Goal: Task Accomplishment & Management: Use online tool/utility

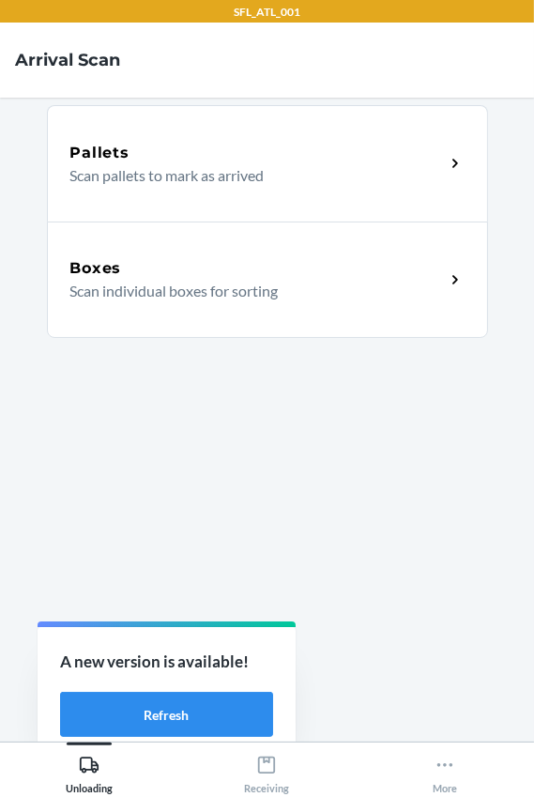
click at [209, 286] on p "Scan individual boxes for sorting" at bounding box center [250, 291] width 360 height 23
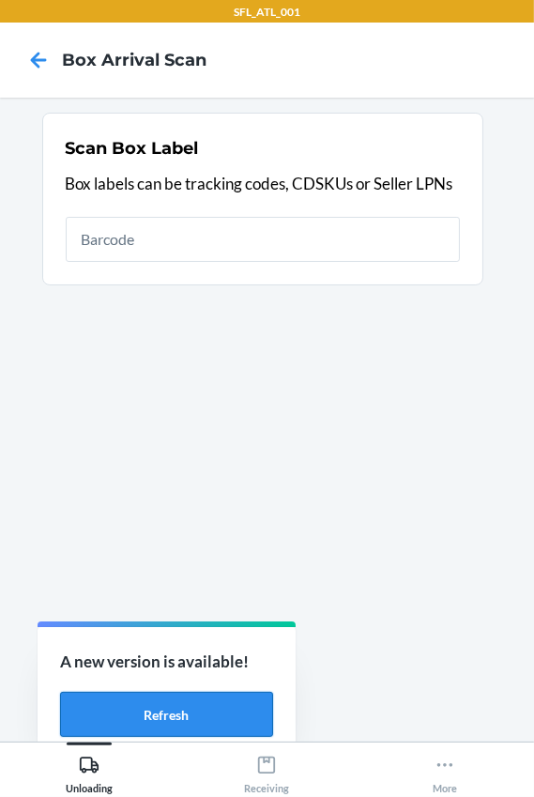
drag, startPoint x: 182, startPoint y: 701, endPoint x: 197, endPoint y: 704, distance: 15.5
click at [182, 701] on button "Refresh" at bounding box center [166, 714] width 213 height 45
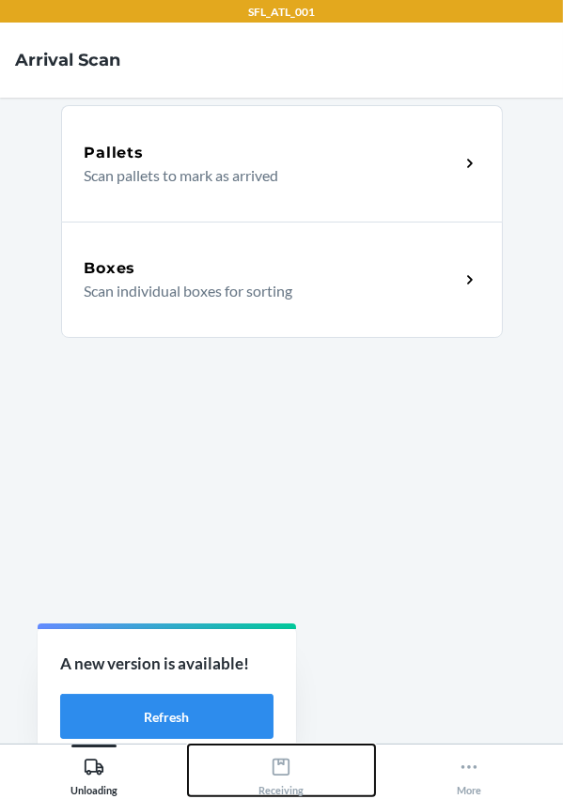
click at [286, 772] on icon at bounding box center [281, 767] width 21 height 21
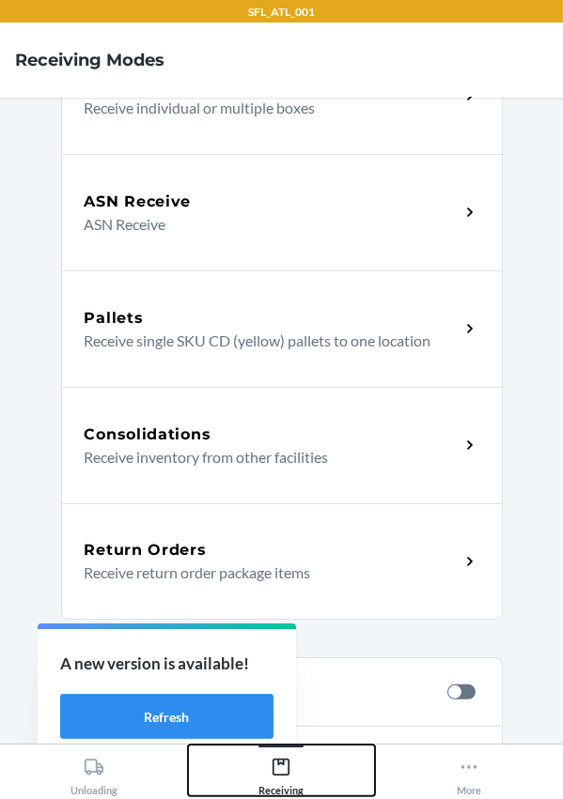
scroll to position [341, 0]
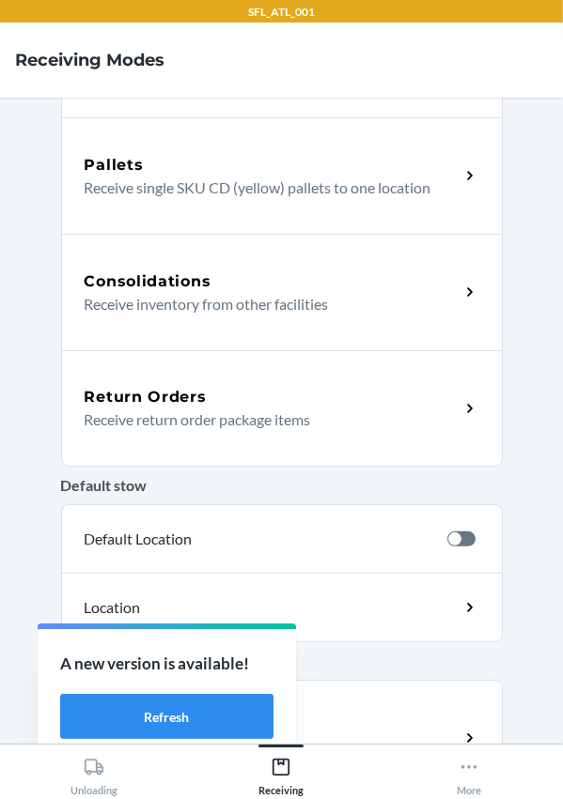
click at [178, 417] on p "Receive return order package items" at bounding box center [265, 420] width 360 height 23
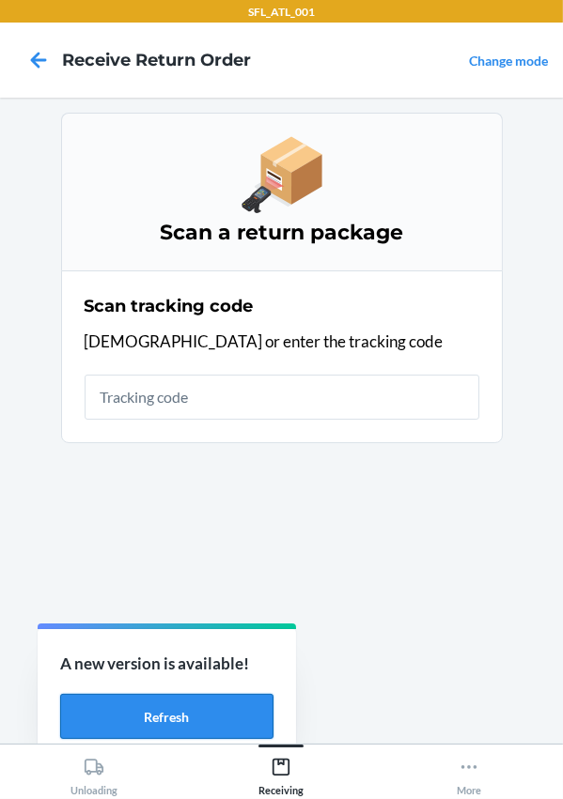
click at [187, 704] on button "Refresh" at bounding box center [166, 716] width 213 height 45
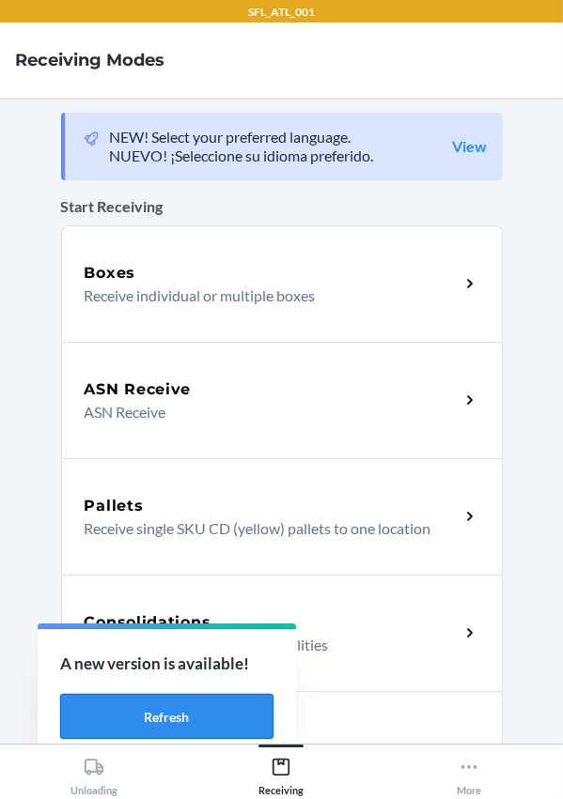
click at [113, 715] on button "Refresh" at bounding box center [166, 716] width 213 height 45
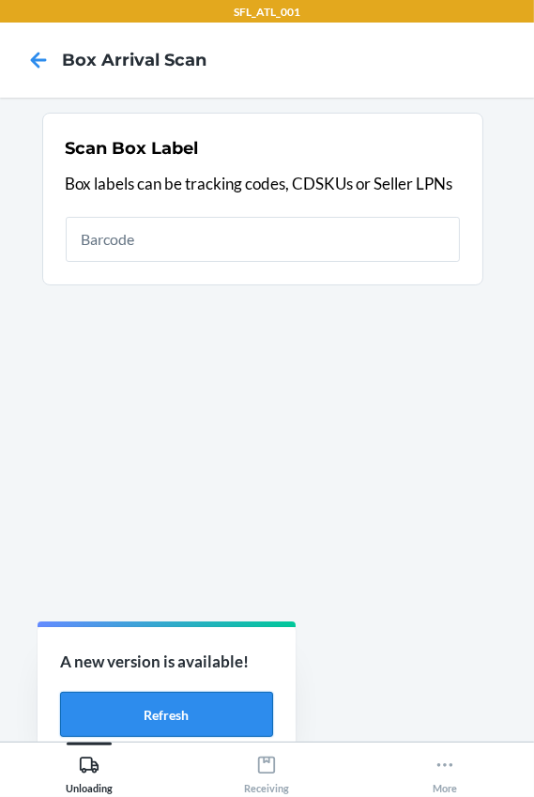
click at [178, 715] on button "Refresh" at bounding box center [166, 714] width 213 height 45
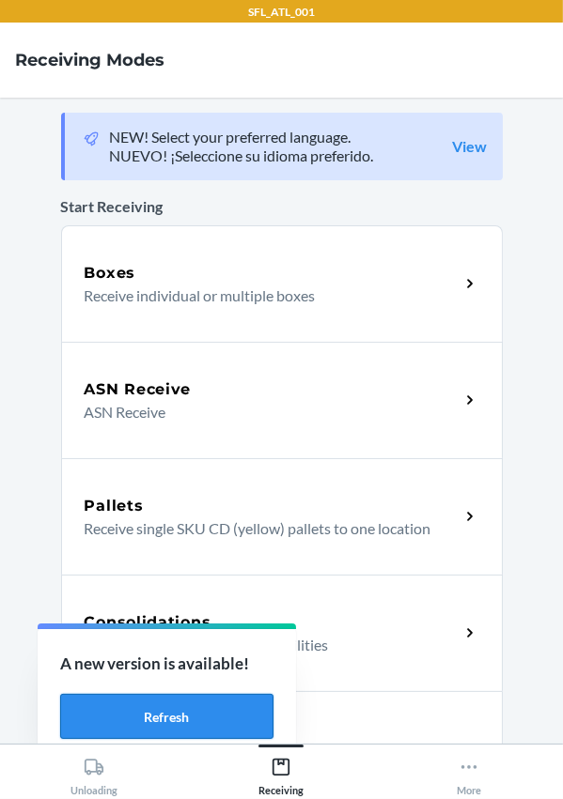
click at [191, 738] on button "Refresh" at bounding box center [166, 716] width 213 height 45
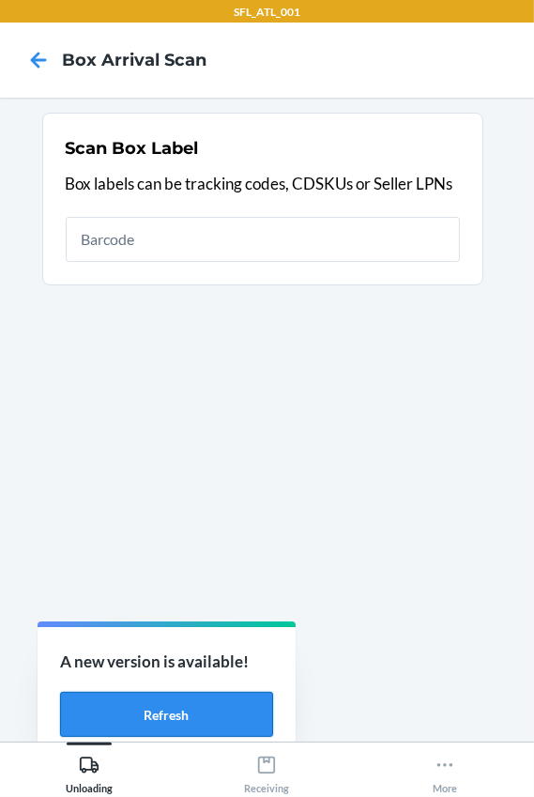
drag, startPoint x: 208, startPoint y: 715, endPoint x: 243, endPoint y: 715, distance: 35.7
click at [208, 715] on button "Refresh" at bounding box center [166, 714] width 213 height 45
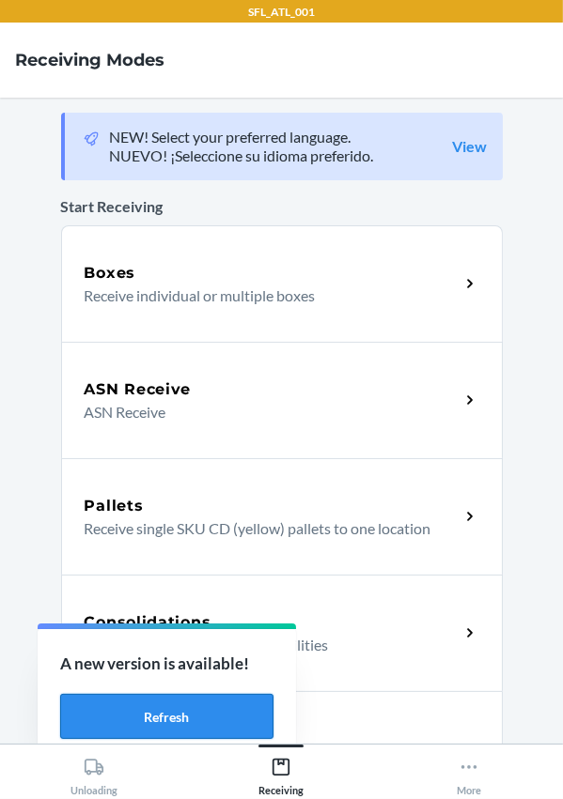
click at [150, 715] on button "Refresh" at bounding box center [166, 716] width 213 height 45
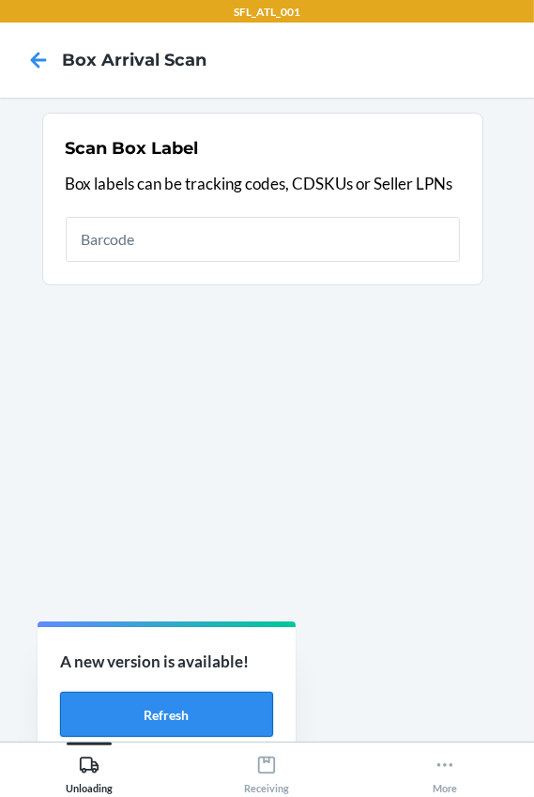
click at [234, 711] on button "Refresh" at bounding box center [166, 714] width 213 height 45
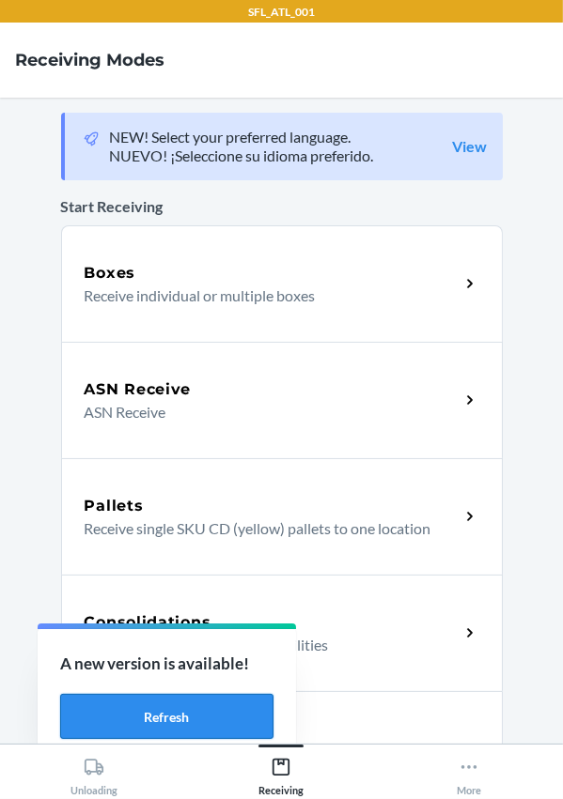
click at [147, 704] on button "Refresh" at bounding box center [166, 716] width 213 height 45
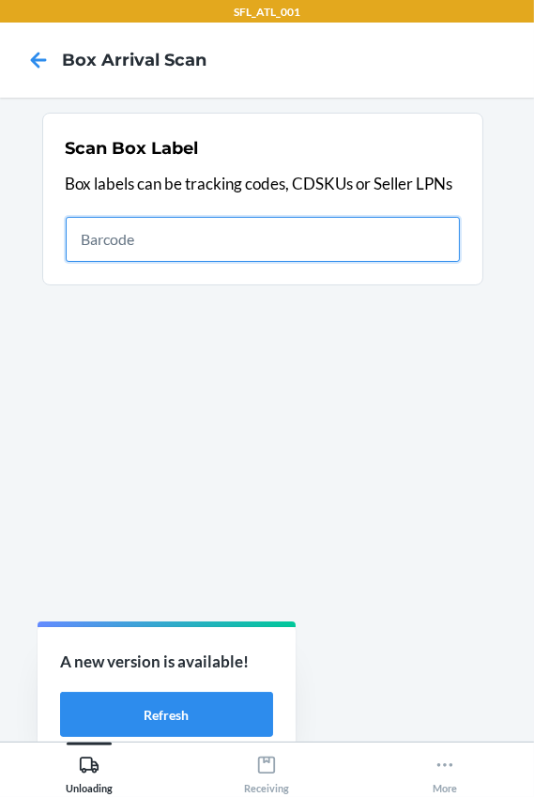
click at [222, 240] on input "text" at bounding box center [263, 239] width 395 height 45
type input "420302599434636106023303383786"
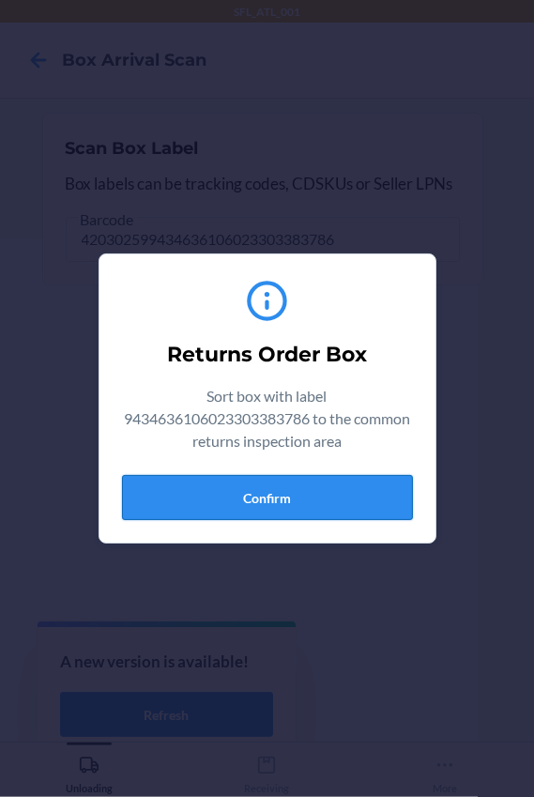
click at [282, 494] on button "Confirm" at bounding box center [267, 497] width 291 height 45
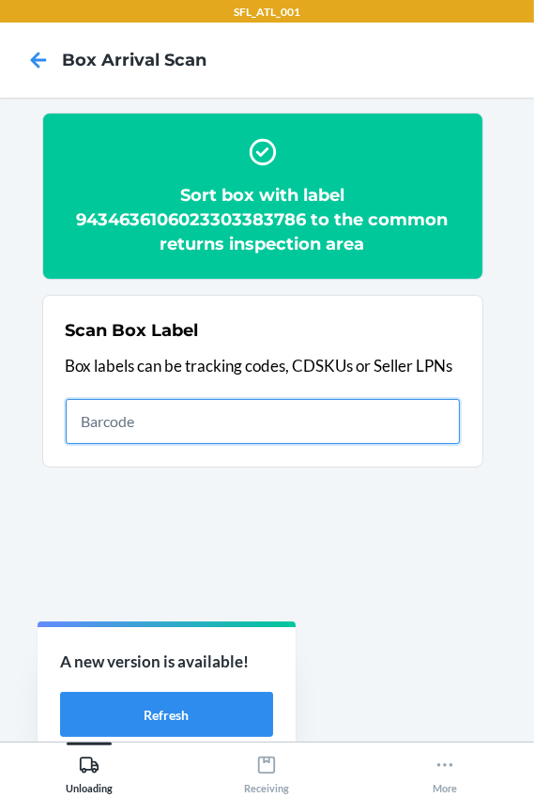
click at [145, 441] on input "text" at bounding box center [263, 421] width 395 height 45
type input "420302599434636106023304769862"
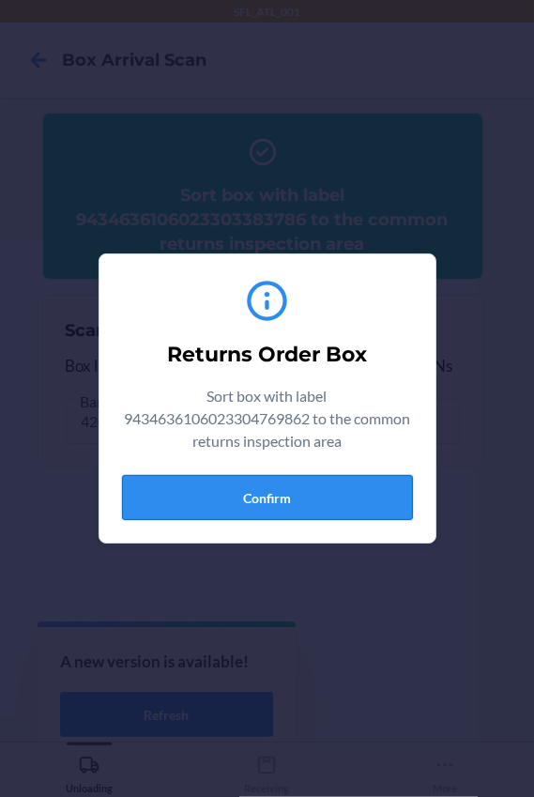
click at [252, 483] on button "Confirm" at bounding box center [267, 497] width 291 height 45
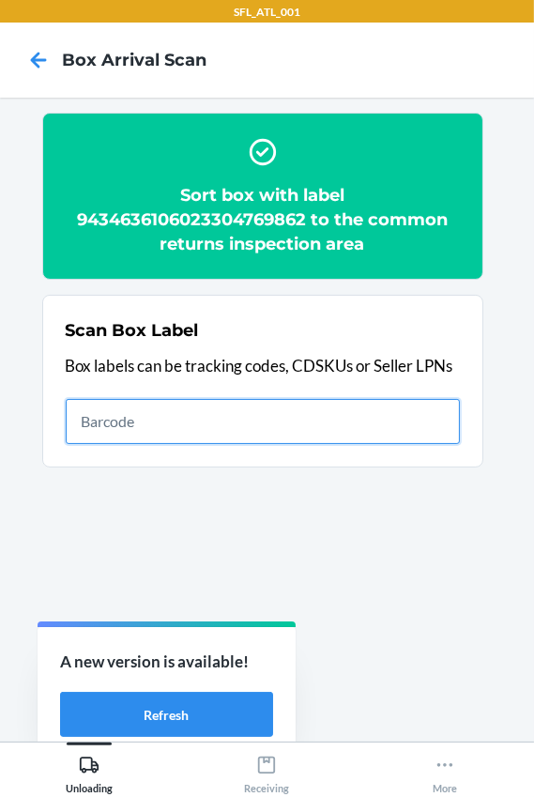
click at [164, 416] on input "text" at bounding box center [263, 421] width 395 height 45
type input "420302599434636106023304578273"
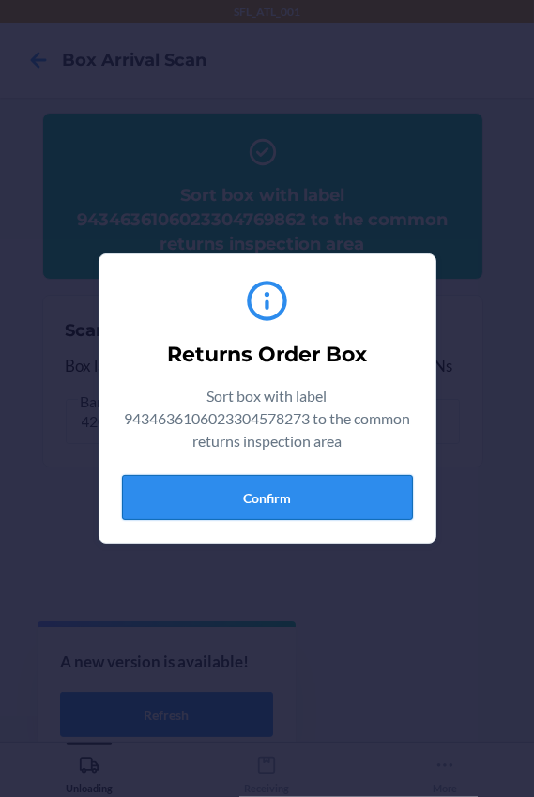
click at [228, 501] on button "Confirm" at bounding box center [267, 497] width 291 height 45
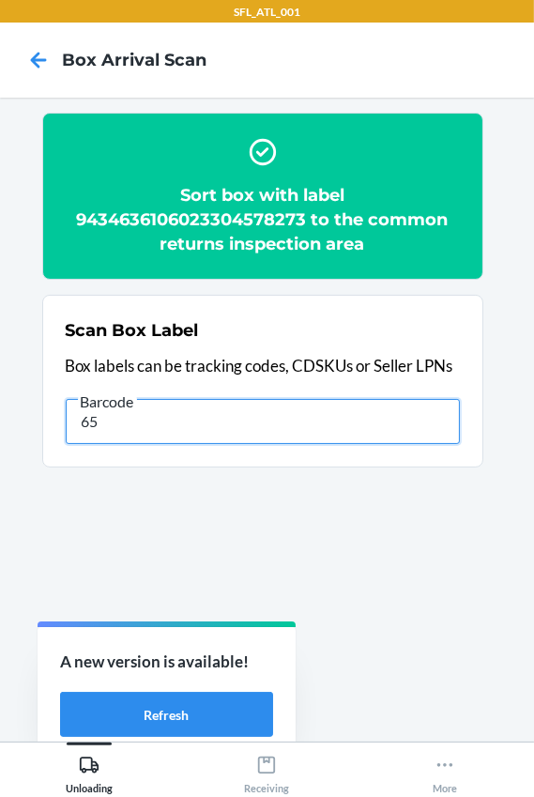
type input "6"
click at [158, 422] on input "text" at bounding box center [263, 421] width 395 height 45
type input "420302599434636106023304993854"
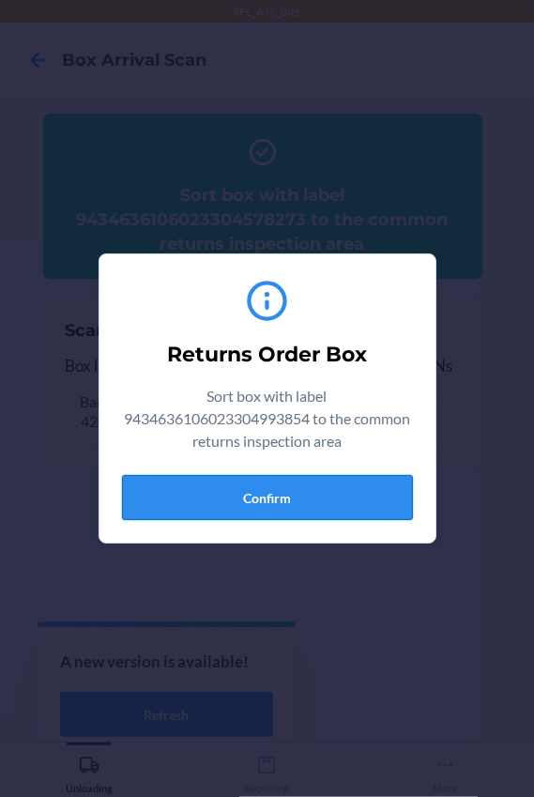
click at [273, 514] on button "Confirm" at bounding box center [267, 497] width 291 height 45
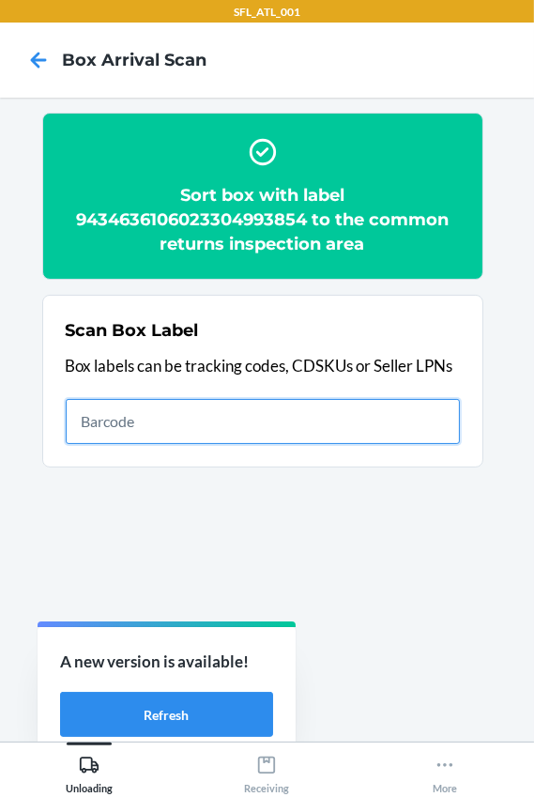
click at [119, 421] on input "text" at bounding box center [263, 421] width 395 height 45
type input "420302599434636106023304405548"
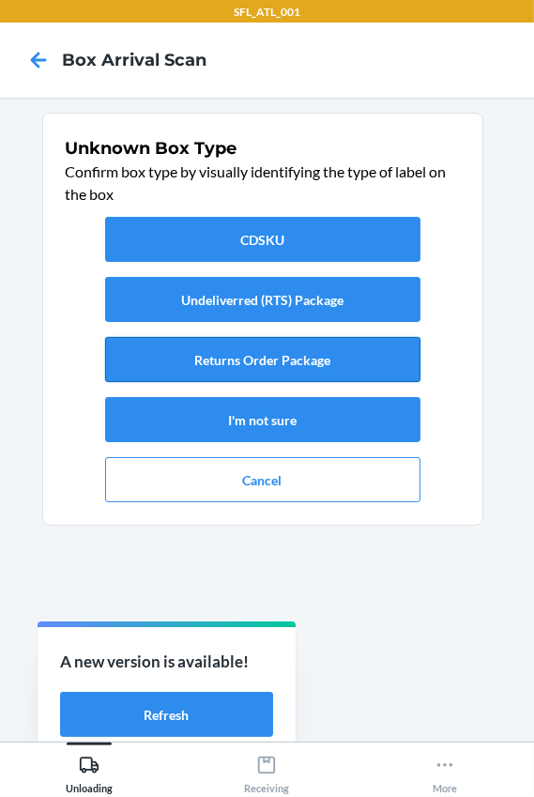
click at [356, 355] on button "Returns Order Package" at bounding box center [263, 359] width 316 height 45
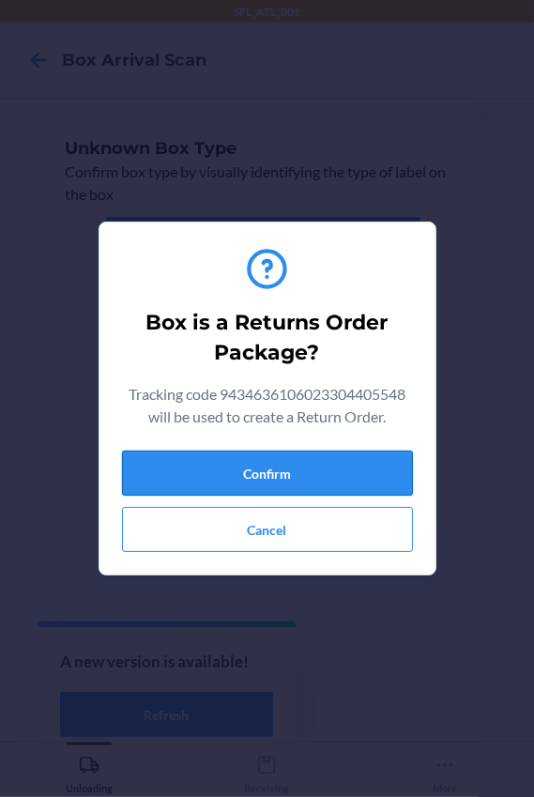
click at [365, 478] on button "Confirm" at bounding box center [267, 473] width 291 height 45
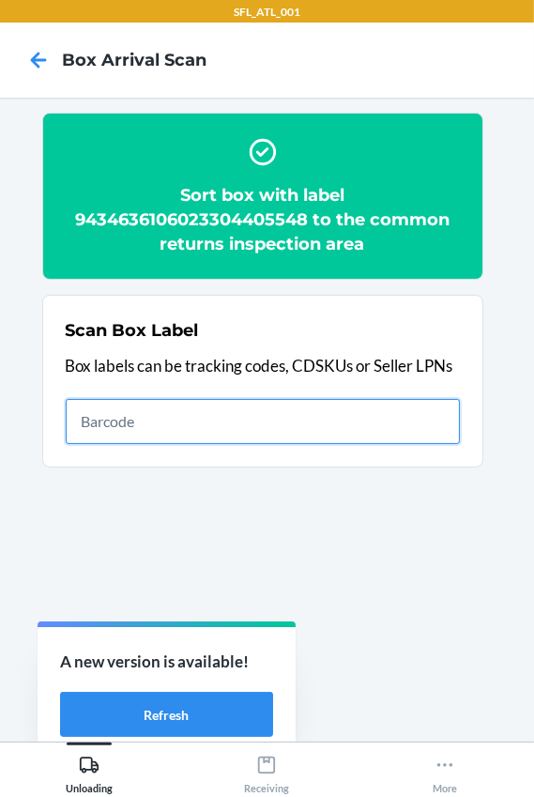
click at [135, 423] on input "text" at bounding box center [263, 421] width 395 height 45
type input "420302599434636106023304948267"
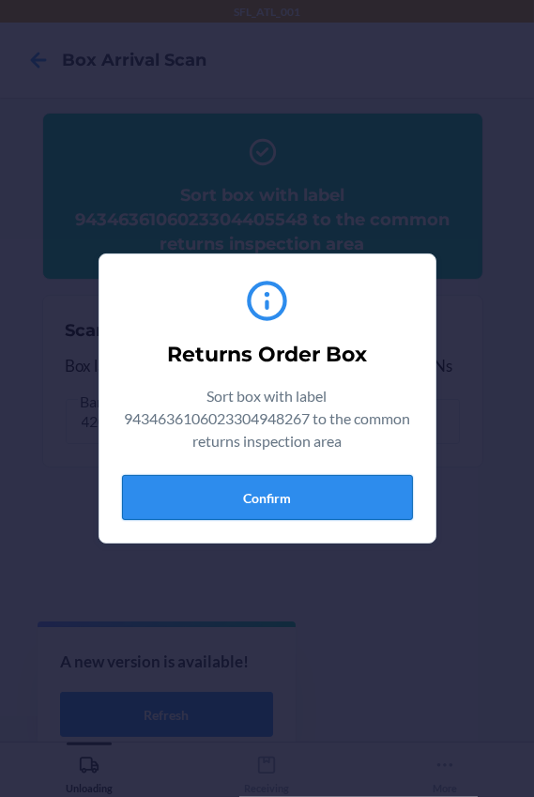
click at [227, 501] on button "Confirm" at bounding box center [267, 497] width 291 height 45
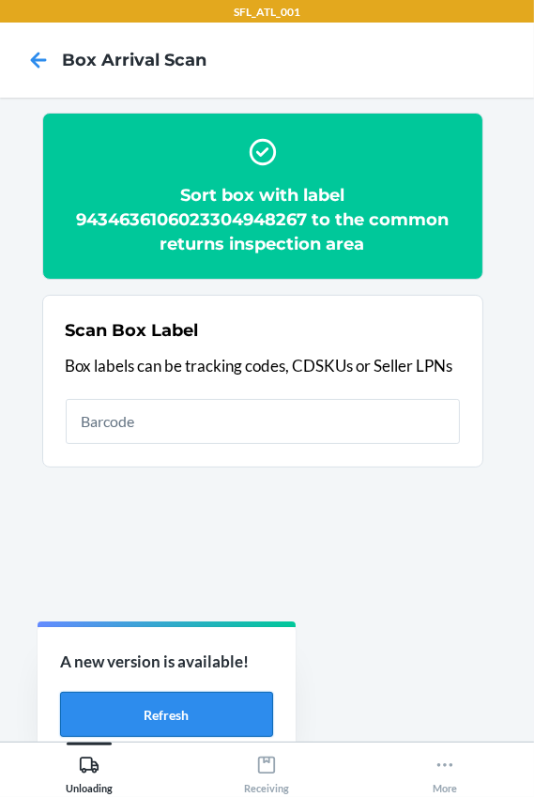
click at [247, 711] on button "Refresh" at bounding box center [166, 714] width 213 height 45
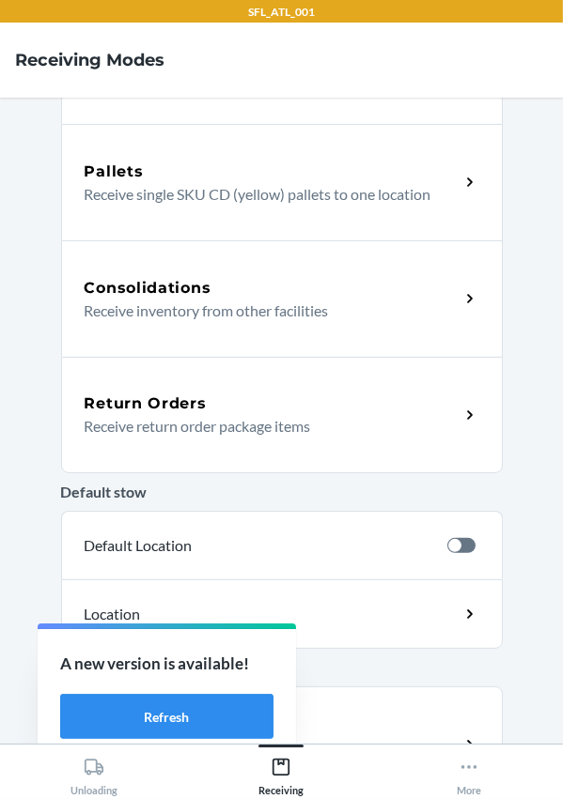
scroll to position [341, 0]
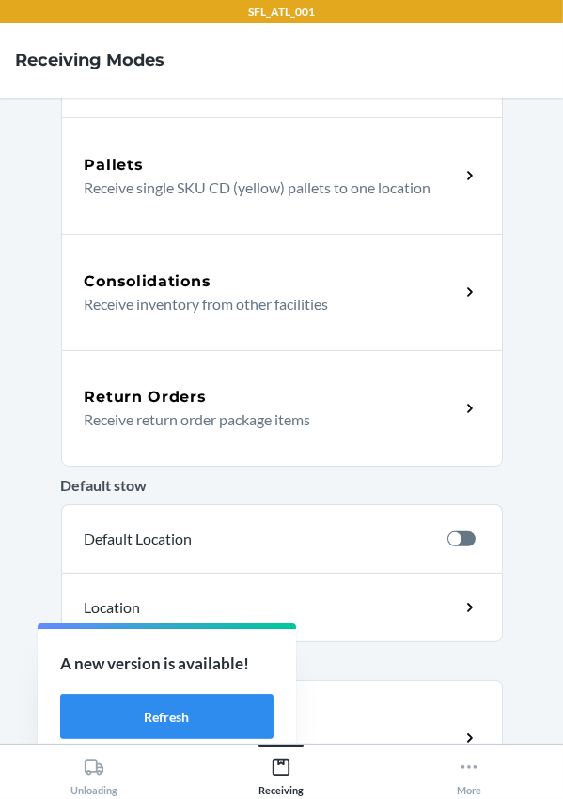
click at [155, 430] on p "Receive return order package items" at bounding box center [265, 420] width 360 height 23
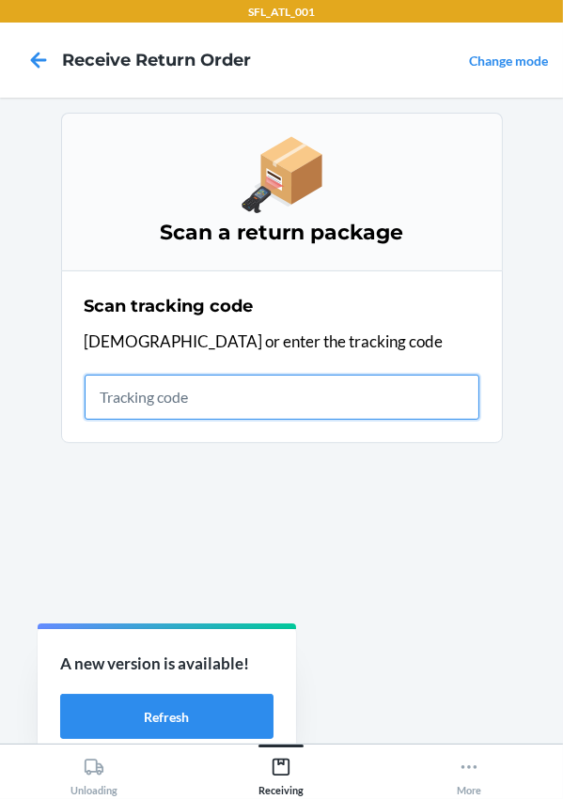
click at [178, 399] on input "text" at bounding box center [282, 397] width 395 height 45
type input "420302599434636106023303383786"
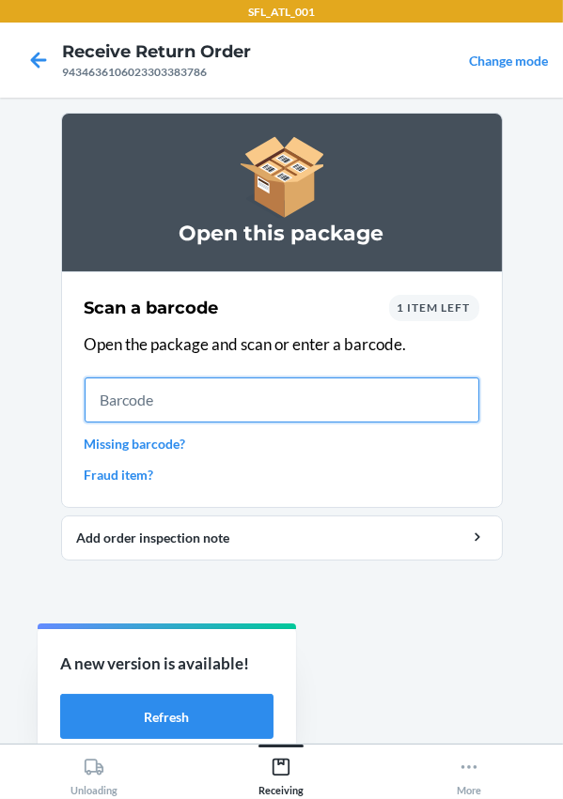
click at [219, 386] on input "text" at bounding box center [282, 400] width 395 height 45
type input "612461123282"
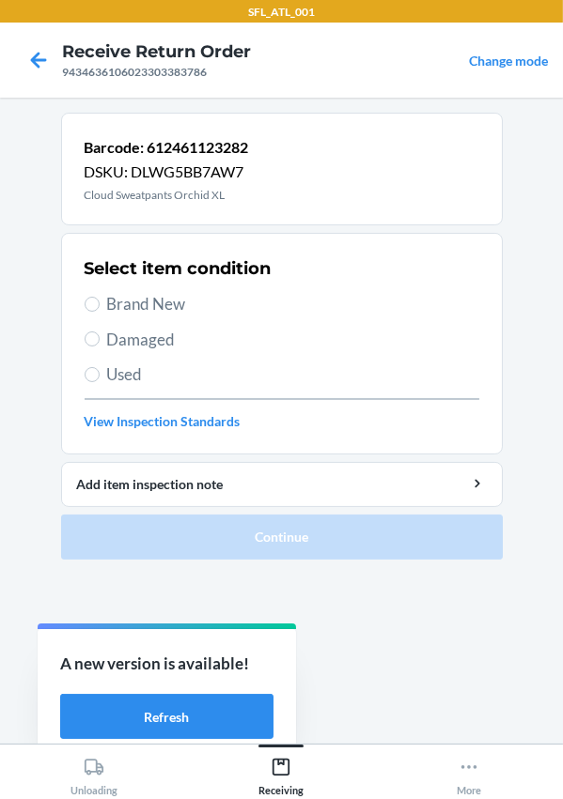
click at [140, 311] on span "Brand New" at bounding box center [293, 304] width 372 height 24
click at [100, 311] on input "Brand New" at bounding box center [92, 304] width 15 height 15
radio input "true"
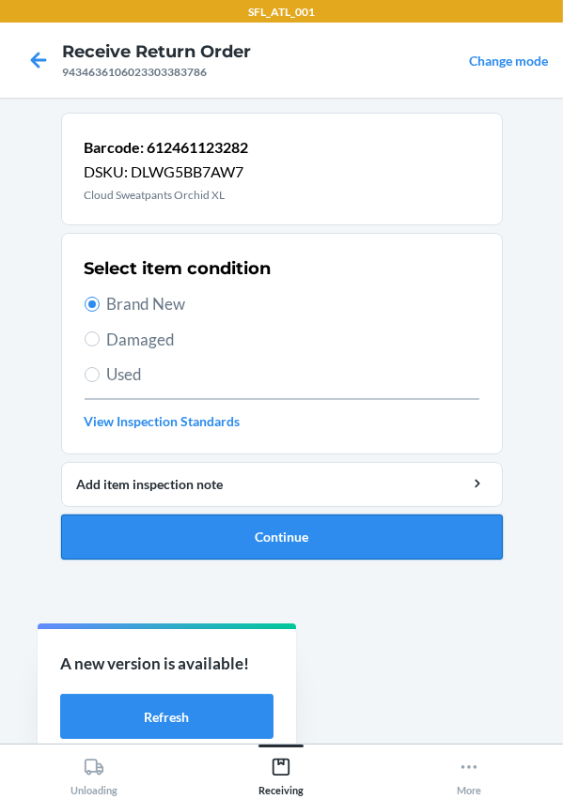
click at [259, 533] on button "Continue" at bounding box center [281, 537] width 441 height 45
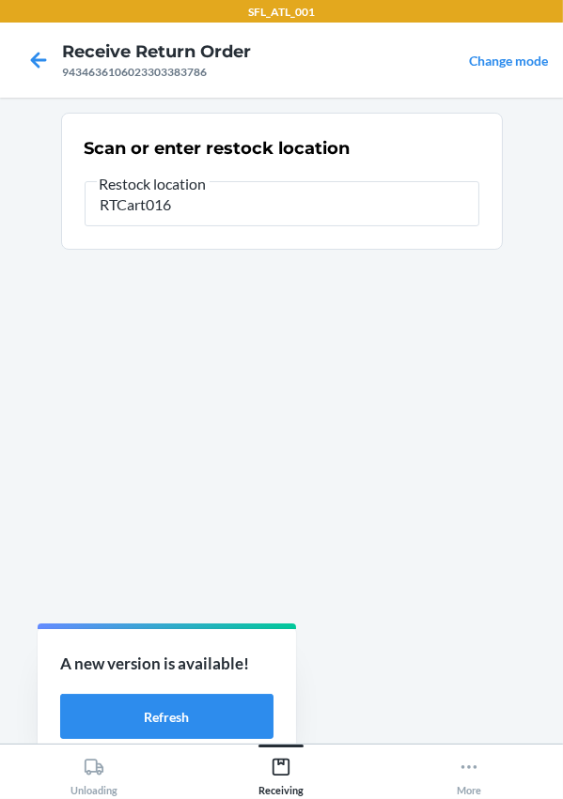
type input "RTCart016"
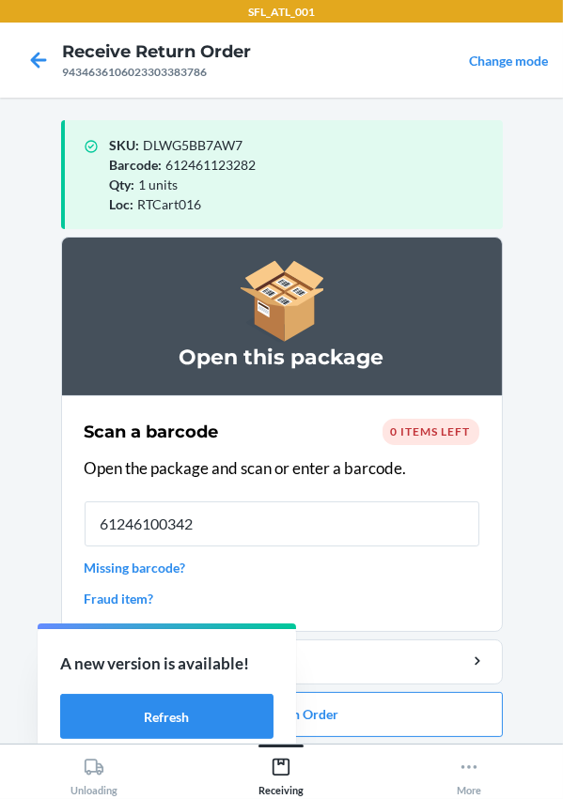
type input "612461003423"
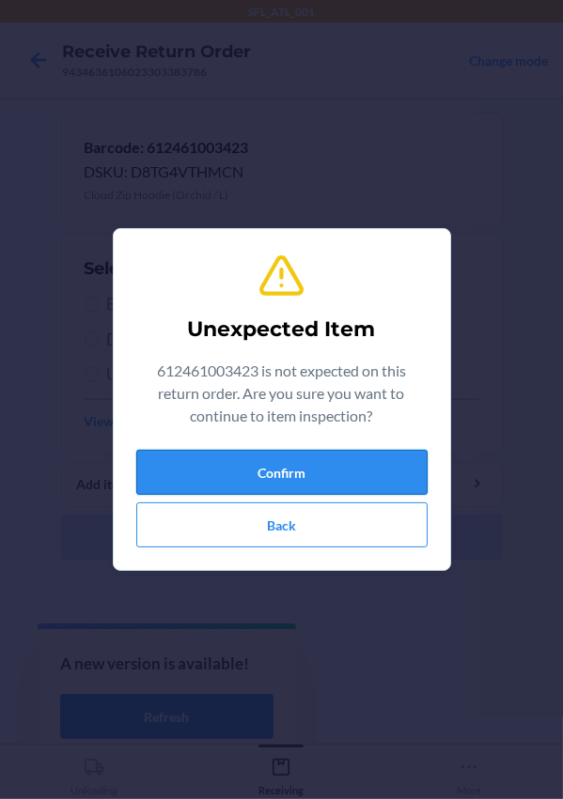
click at [261, 470] on button "Confirm" at bounding box center [281, 472] width 291 height 45
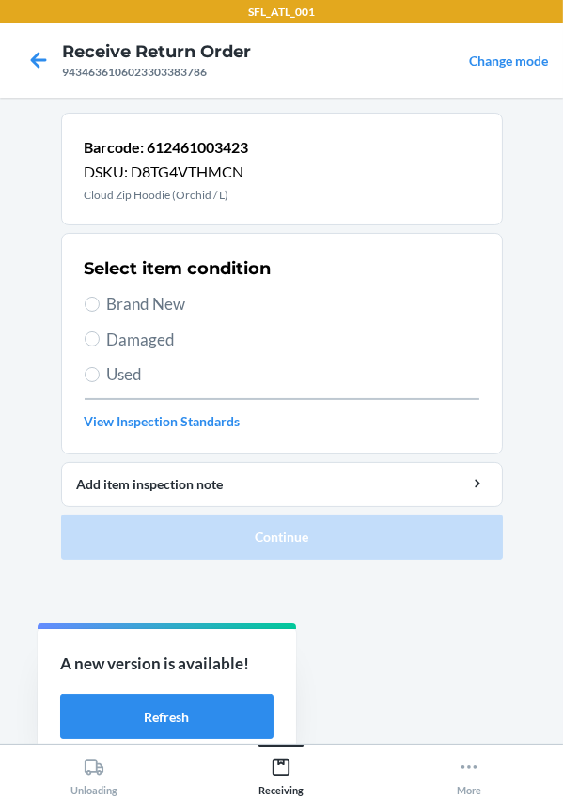
click at [160, 307] on span "Brand New" at bounding box center [293, 304] width 372 height 24
click at [100, 307] on input "Brand New" at bounding box center [92, 304] width 15 height 15
radio input "true"
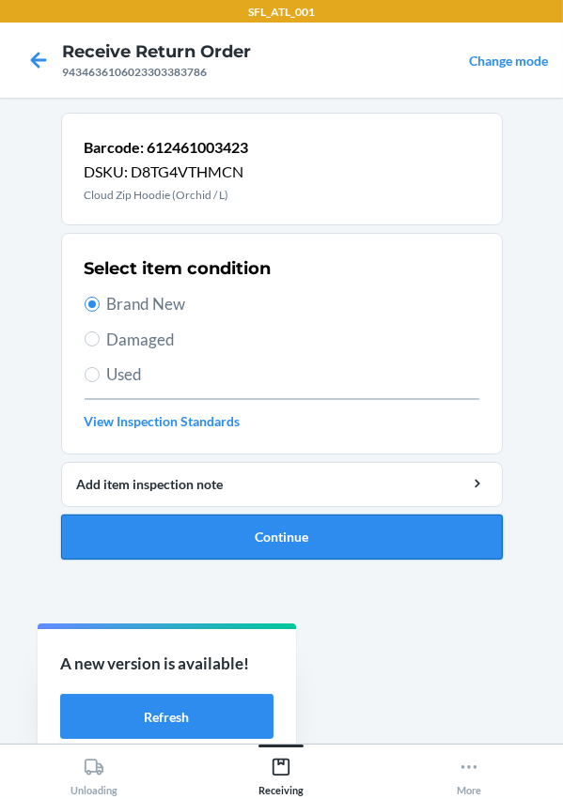
click at [229, 536] on button "Continue" at bounding box center [281, 537] width 441 height 45
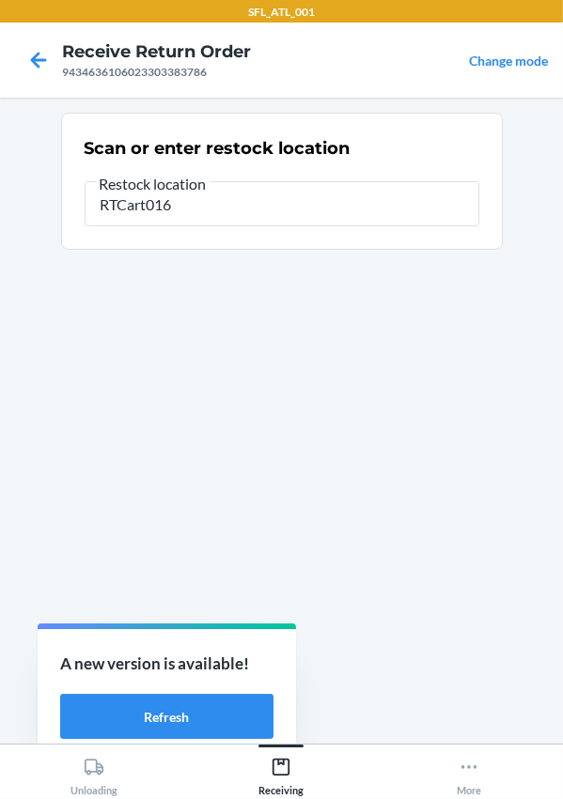
type input "RTCart016"
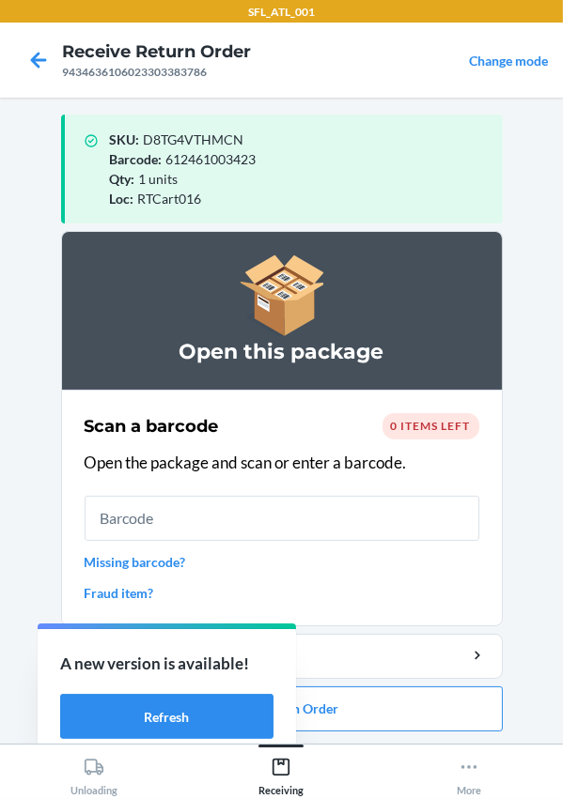
scroll to position [8, 0]
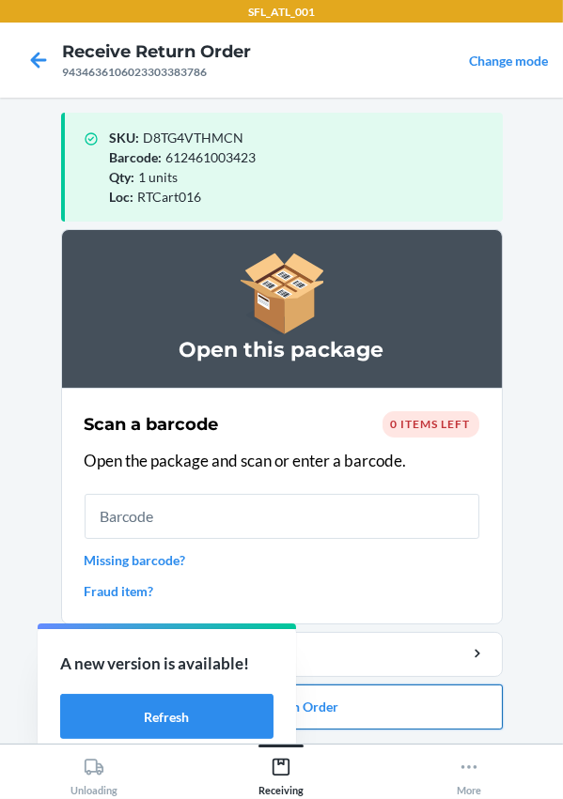
click at [358, 703] on button "Close Return Order" at bounding box center [281, 707] width 441 height 45
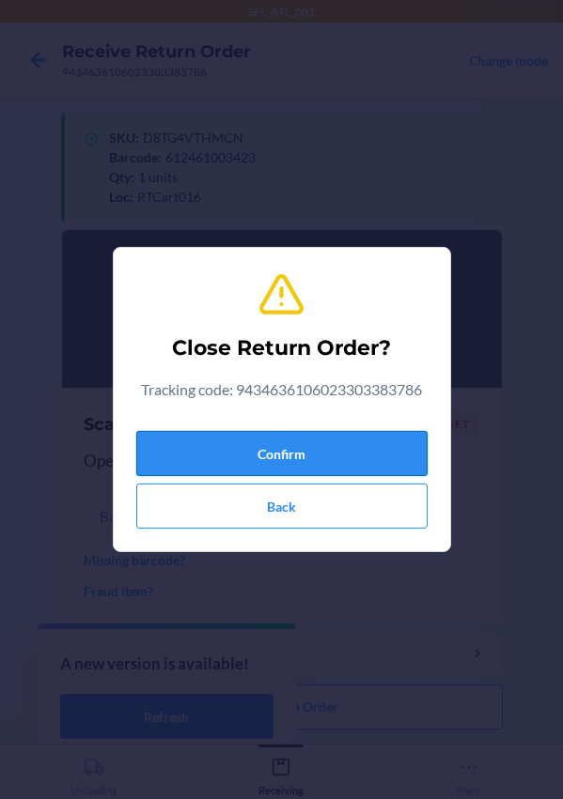
click at [251, 456] on button "Confirm" at bounding box center [281, 453] width 291 height 45
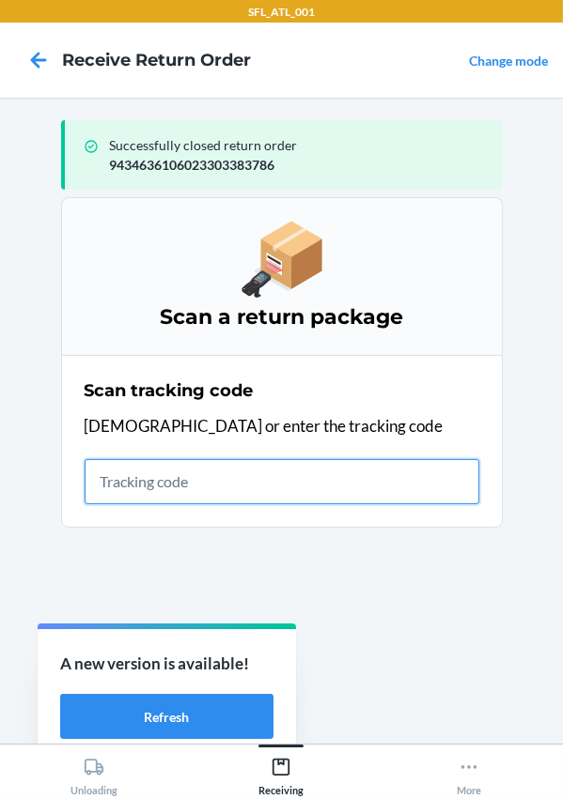
click at [194, 475] on input "text" at bounding box center [282, 481] width 395 height 45
type input "420302599434636106023304769862"
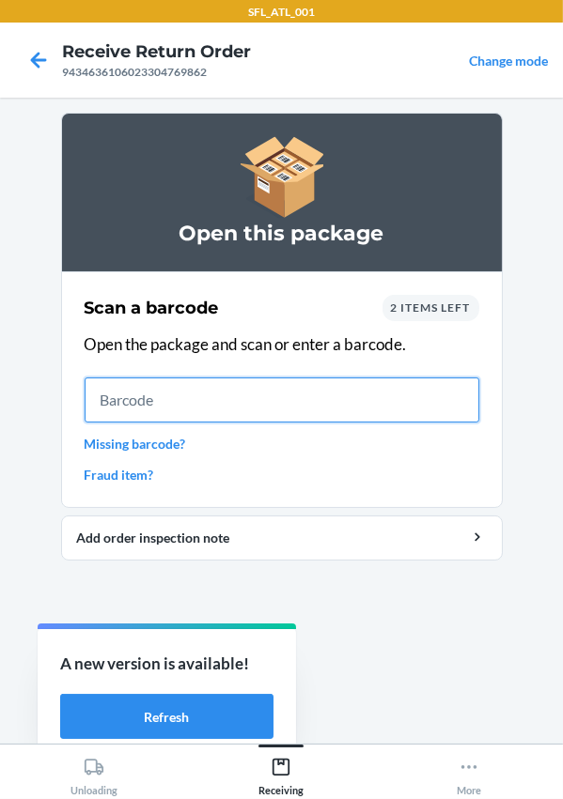
click at [156, 395] on input "text" at bounding box center [282, 400] width 395 height 45
type input "642461566390"
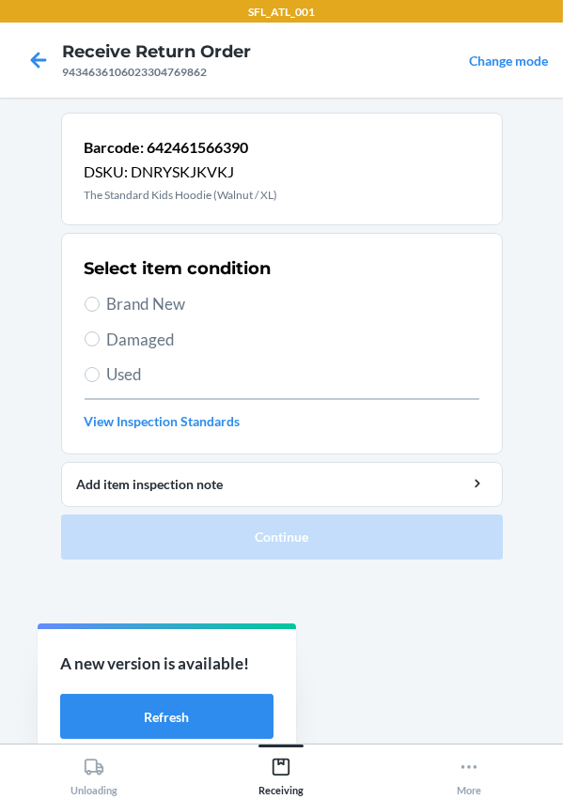
click at [147, 309] on span "Brand New" at bounding box center [293, 304] width 372 height 24
click at [100, 309] on input "Brand New" at bounding box center [92, 304] width 15 height 15
radio input "true"
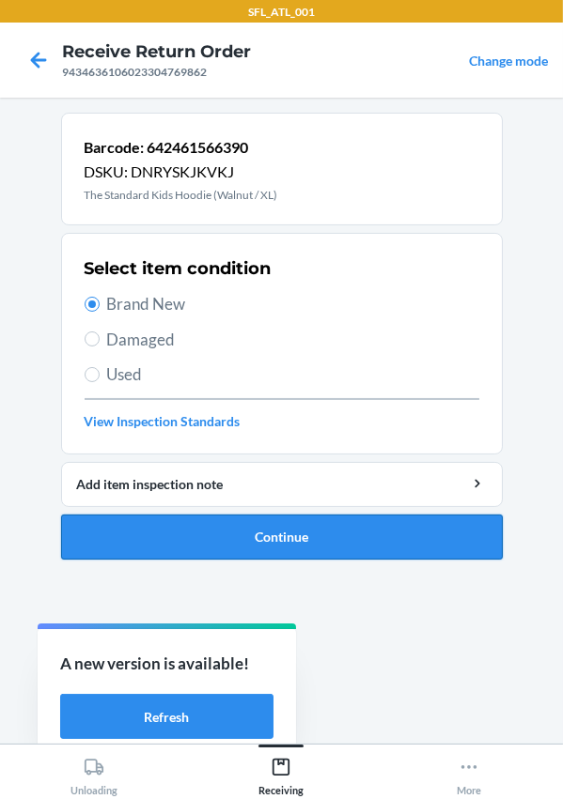
click at [201, 522] on button "Continue" at bounding box center [281, 537] width 441 height 45
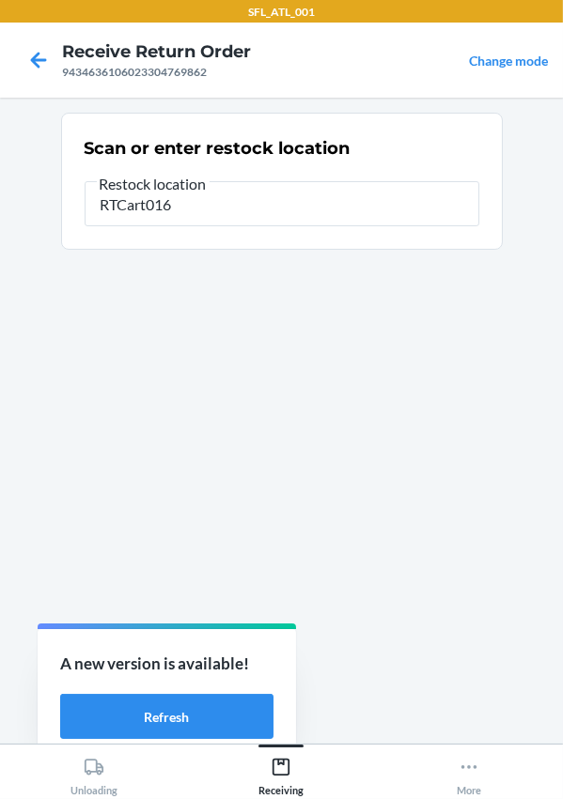
type input "RTCart016"
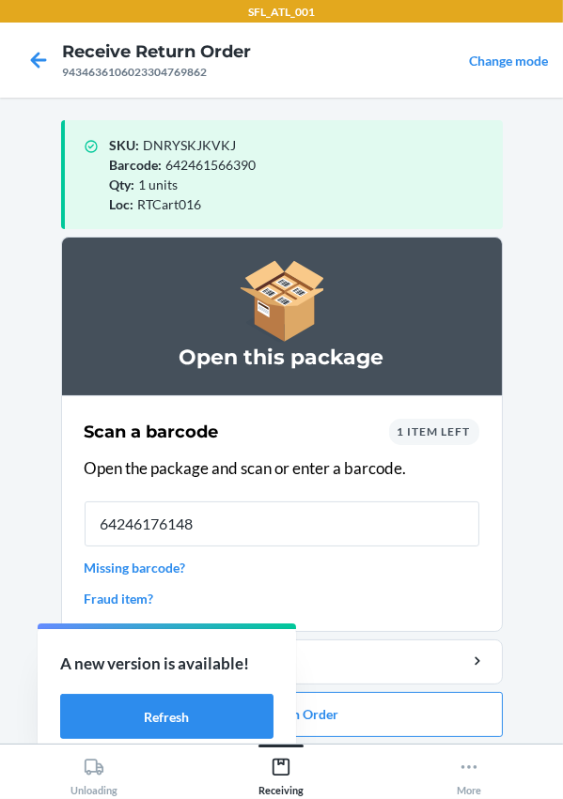
type input "642461761481"
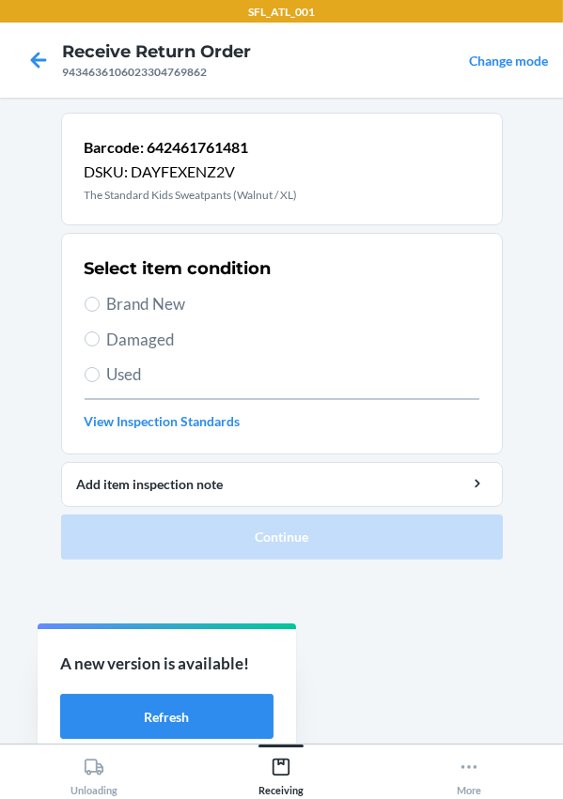
click at [153, 315] on span "Brand New" at bounding box center [293, 304] width 372 height 24
click at [100, 312] on input "Brand New" at bounding box center [92, 304] width 15 height 15
radio input "true"
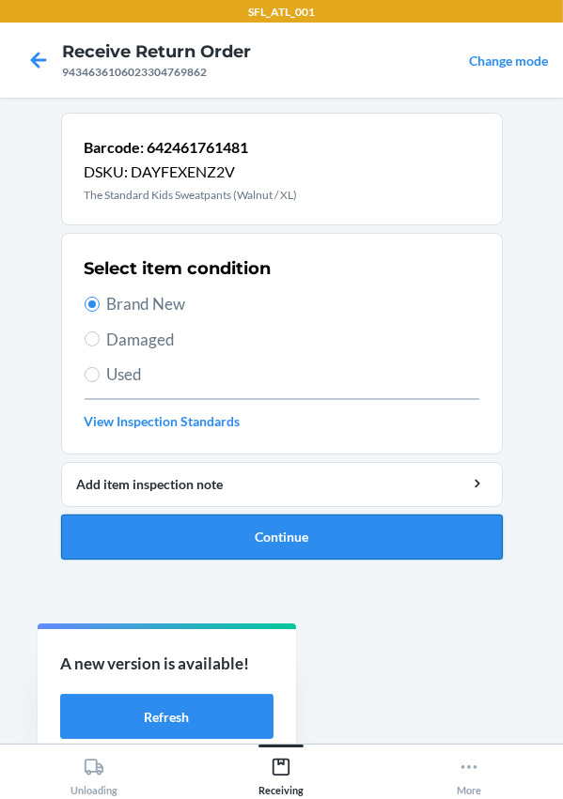
click at [243, 531] on button "Continue" at bounding box center [281, 537] width 441 height 45
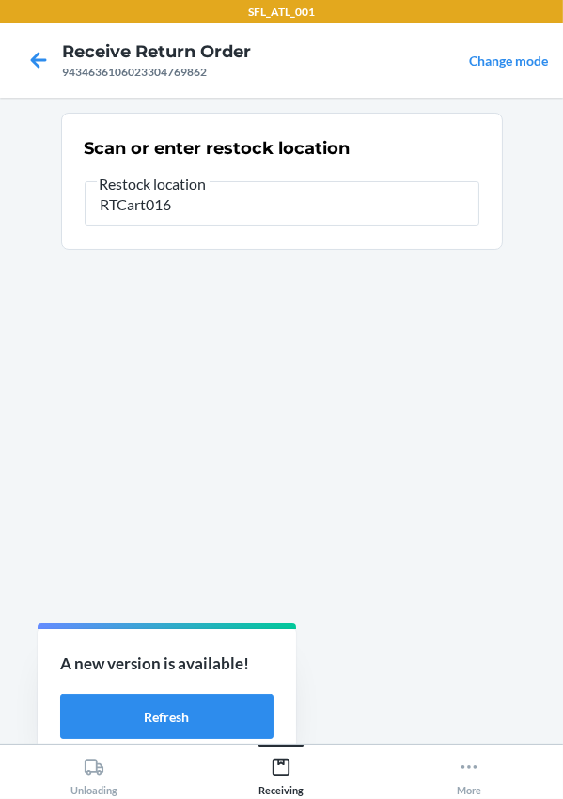
type input "RTCart016"
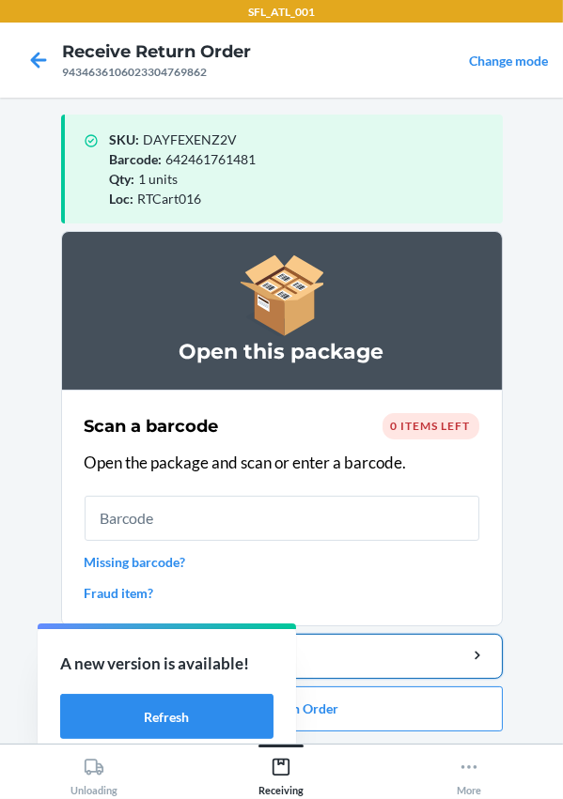
scroll to position [8, 0]
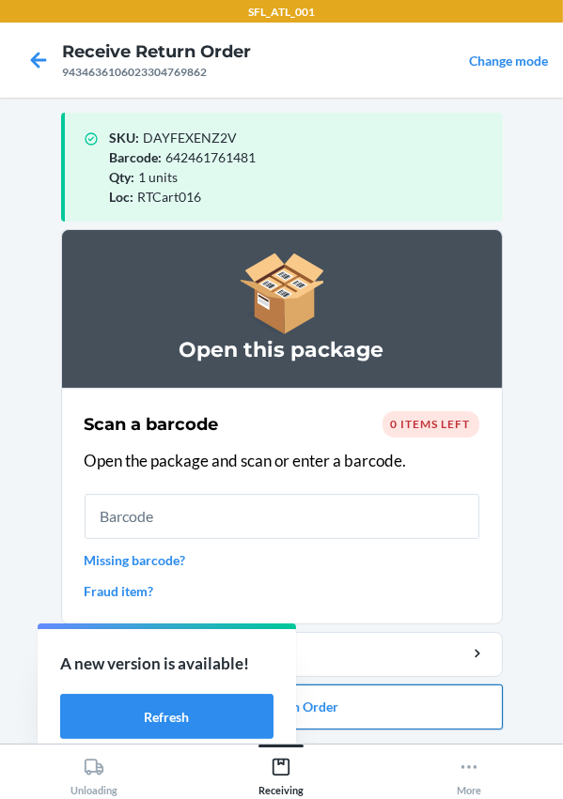
click at [360, 702] on button "Close Return Order" at bounding box center [281, 707] width 441 height 45
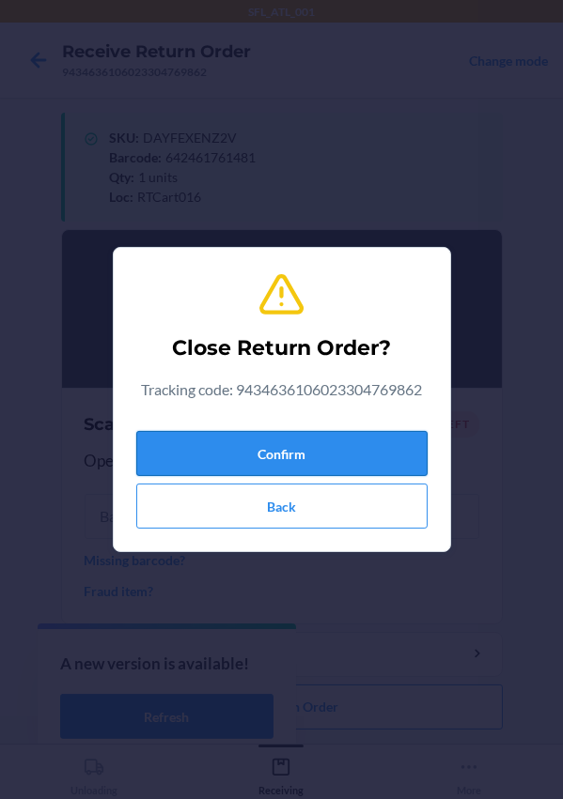
drag, startPoint x: 353, startPoint y: 685, endPoint x: 256, endPoint y: 458, distance: 246.2
click at [256, 458] on button "Confirm" at bounding box center [281, 453] width 291 height 45
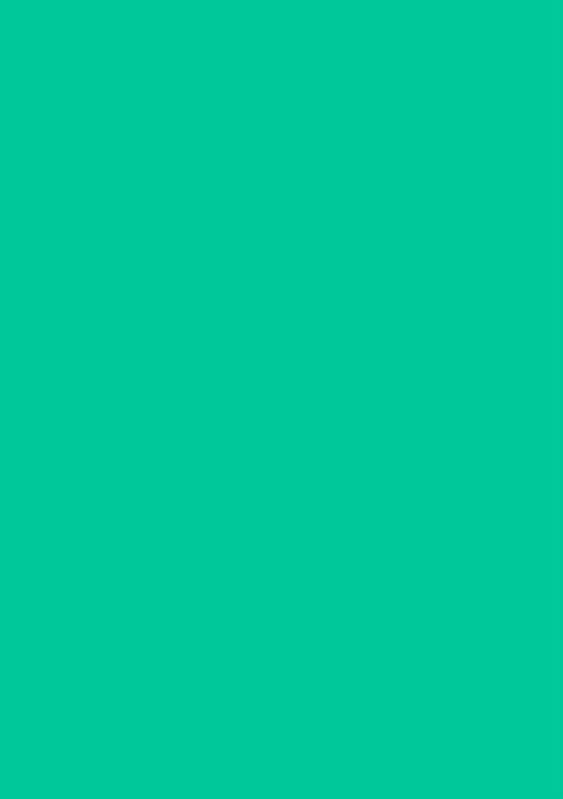
scroll to position [0, 0]
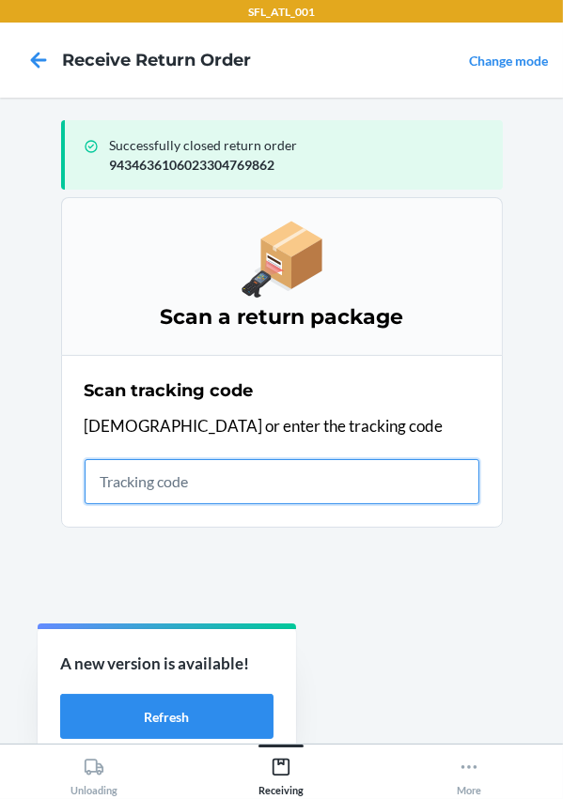
click at [218, 471] on input "text" at bounding box center [282, 481] width 395 height 45
type input "420302599434636106023304578273"
click at [378, 476] on input "420302599434636106023304578273" at bounding box center [282, 481] width 395 height 45
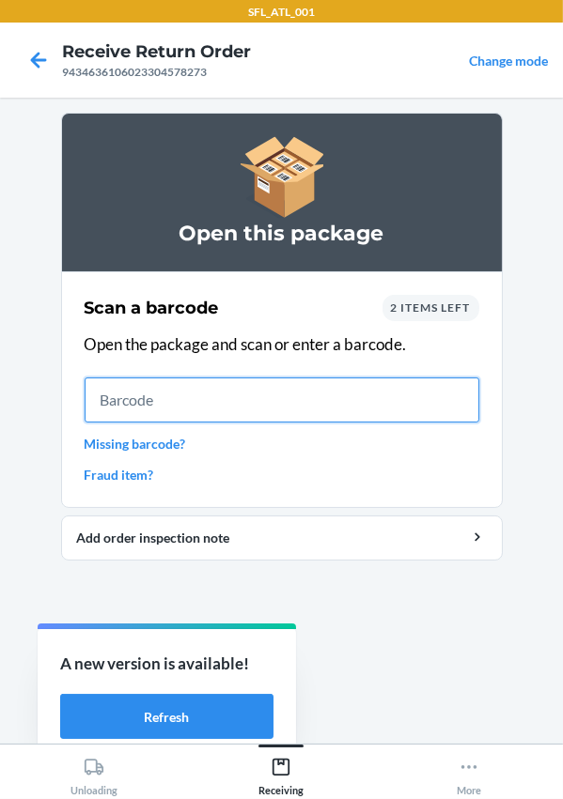
click at [219, 379] on input "text" at bounding box center [282, 400] width 395 height 45
type input "659859271972"
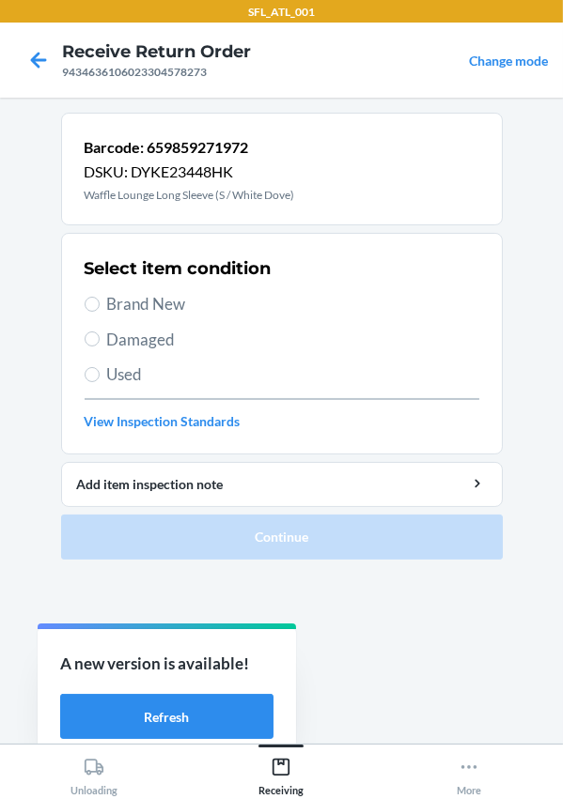
click at [132, 285] on div "Select item condition Brand New Damaged Used View Inspection Standards" at bounding box center [282, 344] width 395 height 186
click at [131, 295] on span "Brand New" at bounding box center [293, 304] width 372 height 24
click at [100, 297] on input "Brand New" at bounding box center [92, 304] width 15 height 15
radio input "true"
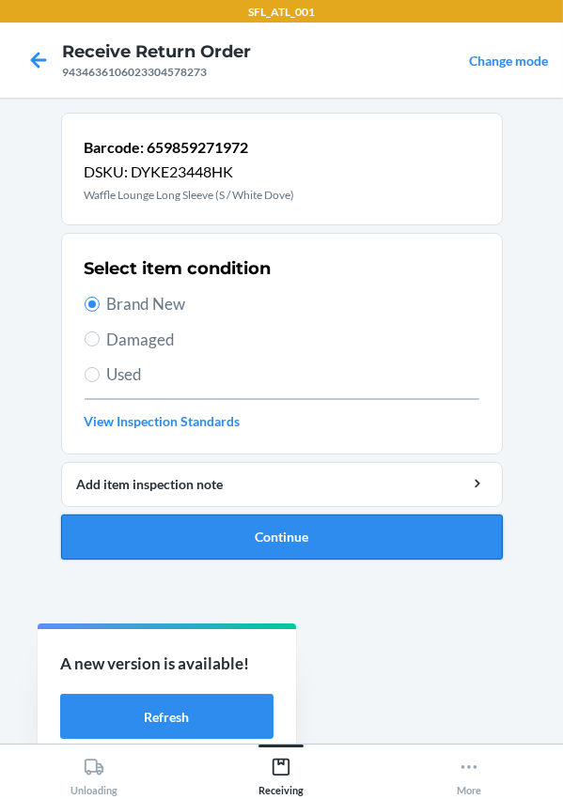
click at [265, 536] on button "Continue" at bounding box center [281, 537] width 441 height 45
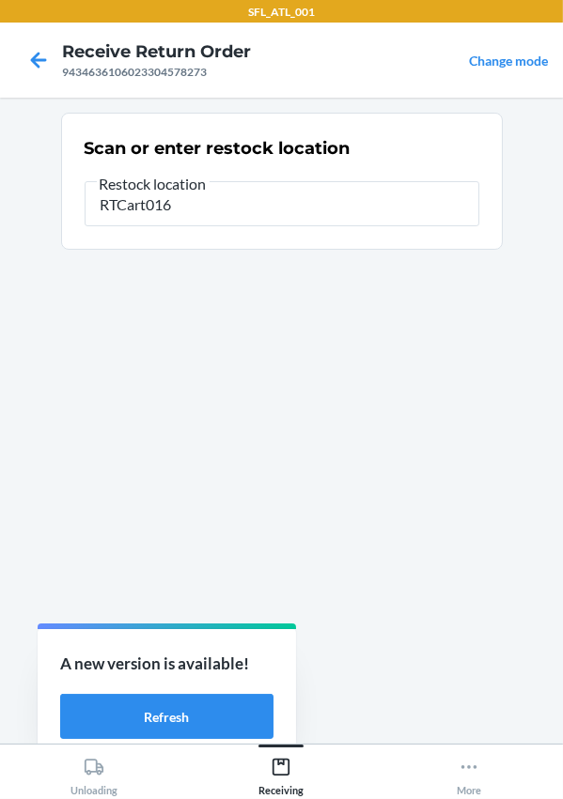
type input "RTCart016"
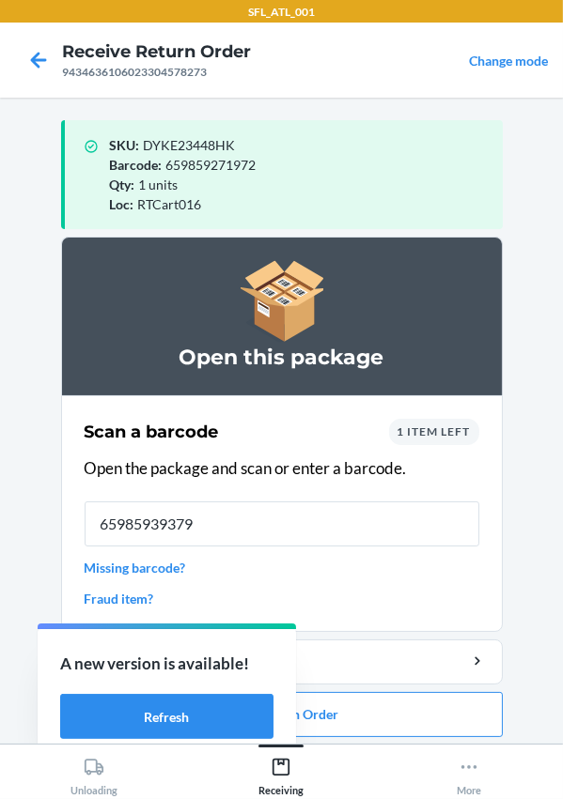
type input "659859393797"
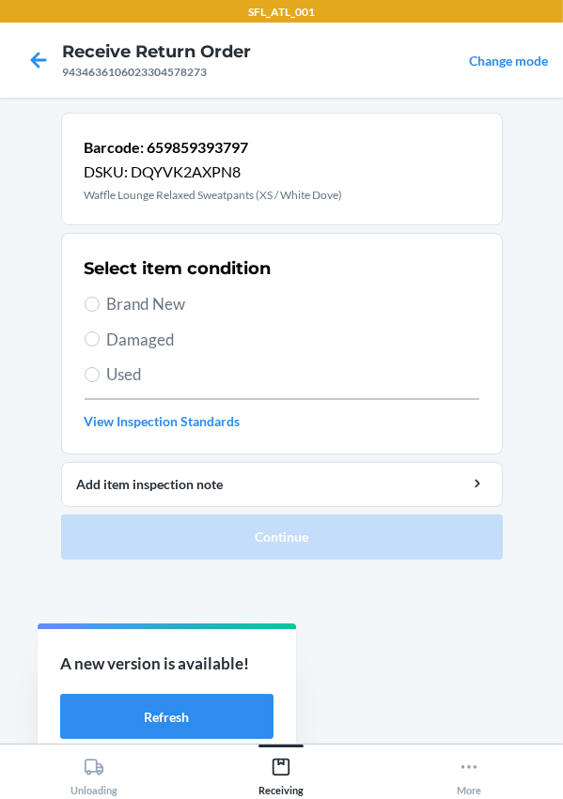
click at [128, 304] on span "Brand New" at bounding box center [293, 304] width 372 height 24
click at [100, 304] on input "Brand New" at bounding box center [92, 304] width 15 height 15
radio input "true"
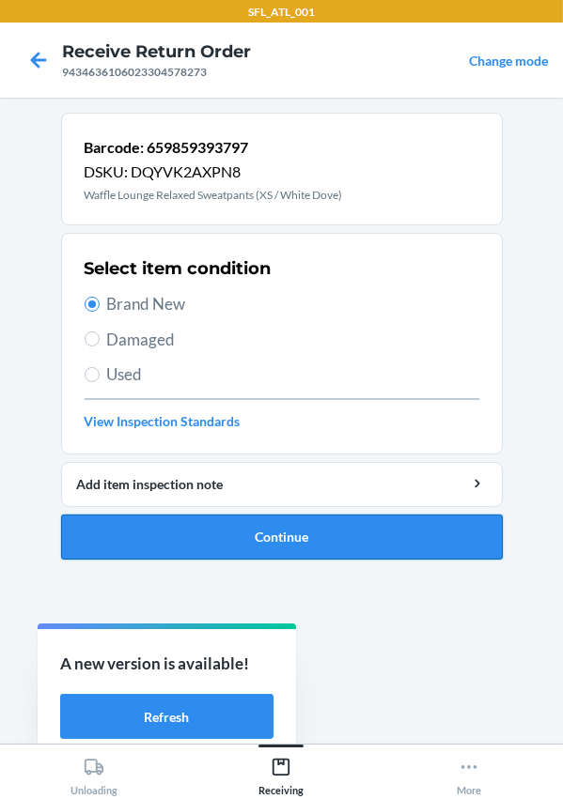
click at [335, 537] on button "Continue" at bounding box center [281, 537] width 441 height 45
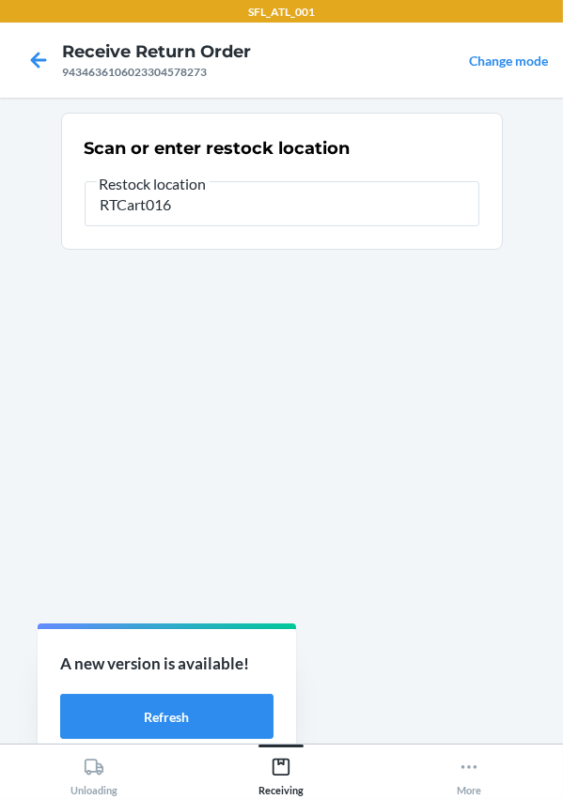
type input "RTCart016"
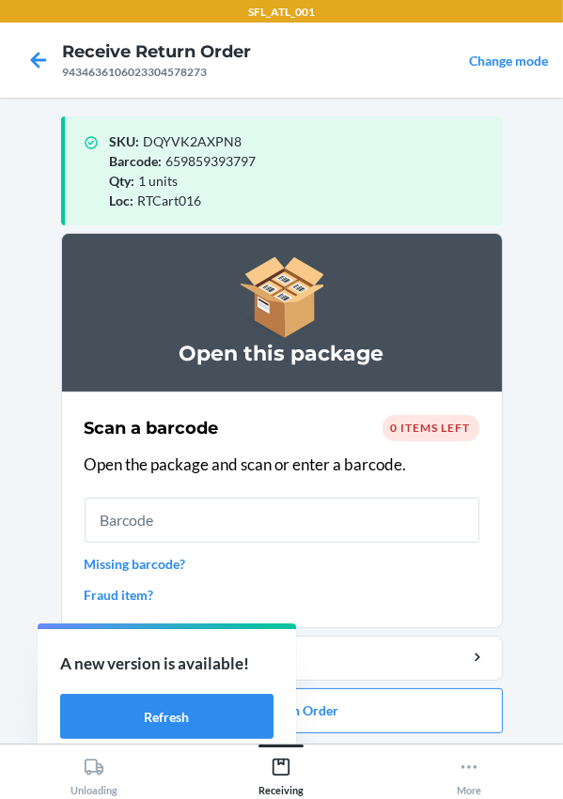
scroll to position [8, 0]
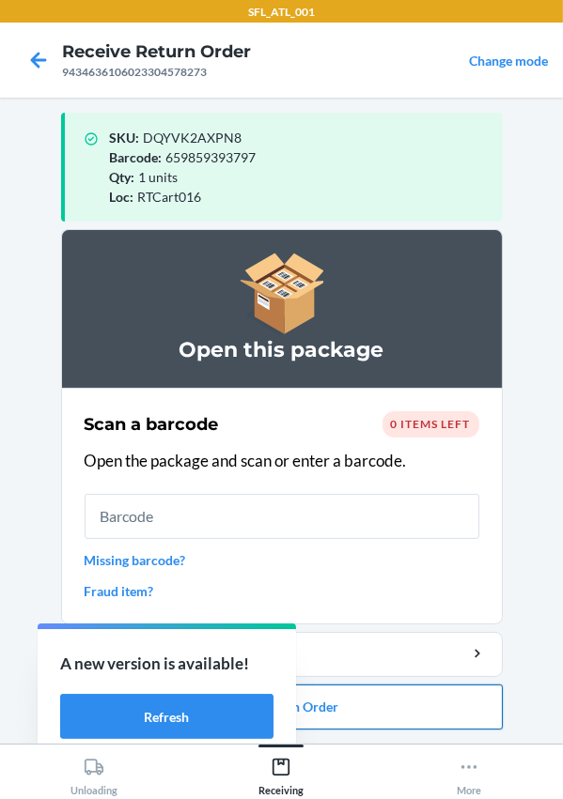
click at [358, 696] on button "Close Return Order" at bounding box center [281, 707] width 441 height 45
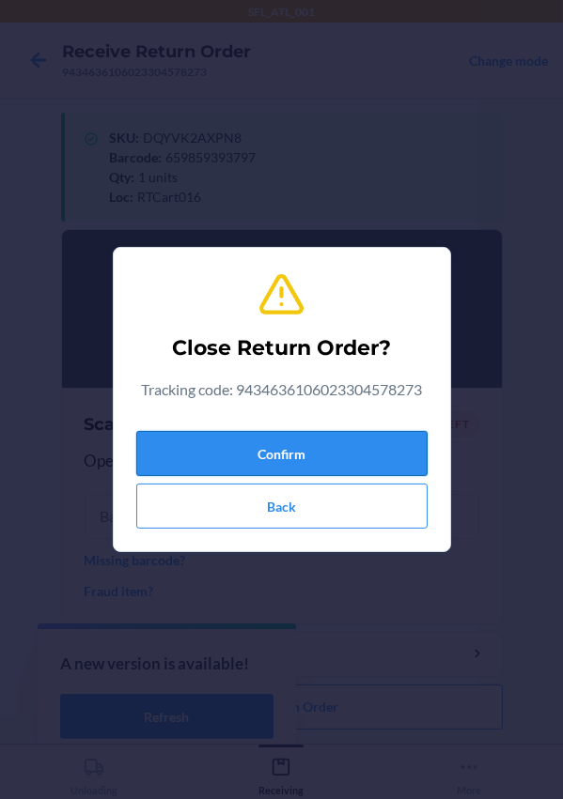
click at [259, 446] on button "Confirm" at bounding box center [281, 453] width 291 height 45
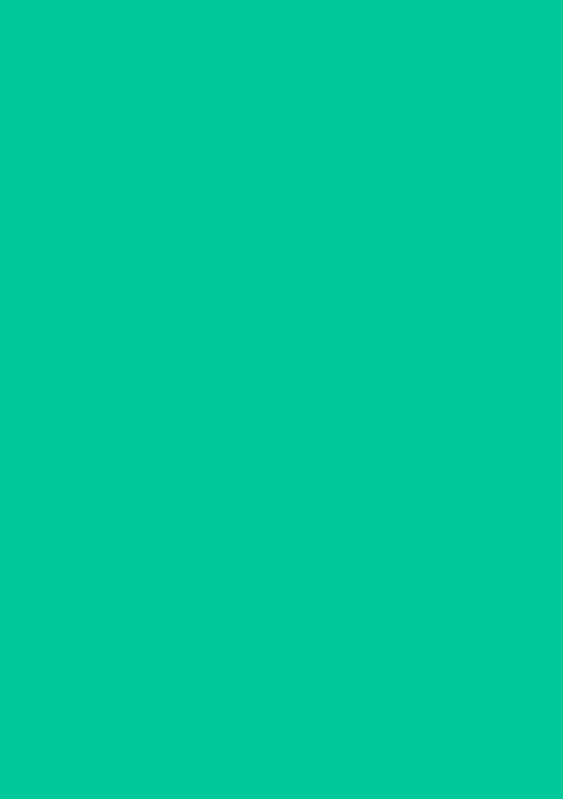
scroll to position [0, 0]
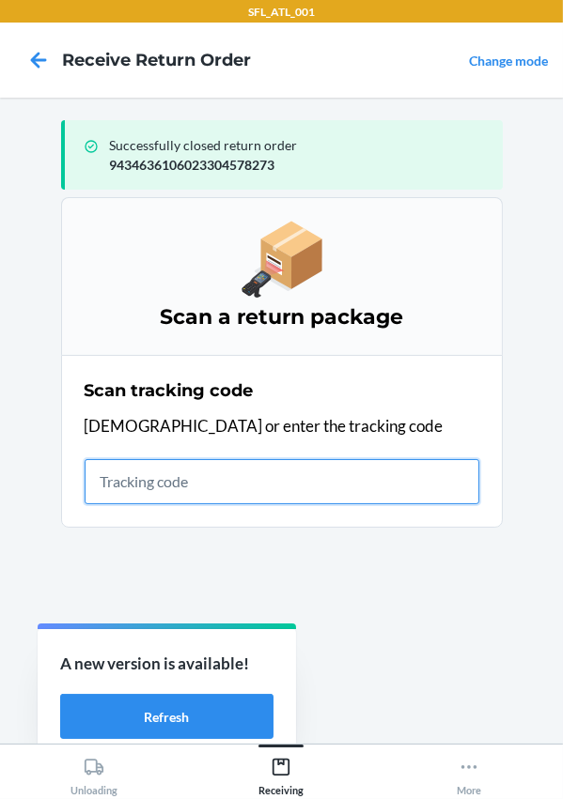
click at [245, 486] on input "text" at bounding box center [282, 481] width 395 height 45
type input "420302599434636106023304993854"
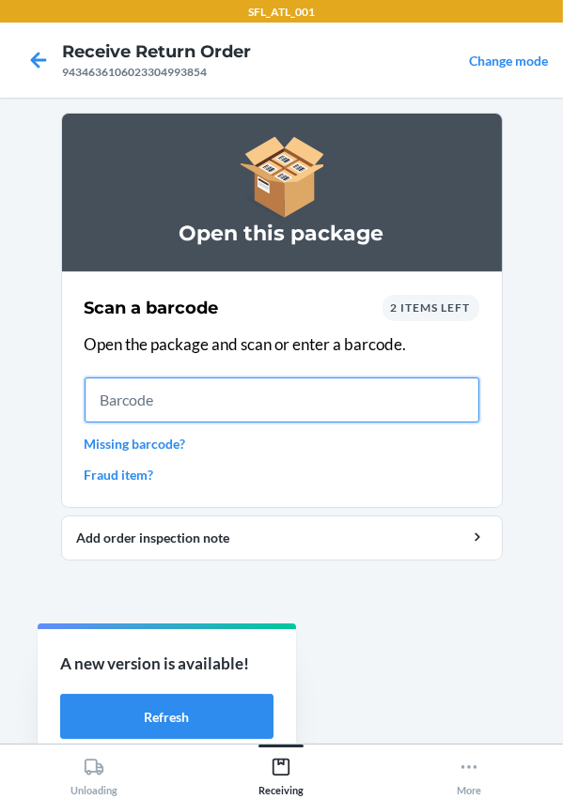
click at [191, 412] on input "text" at bounding box center [282, 400] width 395 height 45
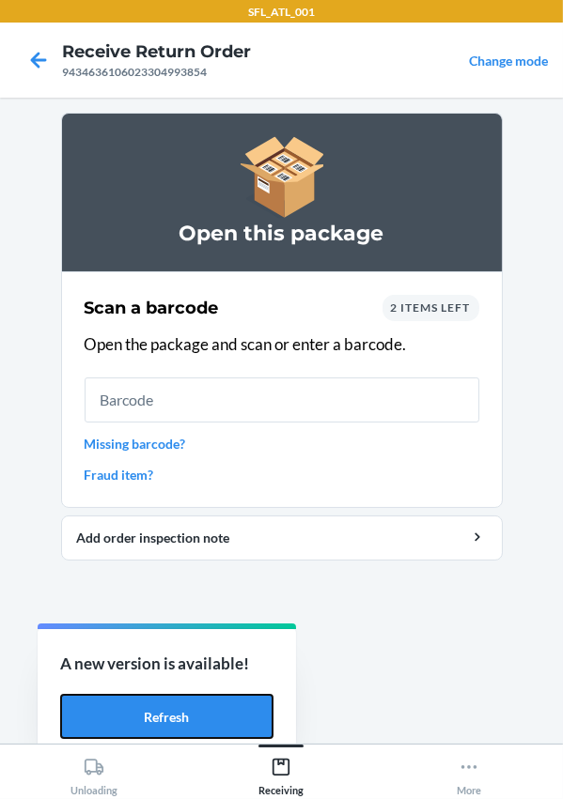
click at [169, 709] on button "Refresh" at bounding box center [166, 716] width 213 height 45
click at [195, 719] on button "Refresh" at bounding box center [166, 716] width 213 height 45
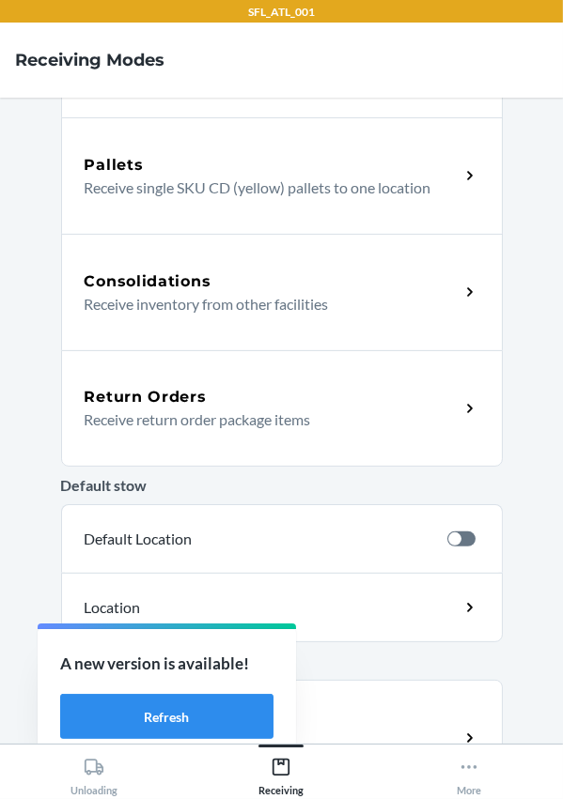
scroll to position [393, 0]
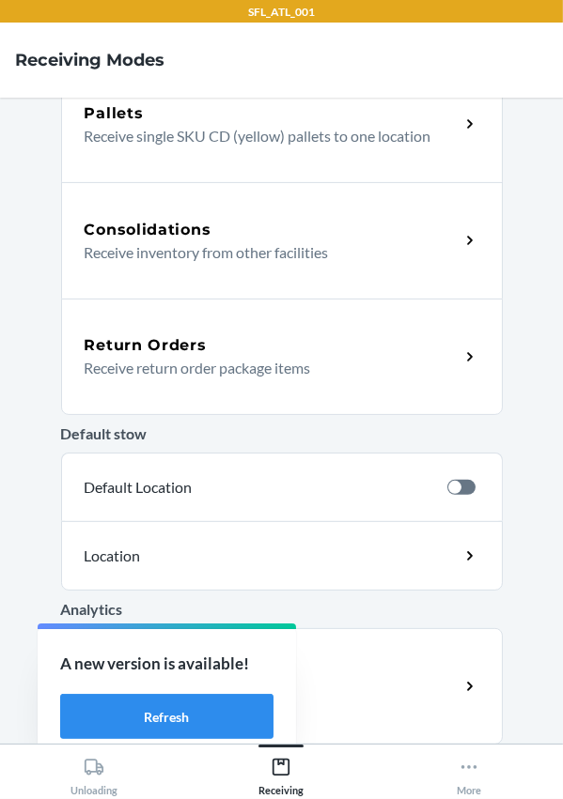
click at [178, 348] on h5 "Return Orders" at bounding box center [146, 345] width 122 height 23
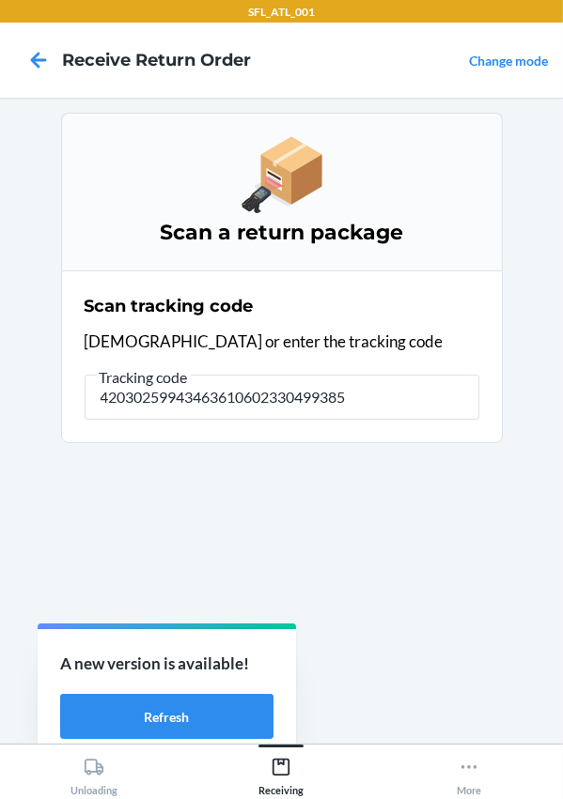
type input "420302599434636106023304993854"
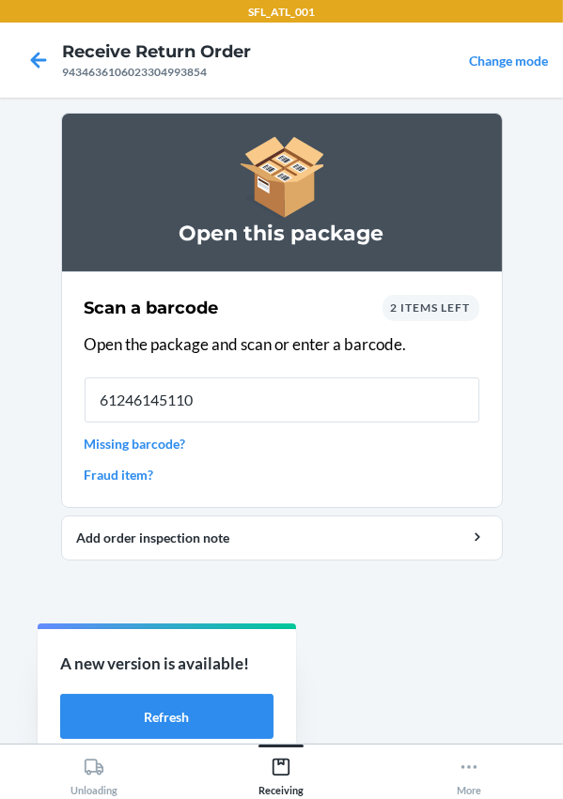
type input "612461451101"
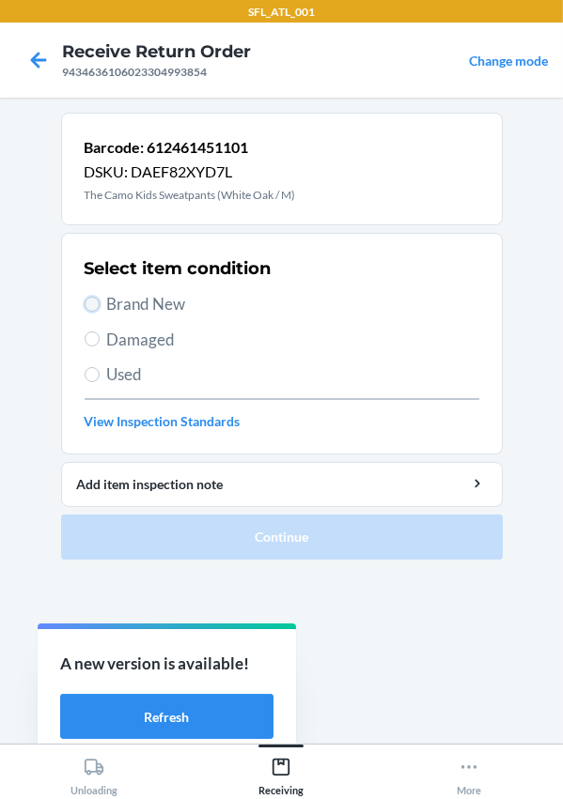
click at [92, 302] on input "Brand New" at bounding box center [92, 304] width 15 height 15
radio input "true"
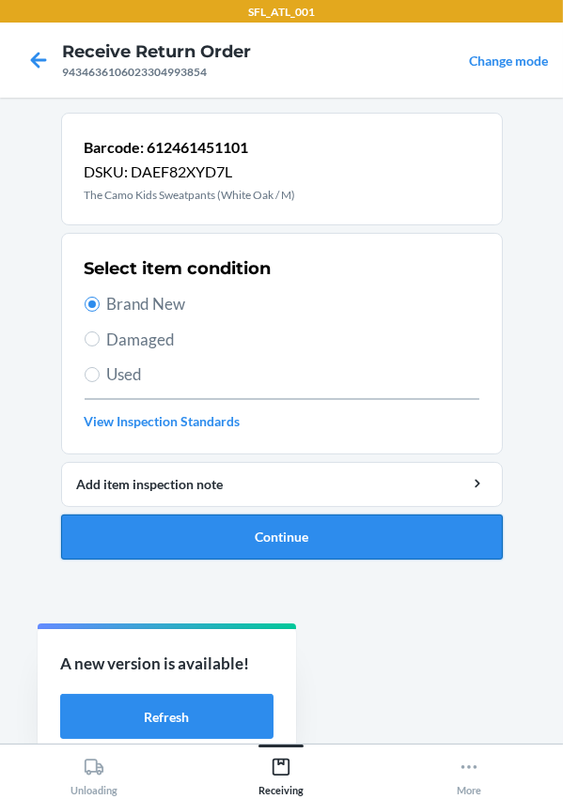
click at [194, 529] on button "Continue" at bounding box center [281, 537] width 441 height 45
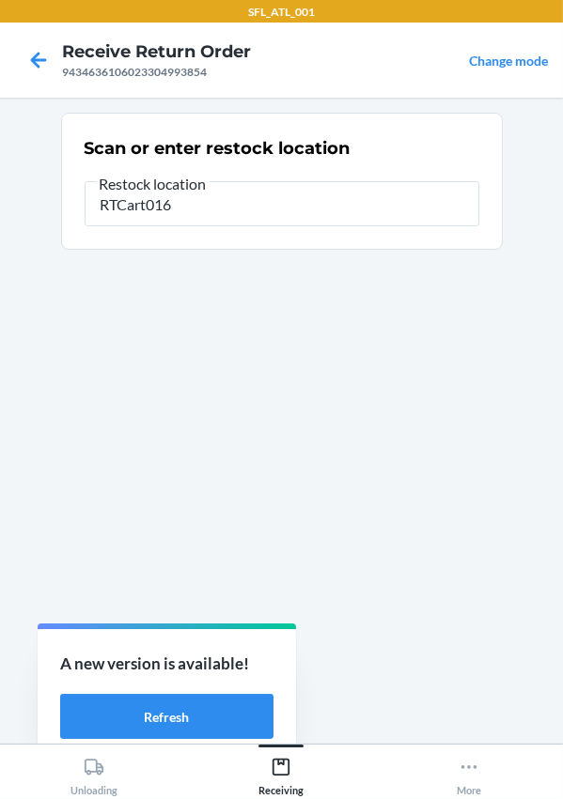
type input "RTCart016"
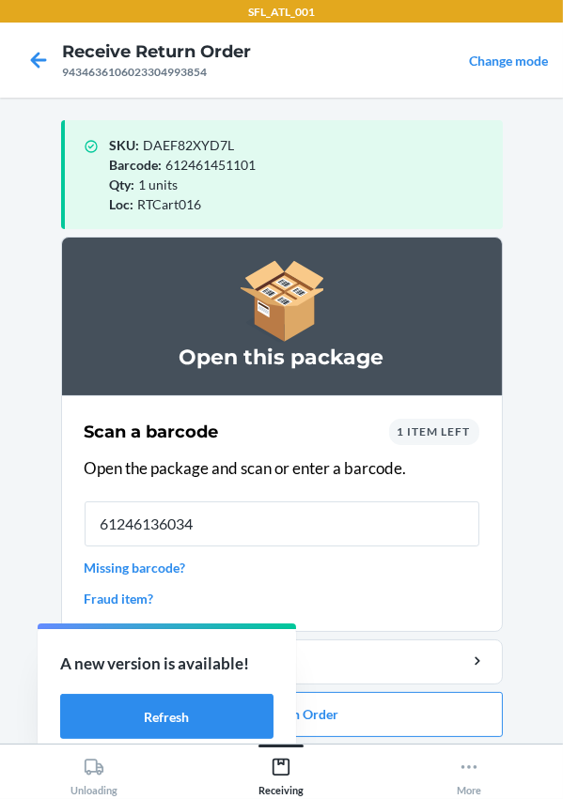
type input "612461360342"
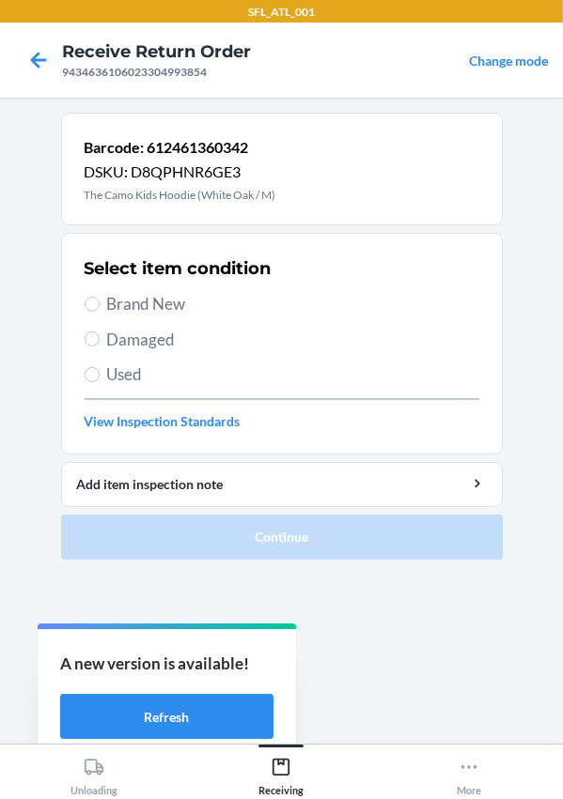
click at [119, 309] on span "Brand New" at bounding box center [293, 304] width 372 height 24
click at [100, 309] on input "Brand New" at bounding box center [92, 304] width 15 height 15
radio input "true"
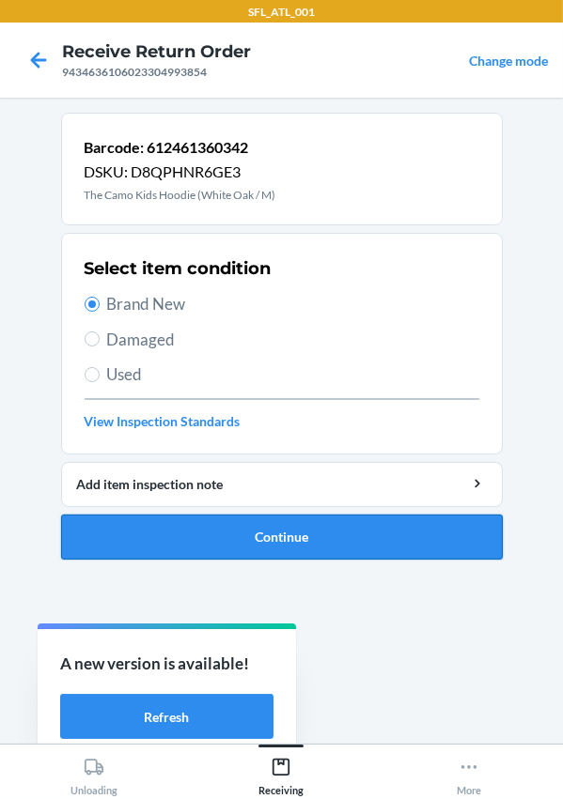
click at [300, 545] on button "Continue" at bounding box center [281, 537] width 441 height 45
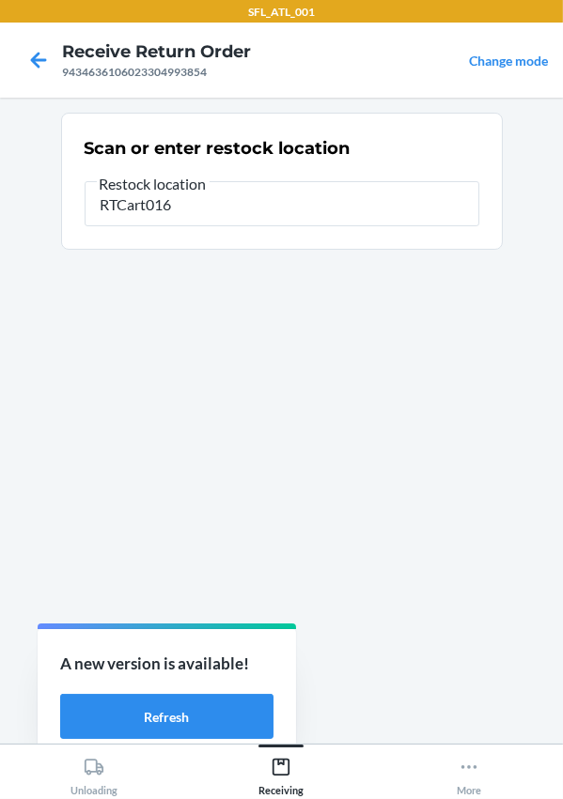
type input "RTCart016"
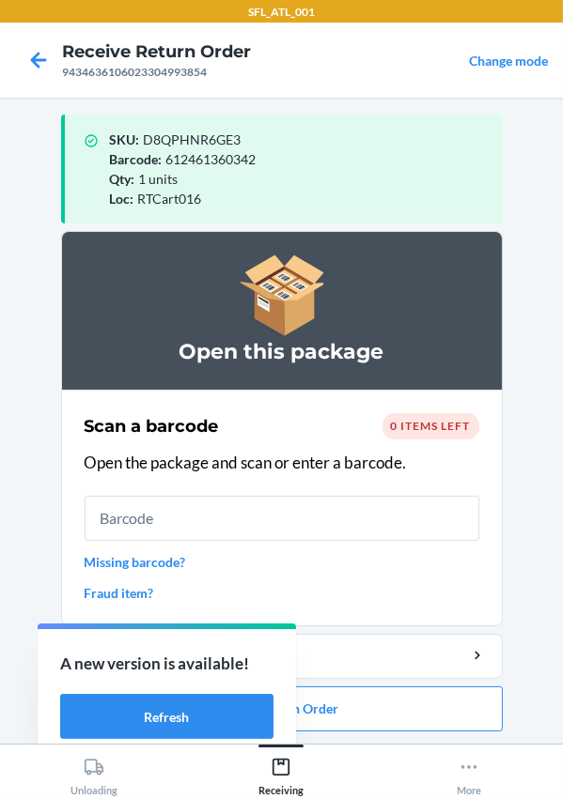
scroll to position [8, 0]
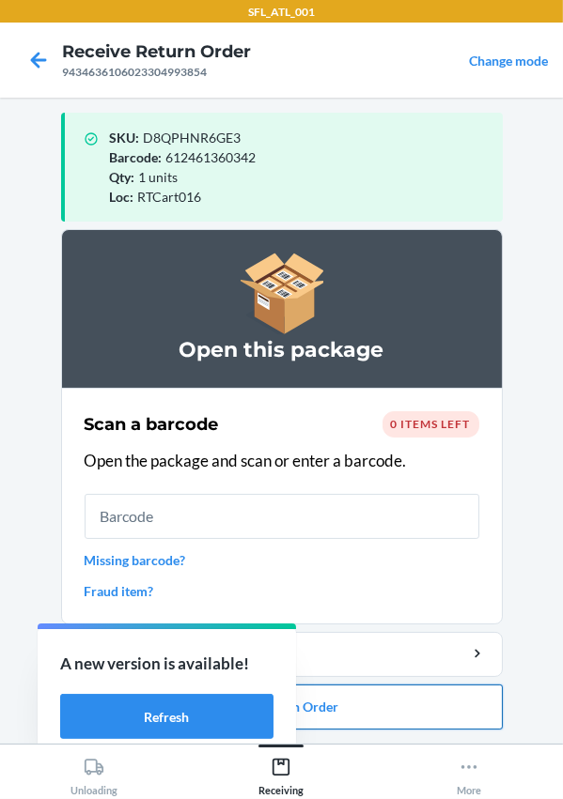
click at [378, 711] on button "Close Return Order" at bounding box center [281, 707] width 441 height 45
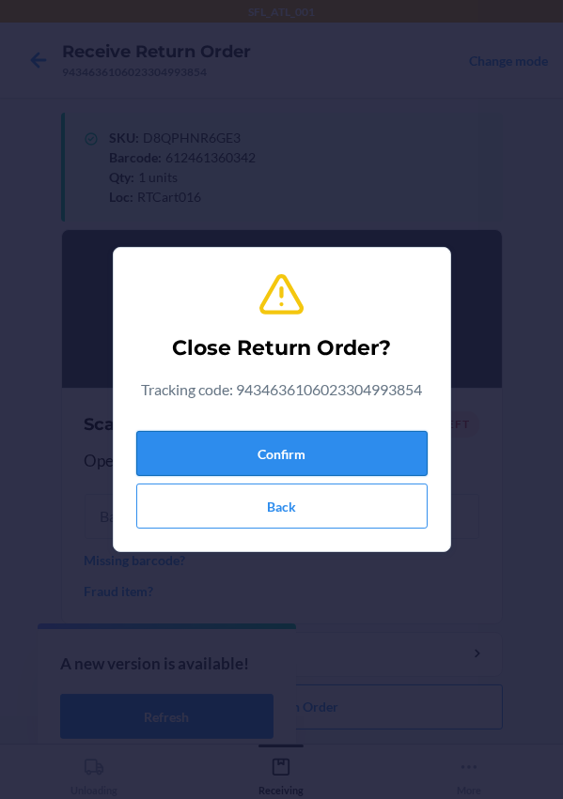
click at [302, 442] on button "Confirm" at bounding box center [281, 453] width 291 height 45
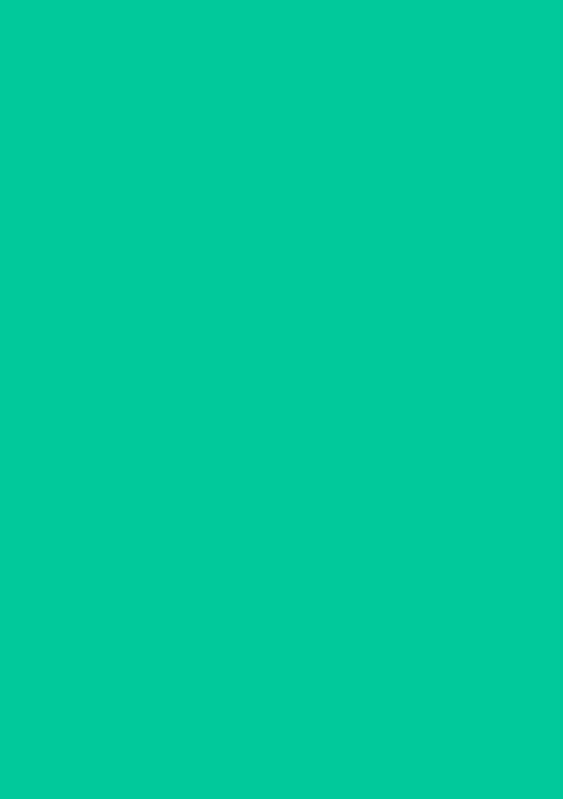
scroll to position [0, 0]
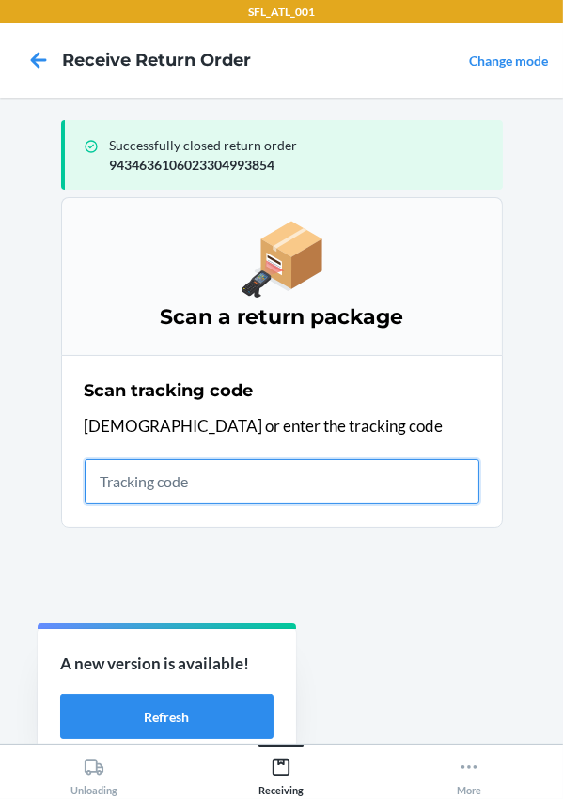
click at [262, 490] on input "text" at bounding box center [282, 481] width 395 height 45
type input "420302599434636106023304405548"
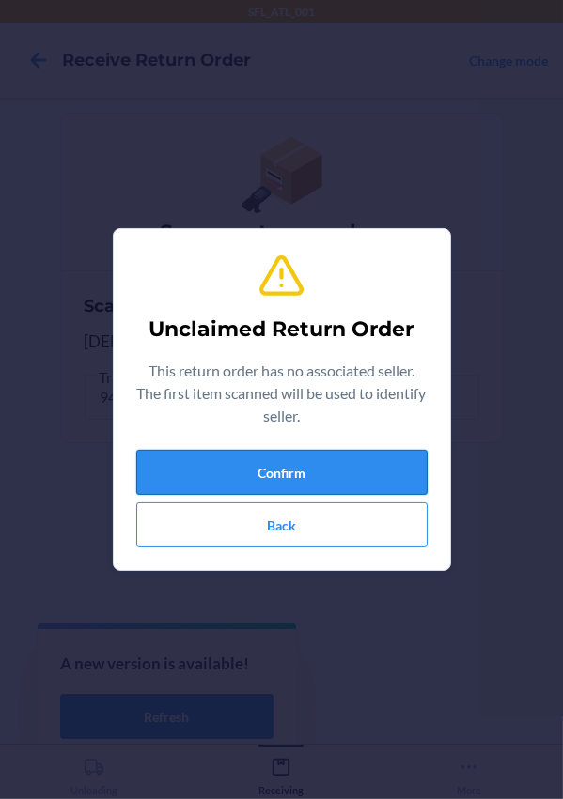
click at [202, 473] on button "Confirm" at bounding box center [281, 472] width 291 height 45
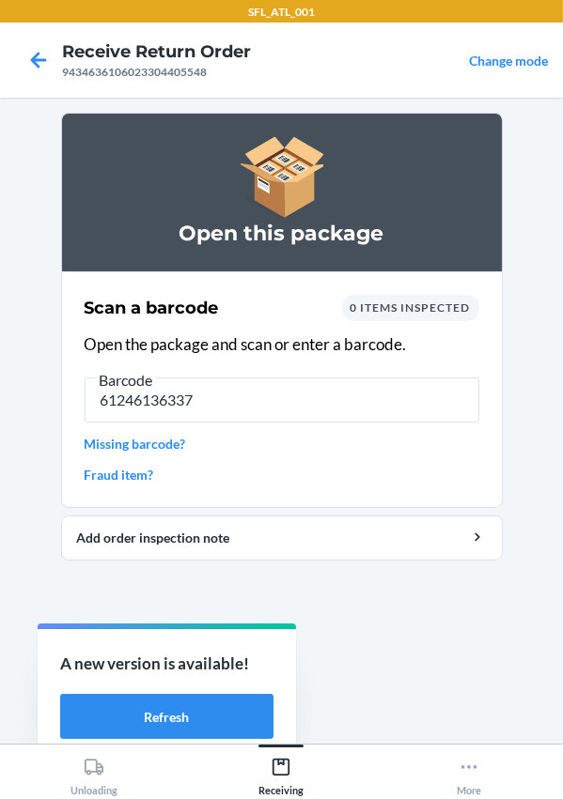
type input "612461363374"
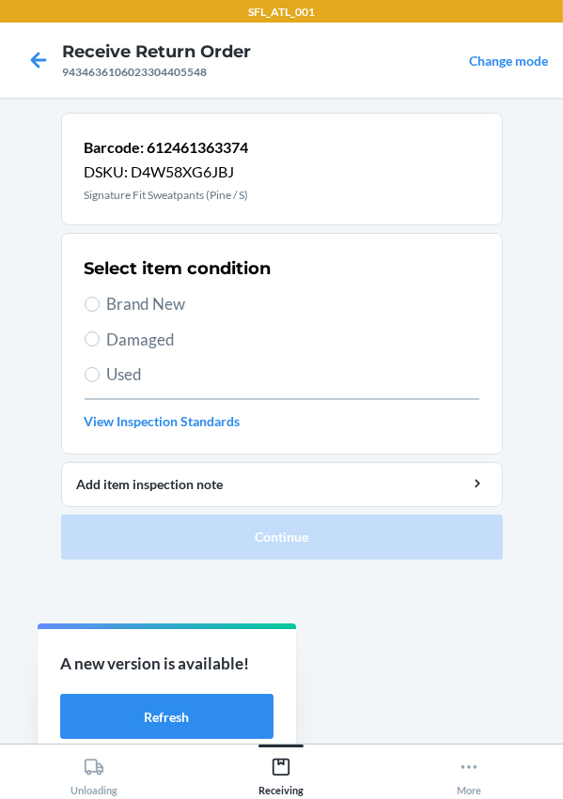
click at [130, 311] on span "Brand New" at bounding box center [293, 304] width 372 height 24
click at [100, 311] on input "Brand New" at bounding box center [92, 304] width 15 height 15
radio input "true"
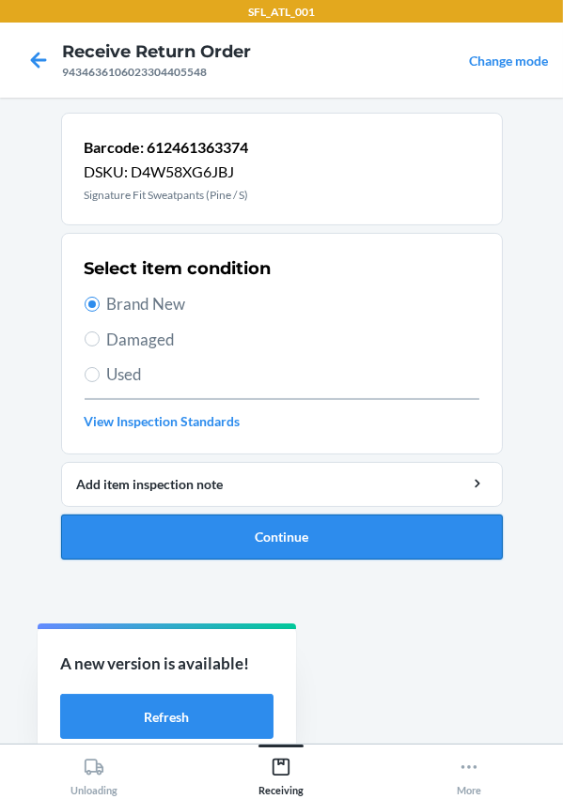
click at [188, 546] on button "Continue" at bounding box center [281, 537] width 441 height 45
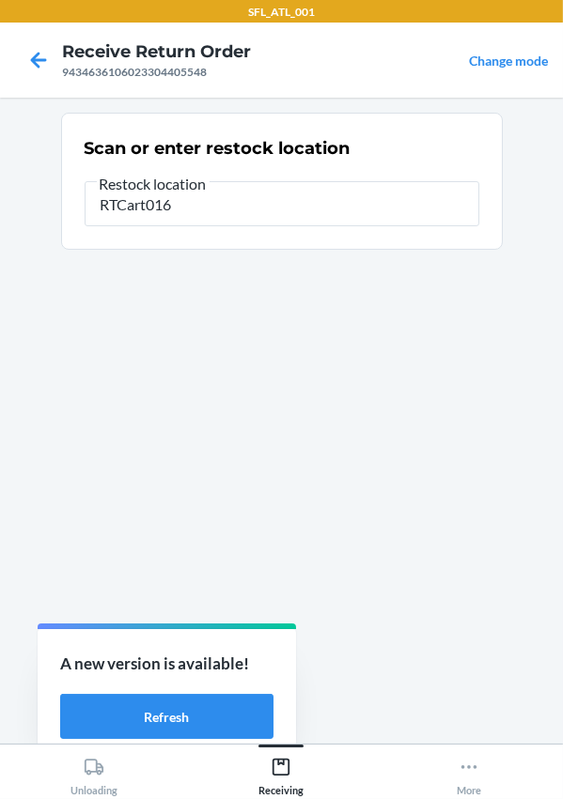
type input "RTCart016"
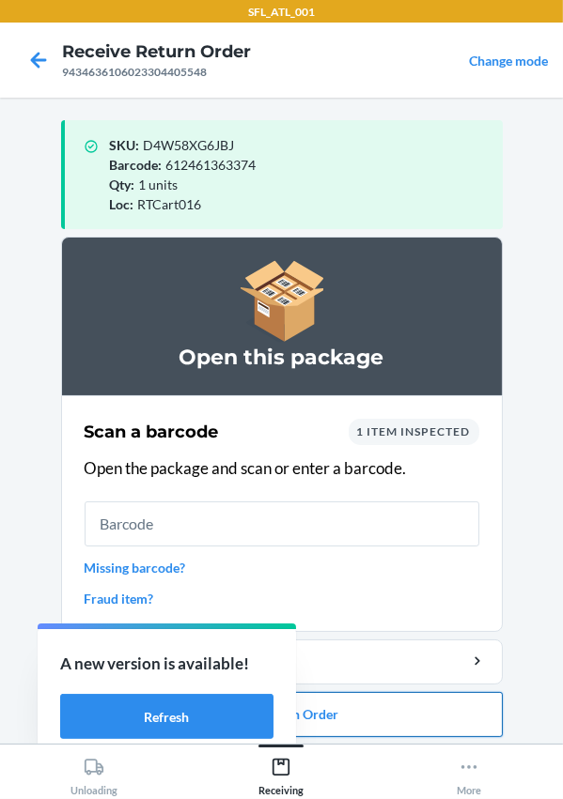
click at [410, 707] on button "Close Return Order" at bounding box center [281, 714] width 441 height 45
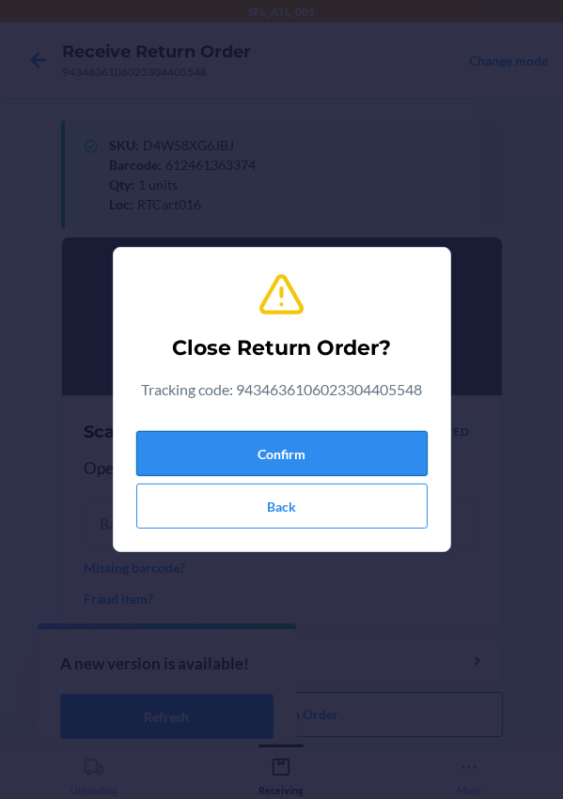
click at [278, 440] on button "Confirm" at bounding box center [281, 453] width 291 height 45
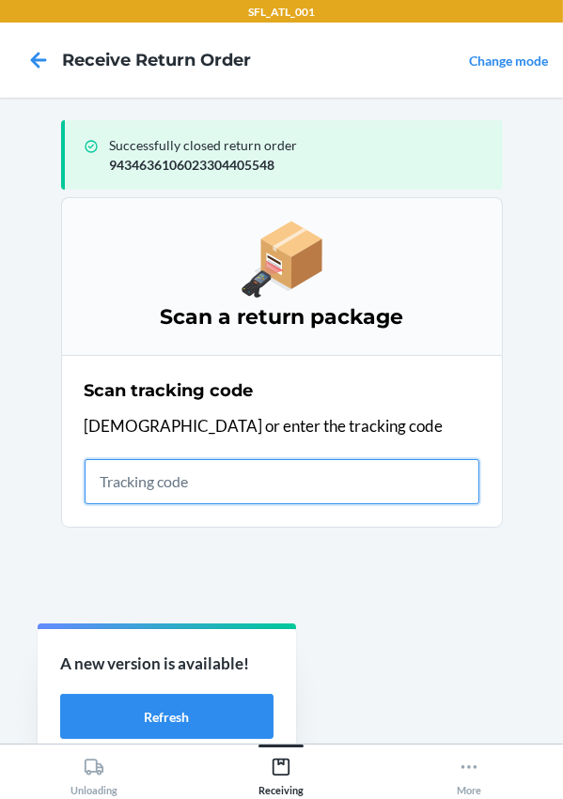
click at [186, 495] on input "text" at bounding box center [282, 481] width 395 height 45
type input "420302599434636106023304948267"
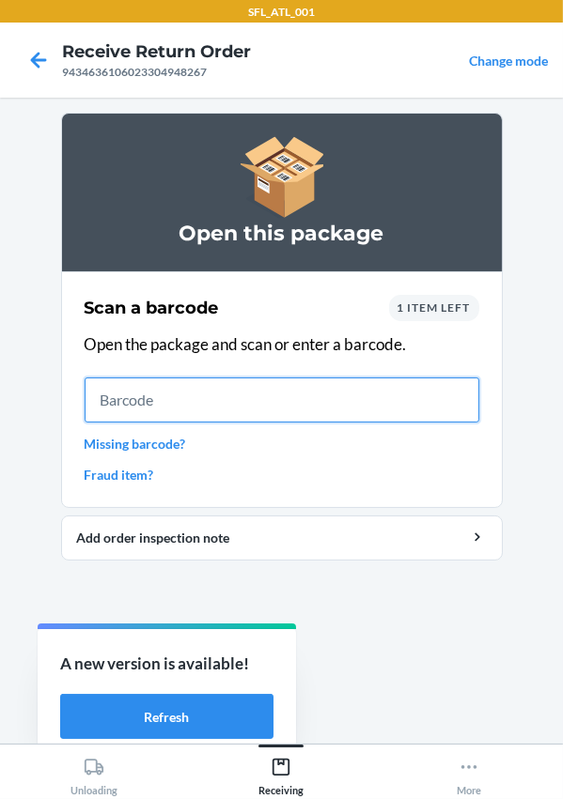
click at [142, 383] on input "text" at bounding box center [282, 400] width 395 height 45
type input "634855149678"
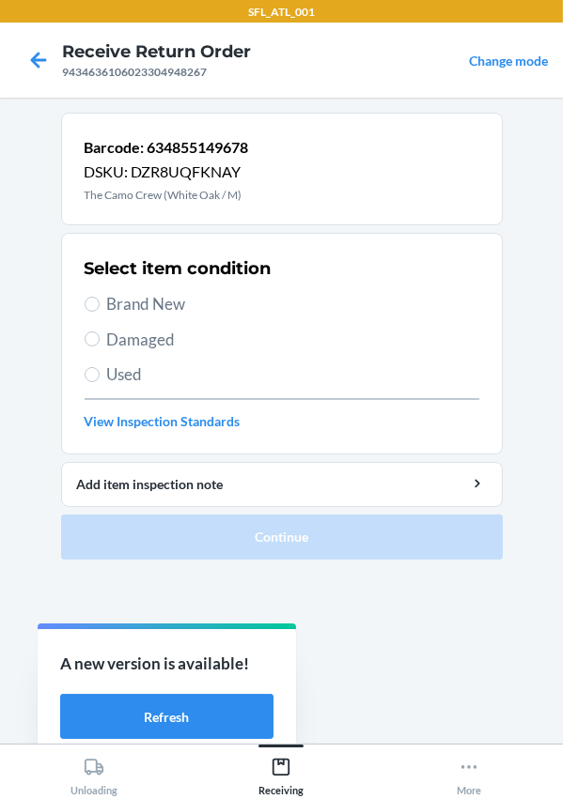
click at [144, 310] on span "Brand New" at bounding box center [293, 304] width 372 height 24
click at [100, 310] on input "Brand New" at bounding box center [92, 304] width 15 height 15
radio input "true"
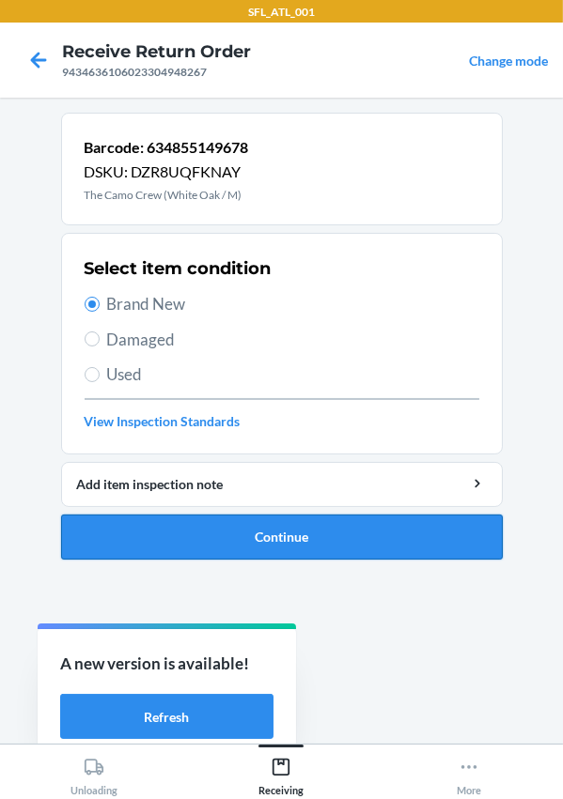
click at [176, 531] on button "Continue" at bounding box center [281, 537] width 441 height 45
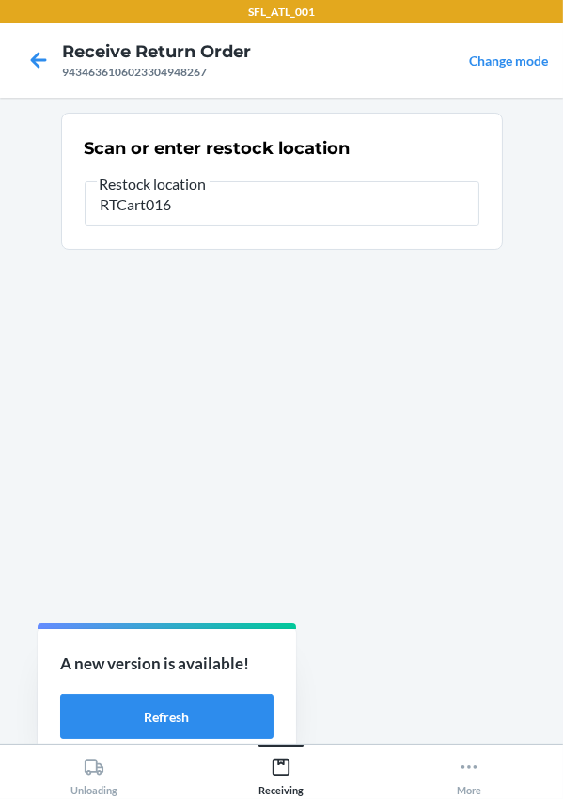
type input "RTCart016"
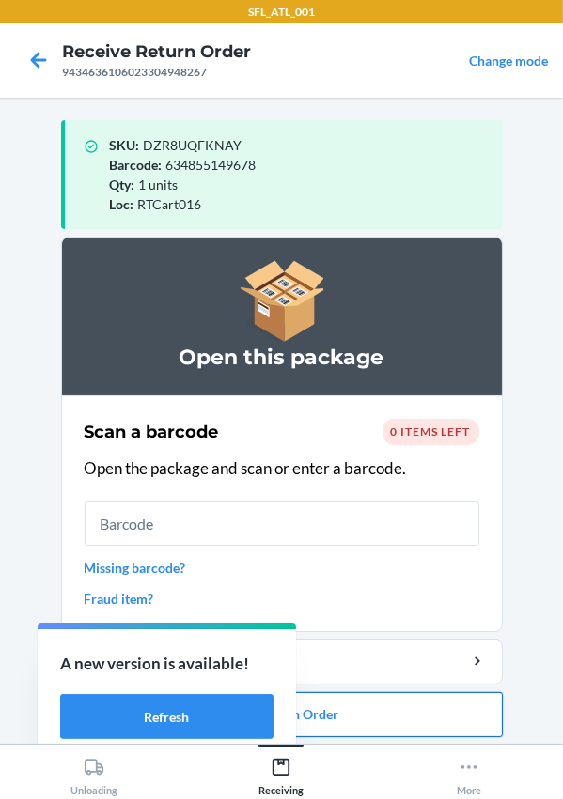
click at [376, 713] on button "Close Return Order" at bounding box center [281, 714] width 441 height 45
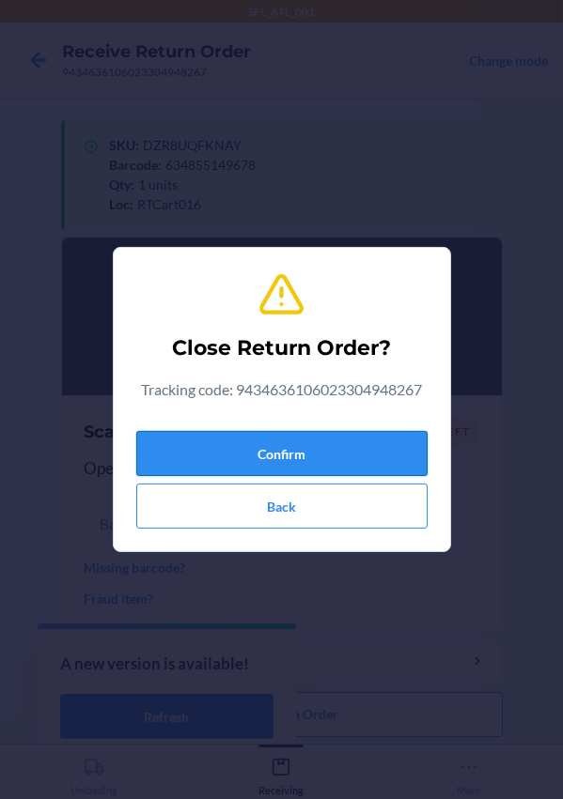
click at [284, 469] on button "Confirm" at bounding box center [281, 453] width 291 height 45
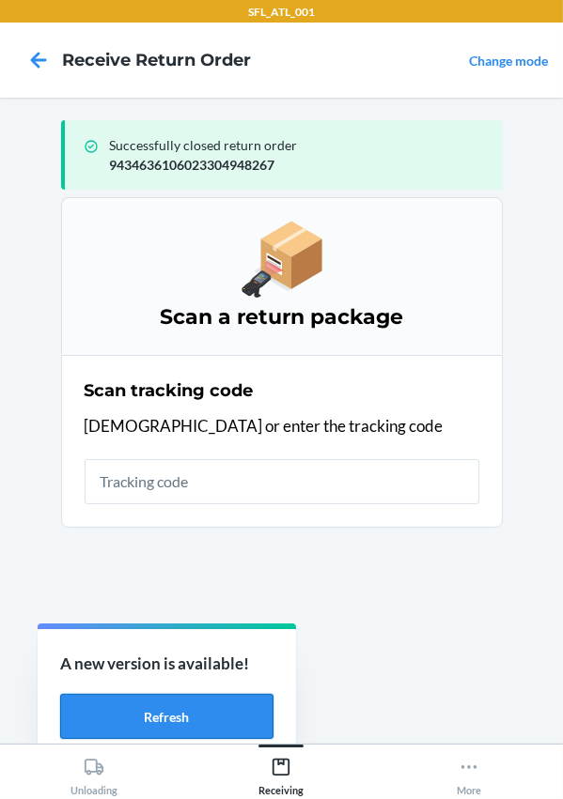
click at [162, 717] on button "Refresh" at bounding box center [166, 716] width 213 height 45
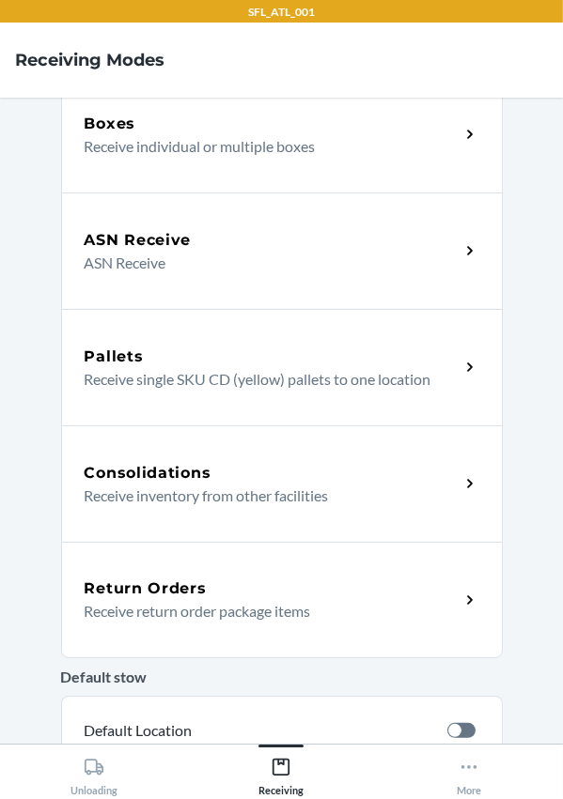
scroll to position [393, 0]
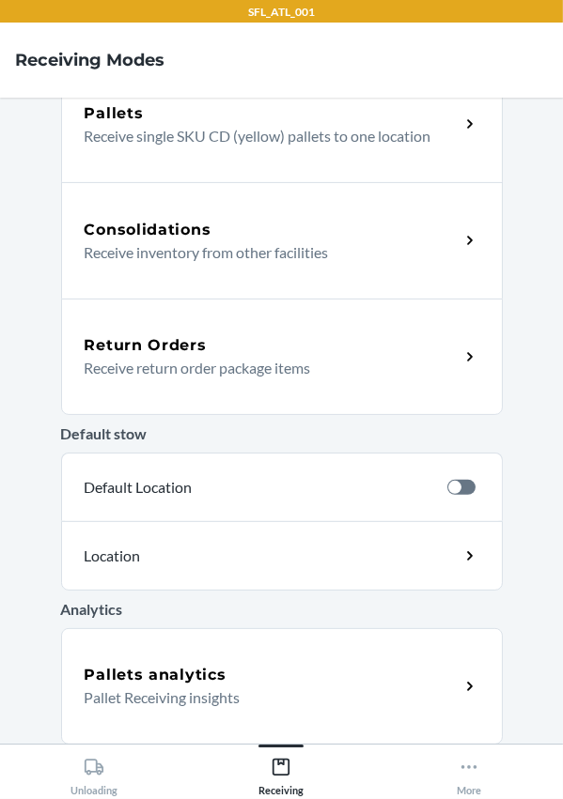
click at [154, 341] on h5 "Return Orders" at bounding box center [146, 345] width 122 height 23
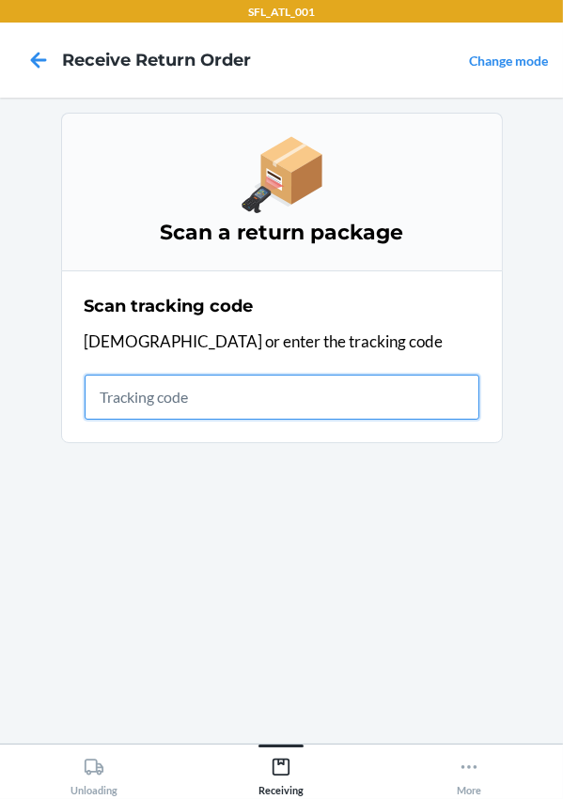
click at [126, 388] on input "text" at bounding box center [282, 397] width 395 height 45
type input "420302599434636106023304243331"
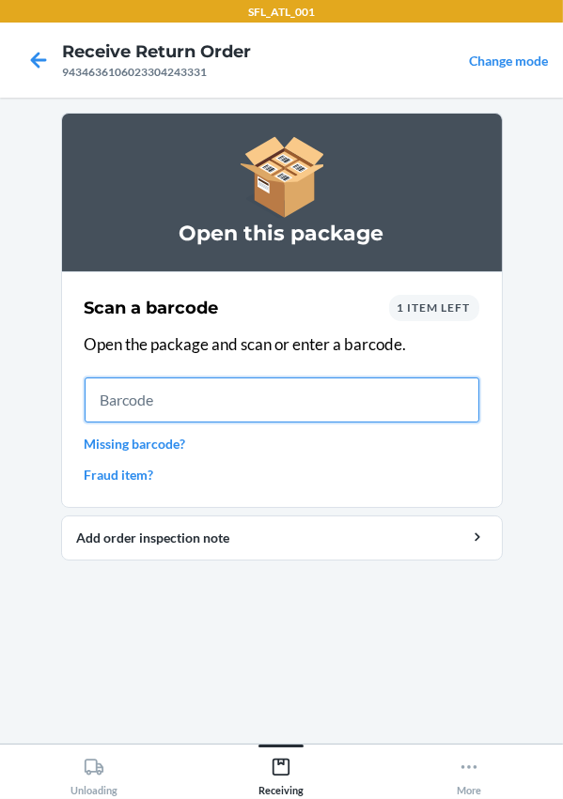
click at [178, 414] on input "text" at bounding box center [282, 400] width 395 height 45
type input "613527429287"
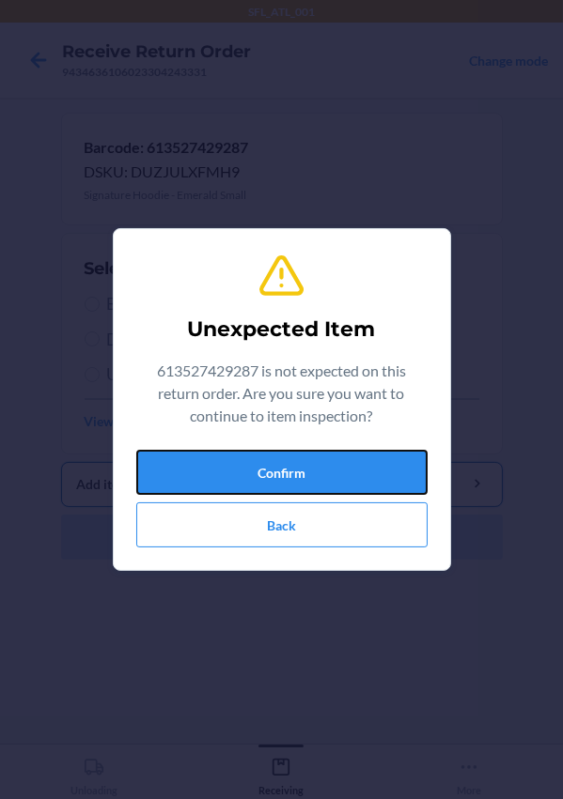
click at [312, 473] on button "Confirm" at bounding box center [281, 472] width 291 height 45
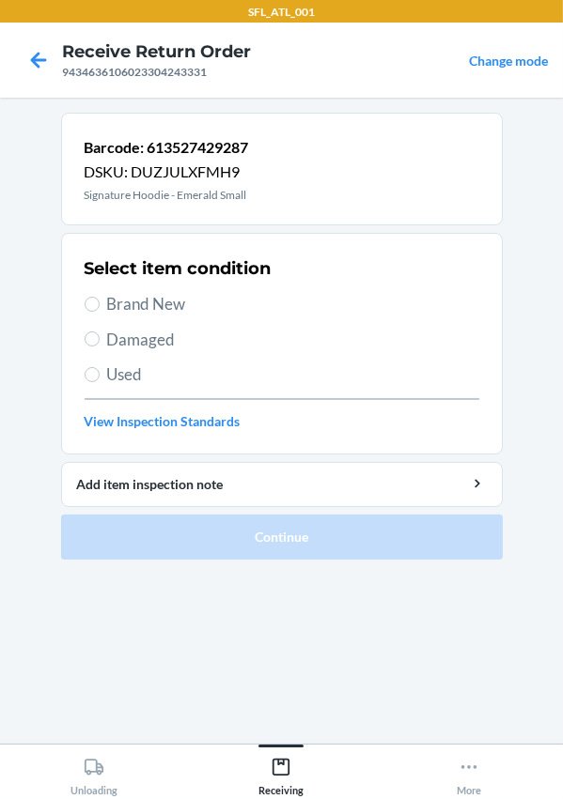
click at [148, 302] on span "Brand New" at bounding box center [293, 304] width 372 height 24
click at [100, 302] on input "Brand New" at bounding box center [92, 304] width 15 height 15
radio input "true"
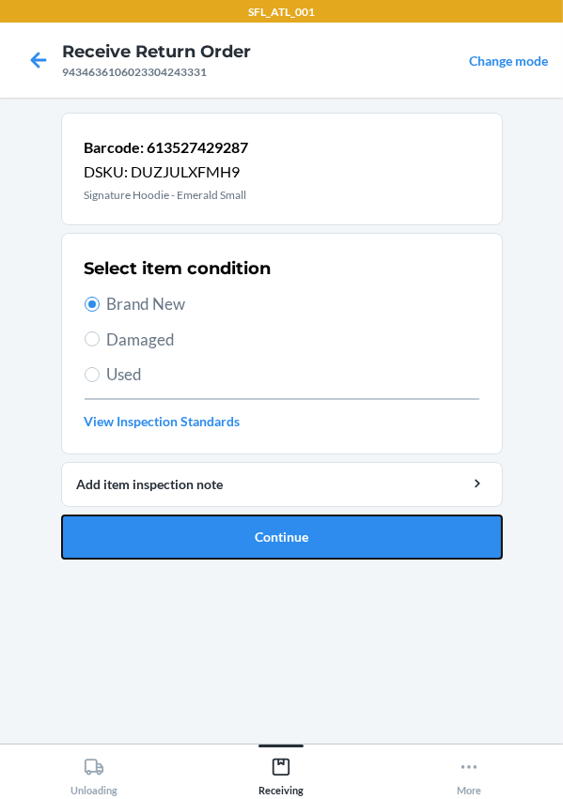
click at [294, 526] on button "Continue" at bounding box center [281, 537] width 441 height 45
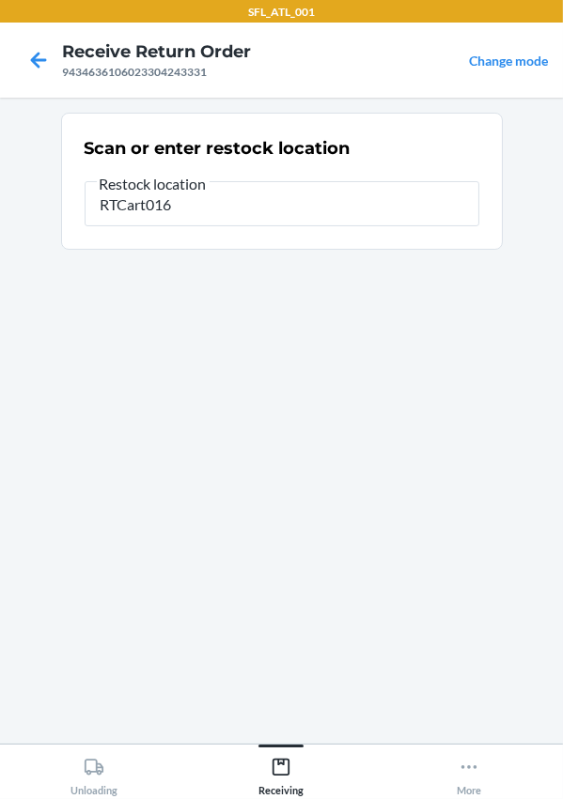
type input "RTCart016"
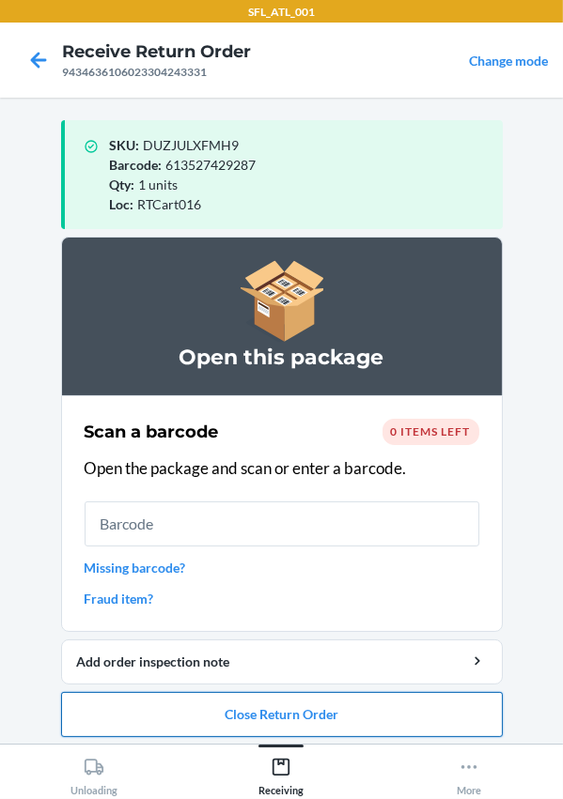
click at [281, 714] on button "Close Return Order" at bounding box center [281, 714] width 441 height 45
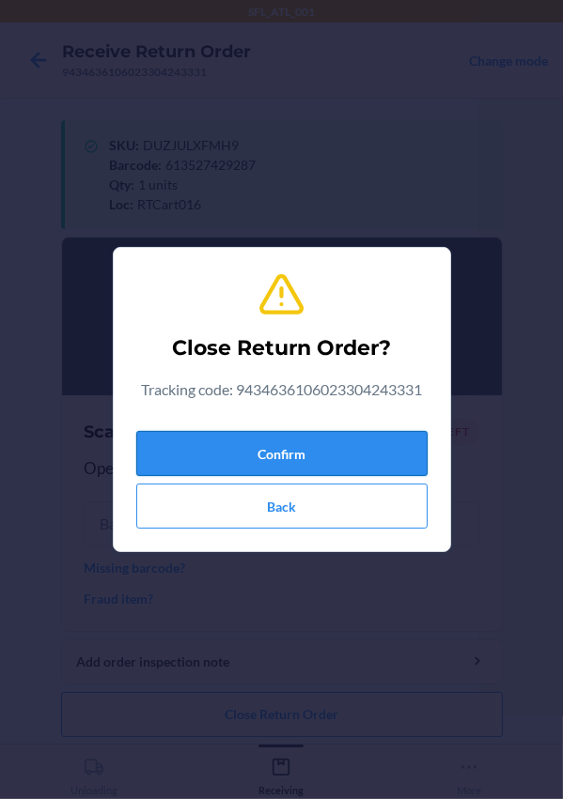
click at [205, 445] on button "Confirm" at bounding box center [281, 453] width 291 height 45
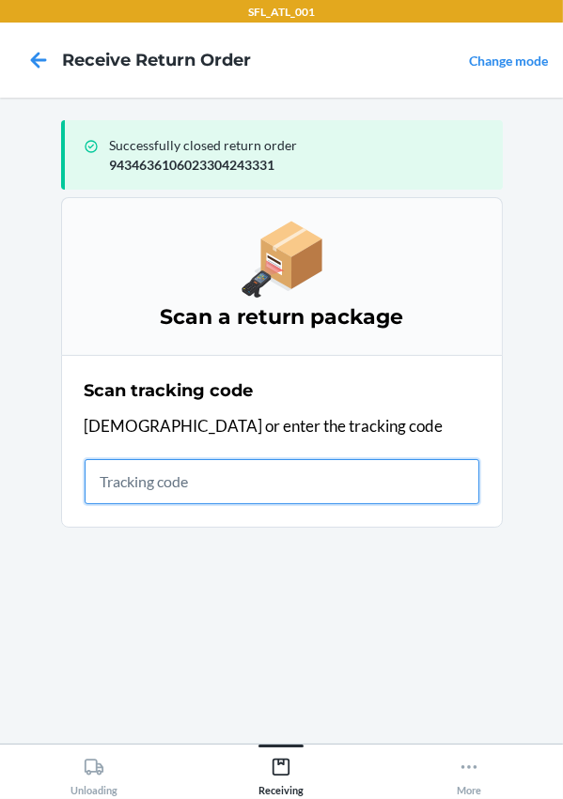
click at [188, 472] on input "text" at bounding box center [282, 481] width 395 height 45
type input "420302599434636106023304683496"
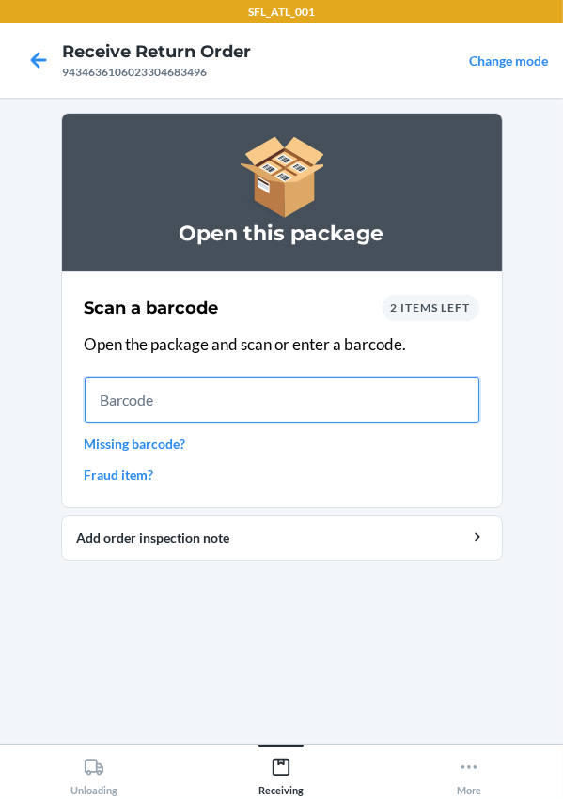
click at [201, 400] on input "text" at bounding box center [282, 400] width 395 height 45
type input "658865040343"
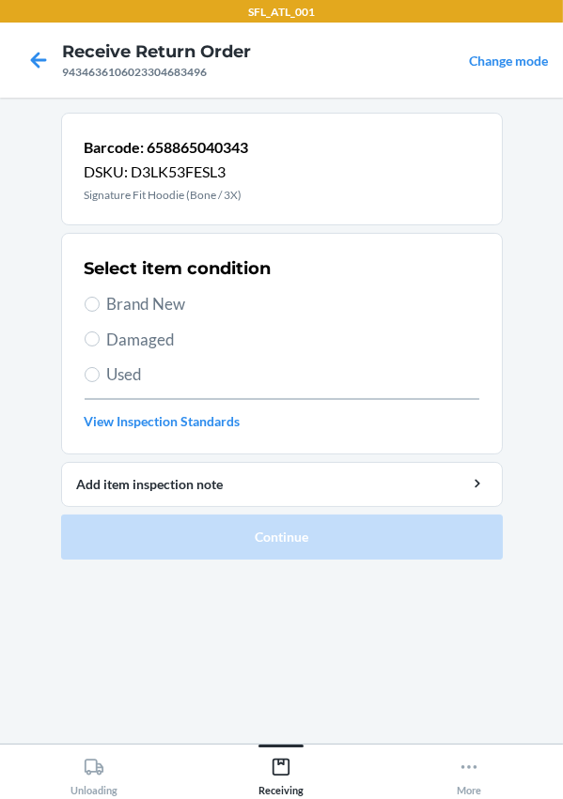
click at [122, 370] on span "Used" at bounding box center [293, 375] width 372 height 24
click at [100, 370] on input "Used" at bounding box center [92, 374] width 15 height 15
radio input "true"
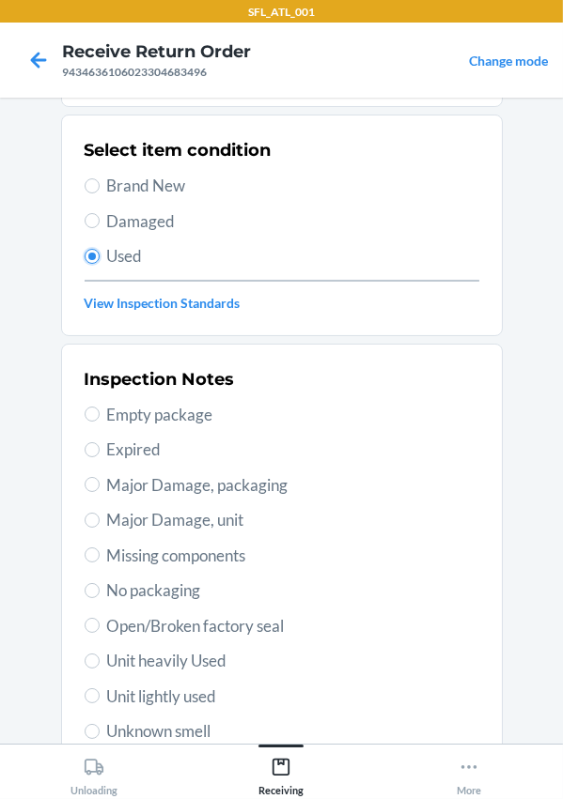
scroll to position [330, 0]
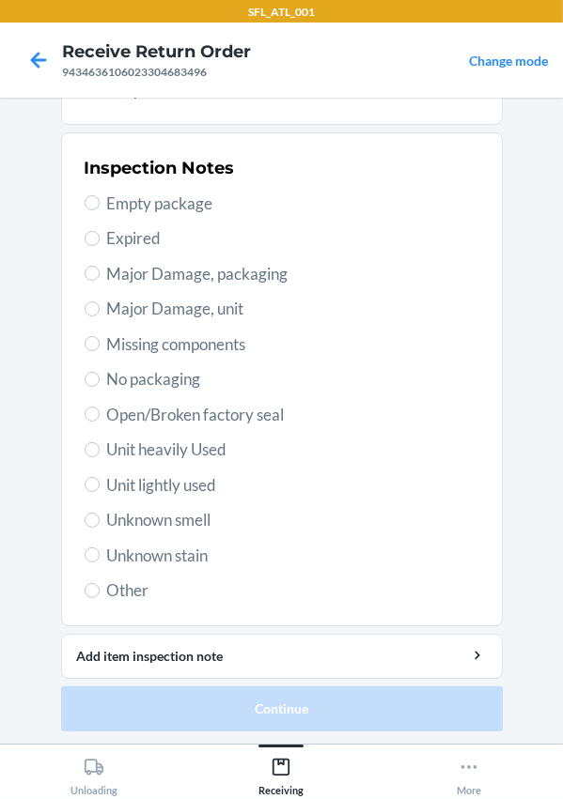
click at [148, 448] on span "Unit heavily Used" at bounding box center [293, 450] width 372 height 24
click at [100, 448] on input "Unit heavily Used" at bounding box center [92, 449] width 15 height 15
radio input "true"
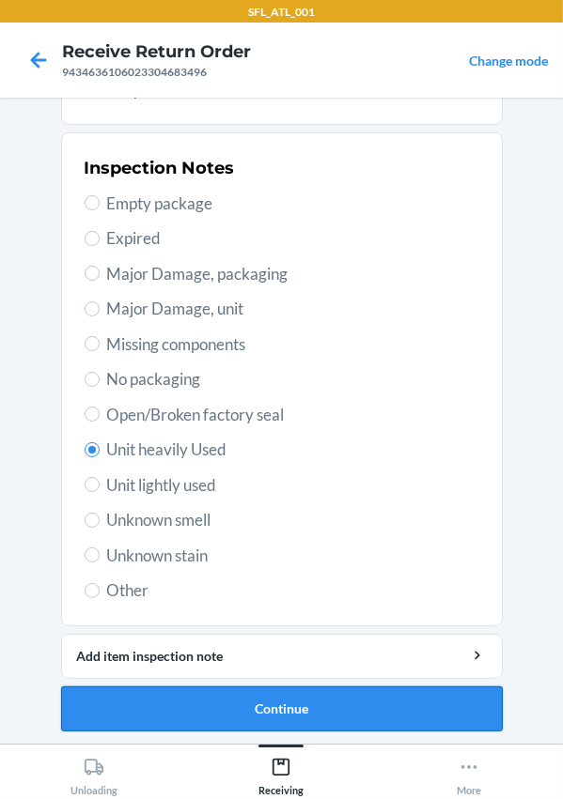
click at [280, 719] on button "Continue" at bounding box center [281, 709] width 441 height 45
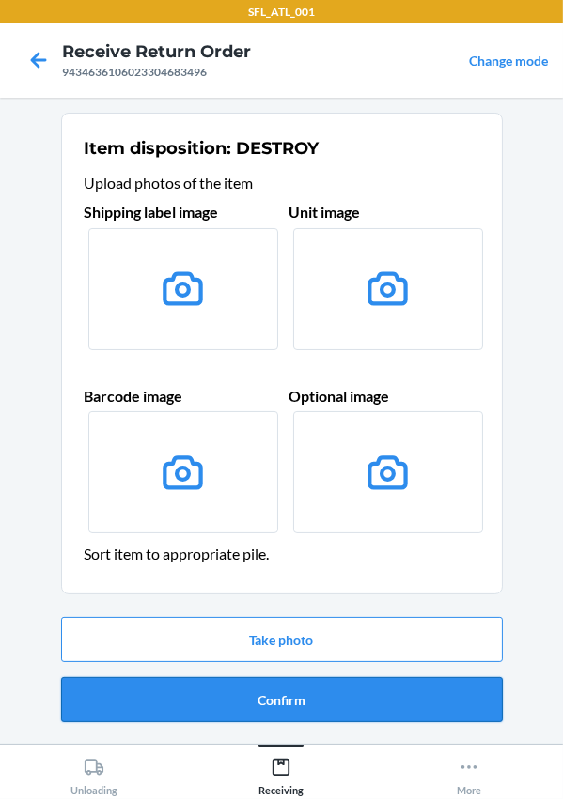
click at [292, 703] on button "Confirm" at bounding box center [281, 699] width 441 height 45
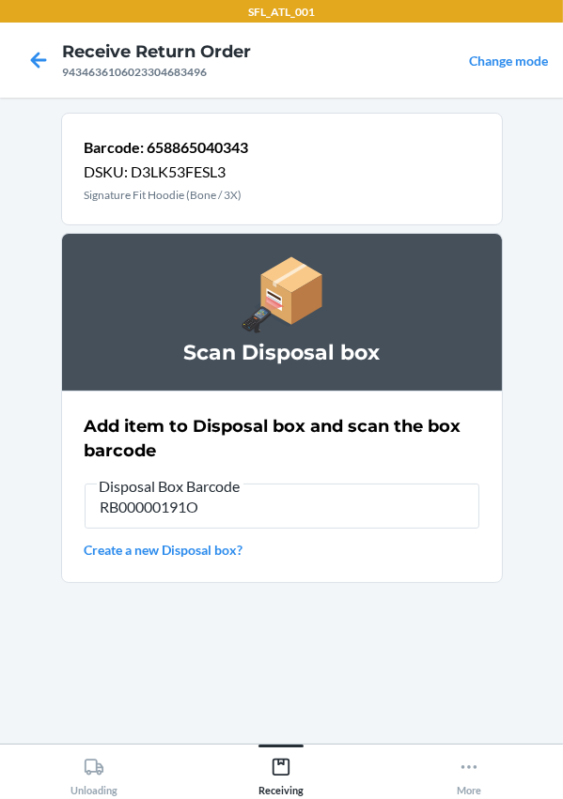
type input "RB00000191O"
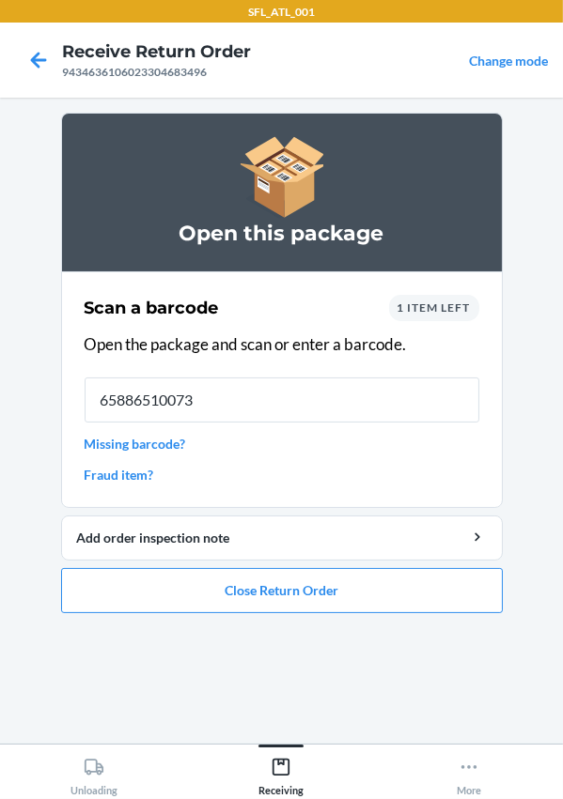
type input "658865100733"
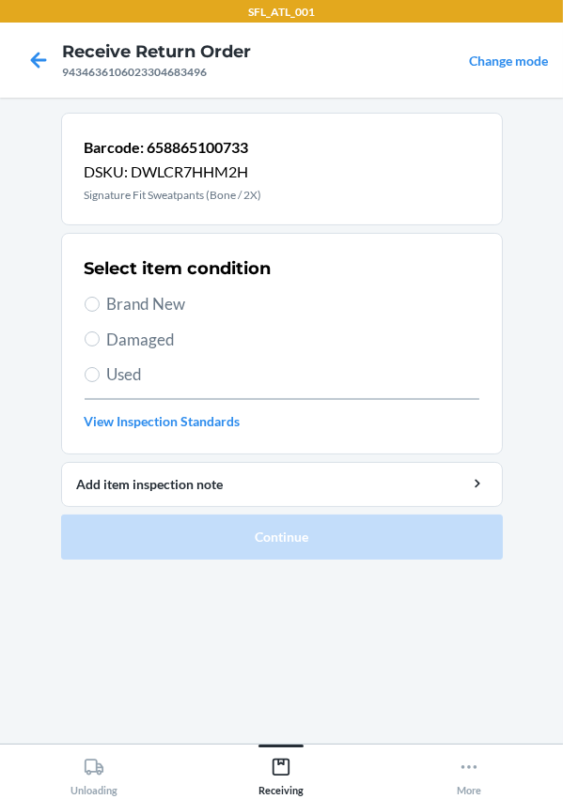
click at [141, 367] on span "Used" at bounding box center [293, 375] width 372 height 24
click at [100, 367] on input "Used" at bounding box center [92, 374] width 15 height 15
radio input "true"
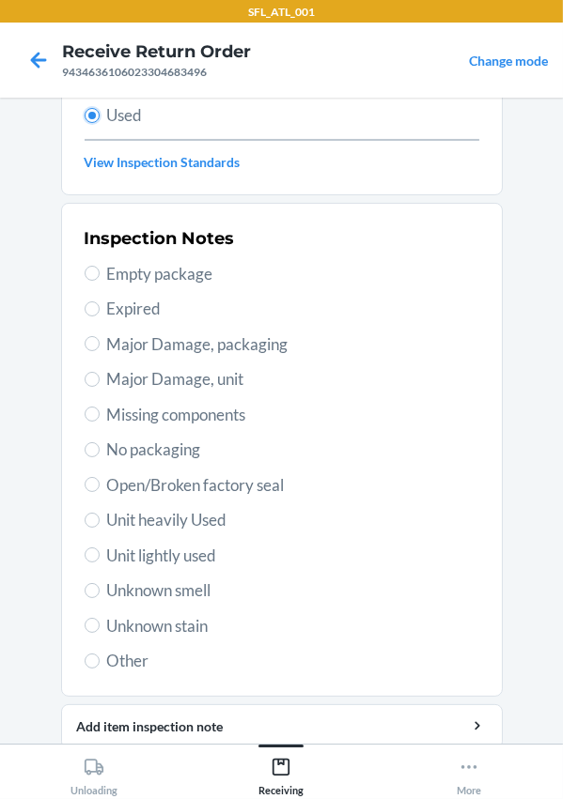
scroll to position [330, 0]
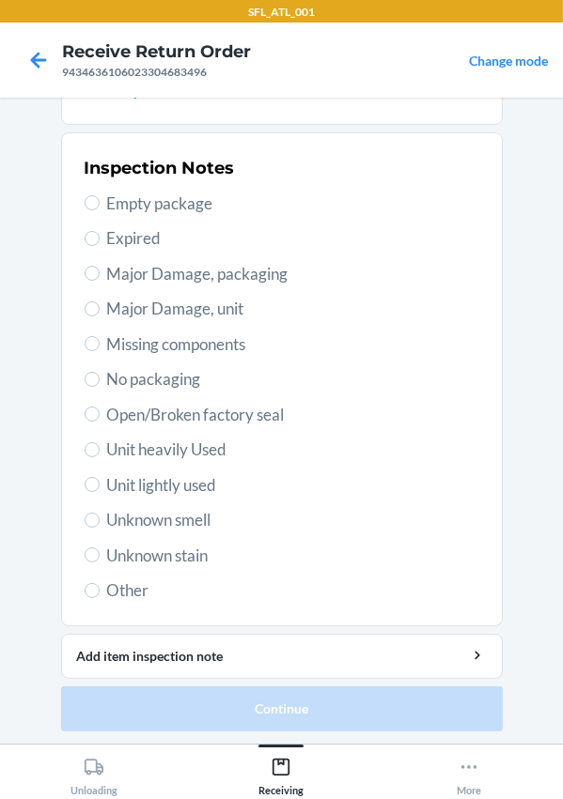
click at [132, 445] on span "Unit heavily Used" at bounding box center [293, 450] width 372 height 24
click at [100, 445] on input "Unit heavily Used" at bounding box center [92, 449] width 15 height 15
radio input "true"
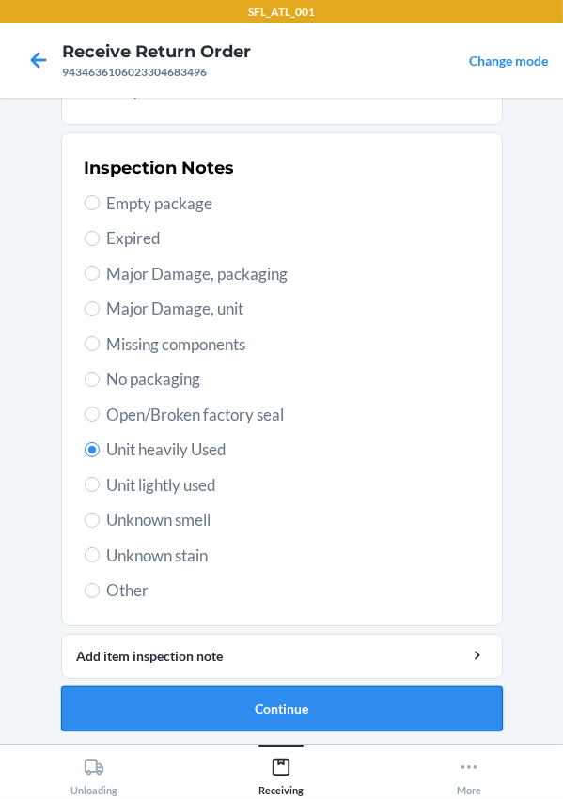
click at [245, 706] on button "Continue" at bounding box center [281, 709] width 441 height 45
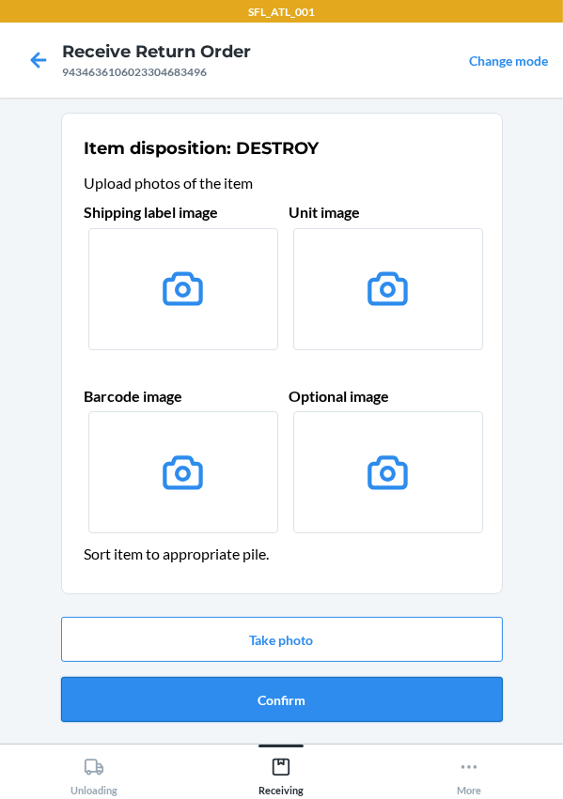
click at [268, 690] on button "Confirm" at bounding box center [281, 699] width 441 height 45
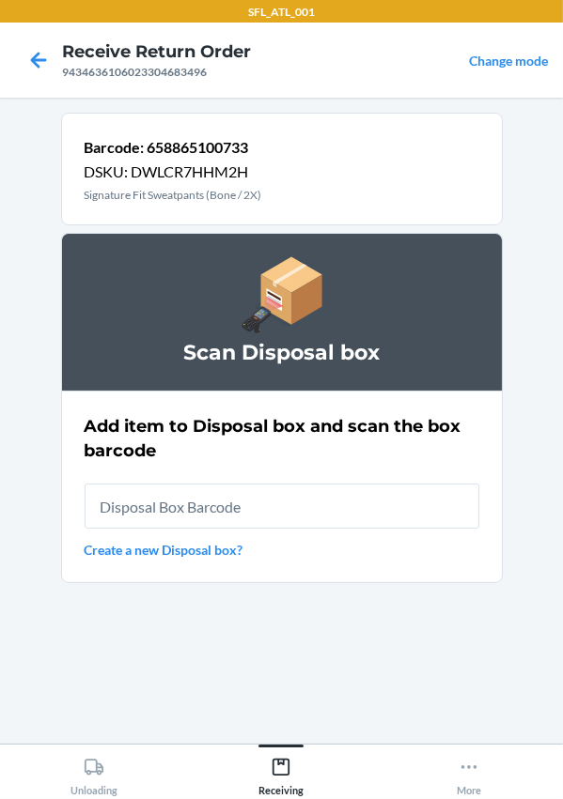
drag, startPoint x: 268, startPoint y: 690, endPoint x: 132, endPoint y: 505, distance: 229.8
click at [132, 505] on input "text" at bounding box center [282, 506] width 395 height 45
type input "RB00000199E"
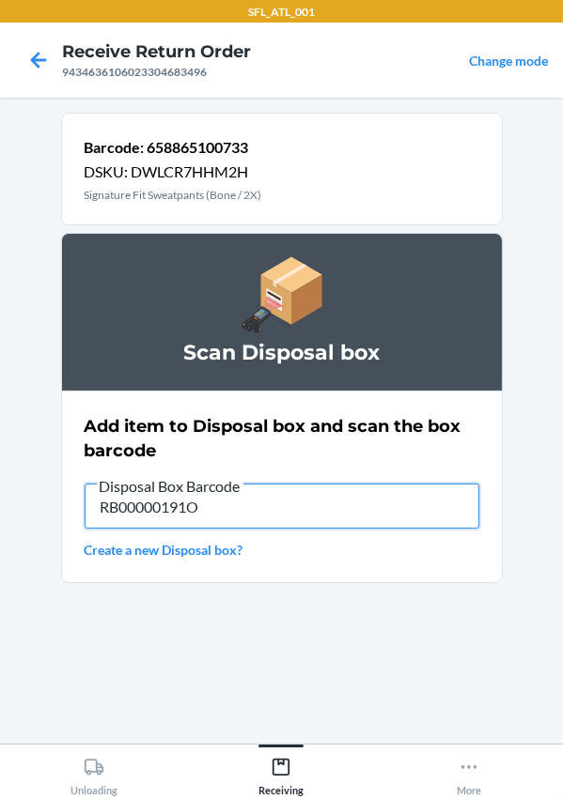
type input "RB00000191O"
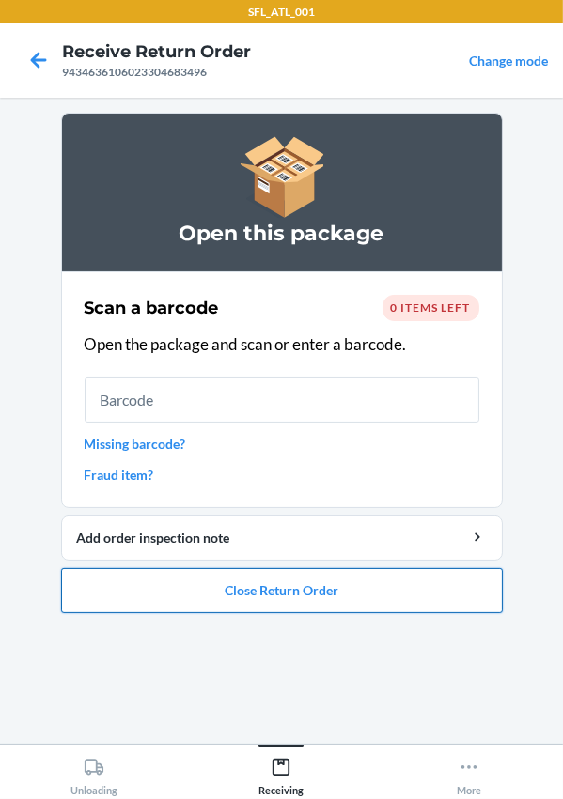
click at [283, 587] on button "Close Return Order" at bounding box center [281, 590] width 441 height 45
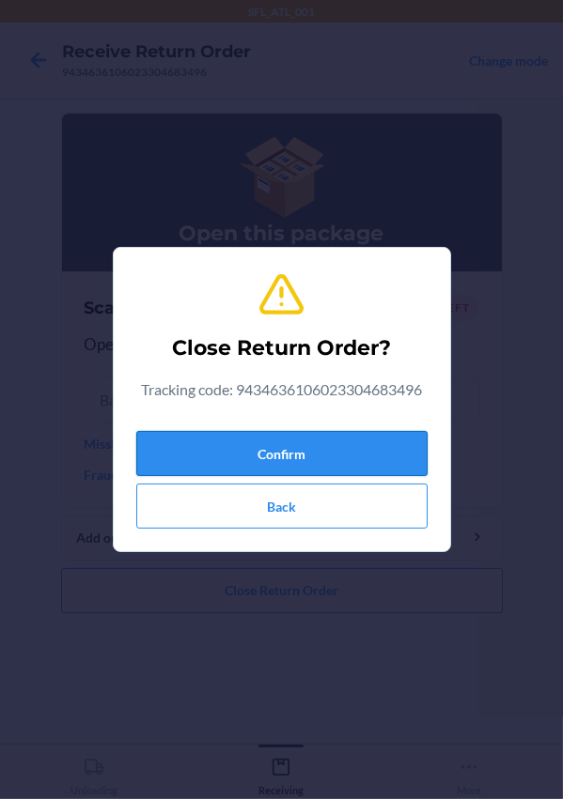
click at [272, 450] on button "Confirm" at bounding box center [281, 453] width 291 height 45
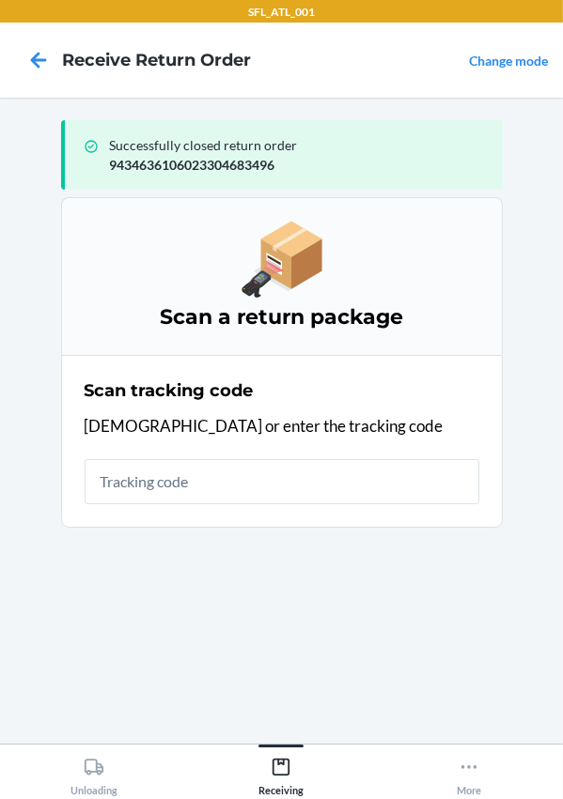
click at [125, 503] on div "Scan tracking code Scan or enter the tracking code" at bounding box center [282, 441] width 395 height 137
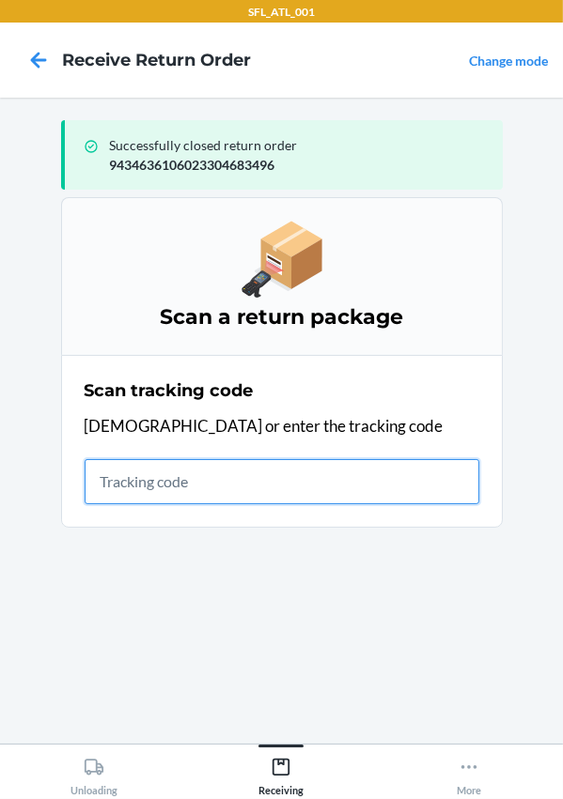
click at [132, 488] on input "text" at bounding box center [282, 481] width 395 height 45
click at [180, 481] on input "text" at bounding box center [282, 481] width 395 height 45
type input "420302599434636106023304833341"
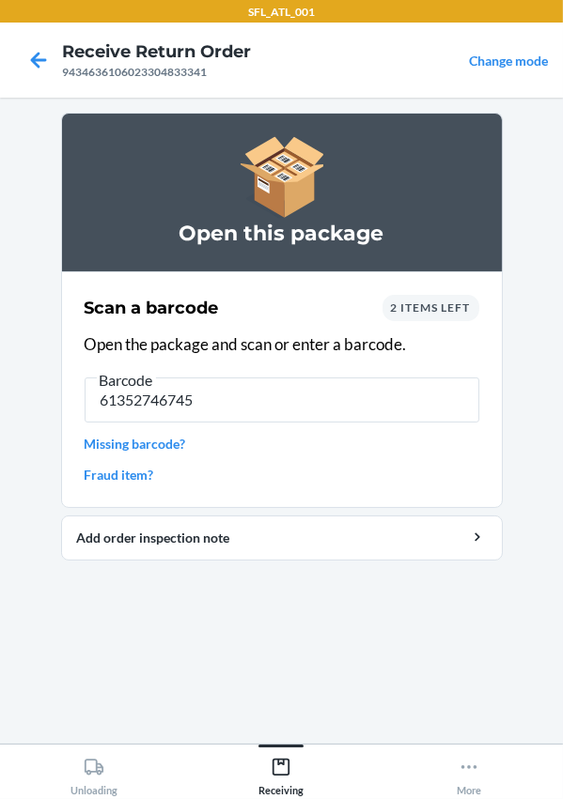
type input "613527467456"
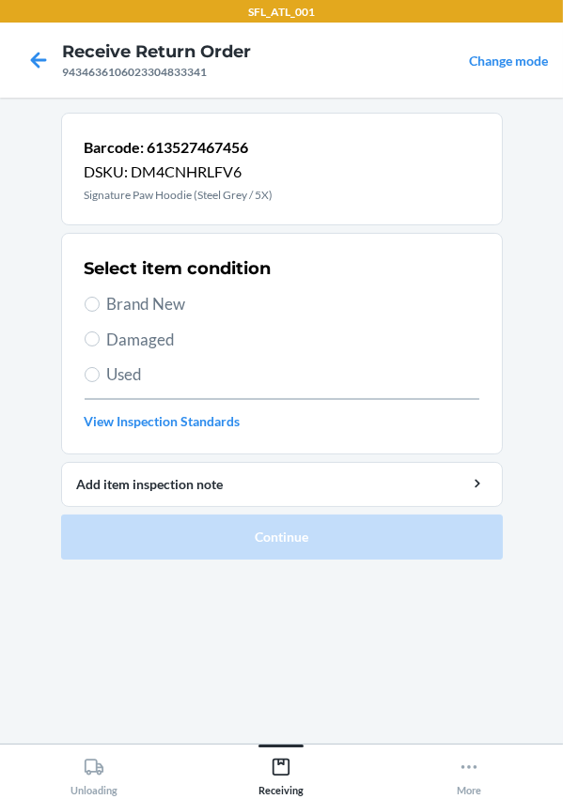
click at [110, 293] on span "Brand New" at bounding box center [293, 304] width 372 height 24
click at [100, 297] on input "Brand New" at bounding box center [92, 304] width 15 height 15
radio input "true"
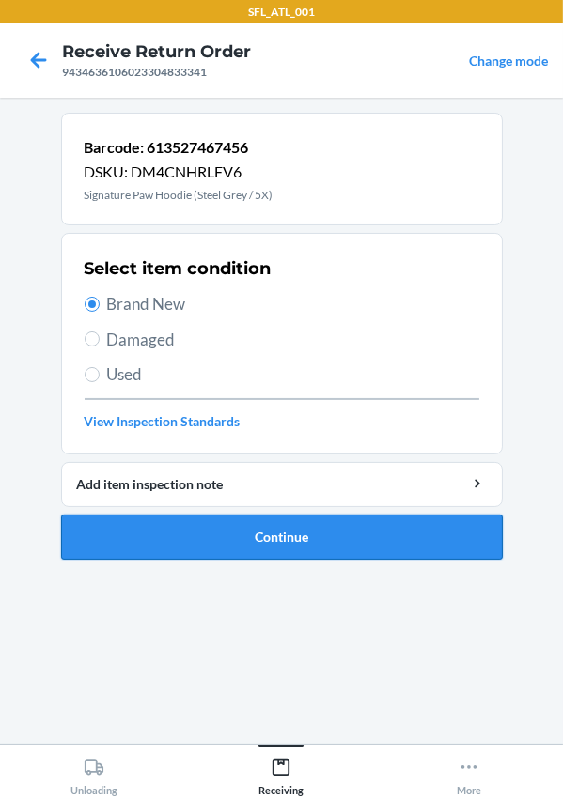
click at [232, 544] on button "Continue" at bounding box center [281, 537] width 441 height 45
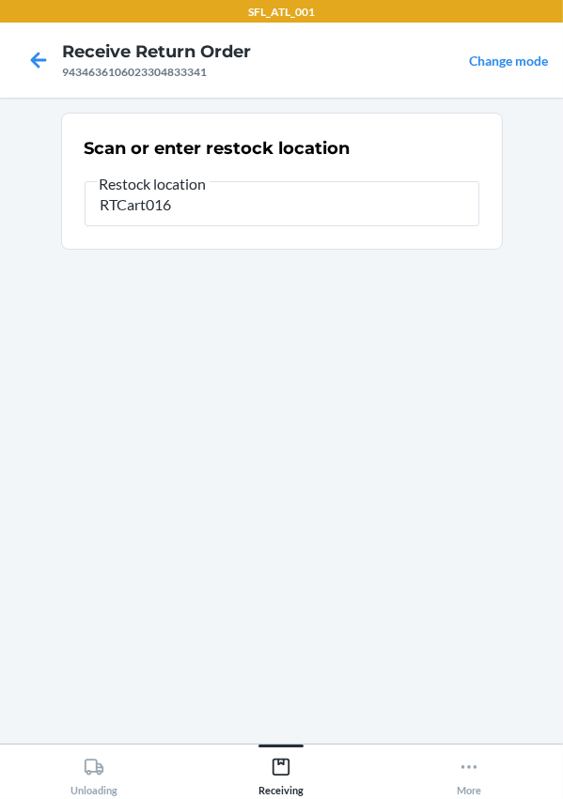
type input "RTCart016"
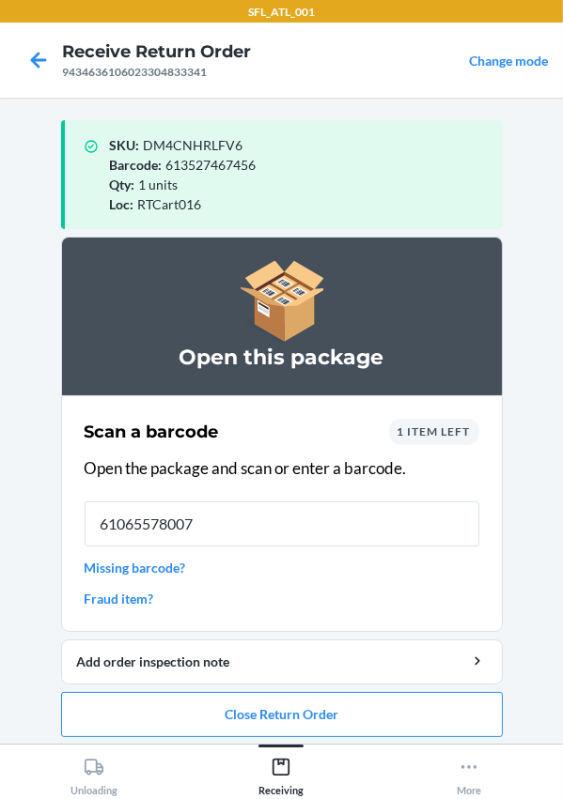
type input "610655780075"
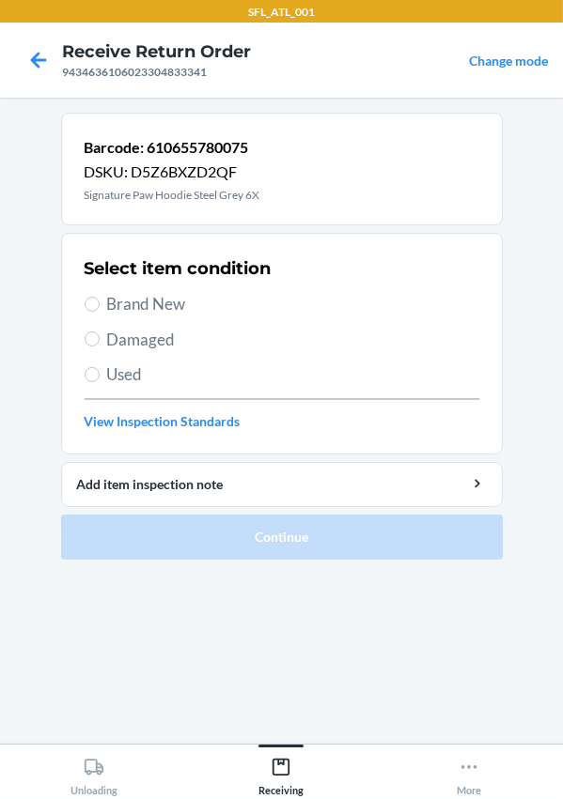
click at [117, 311] on span "Brand New" at bounding box center [293, 304] width 372 height 24
click at [100, 311] on input "Brand New" at bounding box center [92, 304] width 15 height 15
radio input "true"
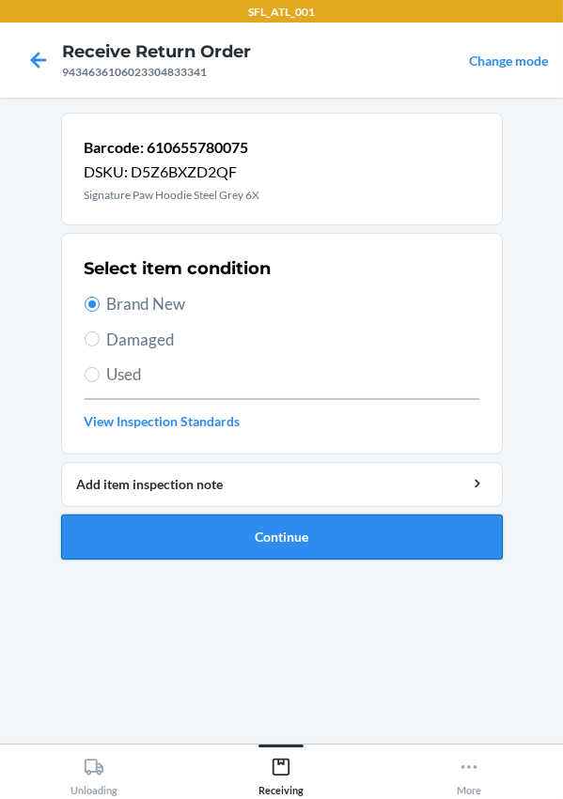
click at [211, 537] on button "Continue" at bounding box center [281, 537] width 441 height 45
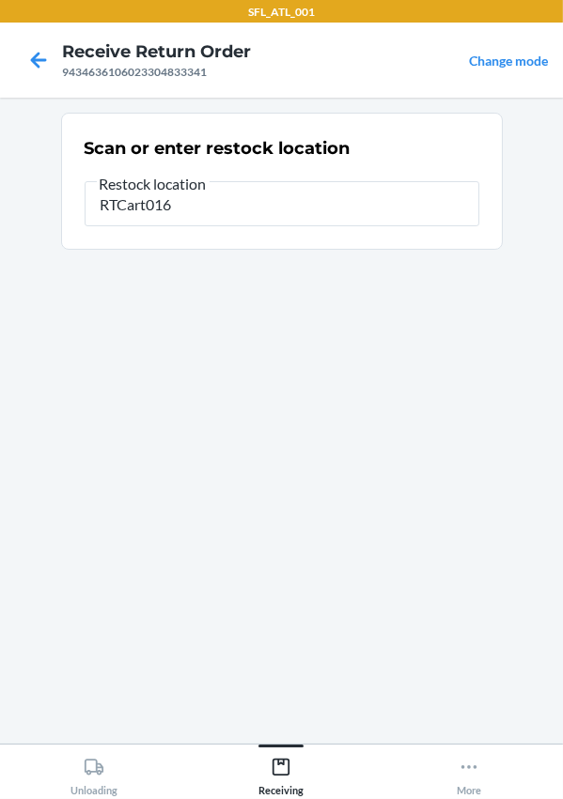
type input "RTCart016"
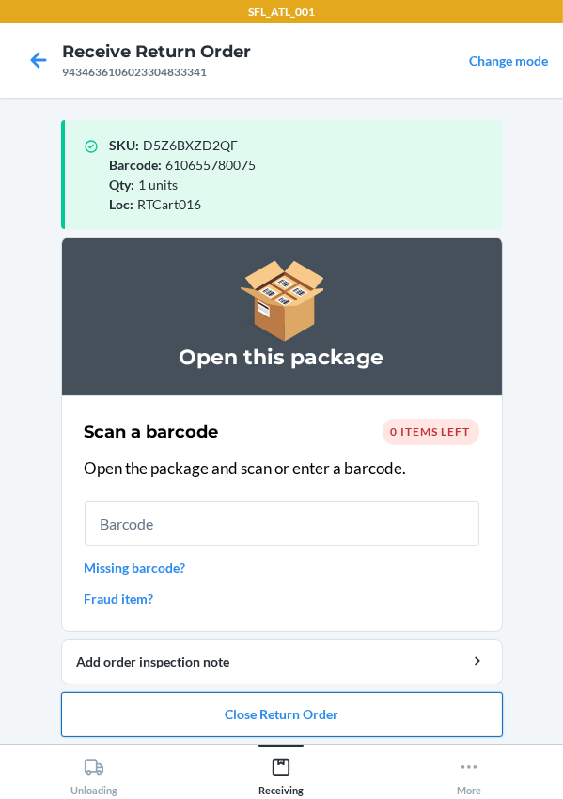
click at [269, 712] on button "Close Return Order" at bounding box center [281, 714] width 441 height 45
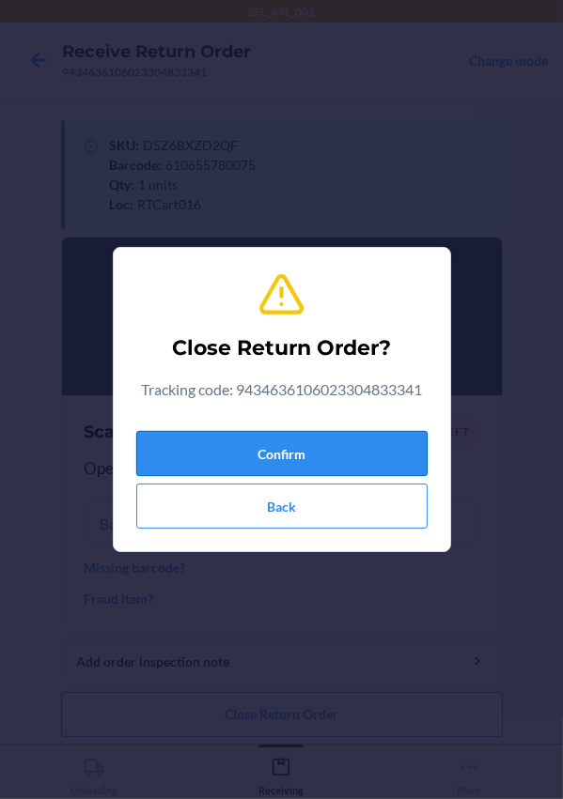
click at [281, 441] on button "Confirm" at bounding box center [281, 453] width 291 height 45
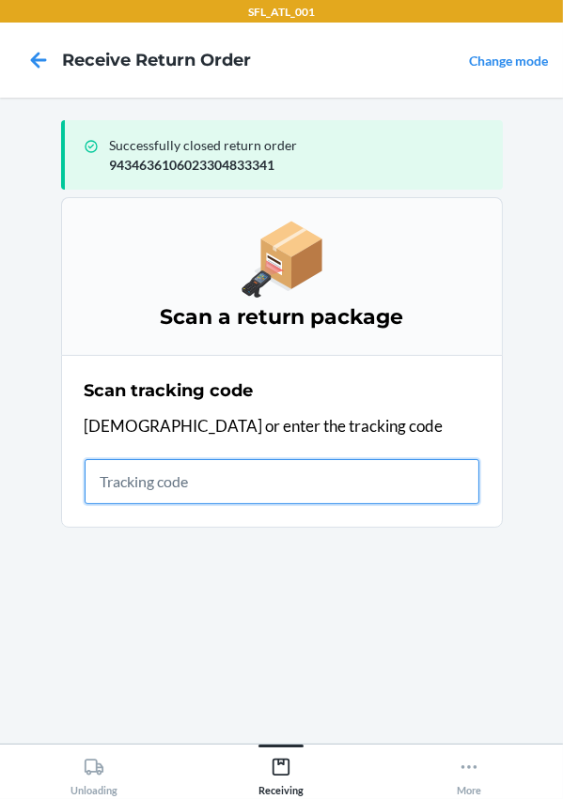
click at [233, 496] on input "text" at bounding box center [282, 481] width 395 height 45
type input "420302599434636106023304463777"
click at [425, 487] on input "420302599434636106023304463777" at bounding box center [282, 481] width 395 height 45
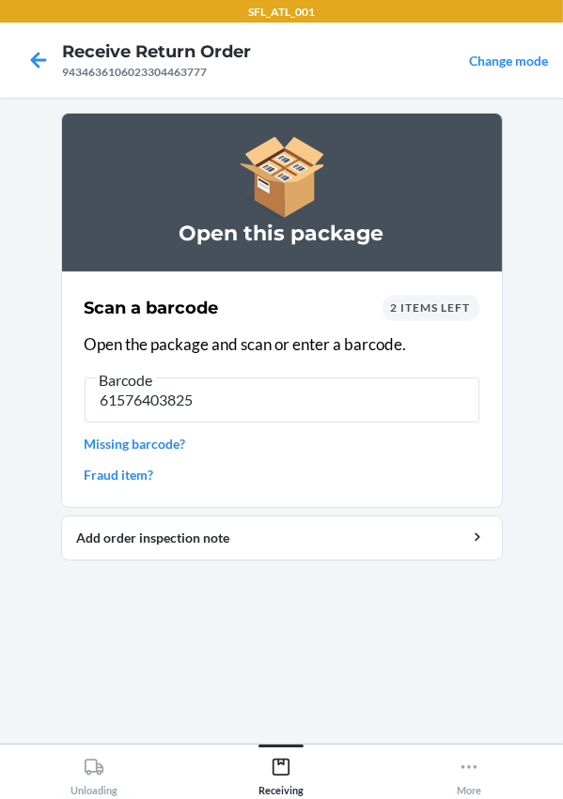
type input "615764038253"
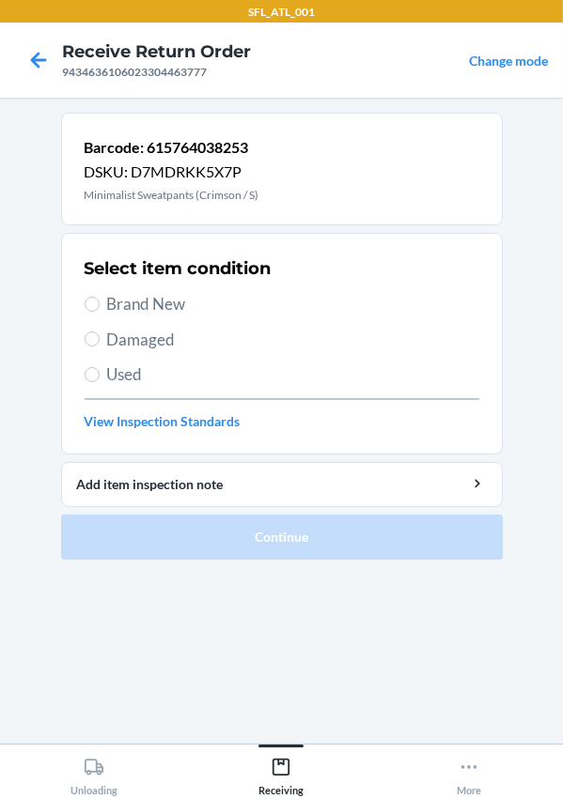
click at [141, 304] on span "Brand New" at bounding box center [293, 304] width 372 height 24
click at [100, 304] on input "Brand New" at bounding box center [92, 304] width 15 height 15
radio input "true"
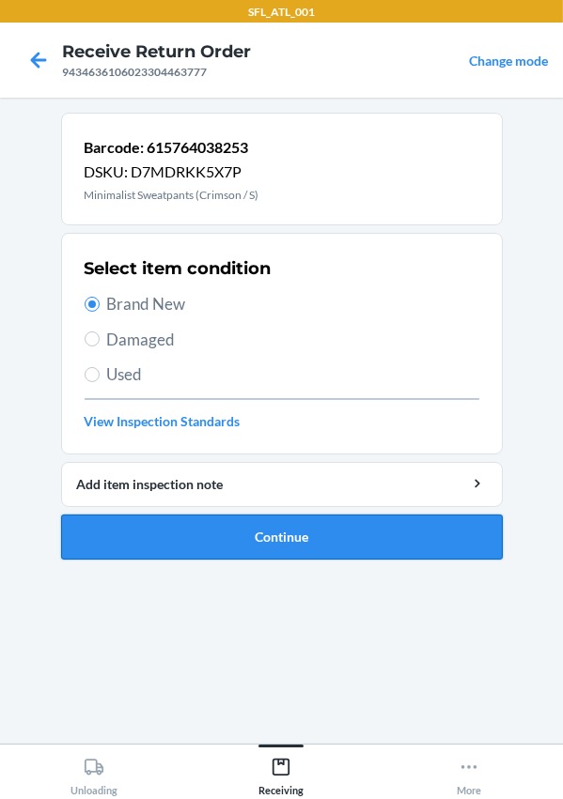
click at [215, 553] on button "Continue" at bounding box center [281, 537] width 441 height 45
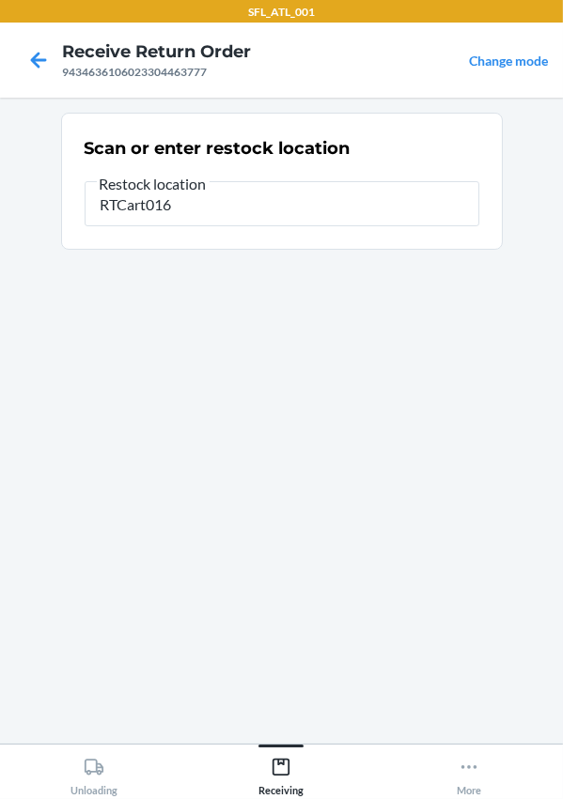
type input "RTCart016"
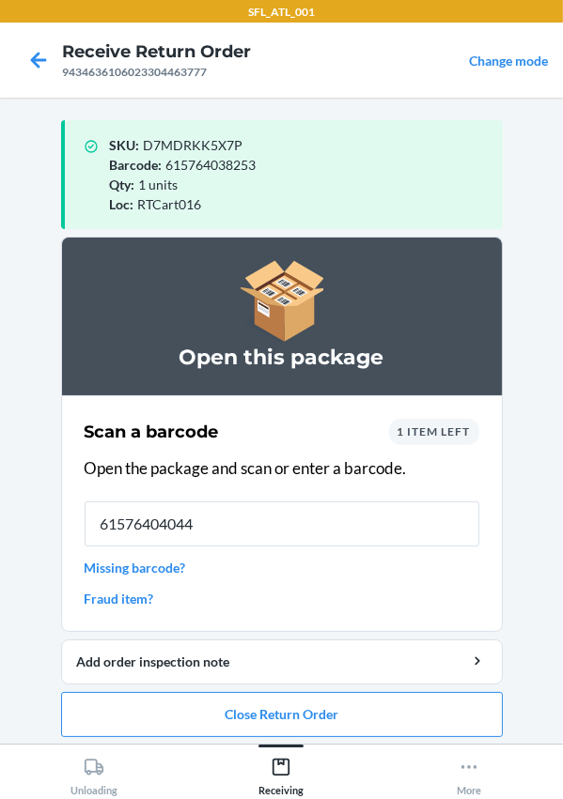
type input "615764040447"
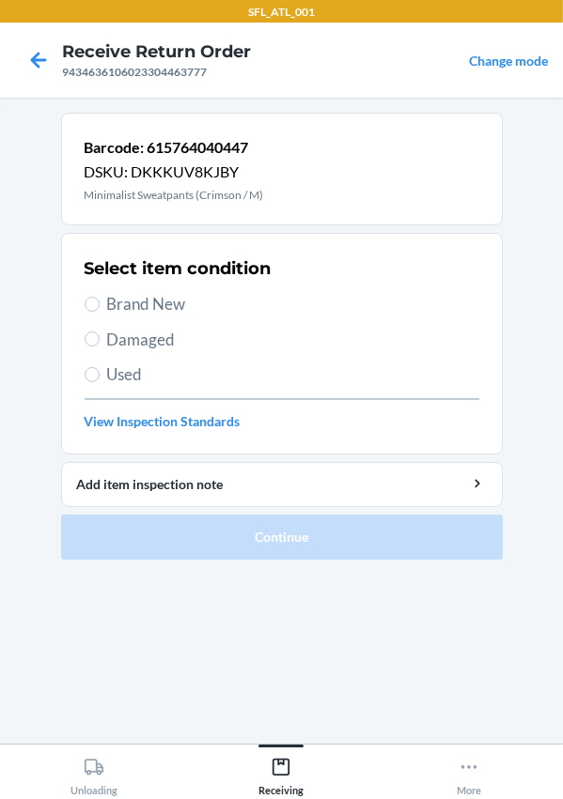
click at [126, 310] on span "Brand New" at bounding box center [293, 304] width 372 height 24
click at [100, 310] on input "Brand New" at bounding box center [92, 304] width 15 height 15
radio input "true"
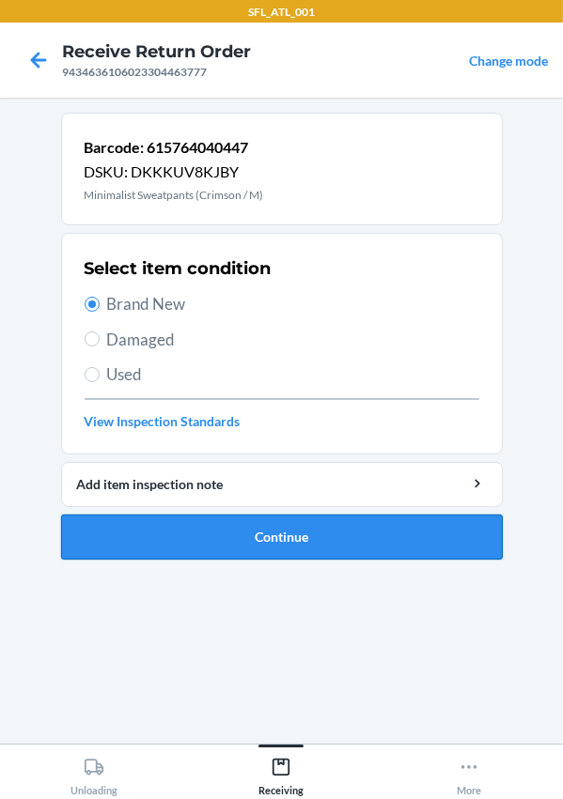
click at [303, 549] on button "Continue" at bounding box center [281, 537] width 441 height 45
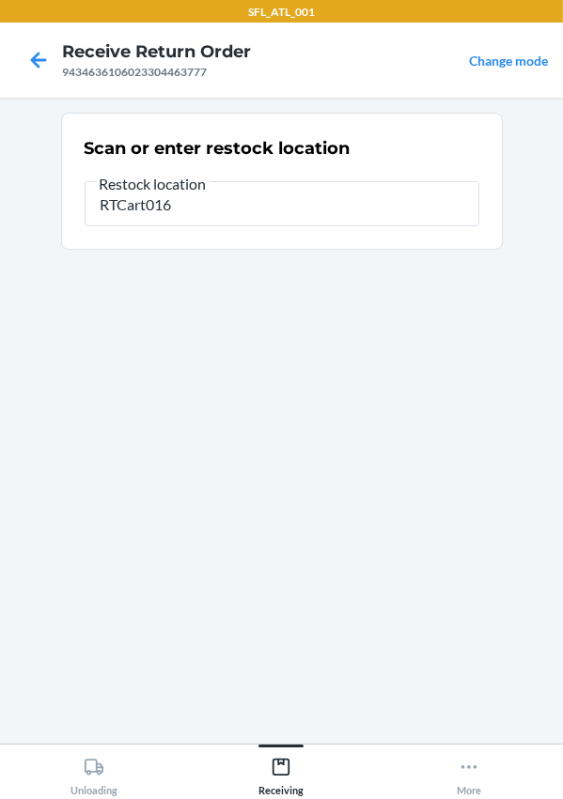
type input "RTCart016"
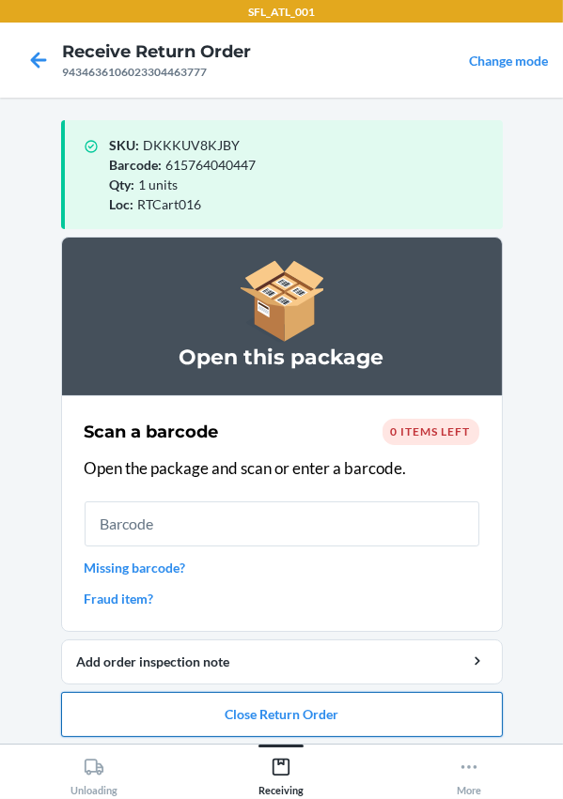
click at [234, 704] on button "Close Return Order" at bounding box center [281, 714] width 441 height 45
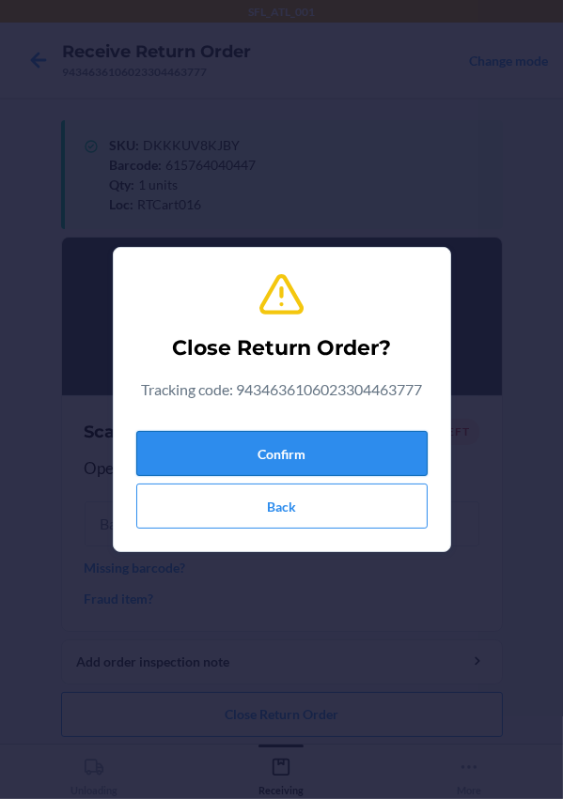
click at [277, 444] on button "Confirm" at bounding box center [281, 453] width 291 height 45
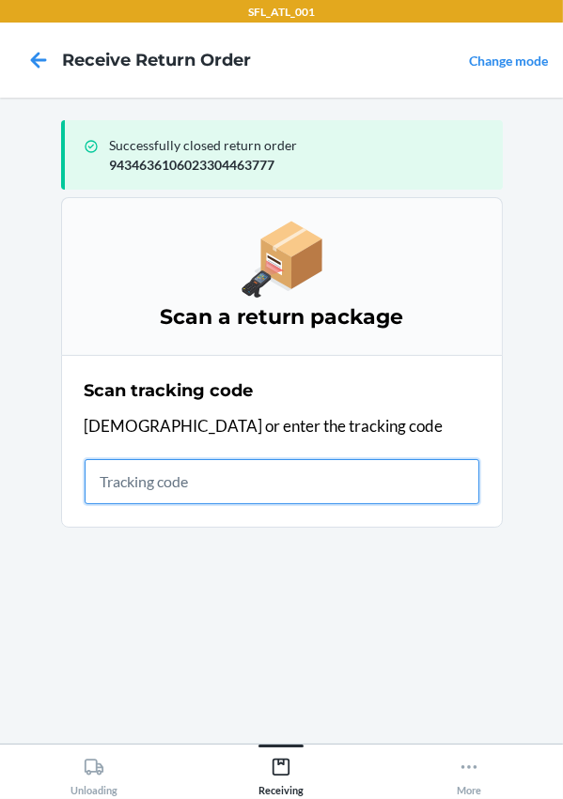
click at [174, 491] on input "text" at bounding box center [282, 481] width 395 height 45
type input "420302599434636106023304253477"
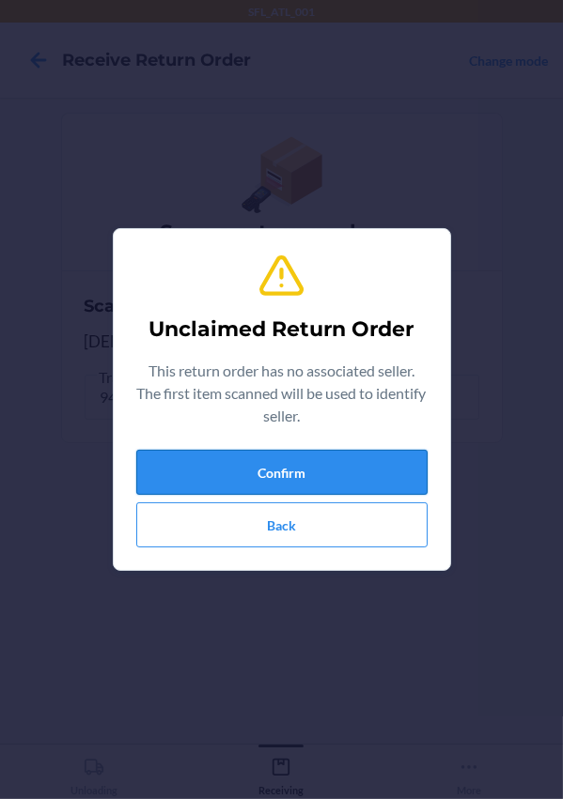
click at [169, 478] on button "Confirm" at bounding box center [281, 472] width 291 height 45
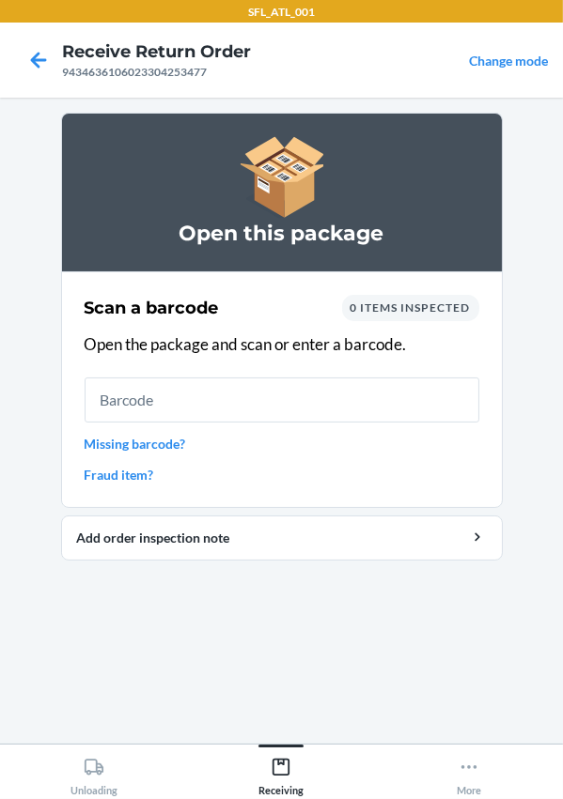
click at [164, 403] on input "text" at bounding box center [282, 400] width 395 height 45
type input "643781511480"
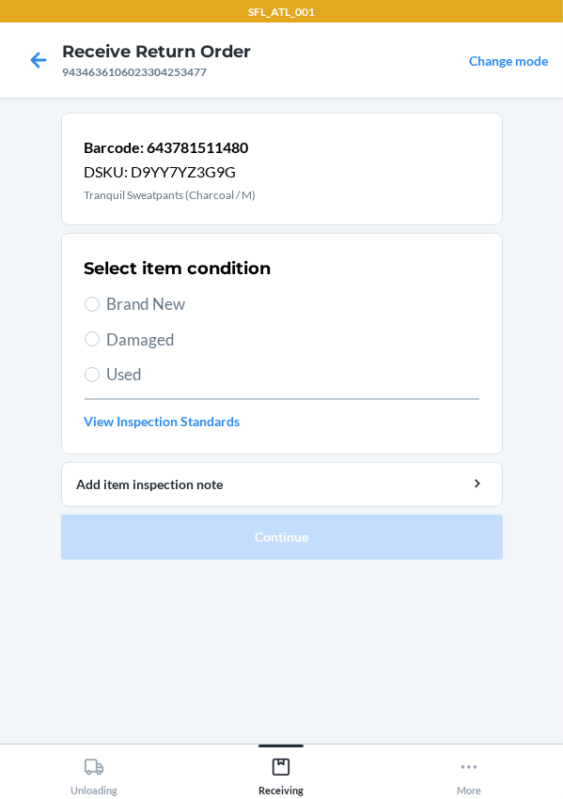
click at [126, 298] on span "Brand New" at bounding box center [293, 304] width 372 height 24
click at [100, 298] on input "Brand New" at bounding box center [92, 304] width 15 height 15
radio input "true"
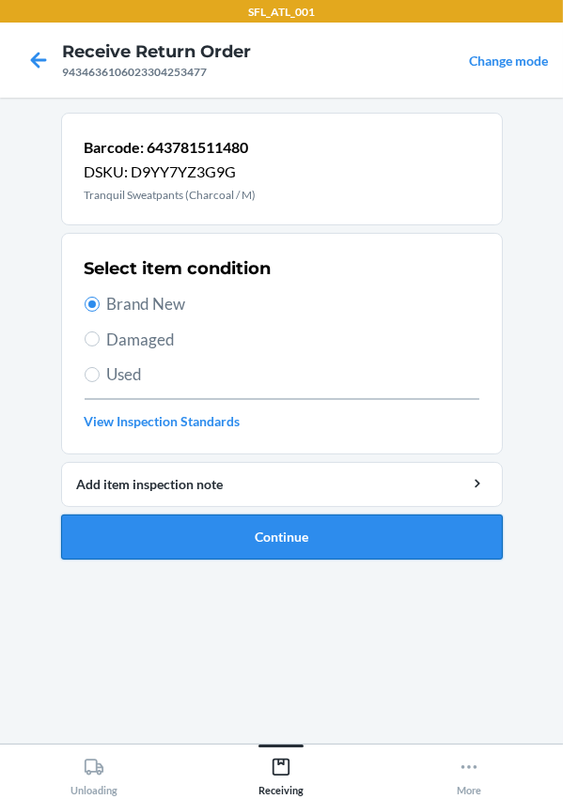
click at [266, 527] on button "Continue" at bounding box center [281, 537] width 441 height 45
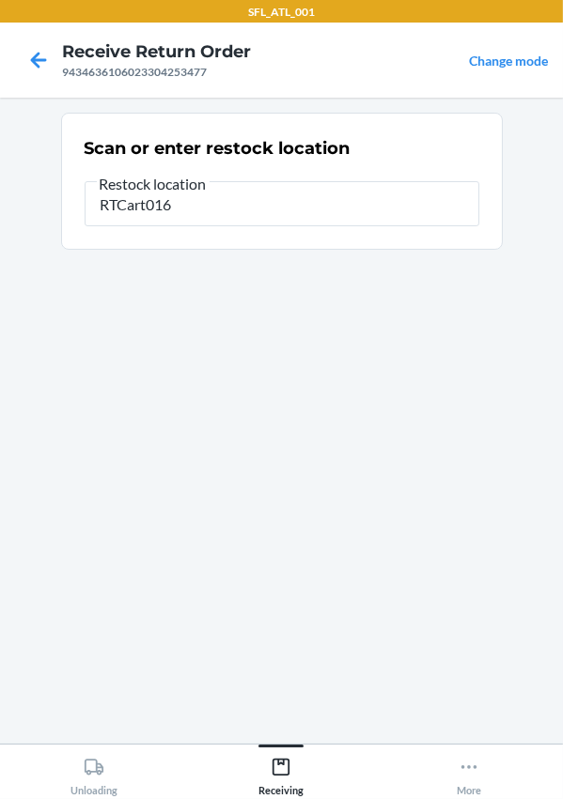
type input "RTCart016"
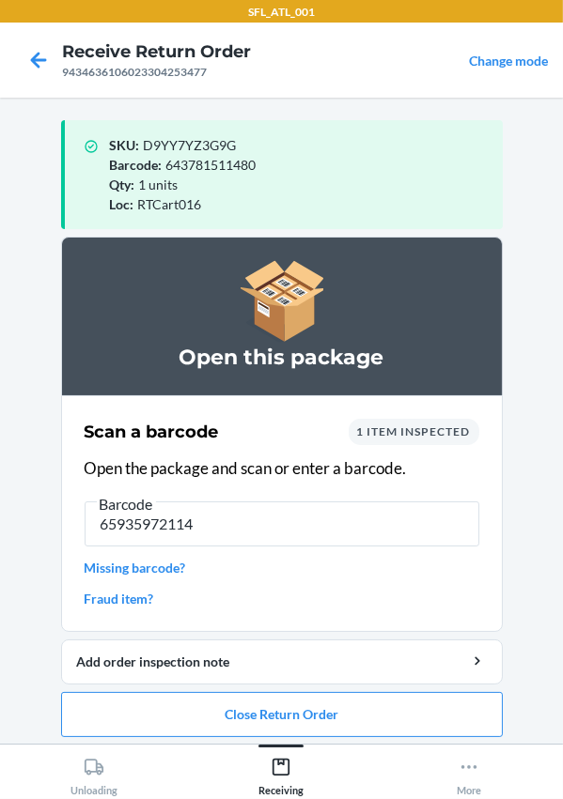
type input "659359721144"
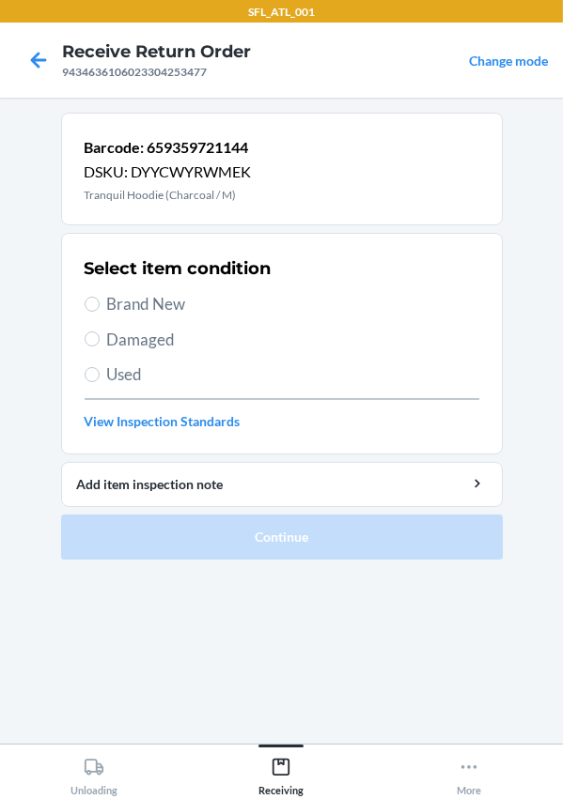
click at [147, 302] on span "Brand New" at bounding box center [293, 304] width 372 height 24
click at [100, 302] on input "Brand New" at bounding box center [92, 304] width 15 height 15
radio input "true"
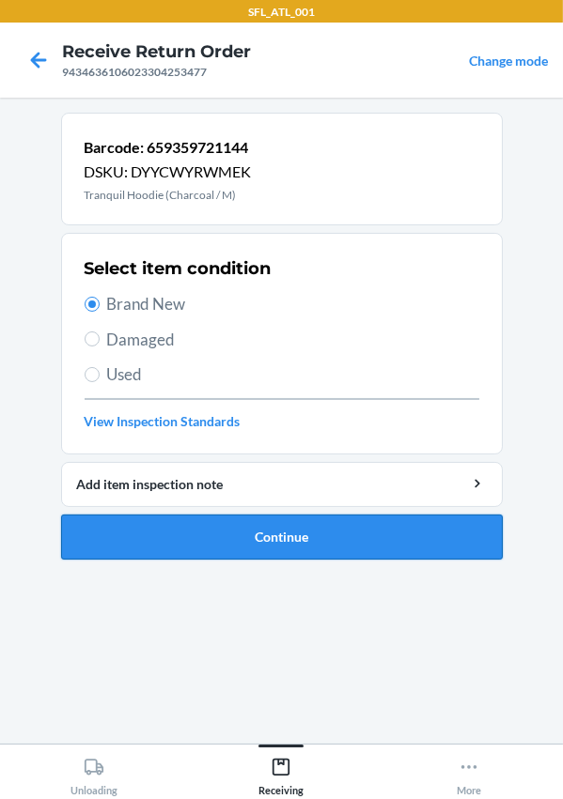
click at [222, 524] on button "Continue" at bounding box center [281, 537] width 441 height 45
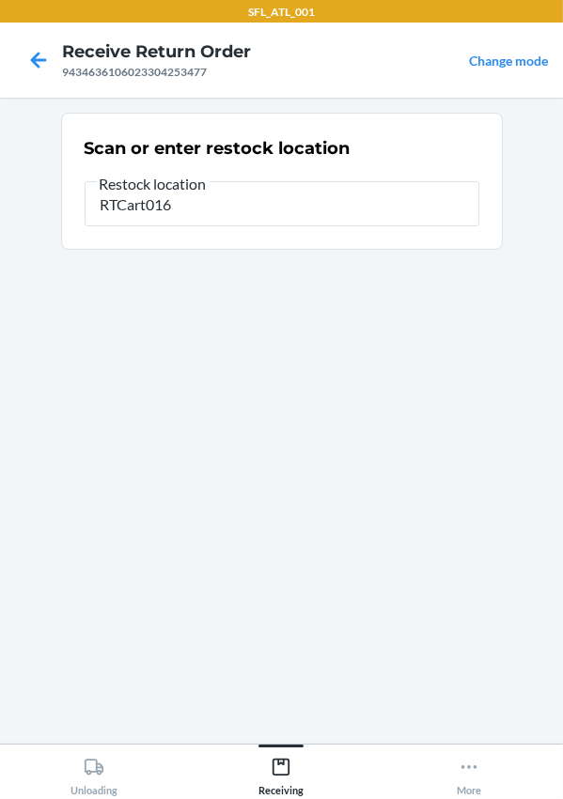
type input "RTCart016"
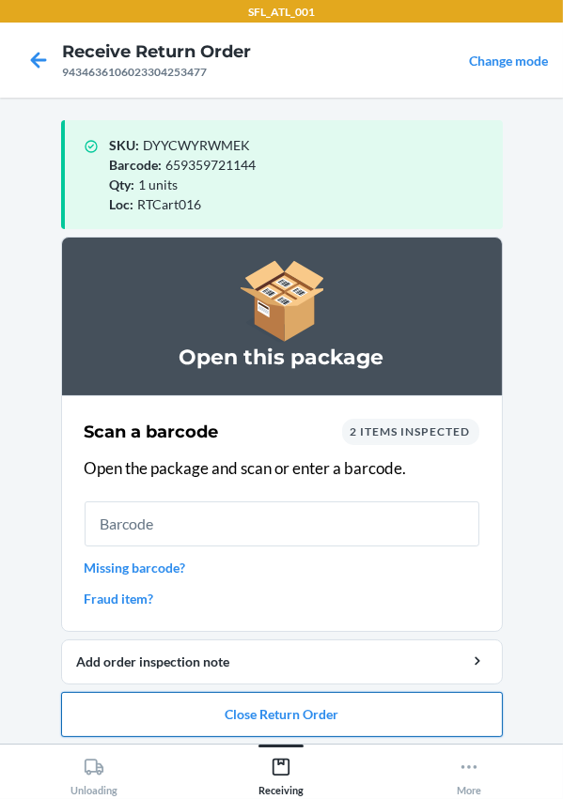
click at [259, 707] on button "Close Return Order" at bounding box center [281, 714] width 441 height 45
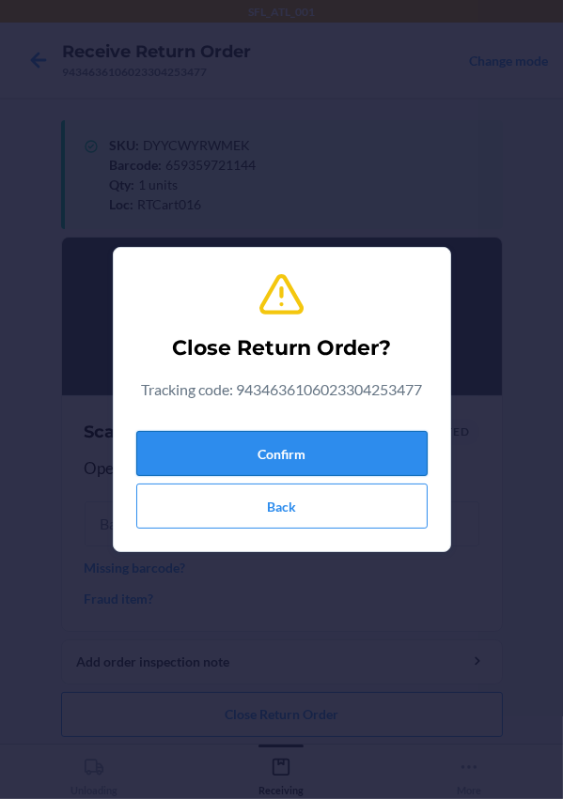
click at [256, 453] on button "Confirm" at bounding box center [281, 453] width 291 height 45
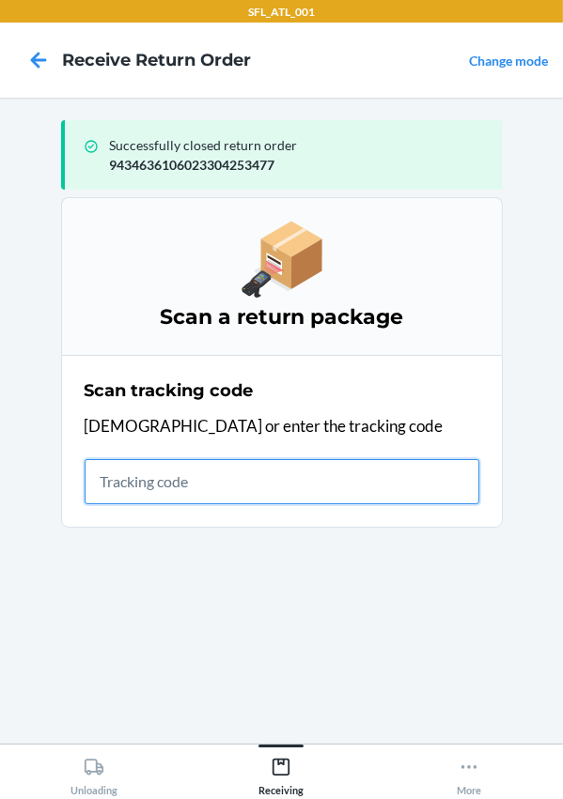
click at [234, 476] on input "text" at bounding box center [282, 481] width 395 height 45
type input "420302599434636106023304116123"
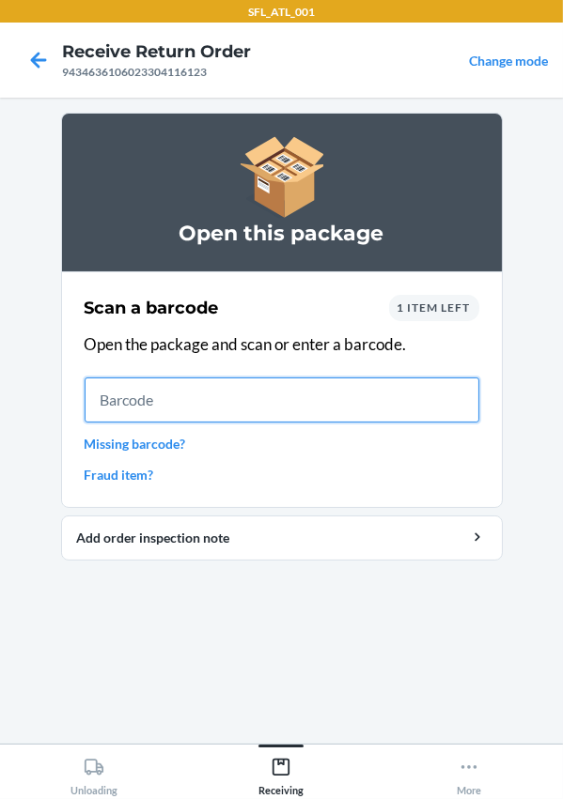
click at [230, 400] on input "text" at bounding box center [282, 400] width 395 height 45
type input "613527027803"
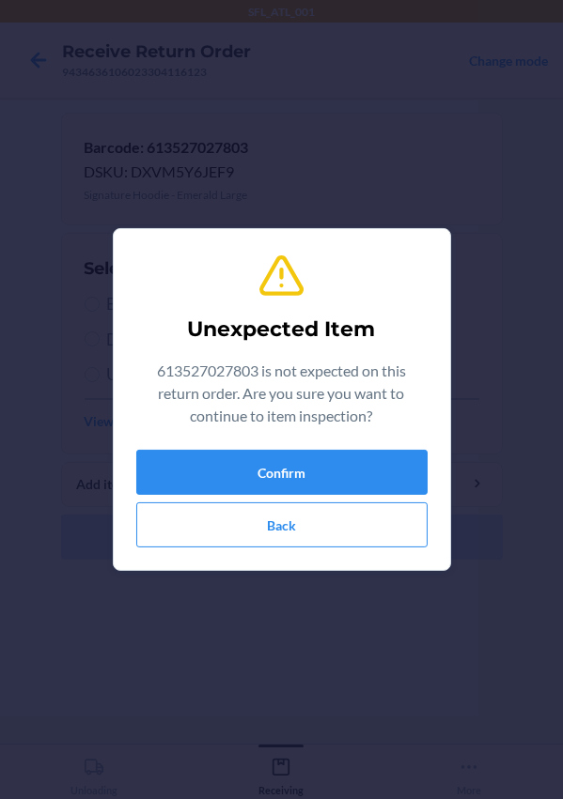
click at [431, 128] on div "Unexpected Item 613527027803 is not expected on this return order. Are you sure…" at bounding box center [281, 399] width 563 height 799
click at [291, 460] on button "Confirm" at bounding box center [281, 472] width 291 height 45
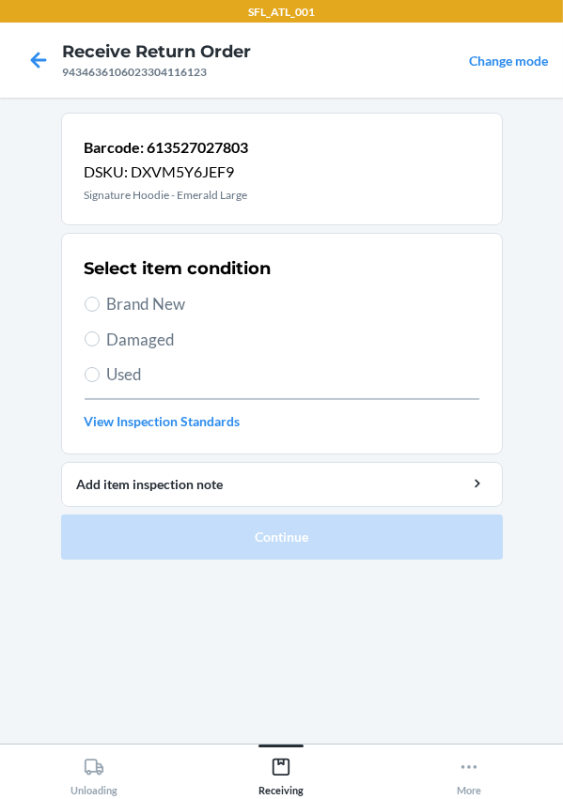
click at [141, 310] on span "Brand New" at bounding box center [293, 304] width 372 height 24
click at [100, 310] on input "Brand New" at bounding box center [92, 304] width 15 height 15
radio input "true"
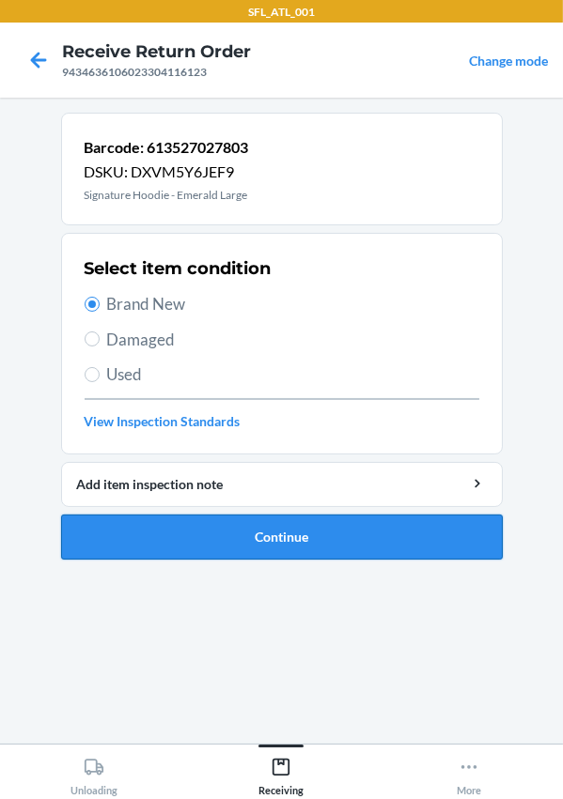
click at [205, 534] on button "Continue" at bounding box center [281, 537] width 441 height 45
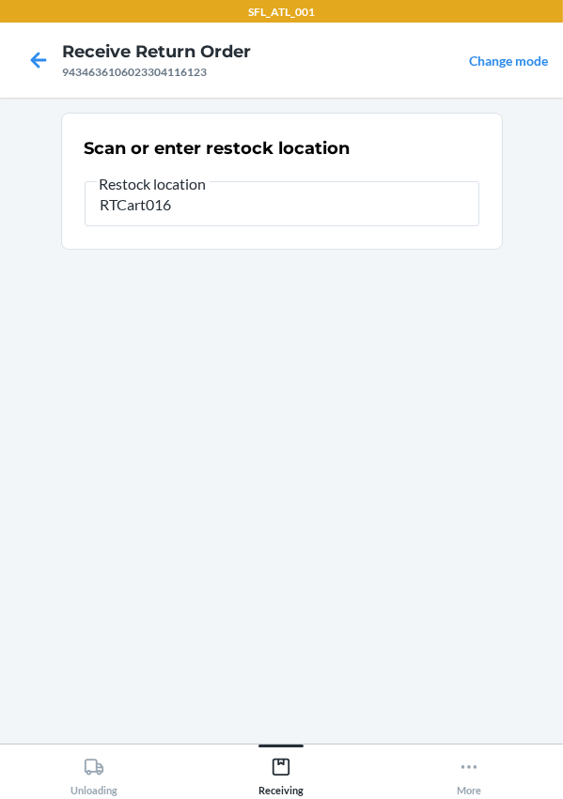
type input "RTCart016"
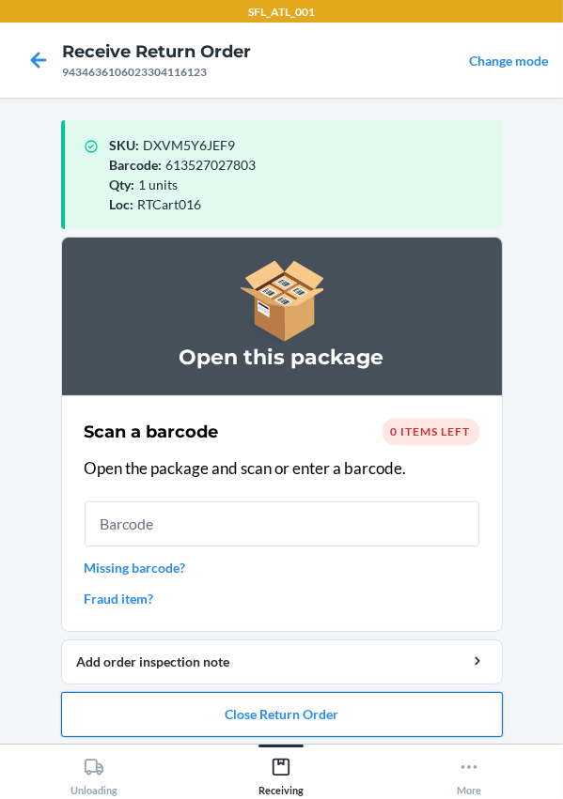
click at [309, 712] on button "Close Return Order" at bounding box center [281, 714] width 441 height 45
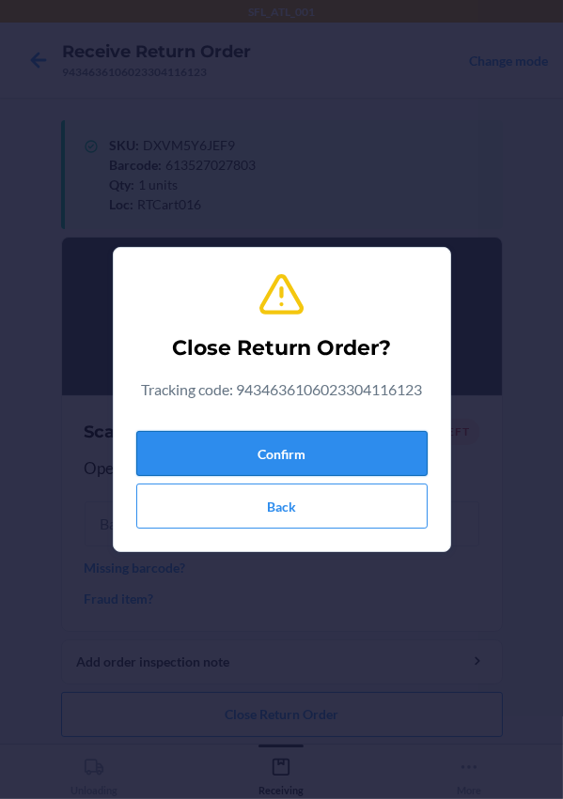
click at [247, 463] on button "Confirm" at bounding box center [281, 453] width 291 height 45
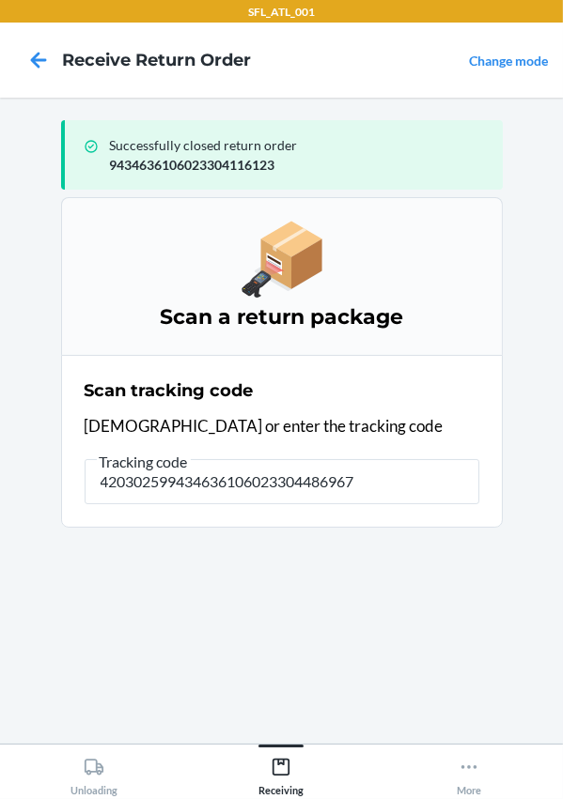
type input "420302599434636106023304486967"
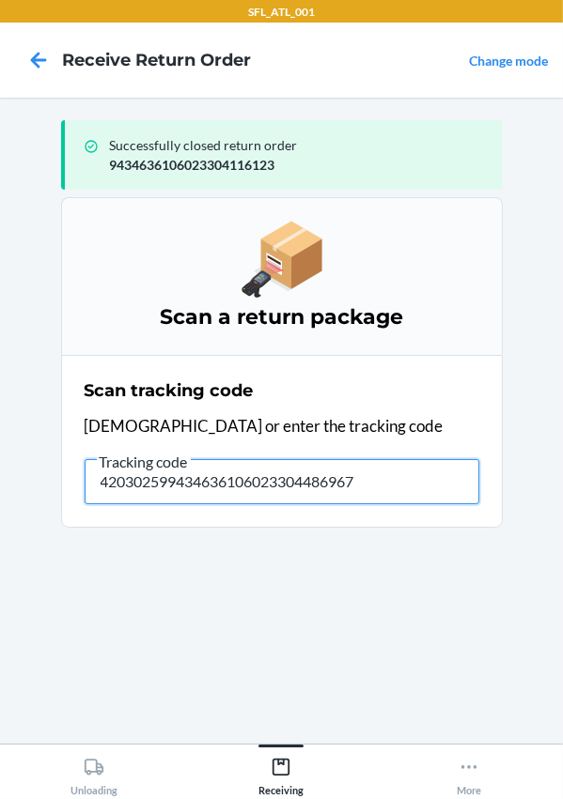
click at [400, 503] on input "420302599434636106023304486967" at bounding box center [282, 481] width 395 height 45
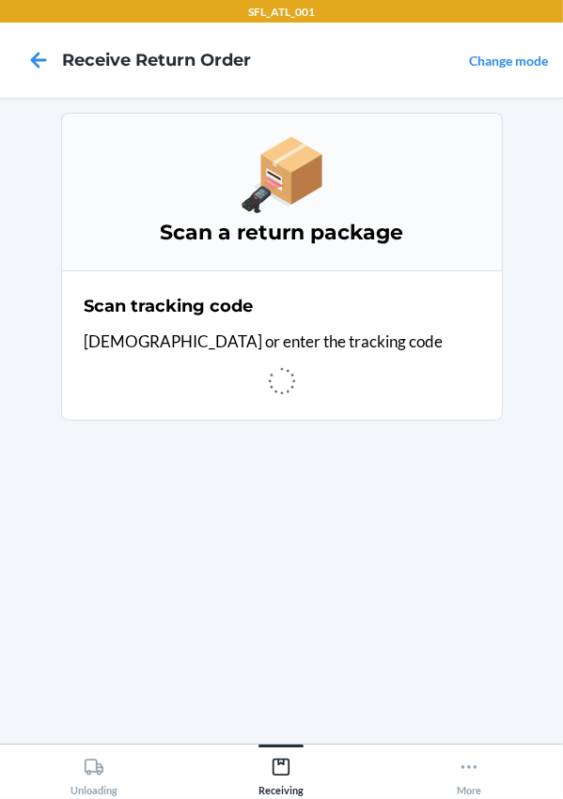
click at [213, 388] on div at bounding box center [282, 381] width 395 height 32
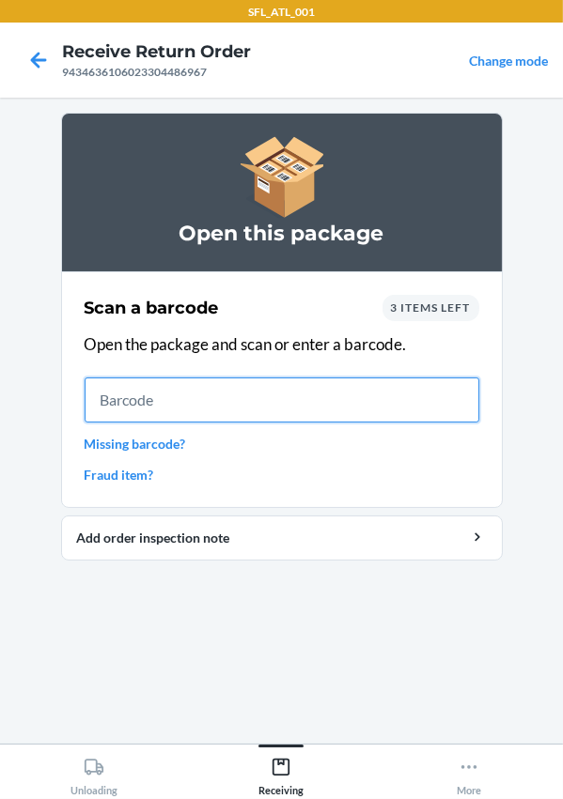
click at [169, 403] on input "text" at bounding box center [282, 400] width 395 height 45
type input "610655847686"
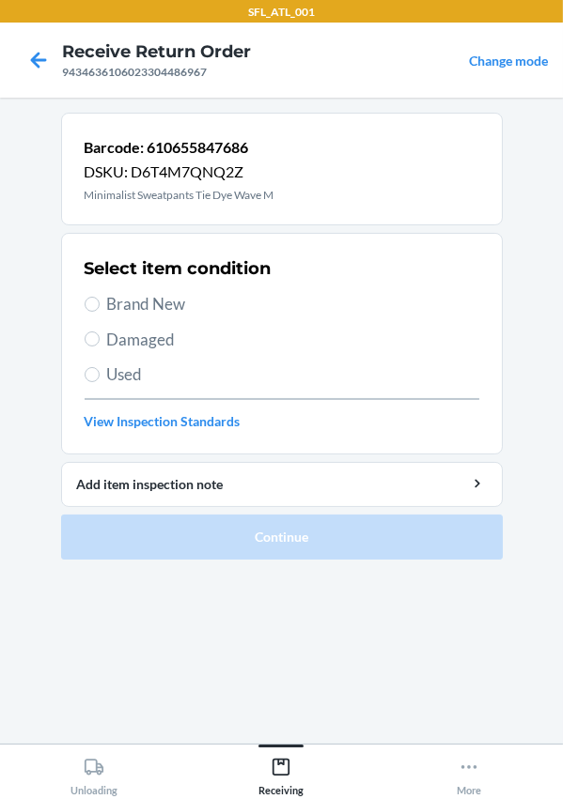
click at [126, 313] on span "Brand New" at bounding box center [293, 304] width 372 height 24
click at [100, 312] on input "Brand New" at bounding box center [92, 304] width 15 height 15
radio input "true"
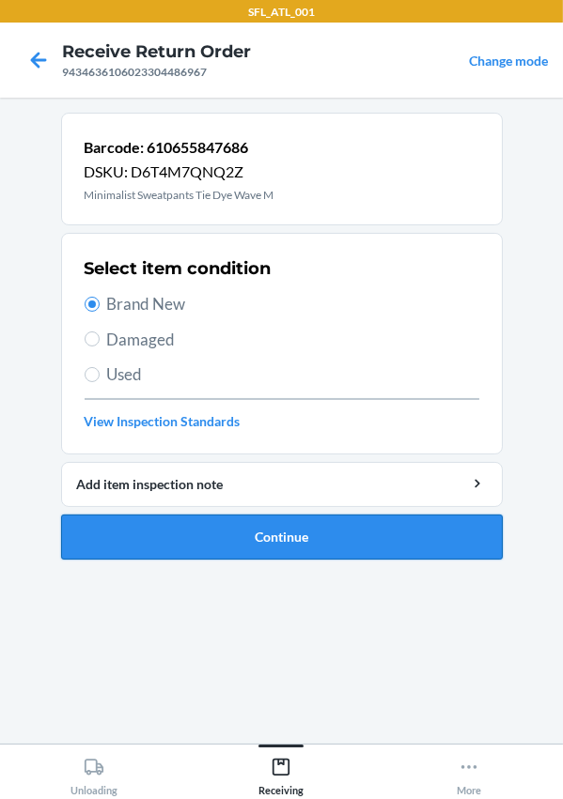
click at [274, 535] on button "Continue" at bounding box center [281, 537] width 441 height 45
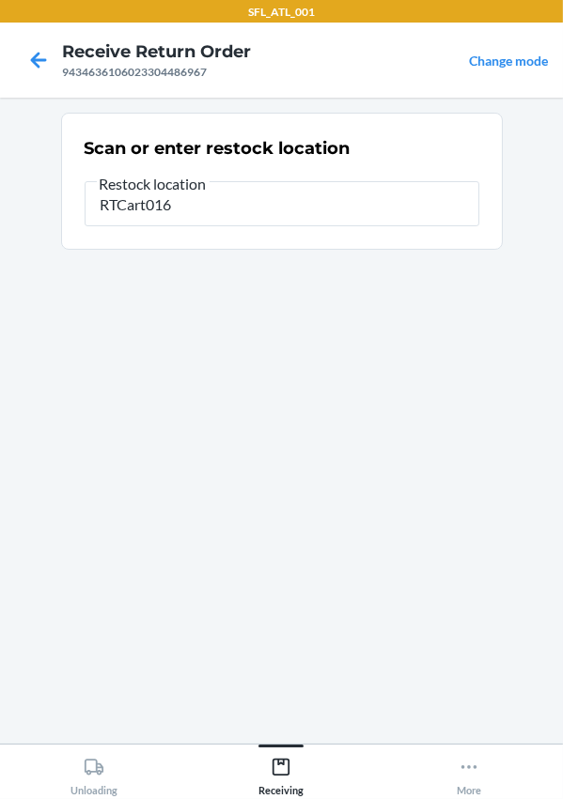
type input "RTCart016"
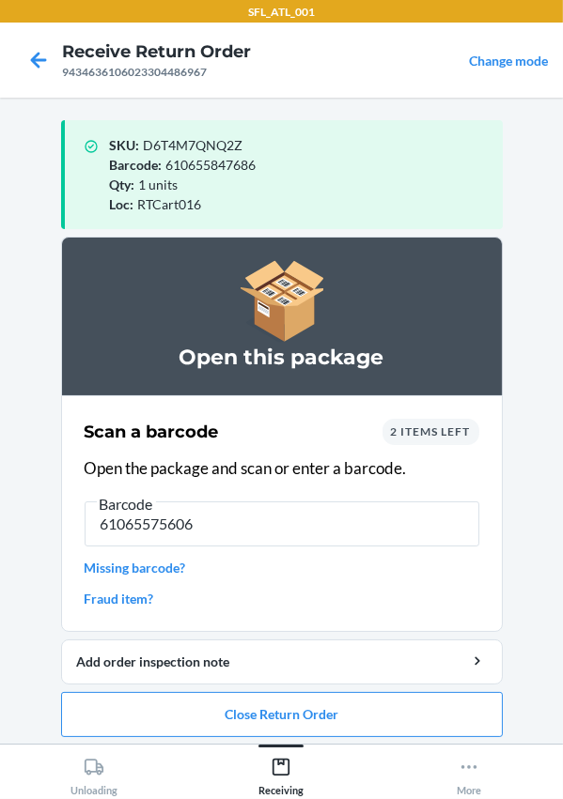
type input "610655756063"
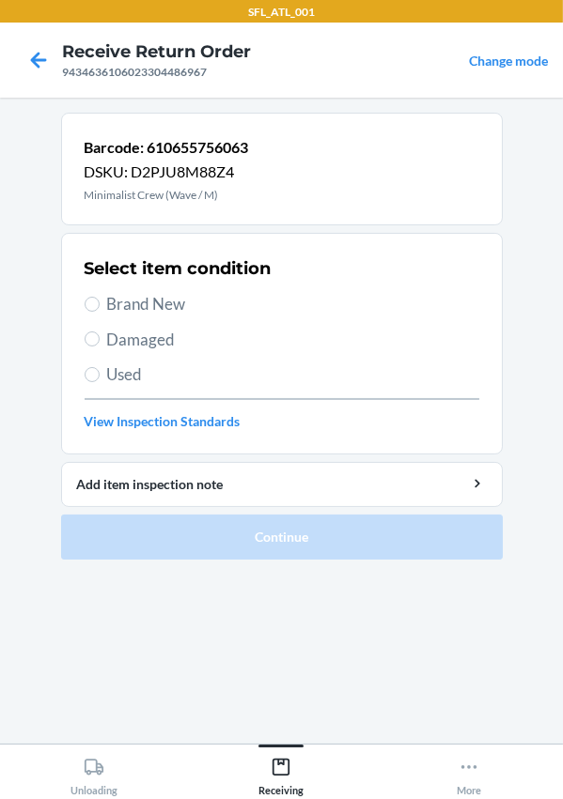
click at [141, 297] on span "Brand New" at bounding box center [293, 304] width 372 height 24
click at [100, 297] on input "Brand New" at bounding box center [92, 304] width 15 height 15
radio input "true"
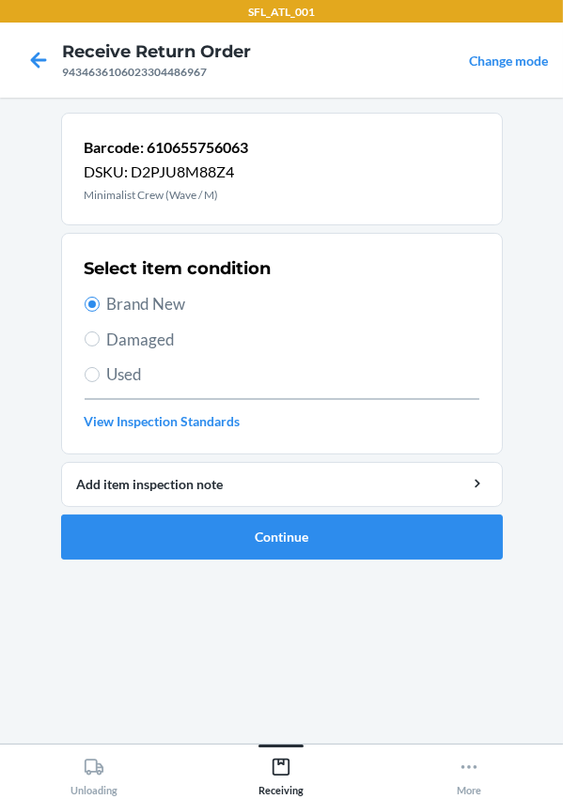
click at [273, 565] on ol "Barcode: 610655756063 DSKU: D2PJU8M88Z4 Minimalist Crew (Wave / M) Select item …" at bounding box center [281, 344] width 441 height 462
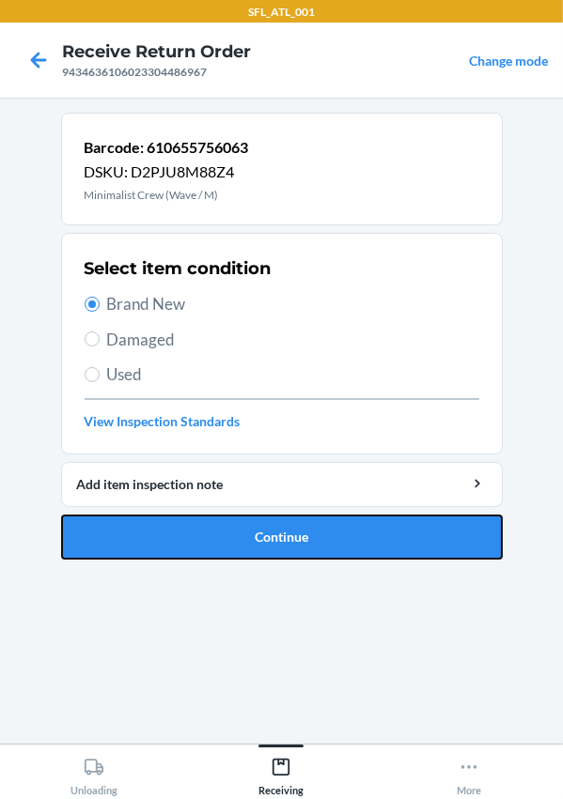
click at [287, 534] on button "Continue" at bounding box center [281, 537] width 441 height 45
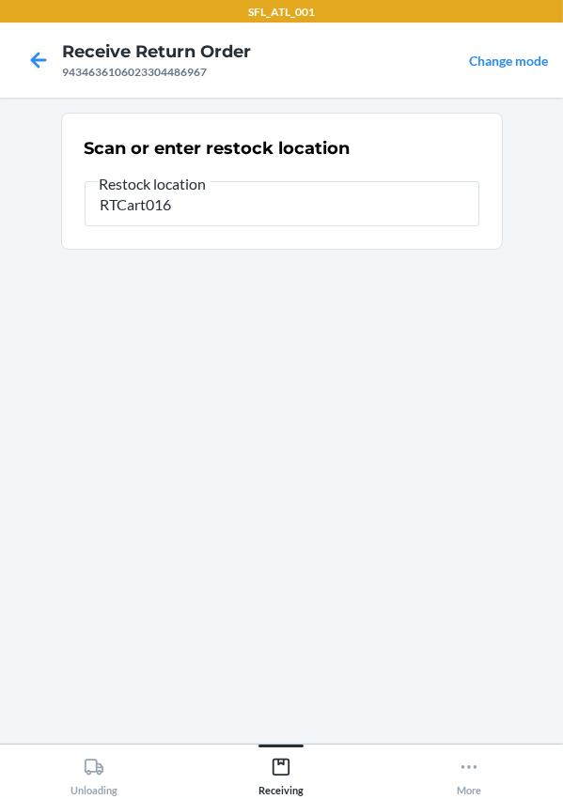
type input "RTCart016"
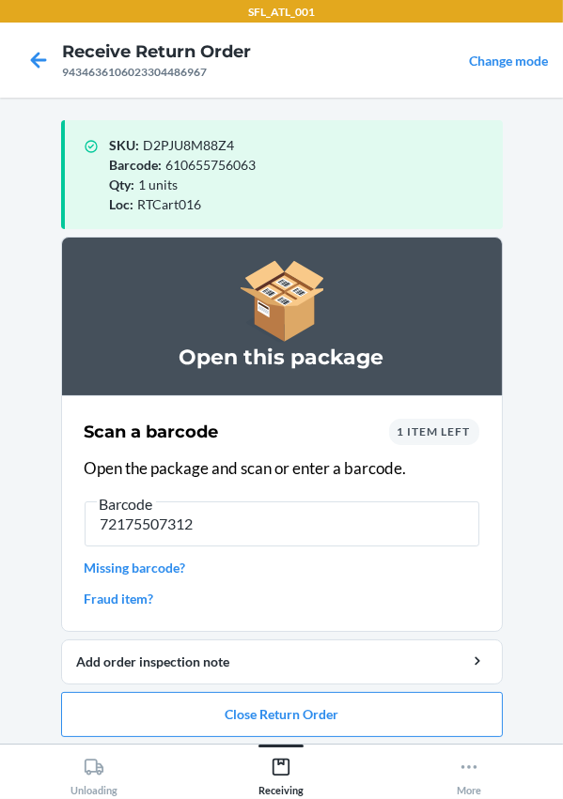
type input "721755073124"
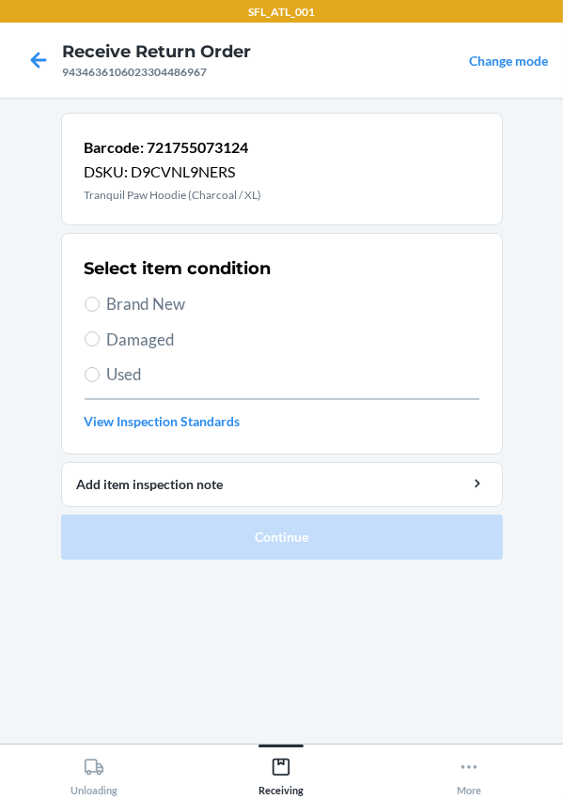
click at [160, 302] on span "Brand New" at bounding box center [293, 304] width 372 height 24
click at [100, 302] on input "Brand New" at bounding box center [92, 304] width 15 height 15
radio input "true"
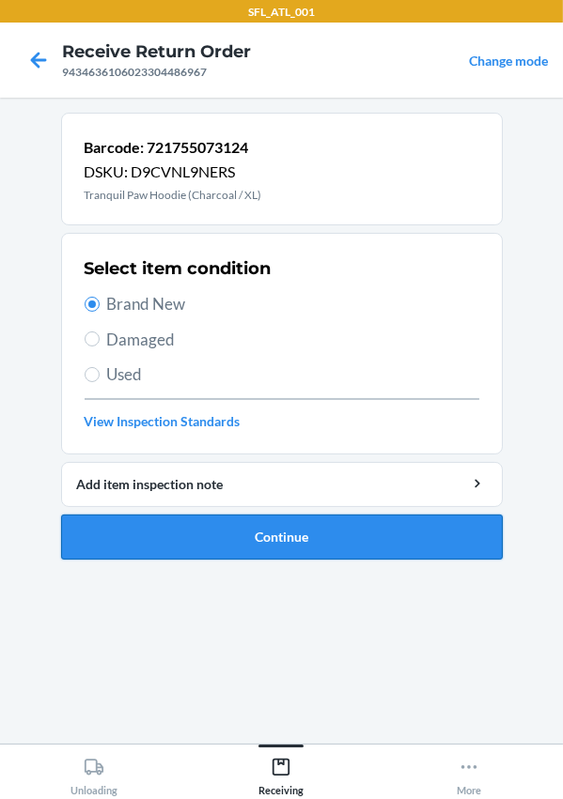
click at [260, 547] on button "Continue" at bounding box center [281, 537] width 441 height 45
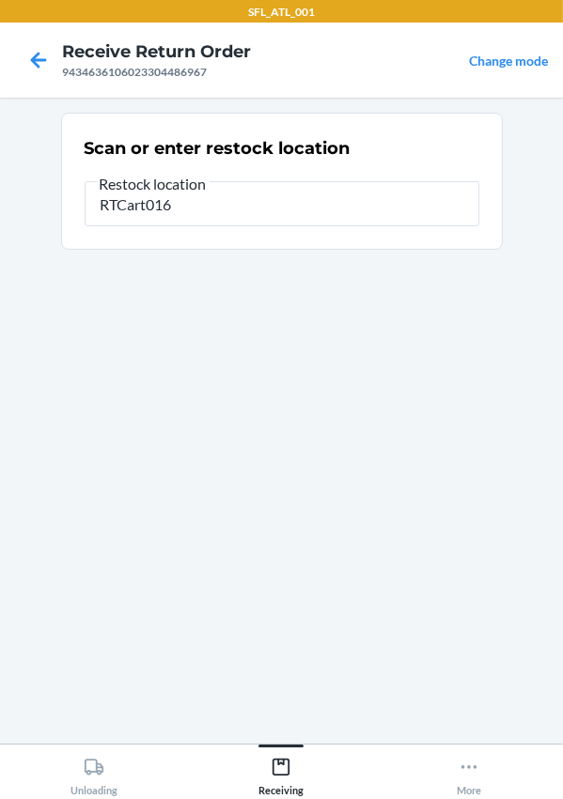
type input "RTCart016"
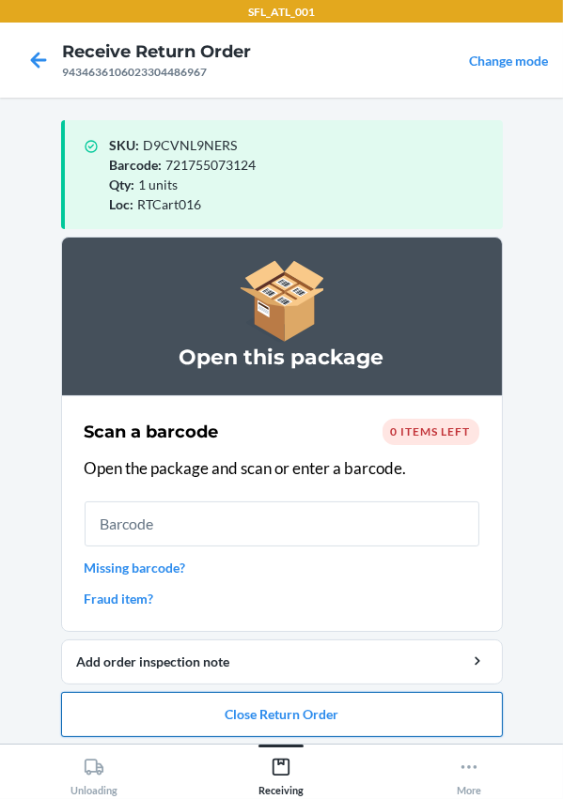
click at [222, 707] on button "Close Return Order" at bounding box center [281, 714] width 441 height 45
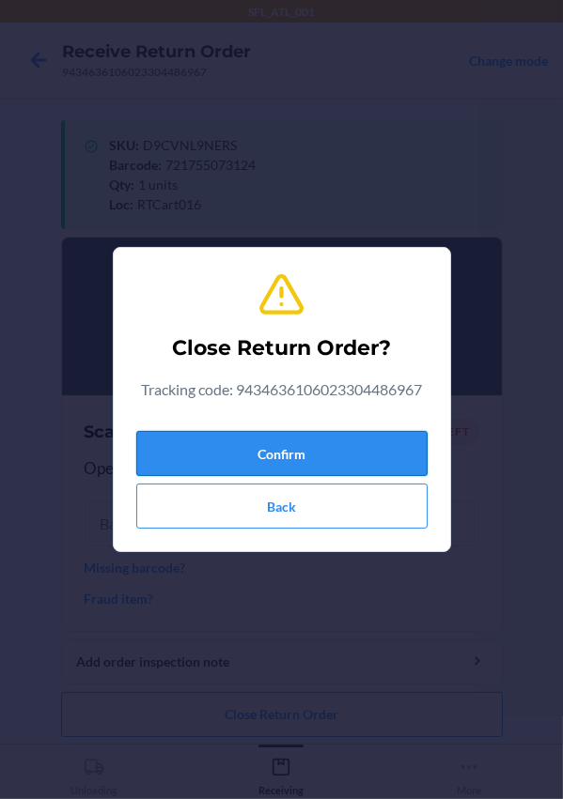
click at [217, 442] on button "Confirm" at bounding box center [281, 453] width 291 height 45
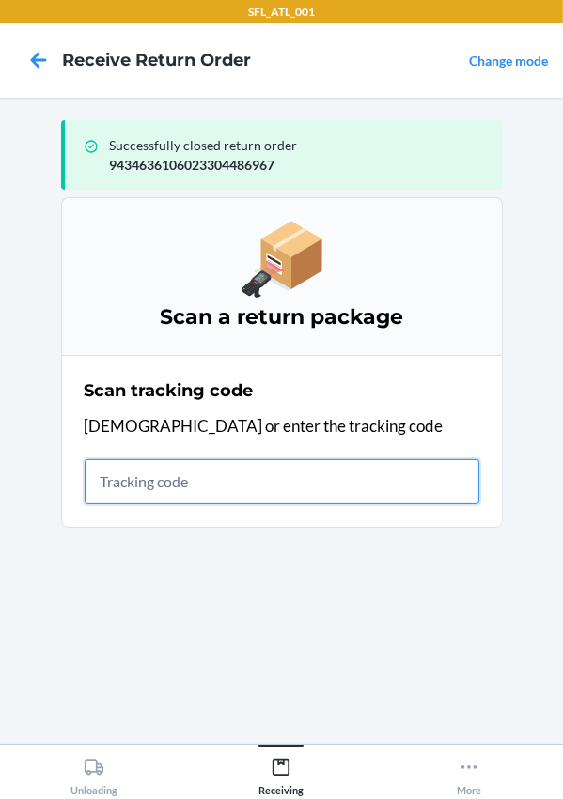
click at [224, 497] on input "text" at bounding box center [282, 481] width 395 height 45
type input "420302599434636106023304713827"
click at [443, 487] on input "420302599434636106023304713827" at bounding box center [282, 481] width 395 height 45
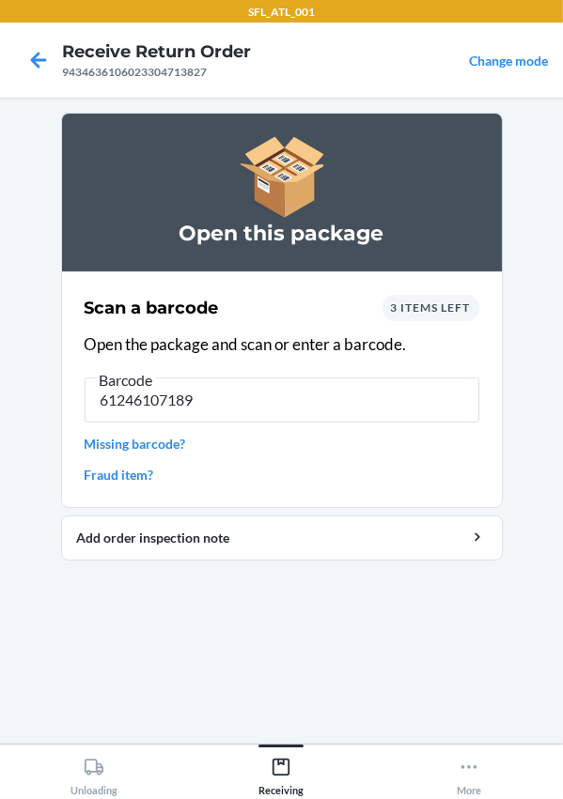
type input "612461071897"
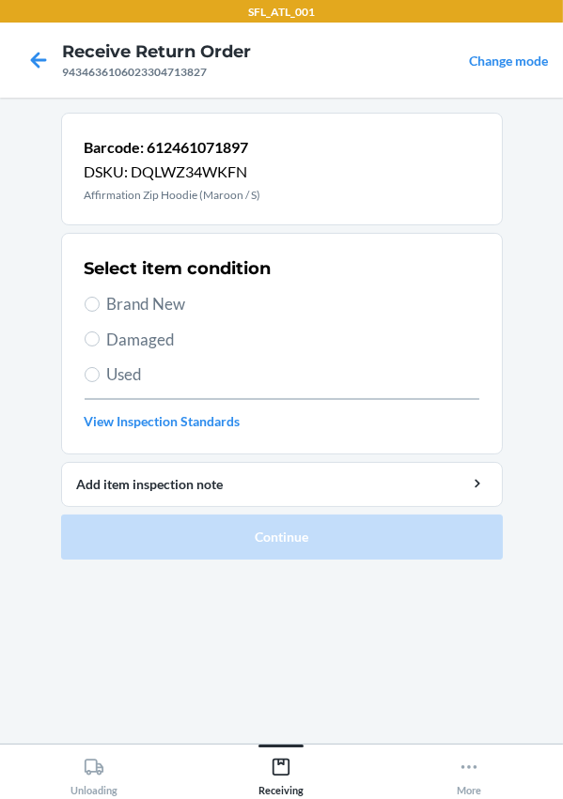
click at [148, 302] on span "Brand New" at bounding box center [293, 304] width 372 height 24
click at [100, 302] on input "Brand New" at bounding box center [92, 304] width 15 height 15
radio input "true"
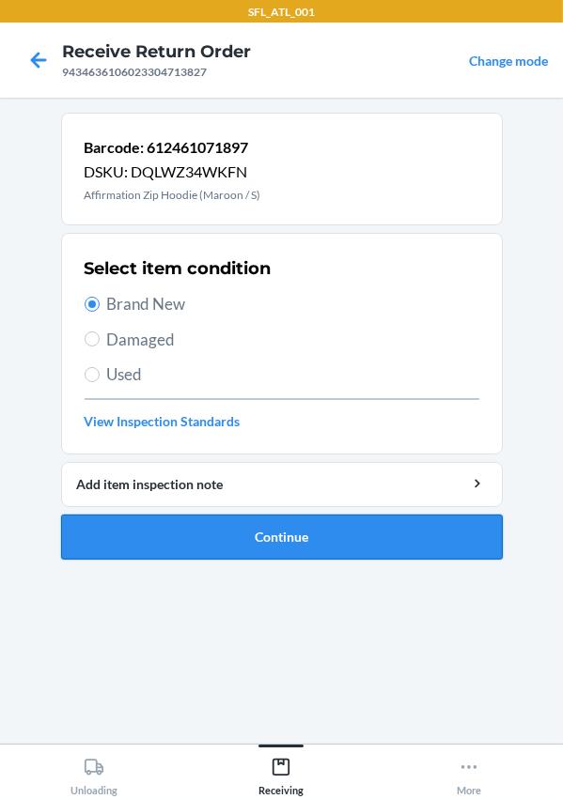
click at [291, 538] on button "Continue" at bounding box center [281, 537] width 441 height 45
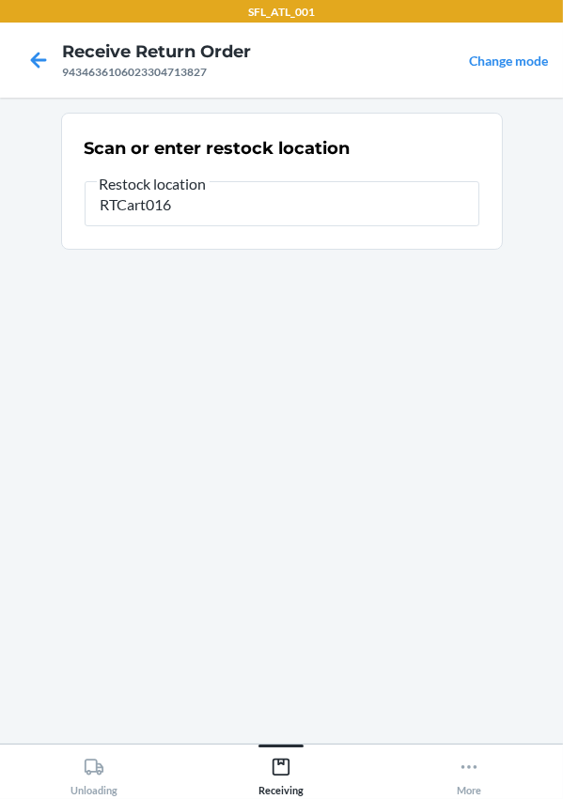
type input "RTCart016"
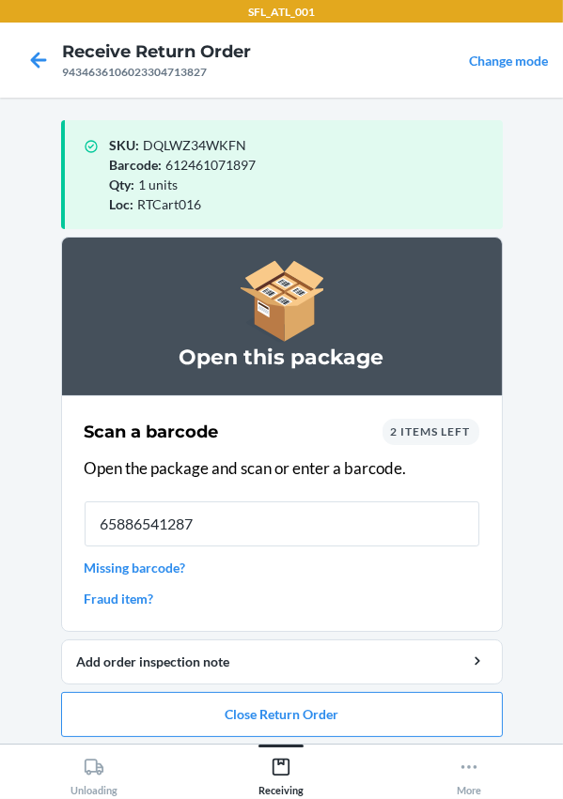
type input "658865412874"
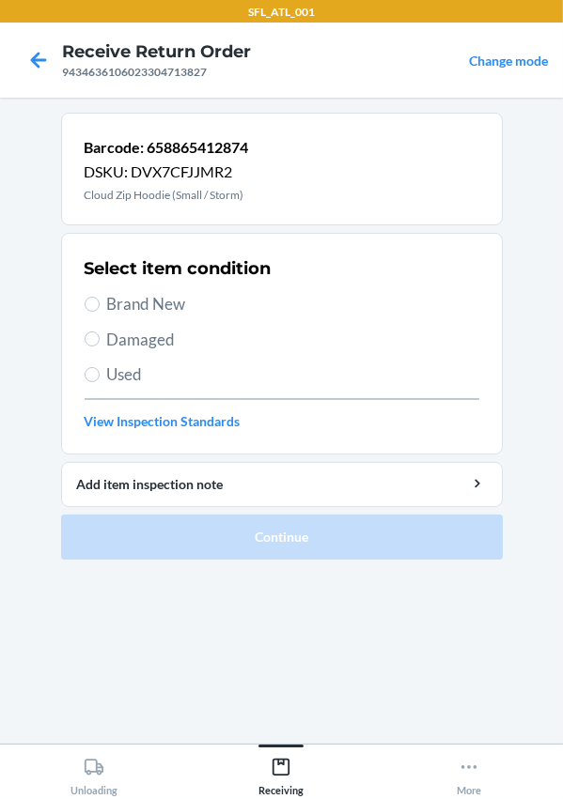
click at [132, 298] on span "Brand New" at bounding box center [293, 304] width 372 height 24
click at [100, 298] on input "Brand New" at bounding box center [92, 304] width 15 height 15
radio input "true"
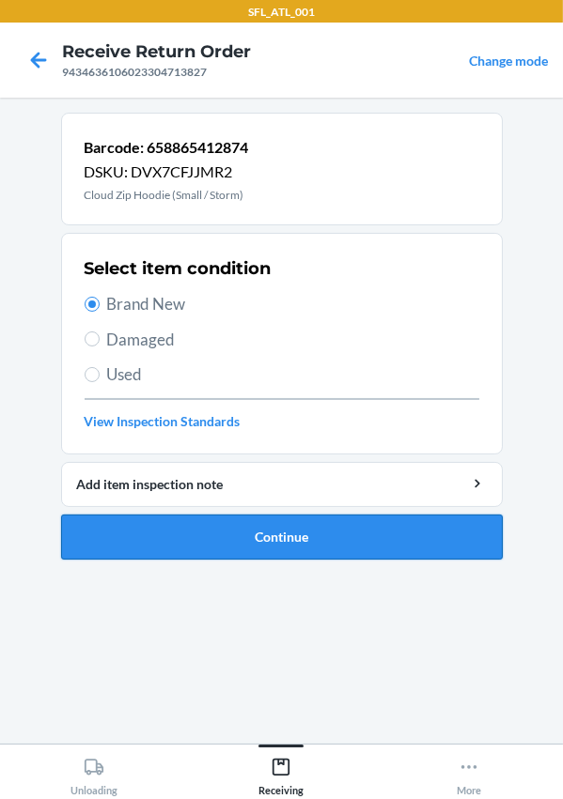
click at [190, 530] on button "Continue" at bounding box center [281, 537] width 441 height 45
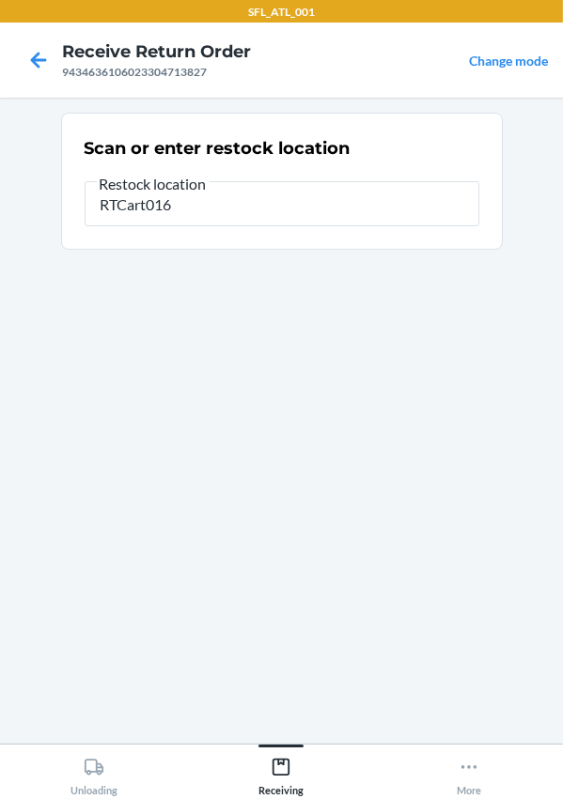
type input "RTCart016"
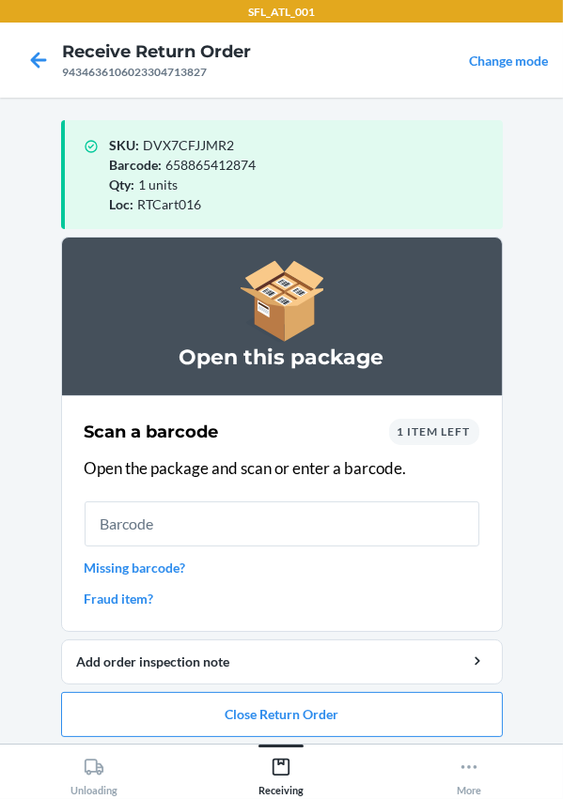
click at [147, 568] on link "Missing barcode?" at bounding box center [282, 568] width 395 height 20
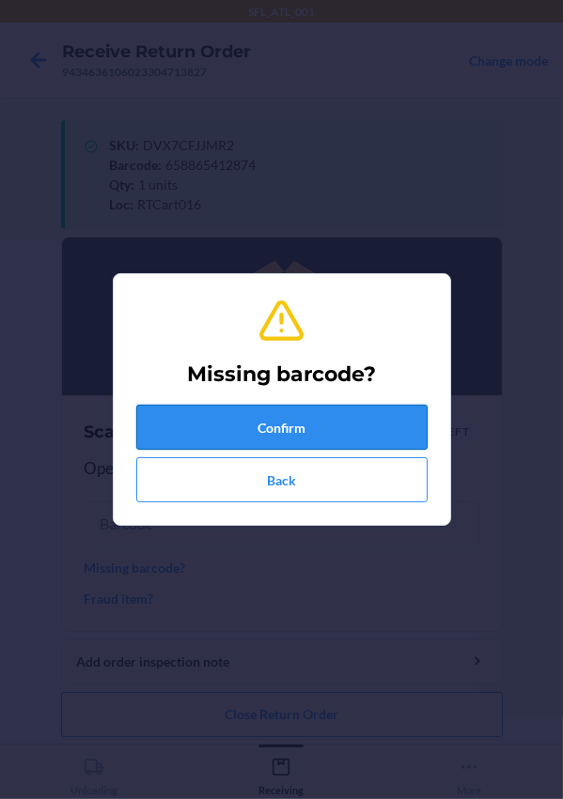
click at [209, 431] on button "Confirm" at bounding box center [281, 427] width 291 height 45
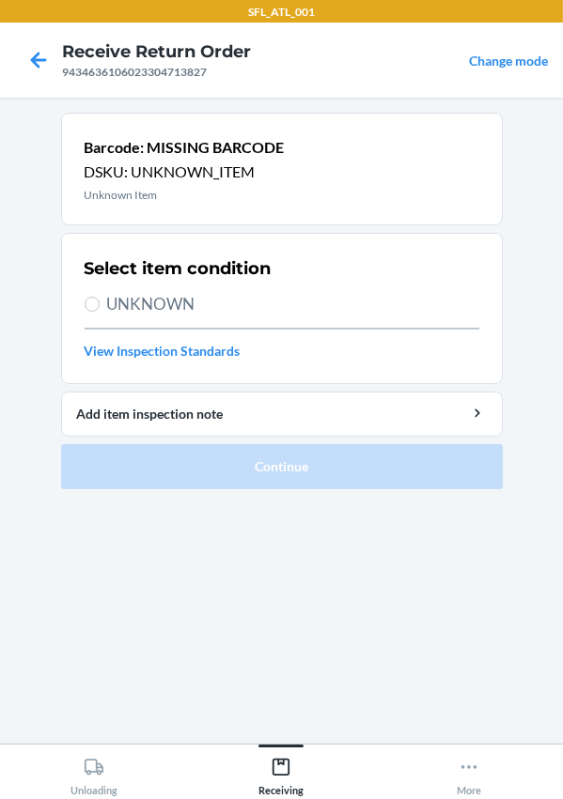
click at [163, 305] on span "UNKNOWN" at bounding box center [293, 304] width 372 height 24
click at [100, 305] on input "UNKNOWN" at bounding box center [92, 304] width 15 height 15
radio input "true"
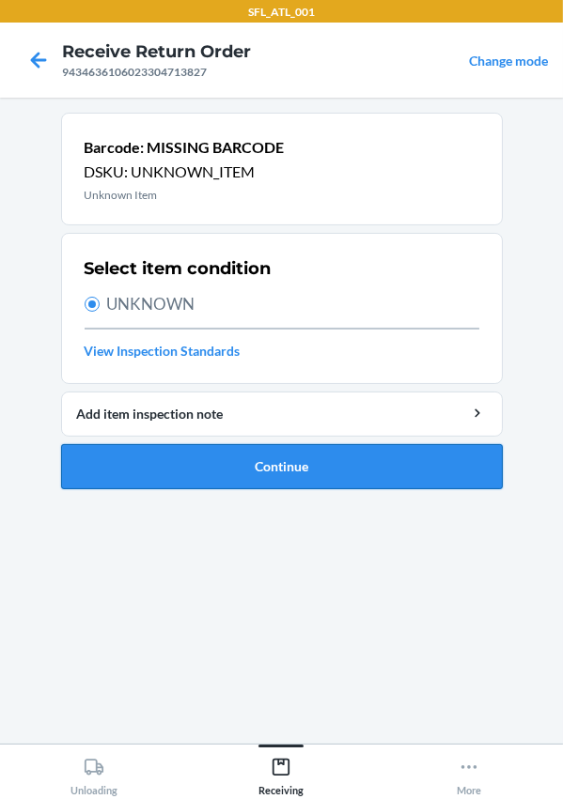
click at [233, 469] on button "Continue" at bounding box center [281, 466] width 441 height 45
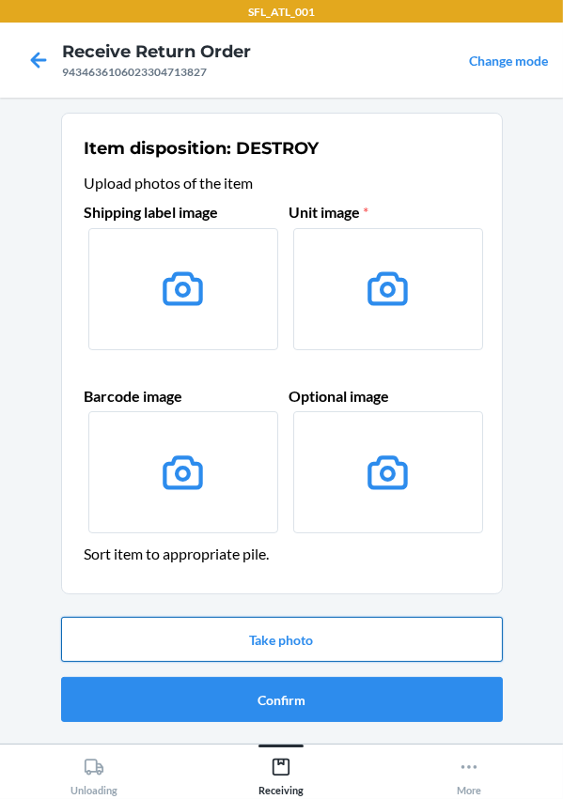
click at [252, 652] on button "Take photo" at bounding box center [281, 639] width 441 height 45
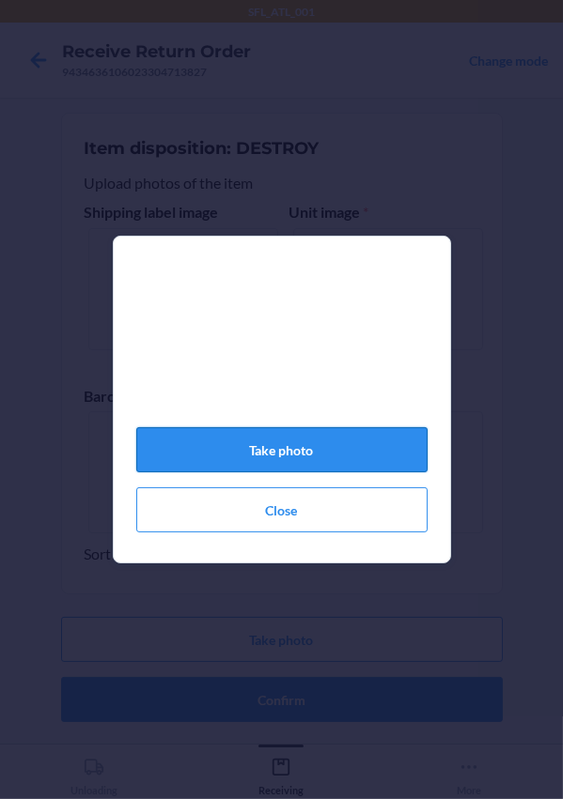
click at [255, 442] on button "Take photo" at bounding box center [281, 449] width 291 height 45
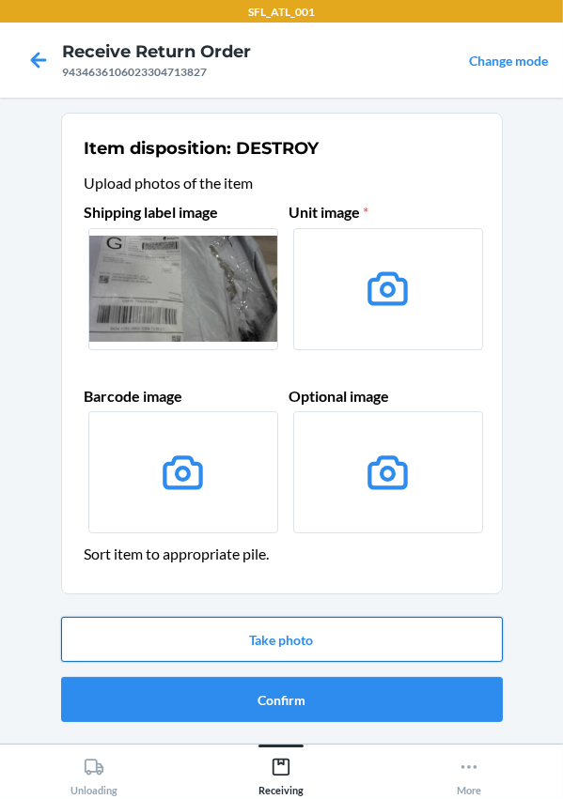
click at [286, 627] on button "Take photo" at bounding box center [281, 639] width 441 height 45
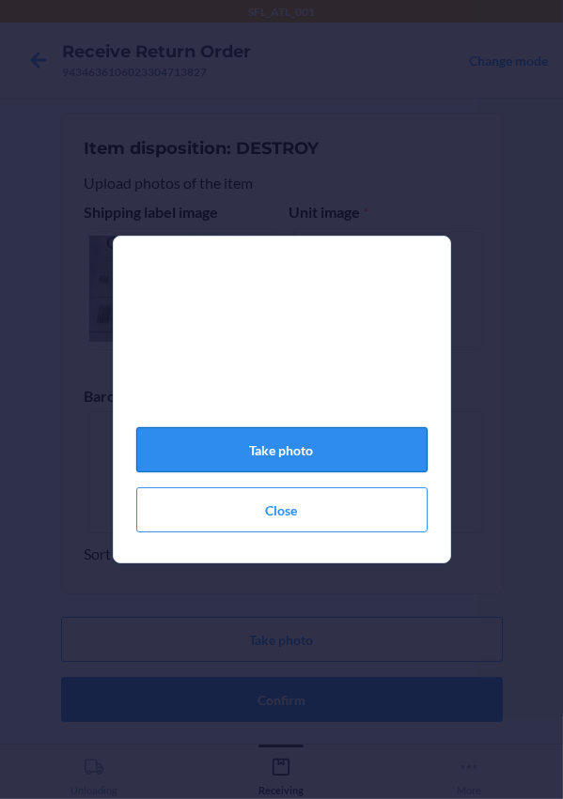
click at [265, 469] on button "Take photo" at bounding box center [281, 449] width 291 height 45
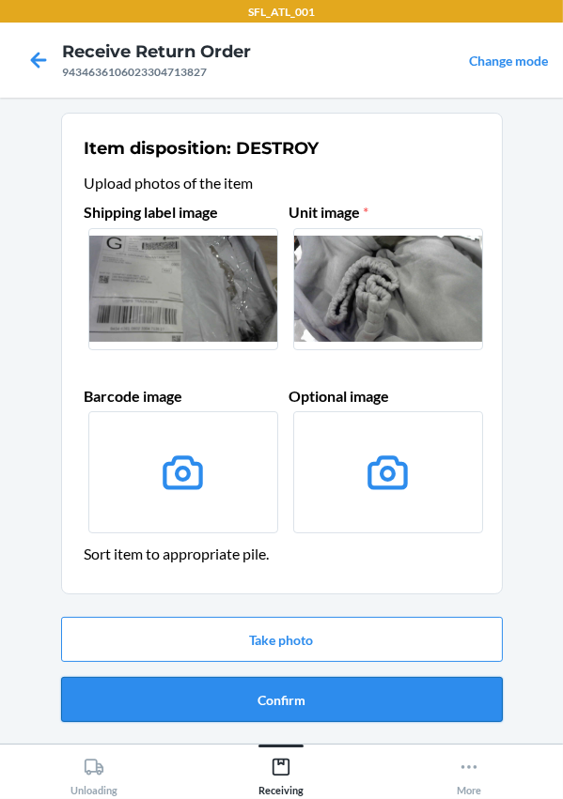
click at [301, 702] on button "Confirm" at bounding box center [281, 699] width 441 height 45
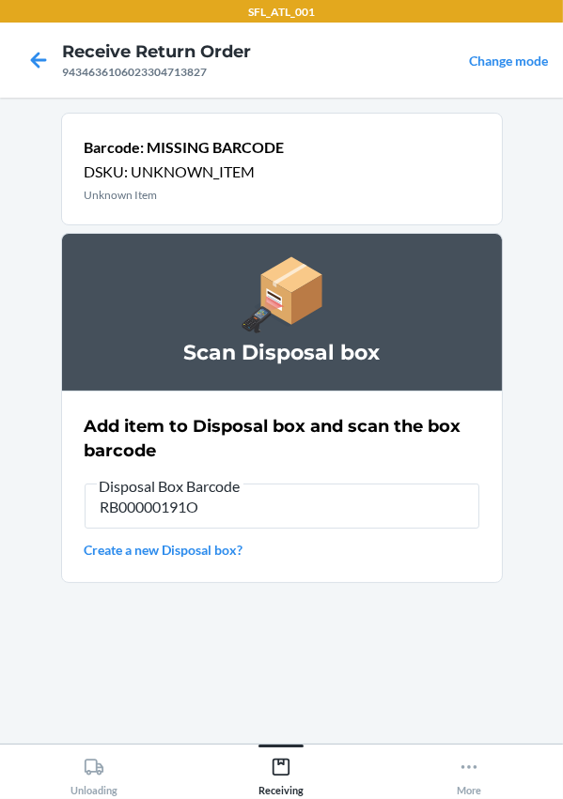
type input "RB00000191O"
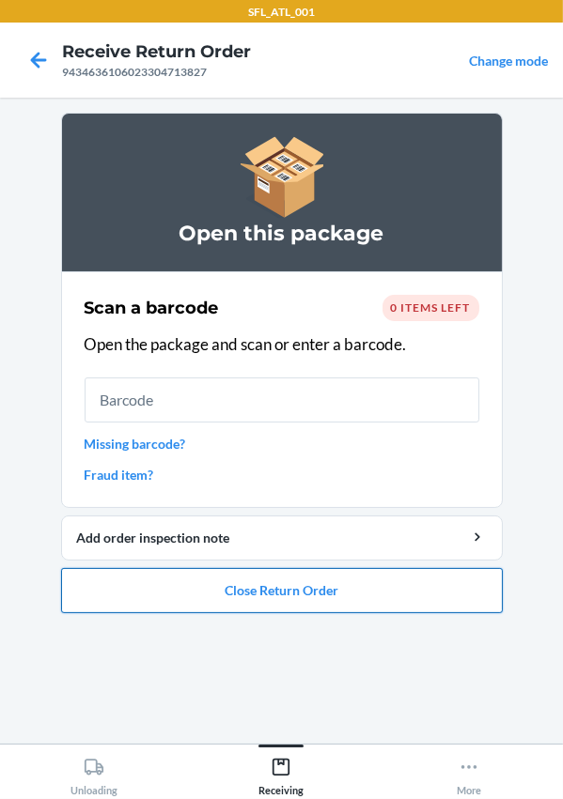
click at [259, 585] on button "Close Return Order" at bounding box center [281, 590] width 441 height 45
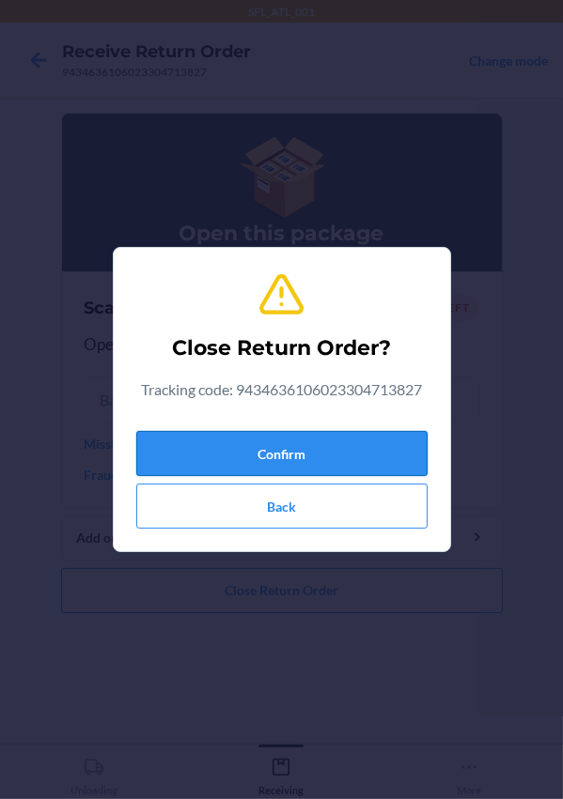
click at [241, 444] on button "Confirm" at bounding box center [281, 453] width 291 height 45
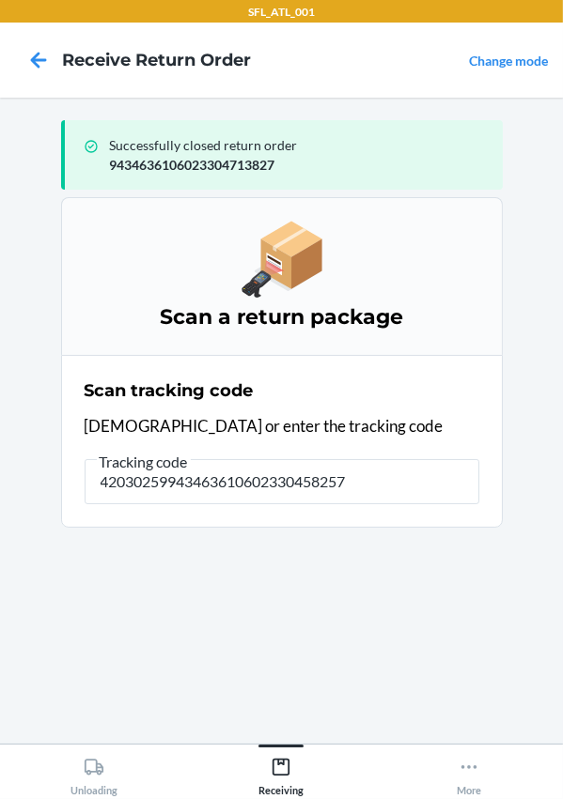
type input "420302599434636106023304582577"
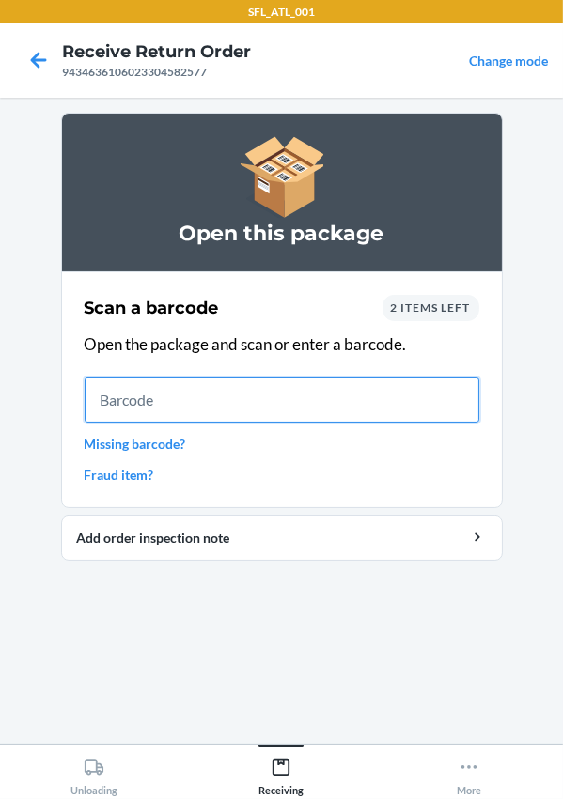
click at [227, 408] on input "text" at bounding box center [282, 400] width 395 height 45
click at [146, 385] on input "text" at bounding box center [282, 400] width 395 height 45
type input "610655820580"
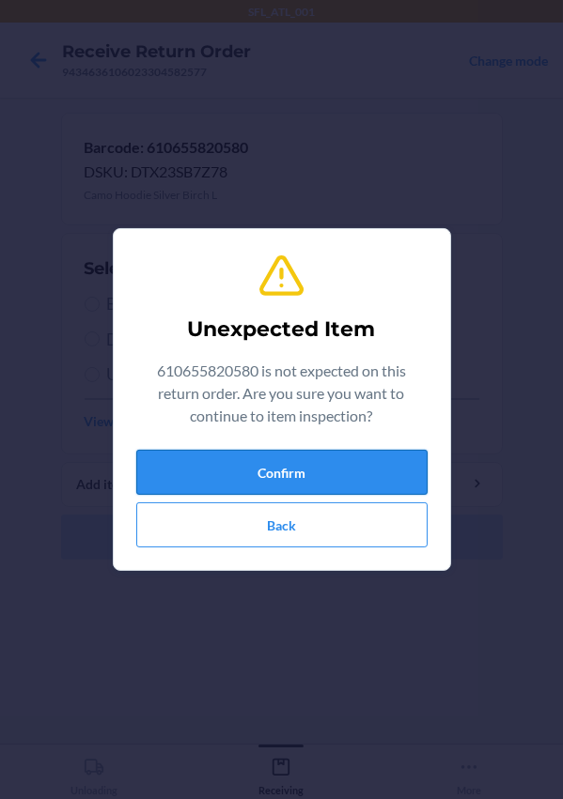
click at [260, 456] on button "Confirm" at bounding box center [281, 472] width 291 height 45
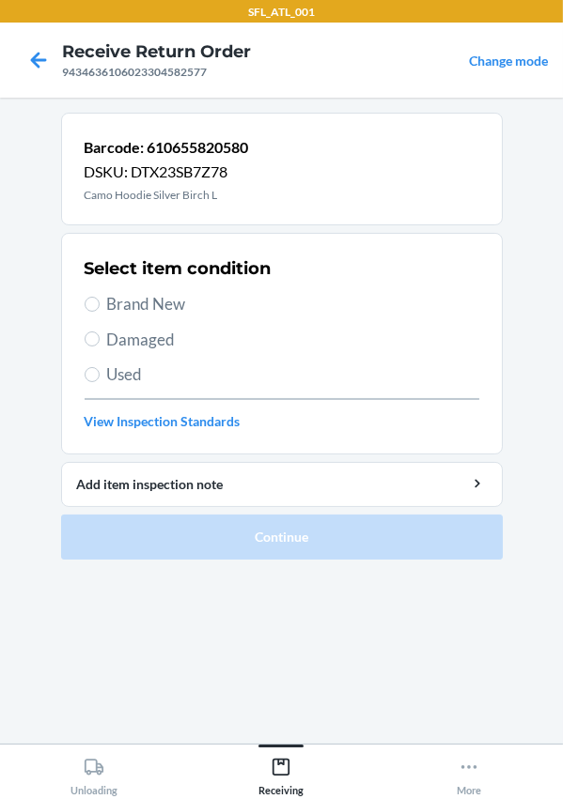
click at [159, 311] on span "Brand New" at bounding box center [293, 304] width 372 height 24
click at [100, 311] on input "Brand New" at bounding box center [92, 304] width 15 height 15
radio input "true"
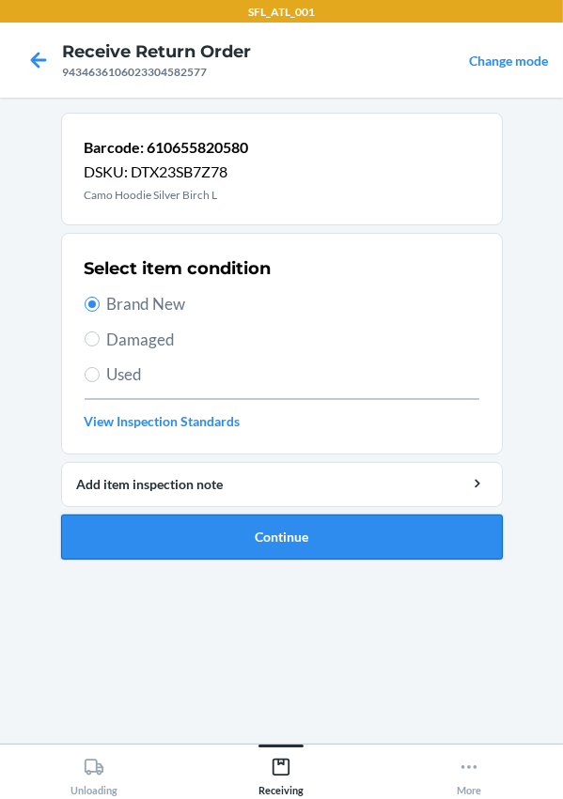
click at [267, 532] on button "Continue" at bounding box center [281, 537] width 441 height 45
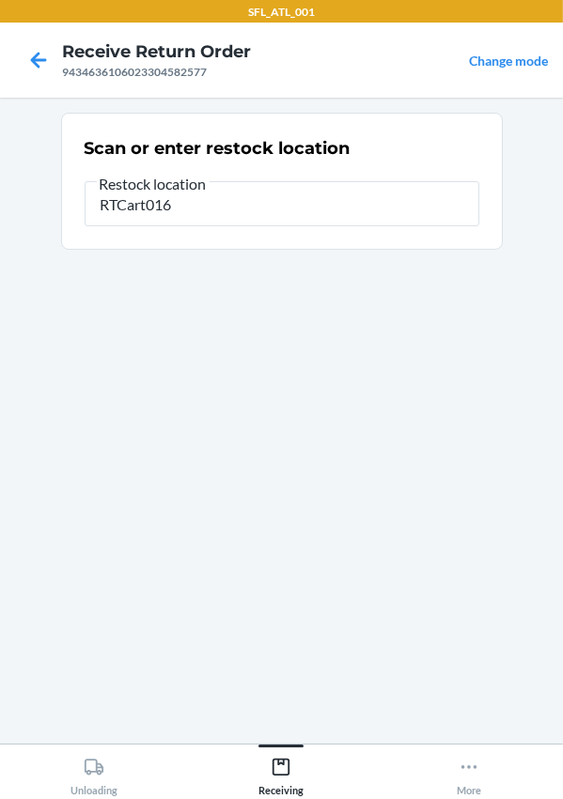
type input "RTCart016"
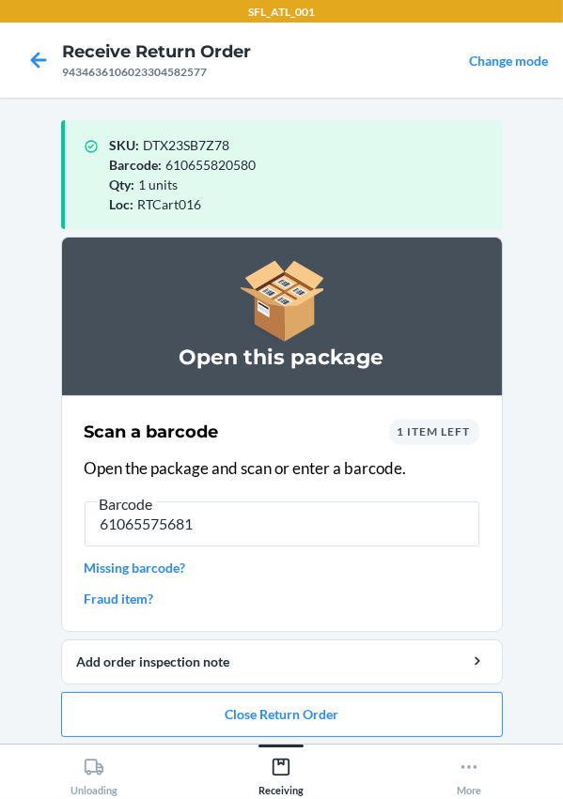
type input "610655756810"
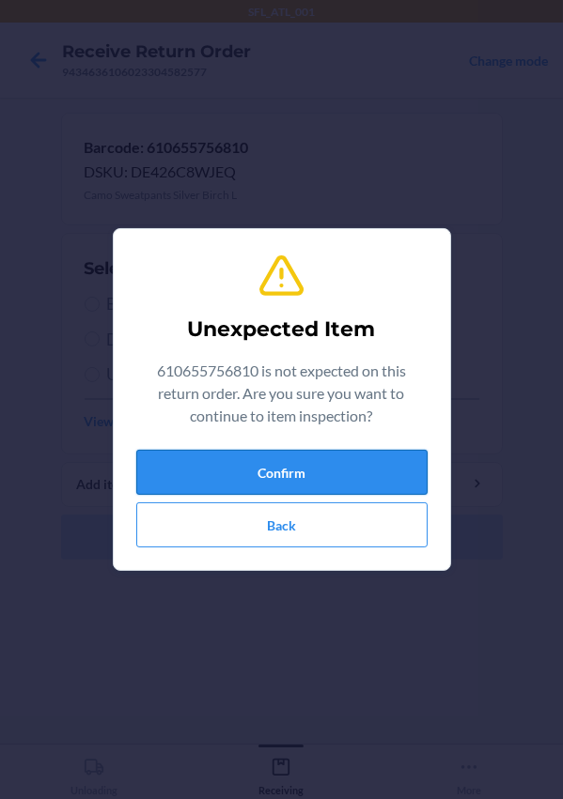
click at [200, 471] on button "Confirm" at bounding box center [281, 472] width 291 height 45
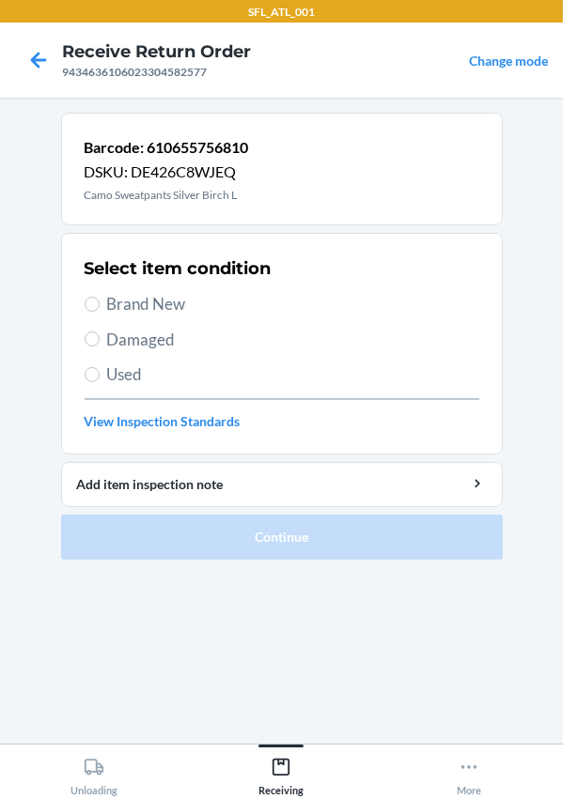
click at [130, 314] on span "Brand New" at bounding box center [293, 304] width 372 height 24
click at [100, 312] on input "Brand New" at bounding box center [92, 304] width 15 height 15
radio input "true"
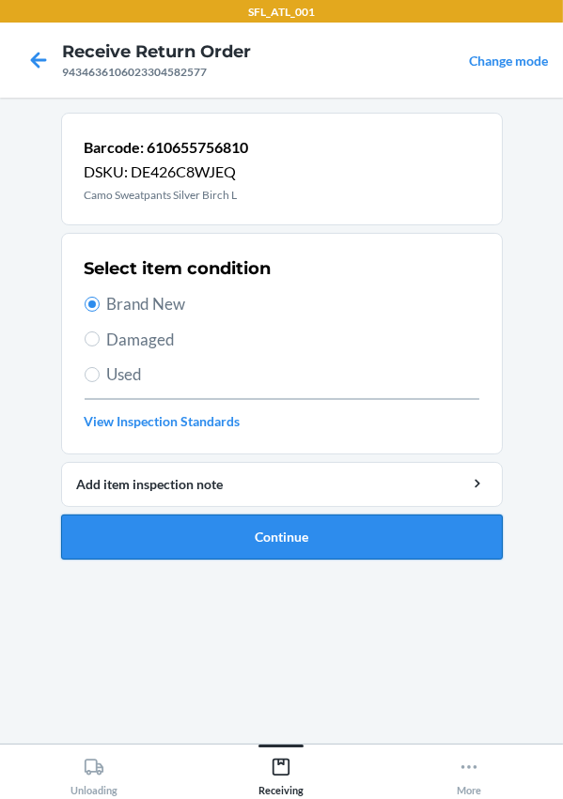
click at [222, 540] on button "Continue" at bounding box center [281, 537] width 441 height 45
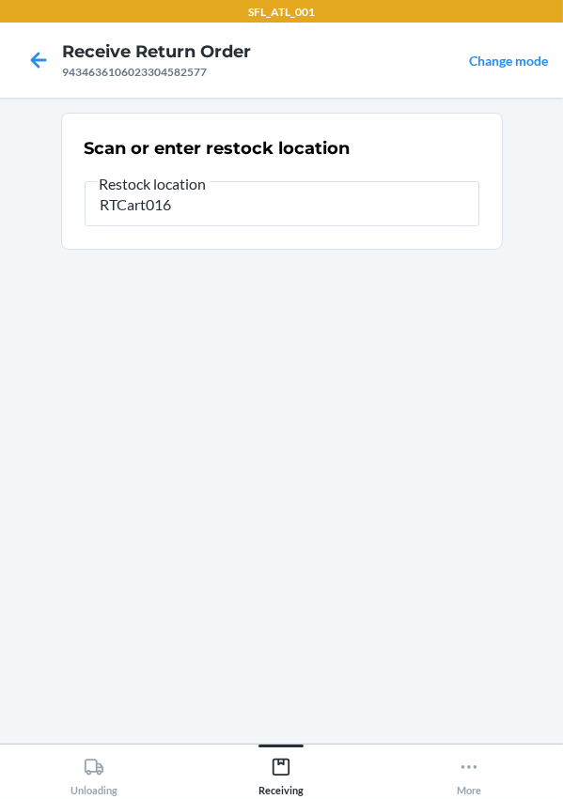
type input "RTCart016"
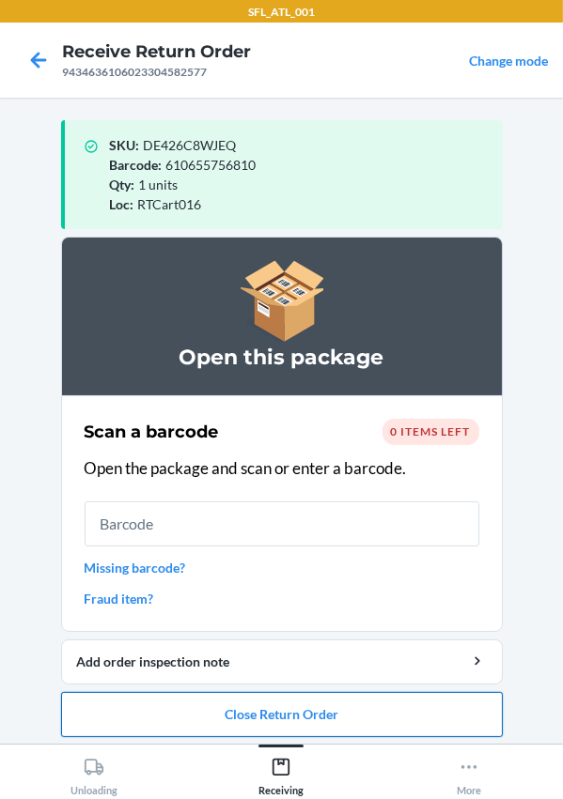
click at [295, 714] on button "Close Return Order" at bounding box center [281, 714] width 441 height 45
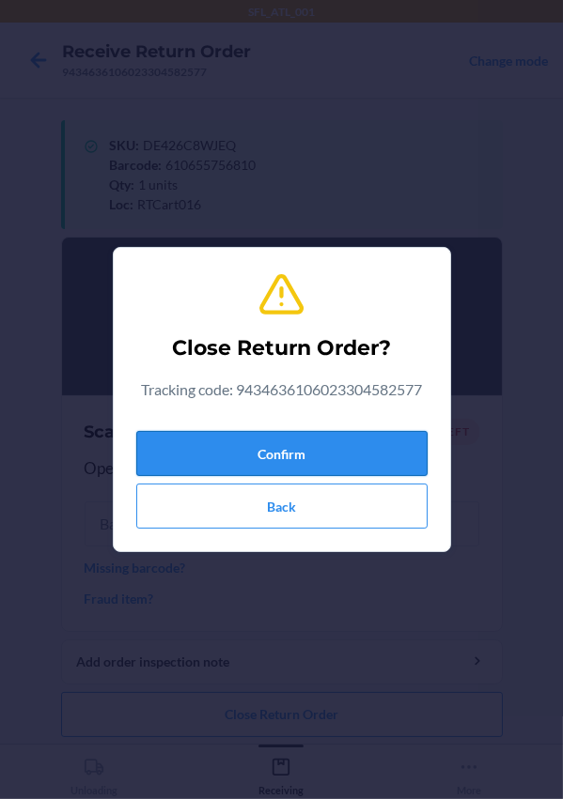
click at [275, 453] on button "Confirm" at bounding box center [281, 453] width 291 height 45
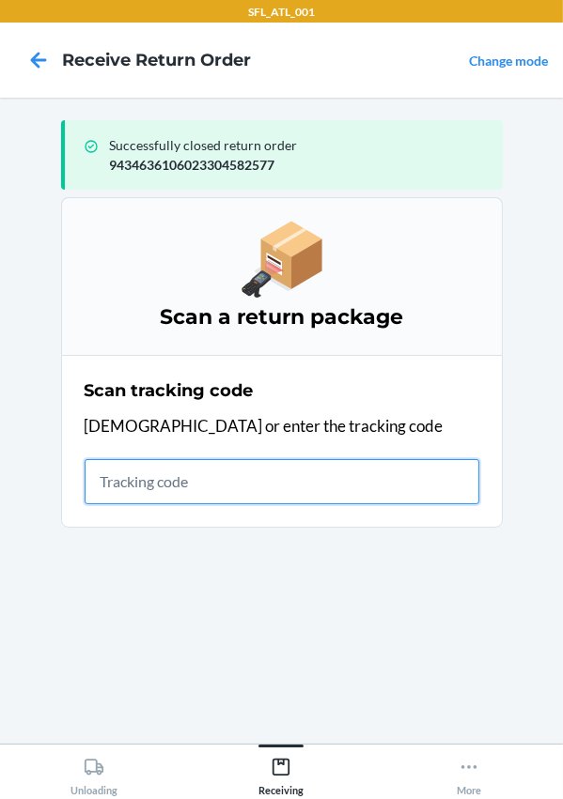
click at [156, 476] on input "text" at bounding box center [282, 481] width 395 height 45
type input "420302599434636106023304707475"
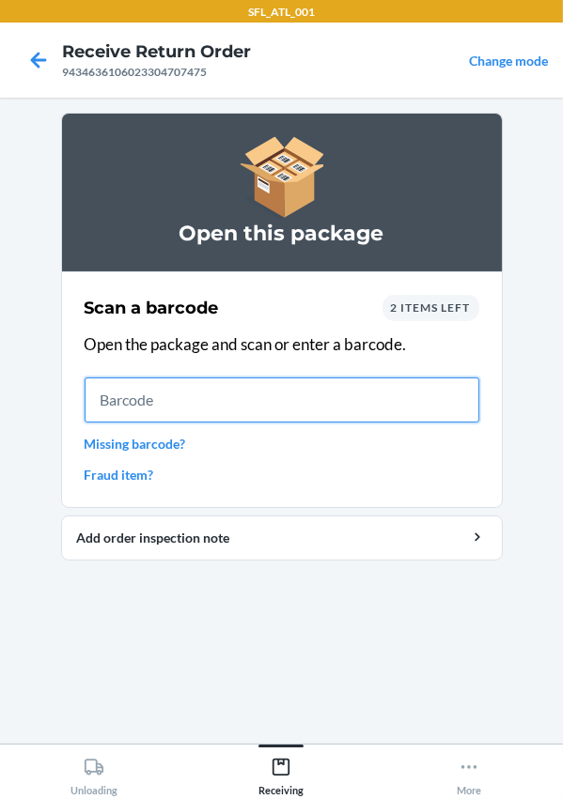
click at [194, 398] on input "text" at bounding box center [282, 400] width 395 height 45
type input "642461586169"
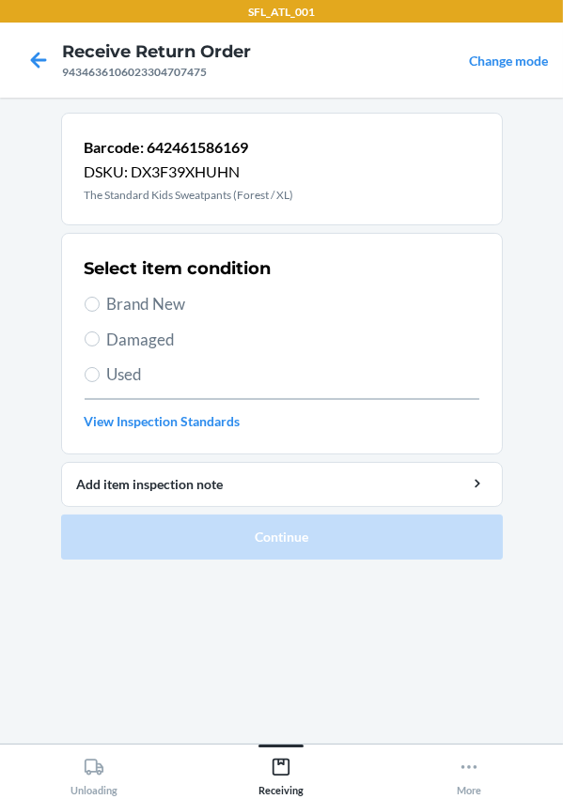
click at [151, 307] on span "Brand New" at bounding box center [293, 304] width 372 height 24
click at [100, 307] on input "Brand New" at bounding box center [92, 304] width 15 height 15
radio input "true"
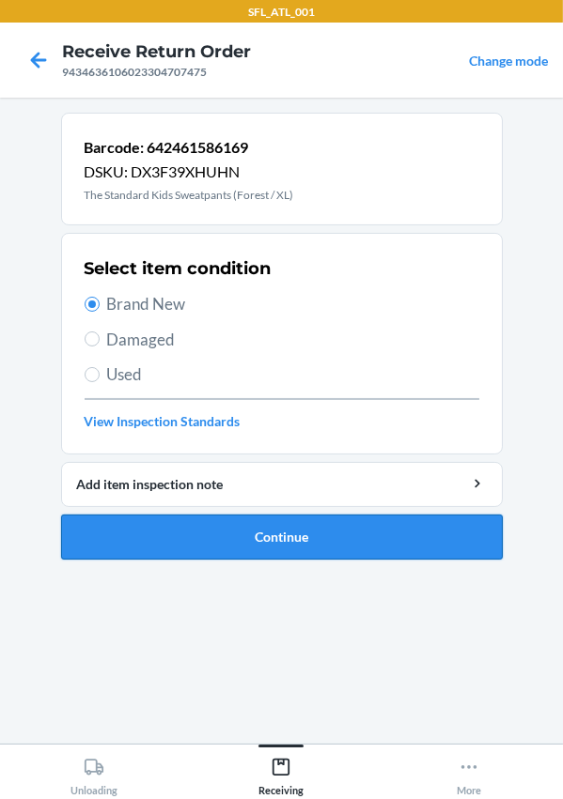
click at [244, 550] on button "Continue" at bounding box center [281, 537] width 441 height 45
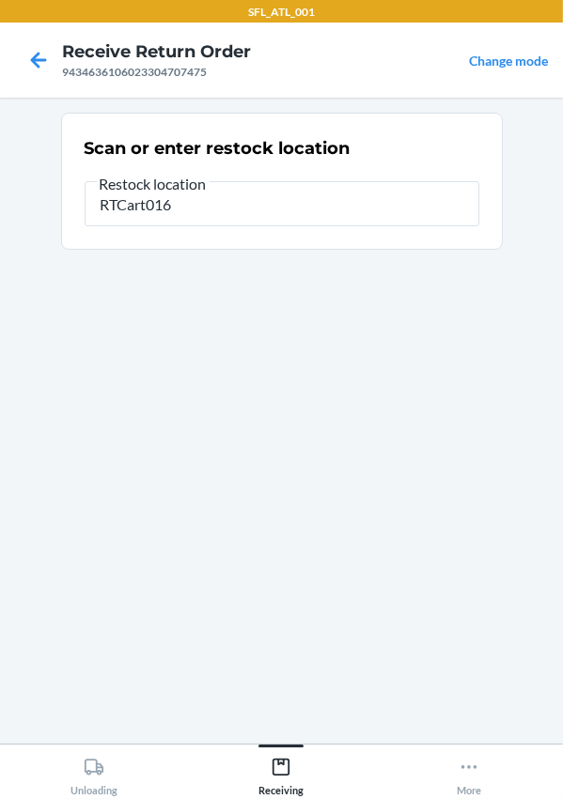
type input "RTCart016"
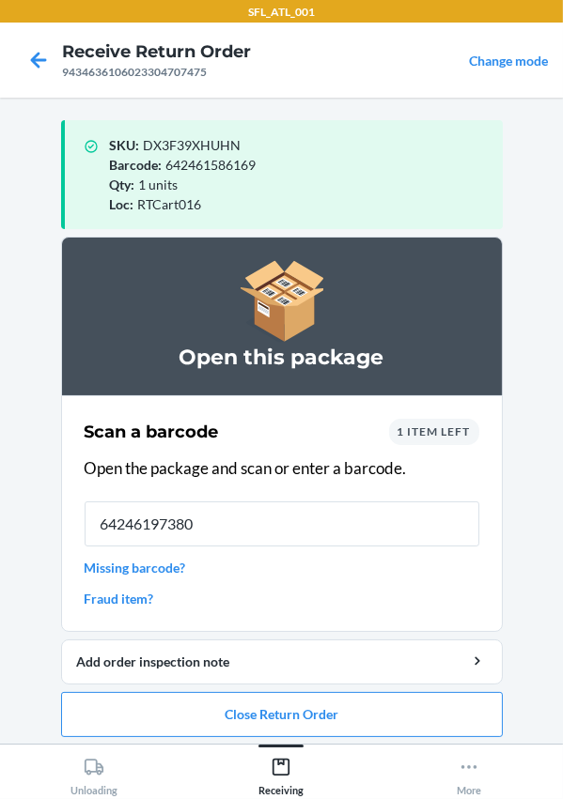
type input "642461973808"
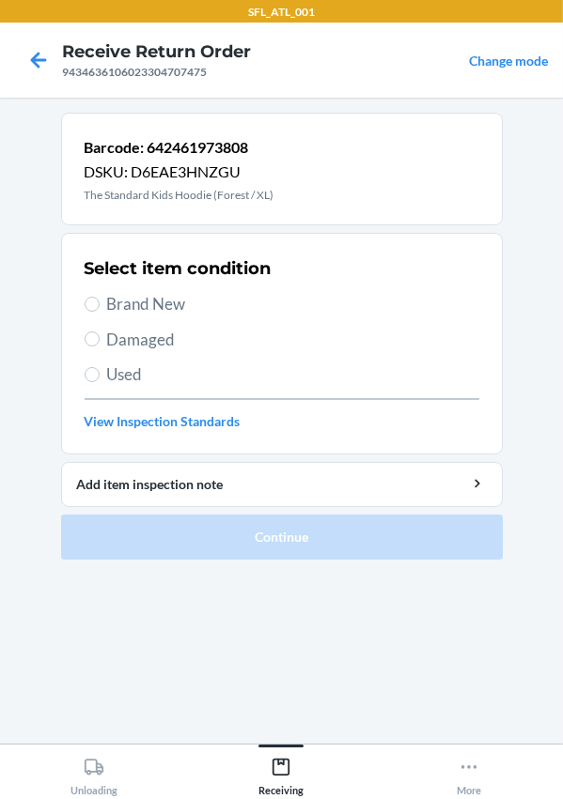
click at [111, 297] on span "Brand New" at bounding box center [293, 304] width 372 height 24
click at [100, 297] on input "Brand New" at bounding box center [92, 304] width 15 height 15
radio input "true"
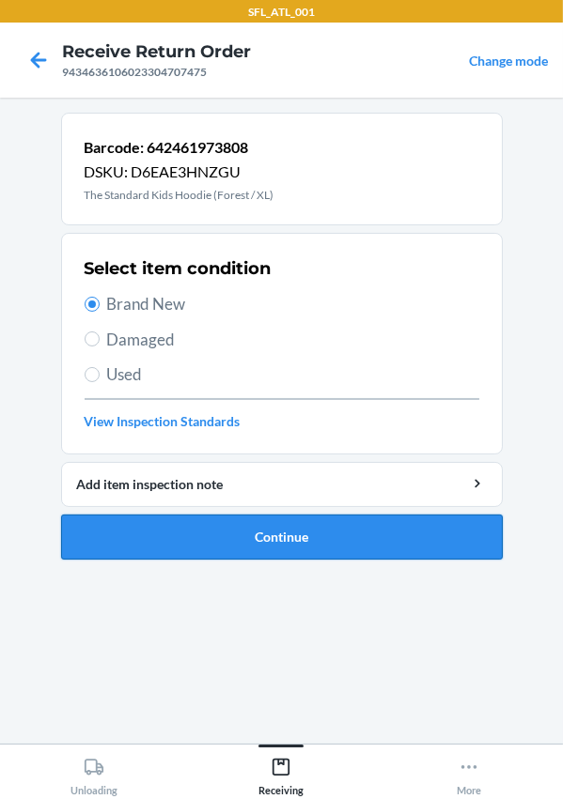
click at [252, 538] on button "Continue" at bounding box center [281, 537] width 441 height 45
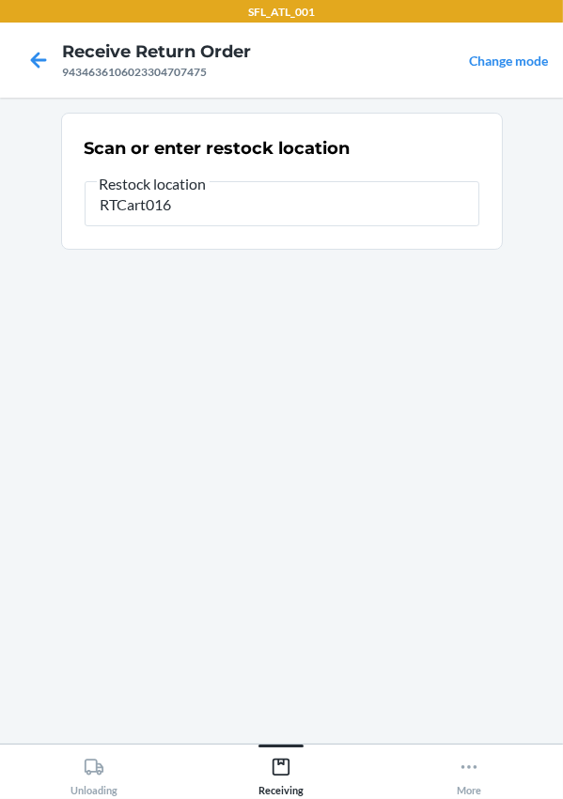
type input "RTCart016"
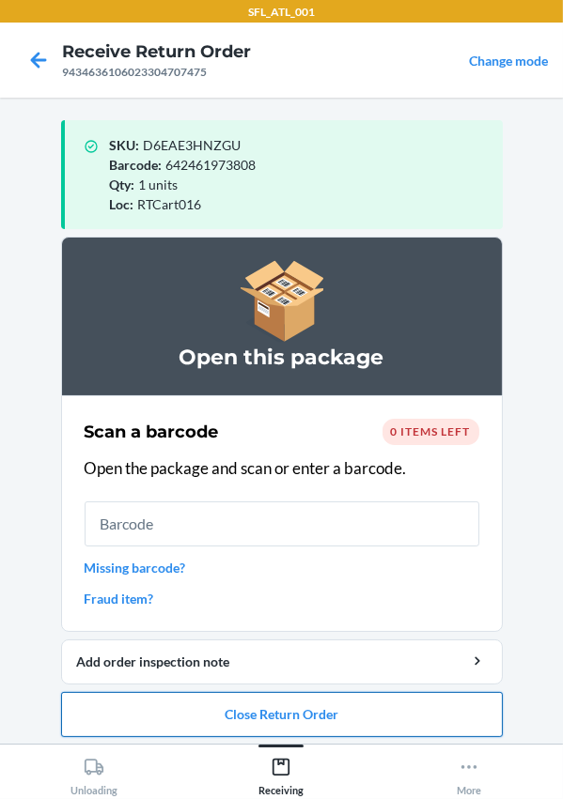
click at [312, 708] on button "Close Return Order" at bounding box center [281, 714] width 441 height 45
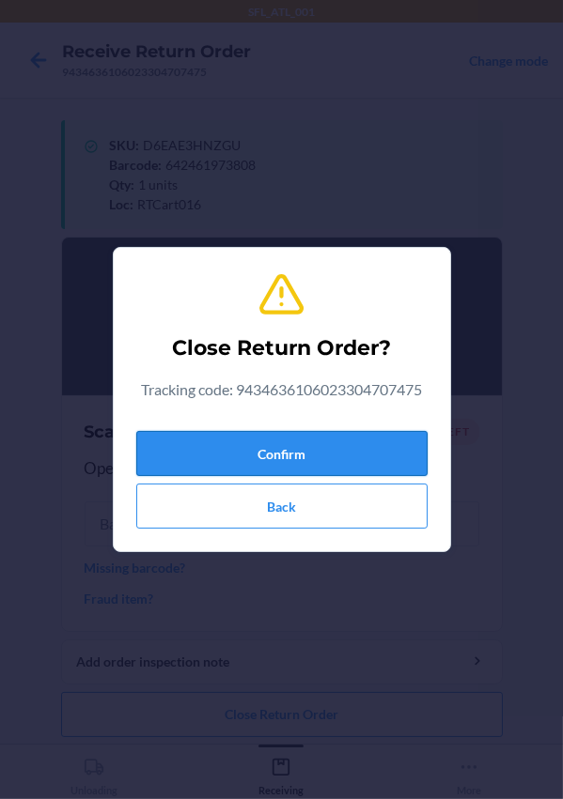
click at [293, 459] on button "Confirm" at bounding box center [281, 453] width 291 height 45
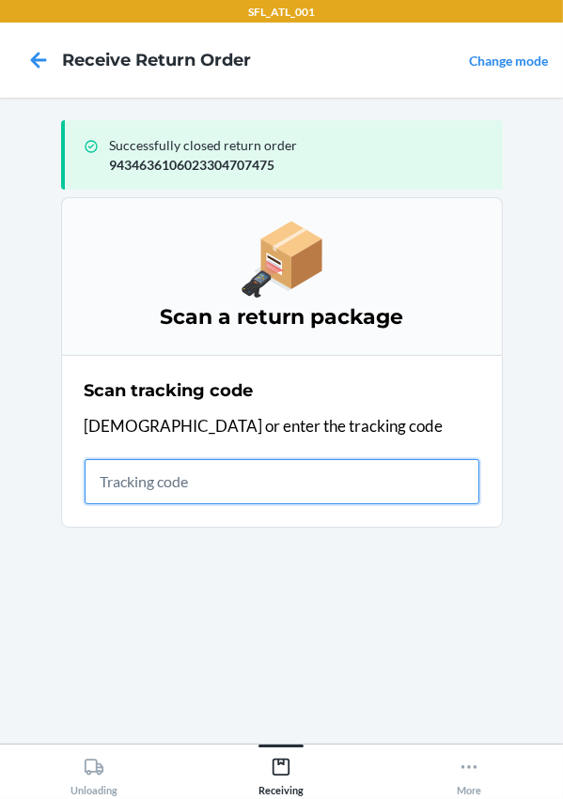
drag, startPoint x: 139, startPoint y: 491, endPoint x: 122, endPoint y: 494, distance: 17.1
click at [122, 494] on input "text" at bounding box center [282, 481] width 395 height 45
type input "420302599434636106023304552747"
click at [416, 490] on input "420302599434636106023304552747" at bounding box center [282, 481] width 395 height 45
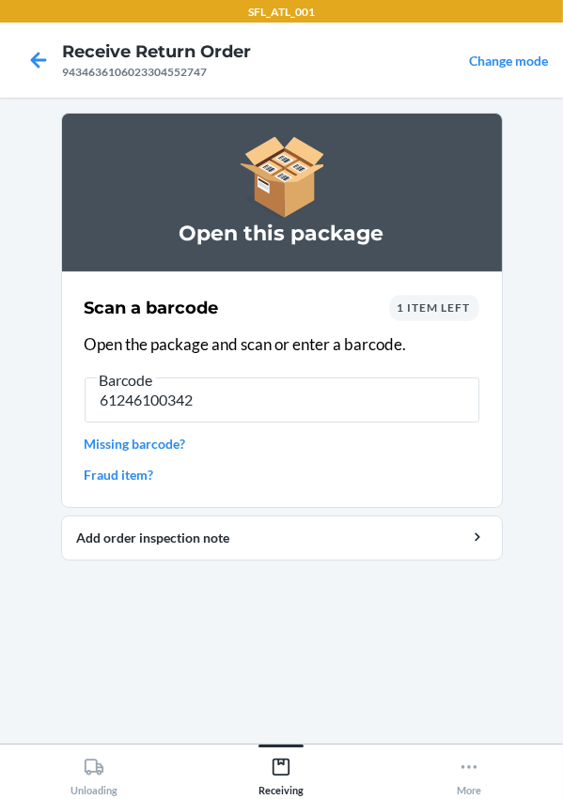
type input "612461003423"
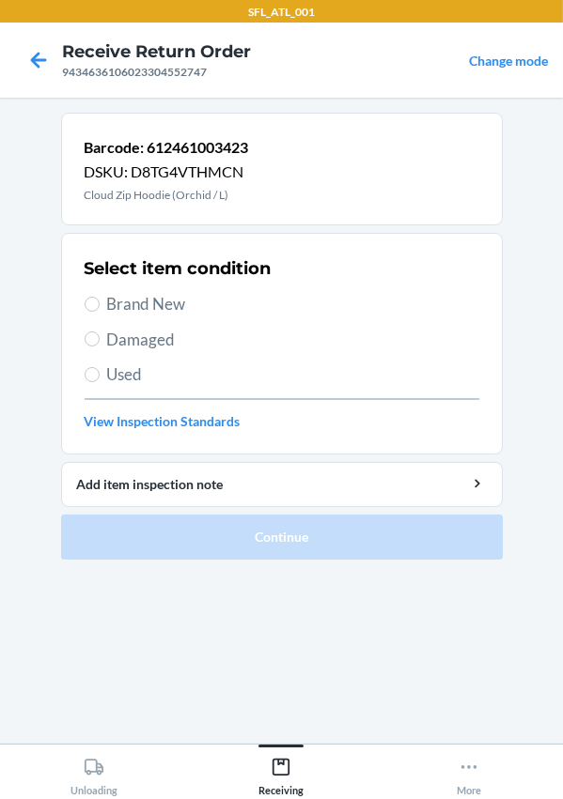
drag, startPoint x: 159, startPoint y: 310, endPoint x: 162, endPoint y: 320, distance: 11.0
click at [159, 310] on span "Brand New" at bounding box center [293, 304] width 372 height 24
click at [100, 310] on input "Brand New" at bounding box center [92, 304] width 15 height 15
radio input "true"
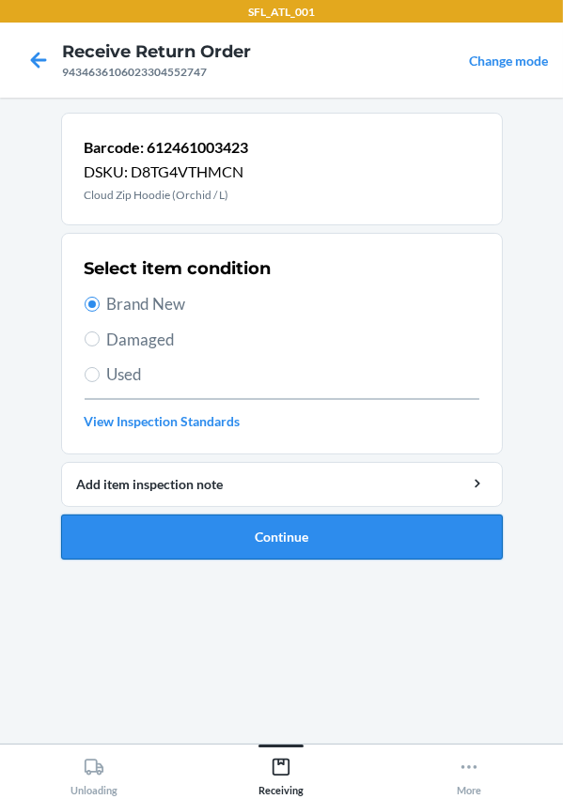
click at [266, 545] on button "Continue" at bounding box center [281, 537] width 441 height 45
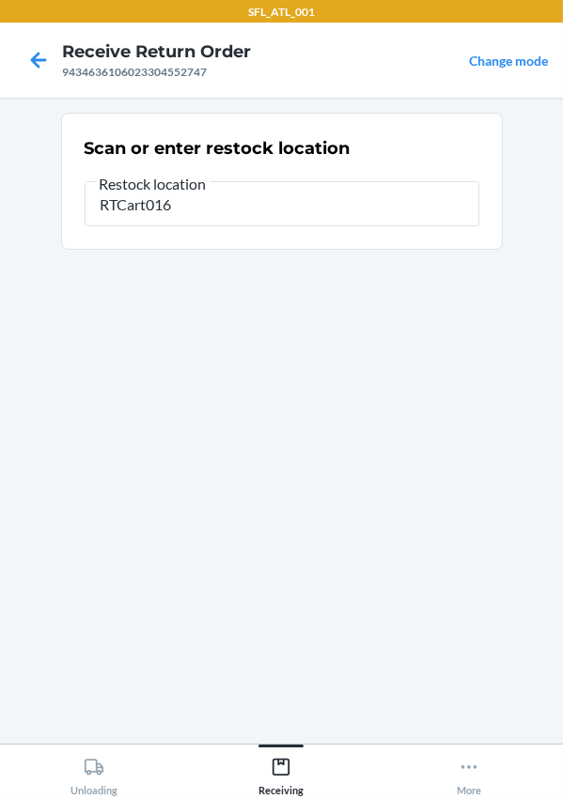
type input "RTCart016"
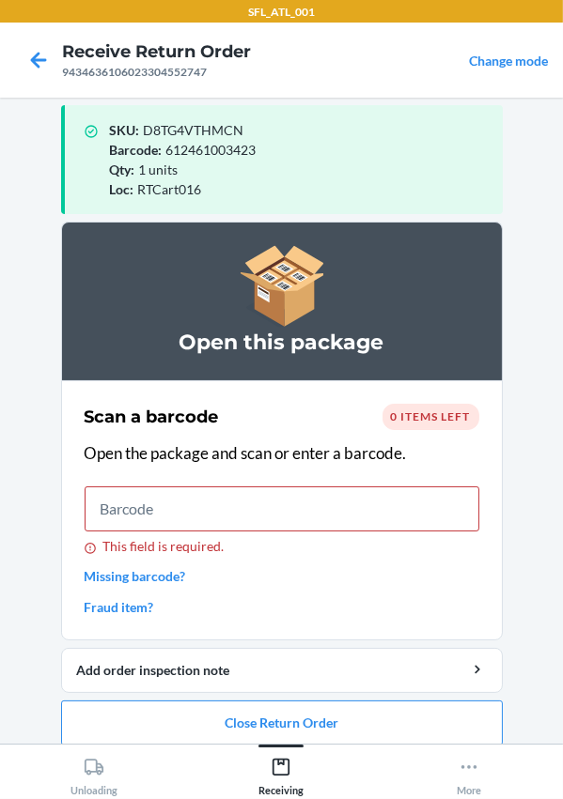
scroll to position [30, 0]
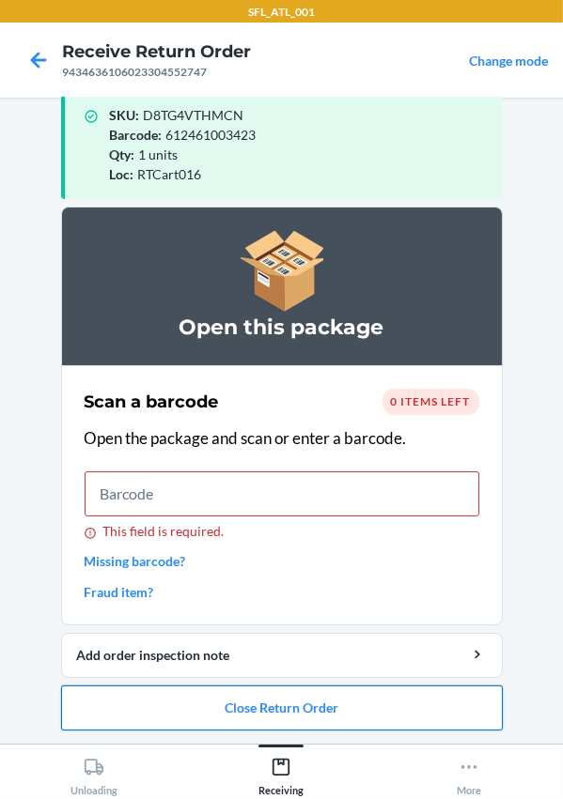
click at [272, 707] on button "Close Return Order" at bounding box center [281, 708] width 441 height 45
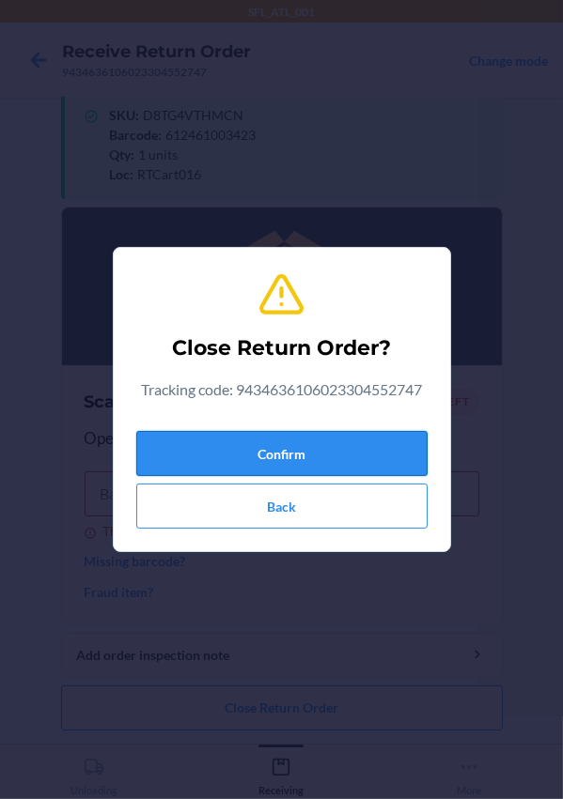
click at [245, 456] on button "Confirm" at bounding box center [281, 453] width 291 height 45
click at [245, 447] on button "Confirm" at bounding box center [281, 453] width 291 height 45
click at [310, 447] on button "Confirm" at bounding box center [281, 453] width 291 height 45
click at [307, 459] on button "Confirm" at bounding box center [281, 453] width 291 height 45
click at [310, 454] on button "Confirm" at bounding box center [281, 453] width 291 height 45
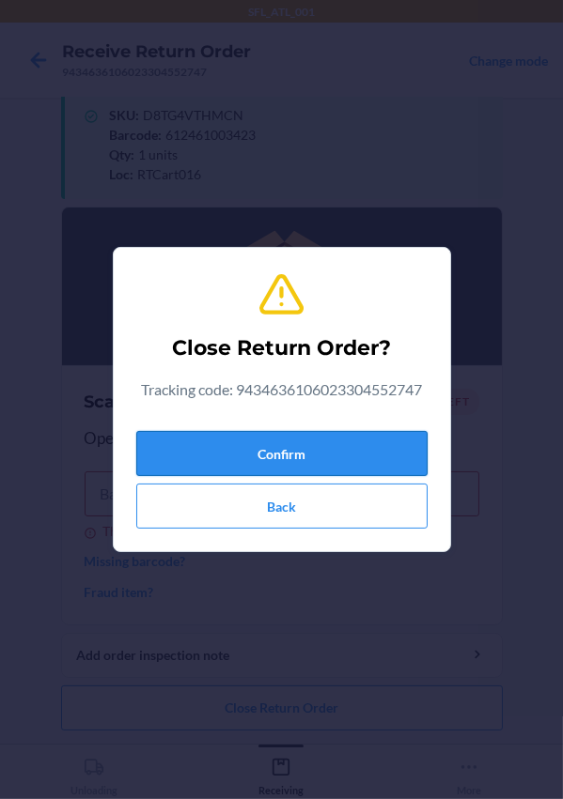
click at [310, 454] on button "Confirm" at bounding box center [281, 453] width 291 height 45
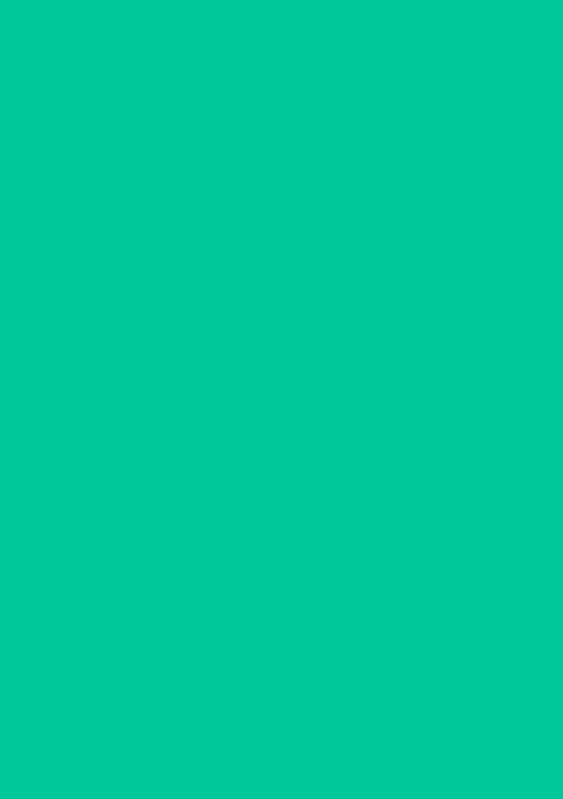
scroll to position [0, 0]
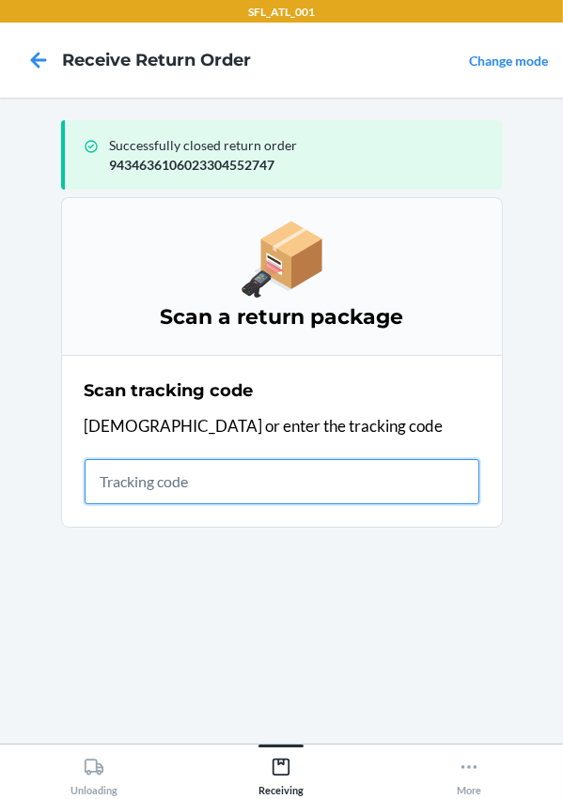
click at [195, 495] on input "text" at bounding box center [282, 481] width 395 height 45
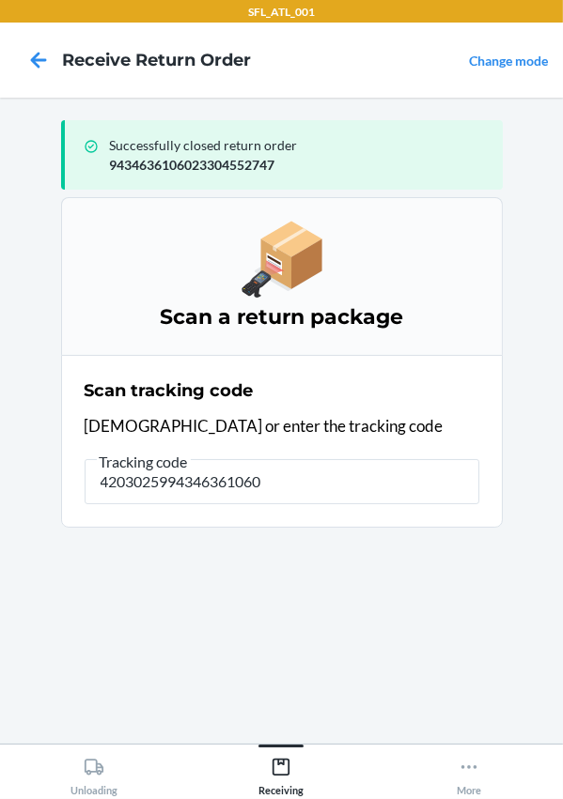
type input "42030259943463610602"
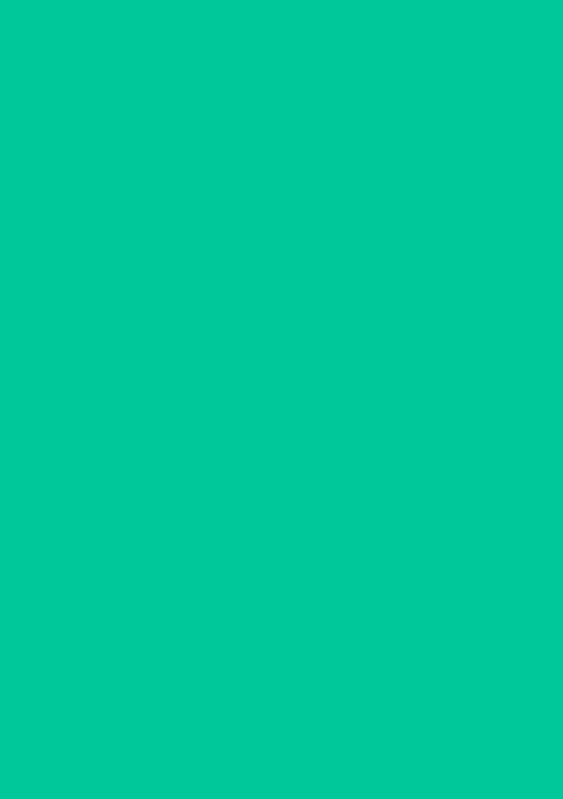
type input "3185"
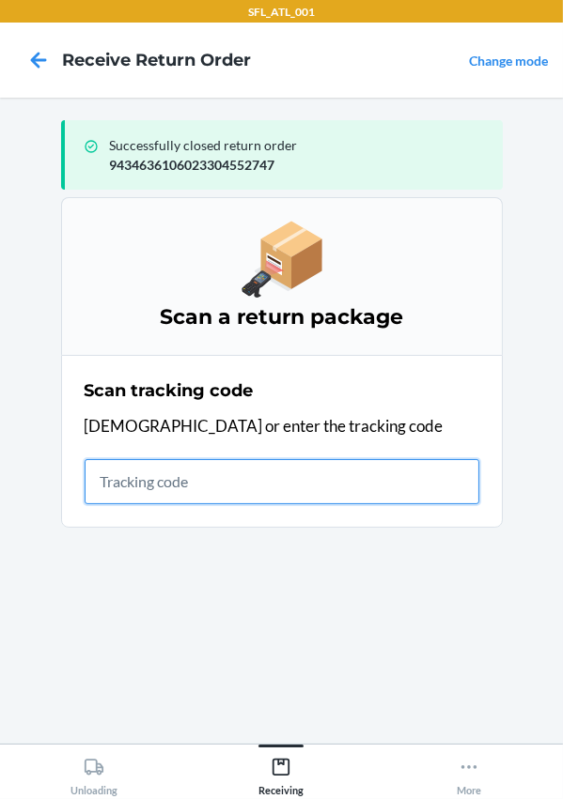
click at [224, 473] on input "text" at bounding box center [282, 481] width 395 height 45
type input "612461236760"
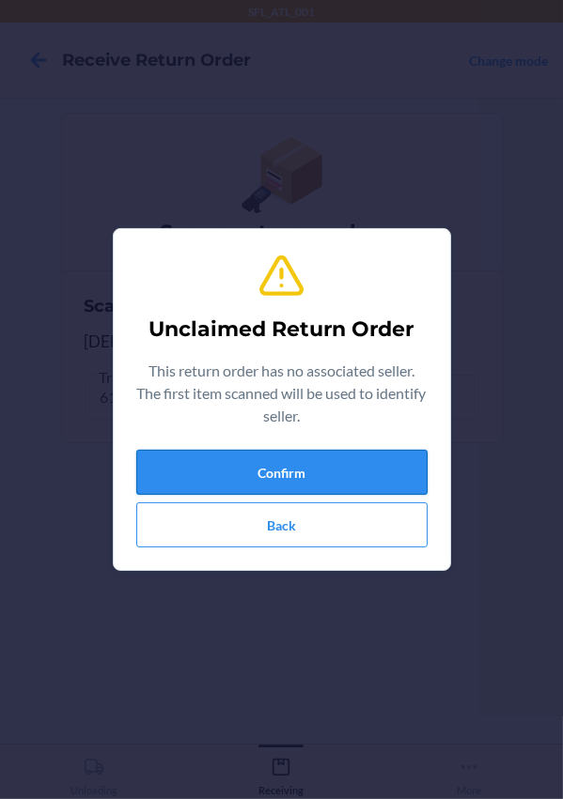
click at [300, 459] on button "Confirm" at bounding box center [281, 472] width 291 height 45
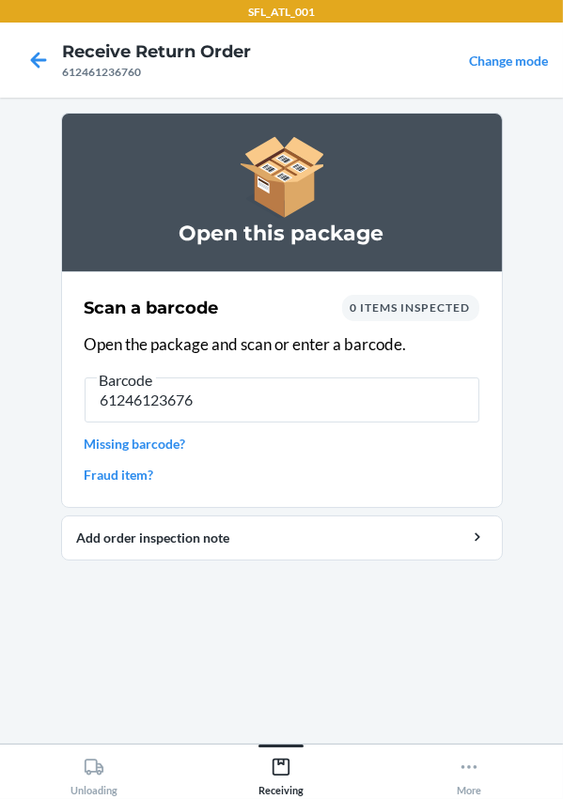
type input "612461236760"
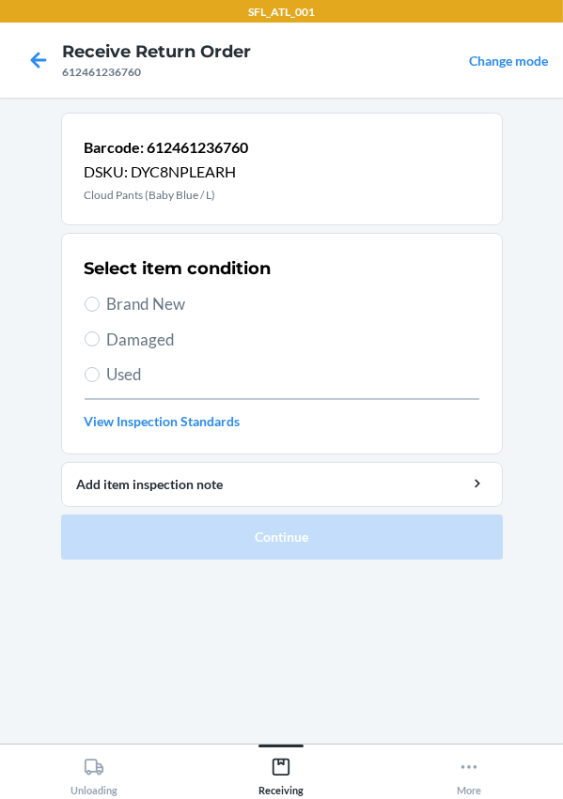
drag, startPoint x: 124, startPoint y: 310, endPoint x: 166, endPoint y: 369, distance: 72.7
click at [124, 310] on span "Brand New" at bounding box center [293, 304] width 372 height 24
click at [100, 310] on input "Brand New" at bounding box center [92, 304] width 15 height 15
radio input "true"
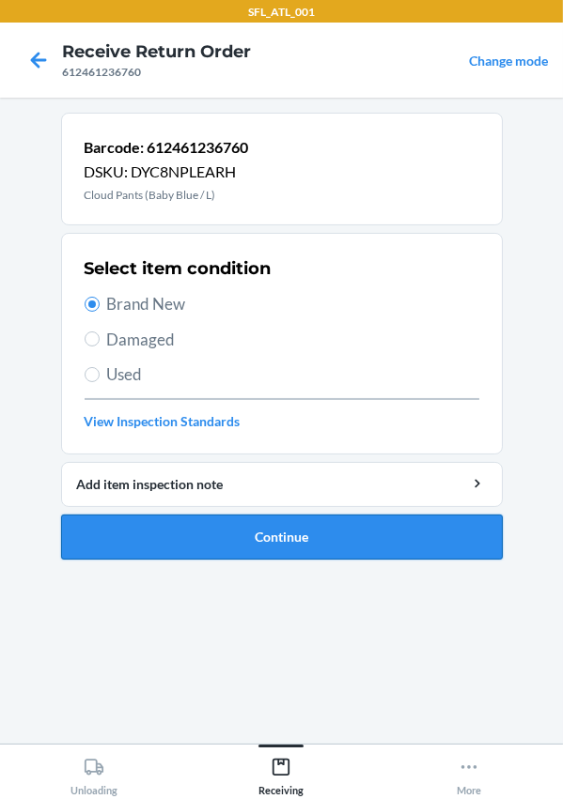
click at [289, 537] on button "Continue" at bounding box center [281, 537] width 441 height 45
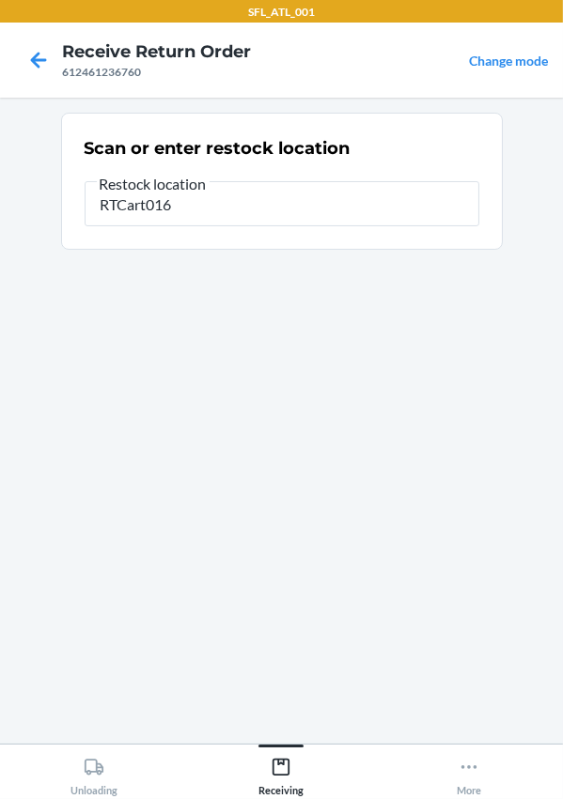
type input "RTCart016"
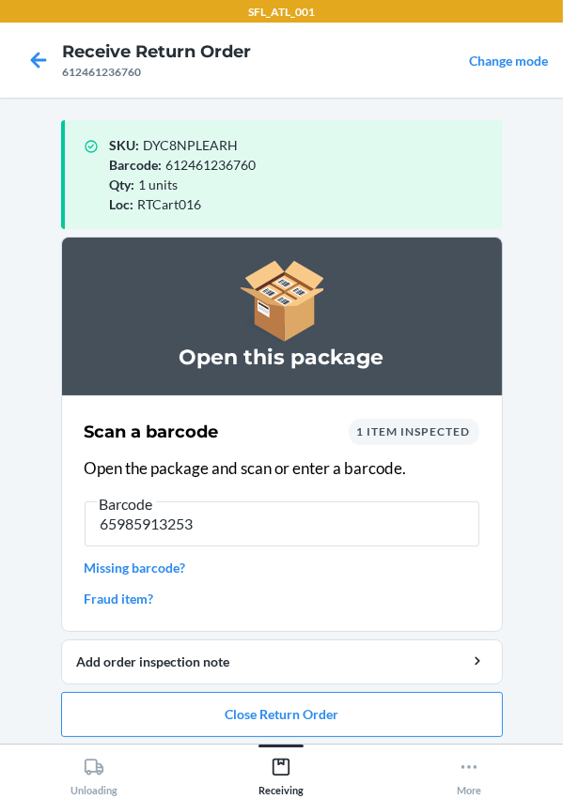
type input "659859132532"
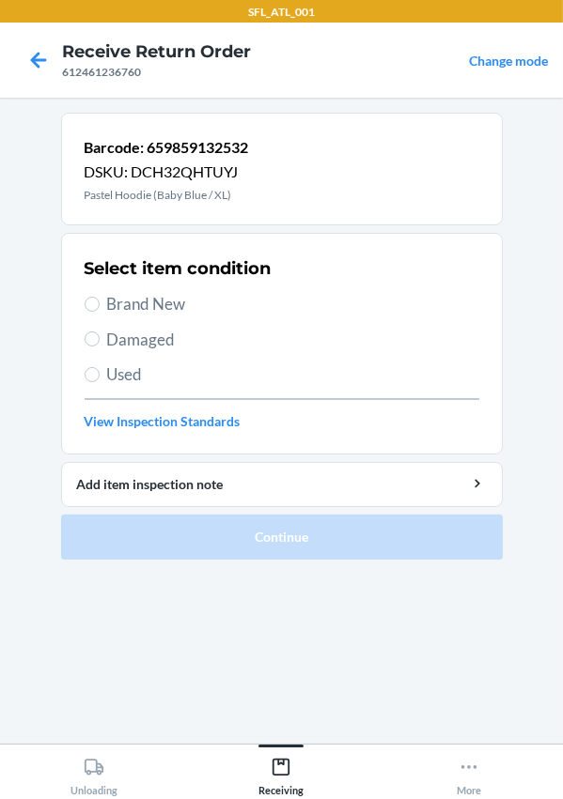
click at [132, 302] on span "Brand New" at bounding box center [293, 304] width 372 height 24
click at [100, 302] on input "Brand New" at bounding box center [92, 304] width 15 height 15
radio input "true"
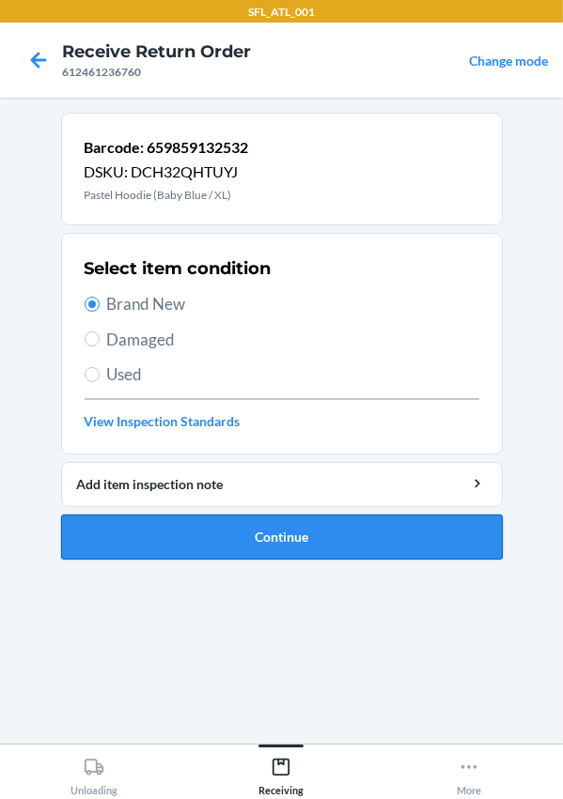
click at [229, 530] on button "Continue" at bounding box center [281, 537] width 441 height 45
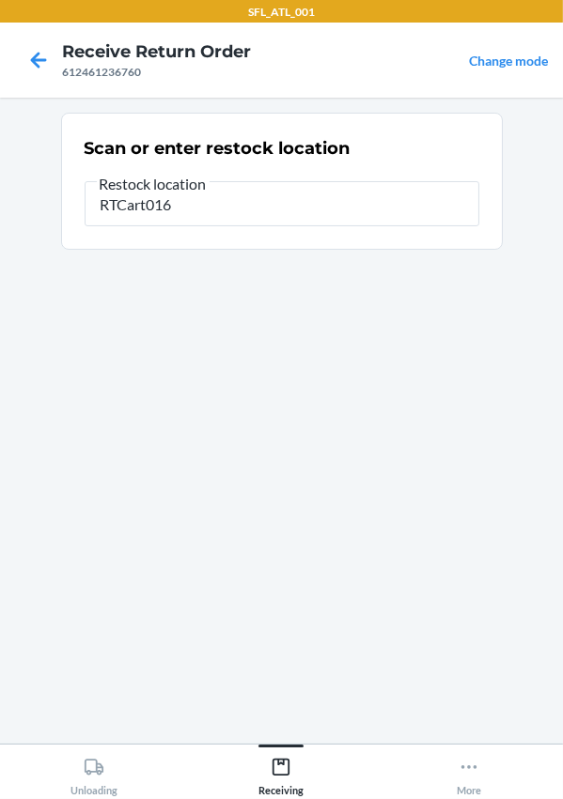
type input "RTCart016"
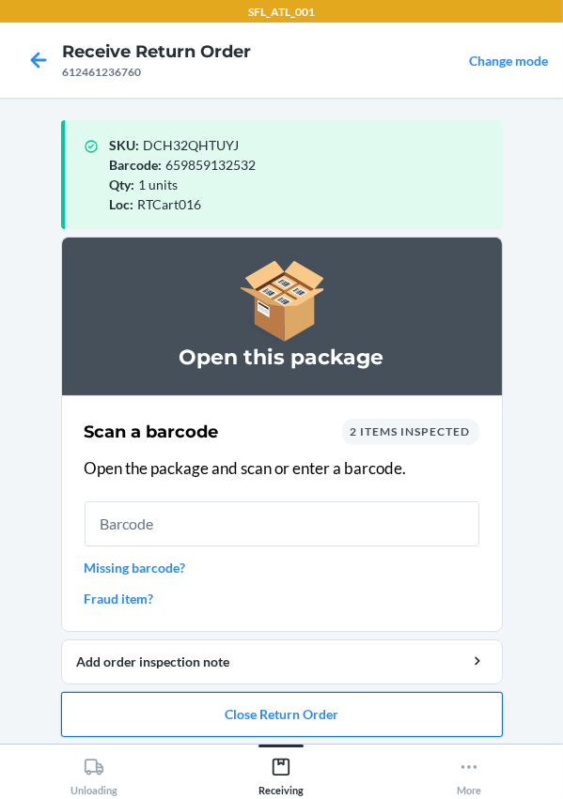
click at [362, 715] on button "Close Return Order" at bounding box center [281, 714] width 441 height 45
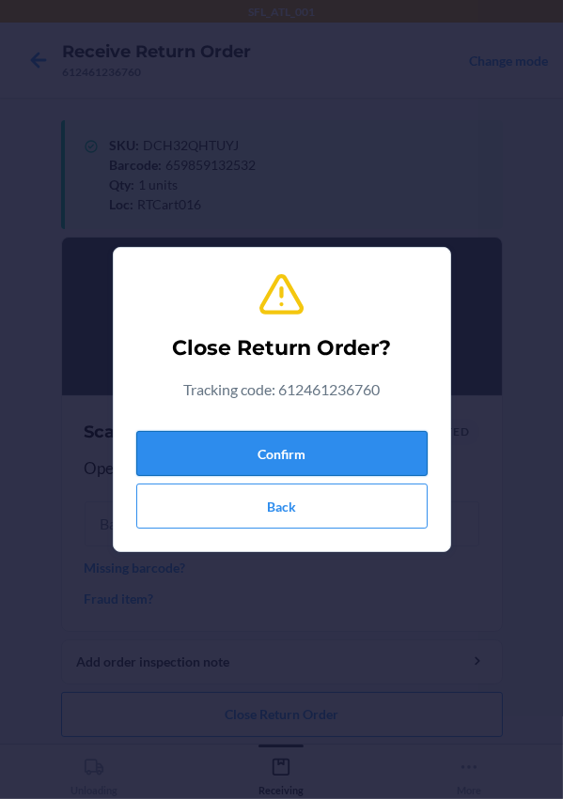
click at [253, 461] on button "Confirm" at bounding box center [281, 453] width 291 height 45
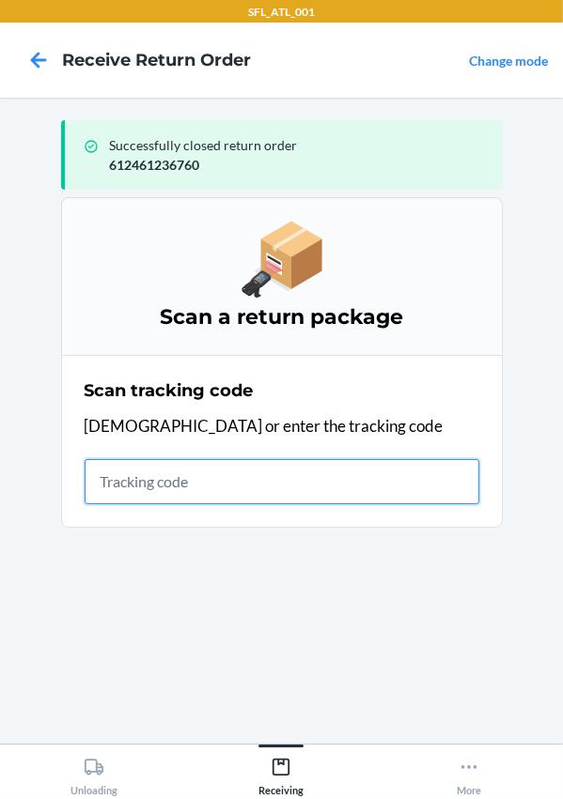
click at [199, 485] on input "text" at bounding box center [282, 481] width 395 height 45
type input "420302599434636106023304969811"
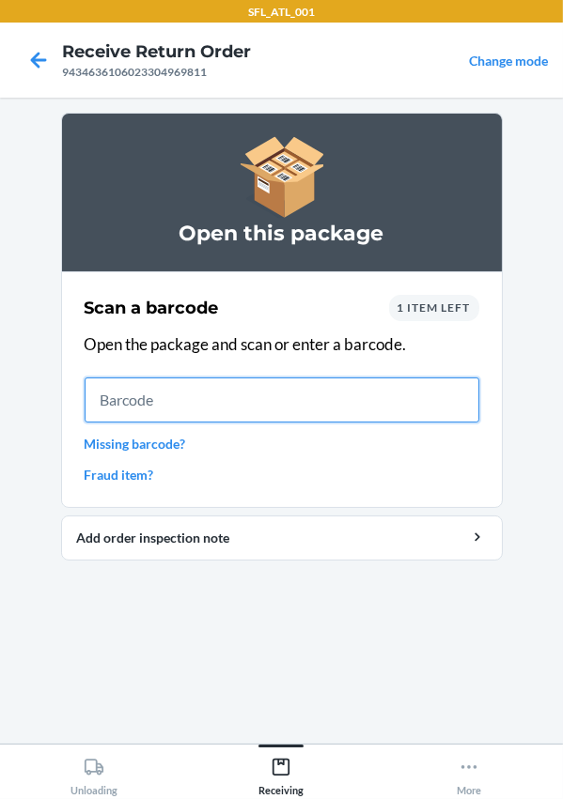
click at [254, 403] on input "text" at bounding box center [282, 400] width 395 height 45
type input "615764008539"
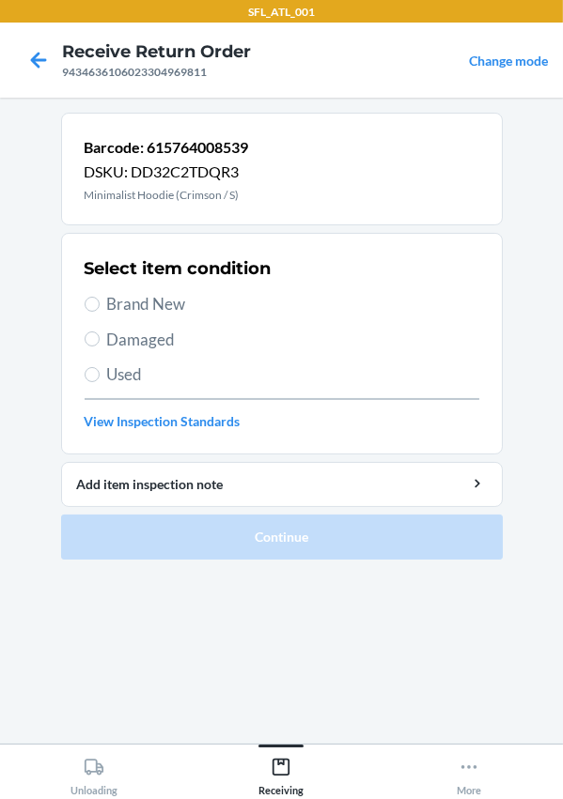
click at [151, 307] on span "Brand New" at bounding box center [293, 304] width 372 height 24
click at [100, 307] on input "Brand New" at bounding box center [92, 304] width 15 height 15
radio input "true"
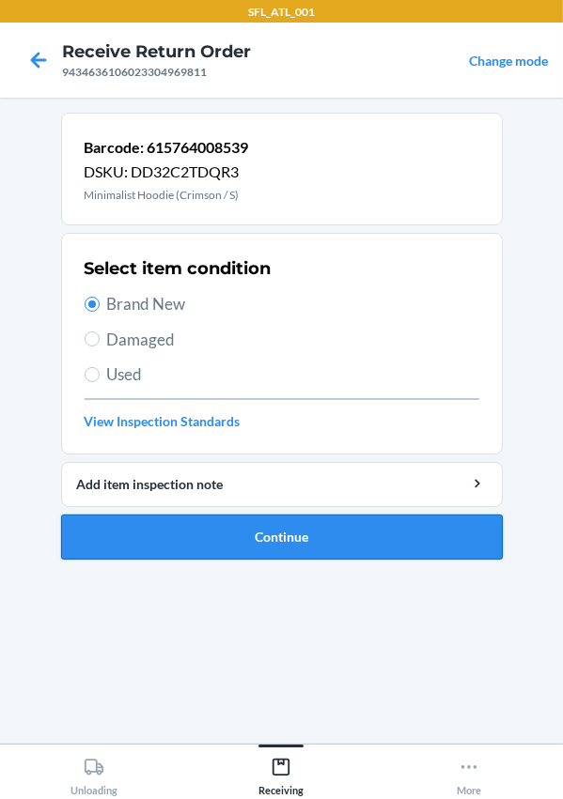
click at [267, 532] on button "Continue" at bounding box center [281, 537] width 441 height 45
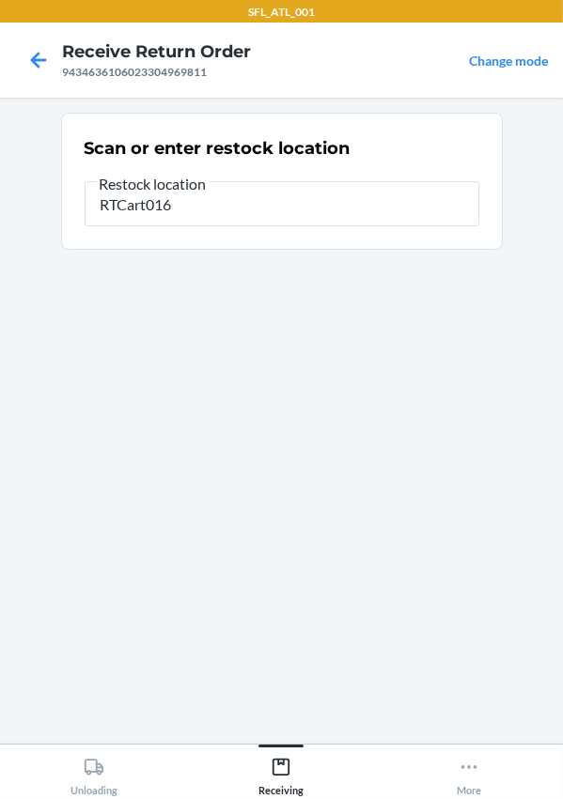
type input "RTCart016"
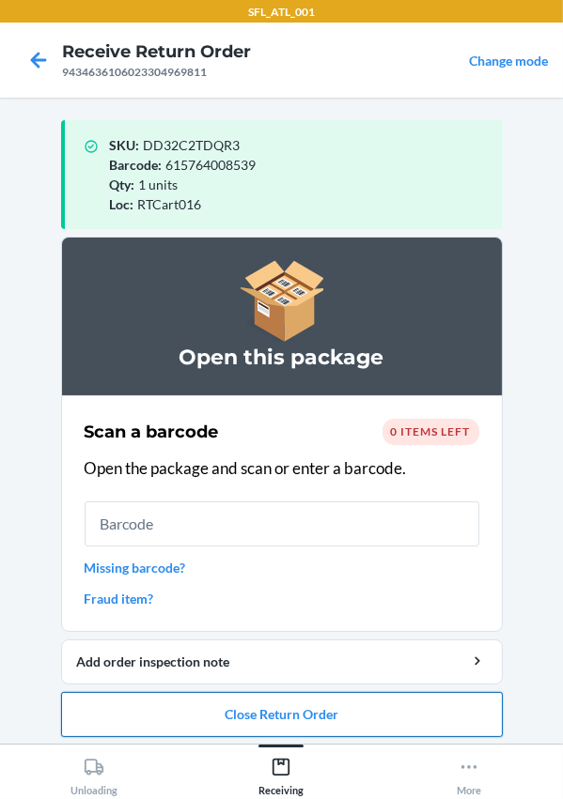
click at [282, 720] on button "Close Return Order" at bounding box center [281, 714] width 441 height 45
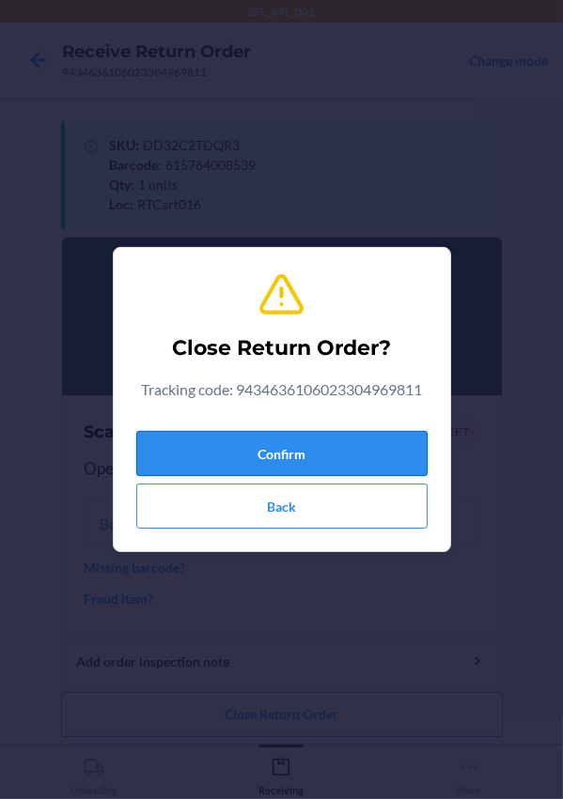
click at [282, 456] on button "Confirm" at bounding box center [281, 453] width 291 height 45
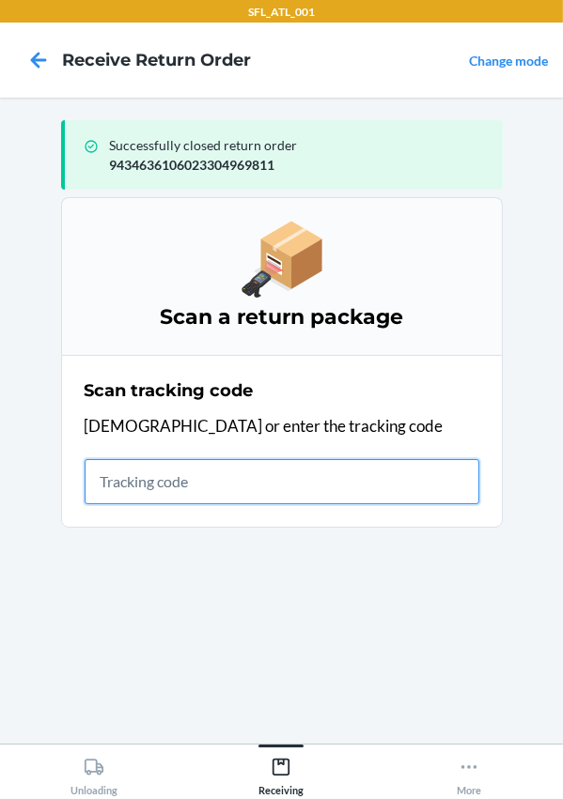
click at [148, 484] on input "text" at bounding box center [282, 481] width 395 height 45
type input "420302599434636106023304687432"
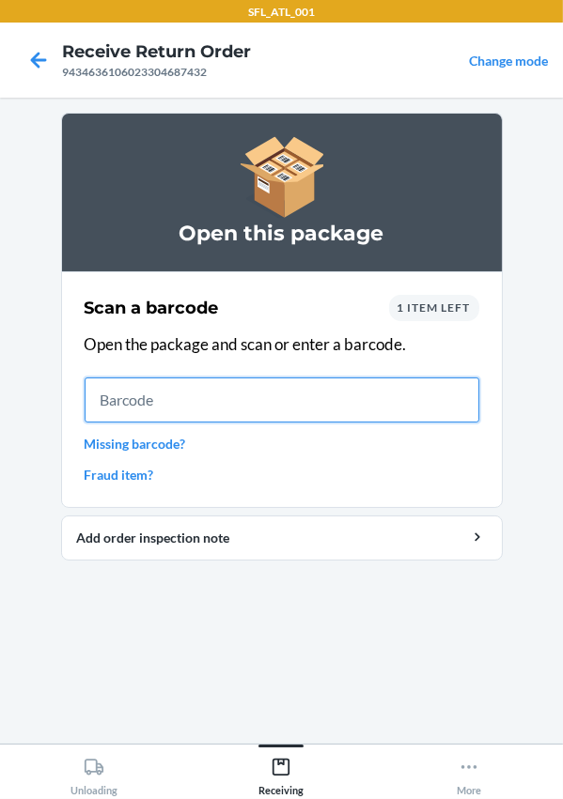
click at [268, 390] on input "text" at bounding box center [282, 400] width 395 height 45
type input "642461042863"
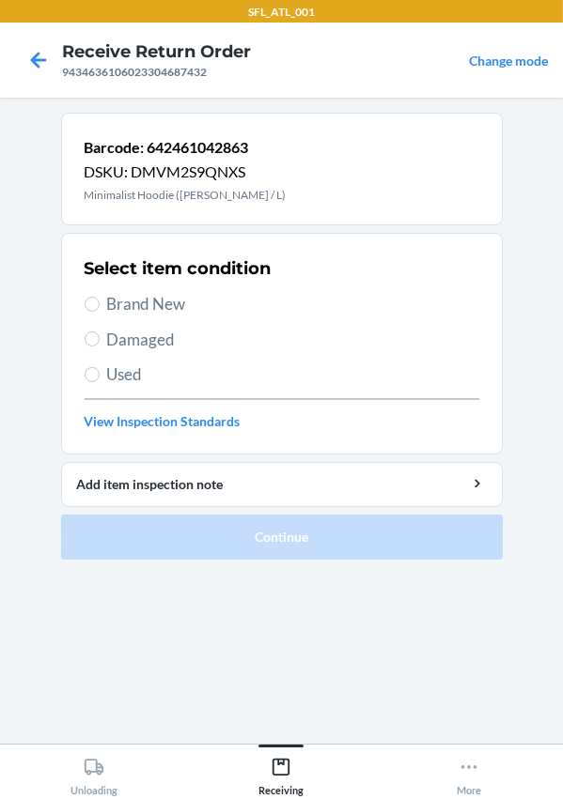
click at [124, 301] on span "Brand New" at bounding box center [293, 304] width 372 height 24
click at [100, 301] on input "Brand New" at bounding box center [92, 304] width 15 height 15
radio input "true"
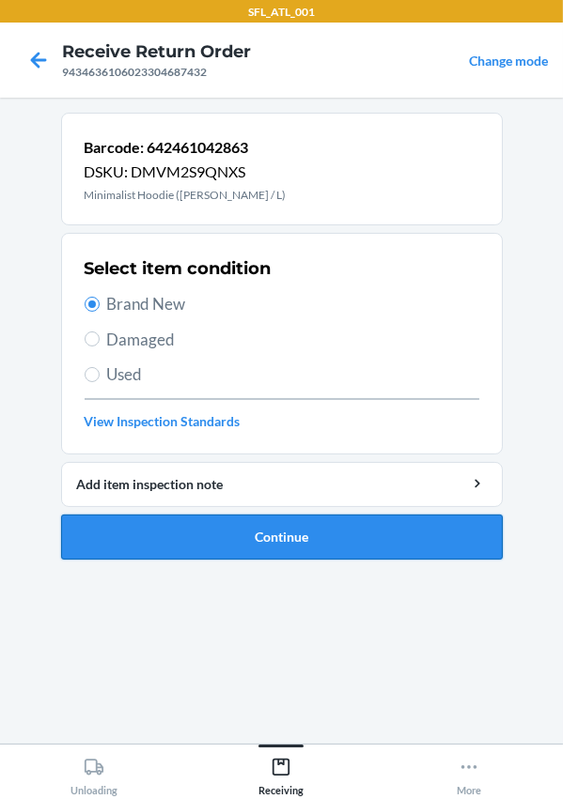
click at [227, 530] on button "Continue" at bounding box center [281, 537] width 441 height 45
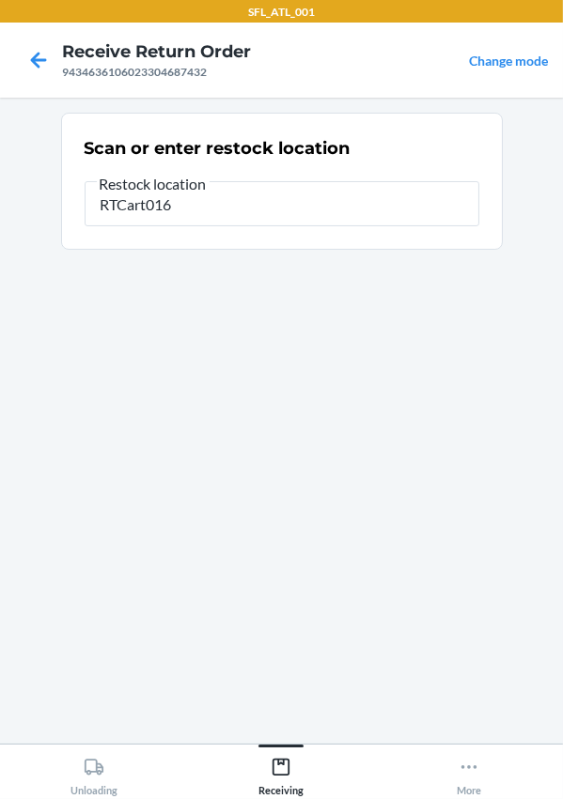
type input "RTCart016"
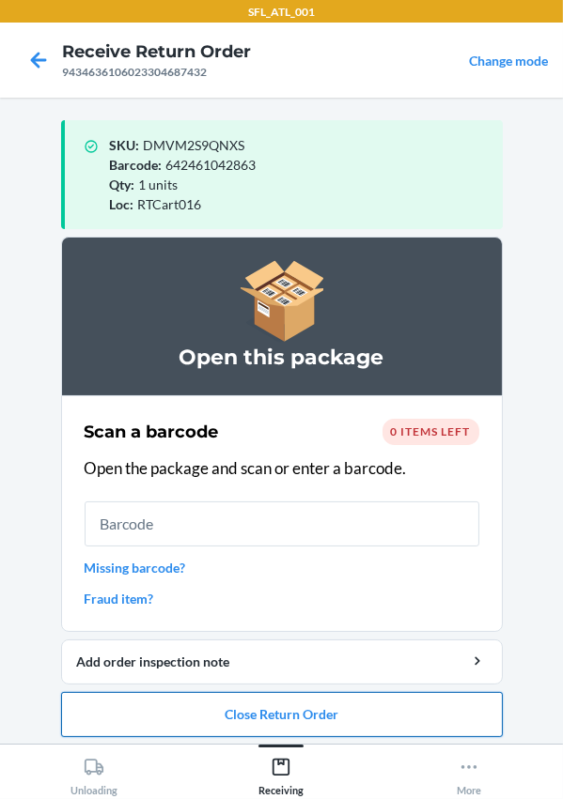
click at [234, 706] on button "Close Return Order" at bounding box center [281, 714] width 441 height 45
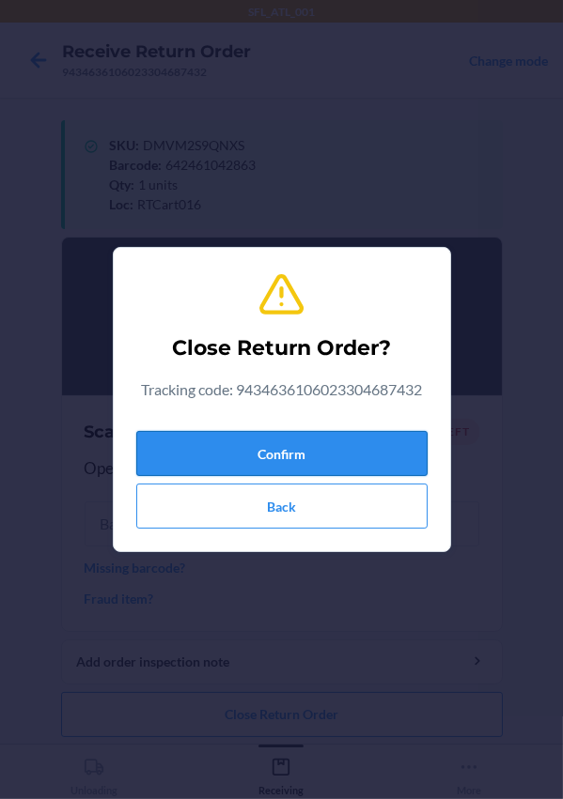
click at [176, 450] on button "Confirm" at bounding box center [281, 453] width 291 height 45
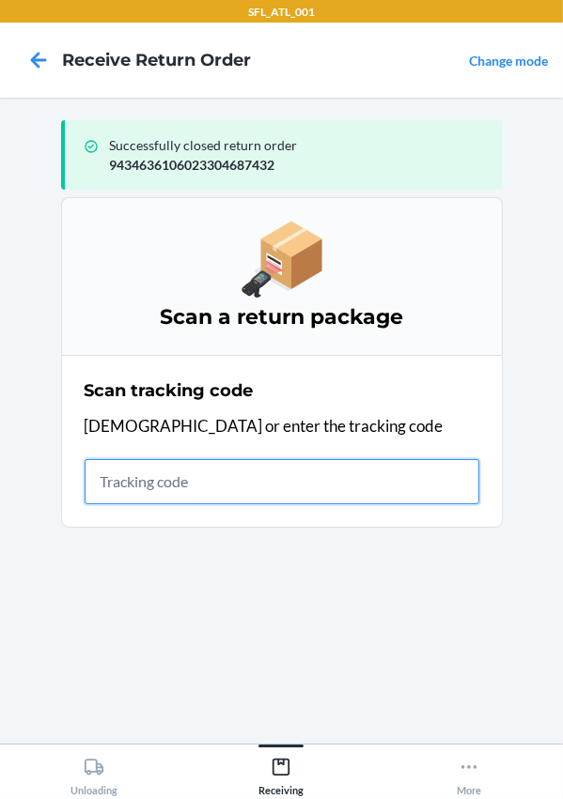
click at [141, 466] on input "text" at bounding box center [282, 481] width 395 height 45
type input "420302599434636106023304806086"
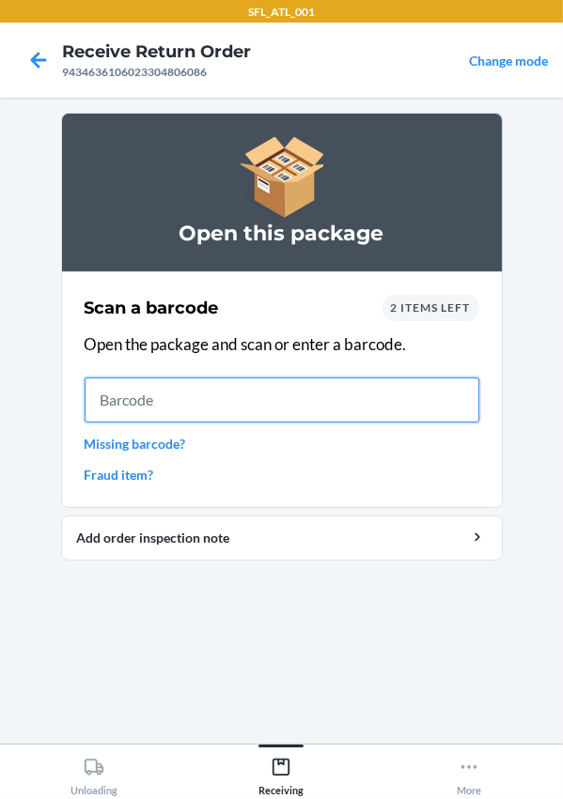
click at [194, 403] on input "text" at bounding box center [282, 400] width 395 height 45
type input "659675413488"
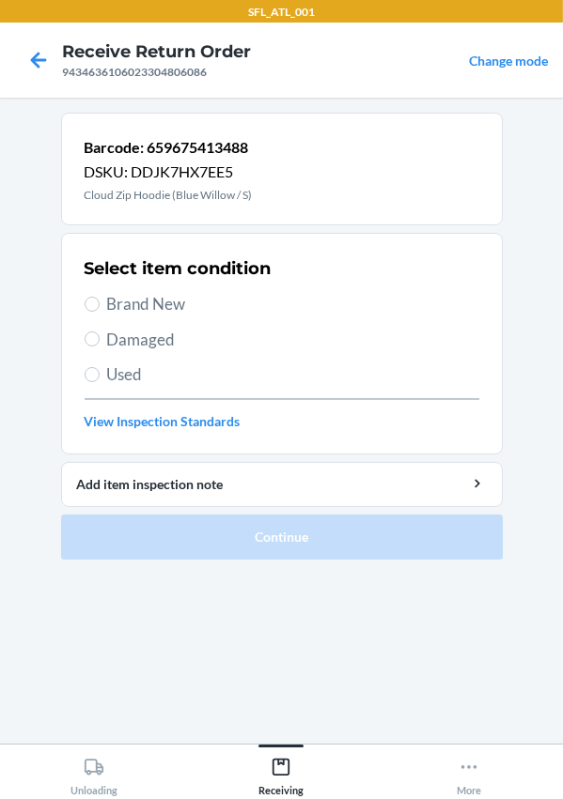
click at [147, 311] on span "Brand New" at bounding box center [293, 304] width 372 height 24
click at [100, 311] on input "Brand New" at bounding box center [92, 304] width 15 height 15
radio input "true"
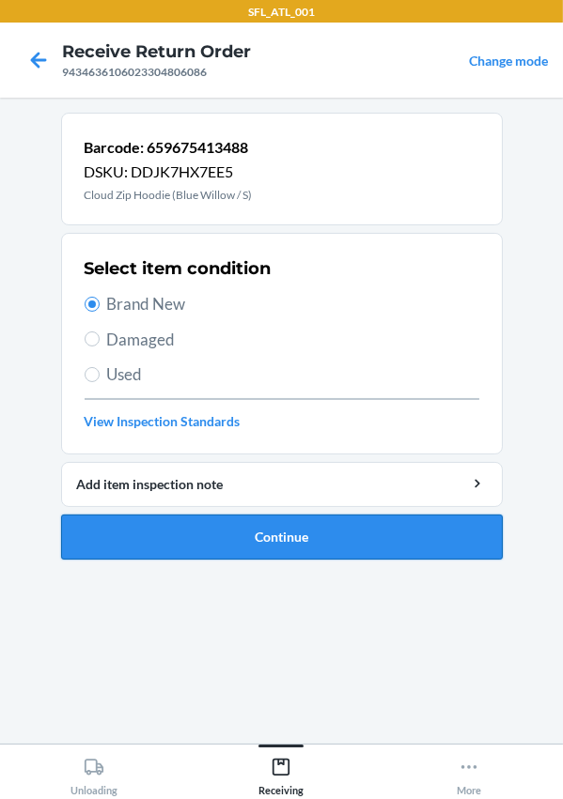
click at [330, 535] on button "Continue" at bounding box center [281, 537] width 441 height 45
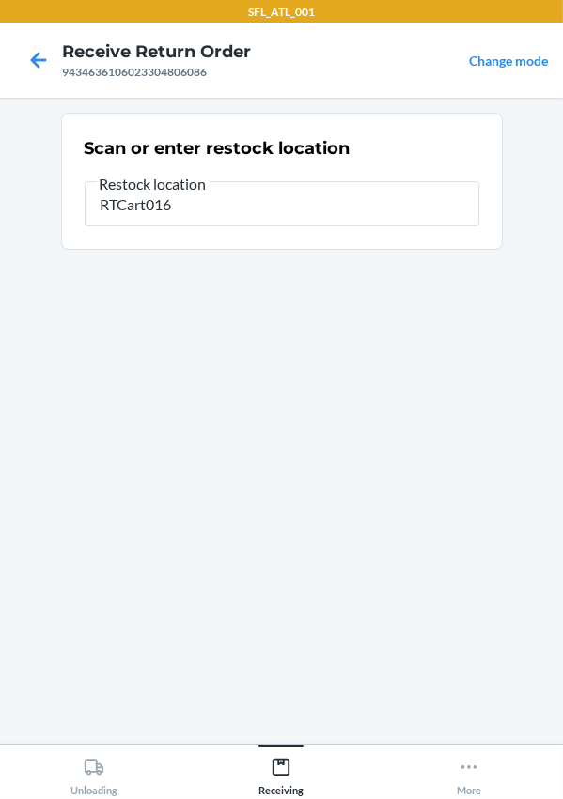
type input "RTCart016"
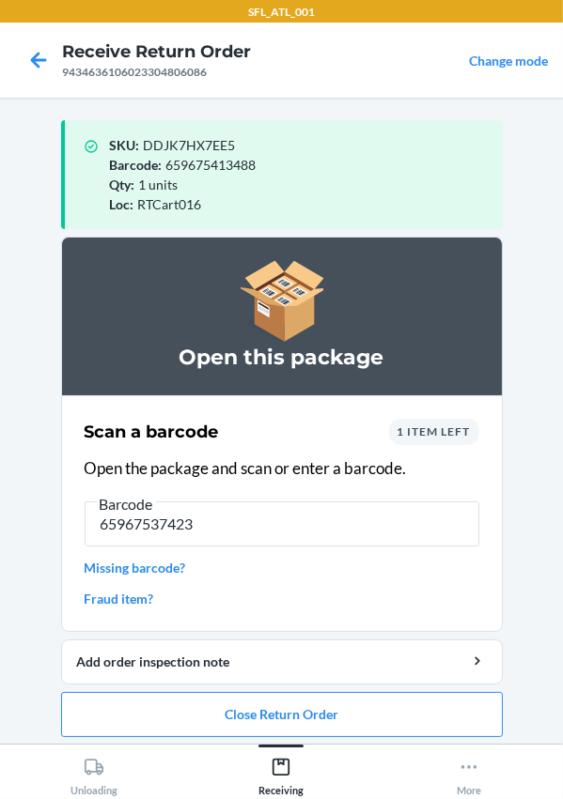
type input "659675374239"
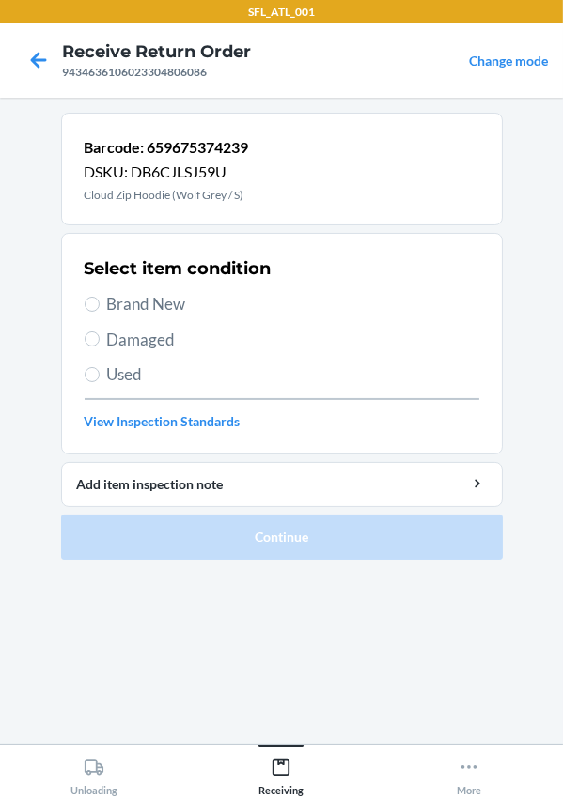
click at [155, 293] on span "Brand New" at bounding box center [293, 304] width 372 height 24
click at [100, 297] on input "Brand New" at bounding box center [92, 304] width 15 height 15
radio input "true"
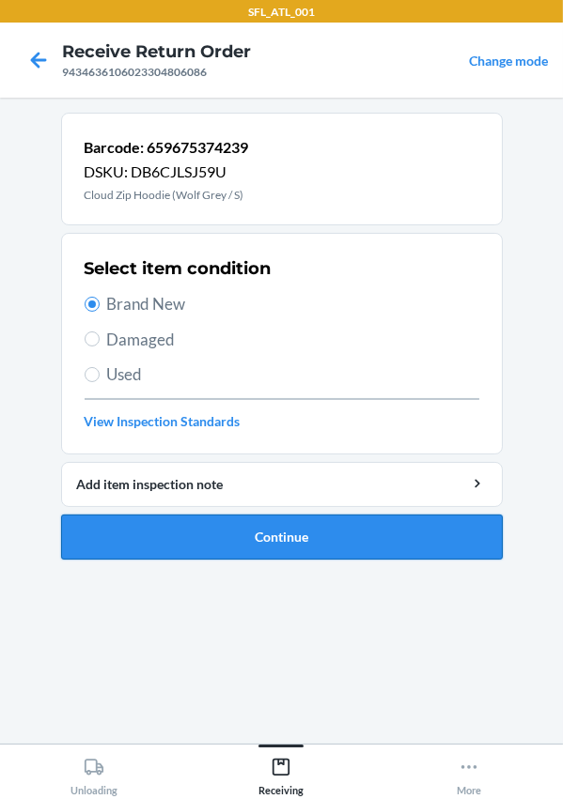
click at [247, 549] on button "Continue" at bounding box center [281, 537] width 441 height 45
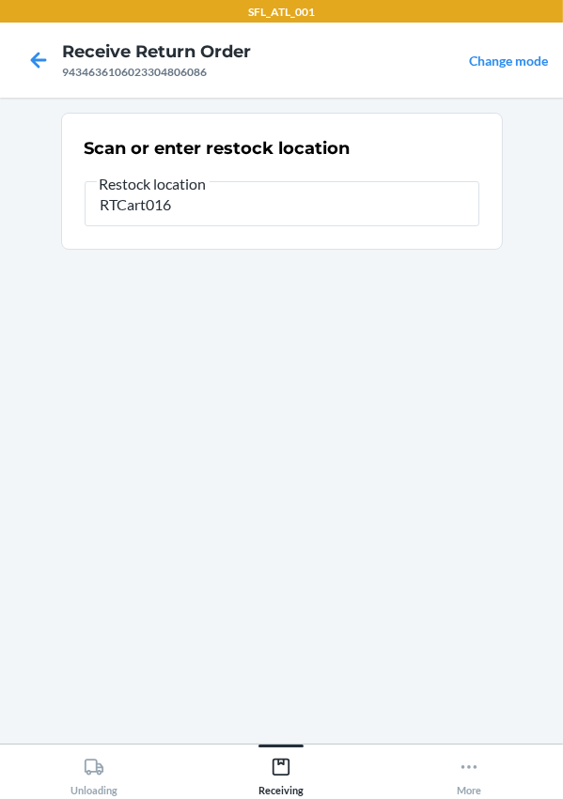
type input "RTCart016"
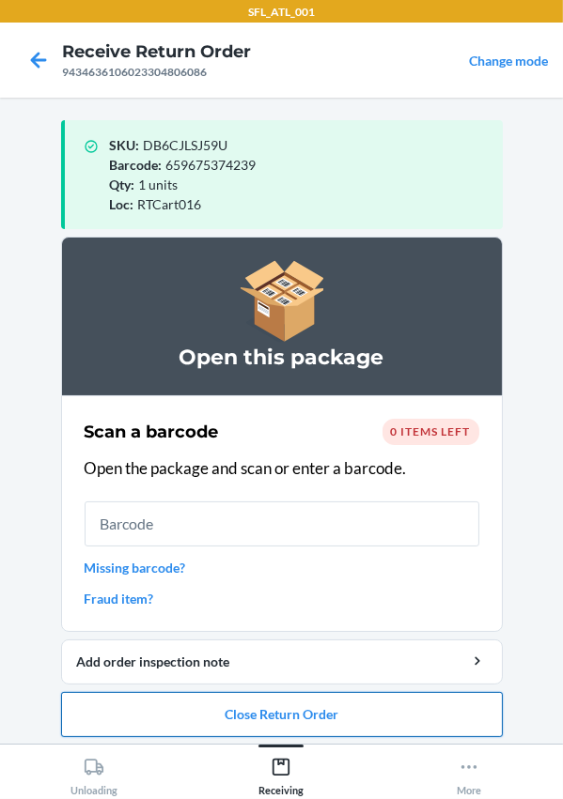
click at [286, 717] on button "Close Return Order" at bounding box center [281, 714] width 441 height 45
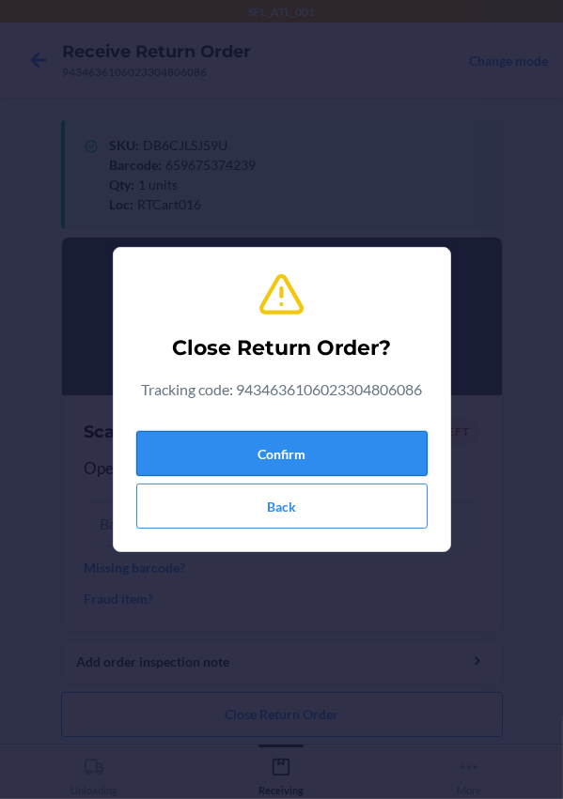
click at [236, 452] on button "Confirm" at bounding box center [281, 453] width 291 height 45
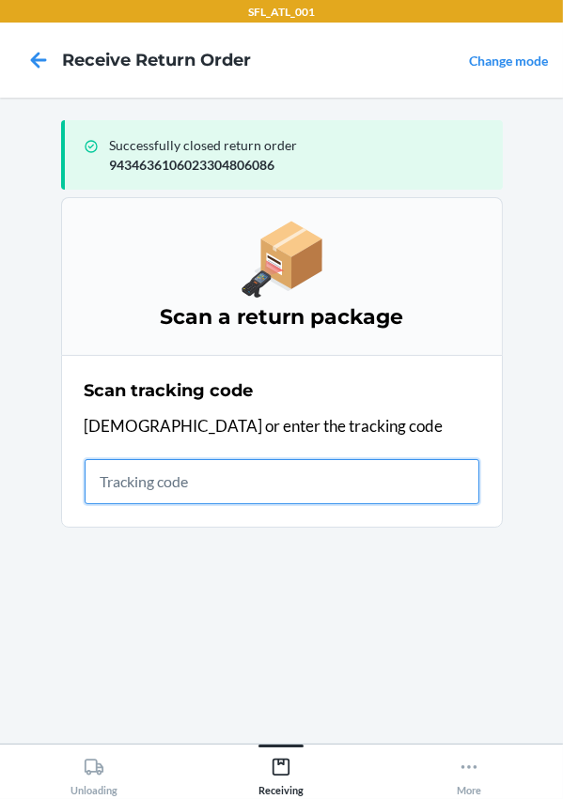
click at [178, 464] on input "text" at bounding box center [282, 481] width 395 height 45
type input "420302599434636106023303968785"
click at [435, 490] on input "420302599434636106023303968785" at bounding box center [282, 481] width 395 height 45
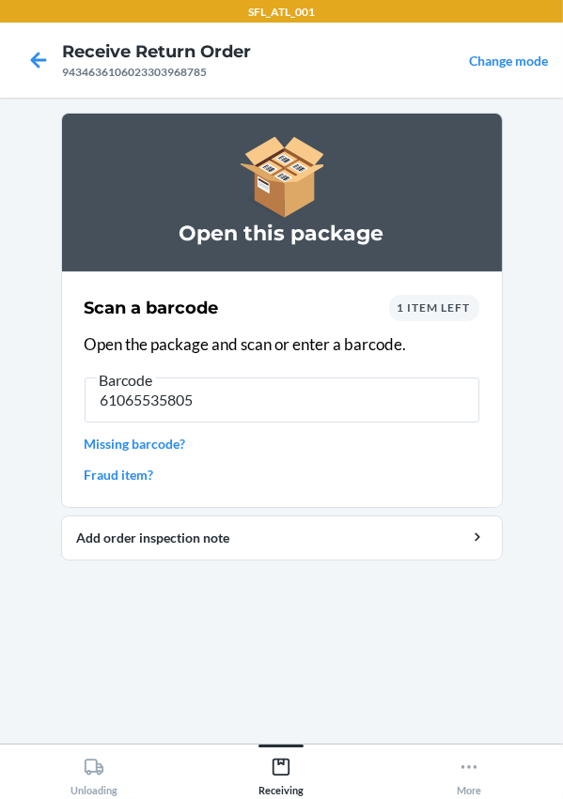
type input "610655358052"
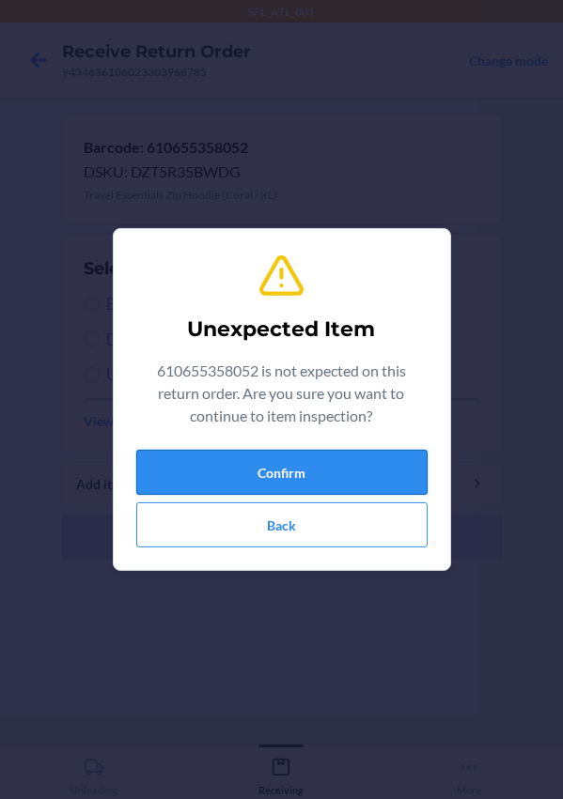
click at [295, 481] on button "Confirm" at bounding box center [281, 472] width 291 height 45
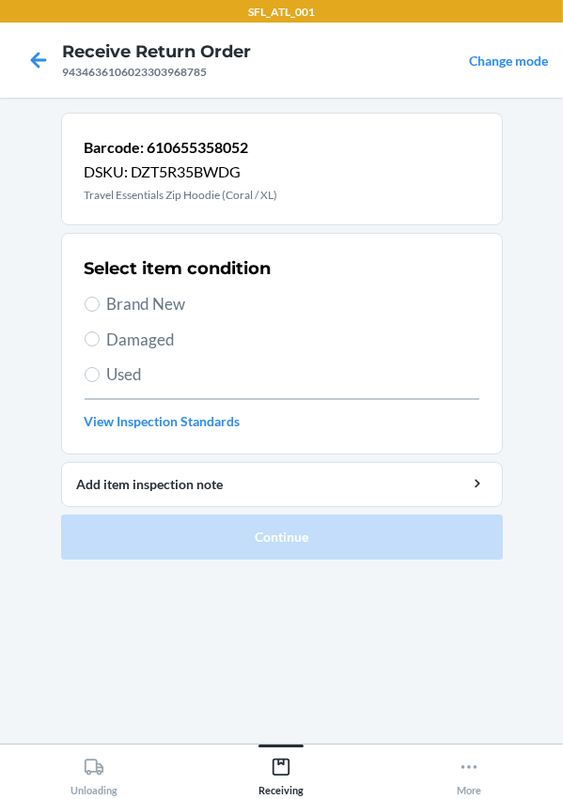
click at [147, 302] on span "Brand New" at bounding box center [293, 304] width 372 height 24
click at [100, 302] on input "Brand New" at bounding box center [92, 304] width 15 height 15
radio input "true"
click at [115, 301] on span "Brand New" at bounding box center [293, 304] width 372 height 24
click at [100, 301] on input "Brand New" at bounding box center [92, 304] width 15 height 15
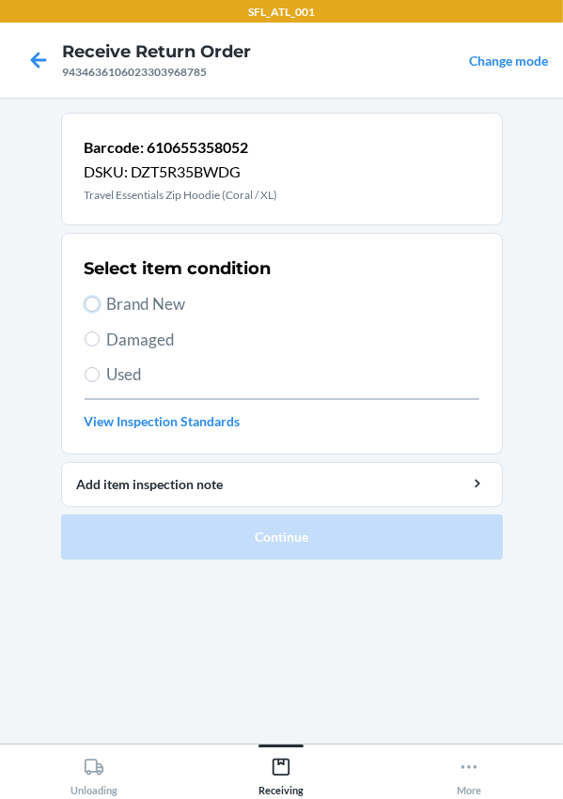
radio input "true"
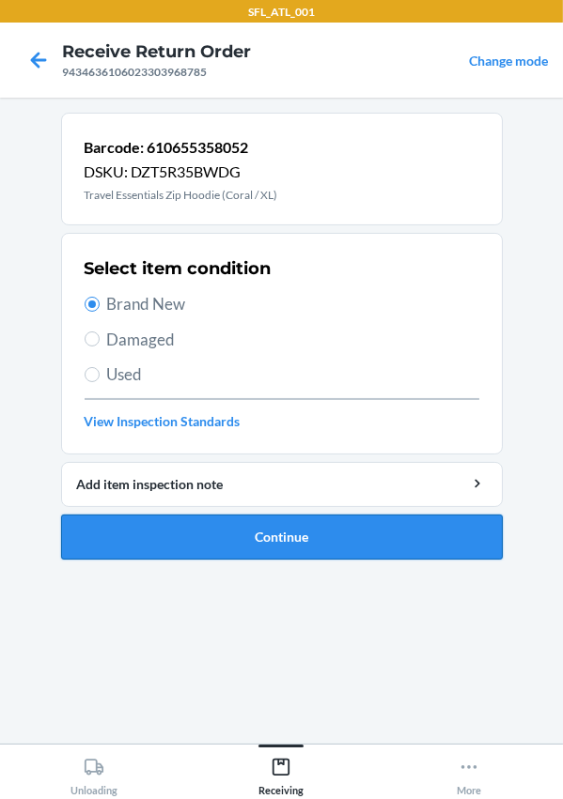
click at [255, 546] on button "Continue" at bounding box center [281, 537] width 441 height 45
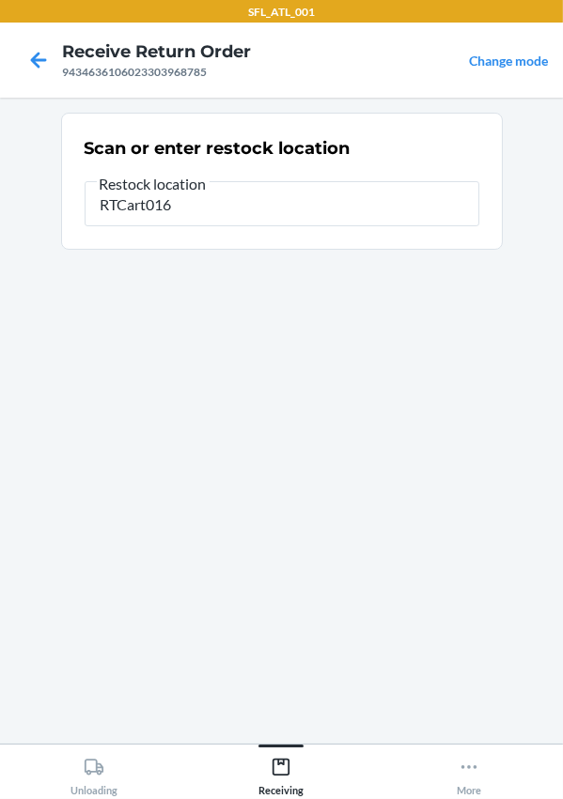
type input "RTCart016"
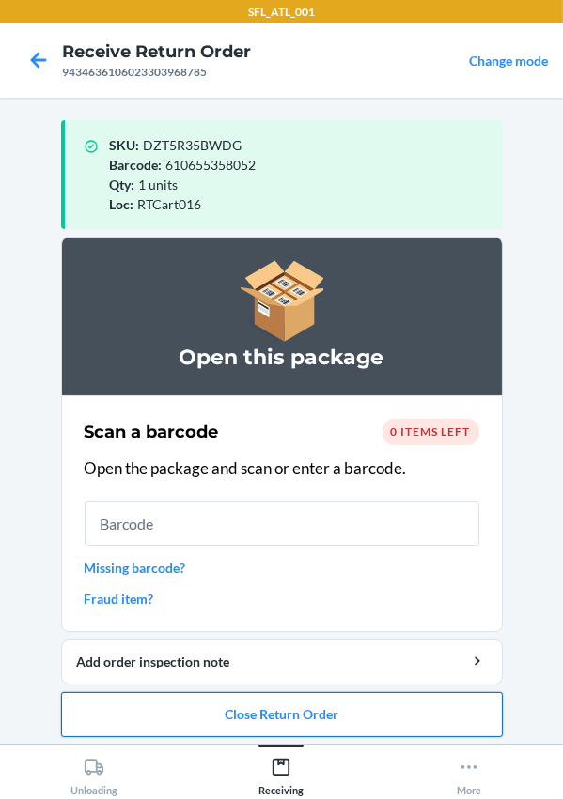
click at [279, 709] on button "Close Return Order" at bounding box center [281, 714] width 441 height 45
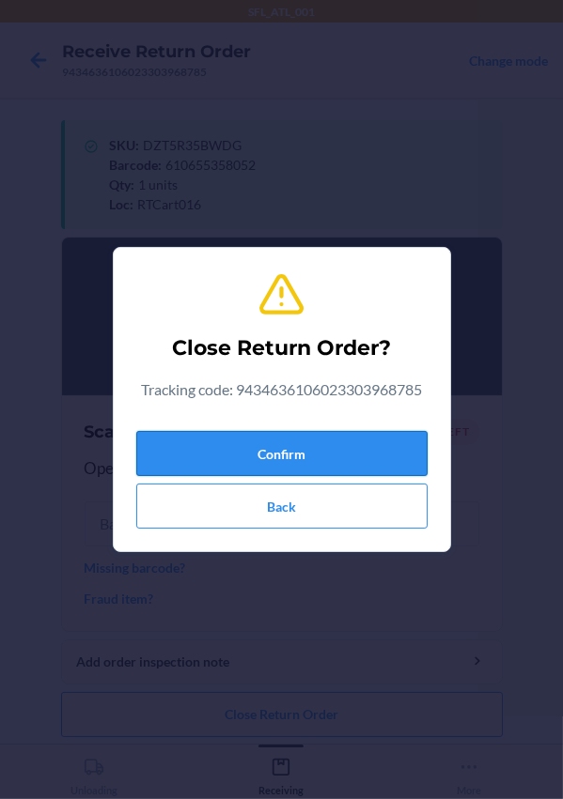
click at [277, 440] on button "Confirm" at bounding box center [281, 453] width 291 height 45
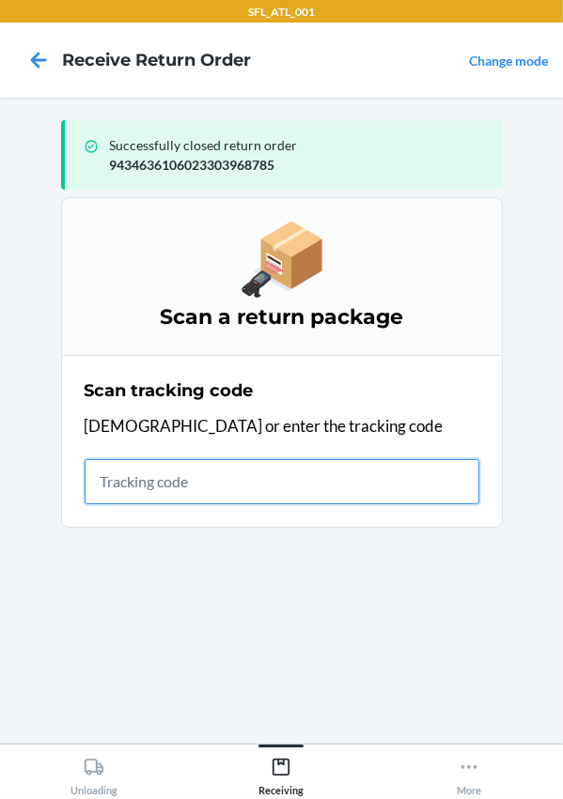
click at [248, 472] on input "text" at bounding box center [282, 481] width 395 height 45
type input "420302599434636106023304896018"
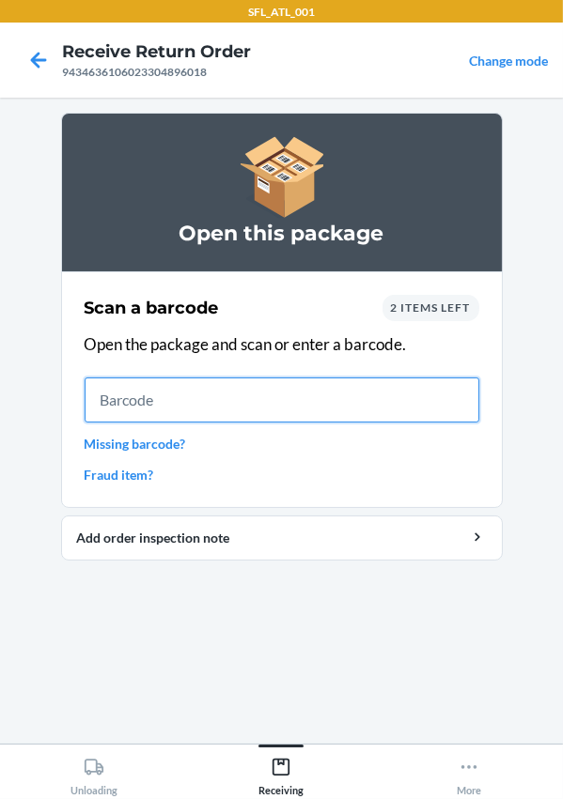
click at [233, 408] on input "text" at bounding box center [282, 400] width 395 height 45
type input "735380293147"
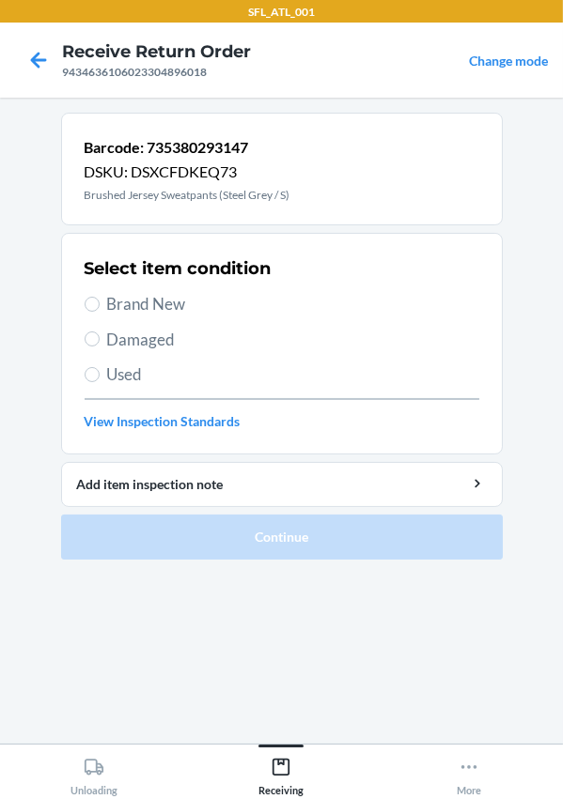
click at [173, 312] on span "Brand New" at bounding box center [293, 304] width 372 height 24
click at [100, 312] on input "Brand New" at bounding box center [92, 304] width 15 height 15
radio input "true"
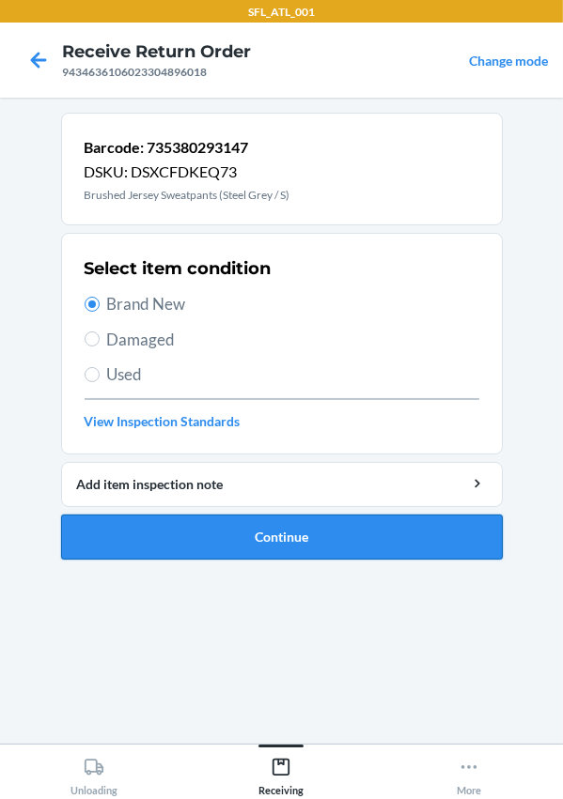
click at [248, 518] on button "Continue" at bounding box center [281, 537] width 441 height 45
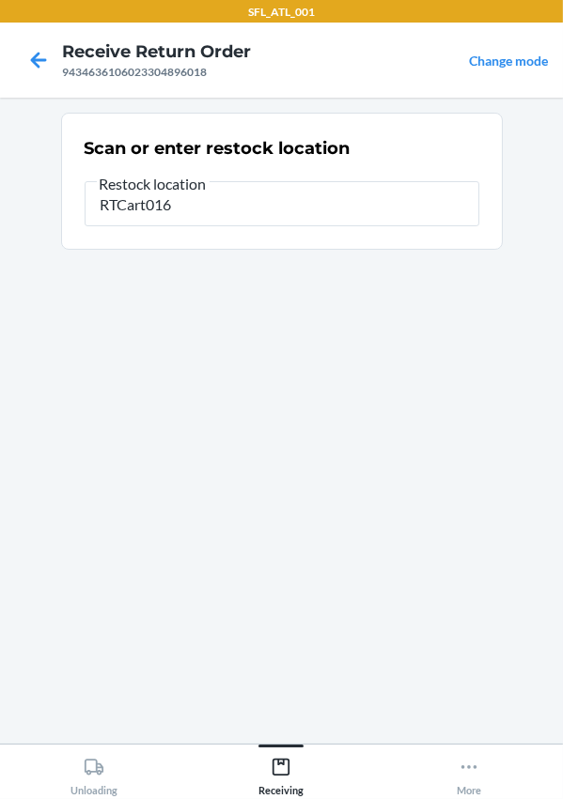
type input "RTCart016"
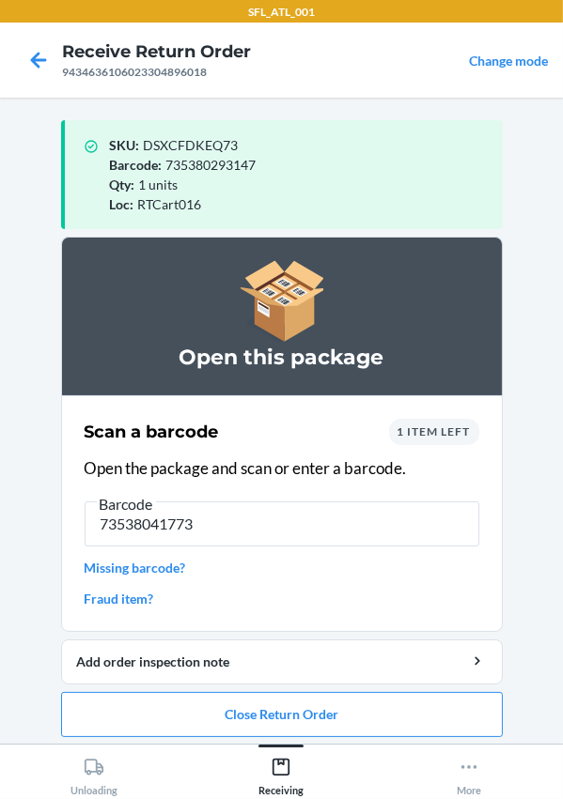
type input "735380417734"
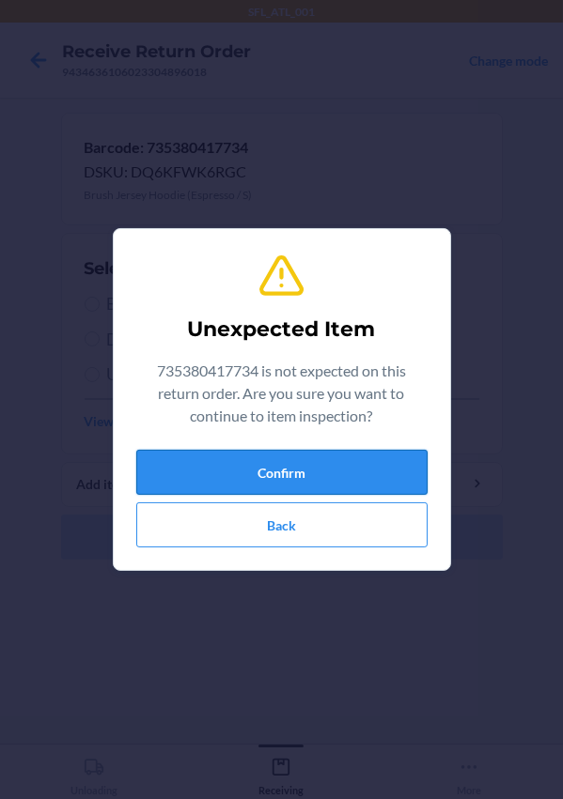
click at [267, 478] on button "Confirm" at bounding box center [281, 472] width 291 height 45
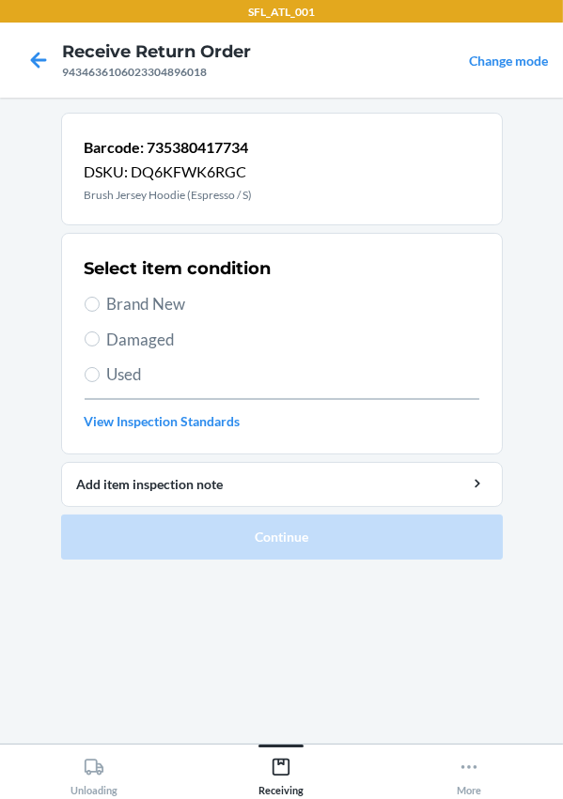
click at [145, 304] on span "Brand New" at bounding box center [293, 304] width 372 height 24
click at [100, 304] on input "Brand New" at bounding box center [92, 304] width 15 height 15
radio input "true"
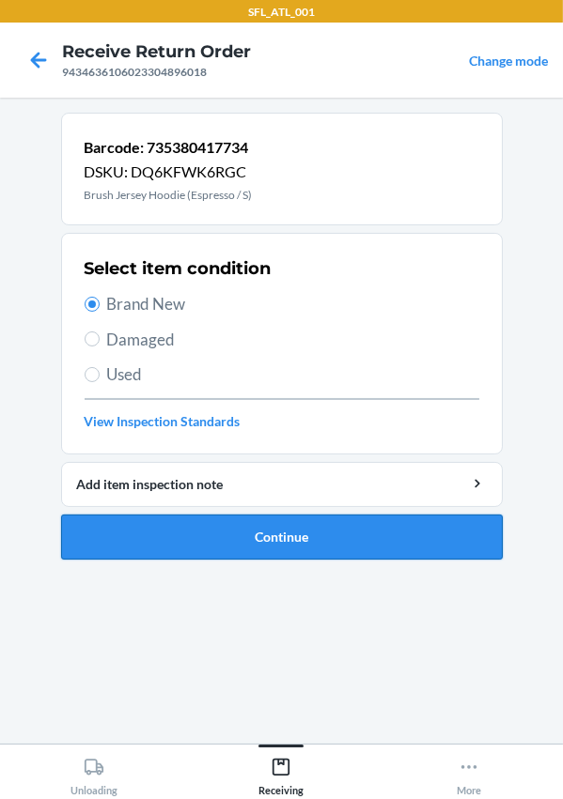
click at [265, 547] on button "Continue" at bounding box center [281, 537] width 441 height 45
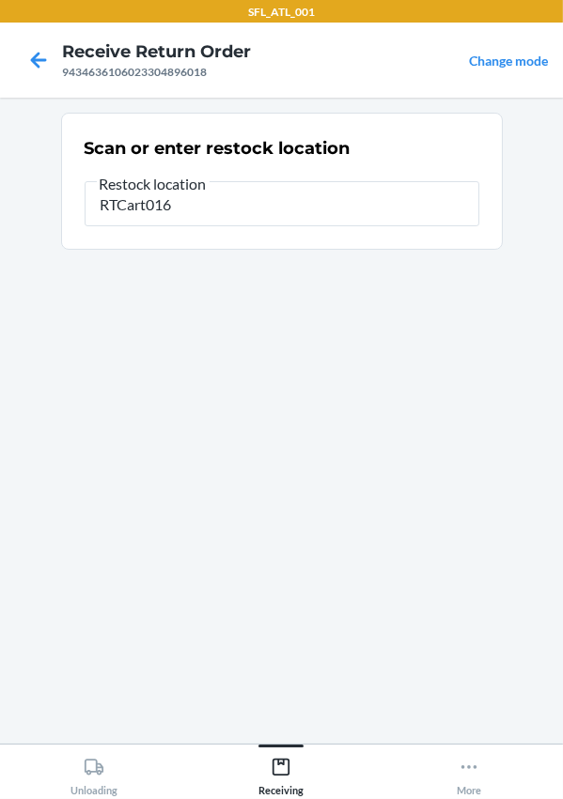
type input "RTCart016"
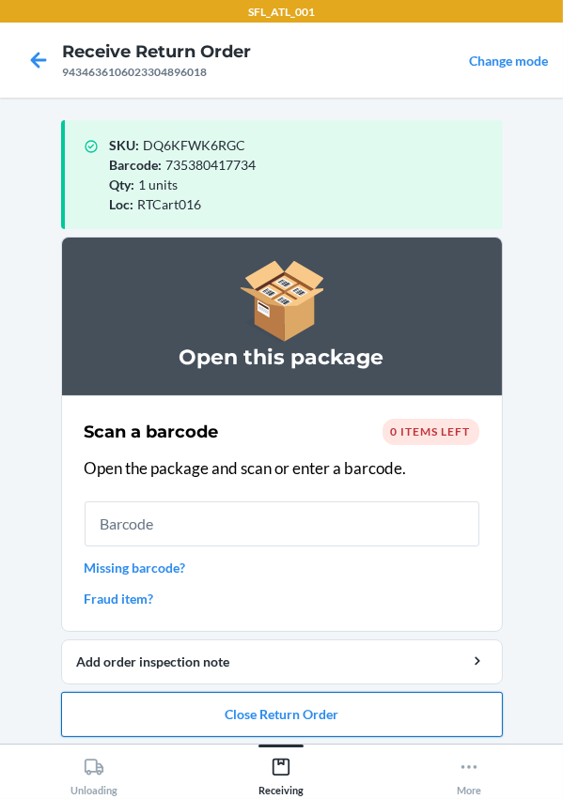
click at [272, 701] on button "Close Return Order" at bounding box center [281, 714] width 441 height 45
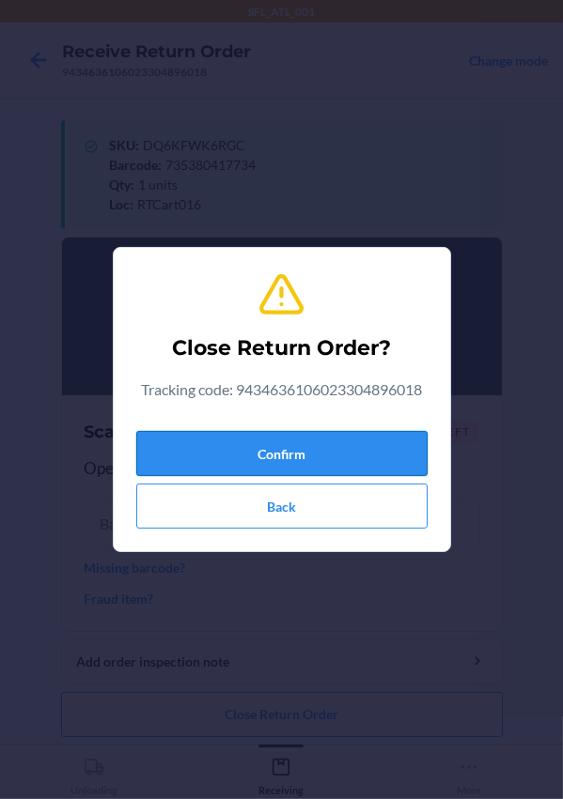
click at [275, 466] on button "Confirm" at bounding box center [281, 453] width 291 height 45
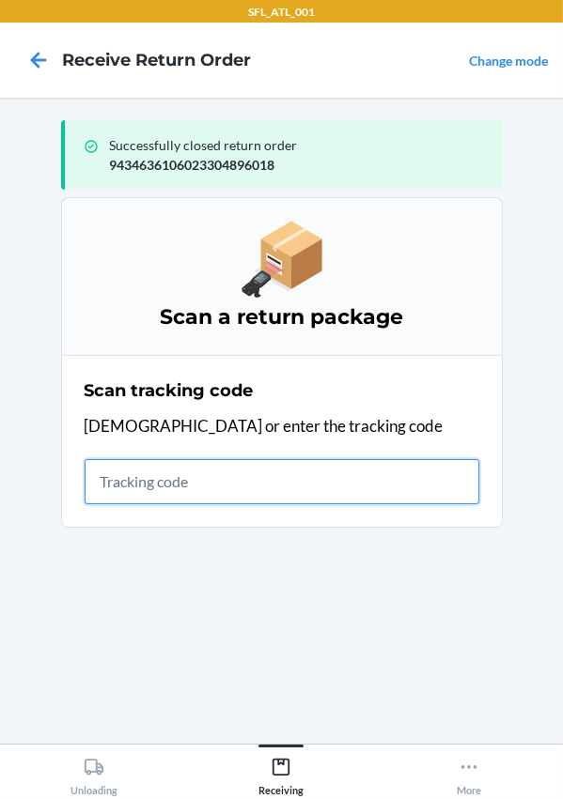
click at [274, 484] on input "text" at bounding box center [282, 481] width 395 height 45
type input "420302599434636106023304426345"
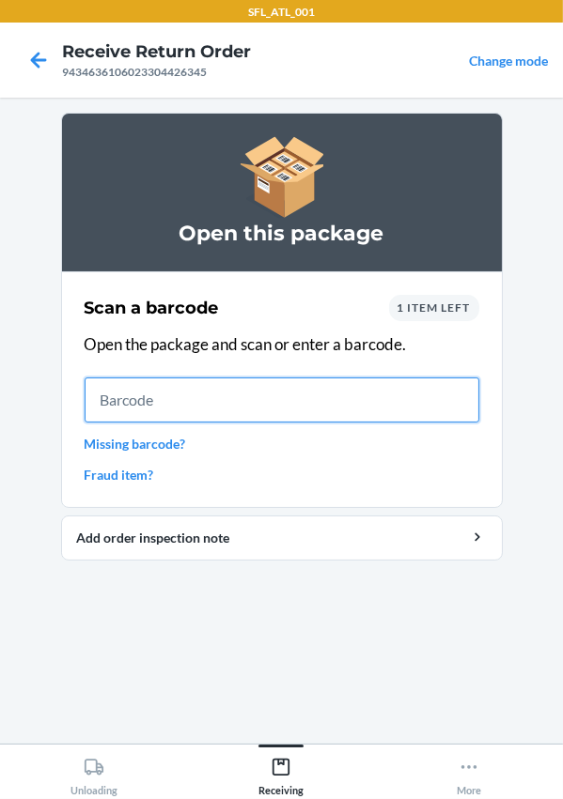
click at [156, 417] on input "text" at bounding box center [282, 400] width 395 height 45
type input "612461454324"
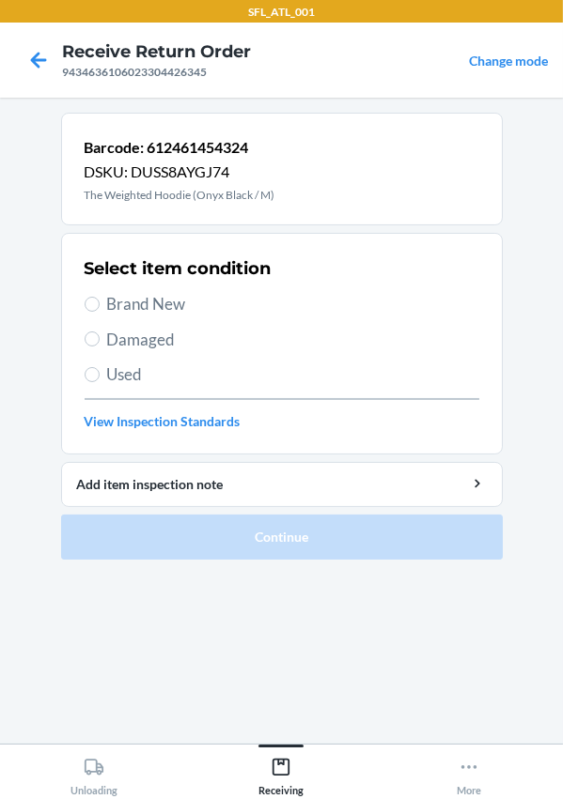
click at [130, 383] on span "Used" at bounding box center [293, 375] width 372 height 24
click at [100, 382] on input "Used" at bounding box center [92, 374] width 15 height 15
radio input "true"
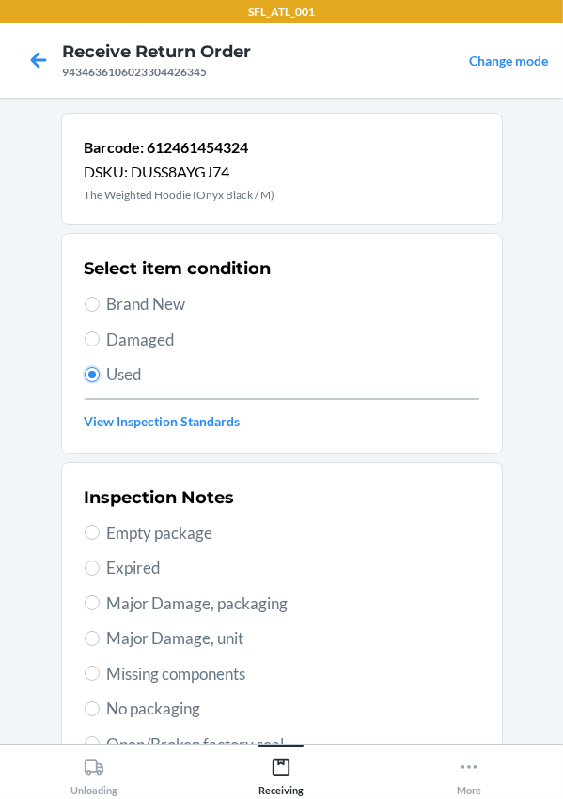
scroll to position [330, 0]
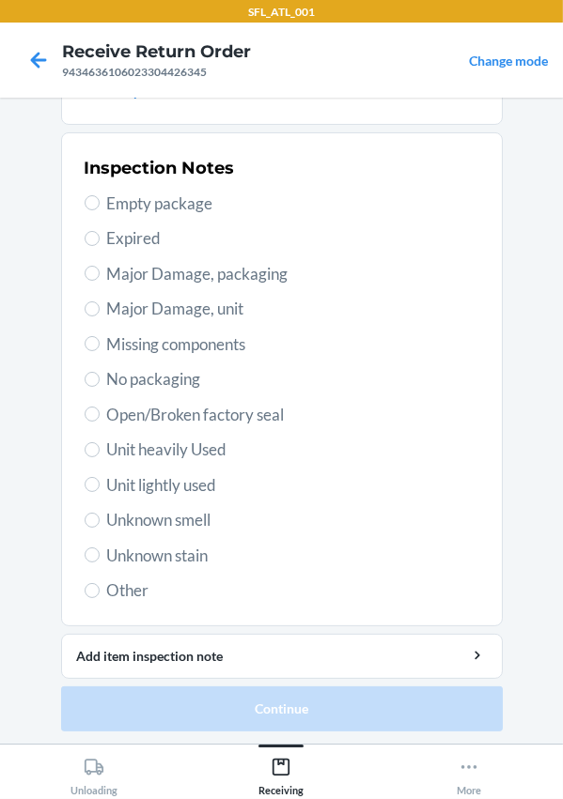
click at [141, 460] on div "Inspection Notes Empty package Expired Major Damage, packaging Major Damage, un…" at bounding box center [282, 379] width 395 height 458
click at [140, 457] on span "Unit heavily Used" at bounding box center [293, 450] width 372 height 24
click at [100, 457] on input "Unit heavily Used" at bounding box center [92, 449] width 15 height 15
radio input "true"
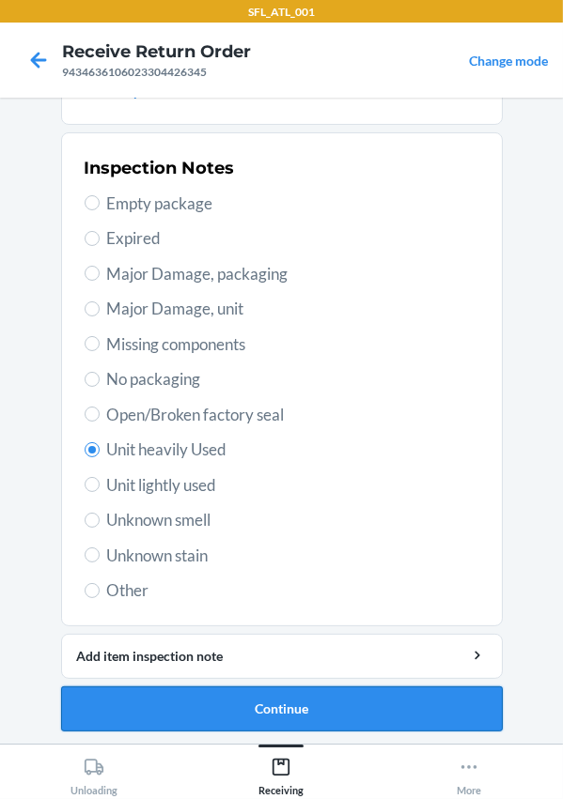
click at [231, 713] on button "Continue" at bounding box center [281, 709] width 441 height 45
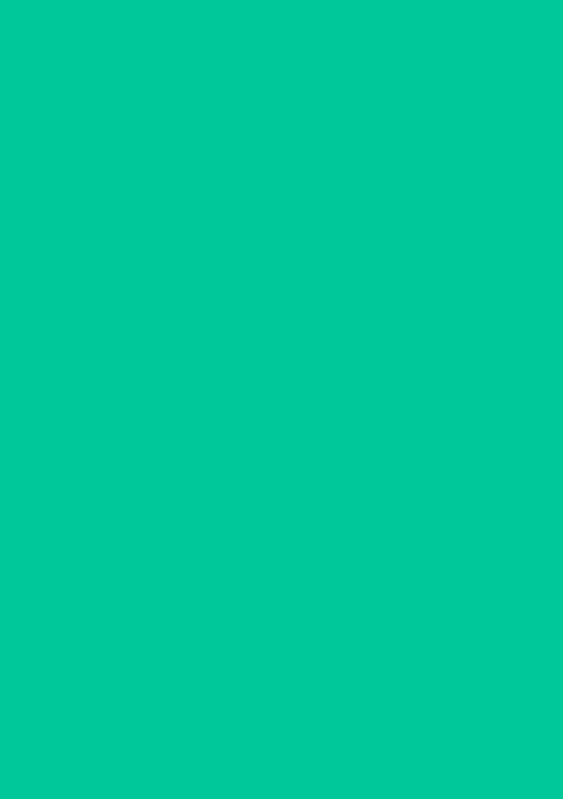
scroll to position [0, 0]
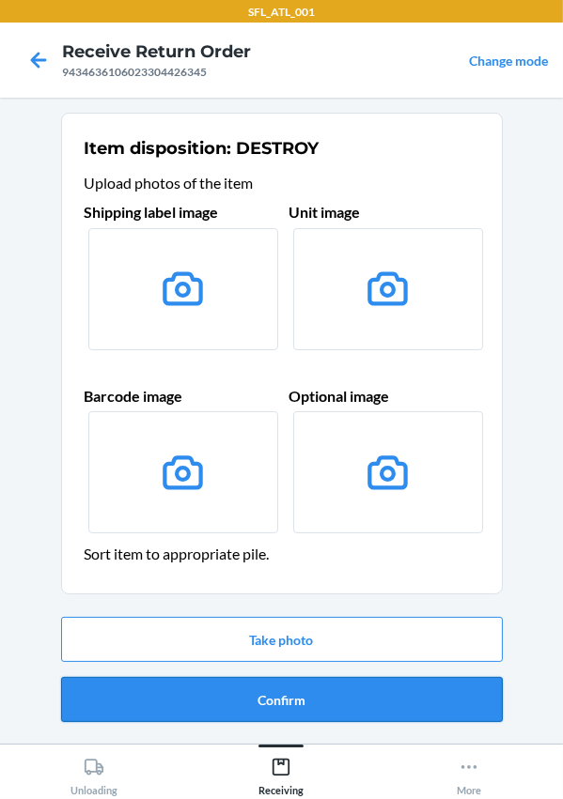
click at [282, 695] on button "Confirm" at bounding box center [281, 699] width 441 height 45
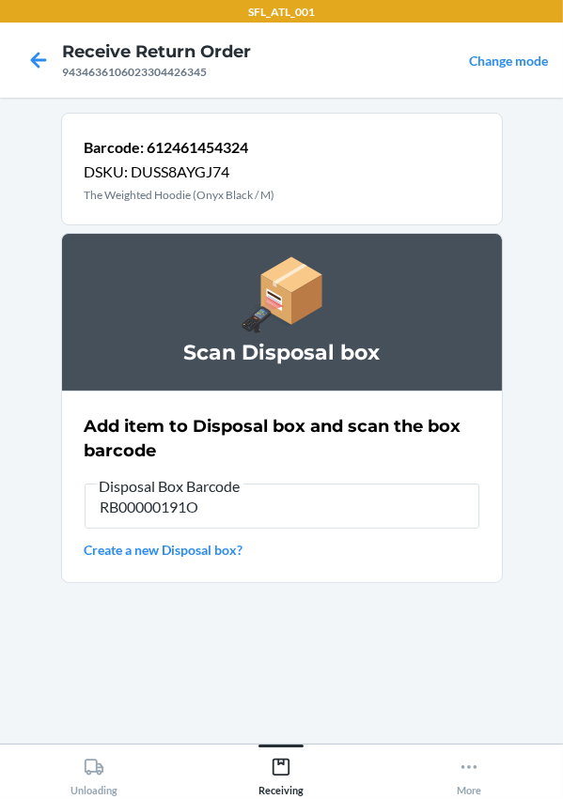
type input "RB00000191O"
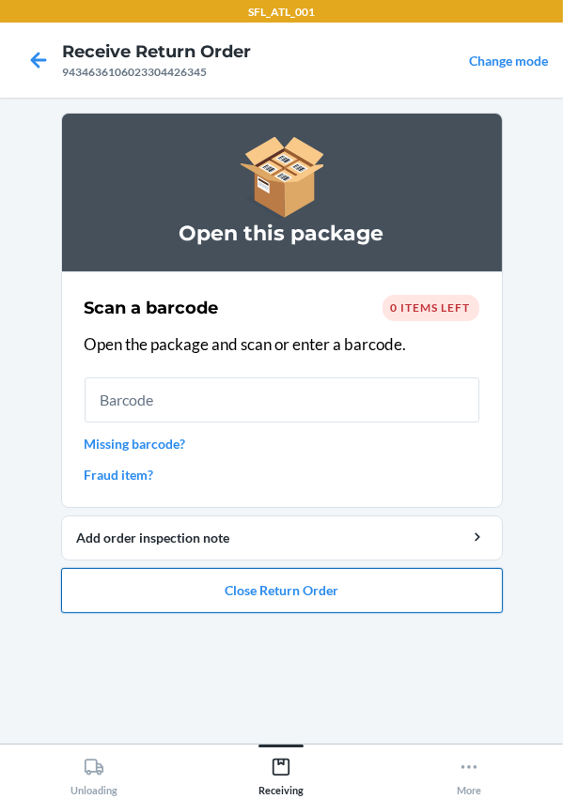
click at [295, 597] on button "Close Return Order" at bounding box center [281, 590] width 441 height 45
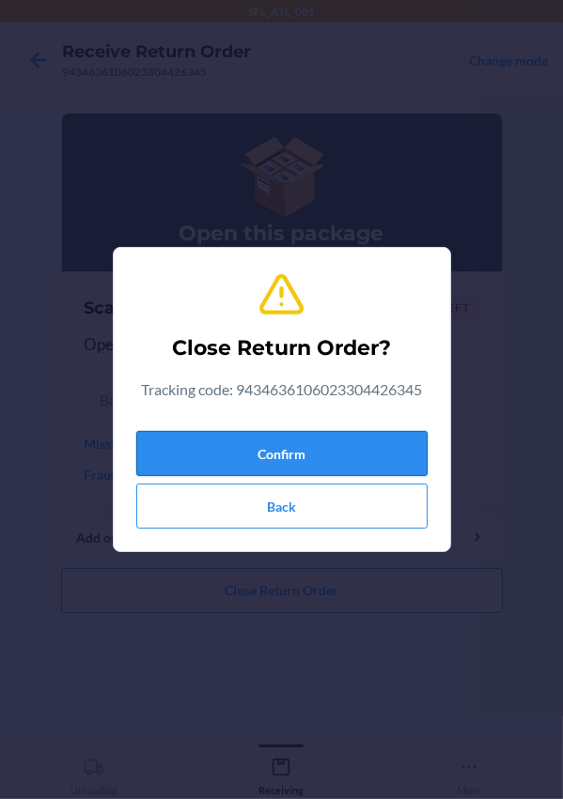
click at [293, 454] on button "Confirm" at bounding box center [281, 453] width 291 height 45
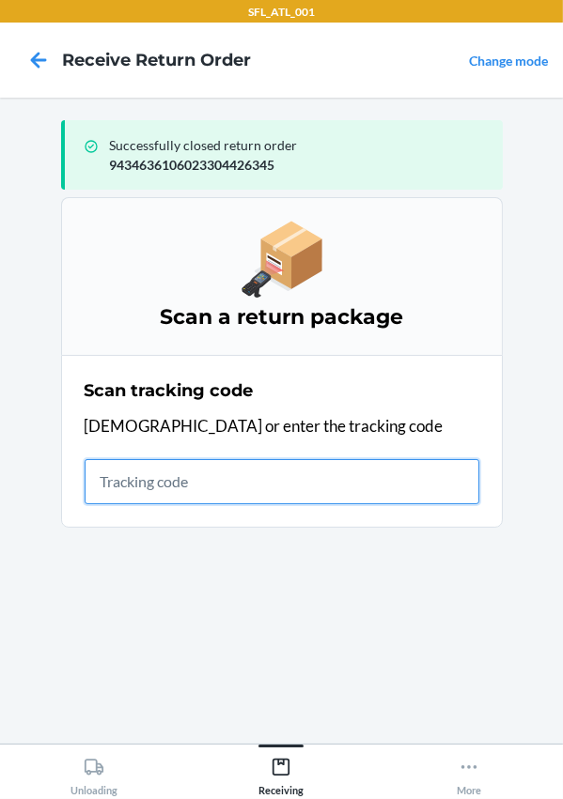
click at [183, 487] on input "text" at bounding box center [282, 481] width 395 height 45
type input "420302599434636106023304246233"
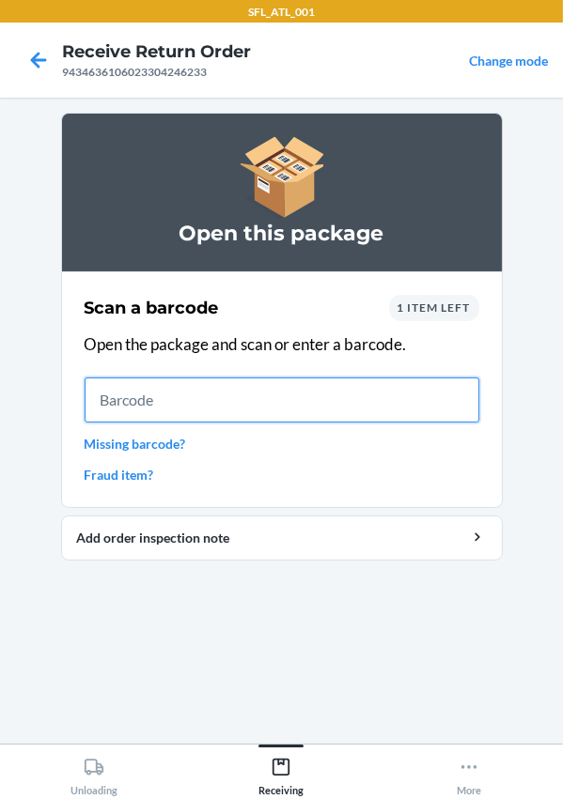
click at [202, 410] on input "text" at bounding box center [282, 400] width 395 height 45
type input "612461360342"
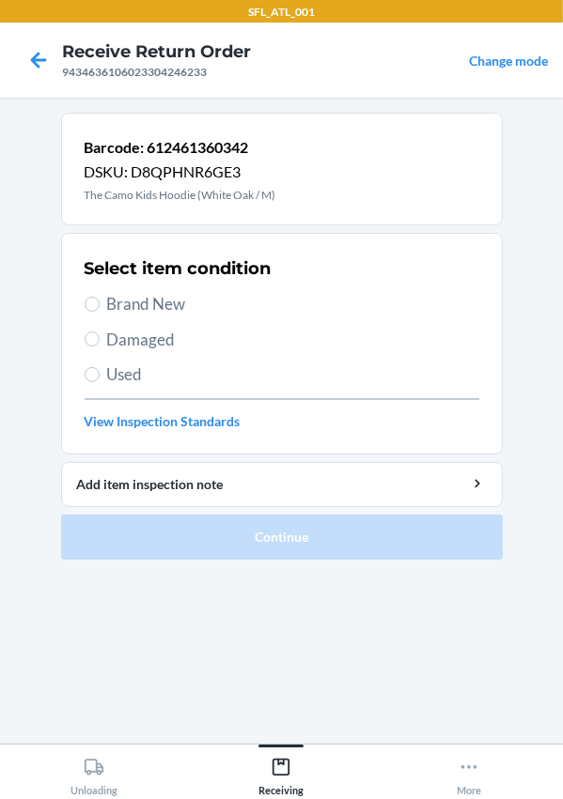
click at [141, 308] on span "Brand New" at bounding box center [293, 304] width 372 height 24
click at [100, 308] on input "Brand New" at bounding box center [92, 304] width 15 height 15
radio input "true"
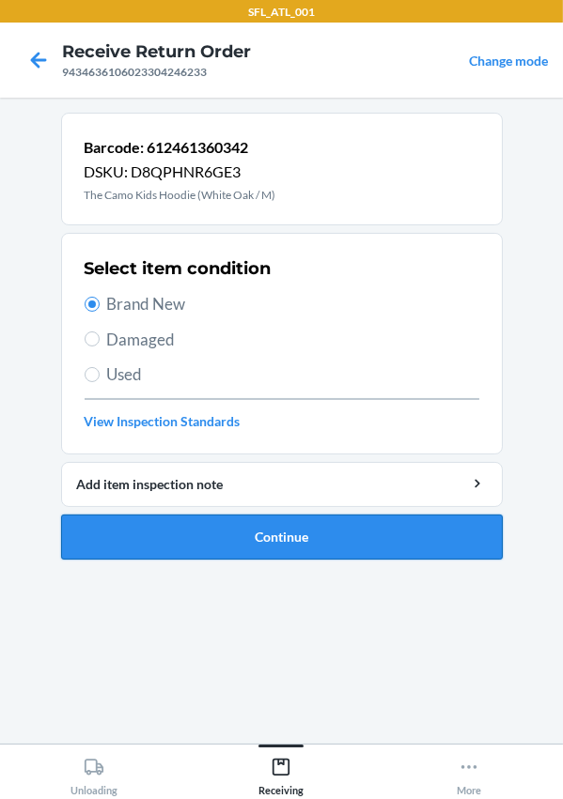
click at [234, 526] on button "Continue" at bounding box center [281, 537] width 441 height 45
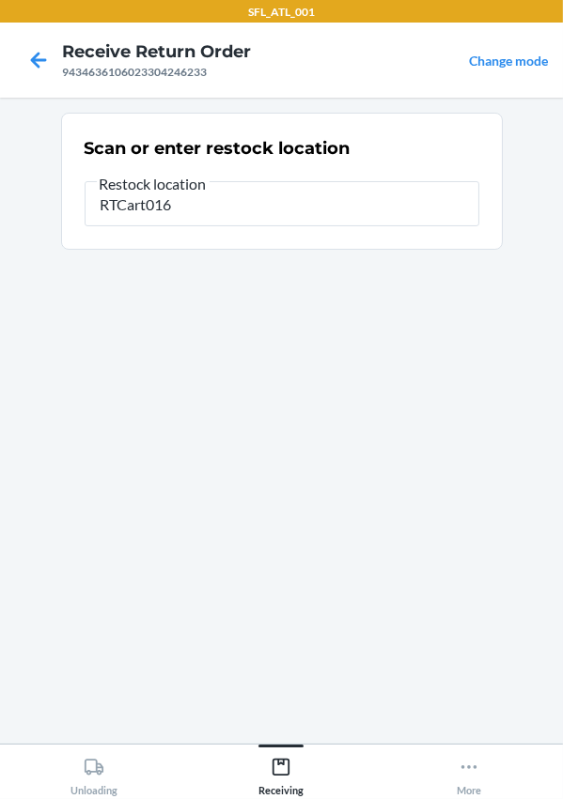
type input "RTCart016"
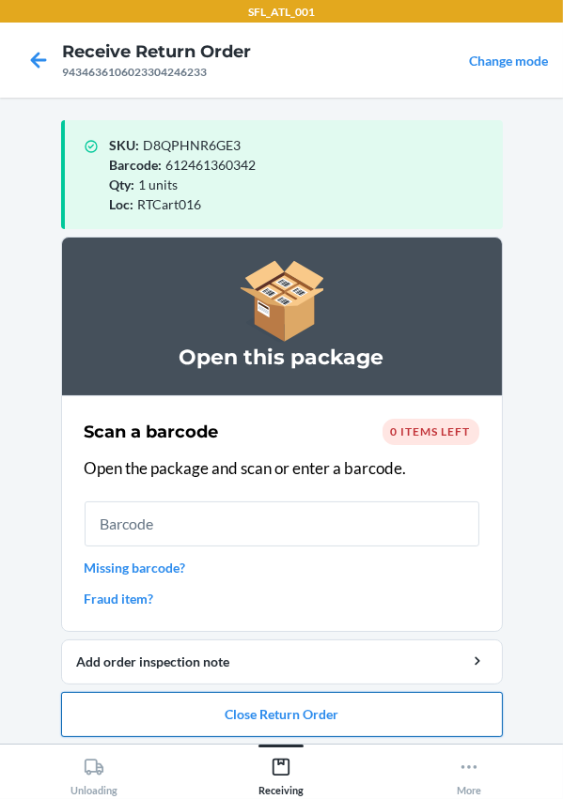
click at [283, 715] on button "Close Return Order" at bounding box center [281, 714] width 441 height 45
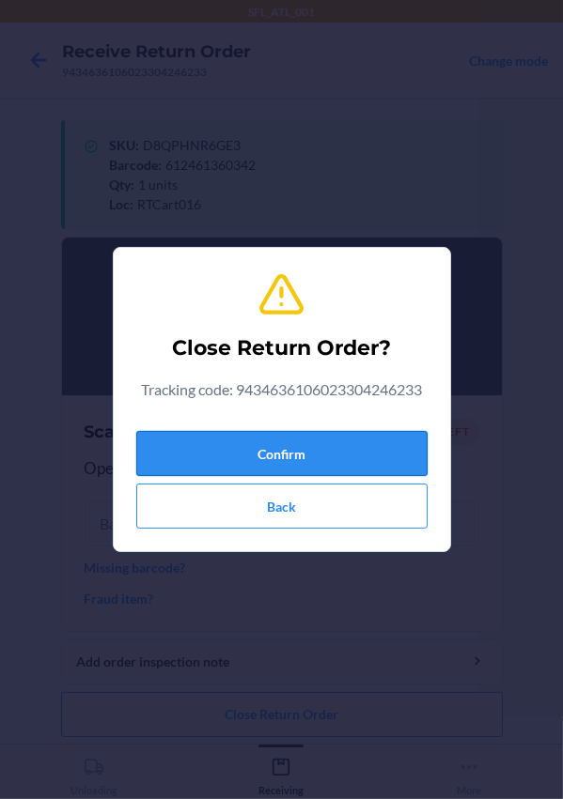
click at [239, 456] on button "Confirm" at bounding box center [281, 453] width 291 height 45
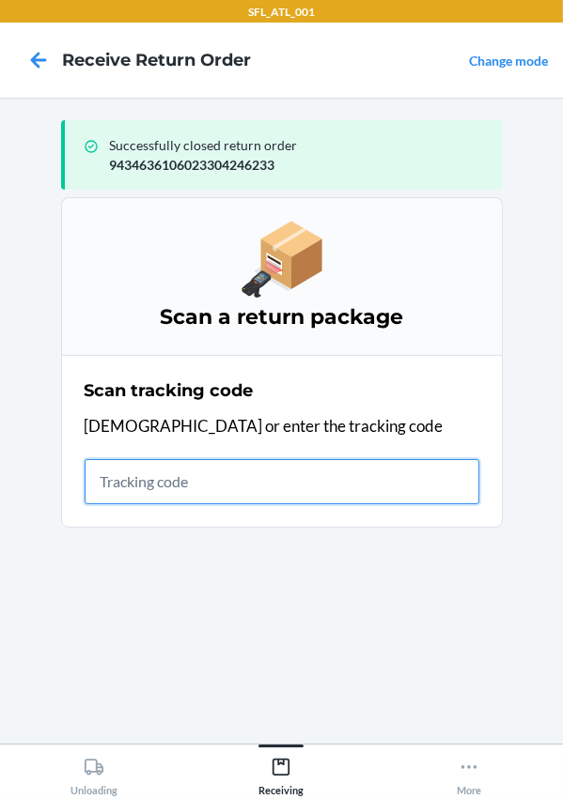
click at [208, 487] on input "text" at bounding box center [282, 481] width 395 height 45
type input "420302599434636106023304685834"
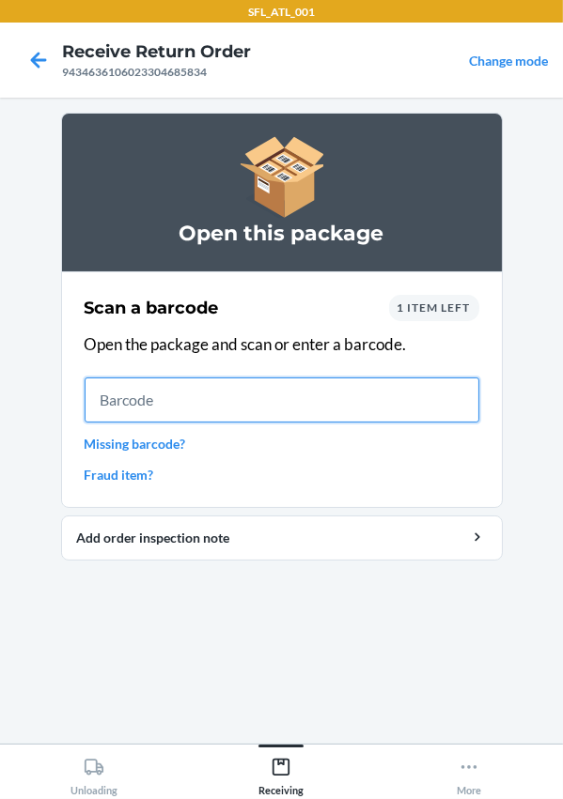
click at [147, 400] on input "text" at bounding box center [282, 400] width 395 height 45
type input "721755186169"
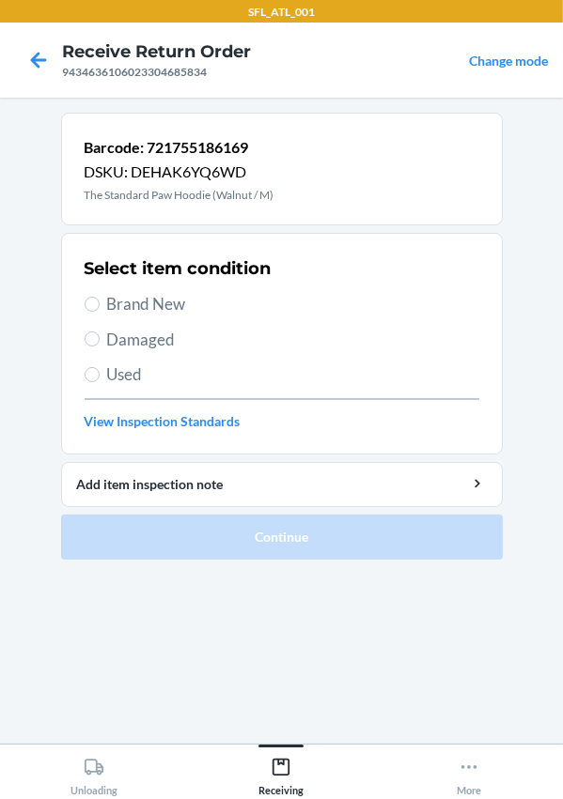
click at [125, 374] on span "Used" at bounding box center [293, 375] width 372 height 24
click at [100, 374] on input "Used" at bounding box center [92, 374] width 15 height 15
radio input "true"
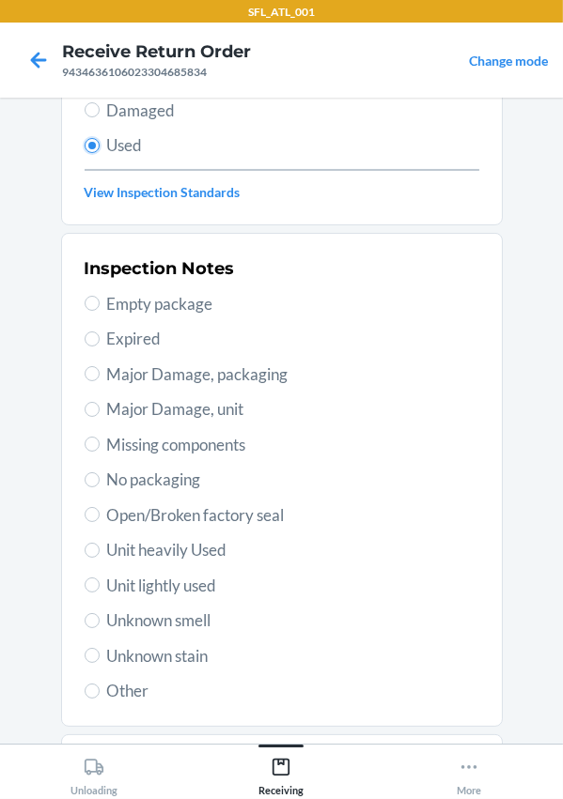
scroll to position [330, 0]
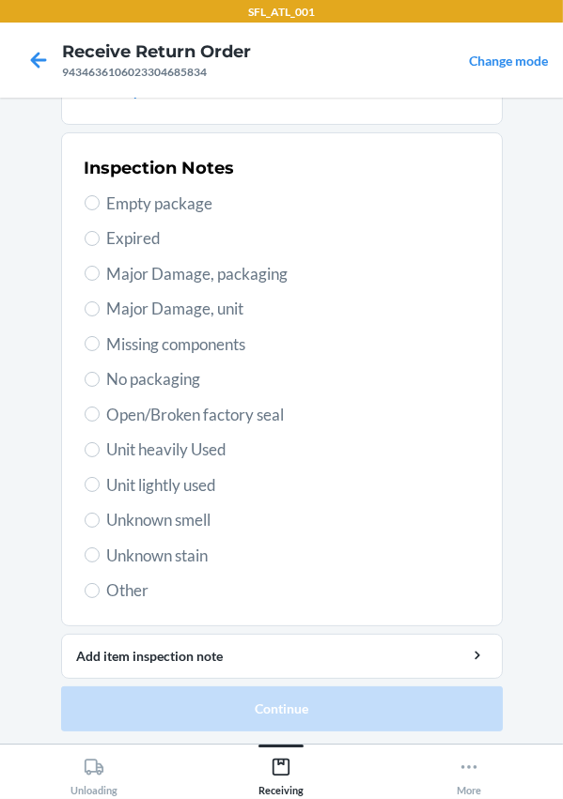
click at [132, 444] on span "Unit heavily Used" at bounding box center [293, 450] width 372 height 24
click at [100, 444] on input "Unit heavily Used" at bounding box center [92, 449] width 15 height 15
radio input "true"
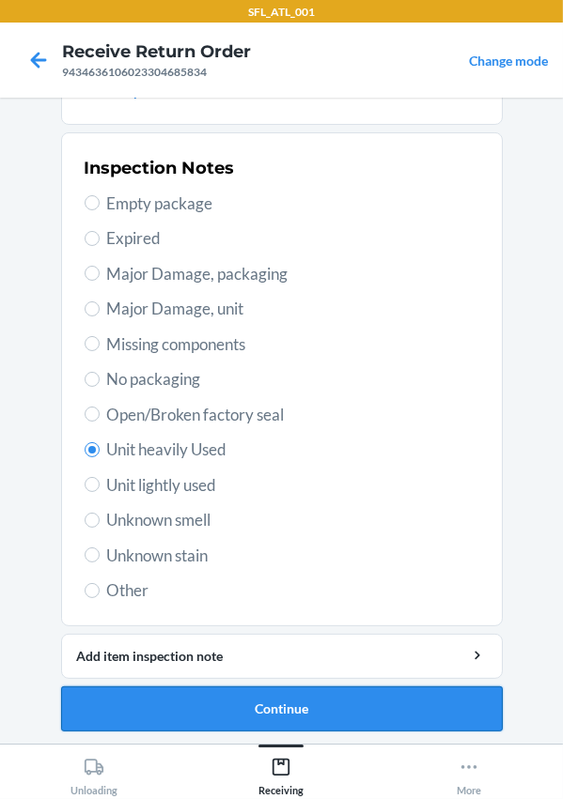
click at [295, 708] on button "Continue" at bounding box center [281, 709] width 441 height 45
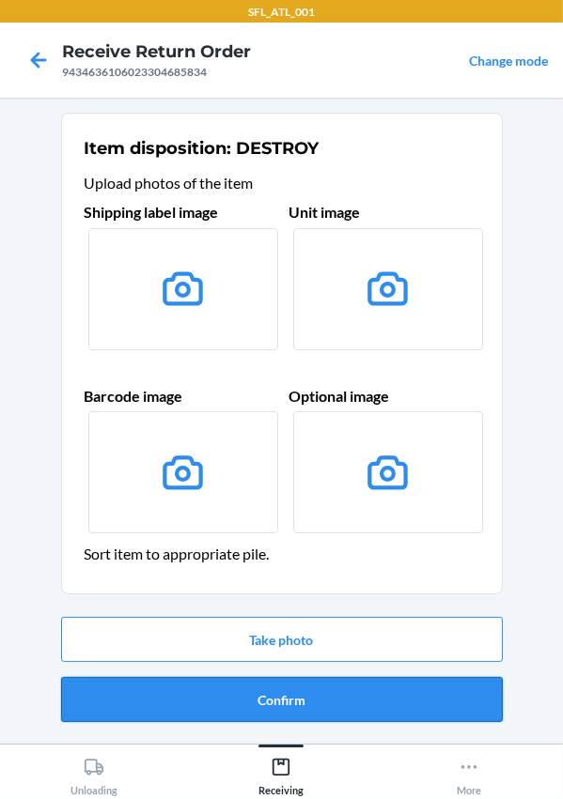
click at [296, 698] on button "Confirm" at bounding box center [281, 699] width 441 height 45
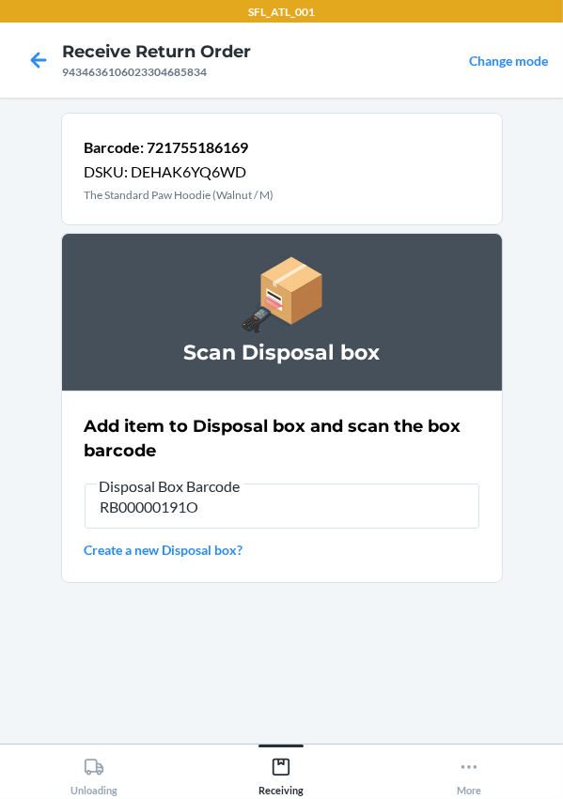
type input "RB00000191O"
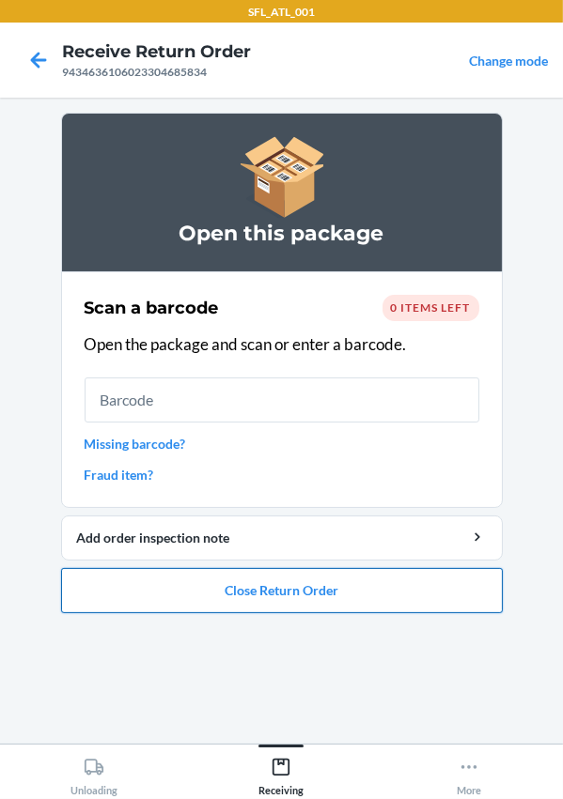
click at [276, 607] on button "Close Return Order" at bounding box center [281, 590] width 441 height 45
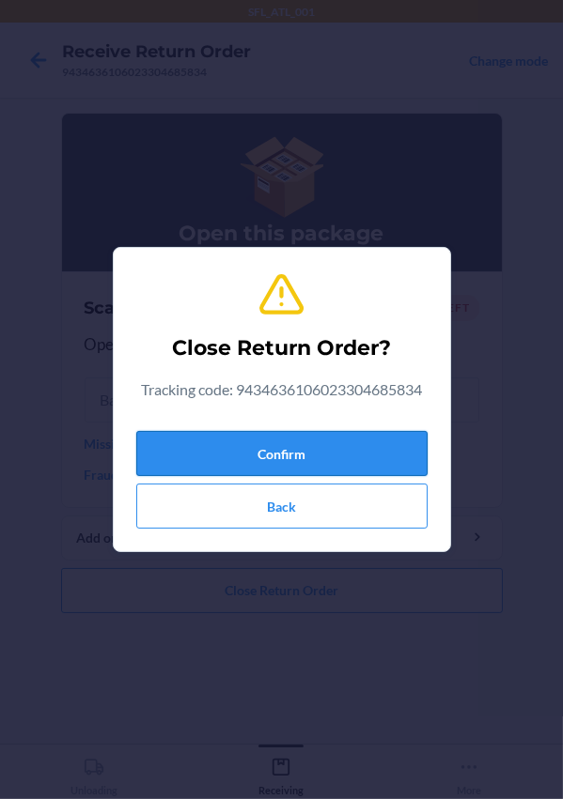
click at [284, 442] on button "Confirm" at bounding box center [281, 453] width 291 height 45
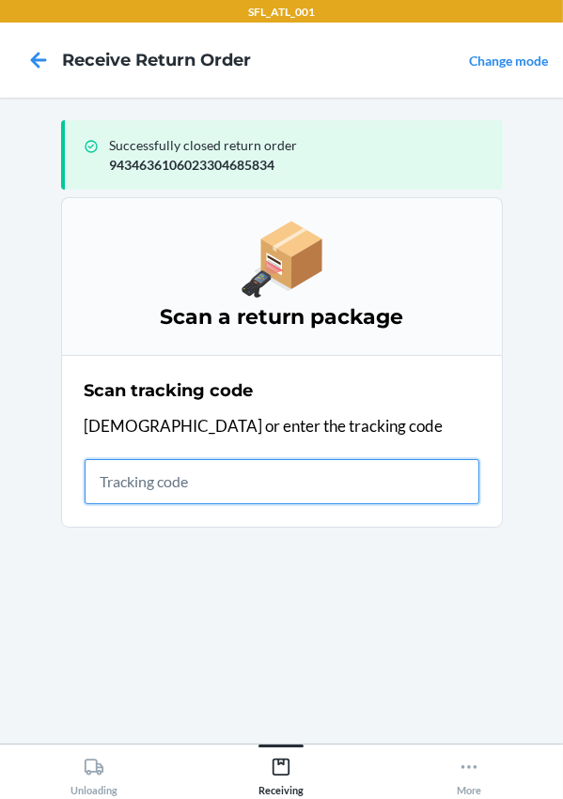
click at [179, 501] on input "text" at bounding box center [282, 481] width 395 height 45
type input "420302599434636106023304436559"
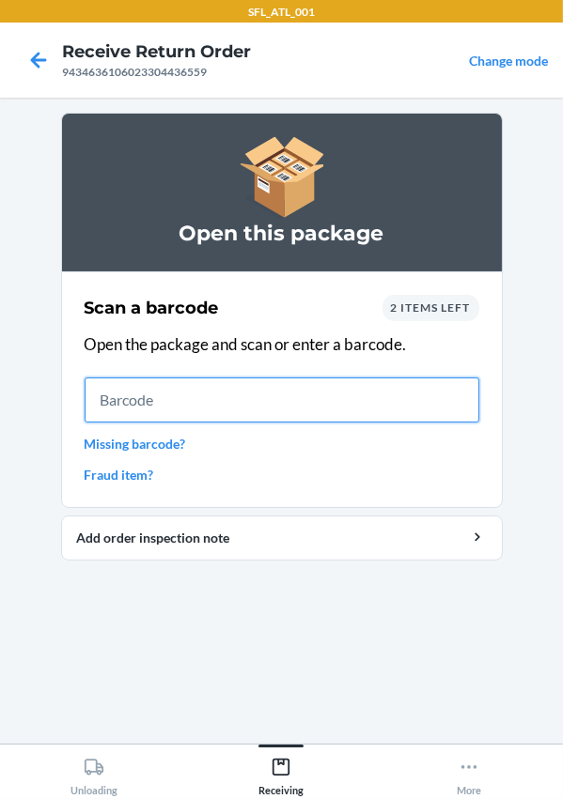
click at [140, 402] on input "text" at bounding box center [282, 400] width 395 height 45
type input "610655625994"
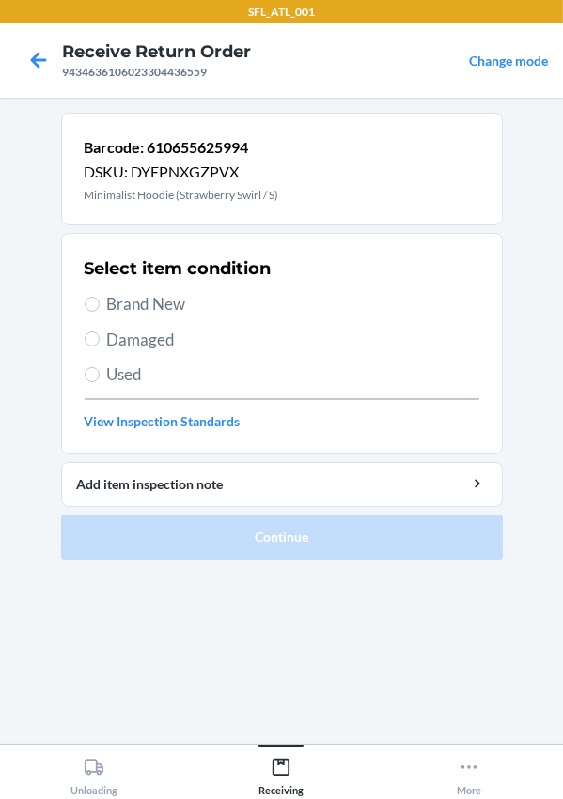
click at [127, 293] on span "Brand New" at bounding box center [293, 304] width 372 height 24
click at [100, 297] on input "Brand New" at bounding box center [92, 304] width 15 height 15
radio input "true"
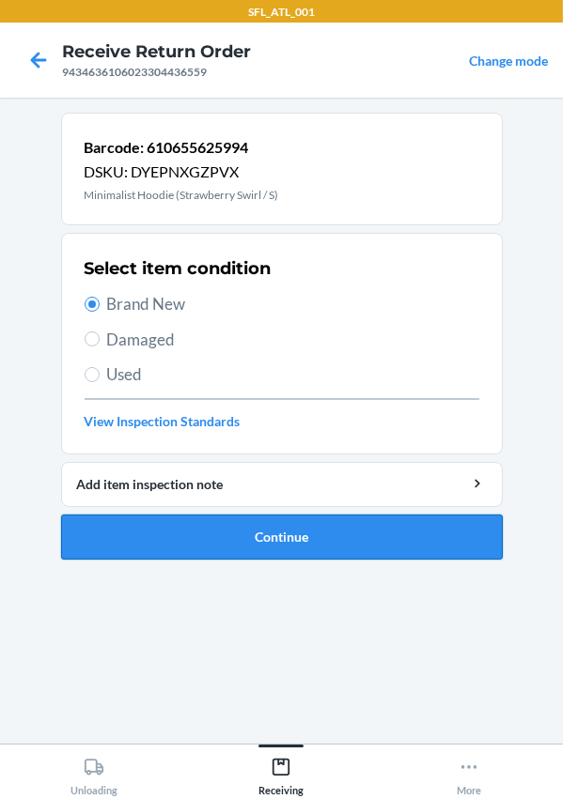
click at [206, 526] on button "Continue" at bounding box center [281, 537] width 441 height 45
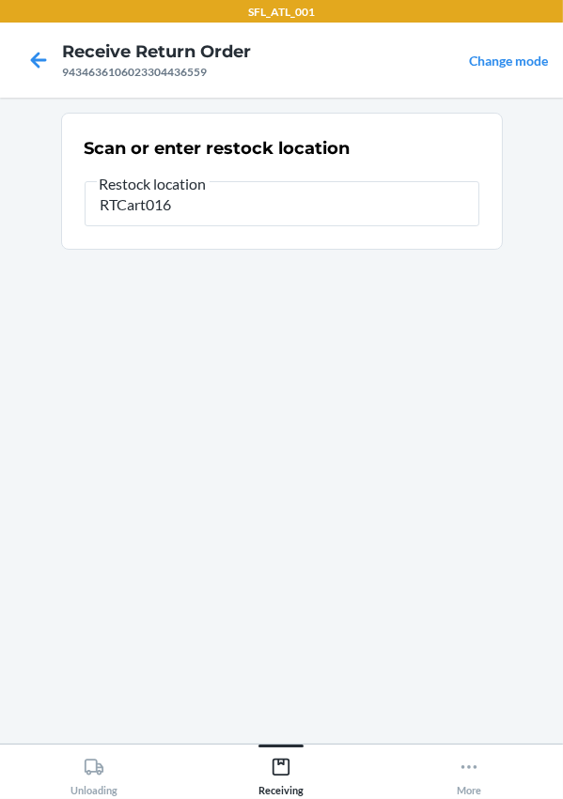
type input "RTCart016"
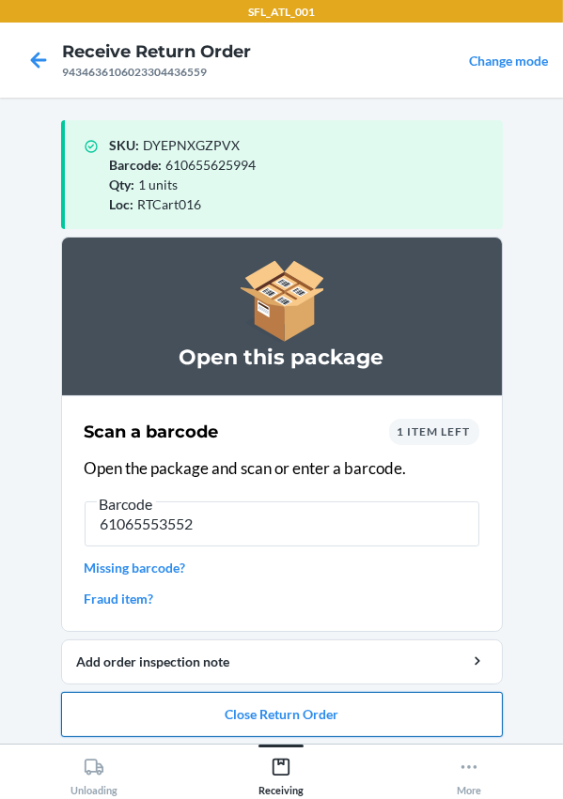
type input "610655535521"
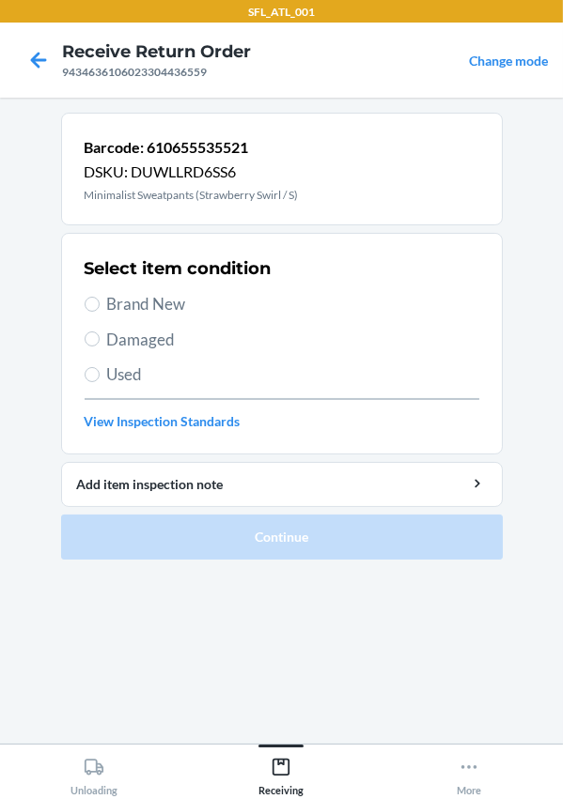
drag, startPoint x: 151, startPoint y: 302, endPoint x: 213, endPoint y: 395, distance: 111.8
click at [151, 302] on span "Brand New" at bounding box center [293, 304] width 372 height 24
click at [100, 302] on input "Brand New" at bounding box center [92, 304] width 15 height 15
radio input "true"
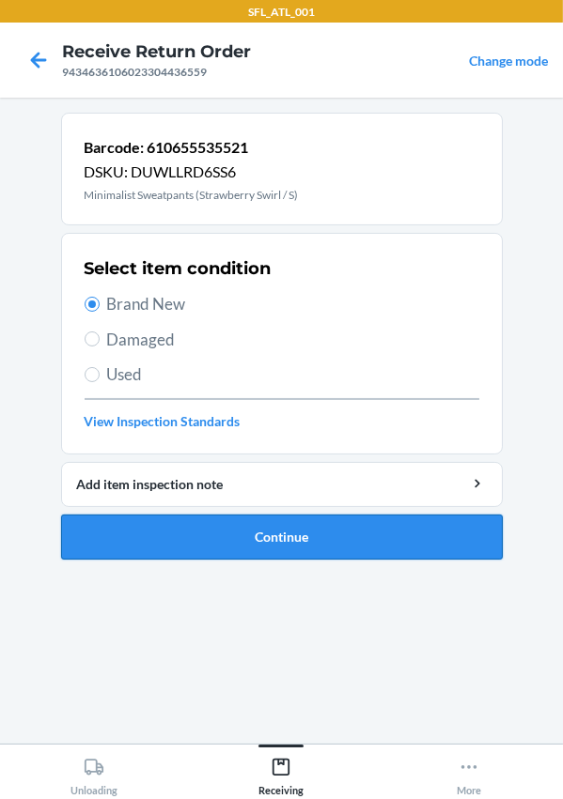
click at [216, 527] on button "Continue" at bounding box center [281, 537] width 441 height 45
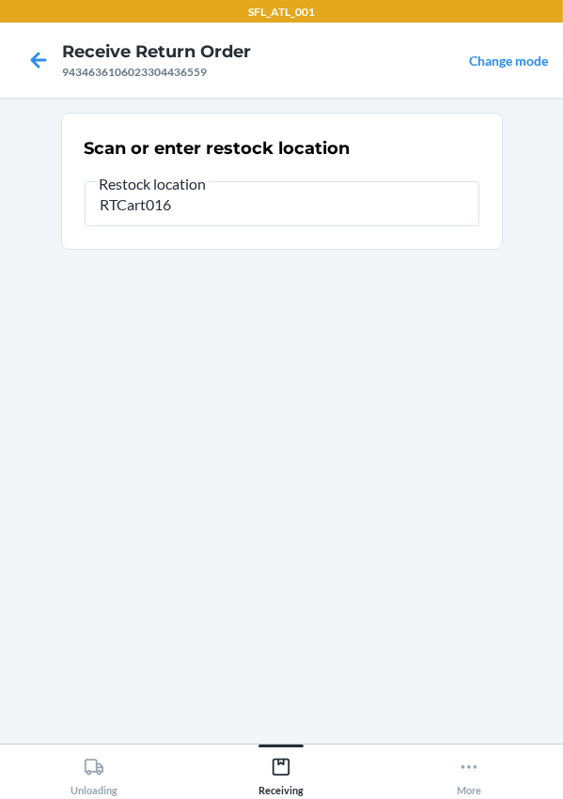
type input "RTCart016"
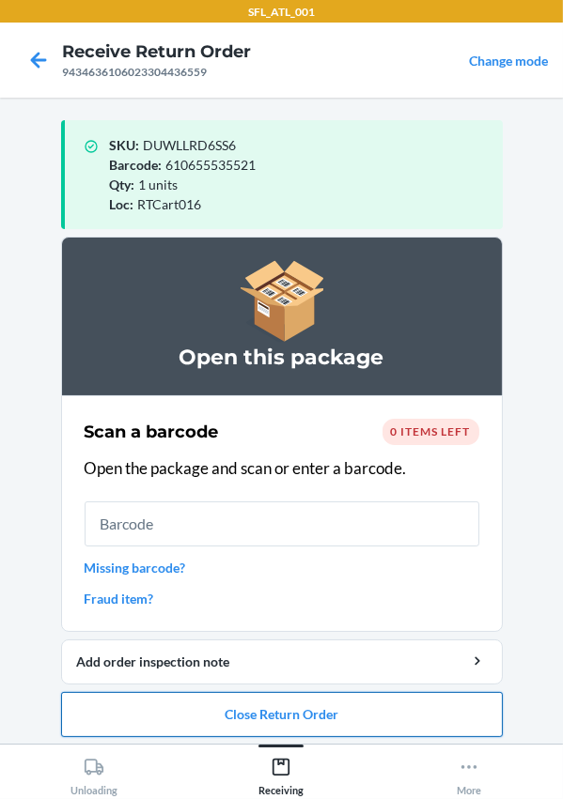
click at [269, 716] on button "Close Return Order" at bounding box center [281, 714] width 441 height 45
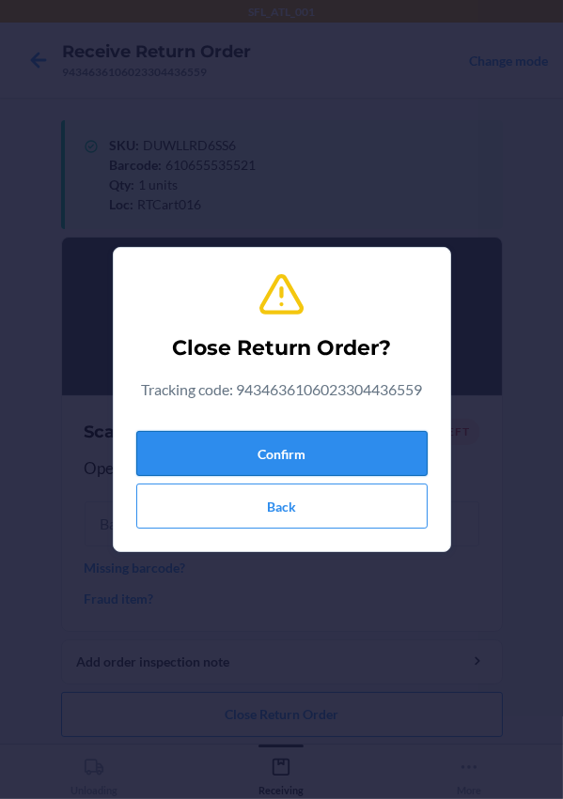
click at [285, 444] on button "Confirm" at bounding box center [281, 453] width 291 height 45
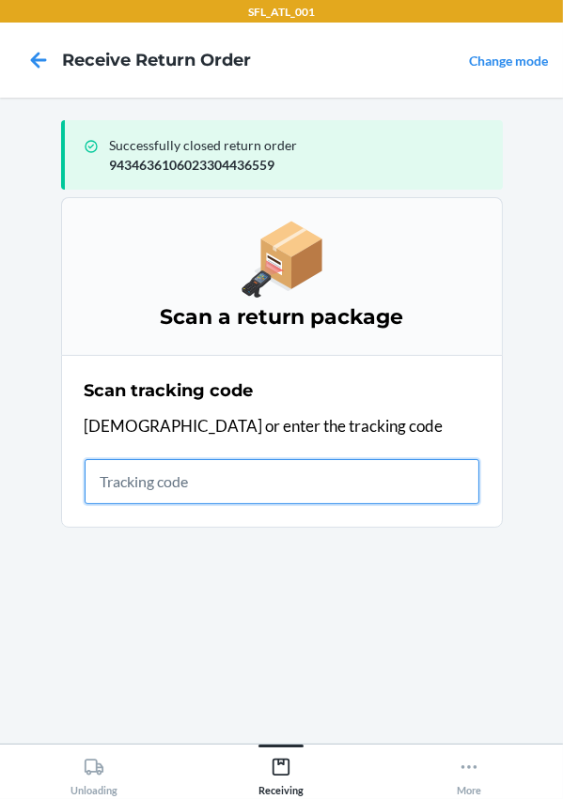
click at [224, 469] on input "text" at bounding box center [282, 481] width 395 height 45
type input "420302599434636106023304520524"
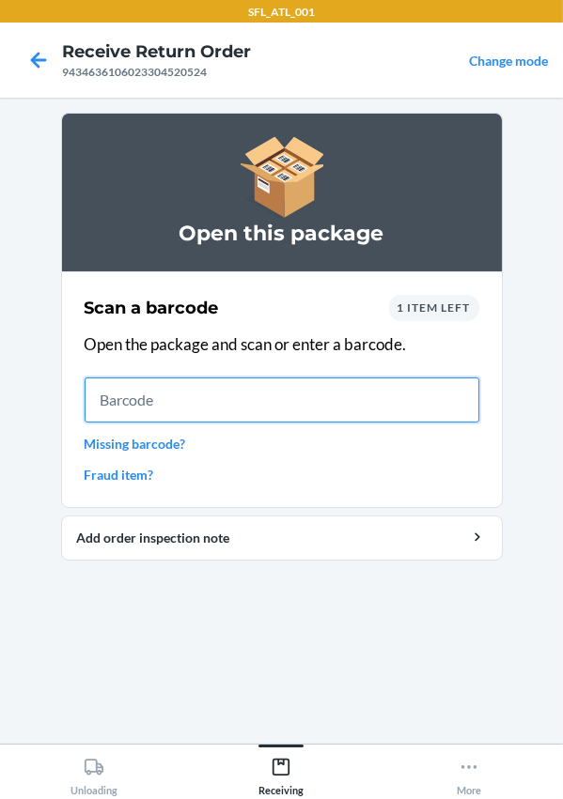
click at [150, 412] on input "text" at bounding box center [282, 400] width 395 height 45
type input "610655589708"
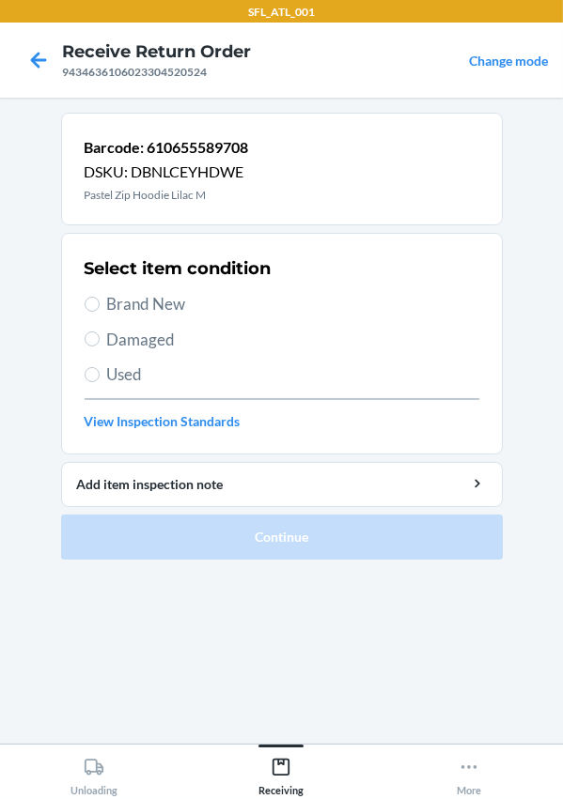
click at [135, 297] on span "Brand New" at bounding box center [293, 304] width 372 height 24
click at [100, 297] on input "Brand New" at bounding box center [92, 304] width 15 height 15
radio input "true"
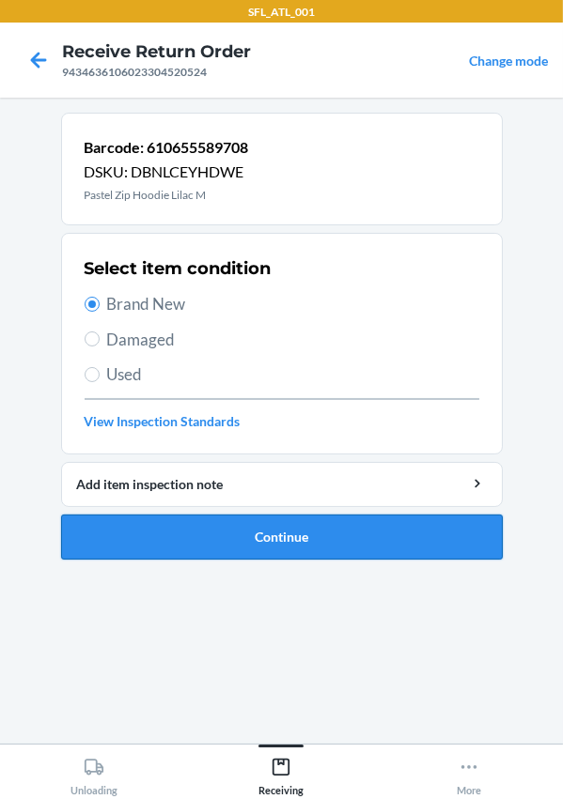
drag, startPoint x: 285, startPoint y: 510, endPoint x: 286, endPoint y: 519, distance: 9.6
click at [284, 510] on li "Barcode: 610655589708 DSKU: DBNLCEYHDWE Pastel Zip Hoodie Lilac M Select item c…" at bounding box center [281, 336] width 441 height 447
click at [291, 538] on button "Continue" at bounding box center [281, 537] width 441 height 45
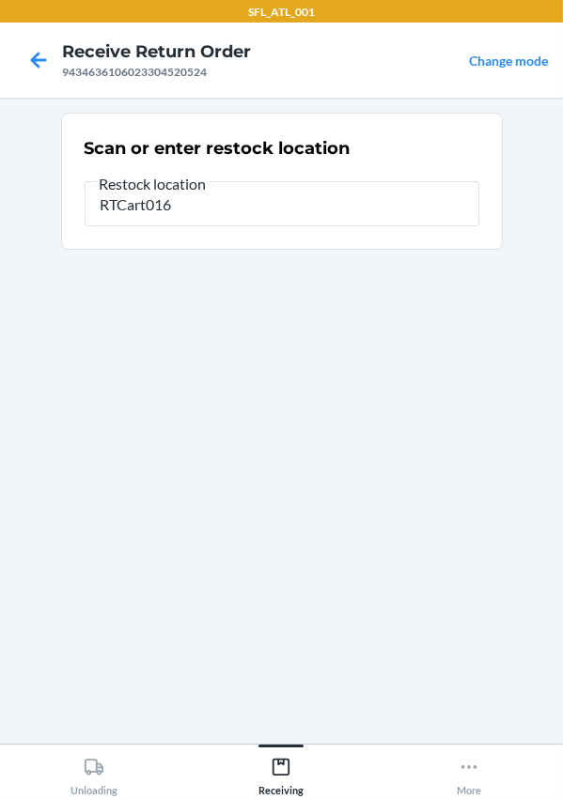
type input "RTCart016"
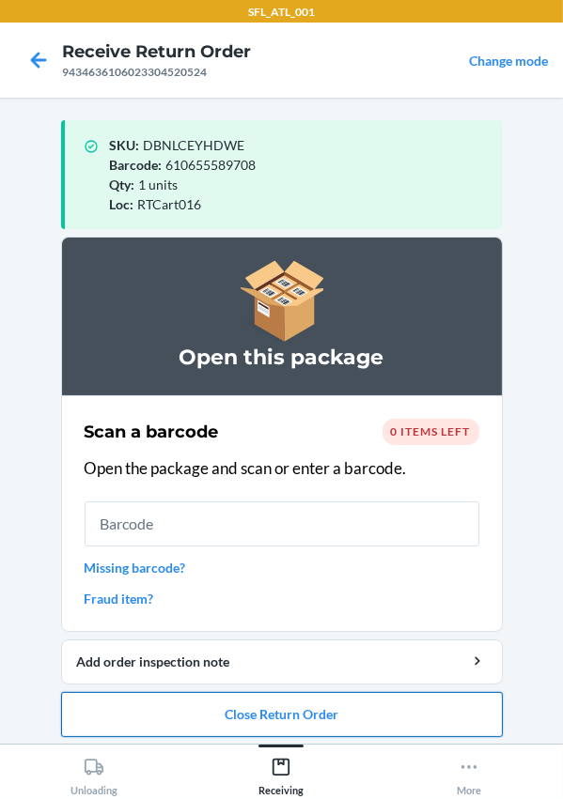
click at [300, 717] on button "Close Return Order" at bounding box center [281, 714] width 441 height 45
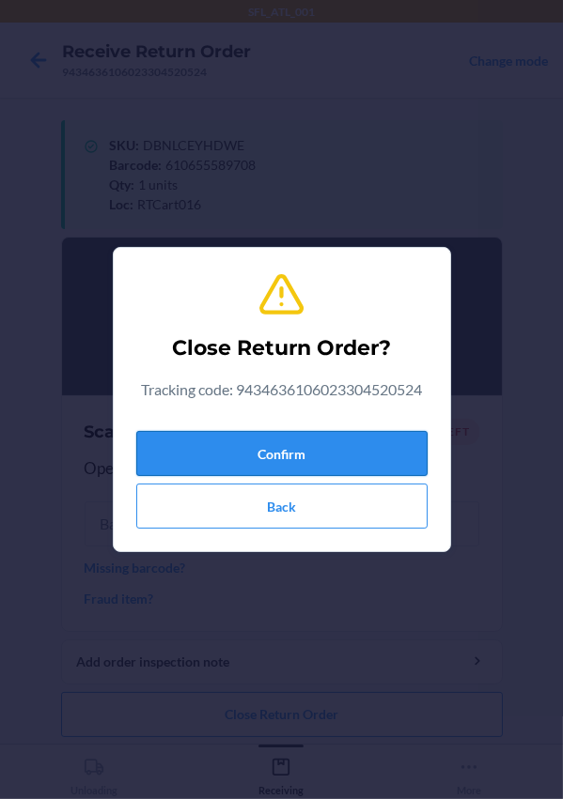
click at [234, 457] on button "Confirm" at bounding box center [281, 453] width 291 height 45
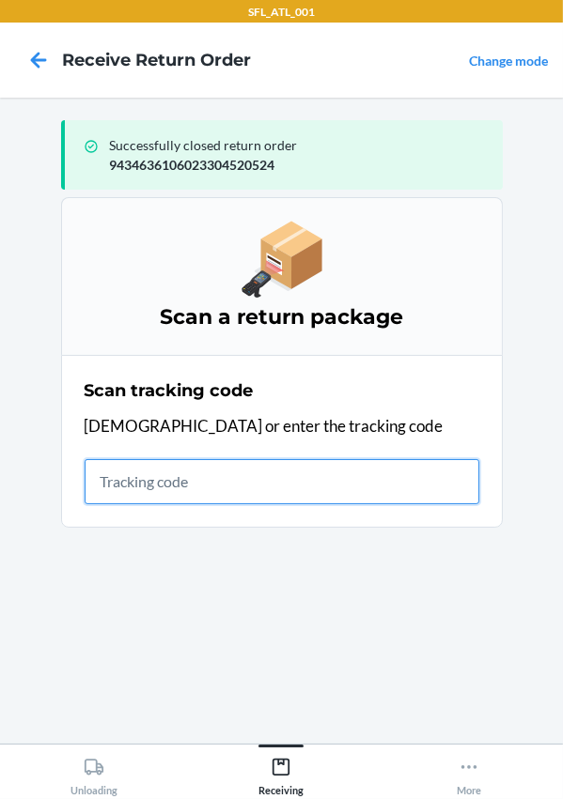
drag, startPoint x: 161, startPoint y: 480, endPoint x: 150, endPoint y: 483, distance: 10.7
click at [155, 482] on input "text" at bounding box center [282, 481] width 395 height 45
type input "420302599434636106023304808158"
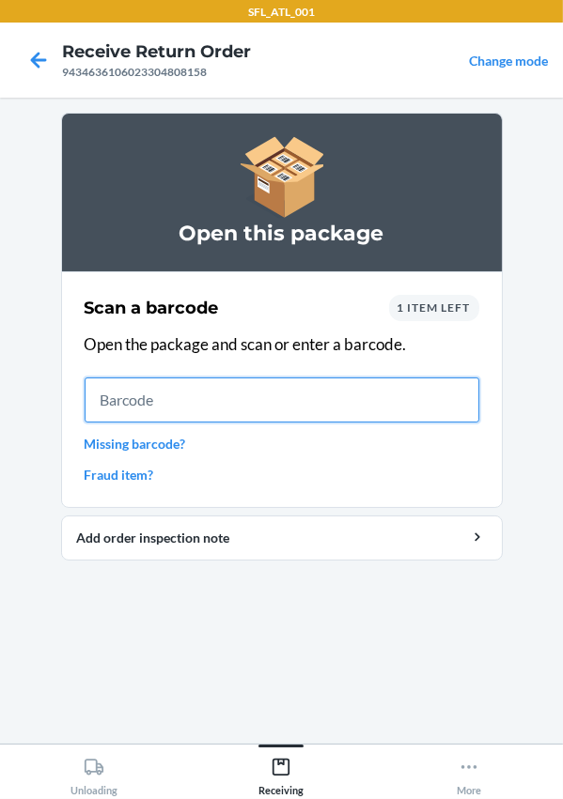
click at [198, 408] on input "text" at bounding box center [282, 400] width 395 height 45
type input "679771738827"
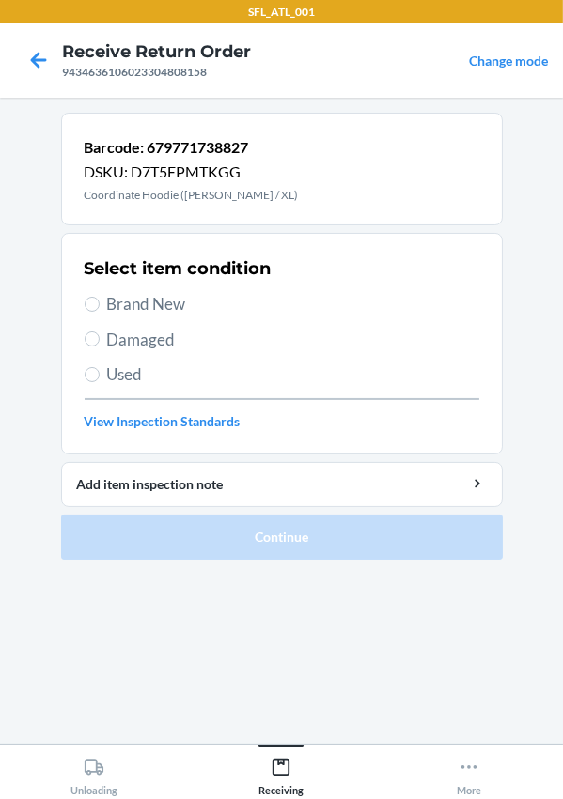
click at [163, 310] on span "Brand New" at bounding box center [293, 304] width 372 height 24
click at [100, 310] on input "Brand New" at bounding box center [92, 304] width 15 height 15
radio input "true"
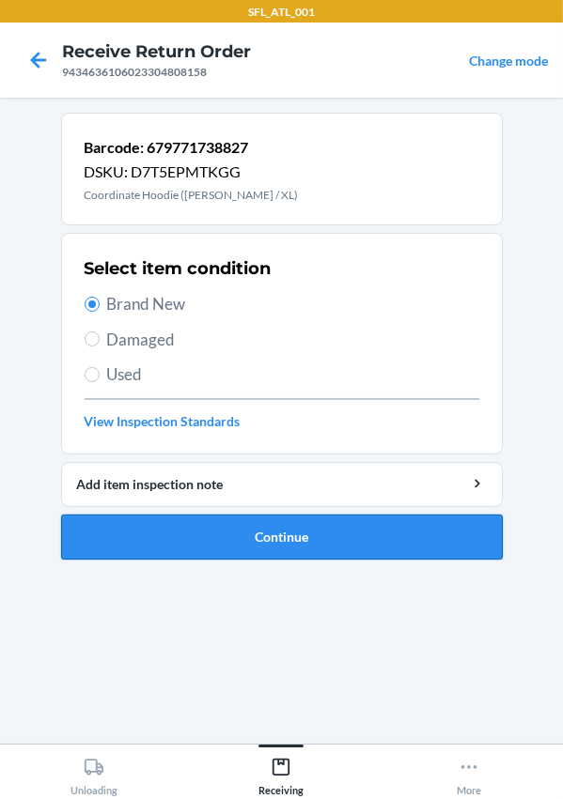
click at [299, 530] on button "Continue" at bounding box center [281, 537] width 441 height 45
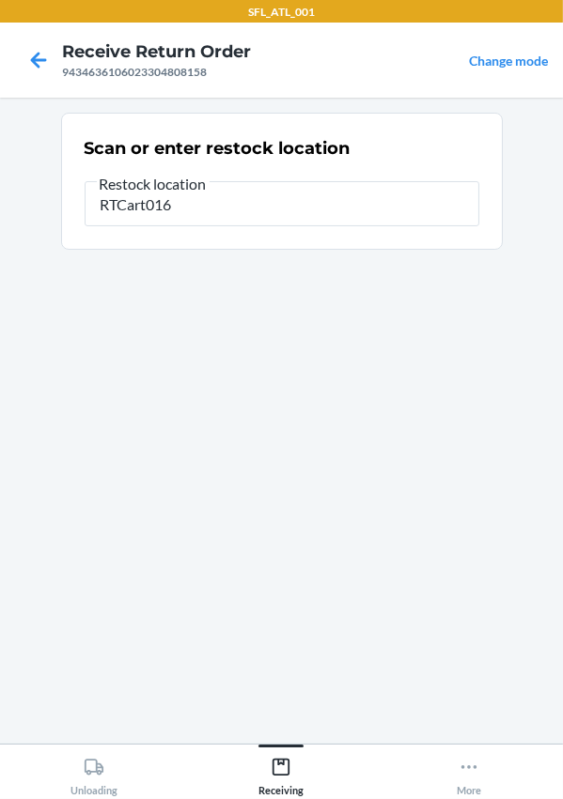
type input "RTCart016"
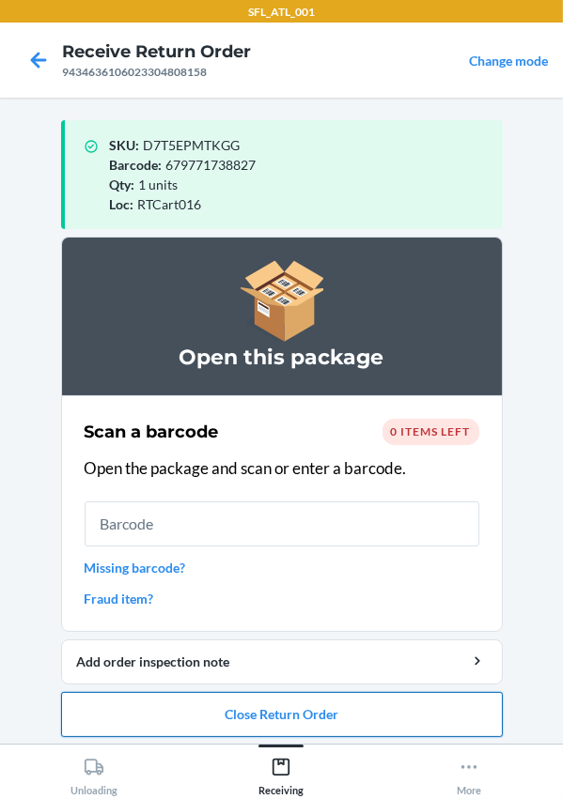
click at [273, 716] on button "Close Return Order" at bounding box center [281, 714] width 441 height 45
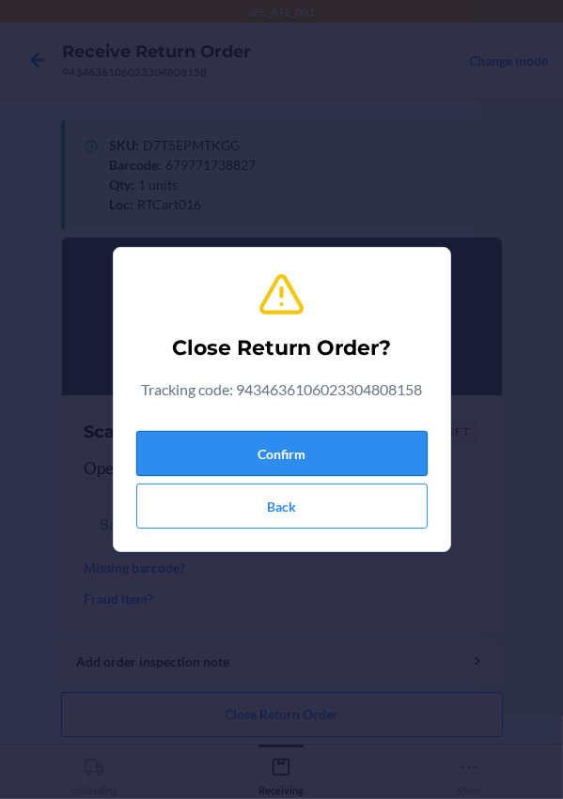
click at [290, 462] on button "Confirm" at bounding box center [281, 453] width 291 height 45
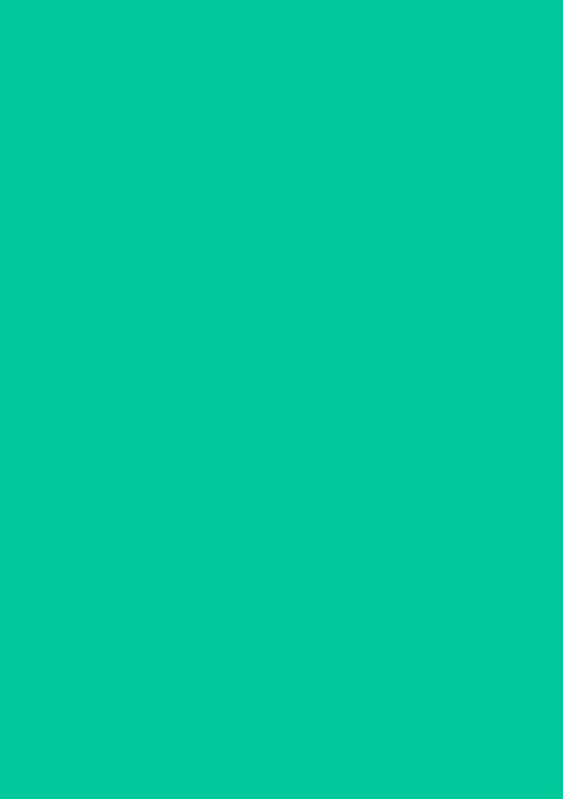
click at [262, 431] on p "[DEMOGRAPHIC_DATA] or enter the tracking code" at bounding box center [282, 426] width 395 height 24
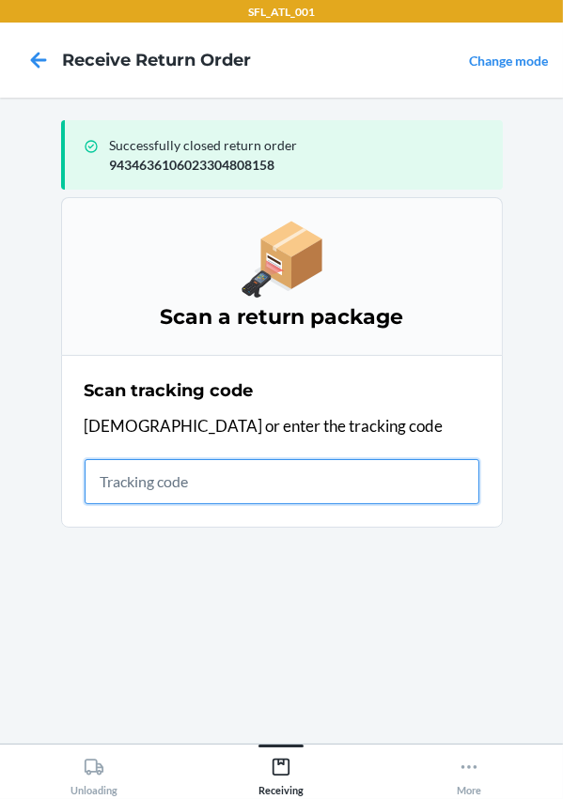
type input "n"
click at [204, 493] on input "text" at bounding box center [282, 481] width 395 height 45
type input "420302599434636106023303731112"
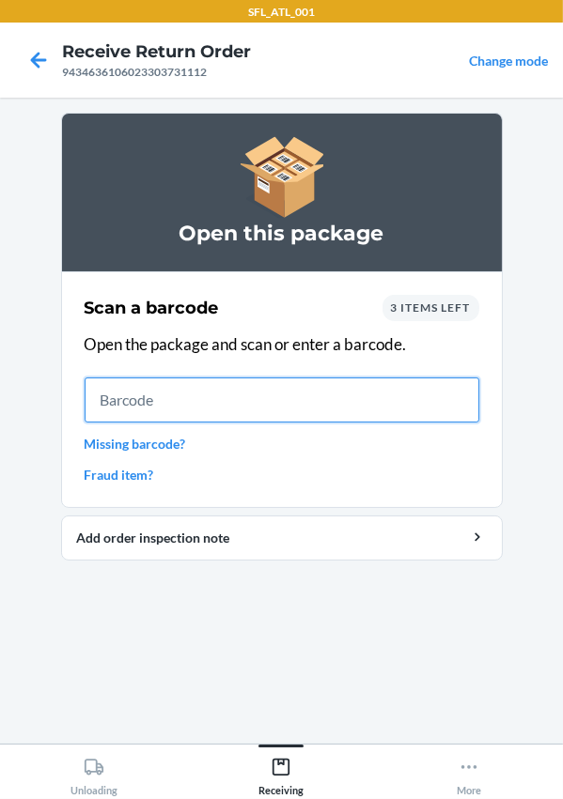
drag, startPoint x: 127, startPoint y: 398, endPoint x: 141, endPoint y: 394, distance: 14.9
click at [138, 395] on input "text" at bounding box center [282, 400] width 395 height 45
type input "658865014252"
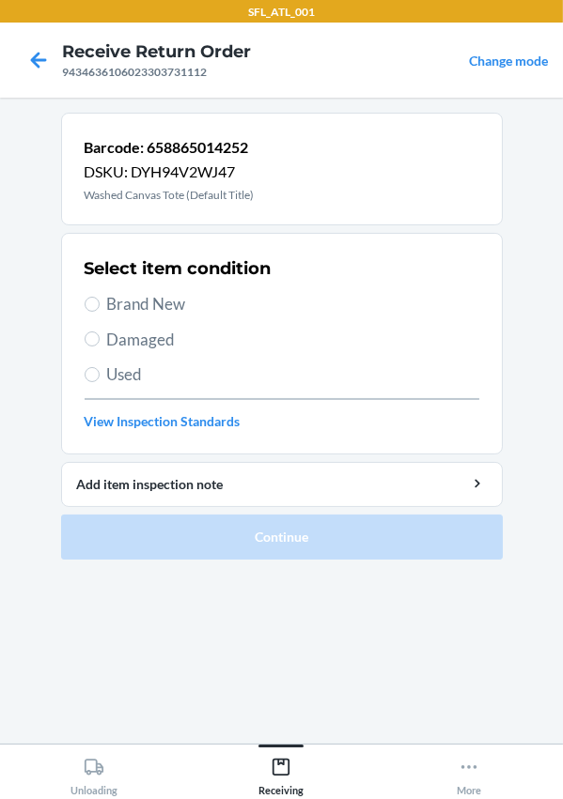
click at [163, 310] on span "Brand New" at bounding box center [293, 304] width 372 height 24
click at [100, 310] on input "Brand New" at bounding box center [92, 304] width 15 height 15
radio input "true"
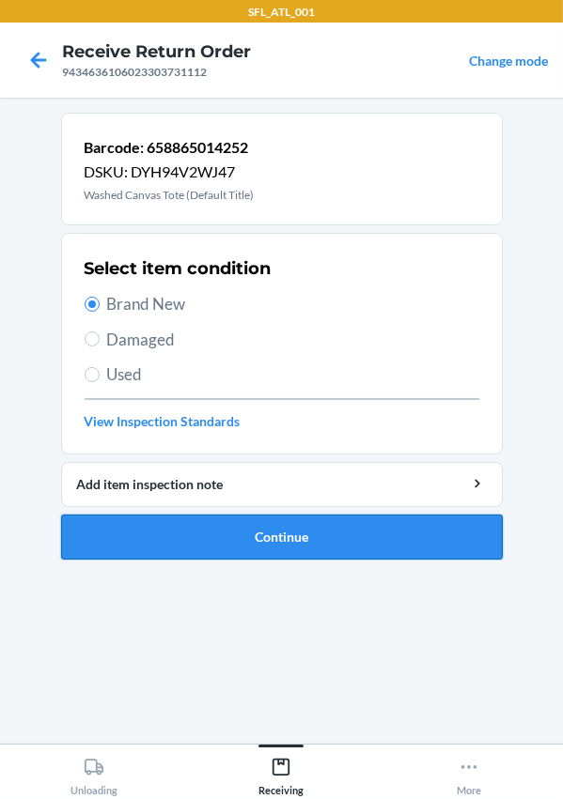
click at [212, 535] on button "Continue" at bounding box center [281, 537] width 441 height 45
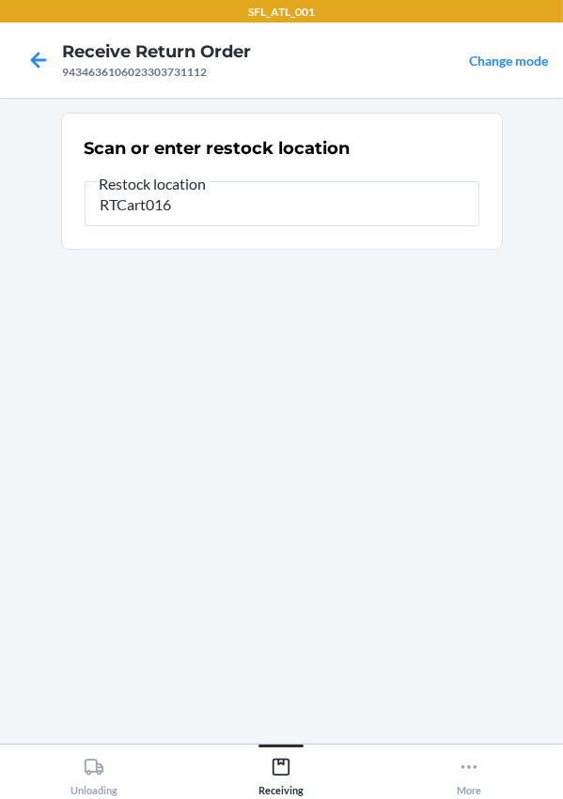
type input "RTCart016"
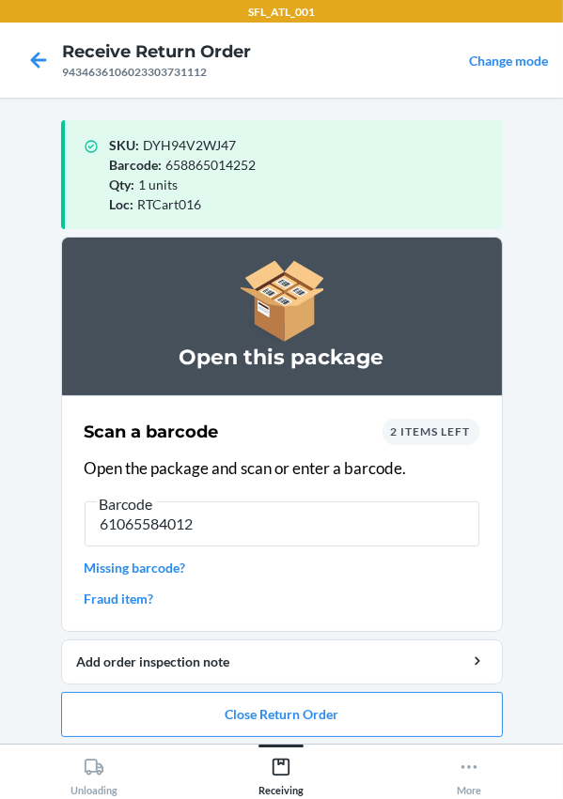
type input "610655840120"
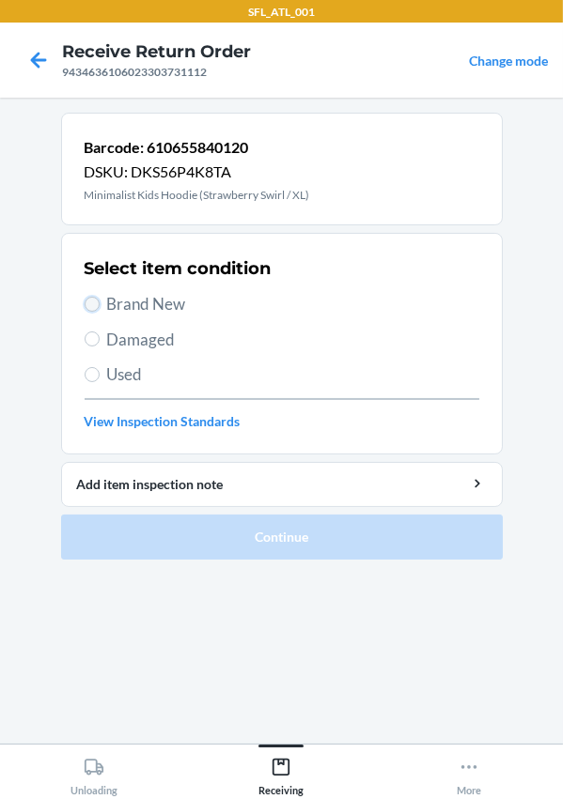
click at [98, 305] on input "Brand New" at bounding box center [92, 304] width 15 height 15
radio input "true"
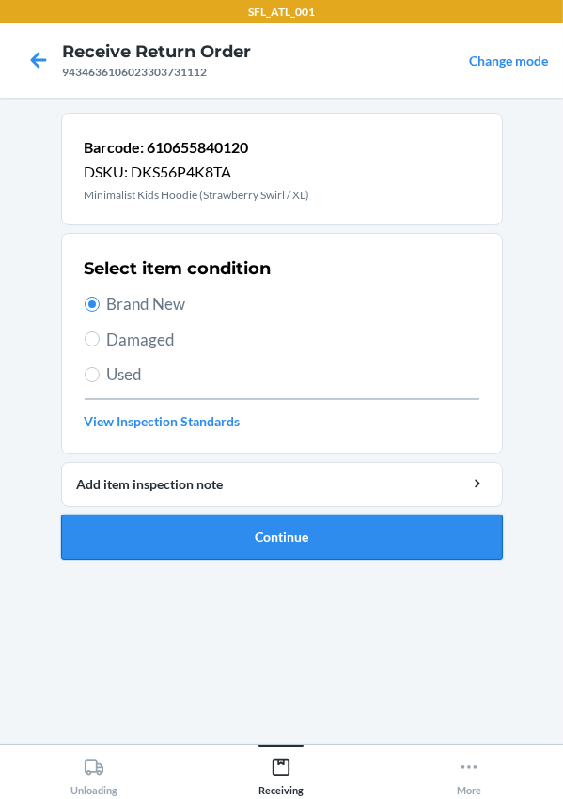
click at [213, 540] on button "Continue" at bounding box center [281, 537] width 441 height 45
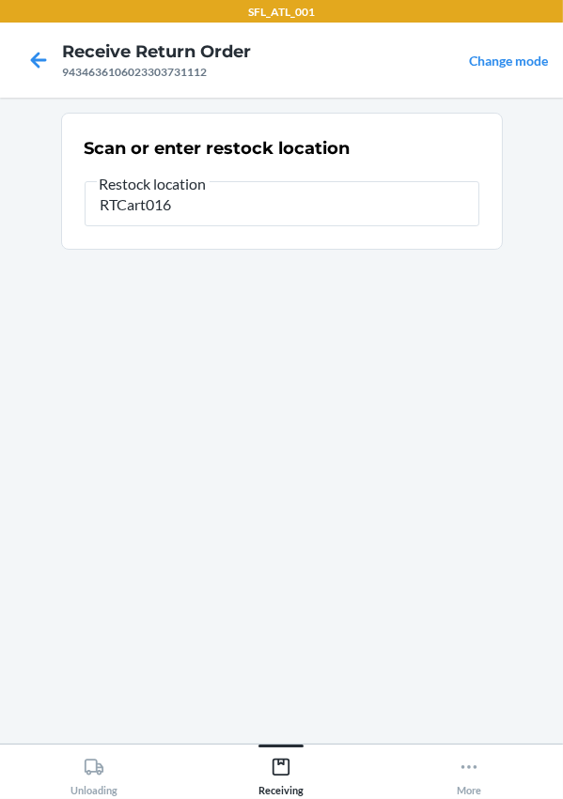
type input "RTCart016"
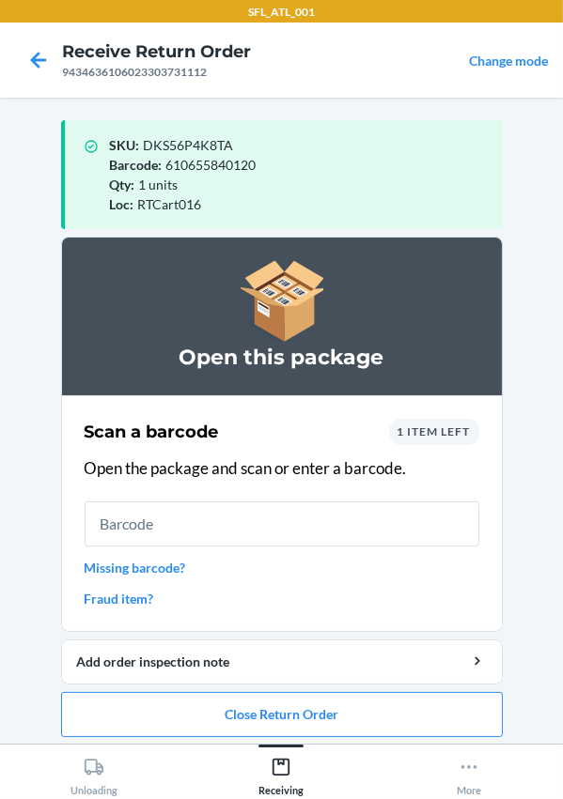
click at [135, 565] on link "Missing barcode?" at bounding box center [282, 568] width 395 height 20
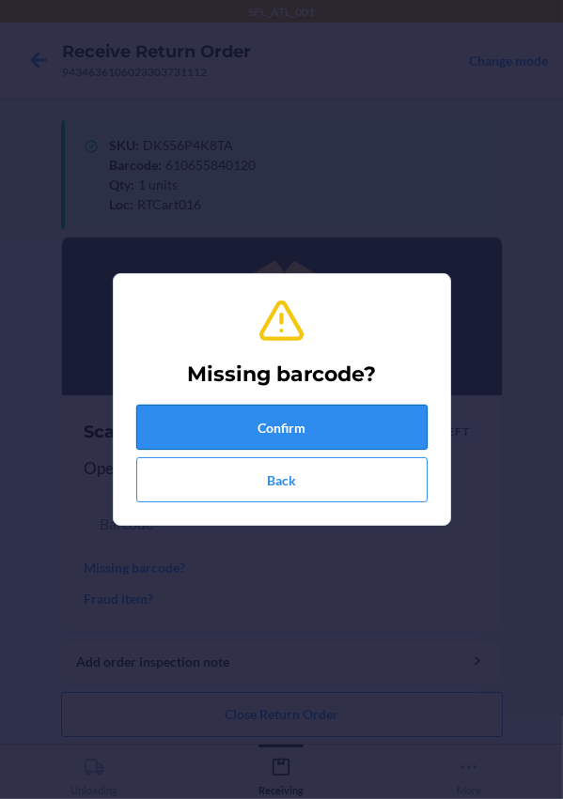
click at [212, 420] on button "Confirm" at bounding box center [281, 427] width 291 height 45
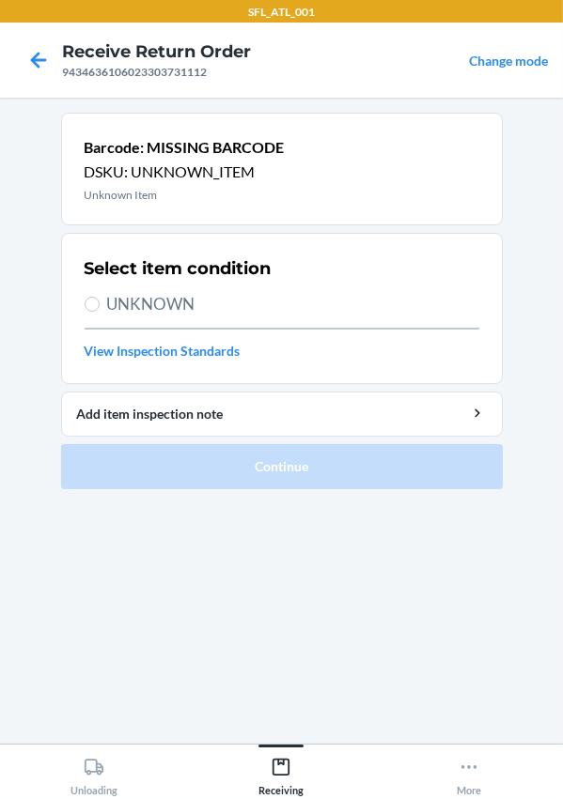
click at [112, 304] on span "UNKNOWN" at bounding box center [293, 304] width 372 height 24
click at [100, 304] on input "UNKNOWN" at bounding box center [92, 304] width 15 height 15
radio input "true"
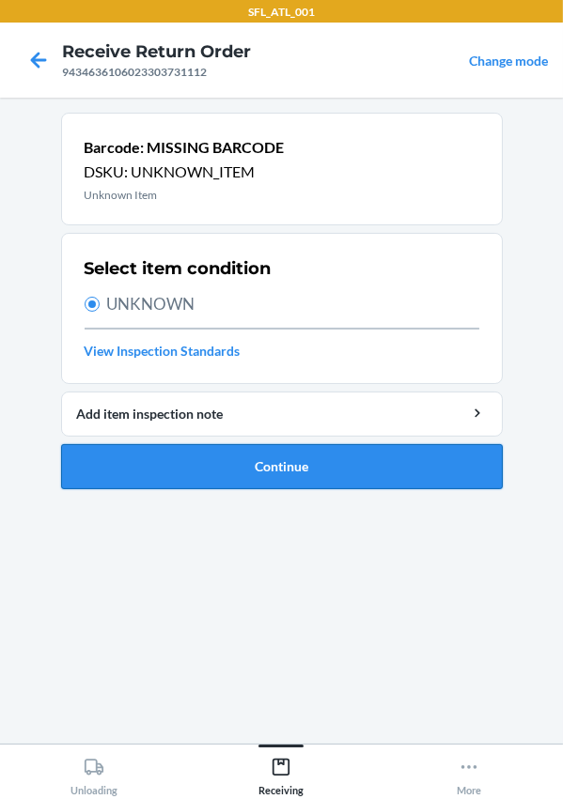
click at [240, 468] on button "Continue" at bounding box center [281, 466] width 441 height 45
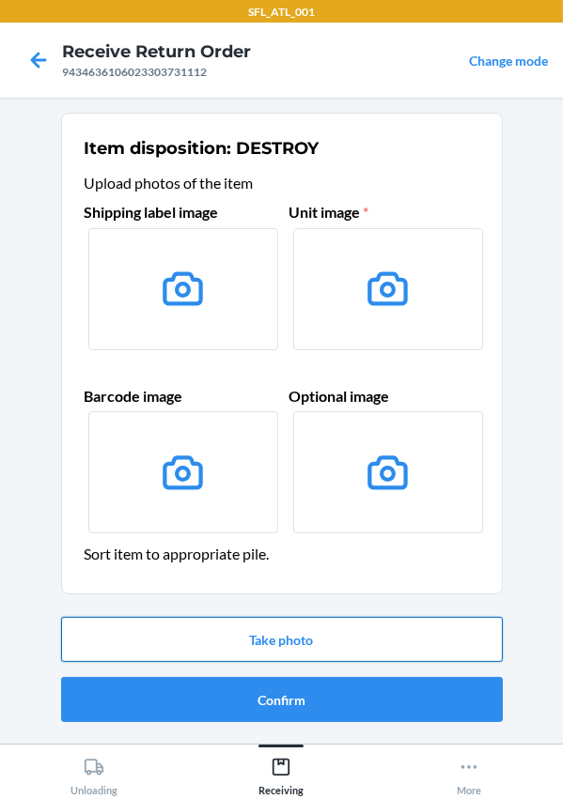
click at [261, 648] on button "Take photo" at bounding box center [281, 639] width 441 height 45
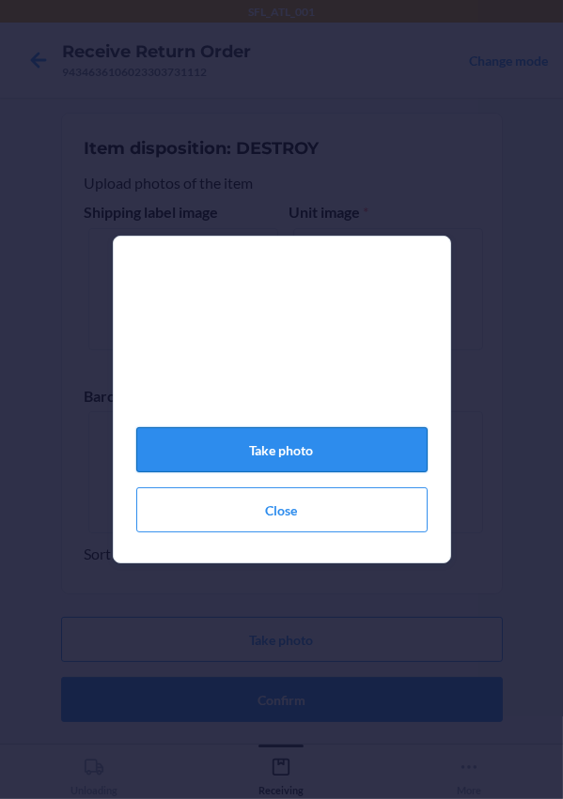
click at [305, 456] on button "Take photo" at bounding box center [281, 449] width 291 height 45
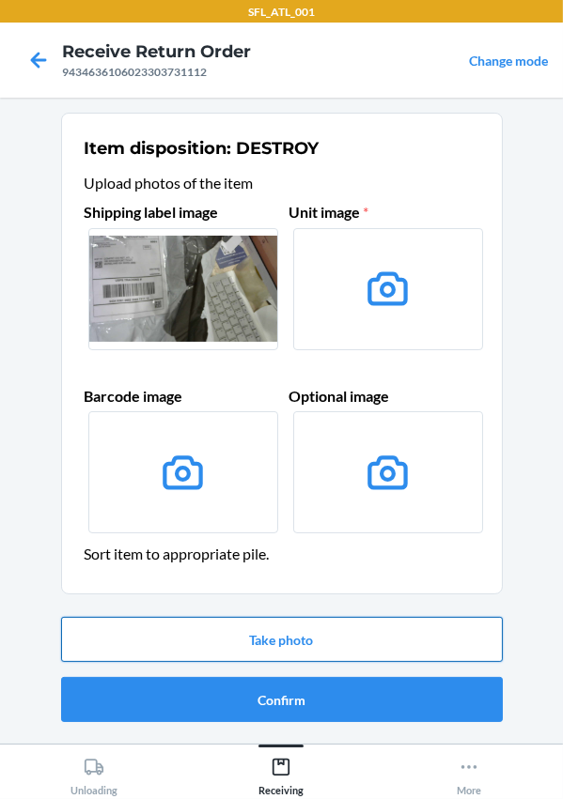
click at [343, 628] on button "Take photo" at bounding box center [281, 639] width 441 height 45
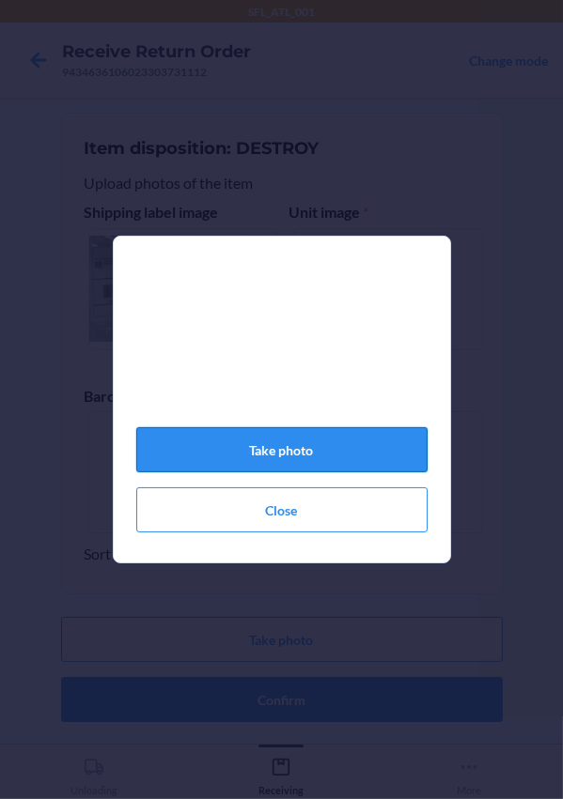
click at [292, 462] on button "Take photo" at bounding box center [281, 449] width 291 height 45
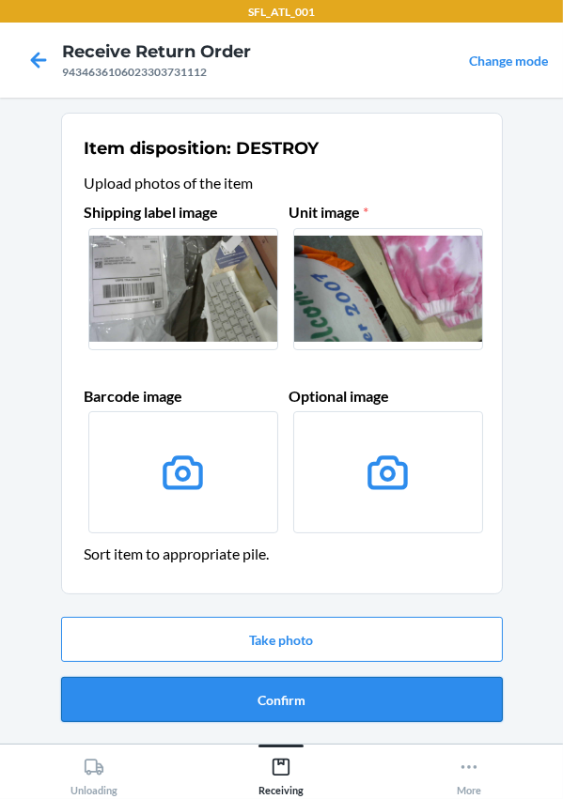
click at [302, 691] on button "Confirm" at bounding box center [281, 699] width 441 height 45
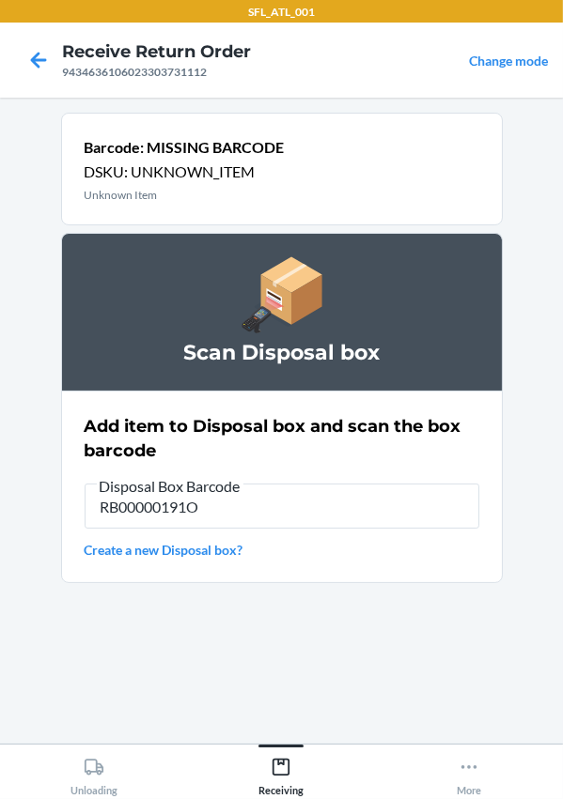
type input "RB00000191O"
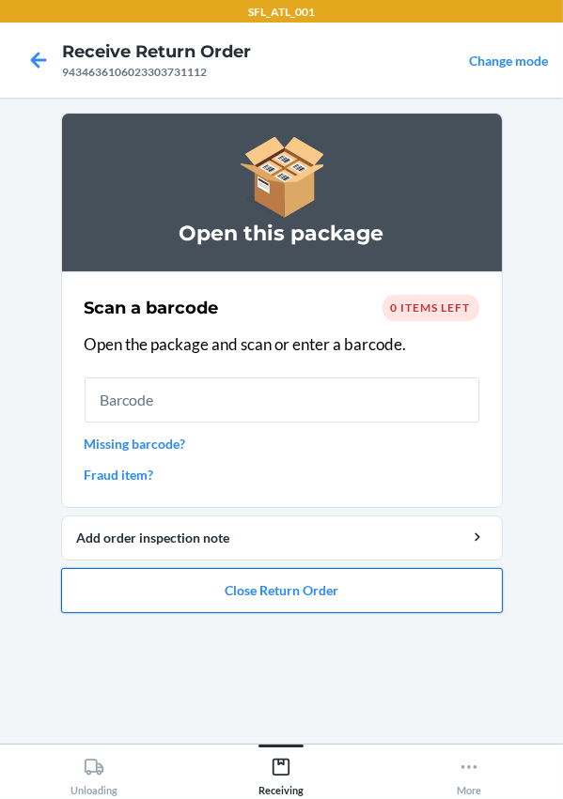
click at [209, 581] on button "Close Return Order" at bounding box center [281, 590] width 441 height 45
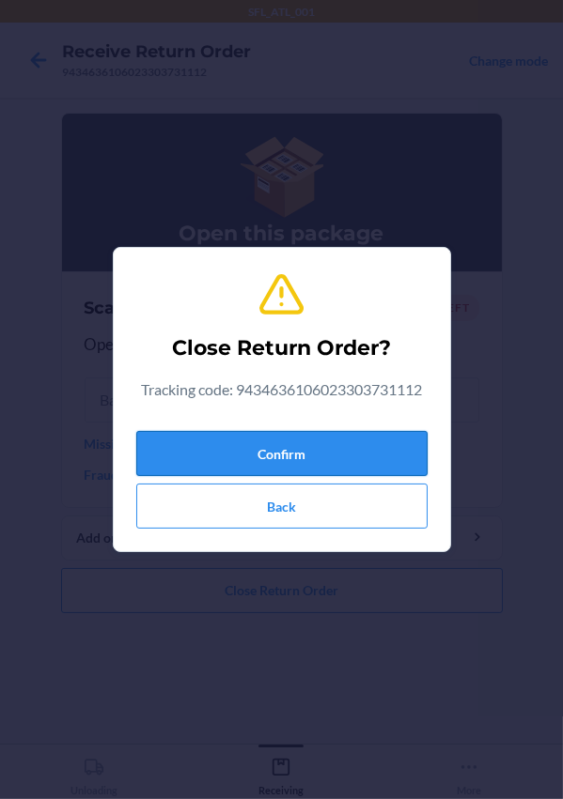
click at [222, 453] on button "Confirm" at bounding box center [281, 453] width 291 height 45
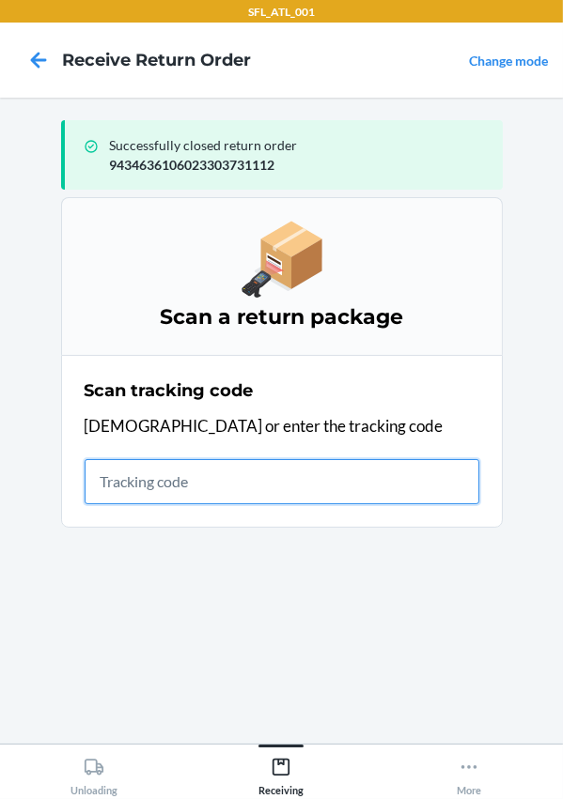
click at [194, 466] on input "text" at bounding box center [282, 481] width 395 height 45
type input "420302599434636106023304451897"
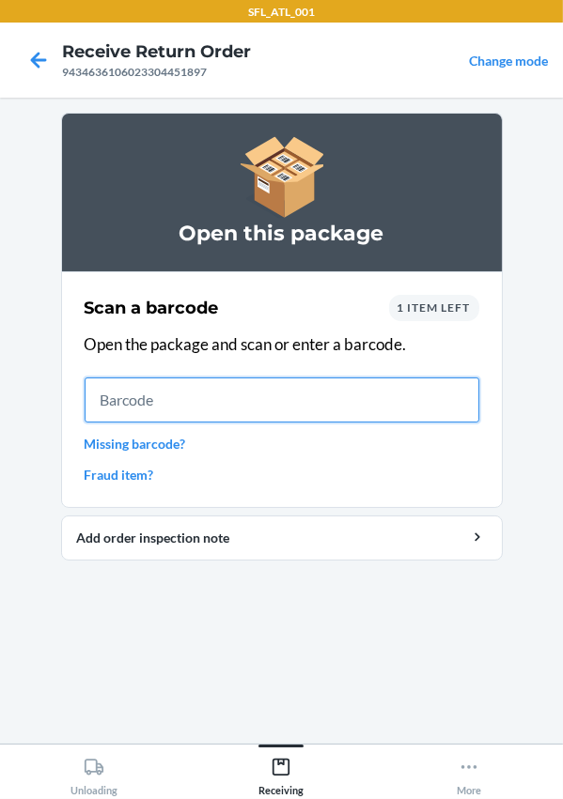
click at [249, 396] on input "text" at bounding box center [282, 400] width 395 height 45
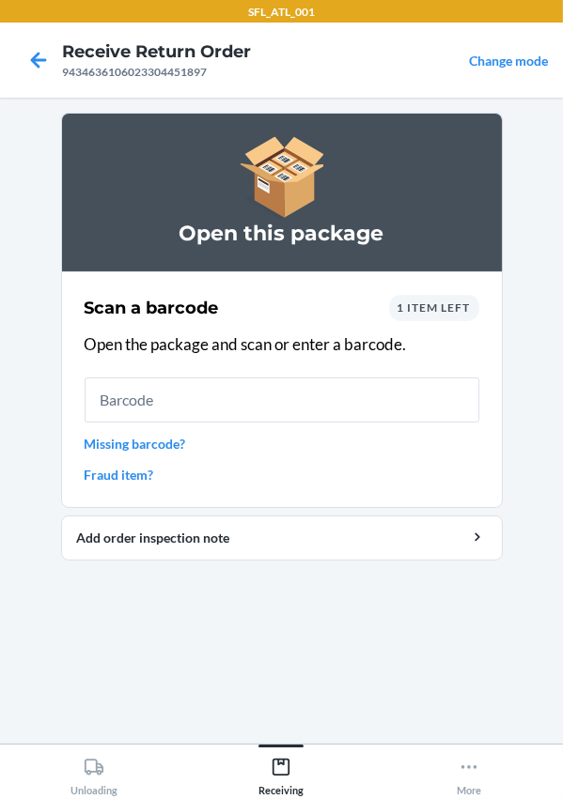
click at [132, 442] on link "Missing barcode?" at bounding box center [282, 444] width 395 height 20
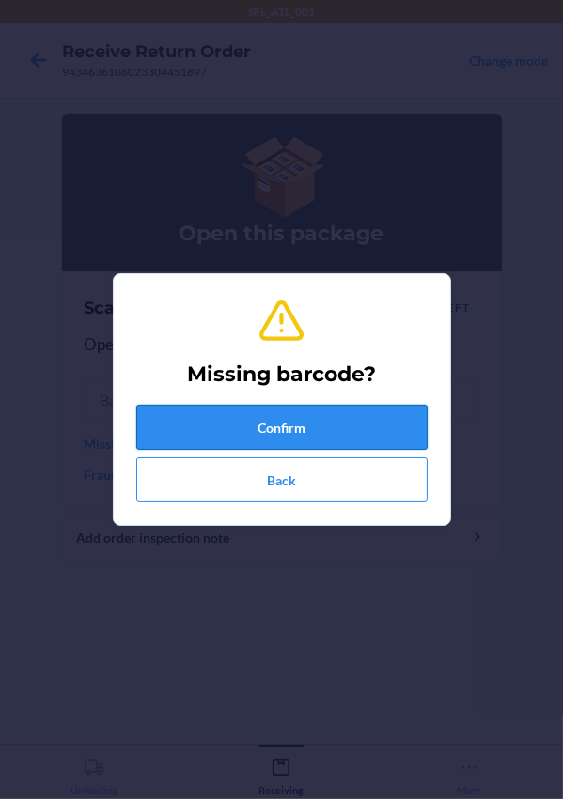
click at [183, 437] on button "Confirm" at bounding box center [281, 427] width 291 height 45
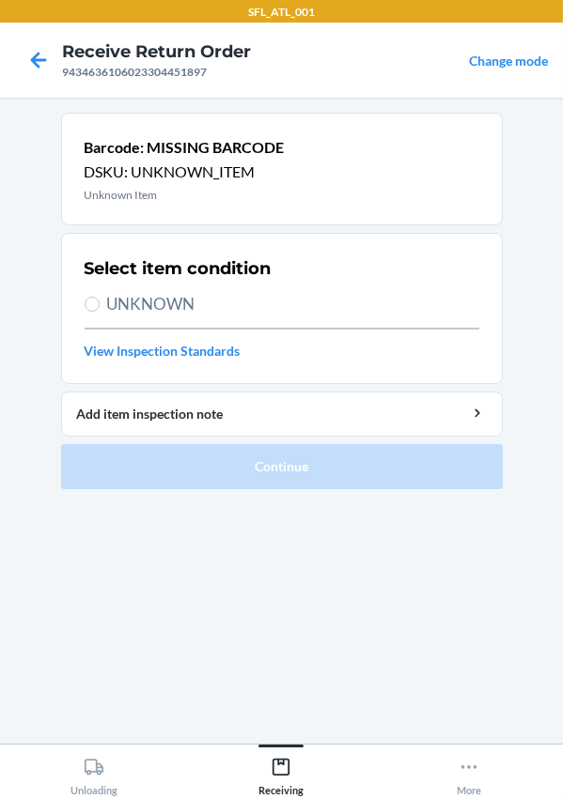
click at [143, 293] on span "UNKNOWN" at bounding box center [293, 304] width 372 height 24
click at [100, 297] on input "UNKNOWN" at bounding box center [92, 304] width 15 height 15
radio input "true"
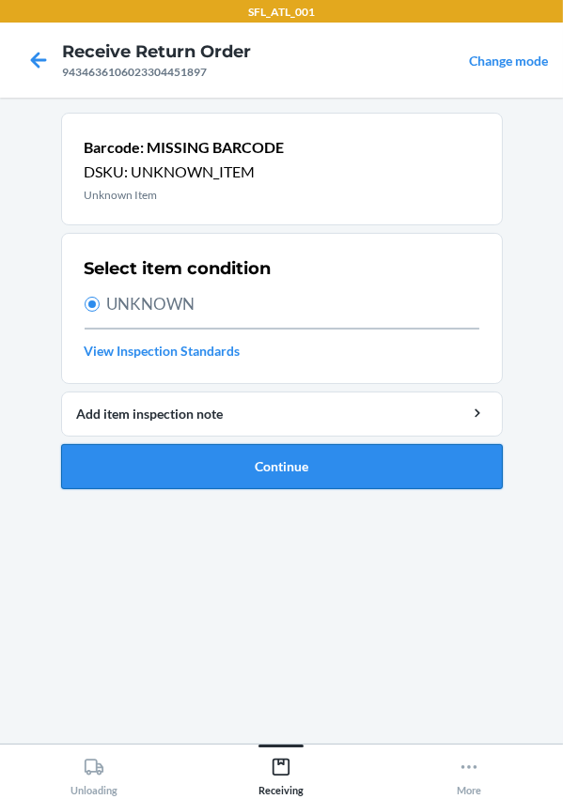
click at [207, 481] on button "Continue" at bounding box center [281, 466] width 441 height 45
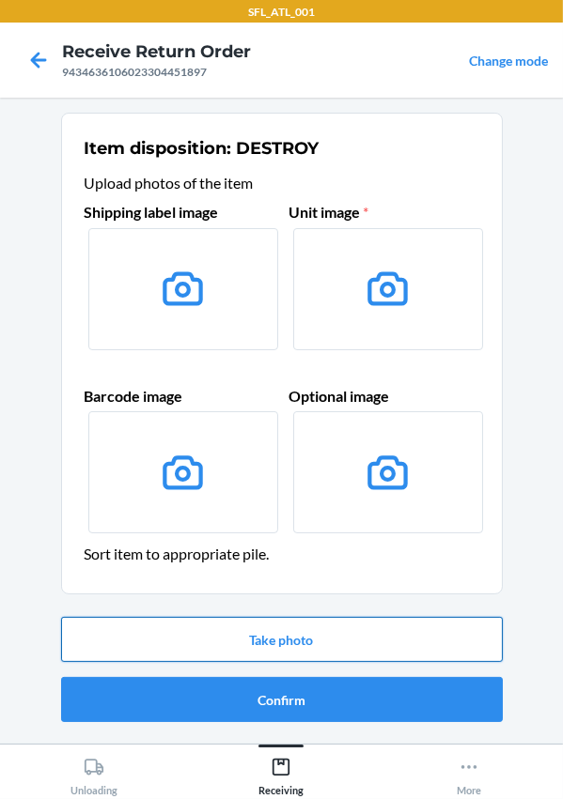
click at [255, 627] on button "Take photo" at bounding box center [281, 639] width 441 height 45
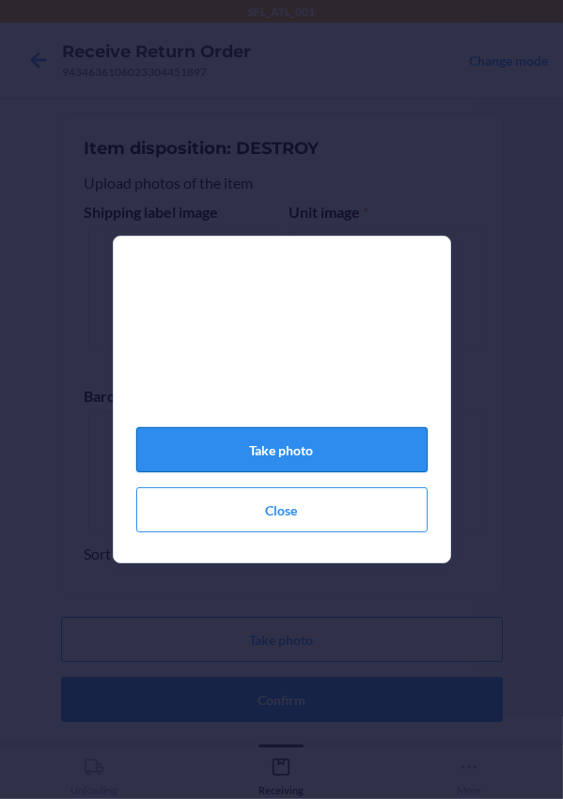
click at [255, 447] on button "Take photo" at bounding box center [281, 449] width 291 height 45
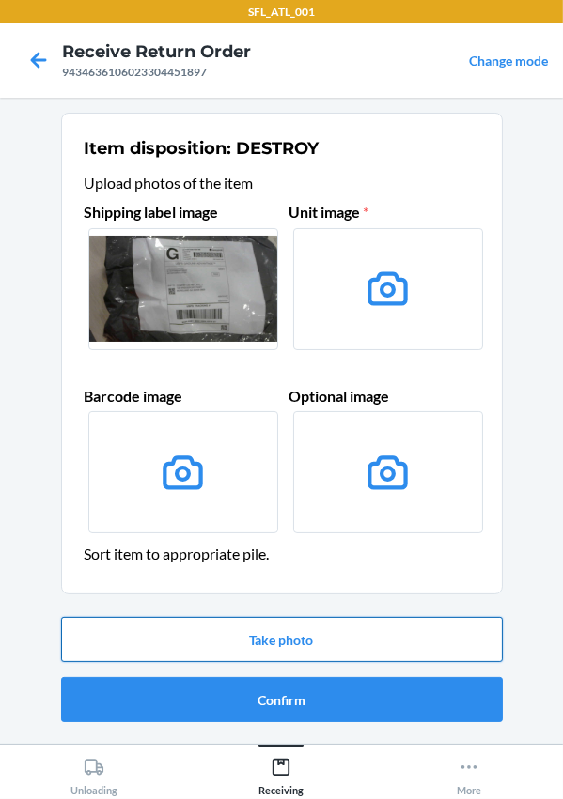
click at [244, 642] on button "Take photo" at bounding box center [281, 639] width 441 height 45
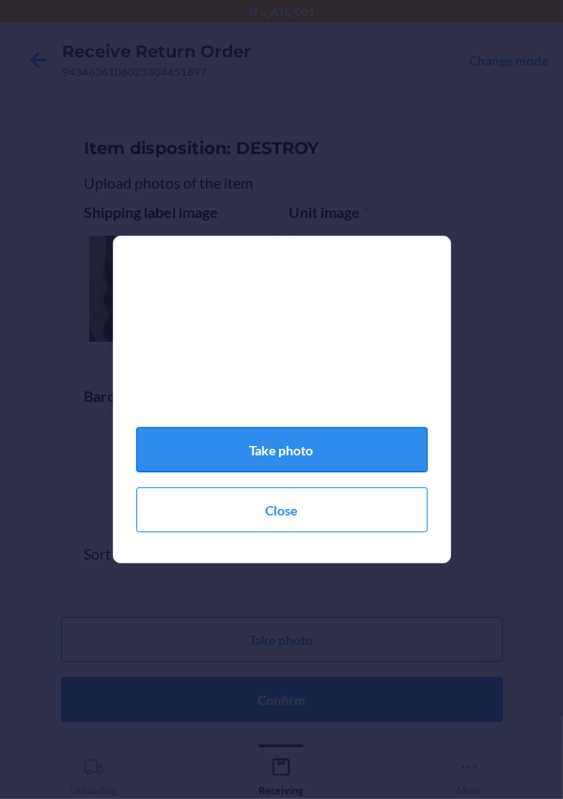
click at [281, 462] on button "Take photo" at bounding box center [281, 449] width 291 height 45
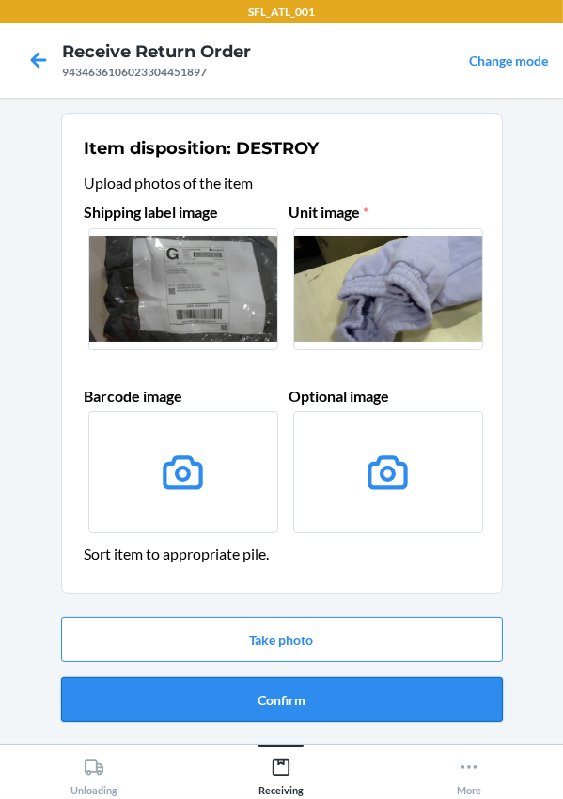
click at [290, 710] on button "Confirm" at bounding box center [281, 699] width 441 height 45
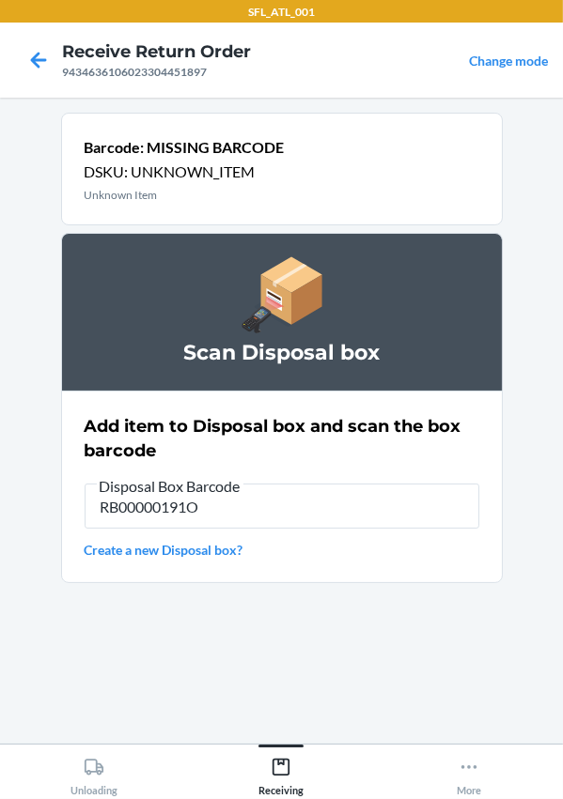
type input "RB00000191O"
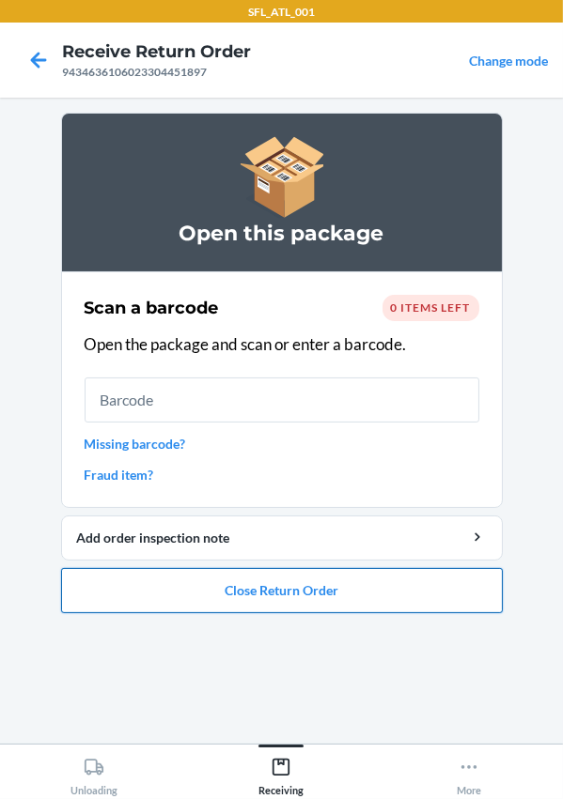
click at [290, 601] on button "Close Return Order" at bounding box center [281, 590] width 441 height 45
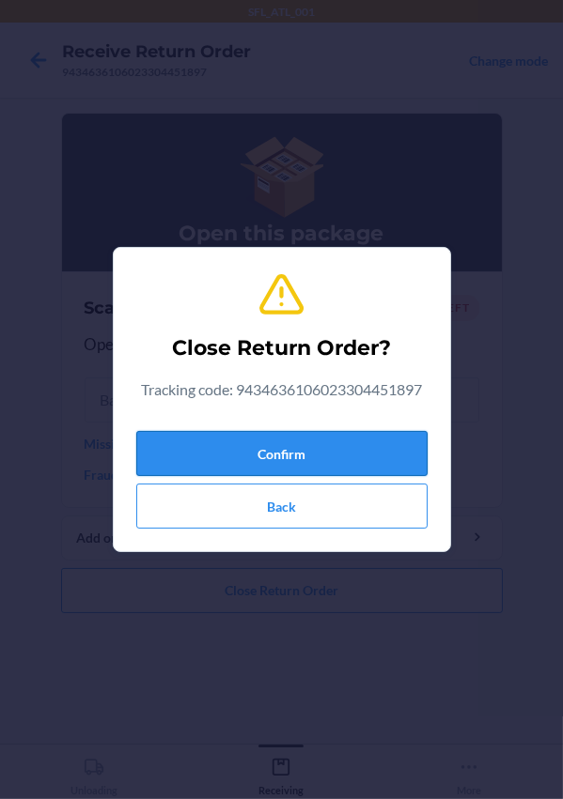
click at [327, 453] on button "Confirm" at bounding box center [281, 453] width 291 height 45
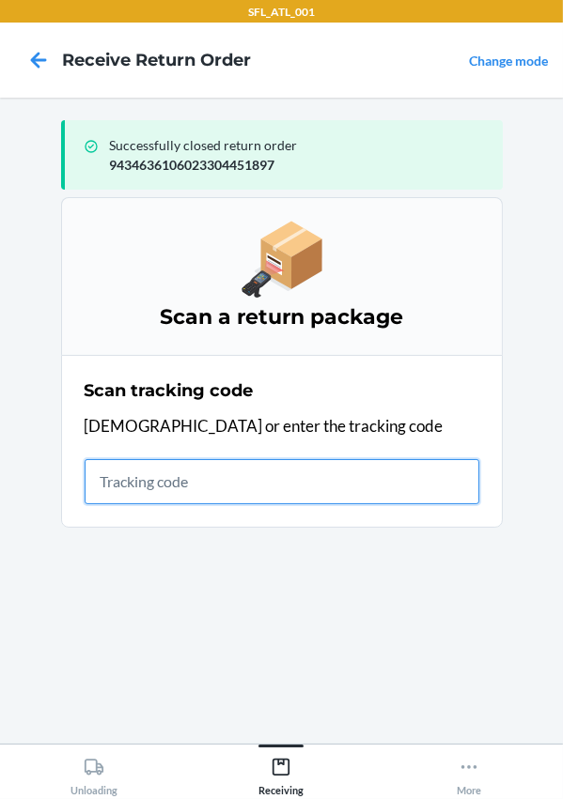
click at [293, 479] on input "text" at bounding box center [282, 481] width 395 height 45
type input "420302599434636106023302149079"
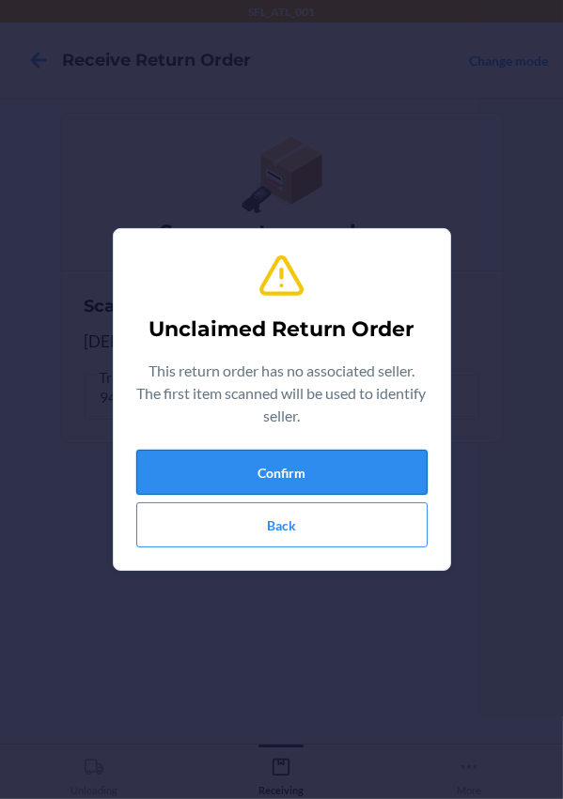
click at [282, 469] on button "Confirm" at bounding box center [281, 472] width 291 height 45
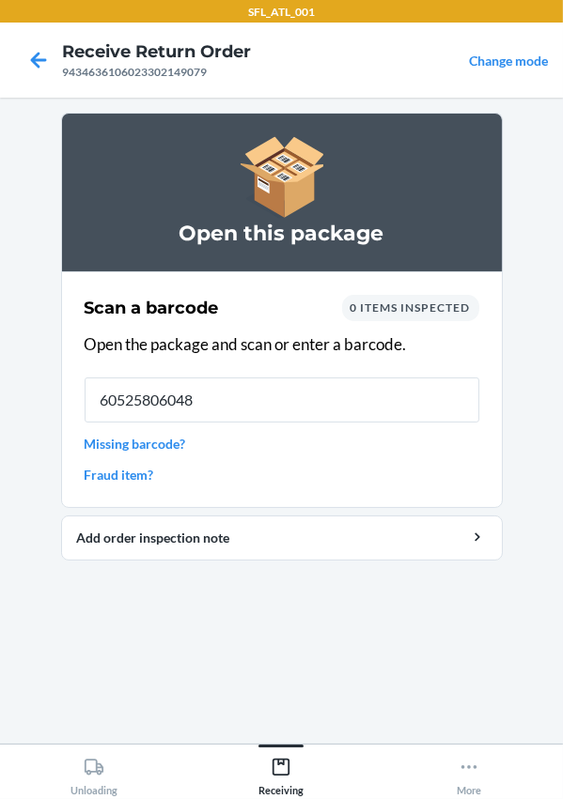
type input "605258060488"
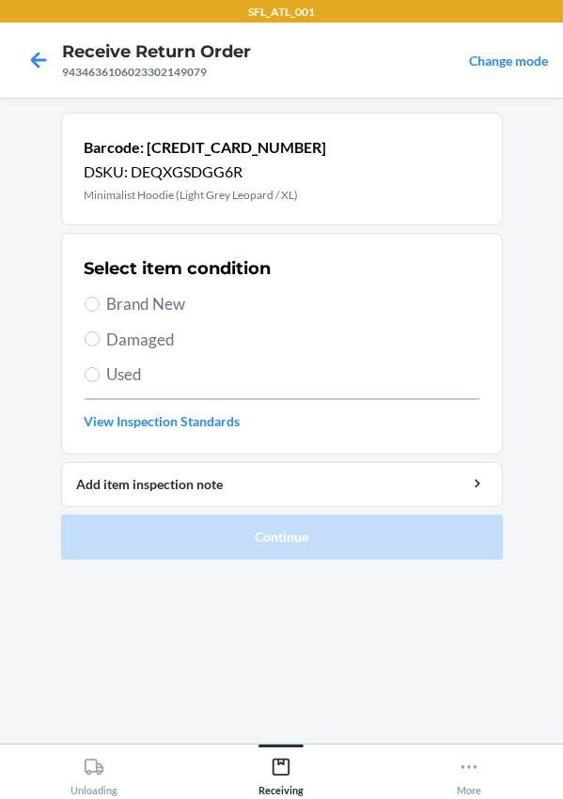
click at [159, 297] on span "Brand New" at bounding box center [293, 304] width 372 height 24
click at [100, 297] on input "Brand New" at bounding box center [92, 304] width 15 height 15
radio input "true"
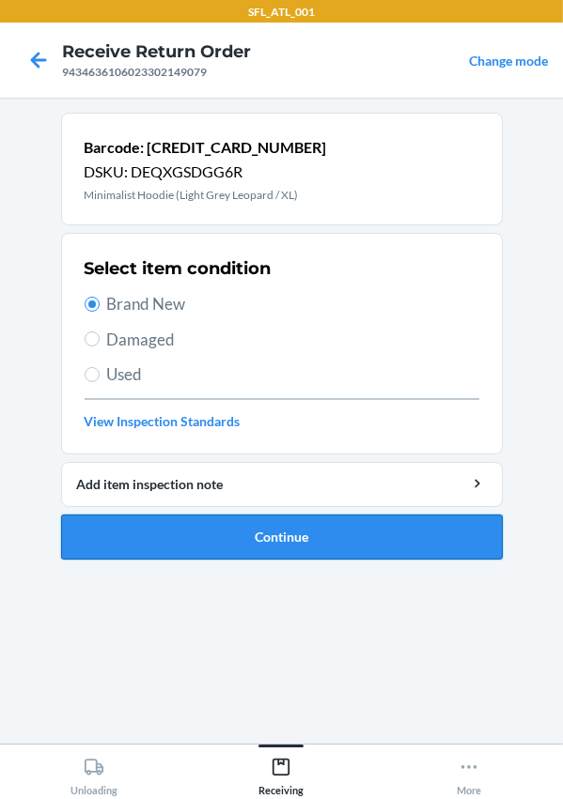
click at [279, 535] on button "Continue" at bounding box center [281, 537] width 441 height 45
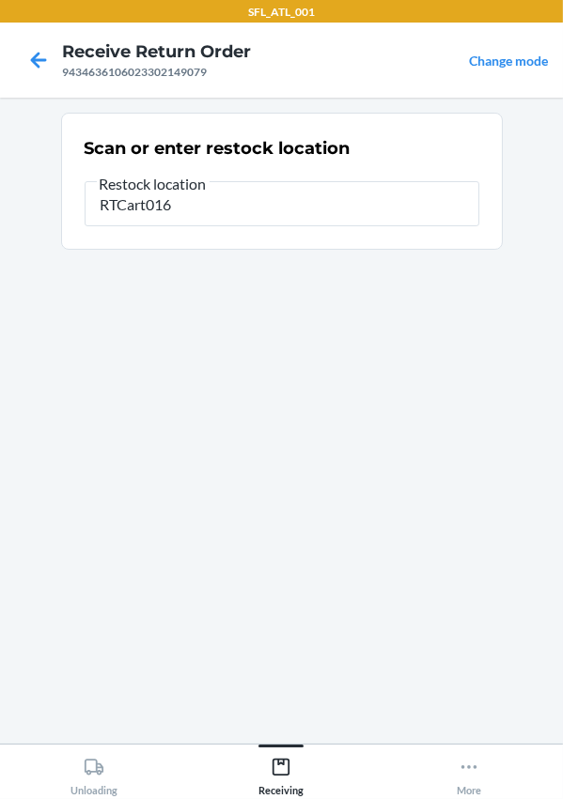
type input "RTCart016"
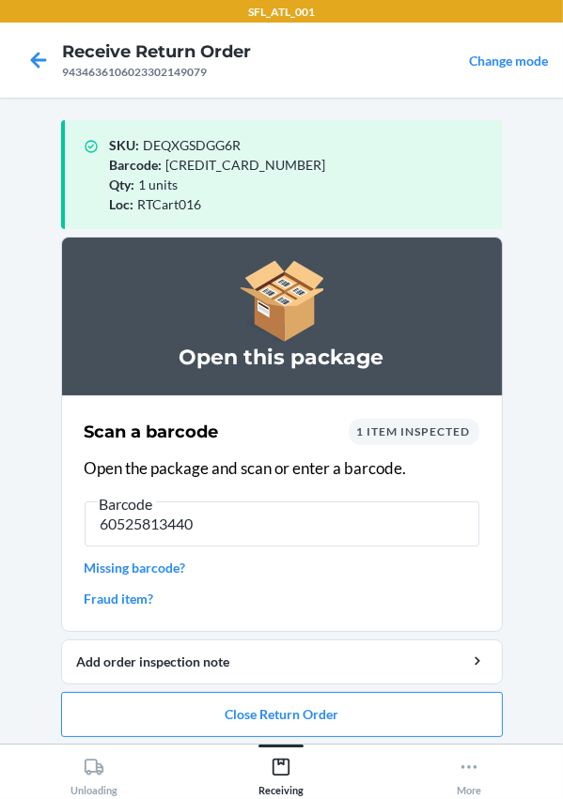
type input "605258134400"
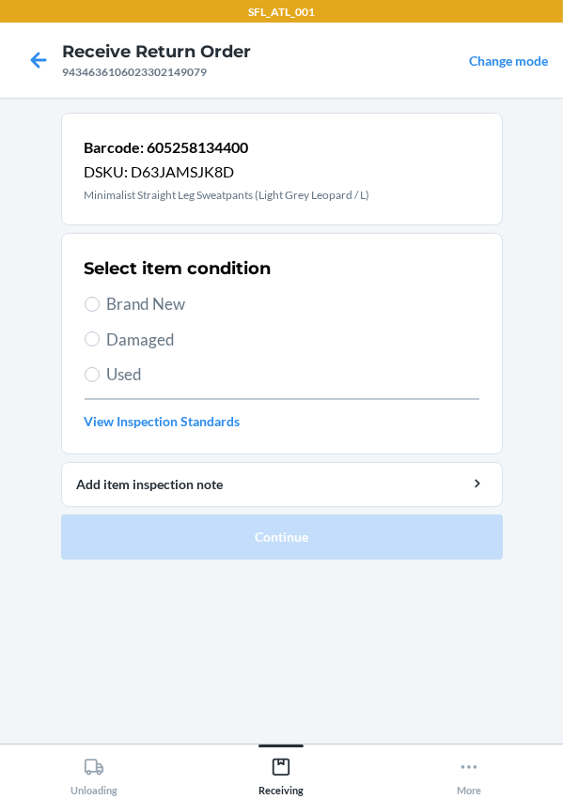
click at [126, 299] on span "Brand New" at bounding box center [293, 304] width 372 height 24
click at [100, 299] on input "Brand New" at bounding box center [92, 304] width 15 height 15
radio input "true"
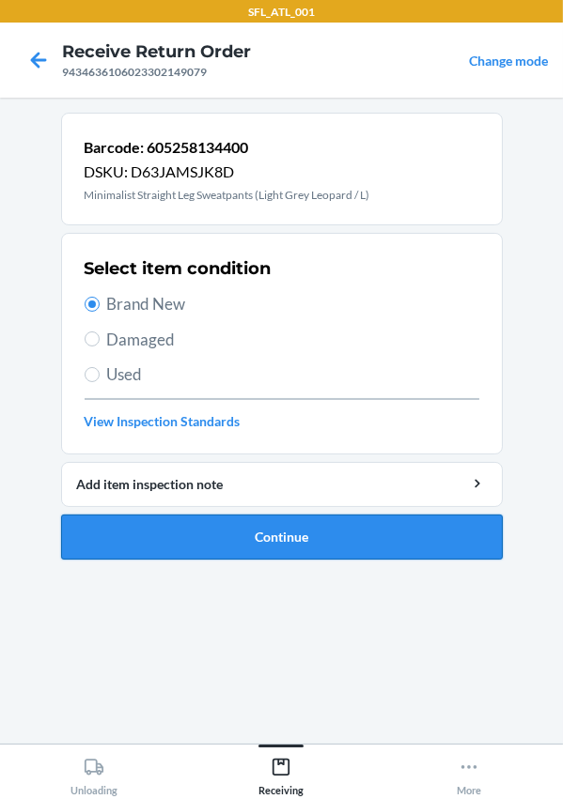
click at [237, 523] on button "Continue" at bounding box center [281, 537] width 441 height 45
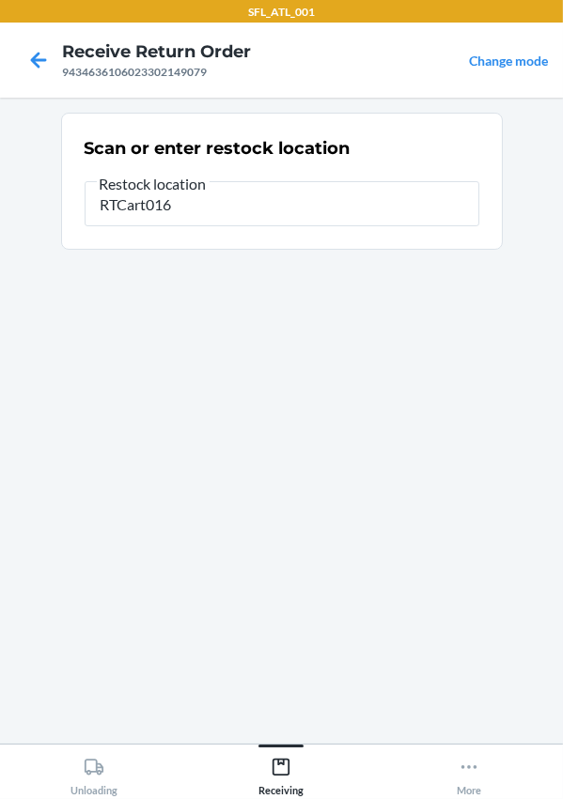
type input "RTCart016"
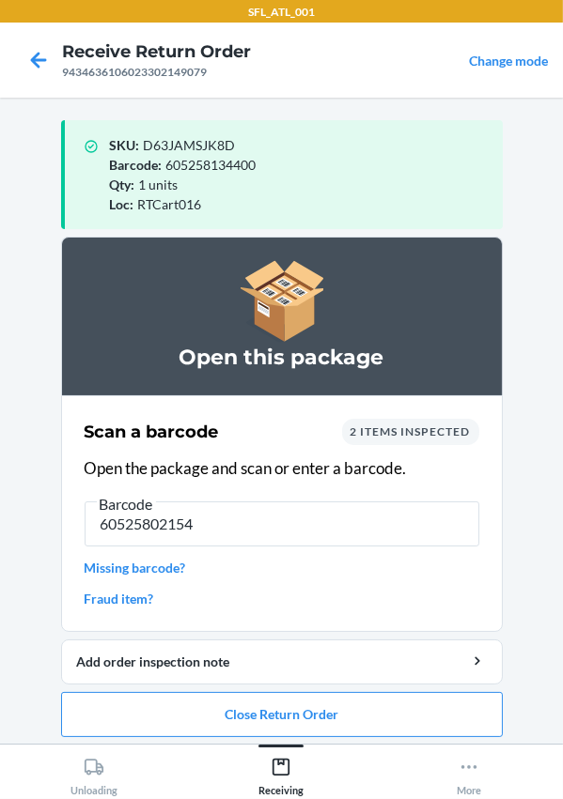
type input "605258021540"
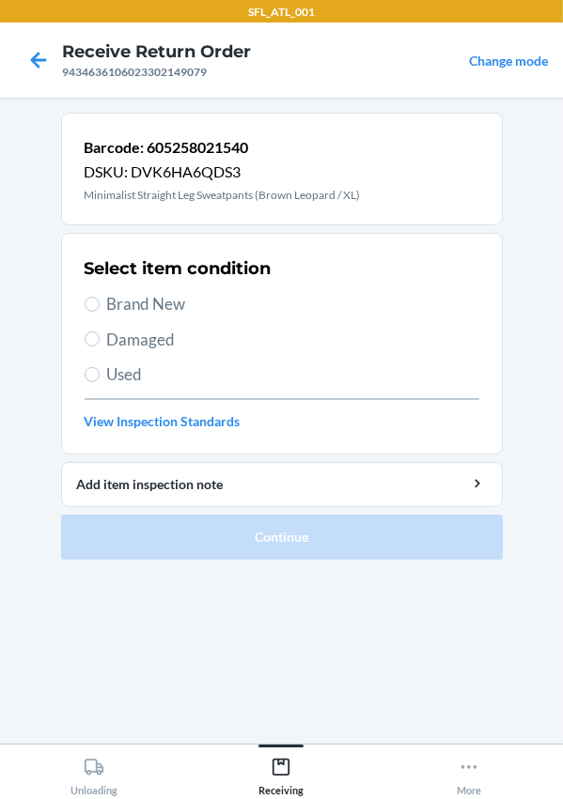
click at [143, 293] on span "Brand New" at bounding box center [293, 304] width 372 height 24
click at [100, 297] on input "Brand New" at bounding box center [92, 304] width 15 height 15
radio input "true"
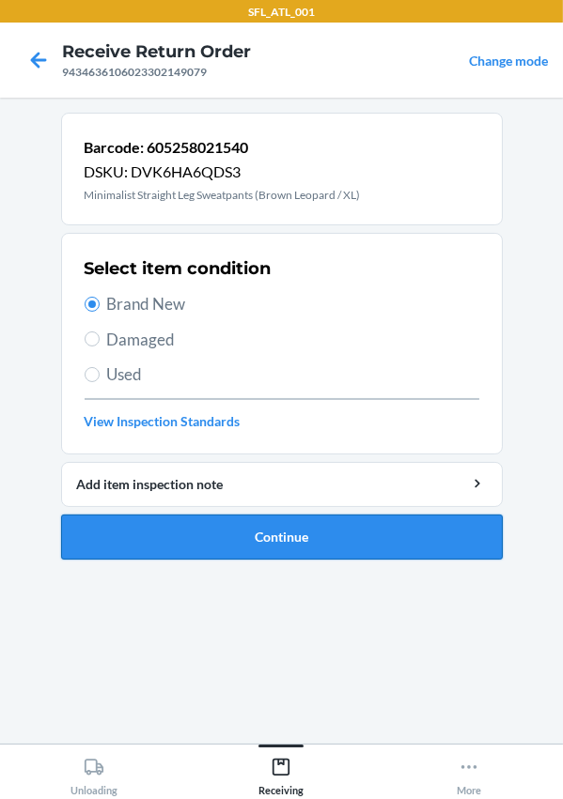
click at [285, 542] on button "Continue" at bounding box center [281, 537] width 441 height 45
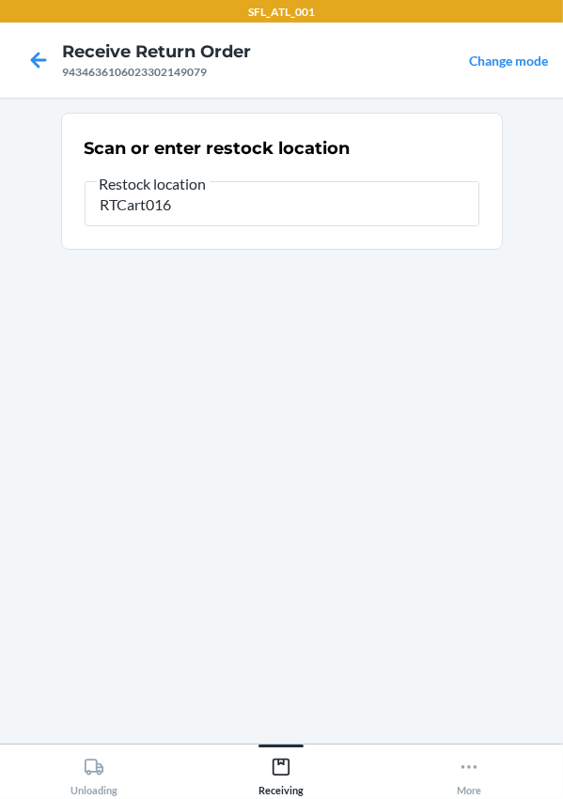
type input "RTCart016"
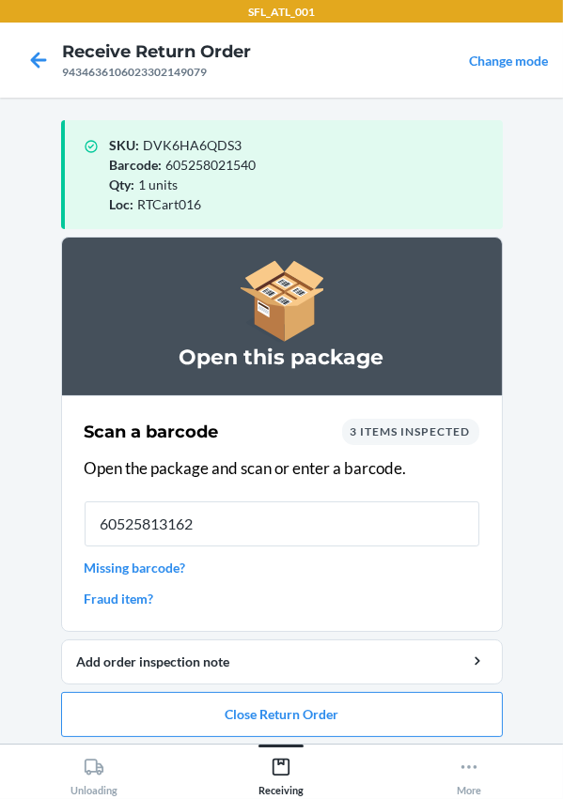
type input "605258131621"
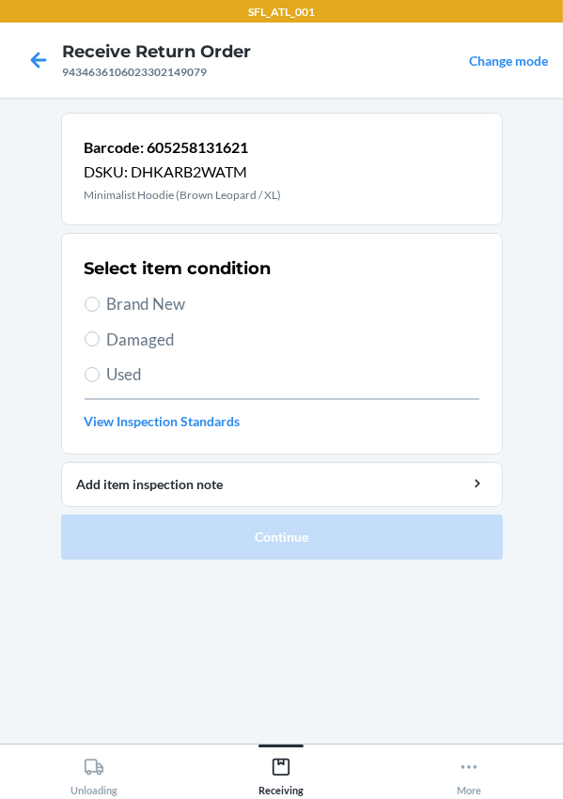
click at [146, 296] on span "Brand New" at bounding box center [293, 304] width 372 height 24
click at [100, 297] on input "Brand New" at bounding box center [92, 304] width 15 height 15
radio input "true"
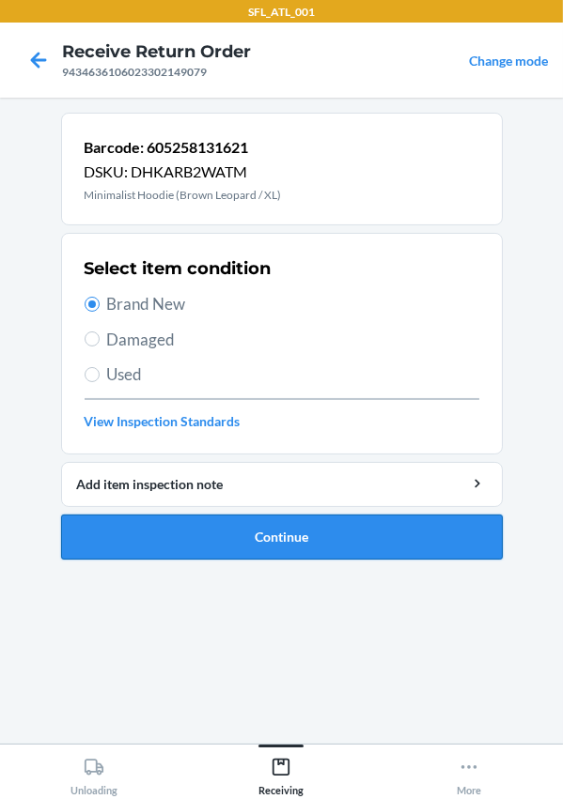
click at [251, 547] on button "Continue" at bounding box center [281, 537] width 441 height 45
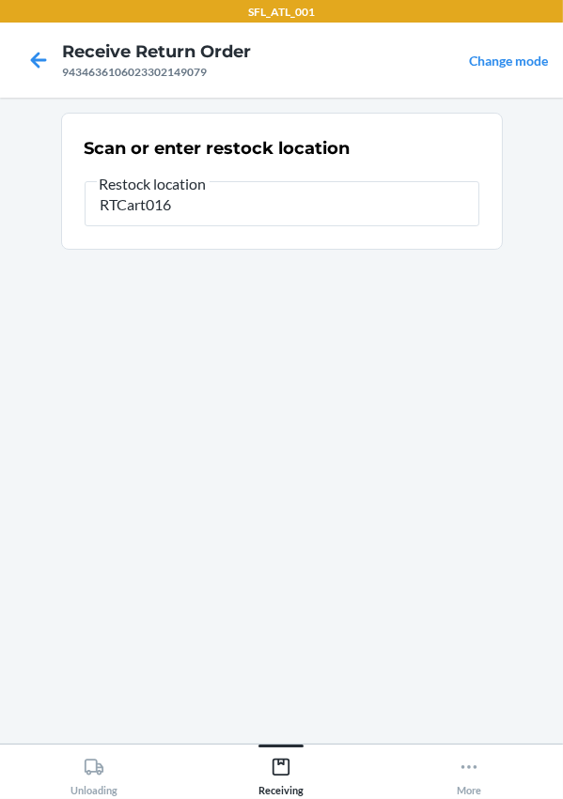
type input "RTCart016"
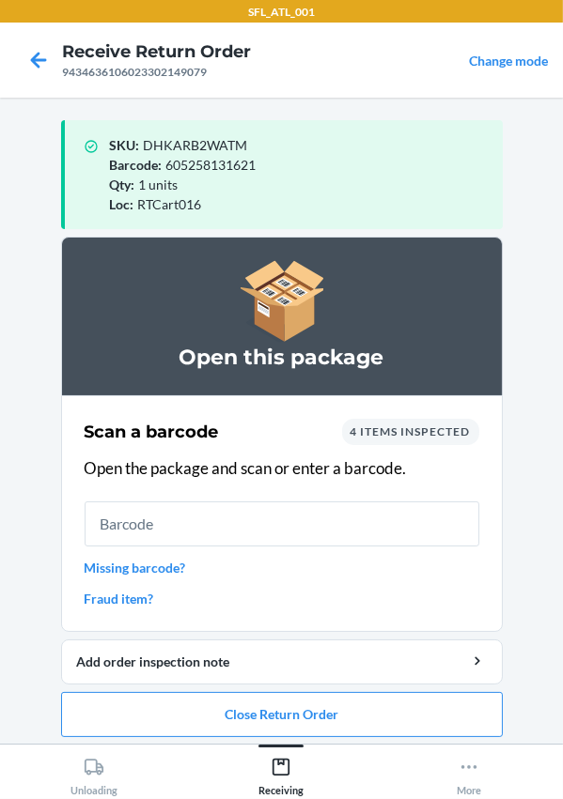
click at [104, 577] on div "Scan a barcode 4 items inspected Open the package and scan or enter a barcode. …" at bounding box center [282, 513] width 395 height 201
click at [113, 565] on link "Missing barcode?" at bounding box center [282, 568] width 395 height 20
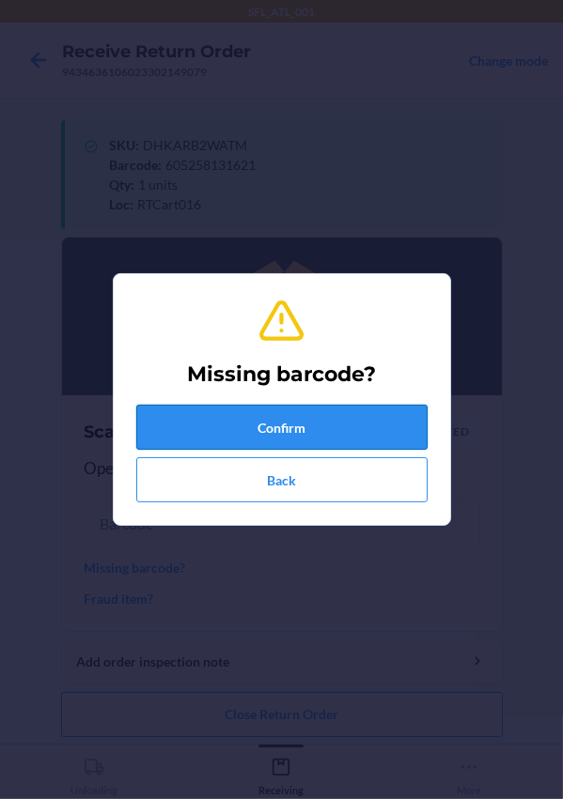
click at [236, 432] on button "Confirm" at bounding box center [281, 427] width 291 height 45
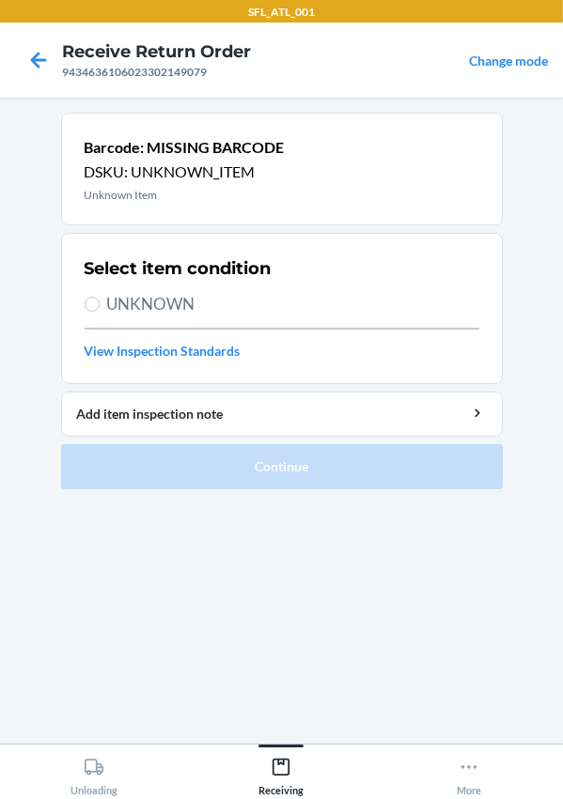
click at [107, 305] on span "UNKNOWN" at bounding box center [293, 304] width 372 height 24
click at [100, 305] on input "UNKNOWN" at bounding box center [92, 304] width 15 height 15
radio input "true"
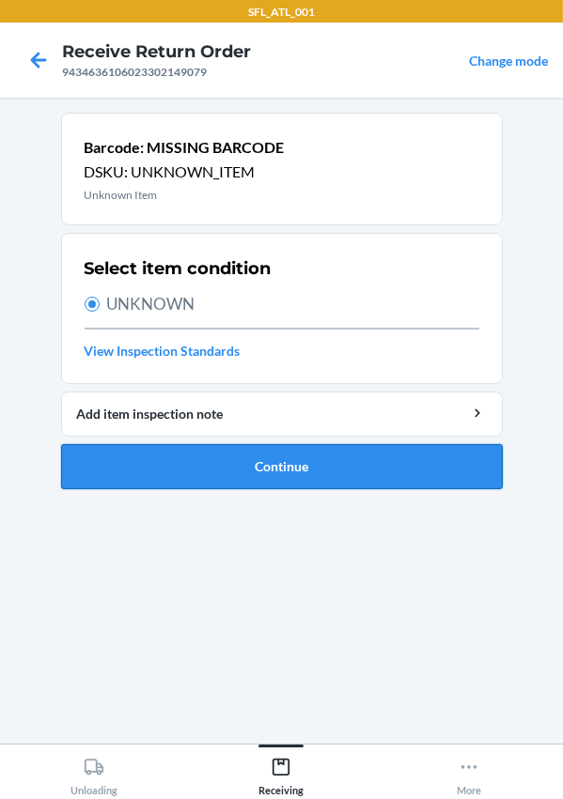
click at [216, 467] on button "Continue" at bounding box center [281, 466] width 441 height 45
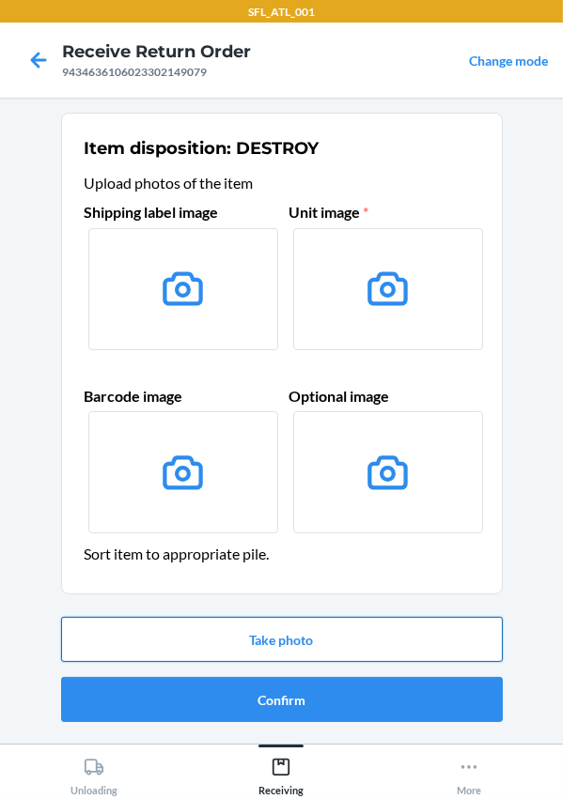
click at [258, 631] on button "Take photo" at bounding box center [281, 639] width 441 height 45
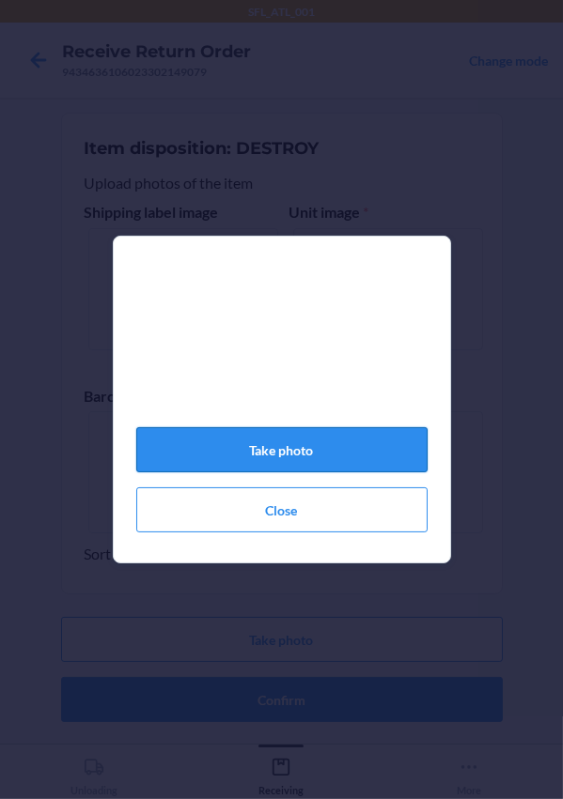
click at [330, 461] on button "Take photo" at bounding box center [281, 449] width 291 height 45
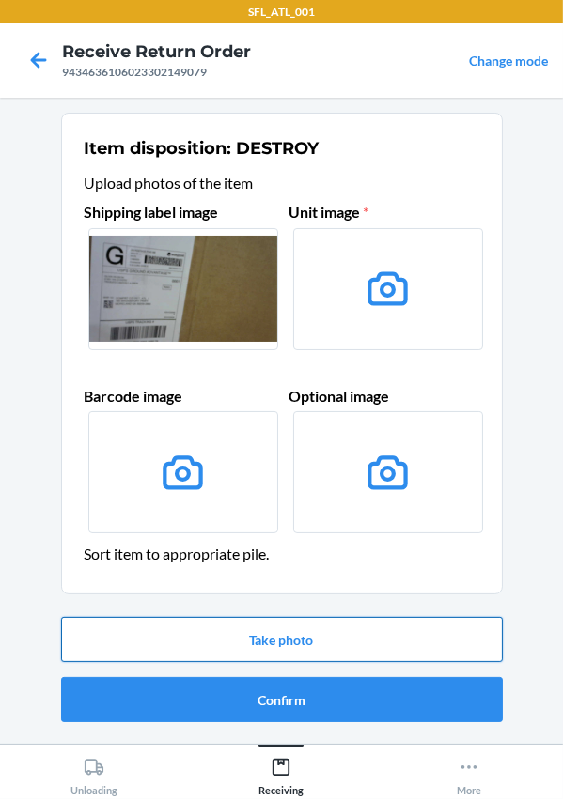
click at [212, 634] on button "Take photo" at bounding box center [281, 639] width 441 height 45
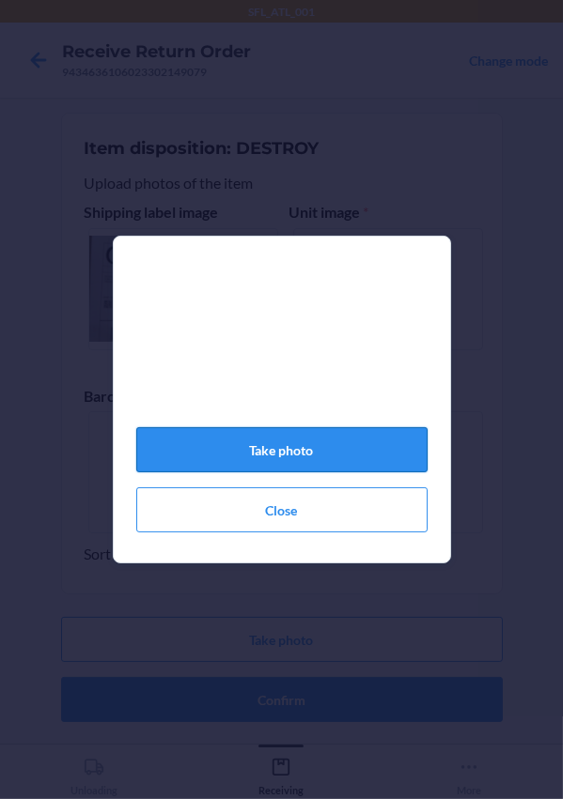
click at [289, 447] on button "Take photo" at bounding box center [281, 449] width 291 height 45
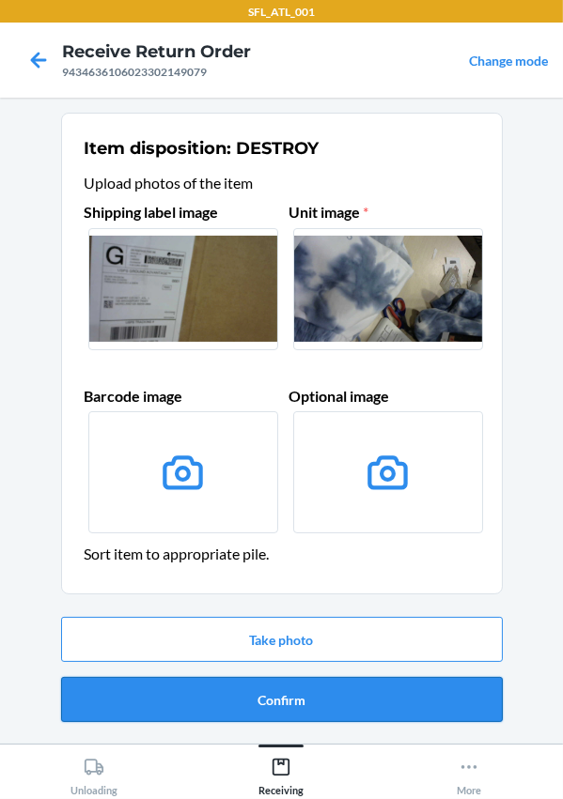
click at [224, 693] on button "Confirm" at bounding box center [281, 699] width 441 height 45
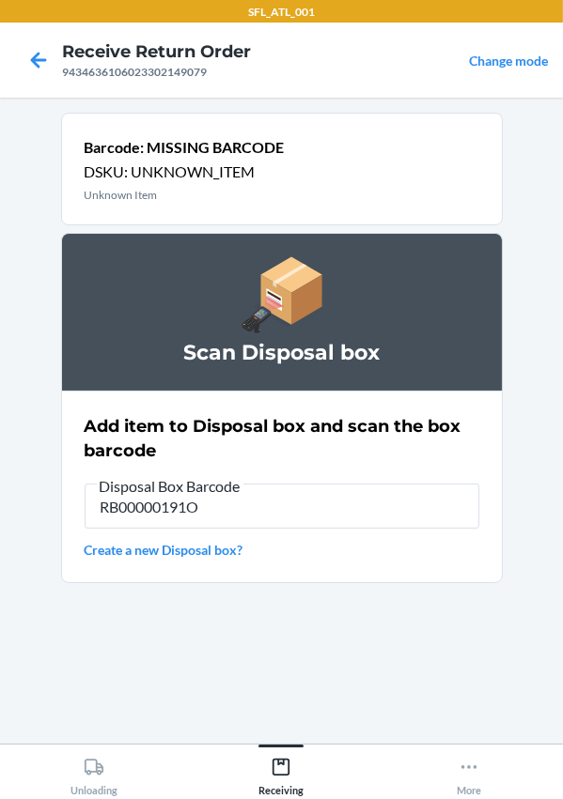
type input "RB00000191O"
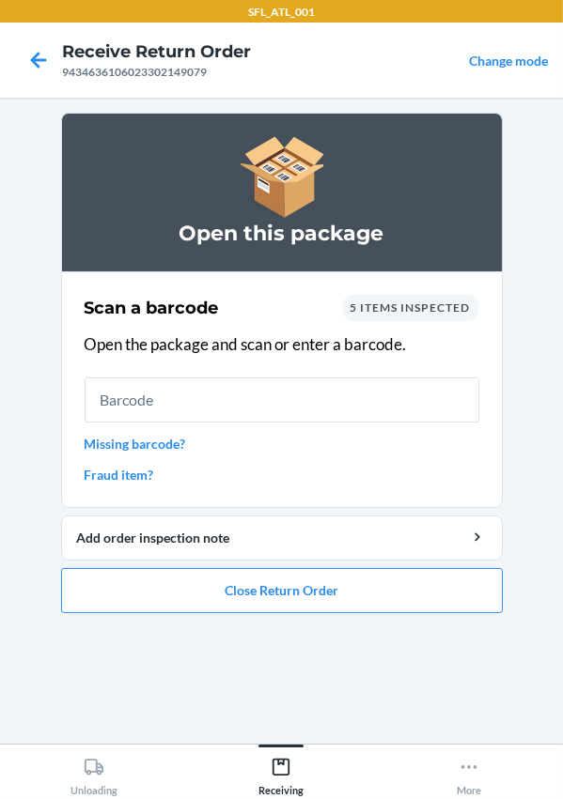
click at [140, 450] on link "Missing barcode?" at bounding box center [282, 444] width 395 height 20
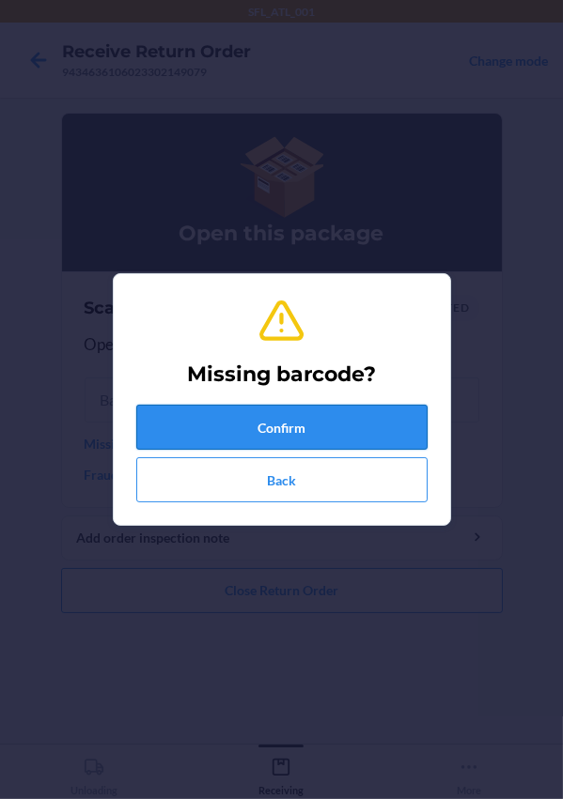
click at [209, 419] on button "Confirm" at bounding box center [281, 427] width 291 height 45
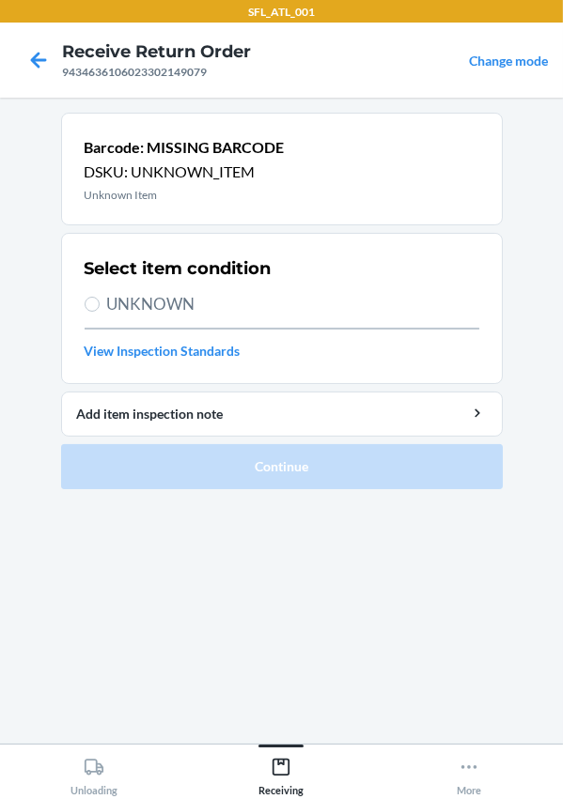
click at [159, 299] on span "UNKNOWN" at bounding box center [293, 304] width 372 height 24
click at [100, 299] on input "UNKNOWN" at bounding box center [92, 304] width 15 height 15
radio input "true"
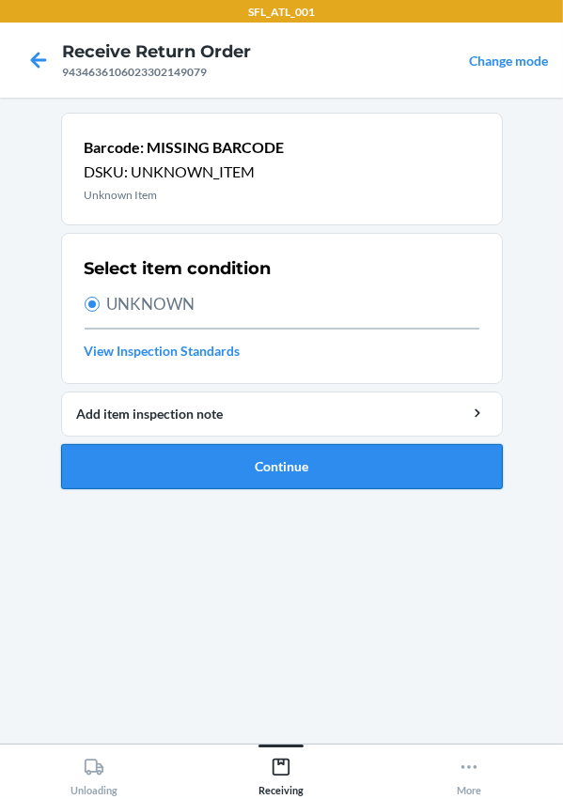
click at [237, 463] on button "Continue" at bounding box center [281, 466] width 441 height 45
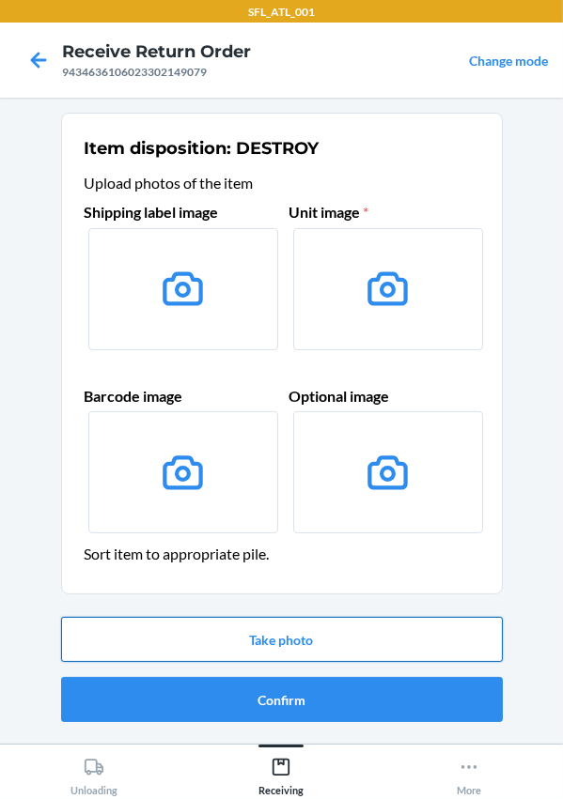
click at [311, 647] on button "Take photo" at bounding box center [281, 639] width 441 height 45
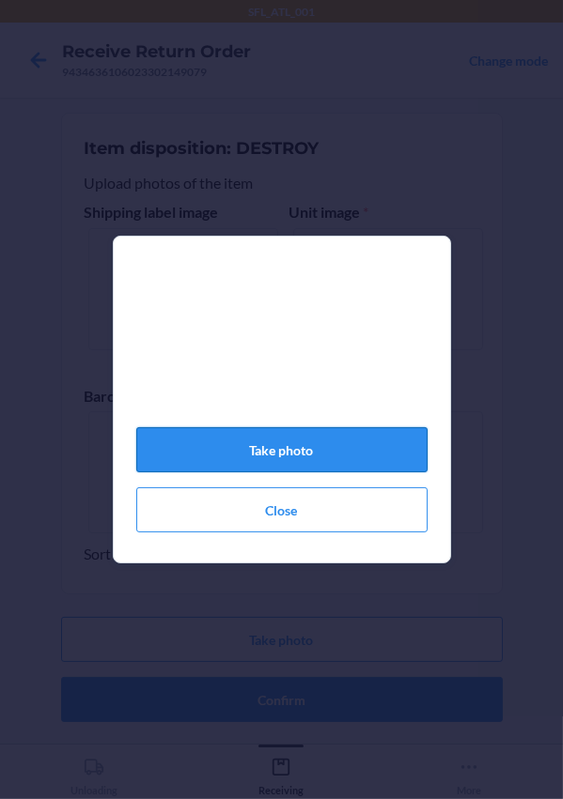
click at [296, 457] on button "Take photo" at bounding box center [281, 449] width 291 height 45
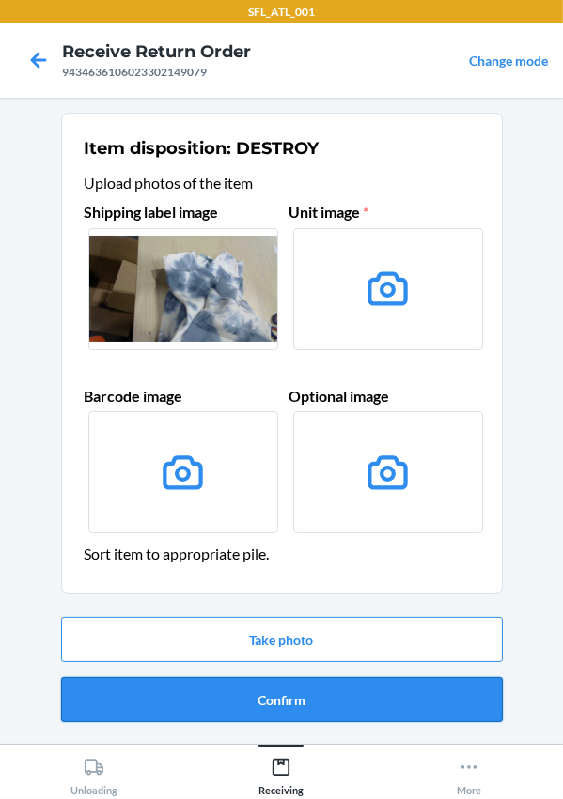
click at [272, 690] on button "Confirm" at bounding box center [281, 699] width 441 height 45
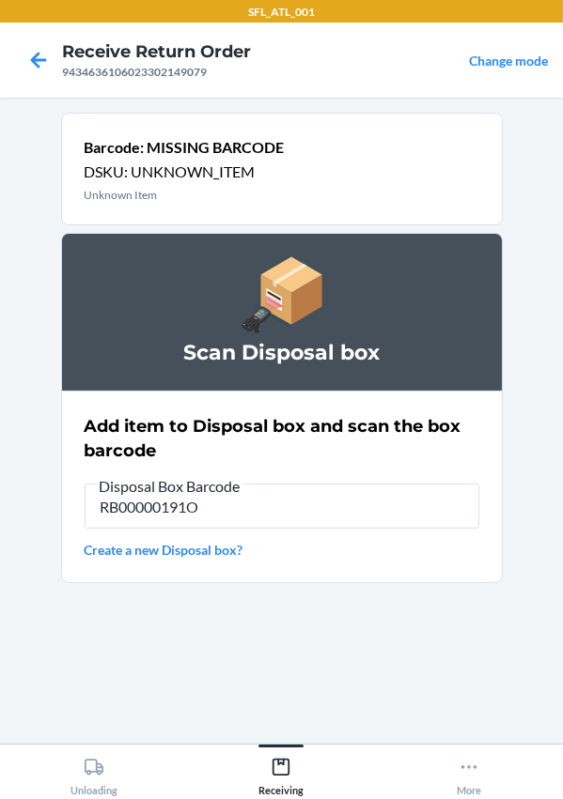
type input "RB00000191O"
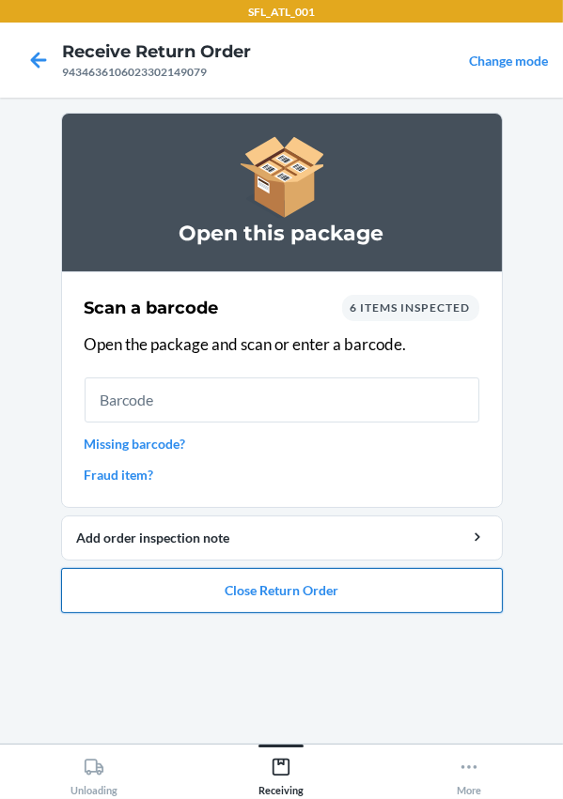
click at [280, 591] on button "Close Return Order" at bounding box center [281, 590] width 441 height 45
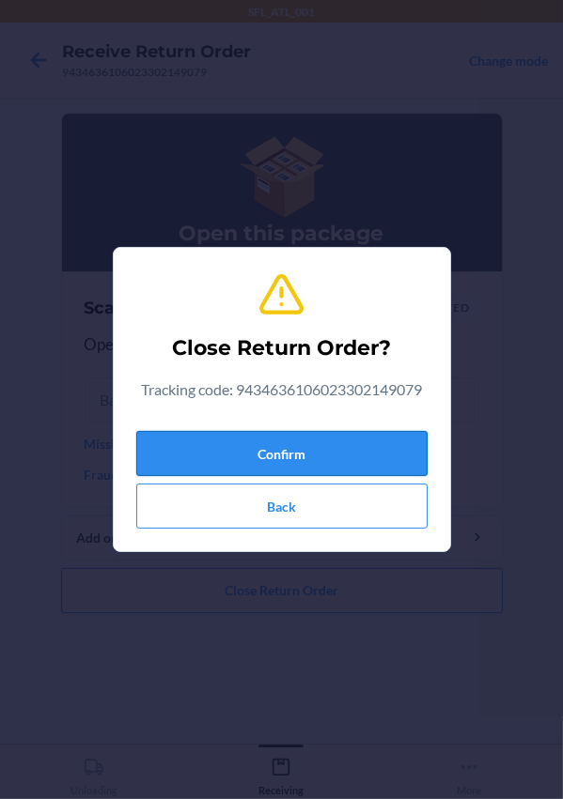
click at [240, 446] on button "Confirm" at bounding box center [281, 453] width 291 height 45
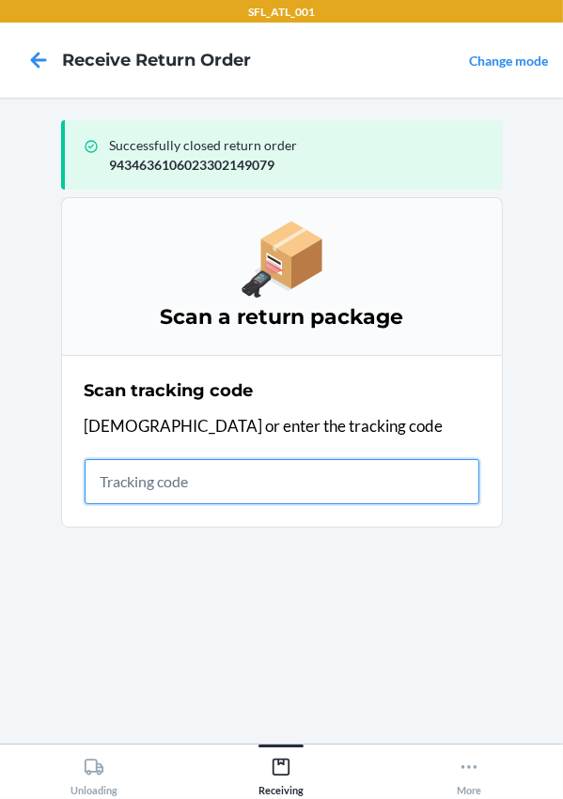
click at [213, 489] on input "text" at bounding box center [282, 481] width 395 height 45
type input "420302599434636106023304837035"
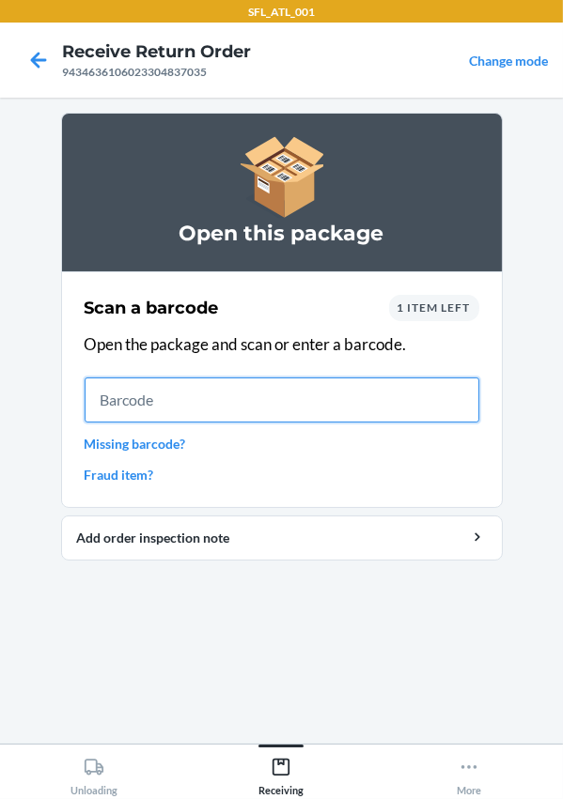
click at [171, 403] on input "text" at bounding box center [282, 400] width 395 height 45
type input "612461192073"
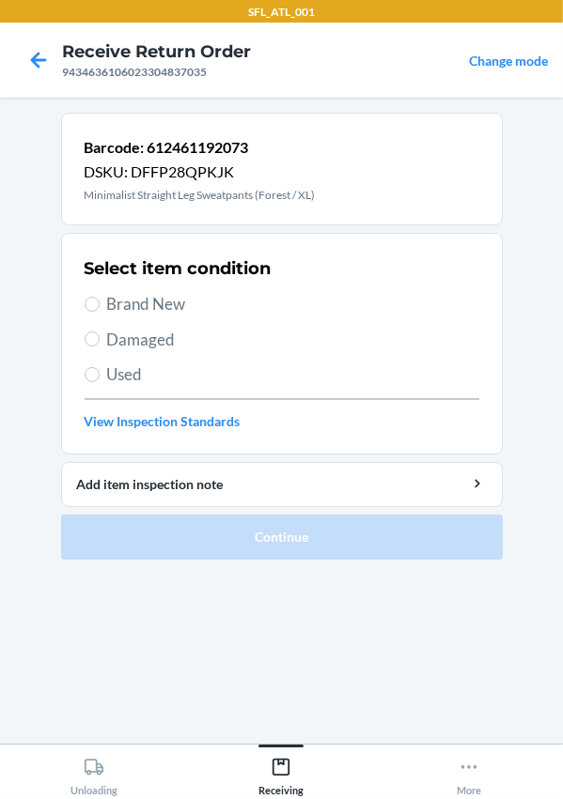
click at [132, 308] on span "Brand New" at bounding box center [293, 304] width 372 height 24
click at [100, 308] on input "Brand New" at bounding box center [92, 304] width 15 height 15
radio input "true"
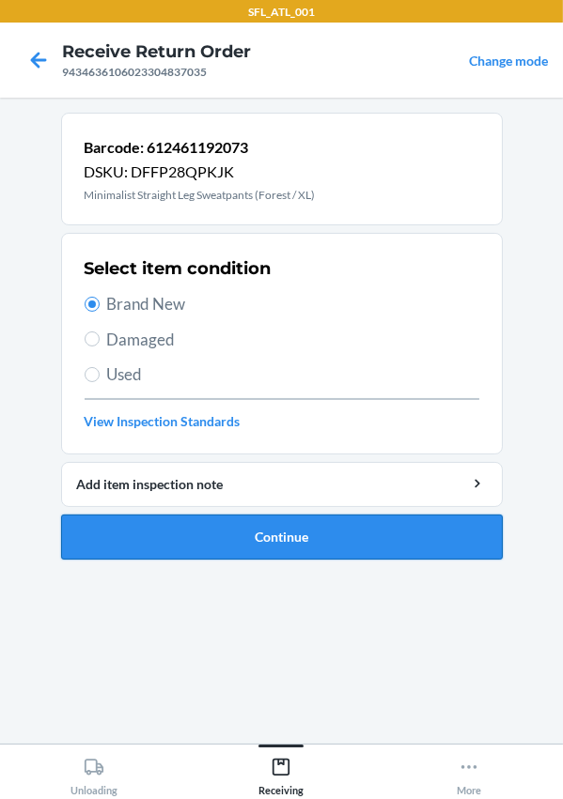
click at [236, 534] on button "Continue" at bounding box center [281, 537] width 441 height 45
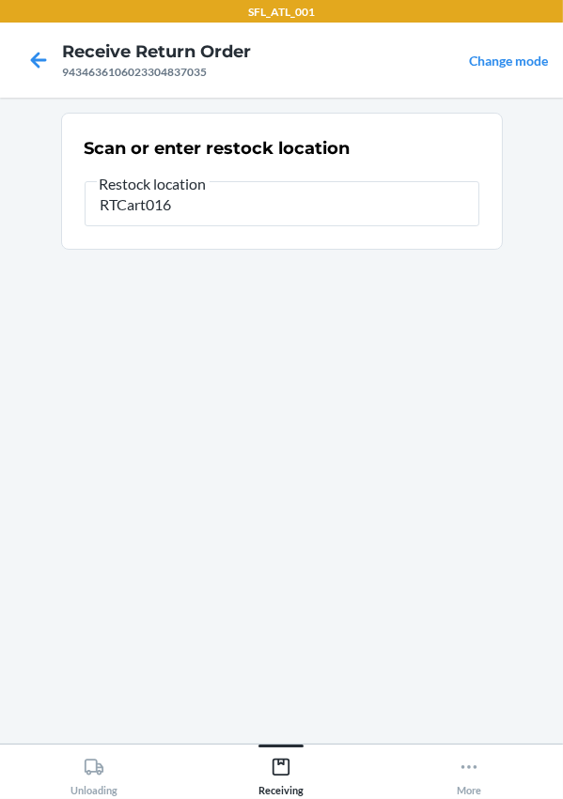
type input "RTCart016"
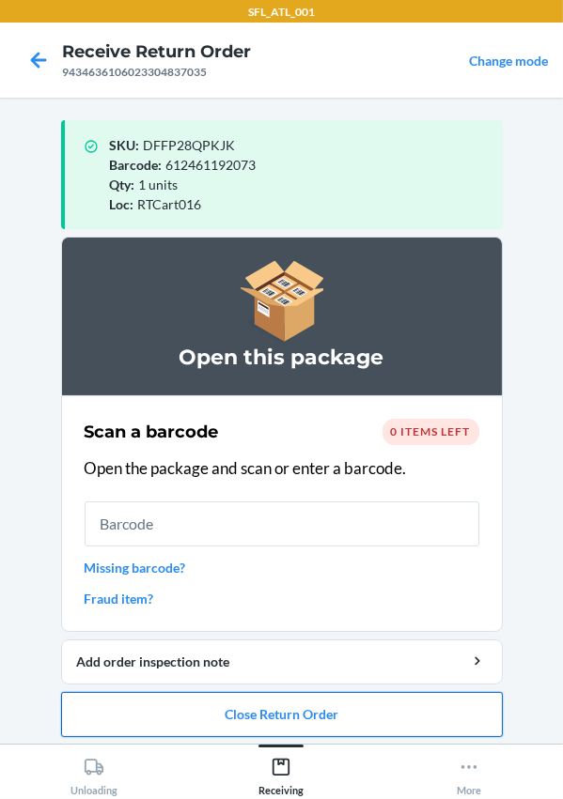
click at [271, 711] on button "Close Return Order" at bounding box center [281, 714] width 441 height 45
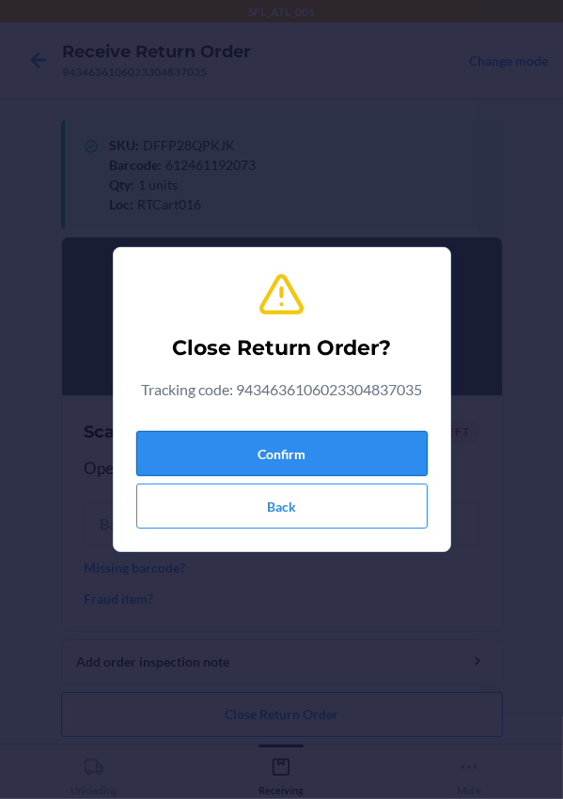
click at [230, 441] on button "Confirm" at bounding box center [281, 453] width 291 height 45
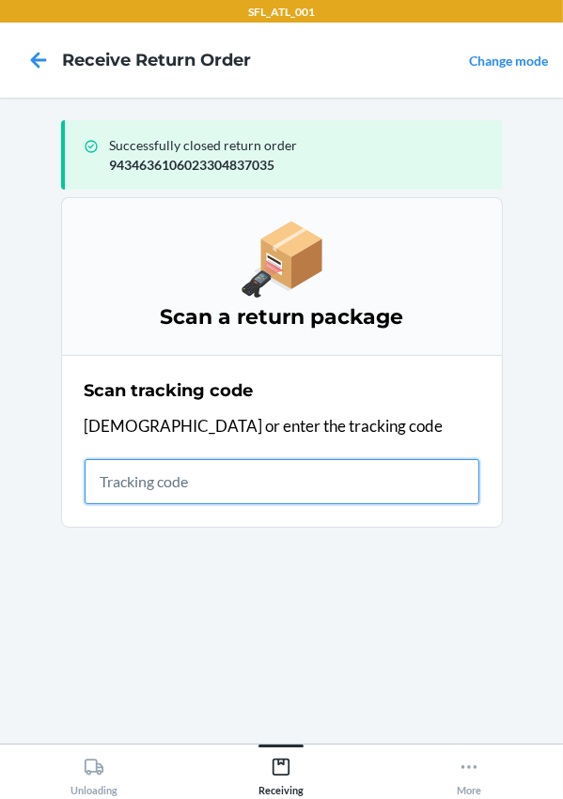
click at [134, 471] on input "text" at bounding box center [282, 481] width 395 height 45
type input "420302599434636106023304807434"
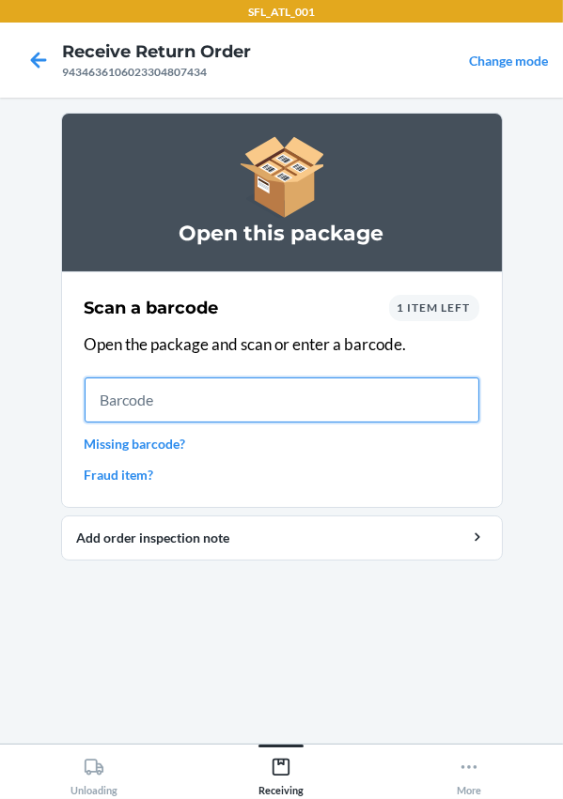
click at [164, 383] on input "text" at bounding box center [282, 400] width 395 height 45
type input "613527034214"
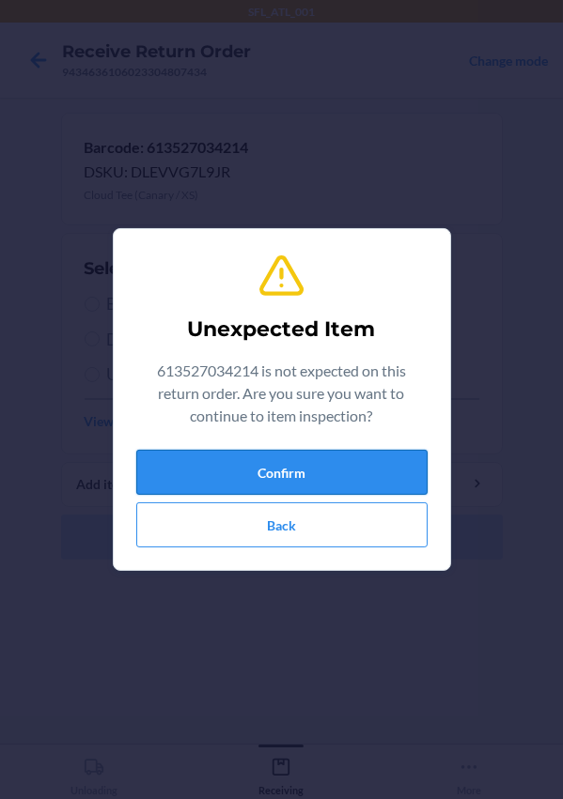
click at [280, 464] on button "Confirm" at bounding box center [281, 472] width 291 height 45
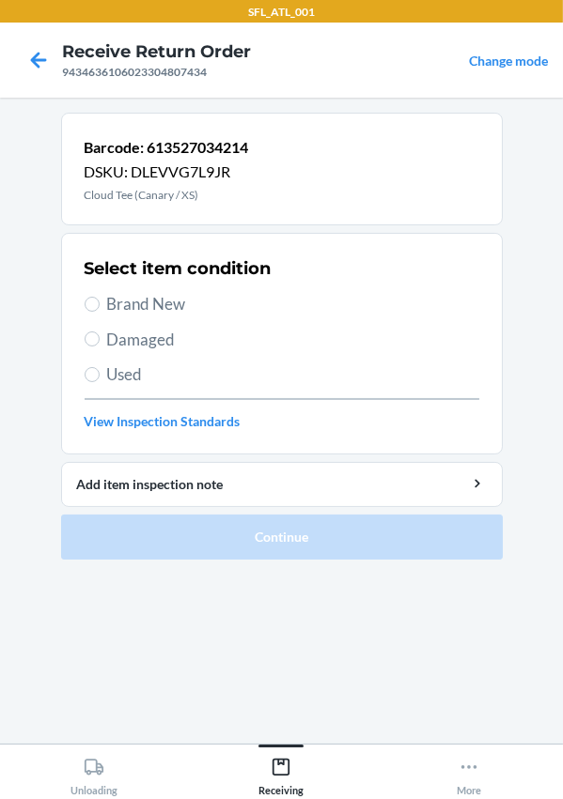
click at [157, 292] on span "Brand New" at bounding box center [293, 304] width 372 height 24
click at [100, 297] on input "Brand New" at bounding box center [92, 304] width 15 height 15
radio input "true"
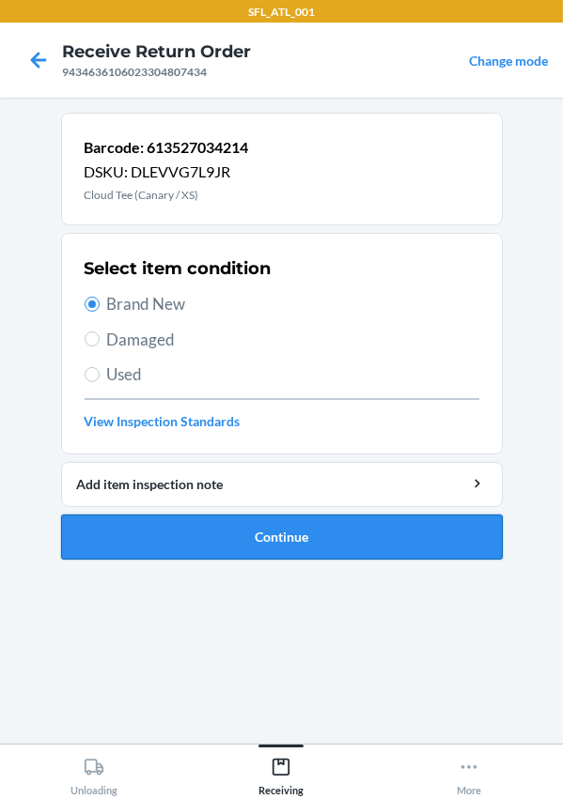
click at [311, 541] on button "Continue" at bounding box center [281, 537] width 441 height 45
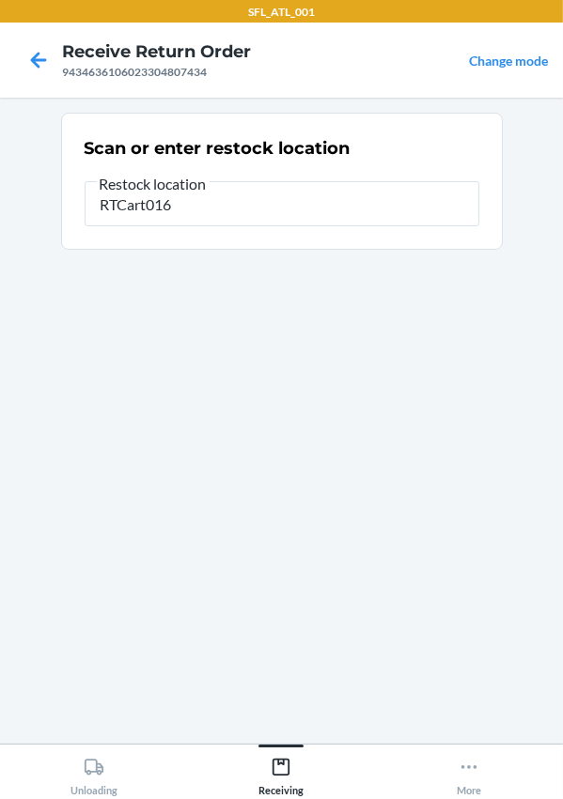
type input "RTCart016"
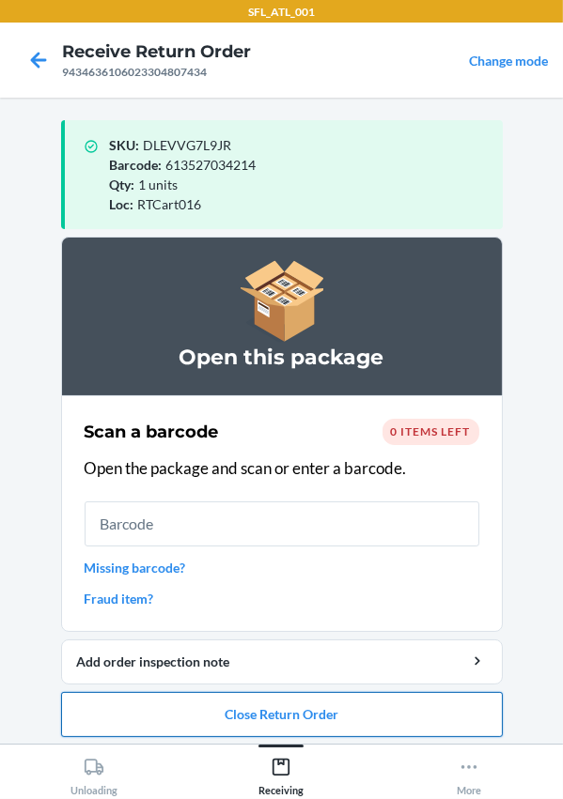
click at [285, 708] on button "Close Return Order" at bounding box center [281, 714] width 441 height 45
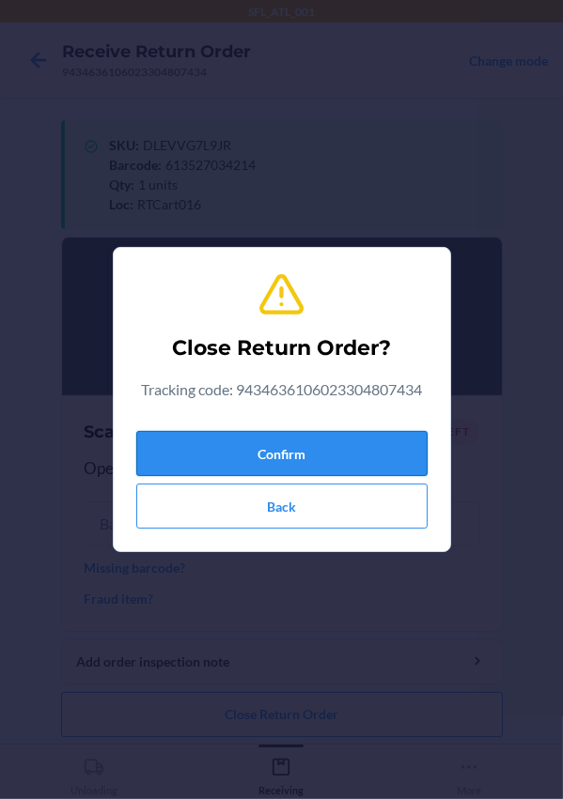
click at [247, 437] on button "Confirm" at bounding box center [281, 453] width 291 height 45
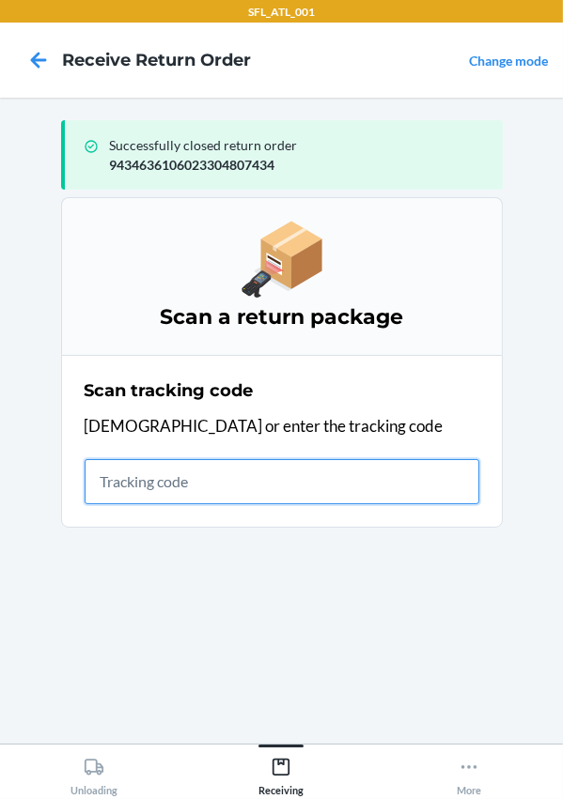
click at [229, 486] on input "text" at bounding box center [282, 481] width 395 height 45
type input "420302599434636106023304339775"
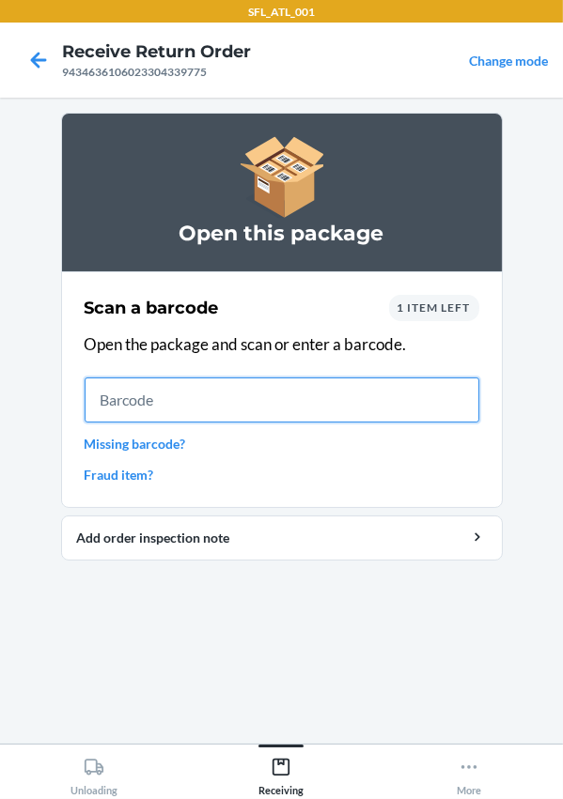
click at [197, 395] on input "text" at bounding box center [282, 400] width 395 height 45
type input "659675102689"
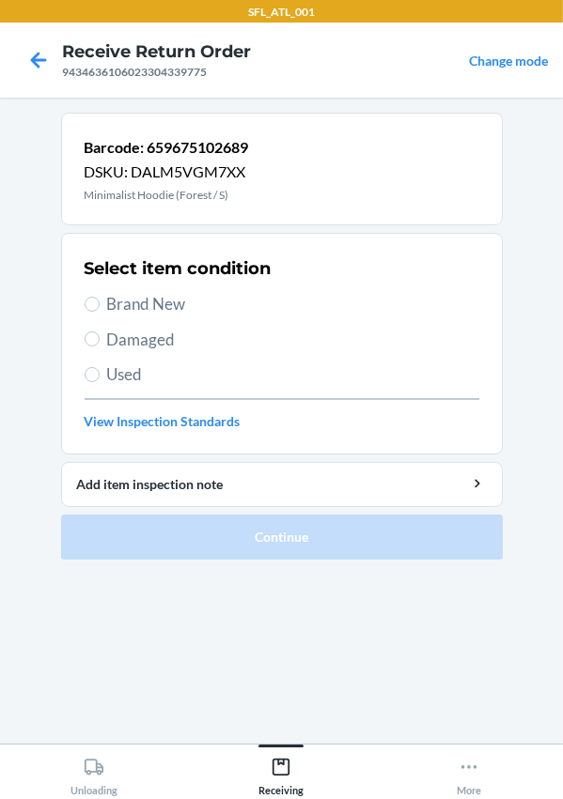
click at [150, 294] on span "Brand New" at bounding box center [293, 304] width 372 height 24
click at [100, 297] on input "Brand New" at bounding box center [92, 304] width 15 height 15
radio input "true"
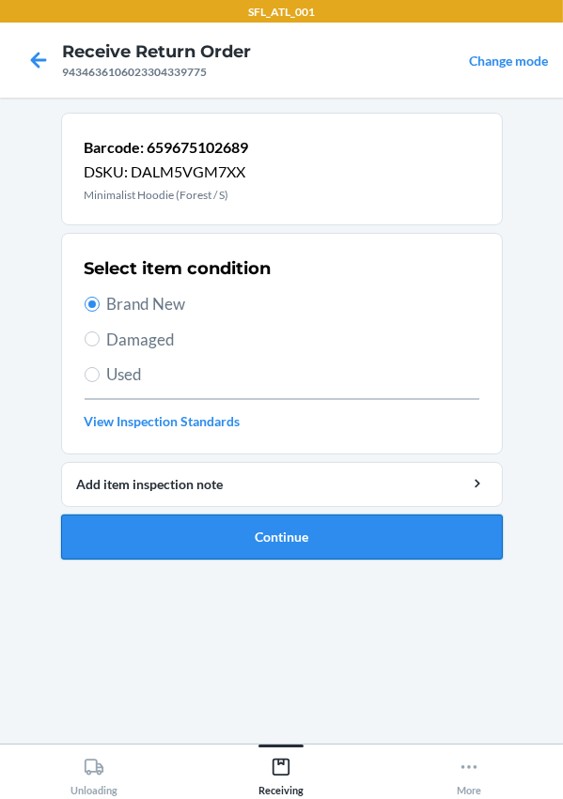
click at [167, 528] on button "Continue" at bounding box center [281, 537] width 441 height 45
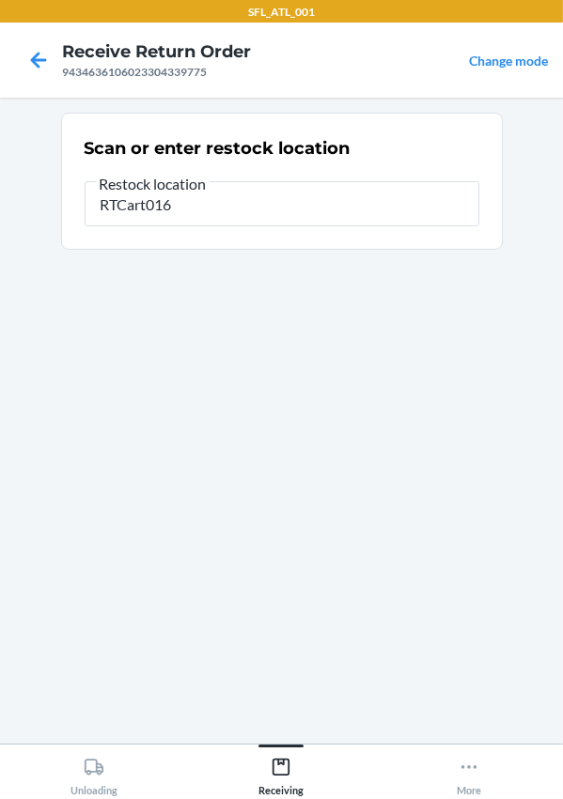
type input "RTCart016"
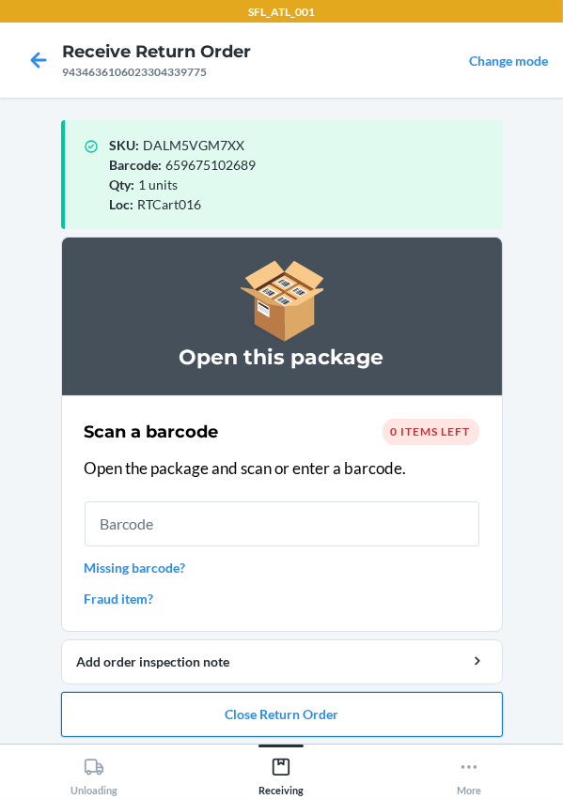
click at [259, 719] on button "Close Return Order" at bounding box center [281, 714] width 441 height 45
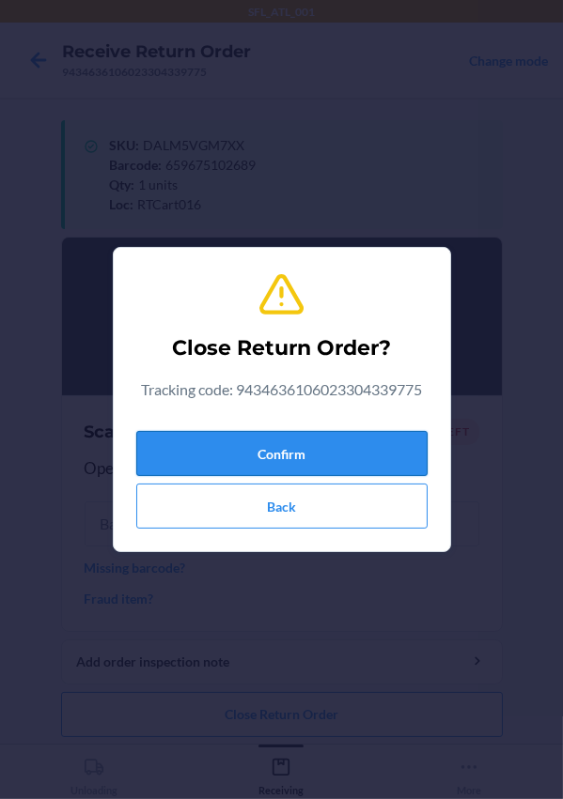
click at [210, 440] on button "Confirm" at bounding box center [281, 453] width 291 height 45
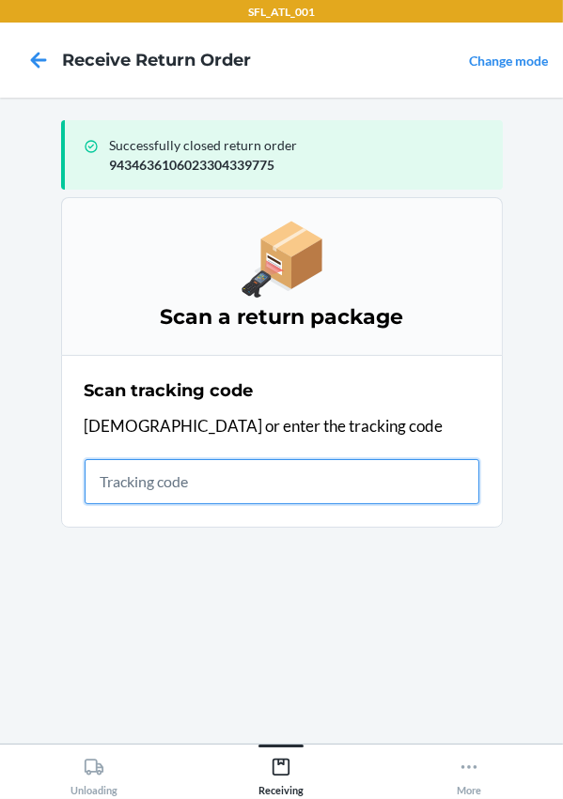
click at [310, 497] on input "text" at bounding box center [282, 481] width 395 height 45
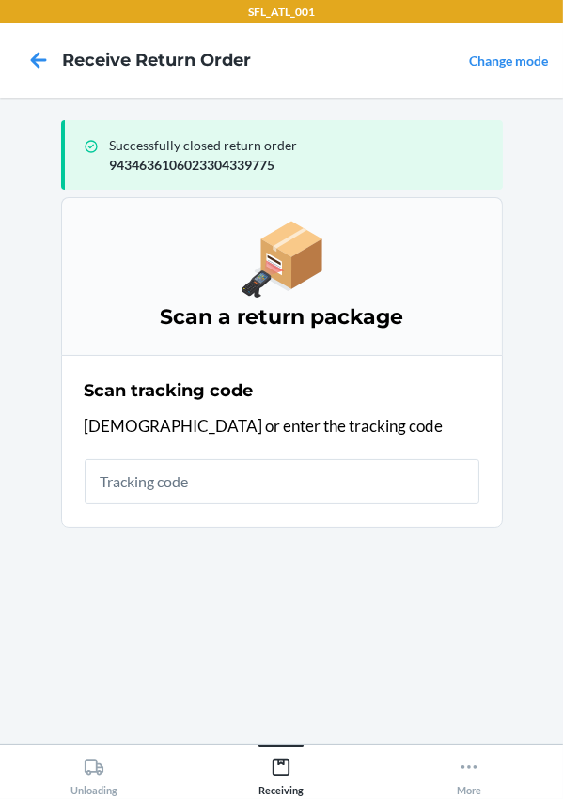
click at [310, 454] on div "Scan tracking code Scan or enter the tracking code" at bounding box center [282, 441] width 395 height 137
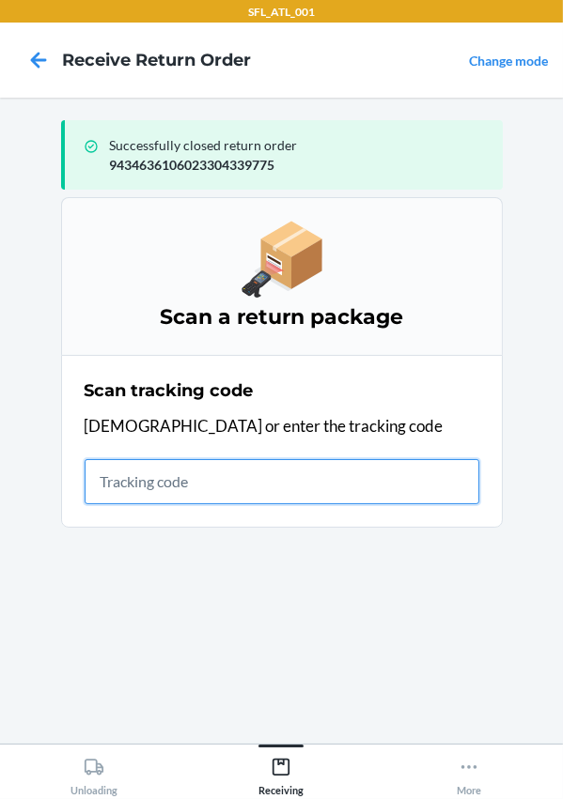
click at [206, 468] on input "text" at bounding box center [282, 481] width 395 height 45
type input "420302599434636106023304283887"
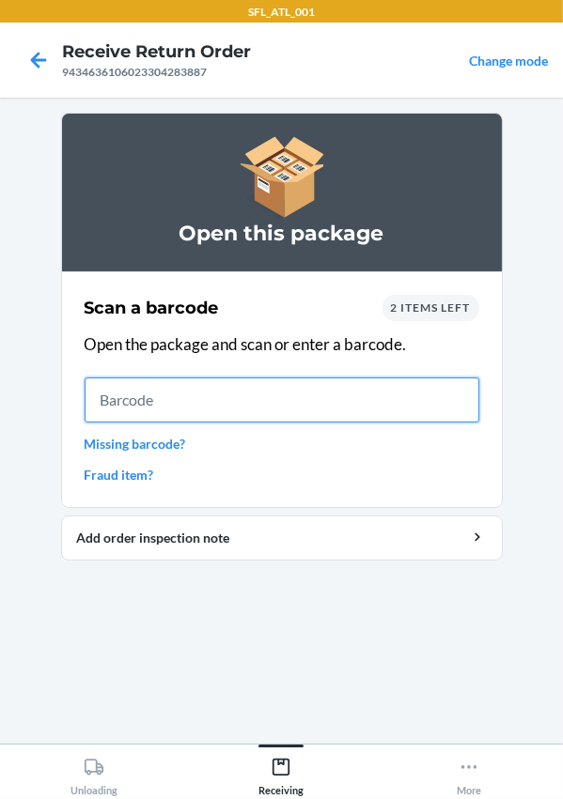
click at [181, 403] on input "text" at bounding box center [282, 400] width 395 height 45
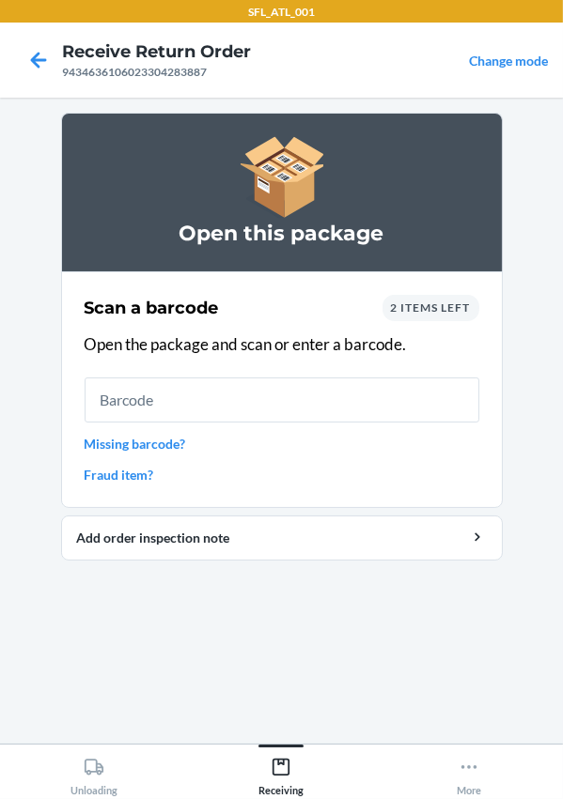
click at [114, 128] on div "Open this package" at bounding box center [281, 192] width 441 height 159
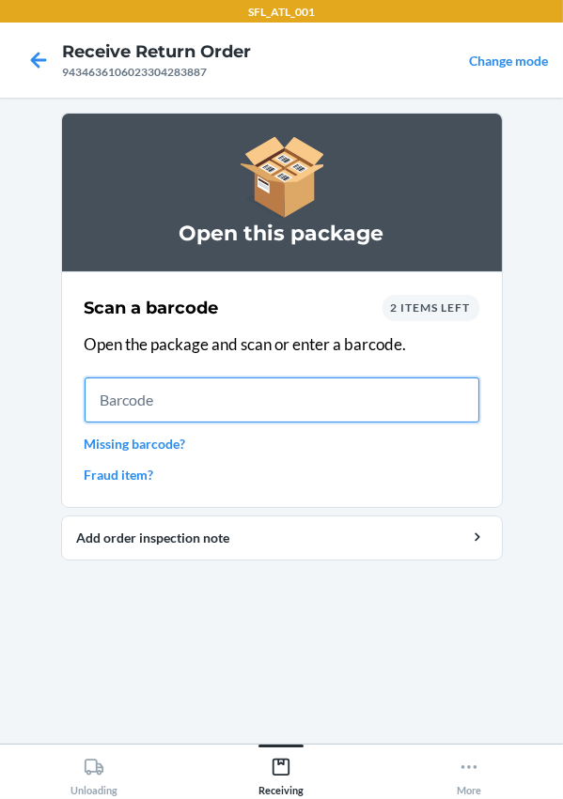
click at [209, 395] on input "text" at bounding box center [282, 400] width 395 height 45
type input "612461060440"
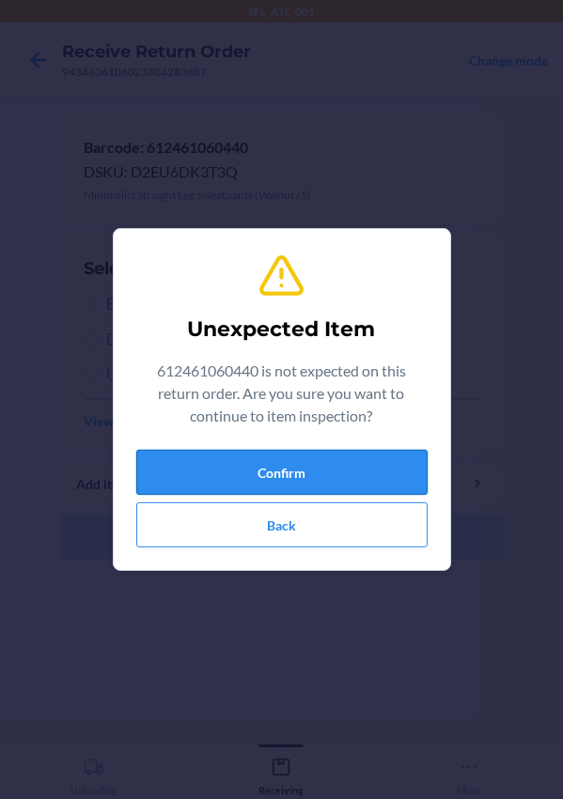
click at [268, 486] on button "Confirm" at bounding box center [281, 472] width 291 height 45
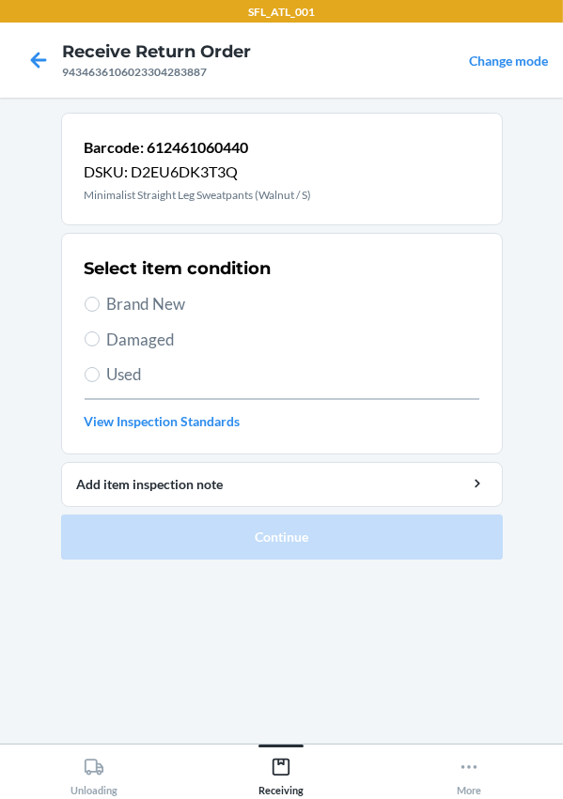
click at [127, 288] on div "Select item condition Brand New Damaged Used View Inspection Standards" at bounding box center [282, 344] width 395 height 186
click at [132, 301] on span "Brand New" at bounding box center [293, 304] width 372 height 24
click at [100, 301] on input "Brand New" at bounding box center [92, 304] width 15 height 15
radio input "true"
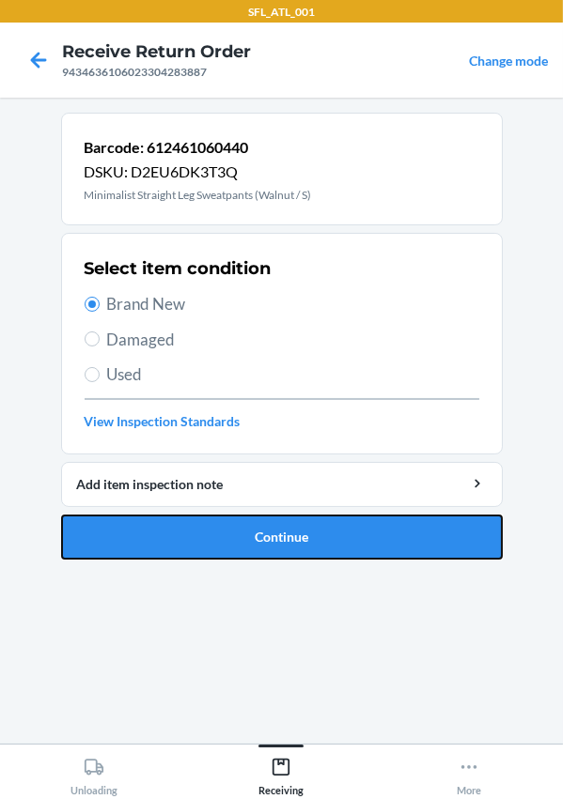
click at [268, 530] on button "Continue" at bounding box center [281, 537] width 441 height 45
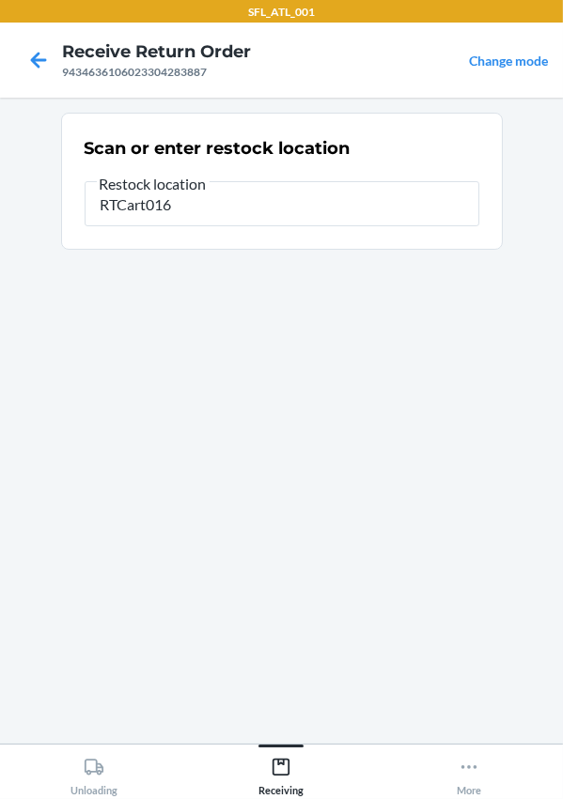
type input "RTCart016"
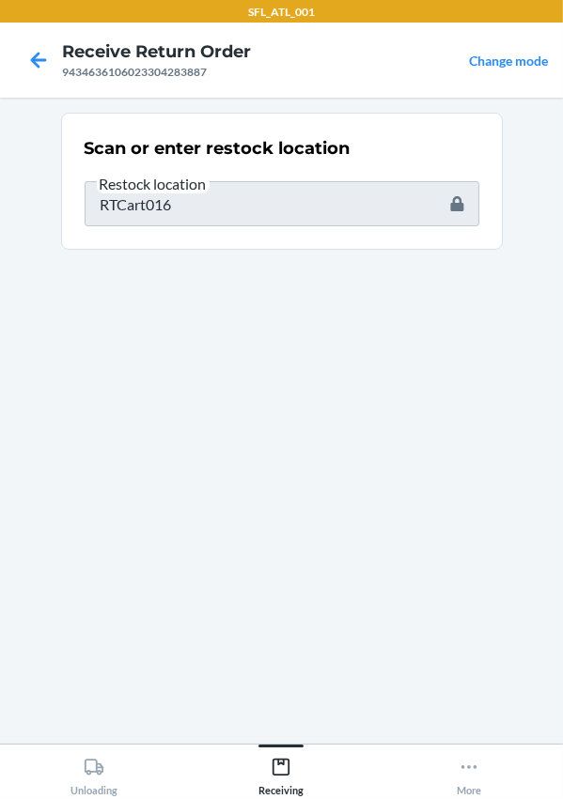
click at [215, 386] on section "Scan or enter restock location Restock location RTCart016" at bounding box center [281, 421] width 441 height 616
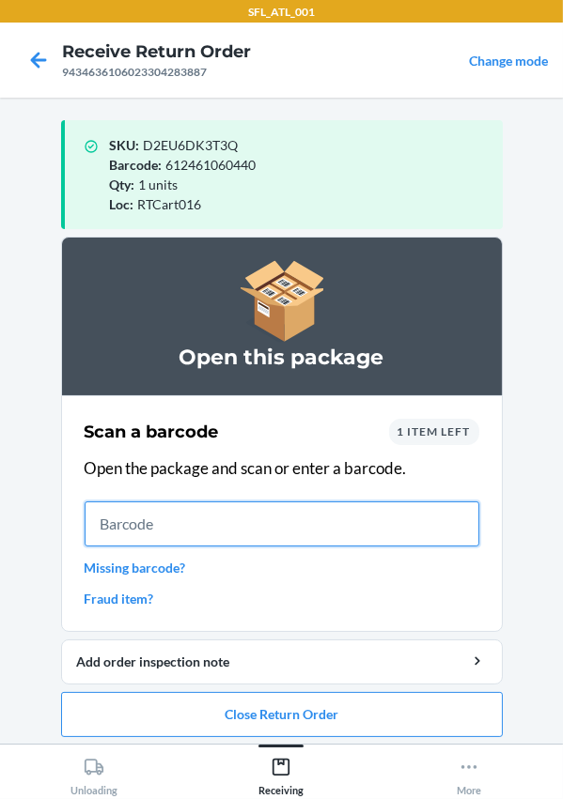
click at [149, 540] on input "text" at bounding box center [282, 524] width 395 height 45
type input "612461314109"
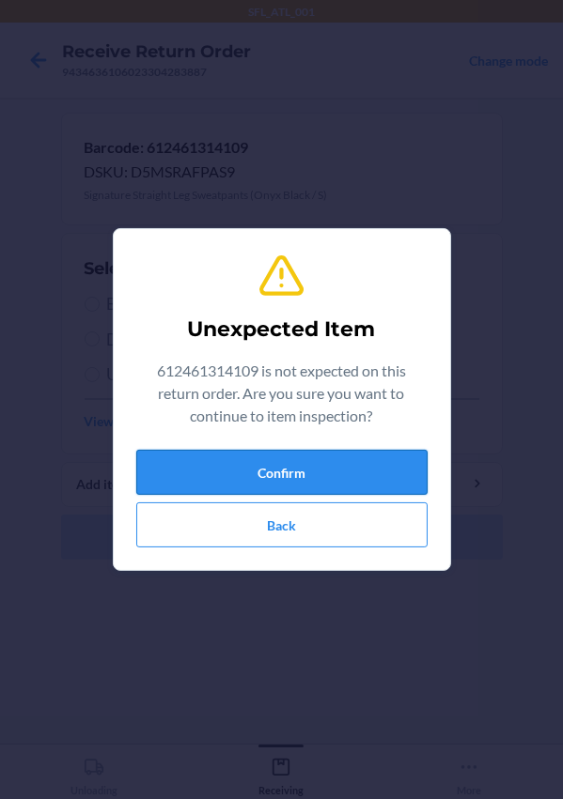
click at [237, 466] on button "Confirm" at bounding box center [281, 472] width 291 height 45
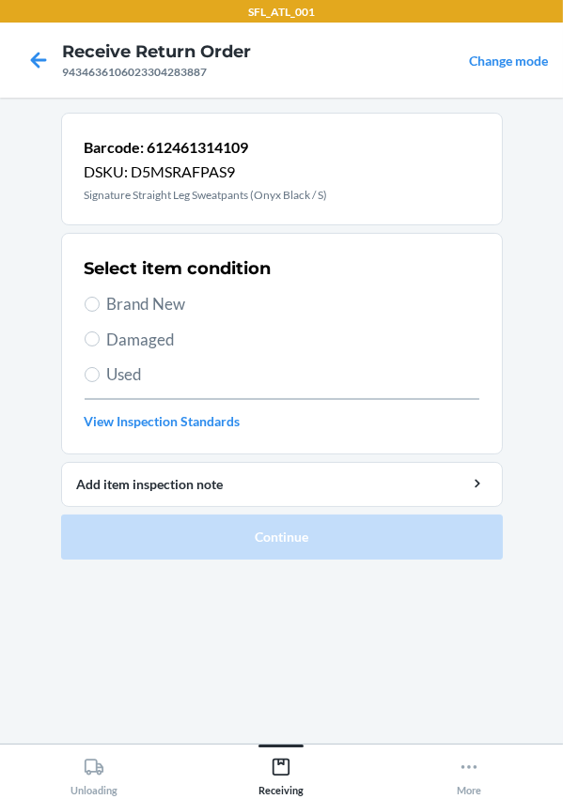
click at [140, 302] on span "Brand New" at bounding box center [293, 304] width 372 height 24
click at [100, 302] on input "Brand New" at bounding box center [92, 304] width 15 height 15
radio input "true"
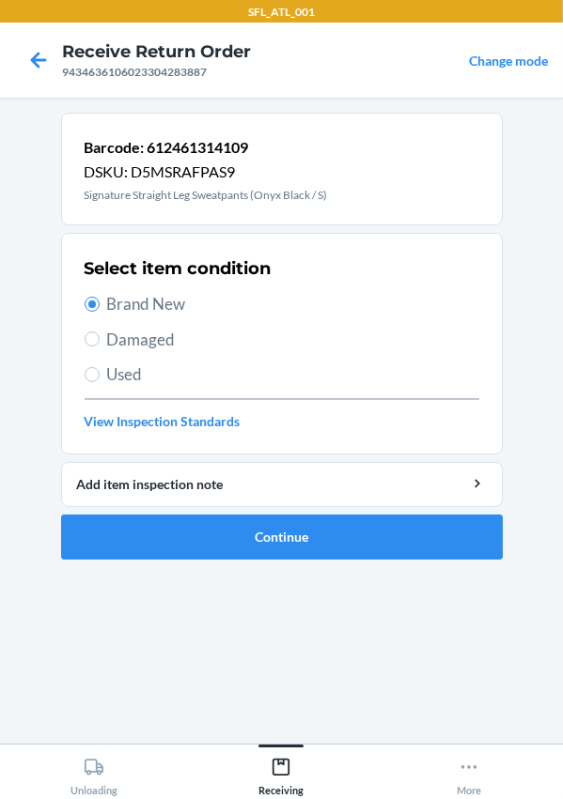
click at [139, 368] on span "Used" at bounding box center [293, 375] width 372 height 24
click at [100, 368] on input "Used" at bounding box center [92, 374] width 15 height 15
radio input "true"
radio input "false"
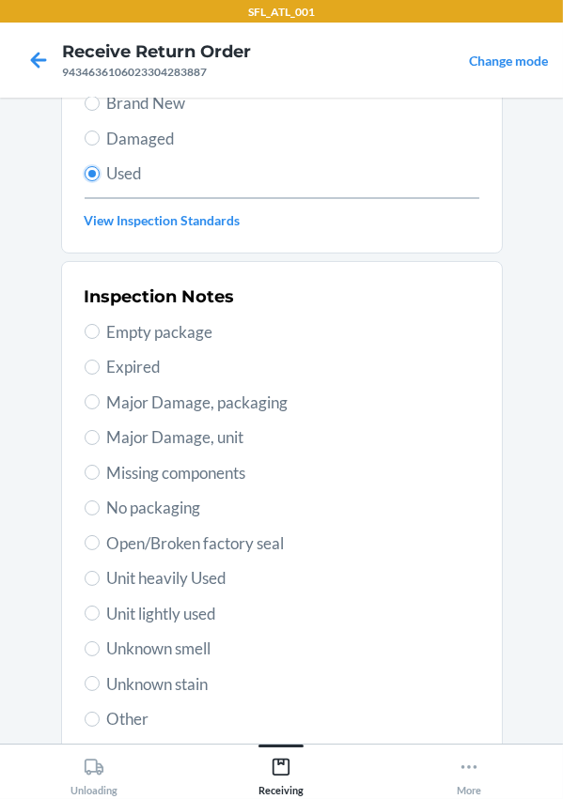
scroll to position [330, 0]
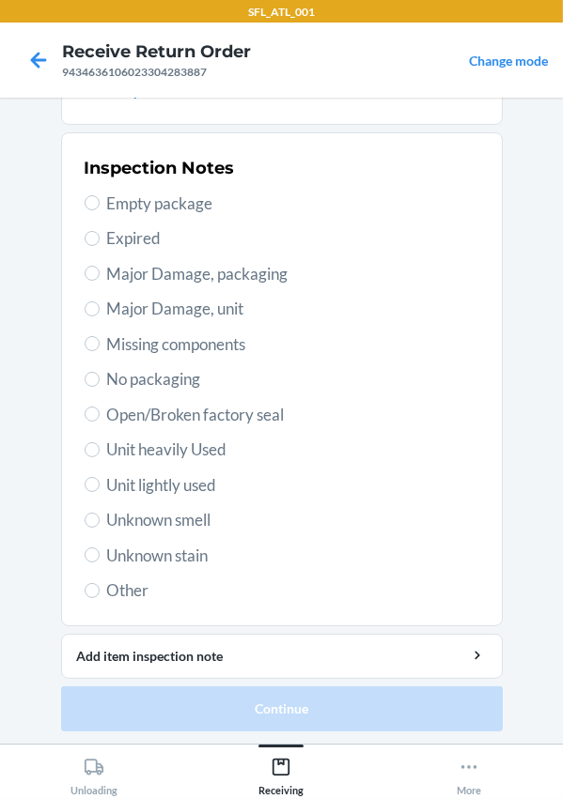
click at [168, 448] on span "Unit heavily Used" at bounding box center [293, 450] width 372 height 24
click at [100, 448] on input "Unit heavily Used" at bounding box center [92, 449] width 15 height 15
radio input "true"
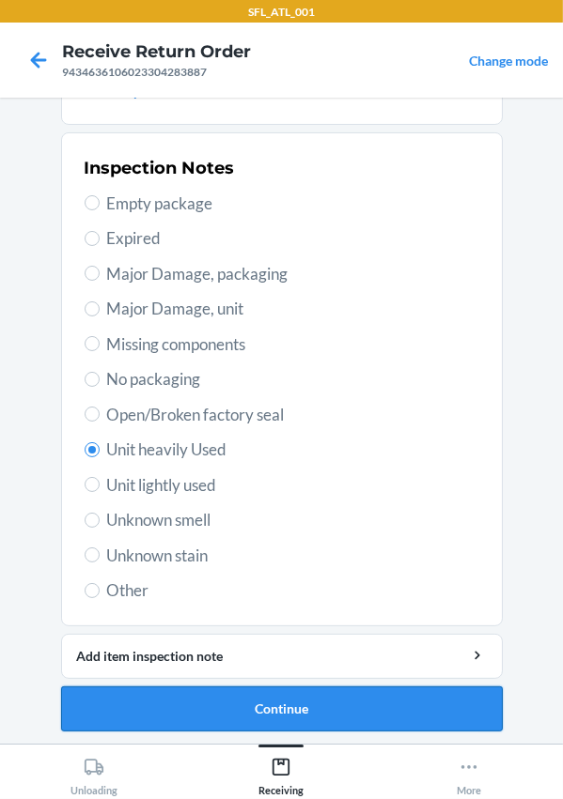
click at [316, 699] on button "Continue" at bounding box center [281, 709] width 441 height 45
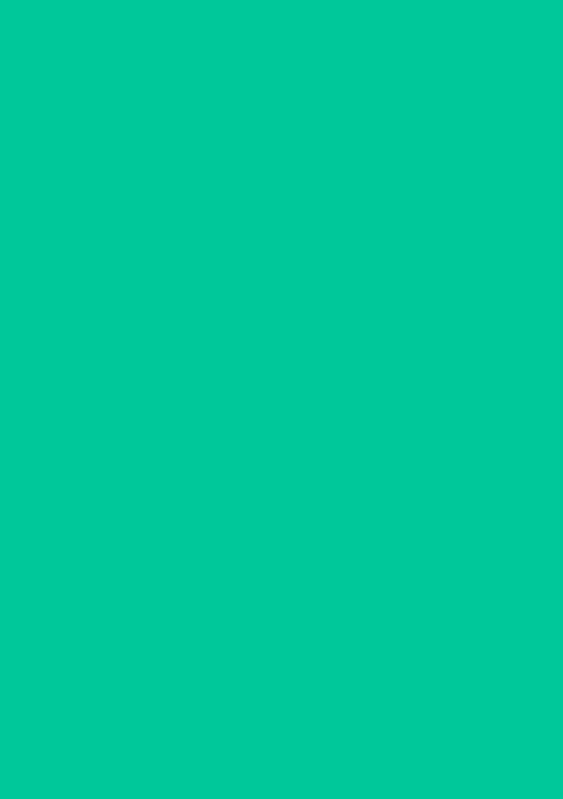
scroll to position [0, 0]
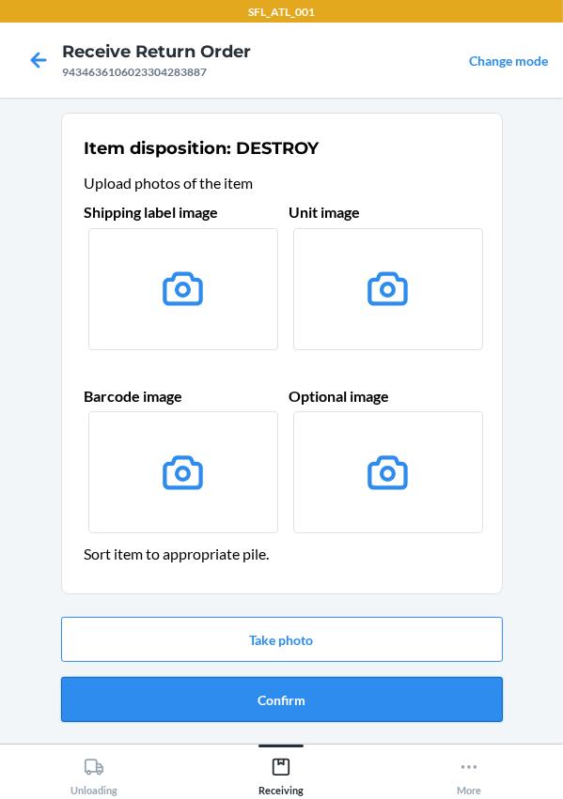
click at [319, 704] on button "Confirm" at bounding box center [281, 699] width 441 height 45
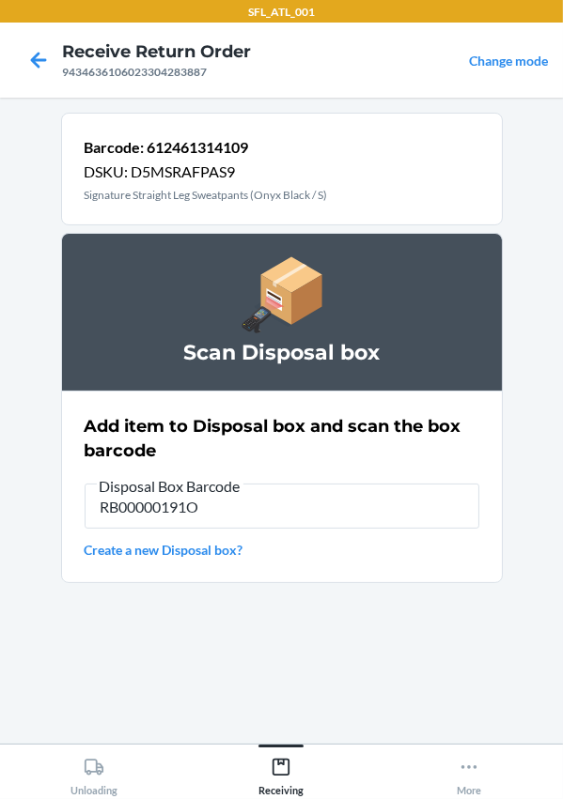
type input "RB00000191O"
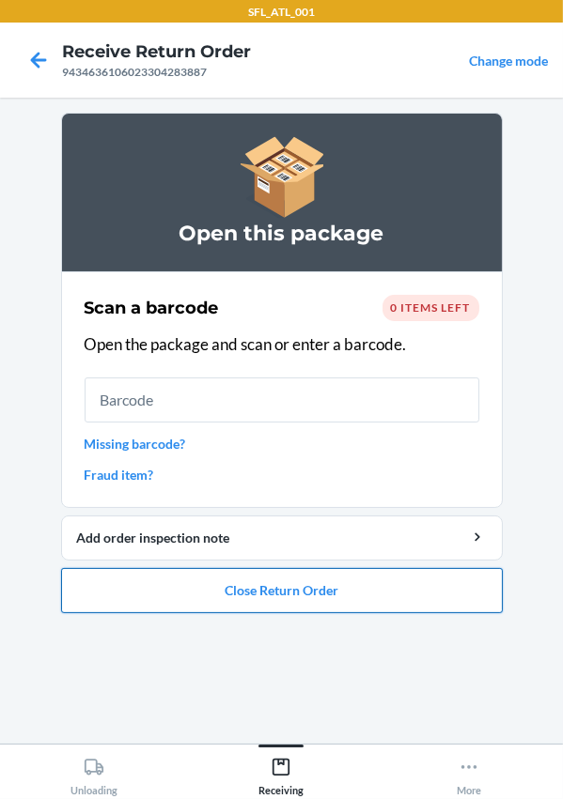
click at [271, 608] on button "Close Return Order" at bounding box center [281, 590] width 441 height 45
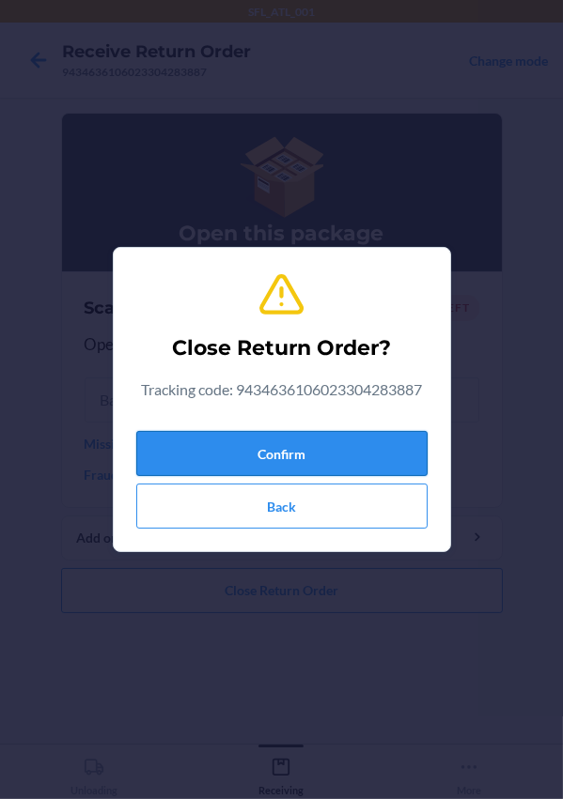
click at [278, 466] on button "Confirm" at bounding box center [281, 453] width 291 height 45
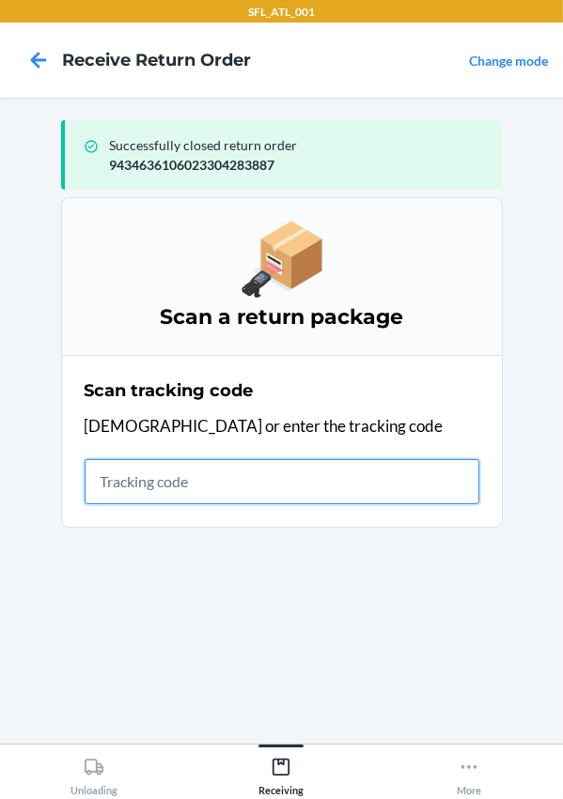
click at [118, 487] on input "text" at bounding box center [282, 481] width 395 height 45
type input "420302599434636106023304750969"
click at [376, 481] on input "420302599434636106023304750969" at bounding box center [282, 481] width 395 height 45
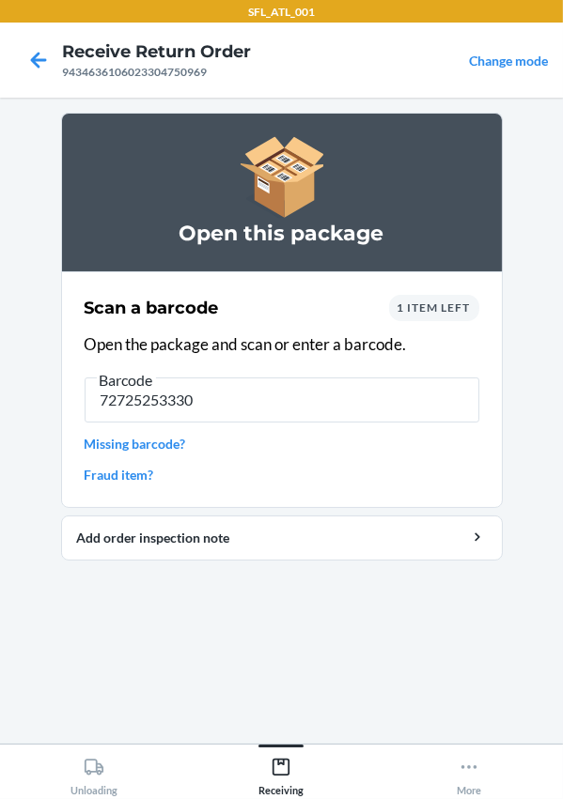
type input "727252533307"
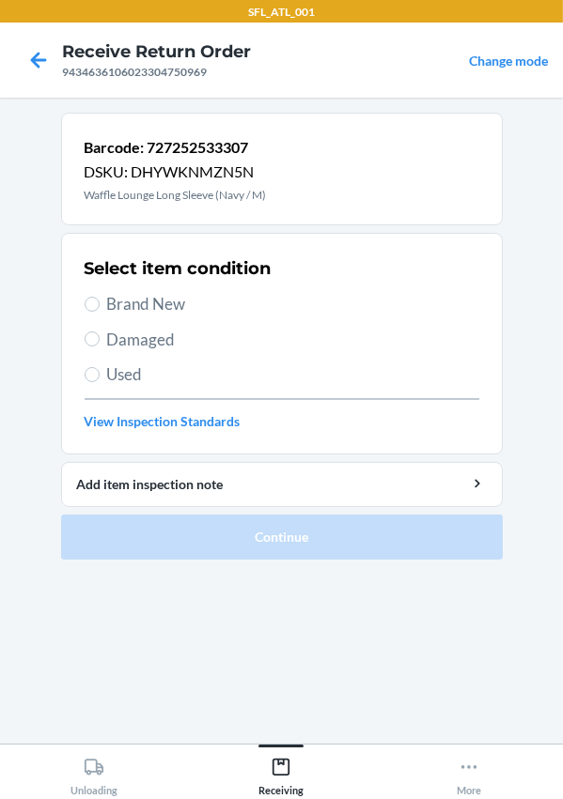
click at [114, 311] on span "Brand New" at bounding box center [293, 304] width 372 height 24
click at [100, 311] on input "Brand New" at bounding box center [92, 304] width 15 height 15
radio input "true"
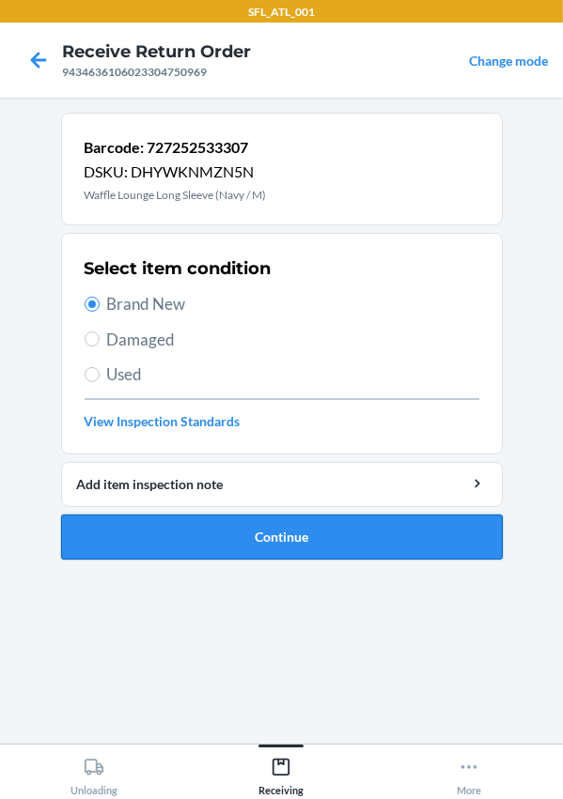
click at [200, 533] on button "Continue" at bounding box center [281, 537] width 441 height 45
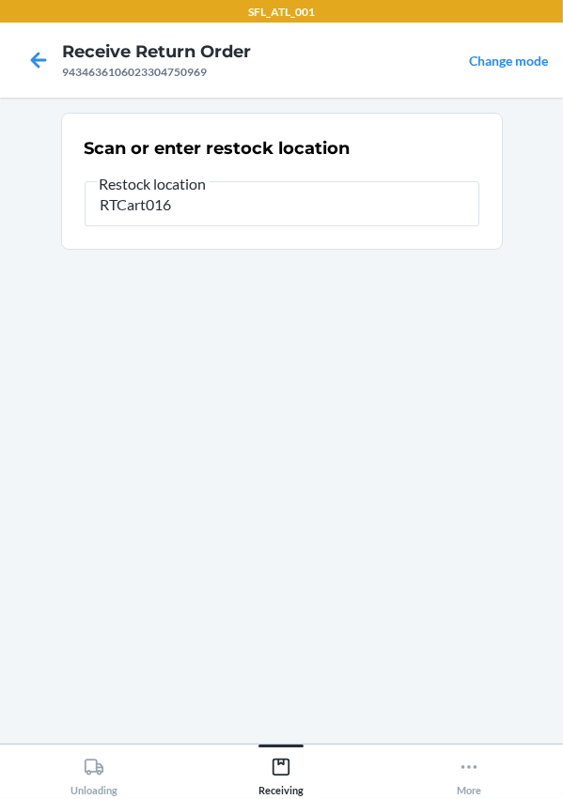
type input "RTCart016"
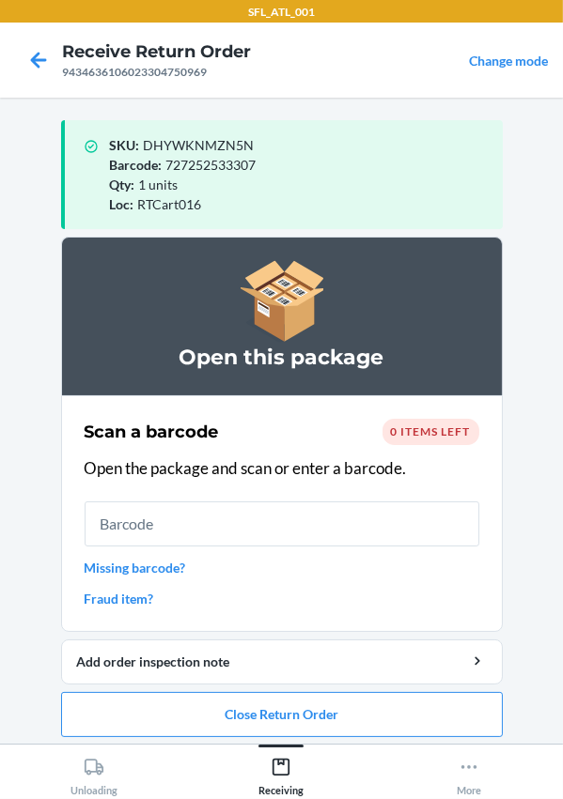
click at [361, 540] on input "text" at bounding box center [282, 524] width 395 height 45
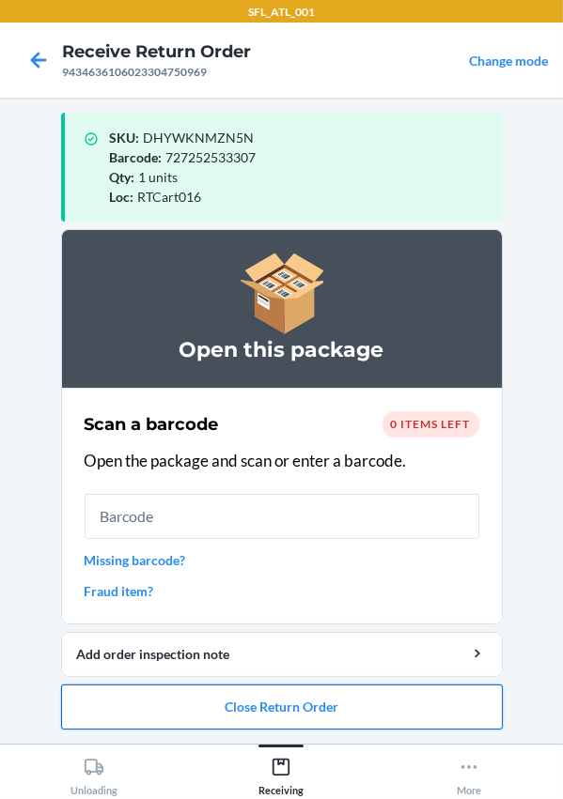
click at [287, 703] on button "Close Return Order" at bounding box center [281, 707] width 441 height 45
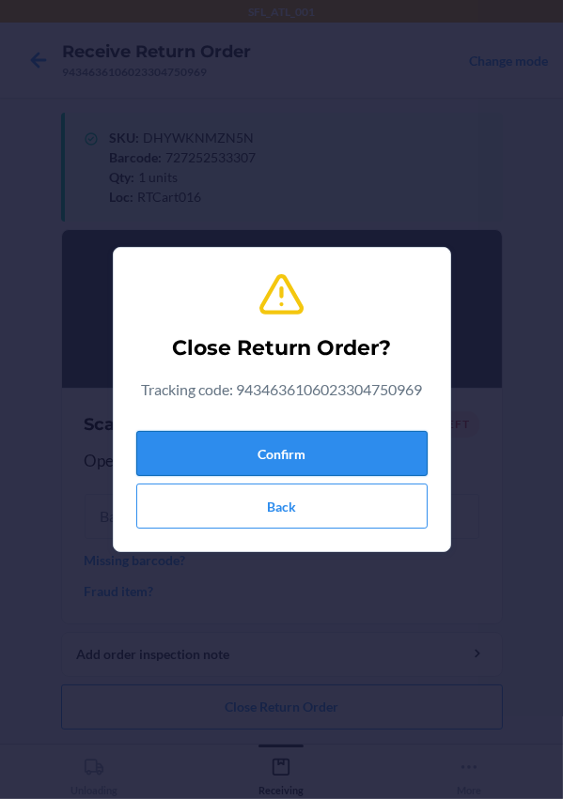
click at [224, 450] on button "Confirm" at bounding box center [281, 453] width 291 height 45
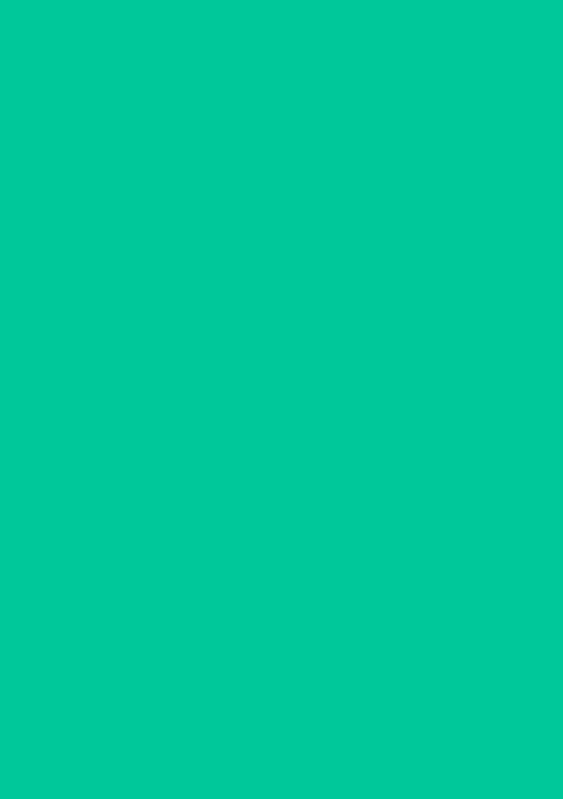
scroll to position [0, 0]
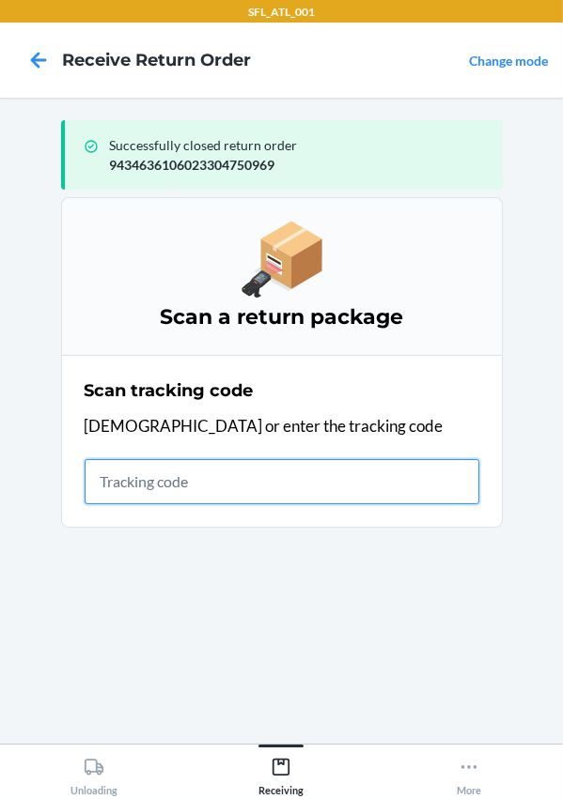
click at [185, 484] on input "text" at bounding box center [282, 481] width 395 height 45
type input "420302599434636106023302967482"
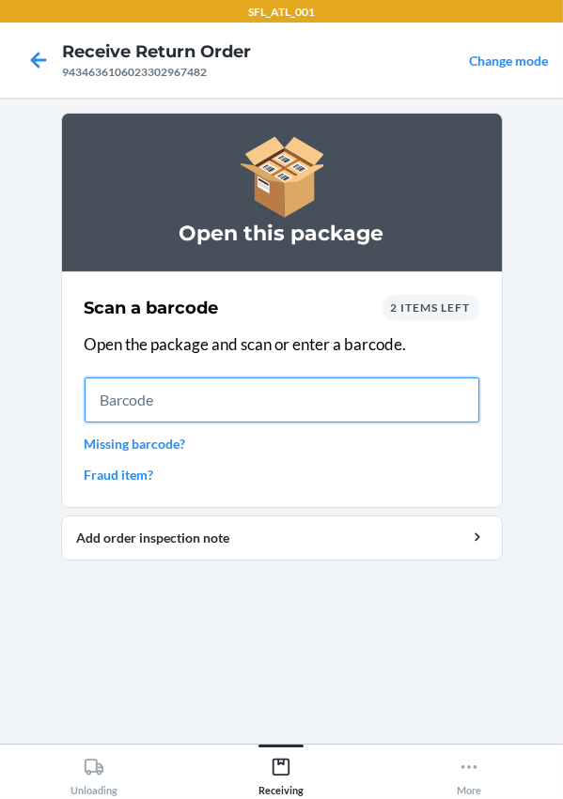
click at [211, 405] on input "text" at bounding box center [282, 400] width 395 height 45
type input "610655705511"
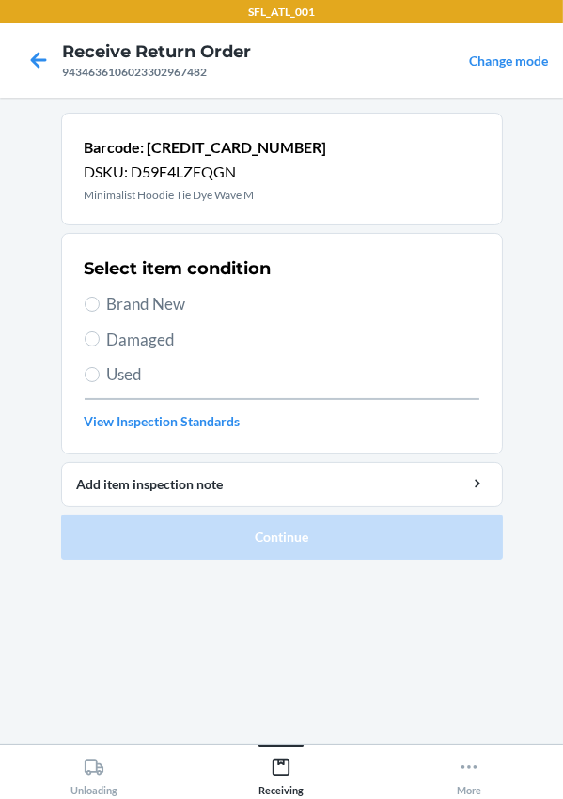
click at [107, 313] on span "Brand New" at bounding box center [293, 304] width 372 height 24
click at [100, 312] on input "Brand New" at bounding box center [92, 304] width 15 height 15
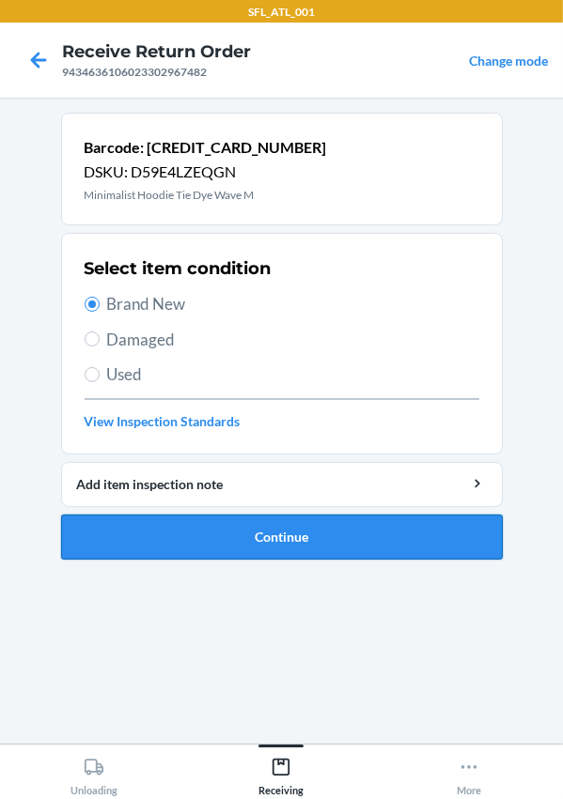
click at [197, 529] on button "Continue" at bounding box center [281, 537] width 441 height 45
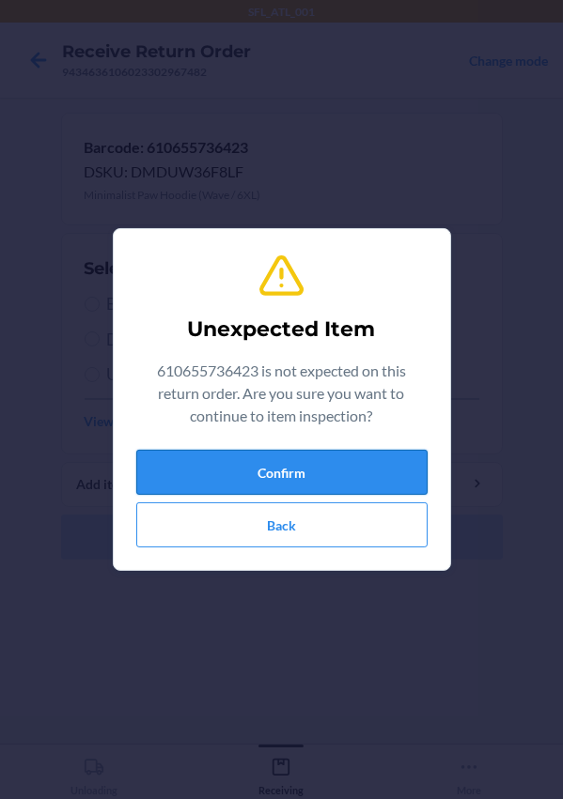
click at [211, 455] on button "Confirm" at bounding box center [281, 472] width 291 height 45
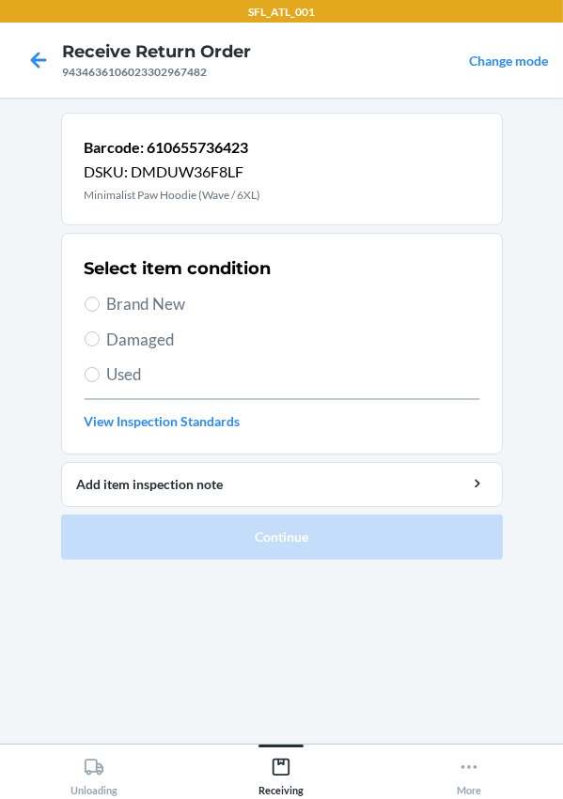
click at [103, 380] on label "Used" at bounding box center [282, 375] width 395 height 24
click at [100, 380] on input "Used" at bounding box center [92, 374] width 15 height 15
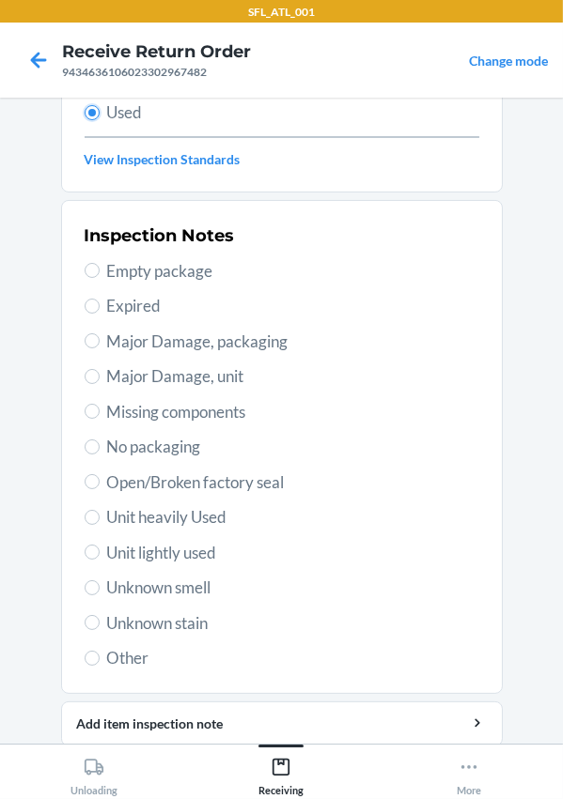
scroll to position [330, 0]
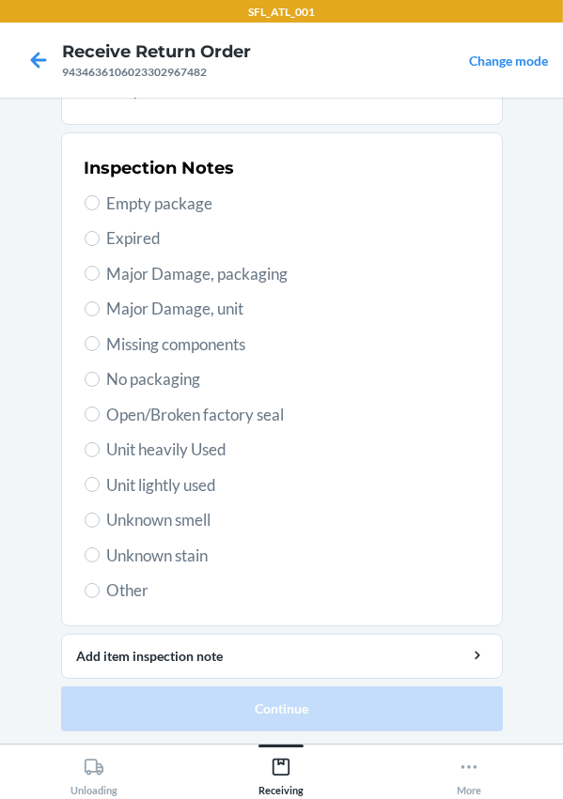
click at [137, 429] on div "Inspection Notes Empty package Expired Major Damage, packaging Major Damage, un…" at bounding box center [282, 379] width 395 height 458
click at [137, 447] on span "Unit heavily Used" at bounding box center [293, 450] width 372 height 24
click at [100, 447] on input "Unit heavily Used" at bounding box center [92, 449] width 15 height 15
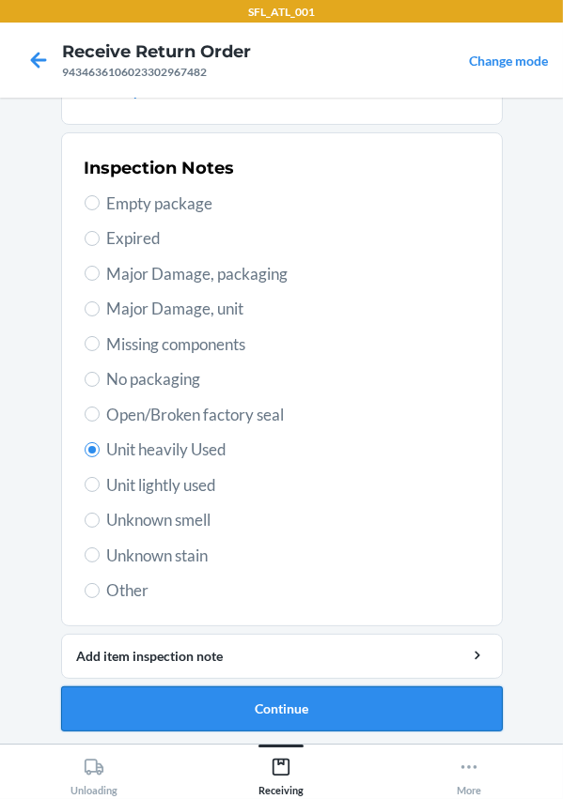
click at [306, 728] on button "Continue" at bounding box center [281, 709] width 441 height 45
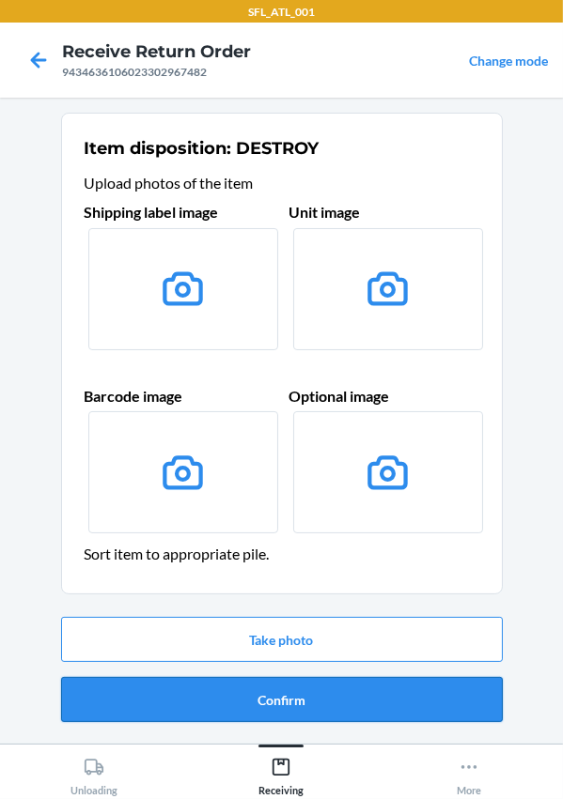
click at [329, 686] on button "Confirm" at bounding box center [281, 699] width 441 height 45
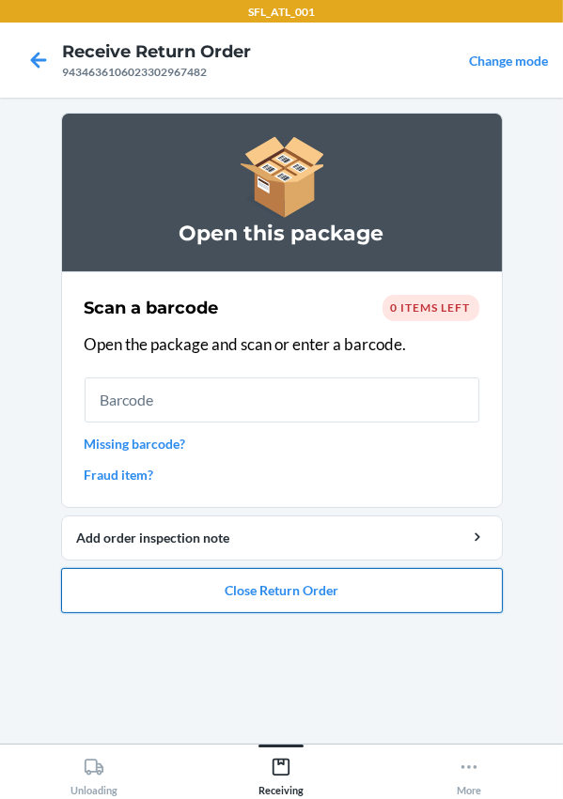
click at [286, 594] on button "Close Return Order" at bounding box center [281, 590] width 441 height 45
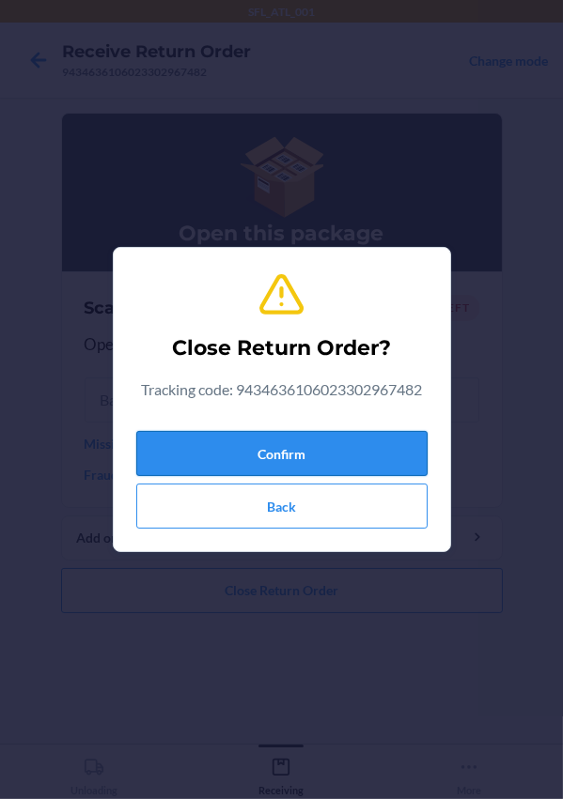
click at [237, 446] on button "Confirm" at bounding box center [281, 453] width 291 height 45
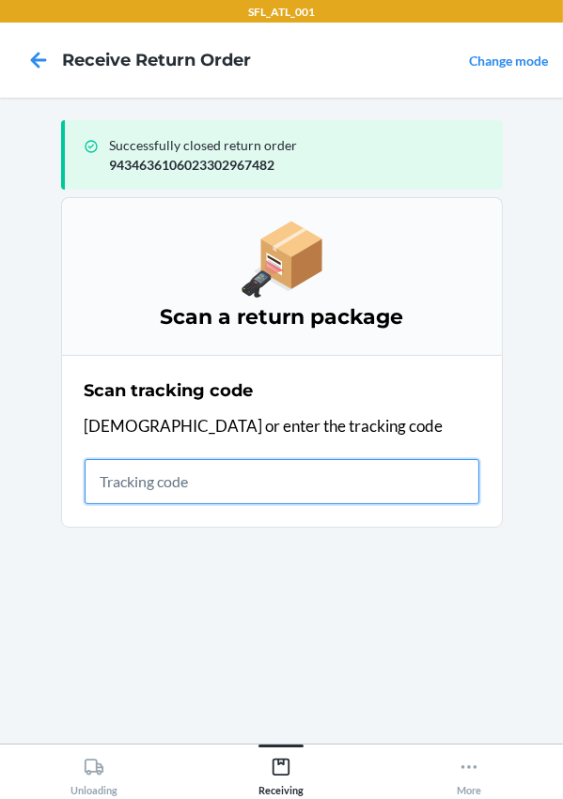
click at [255, 495] on input "text" at bounding box center [282, 481] width 395 height 45
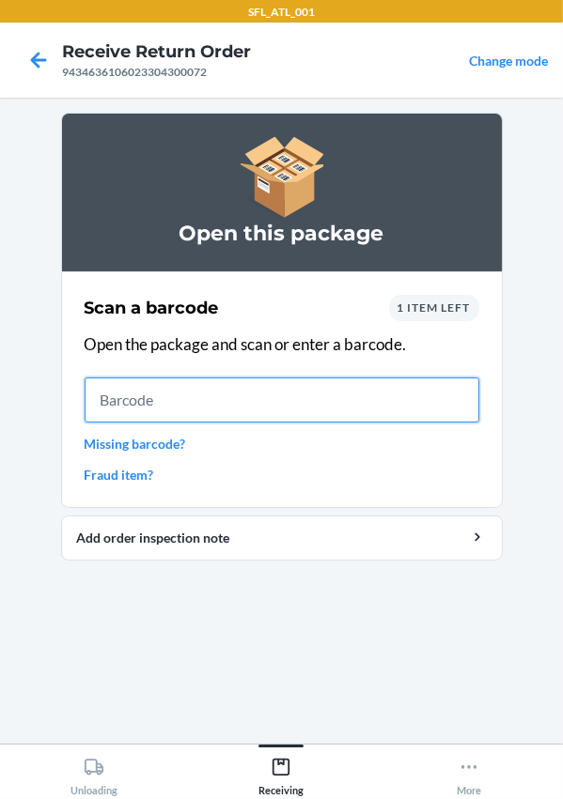
click at [134, 406] on input "text" at bounding box center [282, 400] width 395 height 45
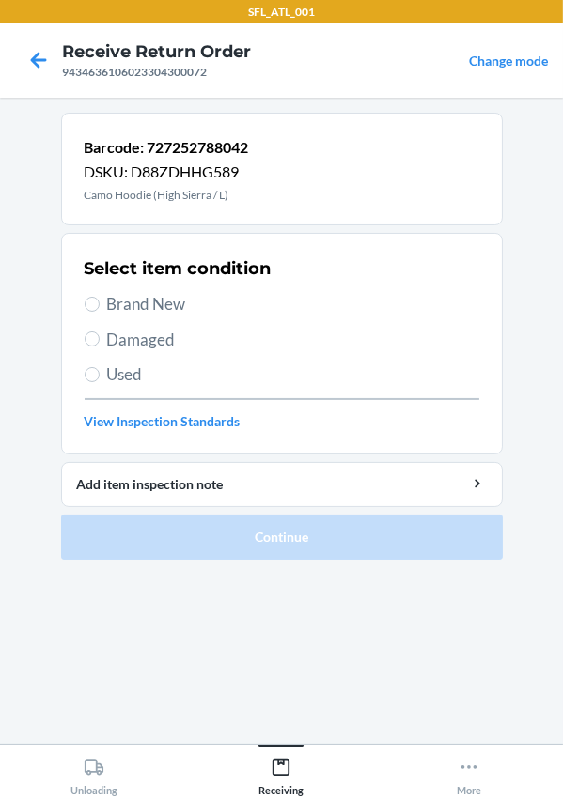
click at [132, 308] on span "Brand New" at bounding box center [293, 304] width 372 height 24
click at [100, 308] on input "Brand New" at bounding box center [92, 304] width 15 height 15
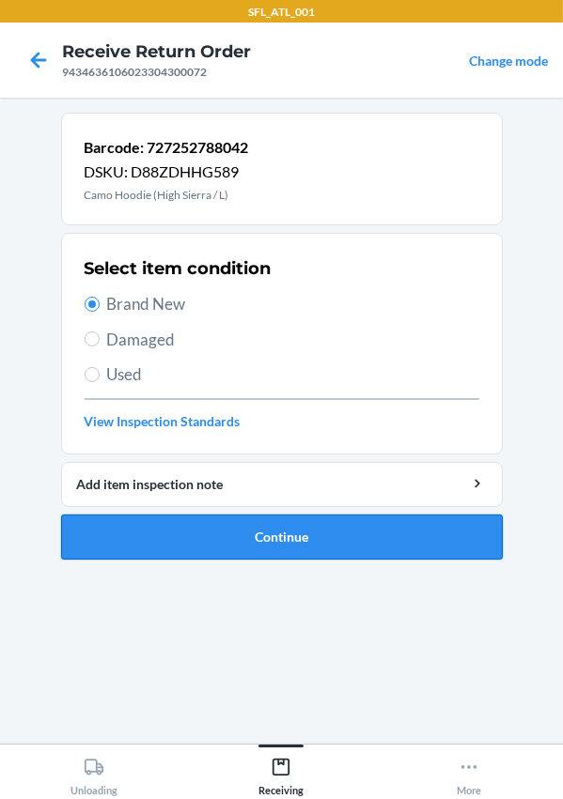
click at [232, 518] on button "Continue" at bounding box center [281, 537] width 441 height 45
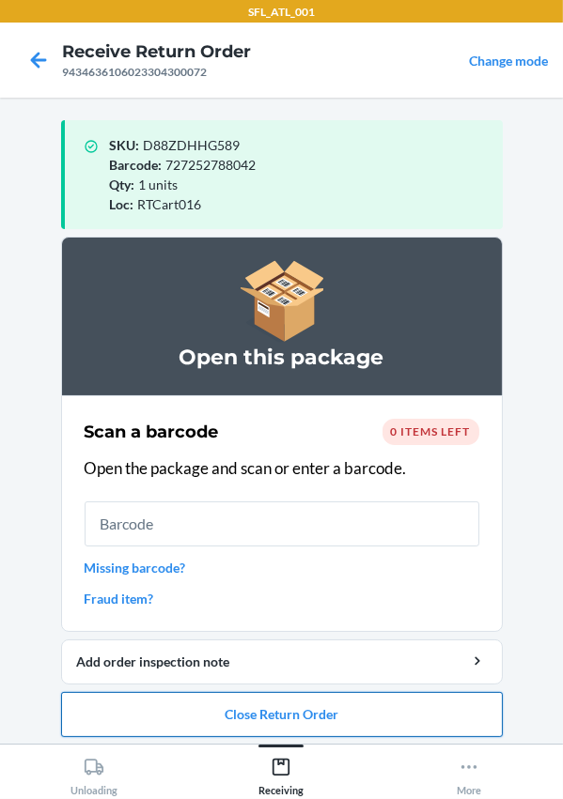
click at [300, 714] on button "Close Return Order" at bounding box center [281, 714] width 441 height 45
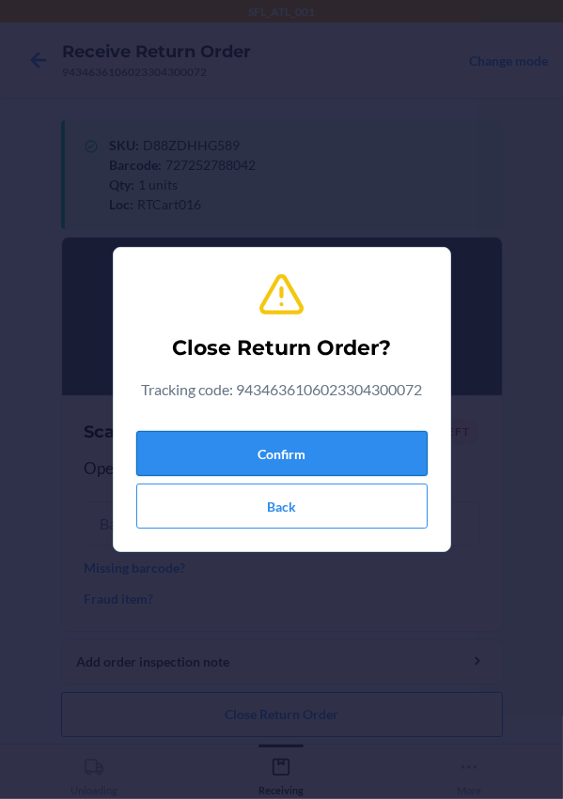
click at [285, 454] on button "Confirm" at bounding box center [281, 453] width 291 height 45
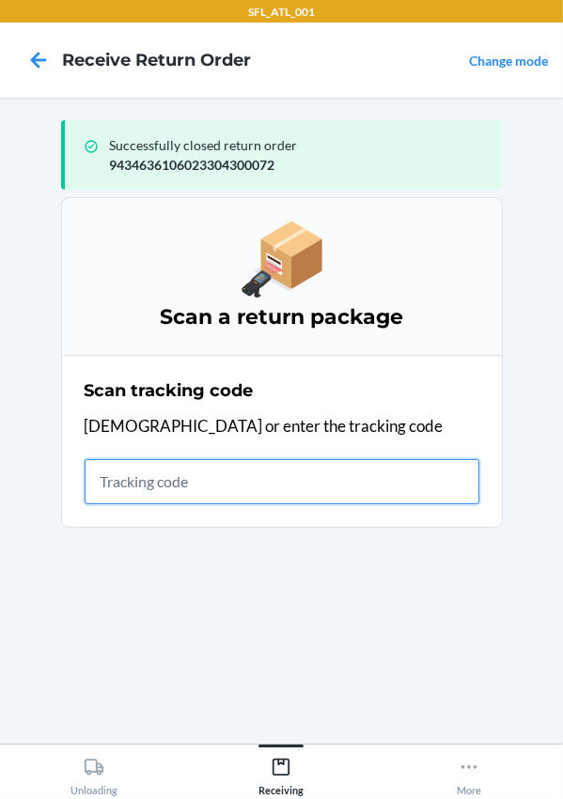
click at [272, 480] on input "text" at bounding box center [282, 481] width 395 height 45
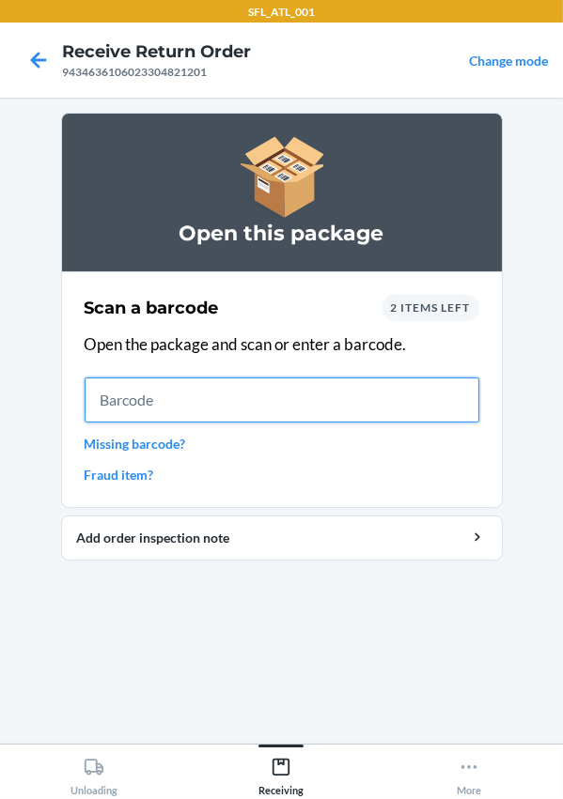
drag, startPoint x: 178, startPoint y: 392, endPoint x: 186, endPoint y: 385, distance: 10.0
click at [178, 392] on input "text" at bounding box center [282, 400] width 395 height 45
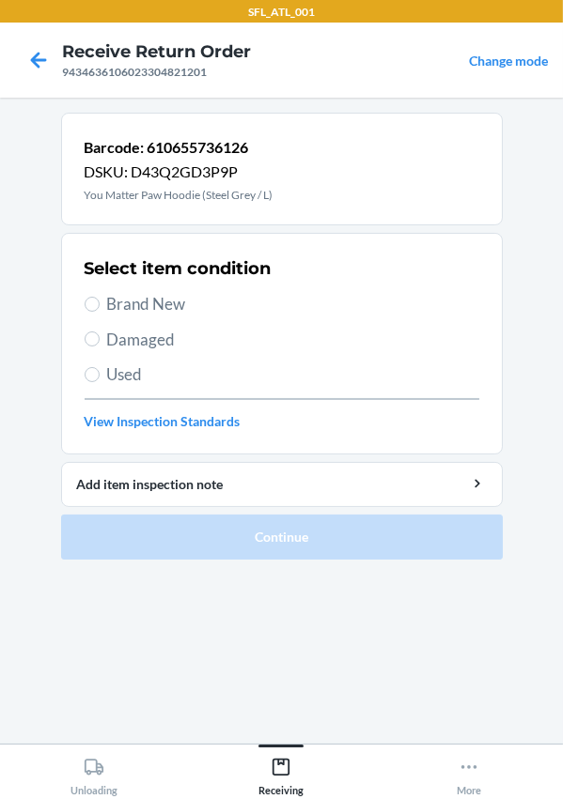
click at [129, 371] on span "Used" at bounding box center [293, 375] width 372 height 24
click at [110, 383] on span "Used" at bounding box center [293, 375] width 372 height 24
click at [100, 382] on input "Used" at bounding box center [92, 374] width 15 height 15
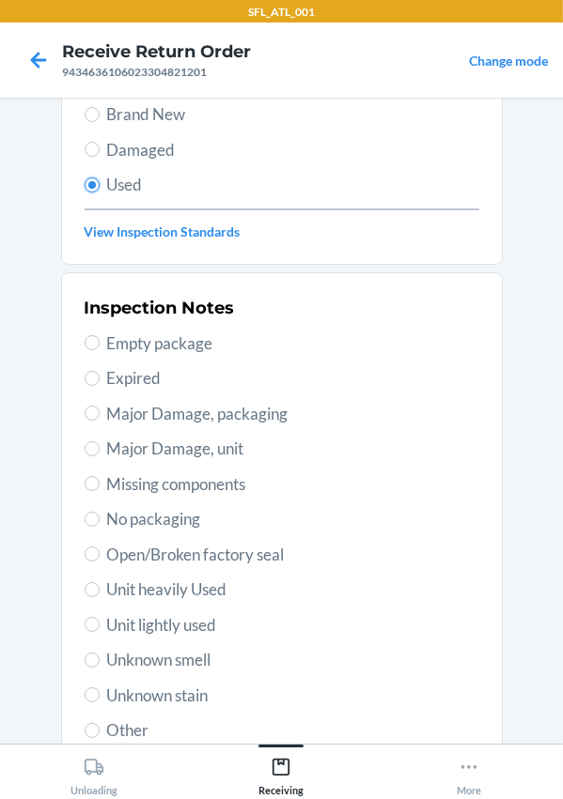
scroll to position [330, 0]
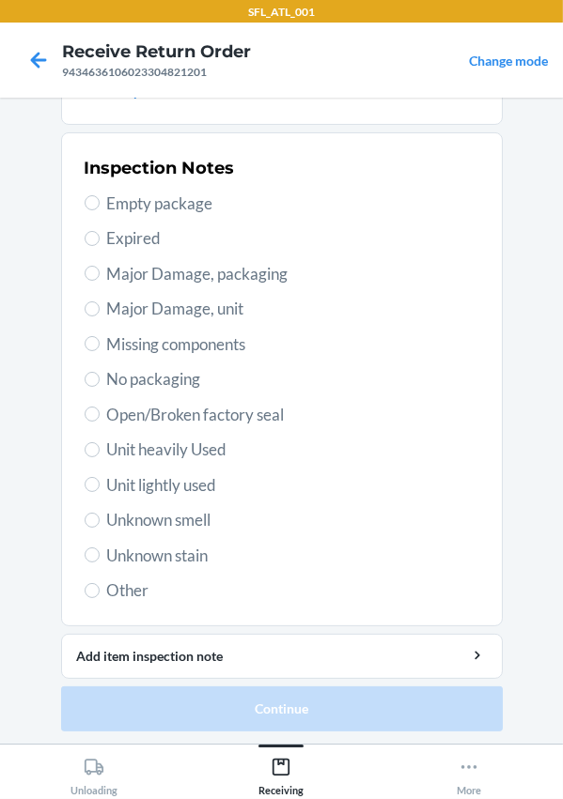
click at [168, 454] on span "Unit heavily Used" at bounding box center [293, 450] width 372 height 24
click at [100, 454] on input "Unit heavily Used" at bounding box center [92, 449] width 15 height 15
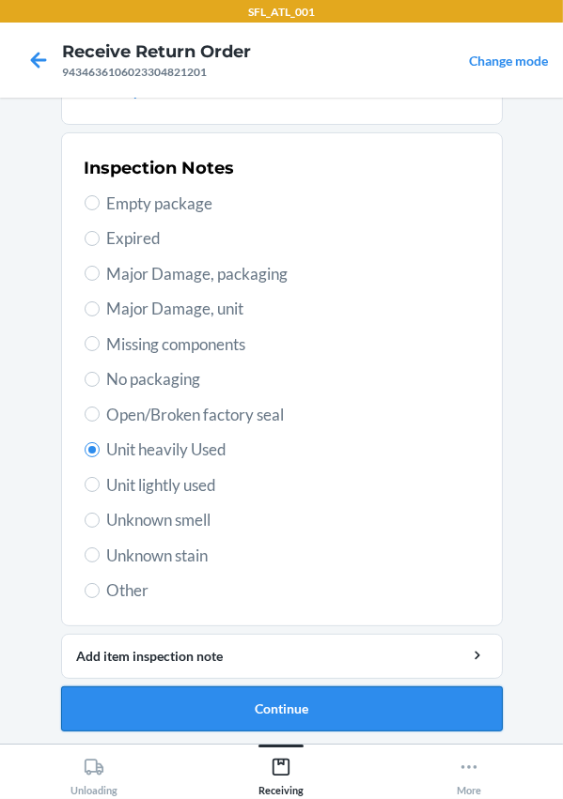
click at [256, 718] on button "Continue" at bounding box center [281, 709] width 441 height 45
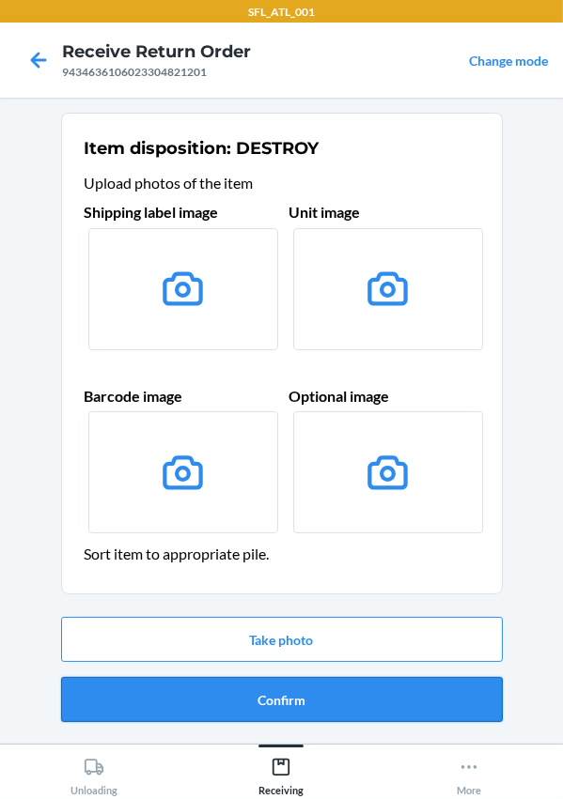
click at [302, 704] on button "Confirm" at bounding box center [281, 699] width 441 height 45
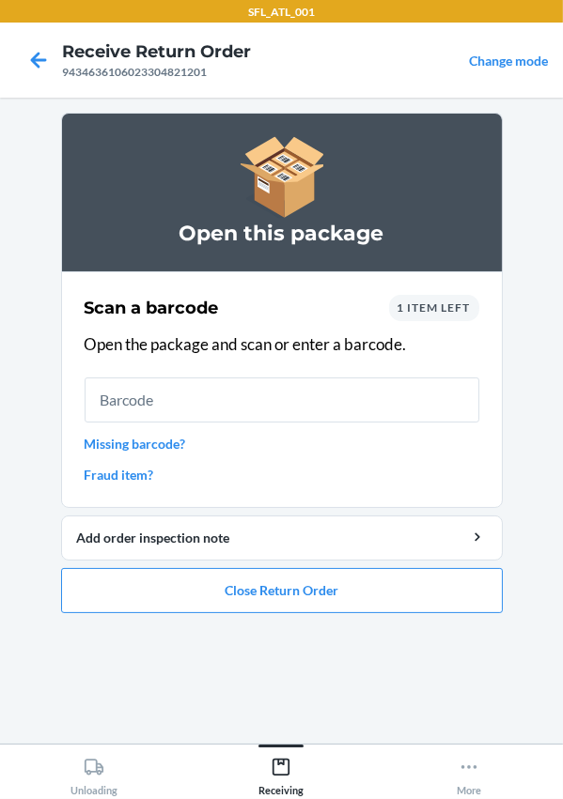
click at [157, 422] on div "Scan a barcode 1 item left Open the package and scan or enter a barcode. Missin…" at bounding box center [282, 389] width 395 height 201
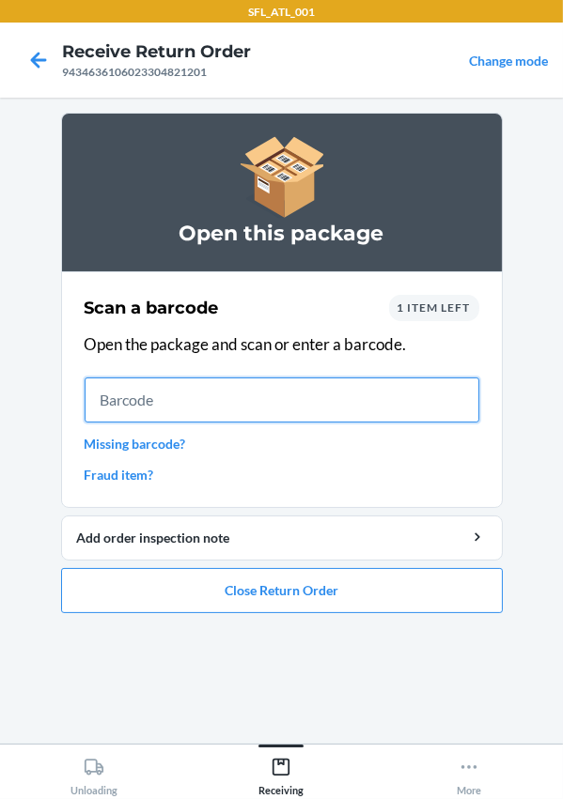
click at [141, 409] on input "text" at bounding box center [282, 400] width 395 height 45
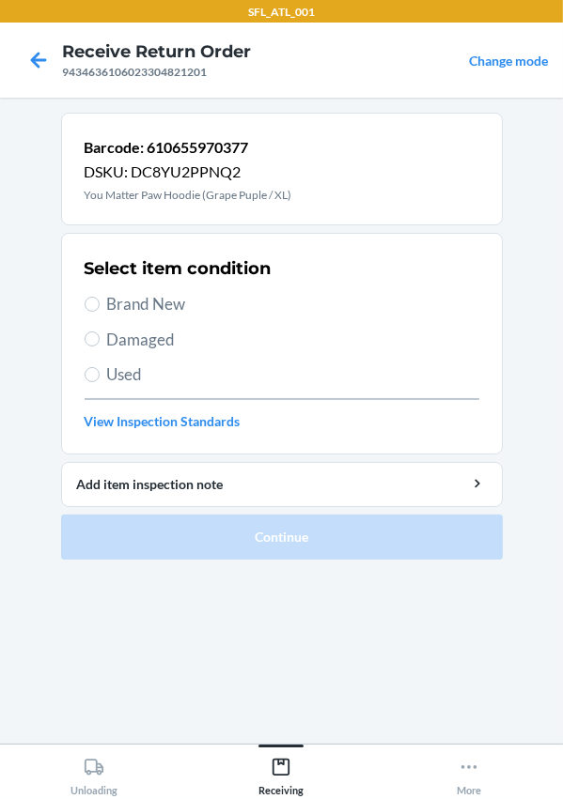
click at [108, 372] on span "Used" at bounding box center [293, 375] width 372 height 24
click at [100, 372] on input "Used" at bounding box center [92, 374] width 15 height 15
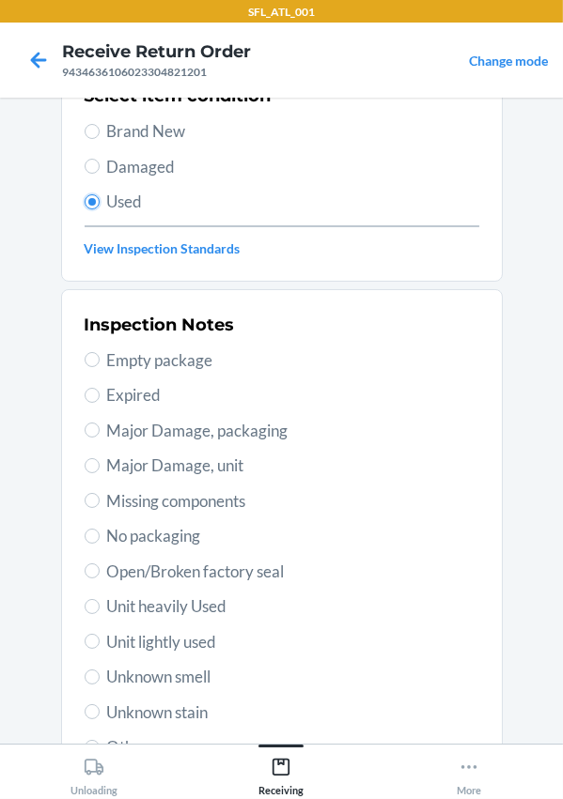
scroll to position [330, 0]
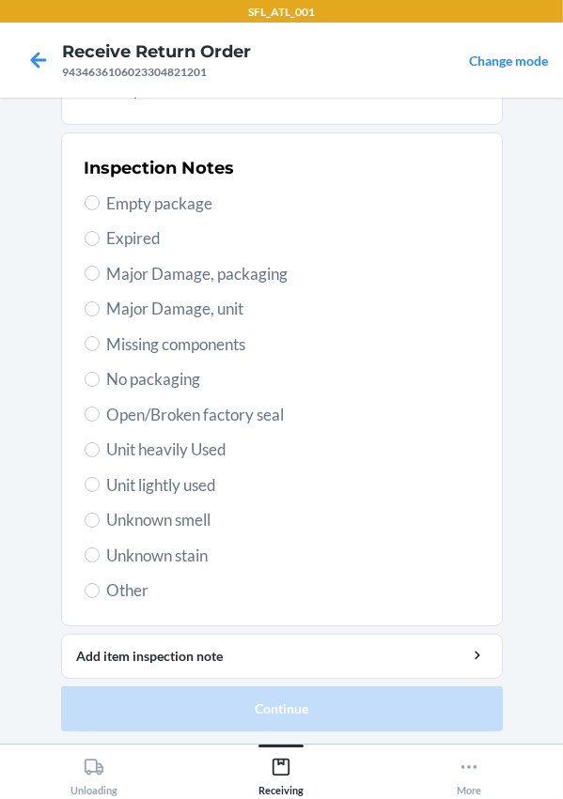
click at [141, 454] on span "Unit heavily Used" at bounding box center [293, 450] width 372 height 24
click at [100, 454] on input "Unit heavily Used" at bounding box center [92, 449] width 15 height 15
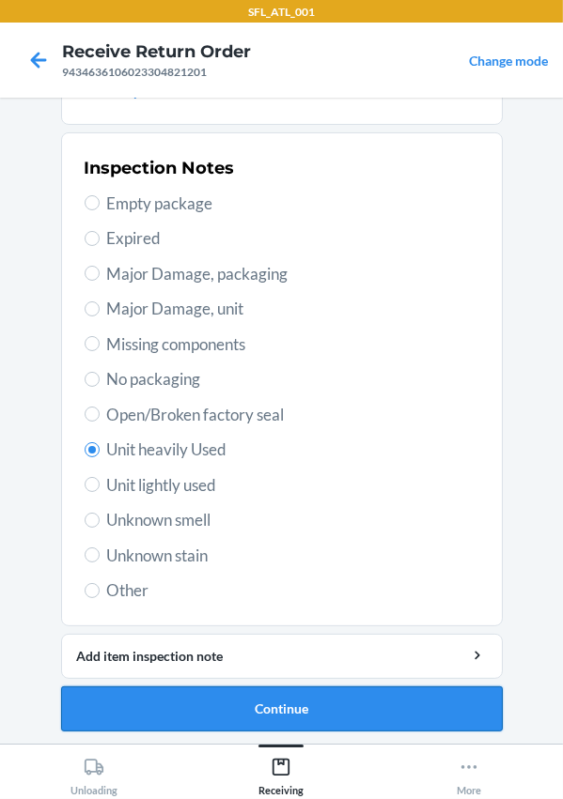
click at [276, 715] on button "Continue" at bounding box center [281, 709] width 441 height 45
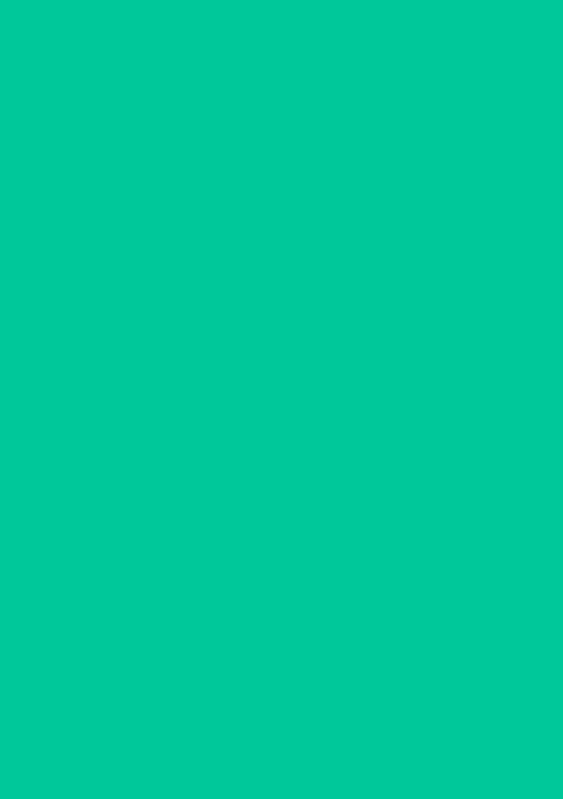
scroll to position [0, 0]
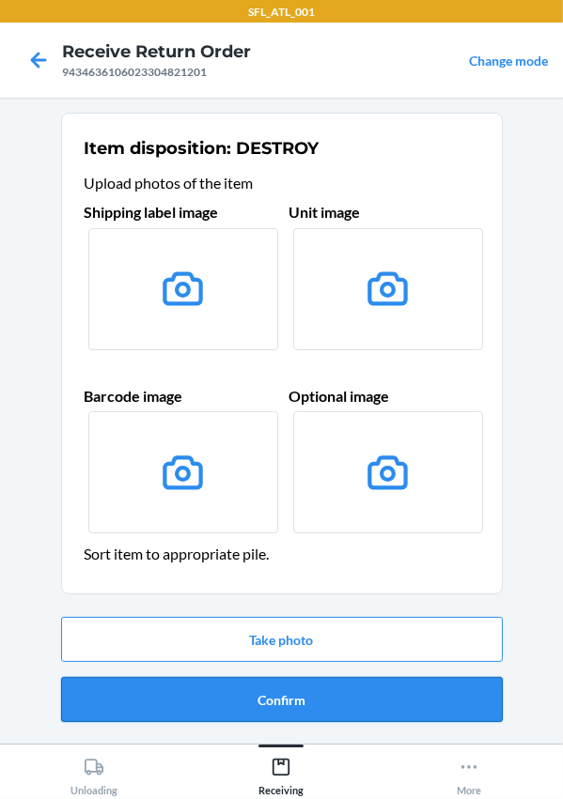
click at [276, 694] on button "Confirm" at bounding box center [281, 699] width 441 height 45
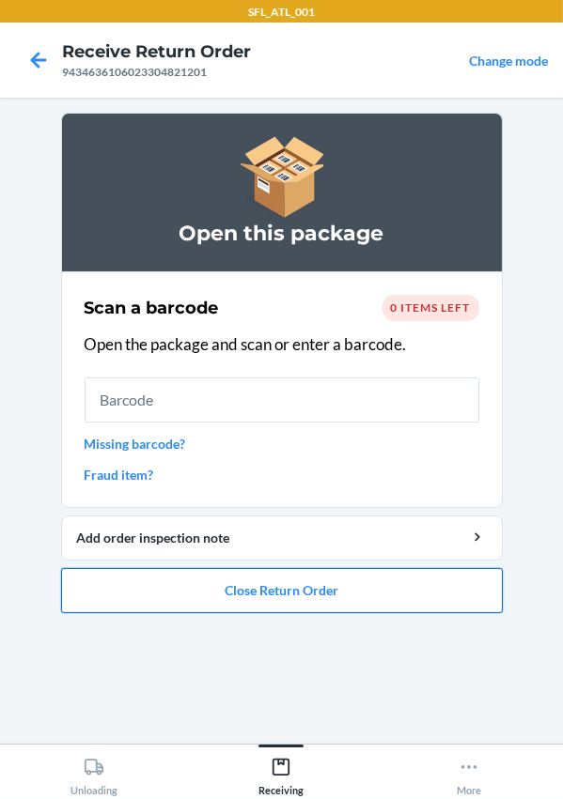
click at [307, 592] on button "Close Return Order" at bounding box center [281, 590] width 441 height 45
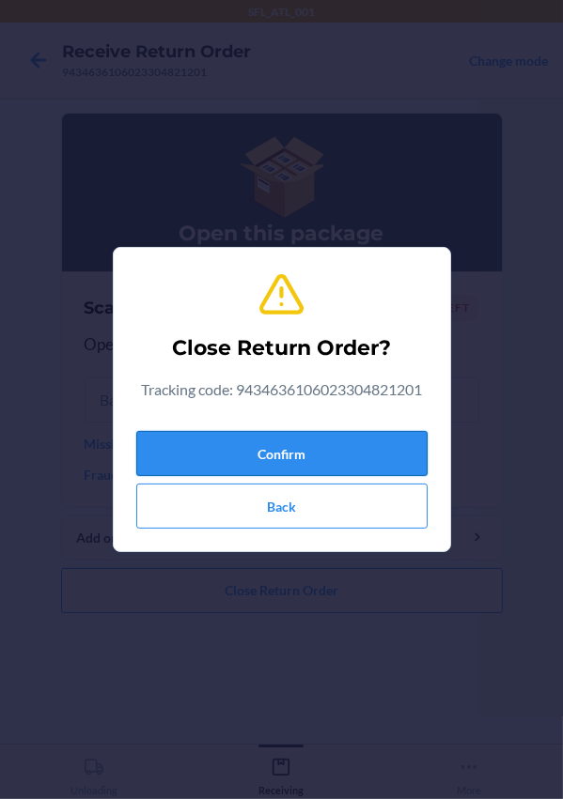
click at [311, 454] on button "Confirm" at bounding box center [281, 453] width 291 height 45
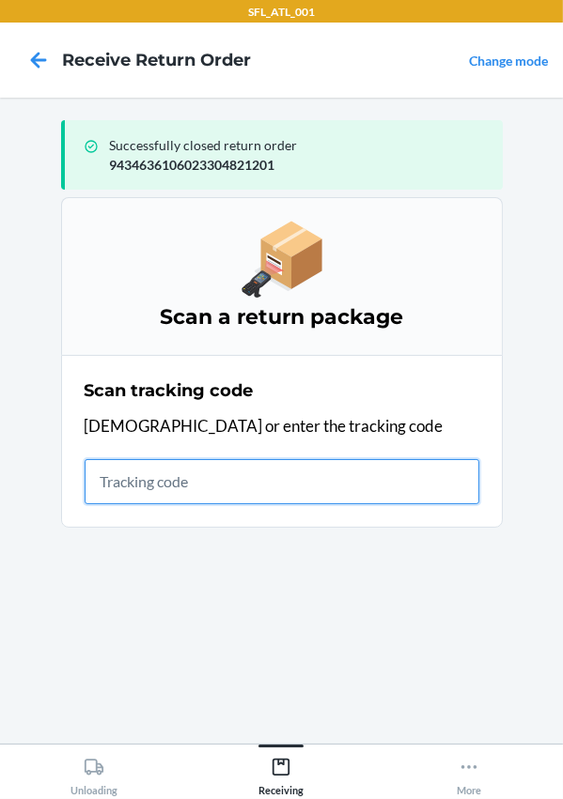
click at [260, 480] on input "text" at bounding box center [282, 481] width 395 height 45
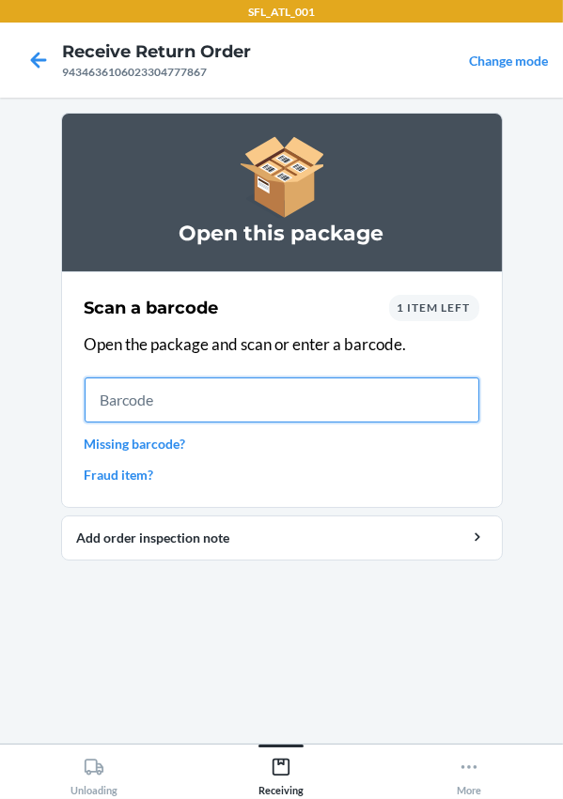
click at [193, 416] on input "text" at bounding box center [282, 400] width 395 height 45
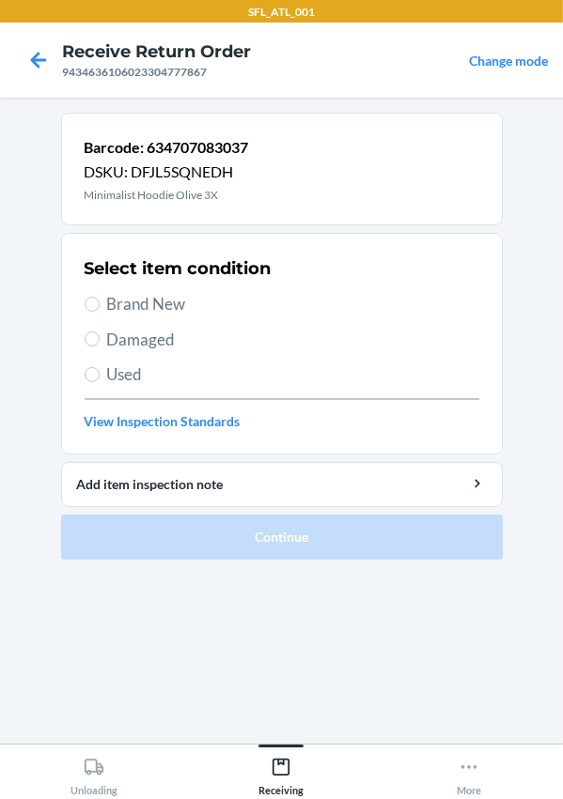
click at [112, 292] on span "Brand New" at bounding box center [293, 304] width 372 height 24
click at [100, 297] on input "Brand New" at bounding box center [92, 304] width 15 height 15
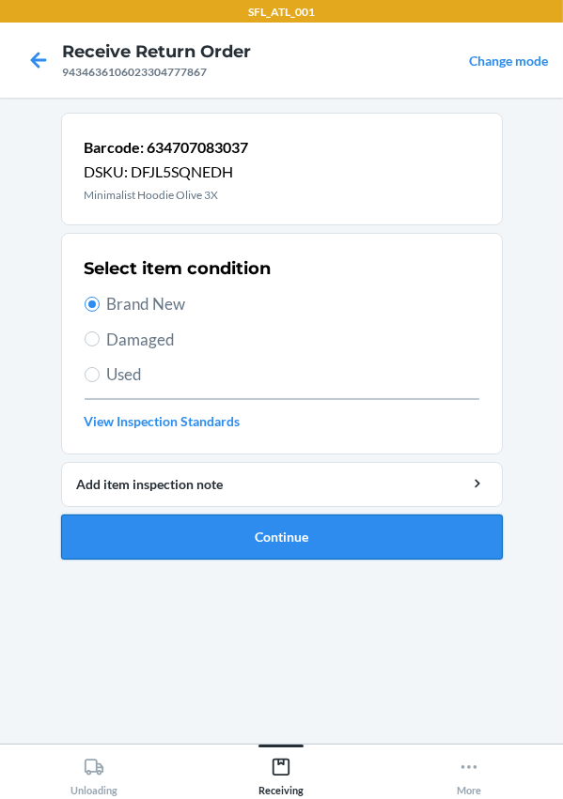
click at [211, 533] on button "Continue" at bounding box center [281, 537] width 441 height 45
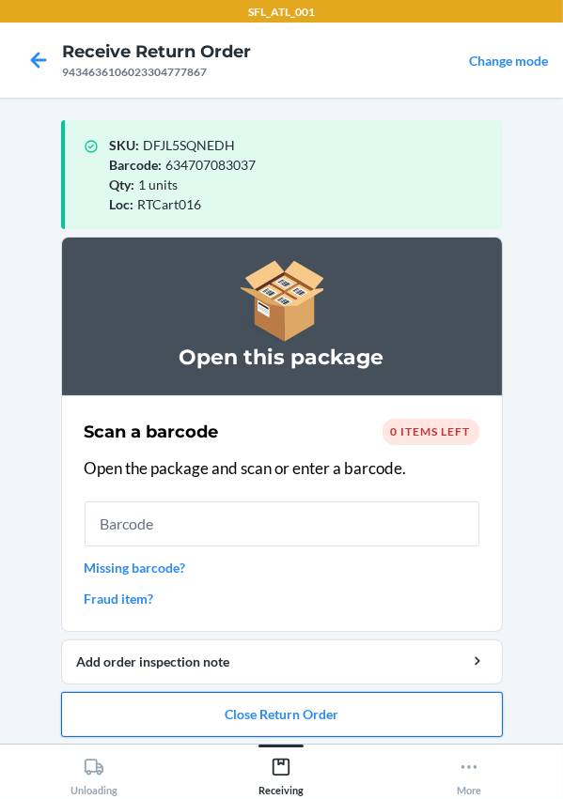
click at [224, 699] on button "Close Return Order" at bounding box center [281, 714] width 441 height 45
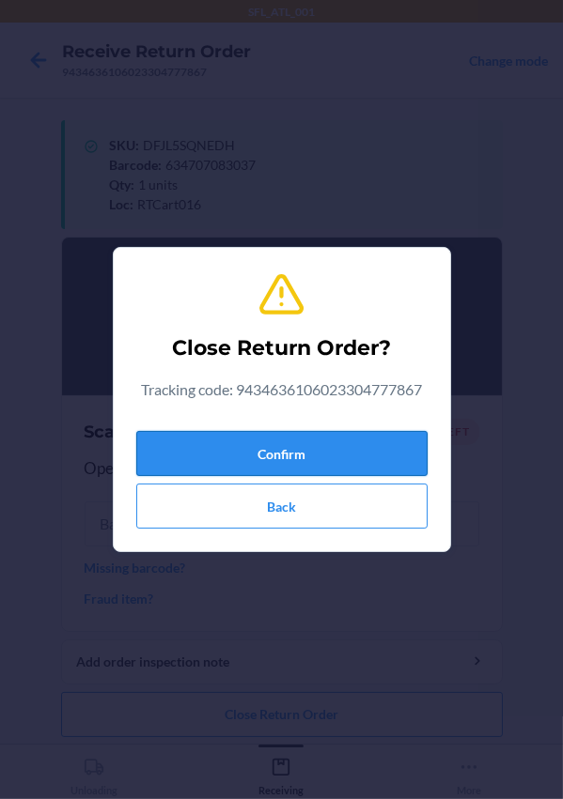
click at [227, 435] on button "Confirm" at bounding box center [281, 453] width 291 height 45
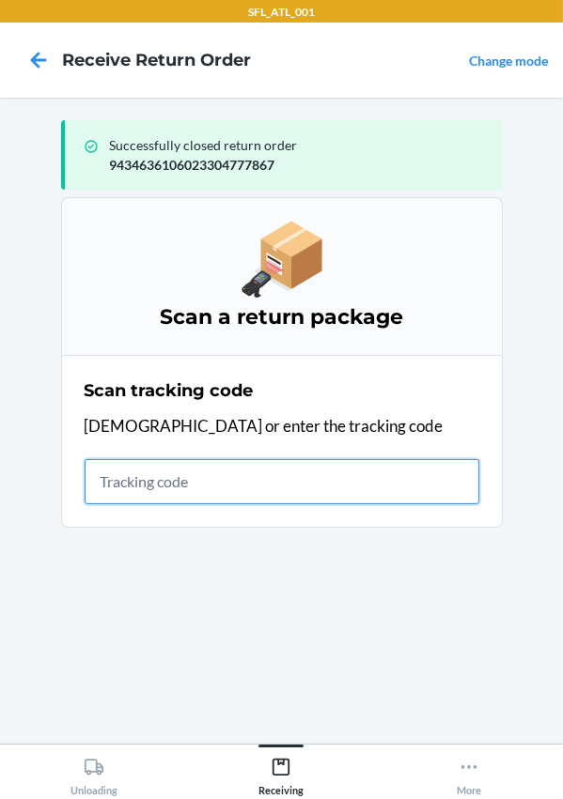
click at [217, 478] on input "text" at bounding box center [282, 481] width 395 height 45
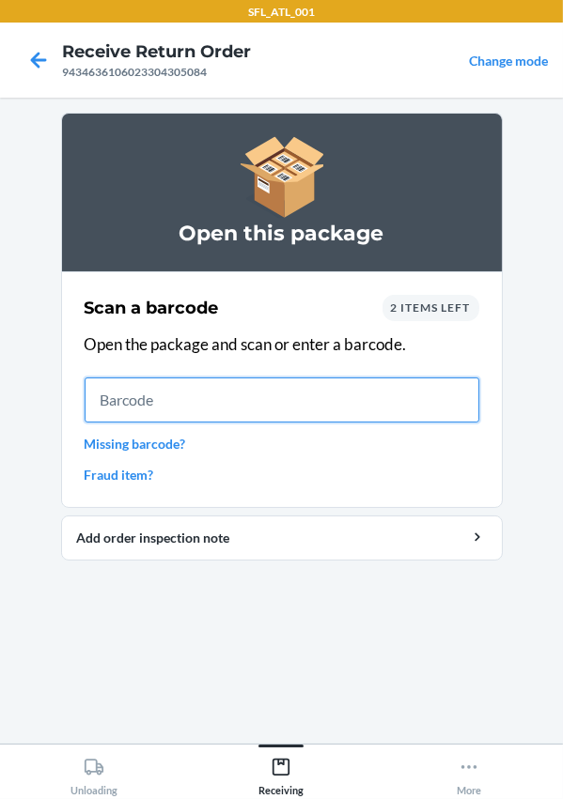
click at [119, 391] on input "text" at bounding box center [282, 400] width 395 height 45
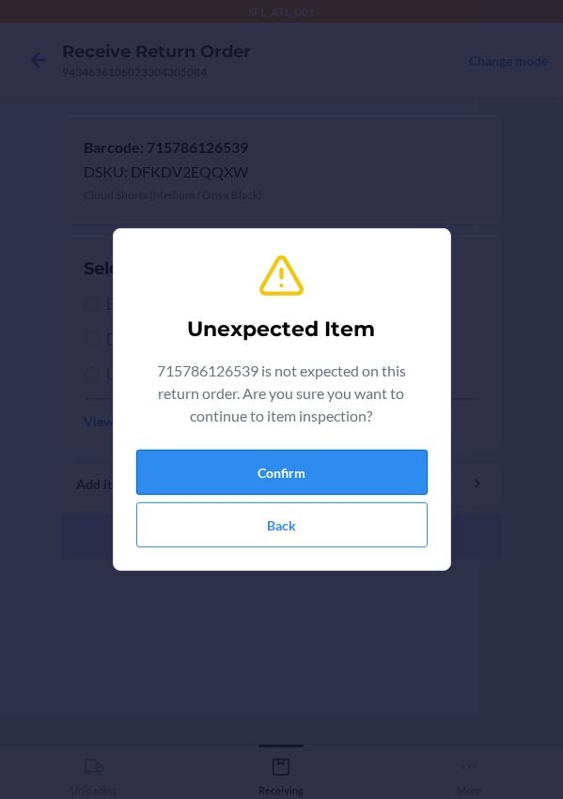
click at [275, 452] on button "Confirm" at bounding box center [281, 472] width 291 height 45
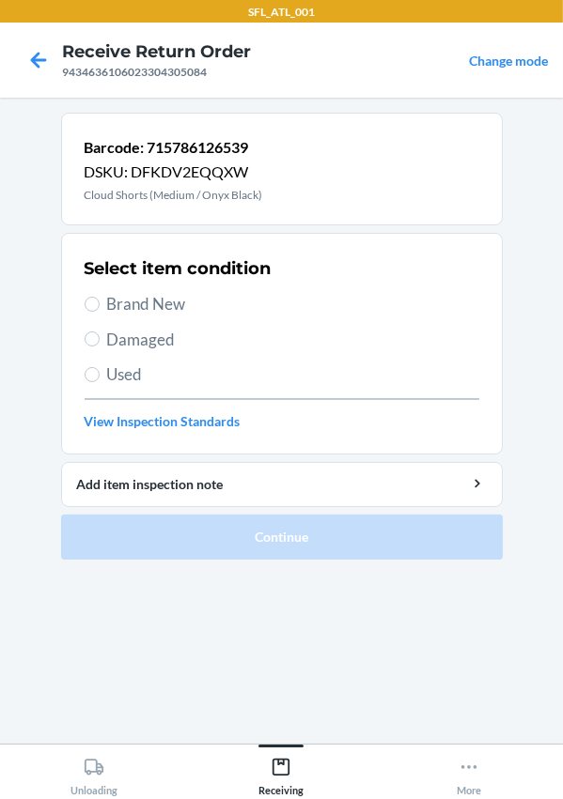
click at [159, 307] on span "Brand New" at bounding box center [293, 304] width 372 height 24
click at [100, 307] on input "Brand New" at bounding box center [92, 304] width 15 height 15
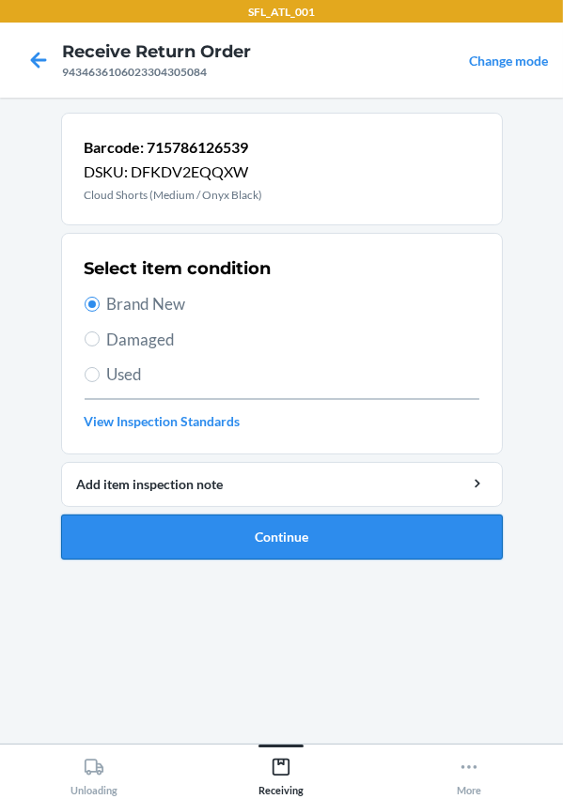
click at [319, 538] on button "Continue" at bounding box center [281, 537] width 441 height 45
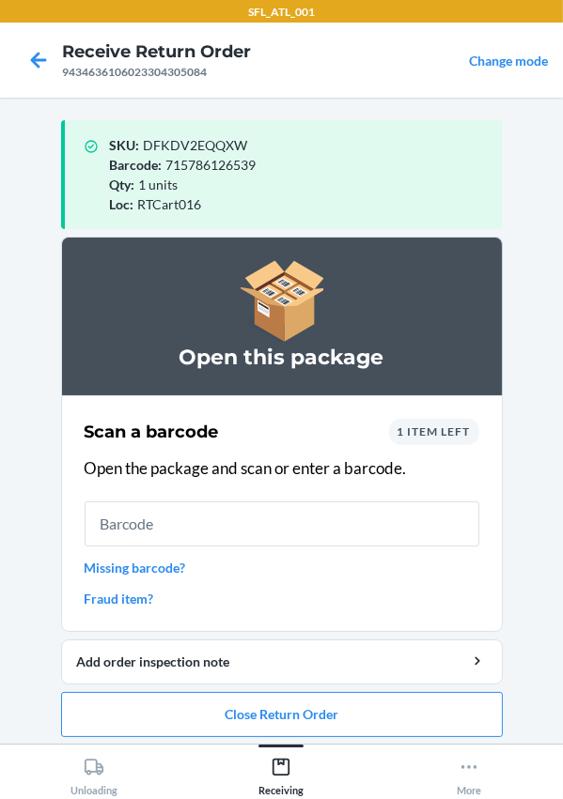
click at [85, 594] on link "Fraud item?" at bounding box center [282, 599] width 395 height 20
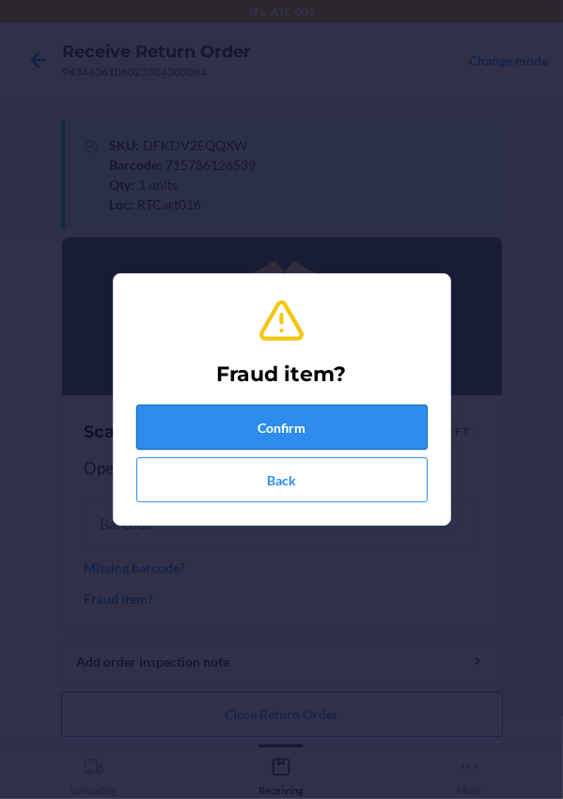
click at [213, 416] on button "Confirm" at bounding box center [281, 427] width 291 height 45
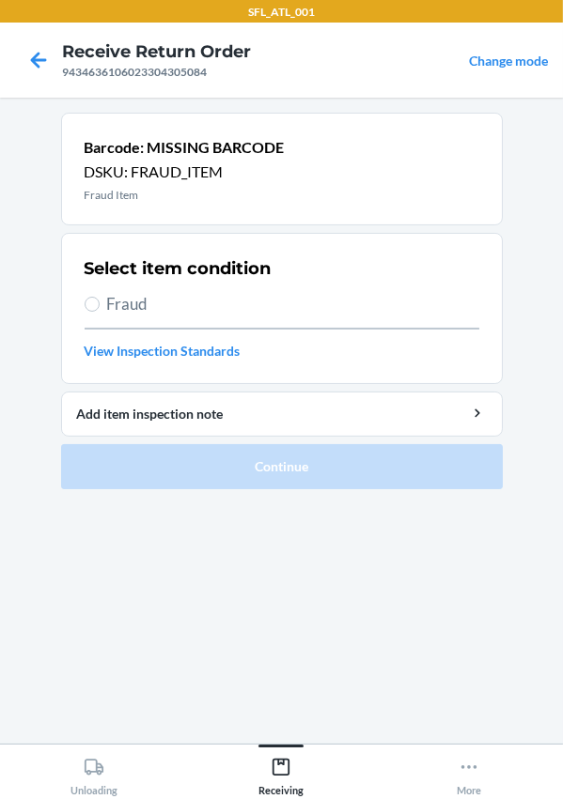
click at [158, 311] on span "Fraud" at bounding box center [293, 304] width 372 height 24
click at [100, 311] on input "Fraud" at bounding box center [92, 304] width 15 height 15
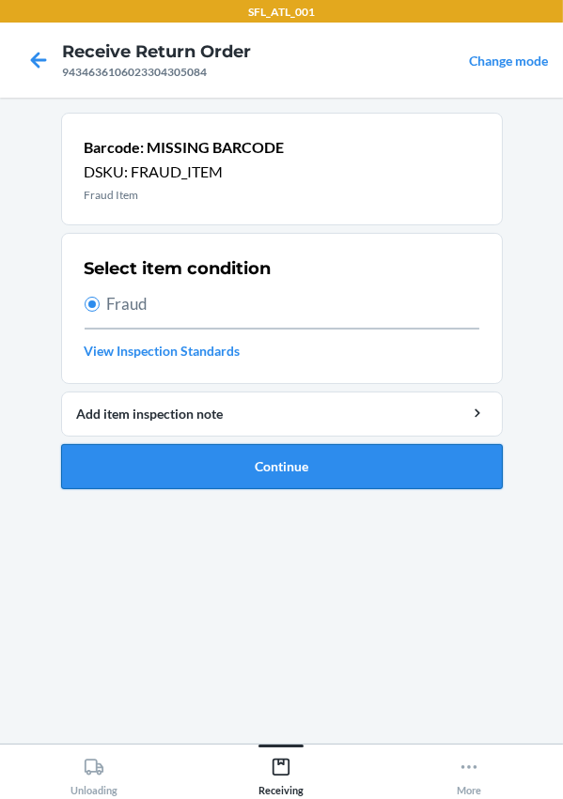
click at [198, 460] on button "Continue" at bounding box center [281, 466] width 441 height 45
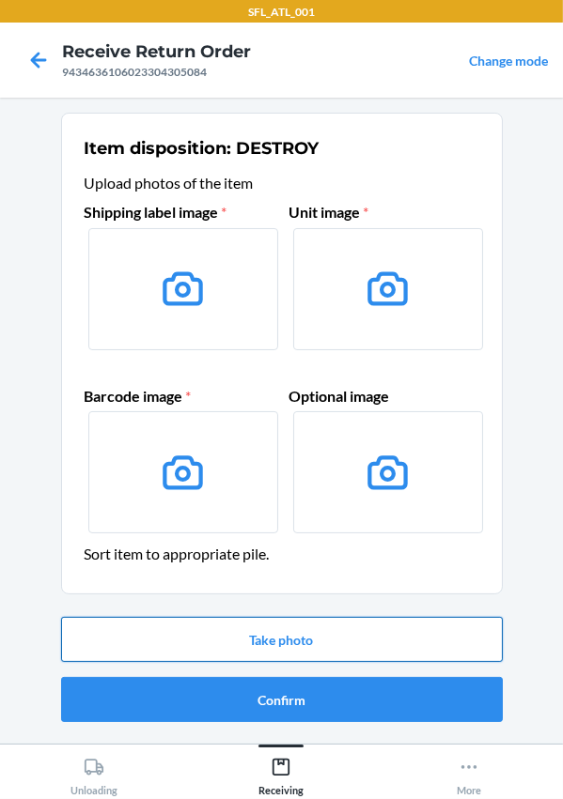
click at [260, 639] on button "Take photo" at bounding box center [281, 639] width 441 height 45
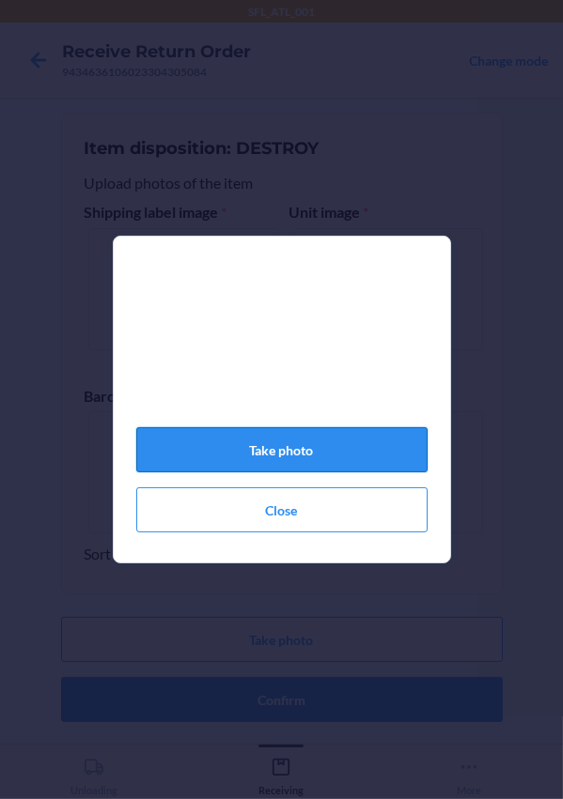
click at [268, 472] on button "Take photo" at bounding box center [281, 449] width 291 height 45
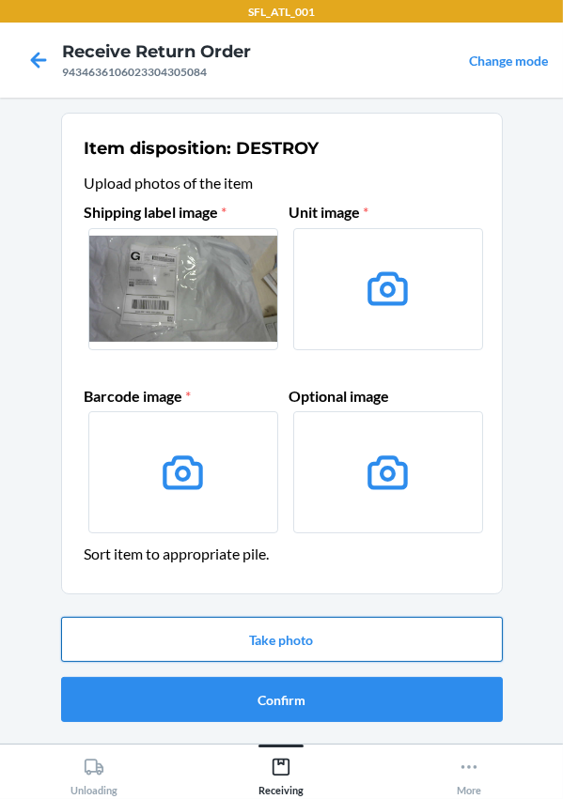
click at [318, 644] on button "Take photo" at bounding box center [281, 639] width 441 height 45
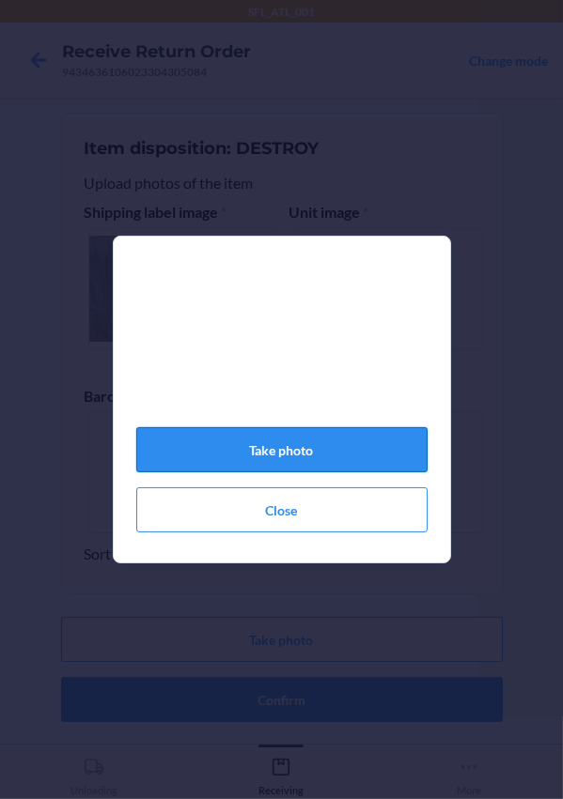
click at [290, 438] on button "Take photo" at bounding box center [281, 449] width 291 height 45
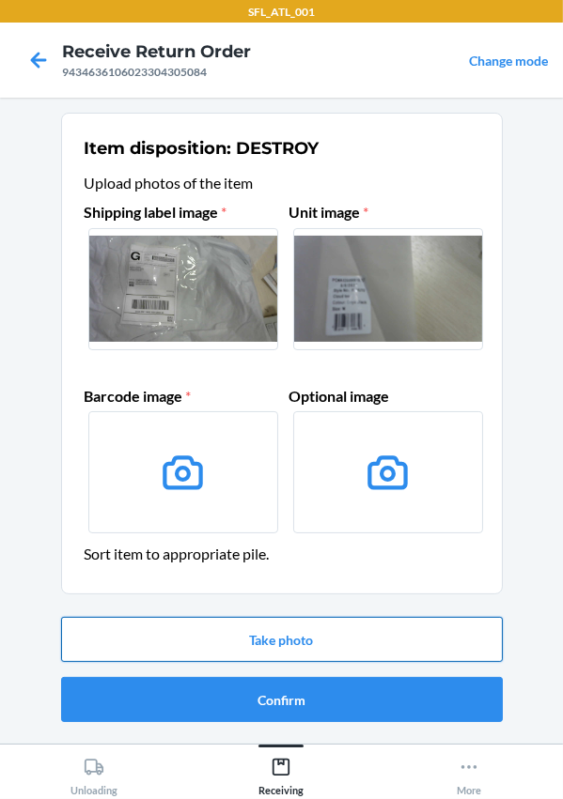
click at [278, 630] on button "Take photo" at bounding box center [281, 639] width 441 height 45
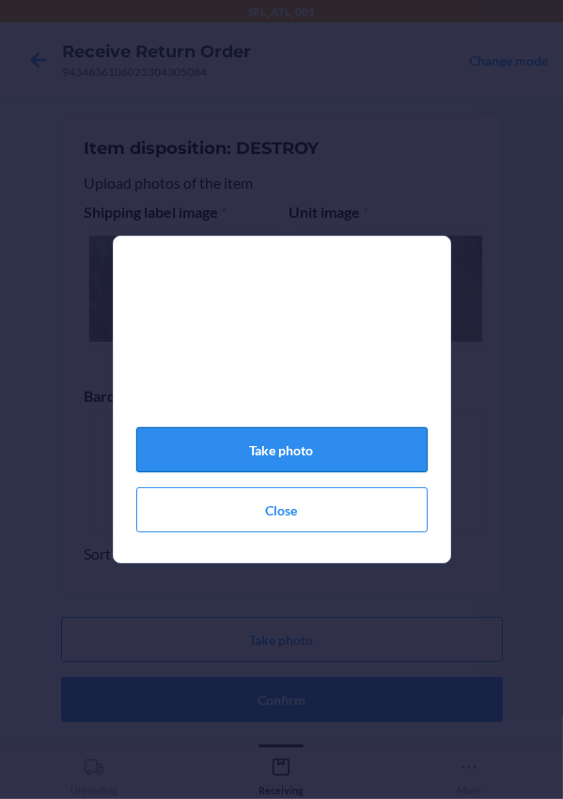
click at [317, 469] on button "Take photo" at bounding box center [281, 449] width 291 height 45
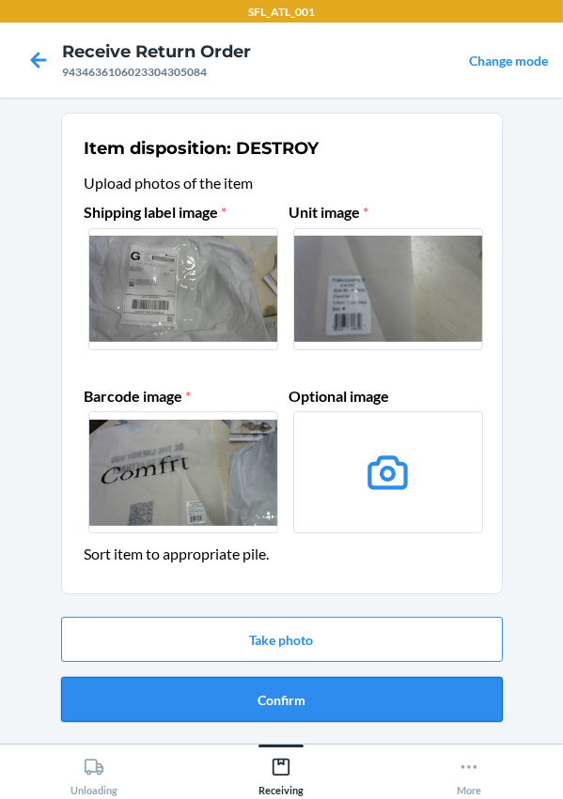
click at [282, 708] on button "Confirm" at bounding box center [281, 699] width 441 height 45
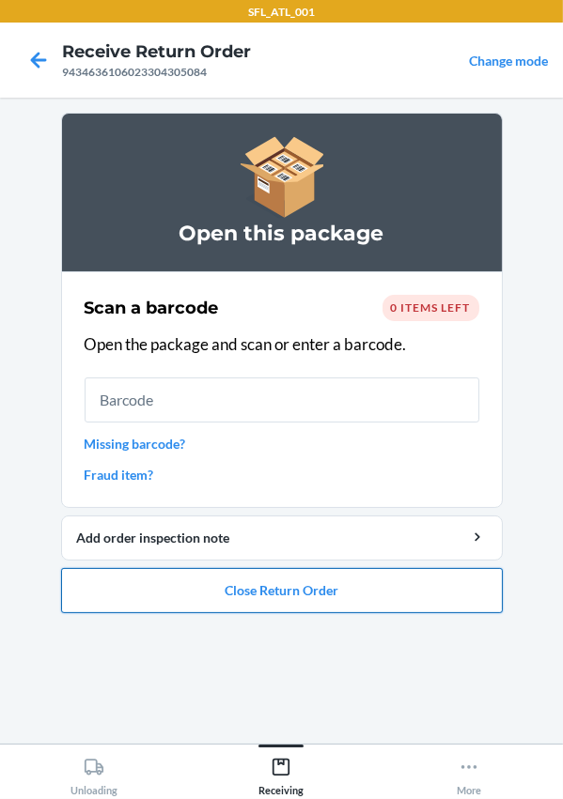
click at [243, 591] on button "Close Return Order" at bounding box center [281, 590] width 441 height 45
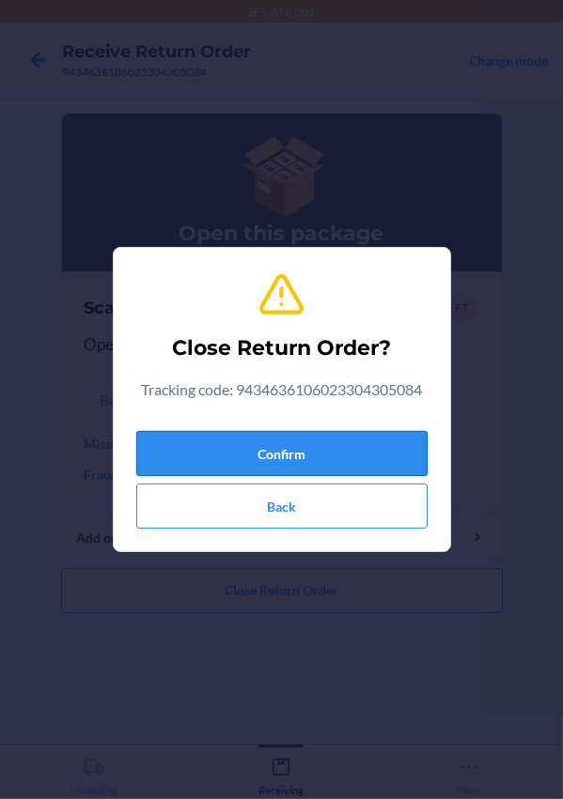
click at [260, 456] on button "Confirm" at bounding box center [281, 453] width 291 height 45
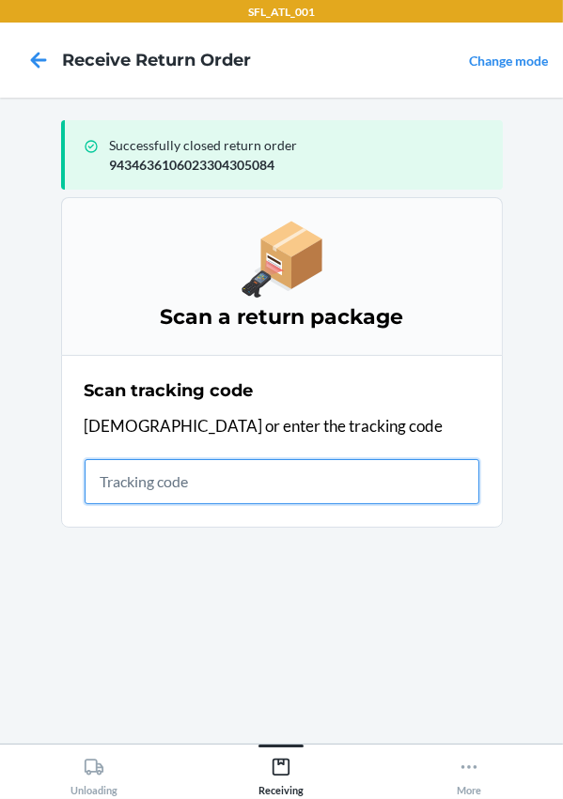
click at [176, 488] on input "text" at bounding box center [282, 481] width 395 height 45
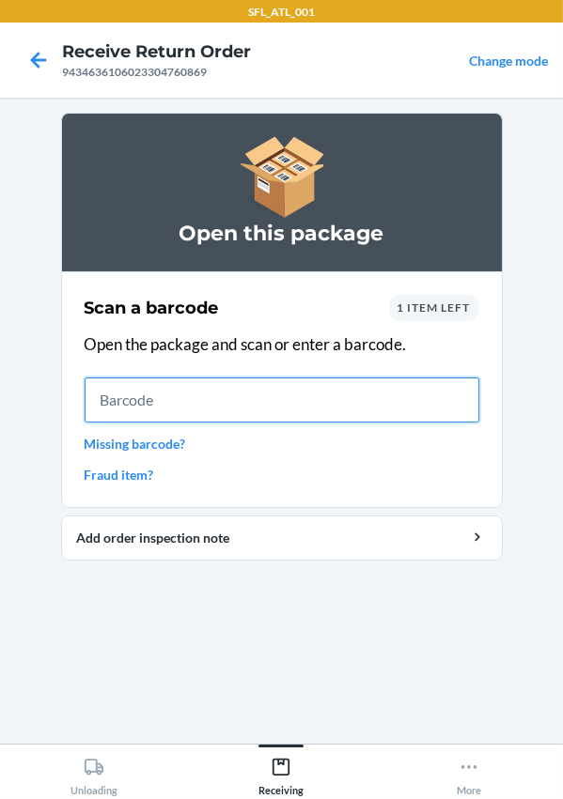
click at [140, 381] on input "text" at bounding box center [282, 400] width 395 height 45
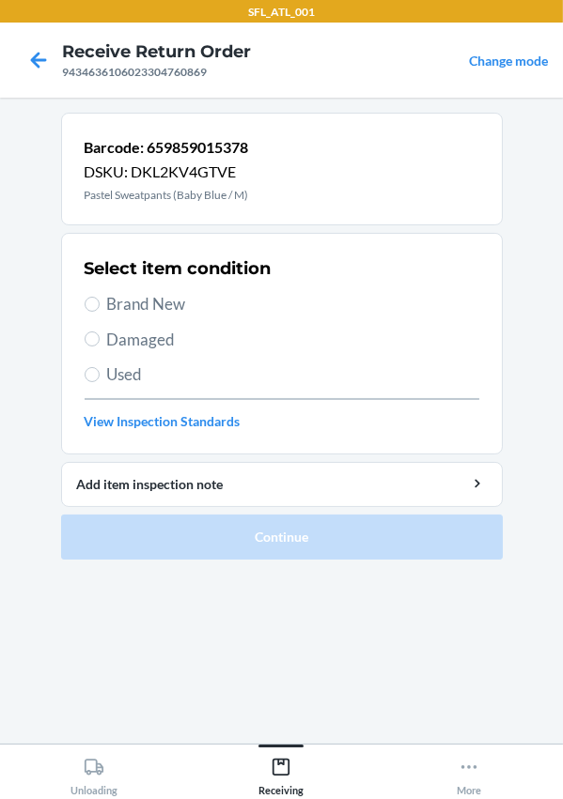
click at [122, 298] on span "Brand New" at bounding box center [293, 304] width 372 height 24
click at [100, 298] on input "Brand New" at bounding box center [92, 304] width 15 height 15
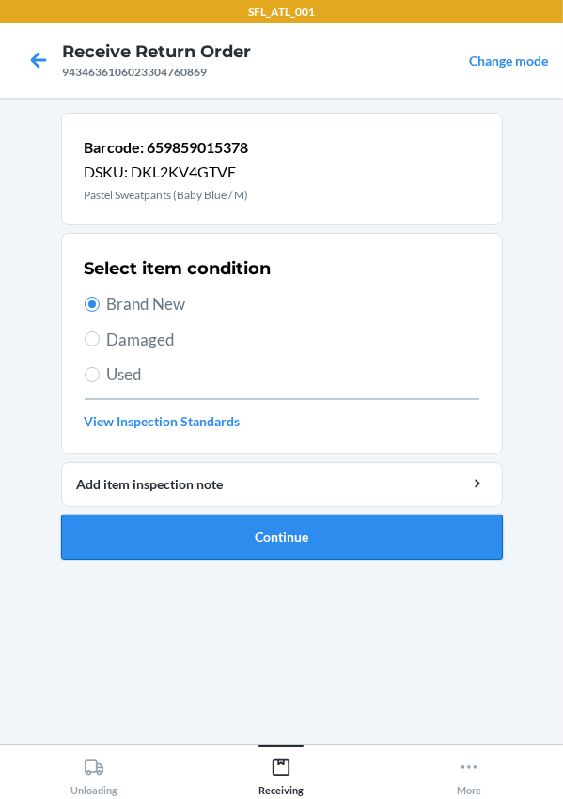
click at [263, 539] on button "Continue" at bounding box center [281, 537] width 441 height 45
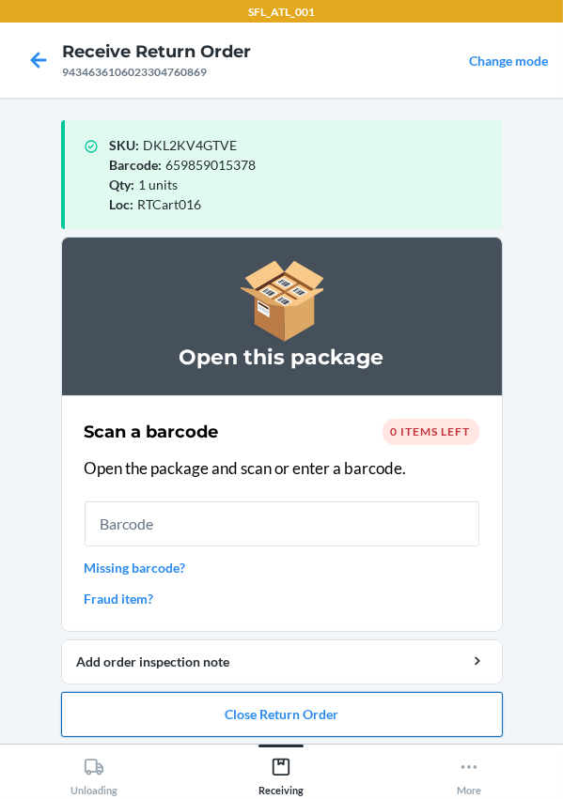
click at [255, 709] on button "Close Return Order" at bounding box center [281, 714] width 441 height 45
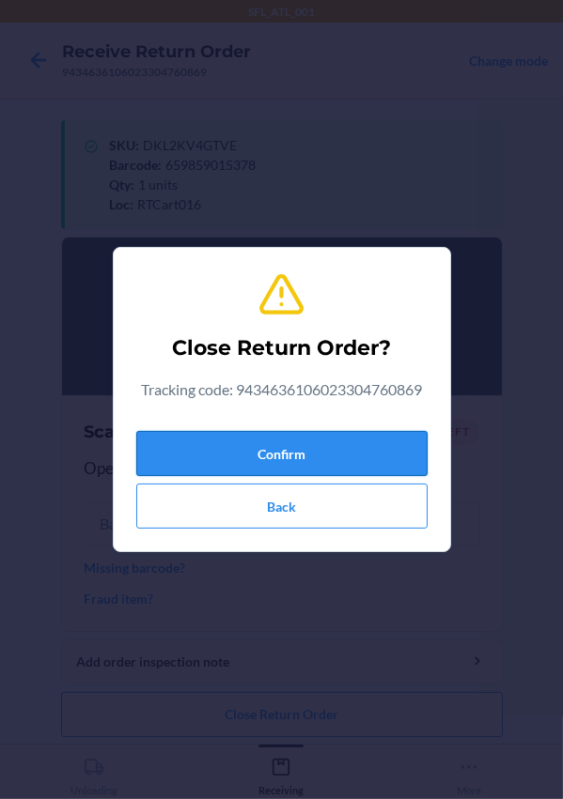
click at [244, 451] on button "Confirm" at bounding box center [281, 453] width 291 height 45
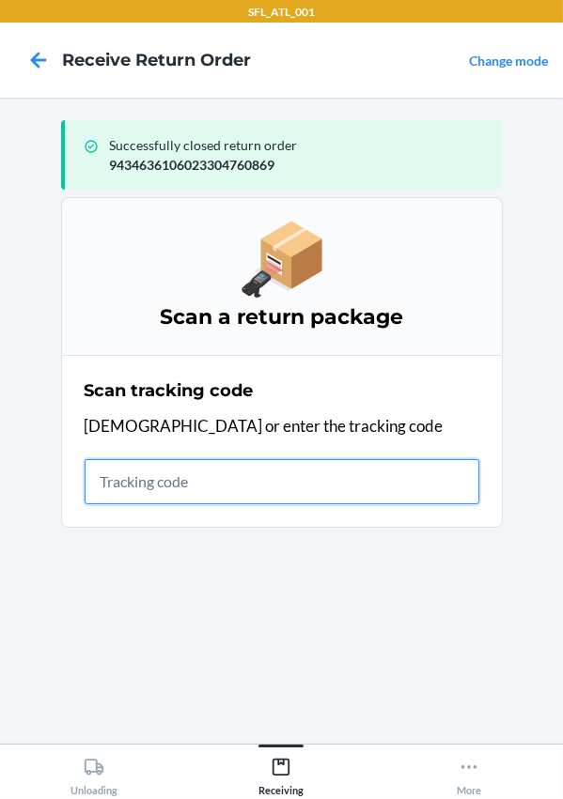
click at [180, 486] on input "text" at bounding box center [282, 481] width 395 height 45
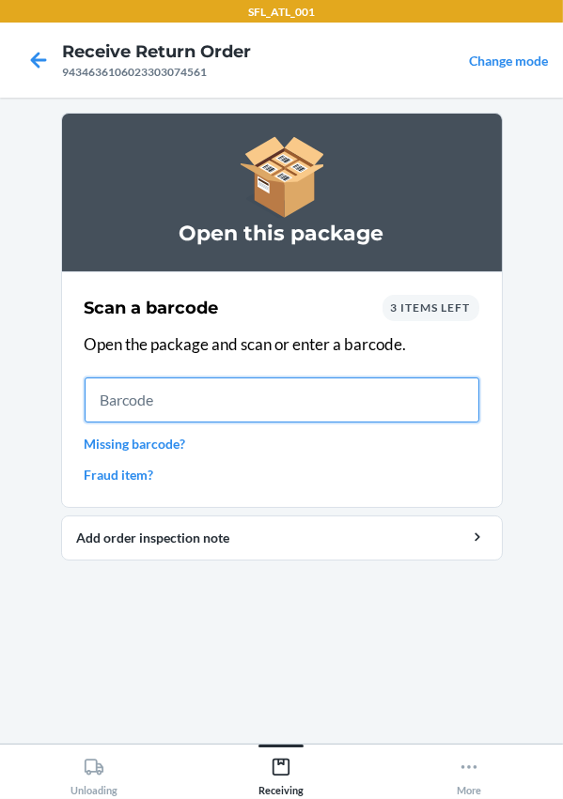
click at [189, 389] on input "text" at bounding box center [282, 400] width 395 height 45
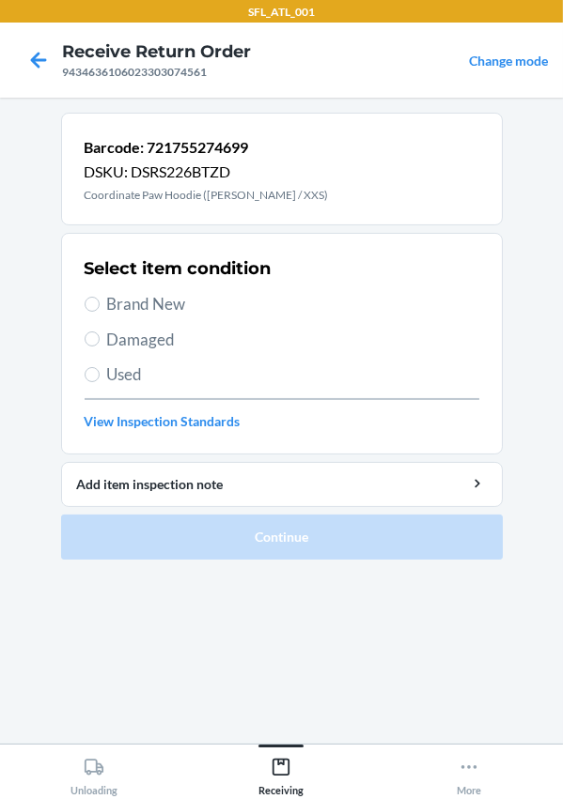
click at [151, 305] on span "Brand New" at bounding box center [293, 304] width 372 height 24
click at [100, 305] on input "Brand New" at bounding box center [92, 304] width 15 height 15
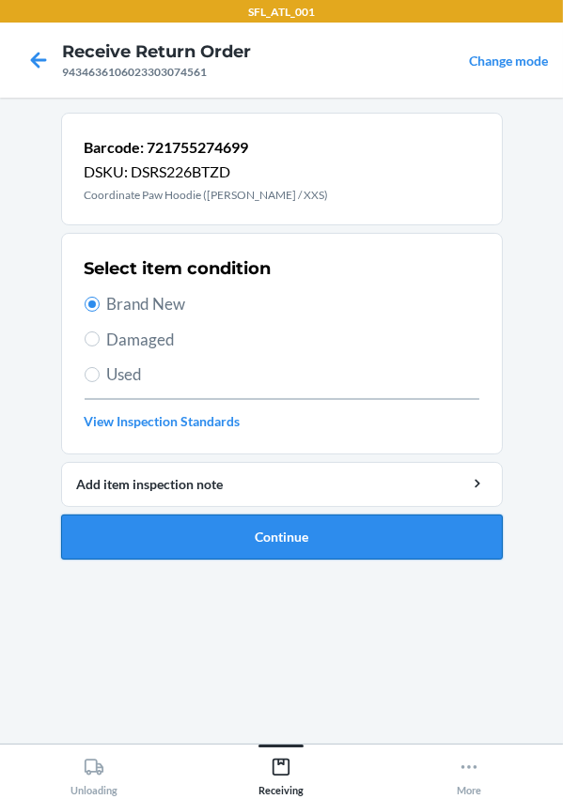
click at [281, 545] on button "Continue" at bounding box center [281, 537] width 441 height 45
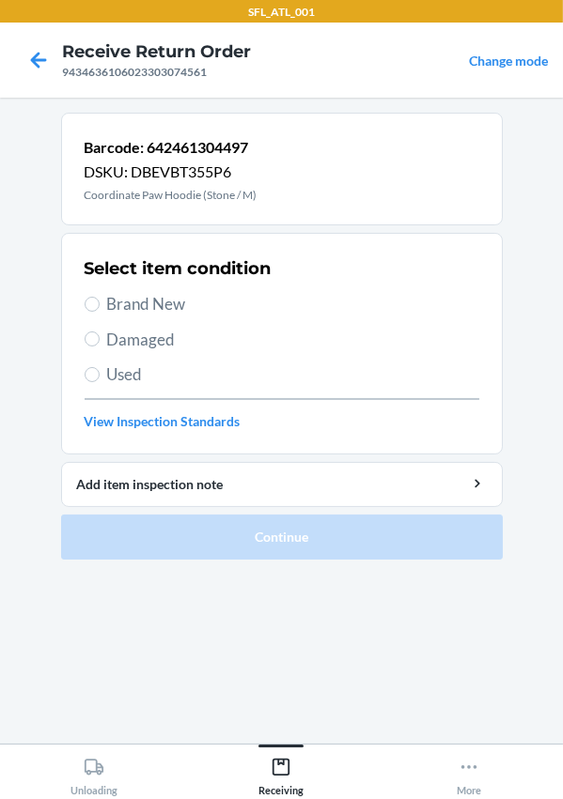
click at [114, 375] on span "Used" at bounding box center [293, 375] width 372 height 24
click at [100, 375] on input "Used" at bounding box center [92, 374] width 15 height 15
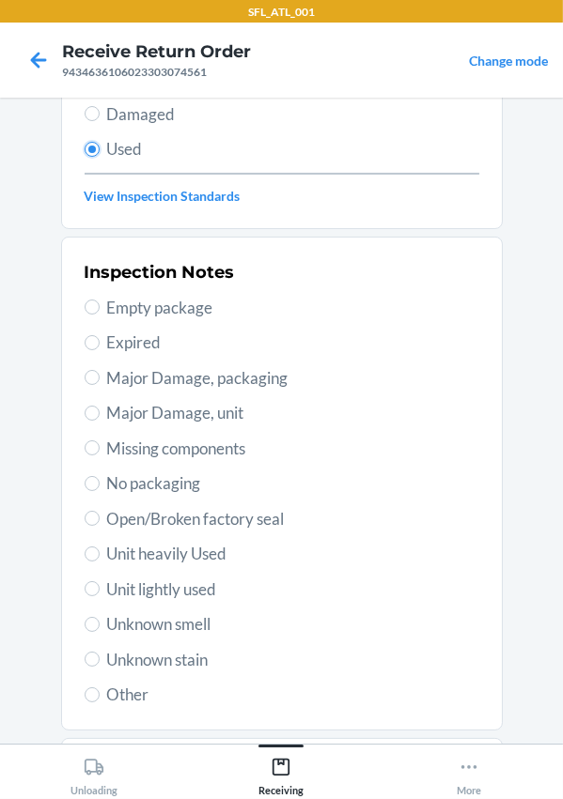
scroll to position [330, 0]
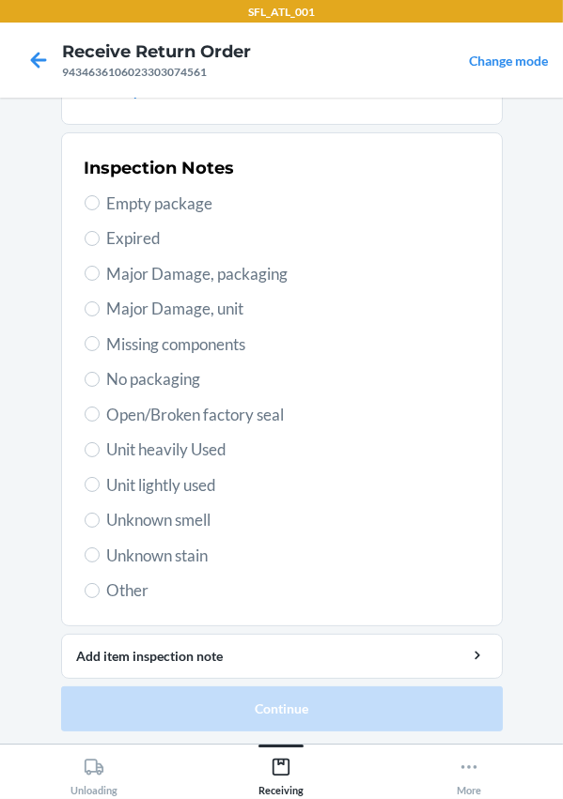
click at [144, 449] on span "Unit heavily Used" at bounding box center [293, 450] width 372 height 24
click at [100, 449] on input "Unit heavily Used" at bounding box center [92, 449] width 15 height 15
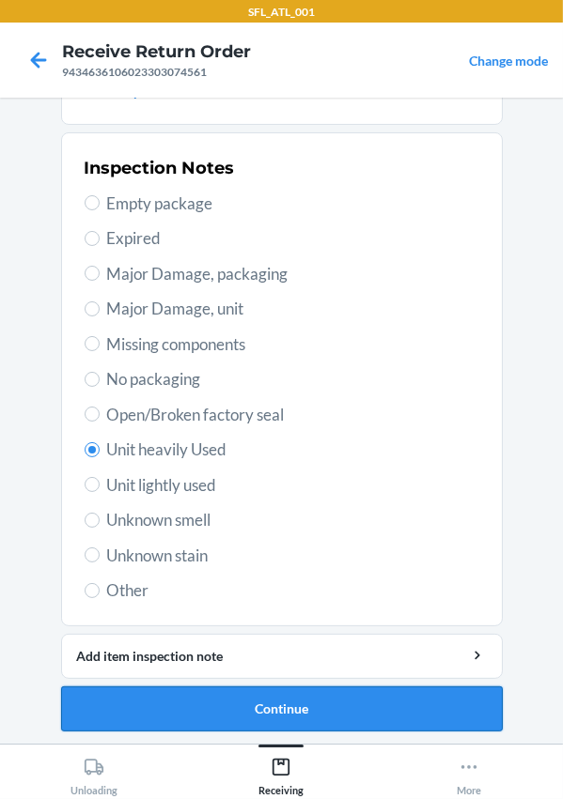
click at [232, 699] on button "Continue" at bounding box center [281, 709] width 441 height 45
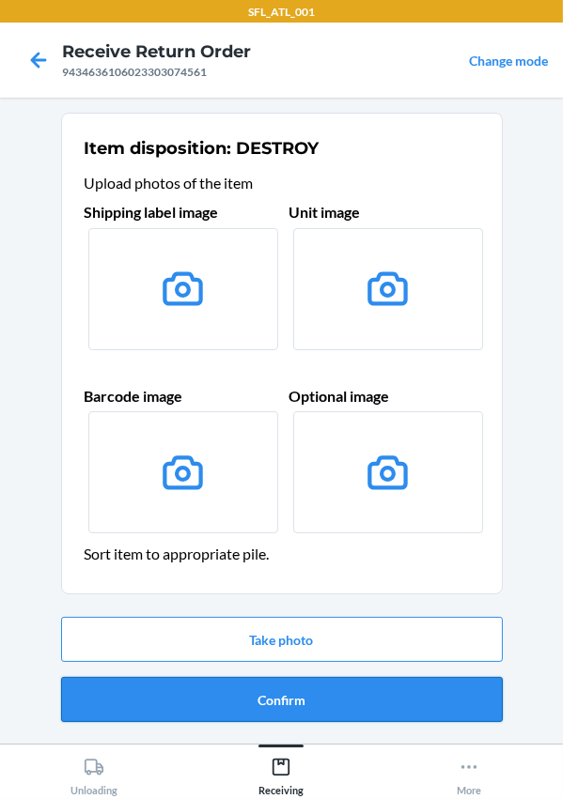
click at [269, 689] on button "Confirm" at bounding box center [281, 699] width 441 height 45
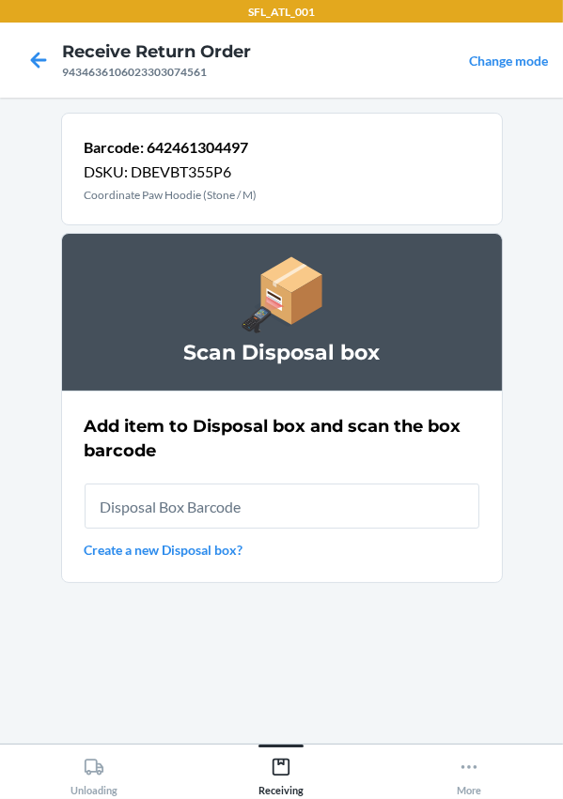
click at [263, 512] on input "text" at bounding box center [282, 506] width 395 height 45
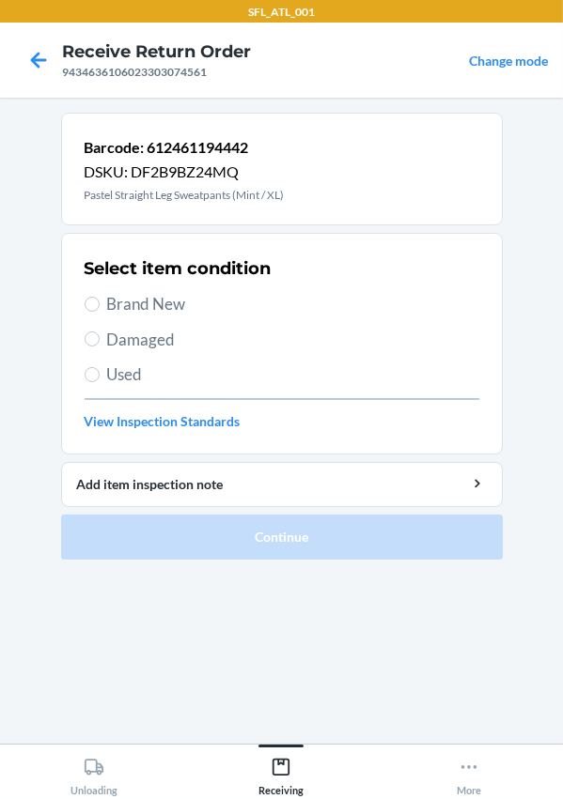
click at [141, 308] on span "Brand New" at bounding box center [293, 304] width 372 height 24
click at [100, 308] on input "Brand New" at bounding box center [92, 304] width 15 height 15
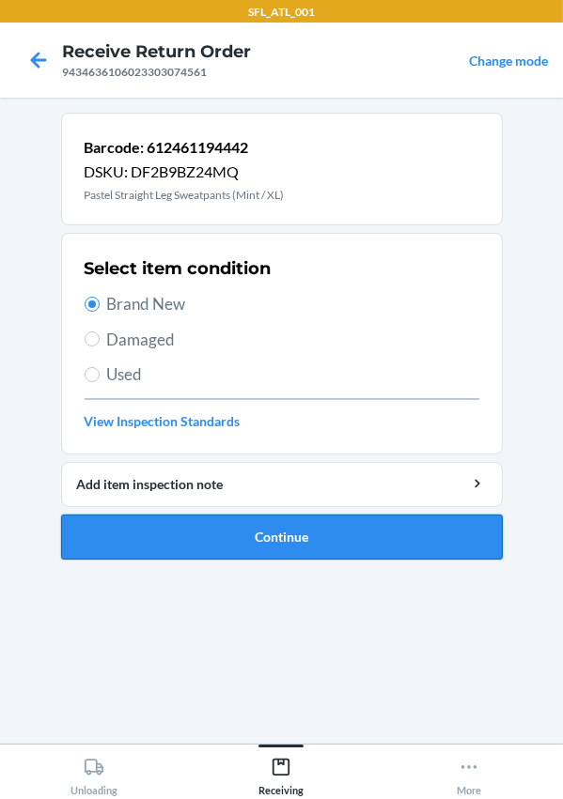
click at [266, 545] on button "Continue" at bounding box center [281, 537] width 441 height 45
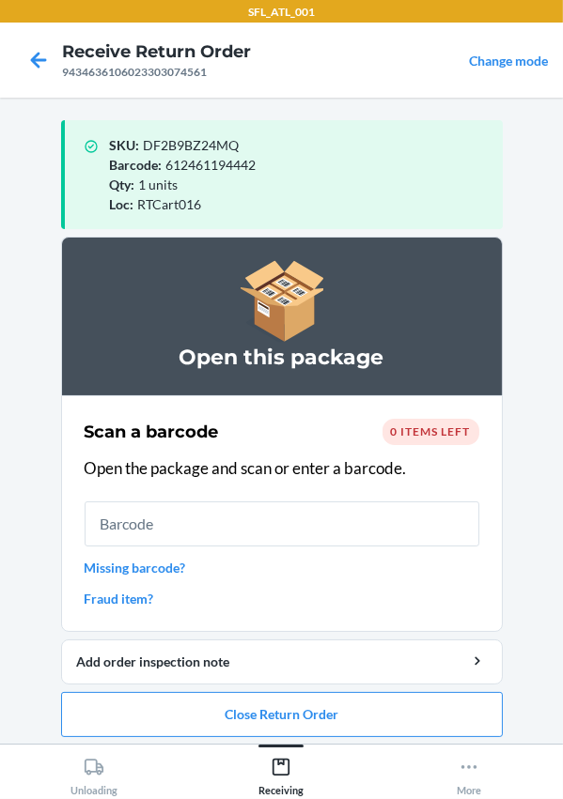
scroll to position [8, 0]
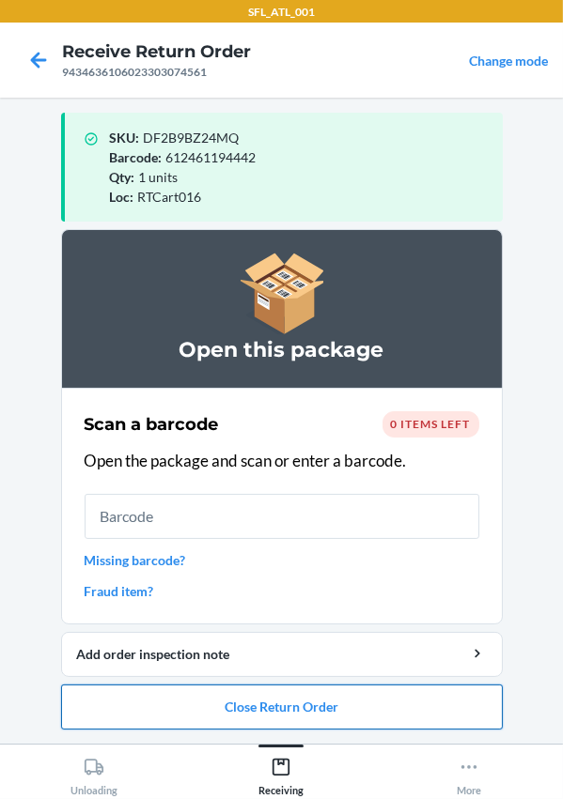
click at [266, 704] on button "Close Return Order" at bounding box center [281, 707] width 441 height 45
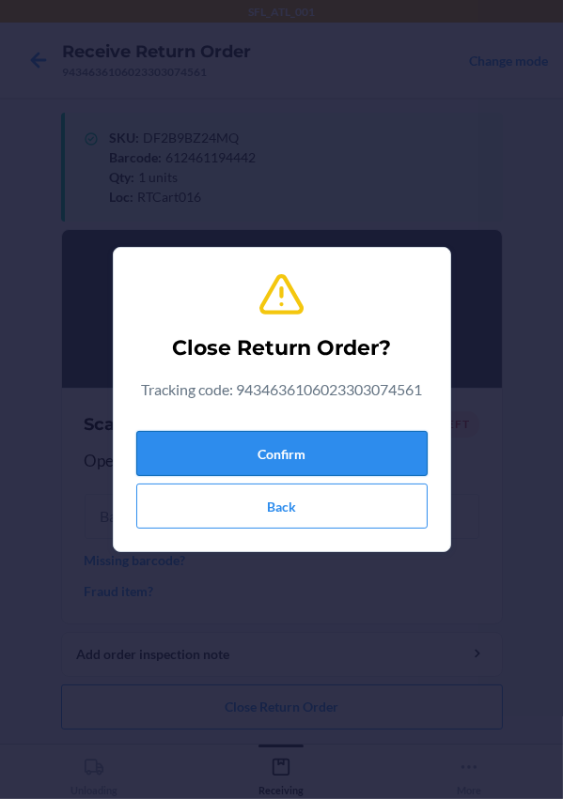
click at [230, 441] on button "Confirm" at bounding box center [281, 453] width 291 height 45
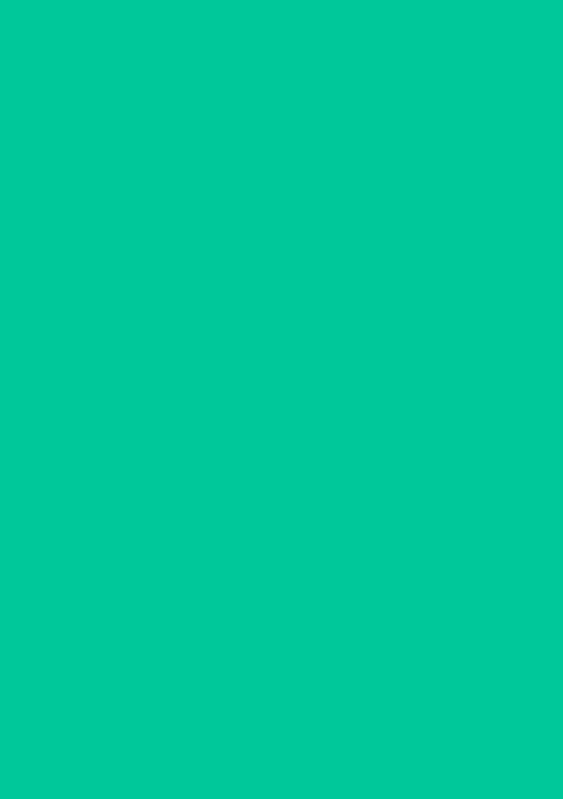
scroll to position [0, 0]
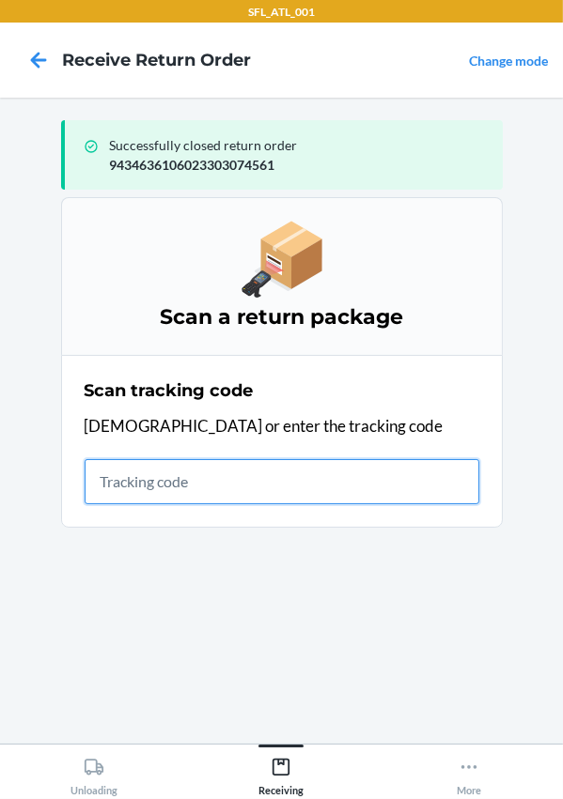
click at [169, 490] on input "text" at bounding box center [282, 481] width 395 height 45
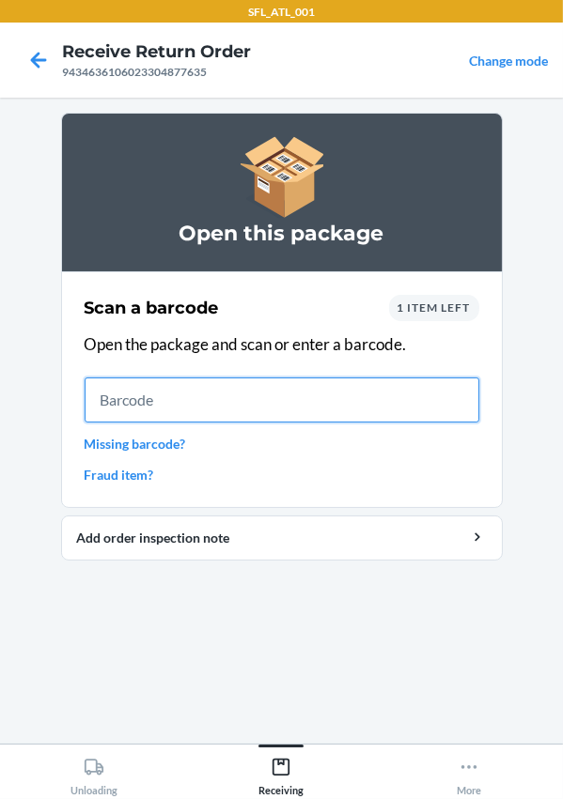
click at [127, 397] on input "text" at bounding box center [282, 400] width 395 height 45
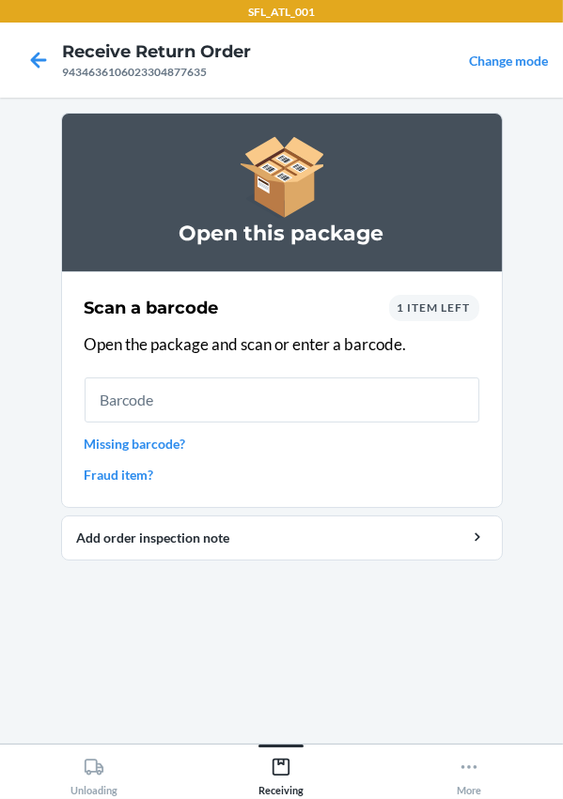
click at [111, 440] on link "Missing barcode?" at bounding box center [282, 444] width 395 height 20
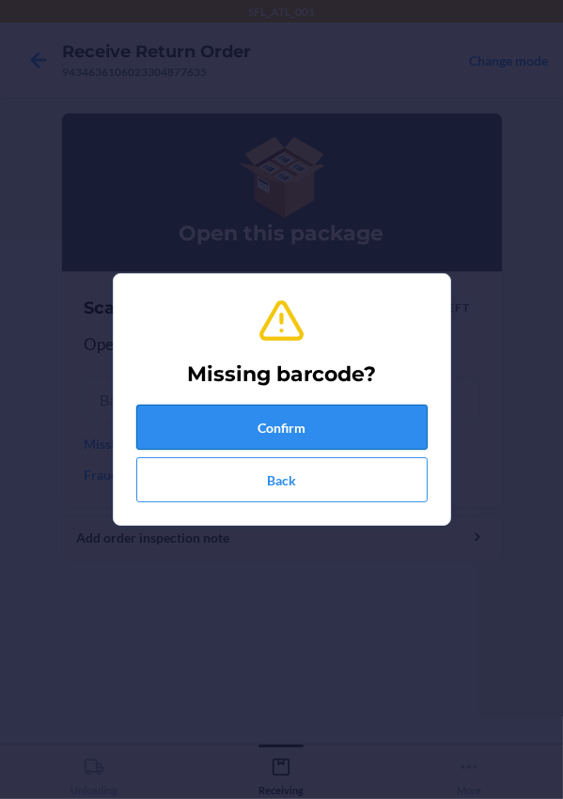
click at [188, 424] on button "Confirm" at bounding box center [281, 427] width 291 height 45
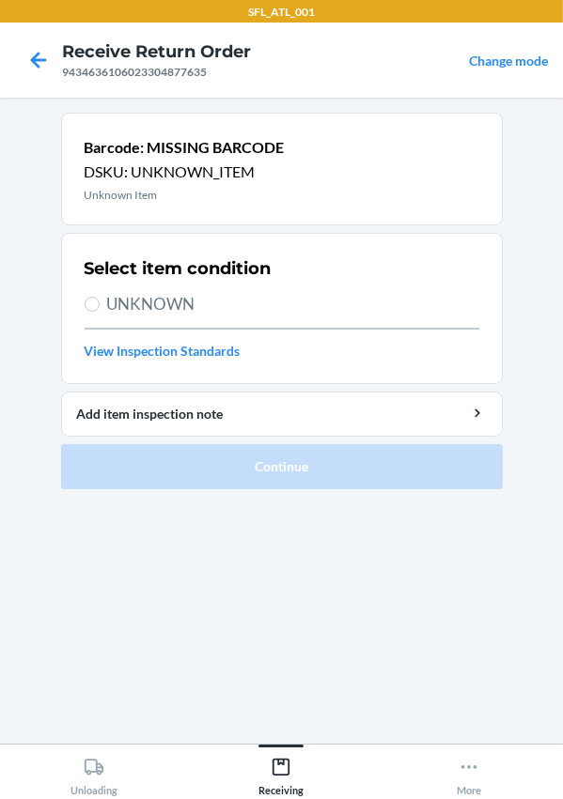
click at [114, 296] on span "UNKNOWN" at bounding box center [293, 304] width 372 height 24
click at [100, 297] on input "UNKNOWN" at bounding box center [92, 304] width 15 height 15
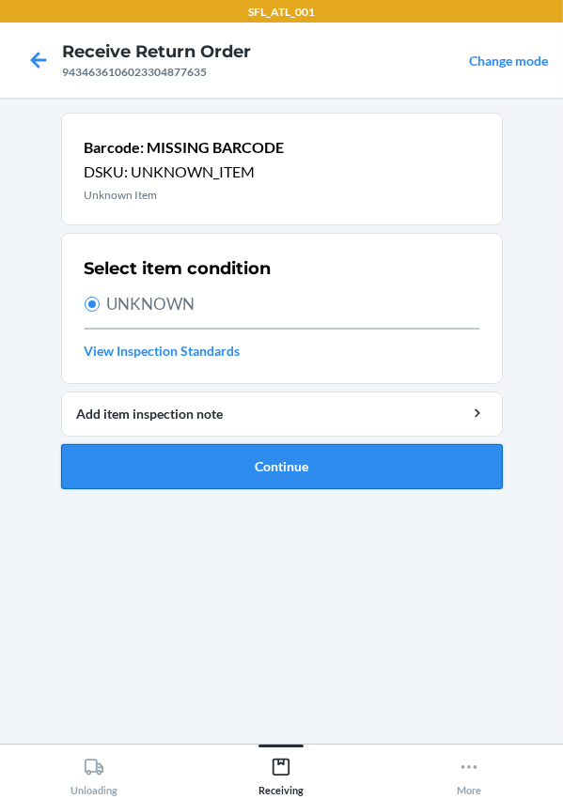
click at [174, 462] on button "Continue" at bounding box center [281, 466] width 441 height 45
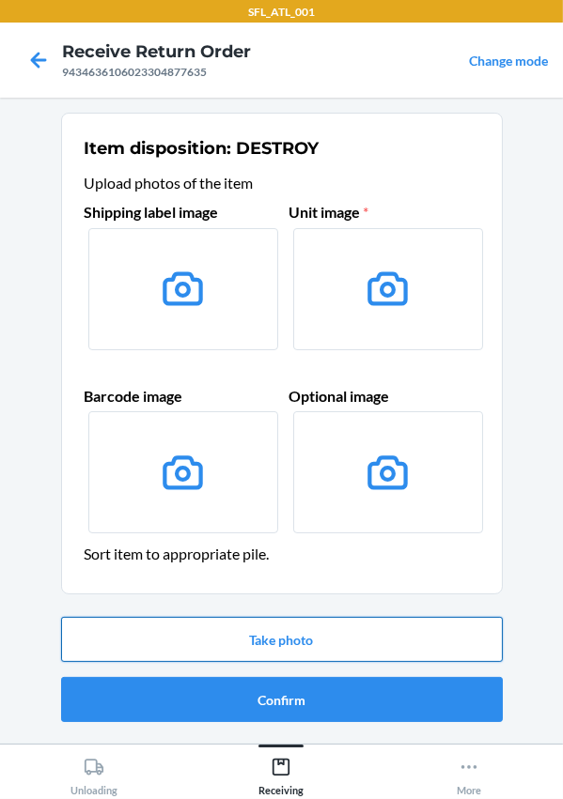
click at [234, 624] on button "Take photo" at bounding box center [281, 639] width 441 height 45
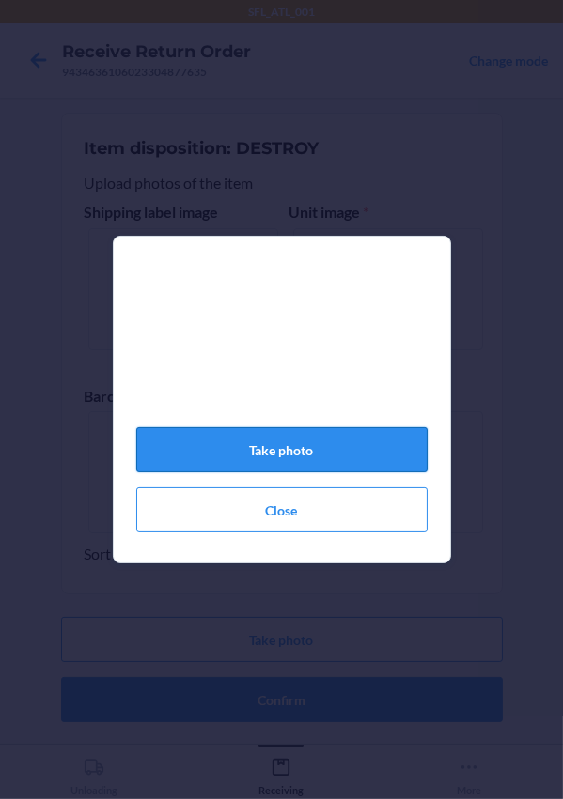
click at [360, 459] on button "Take photo" at bounding box center [281, 449] width 291 height 45
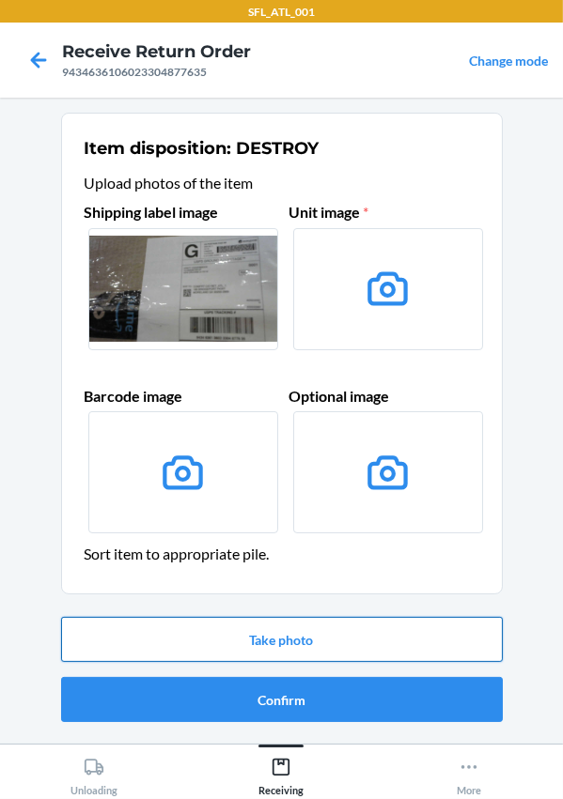
click at [234, 637] on button "Take photo" at bounding box center [281, 639] width 441 height 45
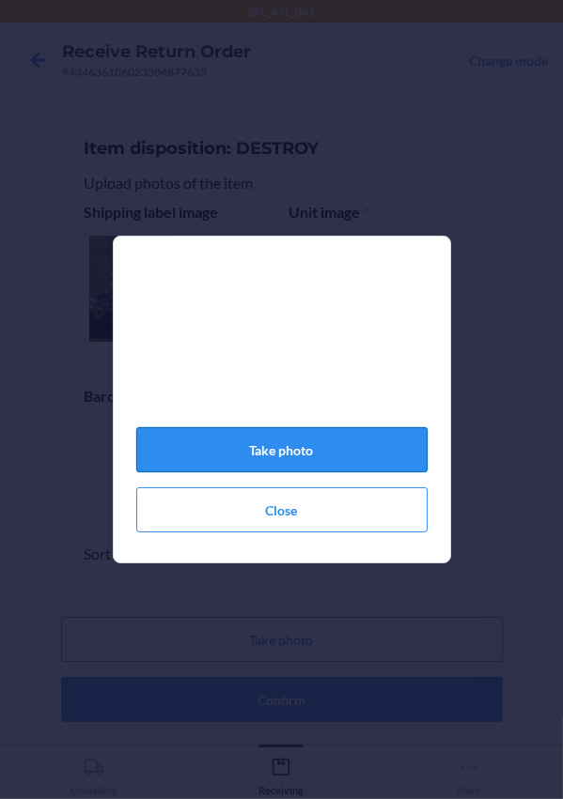
click at [309, 471] on button "Take photo" at bounding box center [281, 449] width 291 height 45
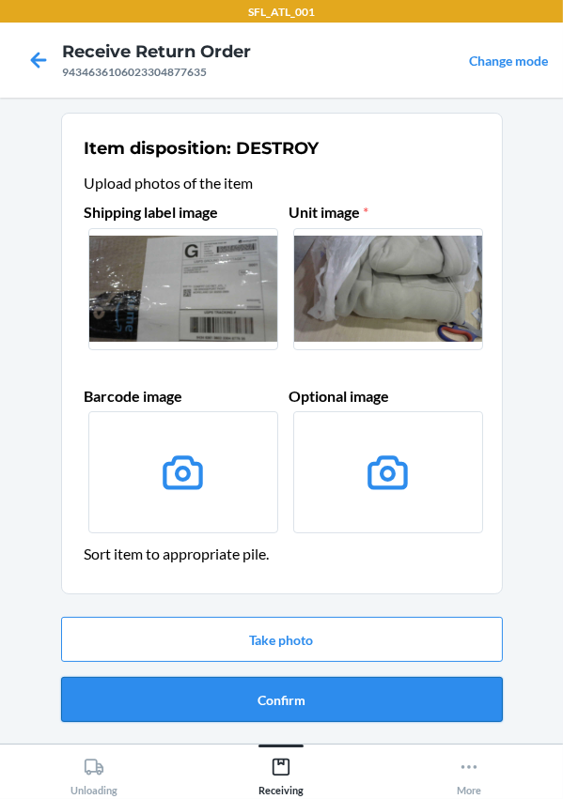
click at [342, 701] on button "Confirm" at bounding box center [281, 699] width 441 height 45
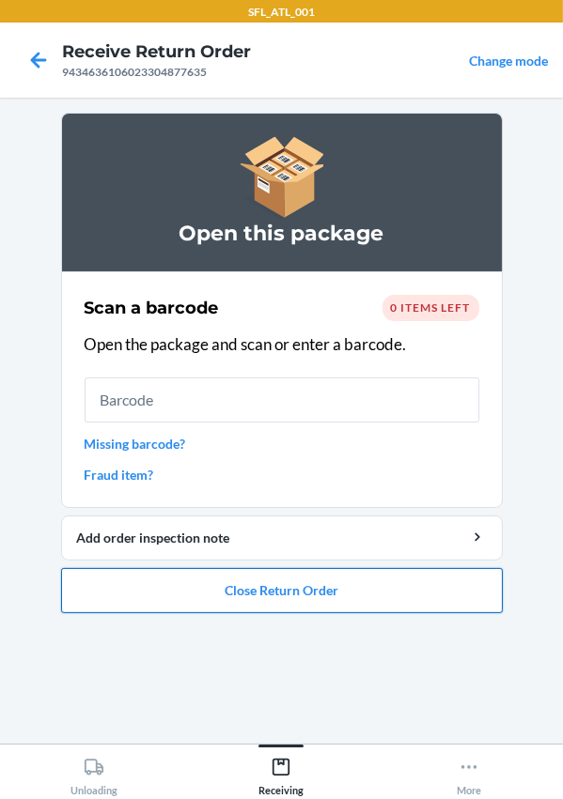
click at [315, 584] on button "Close Return Order" at bounding box center [281, 590] width 441 height 45
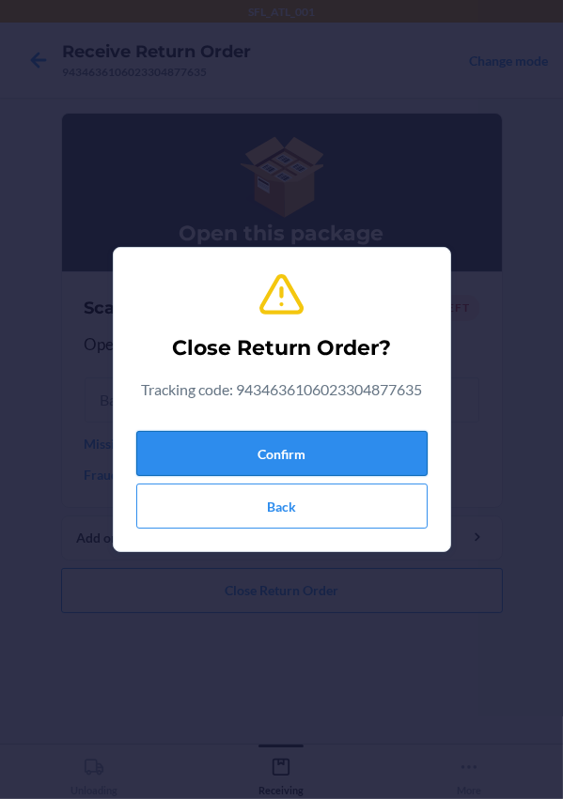
click at [274, 441] on button "Confirm" at bounding box center [281, 453] width 291 height 45
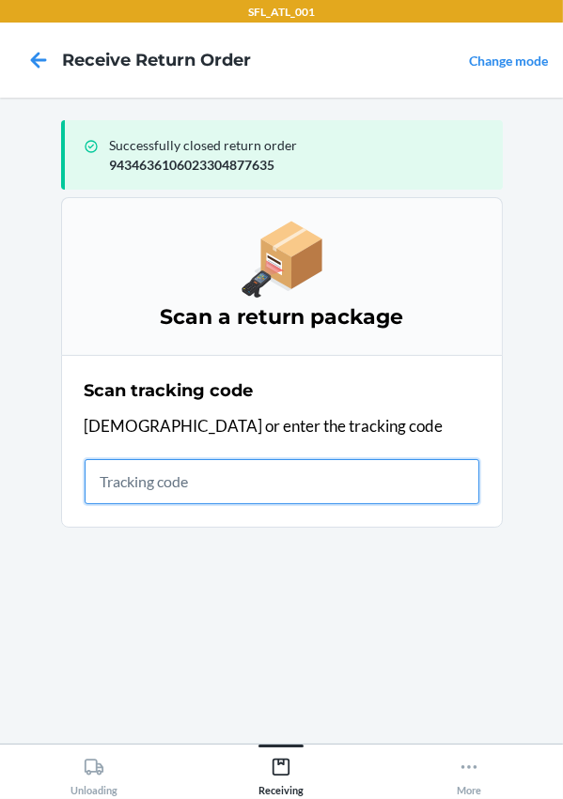
click at [169, 472] on input "text" at bounding box center [282, 481] width 395 height 45
click at [408, 486] on input "420302599434636106023305015395" at bounding box center [282, 481] width 395 height 45
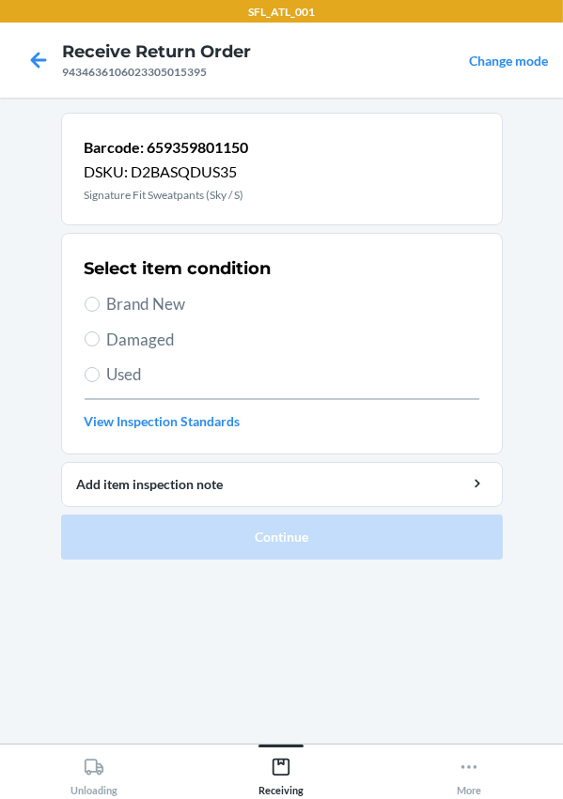
click at [126, 298] on span "Brand New" at bounding box center [293, 304] width 372 height 24
click at [100, 298] on input "Brand New" at bounding box center [92, 304] width 15 height 15
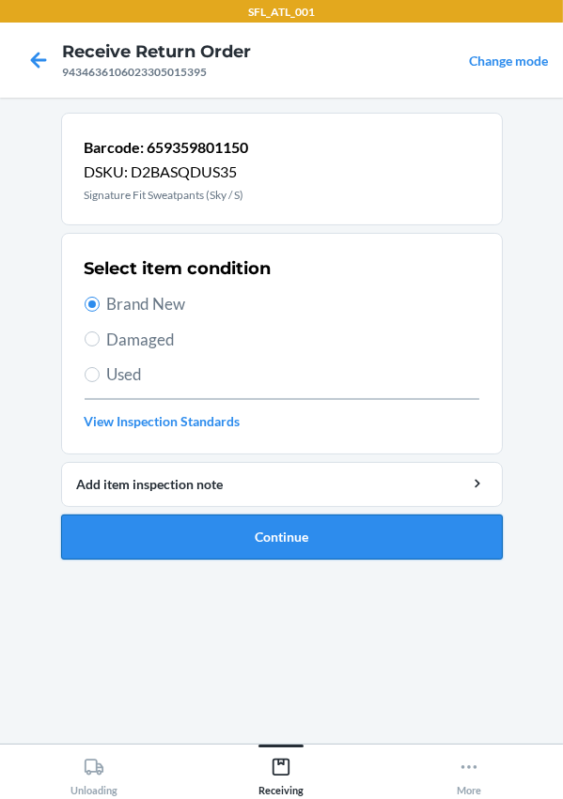
click at [233, 548] on button "Continue" at bounding box center [281, 537] width 441 height 45
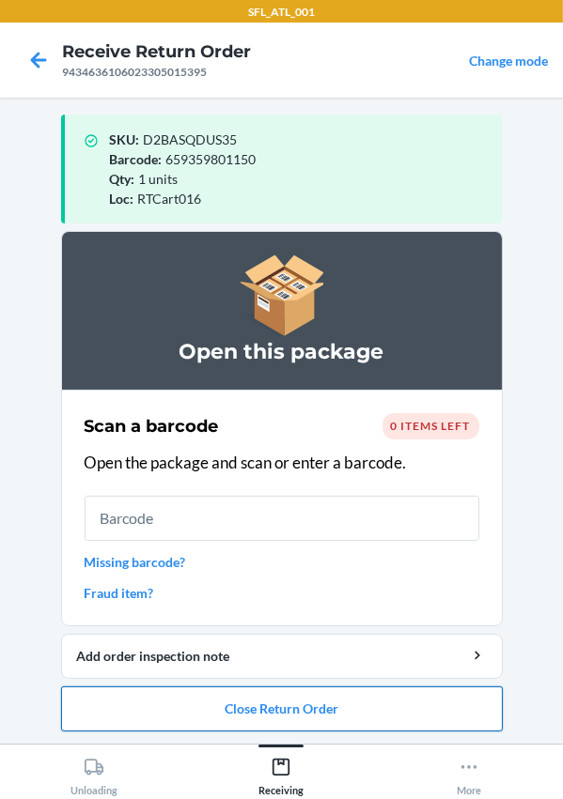
scroll to position [8, 0]
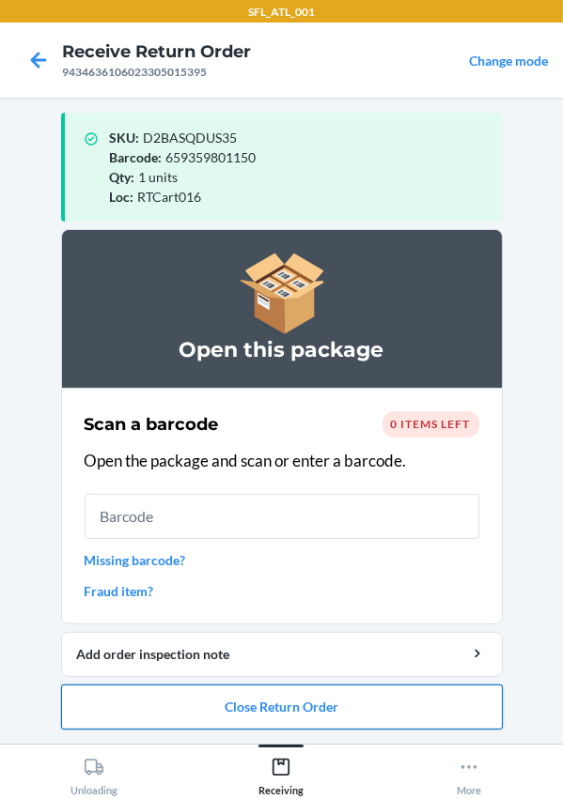
click at [286, 707] on button "Close Return Order" at bounding box center [281, 707] width 441 height 45
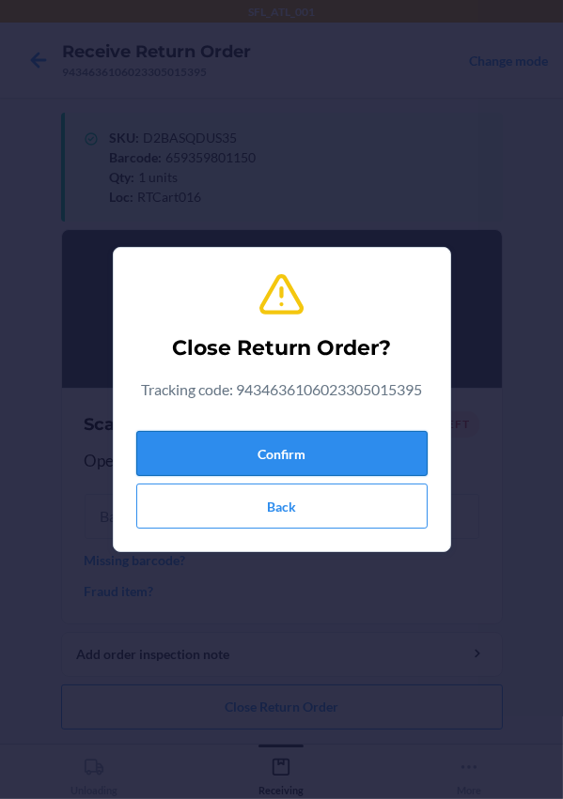
click at [262, 450] on button "Confirm" at bounding box center [281, 453] width 291 height 45
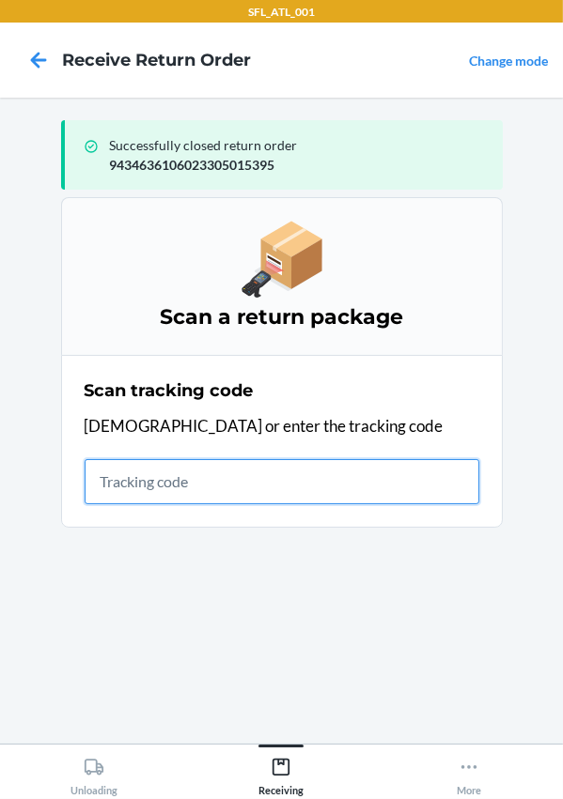
click at [241, 492] on input "text" at bounding box center [282, 481] width 395 height 45
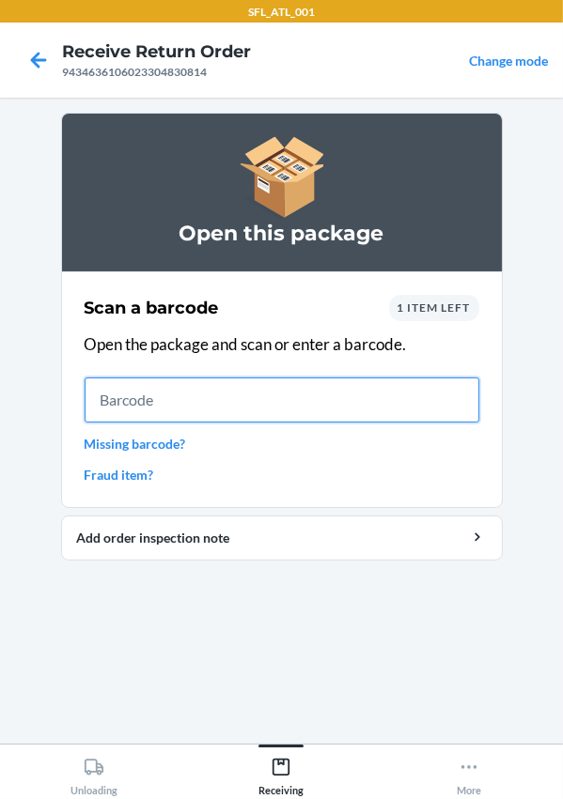
click at [115, 396] on input "text" at bounding box center [282, 400] width 395 height 45
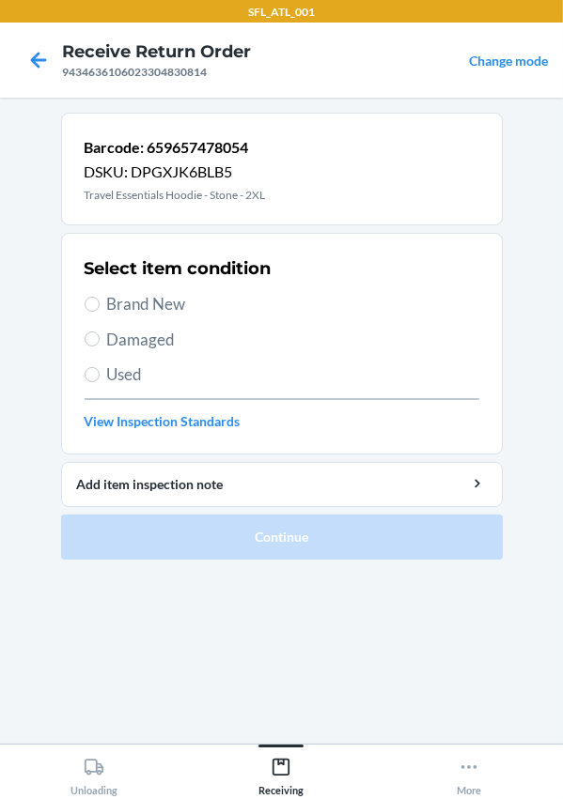
click at [348, 248] on section "Select item condition Brand New Damaged Used View Inspection Standards" at bounding box center [281, 344] width 441 height 222
click at [93, 293] on label "Brand New" at bounding box center [282, 304] width 395 height 24
click at [93, 297] on input "Brand New" at bounding box center [92, 304] width 15 height 15
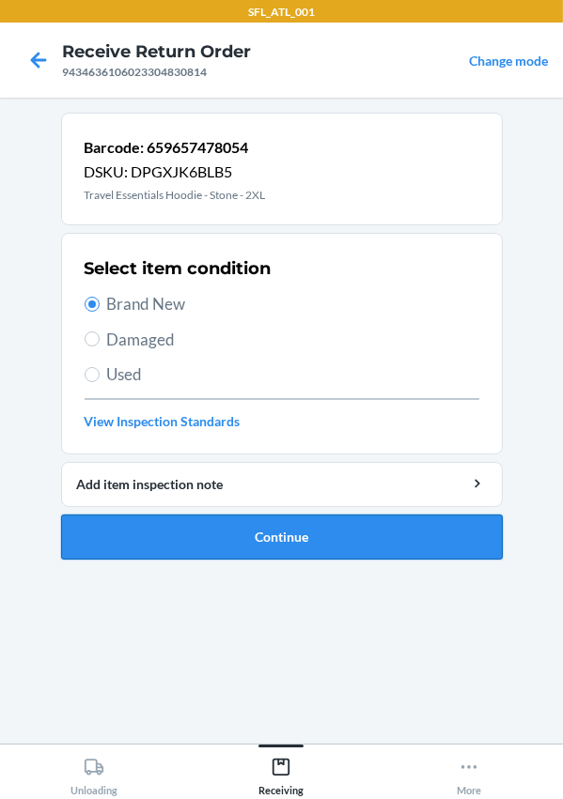
click at [255, 537] on button "Continue" at bounding box center [281, 537] width 441 height 45
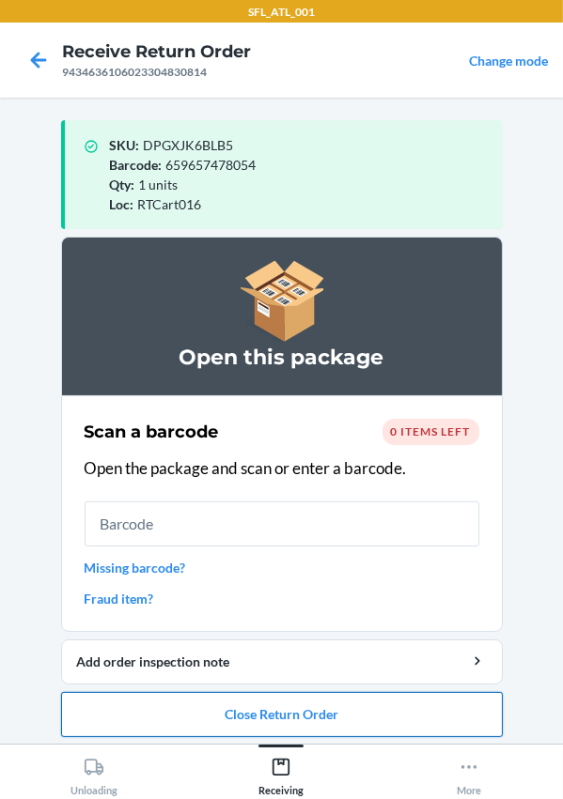
click at [310, 727] on button "Close Return Order" at bounding box center [281, 714] width 441 height 45
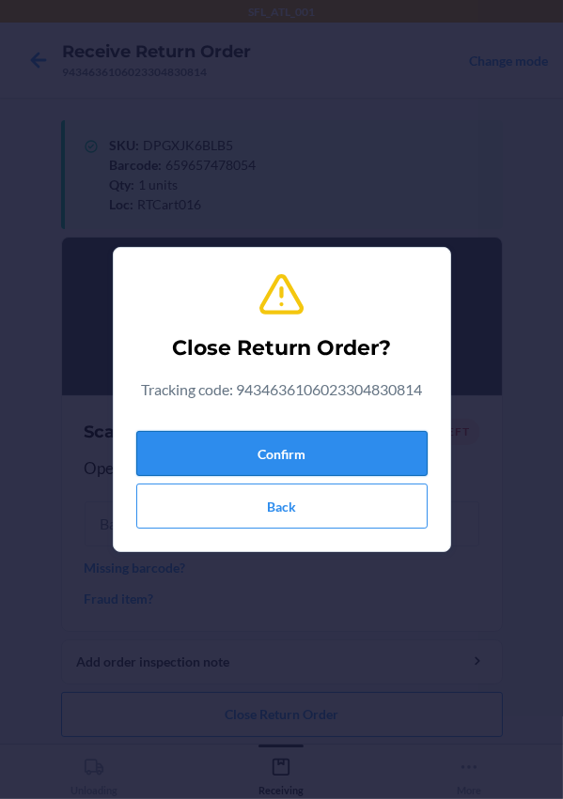
click at [239, 459] on button "Confirm" at bounding box center [281, 453] width 291 height 45
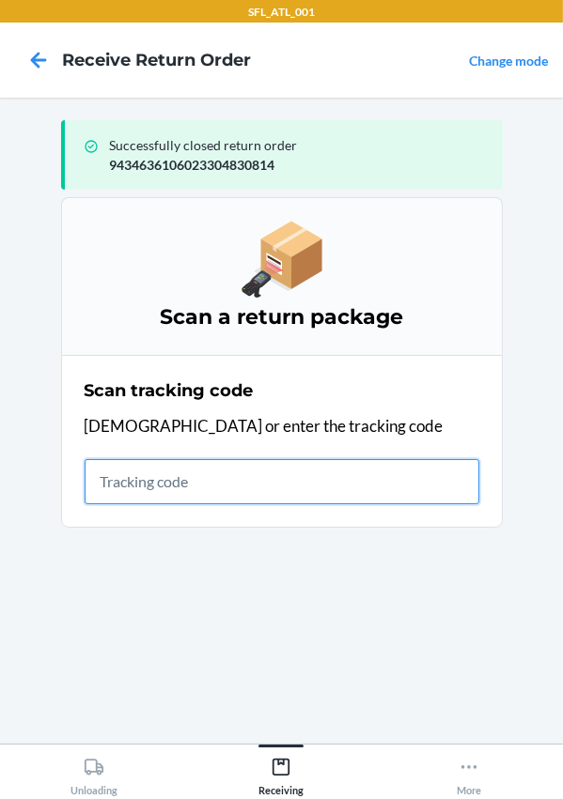
click at [280, 488] on input "text" at bounding box center [282, 481] width 395 height 45
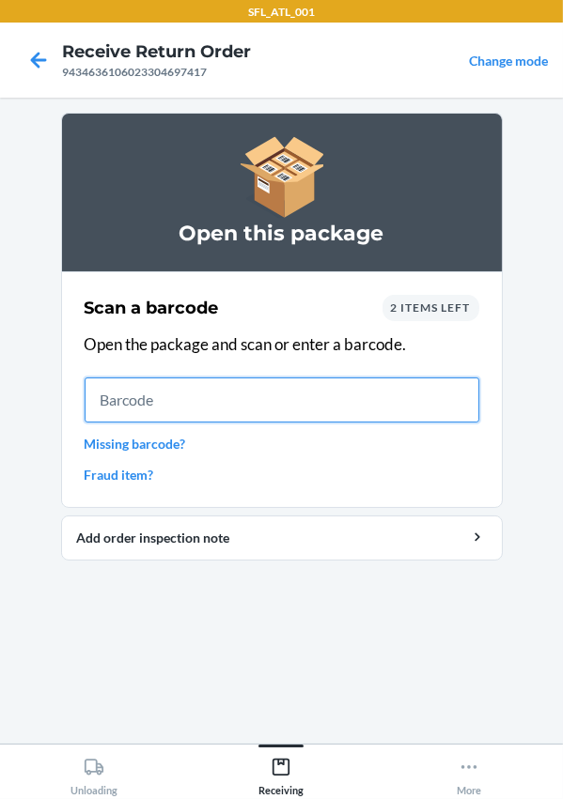
click at [162, 406] on input "text" at bounding box center [282, 400] width 395 height 45
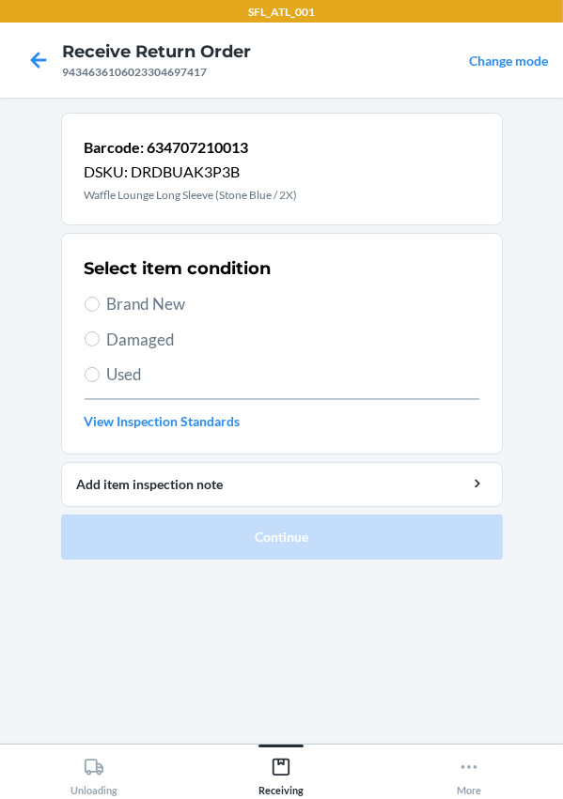
click at [137, 299] on span "Brand New" at bounding box center [293, 304] width 372 height 24
click at [100, 299] on input "Brand New" at bounding box center [92, 304] width 15 height 15
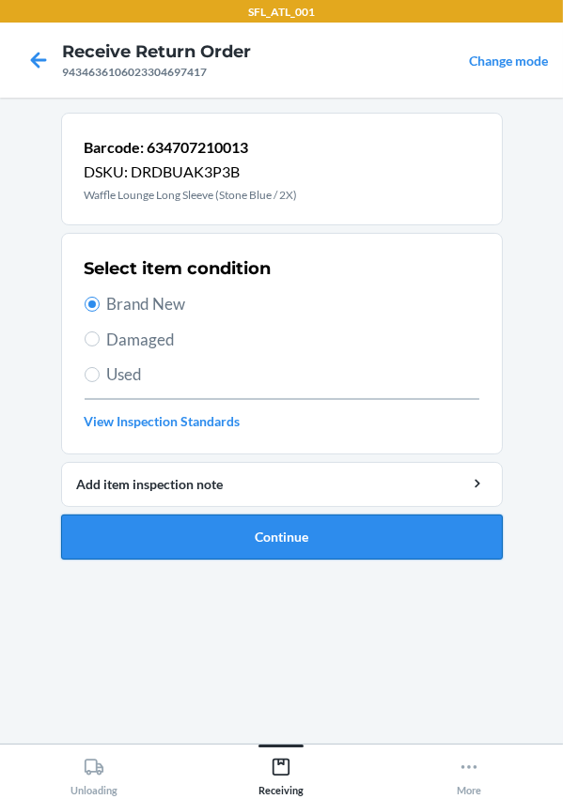
click at [220, 544] on button "Continue" at bounding box center [281, 537] width 441 height 45
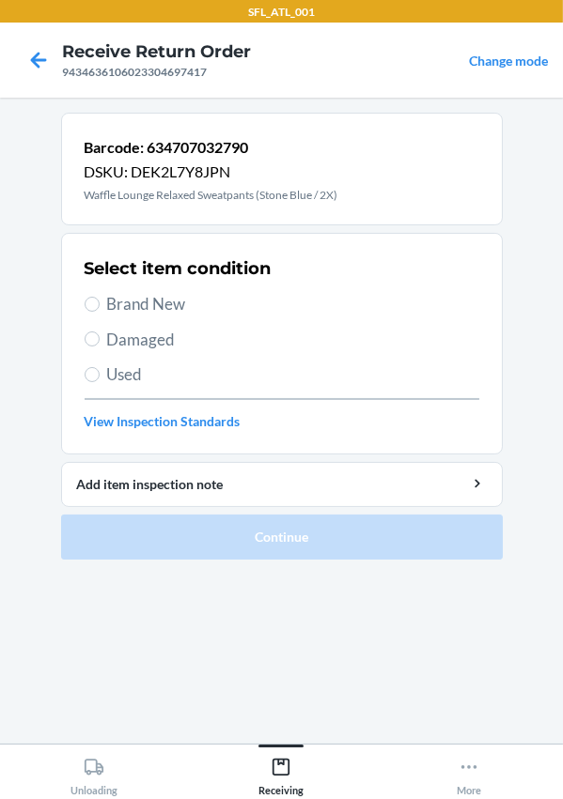
click at [142, 301] on span "Brand New" at bounding box center [293, 304] width 372 height 24
click at [100, 301] on input "Brand New" at bounding box center [92, 304] width 15 height 15
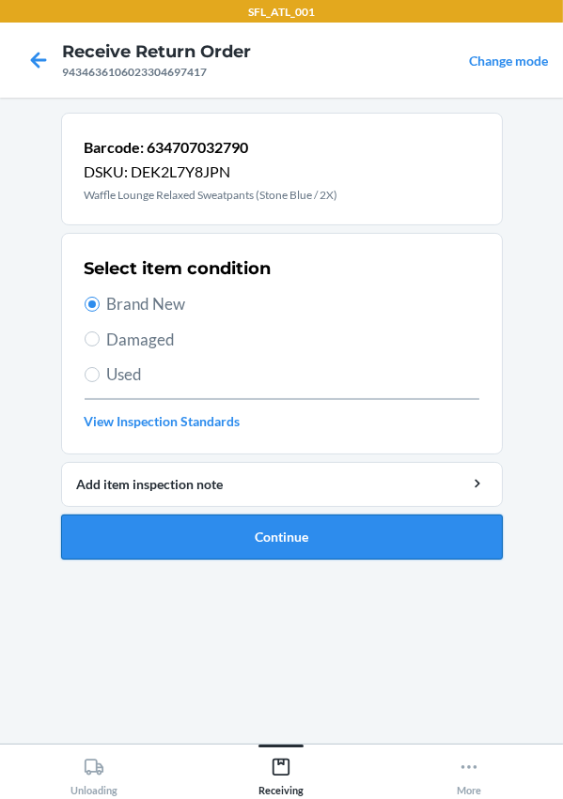
click at [276, 537] on button "Continue" at bounding box center [281, 537] width 441 height 45
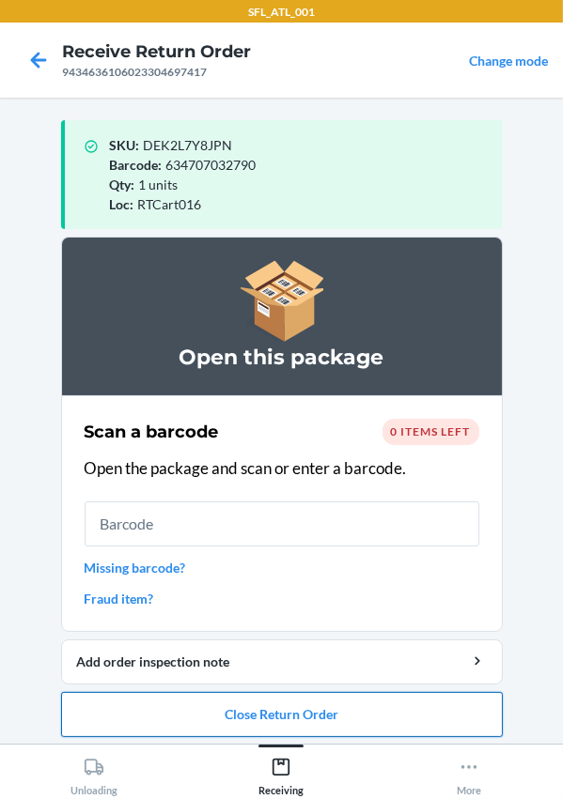
click at [357, 717] on button "Close Return Order" at bounding box center [281, 714] width 441 height 45
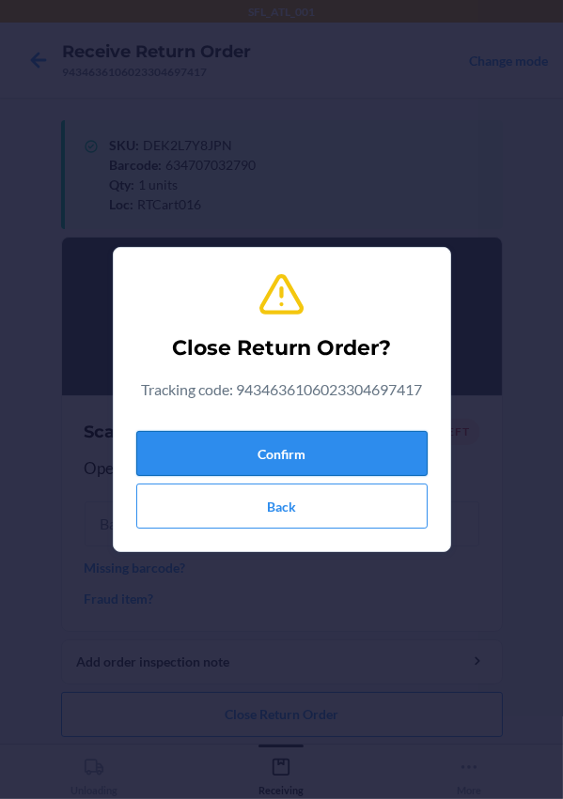
click at [240, 452] on button "Confirm" at bounding box center [281, 453] width 291 height 45
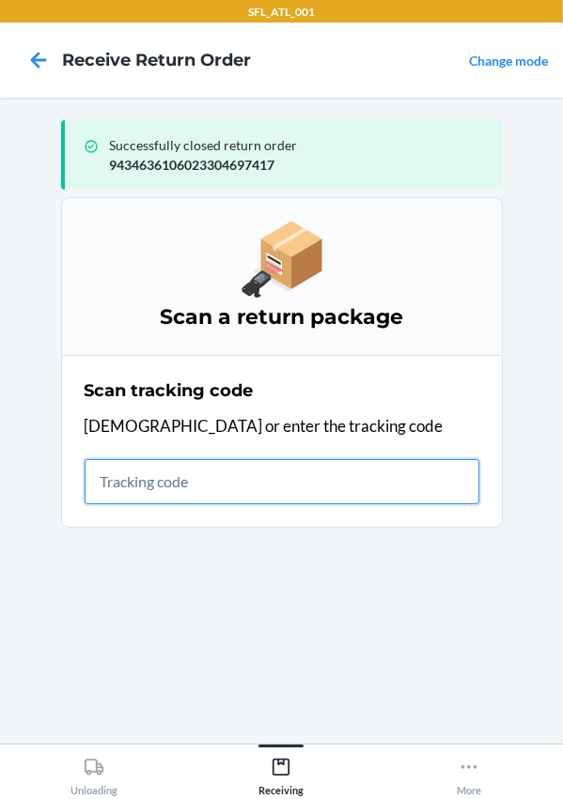
click at [228, 478] on input "text" at bounding box center [282, 481] width 395 height 45
click at [397, 472] on input "420302599434636106023304818737" at bounding box center [282, 481] width 395 height 45
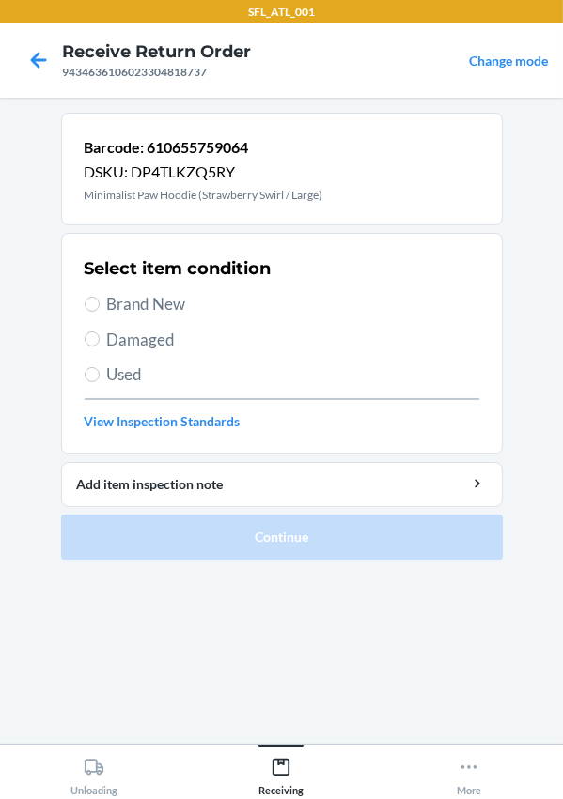
click at [109, 376] on span "Used" at bounding box center [293, 375] width 372 height 24
click at [100, 376] on input "Used" at bounding box center [92, 374] width 15 height 15
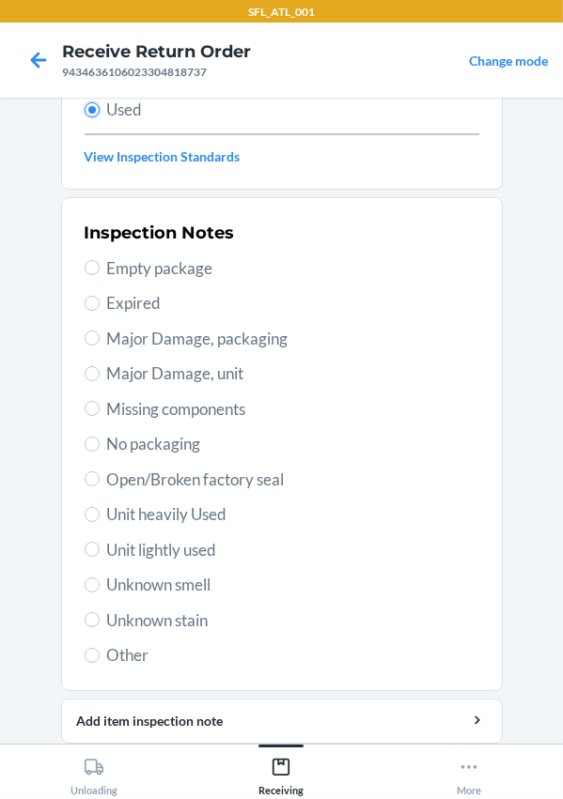
scroll to position [330, 0]
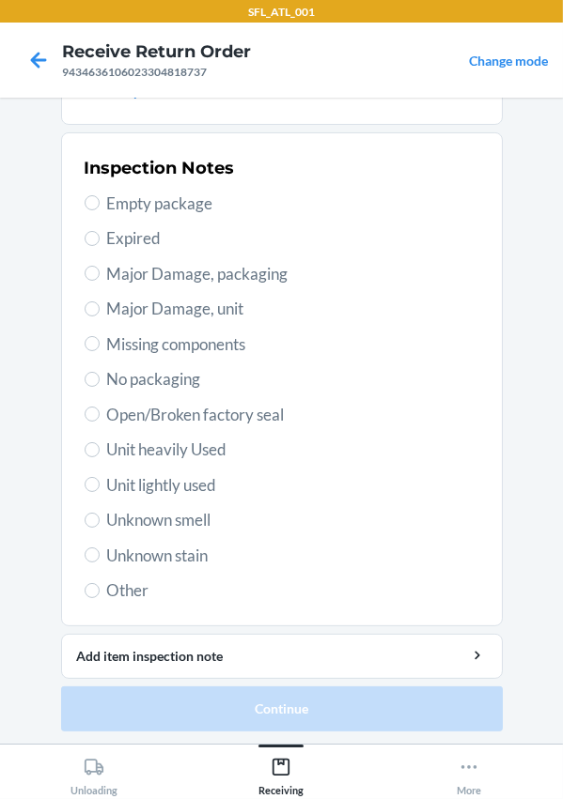
click at [180, 447] on span "Unit heavily Used" at bounding box center [293, 450] width 372 height 24
click at [100, 447] on input "Unit heavily Used" at bounding box center [92, 449] width 15 height 15
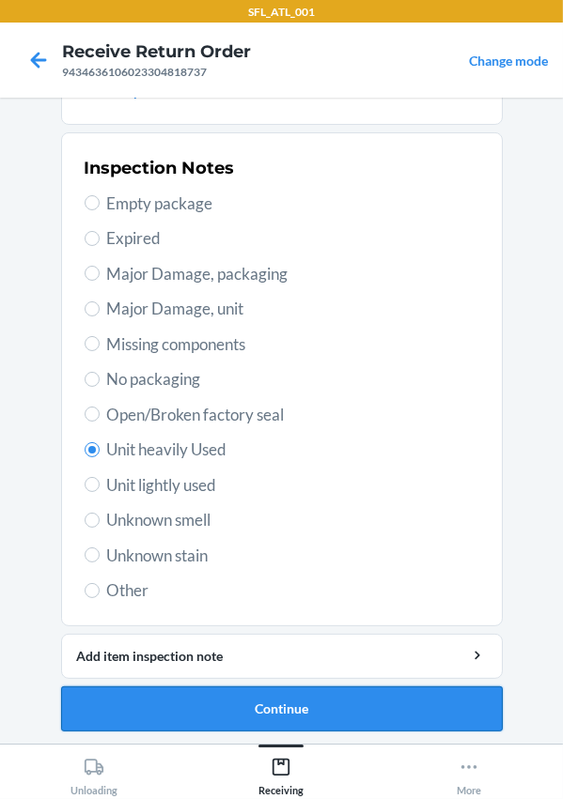
click at [281, 713] on button "Continue" at bounding box center [281, 709] width 441 height 45
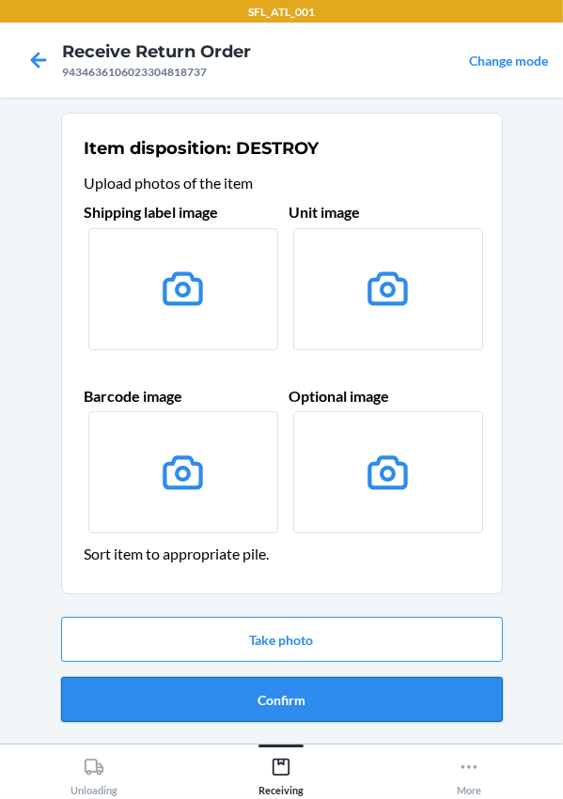
click at [306, 703] on button "Confirm" at bounding box center [281, 699] width 441 height 45
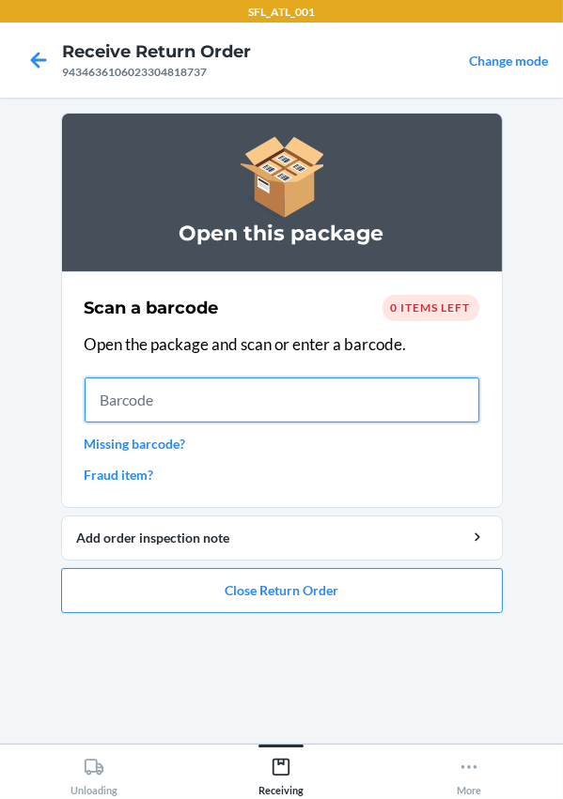
click at [196, 410] on input "text" at bounding box center [282, 400] width 395 height 45
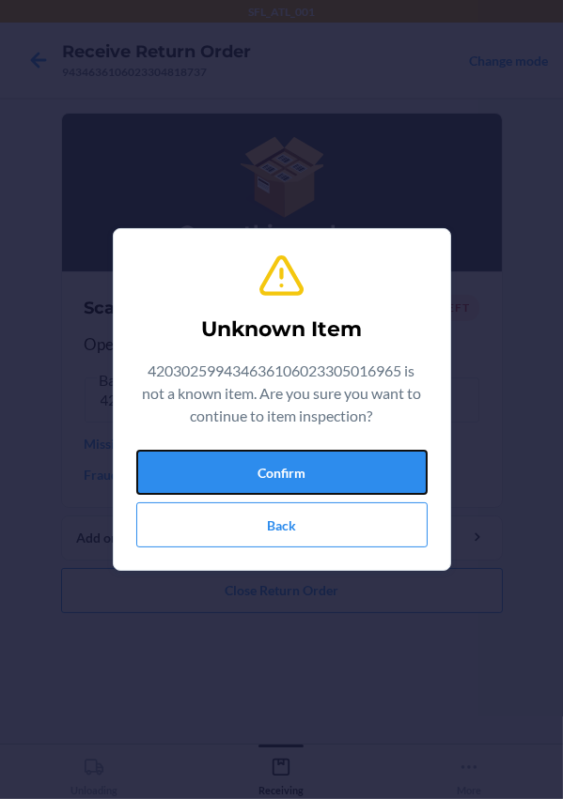
click at [159, 467] on button "Confirm" at bounding box center [281, 472] width 291 height 45
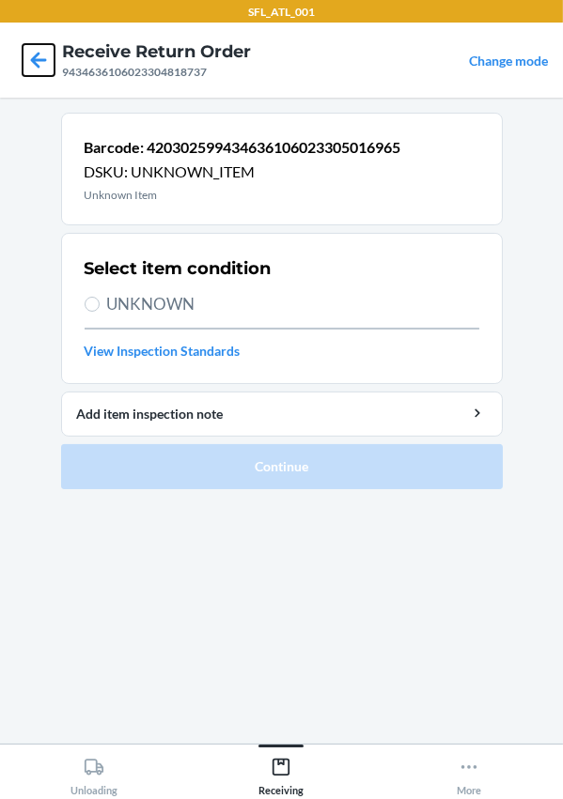
click at [36, 55] on icon at bounding box center [39, 60] width 32 height 32
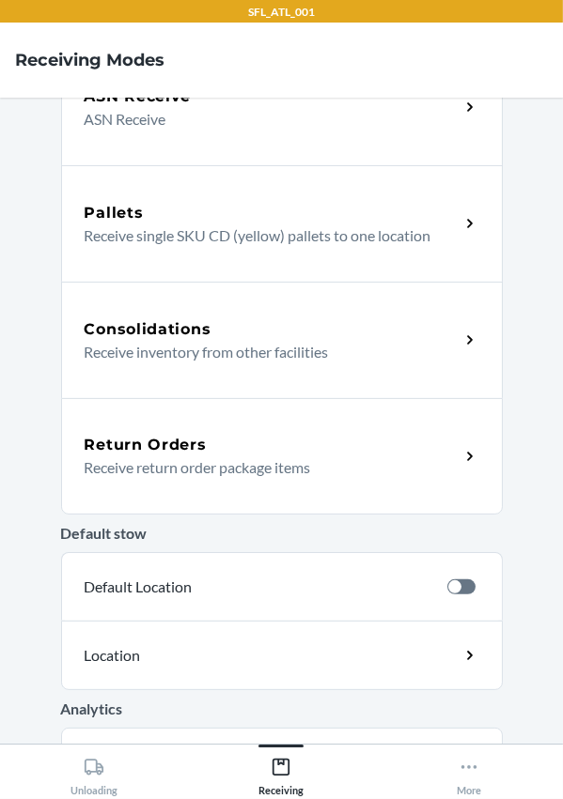
scroll to position [393, 0]
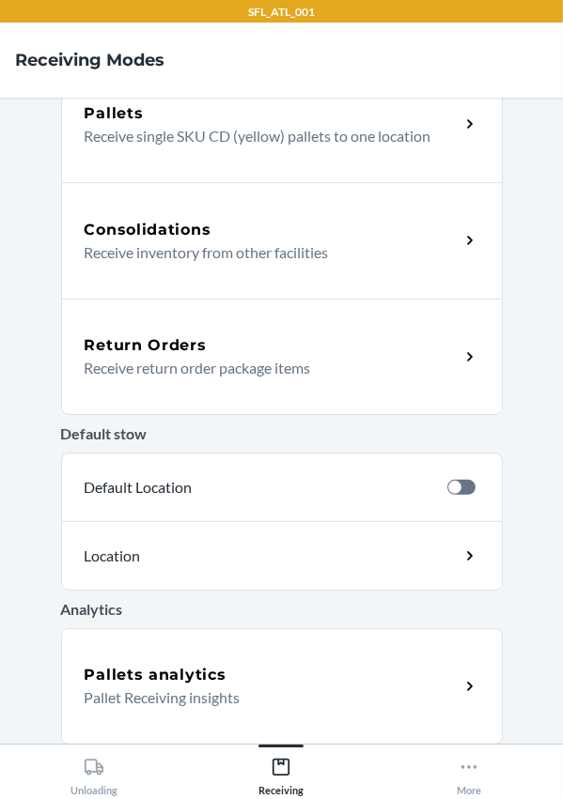
click at [181, 379] on div "Return Orders Receive return order package items" at bounding box center [281, 357] width 441 height 116
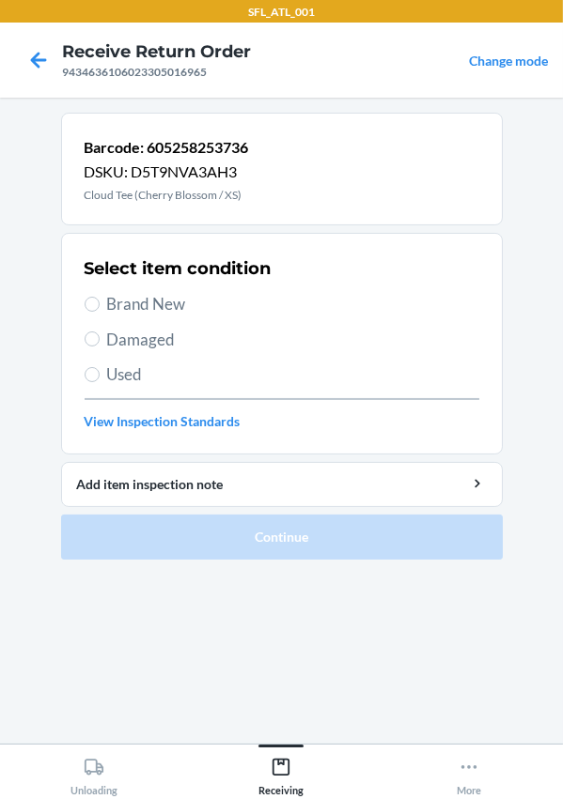
click at [143, 301] on span "Brand New" at bounding box center [293, 304] width 372 height 24
click at [100, 301] on input "Brand New" at bounding box center [92, 304] width 15 height 15
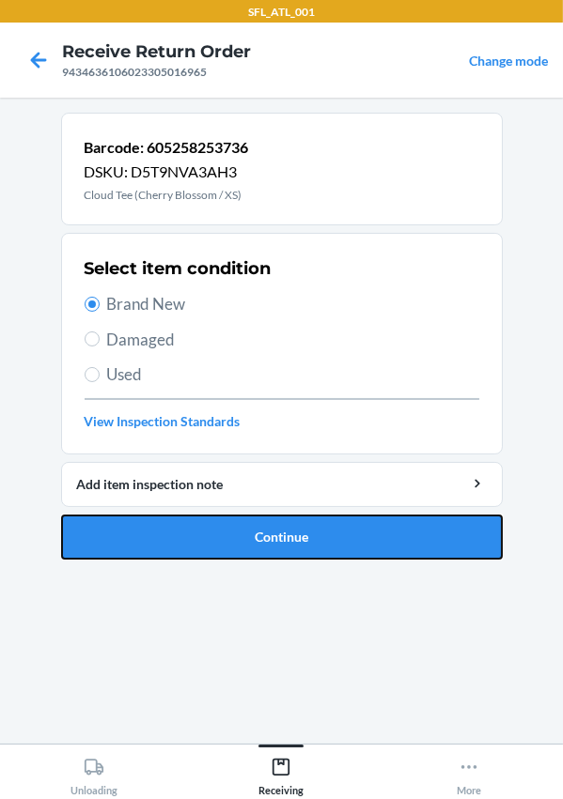
click at [311, 527] on button "Continue" at bounding box center [281, 537] width 441 height 45
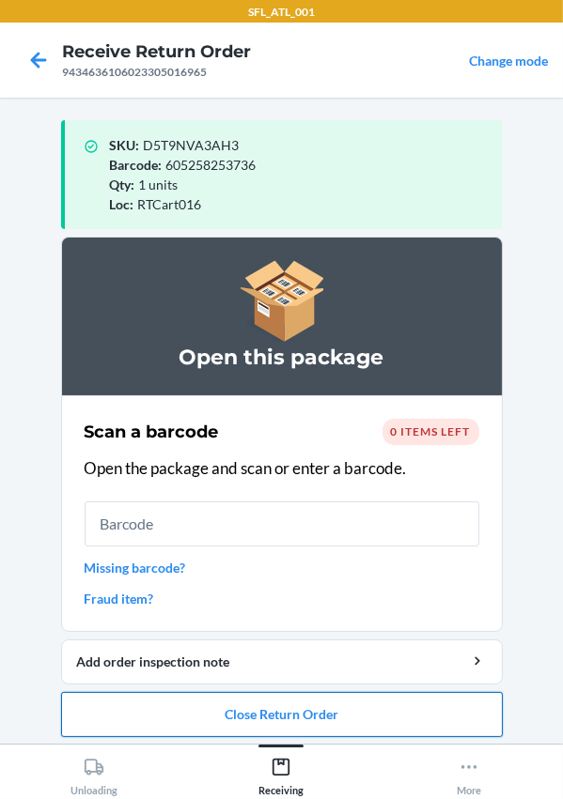
click at [348, 702] on button "Close Return Order" at bounding box center [281, 714] width 441 height 45
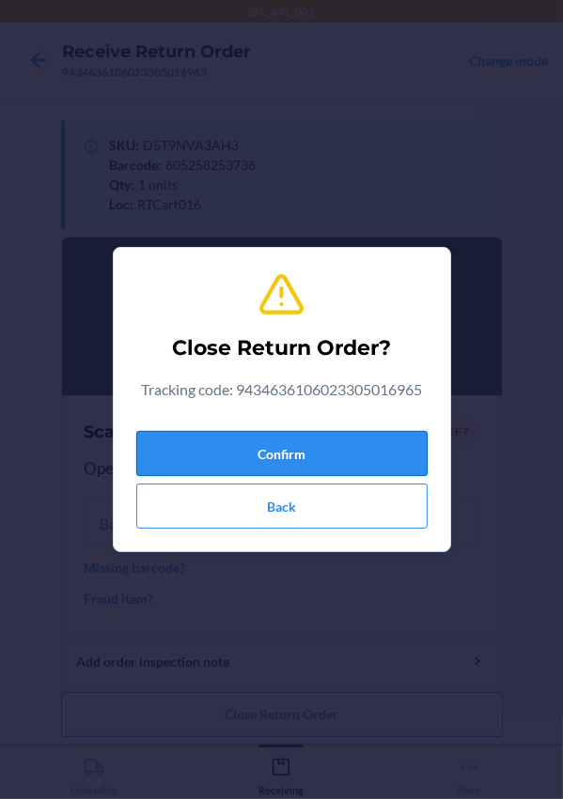
click at [282, 439] on button "Confirm" at bounding box center [281, 453] width 291 height 45
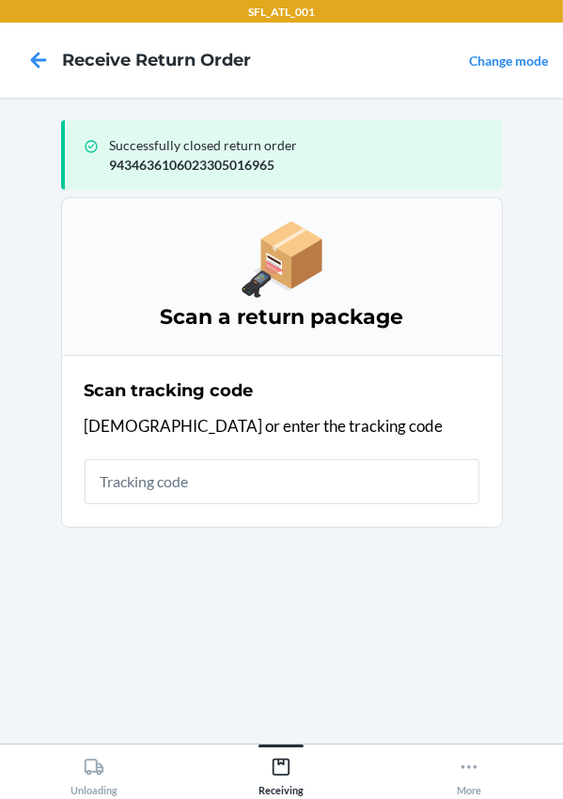
click at [185, 499] on input "text" at bounding box center [282, 481] width 395 height 45
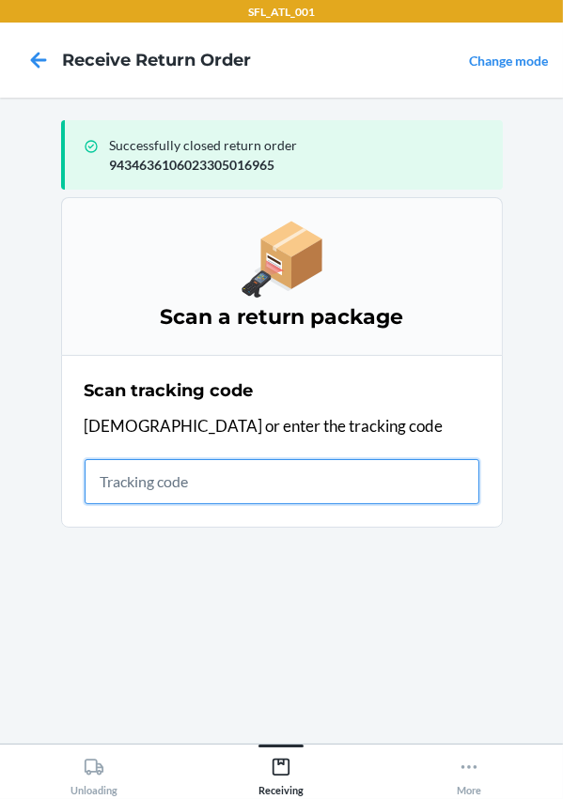
click at [185, 480] on input "text" at bounding box center [282, 481] width 395 height 45
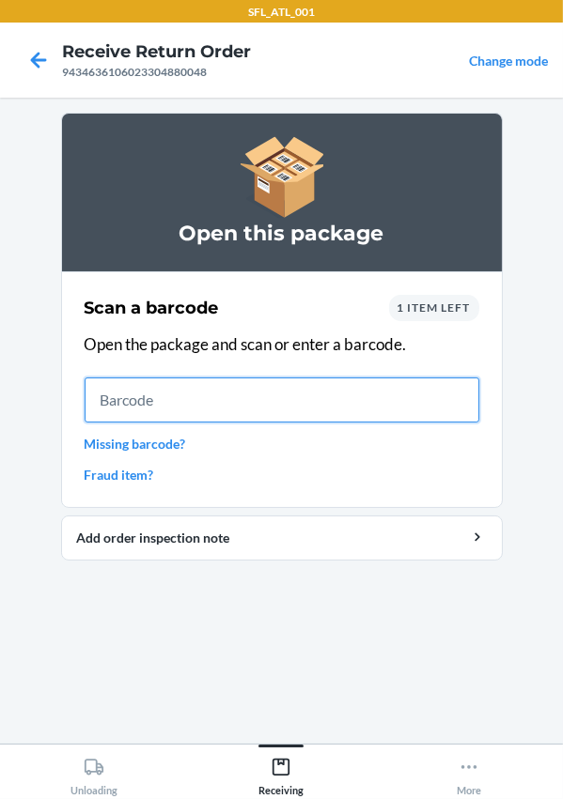
click at [245, 406] on input "text" at bounding box center [282, 400] width 395 height 45
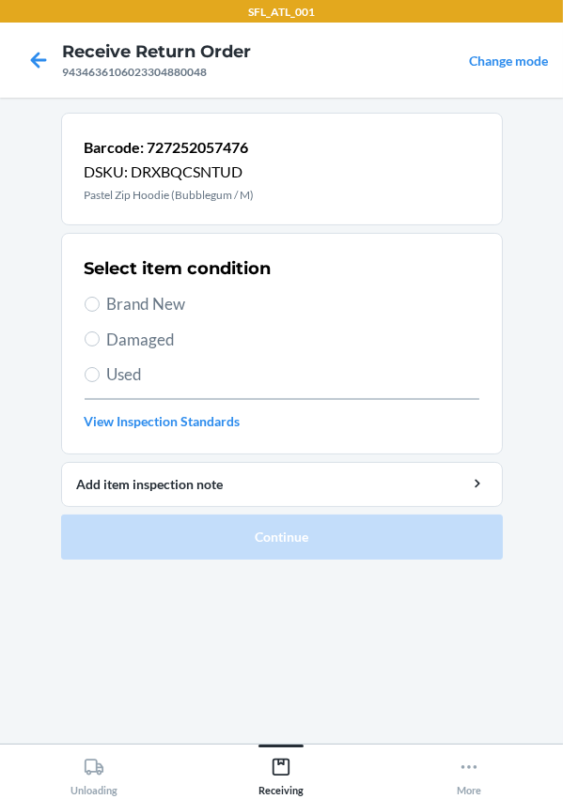
click at [179, 306] on span "Brand New" at bounding box center [293, 304] width 372 height 24
click at [100, 306] on input "Brand New" at bounding box center [92, 304] width 15 height 15
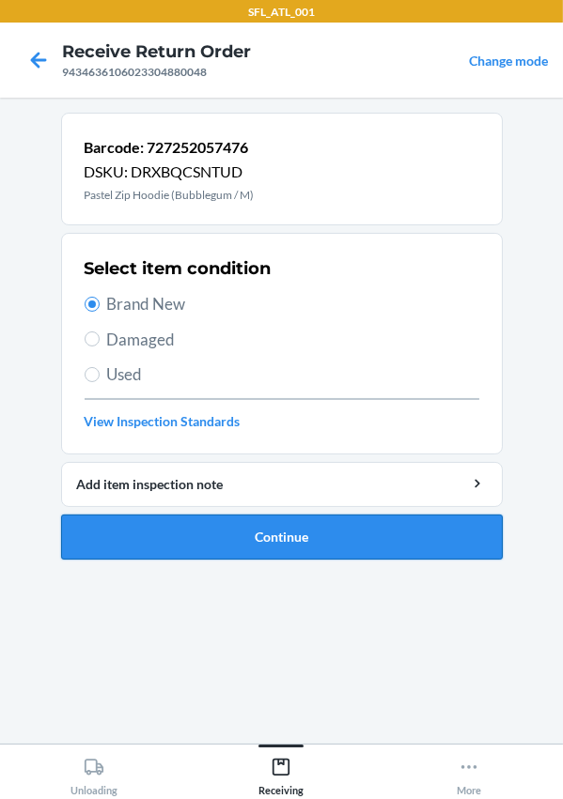
click at [311, 549] on button "Continue" at bounding box center [281, 537] width 441 height 45
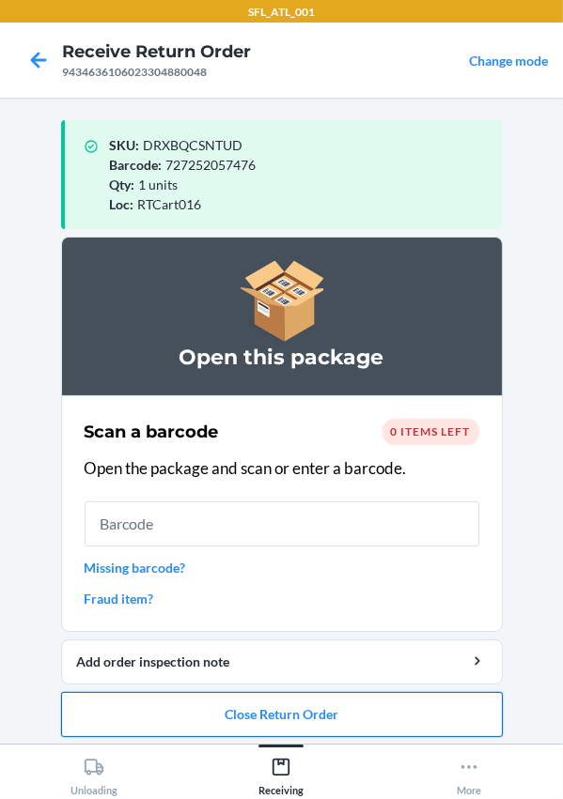
click at [346, 704] on button "Close Return Order" at bounding box center [281, 714] width 441 height 45
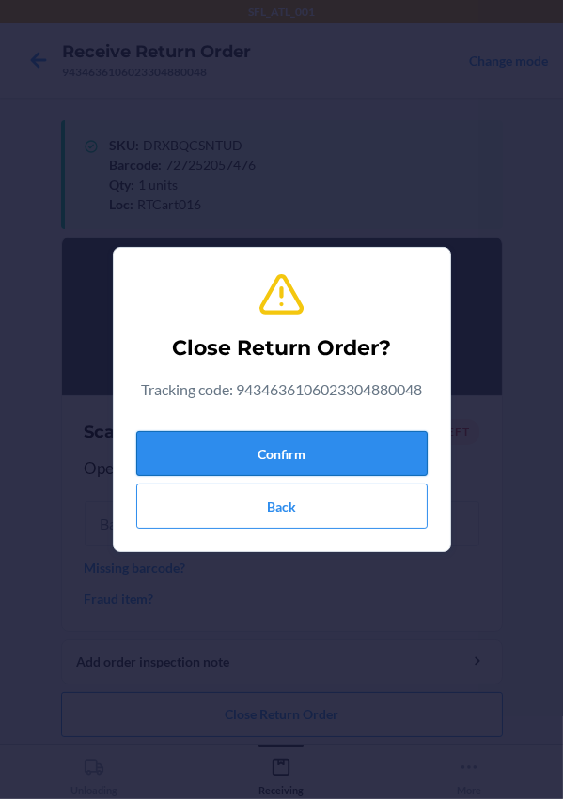
click at [329, 464] on button "Confirm" at bounding box center [281, 453] width 291 height 45
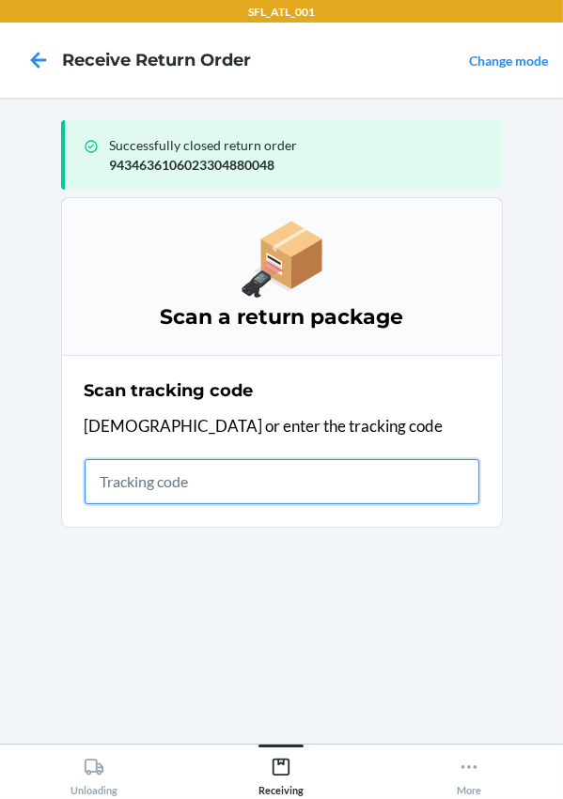
click at [199, 487] on input "text" at bounding box center [282, 481] width 395 height 45
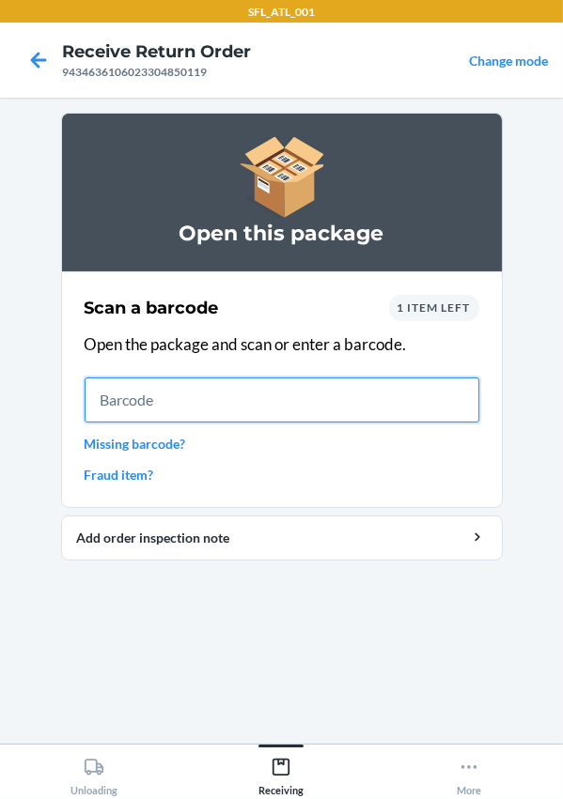
click at [143, 394] on input "text" at bounding box center [282, 400] width 395 height 45
click at [103, 412] on input "text" at bounding box center [282, 400] width 395 height 45
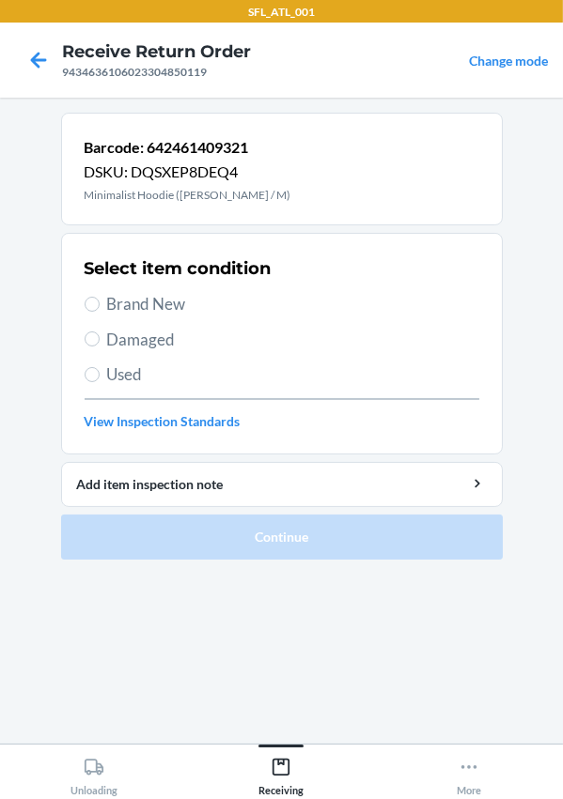
click at [135, 313] on span "Brand New" at bounding box center [293, 304] width 372 height 24
click at [100, 312] on input "Brand New" at bounding box center [92, 304] width 15 height 15
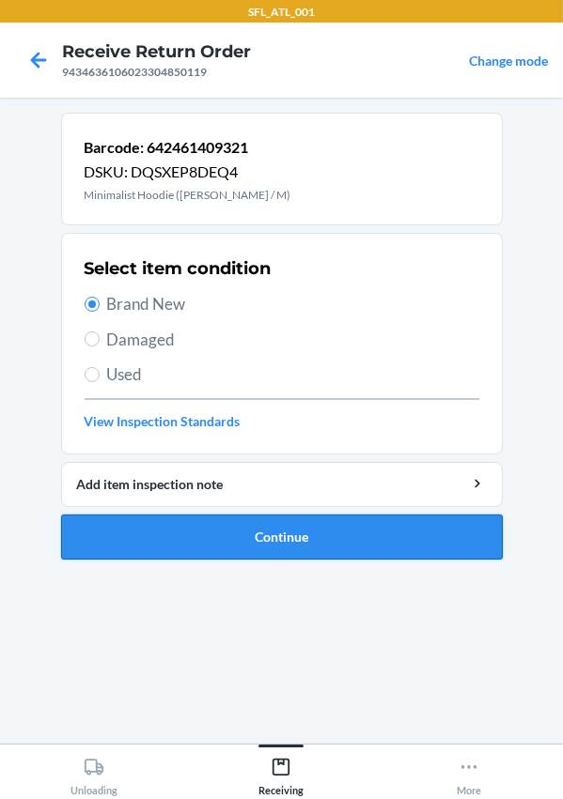
click at [166, 529] on button "Continue" at bounding box center [281, 537] width 441 height 45
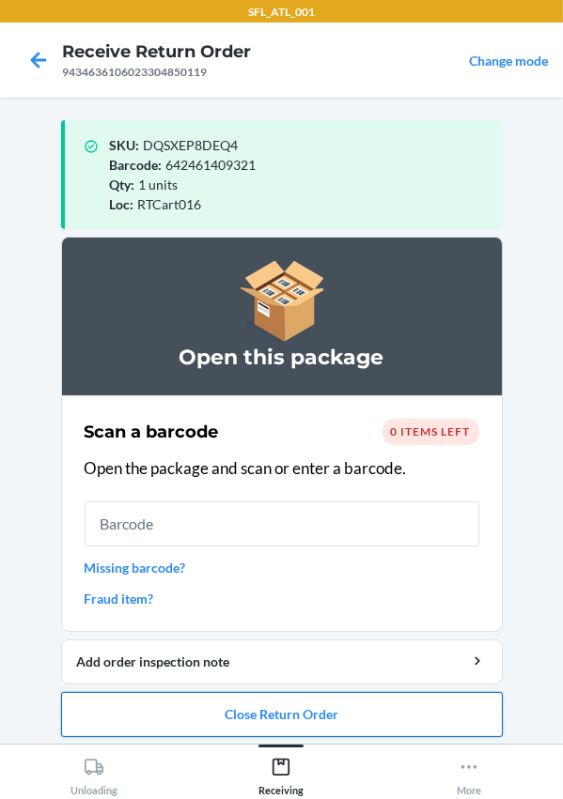
click at [323, 713] on button "Close Return Order" at bounding box center [281, 714] width 441 height 45
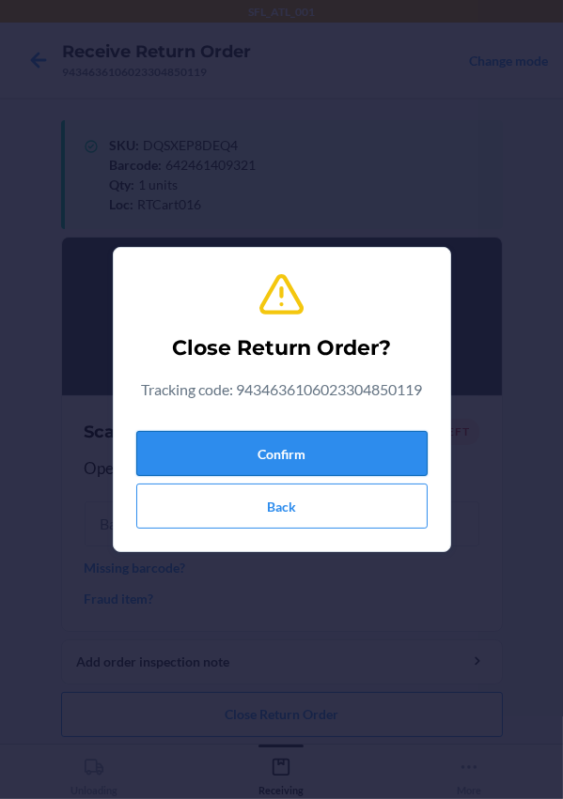
click at [297, 453] on button "Confirm" at bounding box center [281, 453] width 291 height 45
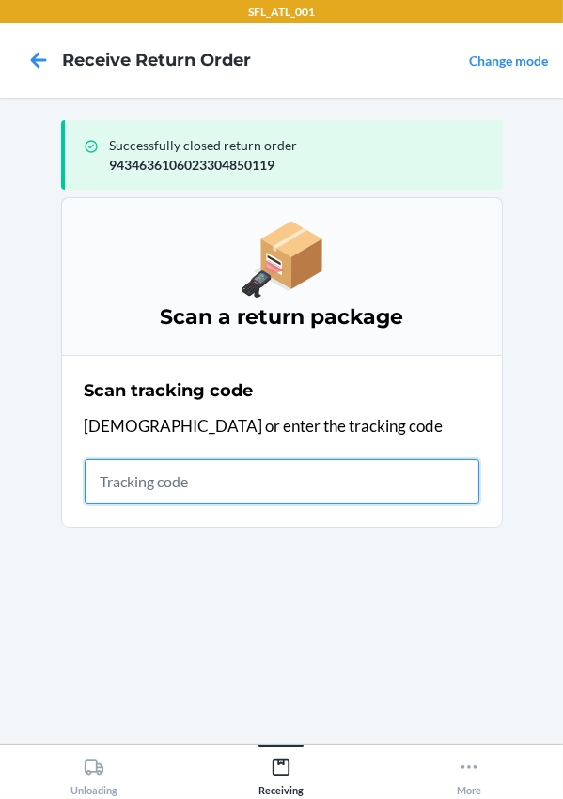
click at [221, 481] on input "text" at bounding box center [282, 481] width 395 height 45
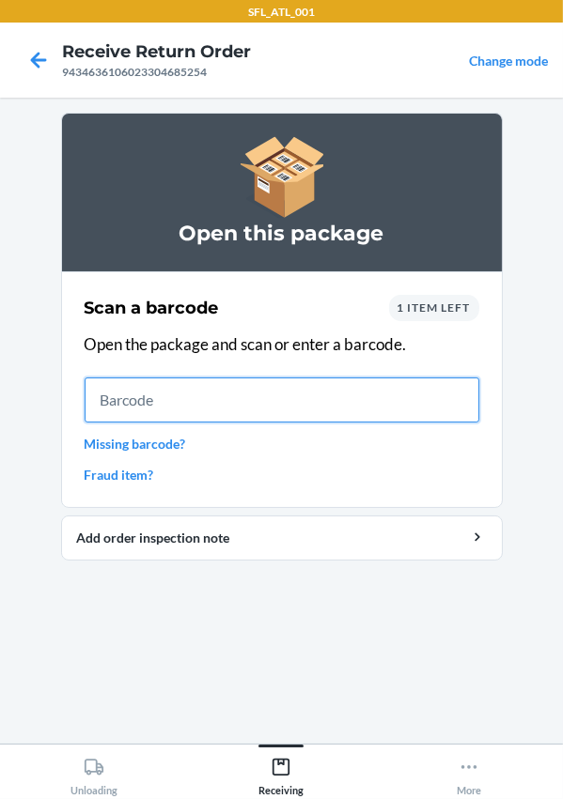
click at [178, 395] on input "text" at bounding box center [282, 400] width 395 height 45
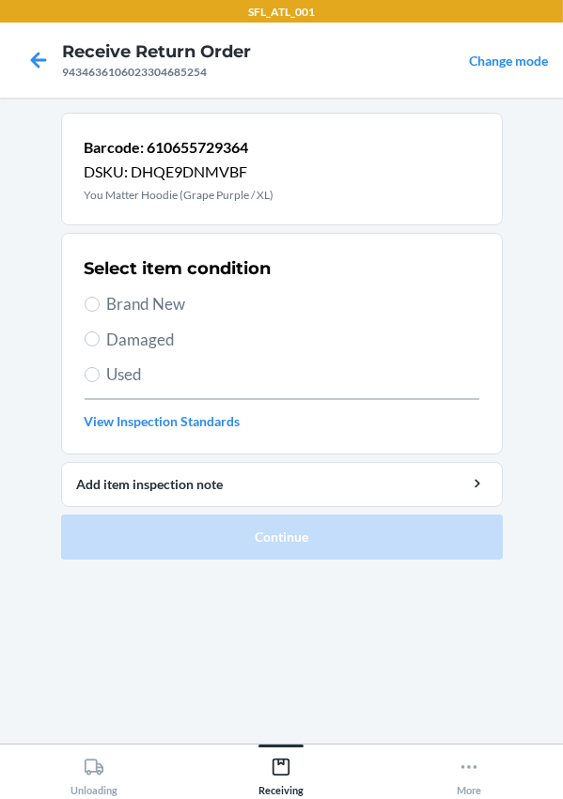
click at [110, 376] on span "Used" at bounding box center [293, 375] width 372 height 24
click at [100, 376] on input "Used" at bounding box center [92, 374] width 15 height 15
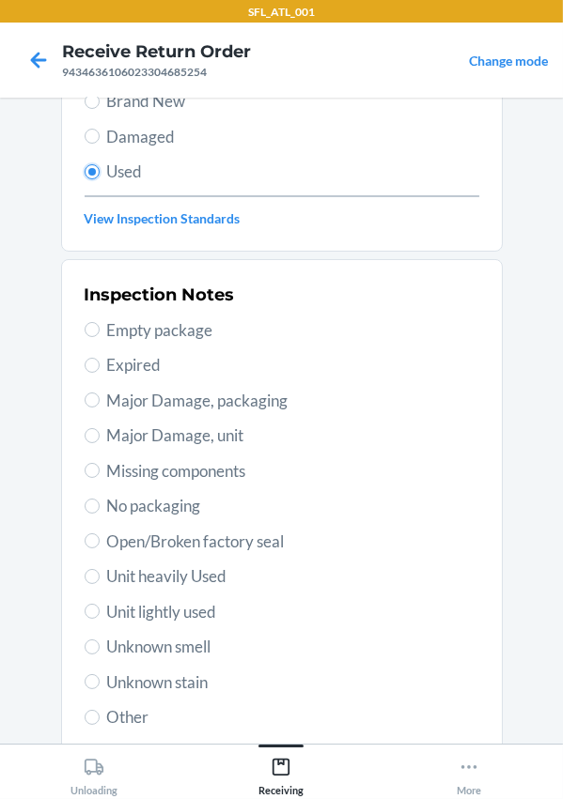
scroll to position [330, 0]
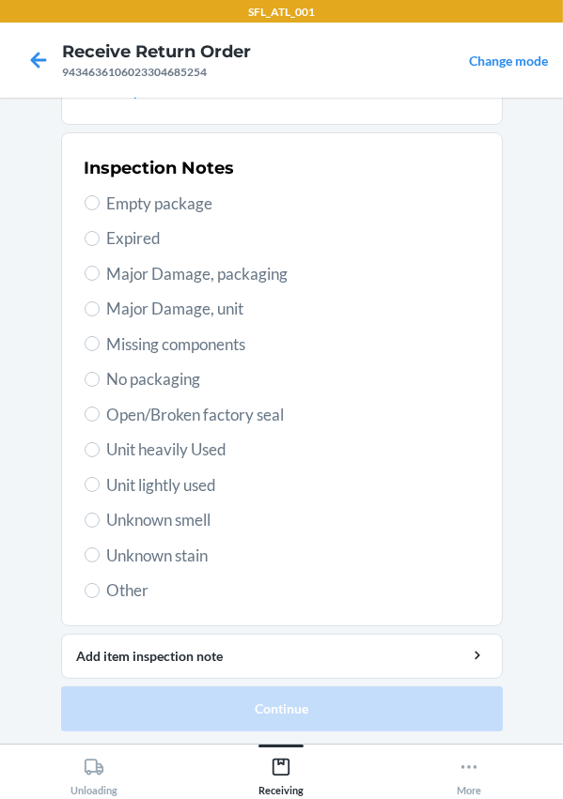
click at [162, 451] on span "Unit heavily Used" at bounding box center [293, 450] width 372 height 24
click at [100, 451] on input "Unit heavily Used" at bounding box center [92, 449] width 15 height 15
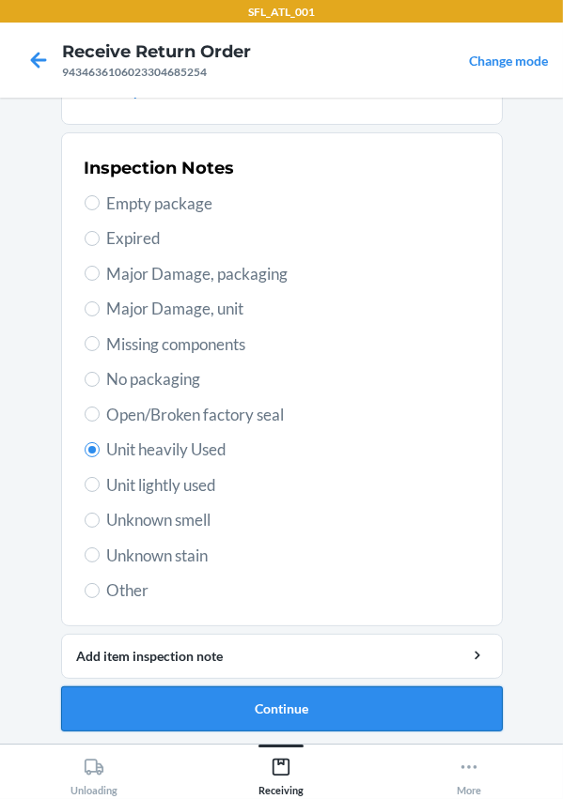
click at [261, 723] on button "Continue" at bounding box center [281, 709] width 441 height 45
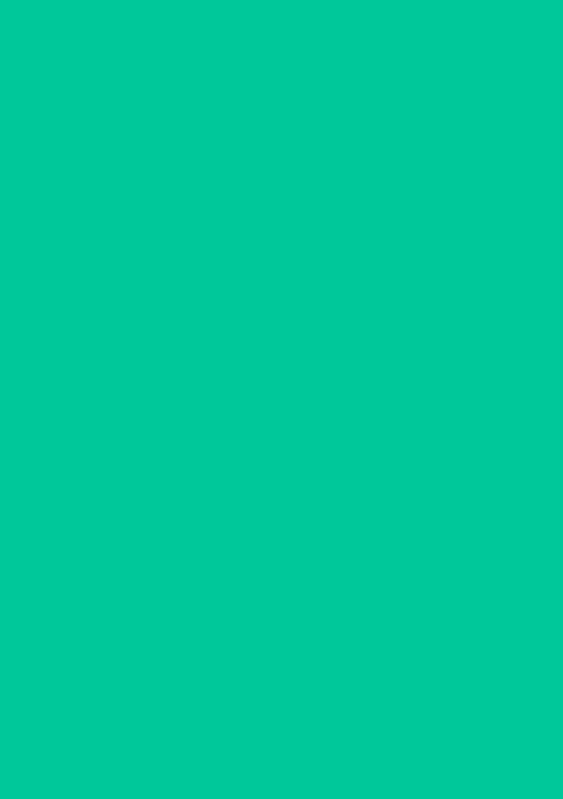
scroll to position [0, 0]
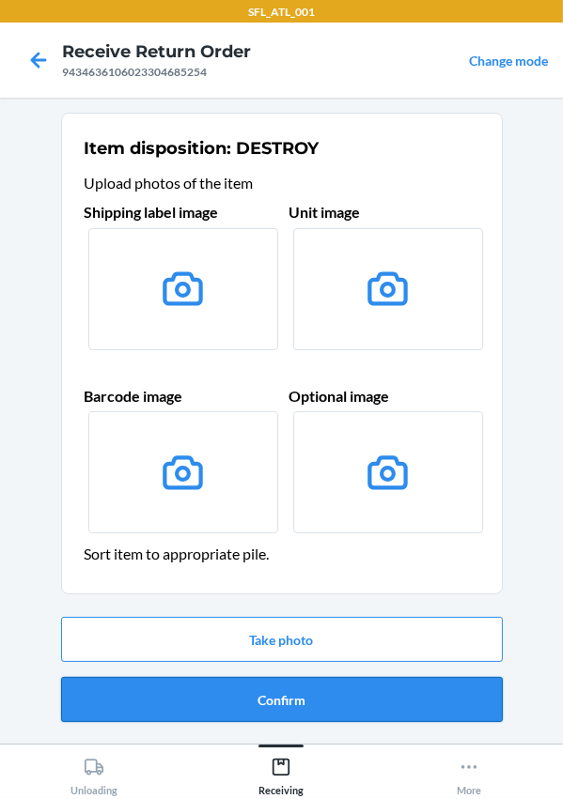
click at [338, 699] on button "Confirm" at bounding box center [281, 699] width 441 height 45
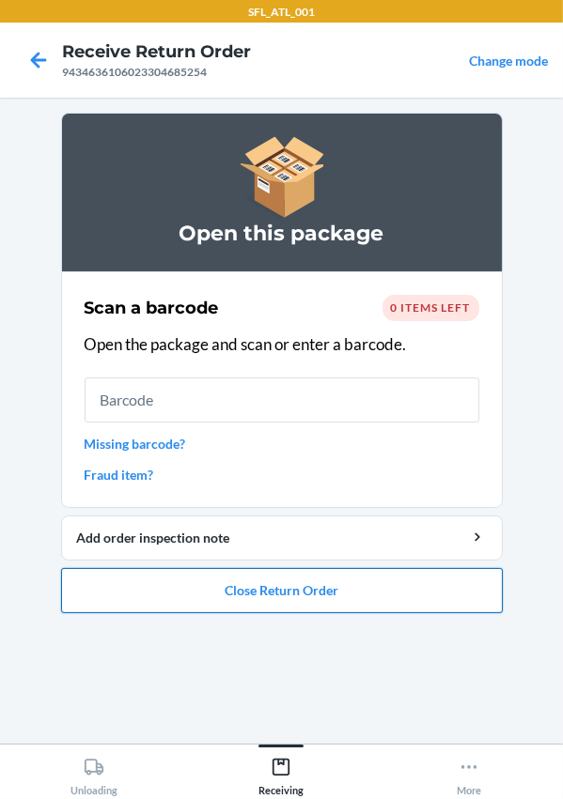
click at [286, 590] on button "Close Return Order" at bounding box center [281, 590] width 441 height 45
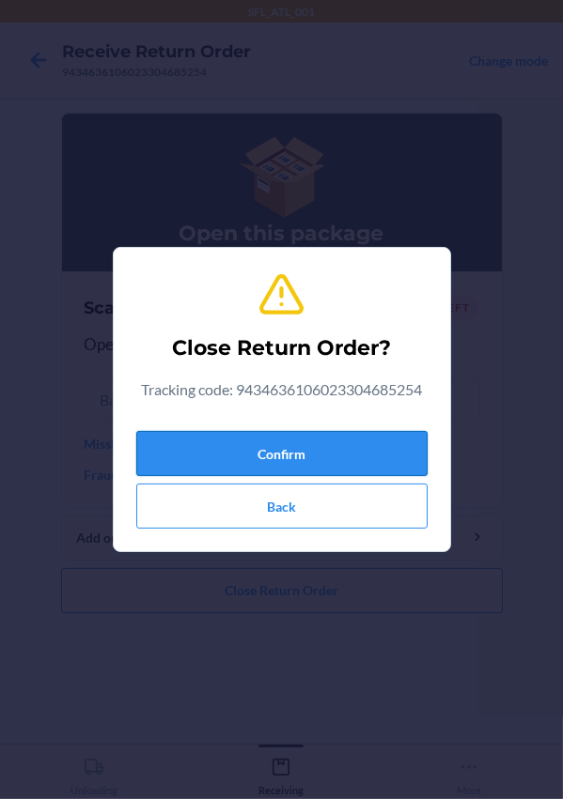
click at [308, 457] on button "Confirm" at bounding box center [281, 453] width 291 height 45
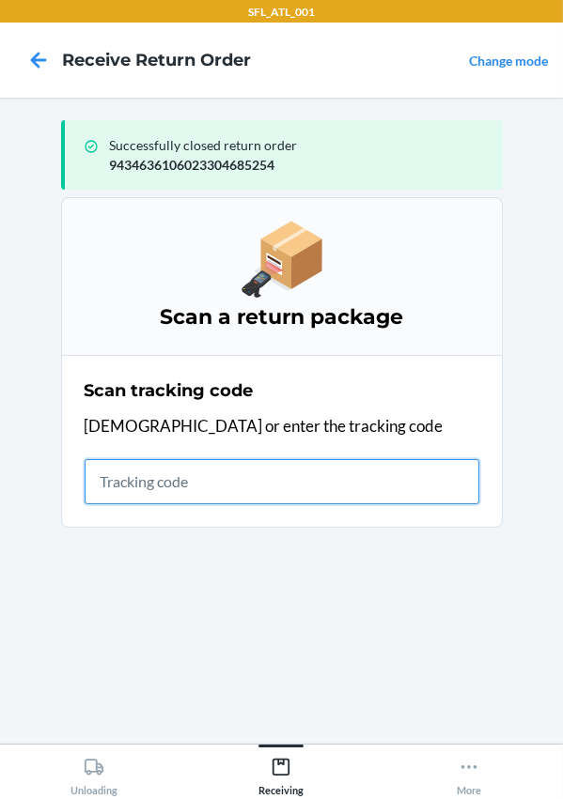
click at [215, 490] on input "text" at bounding box center [282, 481] width 395 height 45
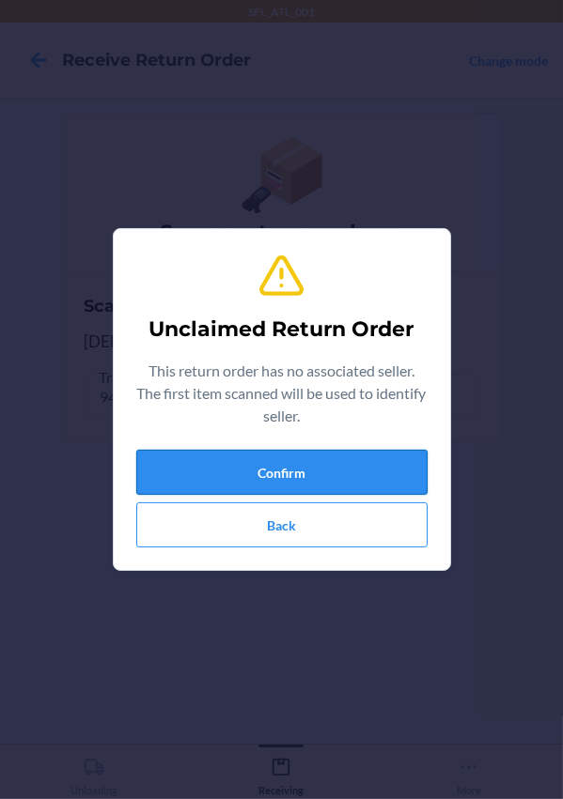
click at [229, 455] on button "Confirm" at bounding box center [281, 472] width 291 height 45
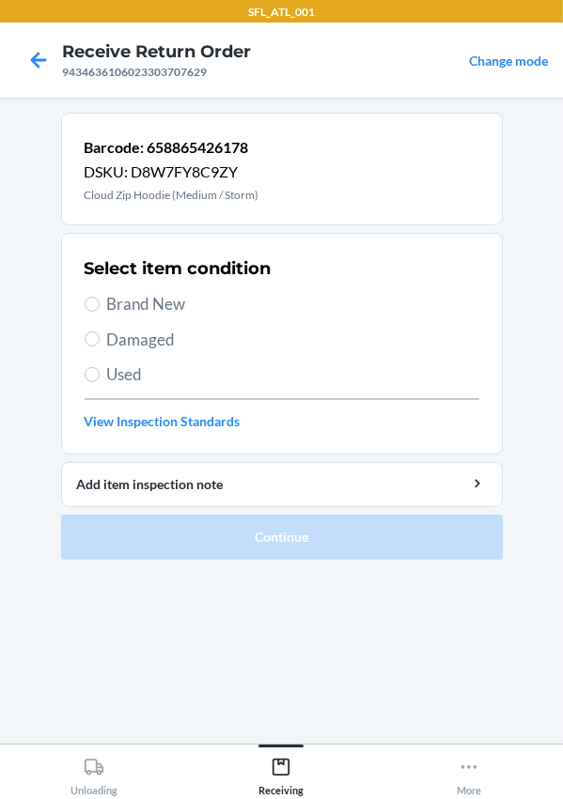
click at [166, 304] on span "Brand New" at bounding box center [293, 304] width 372 height 24
click at [100, 304] on input "Brand New" at bounding box center [92, 304] width 15 height 15
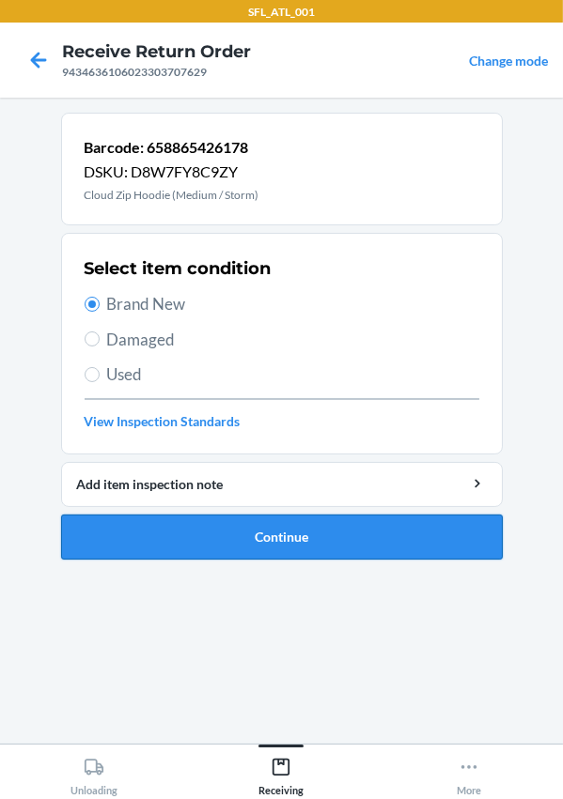
click at [293, 536] on button "Continue" at bounding box center [281, 537] width 441 height 45
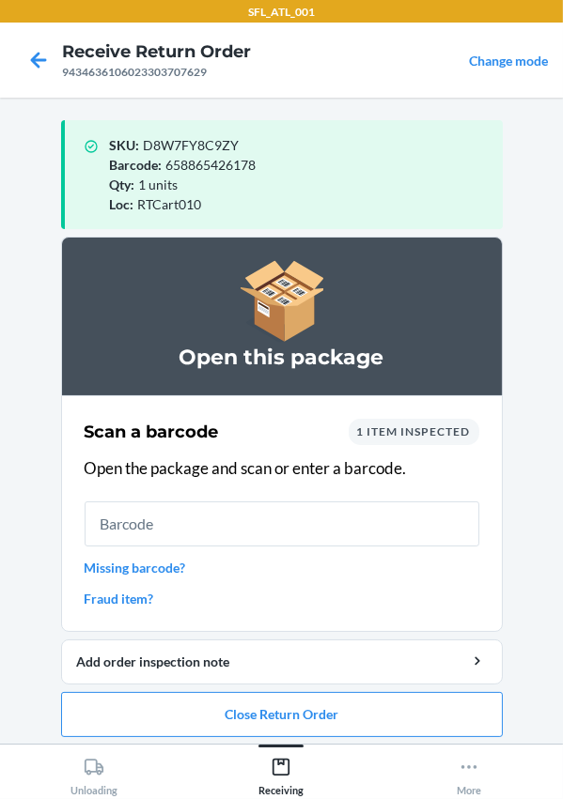
click at [216, 164] on span "658865426178" at bounding box center [211, 165] width 90 height 16
copy span "658865426178"
click at [319, 715] on button "Close Return Order" at bounding box center [281, 714] width 441 height 45
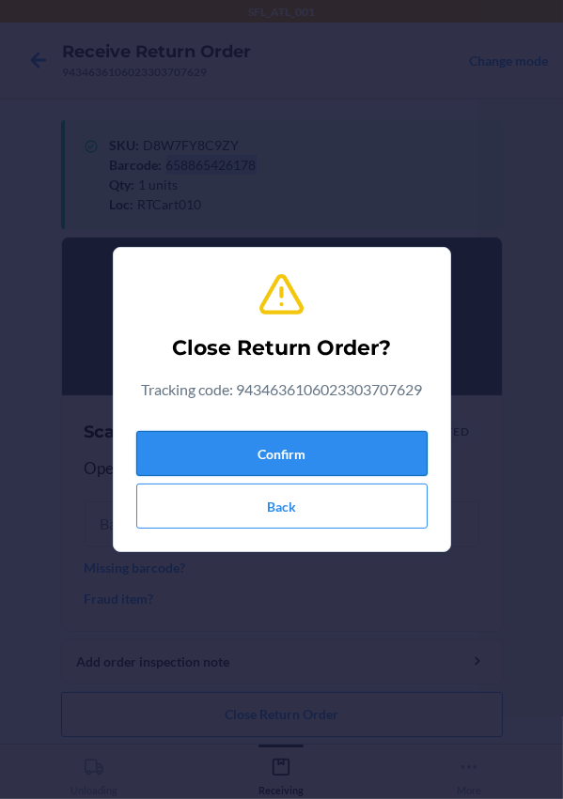
click at [290, 450] on button "Confirm" at bounding box center [281, 453] width 291 height 45
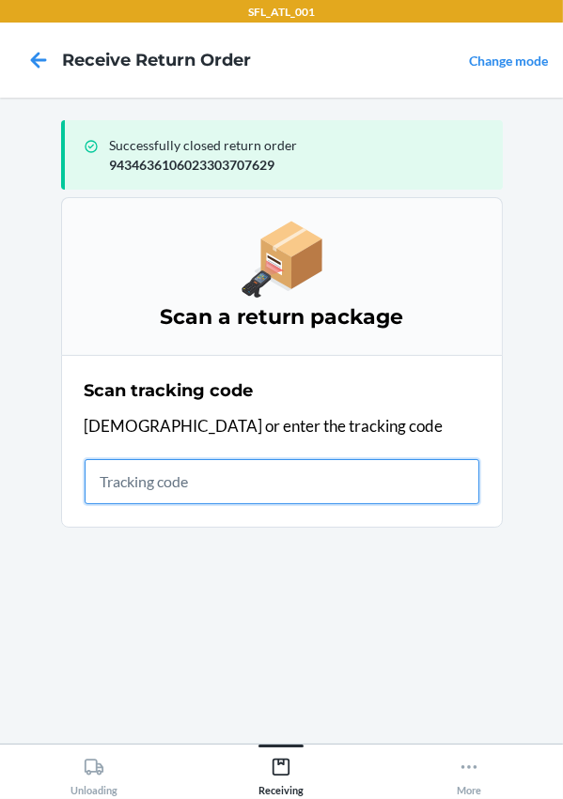
click at [256, 483] on input "text" at bounding box center [282, 481] width 395 height 45
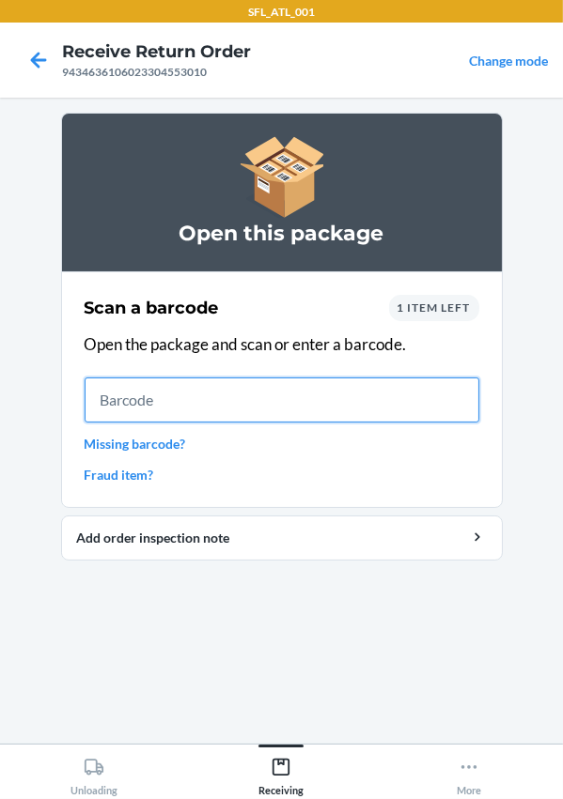
click at [132, 406] on input "text" at bounding box center [282, 400] width 395 height 45
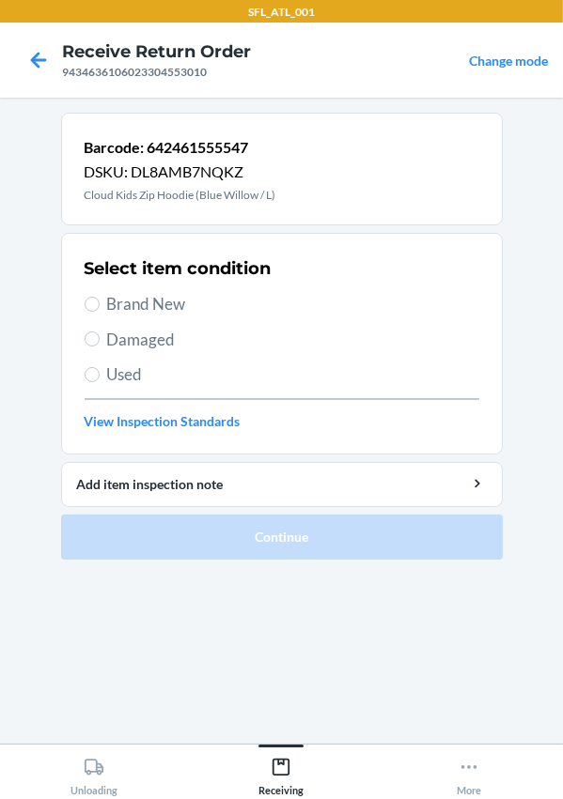
click at [161, 301] on span "Brand New" at bounding box center [293, 304] width 372 height 24
click at [100, 301] on input "Brand New" at bounding box center [92, 304] width 15 height 15
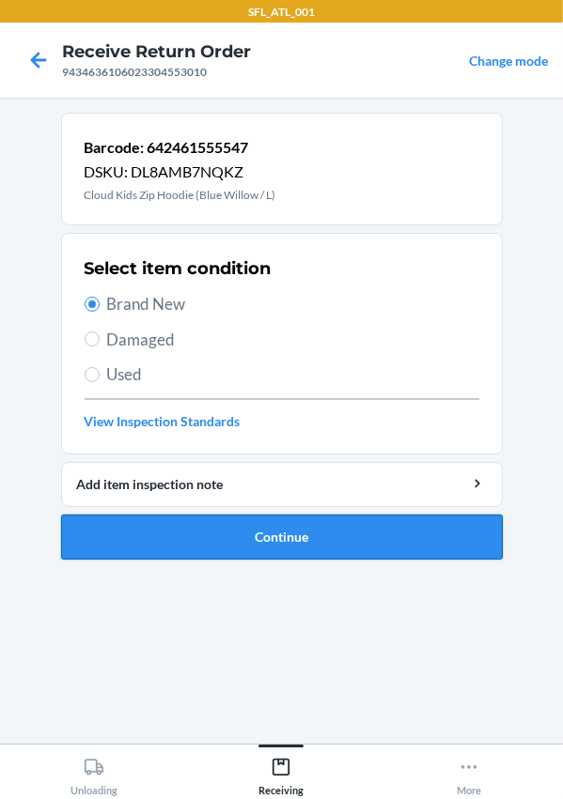
click at [238, 523] on button "Continue" at bounding box center [281, 537] width 441 height 45
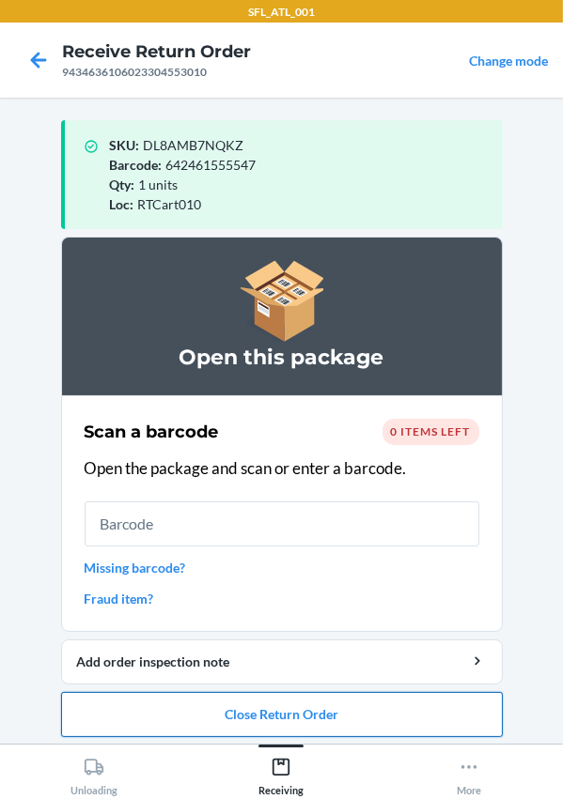
click at [339, 709] on button "Close Return Order" at bounding box center [281, 714] width 441 height 45
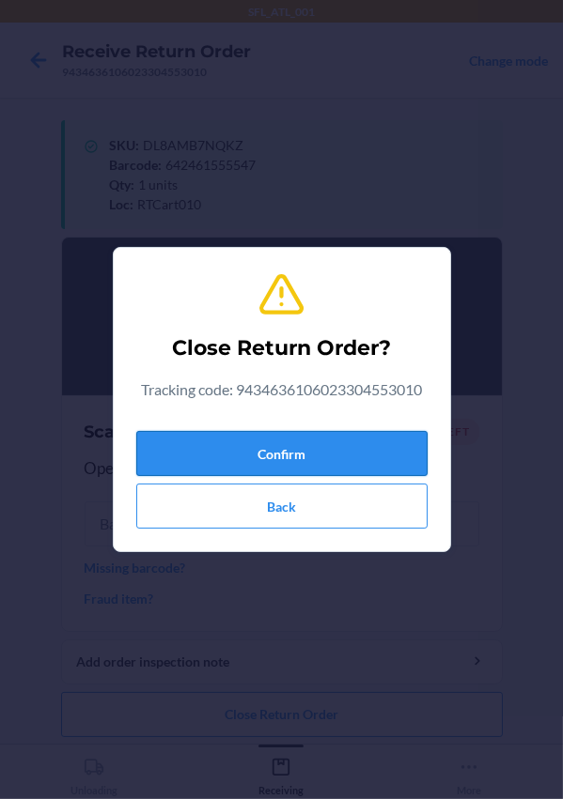
click at [325, 445] on button "Confirm" at bounding box center [281, 453] width 291 height 45
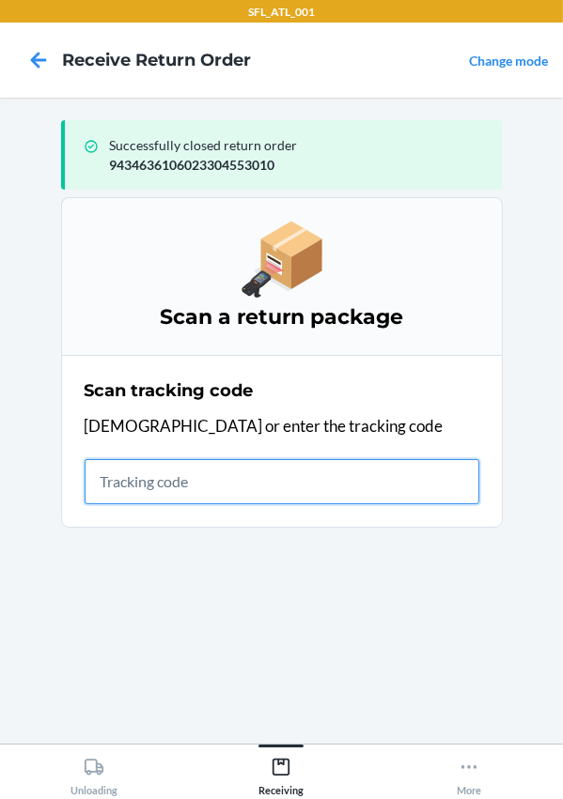
click at [164, 497] on input "text" at bounding box center [282, 481] width 395 height 45
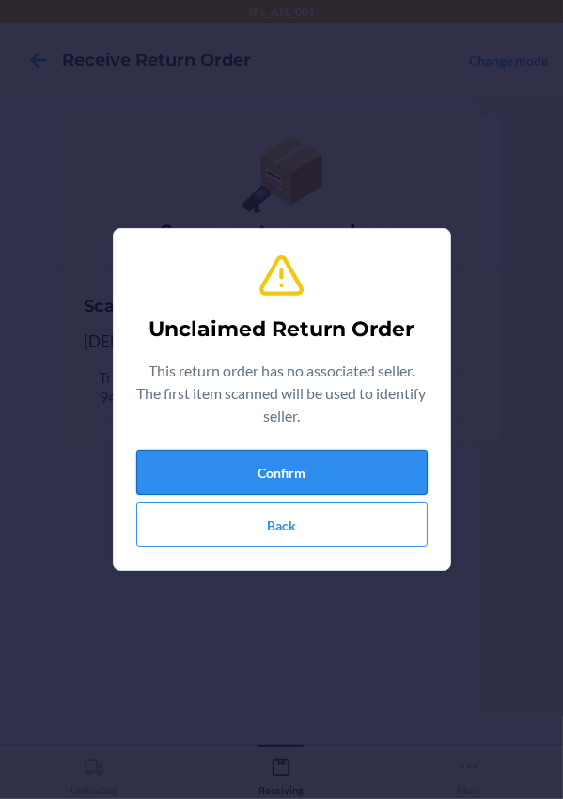
click at [257, 459] on button "Confirm" at bounding box center [281, 472] width 291 height 45
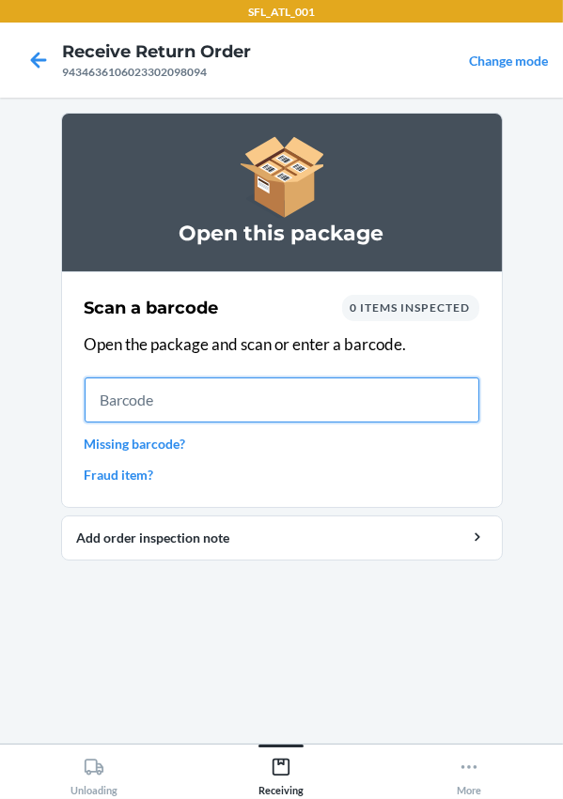
drag, startPoint x: 46, startPoint y: 546, endPoint x: 148, endPoint y: 410, distance: 170.4
click at [148, 410] on input "text" at bounding box center [282, 400] width 395 height 45
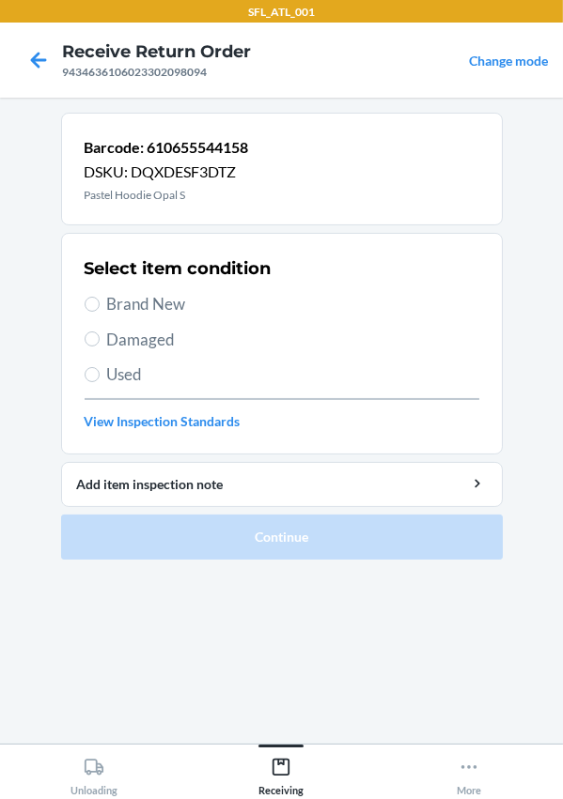
click at [174, 300] on span "Brand New" at bounding box center [293, 304] width 372 height 24
click at [100, 300] on input "Brand New" at bounding box center [92, 304] width 15 height 15
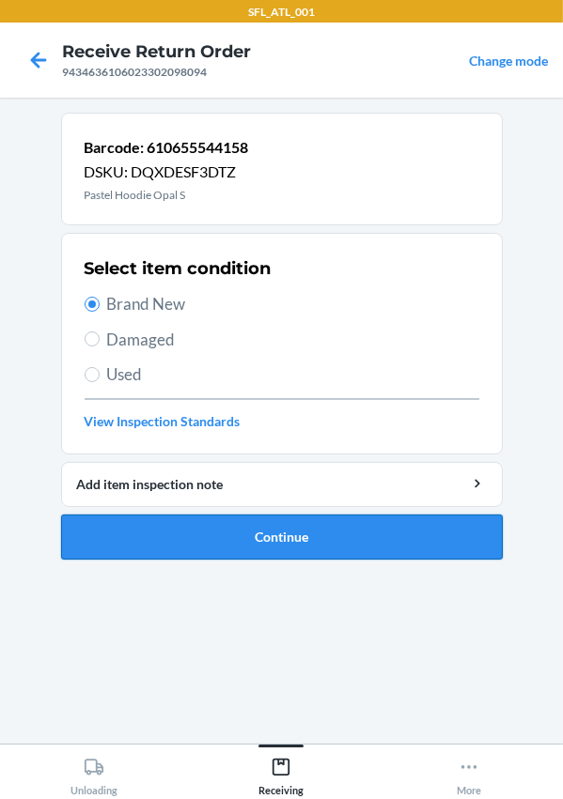
click at [272, 532] on button "Continue" at bounding box center [281, 537] width 441 height 45
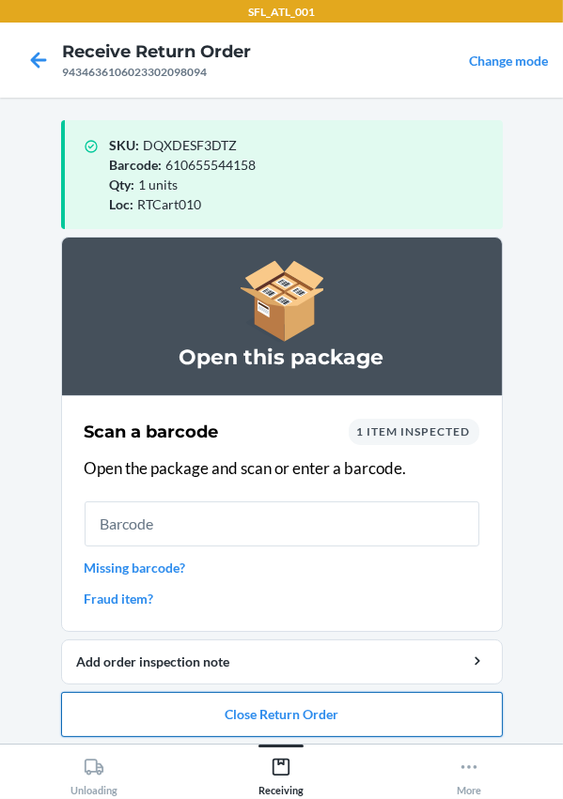
click at [192, 697] on button "Close Return Order" at bounding box center [281, 714] width 441 height 45
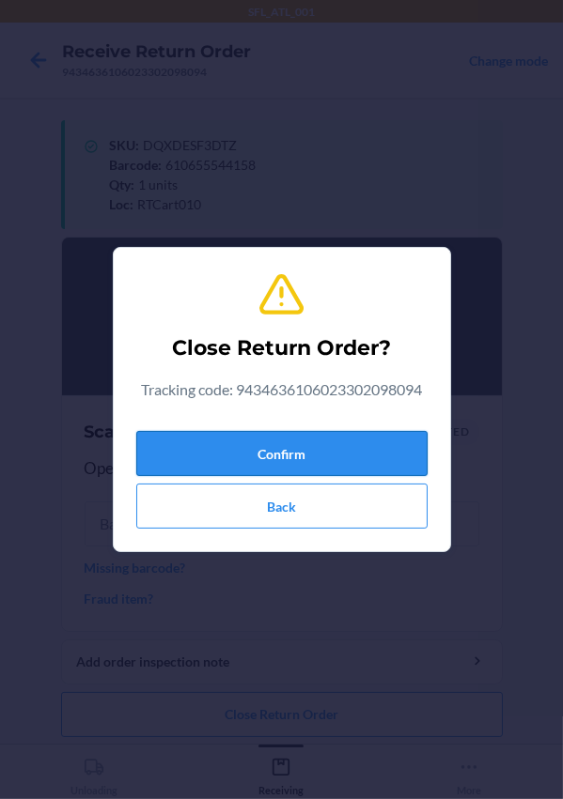
click at [181, 456] on button "Confirm" at bounding box center [281, 453] width 291 height 45
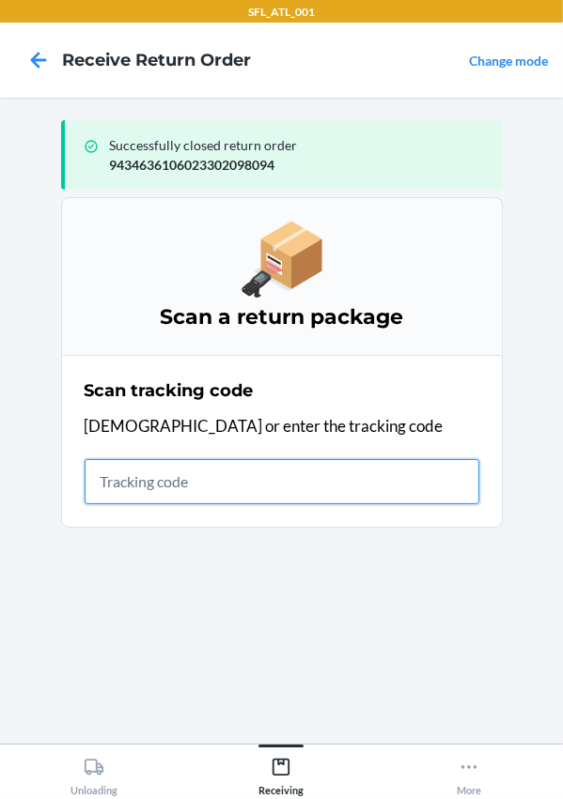
click at [215, 496] on input "text" at bounding box center [282, 481] width 395 height 45
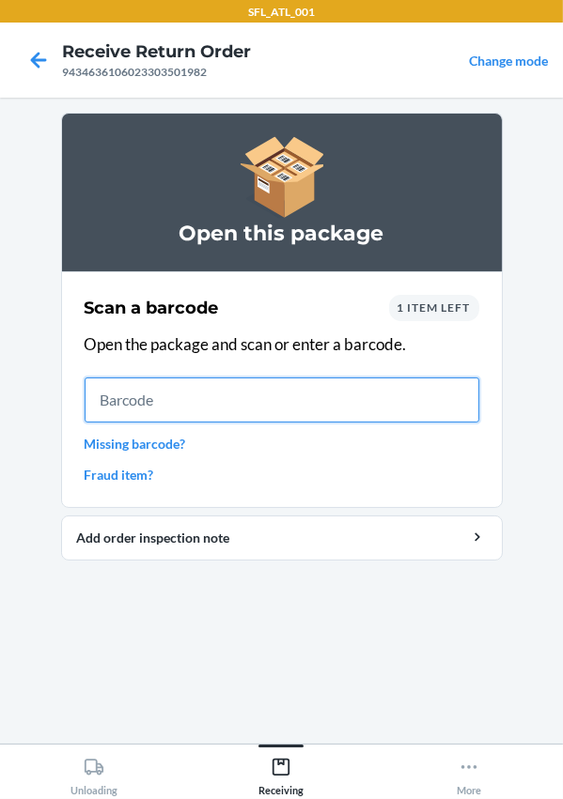
click at [167, 412] on input "text" at bounding box center [282, 400] width 395 height 45
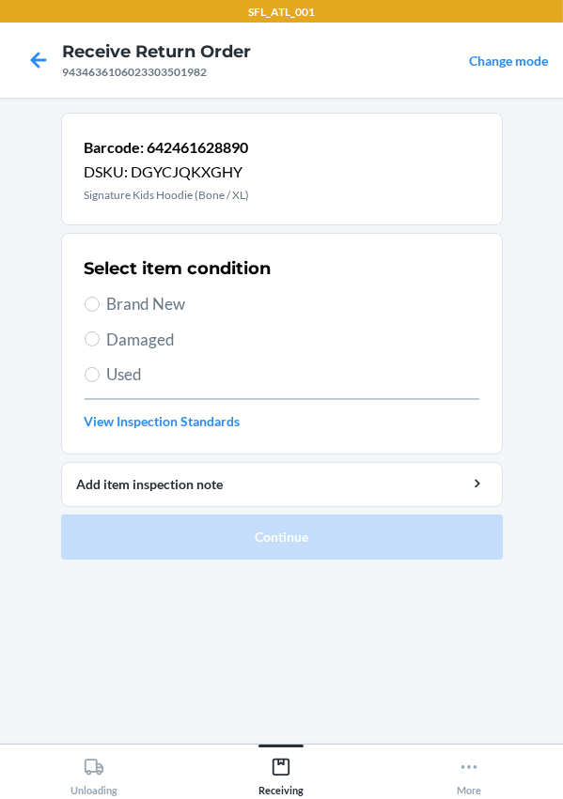
click at [140, 302] on span "Brand New" at bounding box center [293, 304] width 372 height 24
click at [100, 302] on input "Brand New" at bounding box center [92, 304] width 15 height 15
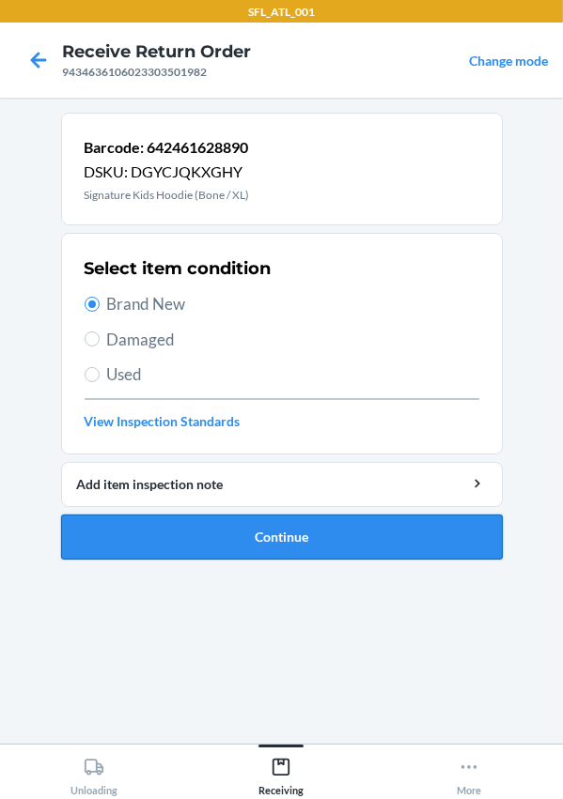
click at [329, 522] on button "Continue" at bounding box center [281, 537] width 441 height 45
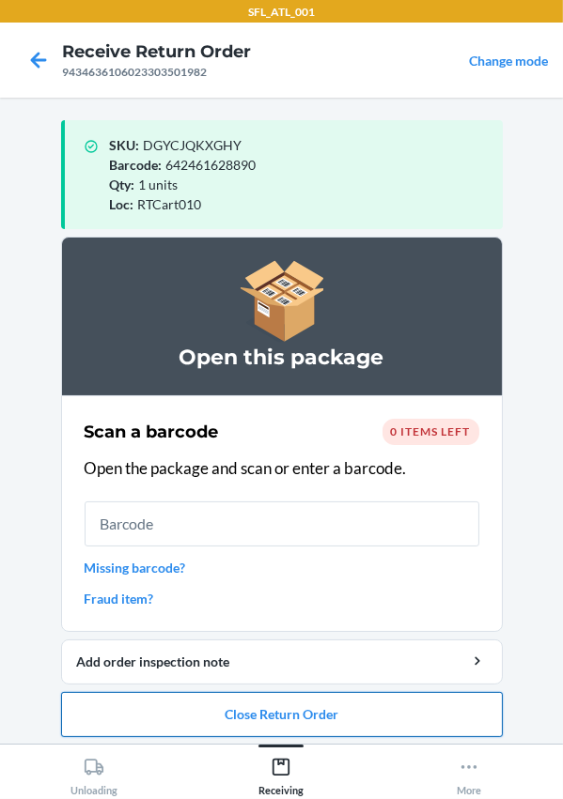
click at [227, 715] on button "Close Return Order" at bounding box center [281, 714] width 441 height 45
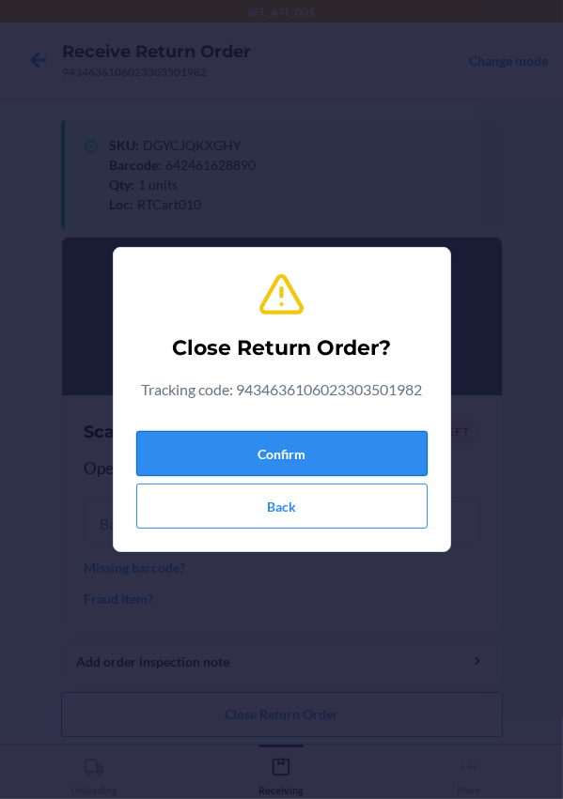
click at [267, 459] on button "Confirm" at bounding box center [281, 453] width 291 height 45
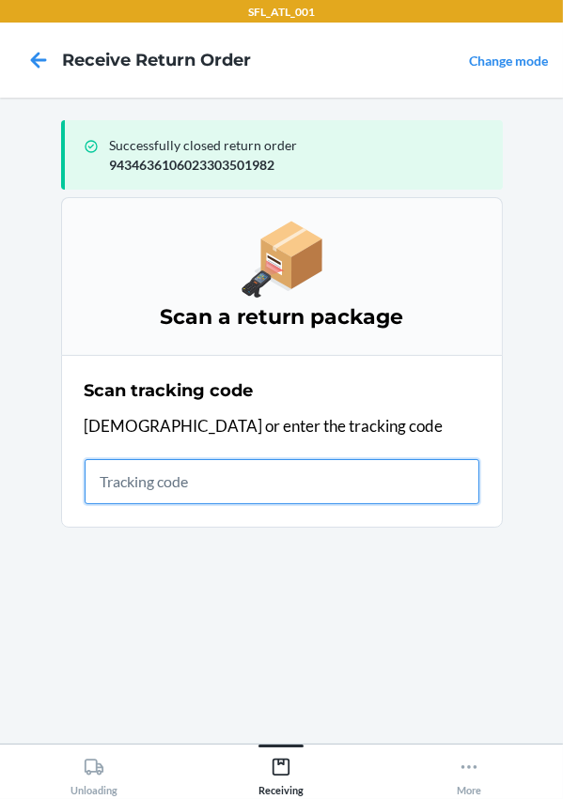
click at [129, 483] on input "text" at bounding box center [282, 481] width 395 height 45
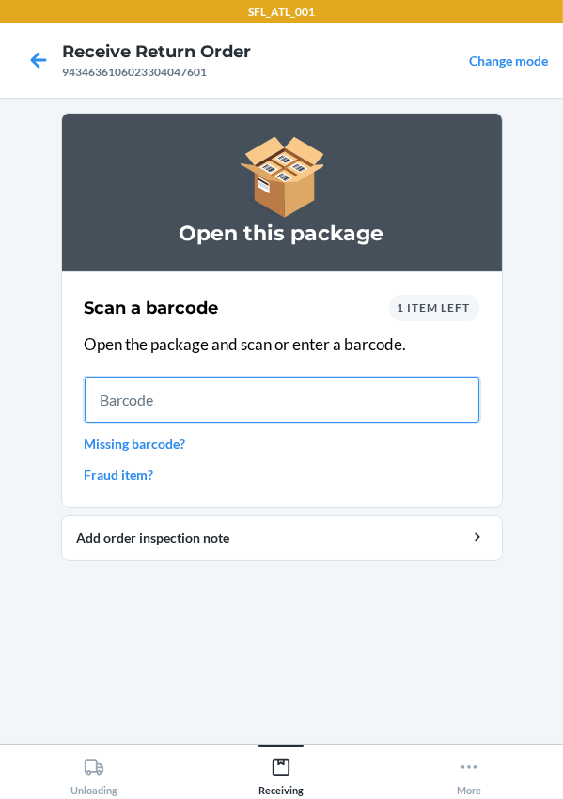
click at [135, 417] on input "text" at bounding box center [282, 400] width 395 height 45
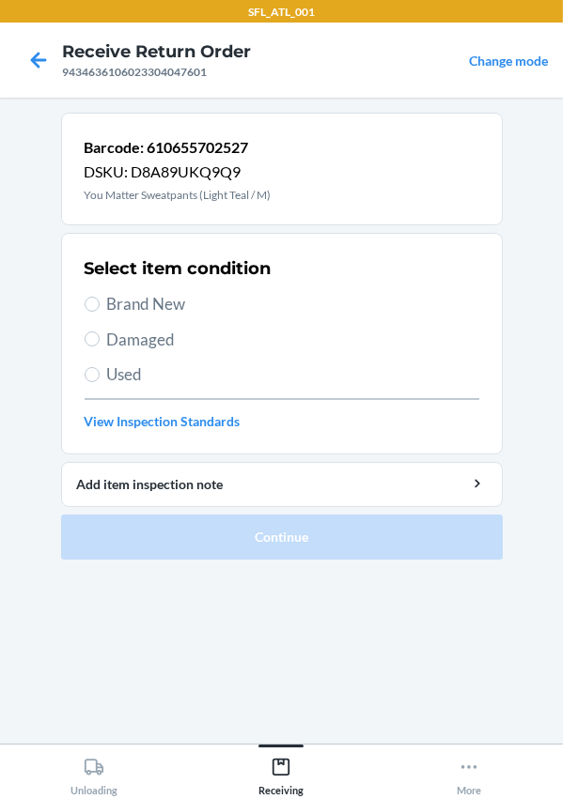
click at [156, 306] on span "Brand New" at bounding box center [293, 304] width 372 height 24
click at [100, 306] on input "Brand New" at bounding box center [92, 304] width 15 height 15
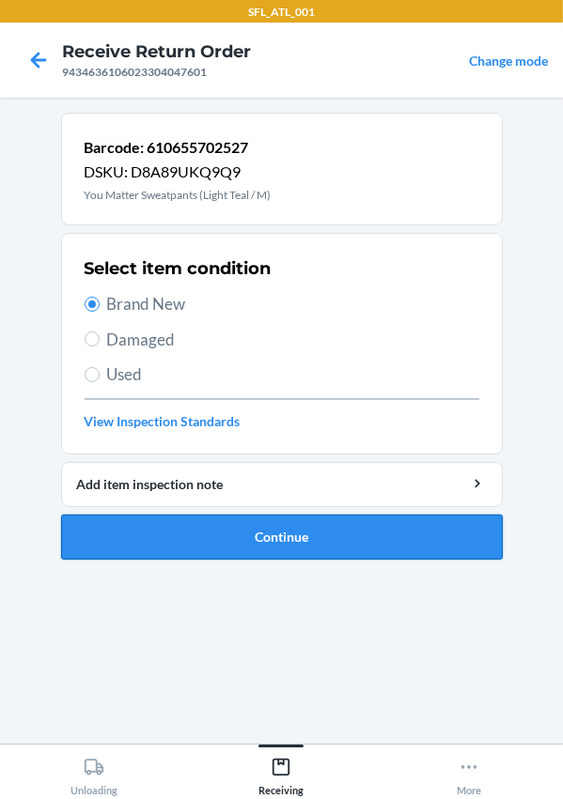
click at [250, 545] on button "Continue" at bounding box center [281, 537] width 441 height 45
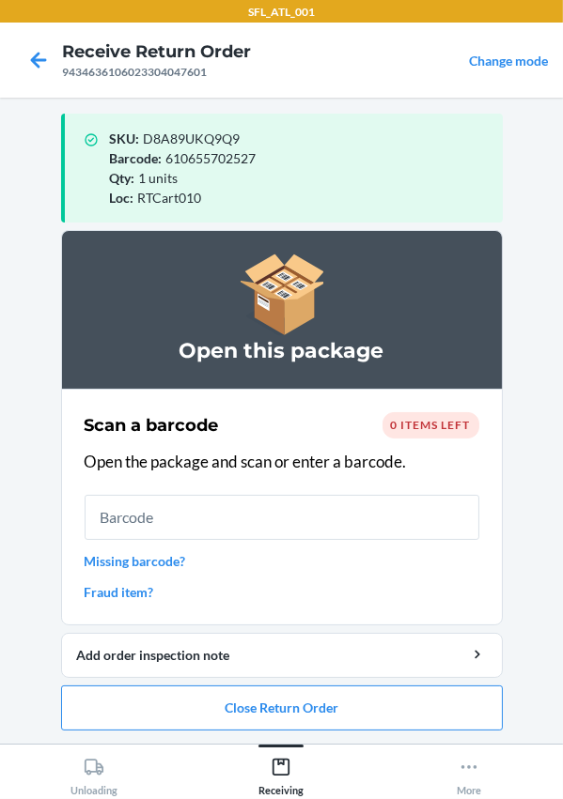
scroll to position [8, 0]
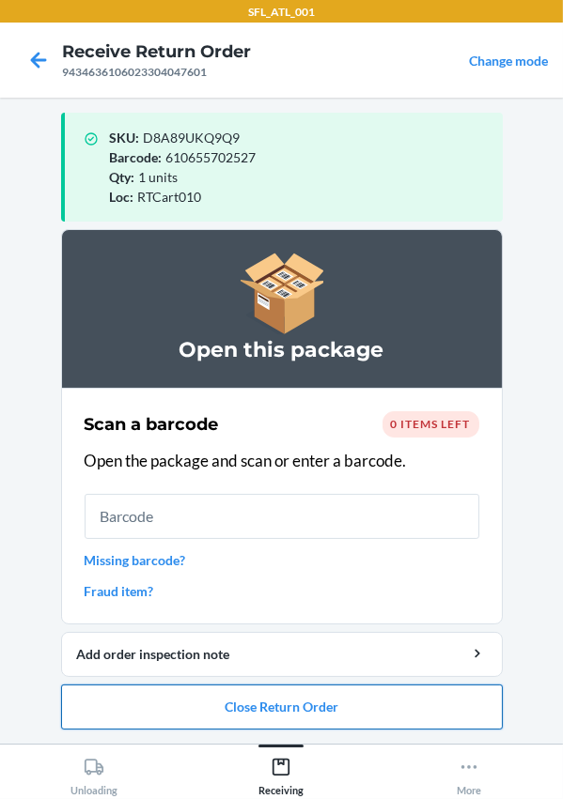
click at [122, 690] on button "Close Return Order" at bounding box center [281, 707] width 441 height 45
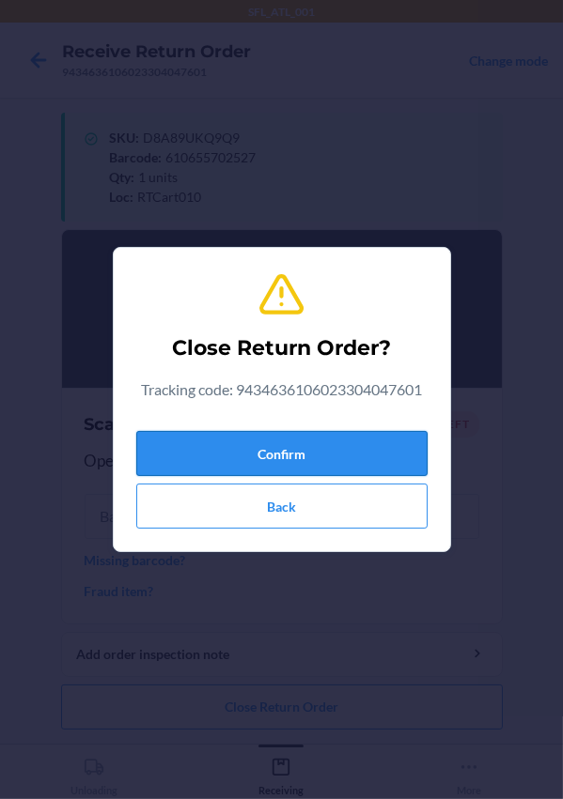
click at [162, 450] on button "Confirm" at bounding box center [281, 453] width 291 height 45
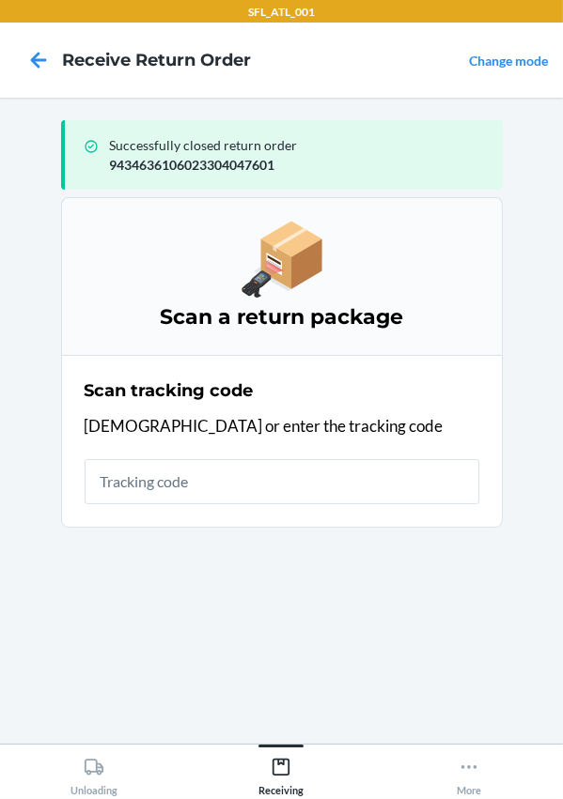
click at [206, 506] on div "Scan tracking code Scan or enter the tracking code" at bounding box center [282, 441] width 395 height 137
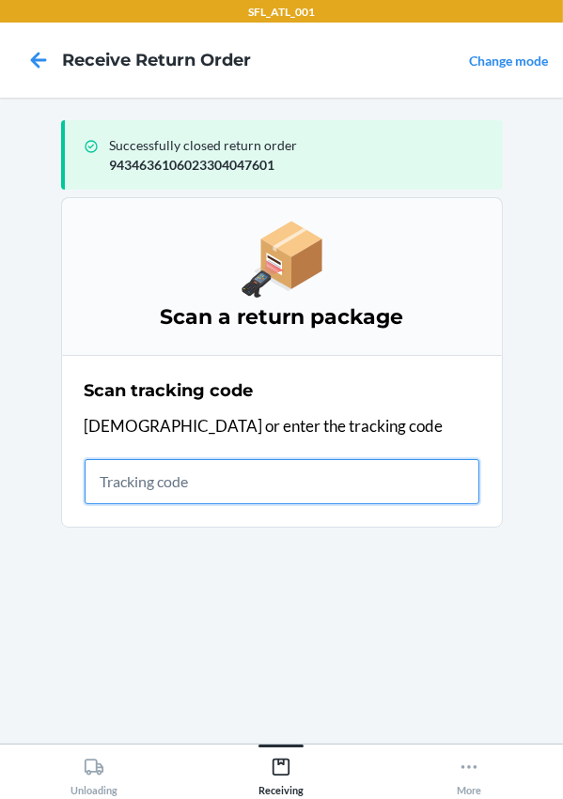
click at [203, 499] on input "text" at bounding box center [282, 481] width 395 height 45
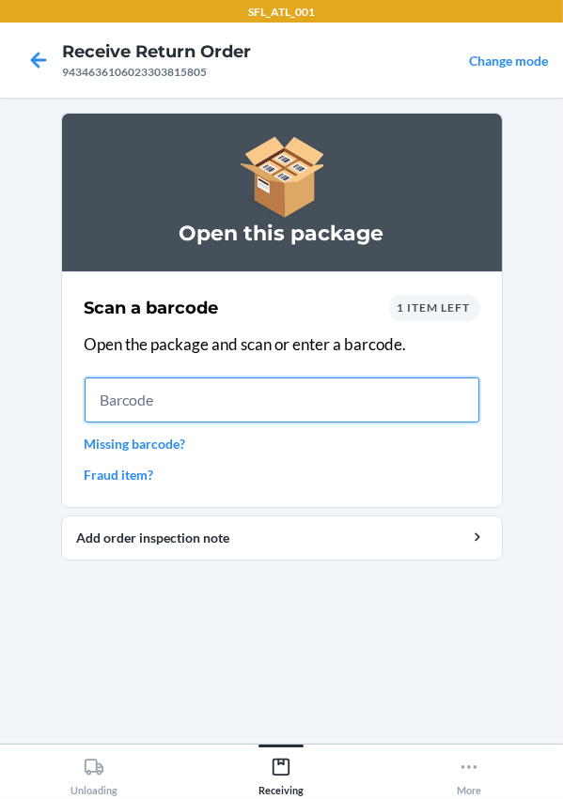
click at [141, 396] on input "text" at bounding box center [282, 400] width 395 height 45
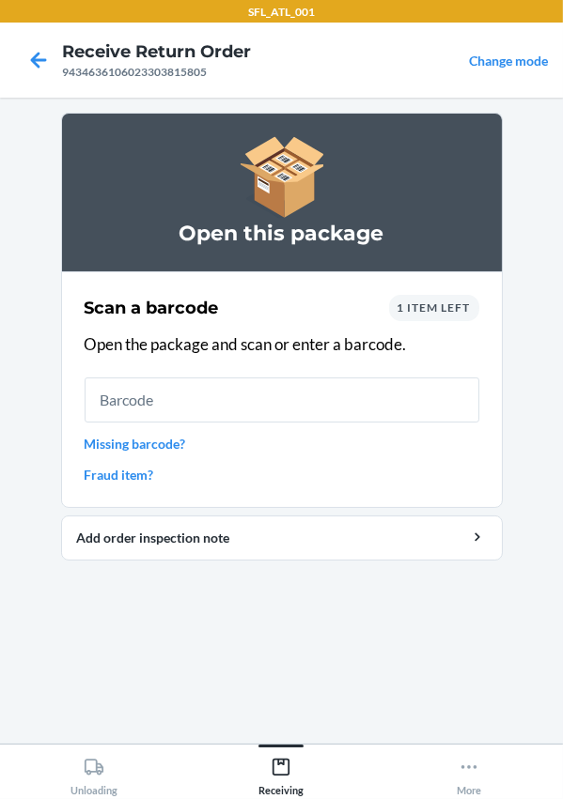
click at [128, 437] on link "Missing barcode?" at bounding box center [282, 444] width 395 height 20
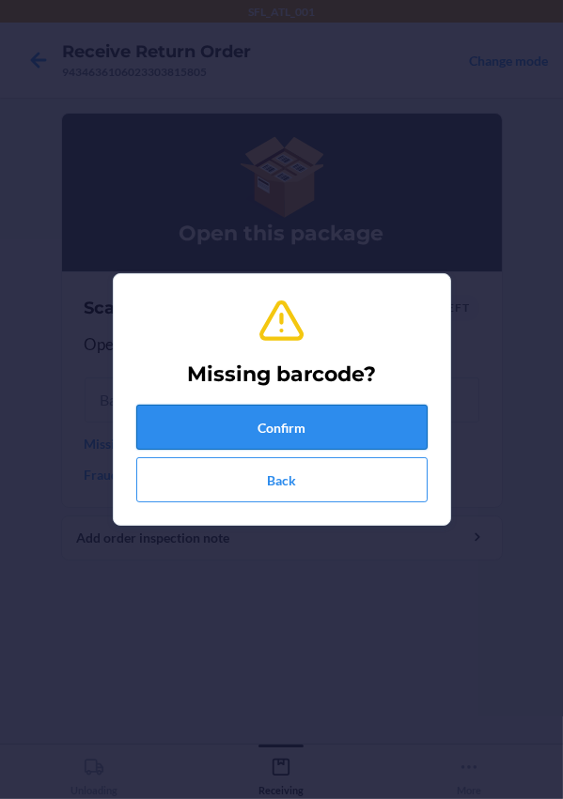
click at [204, 416] on button "Confirm" at bounding box center [281, 427] width 291 height 45
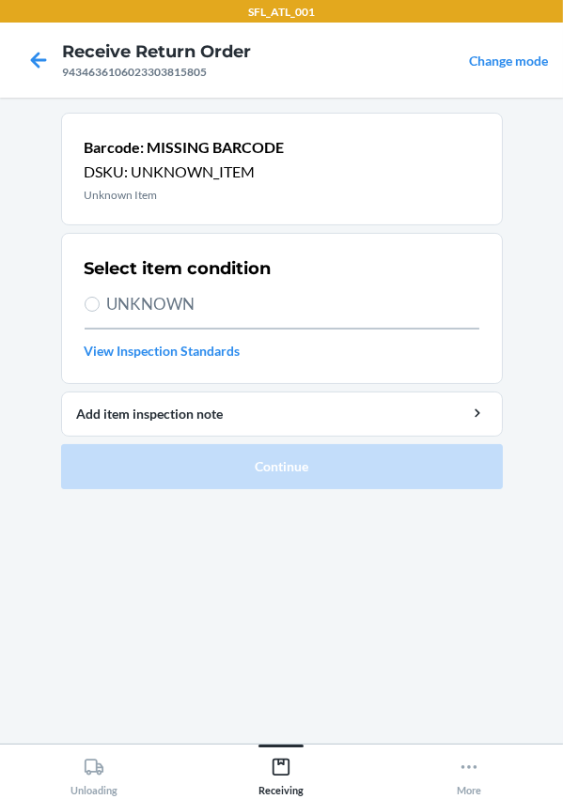
click at [160, 310] on span "UNKNOWN" at bounding box center [293, 304] width 372 height 24
click at [100, 310] on input "UNKNOWN" at bounding box center [92, 304] width 15 height 15
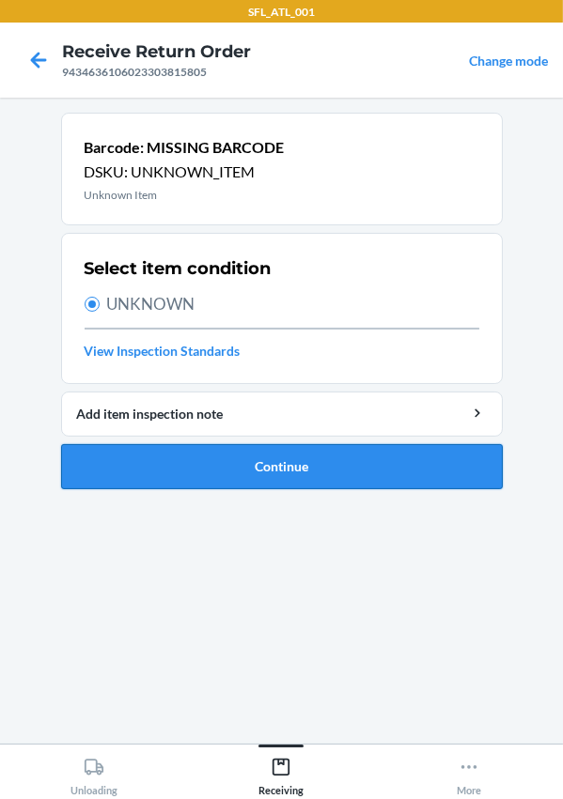
click at [221, 469] on button "Continue" at bounding box center [281, 466] width 441 height 45
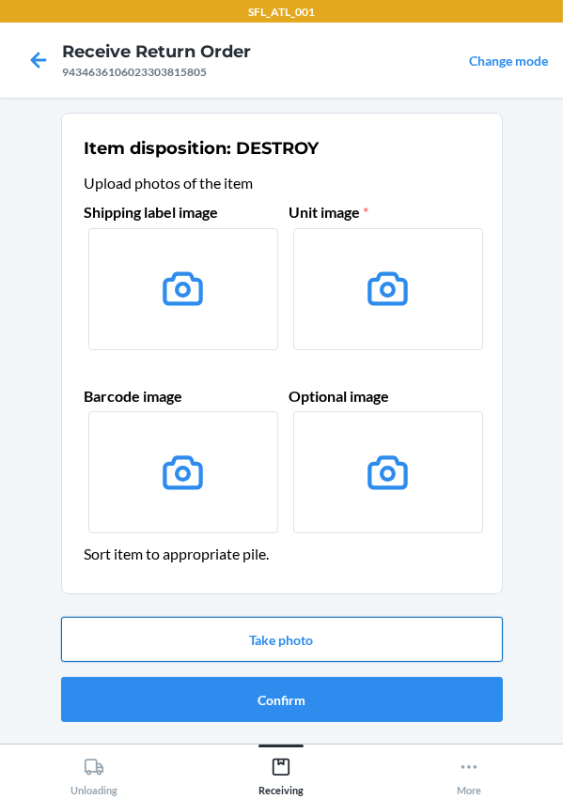
click at [284, 643] on button "Take photo" at bounding box center [281, 639] width 441 height 45
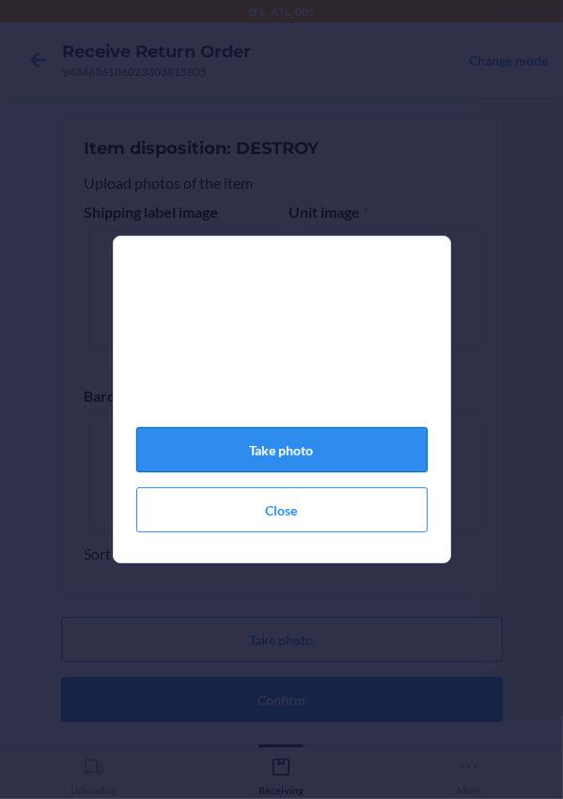
click at [234, 468] on button "Take photo" at bounding box center [281, 449] width 291 height 45
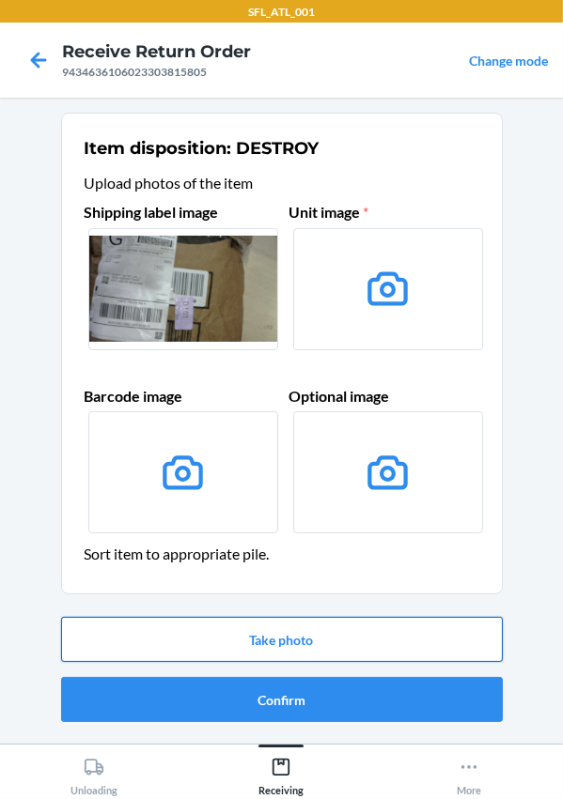
click at [231, 629] on button "Take photo" at bounding box center [281, 639] width 441 height 45
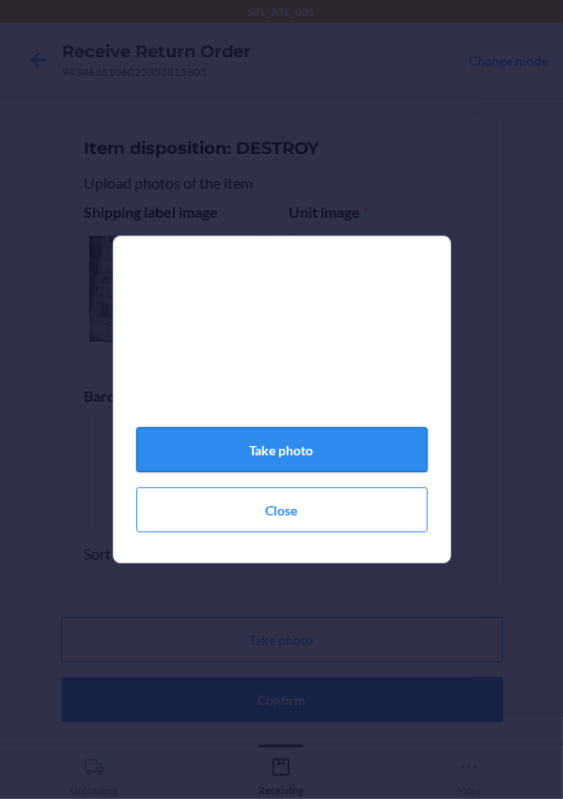
click at [284, 462] on button "Take photo" at bounding box center [281, 449] width 291 height 45
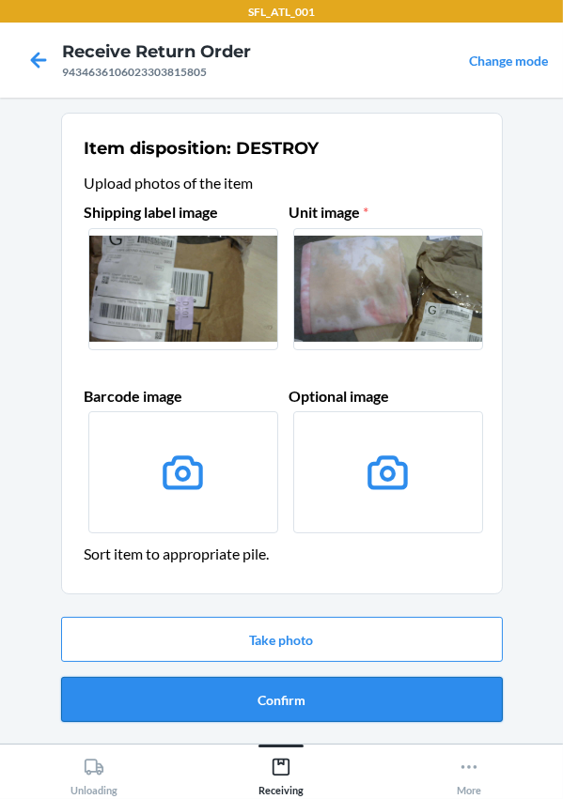
click at [319, 689] on button "Confirm" at bounding box center [281, 699] width 441 height 45
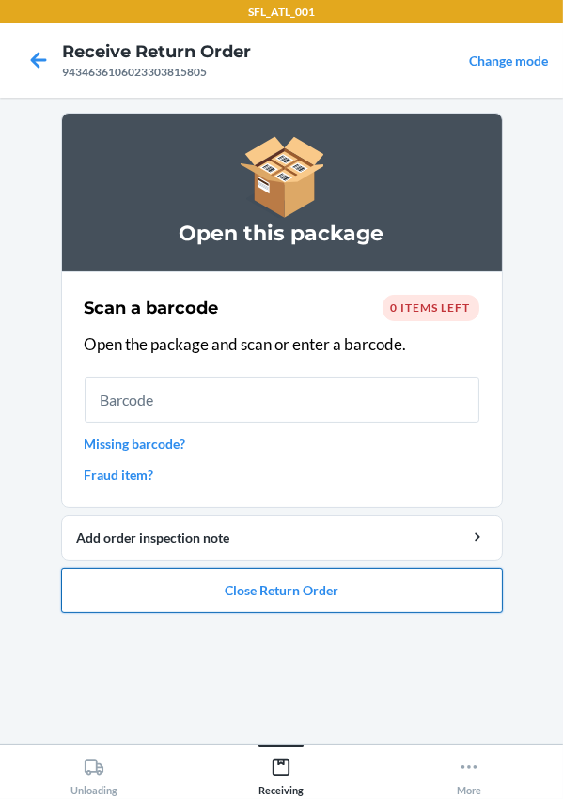
click at [247, 581] on button "Close Return Order" at bounding box center [281, 590] width 441 height 45
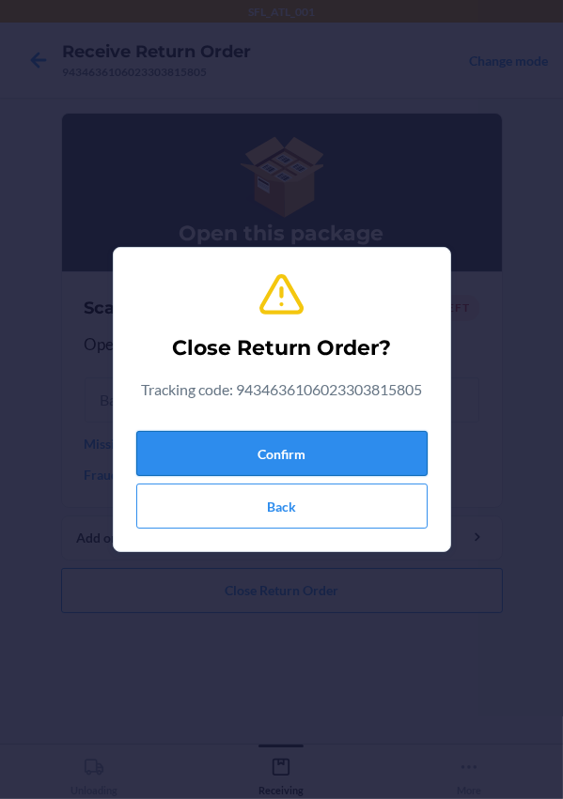
click at [249, 450] on button "Confirm" at bounding box center [281, 453] width 291 height 45
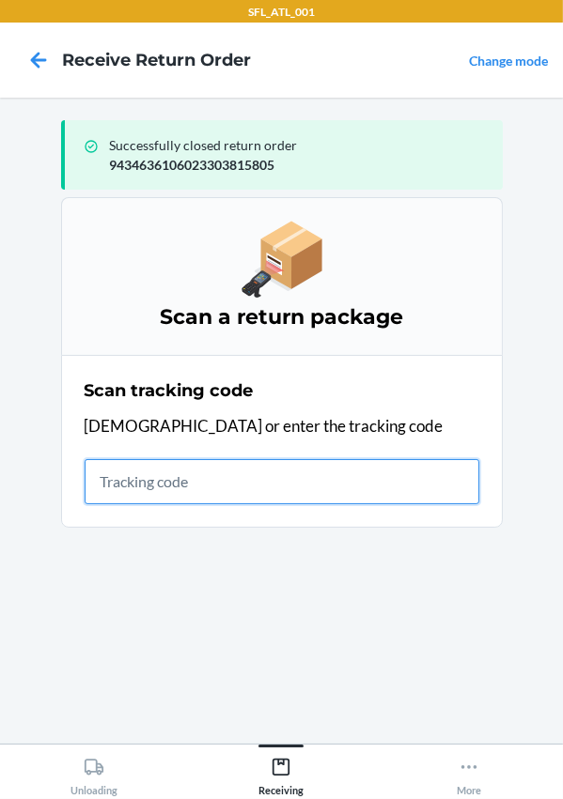
click at [241, 494] on input "text" at bounding box center [282, 481] width 395 height 45
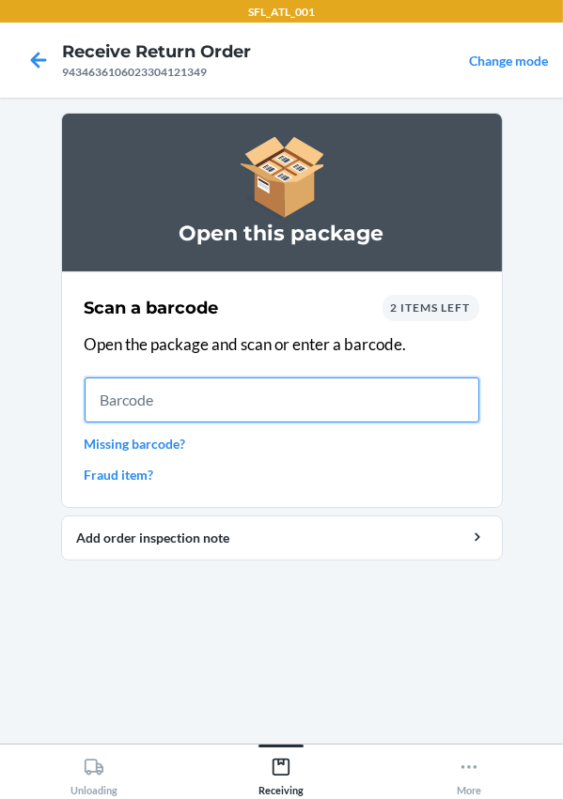
click at [243, 398] on input "text" at bounding box center [282, 400] width 395 height 45
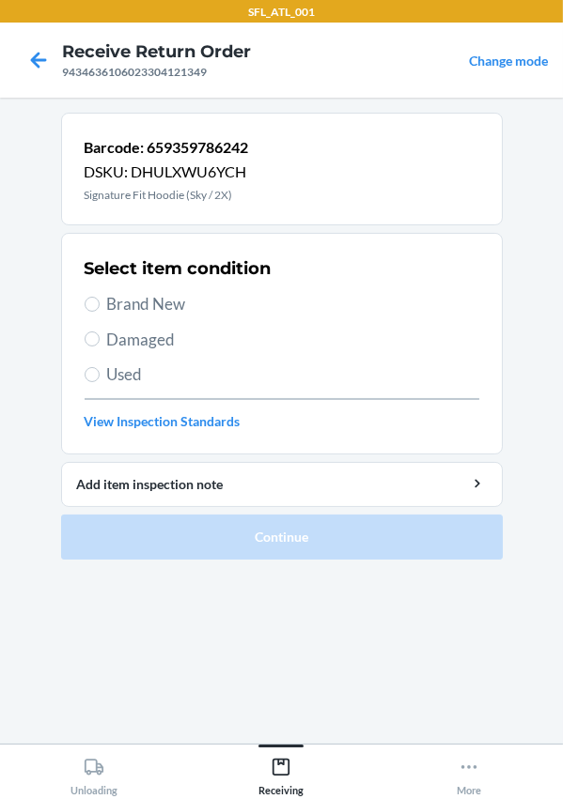
click at [133, 298] on span "Brand New" at bounding box center [293, 304] width 372 height 24
click at [100, 298] on input "Brand New" at bounding box center [92, 304] width 15 height 15
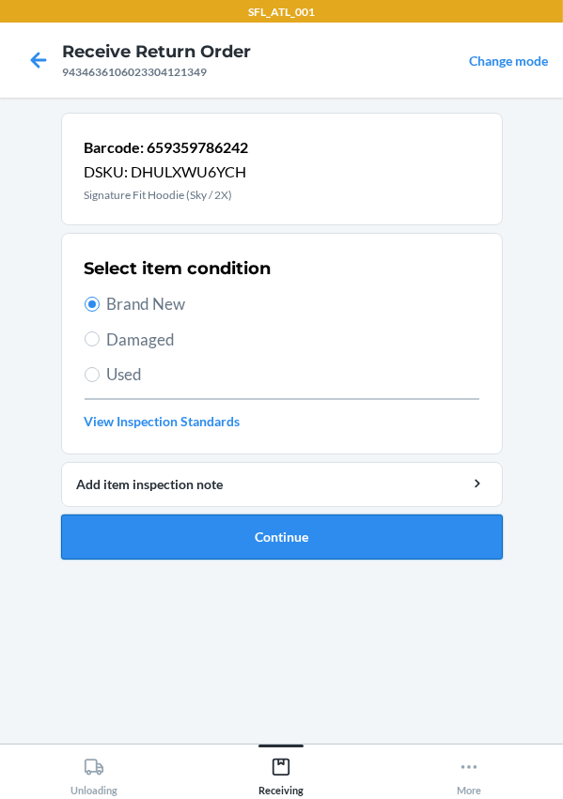
click at [233, 541] on button "Continue" at bounding box center [281, 537] width 441 height 45
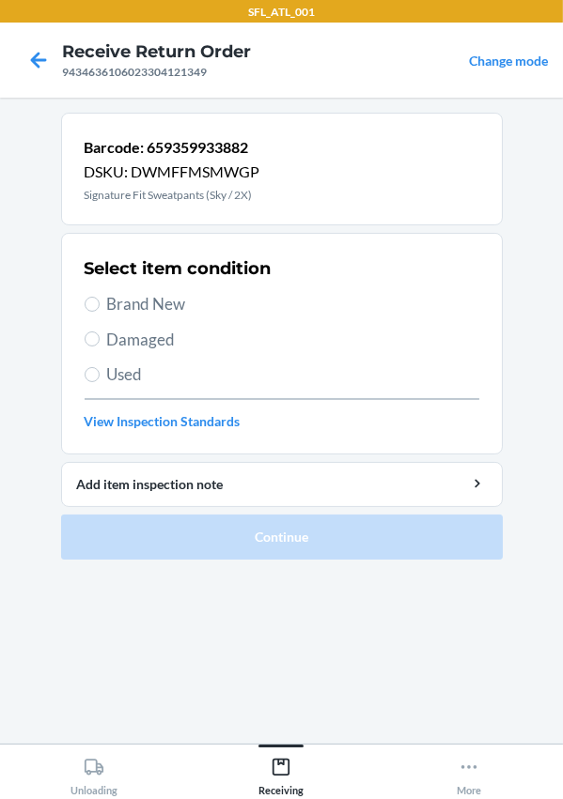
click at [92, 313] on label "Brand New" at bounding box center [282, 304] width 395 height 24
click at [92, 312] on input "Brand New" at bounding box center [92, 304] width 15 height 15
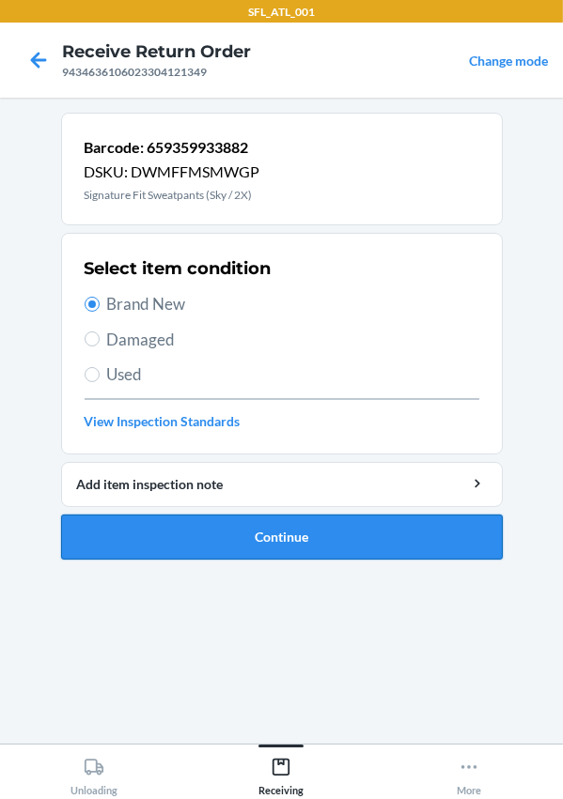
click at [213, 528] on button "Continue" at bounding box center [281, 537] width 441 height 45
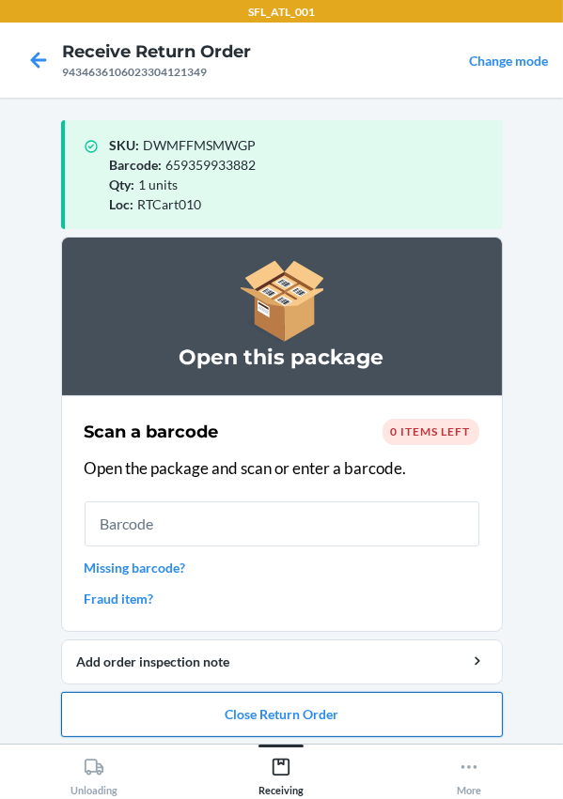
click at [344, 704] on button "Close Return Order" at bounding box center [281, 714] width 441 height 45
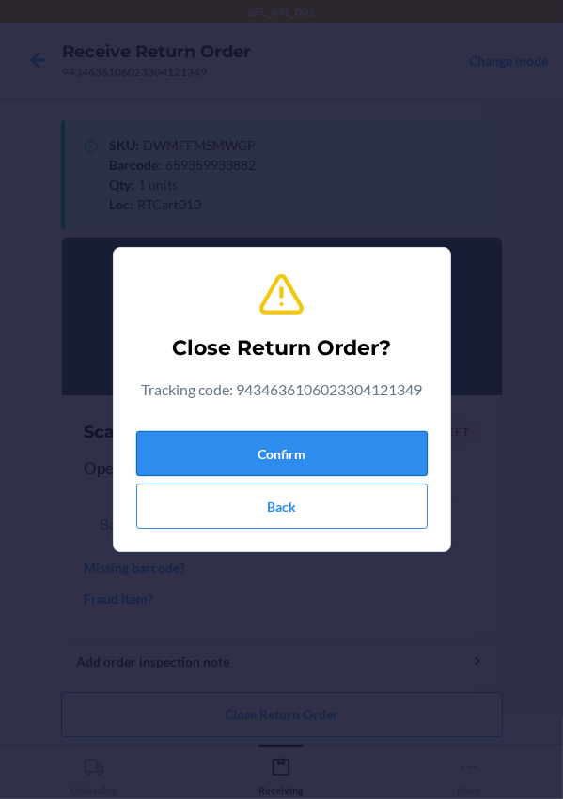
click at [286, 446] on button "Confirm" at bounding box center [281, 453] width 291 height 45
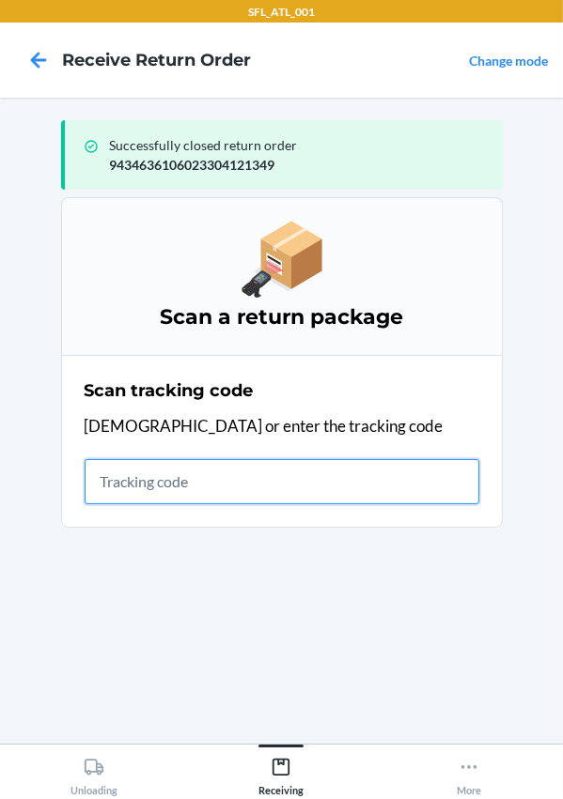
drag, startPoint x: 140, startPoint y: 472, endPoint x: 151, endPoint y: 469, distance: 11.9
click at [141, 473] on input "text" at bounding box center [282, 481] width 395 height 45
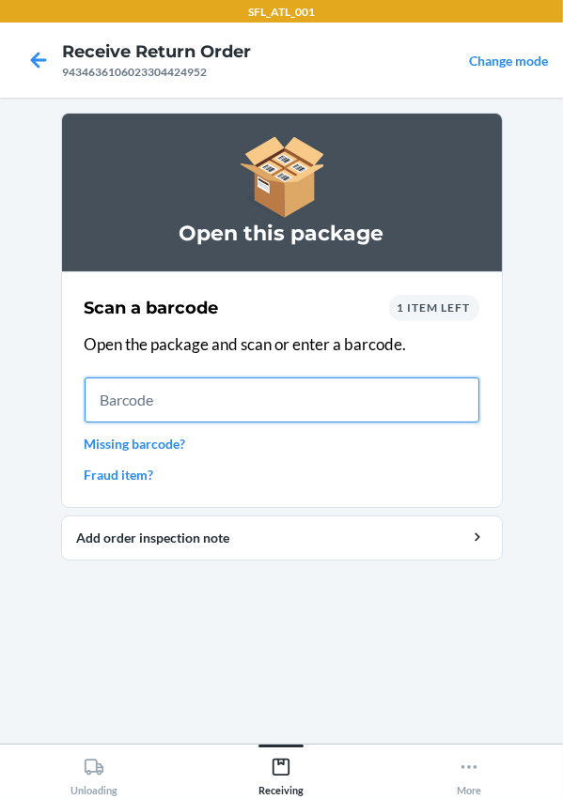
click at [169, 379] on input "text" at bounding box center [282, 400] width 395 height 45
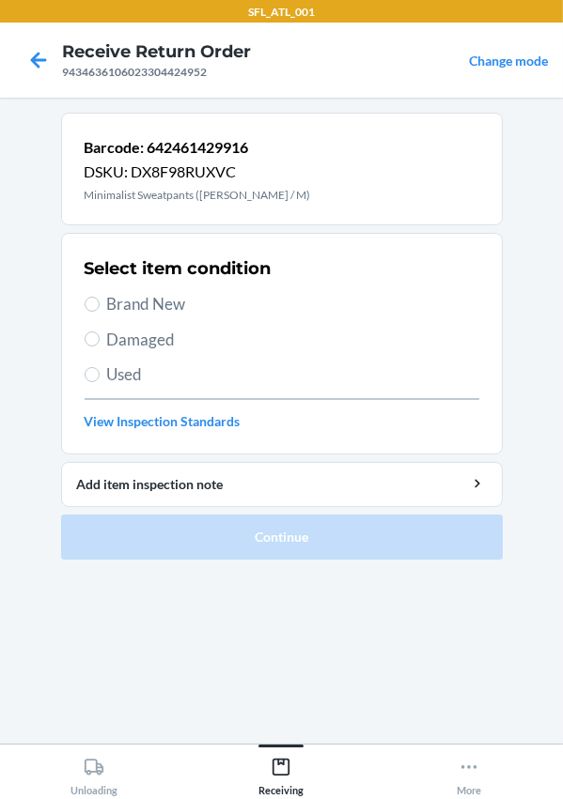
click at [115, 306] on span "Brand New" at bounding box center [293, 304] width 372 height 24
click at [100, 306] on input "Brand New" at bounding box center [92, 304] width 15 height 15
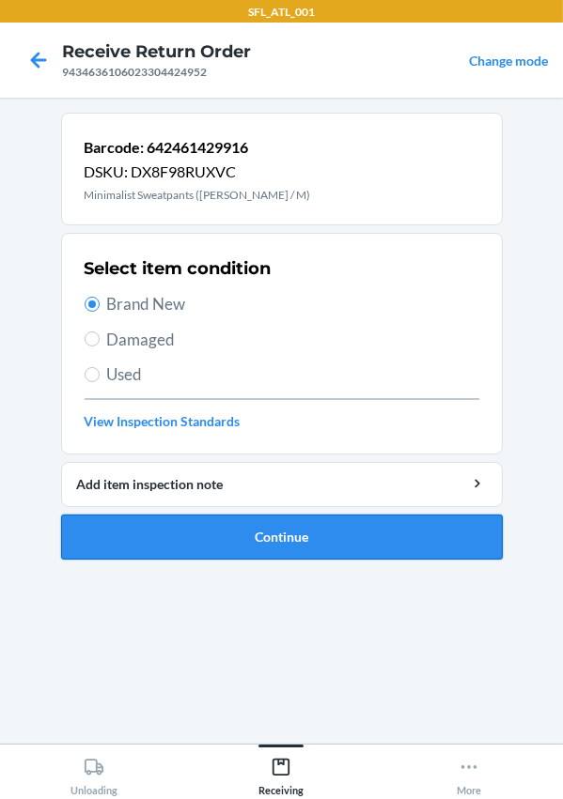
click at [265, 537] on button "Continue" at bounding box center [281, 537] width 441 height 45
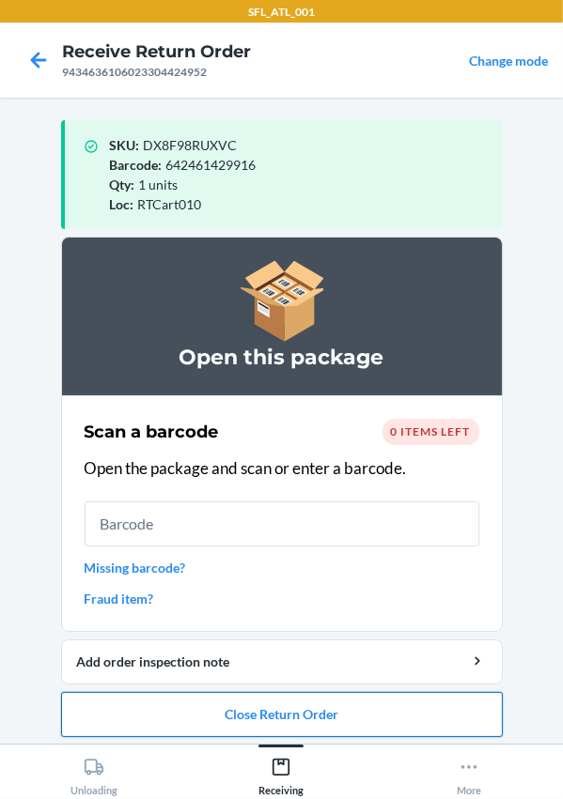
click at [318, 723] on button "Close Return Order" at bounding box center [281, 714] width 441 height 45
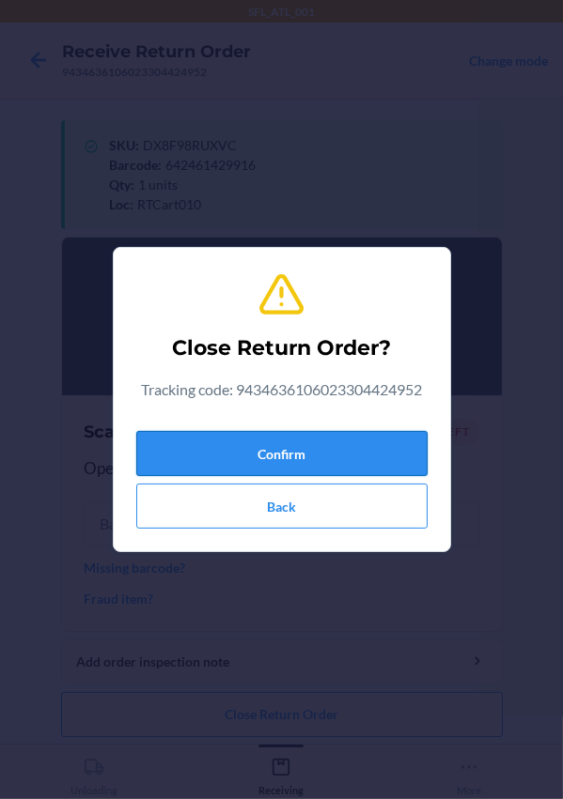
click at [267, 459] on button "Confirm" at bounding box center [281, 453] width 291 height 45
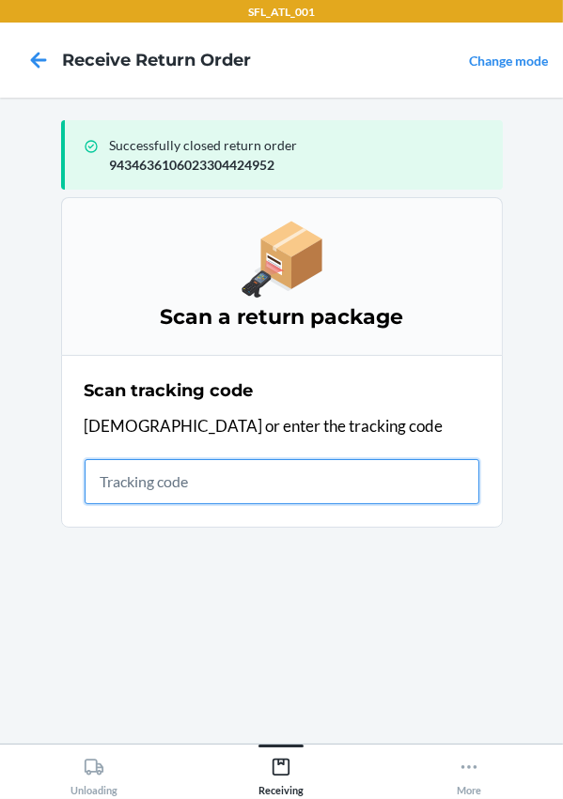
click at [209, 478] on input "text" at bounding box center [282, 481] width 395 height 45
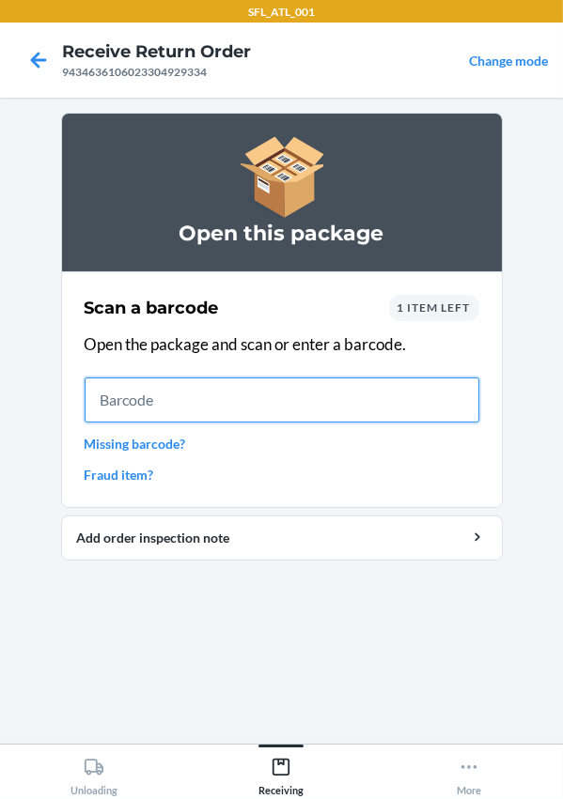
click at [170, 418] on input "text" at bounding box center [282, 400] width 395 height 45
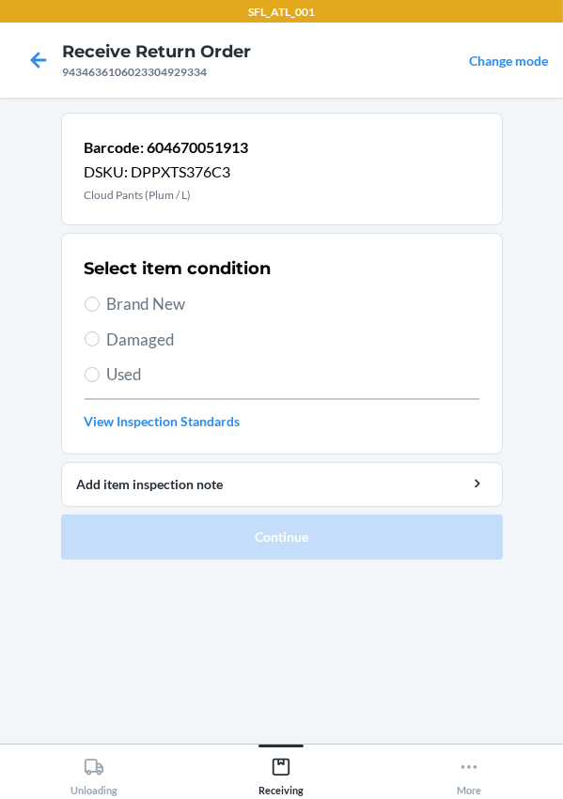
click at [121, 316] on div "Select item condition Brand New Damaged Used View Inspection Standards" at bounding box center [282, 344] width 395 height 186
click at [119, 300] on span "Brand New" at bounding box center [293, 304] width 372 height 24
click at [100, 300] on input "Brand New" at bounding box center [92, 304] width 15 height 15
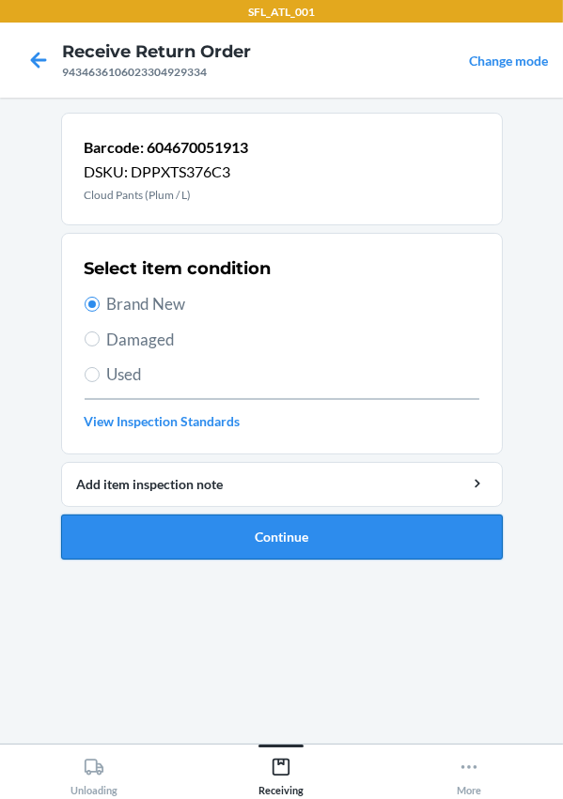
click at [216, 546] on button "Continue" at bounding box center [281, 537] width 441 height 45
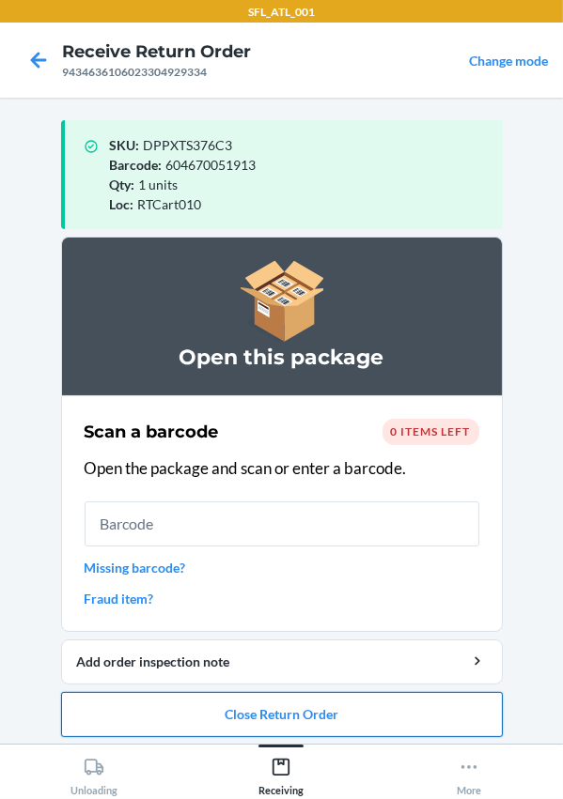
click at [226, 708] on button "Close Return Order" at bounding box center [281, 714] width 441 height 45
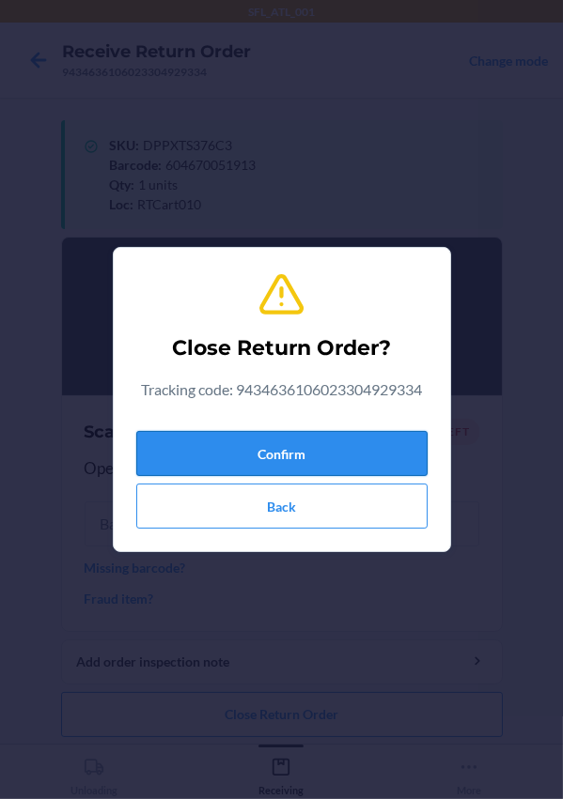
click at [279, 431] on button "Confirm" at bounding box center [281, 453] width 291 height 45
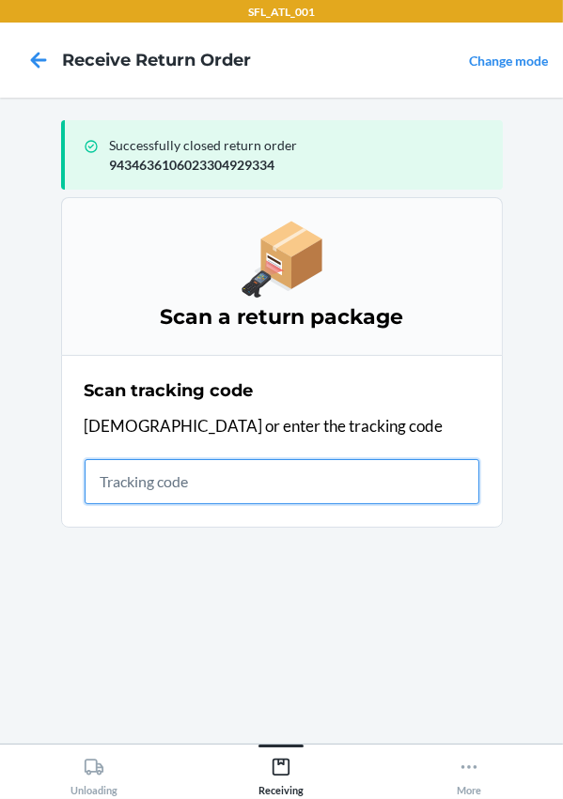
click at [153, 485] on input "text" at bounding box center [282, 481] width 395 height 45
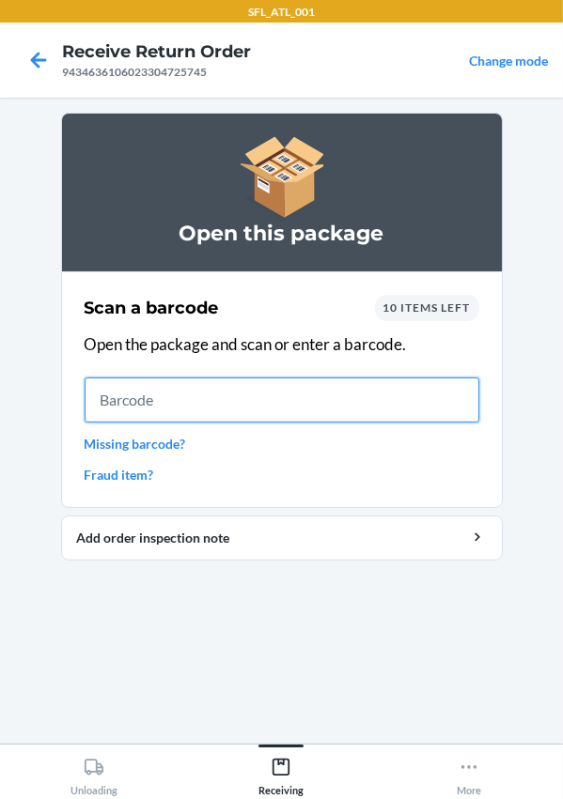
click at [142, 398] on input "text" at bounding box center [282, 400] width 395 height 45
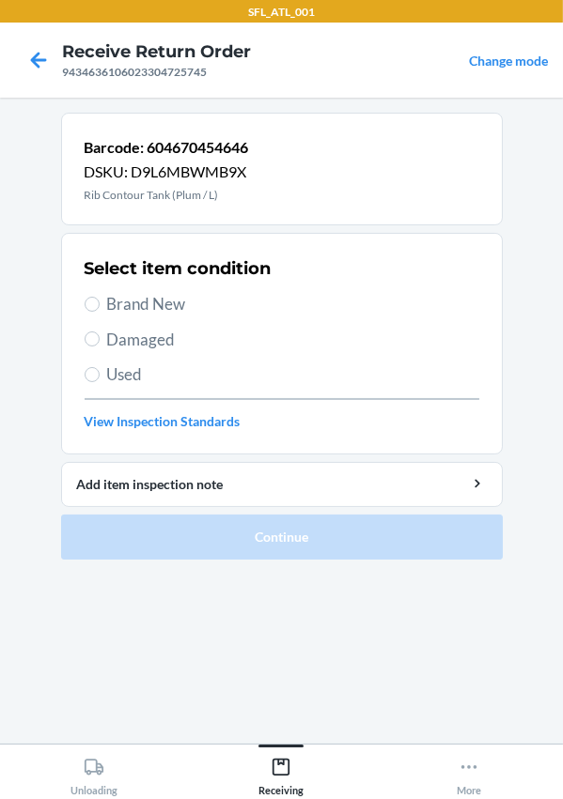
click at [141, 307] on span "Brand New" at bounding box center [293, 304] width 372 height 24
click at [100, 307] on input "Brand New" at bounding box center [92, 304] width 15 height 15
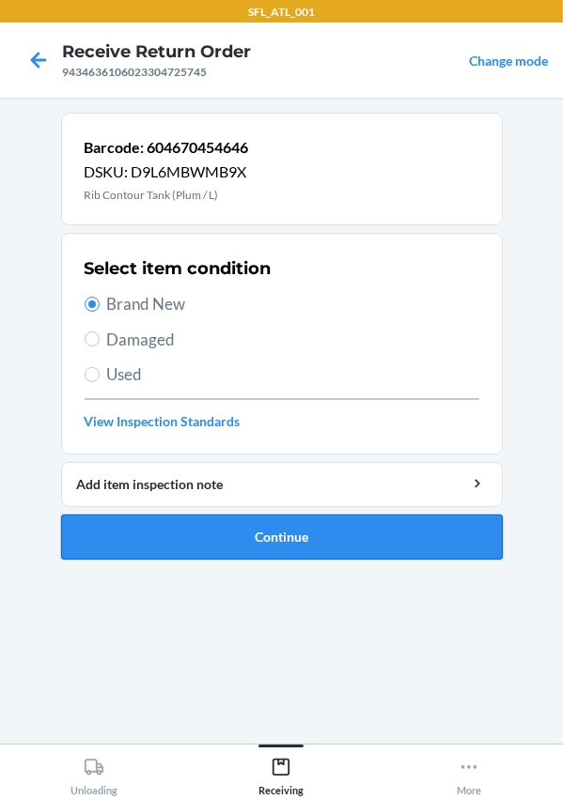
click at [190, 536] on button "Continue" at bounding box center [281, 537] width 441 height 45
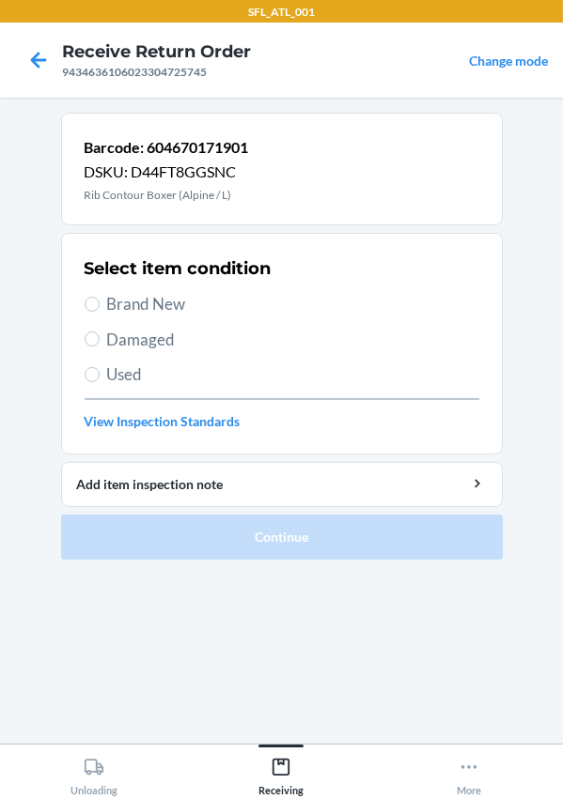
click at [145, 305] on span "Brand New" at bounding box center [293, 304] width 372 height 24
click at [100, 305] on input "Brand New" at bounding box center [92, 304] width 15 height 15
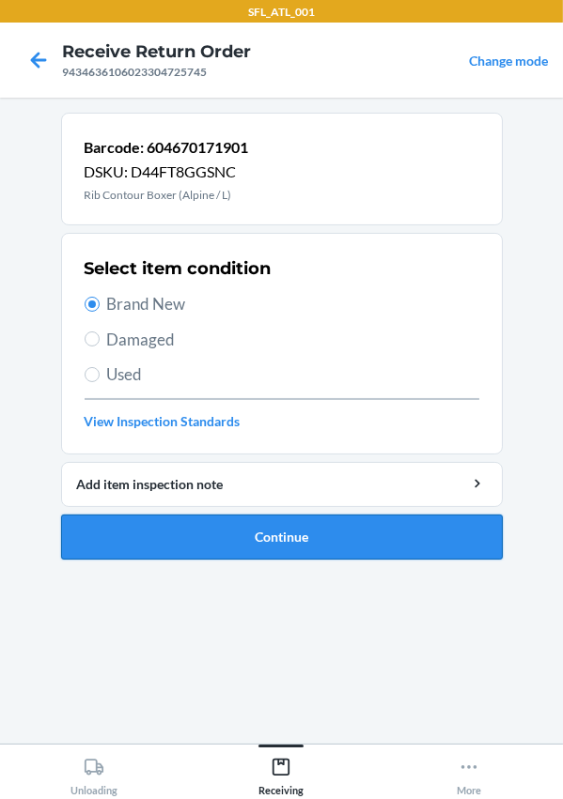
click at [228, 522] on button "Continue" at bounding box center [281, 537] width 441 height 45
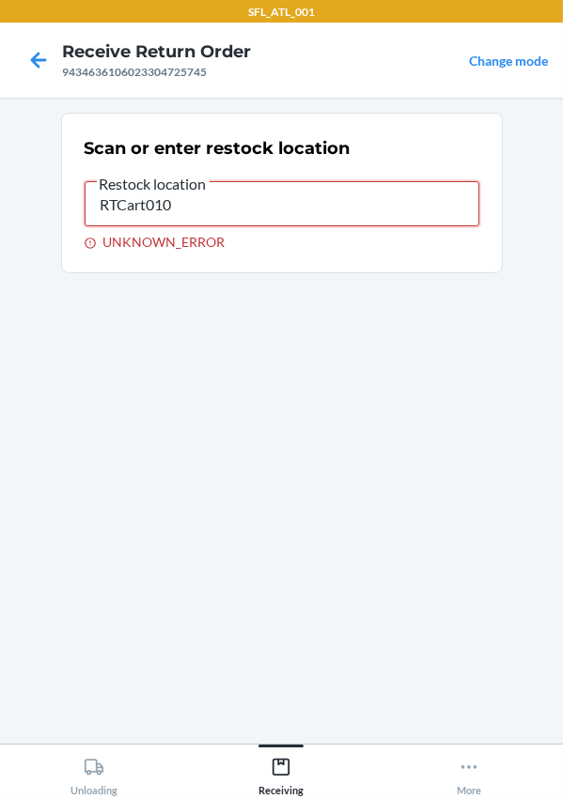
click at [241, 200] on input "RTCart010" at bounding box center [282, 203] width 395 height 45
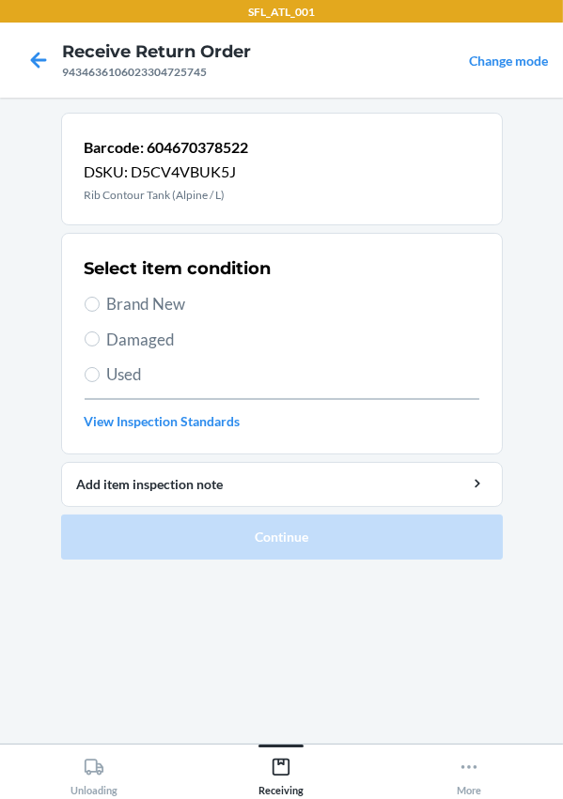
click at [154, 311] on span "Brand New" at bounding box center [293, 304] width 372 height 24
click at [100, 311] on input "Brand New" at bounding box center [92, 304] width 15 height 15
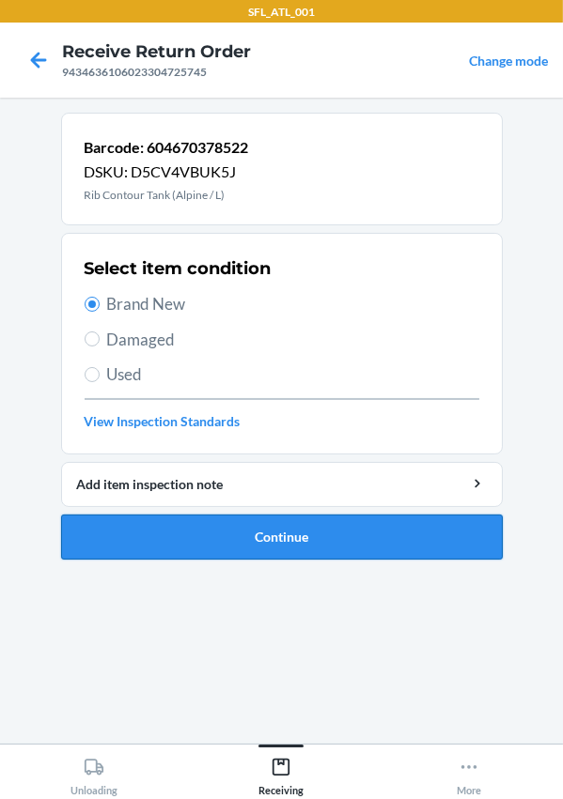
click at [240, 530] on button "Continue" at bounding box center [281, 537] width 441 height 45
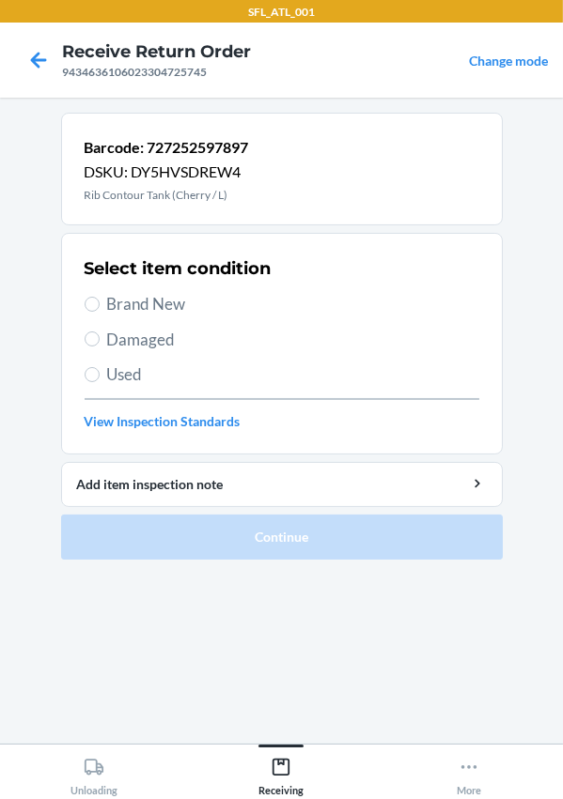
click at [162, 302] on span "Brand New" at bounding box center [293, 304] width 372 height 24
click at [100, 302] on input "Brand New" at bounding box center [92, 304] width 15 height 15
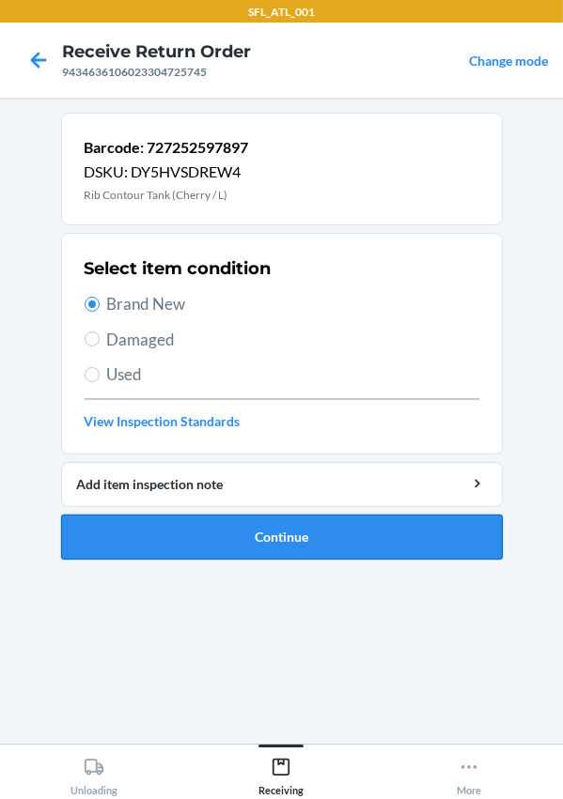
click at [237, 545] on button "Continue" at bounding box center [281, 537] width 441 height 45
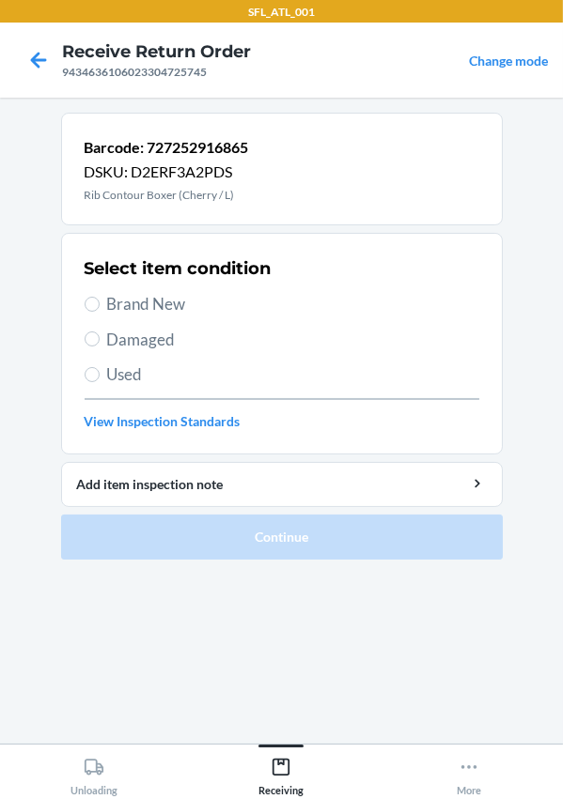
click at [151, 319] on div "Select item condition Brand New Damaged Used View Inspection Standards" at bounding box center [282, 344] width 395 height 186
click at [151, 302] on span "Brand New" at bounding box center [293, 304] width 372 height 24
click at [100, 302] on input "Brand New" at bounding box center [92, 304] width 15 height 15
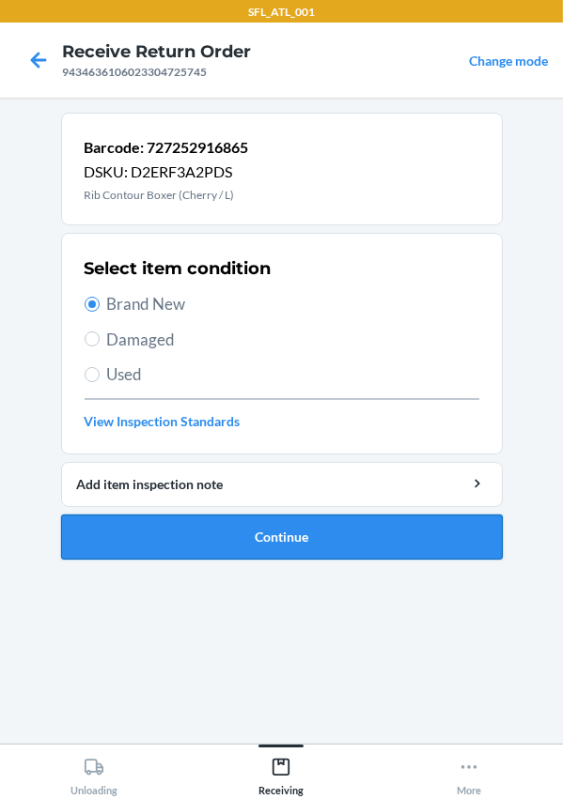
click at [266, 535] on button "Continue" at bounding box center [281, 537] width 441 height 45
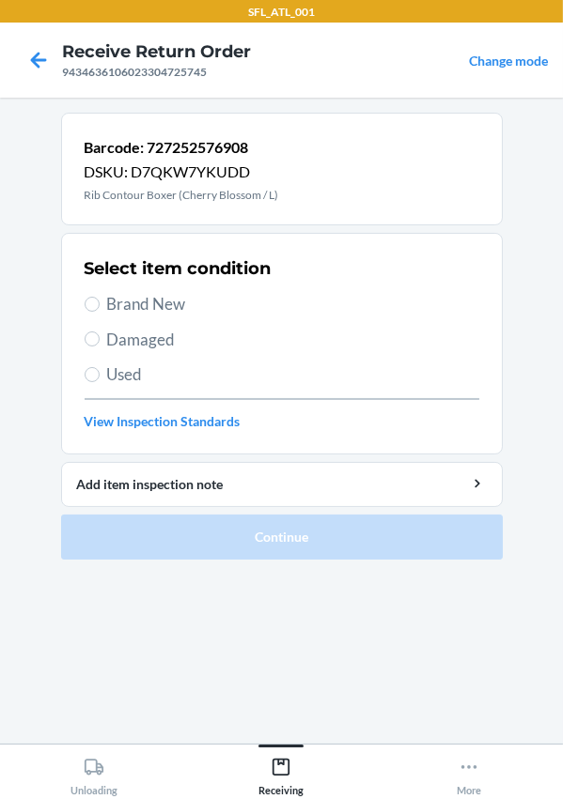
click at [116, 302] on span "Brand New" at bounding box center [293, 304] width 372 height 24
click at [100, 302] on input "Brand New" at bounding box center [92, 304] width 15 height 15
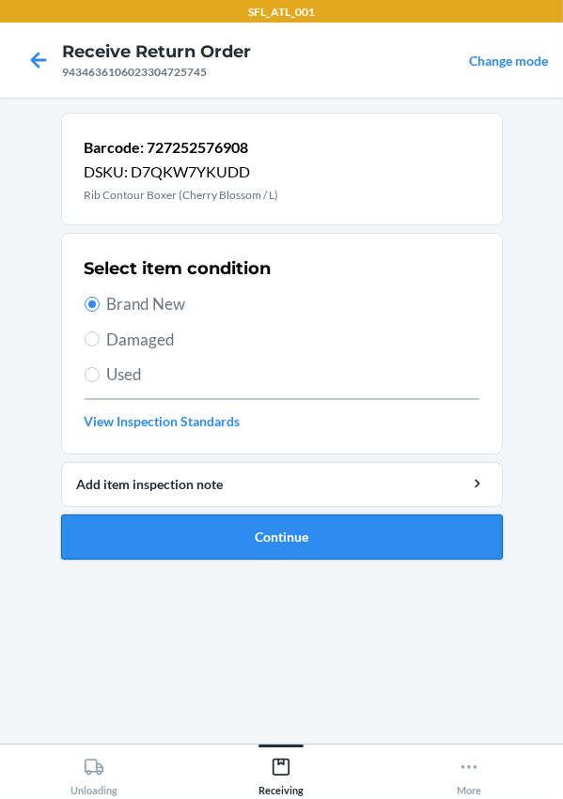
click at [301, 535] on button "Continue" at bounding box center [281, 537] width 441 height 45
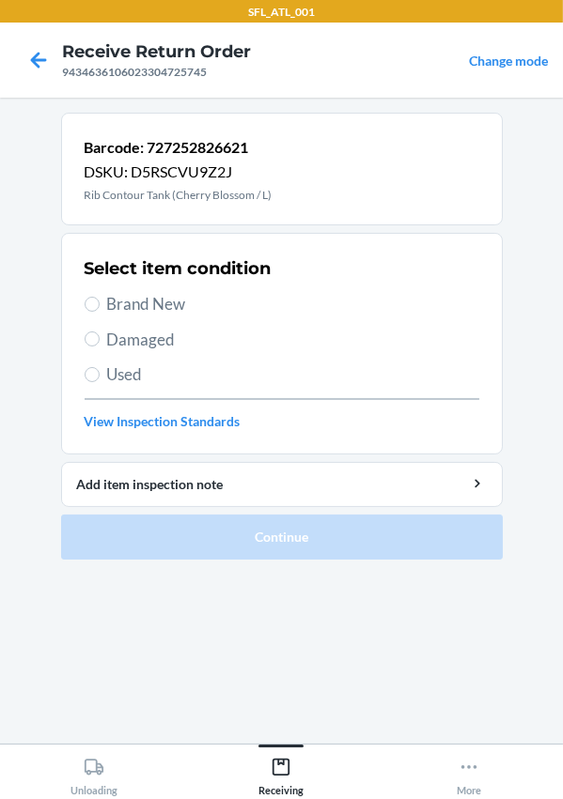
click at [161, 292] on span "Brand New" at bounding box center [293, 304] width 372 height 24
click at [100, 297] on input "Brand New" at bounding box center [92, 304] width 15 height 15
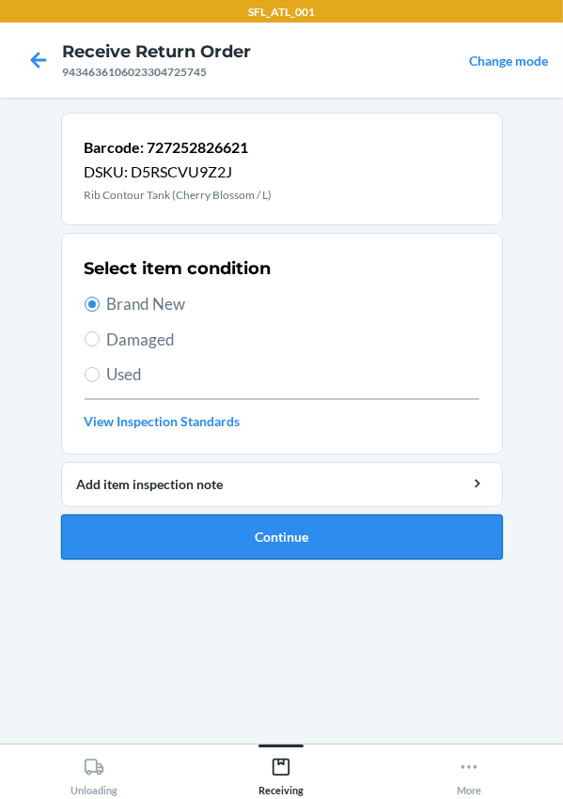
click at [233, 545] on button "Continue" at bounding box center [281, 537] width 441 height 45
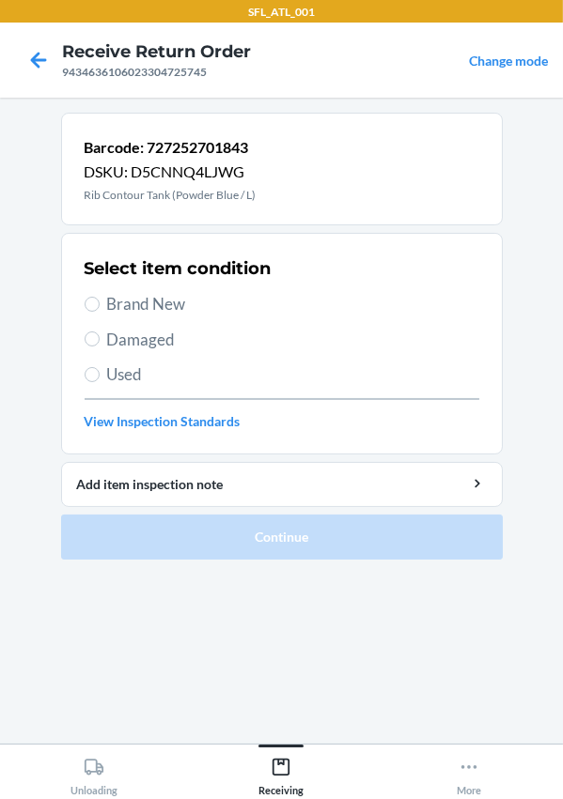
click at [153, 319] on div "Select item condition Brand New Damaged Used View Inspection Standards" at bounding box center [282, 344] width 395 height 186
click at [149, 312] on span "Brand New" at bounding box center [293, 304] width 372 height 24
click at [100, 312] on input "Brand New" at bounding box center [92, 304] width 15 height 15
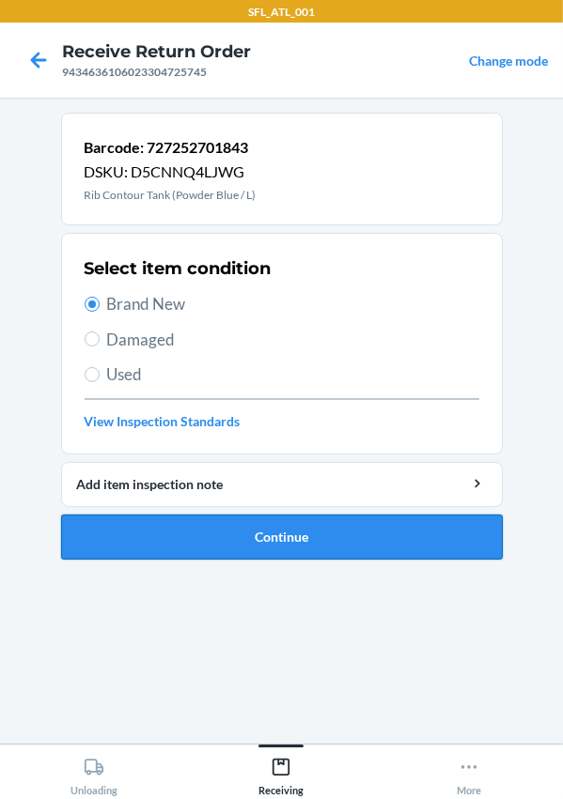
click at [292, 523] on button "Continue" at bounding box center [281, 537] width 441 height 45
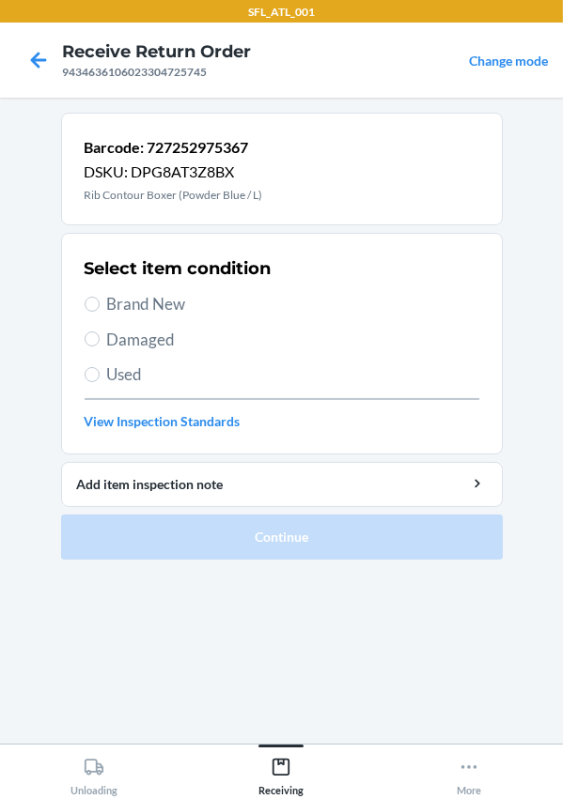
click at [128, 276] on h2 "Select item condition" at bounding box center [178, 268] width 187 height 24
click at [120, 319] on div "Select item condition Brand New Damaged Used View Inspection Standards" at bounding box center [282, 344] width 395 height 186
click at [137, 297] on span "Brand New" at bounding box center [293, 304] width 372 height 24
click at [100, 297] on input "Brand New" at bounding box center [92, 304] width 15 height 15
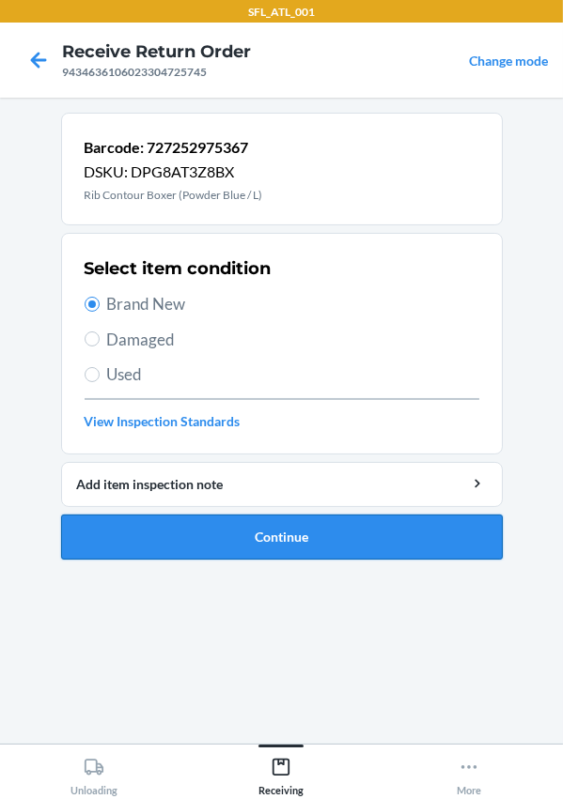
click at [248, 533] on button "Continue" at bounding box center [281, 537] width 441 height 45
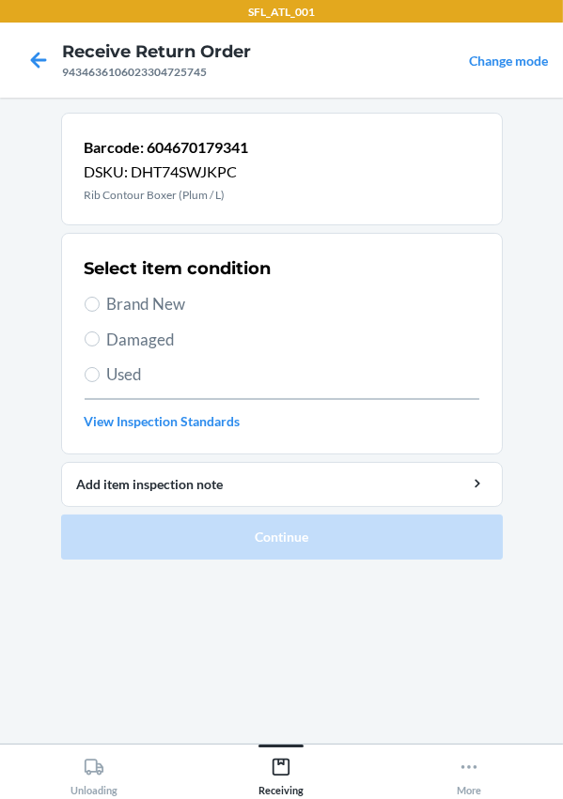
click at [134, 300] on span "Brand New" at bounding box center [293, 304] width 372 height 24
click at [100, 300] on input "Brand New" at bounding box center [92, 304] width 15 height 15
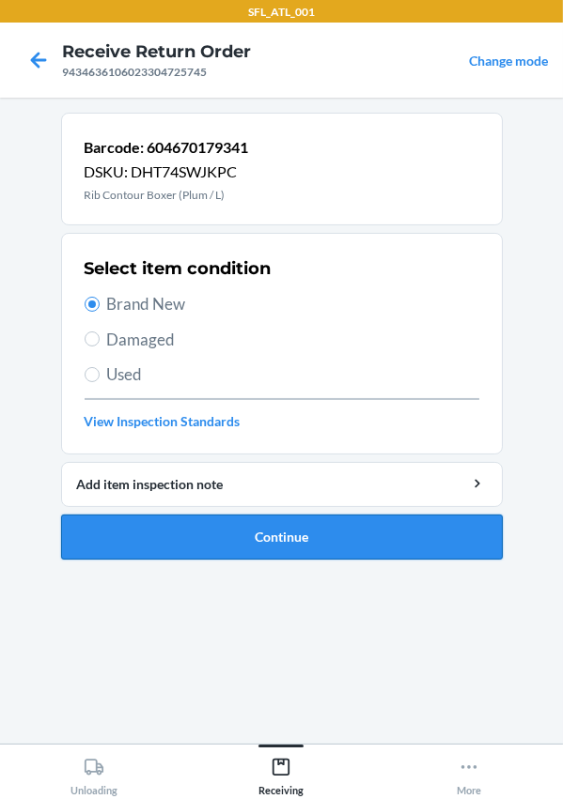
click at [246, 535] on button "Continue" at bounding box center [281, 537] width 441 height 45
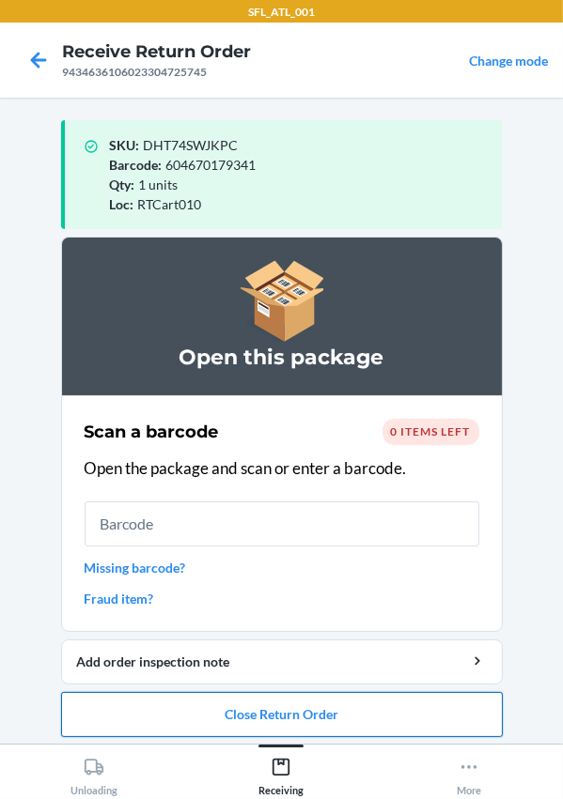
click at [309, 707] on button "Close Return Order" at bounding box center [281, 714] width 441 height 45
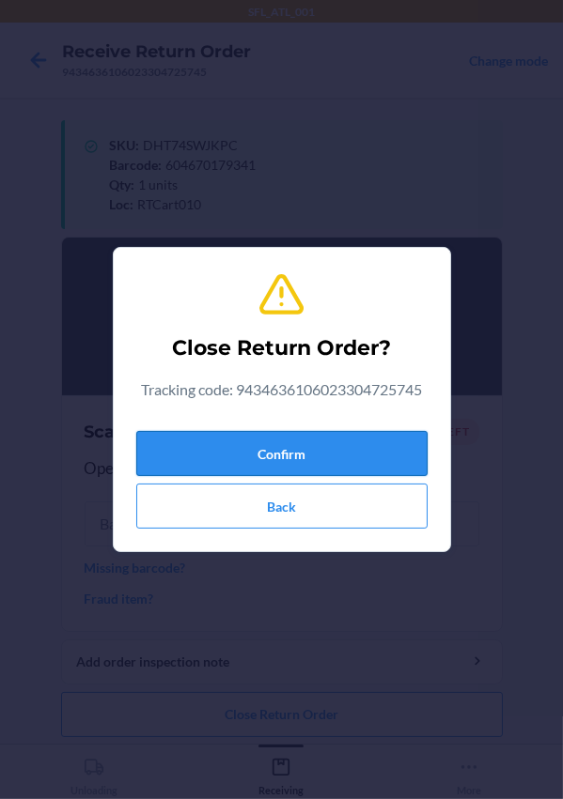
click at [240, 442] on button "Confirm" at bounding box center [281, 453] width 291 height 45
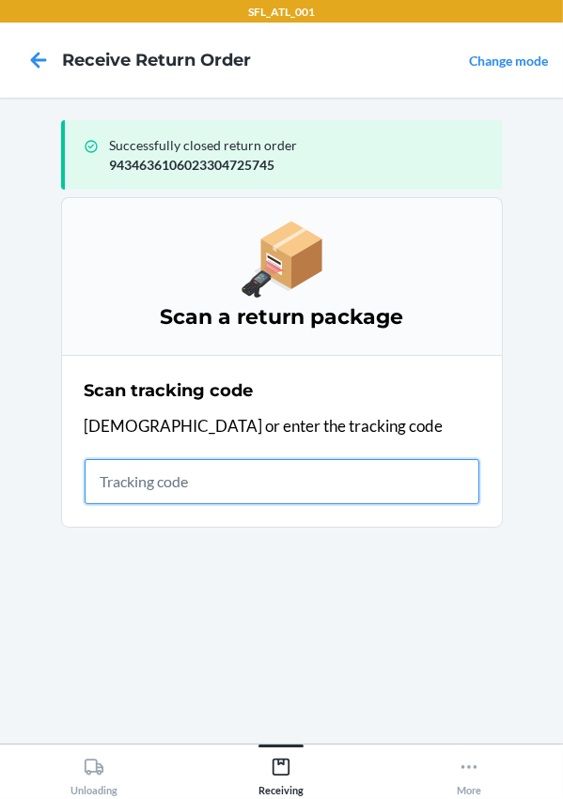
click at [152, 482] on input "text" at bounding box center [282, 481] width 395 height 45
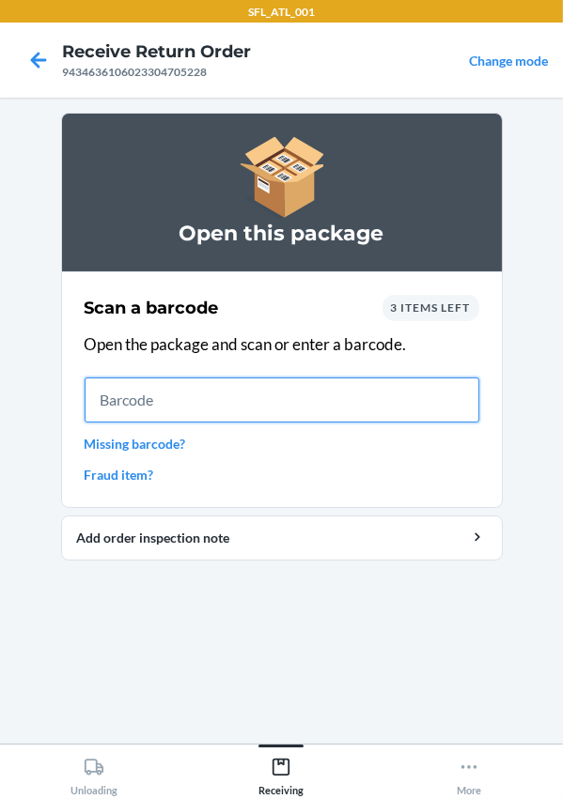
click at [193, 403] on input "text" at bounding box center [282, 400] width 395 height 45
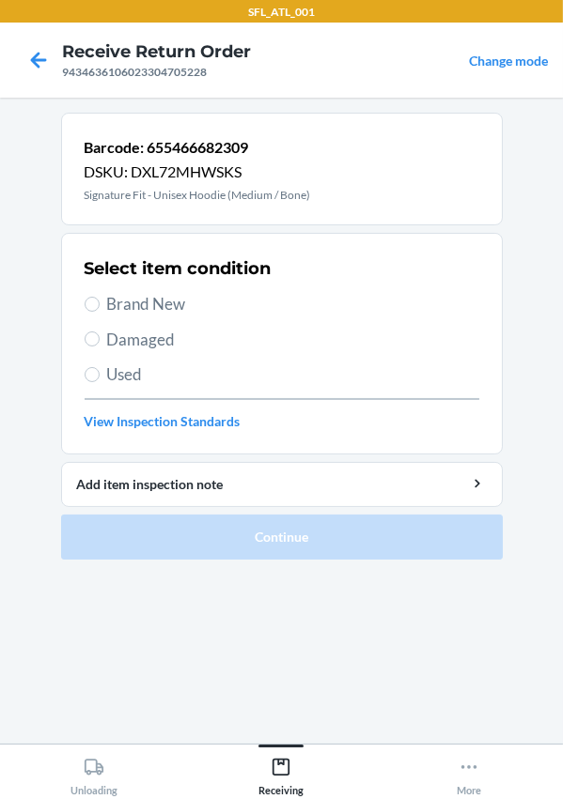
click at [132, 293] on span "Brand New" at bounding box center [293, 304] width 372 height 24
click at [100, 297] on input "Brand New" at bounding box center [92, 304] width 15 height 15
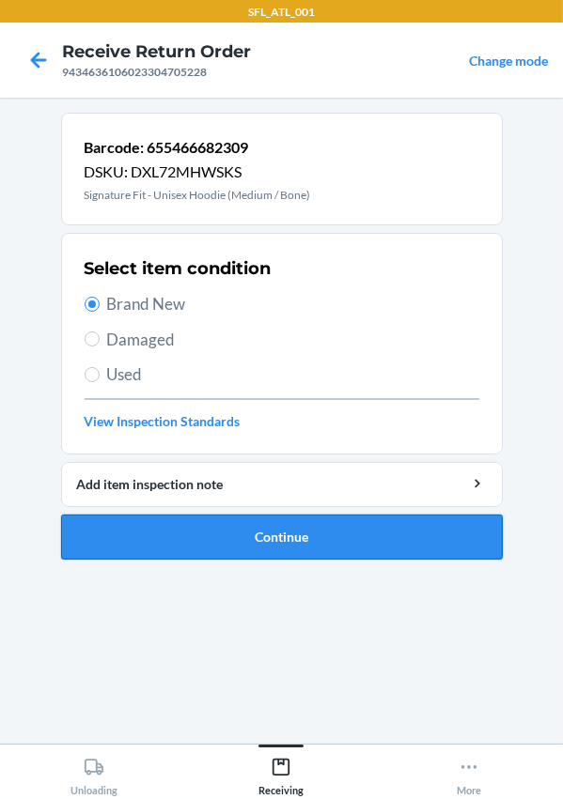
click at [274, 532] on button "Continue" at bounding box center [281, 537] width 441 height 45
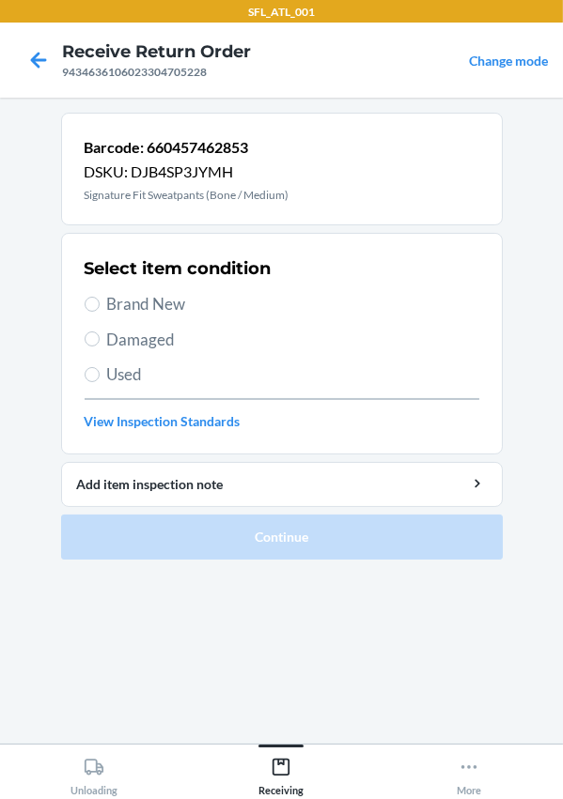
click at [145, 313] on span "Brand New" at bounding box center [293, 304] width 372 height 24
click at [100, 312] on input "Brand New" at bounding box center [92, 304] width 15 height 15
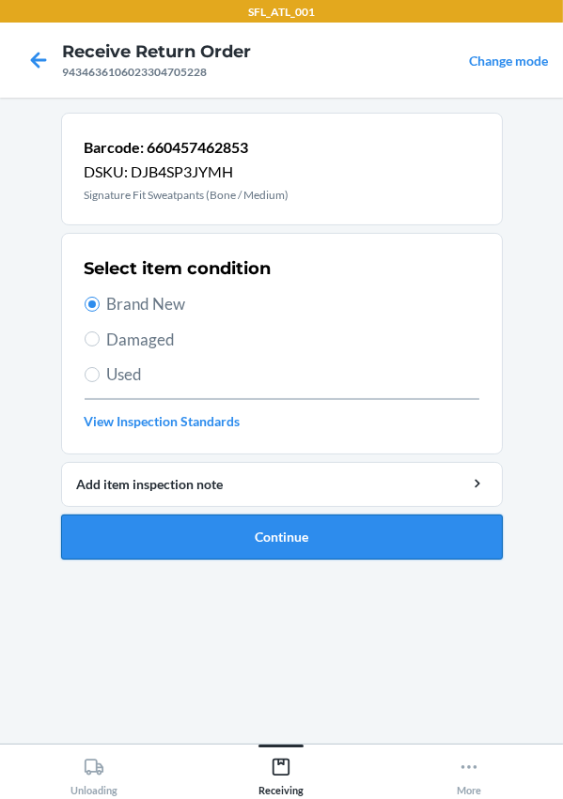
click at [224, 530] on button "Continue" at bounding box center [281, 537] width 441 height 45
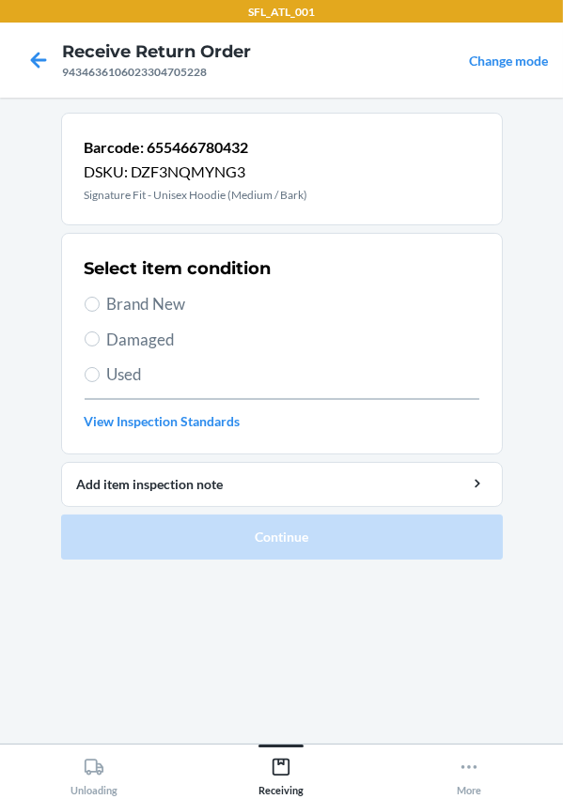
click at [132, 308] on span "Brand New" at bounding box center [293, 304] width 372 height 24
click at [100, 308] on input "Brand New" at bounding box center [92, 304] width 15 height 15
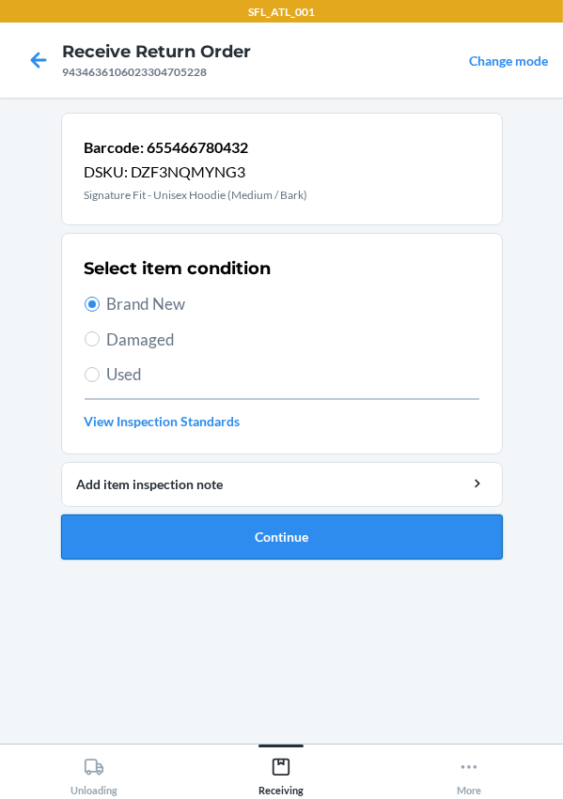
click at [226, 546] on button "Continue" at bounding box center [281, 537] width 441 height 45
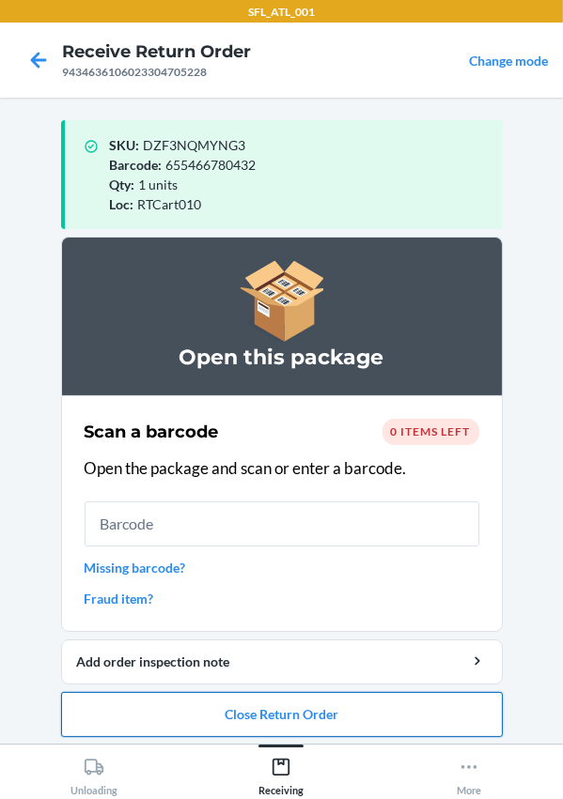
click at [293, 723] on button "Close Return Order" at bounding box center [281, 714] width 441 height 45
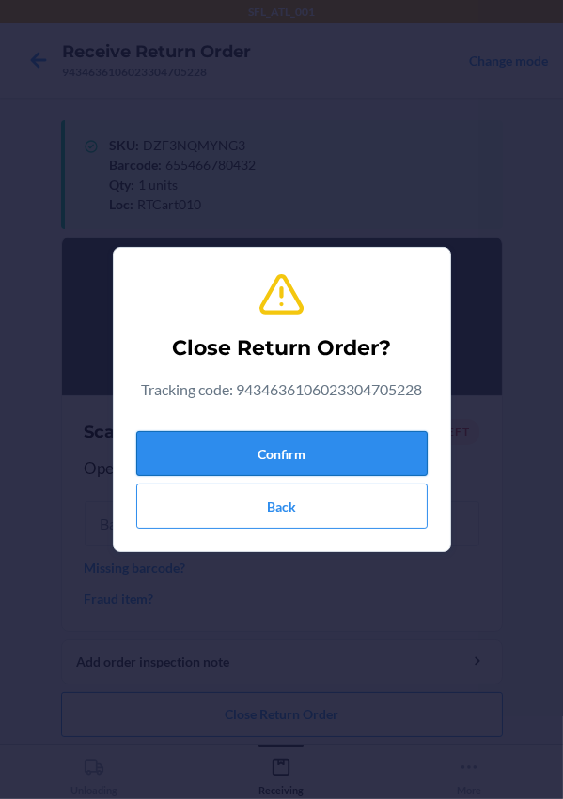
click at [268, 462] on button "Confirm" at bounding box center [281, 453] width 291 height 45
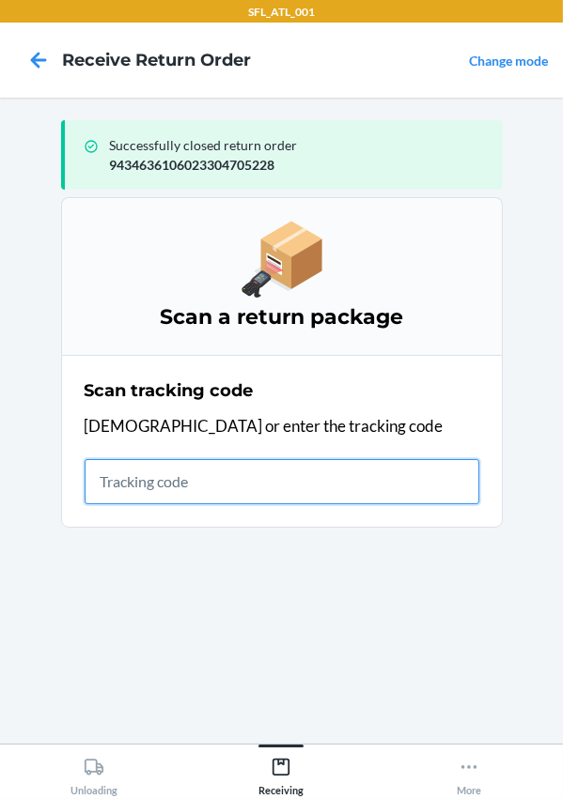
click at [222, 472] on input "text" at bounding box center [282, 481] width 395 height 45
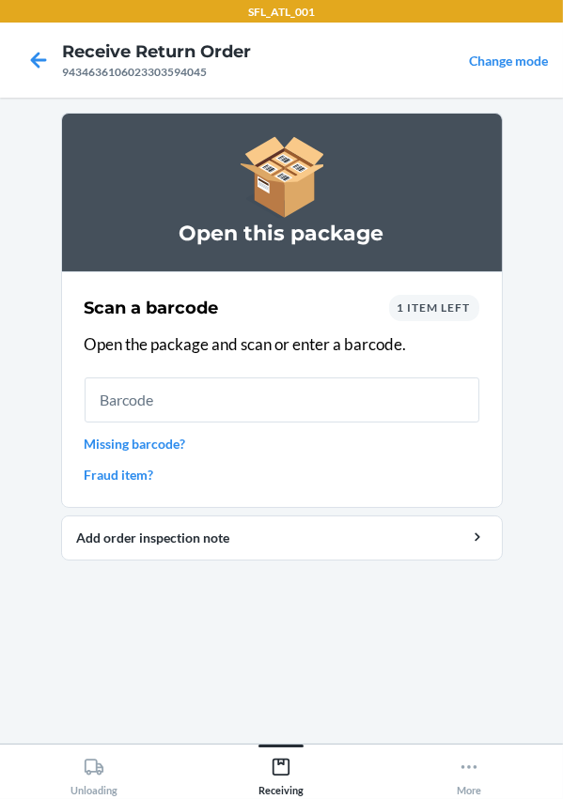
click at [170, 422] on div "Scan a barcode 1 item left Open the package and scan or enter a barcode. Missin…" at bounding box center [282, 389] width 395 height 201
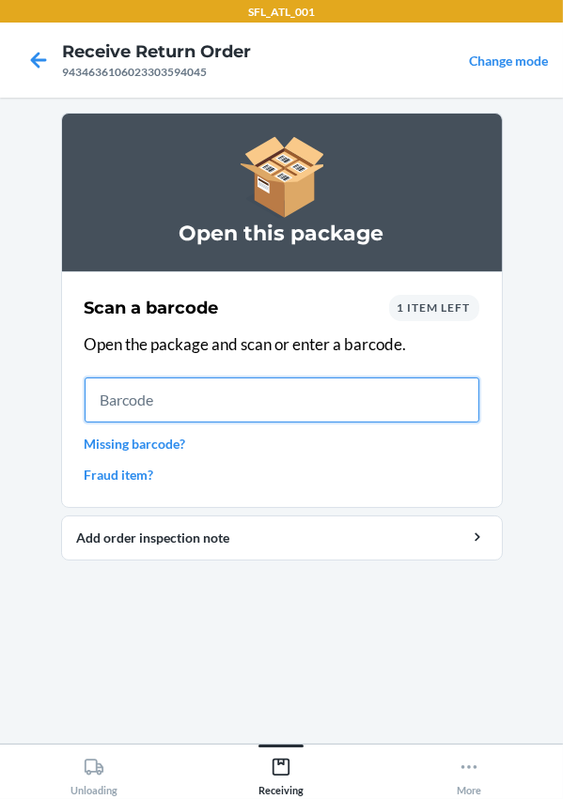
click at [173, 400] on input "text" at bounding box center [282, 400] width 395 height 45
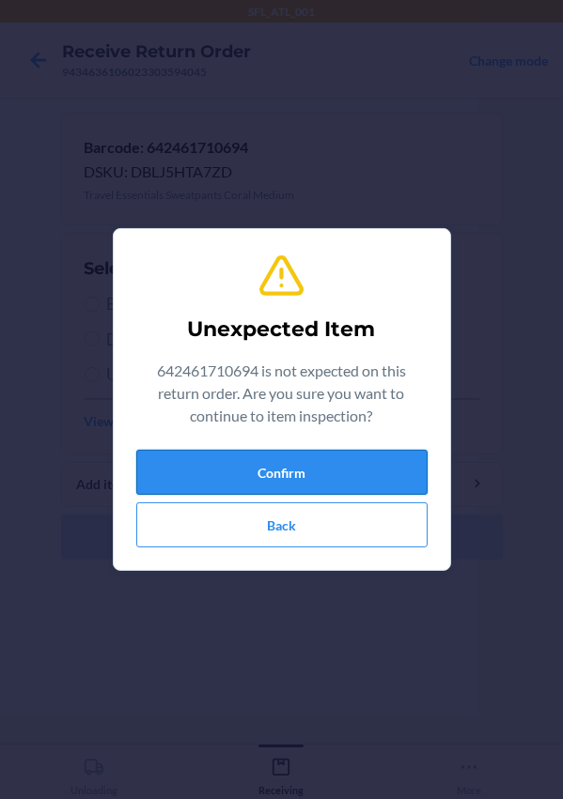
click at [259, 464] on button "Confirm" at bounding box center [281, 472] width 291 height 45
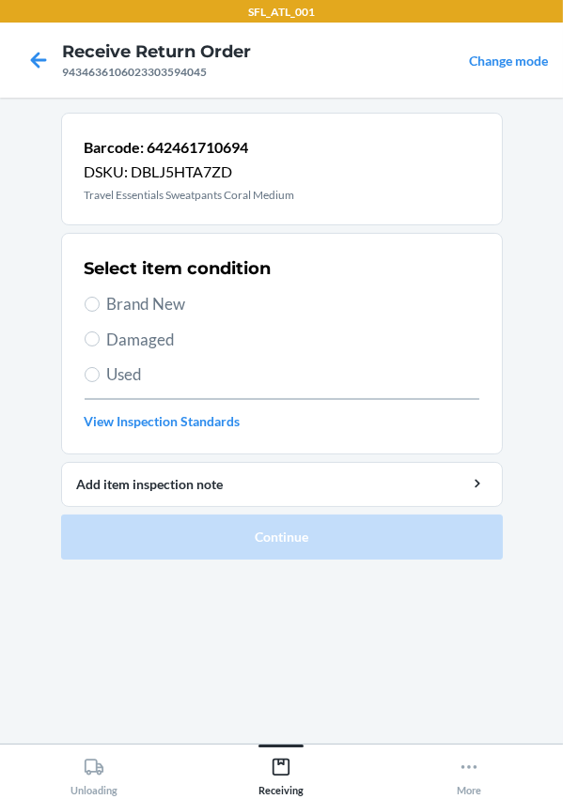
click at [137, 305] on span "Brand New" at bounding box center [293, 304] width 372 height 24
click at [100, 305] on input "Brand New" at bounding box center [92, 304] width 15 height 15
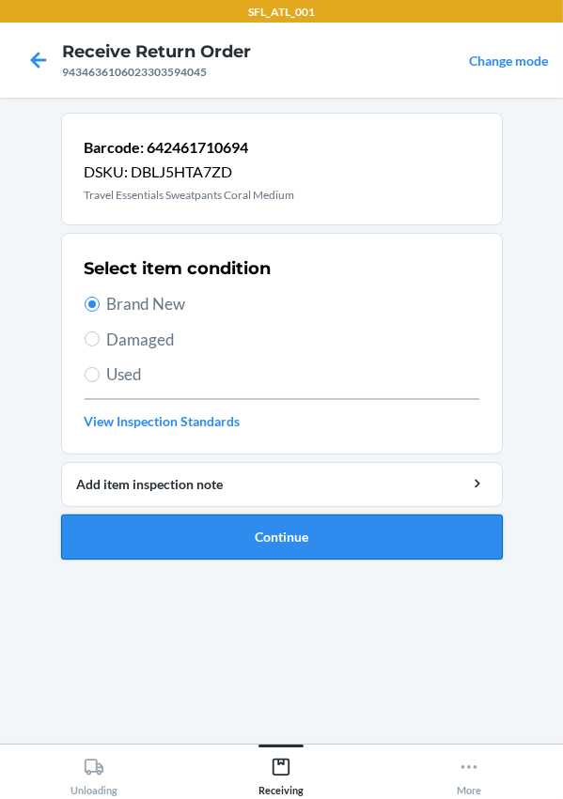
click at [301, 533] on button "Continue" at bounding box center [281, 537] width 441 height 45
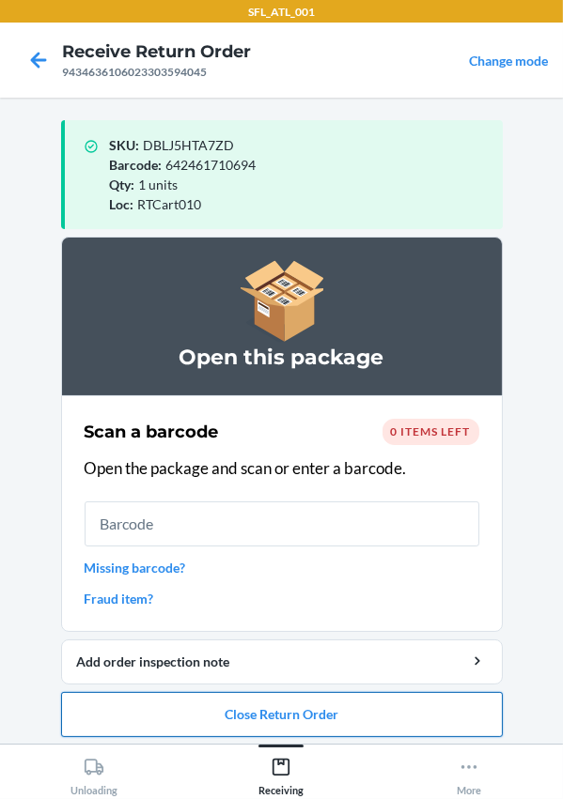
click at [236, 733] on button "Close Return Order" at bounding box center [281, 714] width 441 height 45
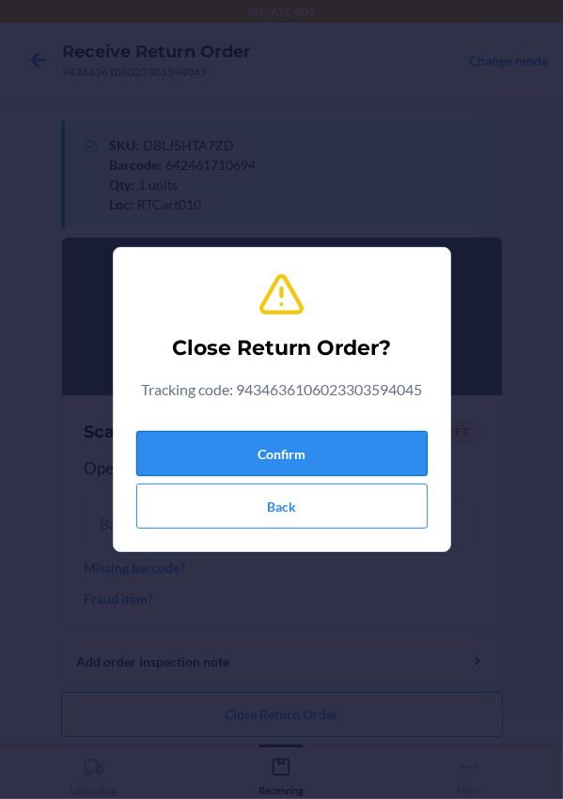
click at [255, 443] on button "Confirm" at bounding box center [281, 453] width 291 height 45
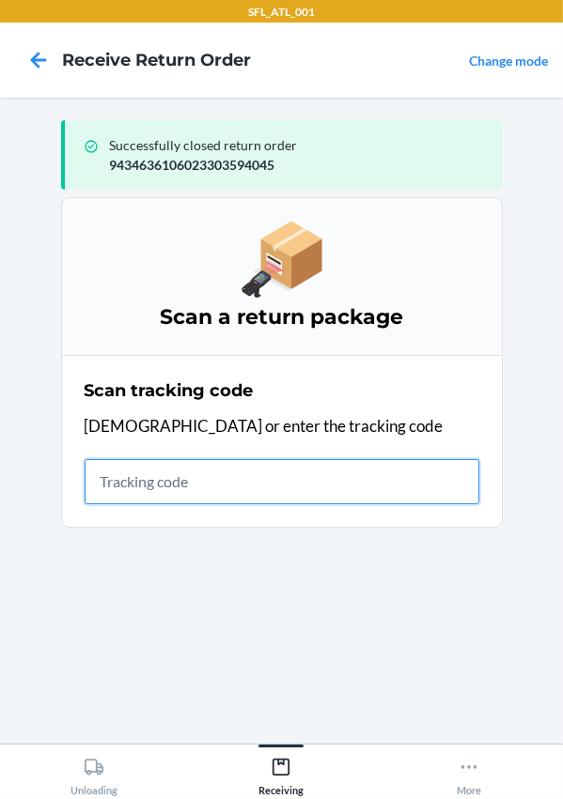
drag, startPoint x: 278, startPoint y: 481, endPoint x: 316, endPoint y: 469, distance: 39.5
click at [278, 481] on input "text" at bounding box center [282, 481] width 395 height 45
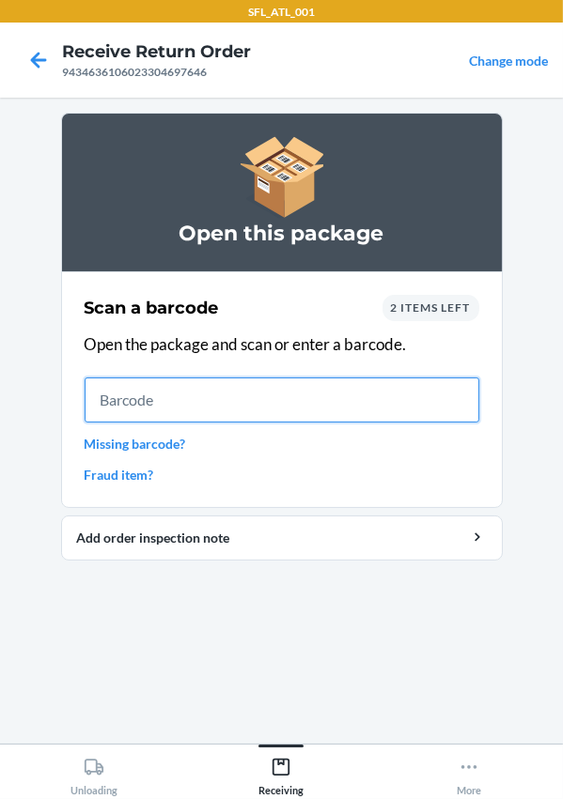
click at [150, 406] on input "text" at bounding box center [282, 400] width 395 height 45
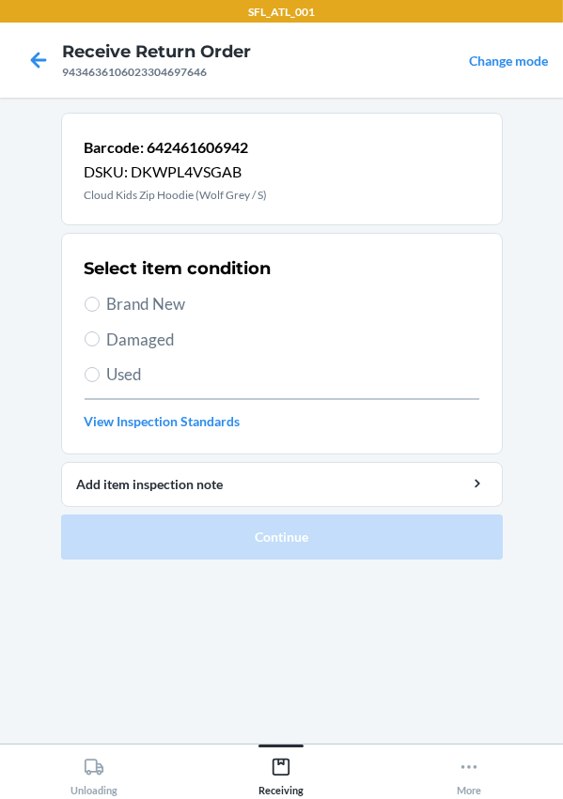
click at [132, 301] on span "Brand New" at bounding box center [293, 304] width 372 height 24
click at [100, 301] on input "Brand New" at bounding box center [92, 304] width 15 height 15
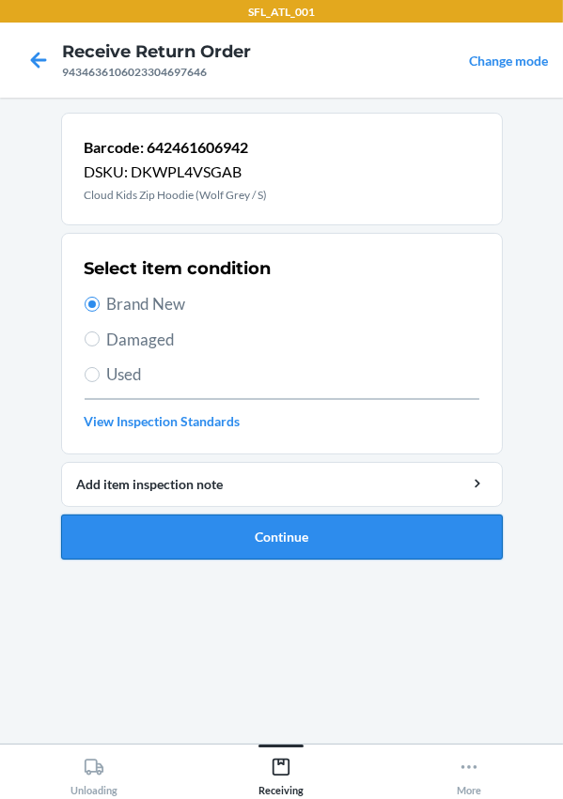
click at [204, 525] on button "Continue" at bounding box center [281, 537] width 441 height 45
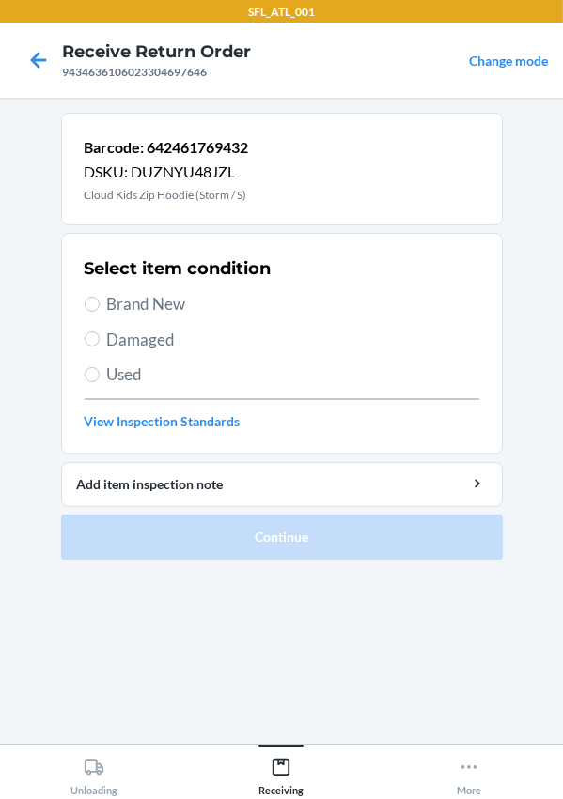
click at [156, 292] on span "Brand New" at bounding box center [293, 304] width 372 height 24
click at [100, 297] on input "Brand New" at bounding box center [92, 304] width 15 height 15
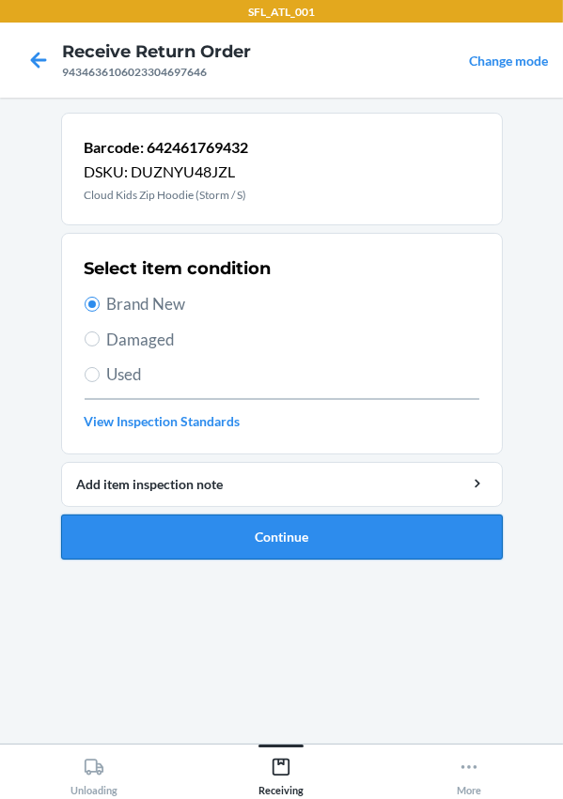
click at [210, 530] on button "Continue" at bounding box center [281, 537] width 441 height 45
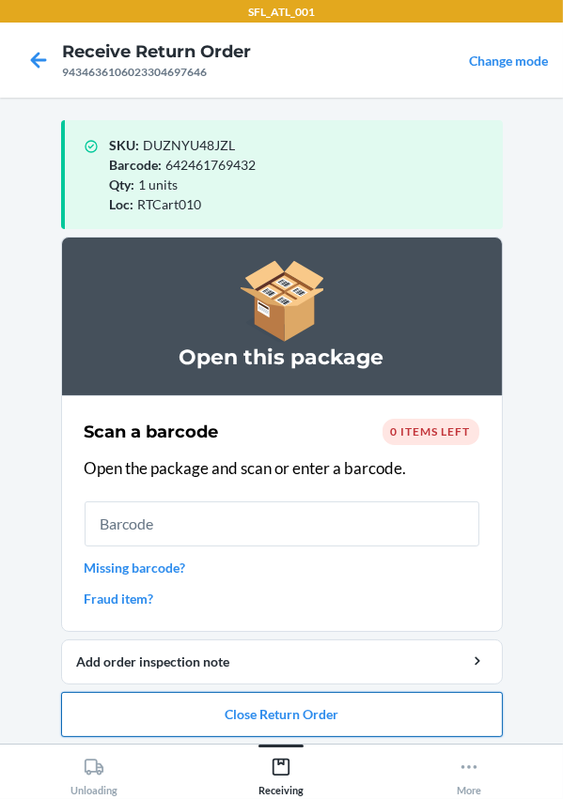
click at [369, 698] on button "Close Return Order" at bounding box center [281, 714] width 441 height 45
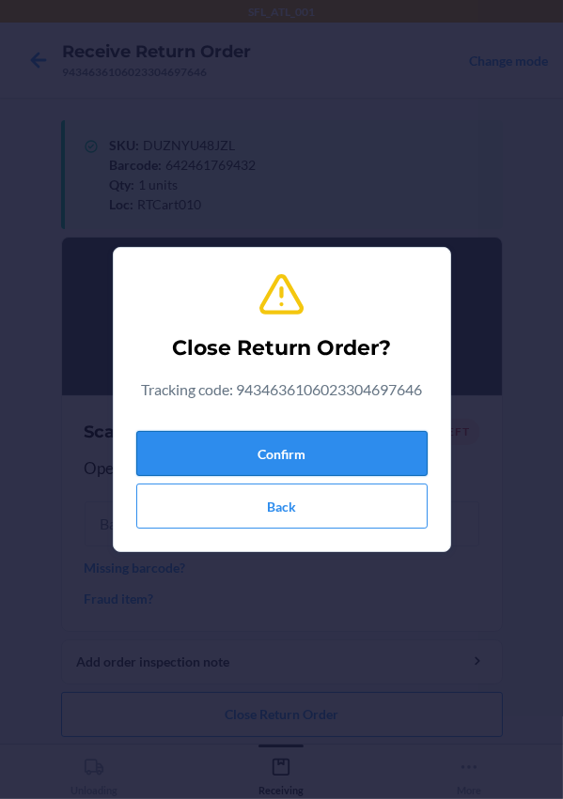
click at [268, 443] on button "Confirm" at bounding box center [281, 453] width 291 height 45
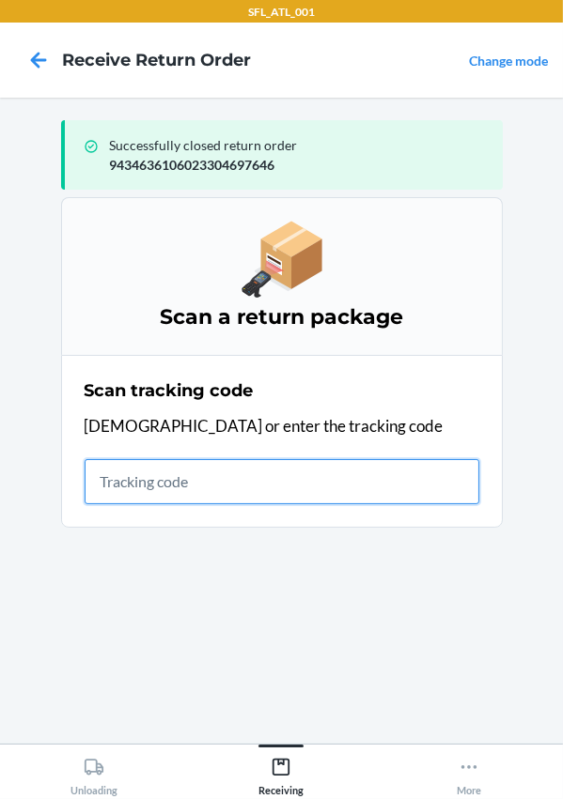
click at [202, 462] on input "text" at bounding box center [282, 481] width 395 height 45
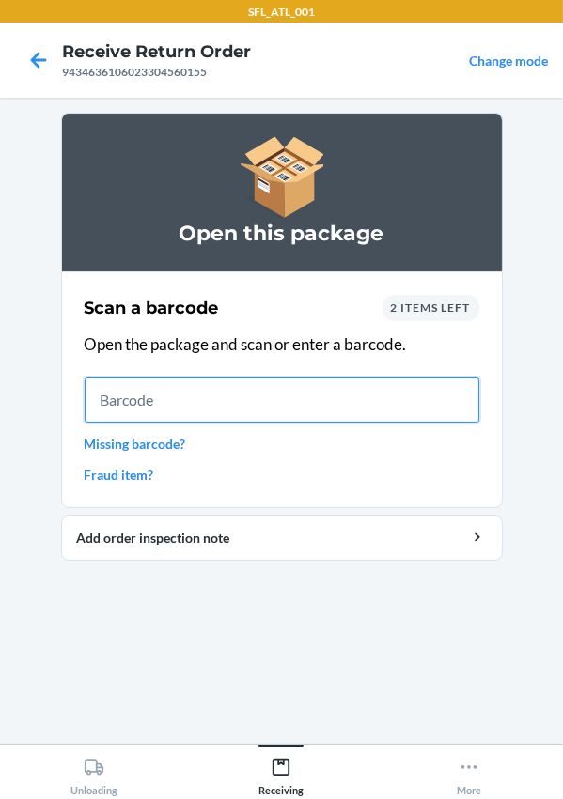
click at [127, 408] on input "text" at bounding box center [282, 400] width 395 height 45
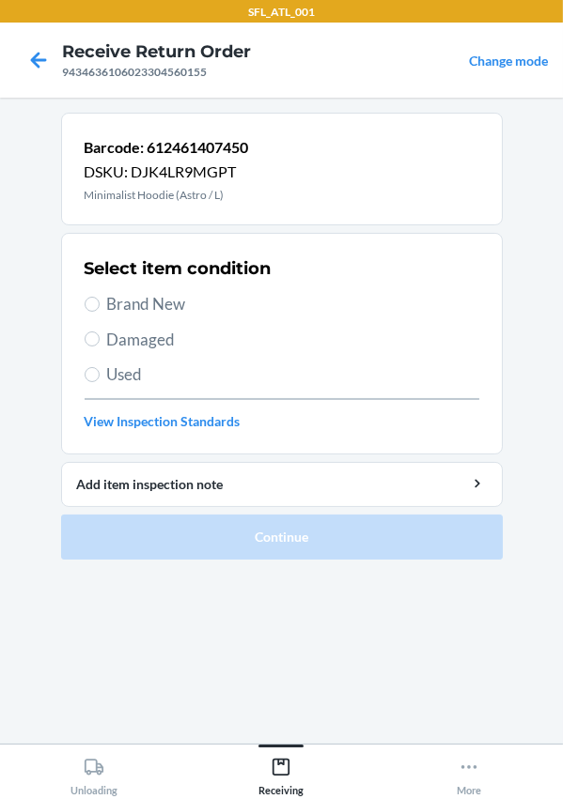
click at [127, 306] on span "Brand New" at bounding box center [293, 304] width 372 height 24
click at [100, 306] on input "Brand New" at bounding box center [92, 304] width 15 height 15
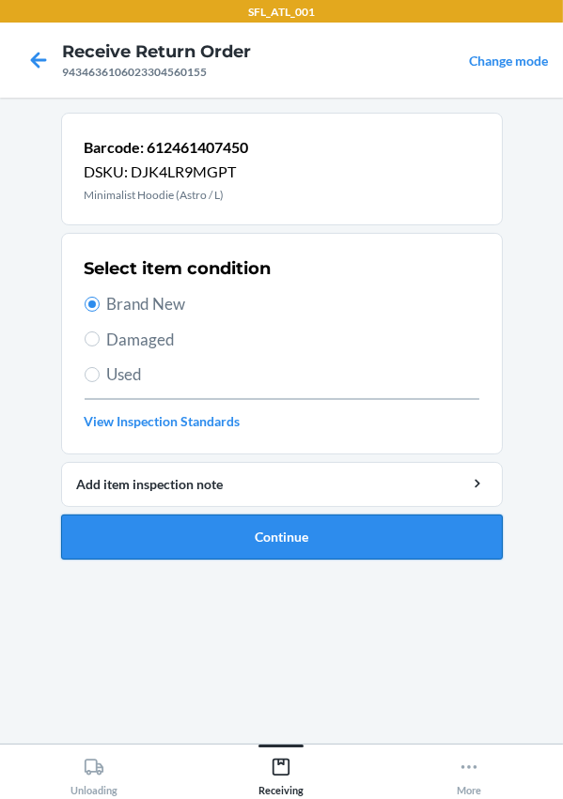
click at [271, 536] on button "Continue" at bounding box center [281, 537] width 441 height 45
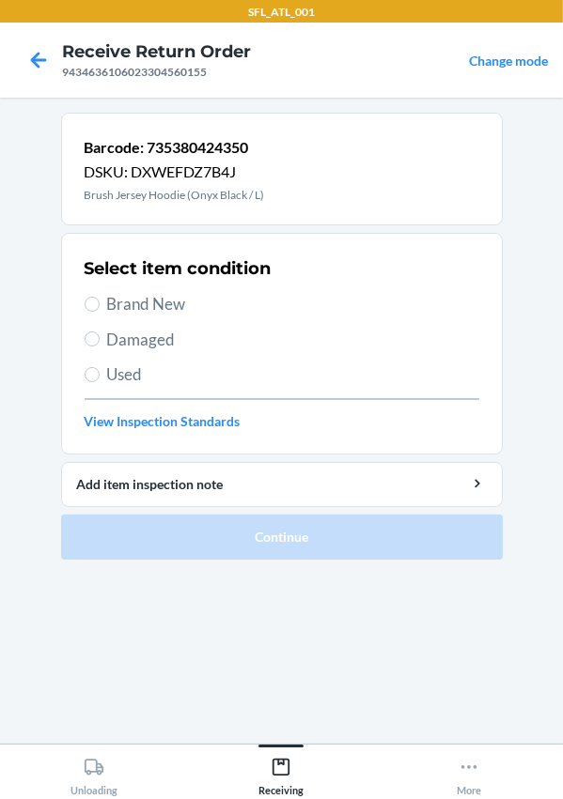
click at [128, 301] on span "Brand New" at bounding box center [293, 304] width 372 height 24
click at [100, 301] on input "Brand New" at bounding box center [92, 304] width 15 height 15
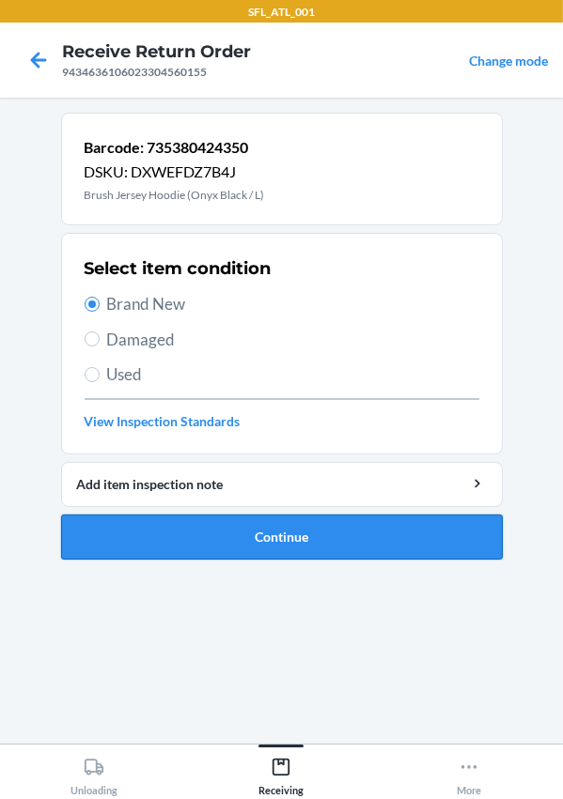
click at [224, 553] on button "Continue" at bounding box center [281, 537] width 441 height 45
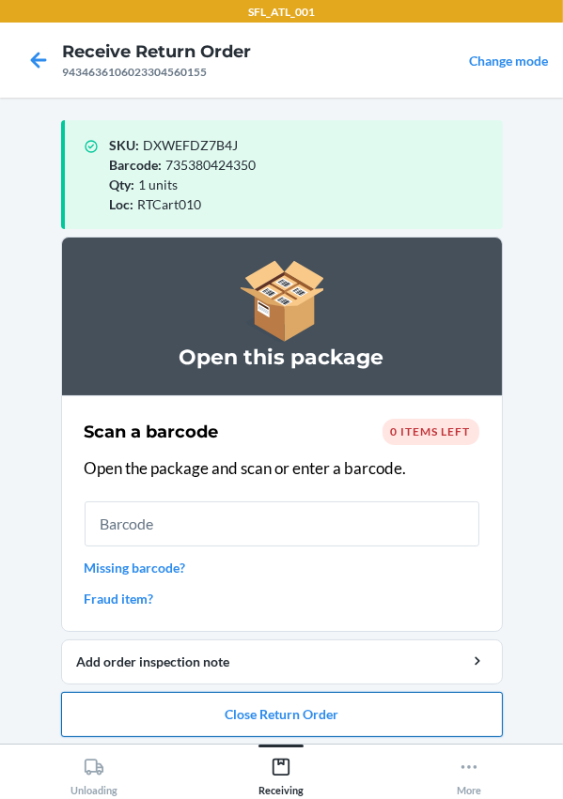
click at [307, 704] on button "Close Return Order" at bounding box center [281, 714] width 441 height 45
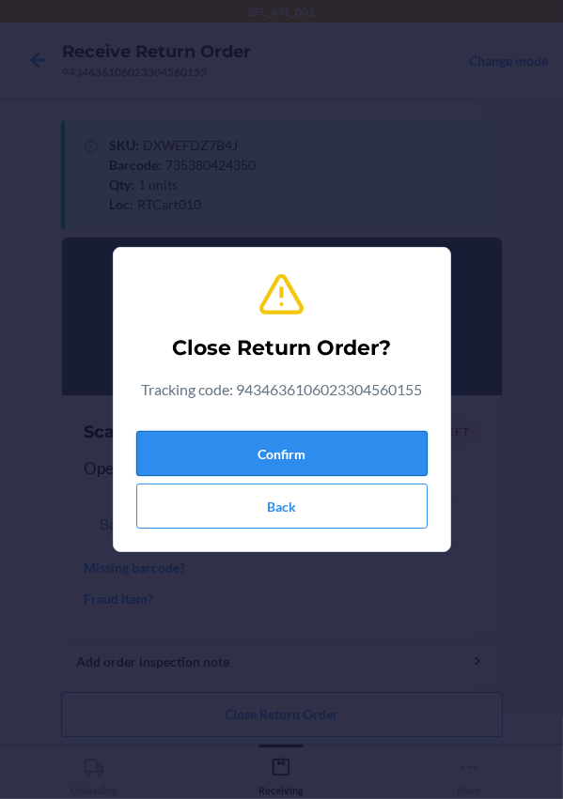
click at [244, 436] on button "Confirm" at bounding box center [281, 453] width 291 height 45
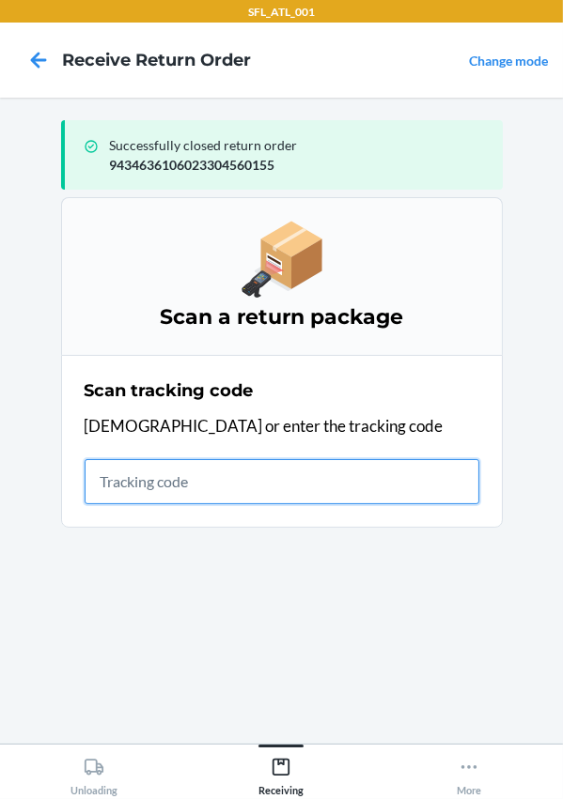
click at [162, 469] on input "text" at bounding box center [282, 481] width 395 height 45
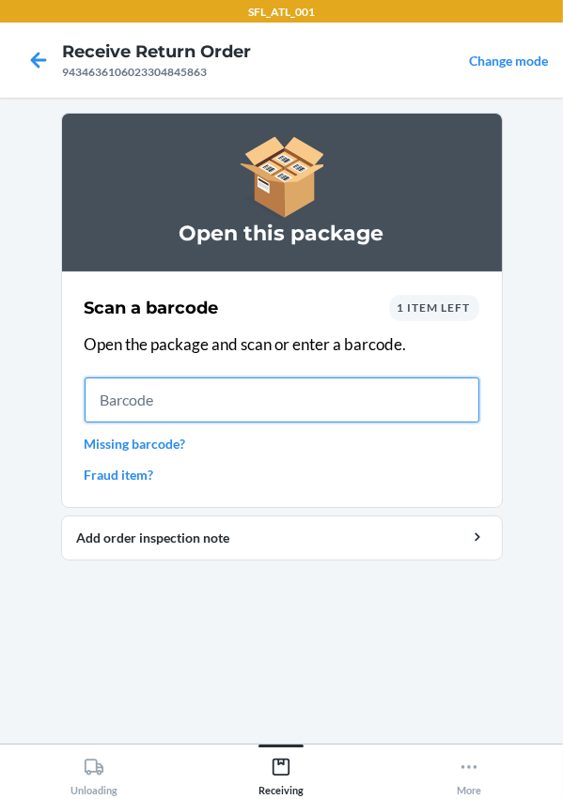
click at [183, 383] on input "text" at bounding box center [282, 400] width 395 height 45
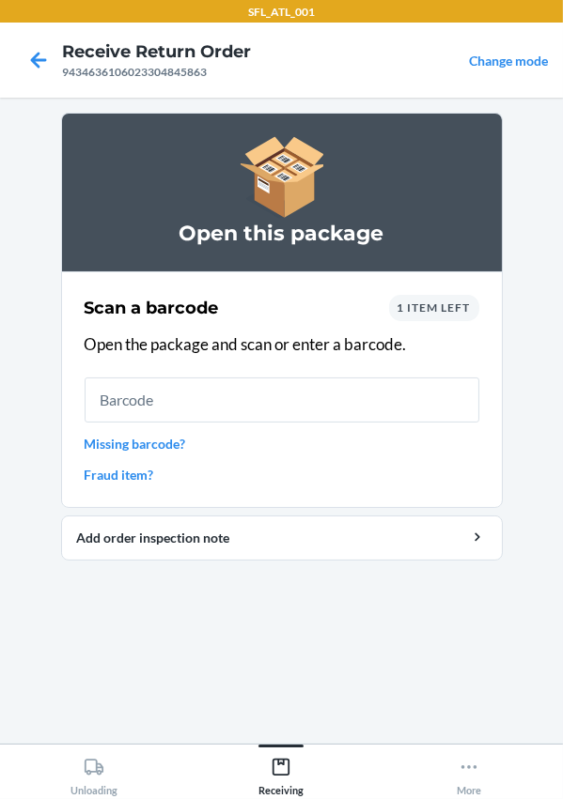
click at [445, 305] on span "1 item left" at bounding box center [433, 308] width 73 height 14
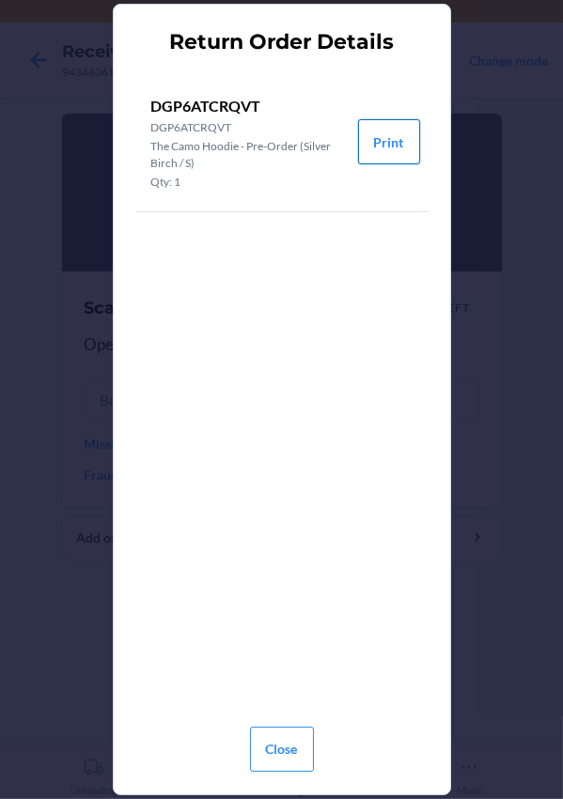
click at [384, 138] on button "Print" at bounding box center [389, 141] width 62 height 45
click at [278, 735] on button "Close" at bounding box center [282, 749] width 64 height 45
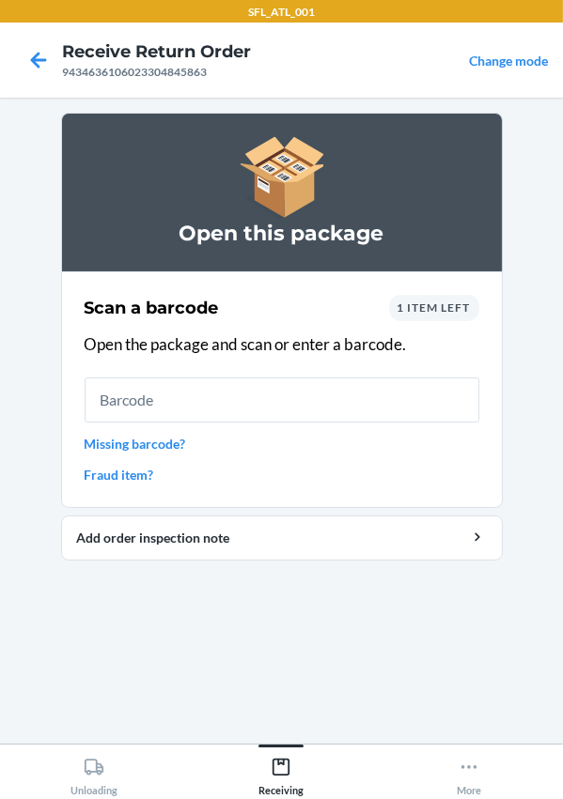
click at [429, 307] on span "1 item left" at bounding box center [433, 308] width 73 height 14
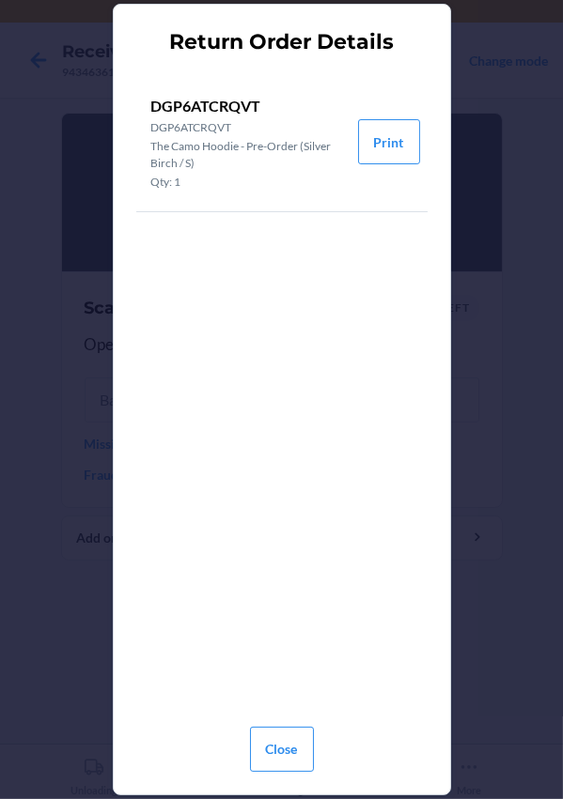
click at [455, 65] on div "Return Order Details DGP6ATCRQVT DGP6ATCRQVT The Camo Hoodie - Pre-Order (Silve…" at bounding box center [281, 399] width 563 height 799
click at [289, 750] on button "Close" at bounding box center [282, 749] width 64 height 45
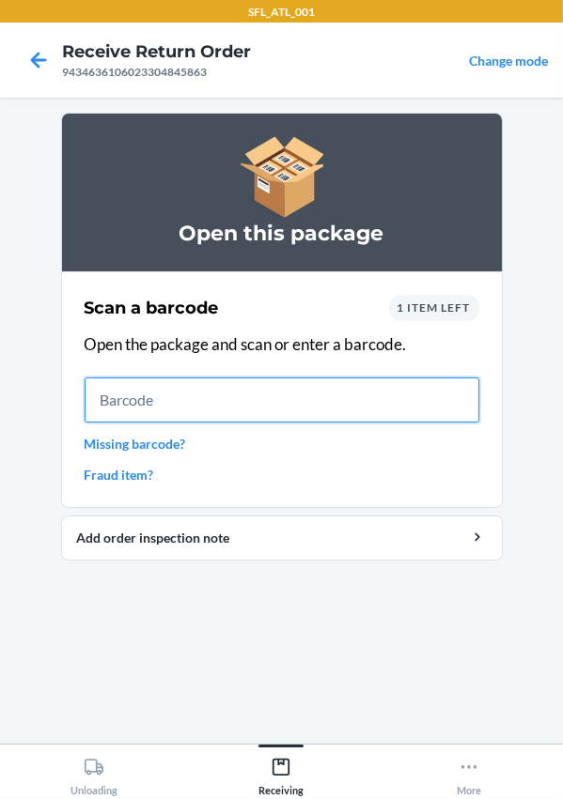
click at [162, 406] on input "text" at bounding box center [282, 400] width 395 height 45
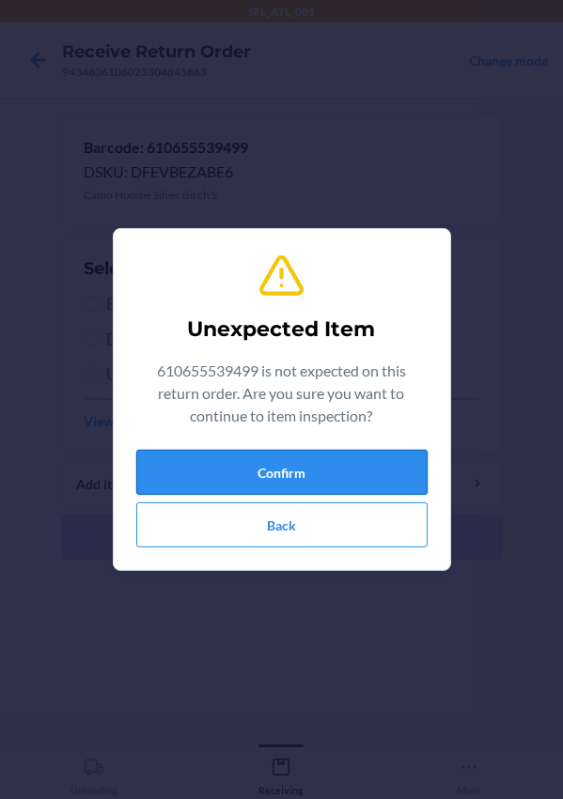
click at [241, 469] on button "Confirm" at bounding box center [281, 472] width 291 height 45
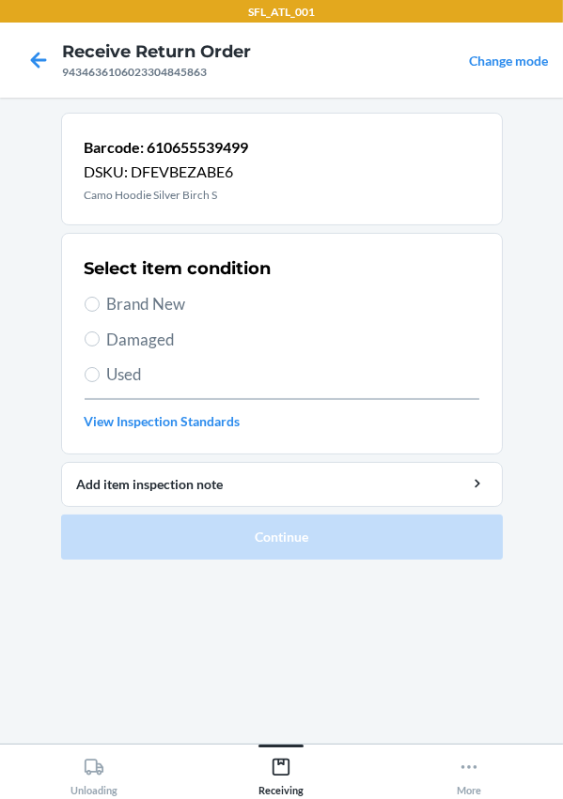
click at [121, 317] on div "Select item condition Brand New Damaged Used View Inspection Standards" at bounding box center [282, 344] width 395 height 186
click at [120, 303] on span "Brand New" at bounding box center [293, 304] width 372 height 24
click at [100, 303] on input "Brand New" at bounding box center [92, 304] width 15 height 15
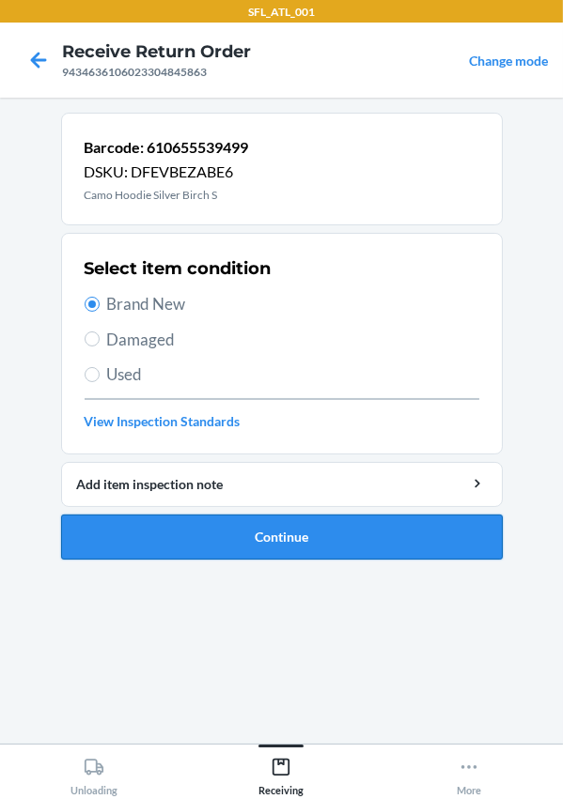
click at [298, 545] on button "Continue" at bounding box center [281, 537] width 441 height 45
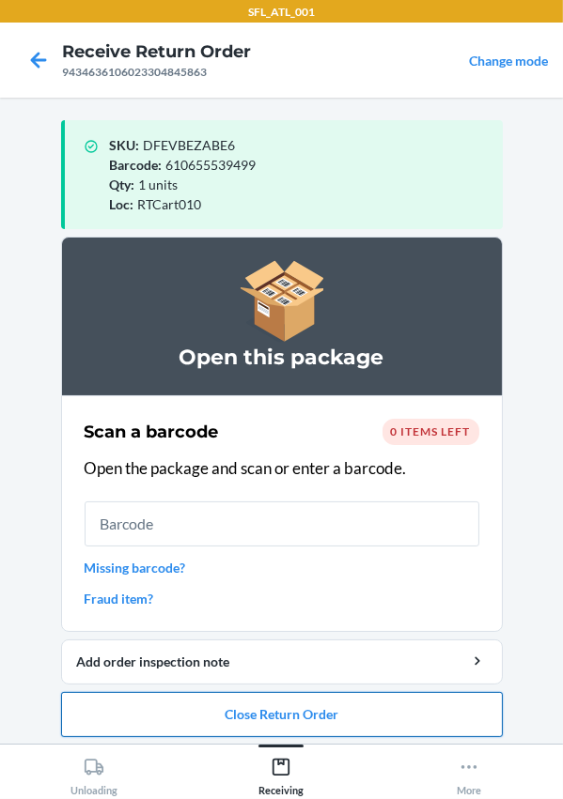
click at [289, 717] on button "Close Return Order" at bounding box center [281, 714] width 441 height 45
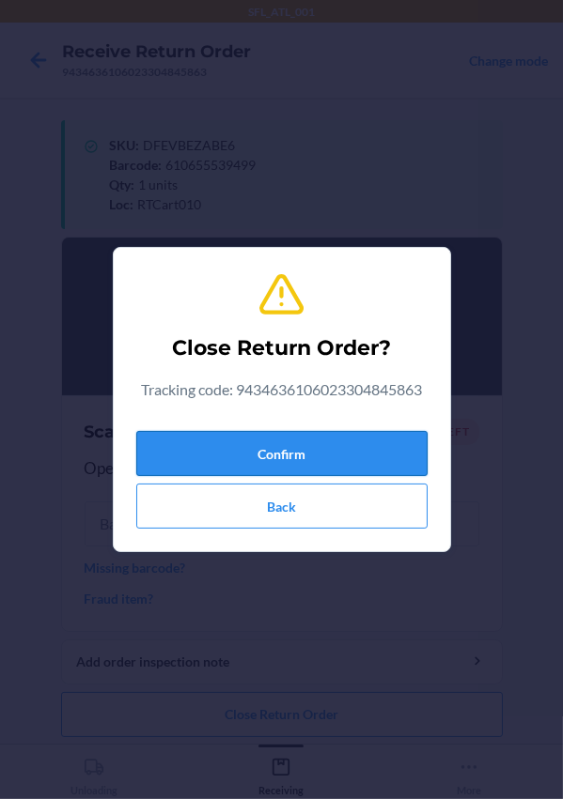
click at [282, 444] on button "Confirm" at bounding box center [281, 453] width 291 height 45
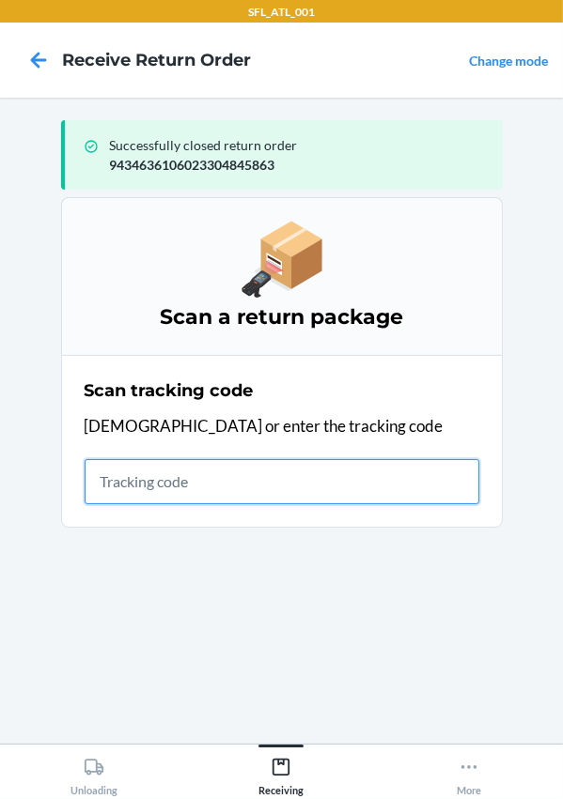
drag, startPoint x: 248, startPoint y: 480, endPoint x: 322, endPoint y: 473, distance: 74.5
click at [248, 483] on input "text" at bounding box center [282, 481] width 395 height 45
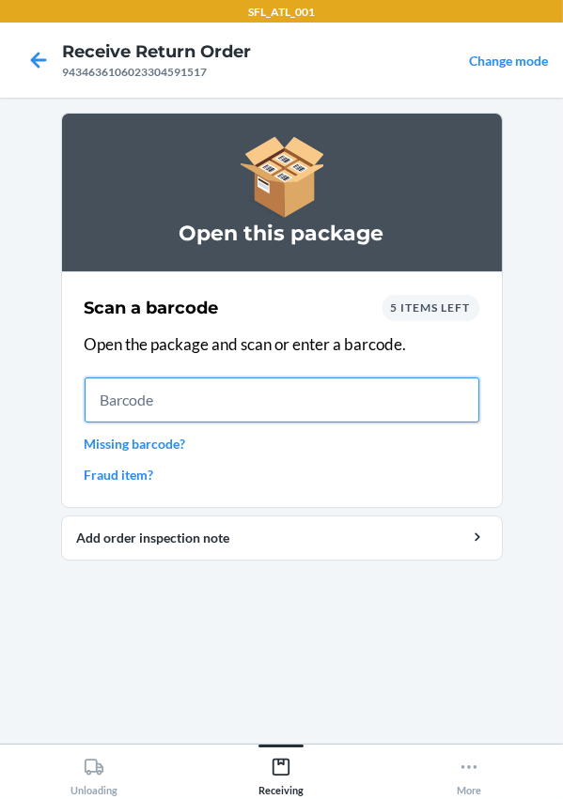
click at [208, 406] on input "text" at bounding box center [282, 400] width 395 height 45
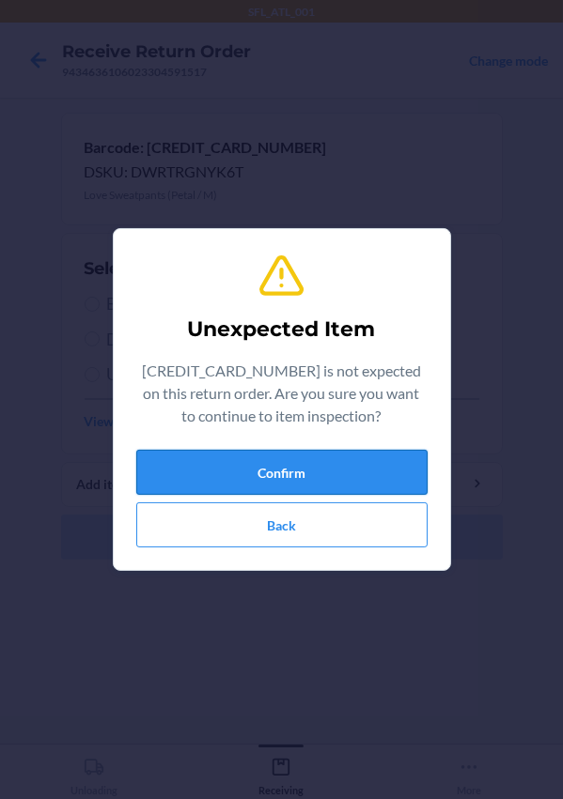
click at [338, 466] on button "Confirm" at bounding box center [281, 472] width 291 height 45
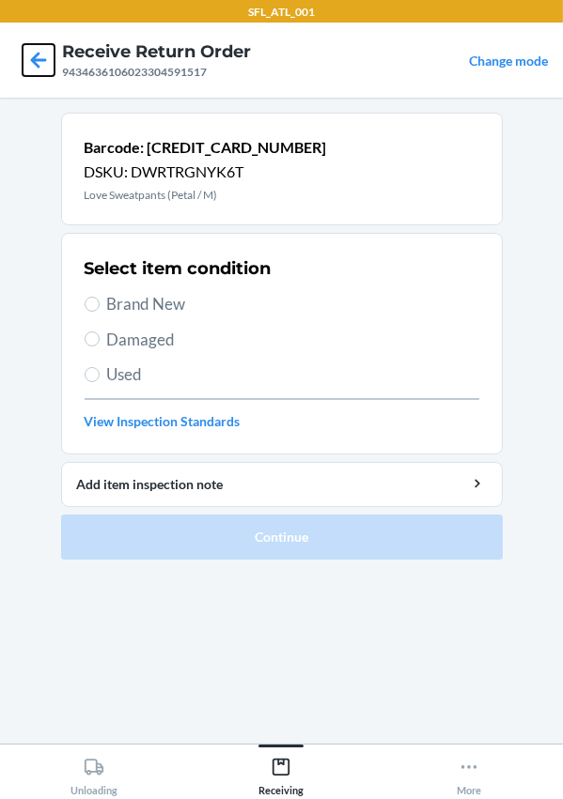
click at [30, 55] on icon at bounding box center [39, 60] width 32 height 32
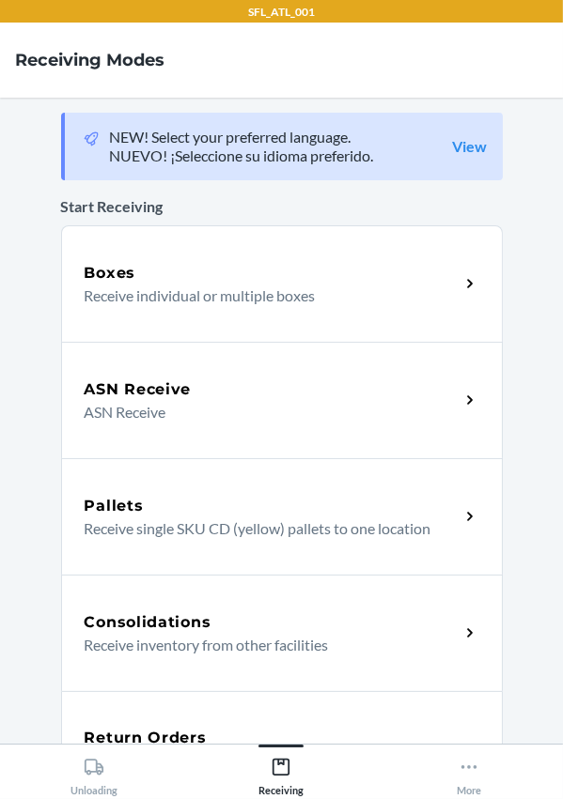
scroll to position [393, 0]
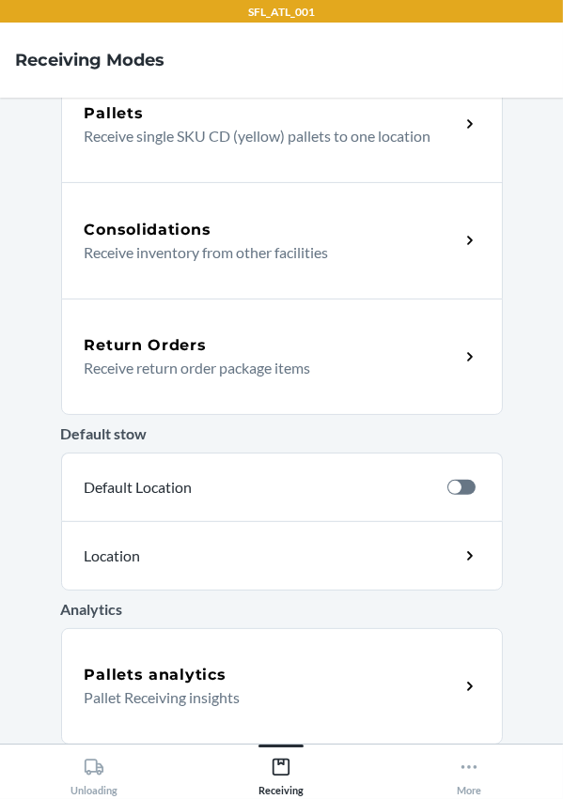
click at [141, 348] on h5 "Return Orders" at bounding box center [146, 345] width 122 height 23
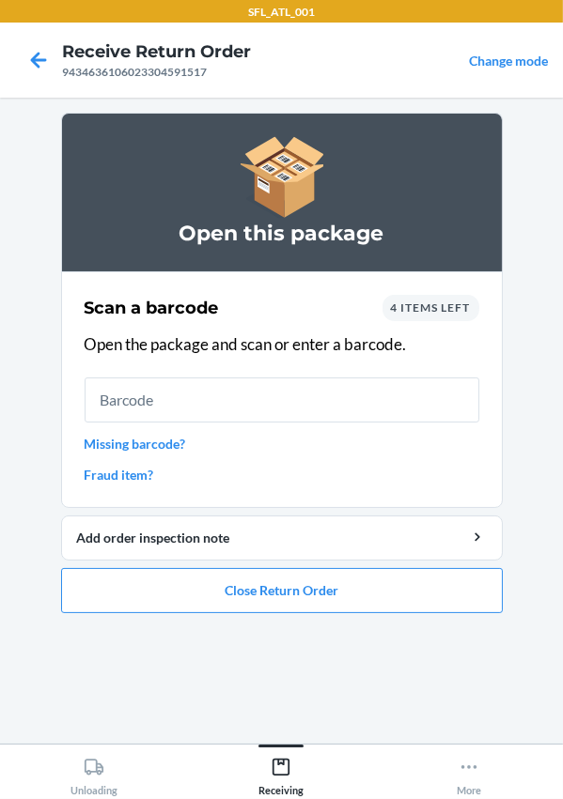
click at [410, 311] on span "4 items left" at bounding box center [431, 308] width 80 height 14
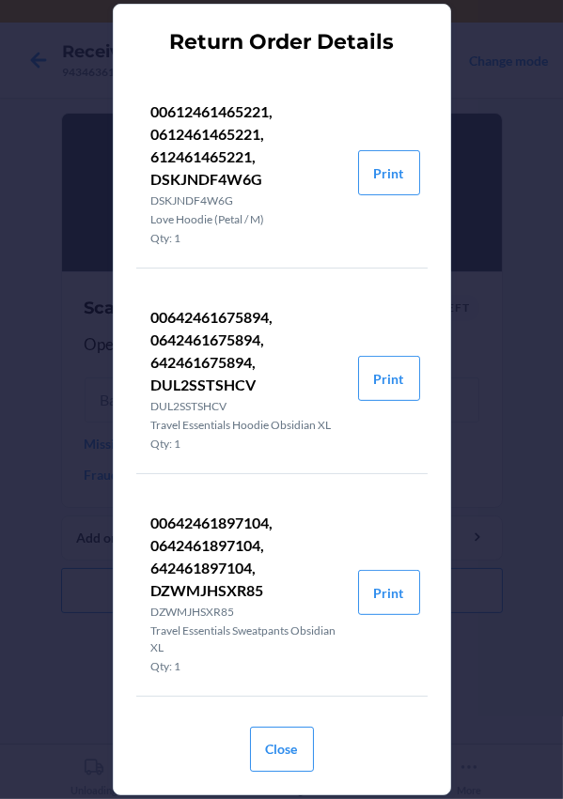
scroll to position [456, 0]
click at [364, 173] on button "Print" at bounding box center [389, 172] width 62 height 45
click at [478, 85] on div "Return Order Details 00642461767742, 0642461767742, 642461767742, DE4P5F89YEL D…" at bounding box center [281, 399] width 563 height 799
click at [296, 746] on button "Close" at bounding box center [282, 749] width 64 height 45
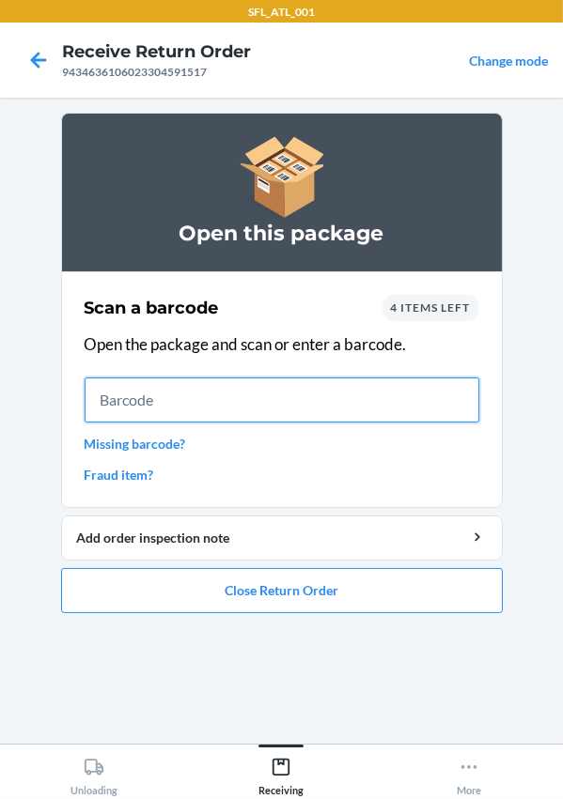
click at [233, 403] on input "text" at bounding box center [282, 400] width 395 height 45
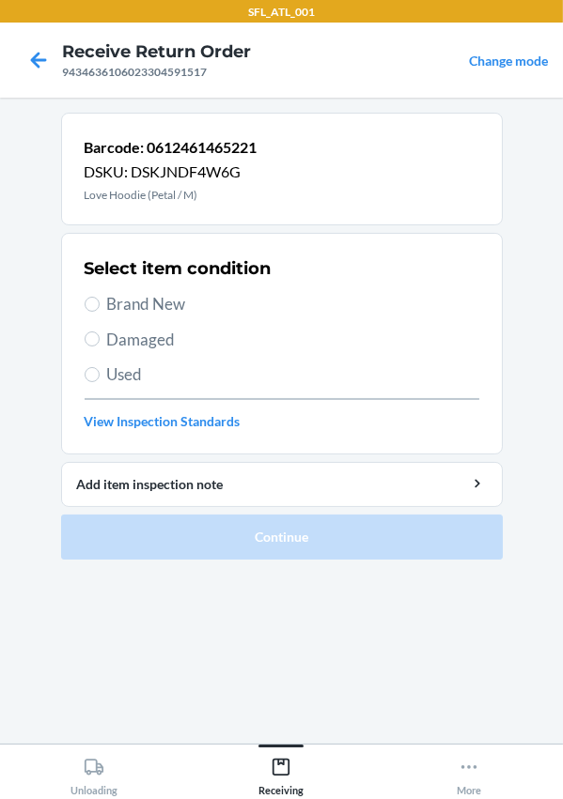
click at [104, 303] on label "Brand New" at bounding box center [282, 304] width 395 height 24
click at [100, 303] on input "Brand New" at bounding box center [92, 304] width 15 height 15
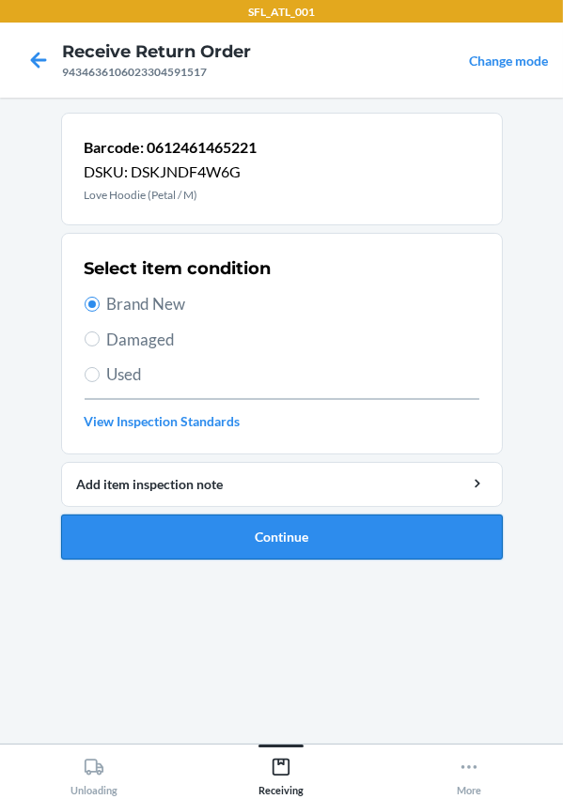
click at [301, 541] on button "Continue" at bounding box center [281, 537] width 441 height 45
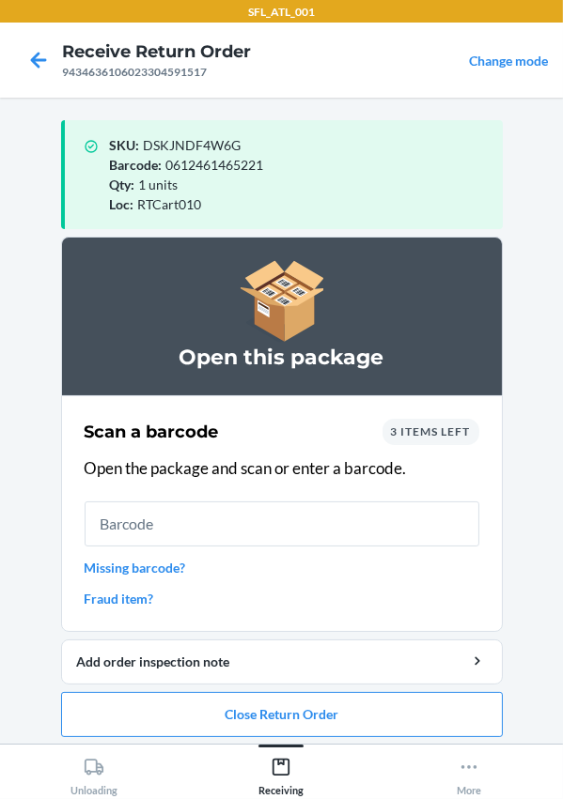
click at [398, 443] on div "3 items left" at bounding box center [430, 432] width 97 height 26
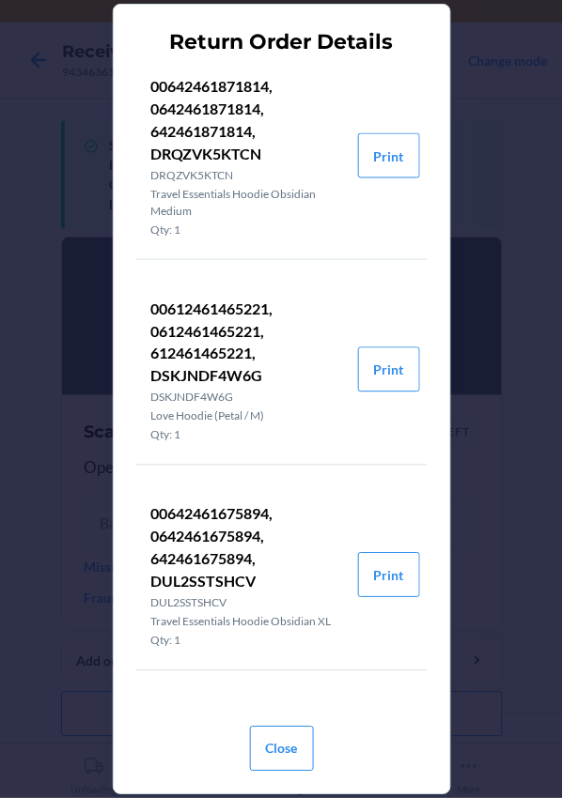
scroll to position [114, 0]
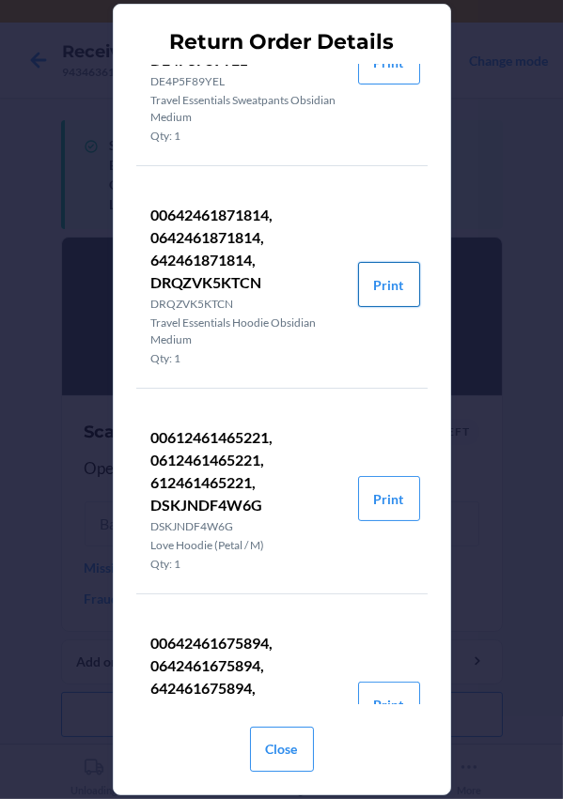
click at [384, 291] on button "Print" at bounding box center [389, 284] width 62 height 45
click at [497, 112] on div "Return Order Details 00642461767742, 0642461767742, 642461767742, DE4P5F89YEL D…" at bounding box center [281, 399] width 563 height 798
click at [296, 756] on button "Close" at bounding box center [282, 748] width 64 height 45
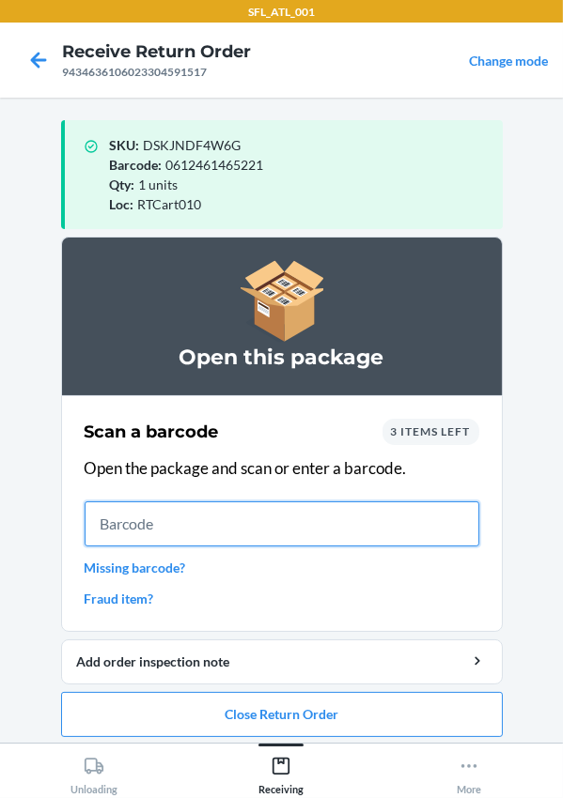
click at [223, 514] on input "text" at bounding box center [282, 524] width 395 height 45
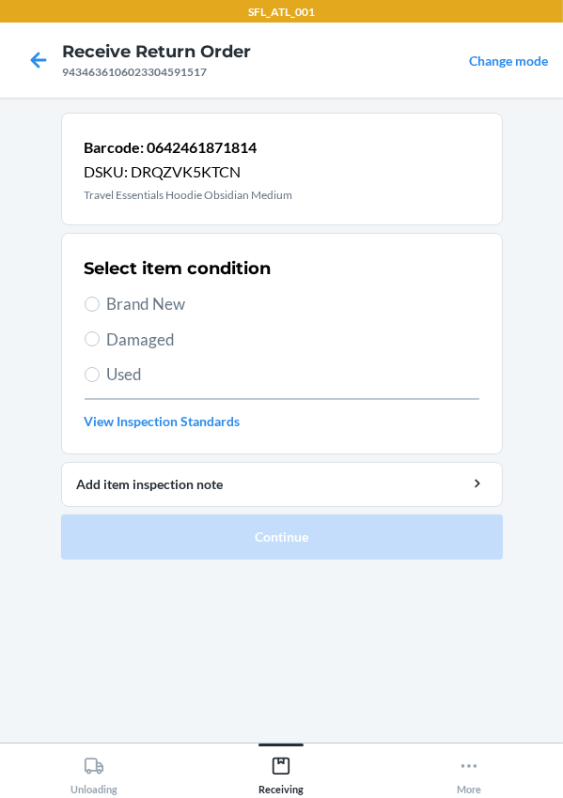
click at [138, 369] on span "Used" at bounding box center [293, 375] width 372 height 24
click at [100, 369] on input "Used" at bounding box center [92, 374] width 15 height 15
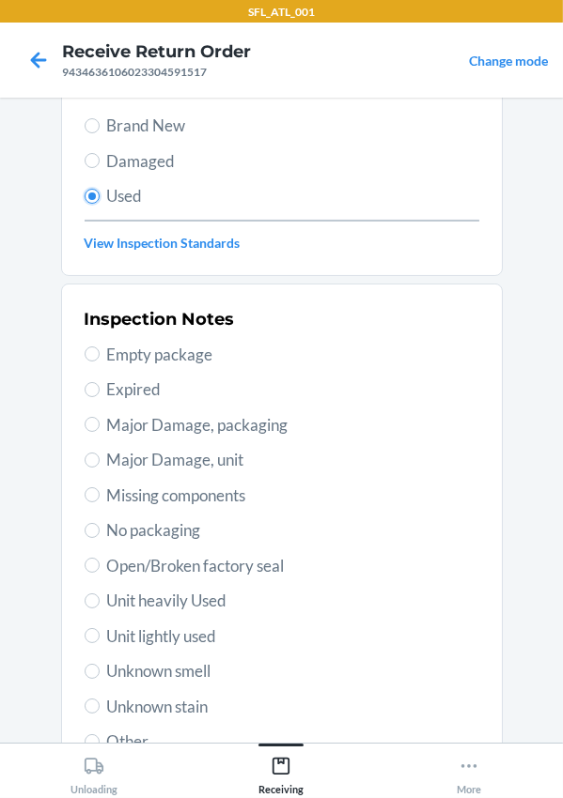
scroll to position [331, 0]
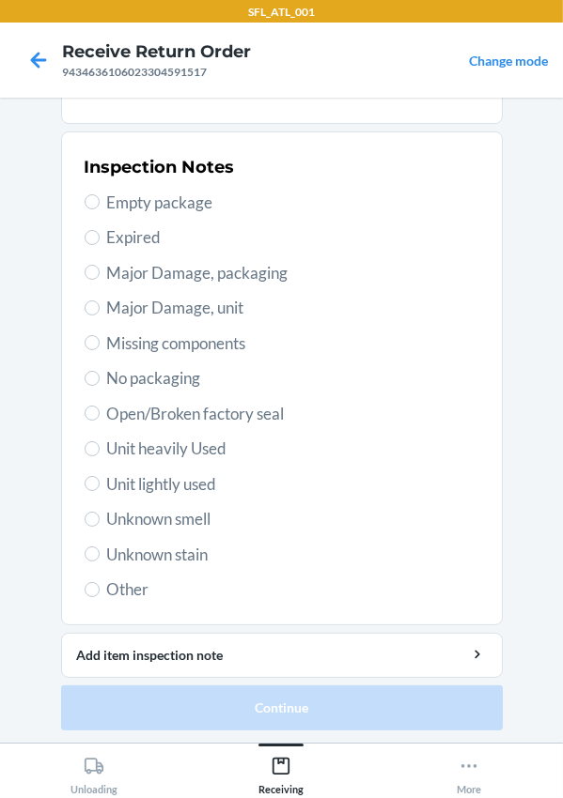
click at [136, 444] on span "Unit heavily Used" at bounding box center [293, 449] width 372 height 24
click at [100, 444] on input "Unit heavily Used" at bounding box center [92, 448] width 15 height 15
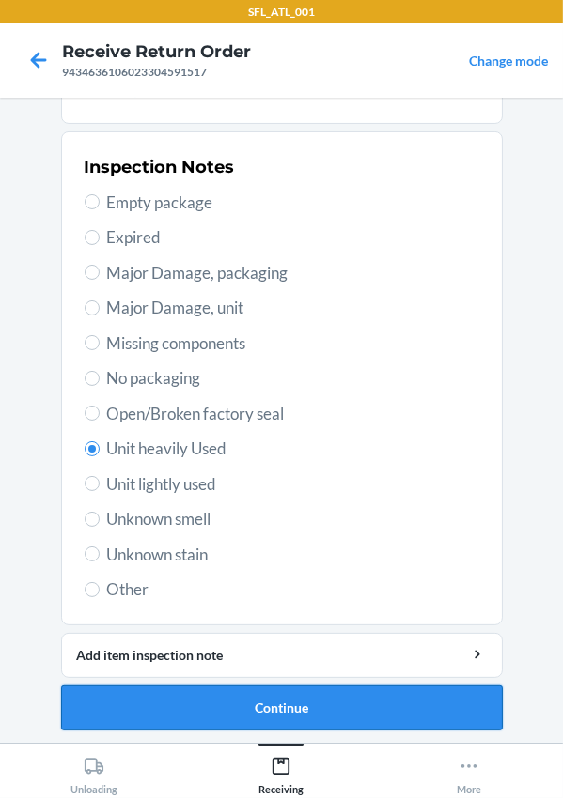
click at [218, 701] on button "Continue" at bounding box center [281, 708] width 441 height 45
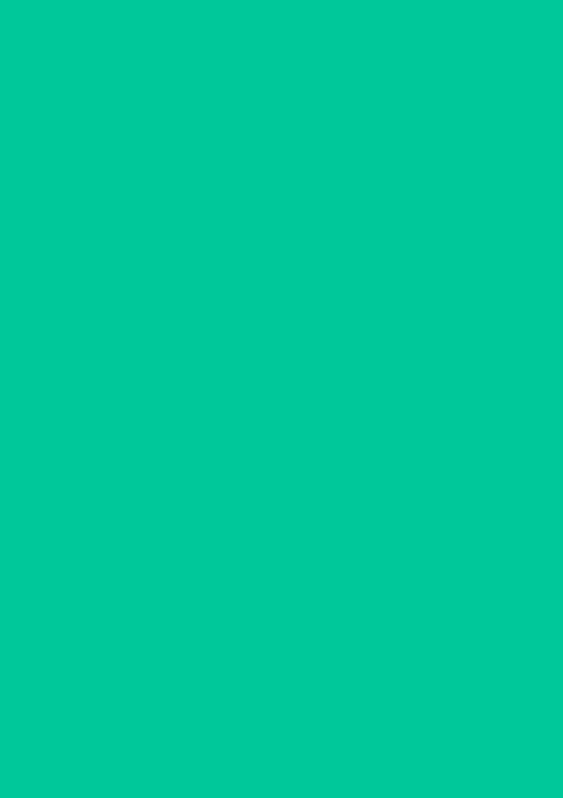
scroll to position [0, 0]
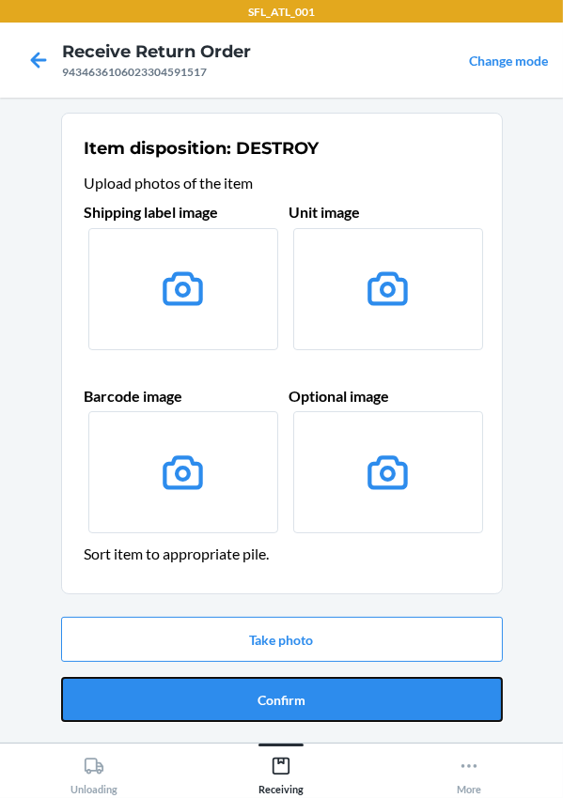
click at [243, 702] on button "Confirm" at bounding box center [281, 699] width 441 height 45
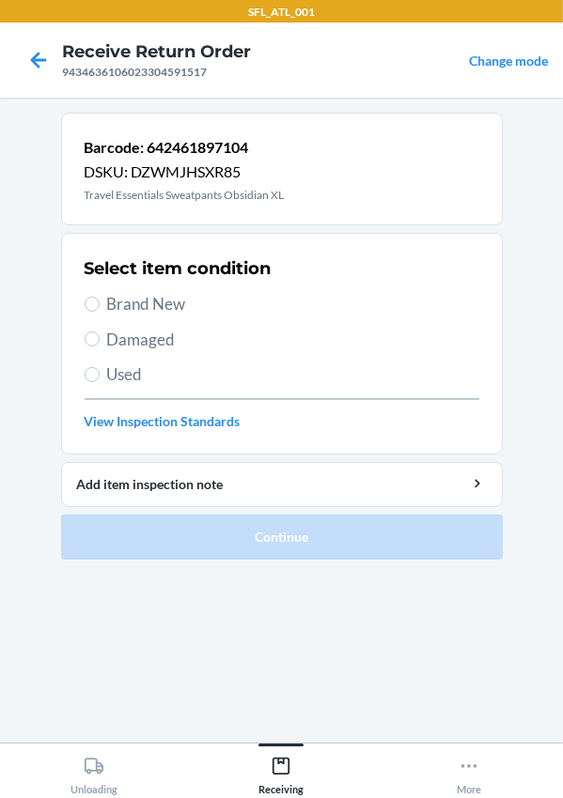
click at [124, 379] on span "Used" at bounding box center [293, 375] width 372 height 24
click at [100, 379] on input "Used" at bounding box center [92, 374] width 15 height 15
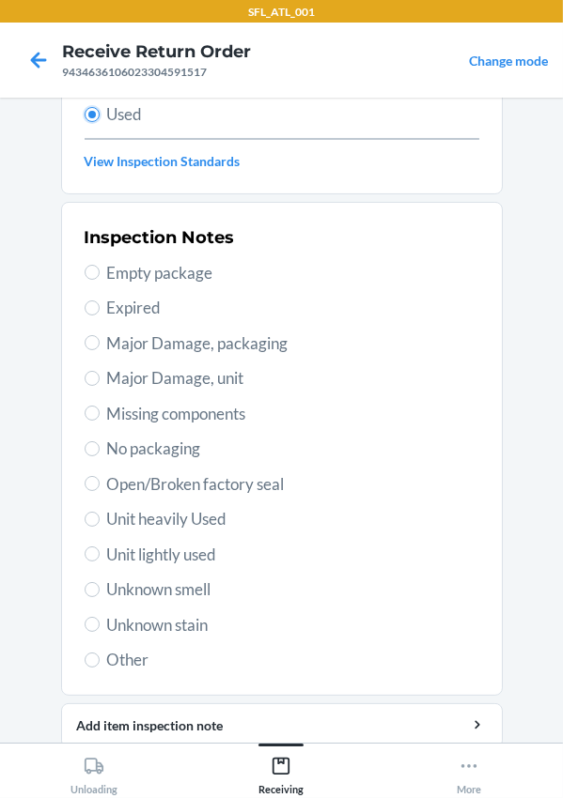
scroll to position [331, 0]
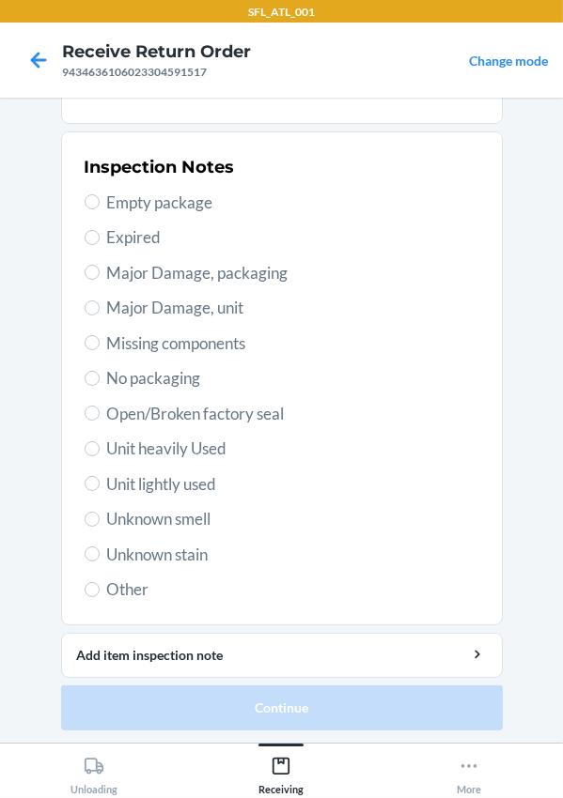
click at [162, 450] on span "Unit heavily Used" at bounding box center [293, 449] width 372 height 24
click at [100, 450] on input "Unit heavily Used" at bounding box center [92, 448] width 15 height 15
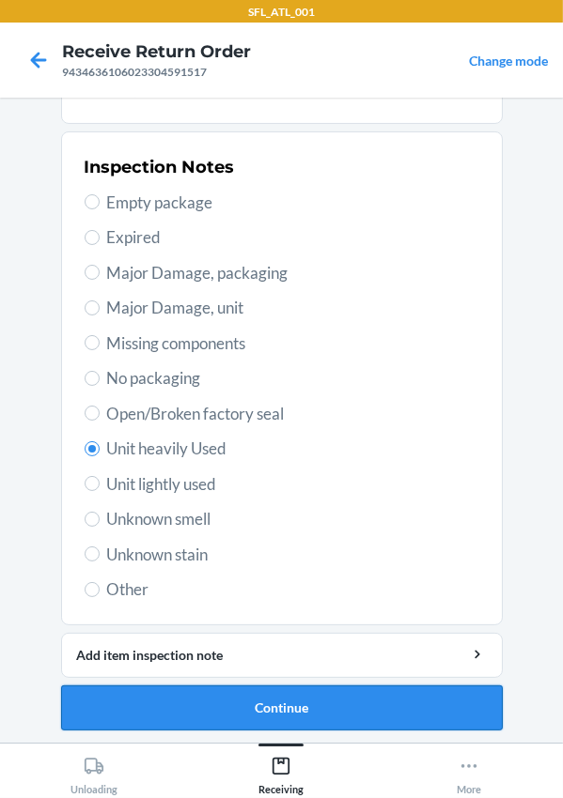
click at [285, 696] on button "Continue" at bounding box center [281, 708] width 441 height 45
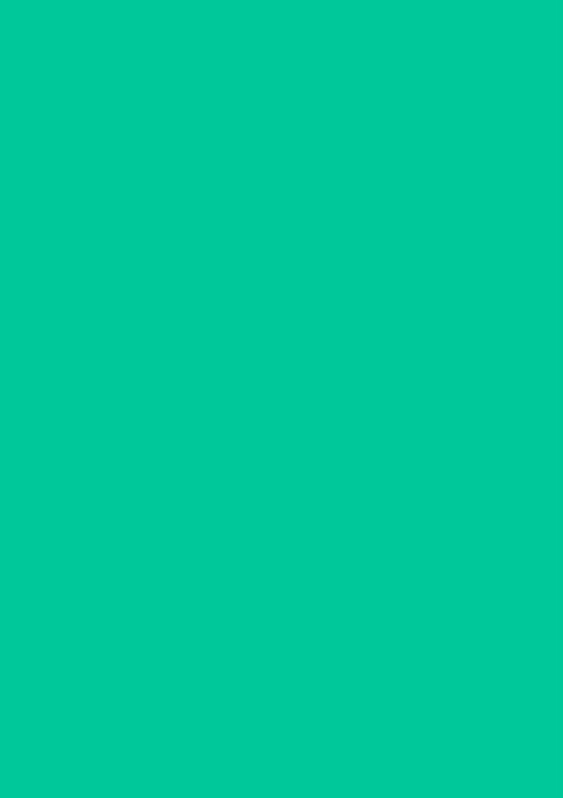
scroll to position [0, 0]
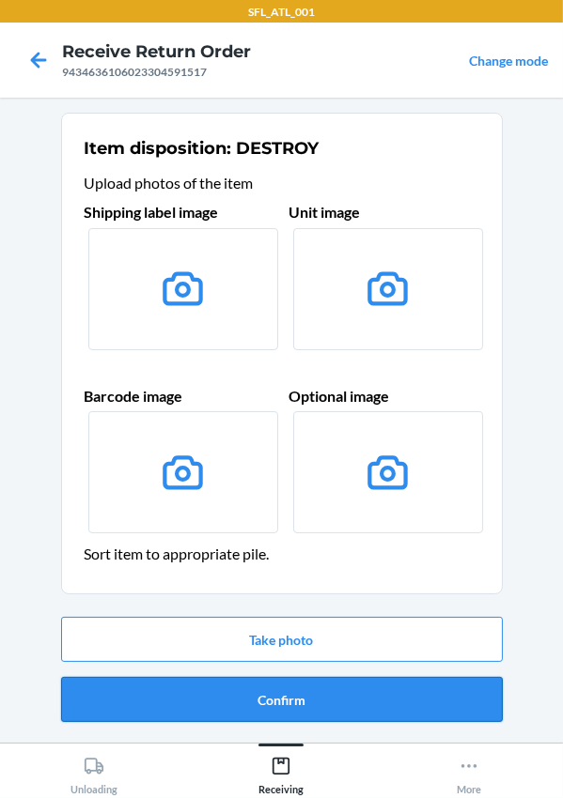
click at [286, 704] on button "Confirm" at bounding box center [281, 699] width 441 height 45
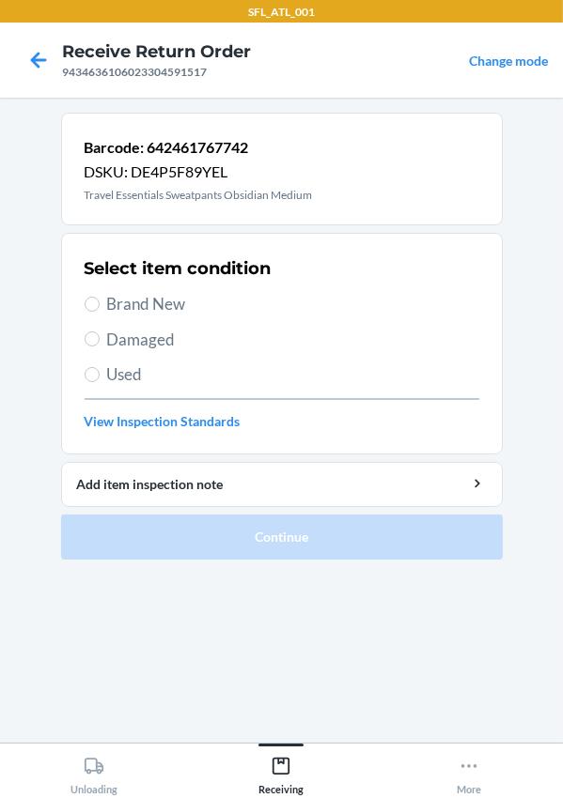
click at [138, 376] on span "Used" at bounding box center [293, 375] width 372 height 24
click at [100, 376] on input "Used" at bounding box center [92, 374] width 15 height 15
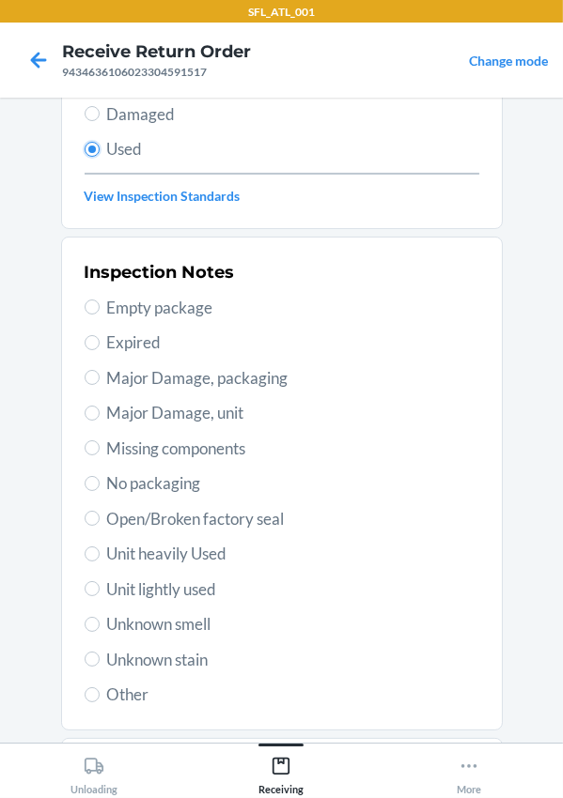
scroll to position [331, 0]
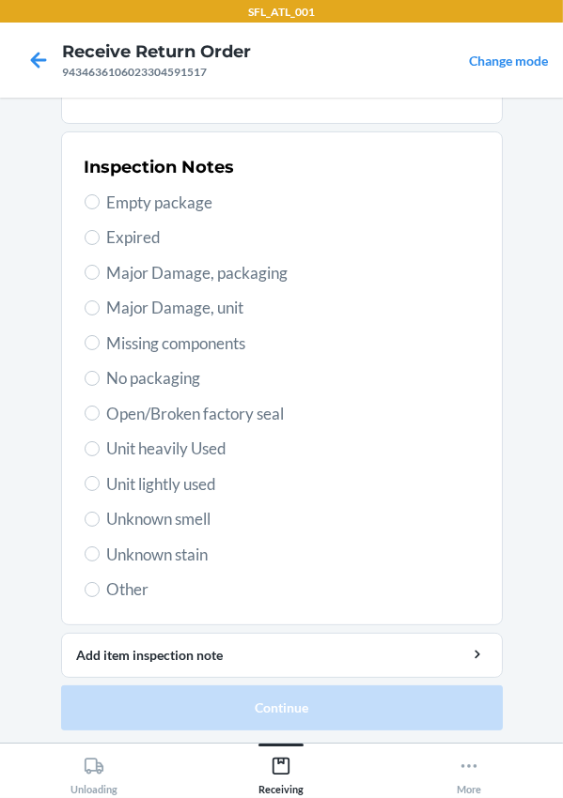
click at [162, 454] on span "Unit heavily Used" at bounding box center [293, 449] width 372 height 24
click at [100, 454] on input "Unit heavily Used" at bounding box center [92, 448] width 15 height 15
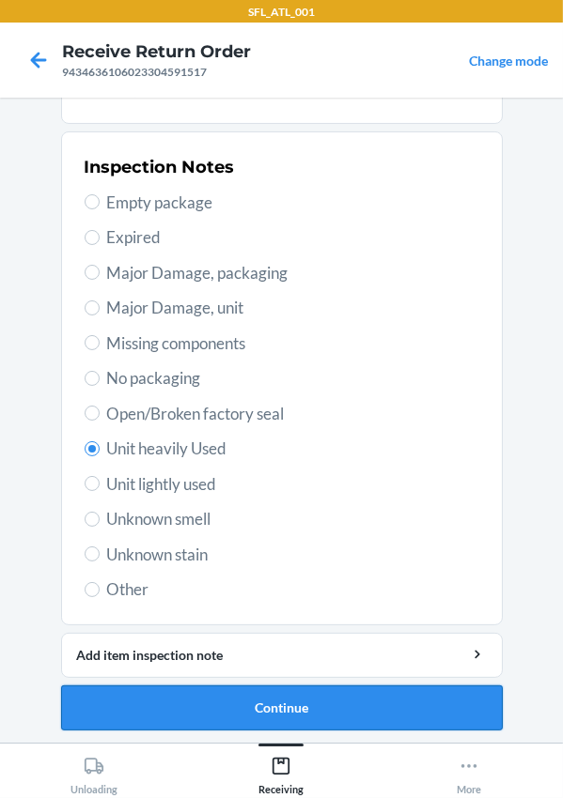
click at [261, 709] on button "Continue" at bounding box center [281, 708] width 441 height 45
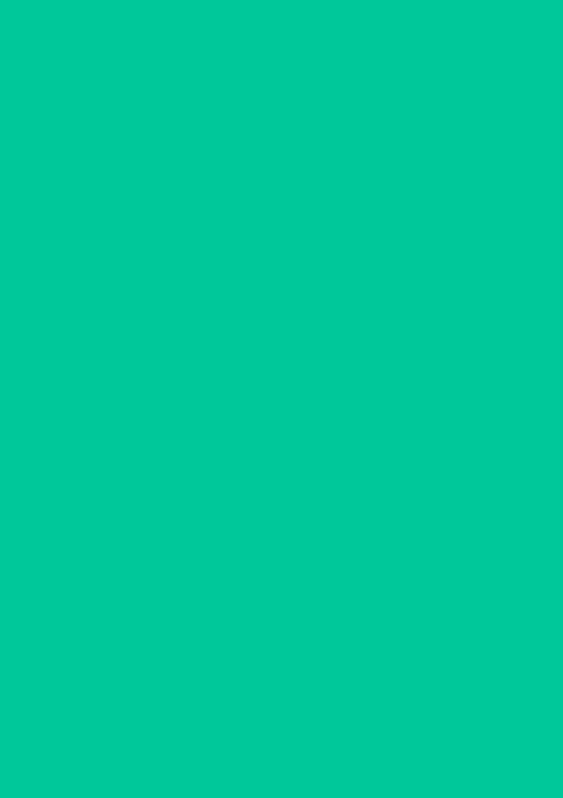
scroll to position [0, 0]
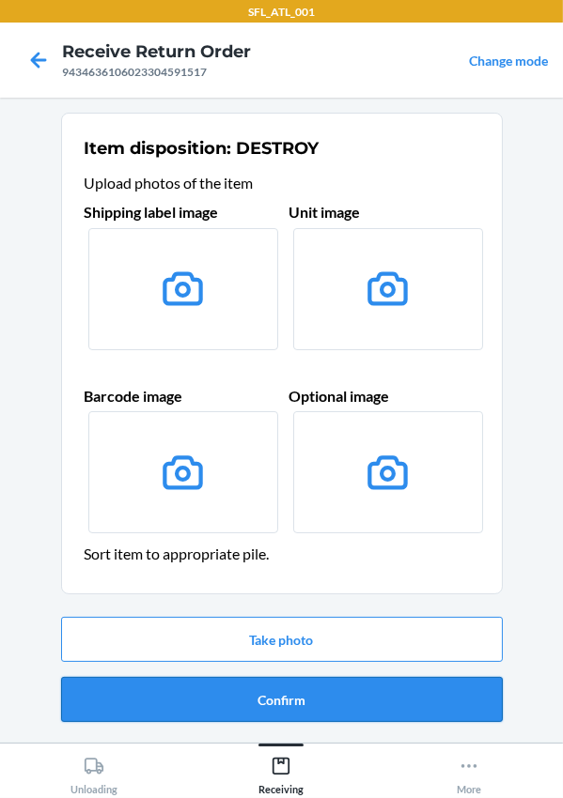
click at [272, 699] on button "Confirm" at bounding box center [281, 699] width 441 height 45
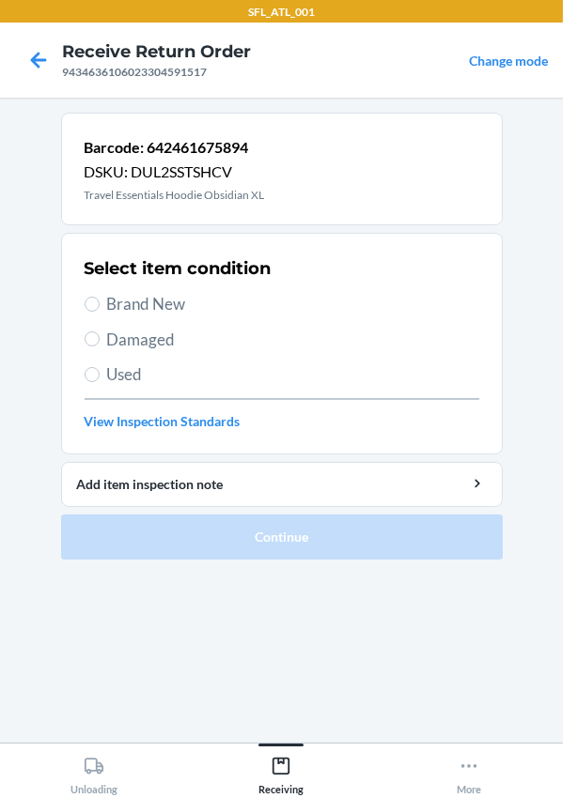
click at [114, 384] on span "Used" at bounding box center [293, 375] width 372 height 24
click at [100, 382] on input "Used" at bounding box center [92, 374] width 15 height 15
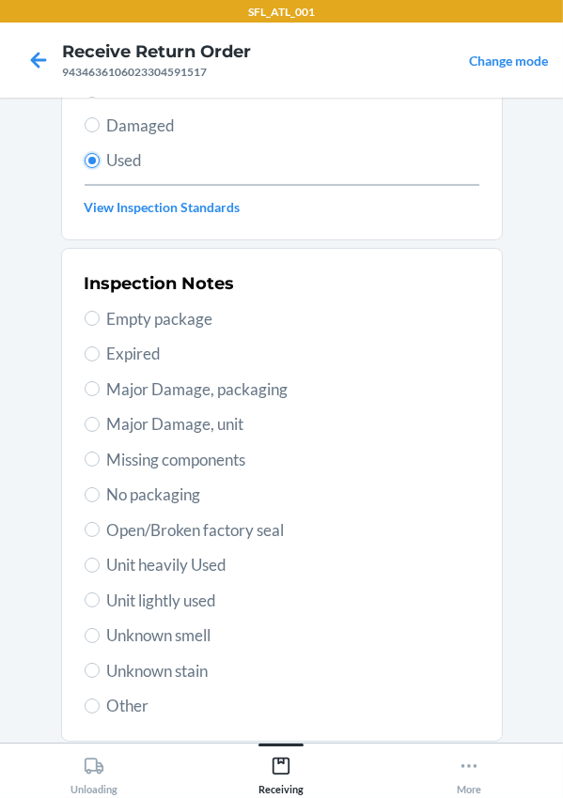
scroll to position [331, 0]
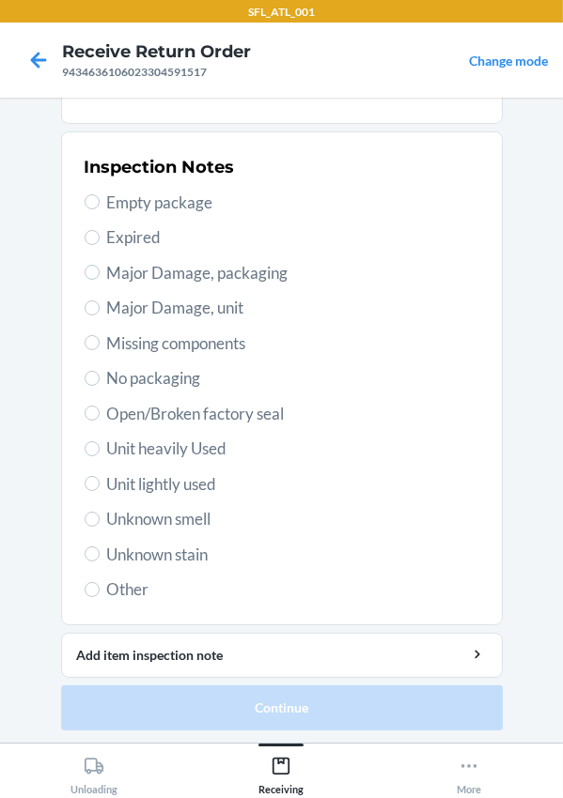
click at [166, 445] on span "Unit heavily Used" at bounding box center [293, 449] width 372 height 24
click at [100, 445] on input "Unit heavily Used" at bounding box center [92, 448] width 15 height 15
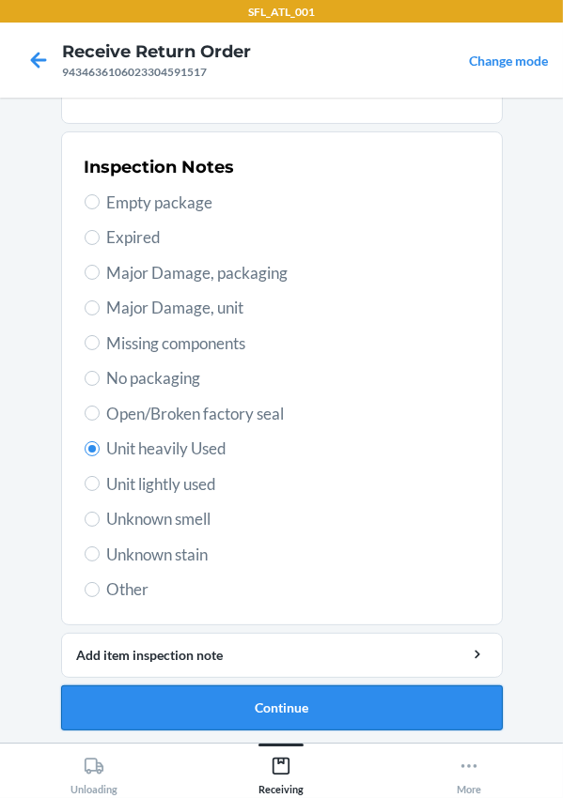
click at [312, 708] on button "Continue" at bounding box center [281, 708] width 441 height 45
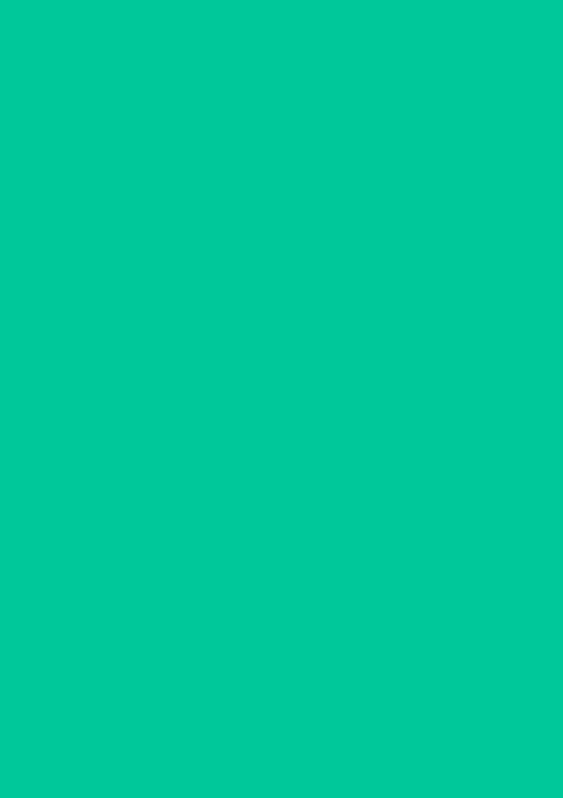
scroll to position [0, 0]
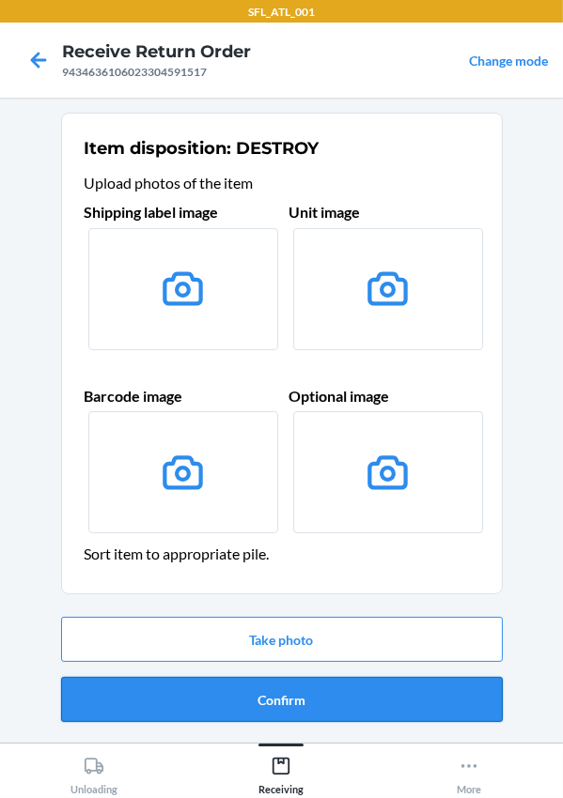
click at [295, 695] on button "Confirm" at bounding box center [281, 699] width 441 height 45
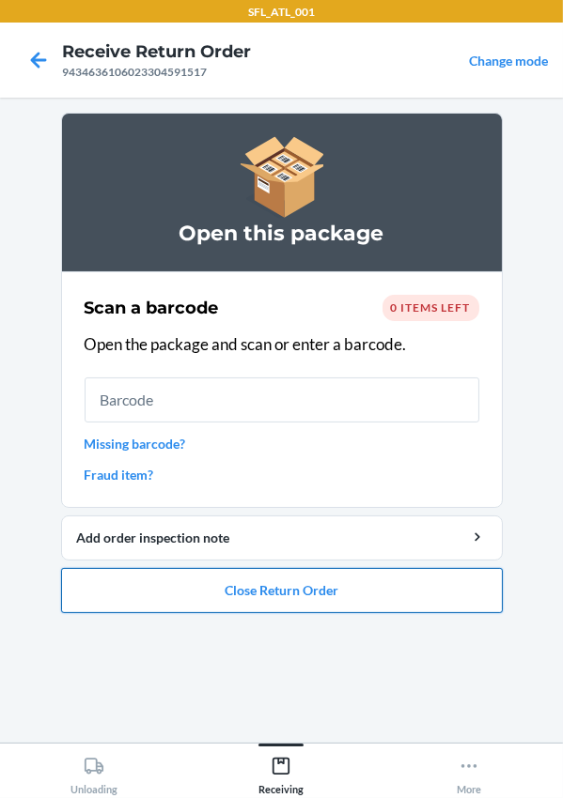
click at [310, 579] on button "Close Return Order" at bounding box center [281, 590] width 441 height 45
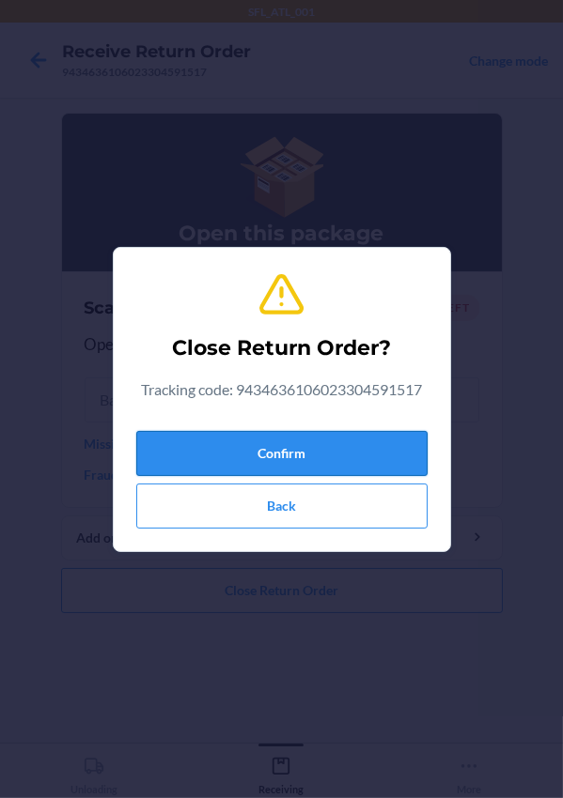
click at [266, 451] on button "Confirm" at bounding box center [281, 453] width 291 height 45
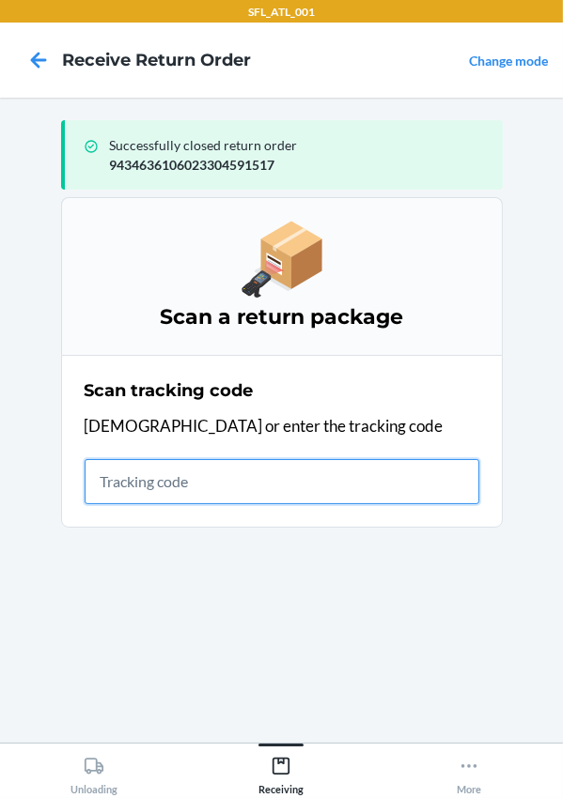
click at [153, 476] on input "text" at bounding box center [282, 481] width 395 height 45
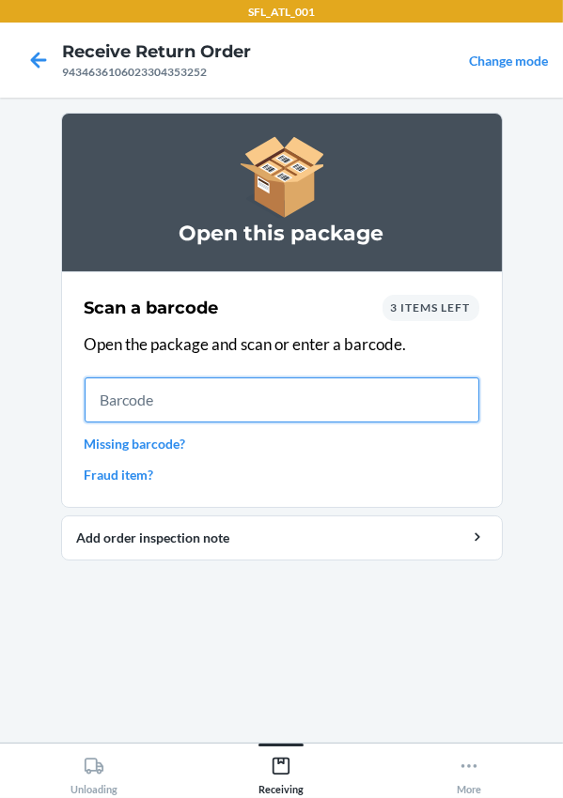
click at [178, 403] on input "text" at bounding box center [282, 400] width 395 height 45
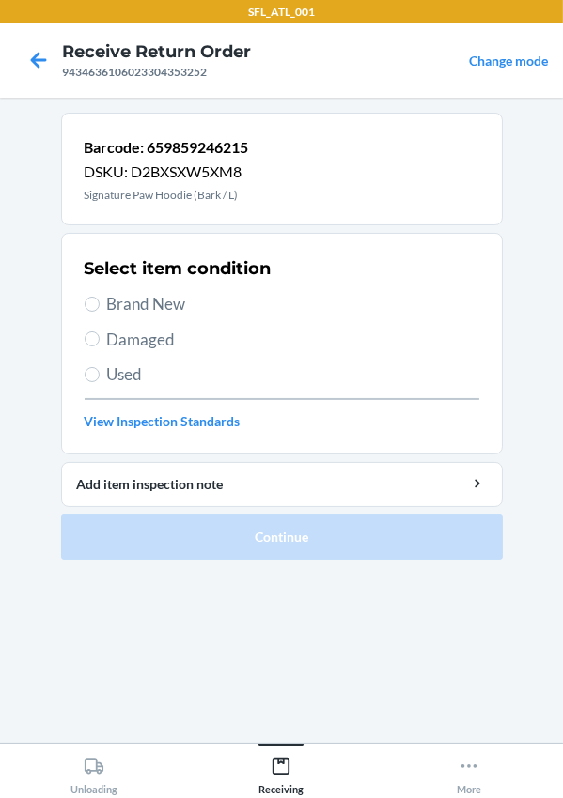
click at [119, 308] on span "Brand New" at bounding box center [293, 304] width 372 height 24
click at [100, 308] on input "Brand New" at bounding box center [92, 304] width 15 height 15
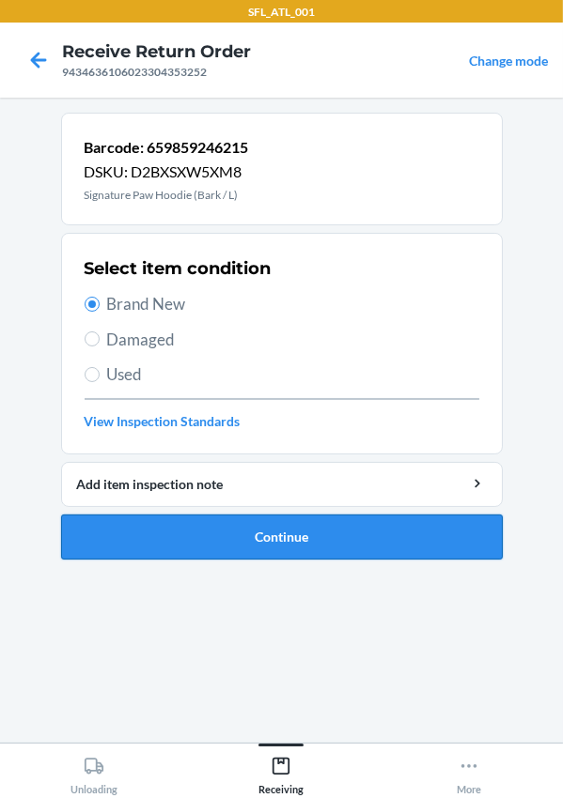
click at [271, 541] on button "Continue" at bounding box center [281, 537] width 441 height 45
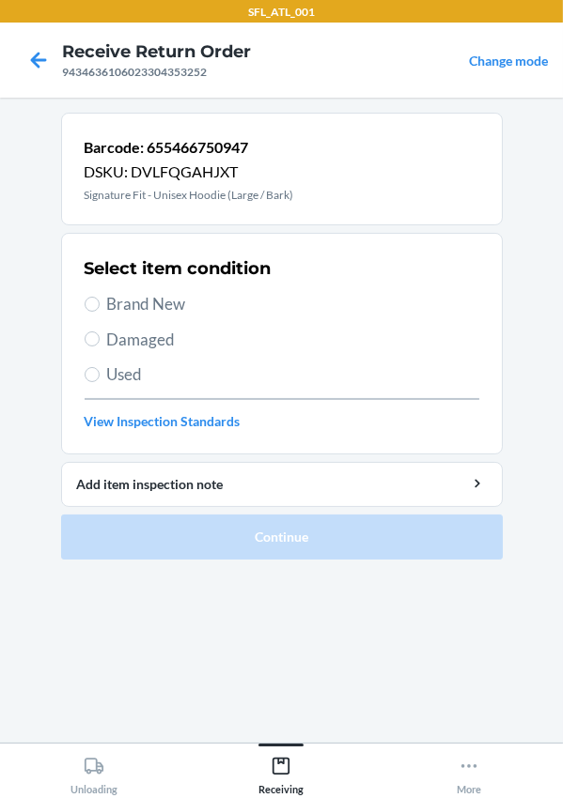
click at [96, 310] on label "Brand New" at bounding box center [282, 304] width 395 height 24
click at [96, 310] on input "Brand New" at bounding box center [92, 304] width 15 height 15
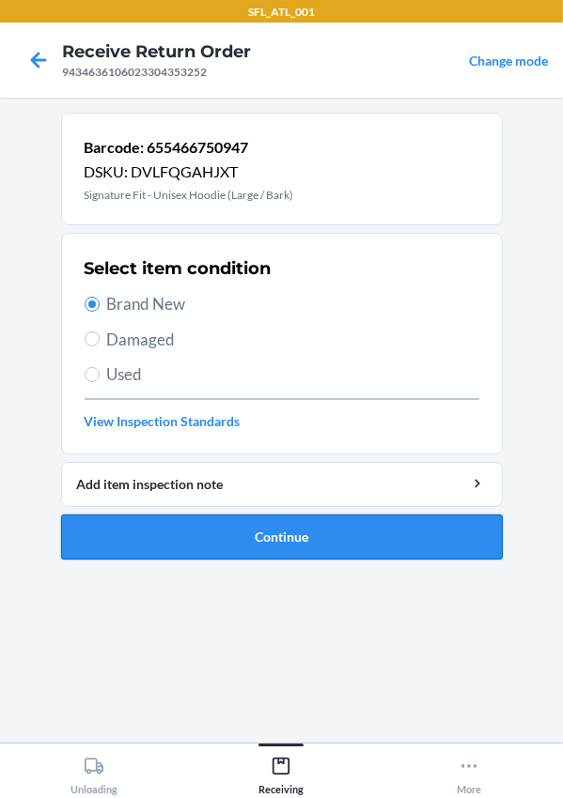
click at [203, 522] on button "Continue" at bounding box center [281, 537] width 441 height 45
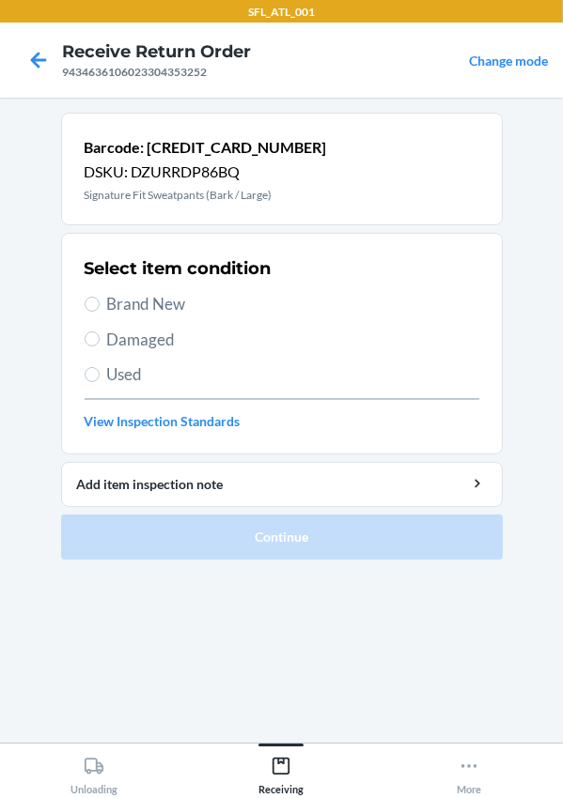
click at [118, 301] on span "Brand New" at bounding box center [293, 304] width 372 height 24
click at [100, 301] on input "Brand New" at bounding box center [92, 304] width 15 height 15
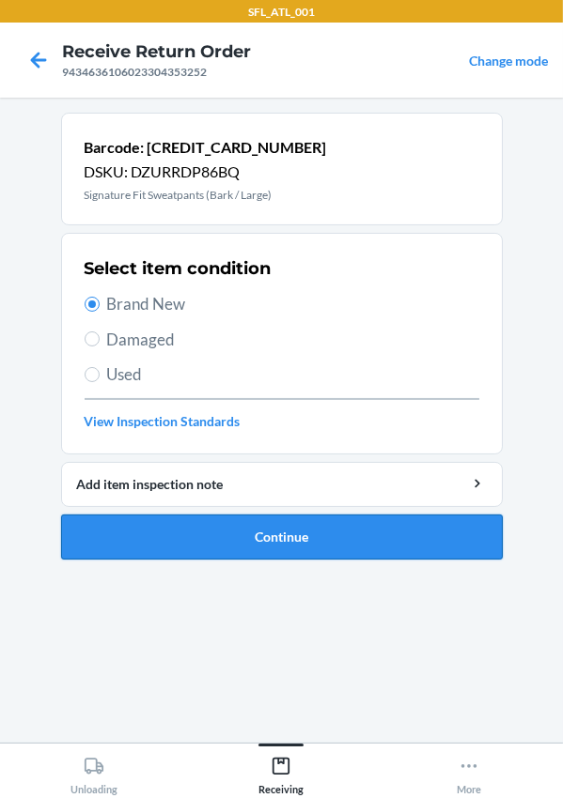
click at [301, 544] on button "Continue" at bounding box center [281, 537] width 441 height 45
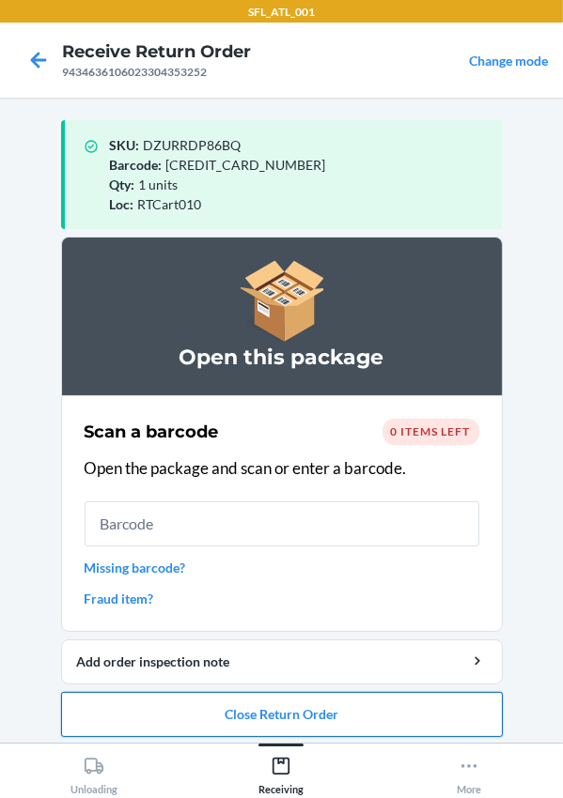
click at [232, 723] on button "Close Return Order" at bounding box center [281, 714] width 441 height 45
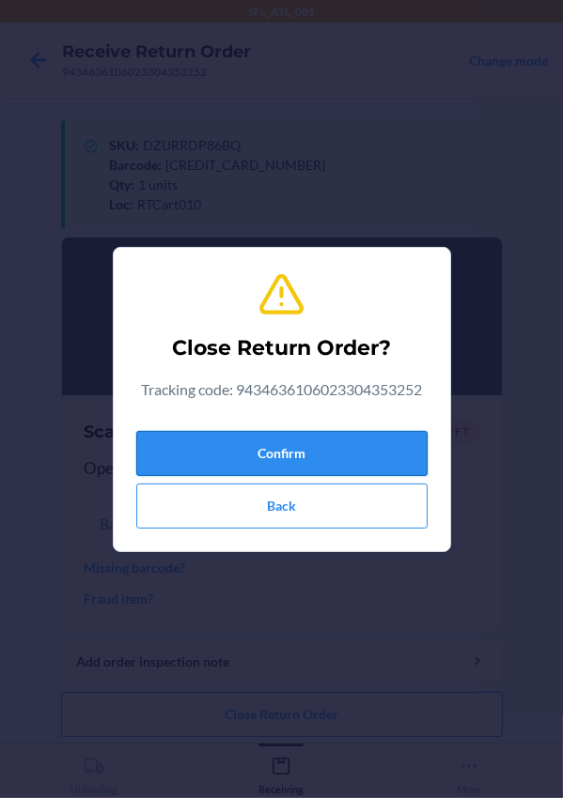
click at [240, 455] on button "Confirm" at bounding box center [281, 453] width 291 height 45
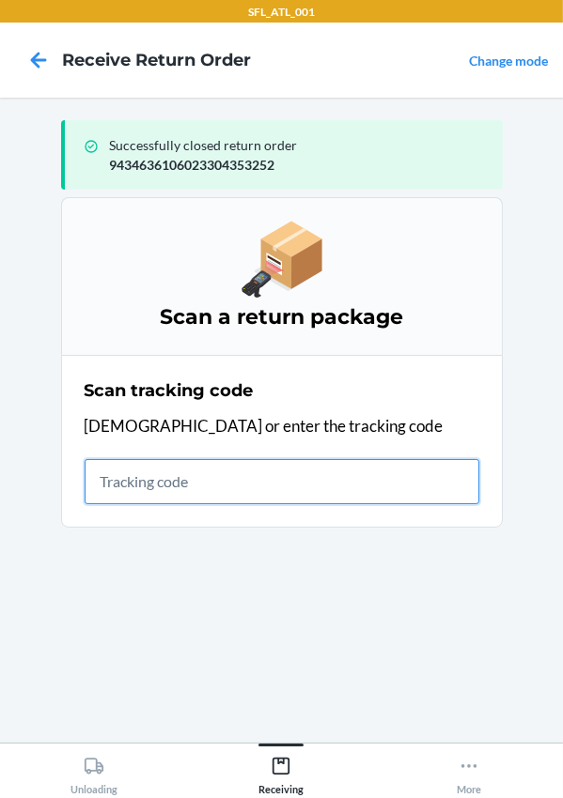
click at [128, 491] on input "text" at bounding box center [282, 481] width 395 height 45
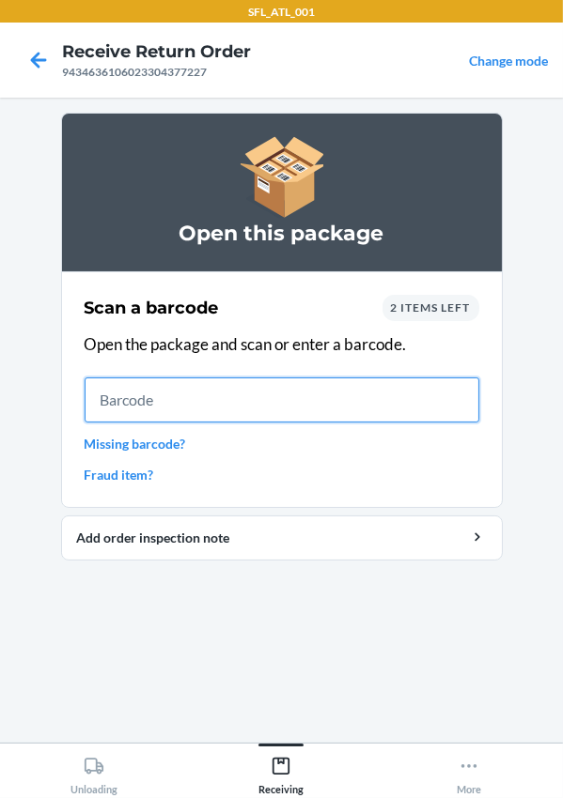
click at [175, 386] on input "text" at bounding box center [282, 400] width 395 height 45
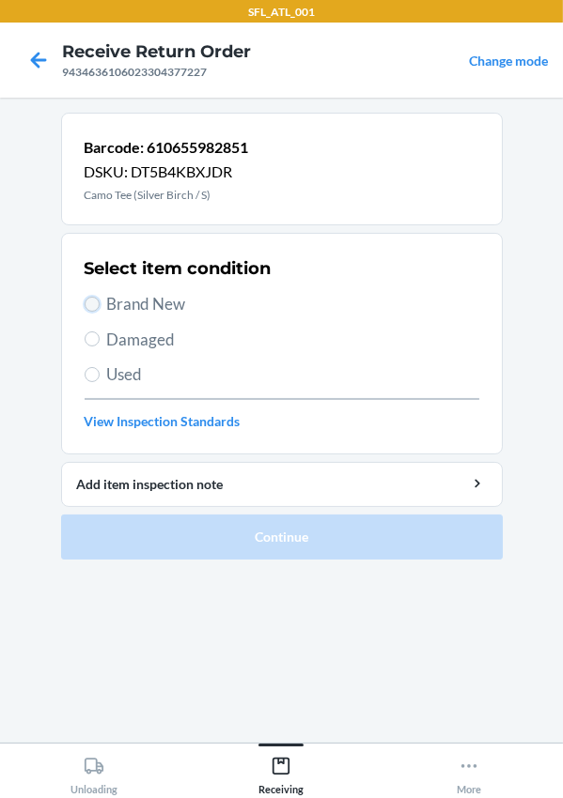
click at [93, 302] on input "Brand New" at bounding box center [92, 304] width 15 height 15
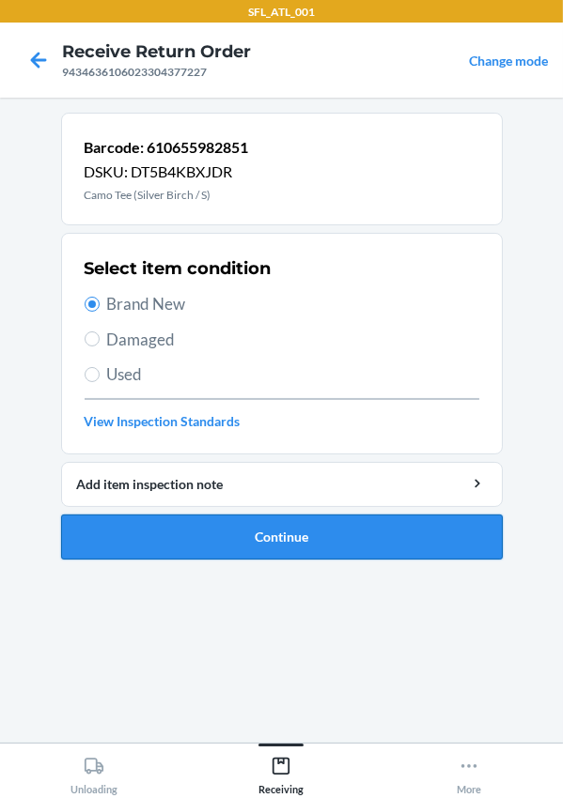
click at [292, 532] on button "Continue" at bounding box center [281, 537] width 441 height 45
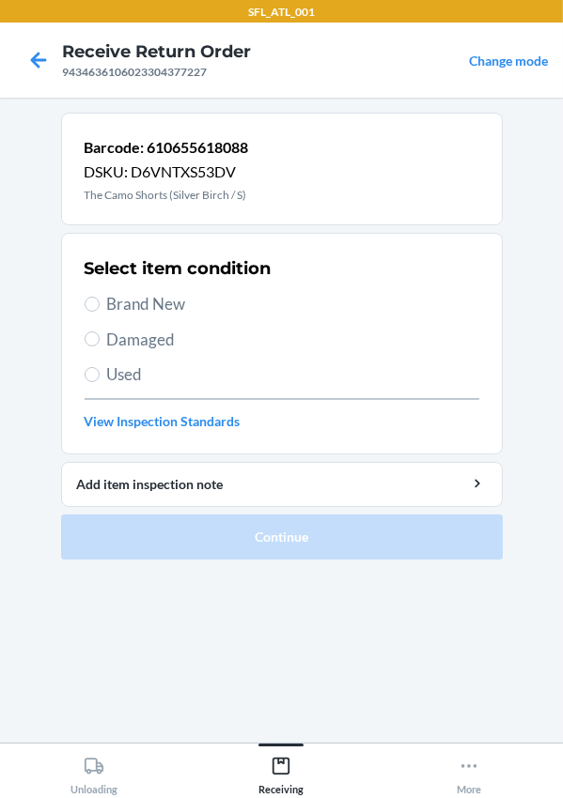
click at [155, 317] on div "Select item condition Brand New Damaged Used View Inspection Standards" at bounding box center [282, 344] width 395 height 186
click at [144, 295] on span "Brand New" at bounding box center [293, 304] width 372 height 24
click at [100, 297] on input "Brand New" at bounding box center [92, 304] width 15 height 15
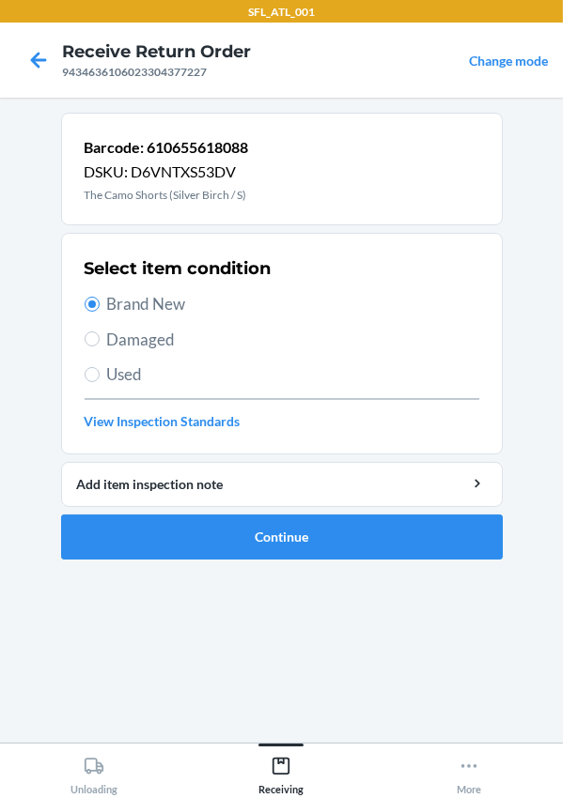
click at [237, 564] on ol "Barcode: 610655618088 DSKU: D6VNTXS53DV The Camo Shorts (Silver Birch / S) Sele…" at bounding box center [281, 344] width 441 height 462
click at [236, 544] on button "Continue" at bounding box center [281, 537] width 441 height 45
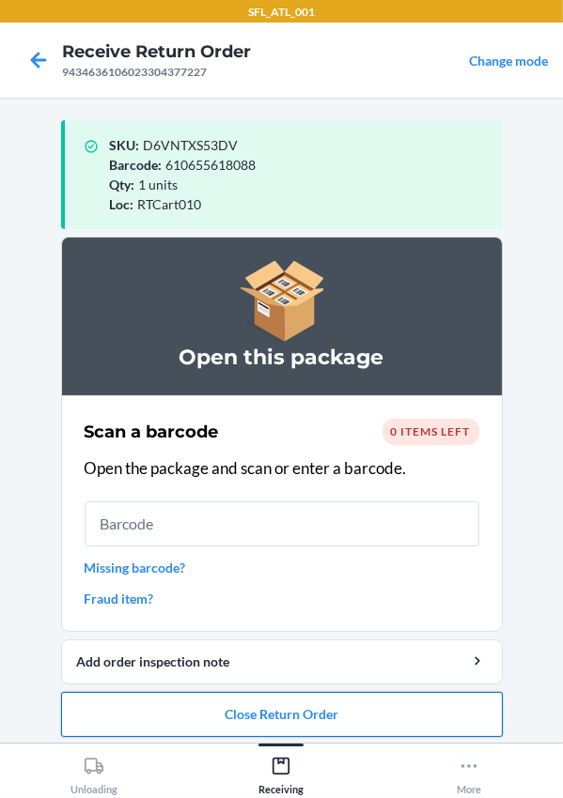
click at [300, 708] on button "Close Return Order" at bounding box center [281, 714] width 441 height 45
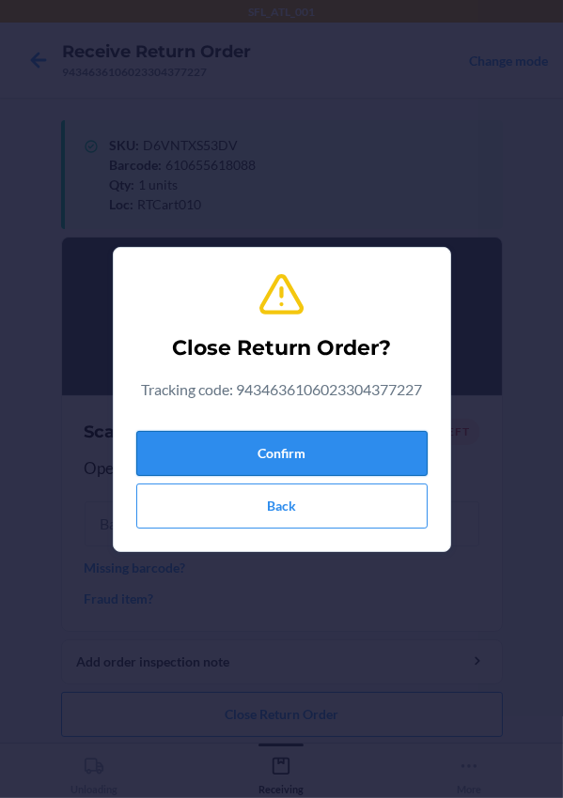
click at [224, 438] on button "Confirm" at bounding box center [281, 453] width 291 height 45
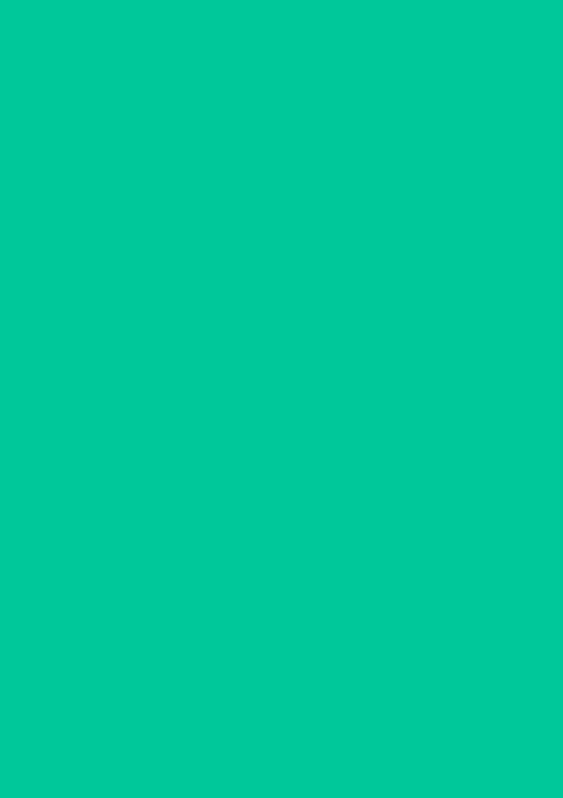
click at [216, 445] on div "Scan tracking code Scan or enter the tracking code" at bounding box center [282, 441] width 395 height 137
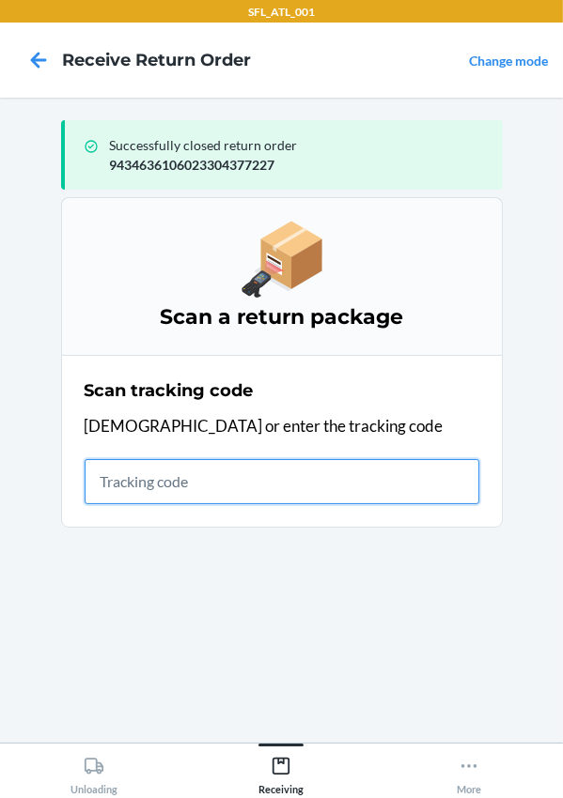
drag, startPoint x: 206, startPoint y: 459, endPoint x: 219, endPoint y: 463, distance: 13.7
click at [207, 463] on input "text" at bounding box center [282, 481] width 395 height 45
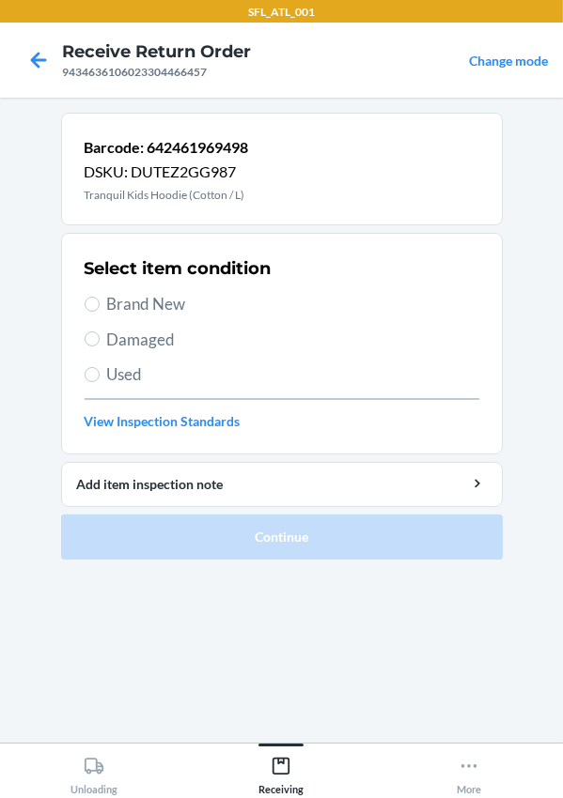
drag, startPoint x: 119, startPoint y: 304, endPoint x: 243, endPoint y: 411, distance: 163.8
click at [121, 304] on span "Brand New" at bounding box center [293, 304] width 372 height 24
drag, startPoint x: 93, startPoint y: 298, endPoint x: 105, endPoint y: 302, distance: 12.8
click at [99, 298] on label "Brand New" at bounding box center [282, 304] width 395 height 24
click at [102, 302] on label "Brand New" at bounding box center [282, 304] width 395 height 24
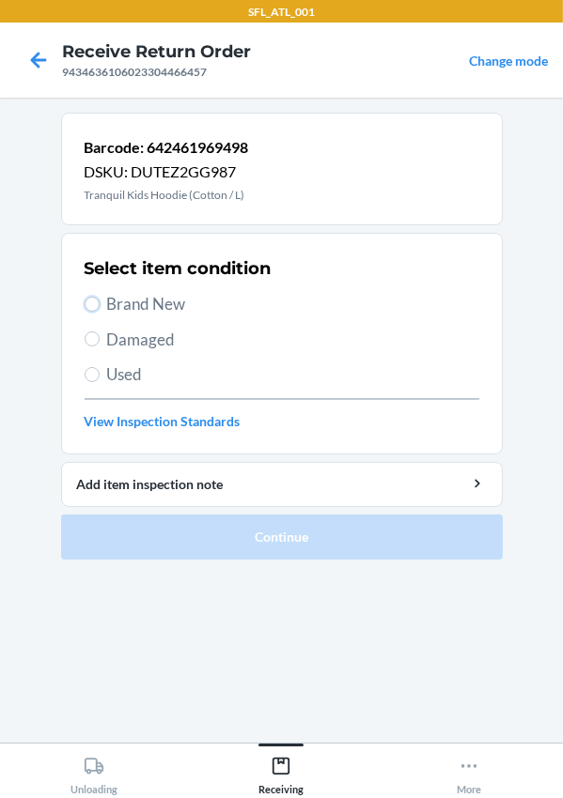
click at [100, 302] on input "Brand New" at bounding box center [92, 304] width 15 height 15
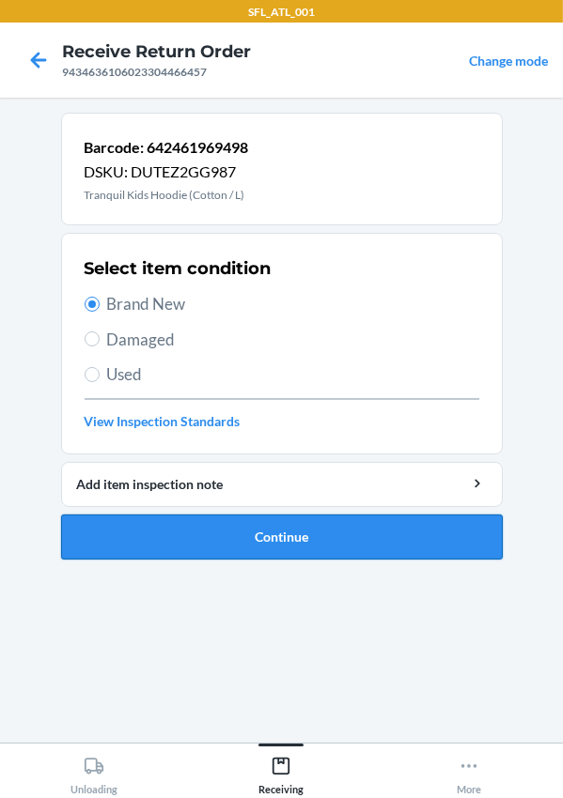
click at [318, 549] on button "Continue" at bounding box center [281, 537] width 441 height 45
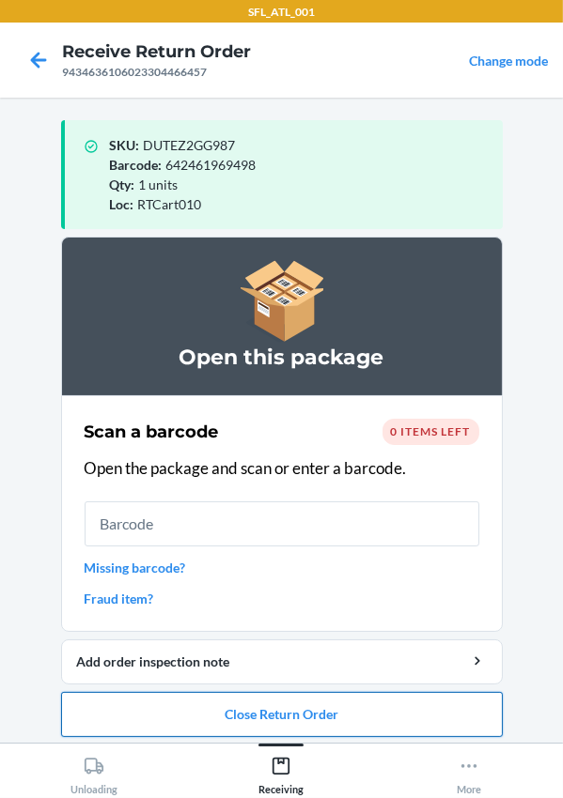
click at [286, 712] on button "Close Return Order" at bounding box center [281, 714] width 441 height 45
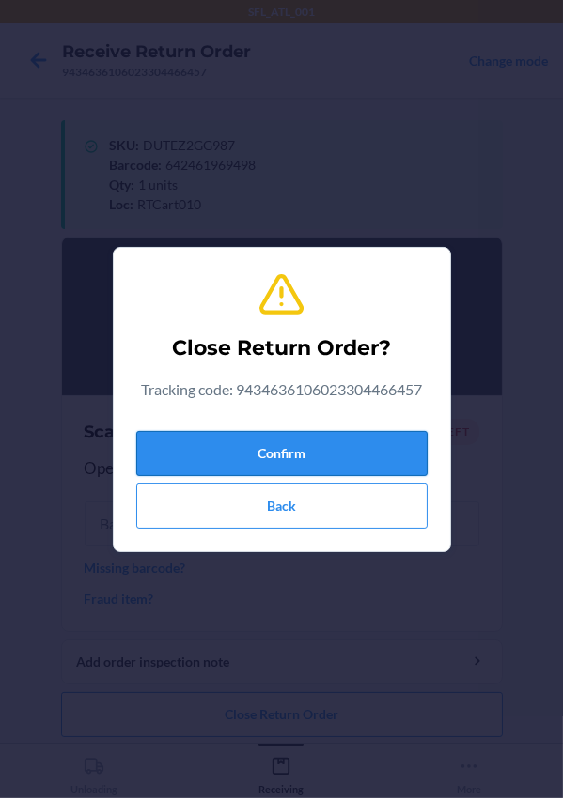
click at [264, 438] on button "Confirm" at bounding box center [281, 453] width 291 height 45
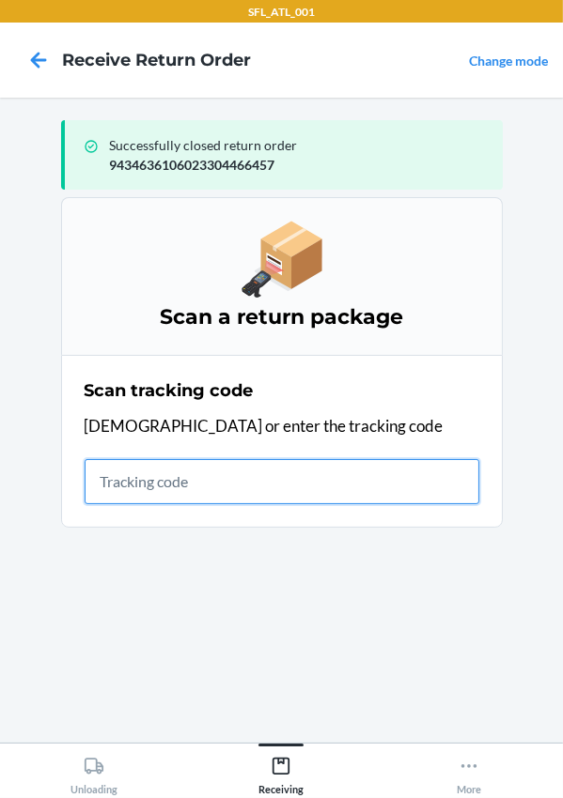
click at [194, 476] on input "text" at bounding box center [282, 481] width 395 height 45
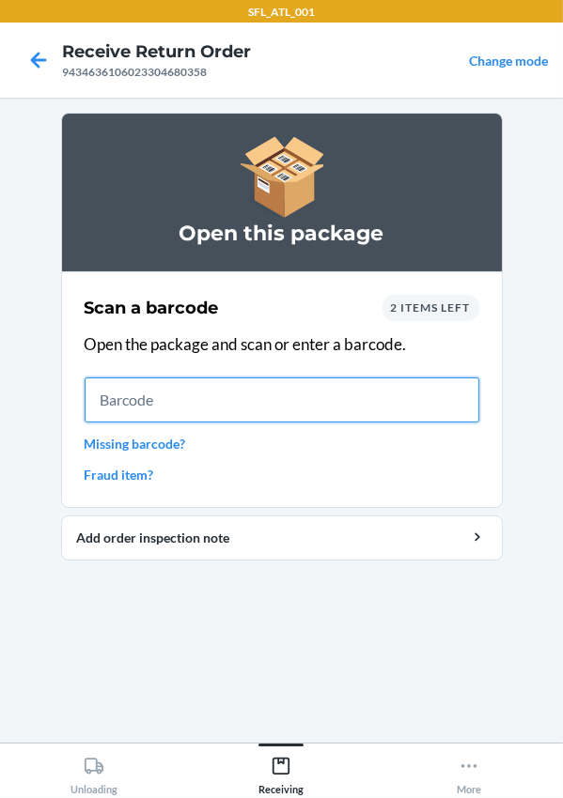
click at [185, 387] on input "text" at bounding box center [282, 400] width 395 height 45
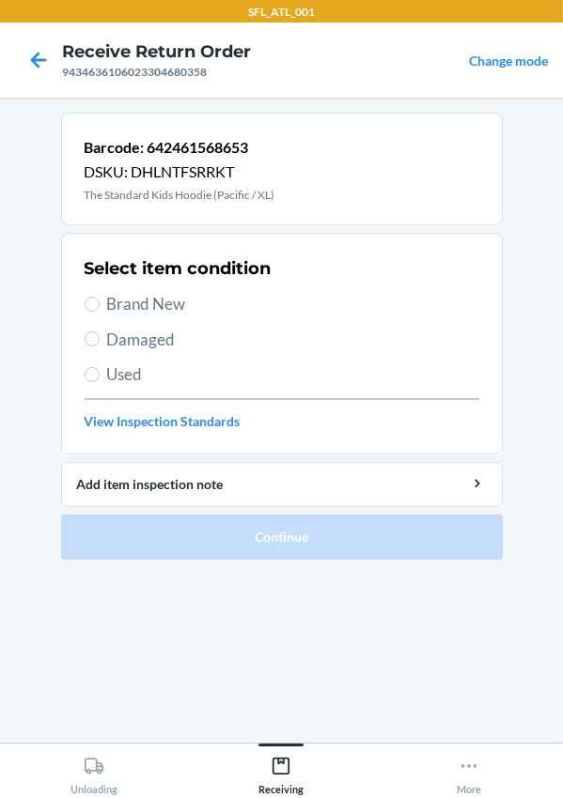
click at [123, 302] on span "Brand New" at bounding box center [293, 304] width 372 height 24
click at [100, 302] on input "Brand New" at bounding box center [92, 304] width 15 height 15
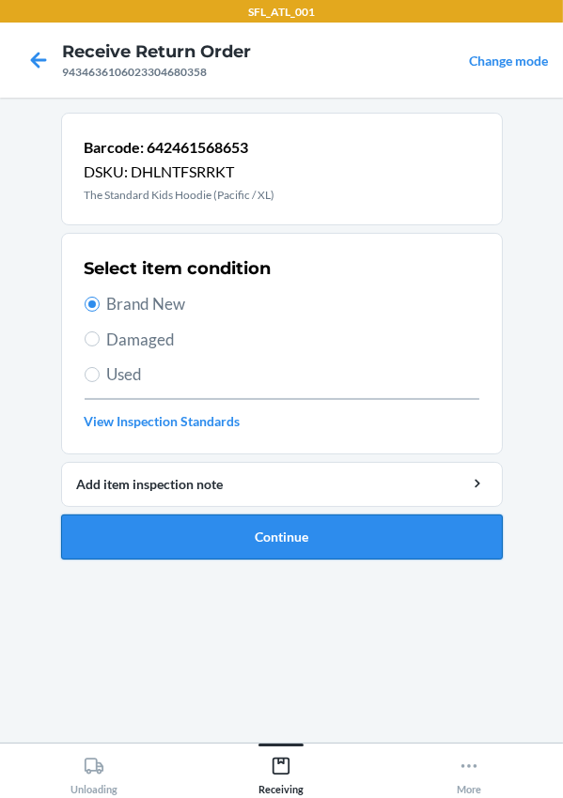
click at [293, 543] on button "Continue" at bounding box center [281, 537] width 441 height 45
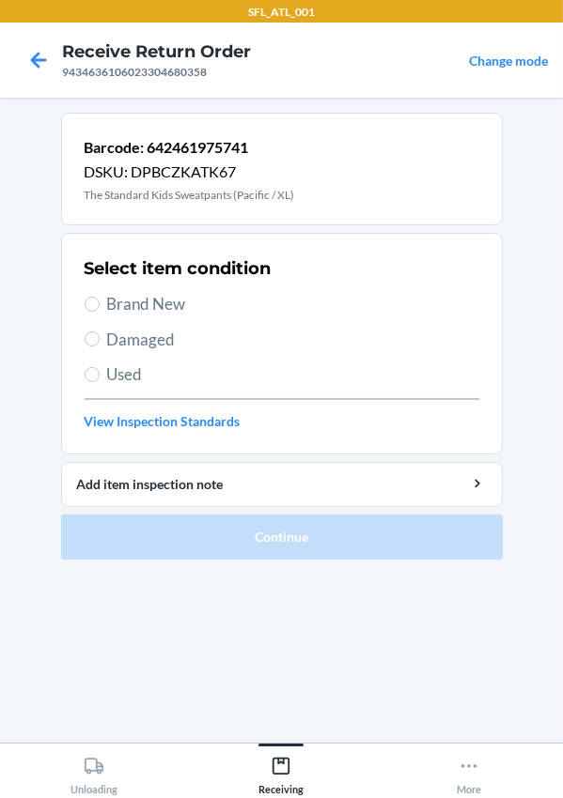
click at [180, 304] on span "Brand New" at bounding box center [293, 304] width 372 height 24
click at [100, 304] on input "Brand New" at bounding box center [92, 304] width 15 height 15
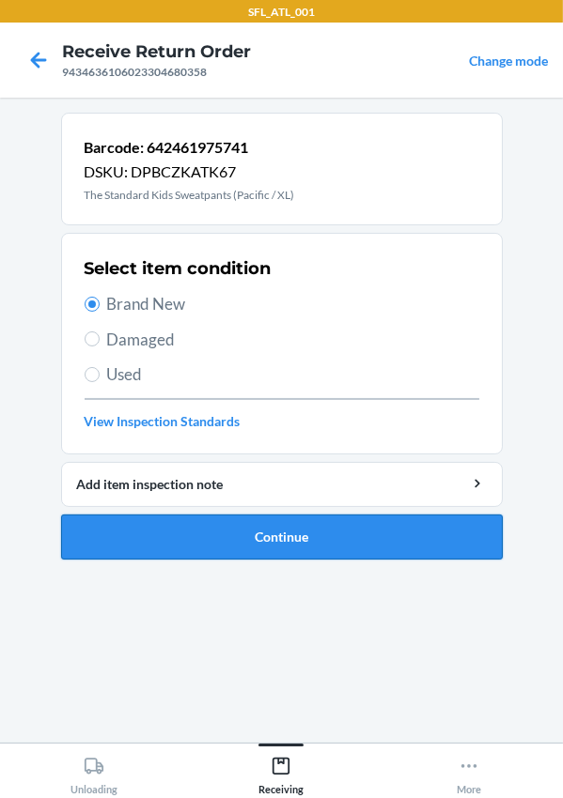
click at [243, 533] on button "Continue" at bounding box center [281, 537] width 441 height 45
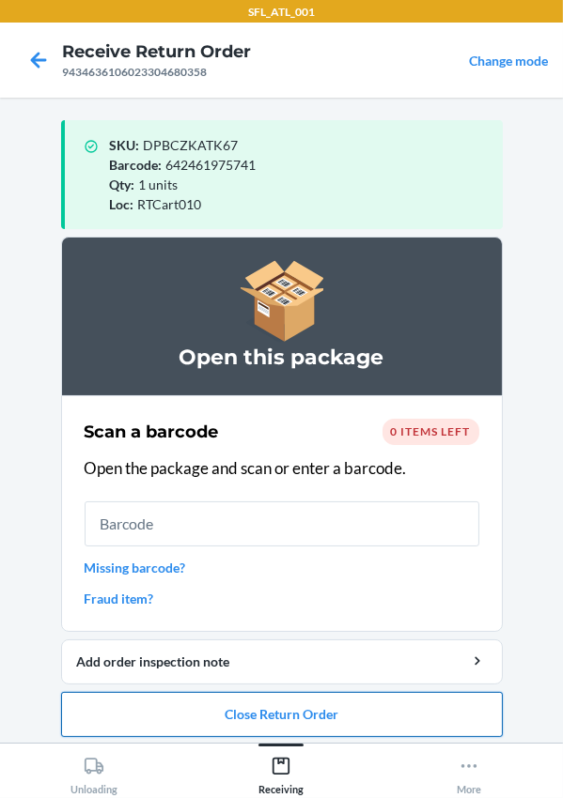
click at [284, 708] on button "Close Return Order" at bounding box center [281, 714] width 441 height 45
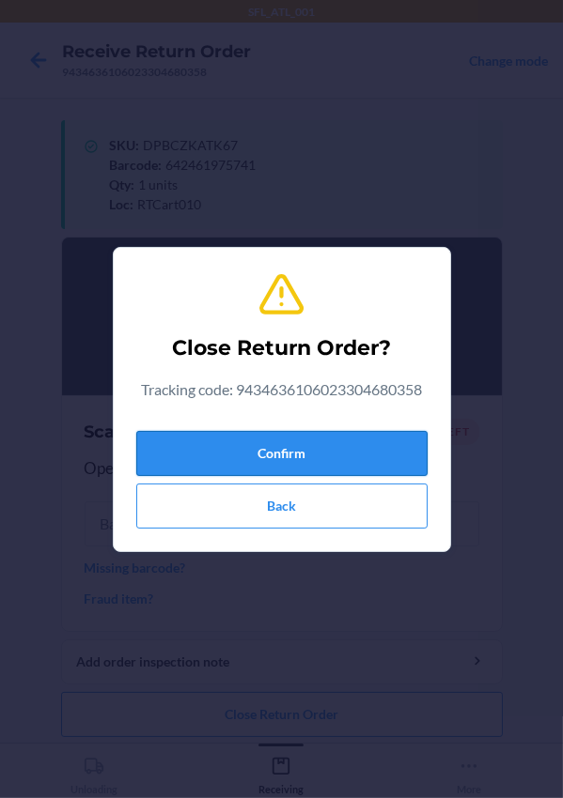
click at [251, 457] on button "Confirm" at bounding box center [281, 453] width 291 height 45
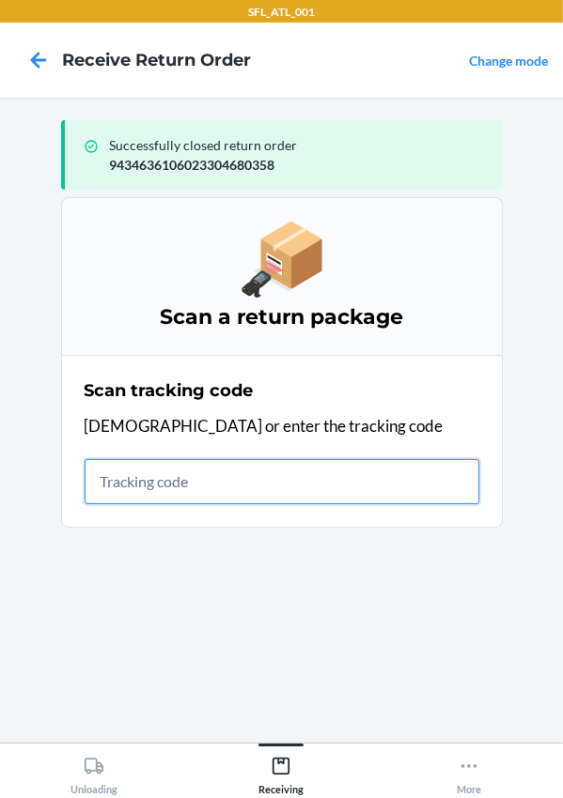
click at [171, 489] on input "text" at bounding box center [282, 481] width 395 height 45
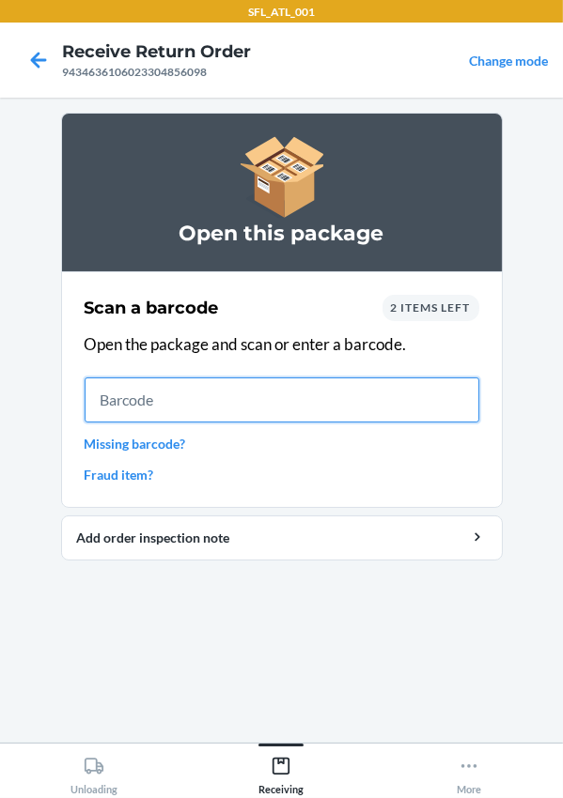
click at [167, 394] on input "text" at bounding box center [282, 400] width 395 height 45
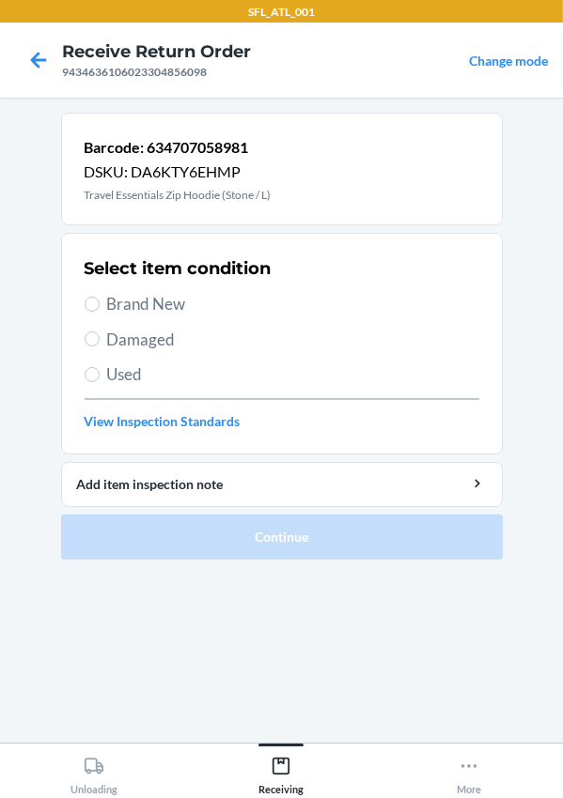
click at [120, 314] on span "Brand New" at bounding box center [293, 304] width 372 height 24
click at [100, 312] on input "Brand New" at bounding box center [92, 304] width 15 height 15
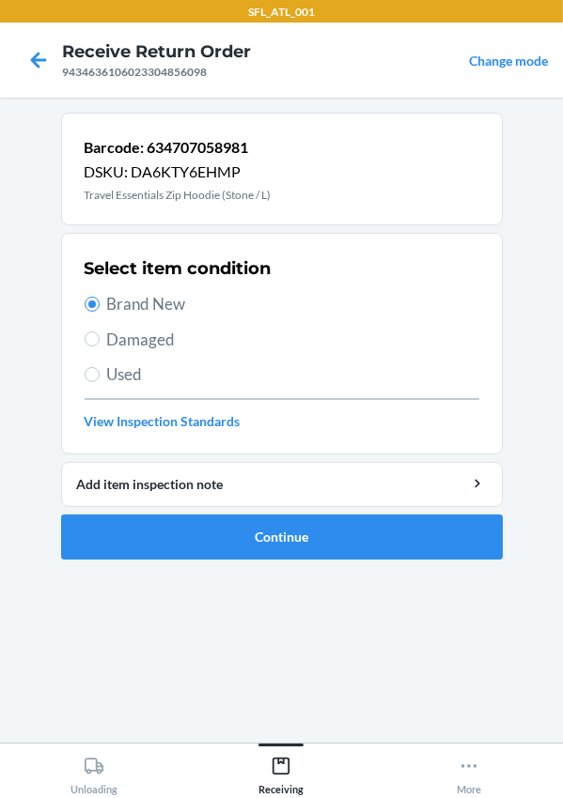
click at [206, 563] on ol "Barcode: 634707058981 DSKU: DA6KTY6EHMP Travel Essentials Zip Hoodie (Stone / L…" at bounding box center [281, 344] width 441 height 462
click at [230, 519] on button "Continue" at bounding box center [281, 537] width 441 height 45
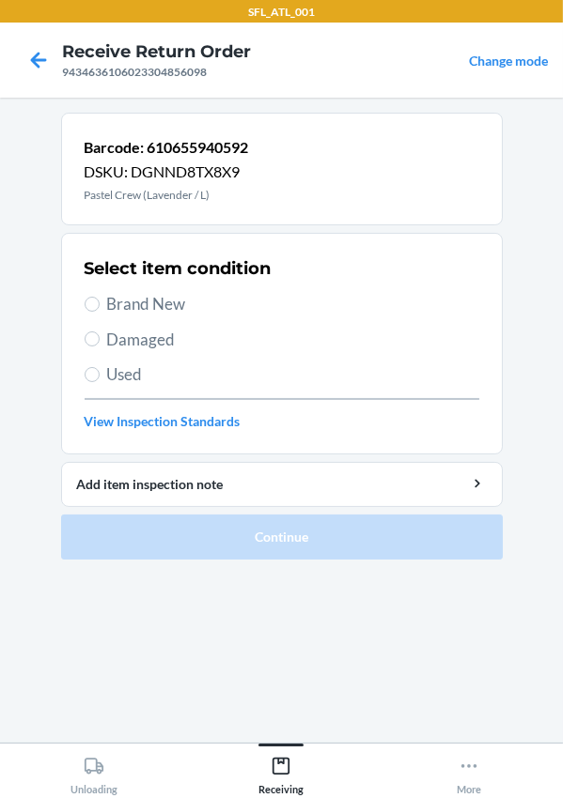
click at [141, 292] on span "Brand New" at bounding box center [293, 304] width 372 height 24
click at [100, 297] on input "Brand New" at bounding box center [92, 304] width 15 height 15
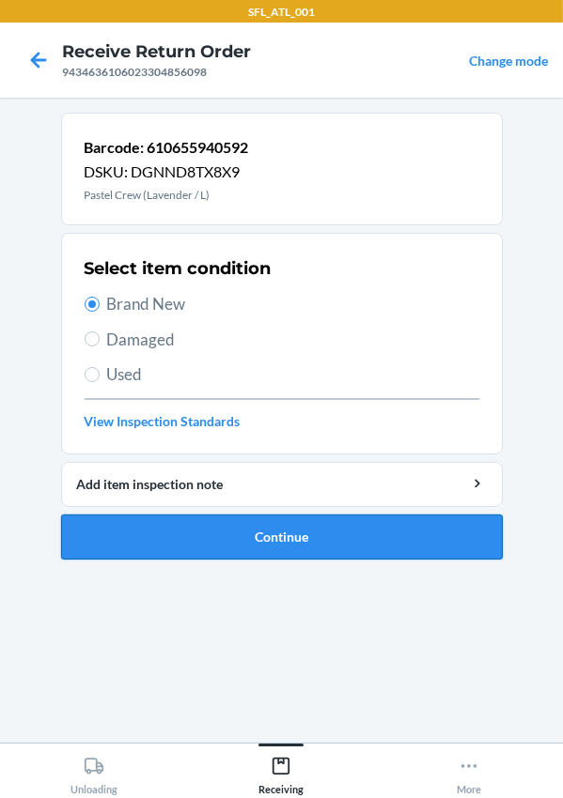
click at [240, 545] on button "Continue" at bounding box center [281, 537] width 441 height 45
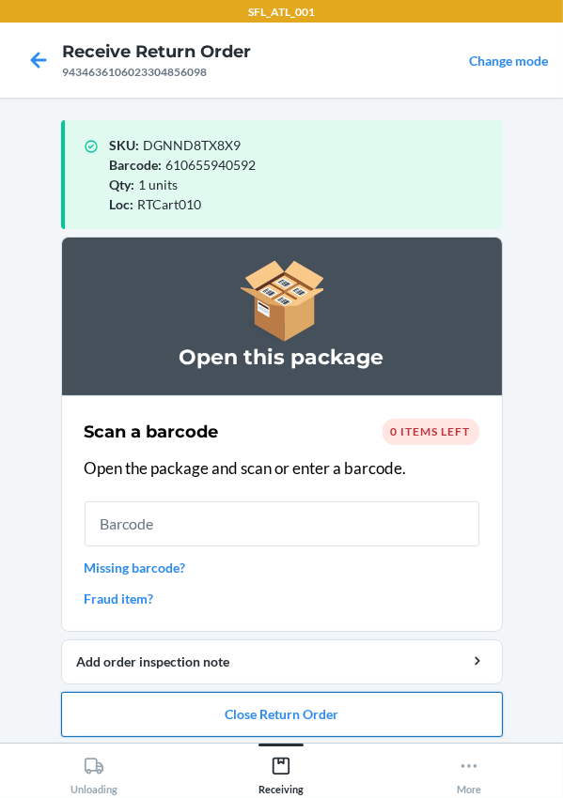
click at [287, 721] on button "Close Return Order" at bounding box center [281, 714] width 441 height 45
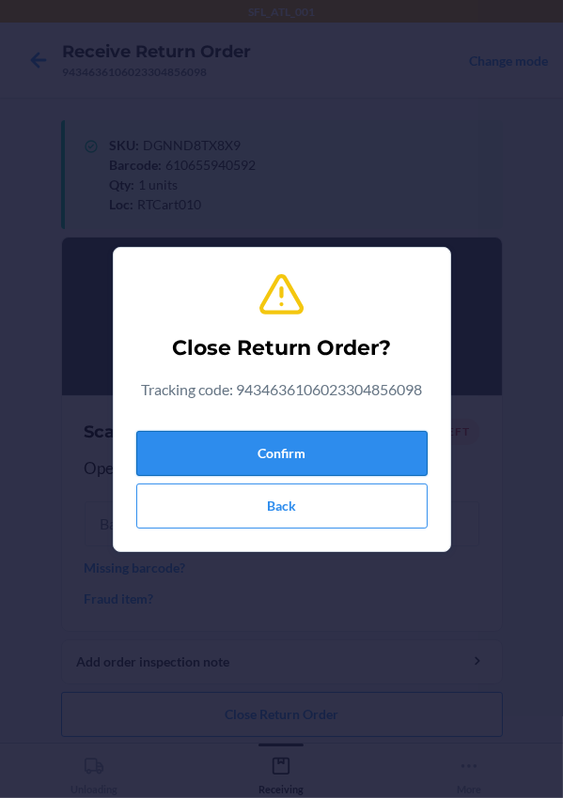
click at [263, 459] on button "Confirm" at bounding box center [281, 453] width 291 height 45
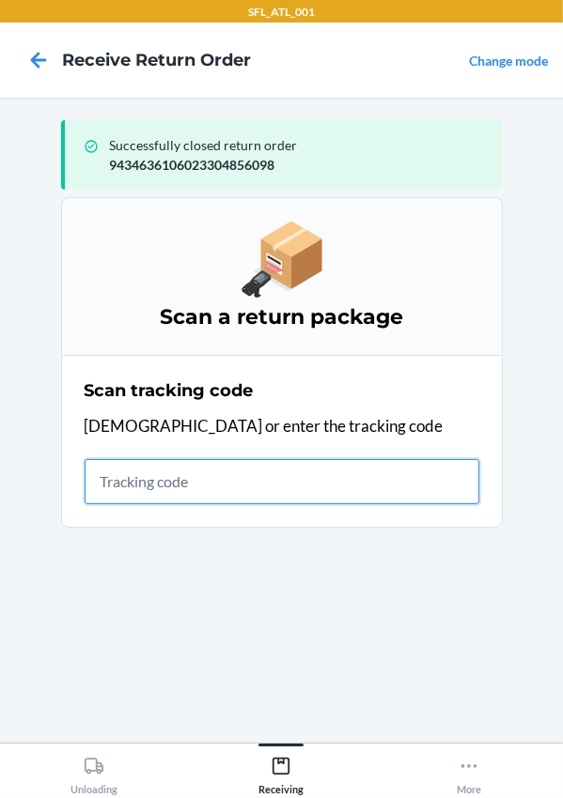
click at [161, 486] on input "text" at bounding box center [282, 481] width 395 height 45
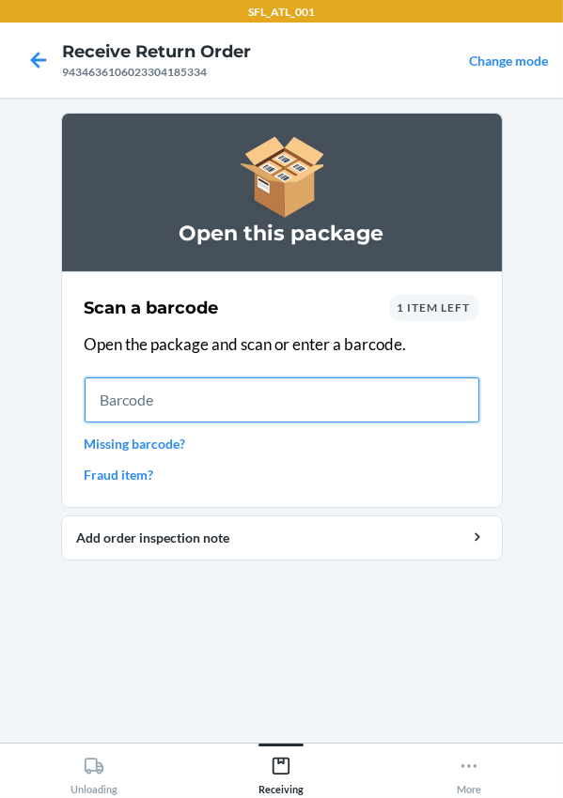
click at [140, 412] on input "text" at bounding box center [282, 400] width 395 height 45
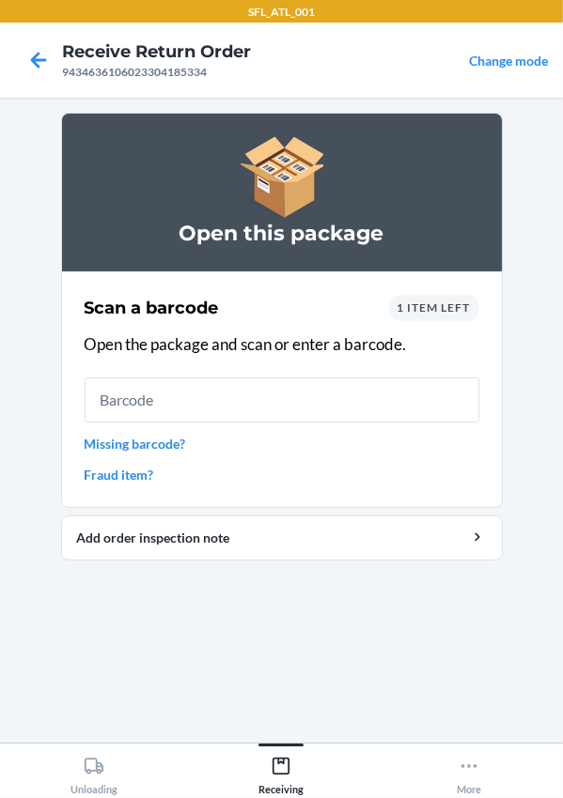
click at [437, 312] on span "1 item left" at bounding box center [433, 308] width 73 height 14
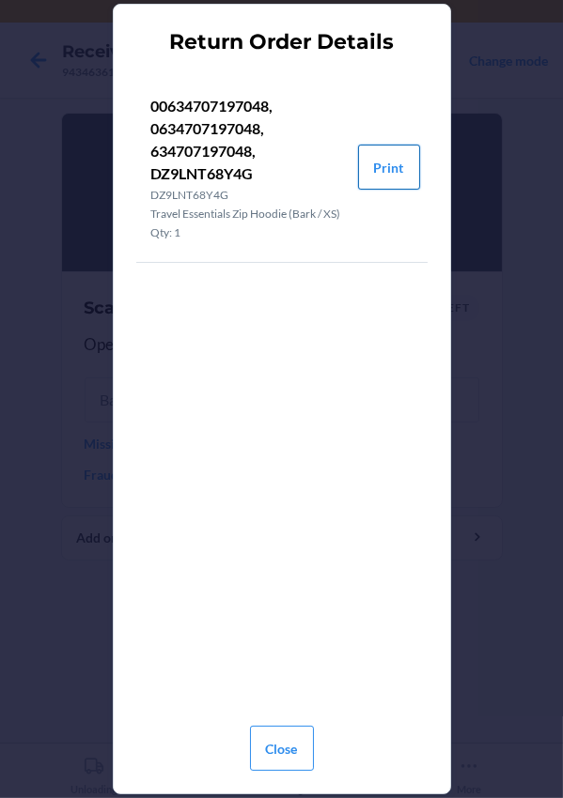
click at [372, 171] on button "Print" at bounding box center [389, 167] width 62 height 45
click at [469, 33] on div "Return Order Details 00634707197048, 0634707197048, 634707197048, DZ9LNT68Y4G D…" at bounding box center [281, 399] width 563 height 798
click at [288, 732] on button "Close" at bounding box center [282, 748] width 64 height 45
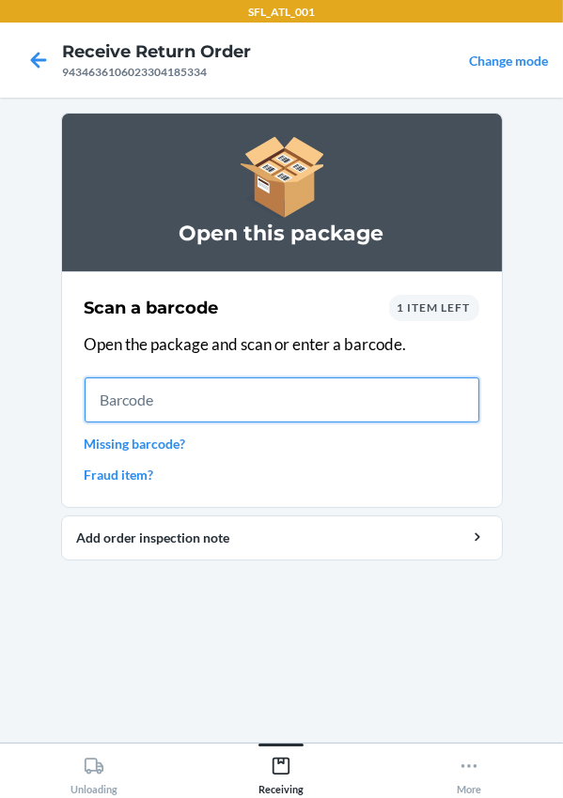
click at [168, 416] on input "text" at bounding box center [282, 400] width 395 height 45
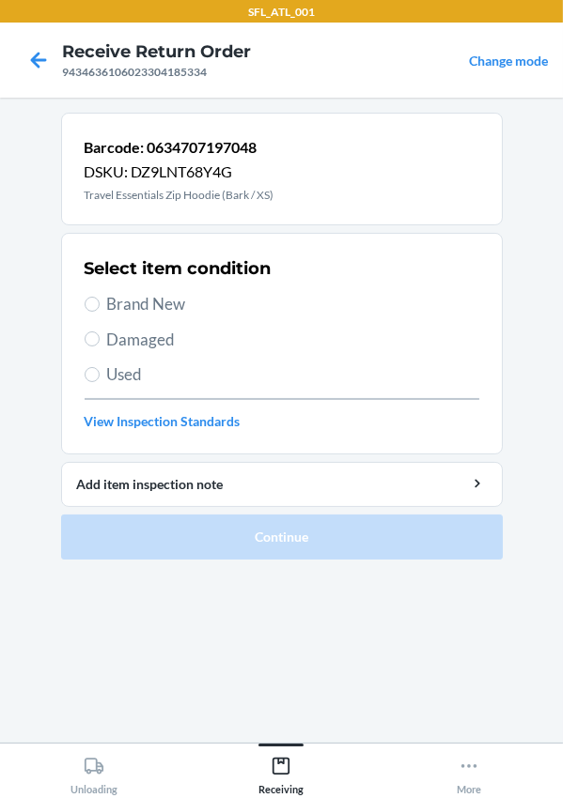
click at [115, 314] on span "Brand New" at bounding box center [293, 304] width 372 height 24
click at [100, 312] on input "Brand New" at bounding box center [92, 304] width 15 height 15
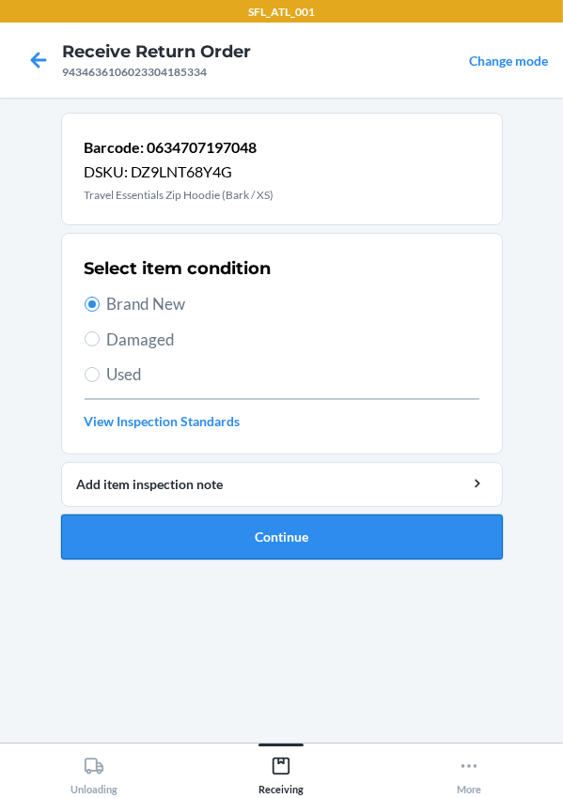
click at [179, 525] on button "Continue" at bounding box center [281, 537] width 441 height 45
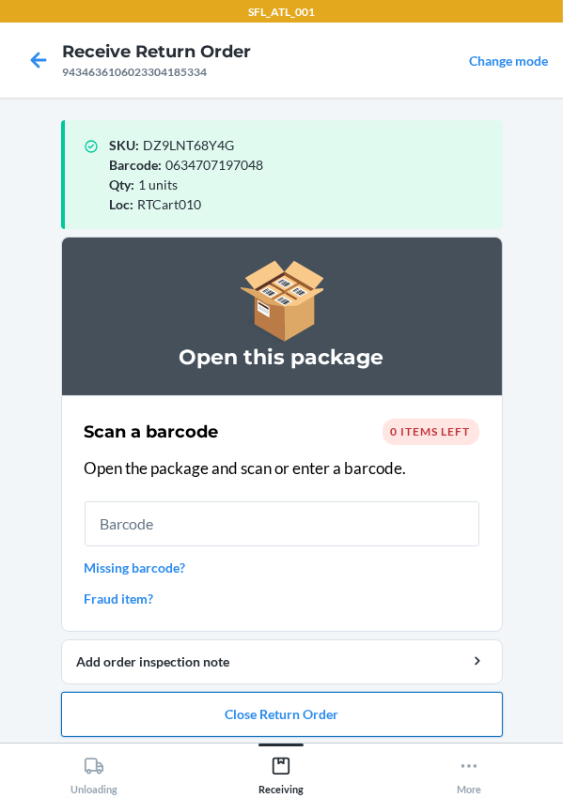
click at [277, 706] on button "Close Return Order" at bounding box center [281, 714] width 441 height 45
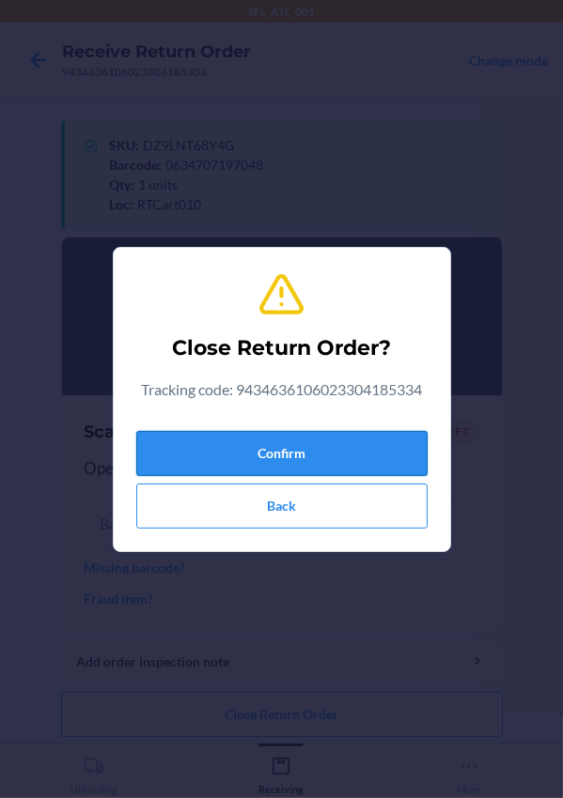
click at [301, 457] on button "Confirm" at bounding box center [281, 453] width 291 height 45
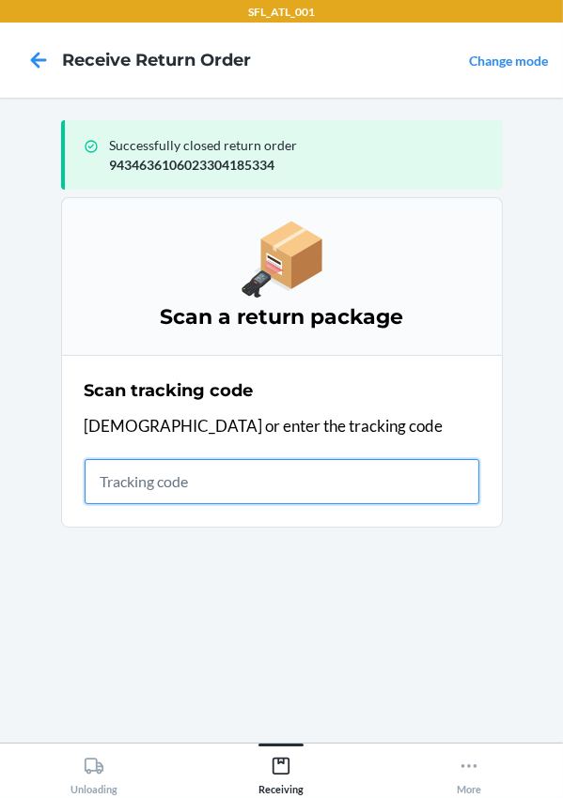
click at [228, 486] on input "text" at bounding box center [282, 481] width 395 height 45
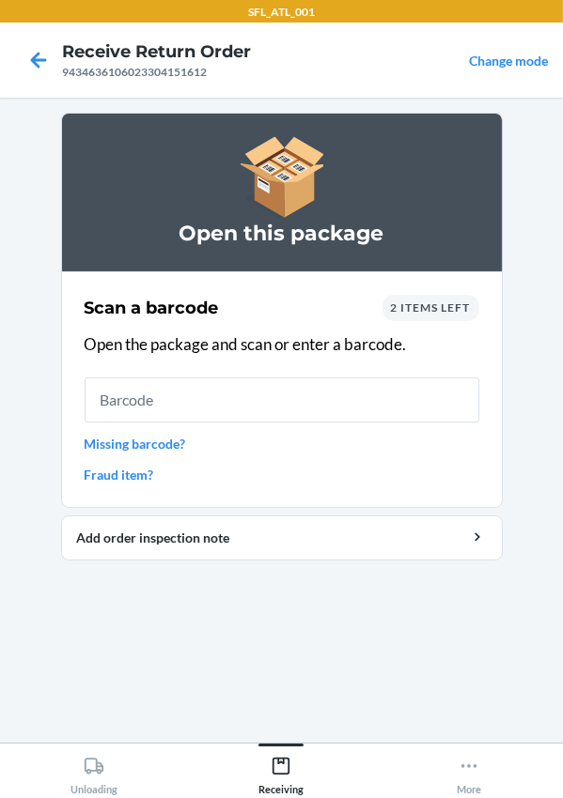
click at [479, 471] on section "Scan a barcode 2 items left Open the package and scan or enter a barcode. Missi…" at bounding box center [281, 389] width 441 height 237
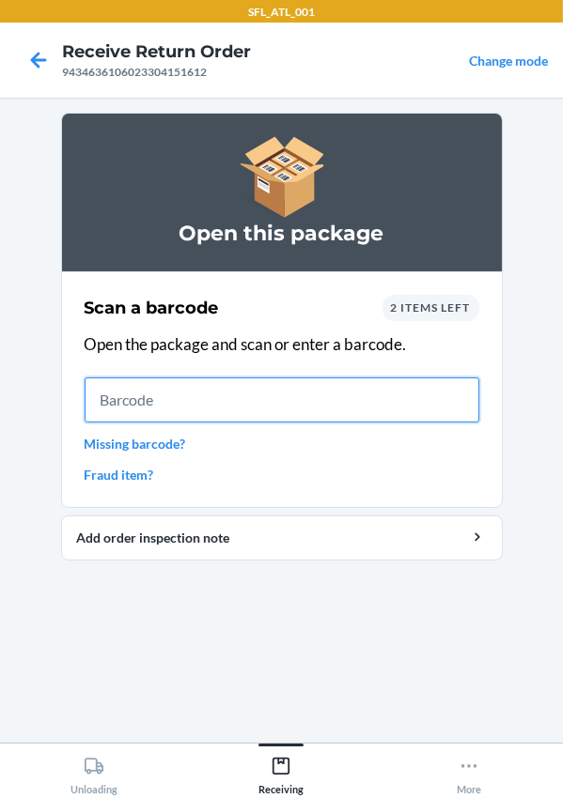
click at [155, 400] on input "text" at bounding box center [282, 400] width 395 height 45
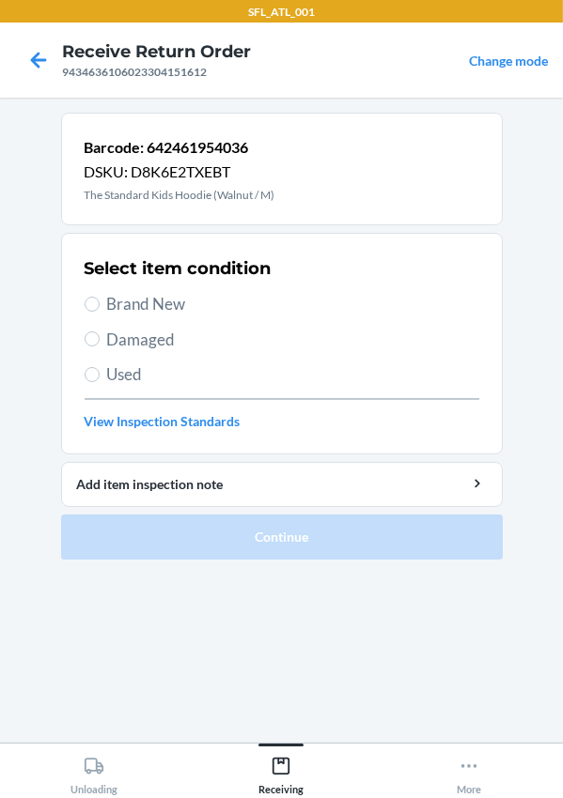
click at [134, 301] on span "Brand New" at bounding box center [293, 304] width 372 height 24
click at [100, 301] on input "Brand New" at bounding box center [92, 304] width 15 height 15
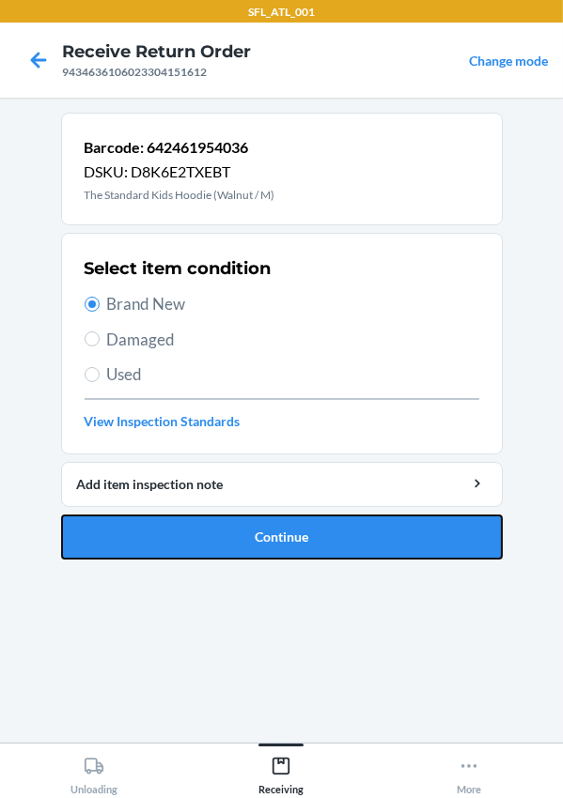
click at [257, 543] on button "Continue" at bounding box center [281, 537] width 441 height 45
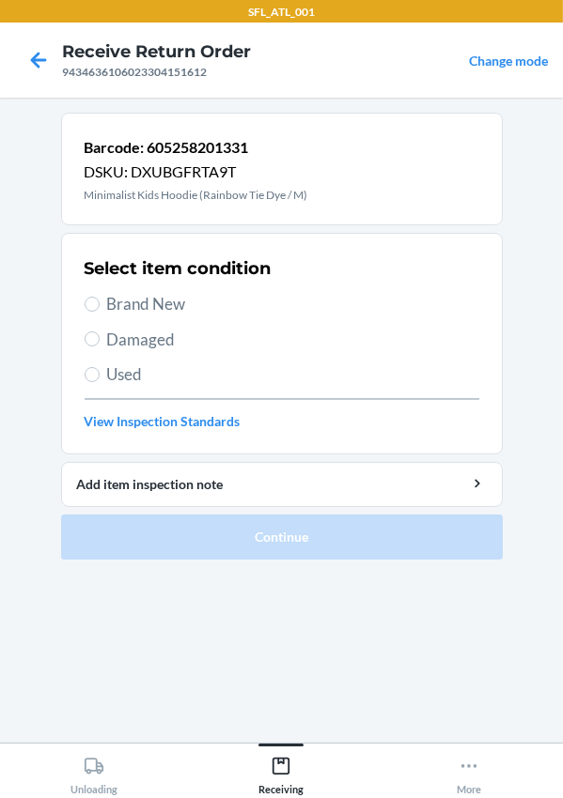
click at [100, 301] on label "Brand New" at bounding box center [282, 304] width 395 height 24
click at [100, 301] on input "Brand New" at bounding box center [92, 304] width 15 height 15
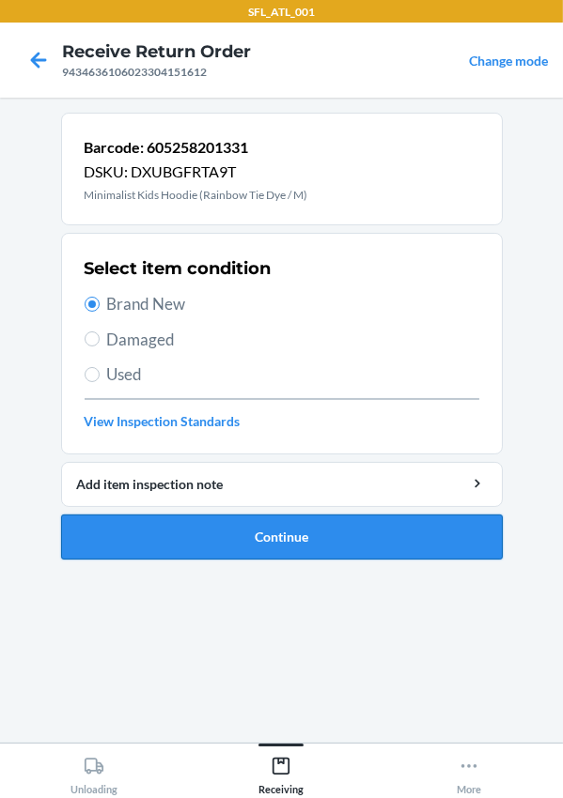
click at [327, 542] on button "Continue" at bounding box center [281, 537] width 441 height 45
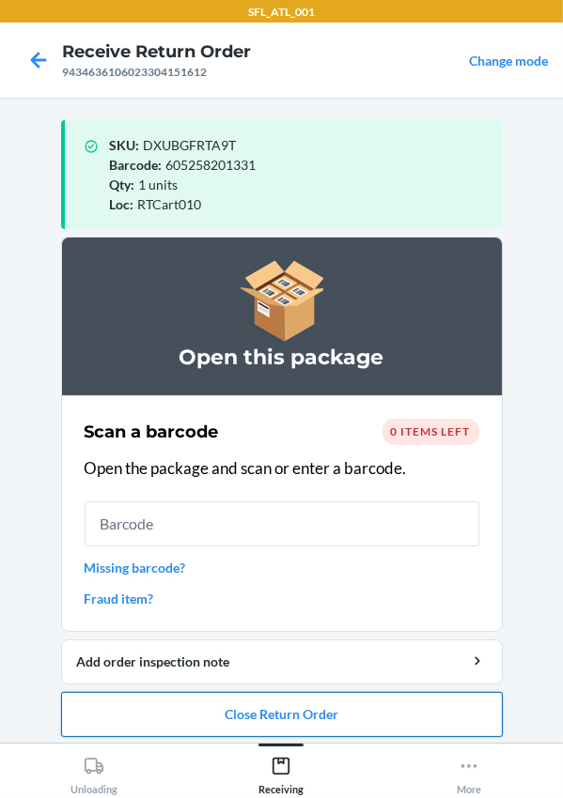
click at [258, 713] on button "Close Return Order" at bounding box center [281, 714] width 441 height 45
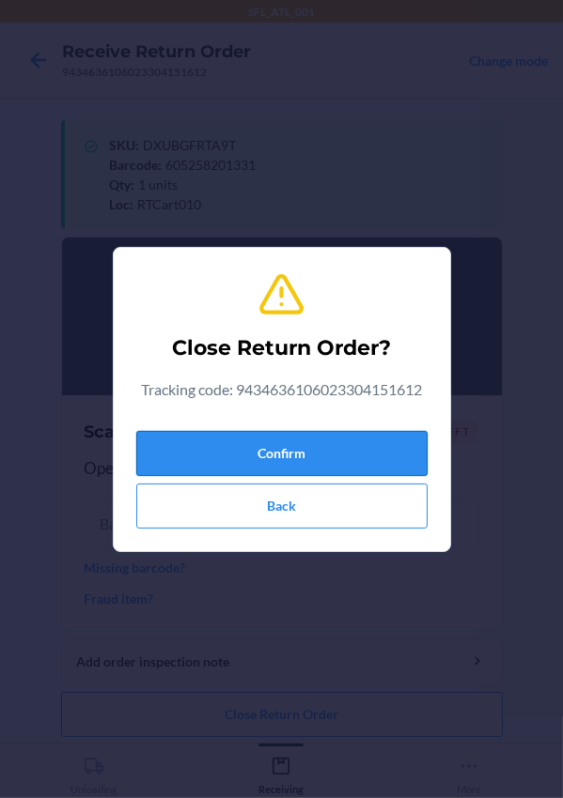
click at [275, 451] on button "Confirm" at bounding box center [281, 453] width 291 height 45
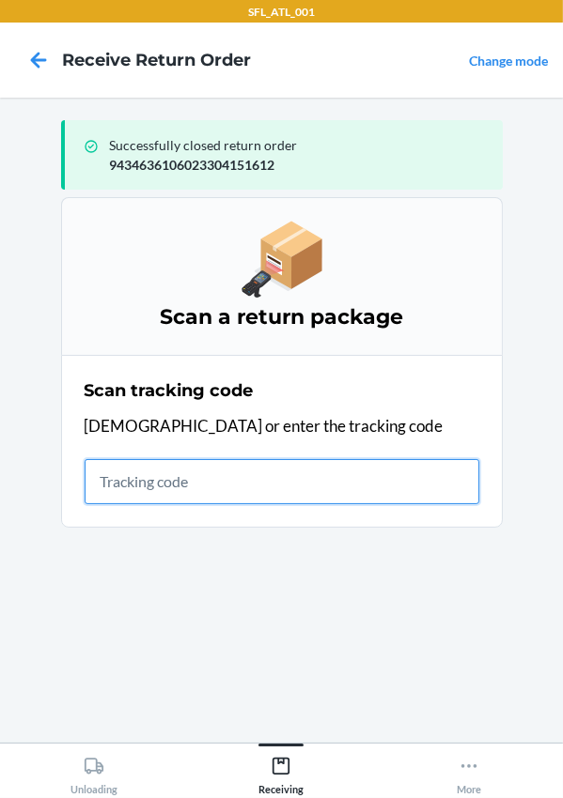
click at [225, 484] on input "text" at bounding box center [282, 481] width 395 height 45
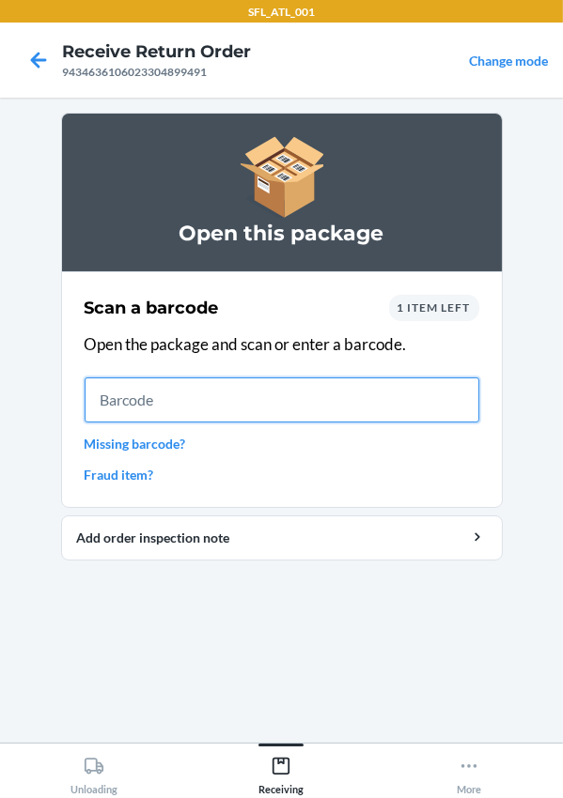
click at [156, 379] on input "text" at bounding box center [282, 400] width 395 height 45
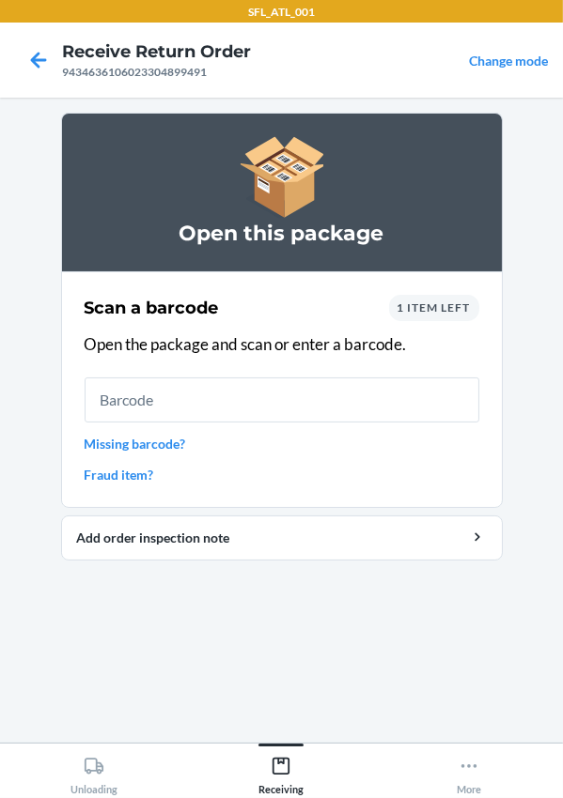
click at [416, 311] on span "1 item left" at bounding box center [433, 308] width 73 height 14
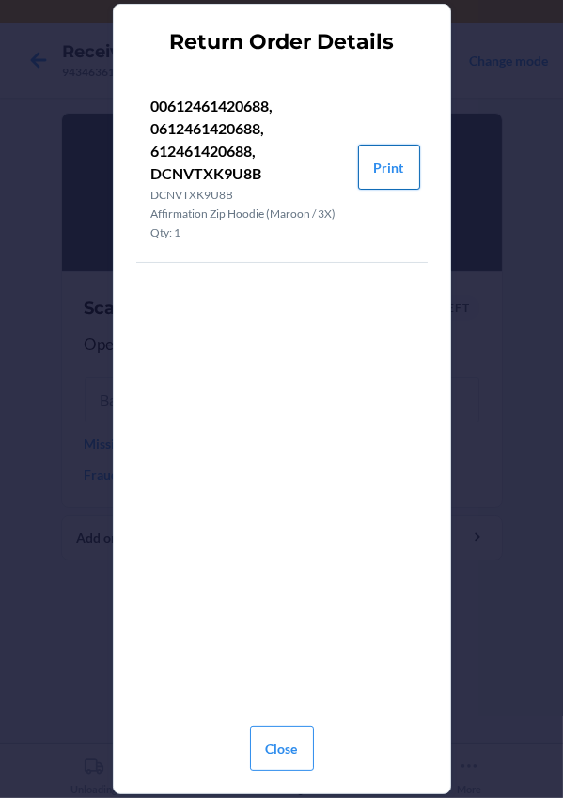
click at [385, 175] on button "Print" at bounding box center [389, 167] width 62 height 45
click at [285, 760] on button "Close" at bounding box center [282, 748] width 64 height 45
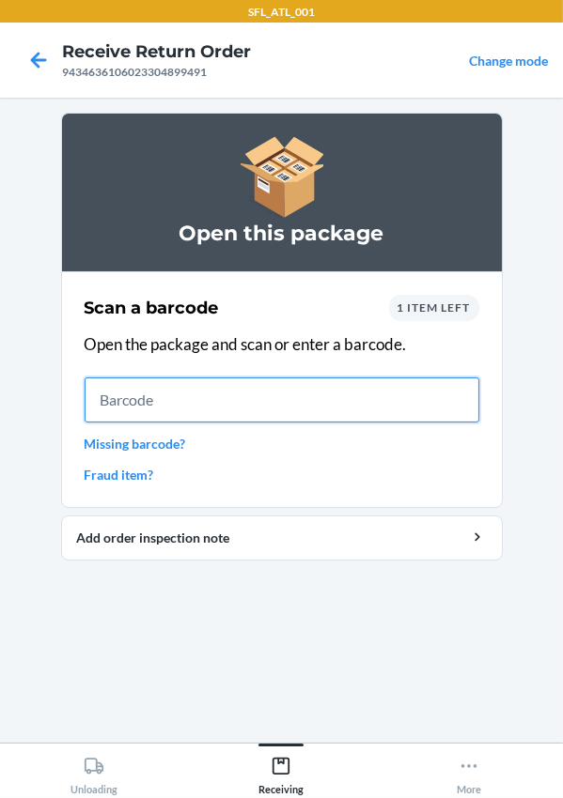
click at [194, 413] on input "text" at bounding box center [282, 400] width 395 height 45
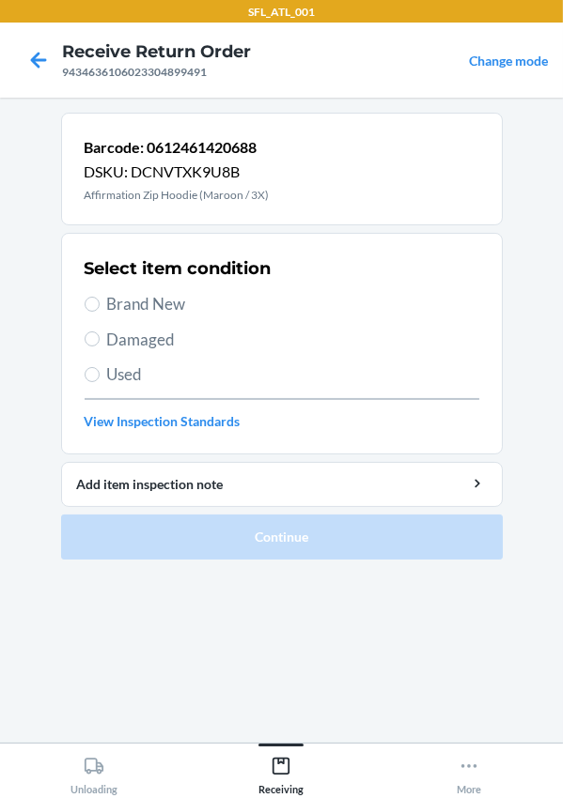
click at [133, 369] on span "Used" at bounding box center [293, 375] width 372 height 24
click at [100, 369] on input "Used" at bounding box center [92, 374] width 15 height 15
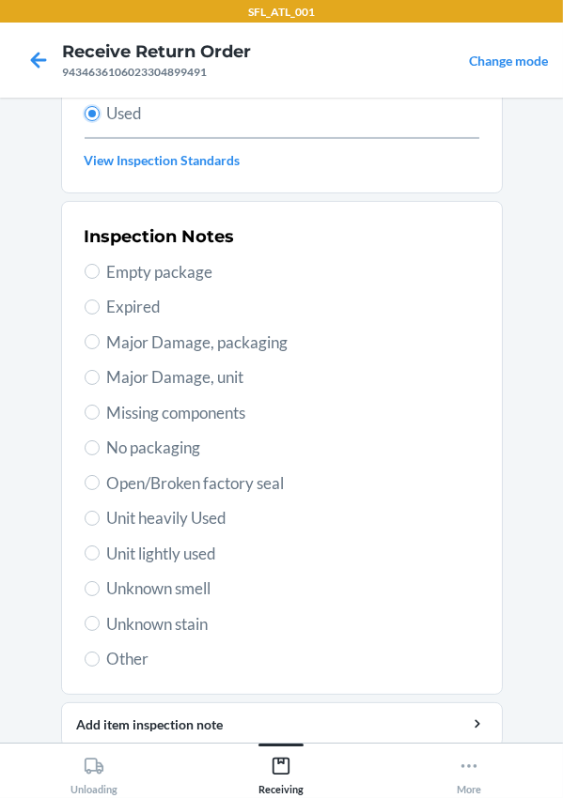
scroll to position [331, 0]
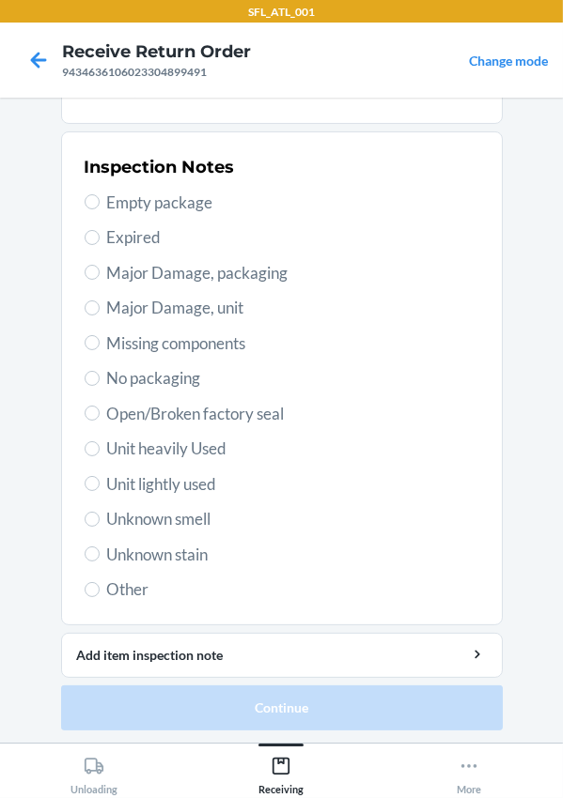
drag, startPoint x: 139, startPoint y: 444, endPoint x: 146, endPoint y: 554, distance: 110.1
click at [140, 444] on span "Unit heavily Used" at bounding box center [293, 449] width 372 height 24
click at [100, 444] on input "Unit heavily Used" at bounding box center [92, 448] width 15 height 15
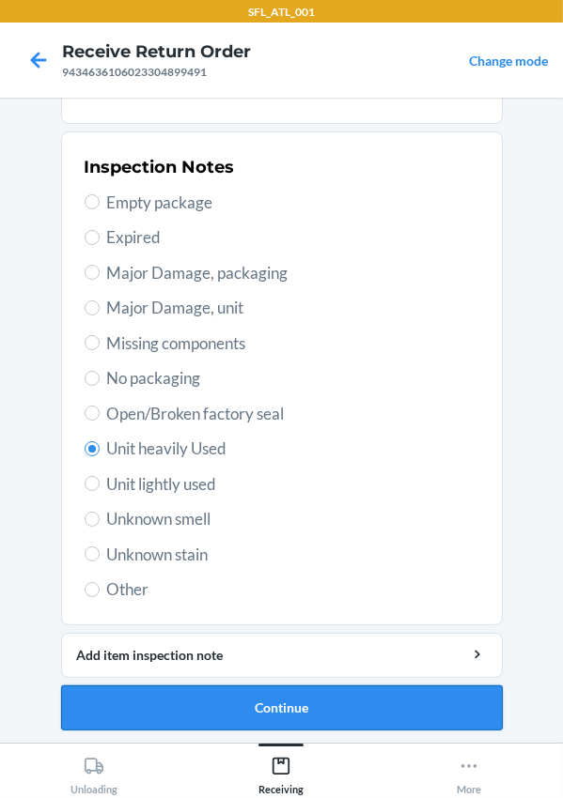
click at [224, 699] on button "Continue" at bounding box center [281, 708] width 441 height 45
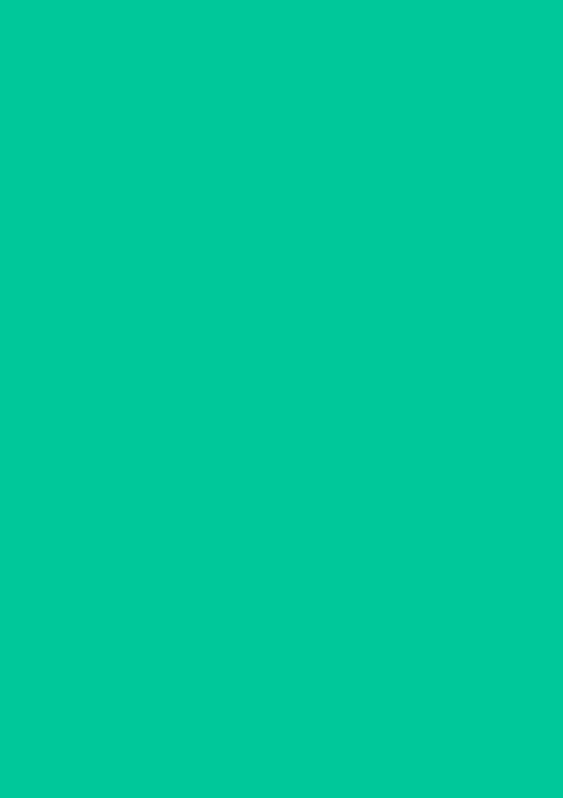
scroll to position [0, 0]
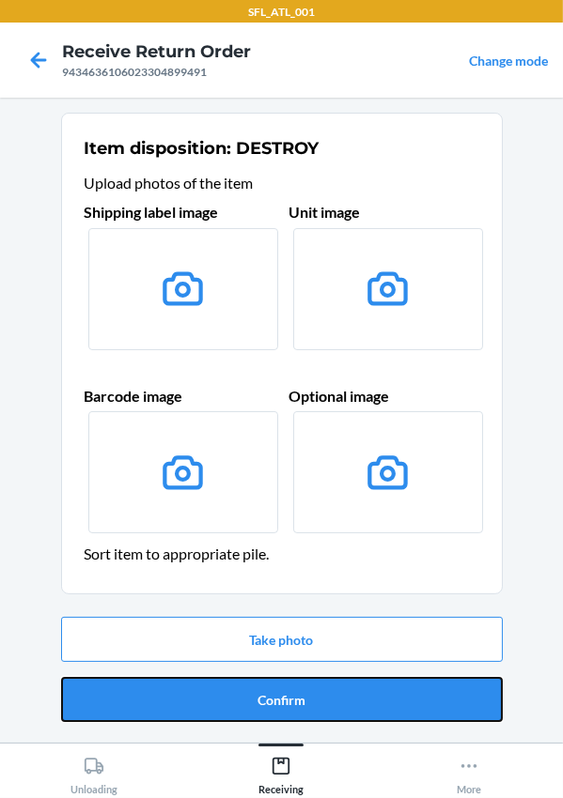
click at [282, 699] on button "Confirm" at bounding box center [281, 699] width 441 height 45
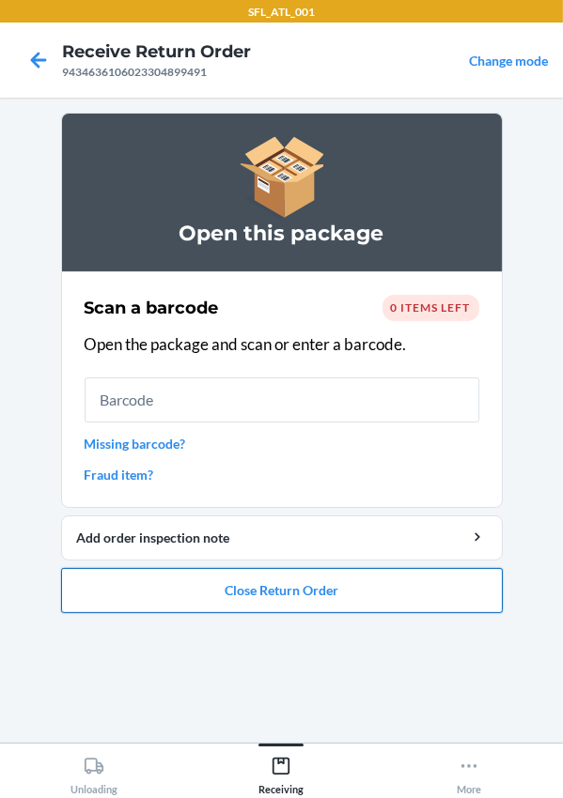
click at [226, 593] on button "Close Return Order" at bounding box center [281, 590] width 441 height 45
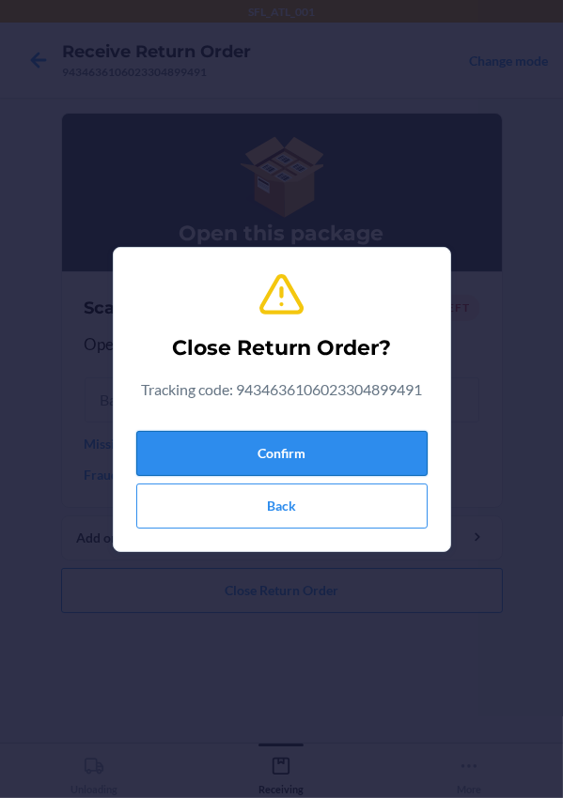
click at [239, 454] on button "Confirm" at bounding box center [281, 453] width 291 height 45
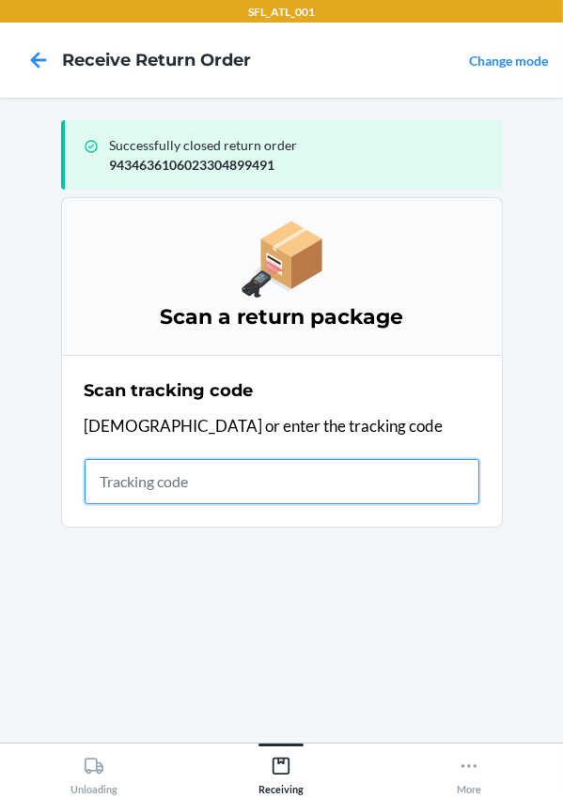
click at [212, 497] on input "text" at bounding box center [282, 481] width 395 height 45
click at [402, 488] on input "420302599434636106023304193674" at bounding box center [282, 481] width 395 height 45
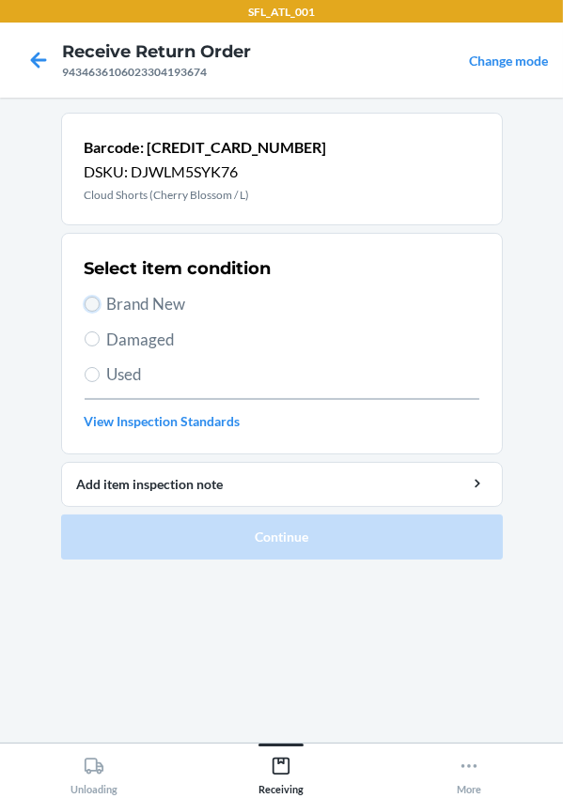
click at [87, 307] on input "Brand New" at bounding box center [92, 304] width 15 height 15
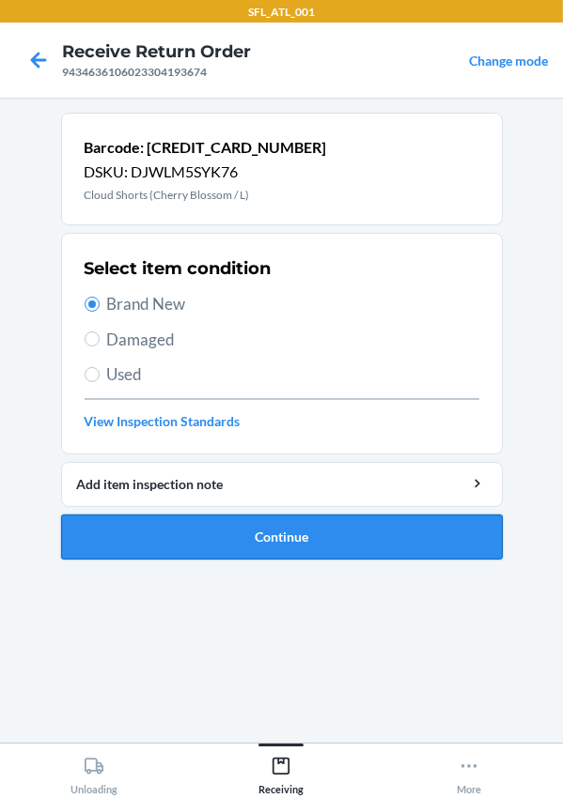
click at [221, 528] on button "Continue" at bounding box center [281, 537] width 441 height 45
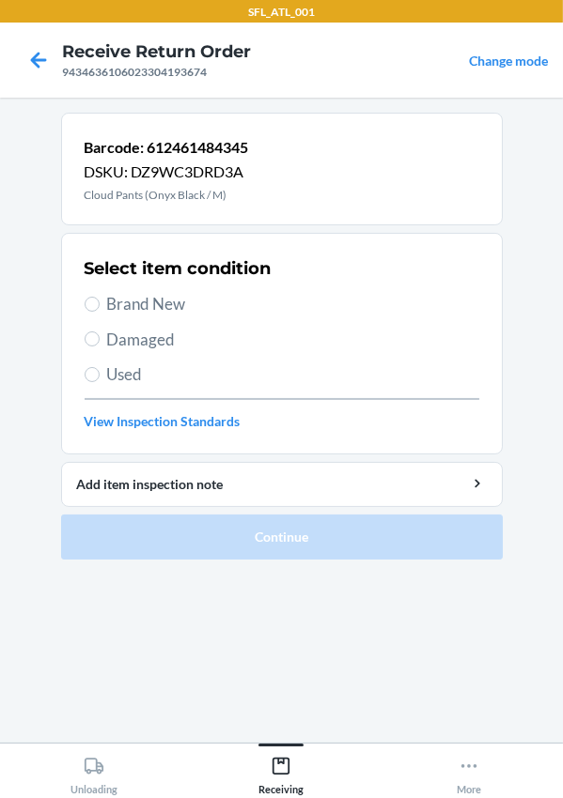
click at [254, 342] on span "Damaged" at bounding box center [293, 340] width 372 height 24
click at [100, 342] on input "Damaged" at bounding box center [92, 339] width 15 height 15
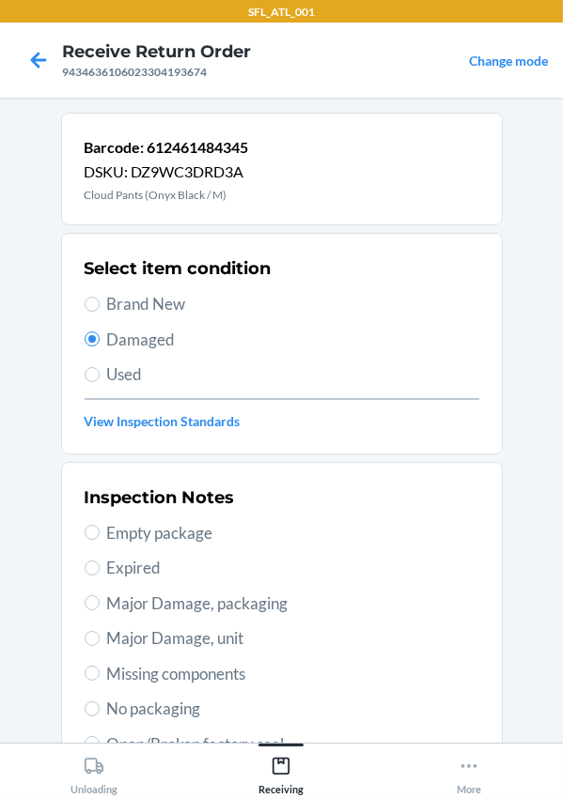
click at [150, 301] on span "Brand New" at bounding box center [293, 304] width 372 height 24
click at [100, 301] on input "Brand New" at bounding box center [92, 304] width 15 height 15
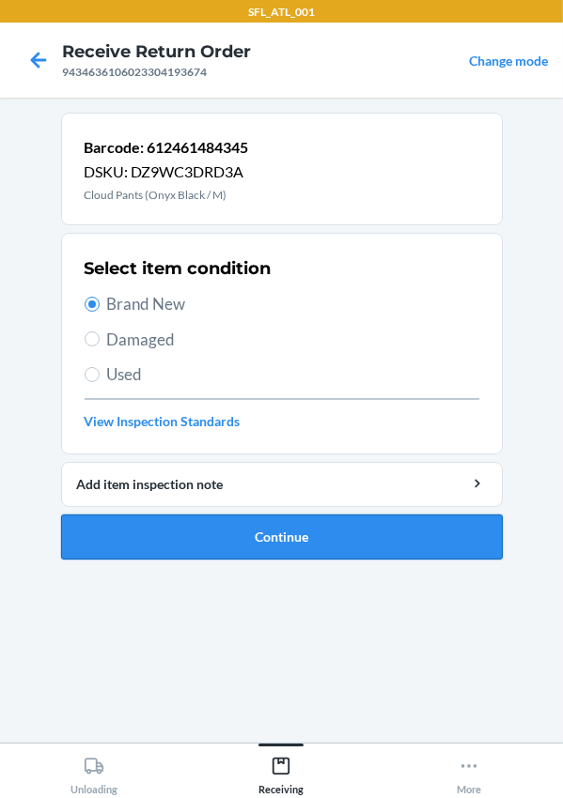
click at [276, 530] on button "Continue" at bounding box center [281, 537] width 441 height 45
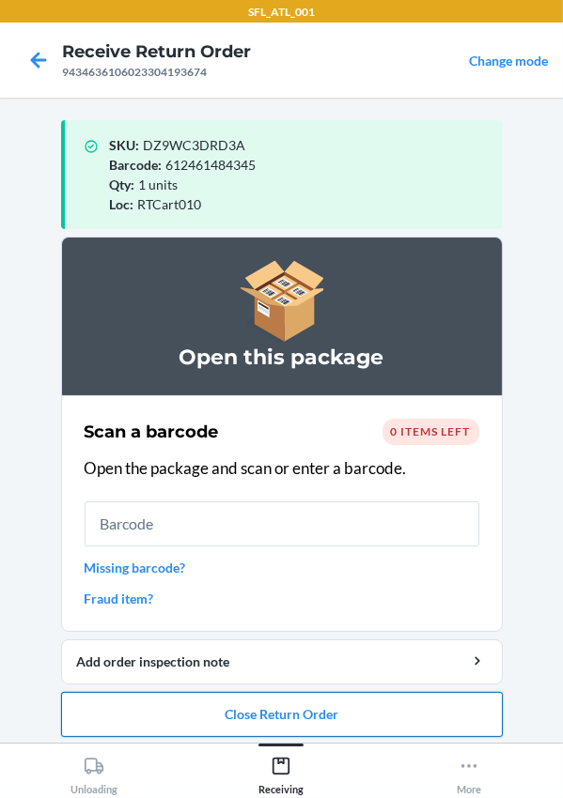
click at [326, 709] on button "Close Return Order" at bounding box center [281, 714] width 441 height 45
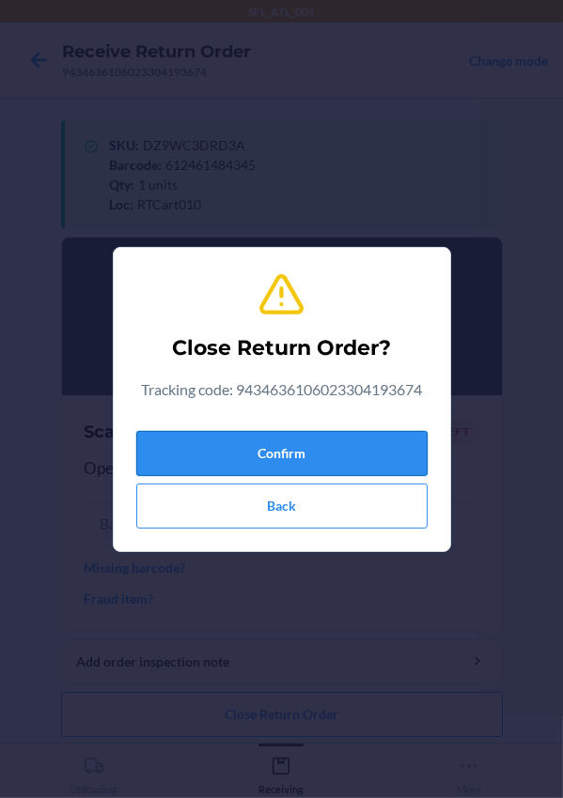
click at [271, 454] on button "Confirm" at bounding box center [281, 453] width 291 height 45
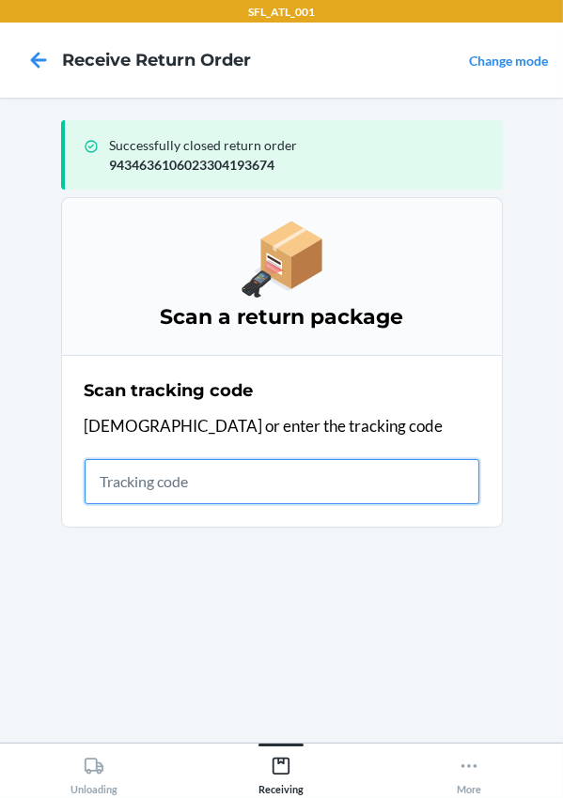
drag, startPoint x: 168, startPoint y: 477, endPoint x: 159, endPoint y: 465, distance: 15.4
click at [164, 478] on input "text" at bounding box center [282, 481] width 395 height 45
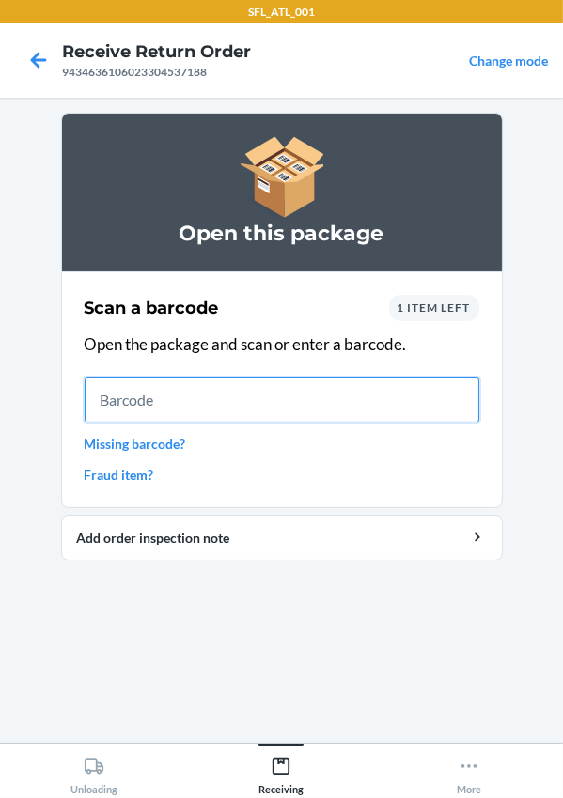
click at [216, 402] on input "text" at bounding box center [282, 400] width 395 height 45
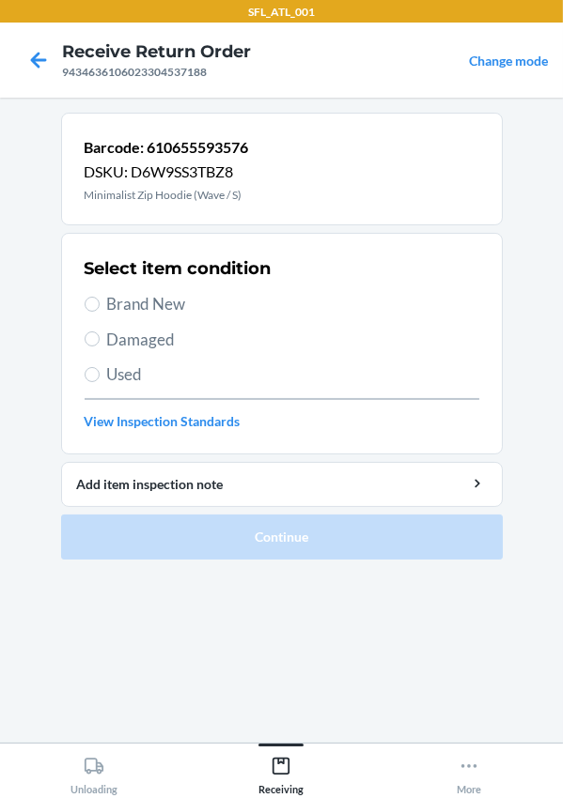
drag, startPoint x: 145, startPoint y: 303, endPoint x: 160, endPoint y: 343, distance: 42.2
click at [147, 305] on span "Brand New" at bounding box center [293, 304] width 372 height 24
click at [100, 305] on input "Brand New" at bounding box center [92, 304] width 15 height 15
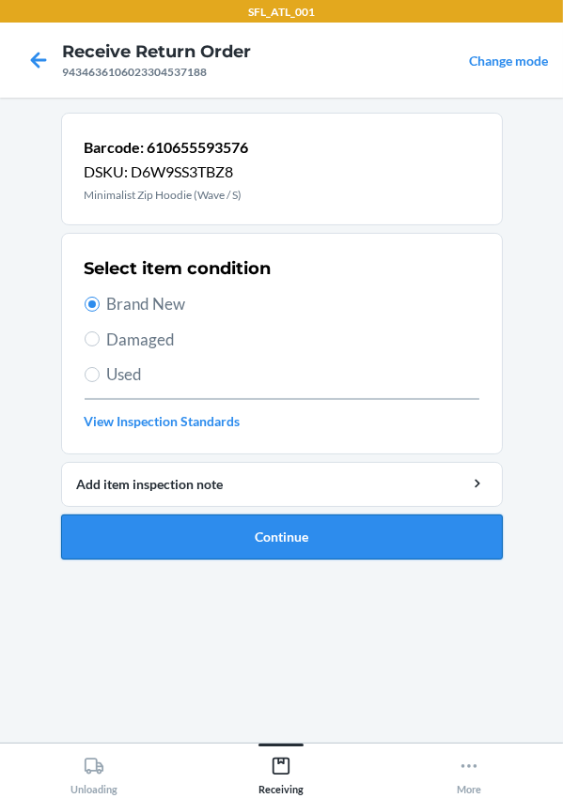
click at [233, 539] on button "Continue" at bounding box center [281, 537] width 441 height 45
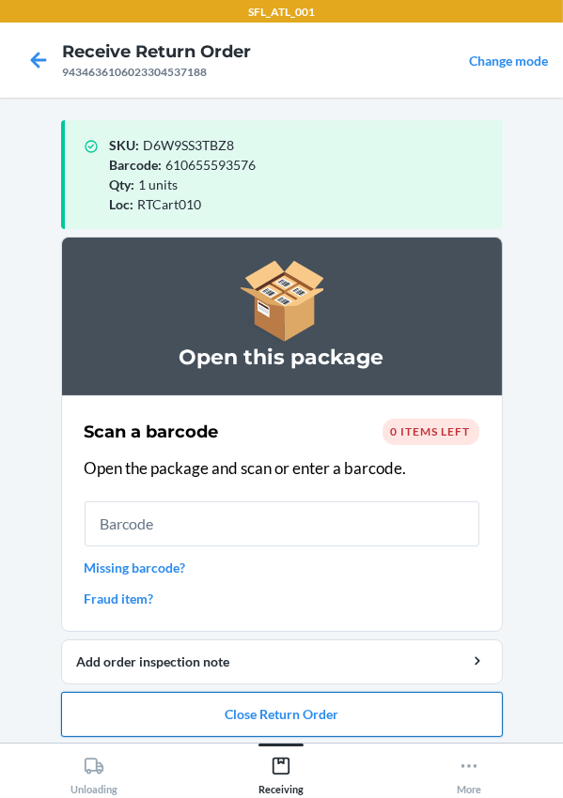
click at [238, 710] on button "Close Return Order" at bounding box center [281, 714] width 441 height 45
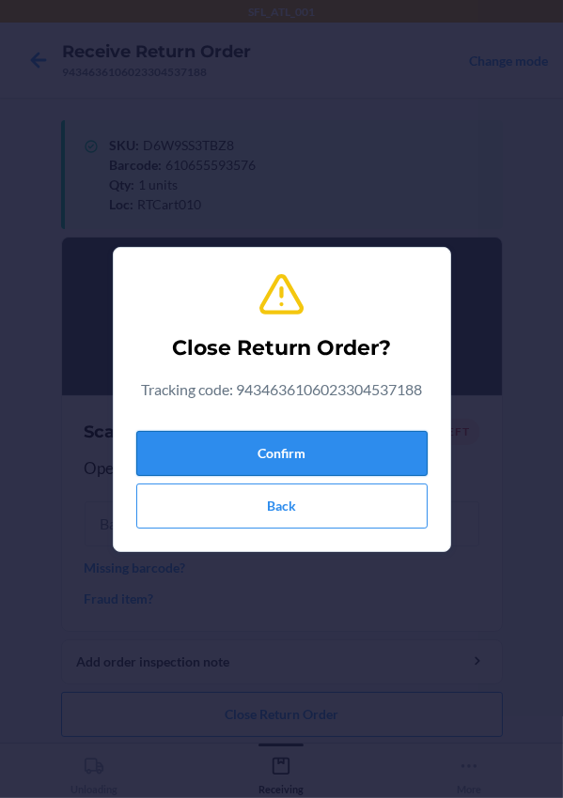
click at [246, 461] on button "Confirm" at bounding box center [281, 453] width 291 height 45
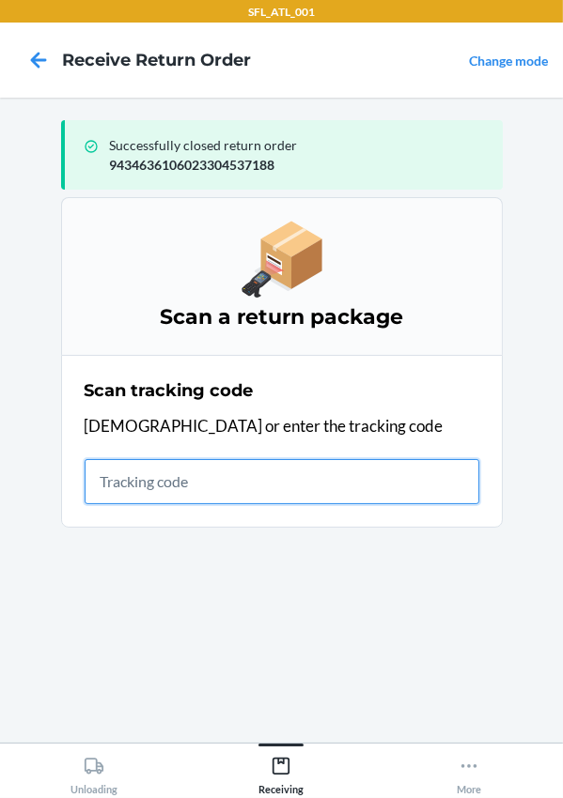
click at [116, 493] on input "text" at bounding box center [282, 481] width 395 height 45
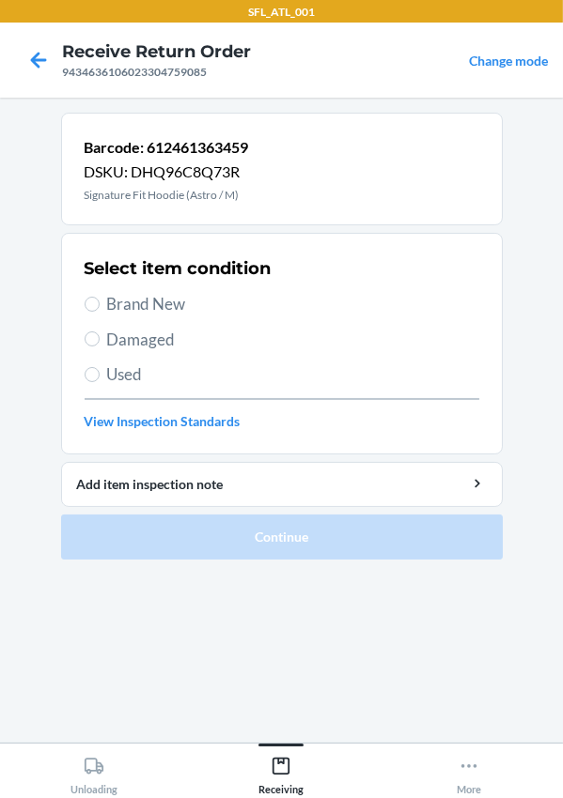
drag, startPoint x: 139, startPoint y: 296, endPoint x: 199, endPoint y: 355, distance: 84.4
click at [142, 296] on span "Brand New" at bounding box center [293, 304] width 372 height 24
click at [100, 297] on input "Brand New" at bounding box center [92, 304] width 15 height 15
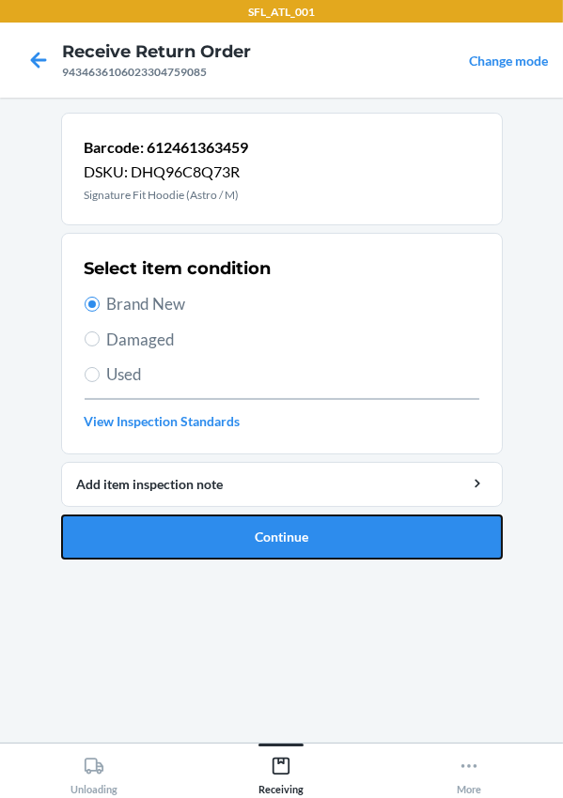
click at [371, 557] on button "Continue" at bounding box center [281, 537] width 441 height 45
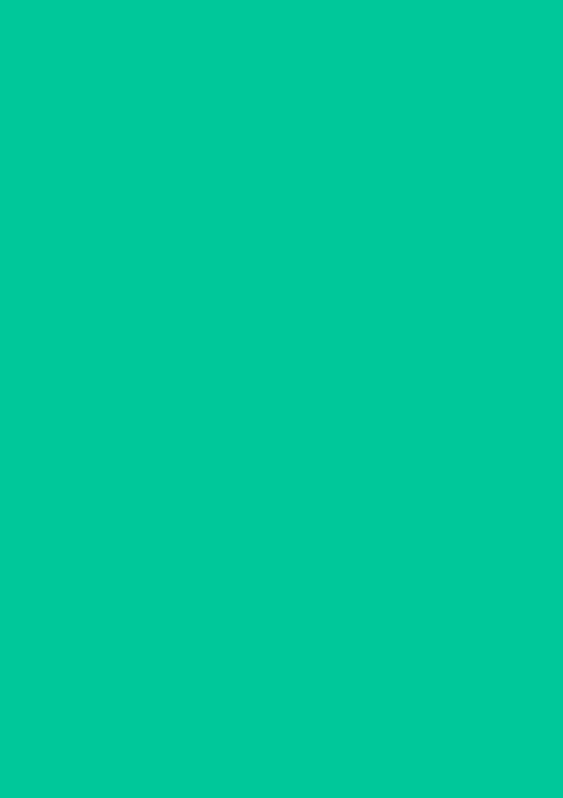
click at [379, 540] on section at bounding box center [281, 420] width 441 height 615
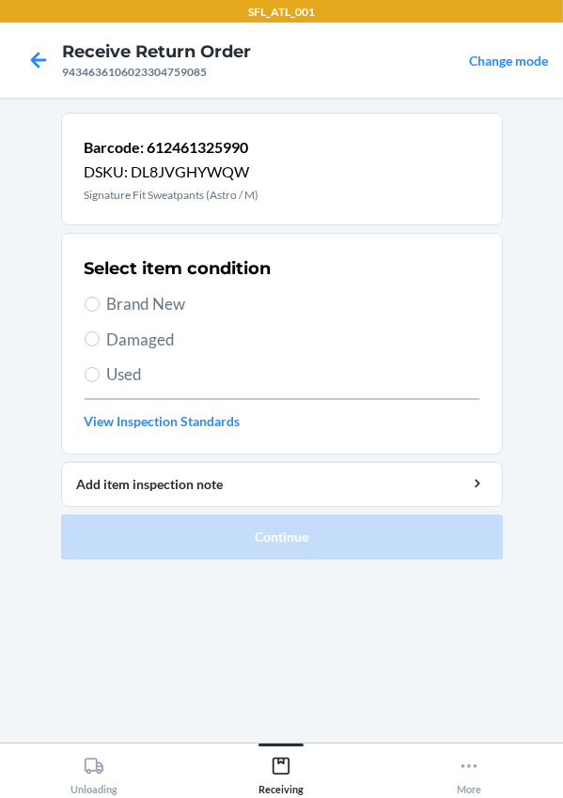
click at [154, 315] on span "Brand New" at bounding box center [293, 304] width 372 height 24
click at [100, 312] on input "Brand New" at bounding box center [92, 304] width 15 height 15
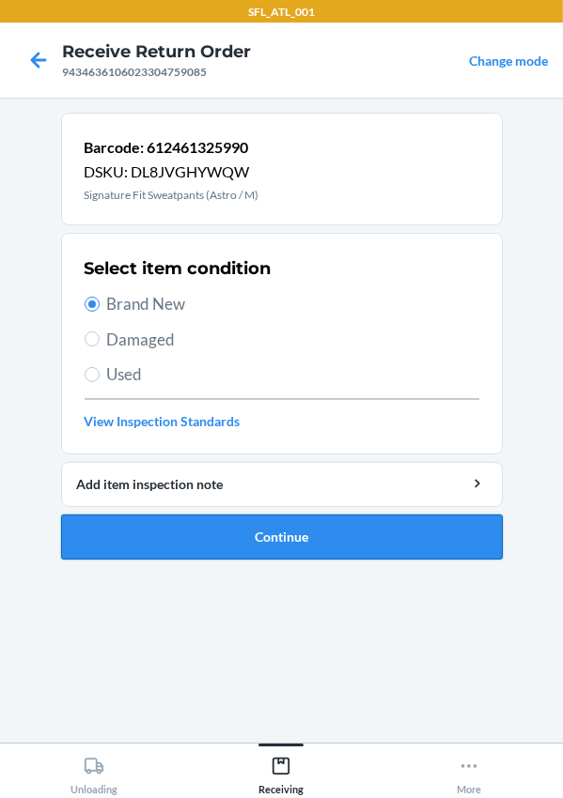
click at [410, 554] on button "Continue" at bounding box center [281, 537] width 441 height 45
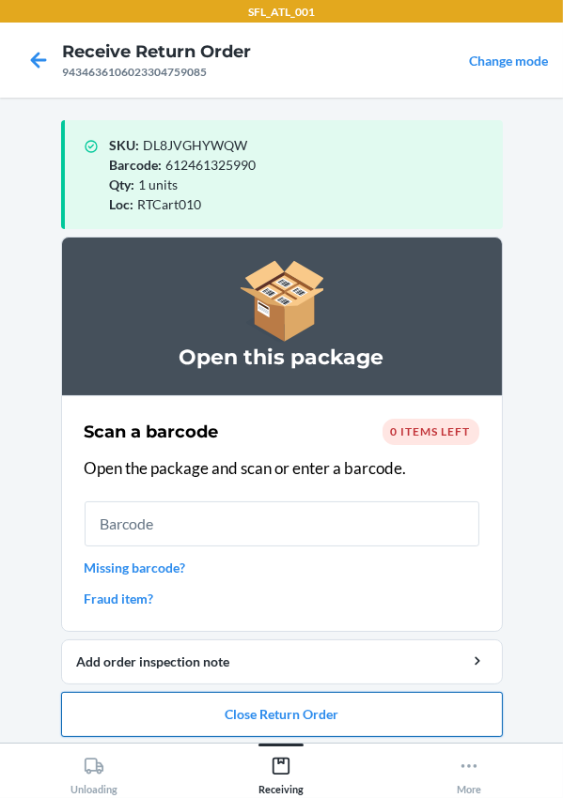
click at [379, 723] on button "Close Return Order" at bounding box center [281, 714] width 441 height 45
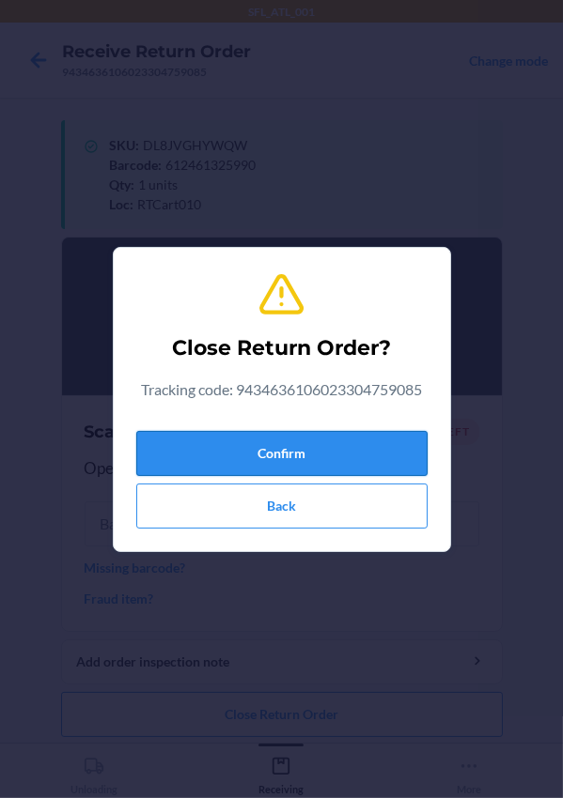
click at [349, 446] on button "Confirm" at bounding box center [281, 453] width 291 height 45
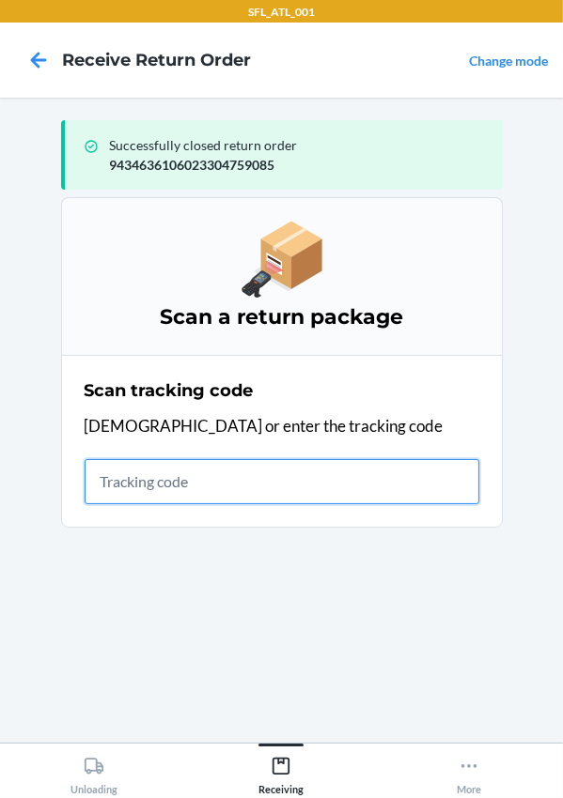
drag, startPoint x: 113, startPoint y: 495, endPoint x: 81, endPoint y: 500, distance: 32.3
click at [112, 493] on input "text" at bounding box center [282, 481] width 395 height 45
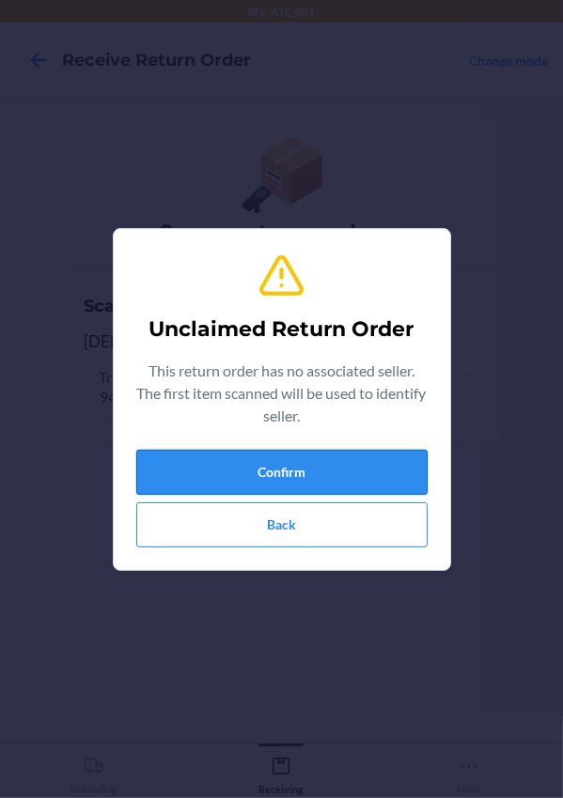
click at [296, 468] on button "Confirm" at bounding box center [281, 472] width 291 height 45
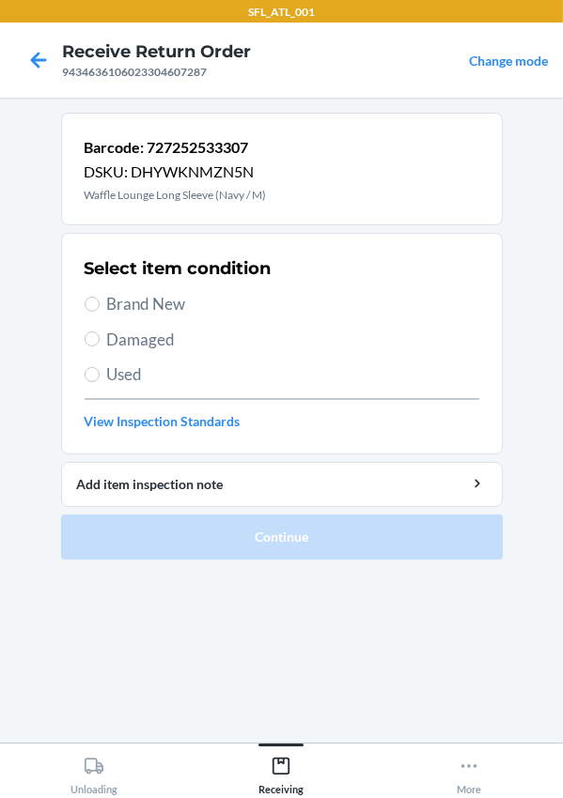
click at [132, 319] on div "Select item condition Brand New Damaged Used View Inspection Standards" at bounding box center [282, 344] width 395 height 186
click at [139, 307] on span "Brand New" at bounding box center [293, 304] width 372 height 24
click at [100, 307] on input "Brand New" at bounding box center [92, 304] width 15 height 15
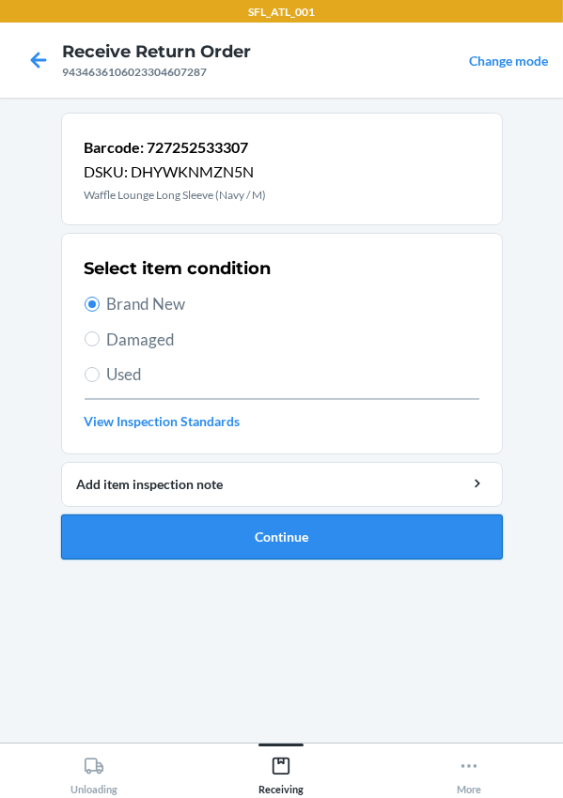
click at [237, 539] on button "Continue" at bounding box center [281, 537] width 441 height 45
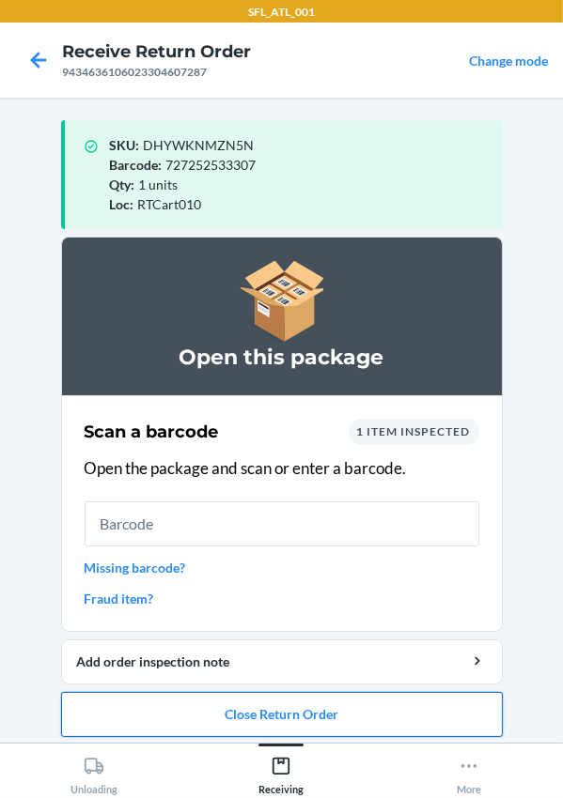
click at [296, 714] on button "Close Return Order" at bounding box center [281, 714] width 441 height 45
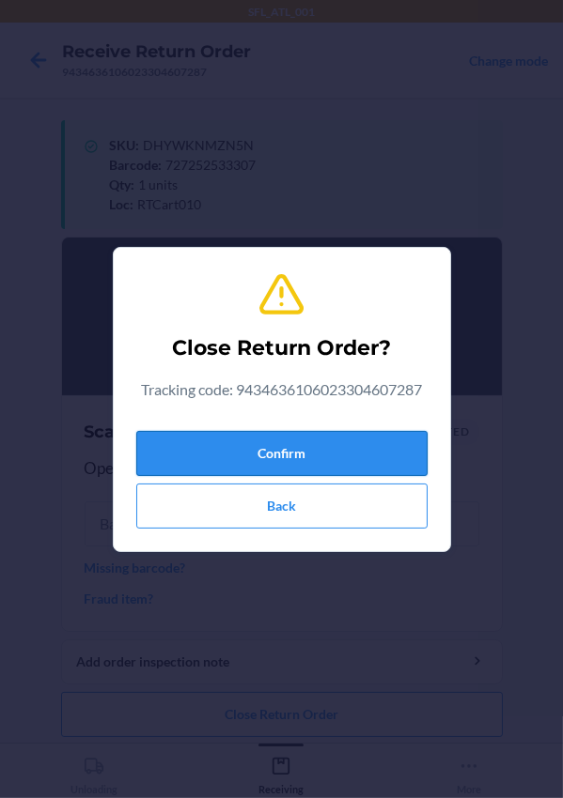
click at [258, 440] on button "Confirm" at bounding box center [281, 453] width 291 height 45
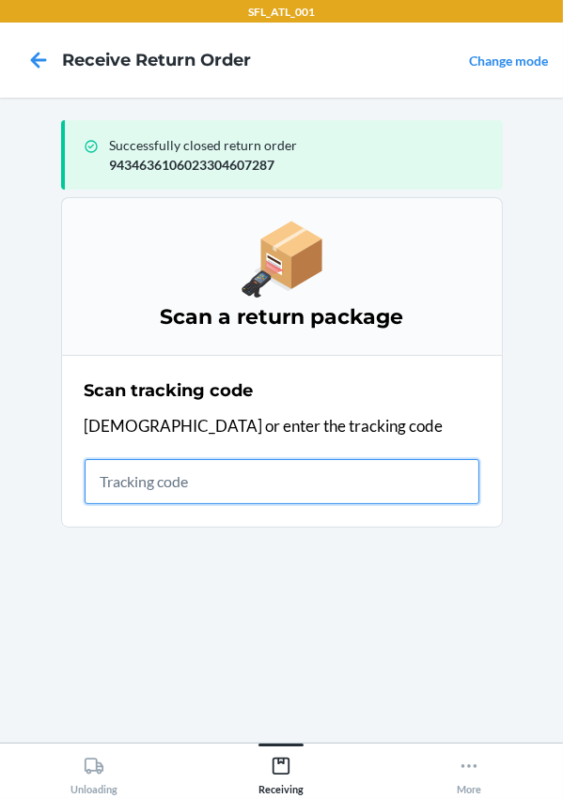
drag, startPoint x: 209, startPoint y: 482, endPoint x: 169, endPoint y: 498, distance: 42.6
click at [191, 488] on input "text" at bounding box center [282, 481] width 395 height 45
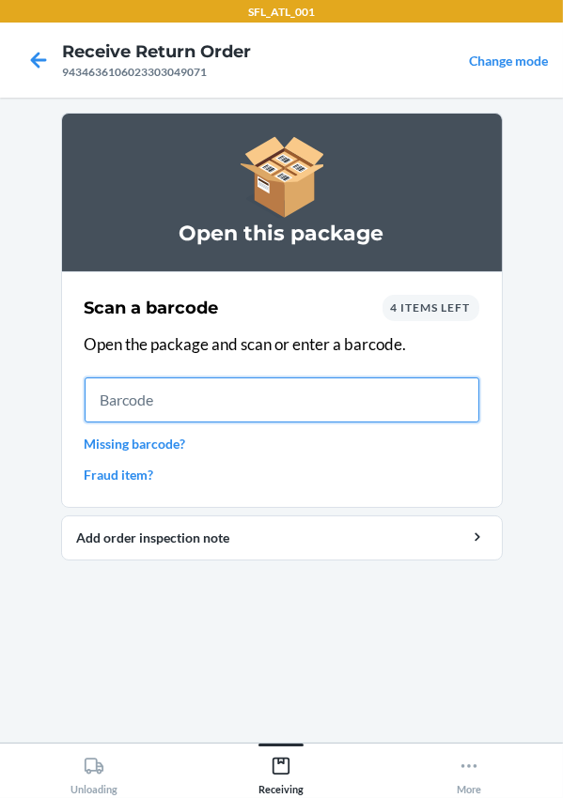
click at [153, 403] on input "text" at bounding box center [282, 400] width 395 height 45
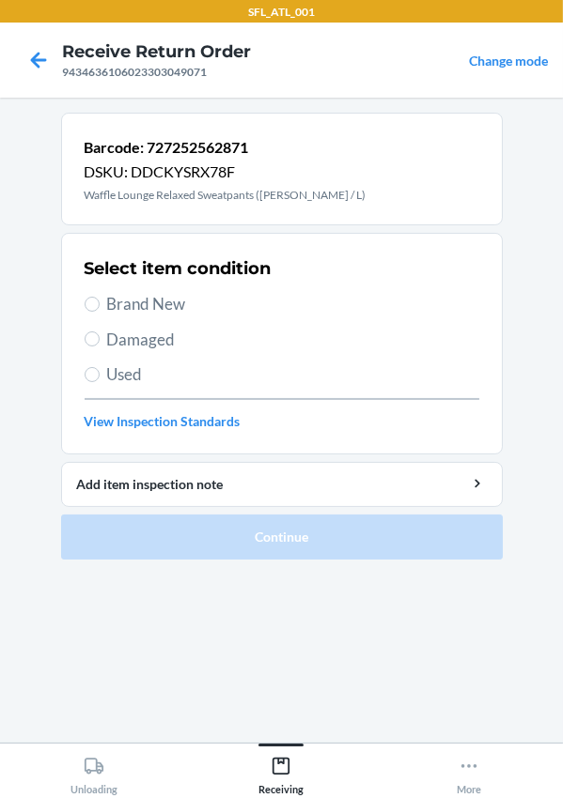
click at [131, 305] on span "Brand New" at bounding box center [293, 304] width 372 height 24
click at [100, 305] on input "Brand New" at bounding box center [92, 304] width 15 height 15
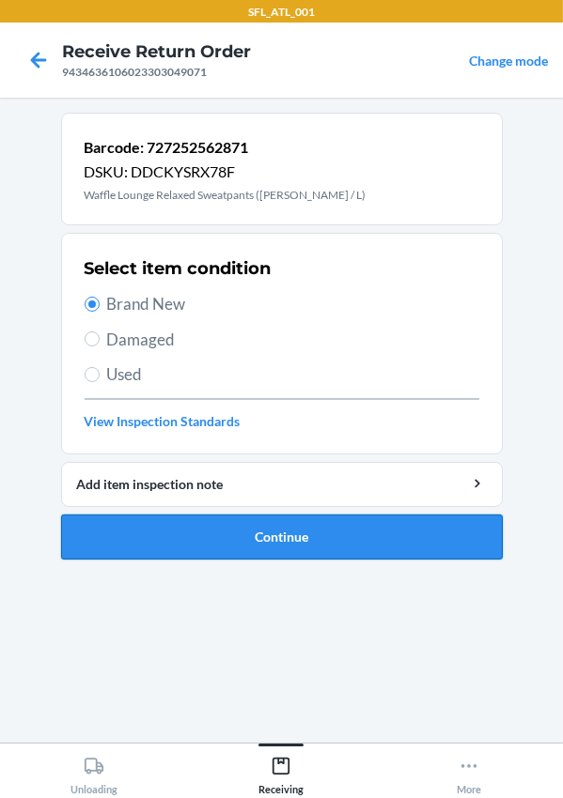
click at [229, 527] on button "Continue" at bounding box center [281, 537] width 441 height 45
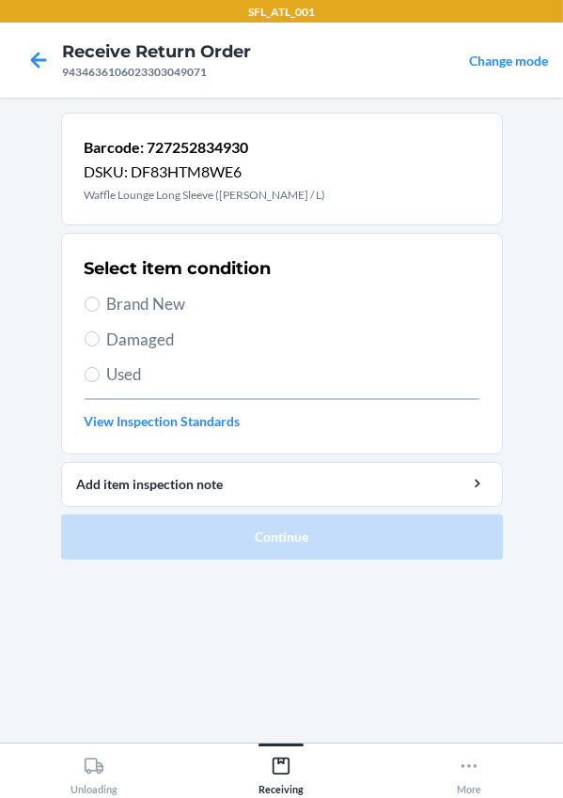
click at [123, 292] on span "Brand New" at bounding box center [293, 304] width 372 height 24
click at [100, 297] on input "Brand New" at bounding box center [92, 304] width 15 height 15
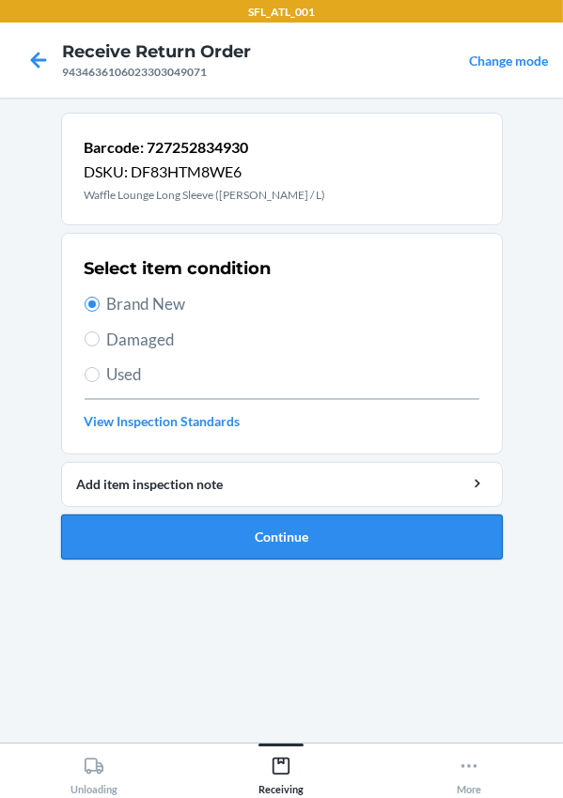
click at [210, 534] on button "Continue" at bounding box center [281, 537] width 441 height 45
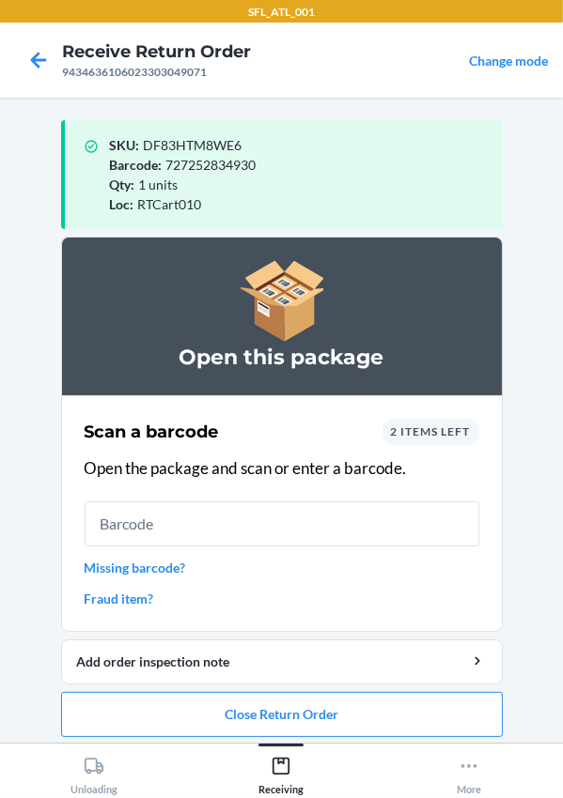
click at [169, 522] on input "text" at bounding box center [282, 524] width 395 height 45
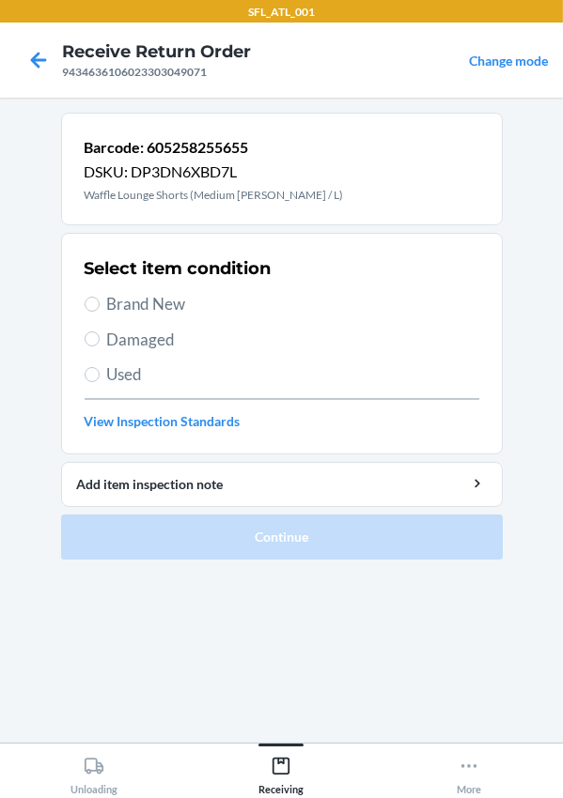
click at [155, 292] on span "Brand New" at bounding box center [293, 304] width 372 height 24
click at [100, 297] on input "Brand New" at bounding box center [92, 304] width 15 height 15
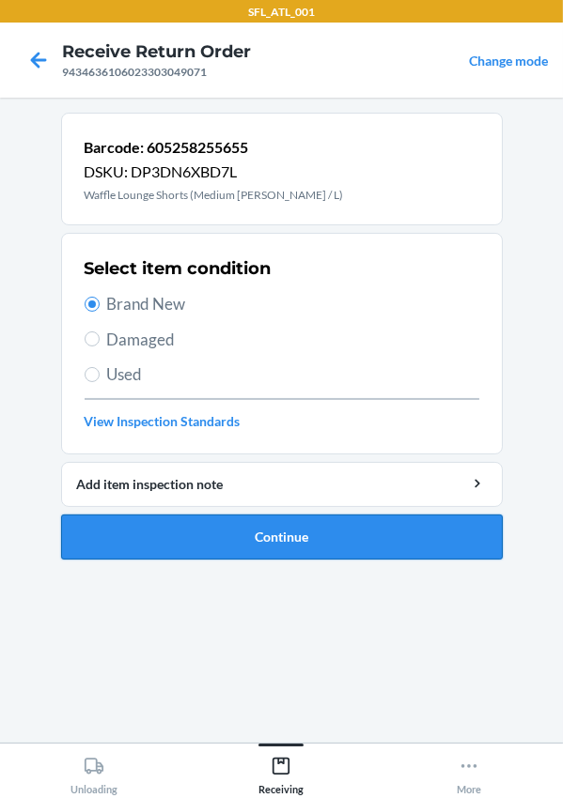
click at [219, 535] on button "Continue" at bounding box center [281, 537] width 441 height 45
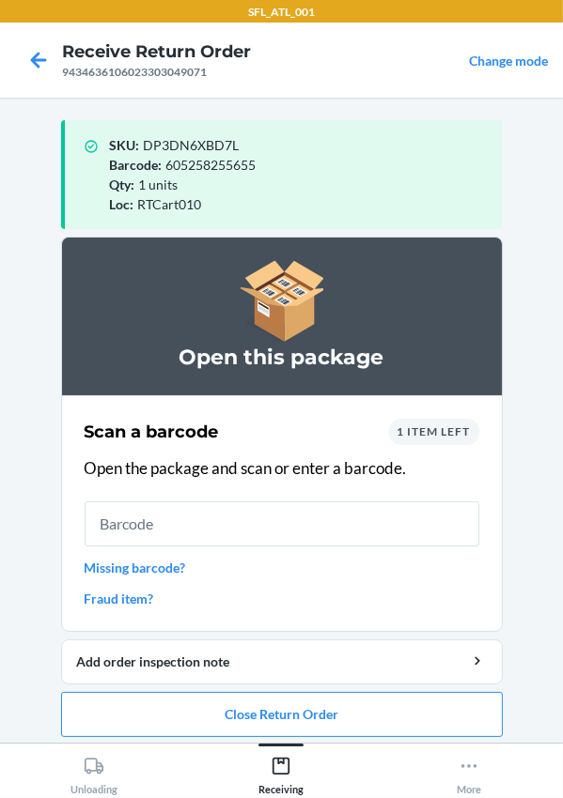
click at [451, 441] on div "1 item left" at bounding box center [434, 432] width 90 height 26
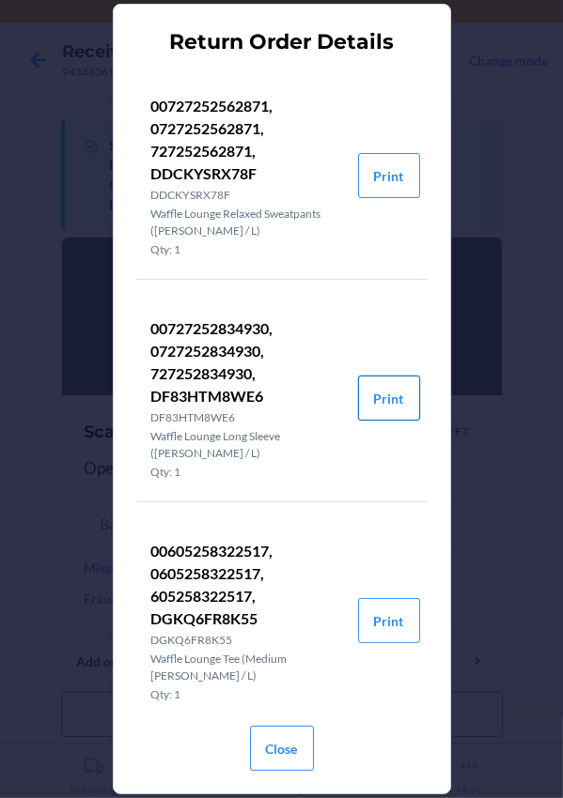
click at [376, 394] on button "Print" at bounding box center [389, 398] width 62 height 45
click at [283, 758] on button "Close" at bounding box center [282, 748] width 64 height 45
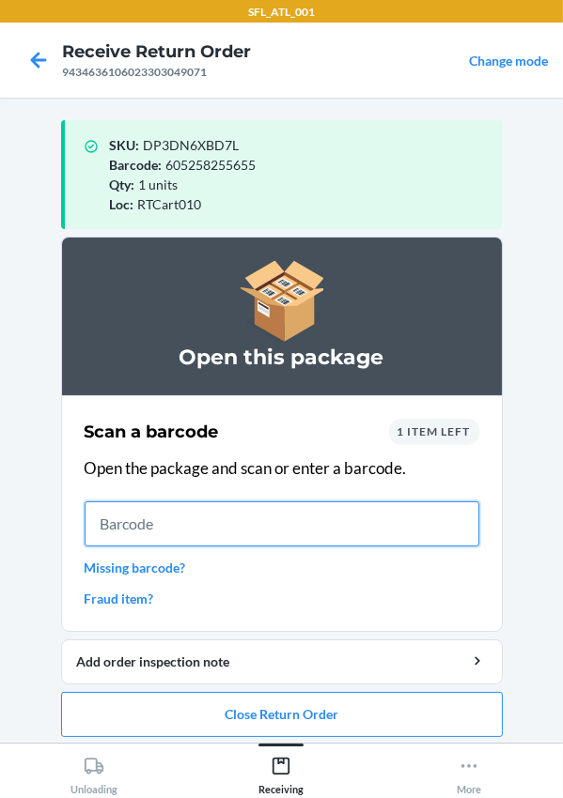
click at [196, 521] on input "text" at bounding box center [282, 524] width 395 height 45
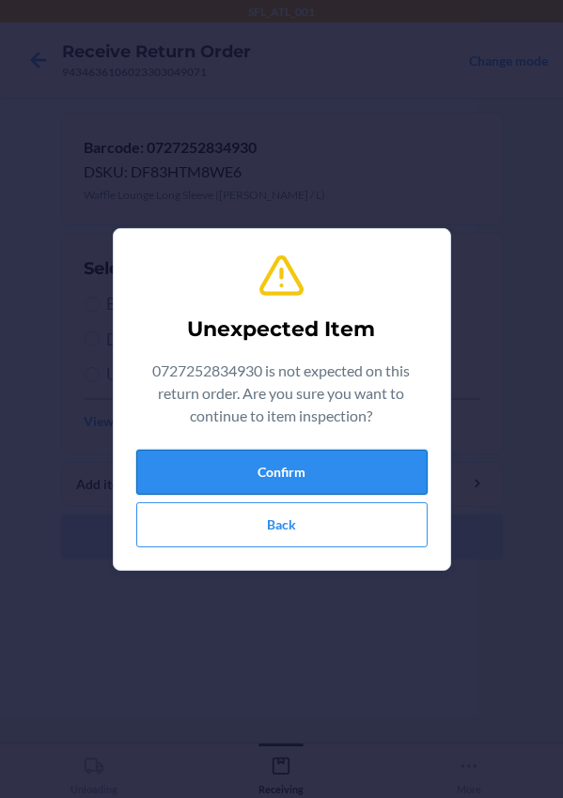
click at [224, 488] on button "Confirm" at bounding box center [281, 472] width 291 height 45
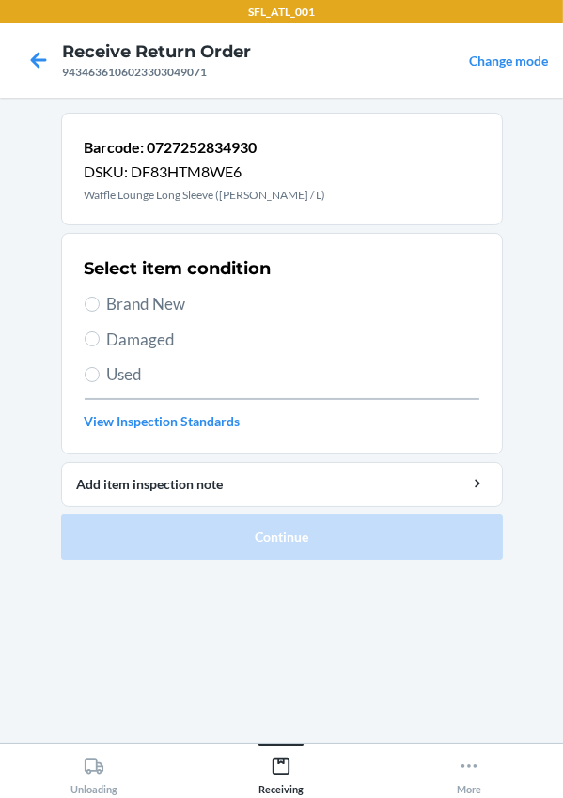
click at [153, 308] on span "Brand New" at bounding box center [293, 304] width 372 height 24
click at [100, 308] on input "Brand New" at bounding box center [92, 304] width 15 height 15
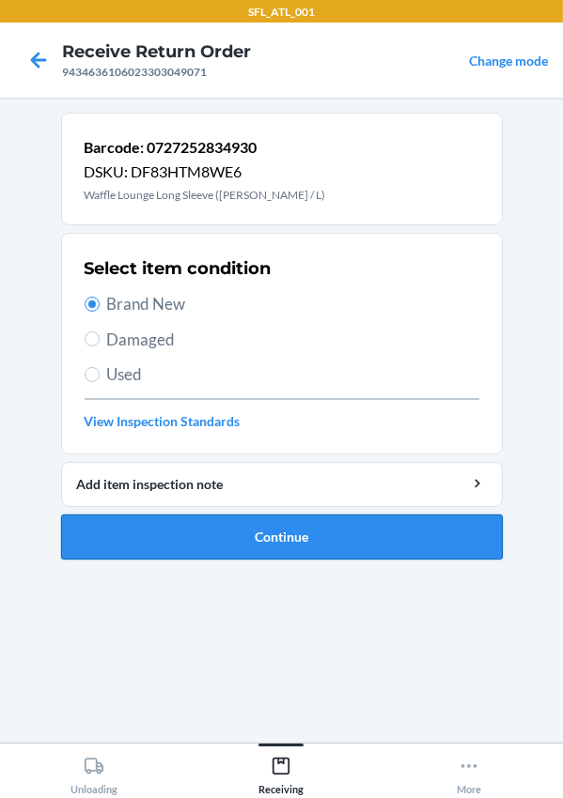
click at [250, 545] on button "Continue" at bounding box center [281, 537] width 441 height 45
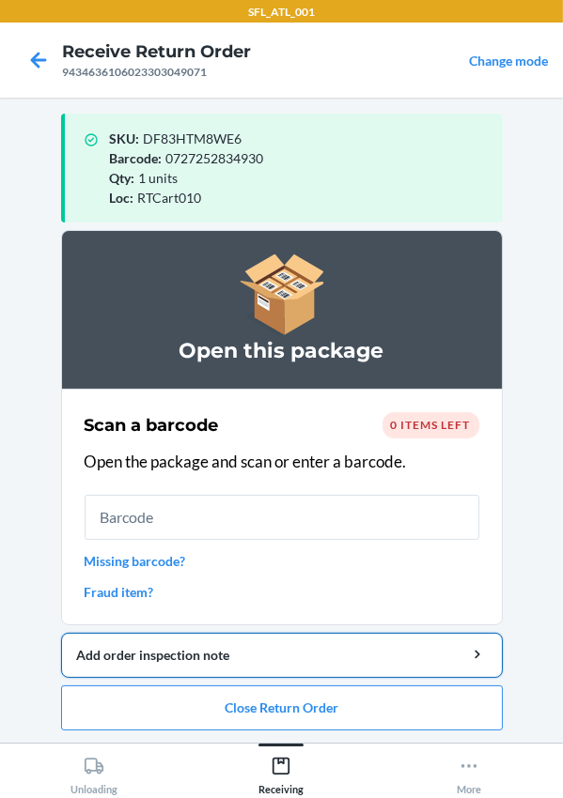
scroll to position [8, 0]
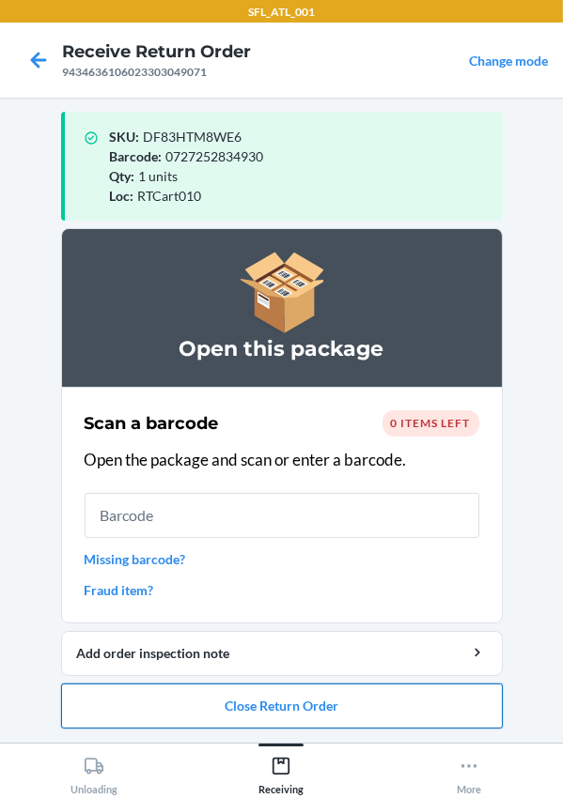
click at [322, 704] on button "Close Return Order" at bounding box center [281, 706] width 441 height 45
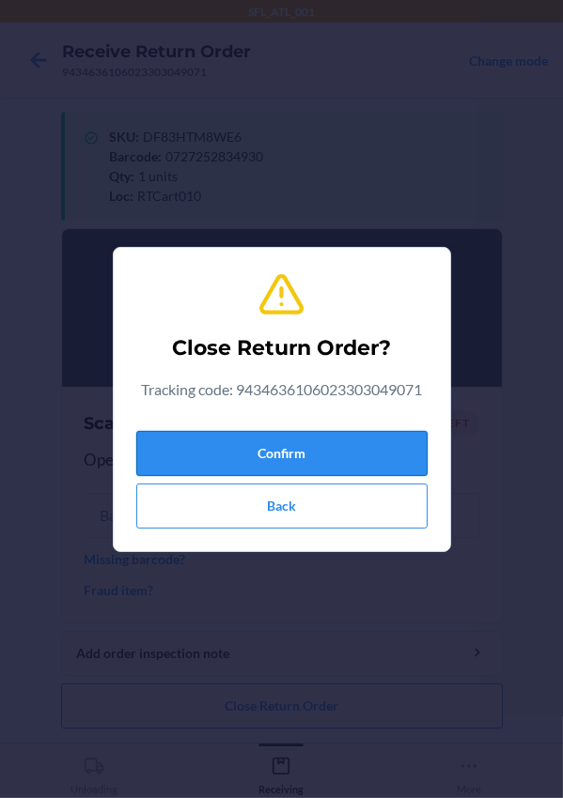
click at [286, 451] on button "Confirm" at bounding box center [281, 453] width 291 height 45
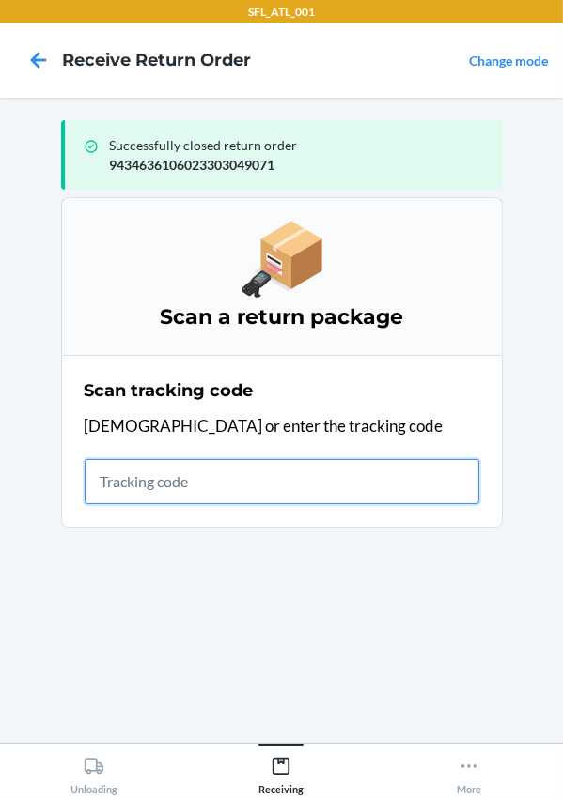
click at [174, 489] on input "text" at bounding box center [282, 481] width 395 height 45
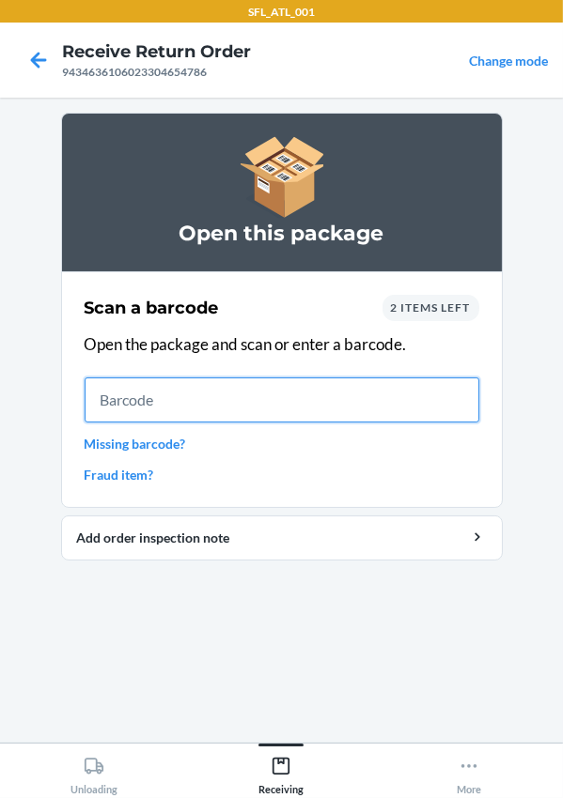
click at [136, 401] on input "text" at bounding box center [282, 400] width 395 height 45
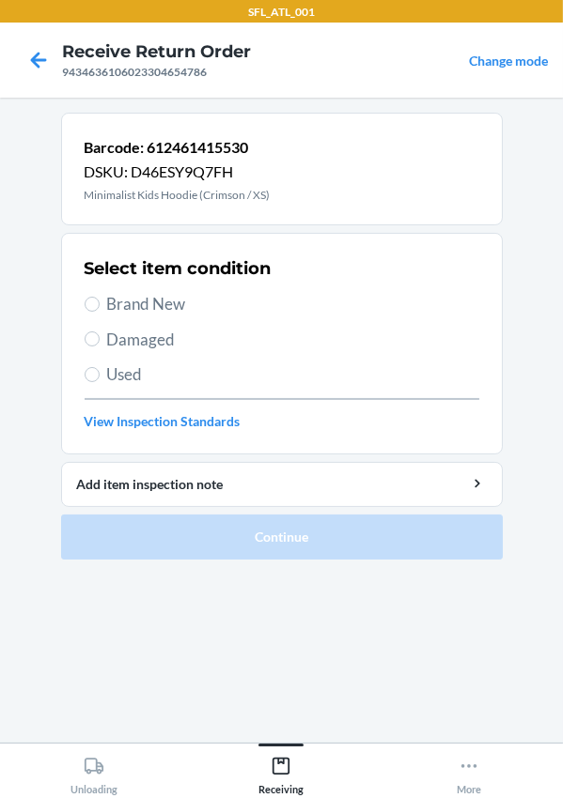
click at [108, 308] on span "Brand New" at bounding box center [293, 304] width 372 height 24
click at [100, 308] on input "Brand New" at bounding box center [92, 304] width 15 height 15
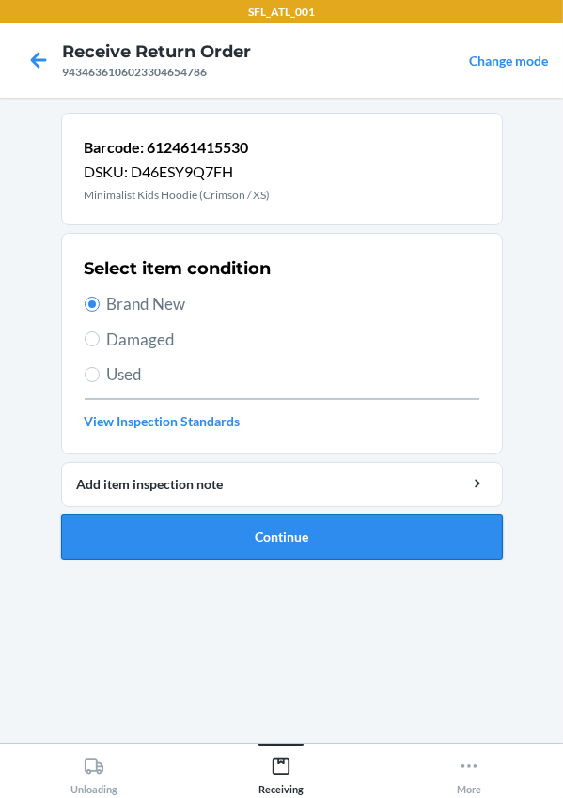
click at [189, 527] on button "Continue" at bounding box center [281, 537] width 441 height 45
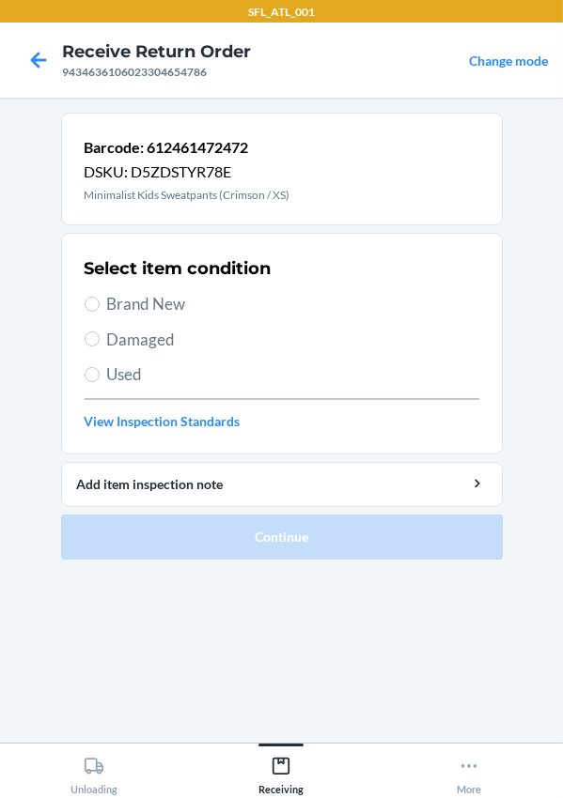
click at [103, 303] on label "Brand New" at bounding box center [282, 304] width 395 height 24
click at [100, 303] on input "Brand New" at bounding box center [92, 304] width 15 height 15
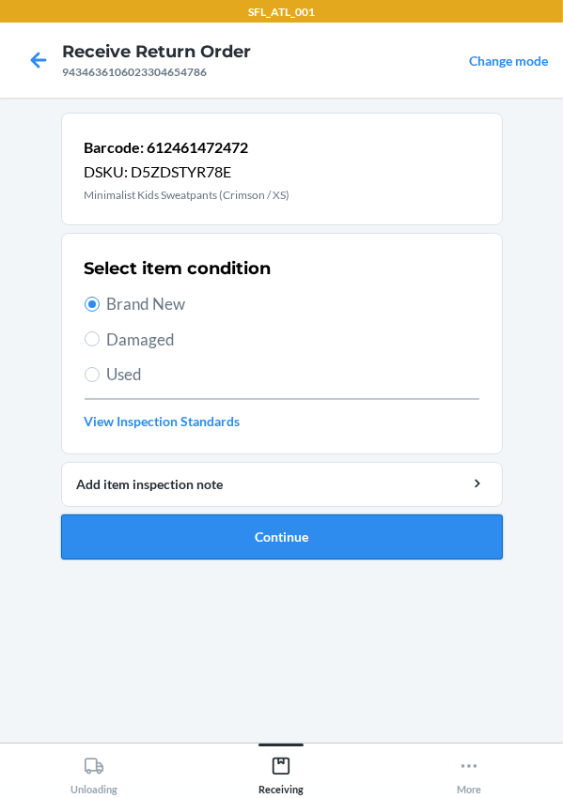
click at [193, 536] on button "Continue" at bounding box center [281, 537] width 441 height 45
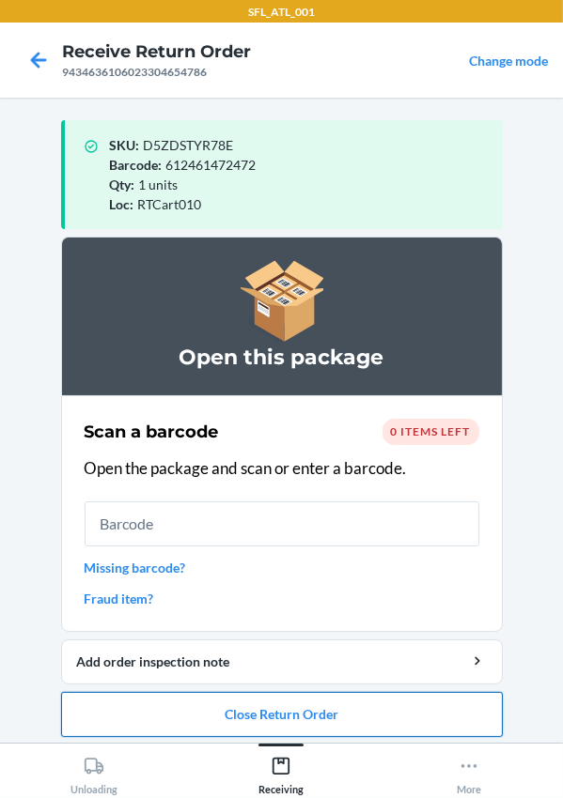
click at [245, 714] on button "Close Return Order" at bounding box center [281, 714] width 441 height 45
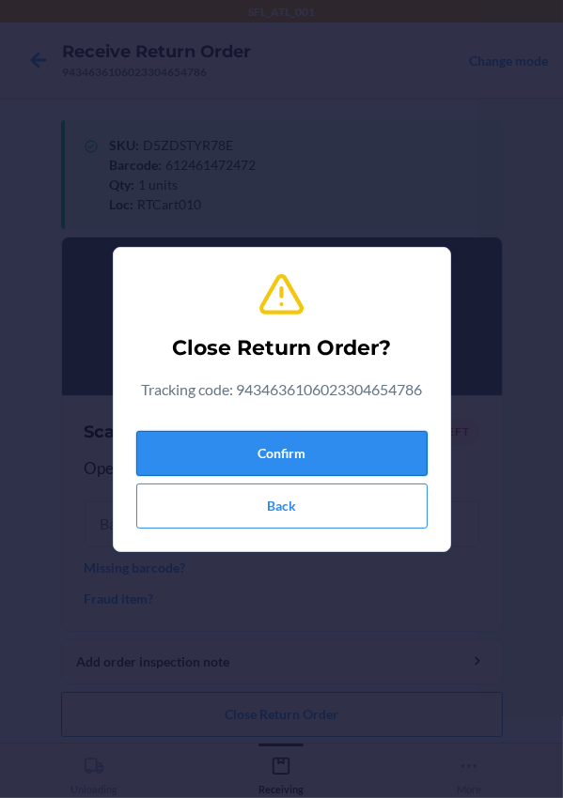
click at [197, 447] on button "Confirm" at bounding box center [281, 453] width 291 height 45
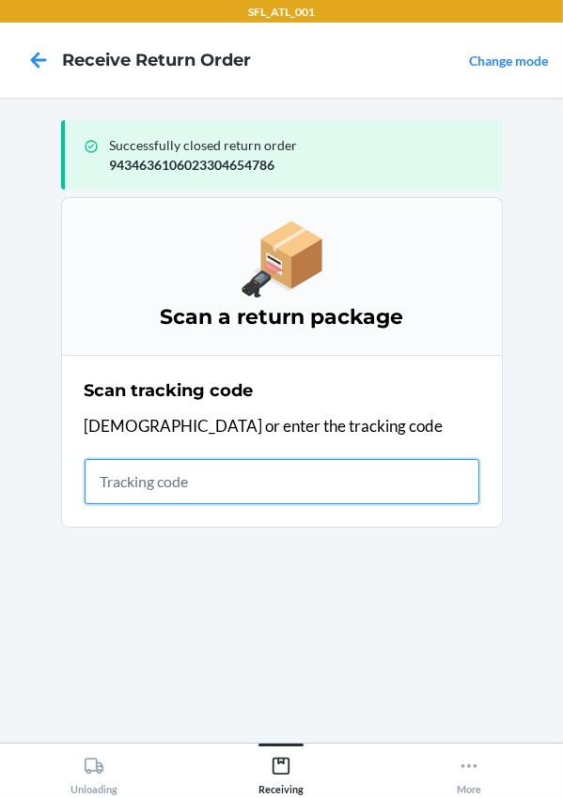
click at [261, 472] on input "text" at bounding box center [282, 481] width 395 height 45
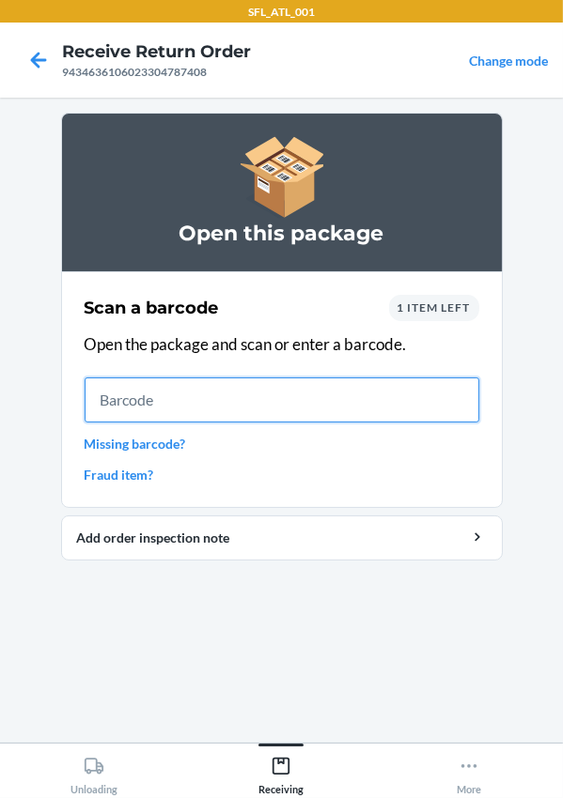
click at [144, 397] on input "text" at bounding box center [282, 400] width 395 height 45
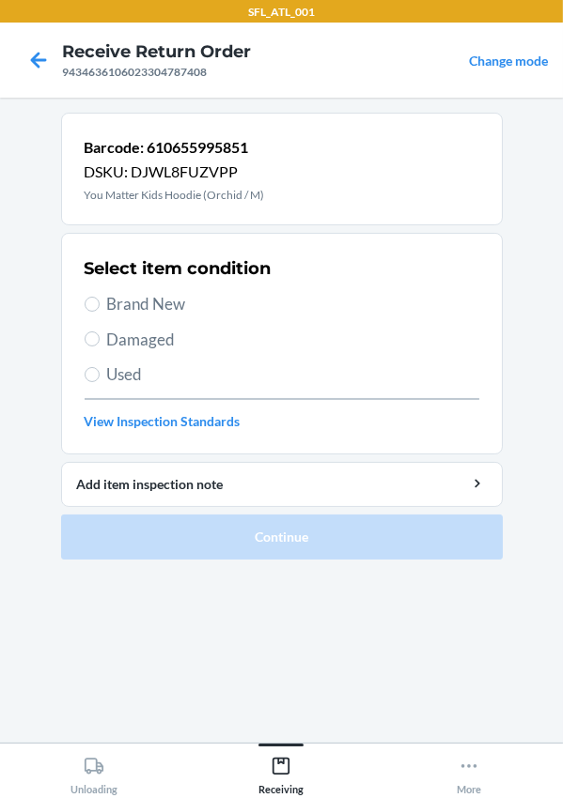
click at [113, 317] on div "Select item condition Brand New Damaged Used View Inspection Standards" at bounding box center [282, 344] width 395 height 186
click at [146, 295] on span "Brand New" at bounding box center [293, 304] width 372 height 24
click at [100, 297] on input "Brand New" at bounding box center [92, 304] width 15 height 15
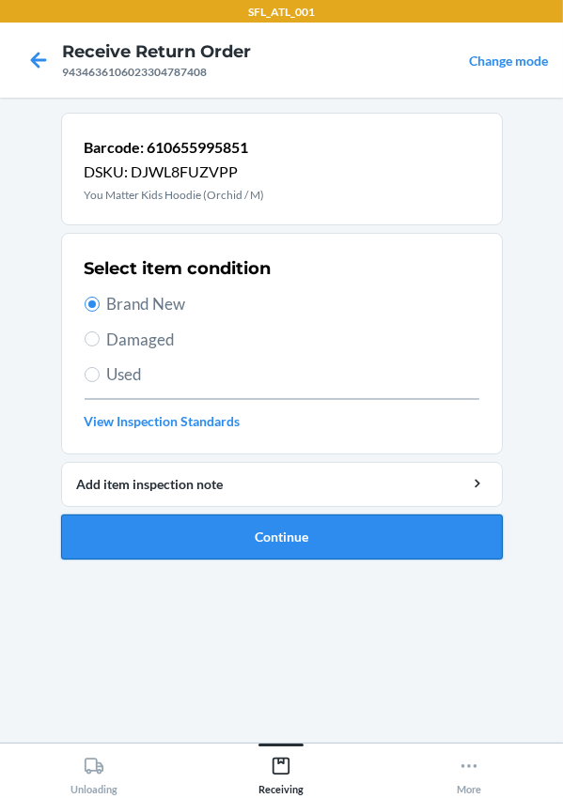
click at [221, 544] on button "Continue" at bounding box center [281, 537] width 441 height 45
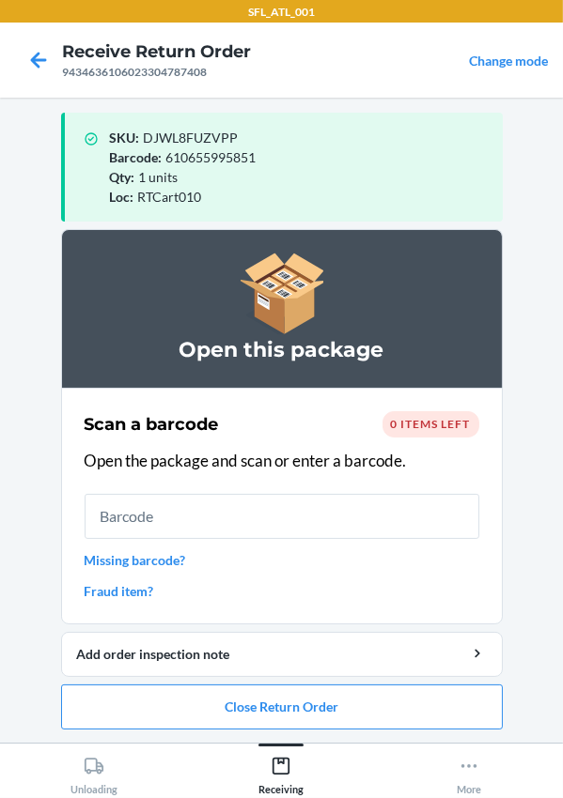
scroll to position [8, 0]
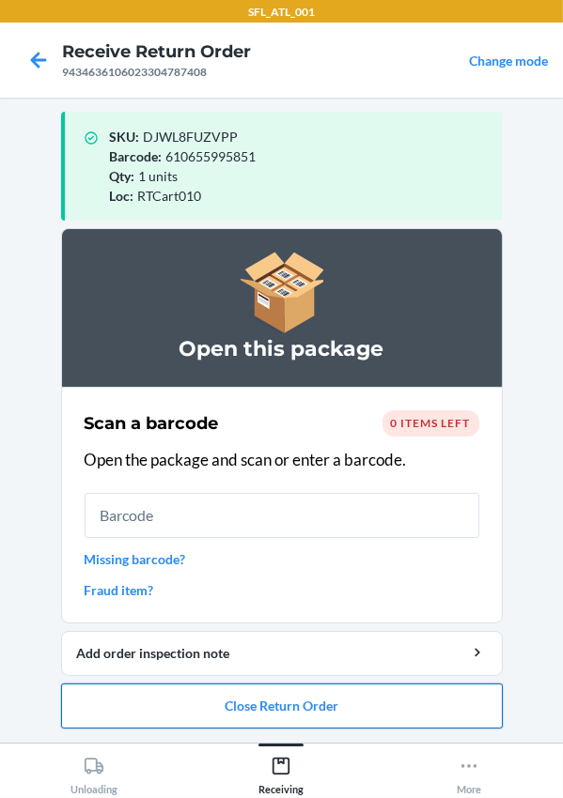
click at [286, 710] on button "Close Return Order" at bounding box center [281, 706] width 441 height 45
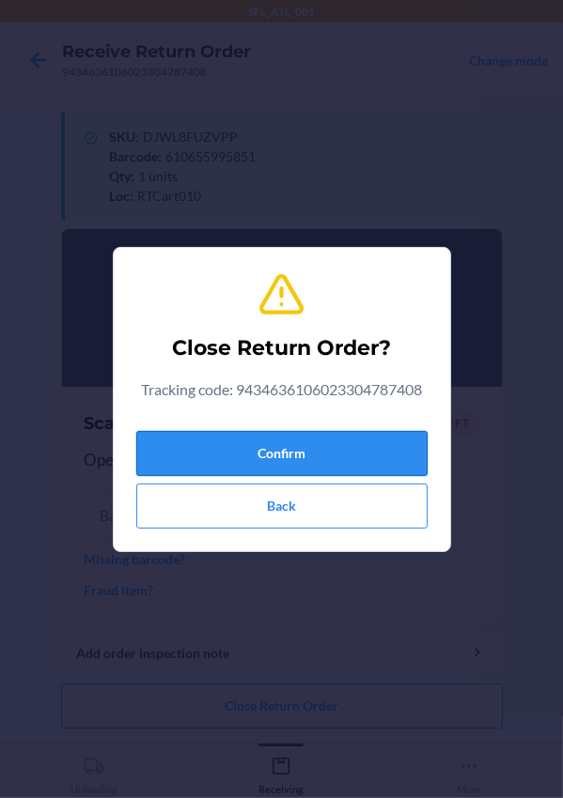
click at [223, 447] on button "Confirm" at bounding box center [281, 453] width 291 height 45
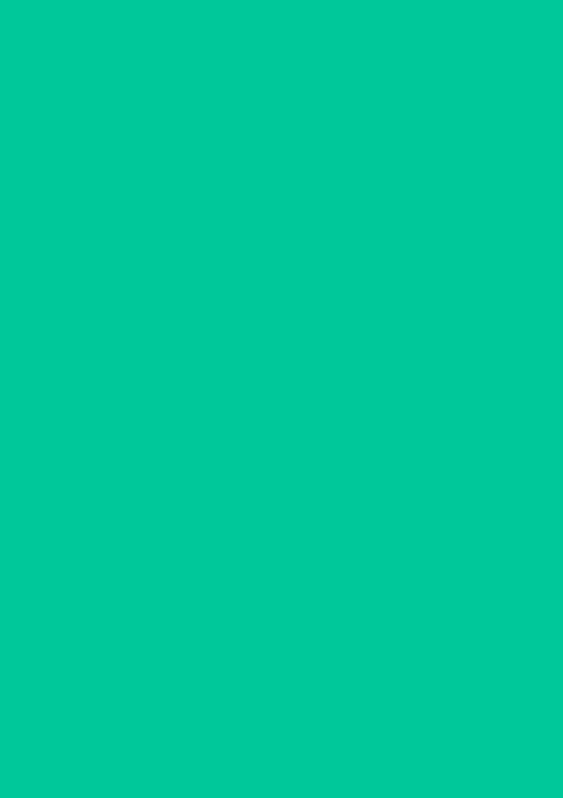
scroll to position [0, 0]
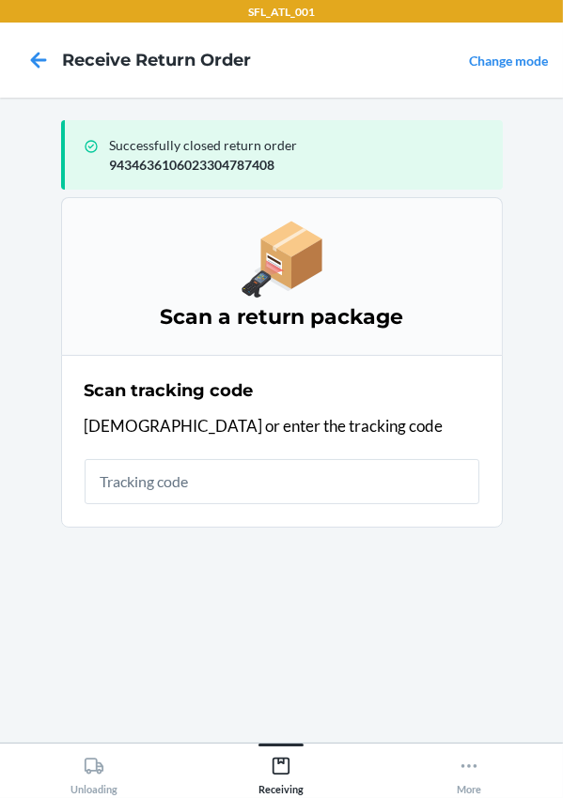
click at [257, 393] on div "Scan tracking code" at bounding box center [282, 391] width 395 height 24
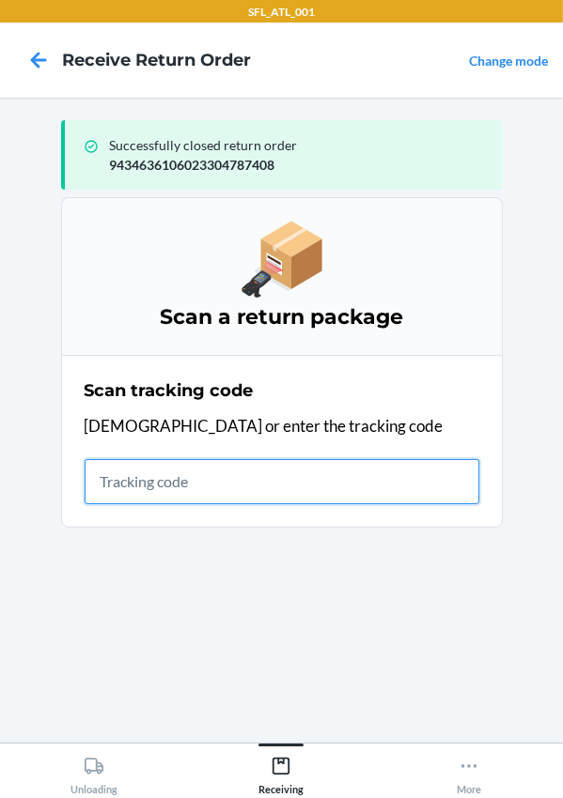
click at [142, 496] on input "text" at bounding box center [282, 481] width 395 height 45
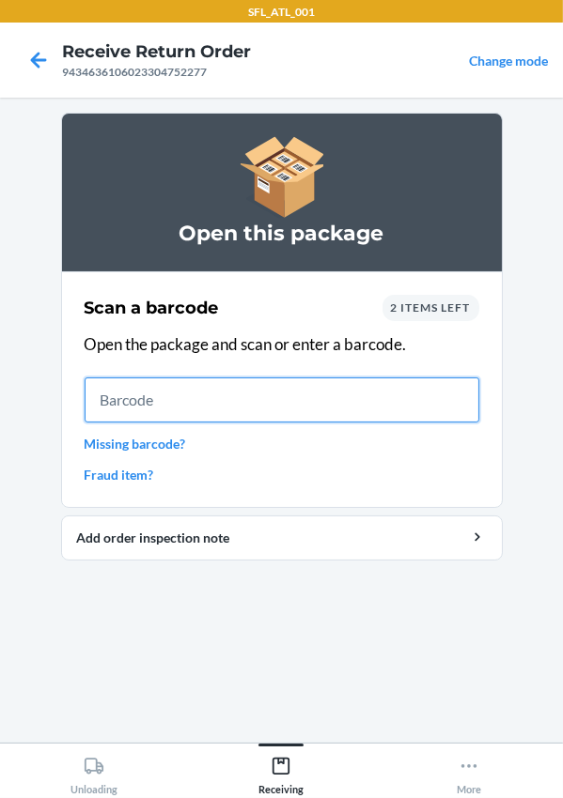
click at [116, 384] on input "text" at bounding box center [282, 400] width 395 height 45
click at [271, 384] on input "text" at bounding box center [282, 400] width 395 height 45
click at [104, 410] on input "text" at bounding box center [282, 400] width 395 height 45
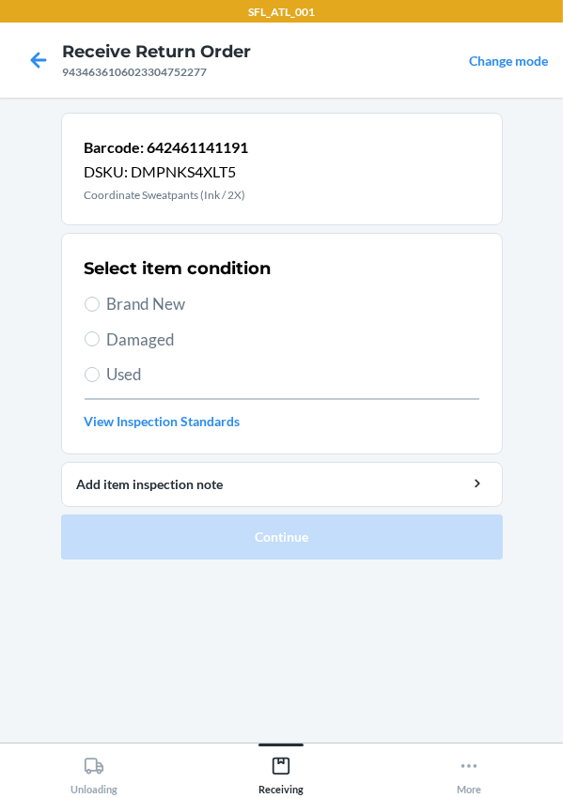
click at [107, 370] on span "Used" at bounding box center [293, 375] width 372 height 24
click at [100, 370] on input "Used" at bounding box center [92, 374] width 15 height 15
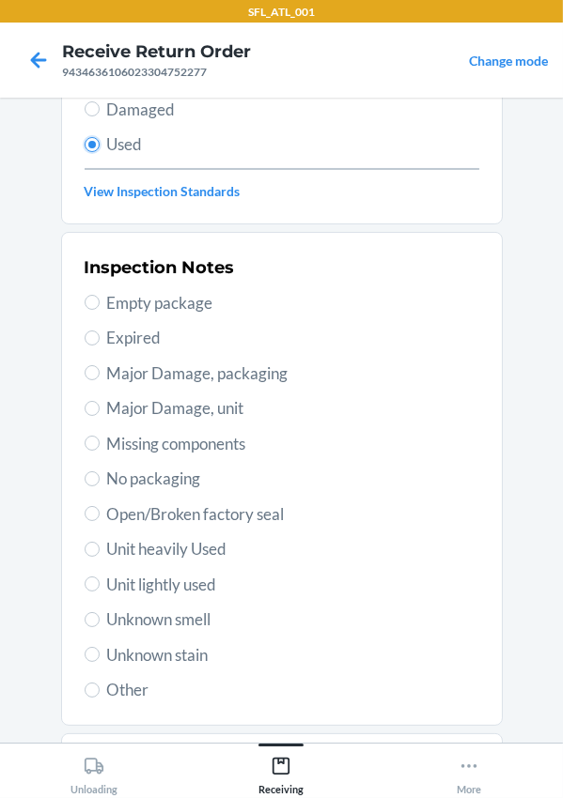
scroll to position [331, 0]
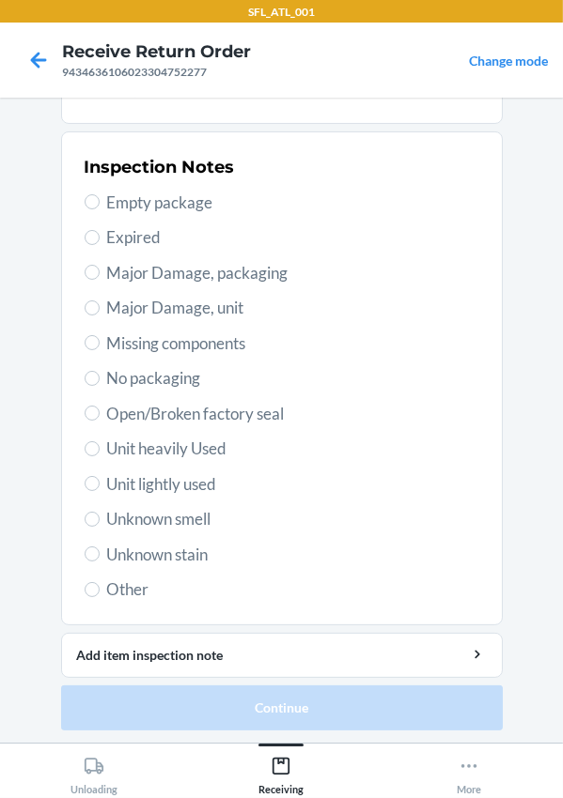
click at [157, 442] on span "Unit heavily Used" at bounding box center [293, 449] width 372 height 24
click at [100, 442] on input "Unit heavily Used" at bounding box center [92, 448] width 15 height 15
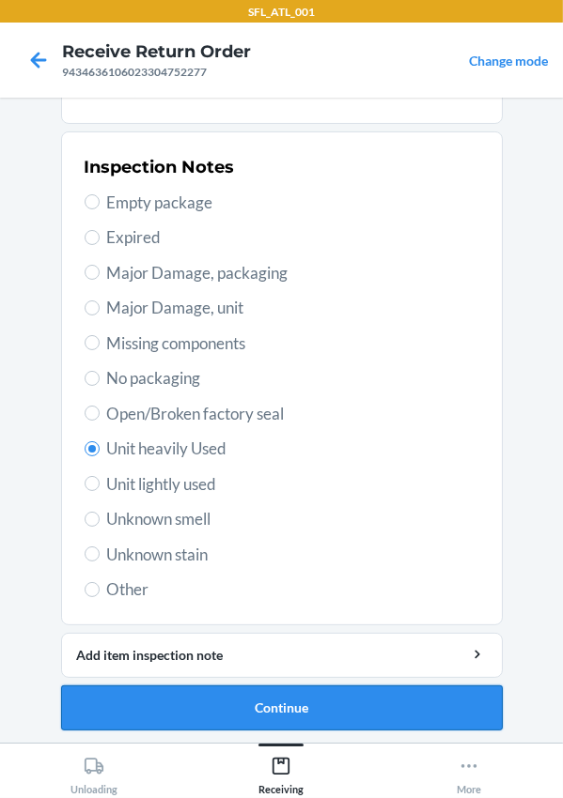
click at [249, 708] on button "Continue" at bounding box center [281, 708] width 441 height 45
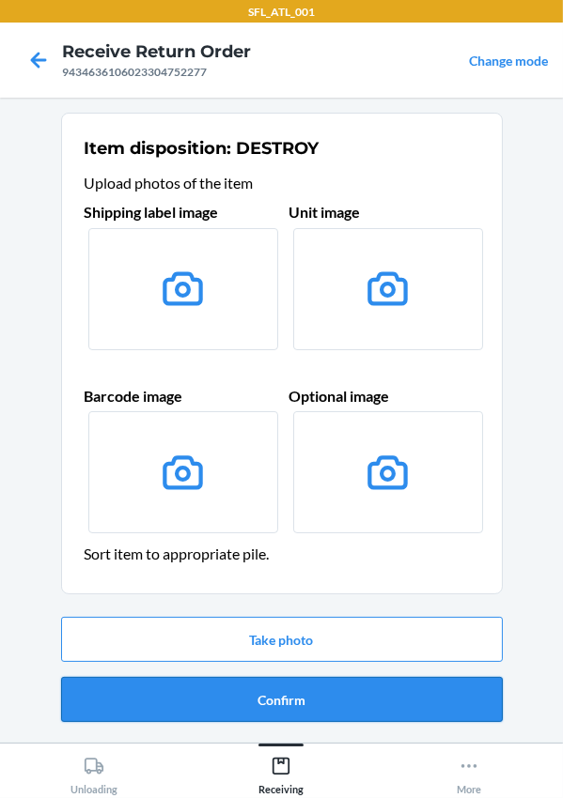
click at [244, 700] on button "Confirm" at bounding box center [281, 699] width 441 height 45
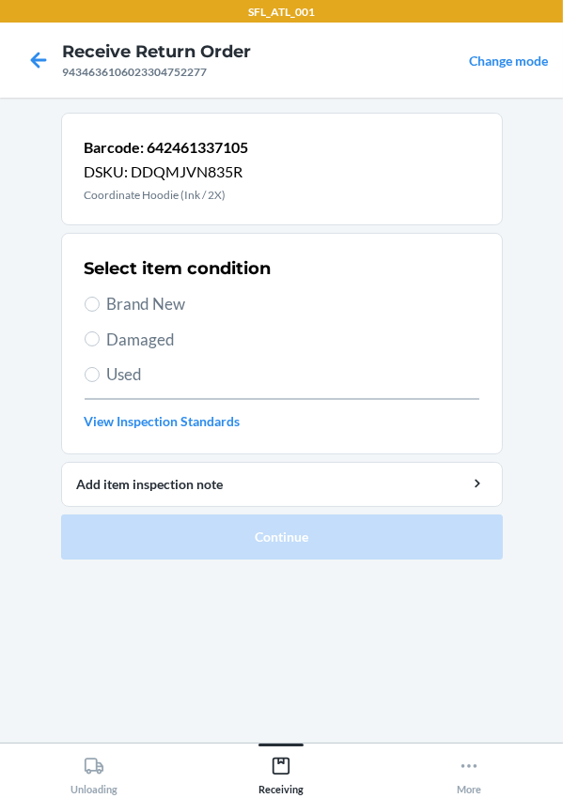
click at [104, 376] on label "Used" at bounding box center [282, 375] width 395 height 24
click at [100, 376] on input "Used" at bounding box center [92, 374] width 15 height 15
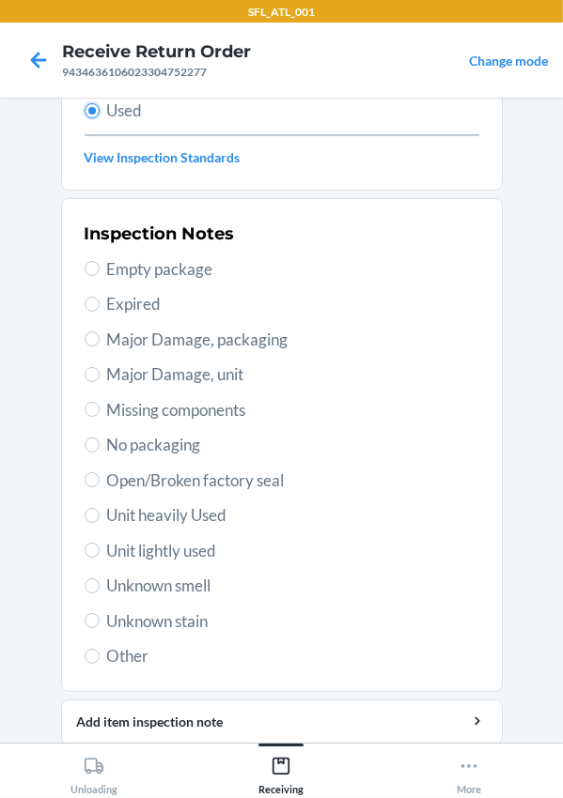
scroll to position [331, 0]
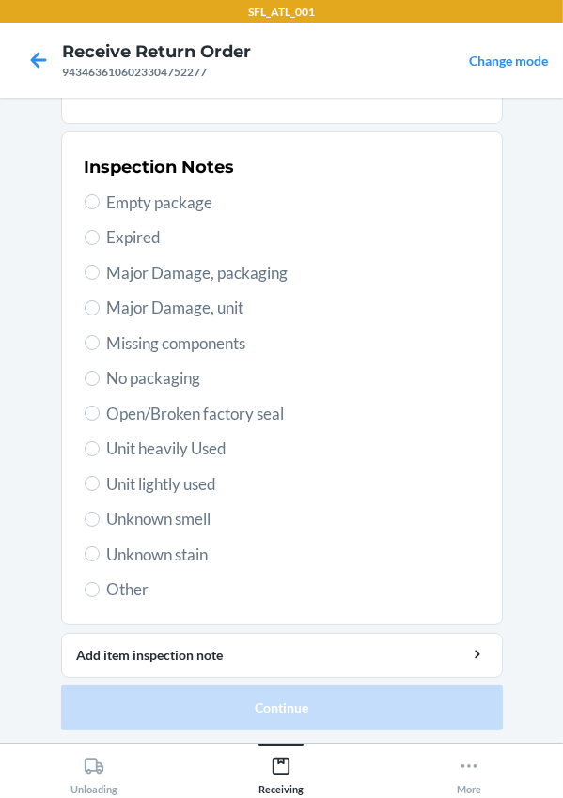
click at [157, 450] on span "Unit heavily Used" at bounding box center [293, 449] width 372 height 24
click at [100, 450] on input "Unit heavily Used" at bounding box center [92, 448] width 15 height 15
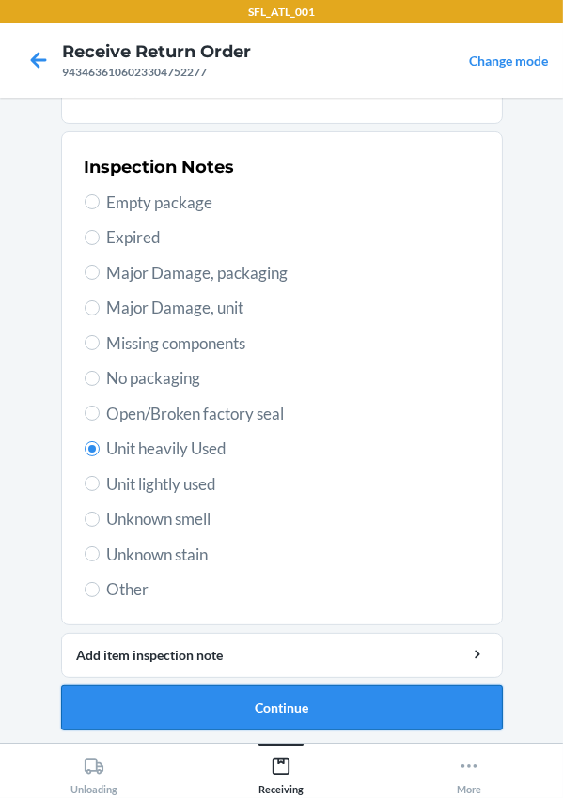
click at [328, 695] on button "Continue" at bounding box center [281, 708] width 441 height 45
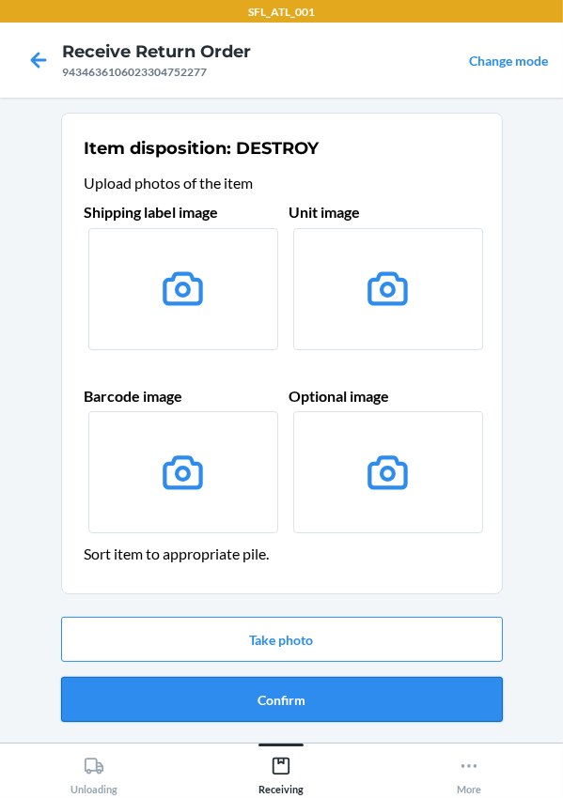
click at [310, 692] on button "Confirm" at bounding box center [281, 699] width 441 height 45
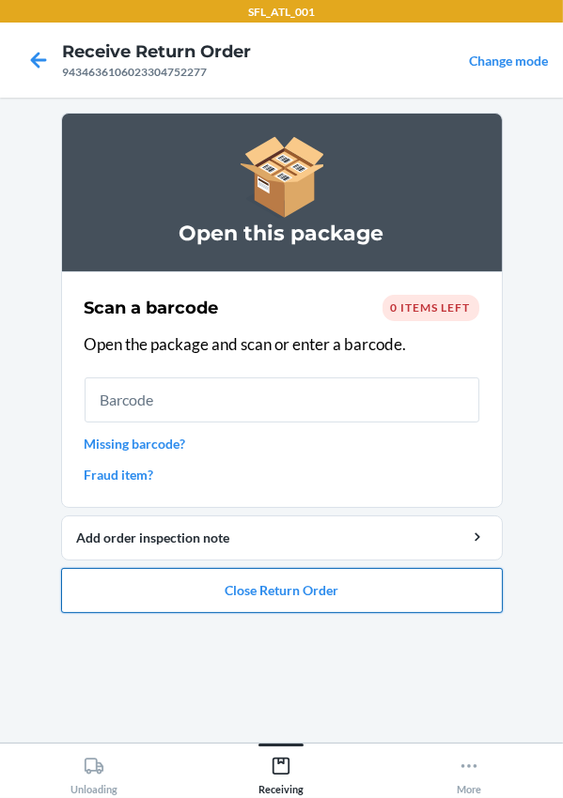
click at [210, 600] on button "Close Return Order" at bounding box center [281, 590] width 441 height 45
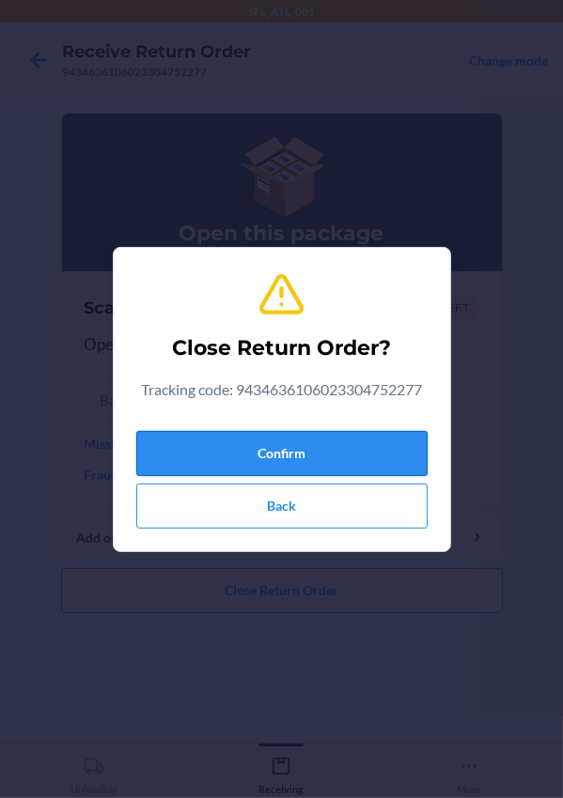
click at [300, 446] on button "Confirm" at bounding box center [281, 453] width 291 height 45
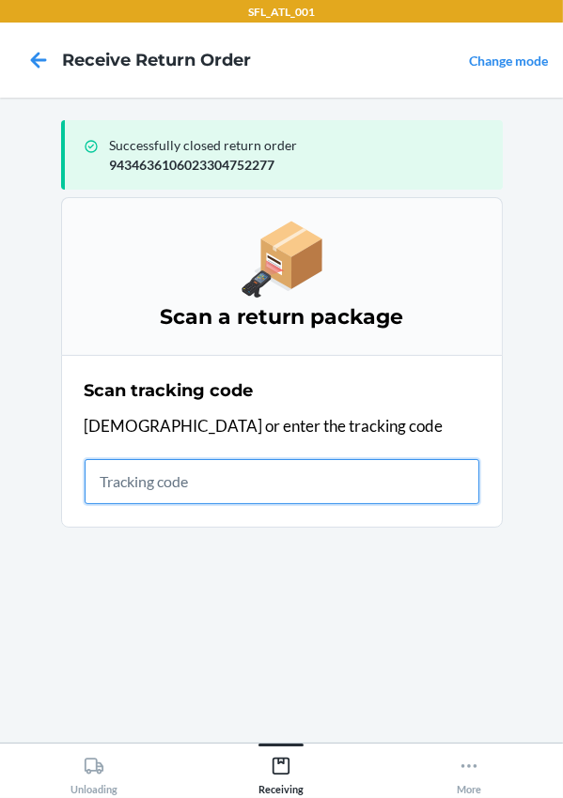
click at [254, 488] on input "text" at bounding box center [282, 481] width 395 height 45
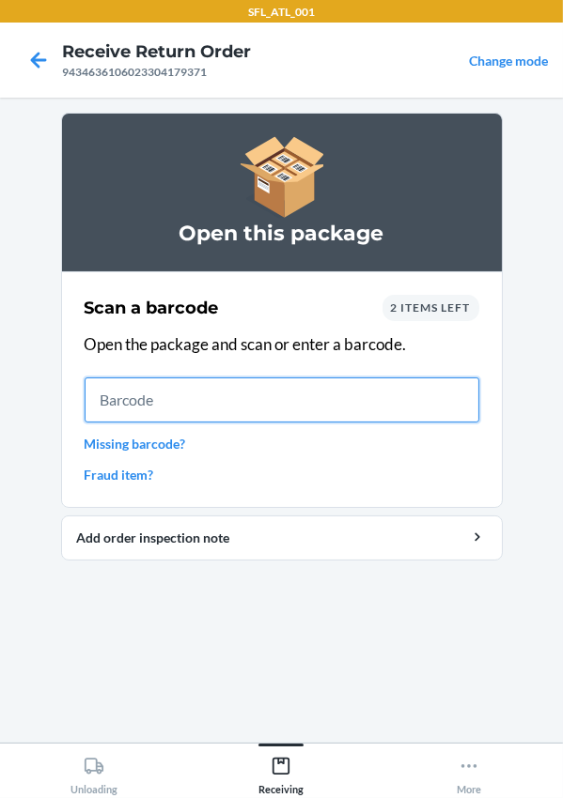
drag, startPoint x: 203, startPoint y: 398, endPoint x: 209, endPoint y: 378, distance: 21.4
click at [206, 395] on input "text" at bounding box center [282, 400] width 395 height 45
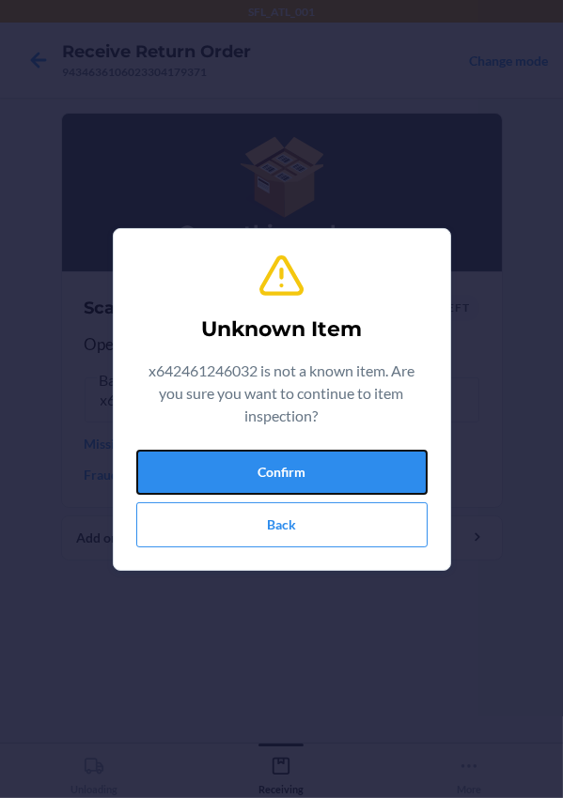
click at [308, 464] on button "Confirm" at bounding box center [281, 472] width 291 height 45
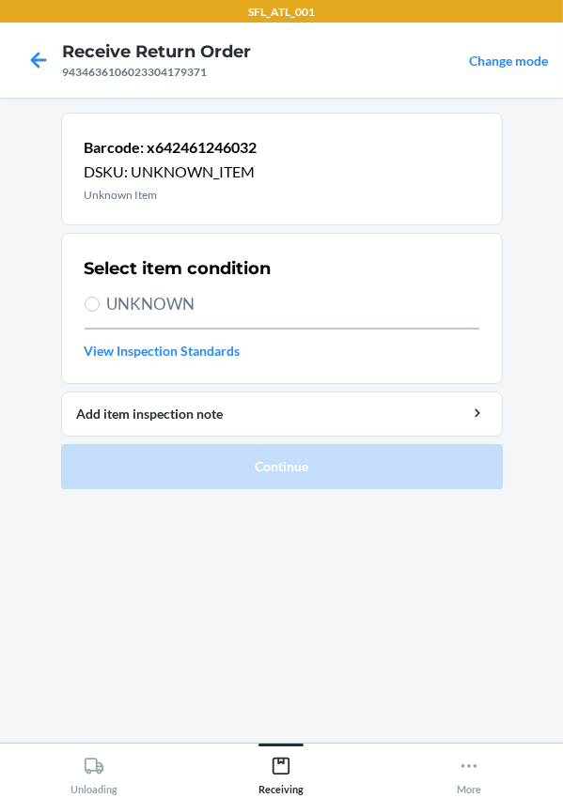
click at [126, 66] on div "9434636106023304179371" at bounding box center [156, 72] width 189 height 17
copy div "9434636106023304179371"
click at [45, 58] on icon at bounding box center [39, 60] width 16 height 16
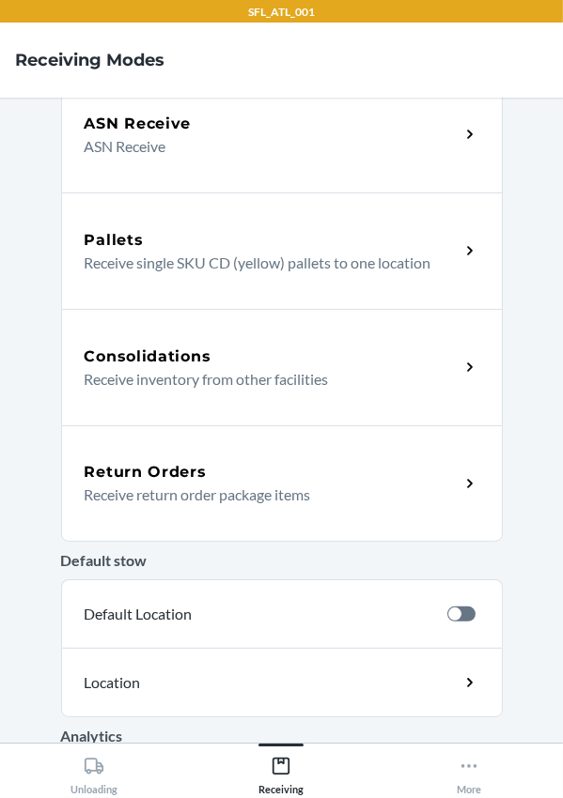
scroll to position [394, 0]
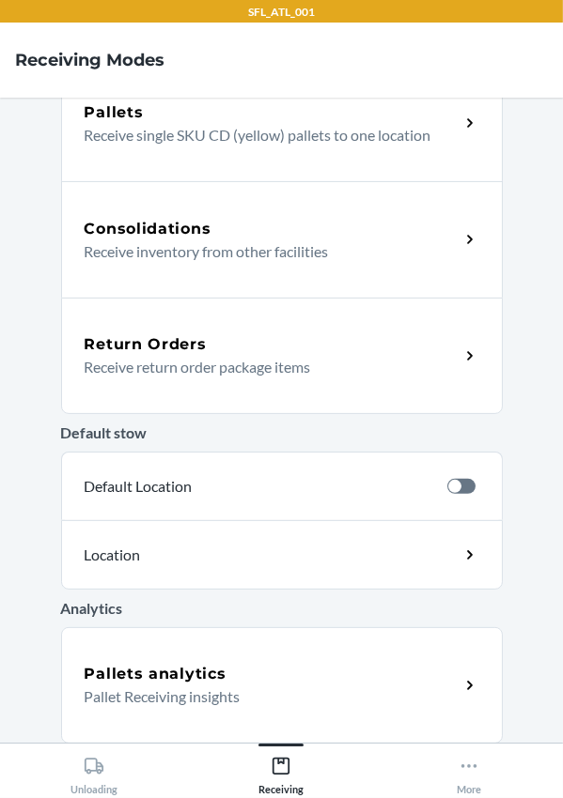
click at [155, 366] on p "Receive return order package items" at bounding box center [265, 367] width 360 height 23
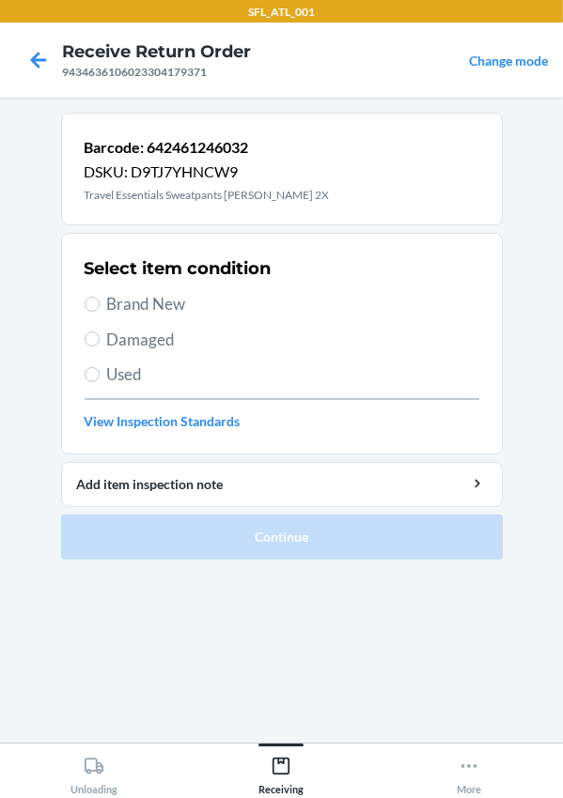
click at [150, 300] on span "Brand New" at bounding box center [293, 304] width 372 height 24
click at [100, 300] on input "Brand New" at bounding box center [92, 304] width 15 height 15
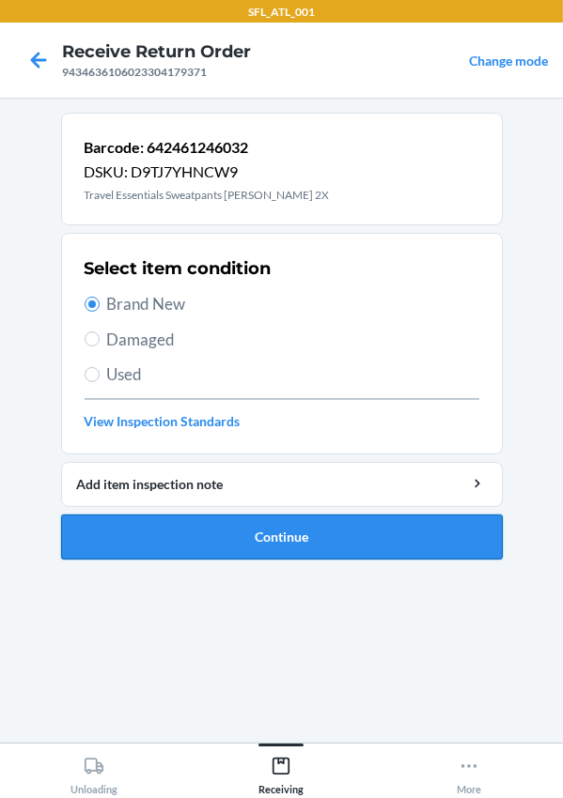
click at [283, 541] on button "Continue" at bounding box center [281, 537] width 441 height 45
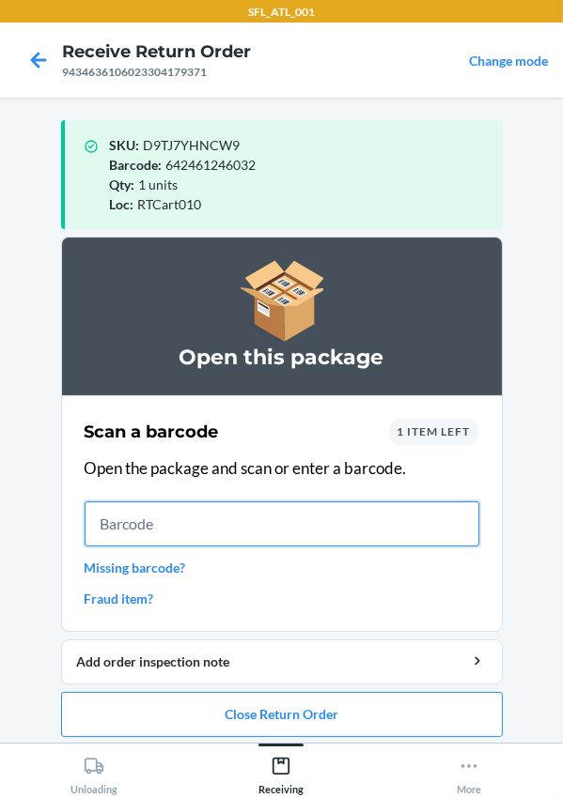
click at [184, 517] on input "text" at bounding box center [282, 524] width 395 height 45
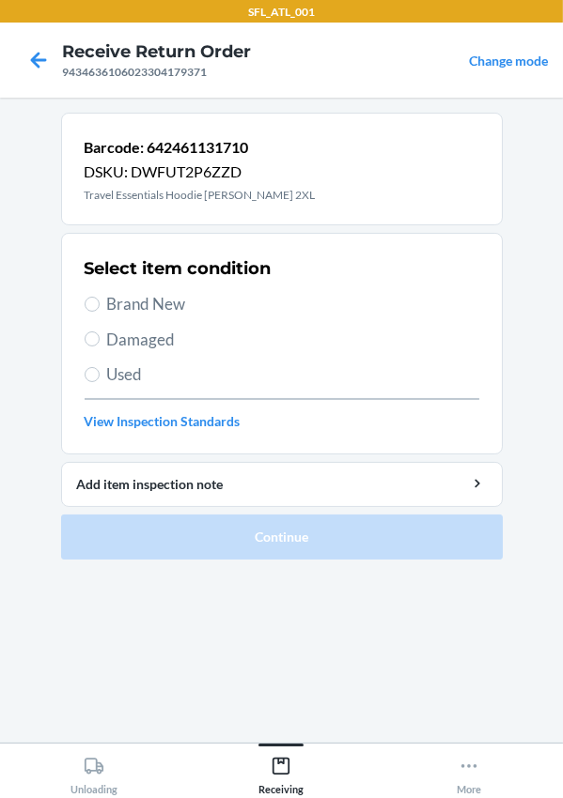
click at [147, 298] on span "Brand New" at bounding box center [293, 304] width 372 height 24
click at [100, 298] on input "Brand New" at bounding box center [92, 304] width 15 height 15
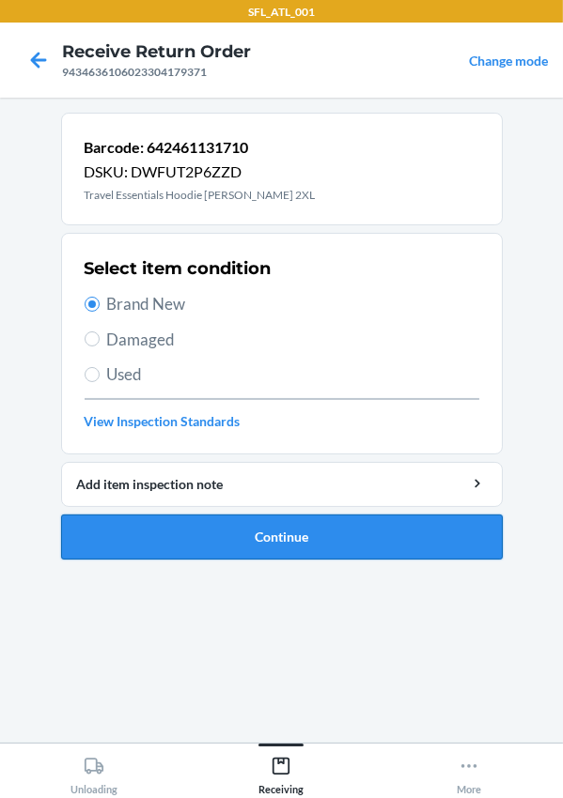
click at [250, 539] on button "Continue" at bounding box center [281, 537] width 441 height 45
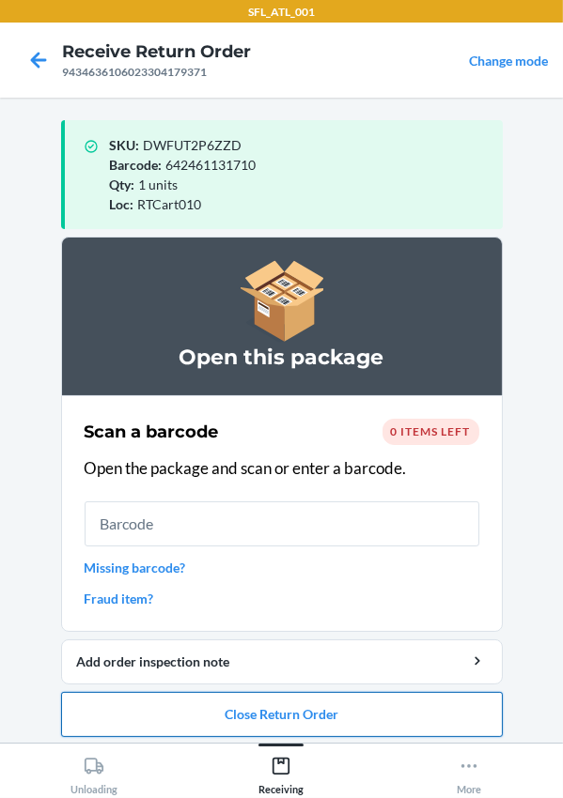
click at [236, 704] on button "Close Return Order" at bounding box center [281, 714] width 441 height 45
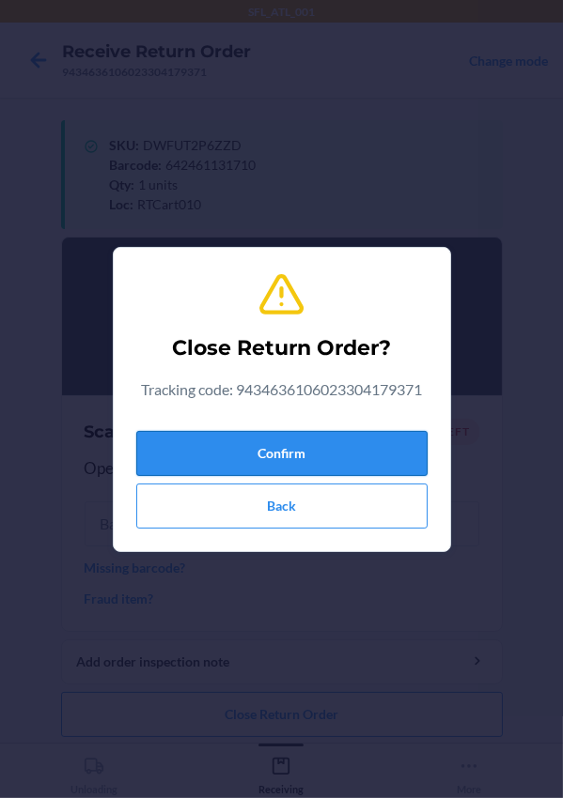
click at [227, 439] on button "Confirm" at bounding box center [281, 453] width 291 height 45
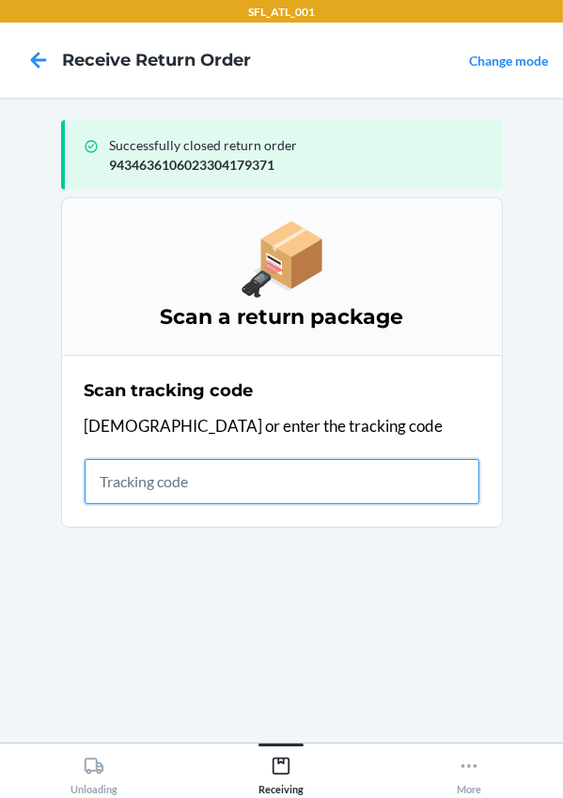
drag, startPoint x: 134, startPoint y: 484, endPoint x: 141, endPoint y: 476, distance: 10.0
click at [136, 482] on input "text" at bounding box center [282, 481] width 395 height 45
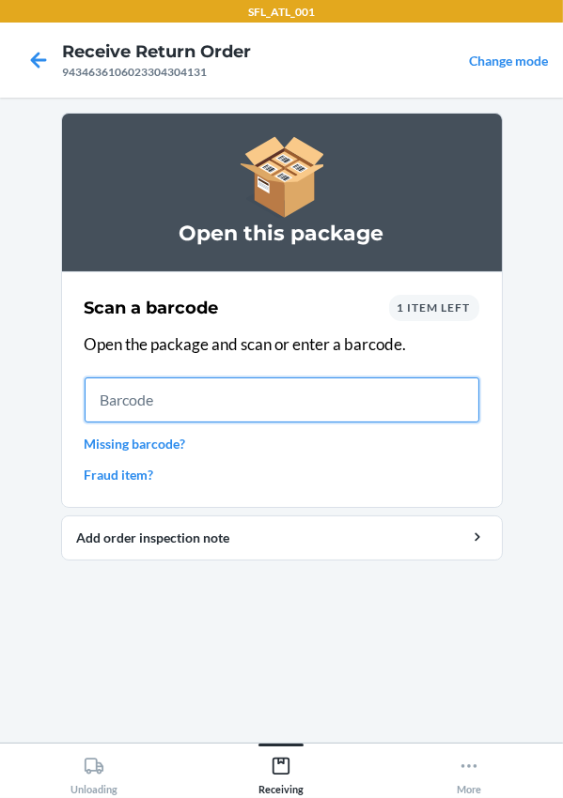
click at [112, 403] on input "text" at bounding box center [282, 400] width 395 height 45
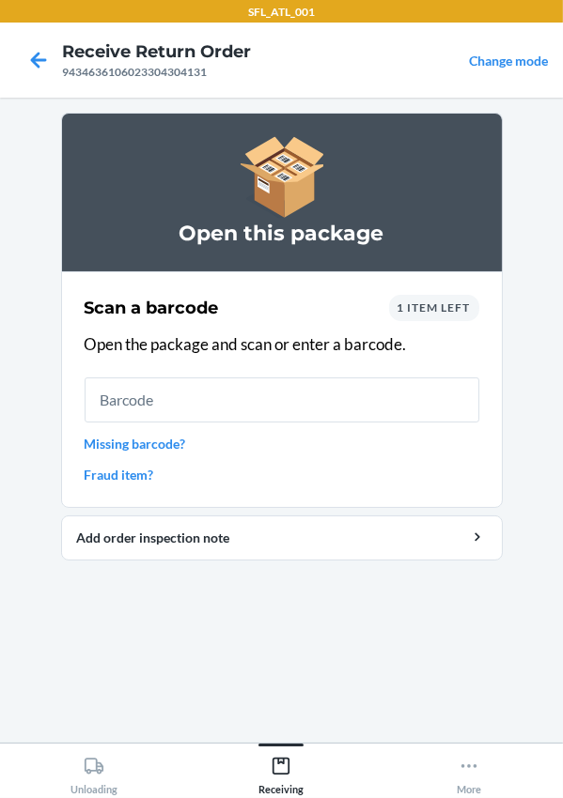
click at [416, 315] on div "1 item left" at bounding box center [434, 308] width 90 height 26
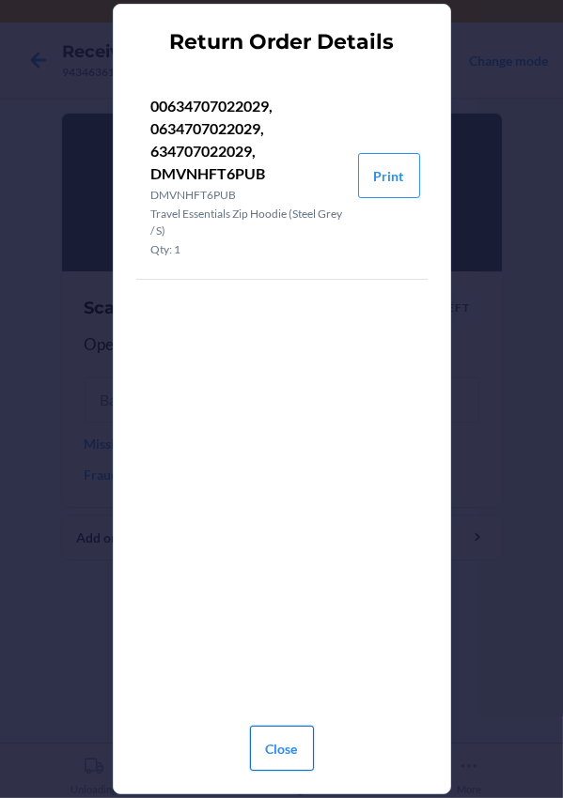
click at [275, 755] on button "Close" at bounding box center [282, 748] width 64 height 45
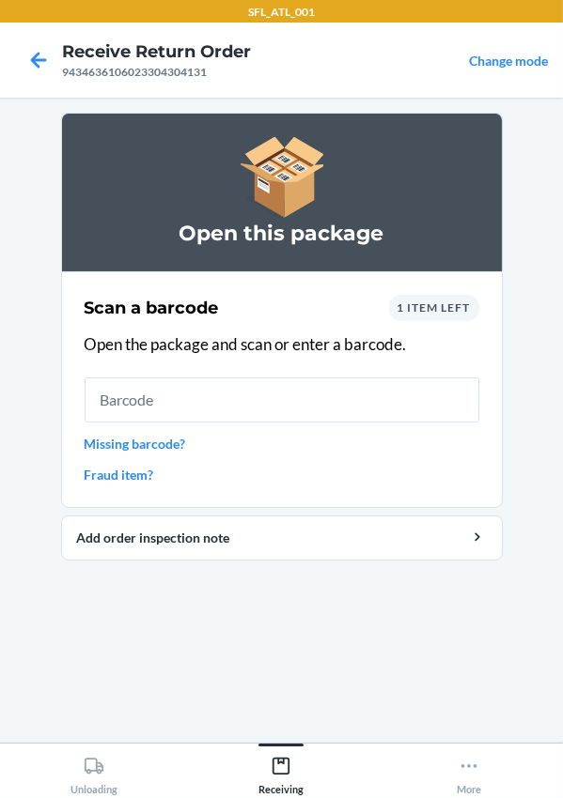
click at [431, 310] on span "1 item left" at bounding box center [433, 308] width 73 height 14
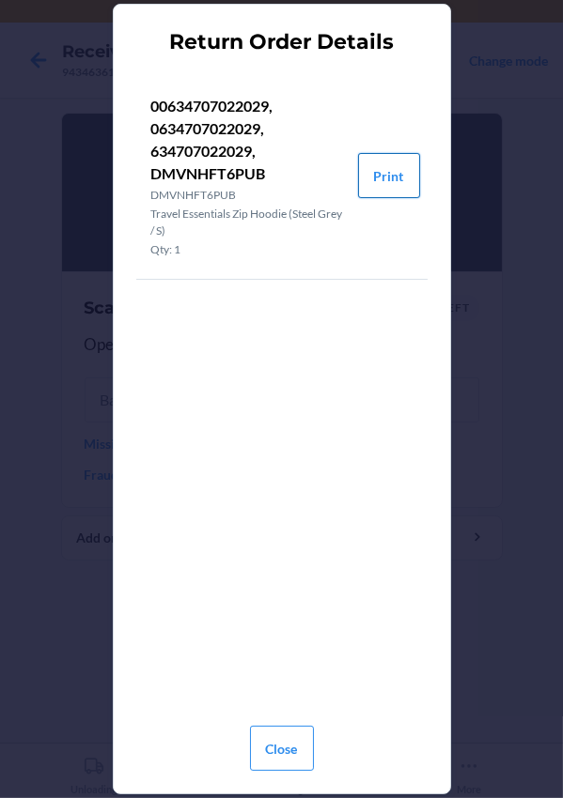
click at [401, 183] on button "Print" at bounding box center [389, 175] width 62 height 45
click at [271, 732] on button "Close" at bounding box center [282, 748] width 64 height 45
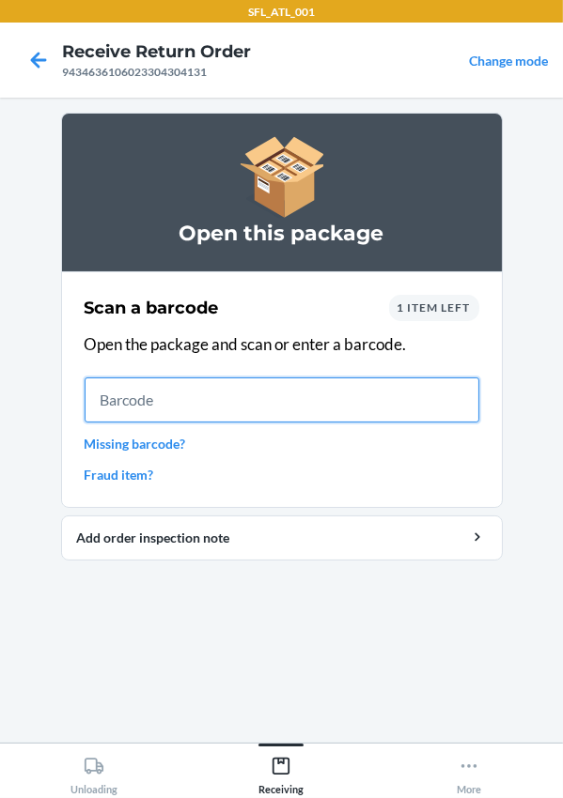
click at [276, 410] on input "text" at bounding box center [282, 400] width 395 height 45
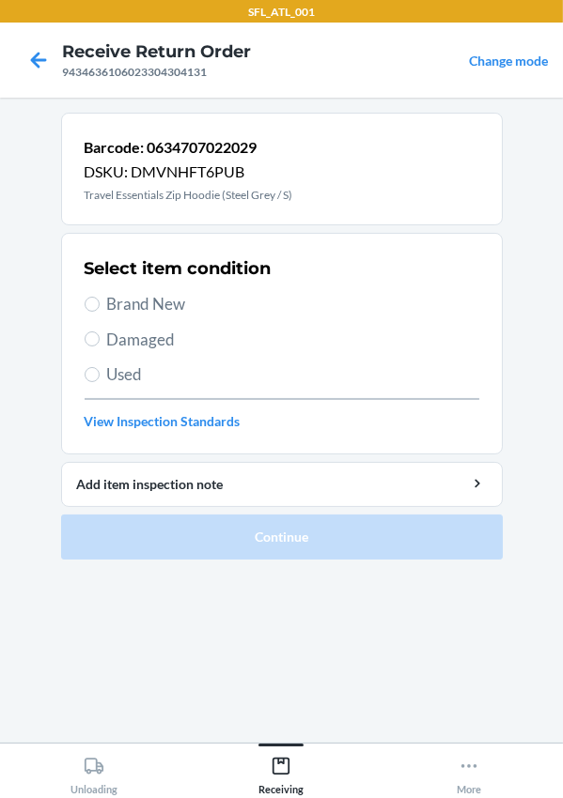
click at [130, 307] on span "Brand New" at bounding box center [293, 304] width 372 height 24
click at [100, 307] on input "Brand New" at bounding box center [92, 304] width 15 height 15
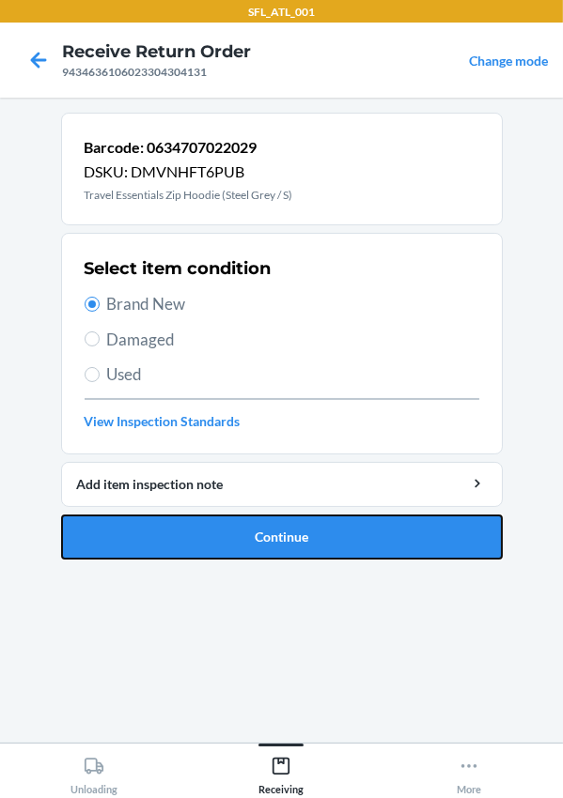
click at [232, 534] on button "Continue" at bounding box center [281, 537] width 441 height 45
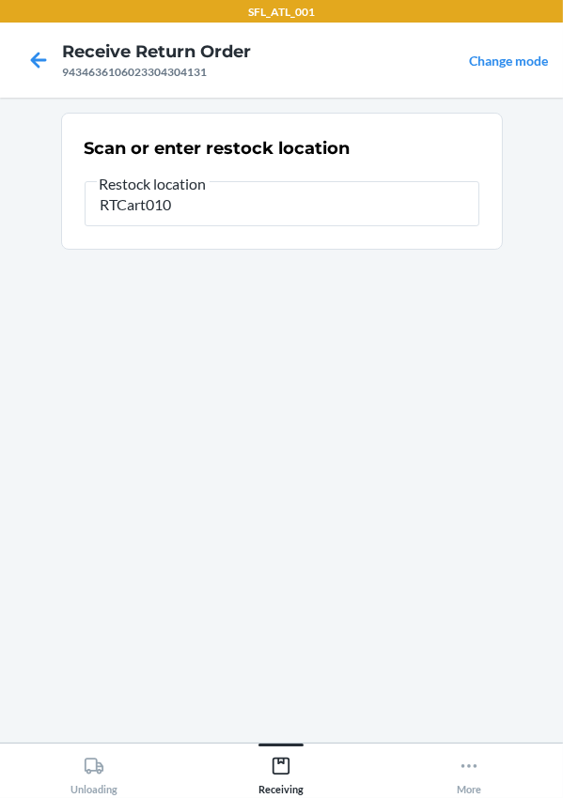
click at [283, 502] on section "Scan or enter restock location Restock location RTCart010" at bounding box center [281, 420] width 441 height 615
click at [364, 596] on section "Scan or enter restock location Restock location RTCart010" at bounding box center [281, 420] width 441 height 615
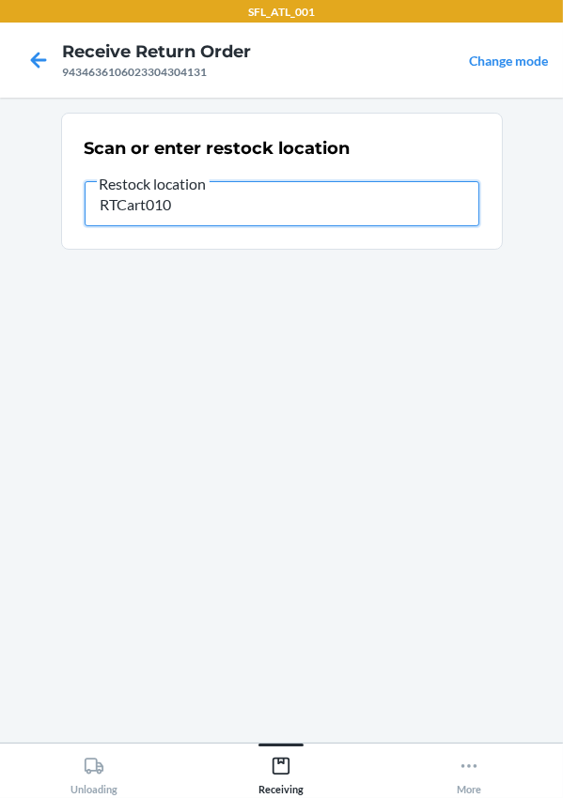
click at [217, 209] on input "RTCart010" at bounding box center [282, 203] width 395 height 45
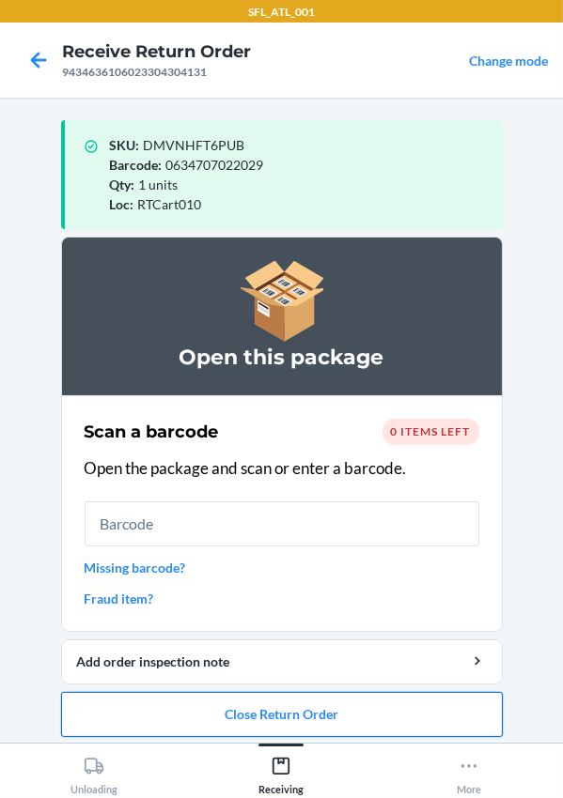
click at [356, 717] on button "Close Return Order" at bounding box center [281, 714] width 441 height 45
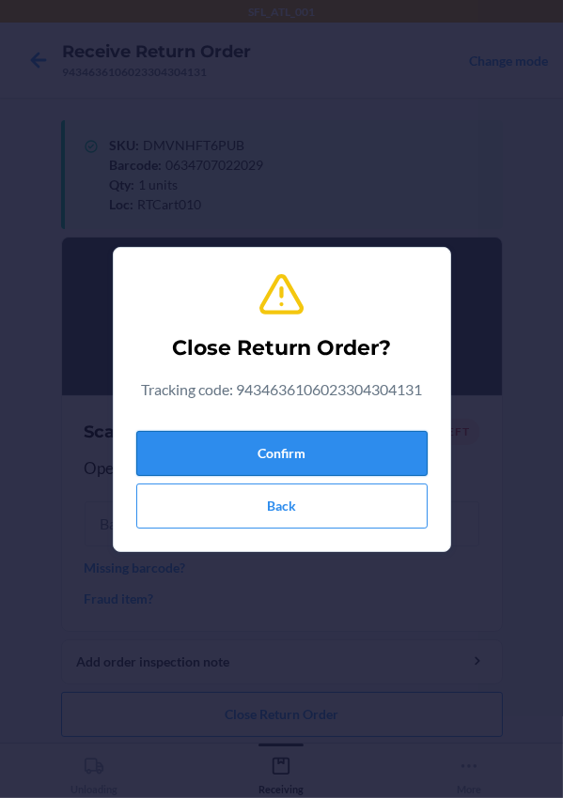
click at [262, 457] on button "Confirm" at bounding box center [281, 453] width 291 height 45
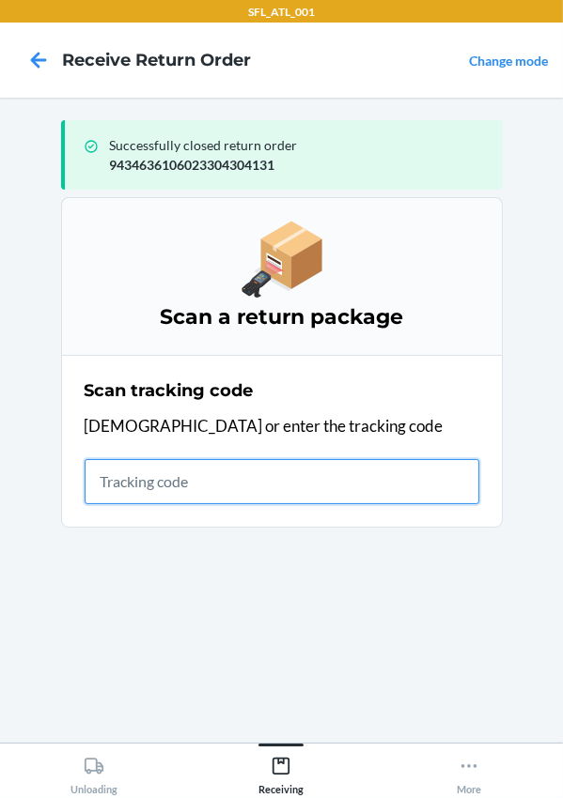
click at [128, 479] on input "text" at bounding box center [282, 481] width 395 height 45
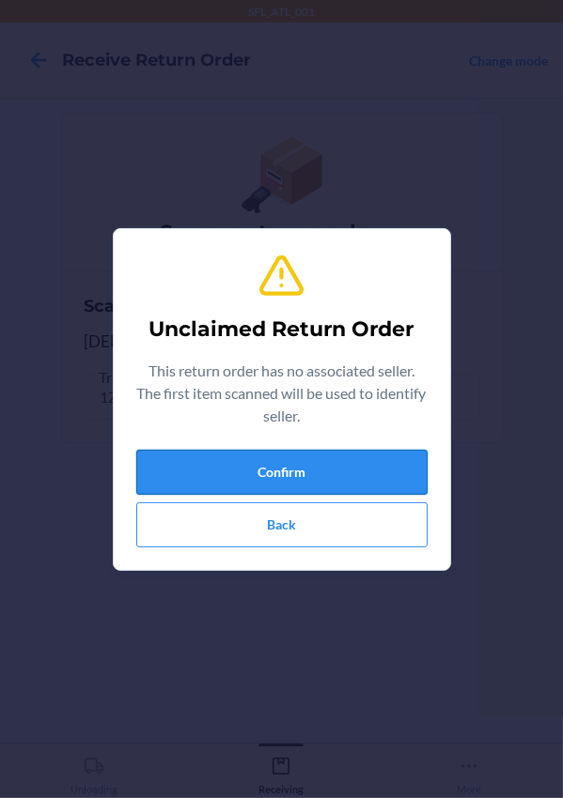
click at [224, 470] on button "Confirm" at bounding box center [281, 472] width 291 height 45
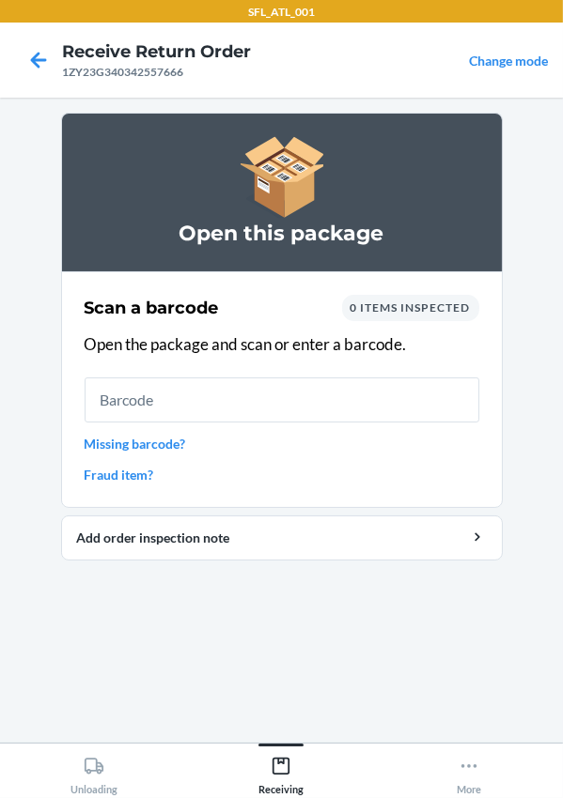
click at [116, 447] on link "Missing barcode?" at bounding box center [282, 444] width 395 height 20
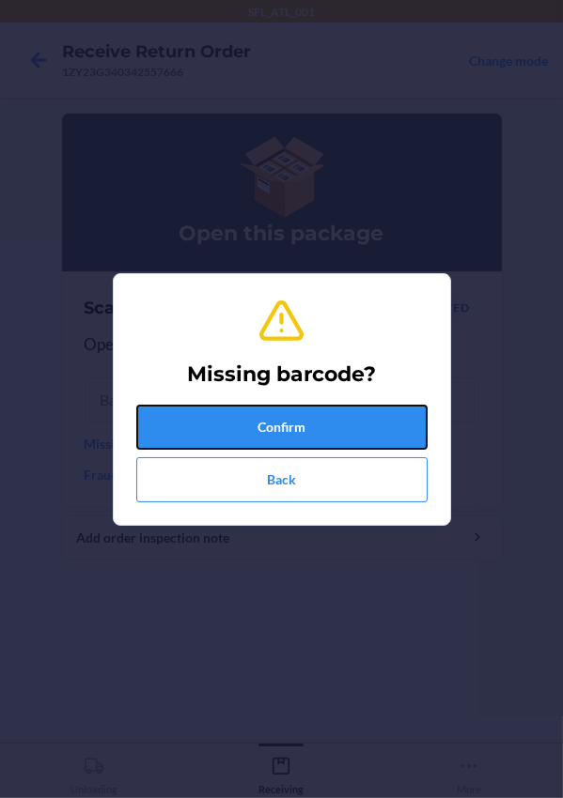
click at [216, 417] on button "Confirm" at bounding box center [281, 427] width 291 height 45
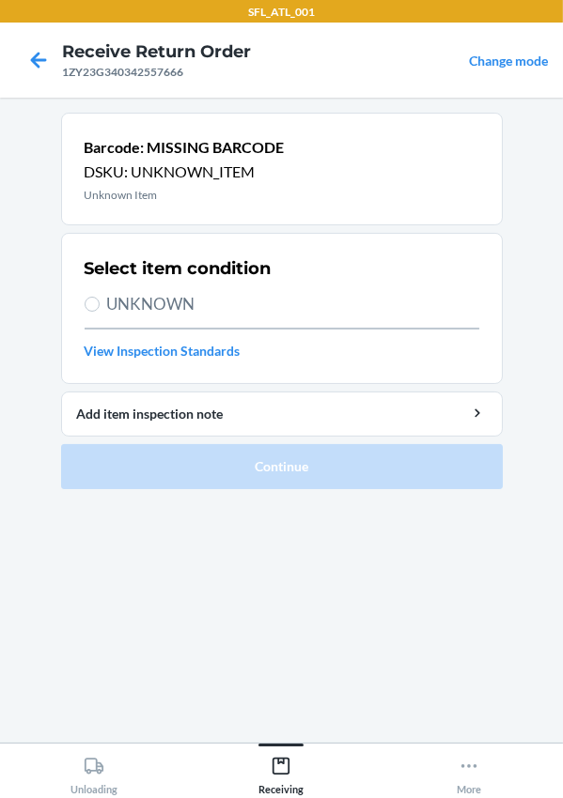
click at [141, 301] on span "UNKNOWN" at bounding box center [293, 304] width 372 height 24
click at [100, 301] on input "UNKNOWN" at bounding box center [92, 304] width 15 height 15
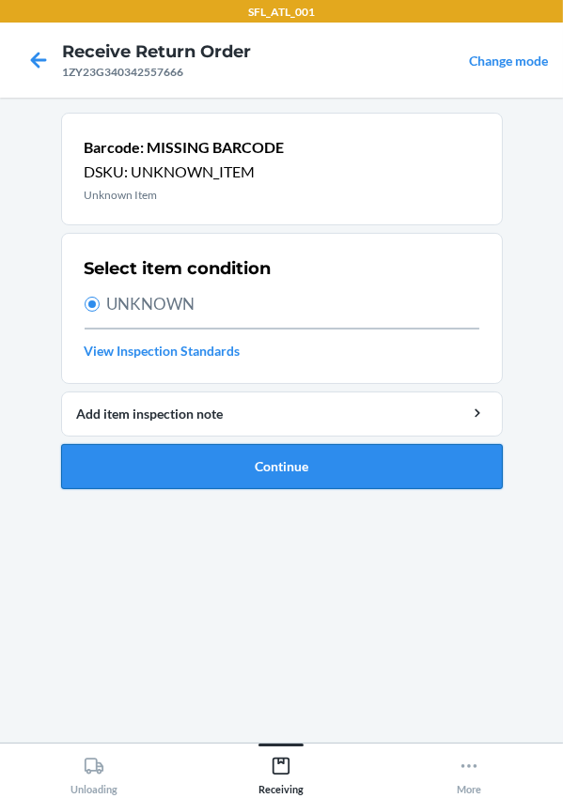
click at [213, 446] on button "Continue" at bounding box center [281, 466] width 441 height 45
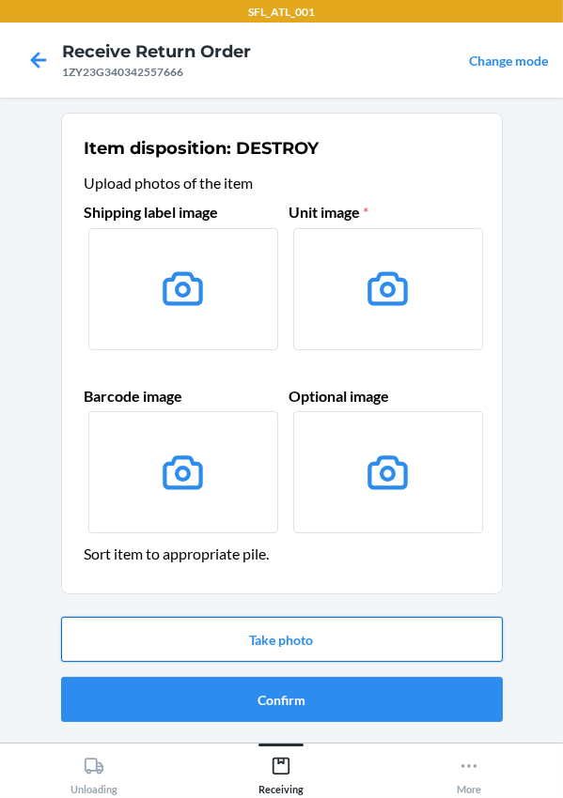
click at [191, 640] on button "Take photo" at bounding box center [281, 639] width 441 height 45
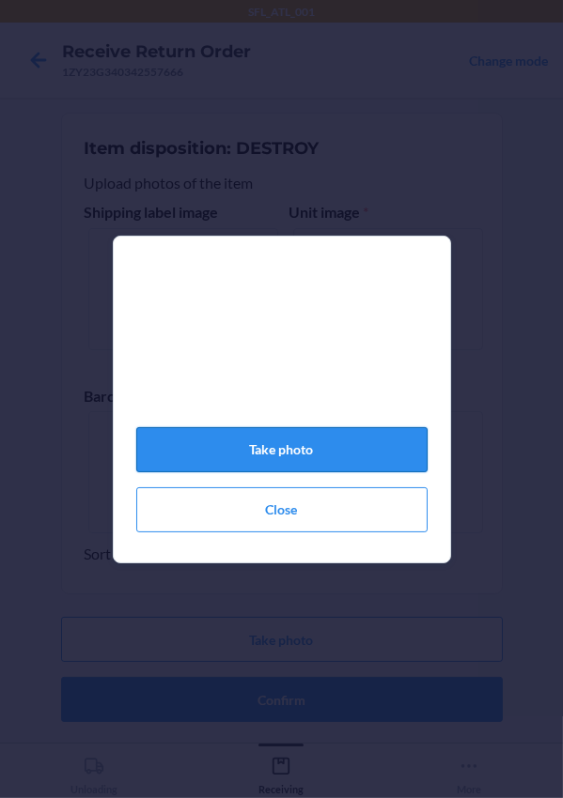
click at [300, 449] on button "Take photo" at bounding box center [281, 449] width 291 height 45
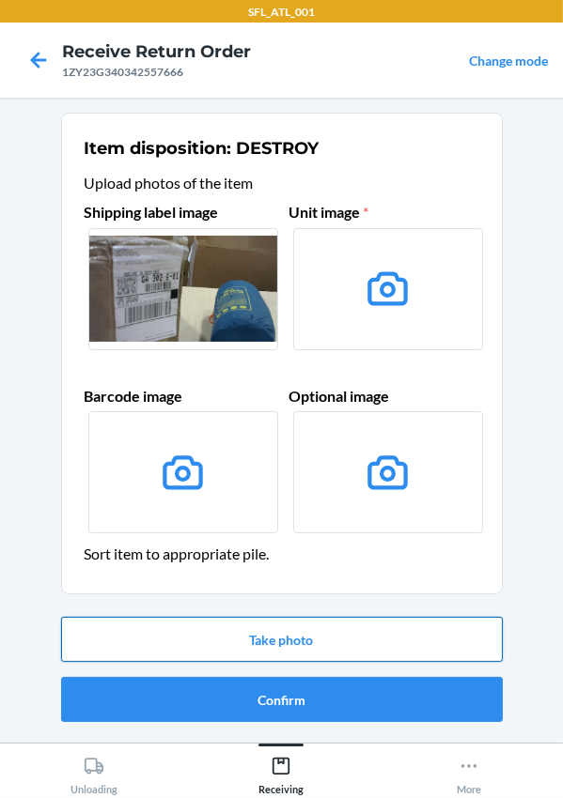
click at [301, 642] on button "Take photo" at bounding box center [281, 639] width 441 height 45
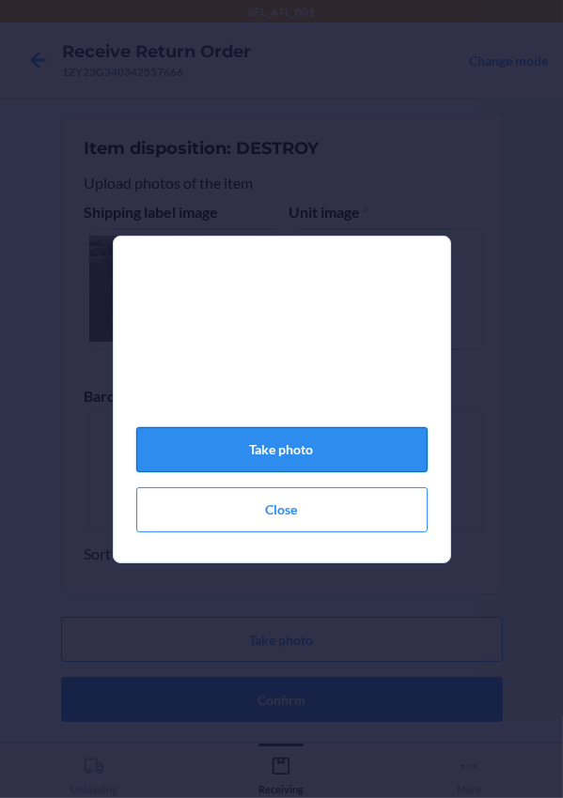
click at [275, 464] on button "Take photo" at bounding box center [281, 449] width 291 height 45
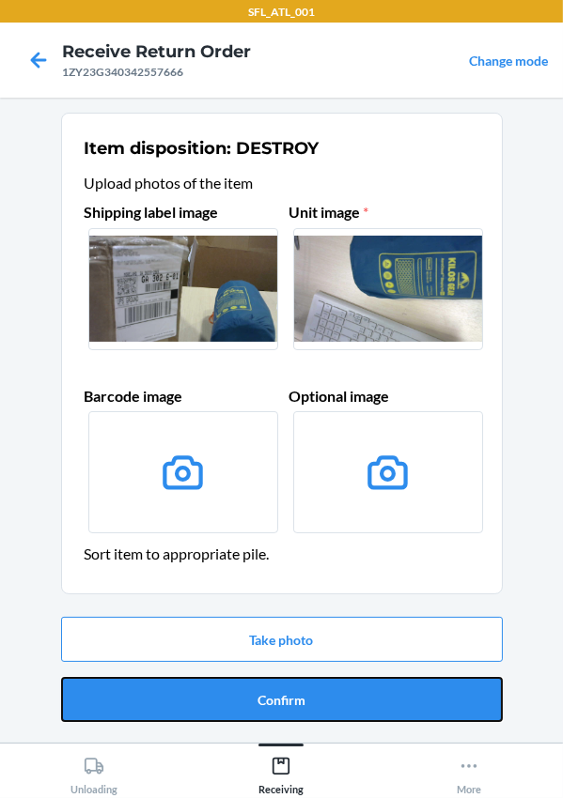
click at [255, 701] on button "Confirm" at bounding box center [281, 699] width 441 height 45
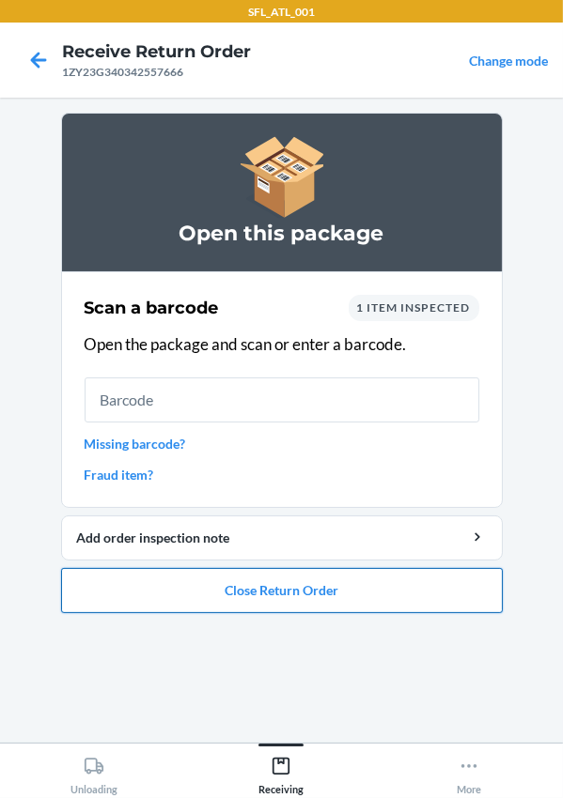
click at [245, 596] on button "Close Return Order" at bounding box center [281, 590] width 441 height 45
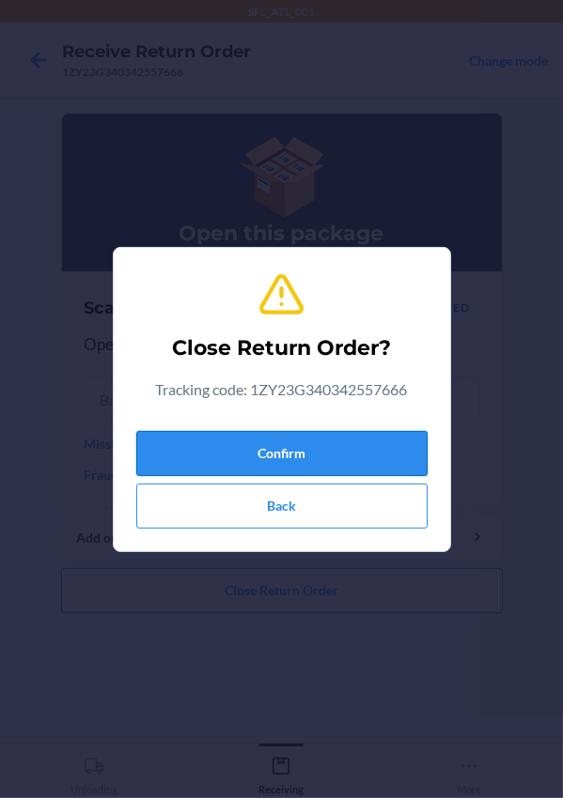
click at [272, 449] on button "Confirm" at bounding box center [281, 453] width 291 height 45
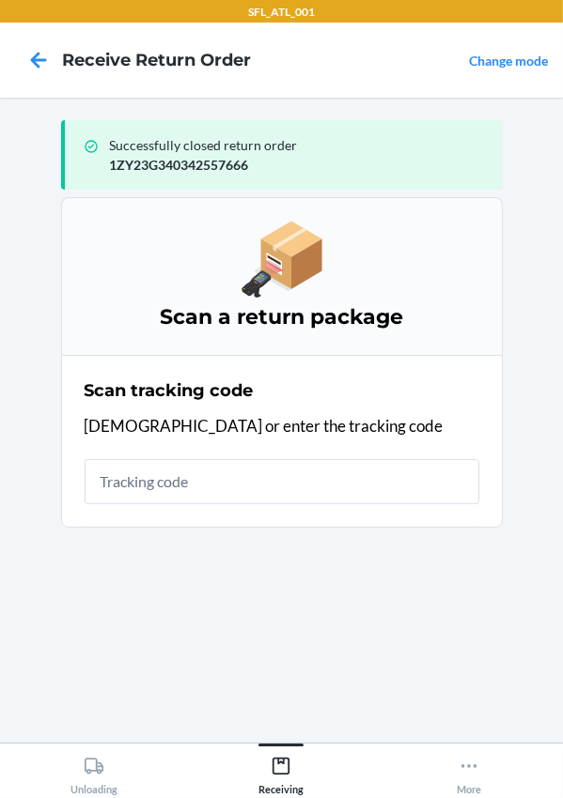
click at [155, 504] on div "Scan tracking code Scan or enter the tracking code" at bounding box center [282, 441] width 395 height 137
drag, startPoint x: 240, startPoint y: 393, endPoint x: 224, endPoint y: 419, distance: 30.3
click at [235, 396] on h2 "Scan tracking code" at bounding box center [169, 391] width 169 height 24
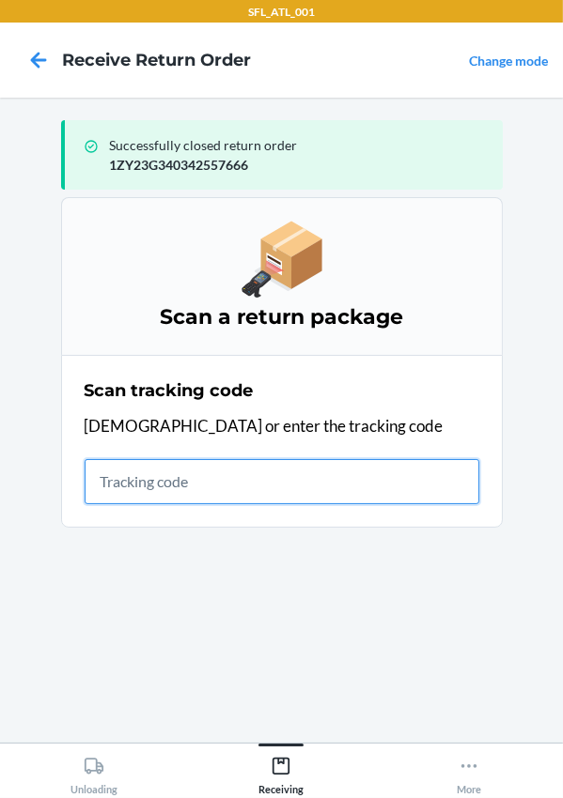
click at [207, 487] on input "text" at bounding box center [282, 481] width 395 height 45
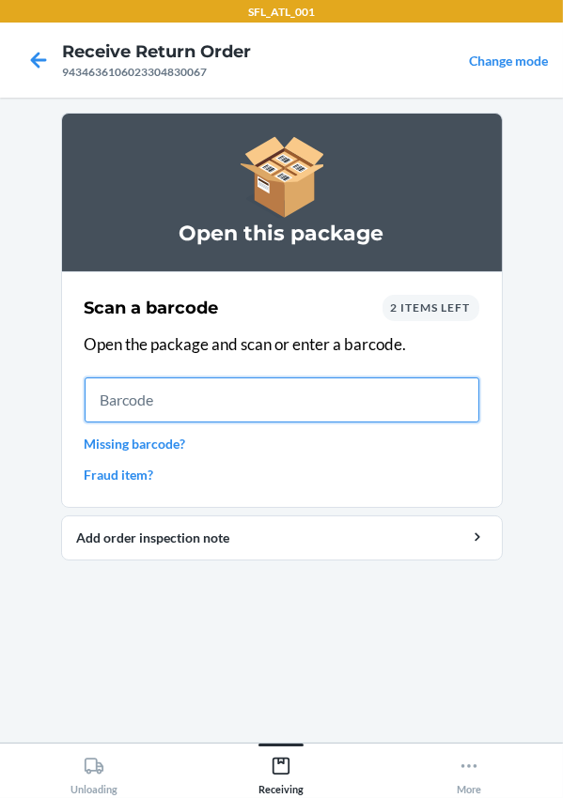
click at [173, 390] on input "text" at bounding box center [282, 400] width 395 height 45
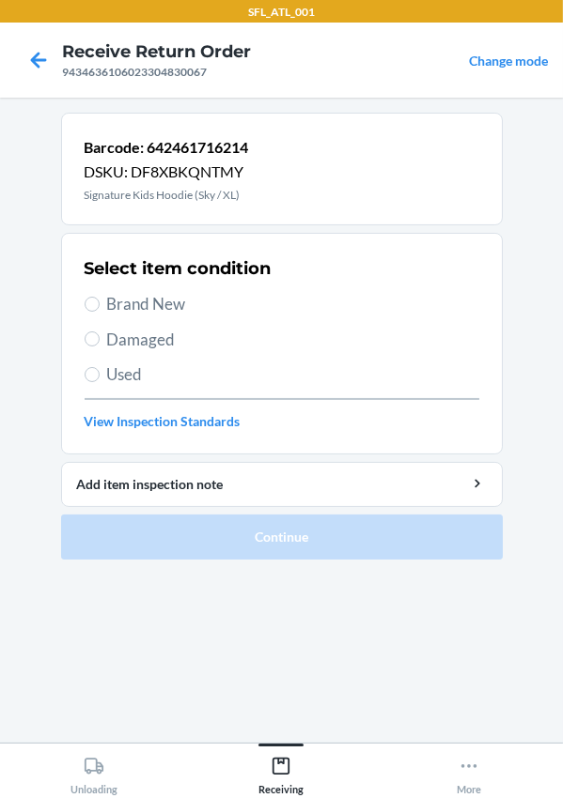
click at [102, 304] on label "Brand New" at bounding box center [282, 304] width 395 height 24
click at [100, 304] on input "Brand New" at bounding box center [92, 304] width 15 height 15
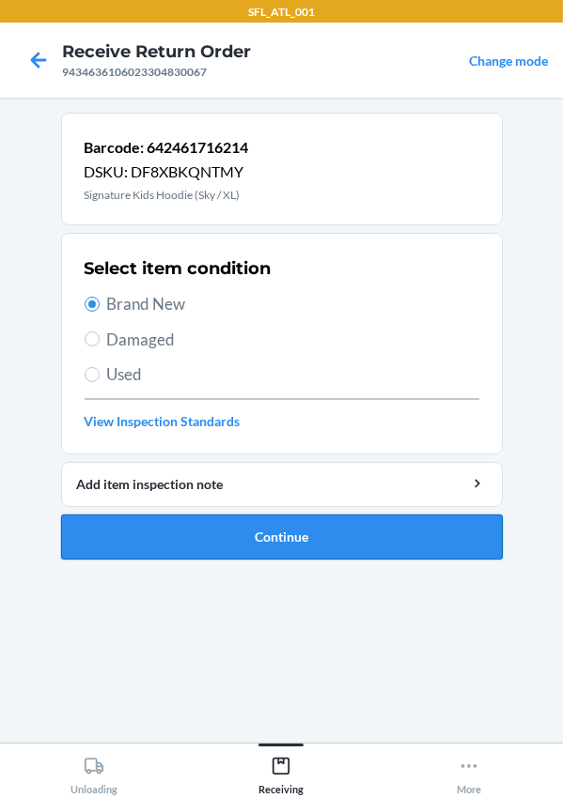
click at [213, 545] on button "Continue" at bounding box center [281, 537] width 441 height 45
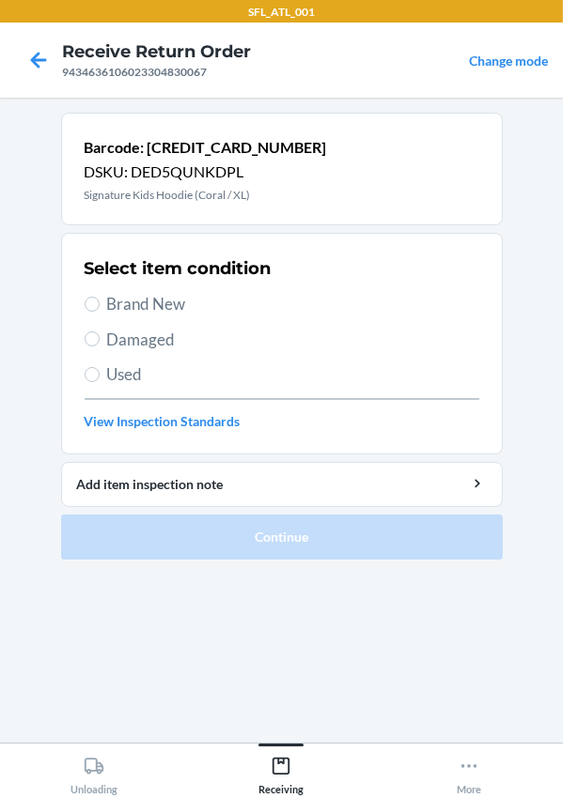
click at [113, 301] on span "Brand New" at bounding box center [293, 304] width 372 height 24
click at [100, 301] on input "Brand New" at bounding box center [92, 304] width 15 height 15
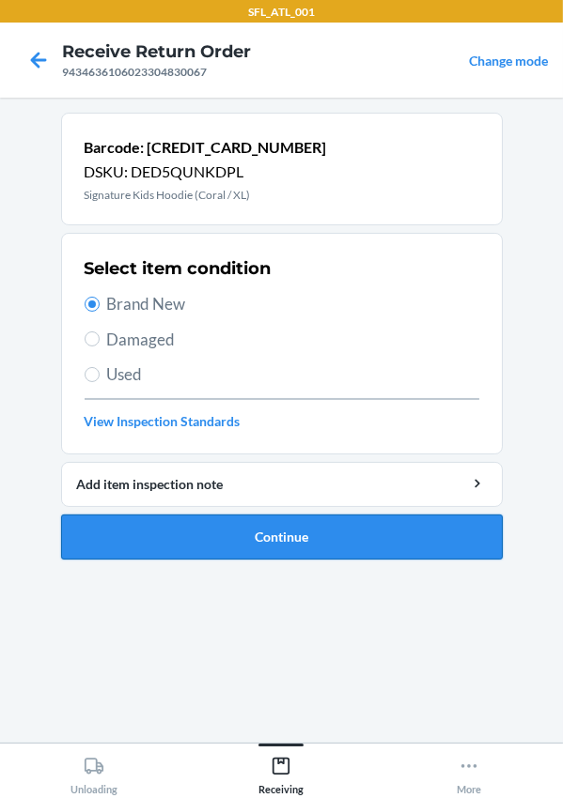
click at [233, 526] on button "Continue" at bounding box center [281, 537] width 441 height 45
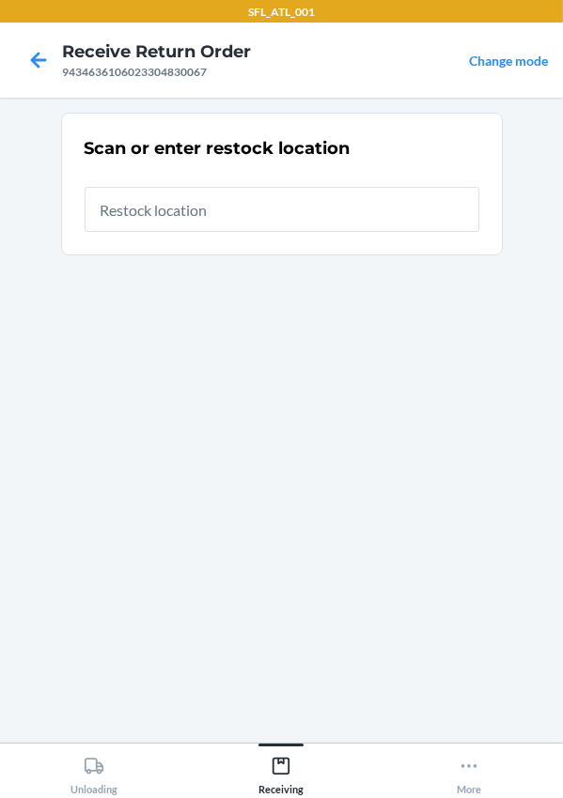
click at [244, 218] on input "text" at bounding box center [282, 209] width 395 height 45
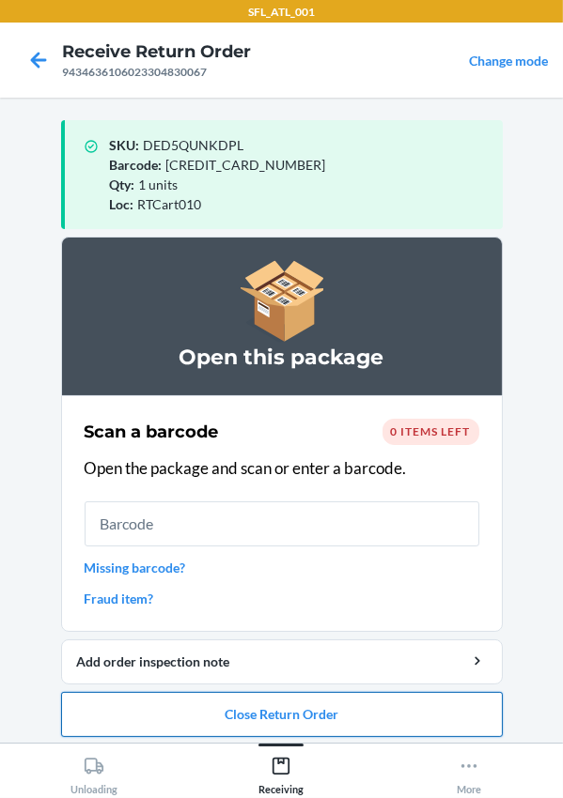
click at [220, 720] on button "Close Return Order" at bounding box center [281, 714] width 441 height 45
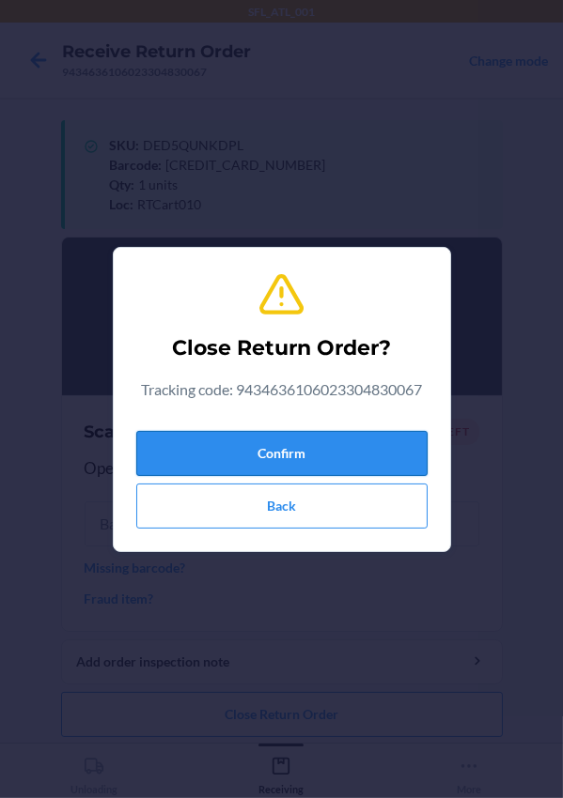
click at [195, 447] on button "Confirm" at bounding box center [281, 453] width 291 height 45
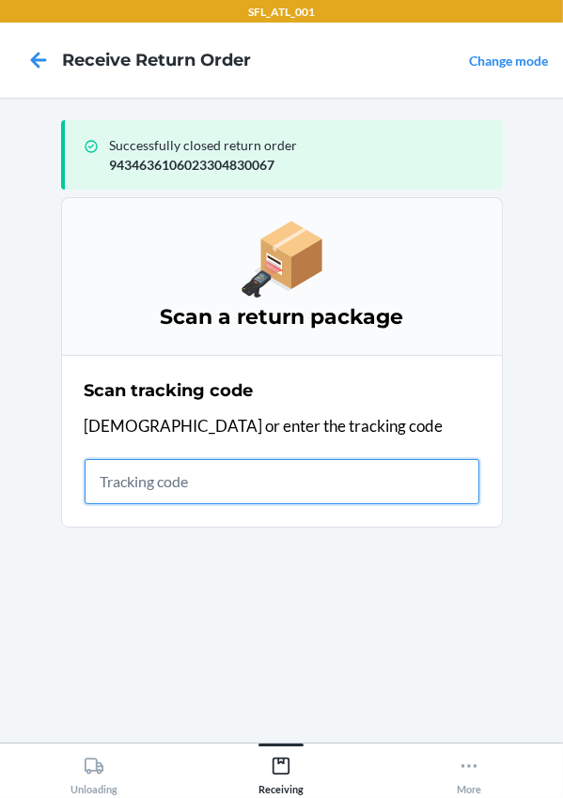
click at [291, 491] on input "text" at bounding box center [282, 481] width 395 height 45
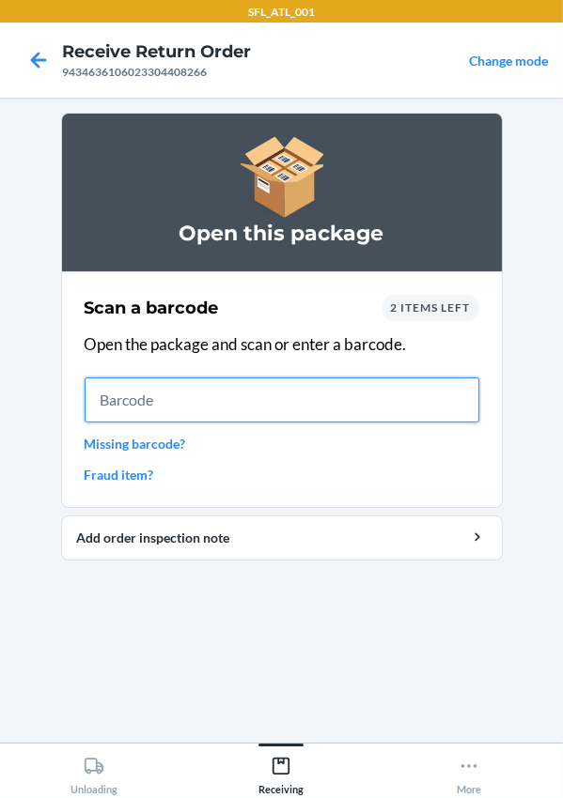
click at [251, 395] on input "text" at bounding box center [282, 400] width 395 height 45
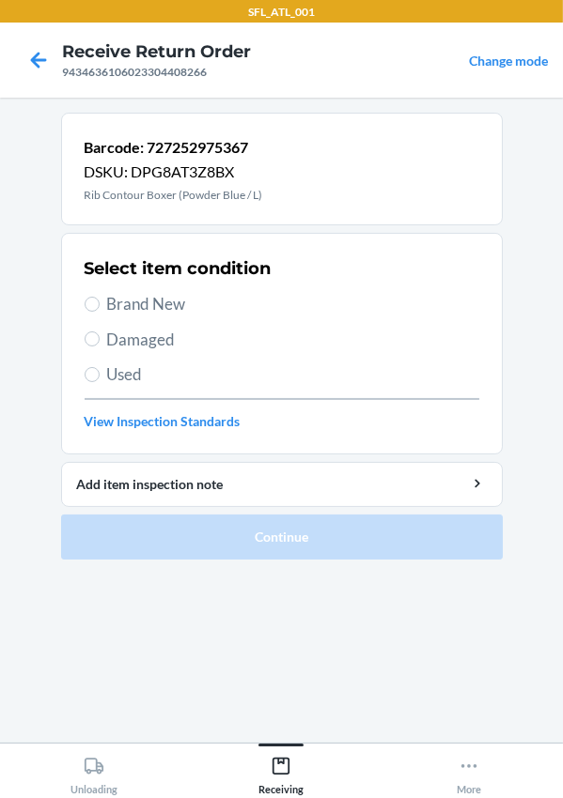
click at [156, 297] on span "Brand New" at bounding box center [293, 304] width 372 height 24
click at [100, 297] on input "Brand New" at bounding box center [92, 304] width 15 height 15
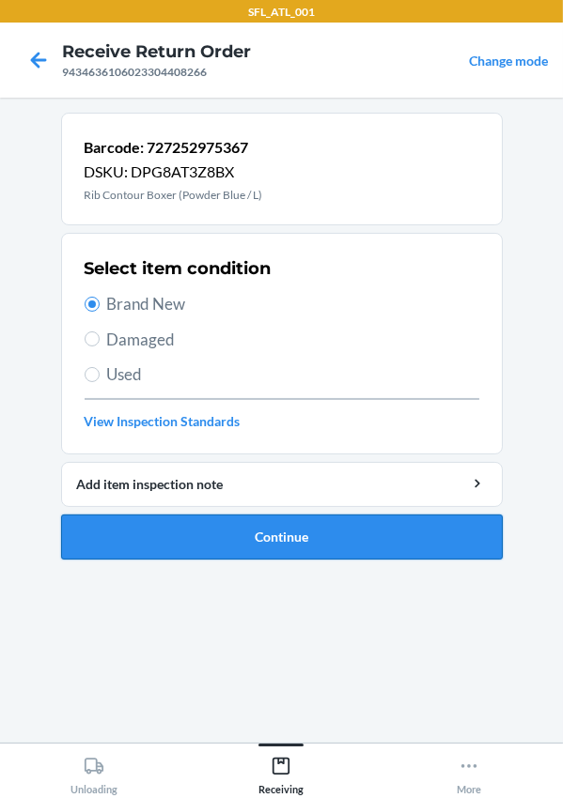
click at [364, 537] on button "Continue" at bounding box center [281, 537] width 441 height 45
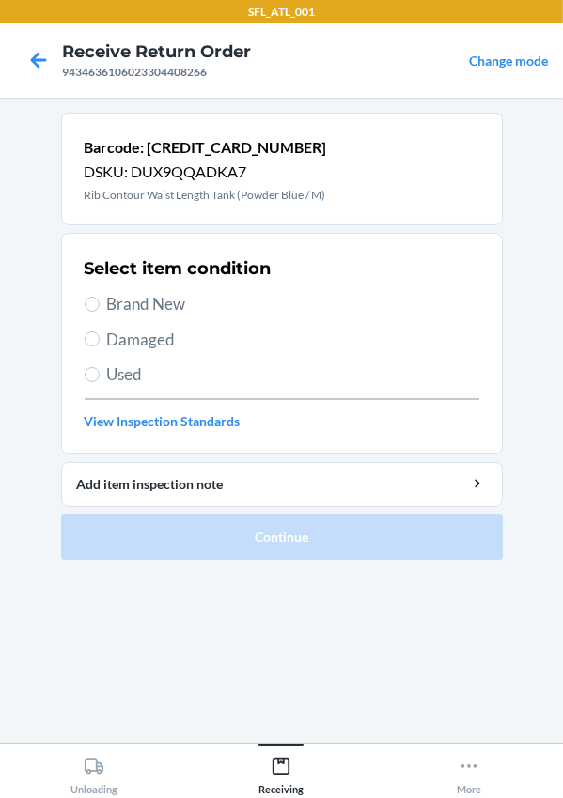
click at [164, 303] on span "Brand New" at bounding box center [293, 304] width 372 height 24
click at [100, 303] on input "Brand New" at bounding box center [92, 304] width 15 height 15
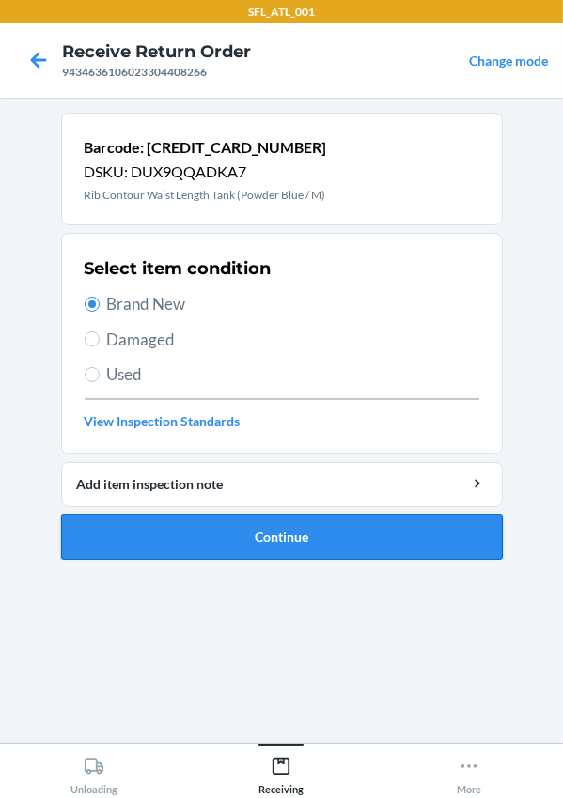
click at [370, 541] on button "Continue" at bounding box center [281, 537] width 441 height 45
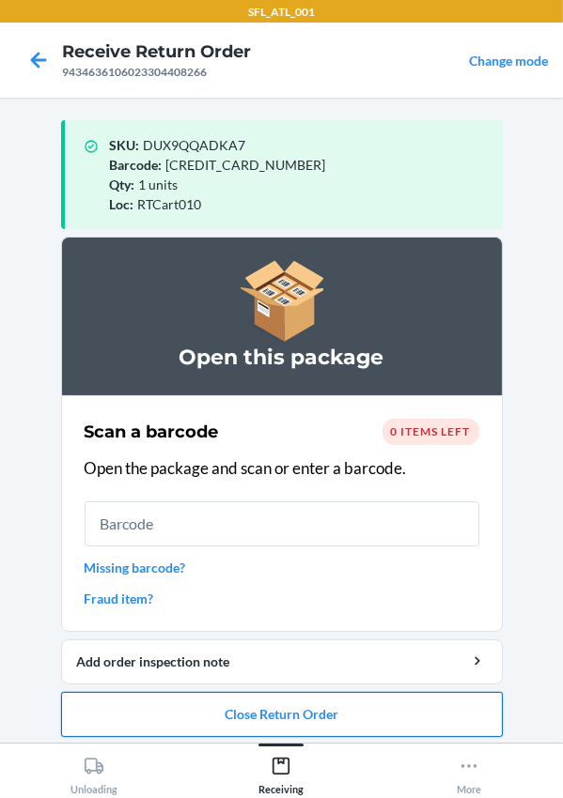
click at [322, 715] on button "Close Return Order" at bounding box center [281, 714] width 441 height 45
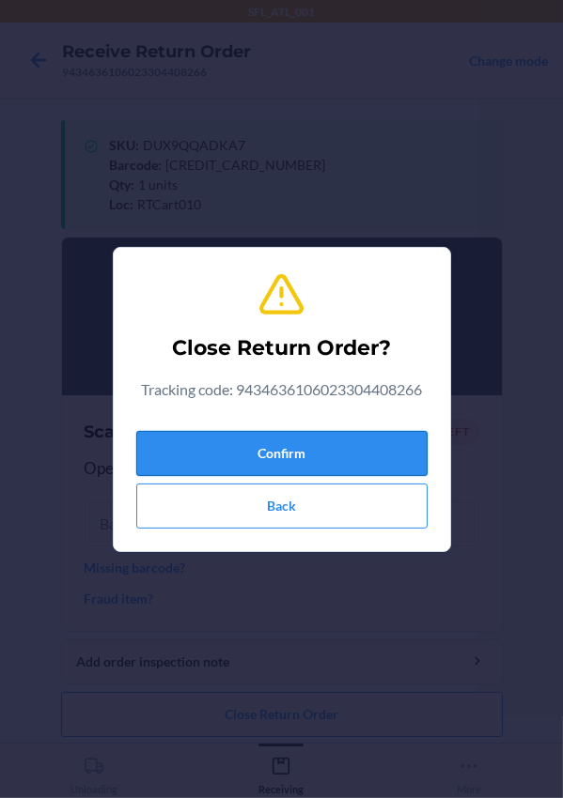
click at [240, 450] on button "Confirm" at bounding box center [281, 453] width 291 height 45
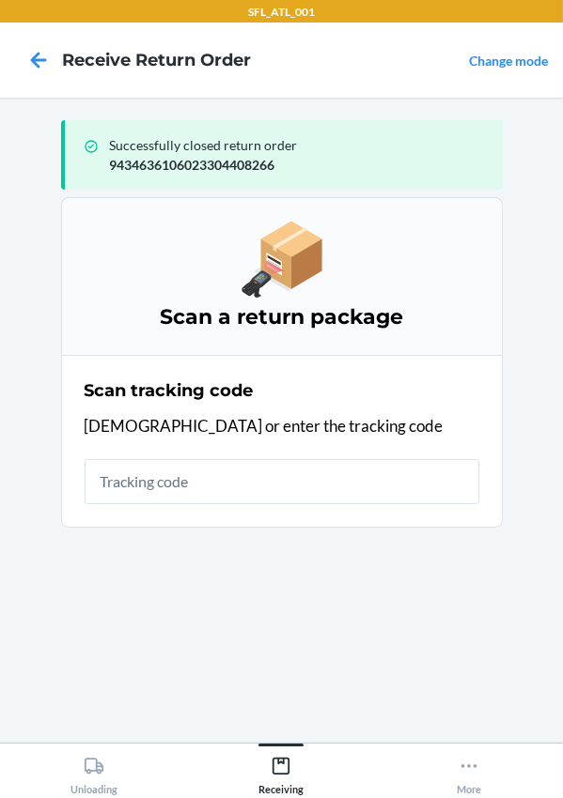
click at [272, 410] on div "Scan tracking code Scan or enter the tracking code" at bounding box center [282, 441] width 395 height 137
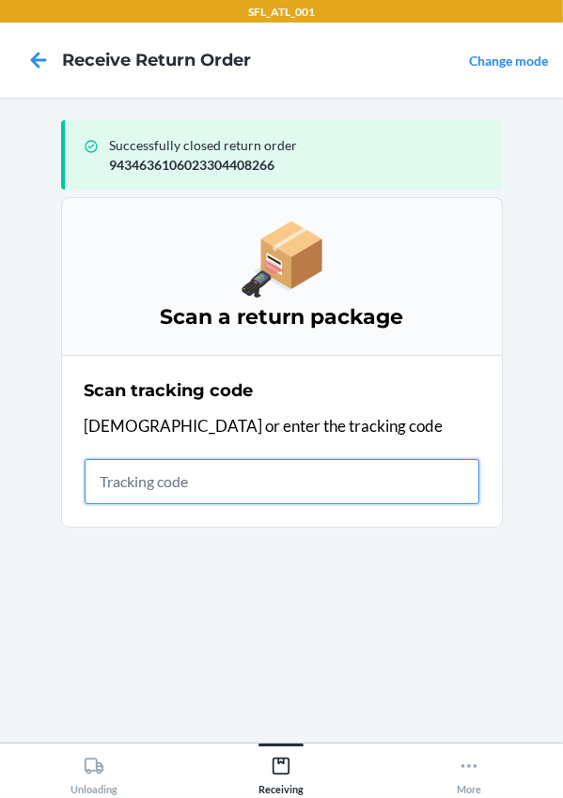
click at [174, 475] on input "text" at bounding box center [282, 481] width 395 height 45
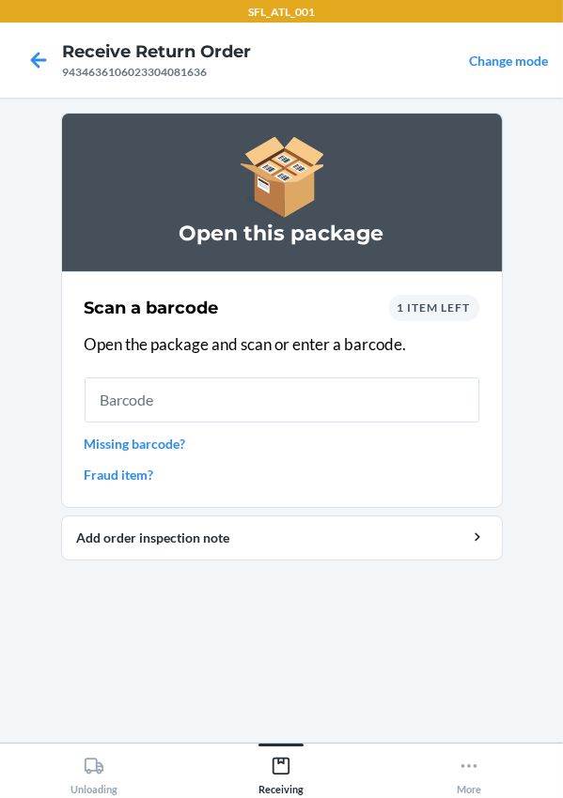
click at [155, 422] on div "Scan a barcode 1 item left Open the package and scan or enter a barcode. Missin…" at bounding box center [282, 389] width 395 height 201
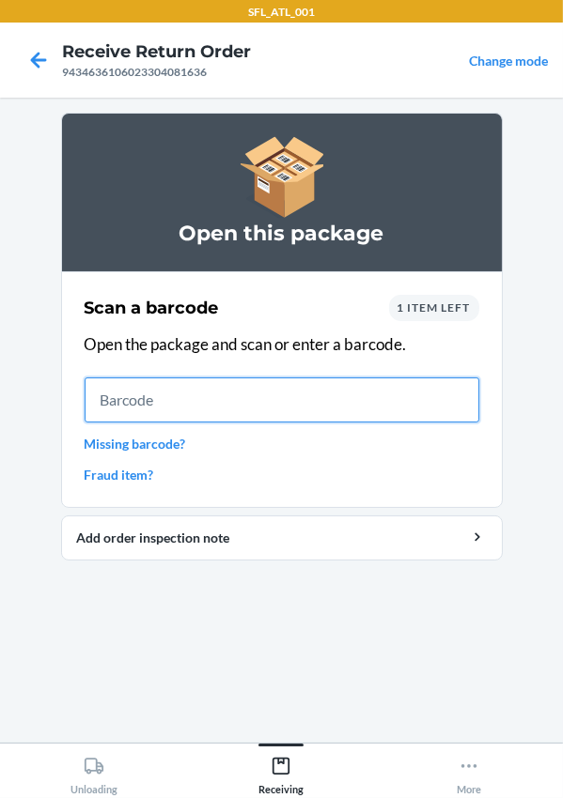
click at [162, 414] on input "text" at bounding box center [282, 400] width 395 height 45
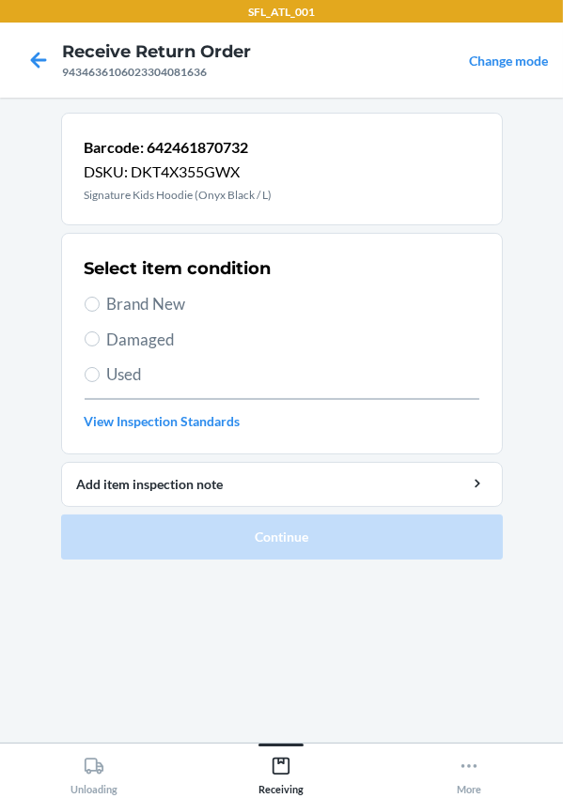
click at [112, 379] on span "Used" at bounding box center [293, 375] width 372 height 24
click at [100, 379] on input "Used" at bounding box center [92, 374] width 15 height 15
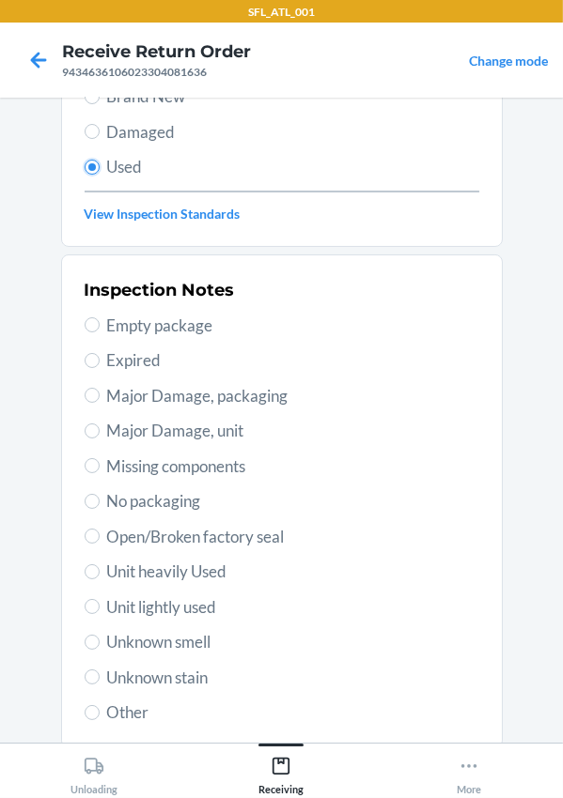
scroll to position [331, 0]
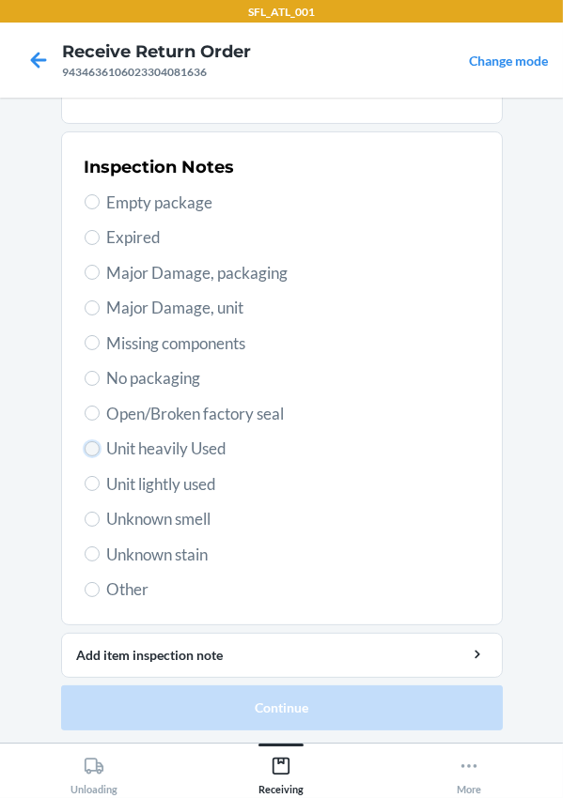
click at [91, 445] on input "Unit heavily Used" at bounding box center [92, 448] width 15 height 15
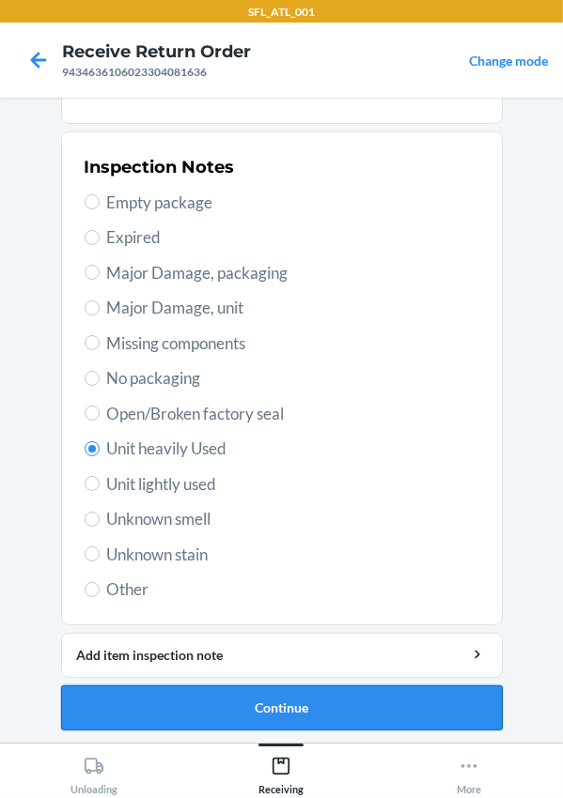
click at [247, 700] on button "Continue" at bounding box center [281, 708] width 441 height 45
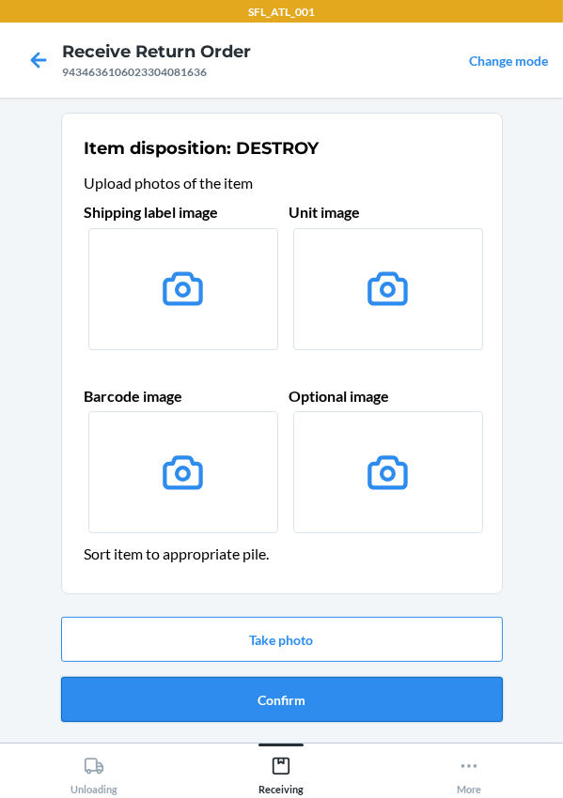
click at [250, 711] on button "Confirm" at bounding box center [281, 699] width 441 height 45
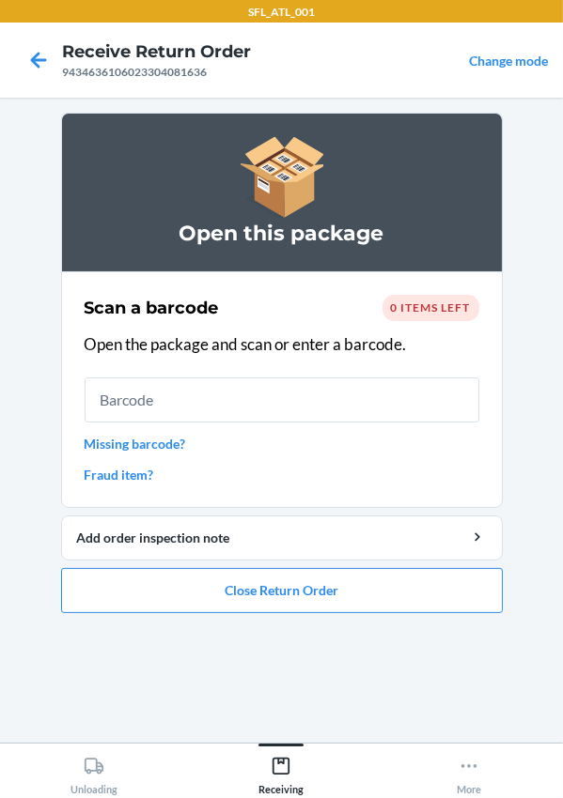
click at [169, 395] on input "text" at bounding box center [282, 400] width 395 height 45
click at [271, 605] on button "Close Return Order" at bounding box center [281, 590] width 441 height 45
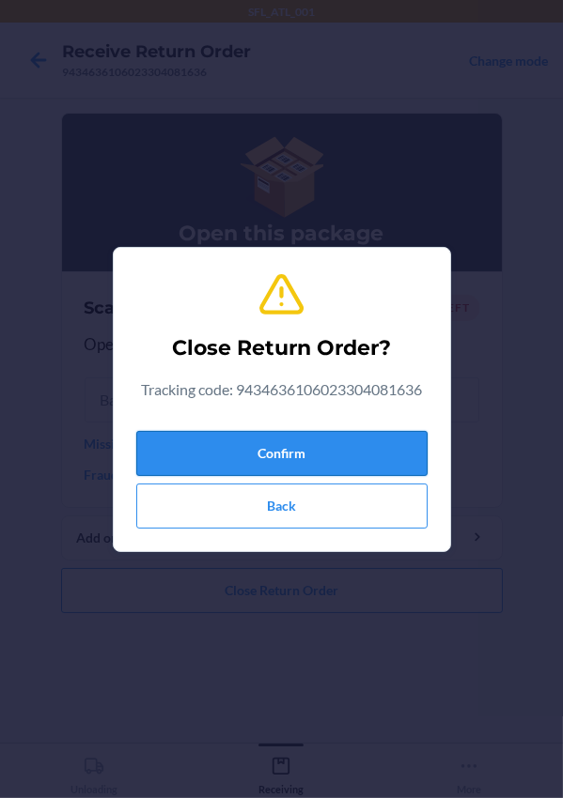
click at [272, 438] on button "Confirm" at bounding box center [281, 453] width 291 height 45
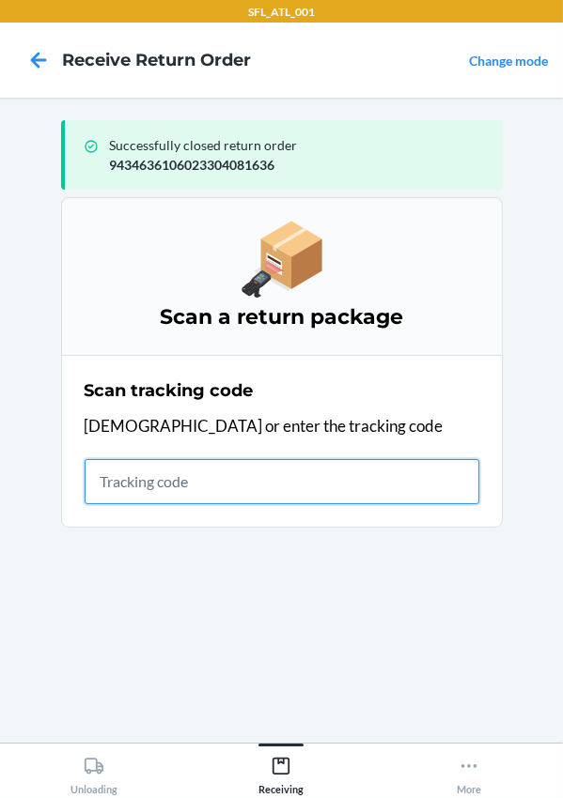
click at [142, 472] on input "text" at bounding box center [282, 481] width 395 height 45
click at [132, 489] on input "text" at bounding box center [282, 481] width 395 height 45
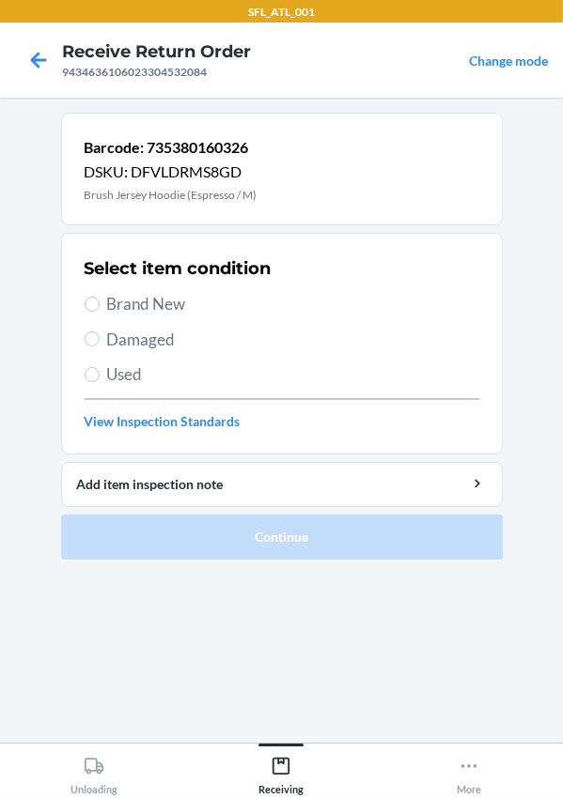
click at [99, 304] on label "Brand New" at bounding box center [282, 304] width 395 height 24
click at [99, 304] on input "Brand New" at bounding box center [92, 304] width 15 height 15
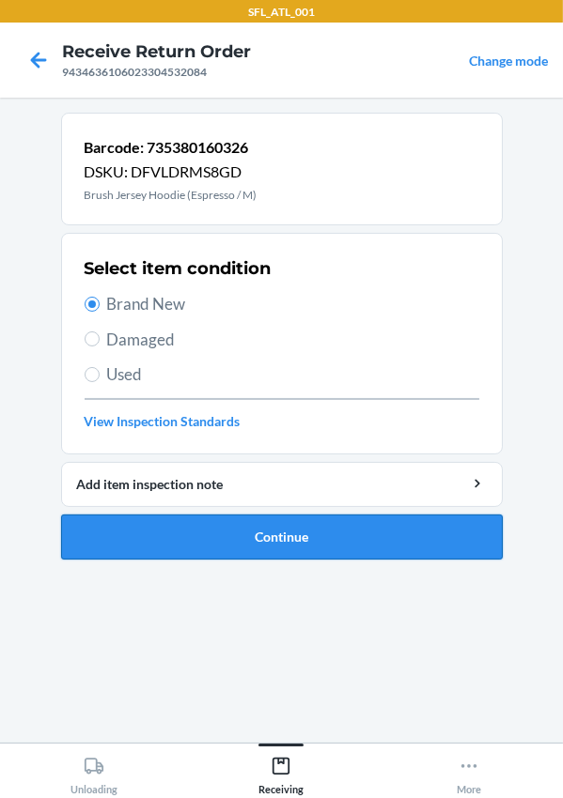
click at [250, 541] on button "Continue" at bounding box center [281, 537] width 441 height 45
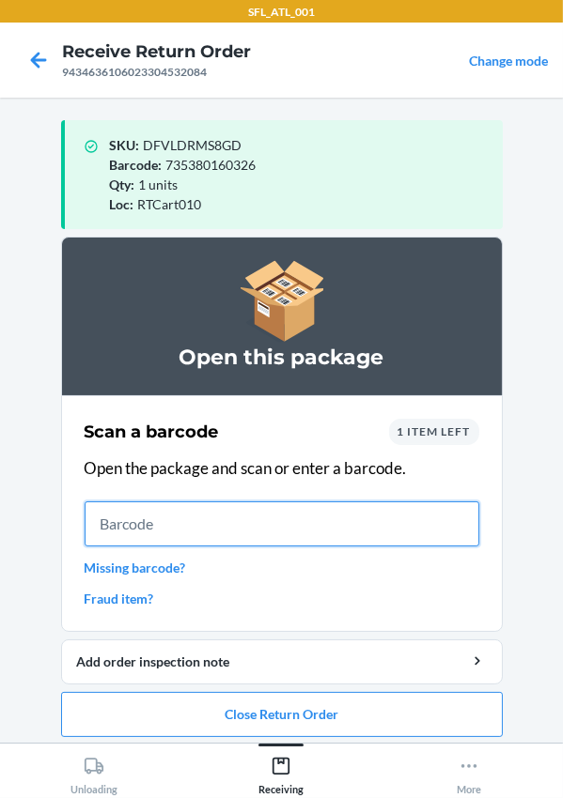
click at [124, 527] on input "text" at bounding box center [282, 524] width 395 height 45
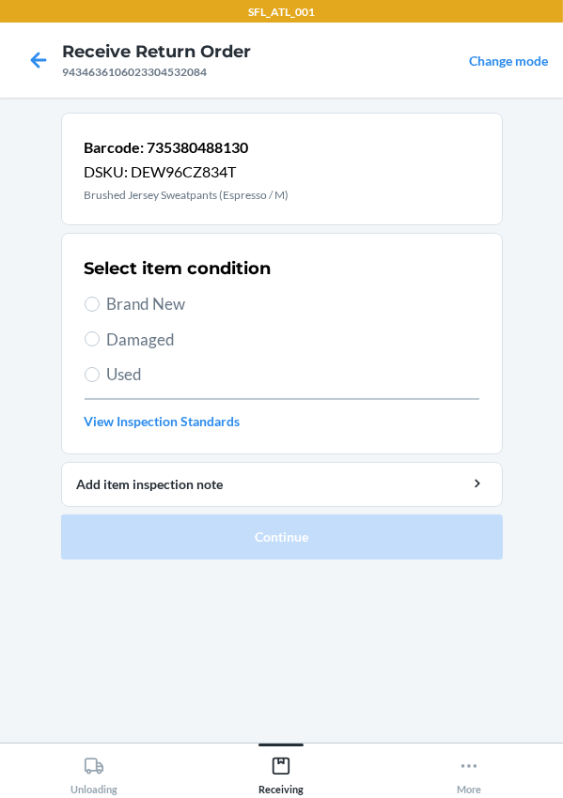
click at [109, 309] on span "Brand New" at bounding box center [293, 304] width 372 height 24
click at [100, 309] on input "Brand New" at bounding box center [92, 304] width 15 height 15
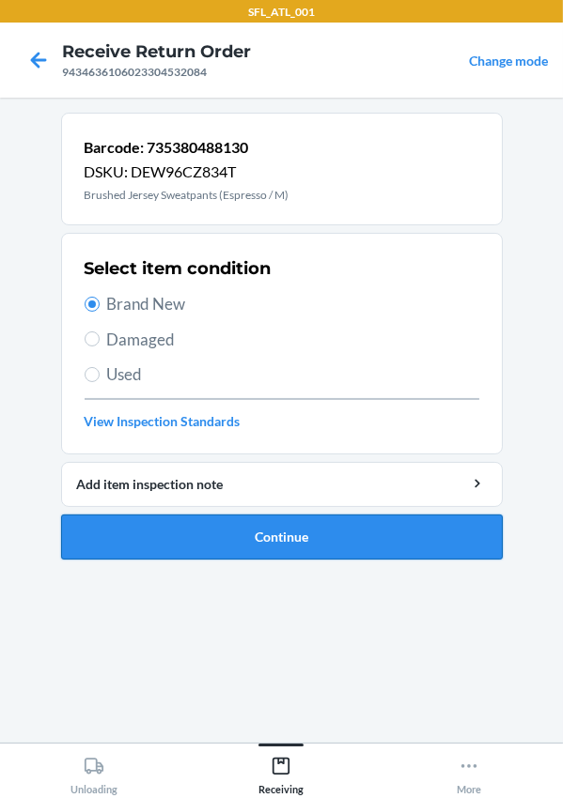
click at [227, 521] on button "Continue" at bounding box center [281, 537] width 441 height 45
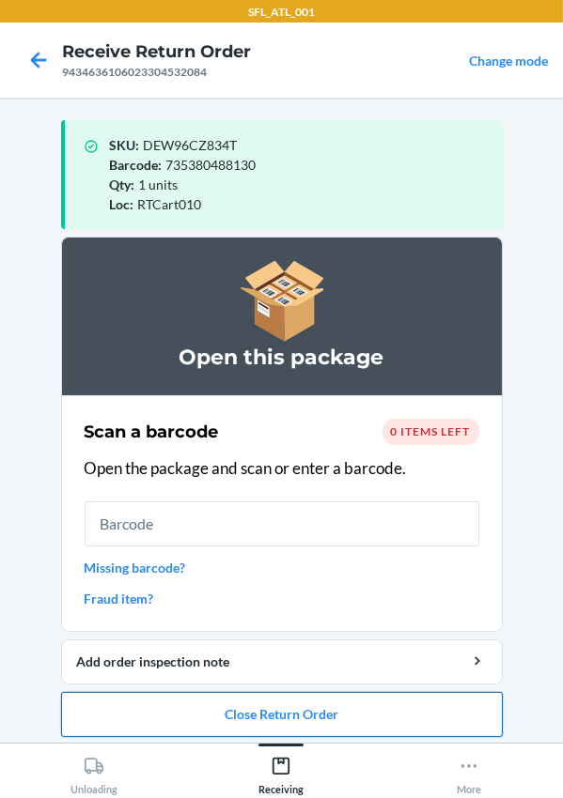
click at [244, 712] on button "Close Return Order" at bounding box center [281, 714] width 441 height 45
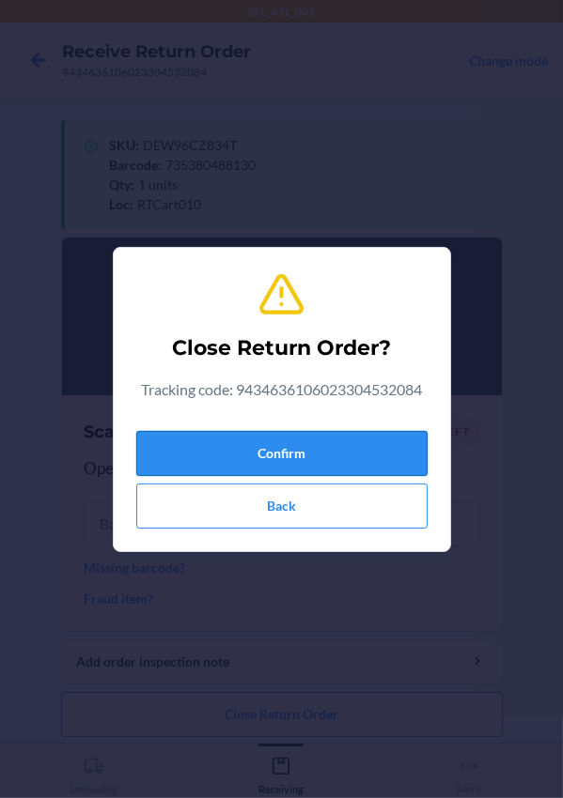
click at [238, 453] on button "Confirm" at bounding box center [281, 453] width 291 height 45
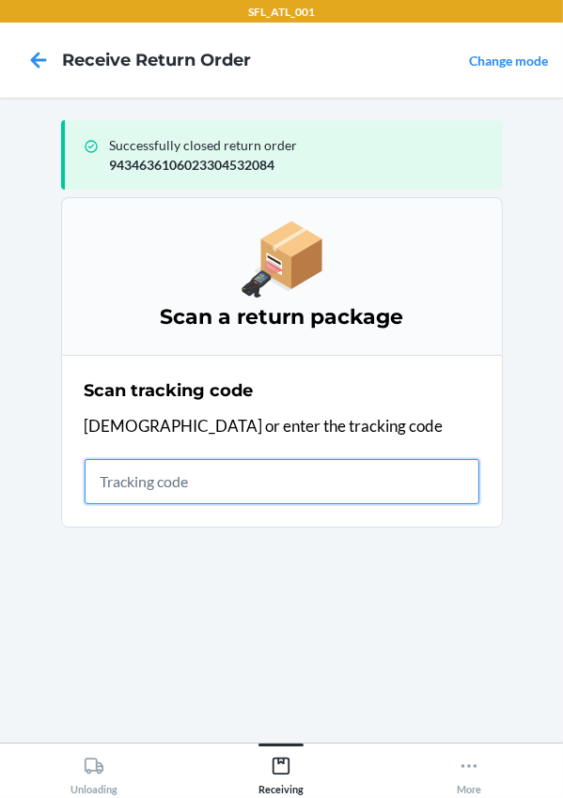
click at [150, 479] on input "text" at bounding box center [282, 481] width 395 height 45
click at [426, 474] on input "420302599434636106023304984265" at bounding box center [282, 481] width 395 height 45
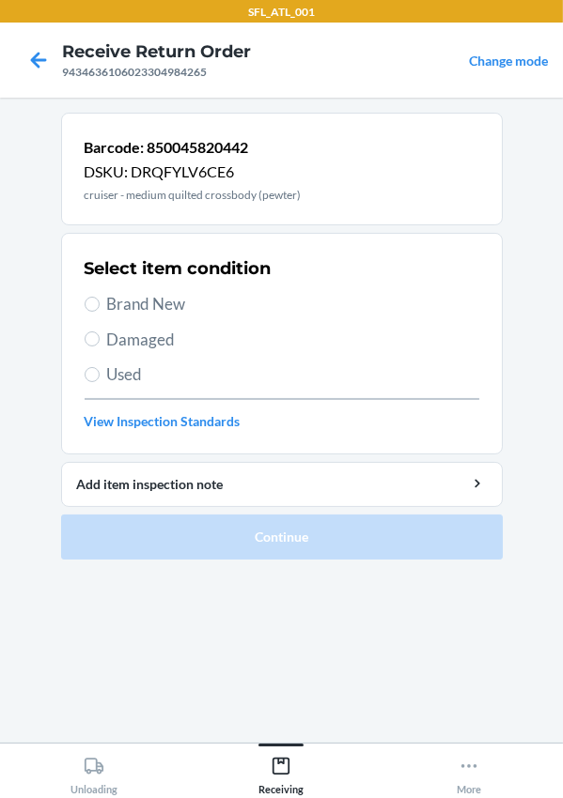
click at [94, 314] on label "Brand New" at bounding box center [282, 304] width 395 height 24
click at [94, 312] on input "Brand New" at bounding box center [92, 304] width 15 height 15
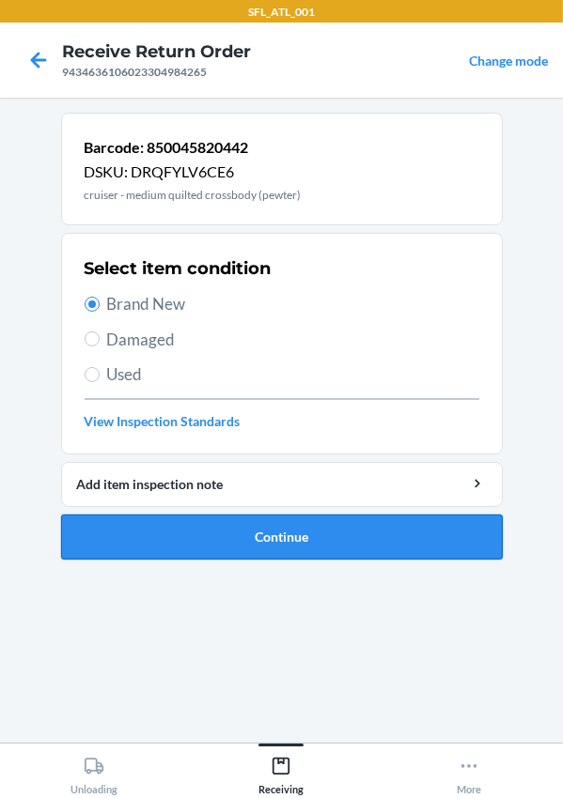
click at [214, 534] on button "Continue" at bounding box center [281, 537] width 441 height 45
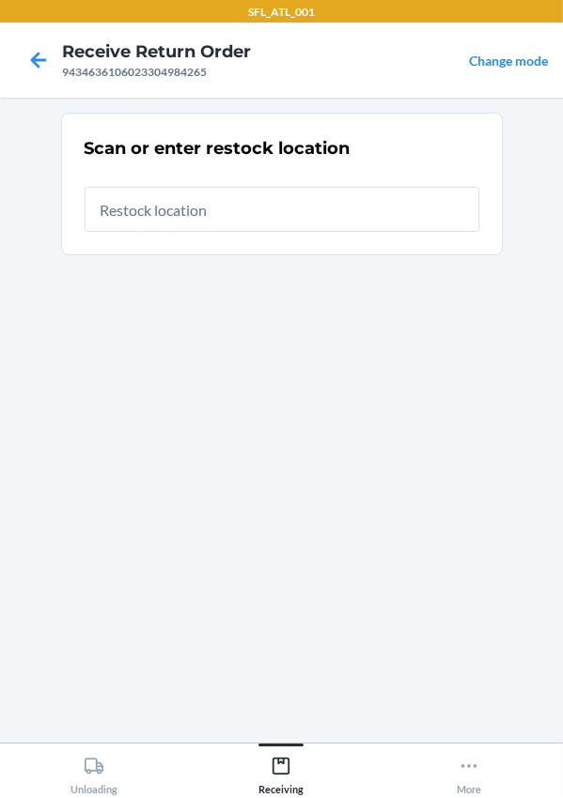
click at [125, 219] on input "text" at bounding box center [282, 209] width 395 height 45
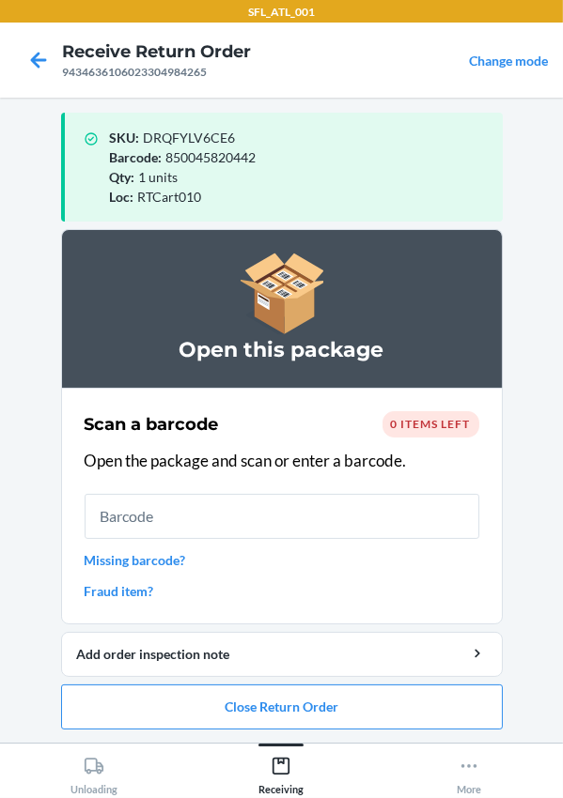
scroll to position [8, 0]
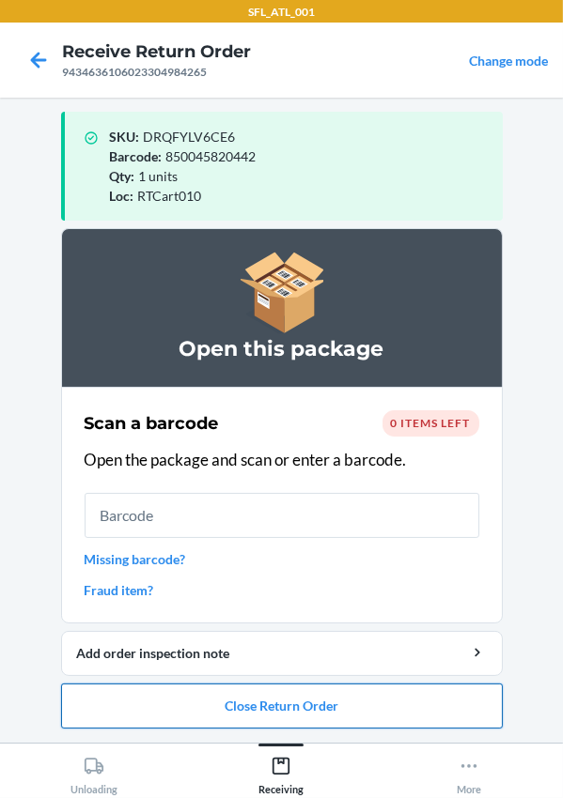
click at [257, 699] on button "Close Return Order" at bounding box center [281, 706] width 441 height 45
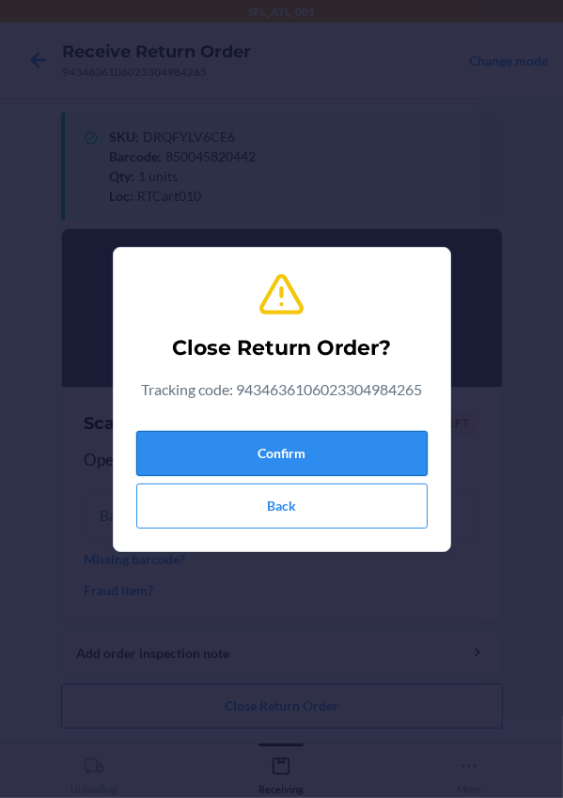
click at [223, 437] on button "Confirm" at bounding box center [281, 453] width 291 height 45
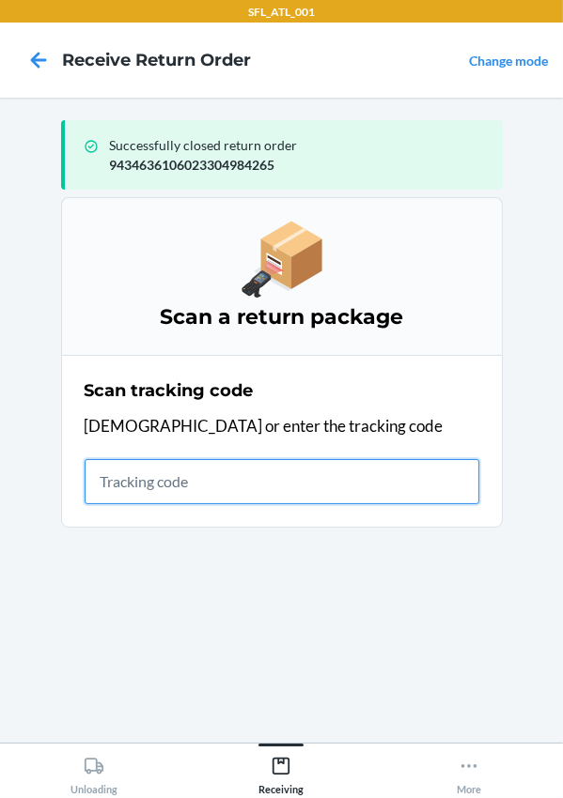
click at [227, 484] on input "text" at bounding box center [282, 481] width 395 height 45
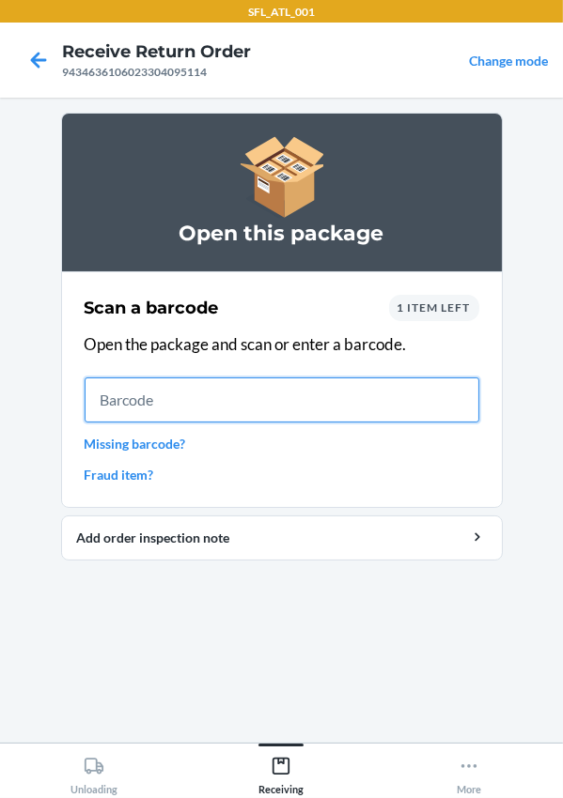
click at [159, 385] on input "text" at bounding box center [282, 400] width 395 height 45
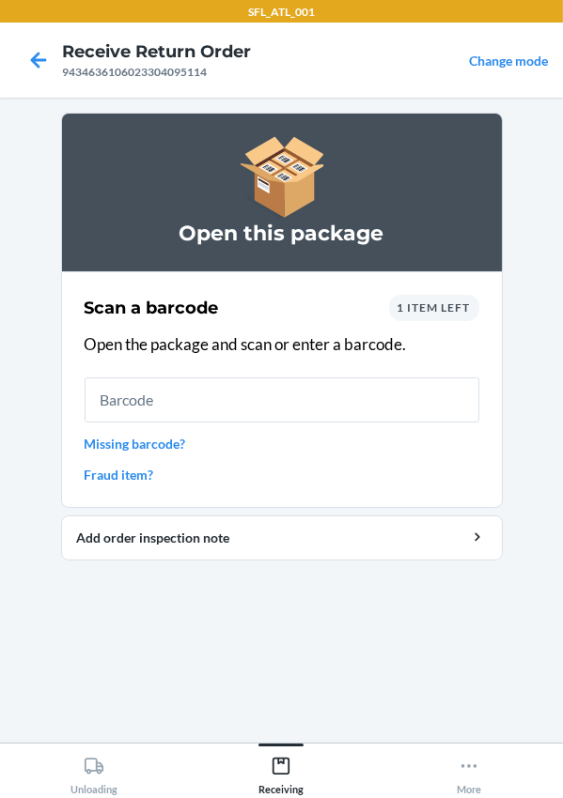
click at [403, 304] on span "1 item left" at bounding box center [433, 308] width 73 height 14
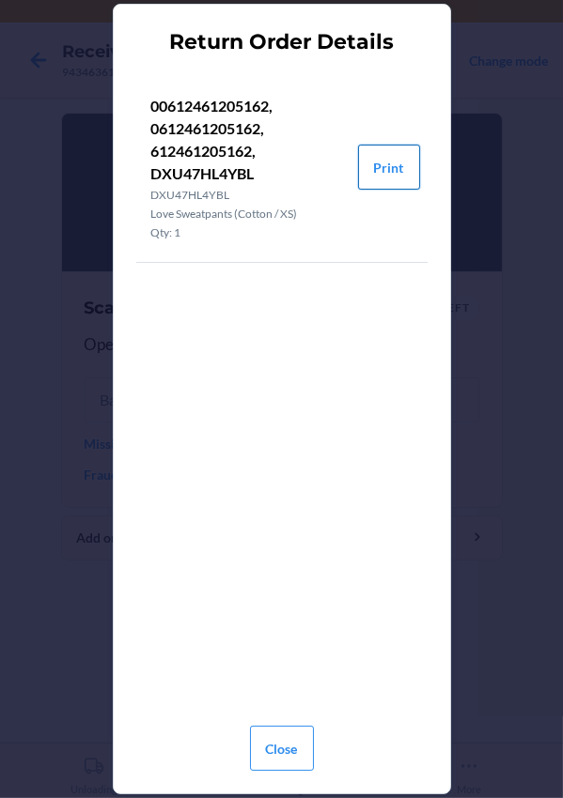
click at [389, 175] on button "Print" at bounding box center [389, 167] width 62 height 45
click at [275, 763] on button "Close" at bounding box center [282, 748] width 64 height 45
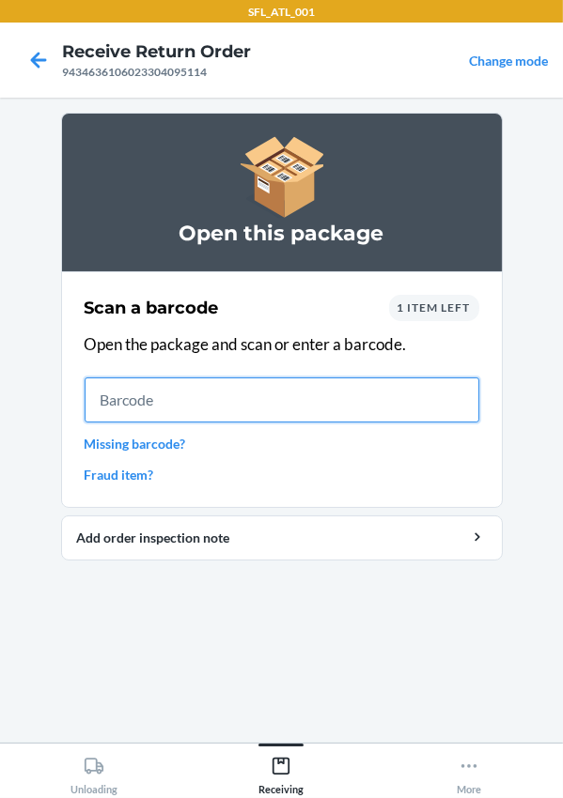
click at [213, 415] on input "text" at bounding box center [282, 400] width 395 height 45
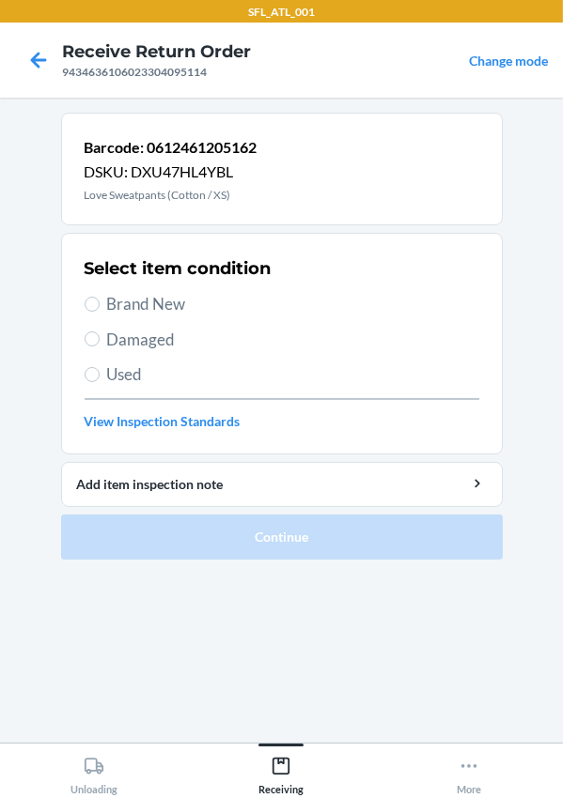
click at [291, 411] on link "View Inspection Standards" at bounding box center [282, 421] width 395 height 20
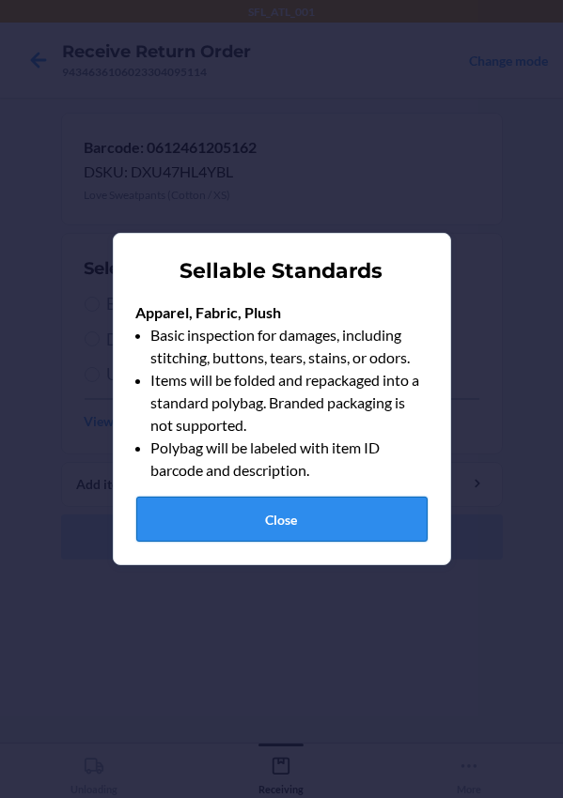
click at [252, 509] on button "Close" at bounding box center [281, 519] width 291 height 45
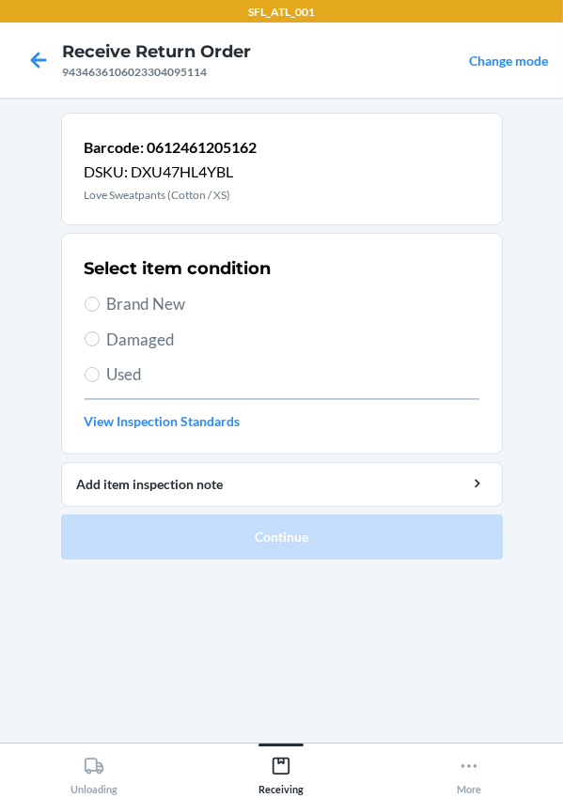
click at [109, 370] on span "Used" at bounding box center [293, 375] width 372 height 24
click at [100, 370] on input "Used" at bounding box center [92, 374] width 15 height 15
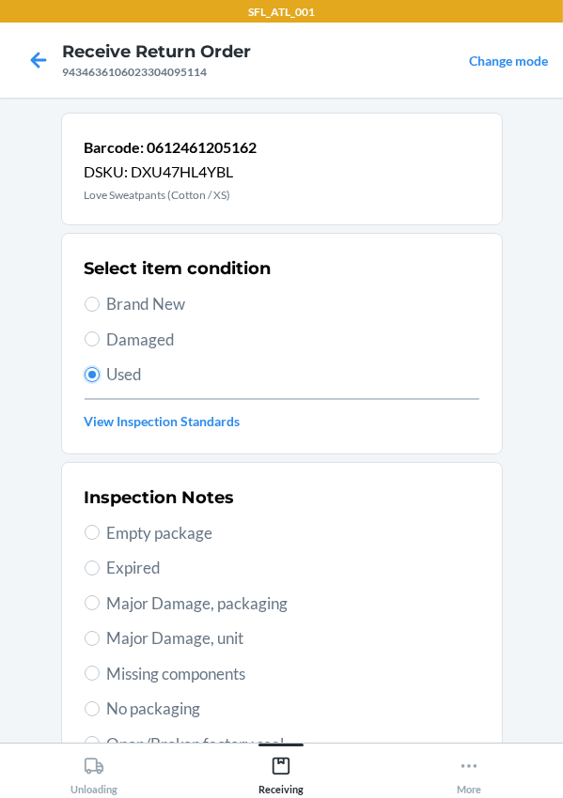
scroll to position [331, 0]
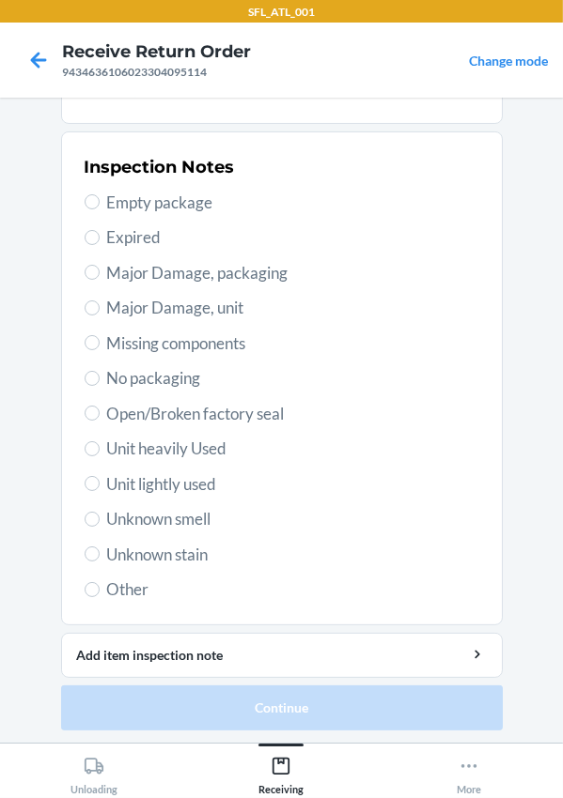
click at [130, 450] on span "Unit heavily Used" at bounding box center [293, 449] width 372 height 24
click at [100, 450] on input "Unit heavily Used" at bounding box center [92, 448] width 15 height 15
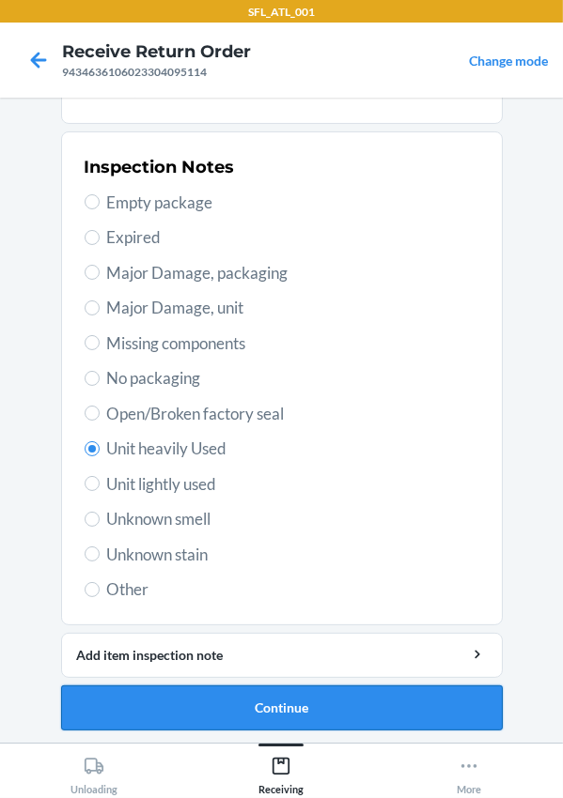
click at [234, 716] on button "Continue" at bounding box center [281, 708] width 441 height 45
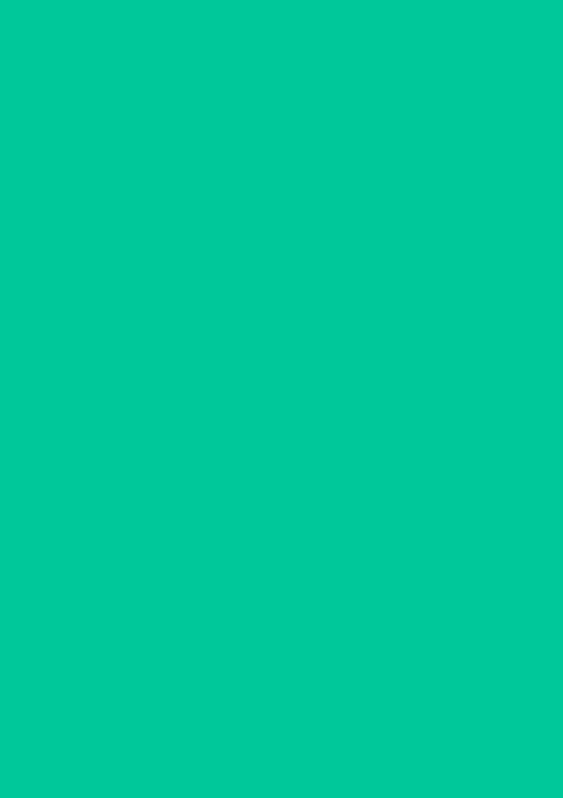
scroll to position [0, 0]
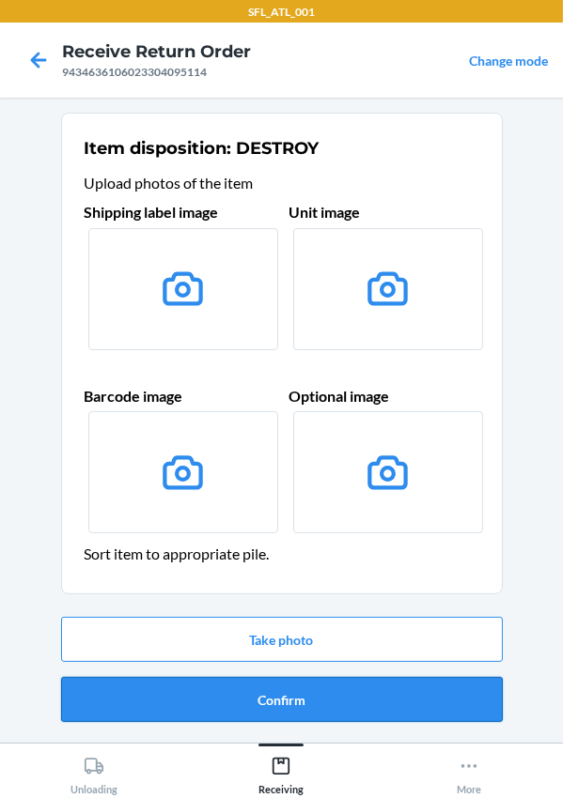
click at [286, 703] on button "Confirm" at bounding box center [281, 699] width 441 height 45
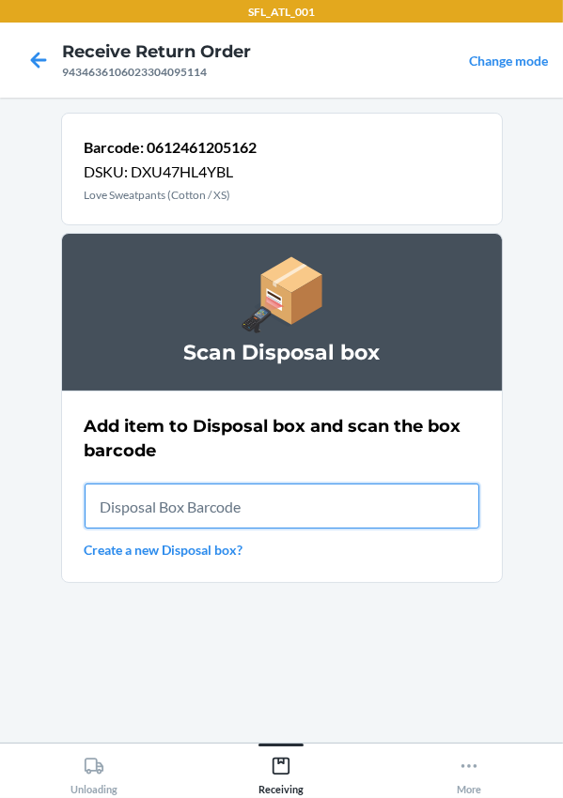
click at [223, 508] on input "text" at bounding box center [282, 506] width 395 height 45
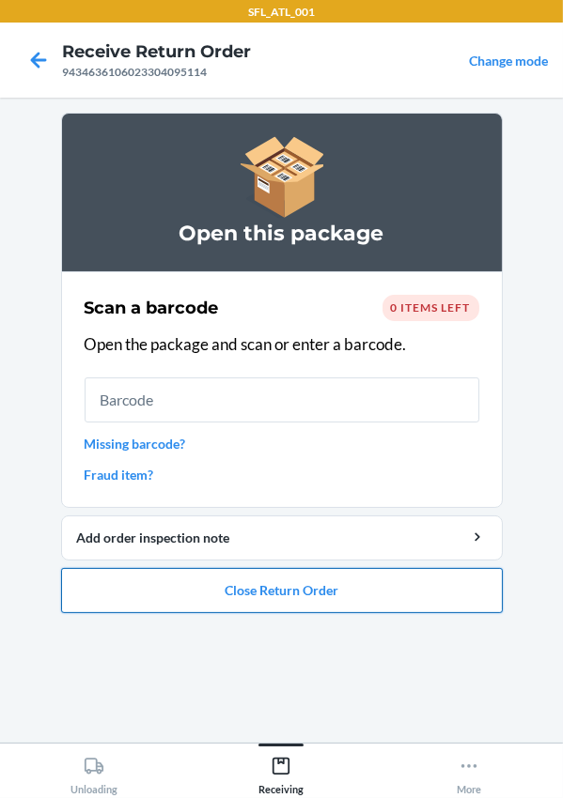
click at [231, 605] on button "Close Return Order" at bounding box center [281, 590] width 441 height 45
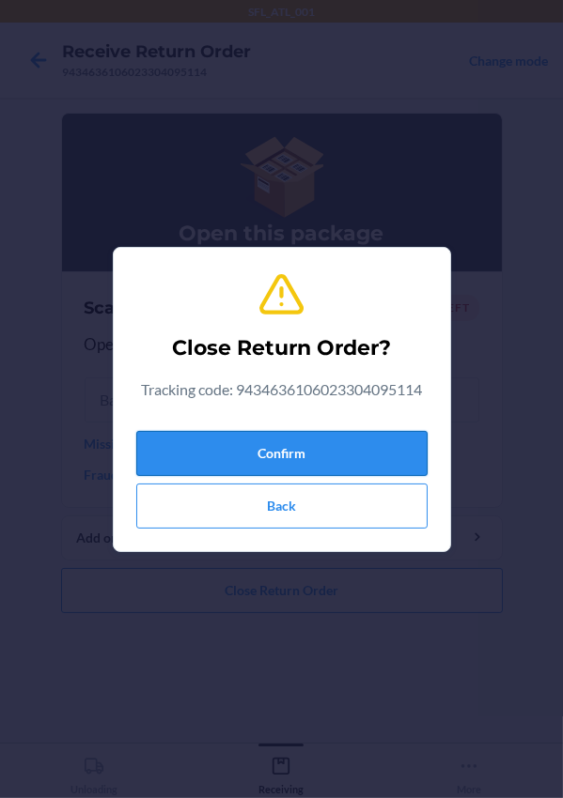
click at [249, 441] on button "Confirm" at bounding box center [281, 453] width 291 height 45
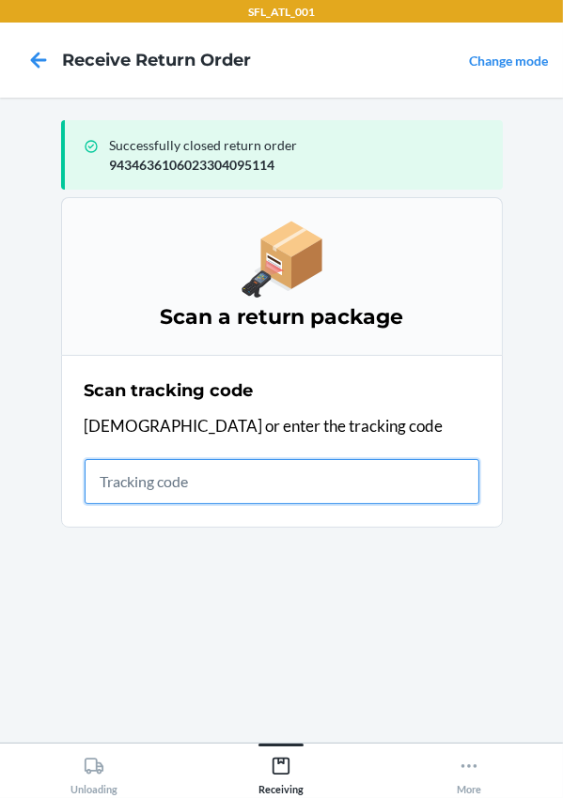
click at [152, 479] on input "text" at bounding box center [282, 481] width 395 height 45
click at [106, 486] on input "text" at bounding box center [282, 481] width 395 height 45
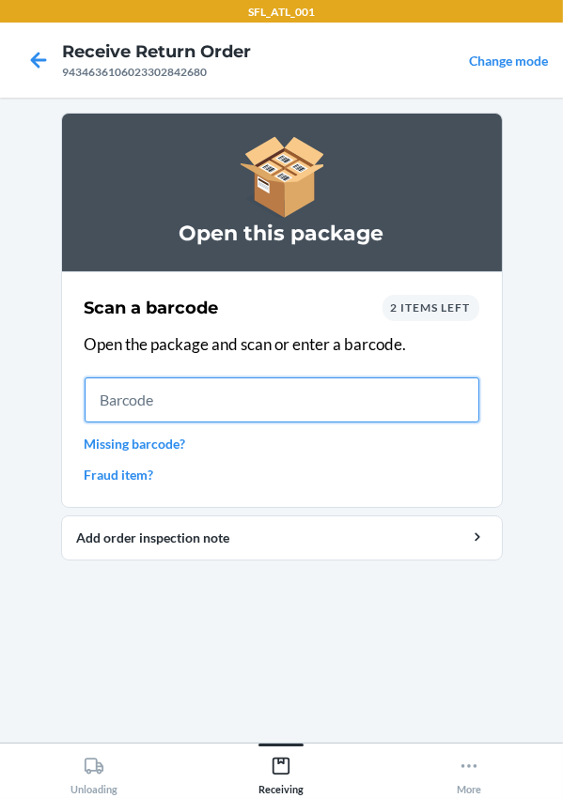
click at [212, 412] on input "text" at bounding box center [282, 400] width 395 height 45
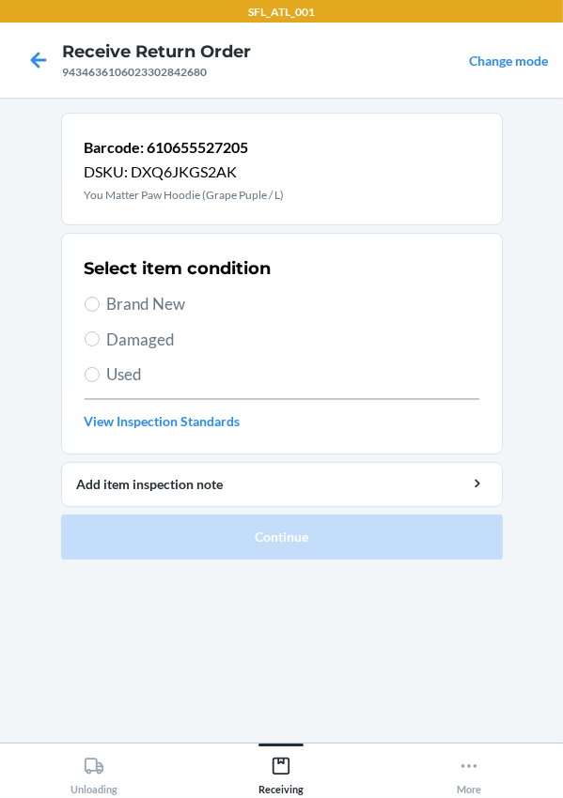
click at [111, 382] on span "Used" at bounding box center [293, 375] width 372 height 24
click at [100, 382] on input "Used" at bounding box center [92, 374] width 15 height 15
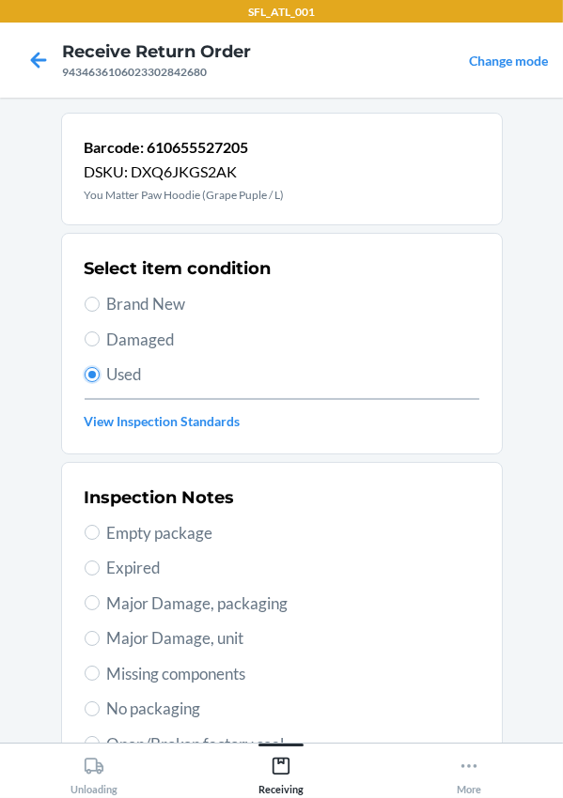
scroll to position [331, 0]
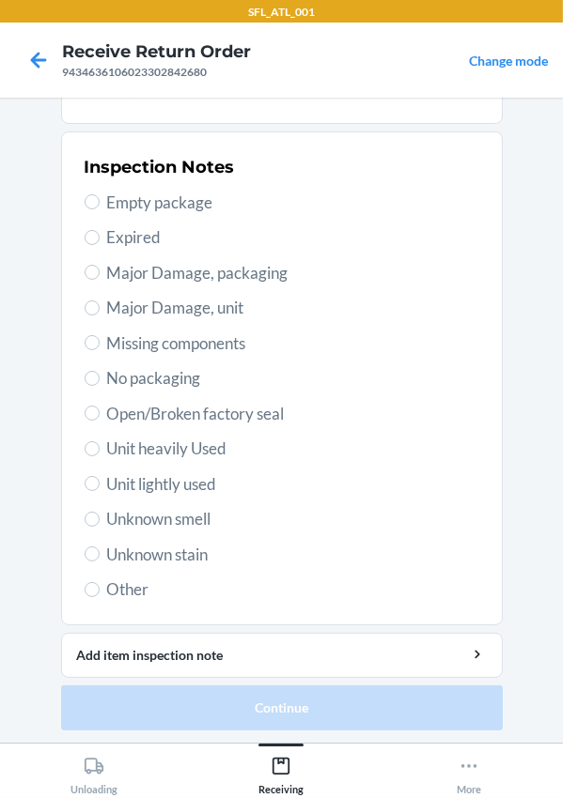
click at [111, 441] on span "Unit heavily Used" at bounding box center [293, 449] width 372 height 24
click at [100, 441] on input "Unit heavily Used" at bounding box center [92, 448] width 15 height 15
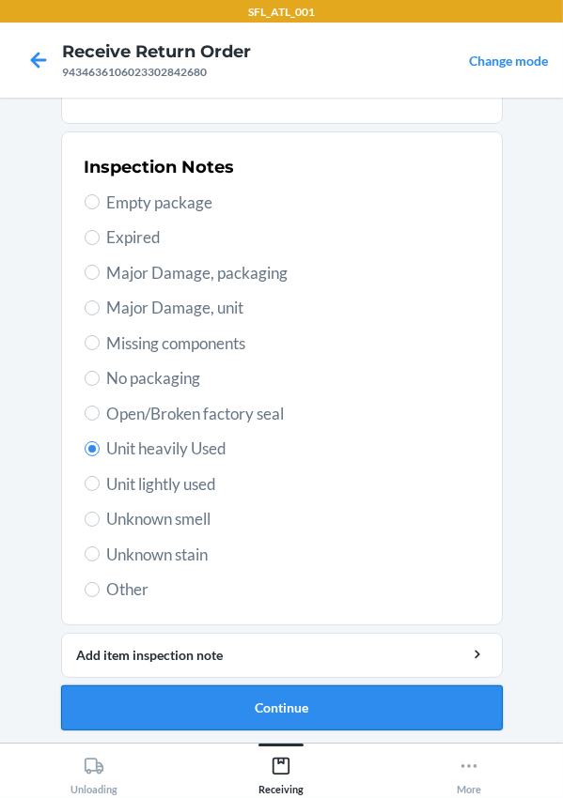
click at [260, 691] on button "Continue" at bounding box center [281, 708] width 441 height 45
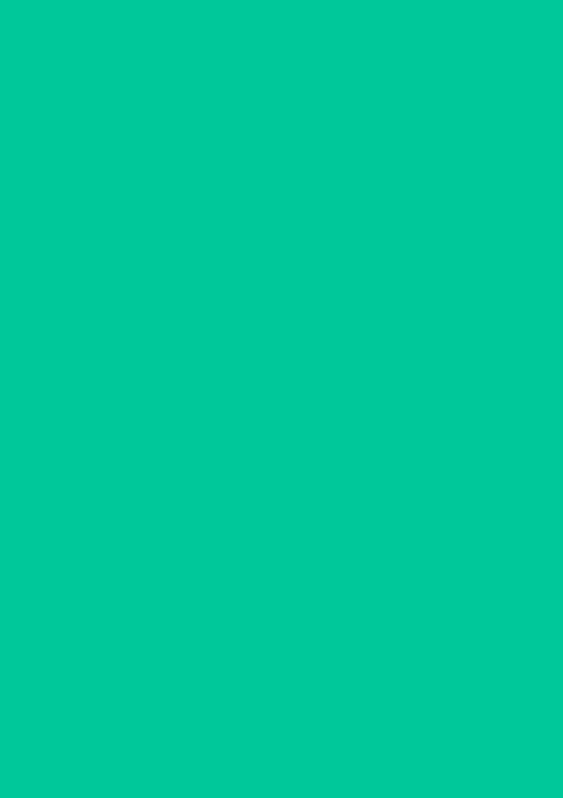
scroll to position [0, 0]
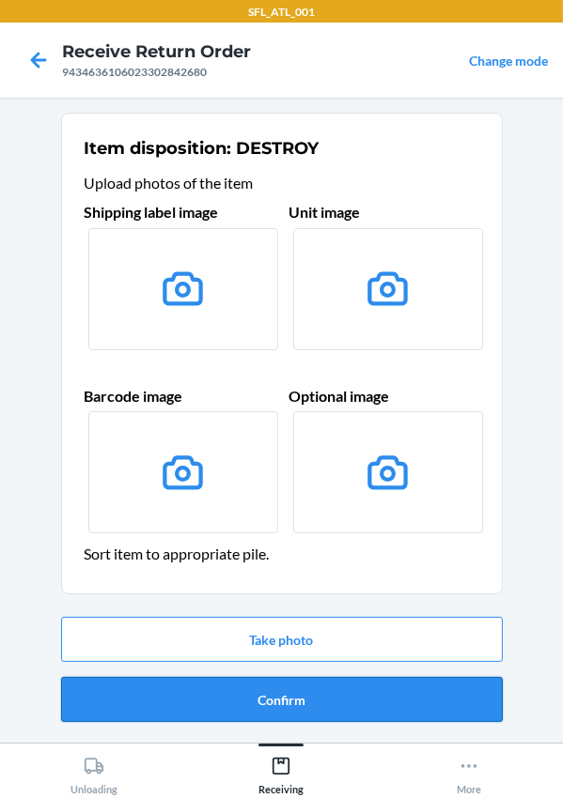
click at [316, 684] on button "Confirm" at bounding box center [281, 699] width 441 height 45
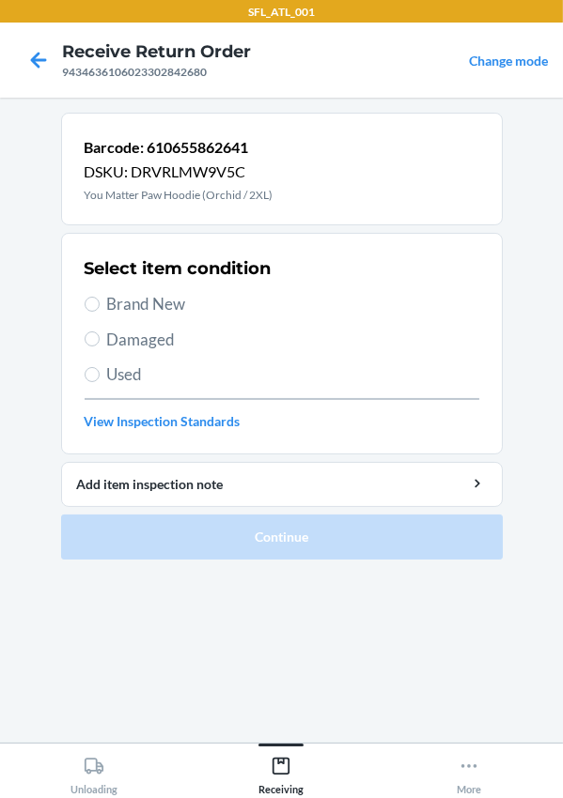
click at [141, 370] on span "Used" at bounding box center [293, 375] width 372 height 24
click at [100, 370] on input "Used" at bounding box center [92, 374] width 15 height 15
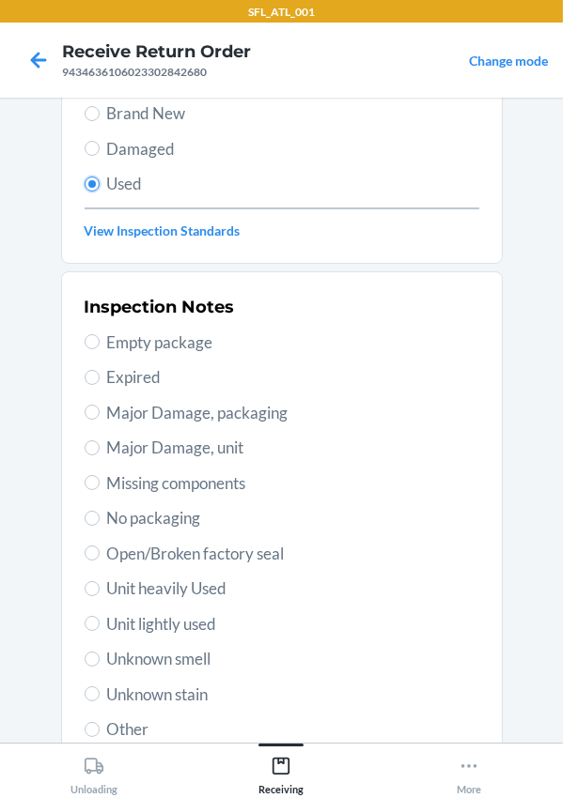
scroll to position [331, 0]
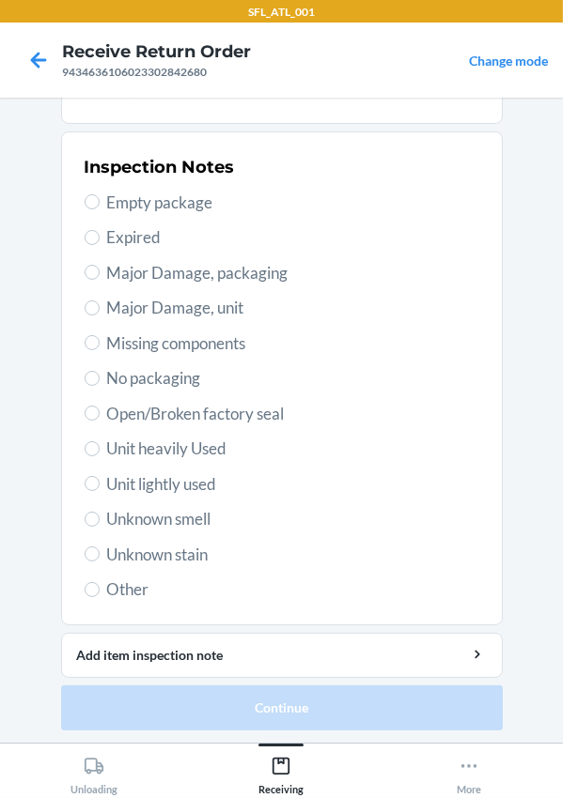
click at [169, 442] on span "Unit heavily Used" at bounding box center [293, 449] width 372 height 24
click at [100, 442] on input "Unit heavily Used" at bounding box center [92, 448] width 15 height 15
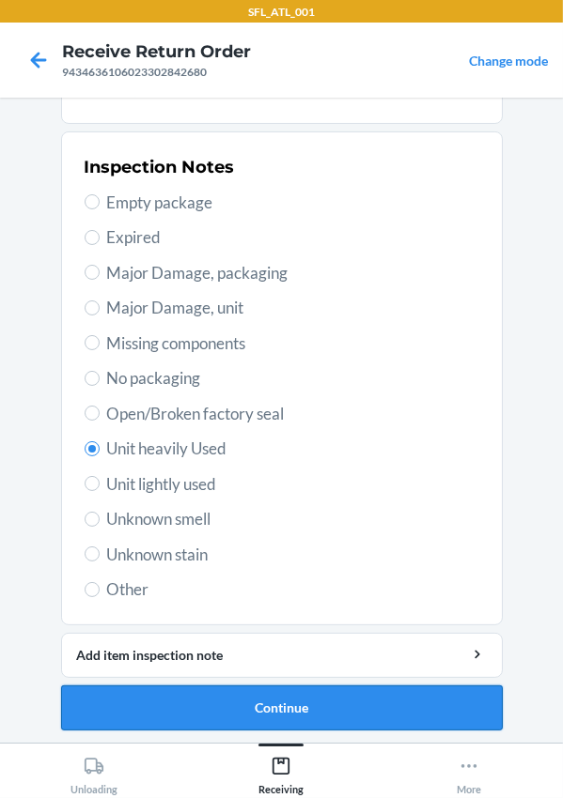
click at [291, 717] on button "Continue" at bounding box center [281, 708] width 441 height 45
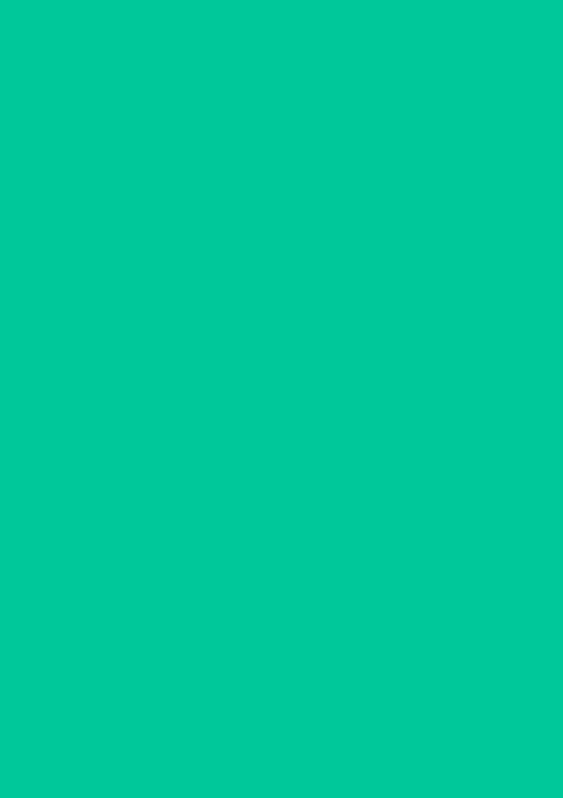
scroll to position [0, 0]
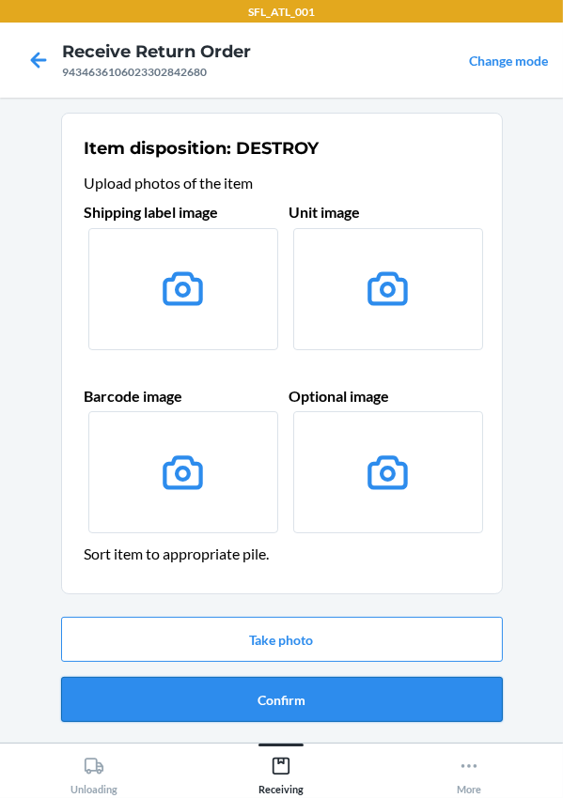
click at [305, 702] on button "Confirm" at bounding box center [281, 699] width 441 height 45
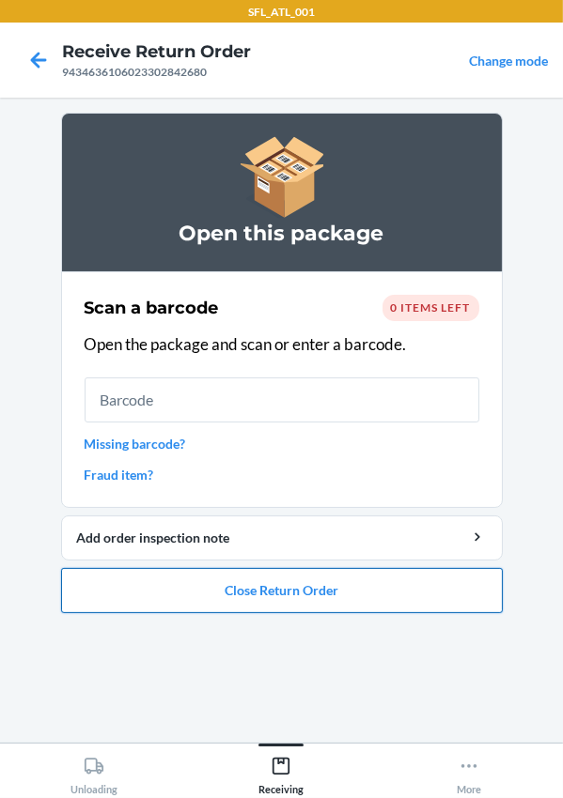
click at [365, 599] on button "Close Return Order" at bounding box center [281, 590] width 441 height 45
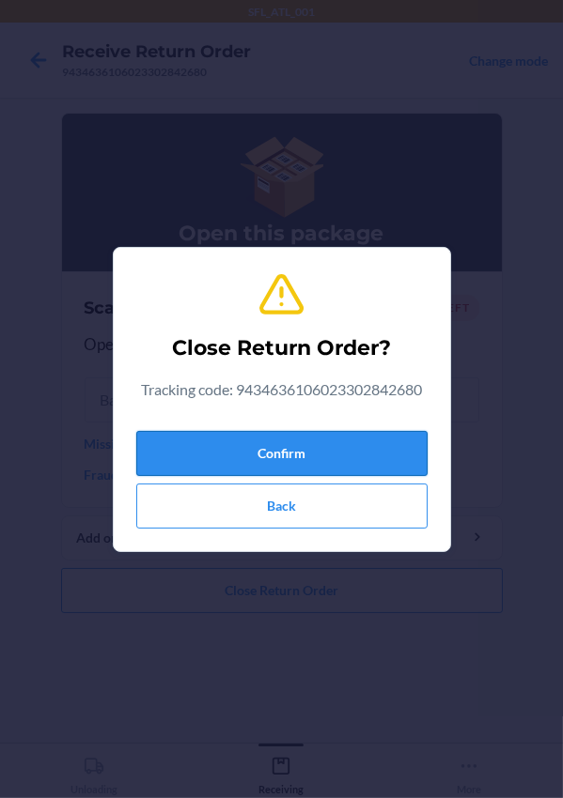
click at [254, 462] on button "Confirm" at bounding box center [281, 453] width 291 height 45
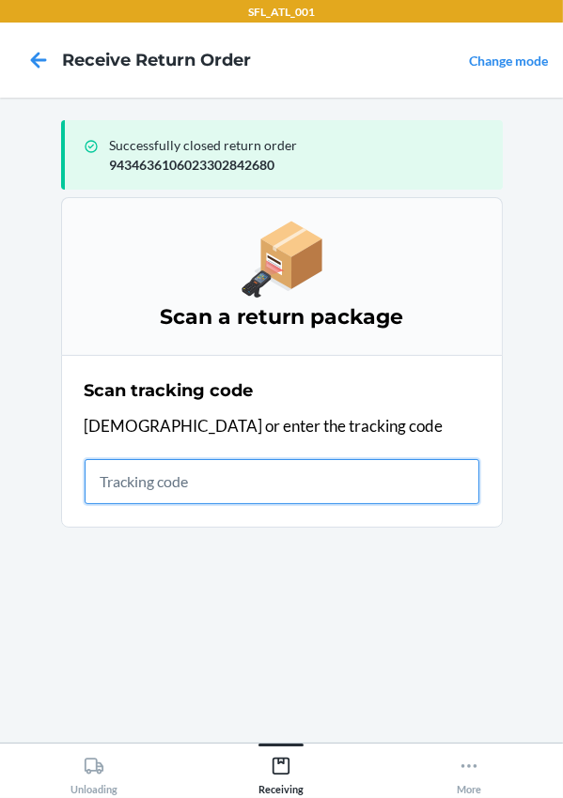
click at [139, 479] on input "text" at bounding box center [282, 481] width 395 height 45
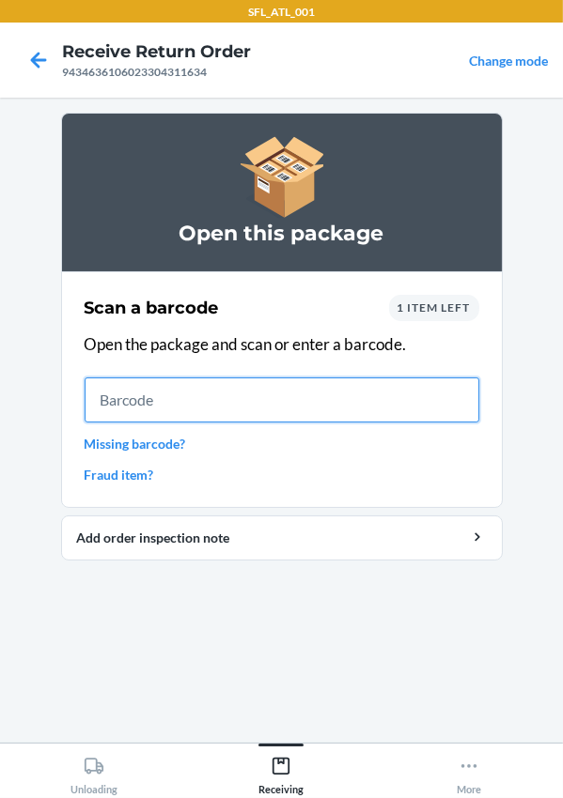
click at [166, 406] on input "text" at bounding box center [282, 400] width 395 height 45
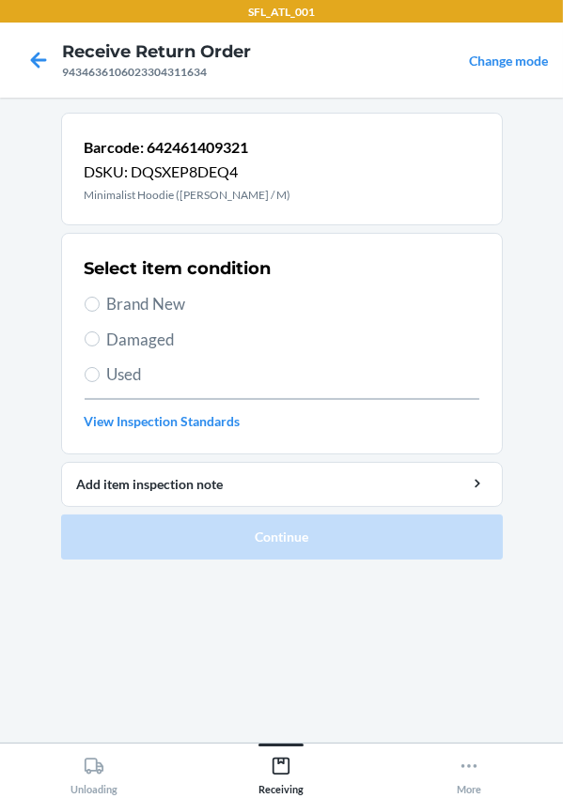
click at [112, 299] on span "Brand New" at bounding box center [293, 304] width 372 height 24
click at [100, 299] on input "Brand New" at bounding box center [92, 304] width 15 height 15
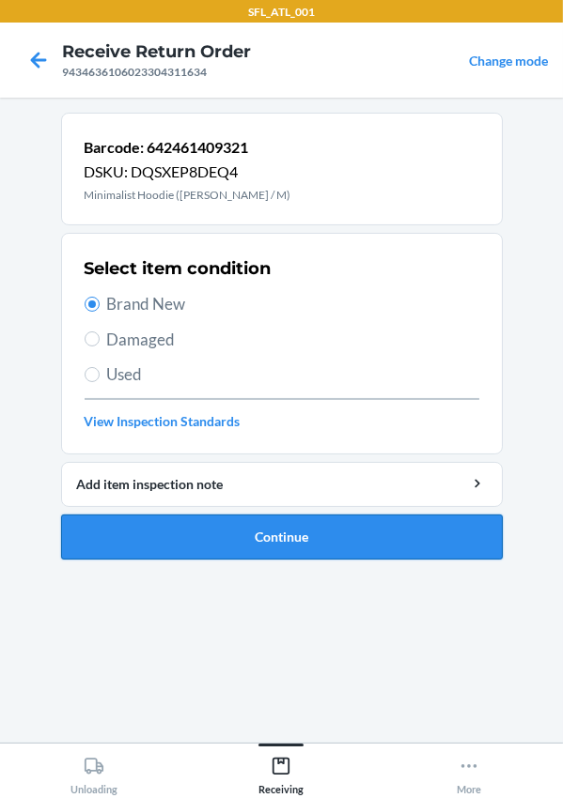
click at [235, 545] on button "Continue" at bounding box center [281, 537] width 441 height 45
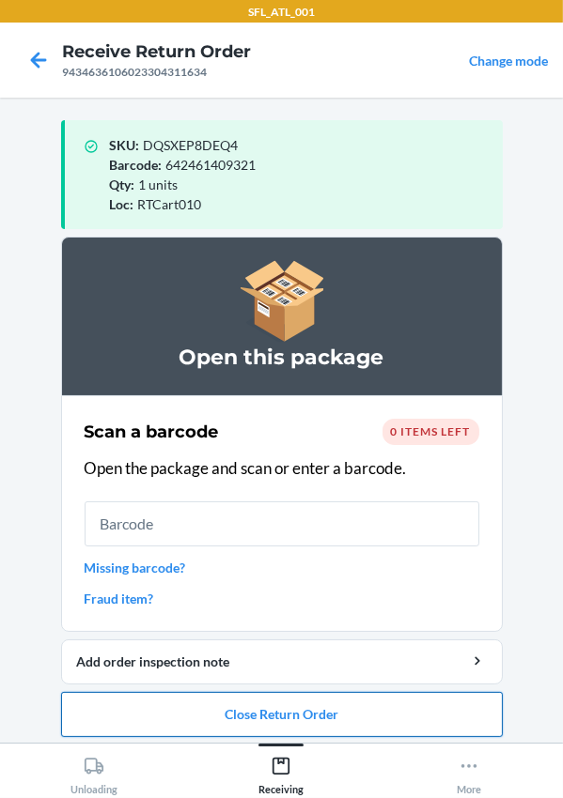
click at [238, 711] on button "Close Return Order" at bounding box center [281, 714] width 441 height 45
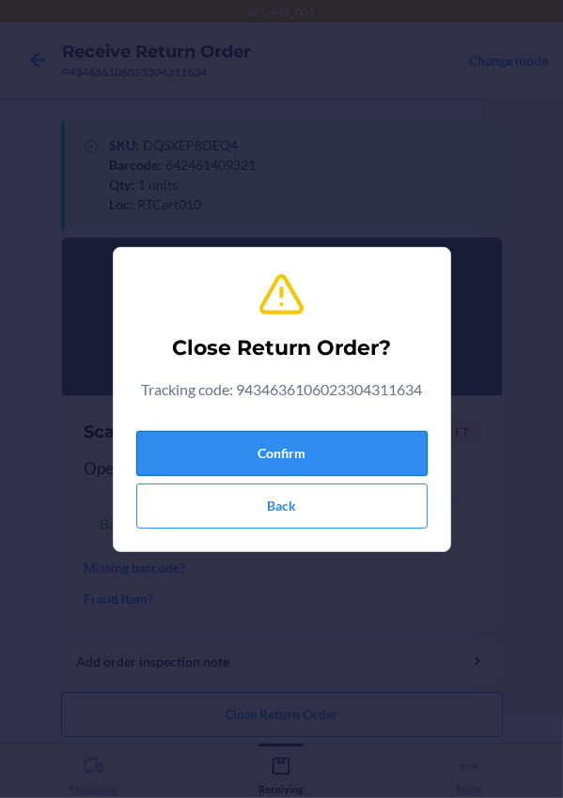
click at [248, 441] on button "Confirm" at bounding box center [281, 453] width 291 height 45
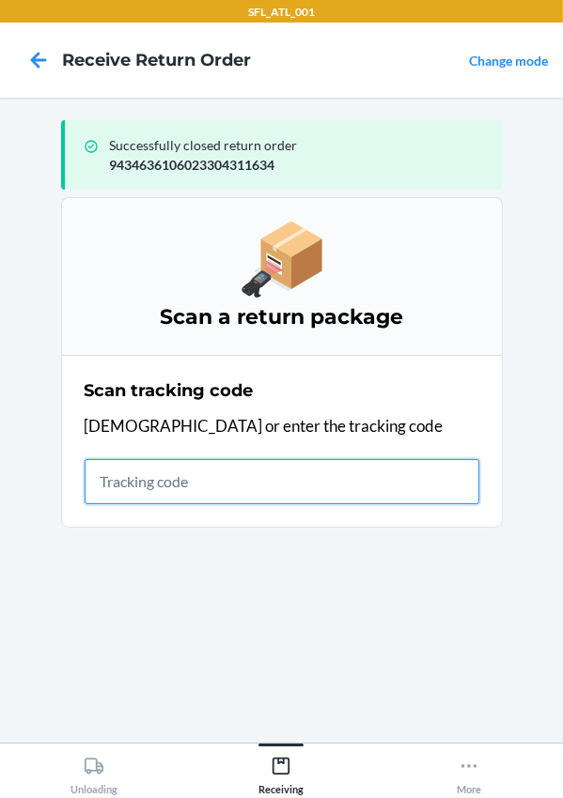
click at [158, 479] on input "text" at bounding box center [282, 481] width 395 height 45
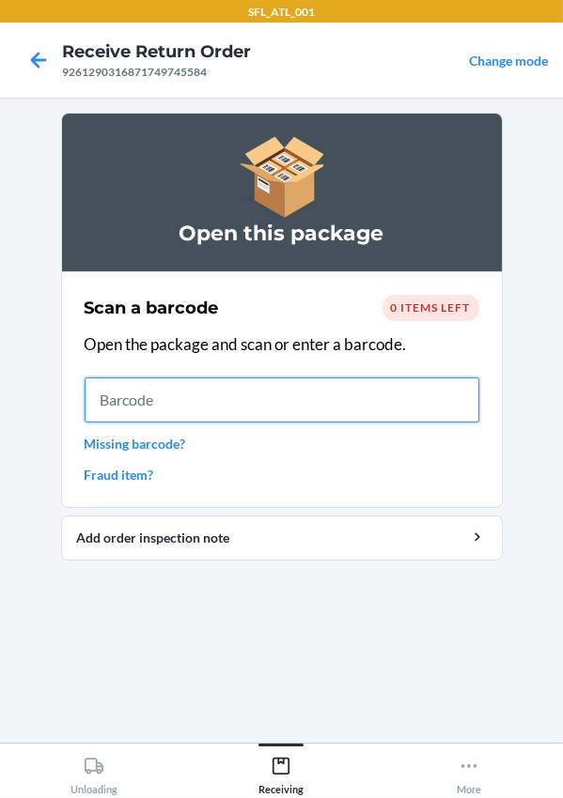
click at [191, 395] on input "text" at bounding box center [282, 400] width 395 height 45
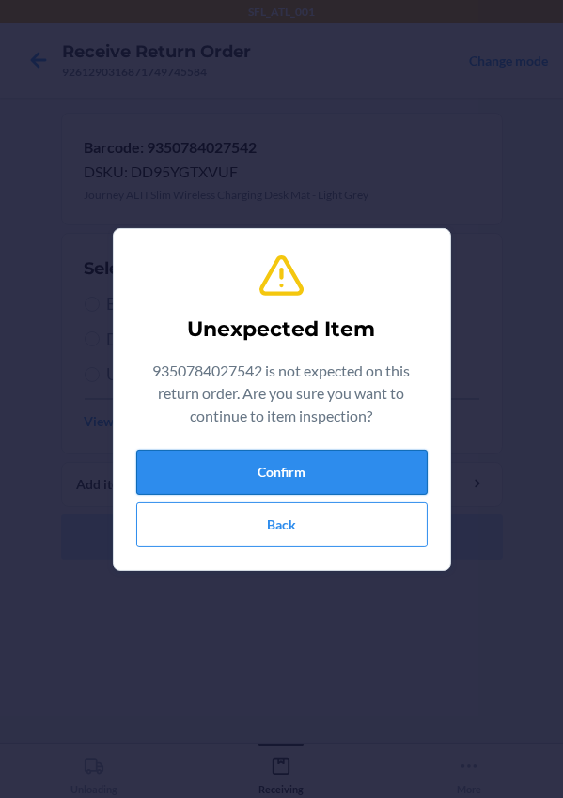
click at [253, 468] on button "Confirm" at bounding box center [281, 472] width 291 height 45
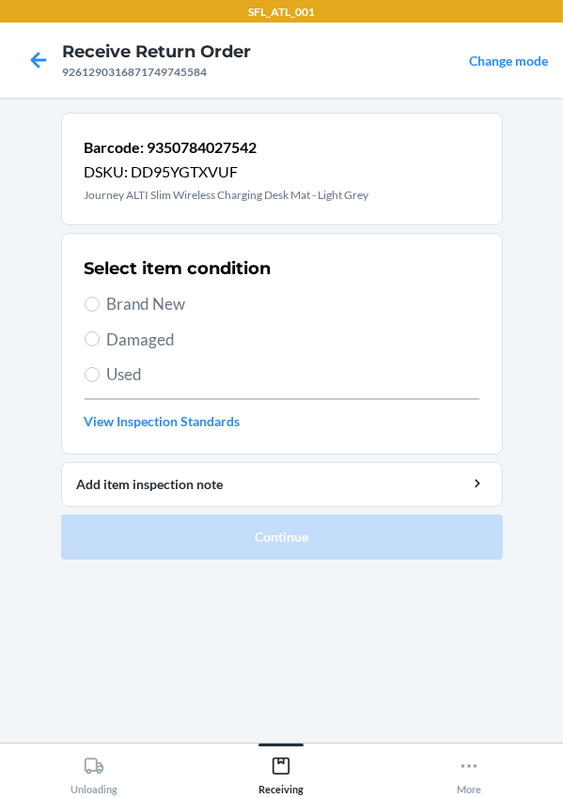
click at [140, 303] on span "Brand New" at bounding box center [293, 304] width 372 height 24
click at [100, 303] on input "Brand New" at bounding box center [92, 304] width 15 height 15
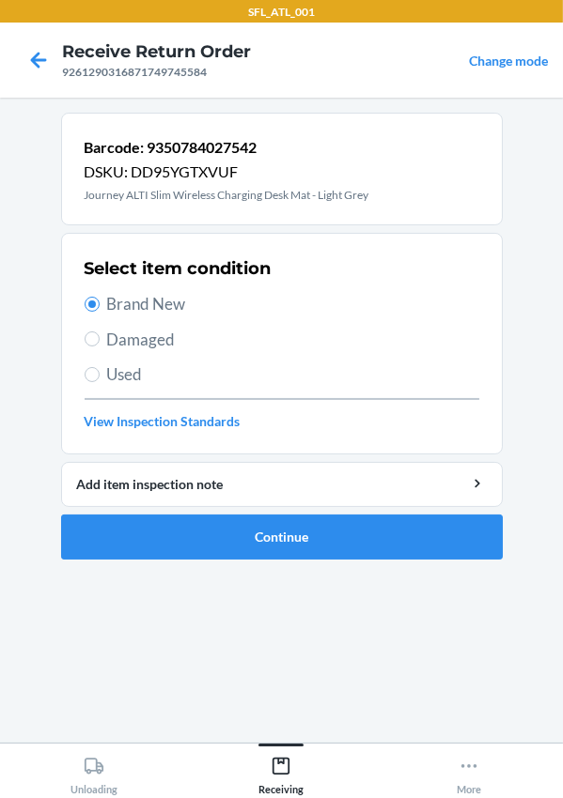
click at [142, 369] on span "Used" at bounding box center [293, 375] width 372 height 24
click at [100, 369] on input "Used" at bounding box center [92, 374] width 15 height 15
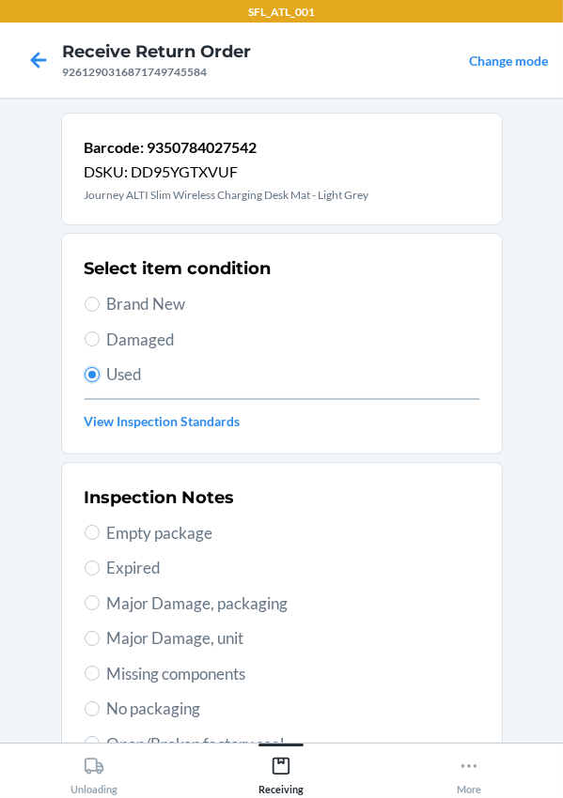
scroll to position [331, 0]
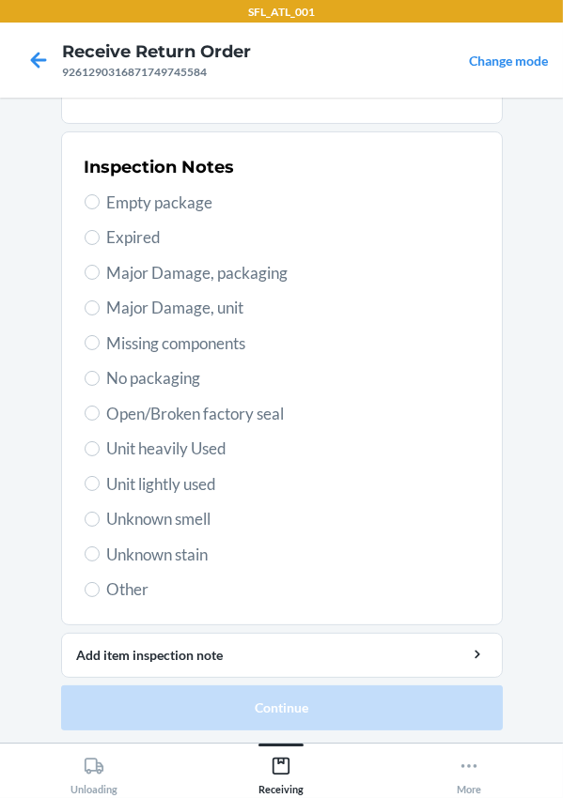
click at [178, 281] on span "Major Damage, packaging" at bounding box center [293, 273] width 372 height 24
click at [100, 280] on input "Major Damage, packaging" at bounding box center [92, 272] width 15 height 15
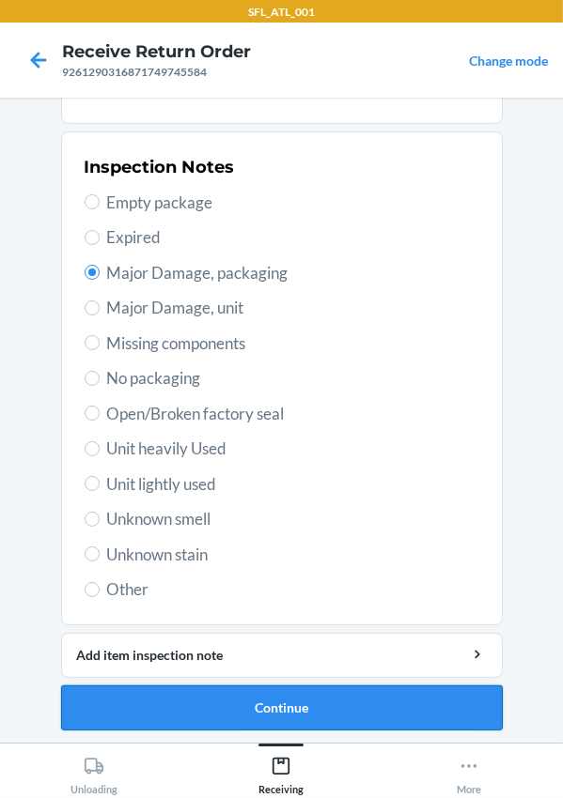
click at [282, 699] on button "Continue" at bounding box center [281, 708] width 441 height 45
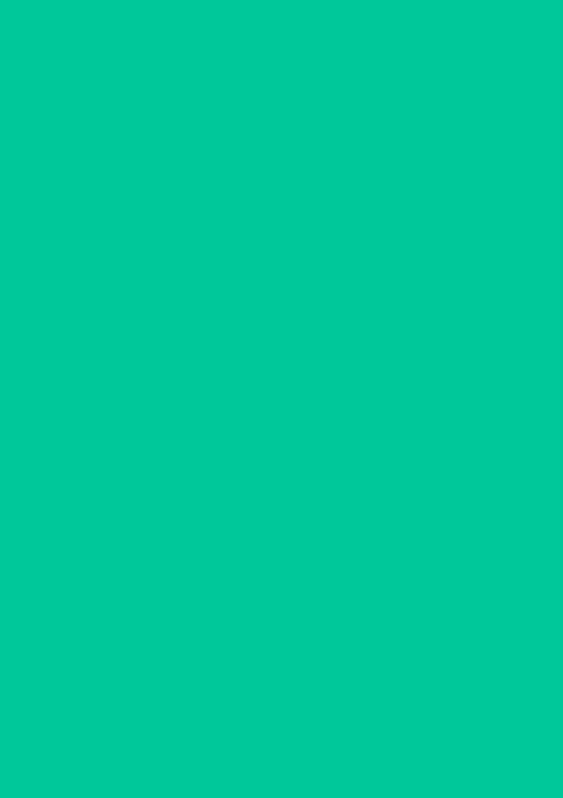
scroll to position [0, 0]
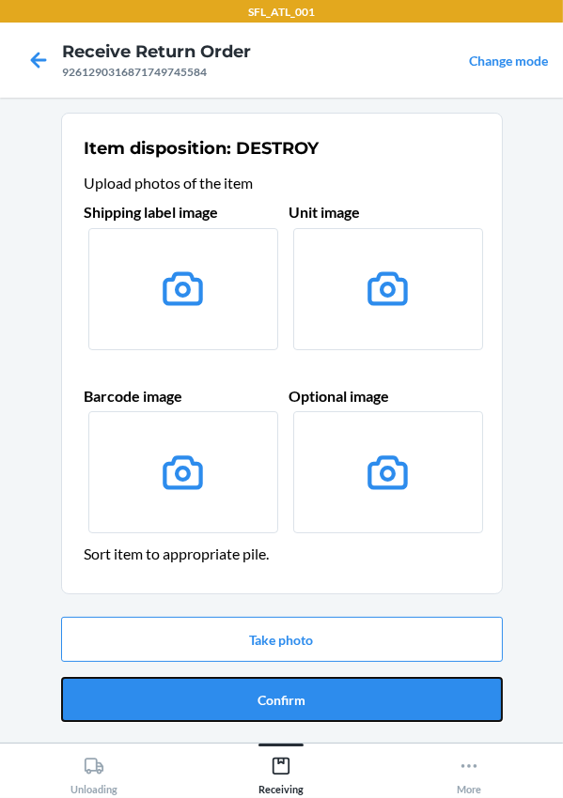
click at [267, 698] on button "Confirm" at bounding box center [281, 699] width 441 height 45
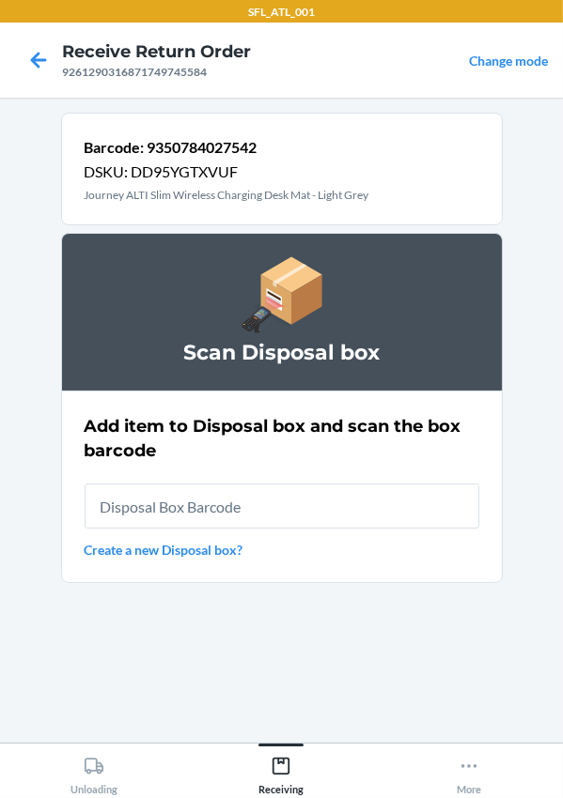
click at [259, 510] on input "text" at bounding box center [282, 506] width 395 height 45
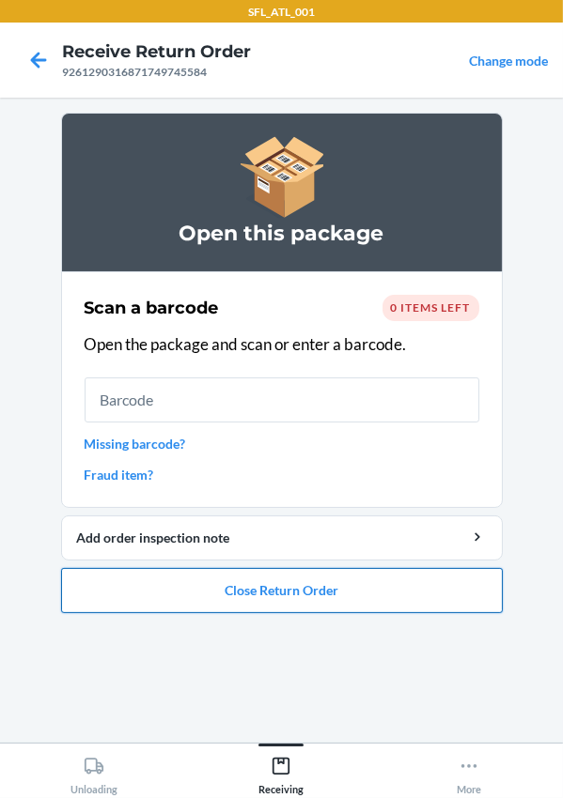
click at [309, 591] on button "Close Return Order" at bounding box center [281, 590] width 441 height 45
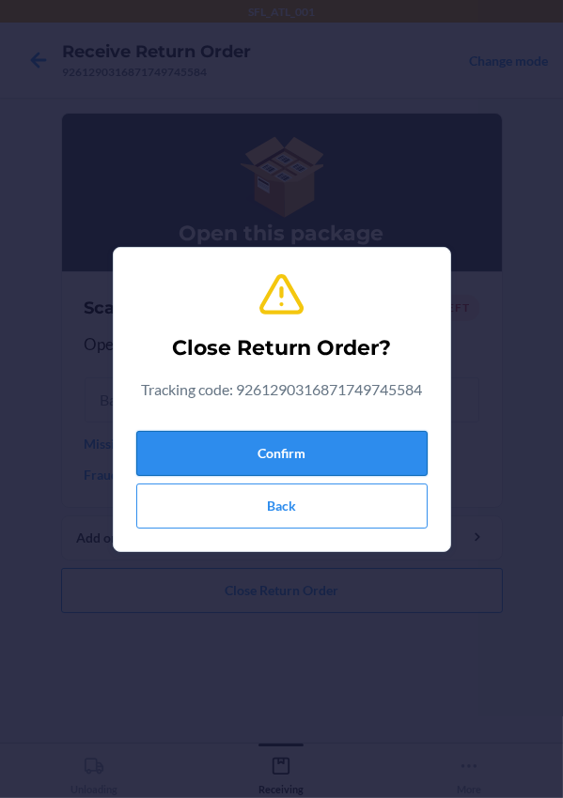
click at [310, 456] on button "Confirm" at bounding box center [281, 453] width 291 height 45
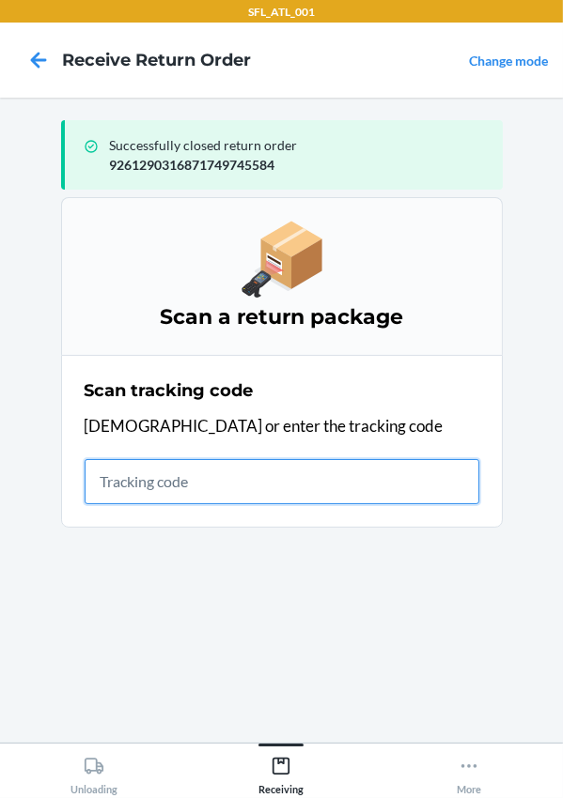
click at [161, 489] on input "text" at bounding box center [282, 481] width 395 height 45
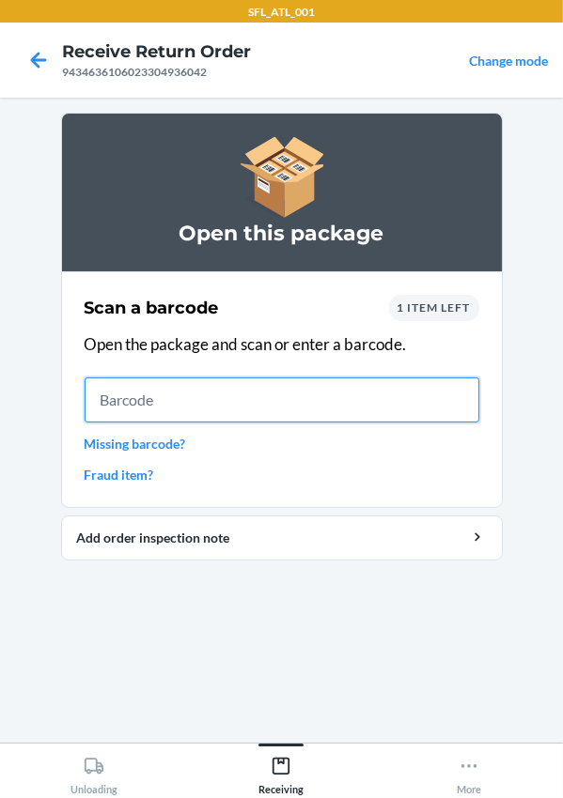
click at [127, 413] on input "text" at bounding box center [282, 400] width 395 height 45
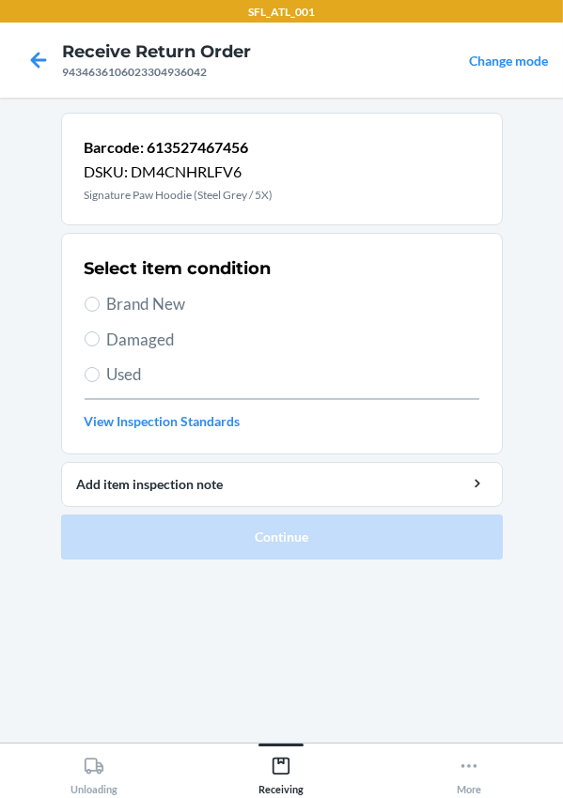
click at [116, 374] on span "Used" at bounding box center [293, 375] width 372 height 24
click at [100, 374] on input "Used" at bounding box center [92, 374] width 15 height 15
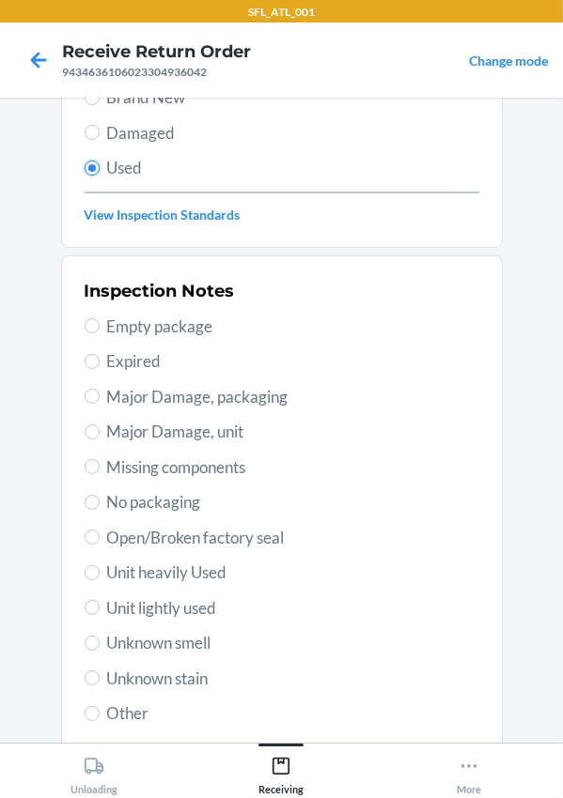
scroll to position [331, 0]
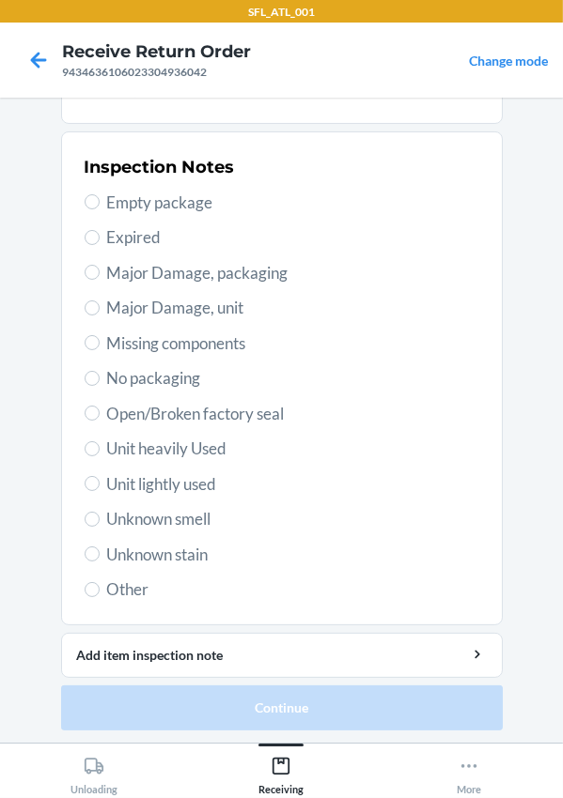
click at [145, 522] on span "Unknown smell" at bounding box center [293, 519] width 372 height 24
click at [100, 522] on input "Unknown smell" at bounding box center [92, 519] width 15 height 15
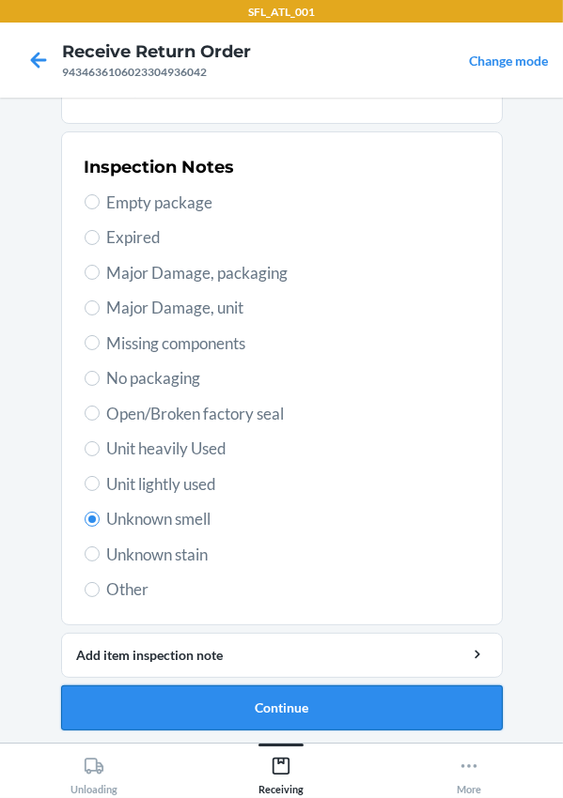
click at [245, 703] on button "Continue" at bounding box center [281, 708] width 441 height 45
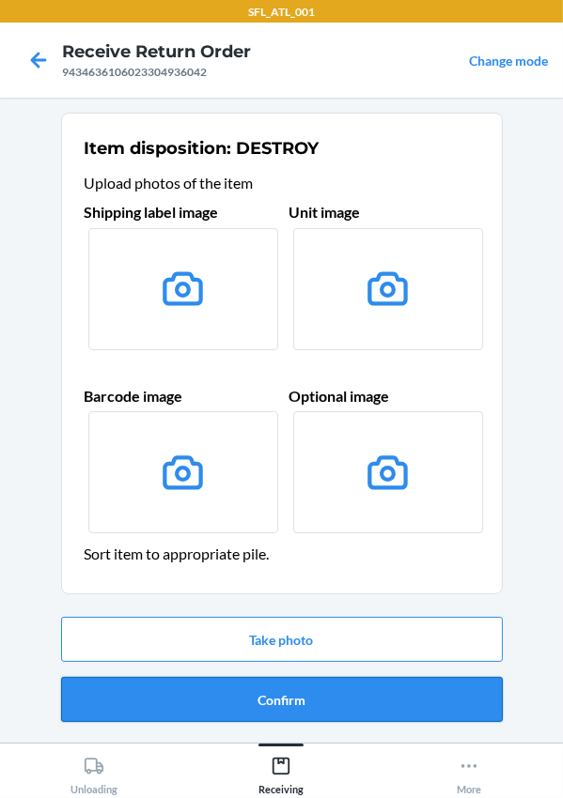
click at [263, 691] on button "Confirm" at bounding box center [281, 699] width 441 height 45
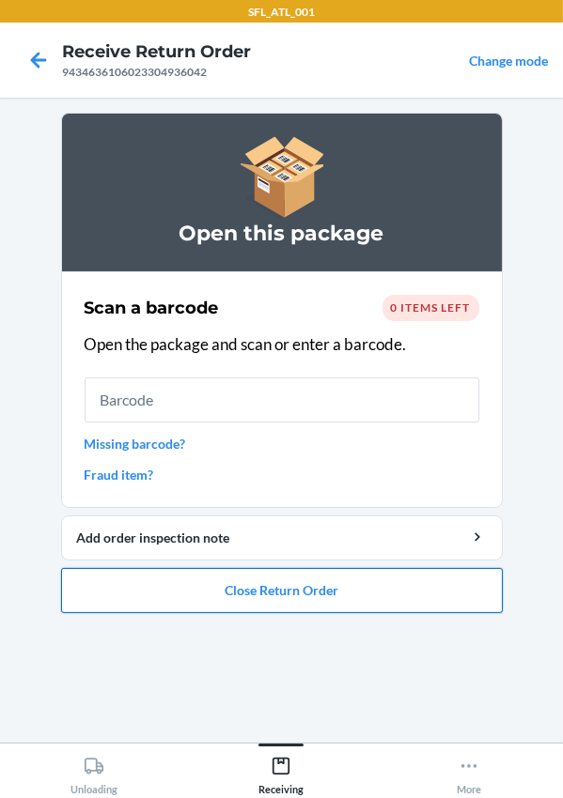
click at [263, 605] on button "Close Return Order" at bounding box center [281, 590] width 441 height 45
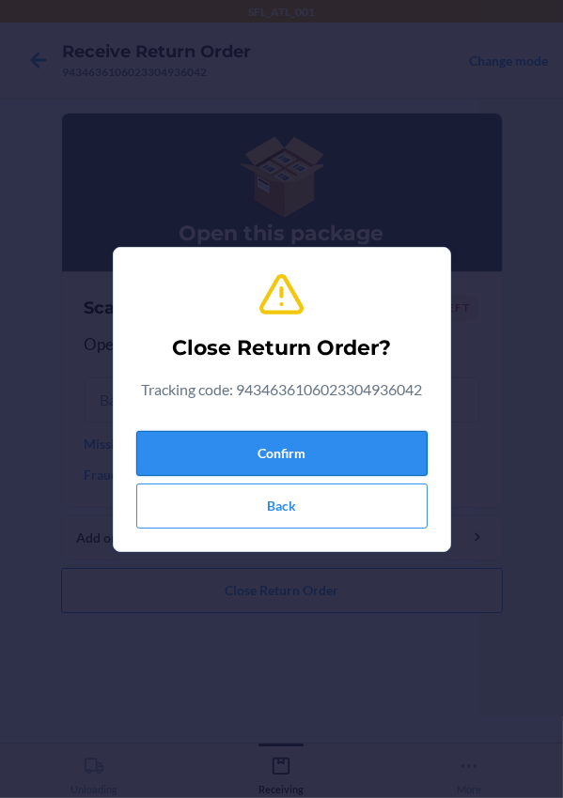
click at [235, 461] on button "Confirm" at bounding box center [281, 453] width 291 height 45
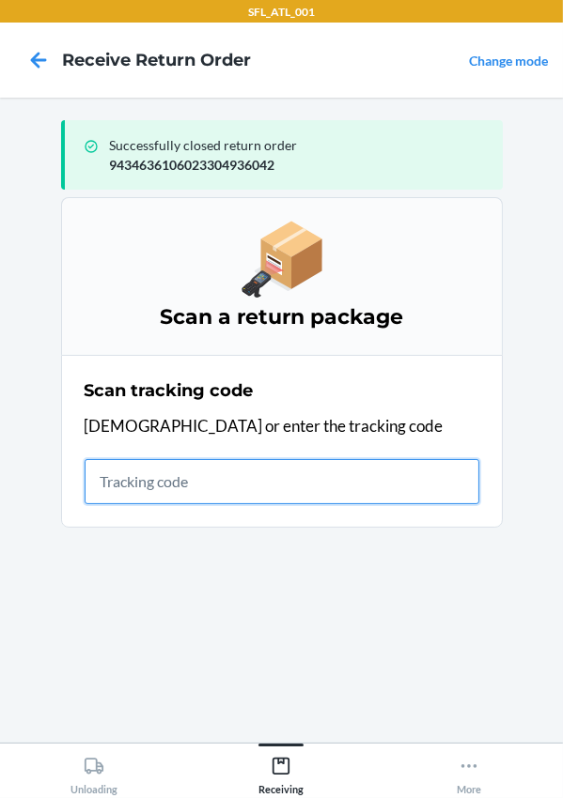
click at [274, 477] on input "text" at bounding box center [282, 481] width 395 height 45
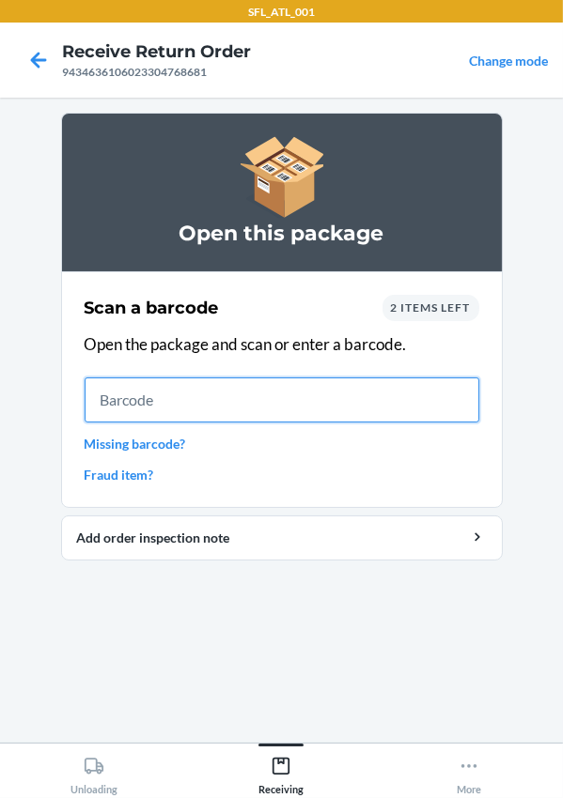
click at [181, 416] on input "text" at bounding box center [282, 400] width 395 height 45
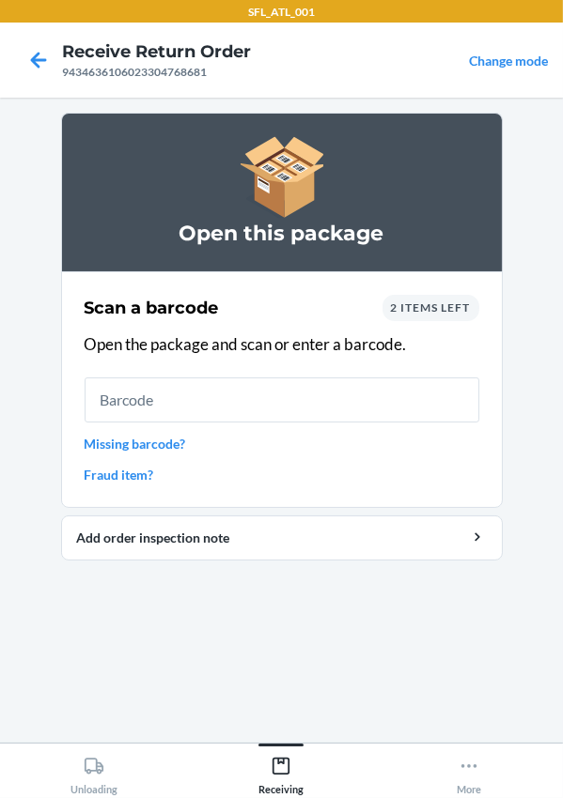
click at [402, 309] on span "2 items left" at bounding box center [431, 308] width 80 height 14
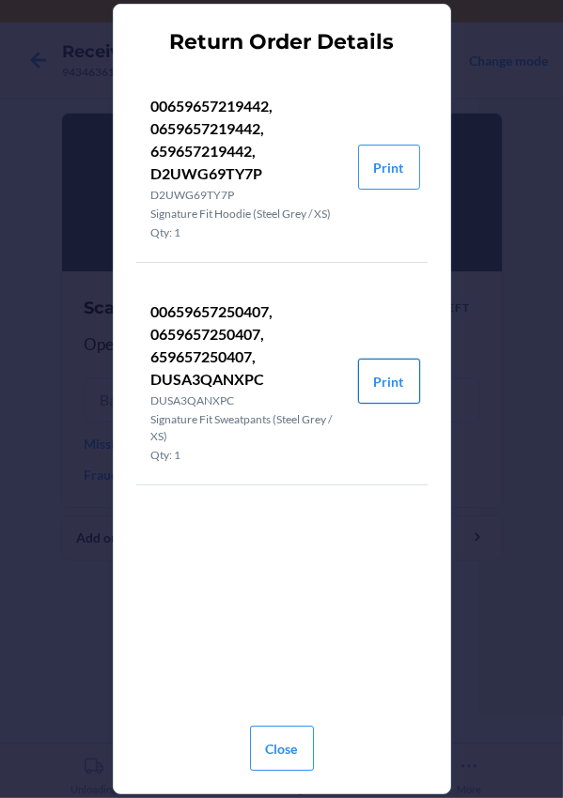
click at [379, 379] on button "Print" at bounding box center [389, 381] width 62 height 45
click at [377, 171] on button "Print" at bounding box center [389, 167] width 62 height 45
click at [298, 751] on button "Close" at bounding box center [282, 748] width 64 height 45
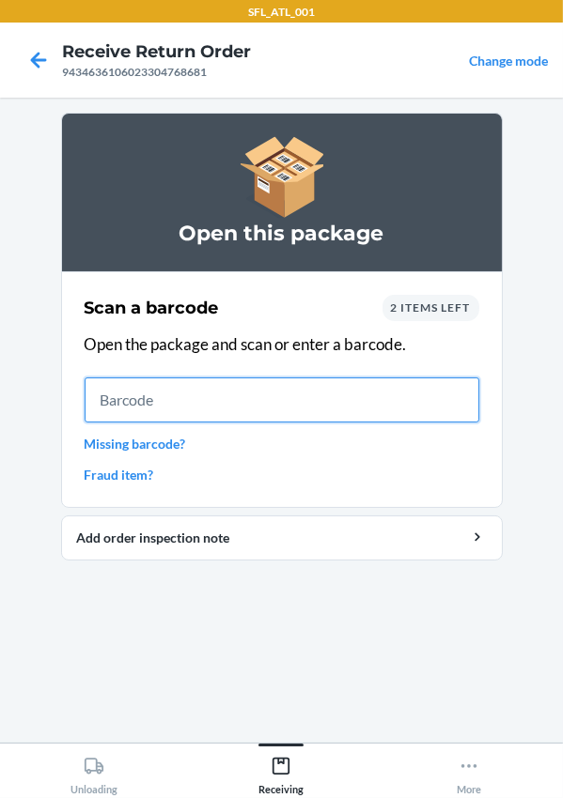
click at [144, 398] on input "text" at bounding box center [282, 400] width 395 height 45
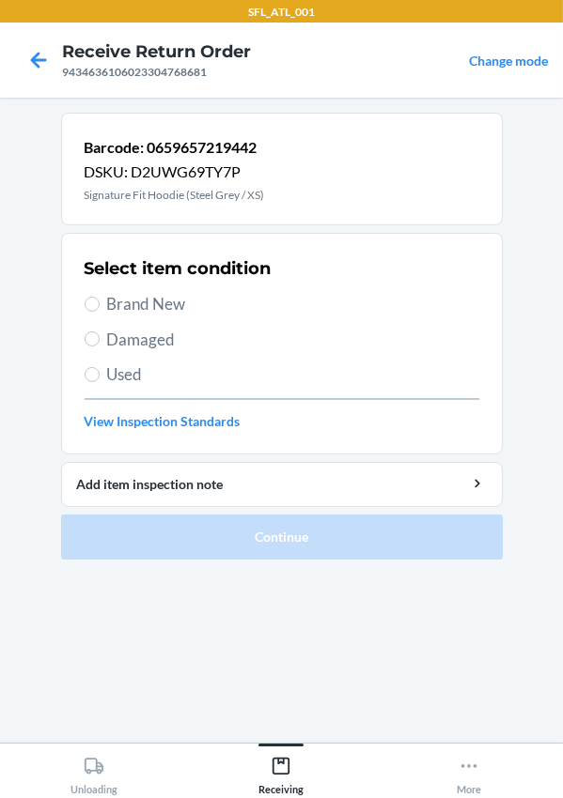
click at [120, 302] on span "Brand New" at bounding box center [293, 304] width 372 height 24
click at [100, 302] on input "Brand New" at bounding box center [92, 304] width 15 height 15
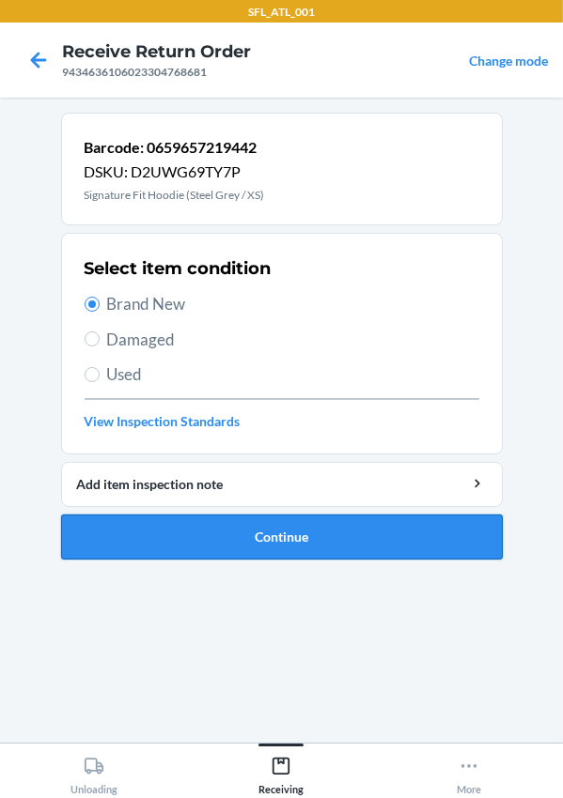
click at [247, 530] on button "Continue" at bounding box center [281, 537] width 441 height 45
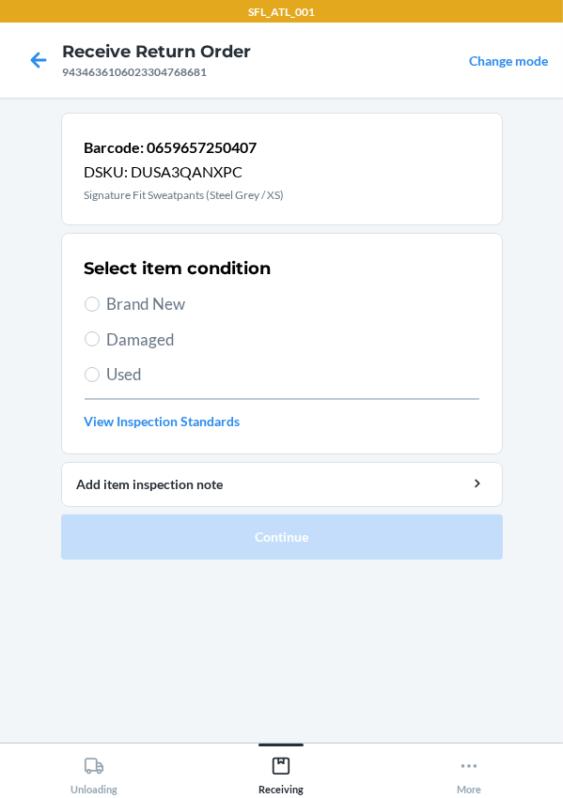
click at [160, 307] on span "Brand New" at bounding box center [293, 304] width 372 height 24
click at [100, 307] on input "Brand New" at bounding box center [92, 304] width 15 height 15
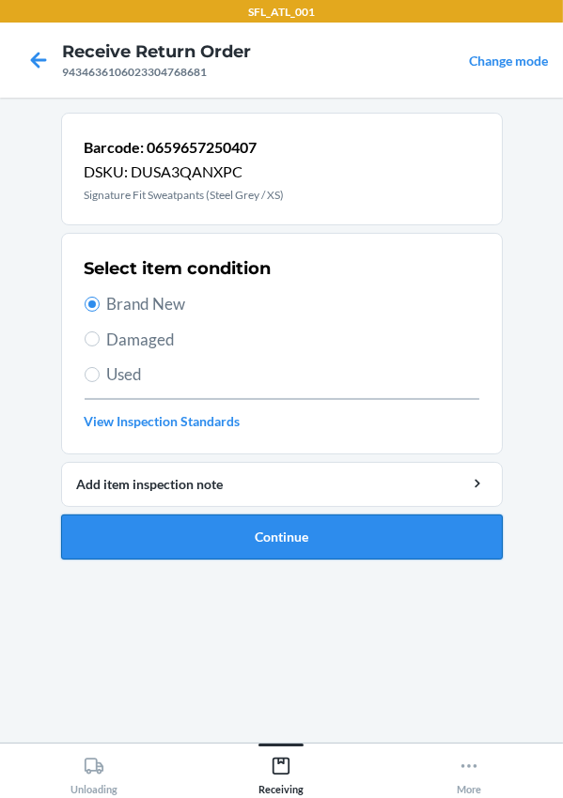
click at [224, 532] on button "Continue" at bounding box center [281, 537] width 441 height 45
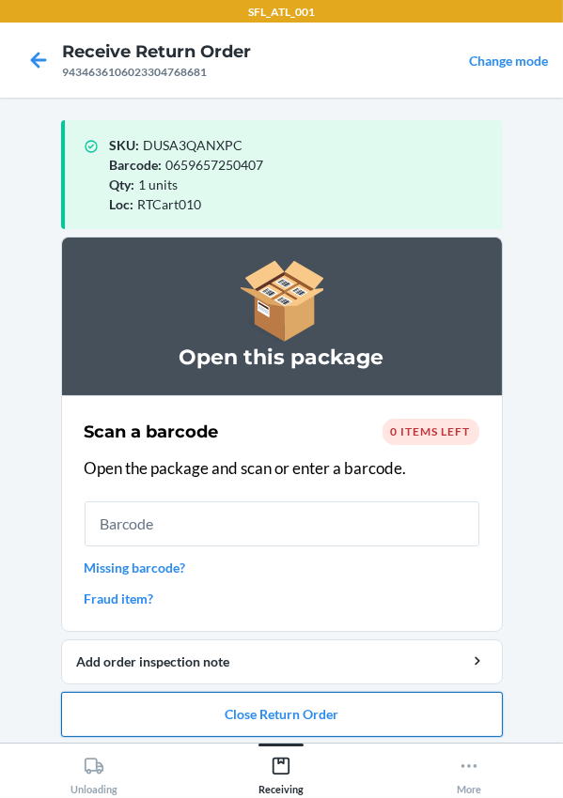
click at [283, 705] on button "Close Return Order" at bounding box center [281, 714] width 441 height 45
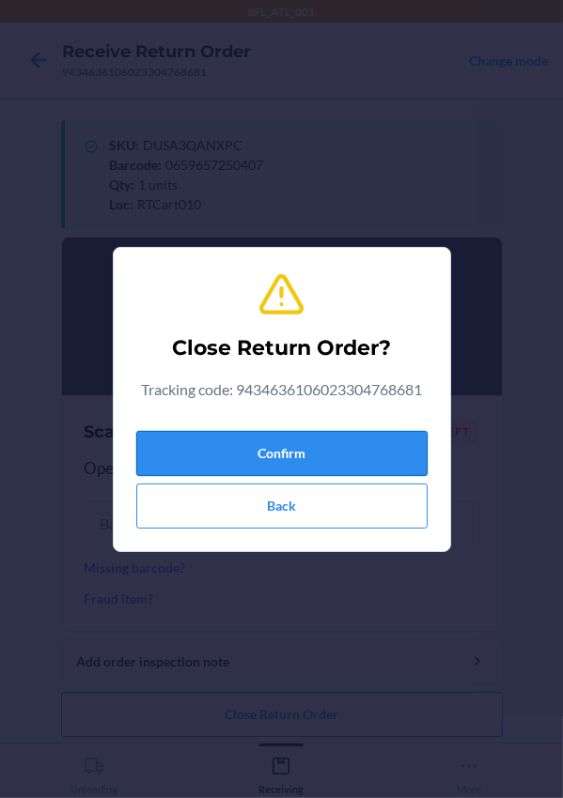
click at [287, 464] on button "Confirm" at bounding box center [281, 453] width 291 height 45
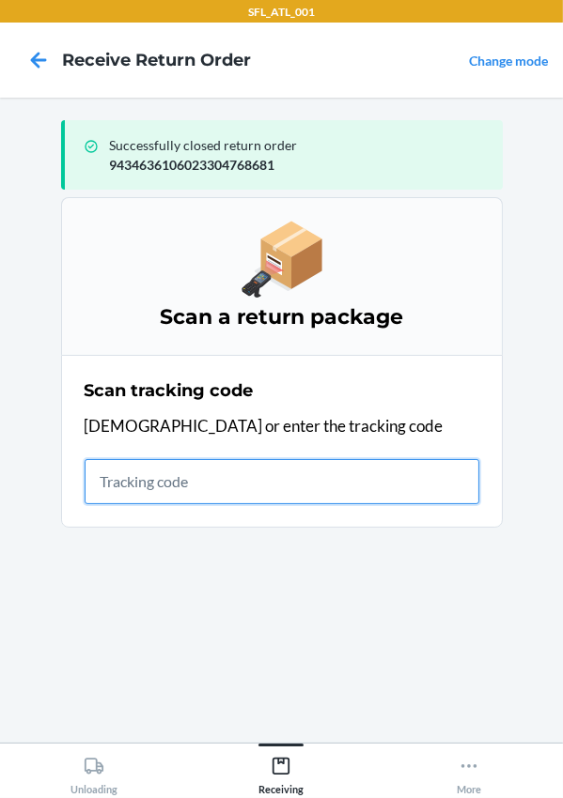
click at [233, 467] on input "text" at bounding box center [282, 481] width 395 height 45
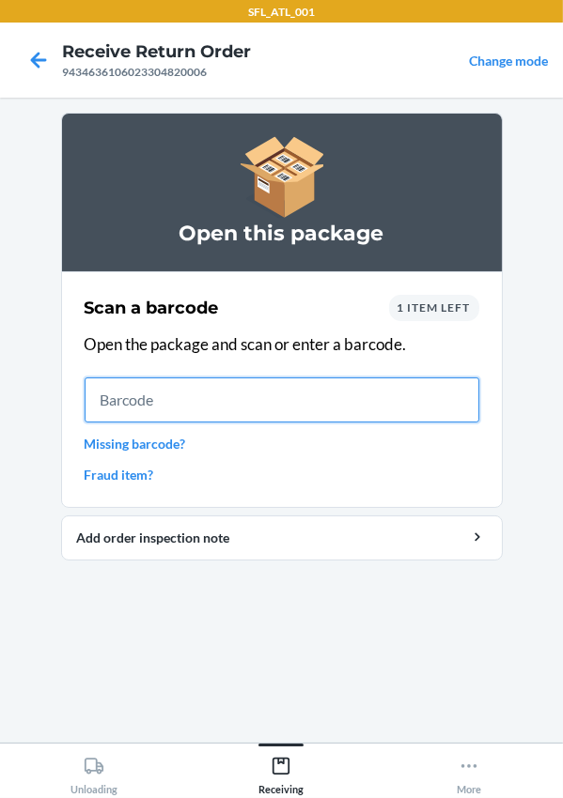
click at [148, 395] on input "text" at bounding box center [282, 400] width 395 height 45
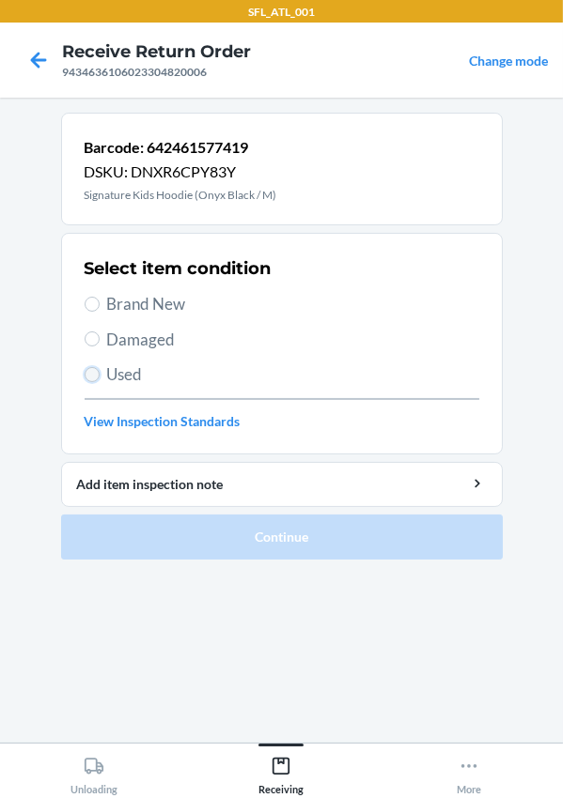
click at [91, 377] on input "Used" at bounding box center [92, 374] width 15 height 15
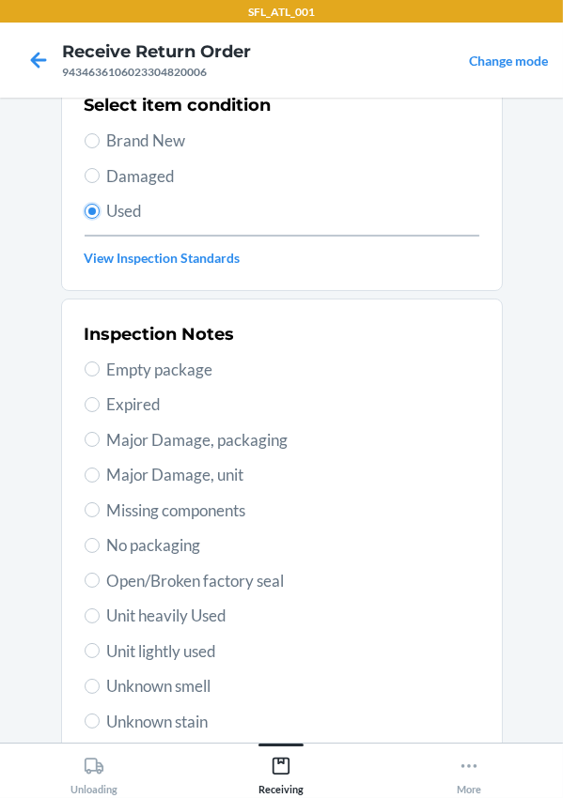
scroll to position [331, 0]
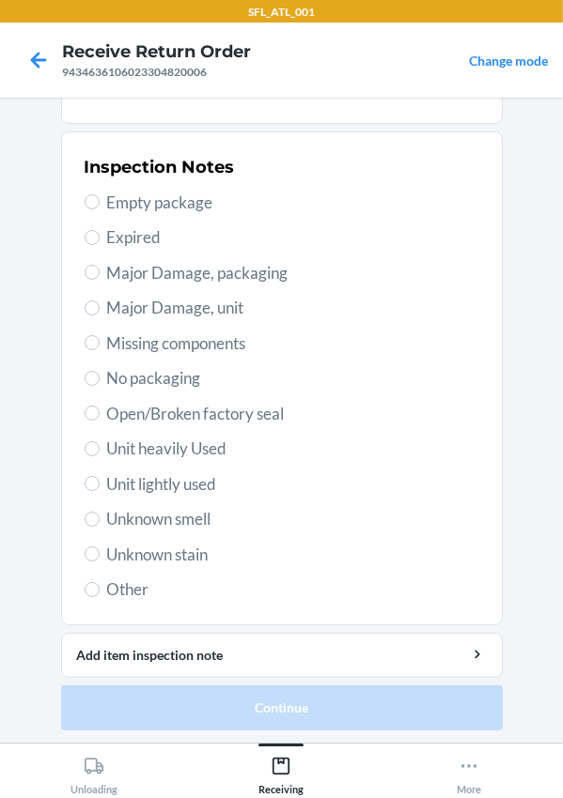
click at [149, 478] on span "Unit lightly used" at bounding box center [293, 484] width 372 height 24
click at [100, 478] on input "Unit lightly used" at bounding box center [92, 483] width 15 height 15
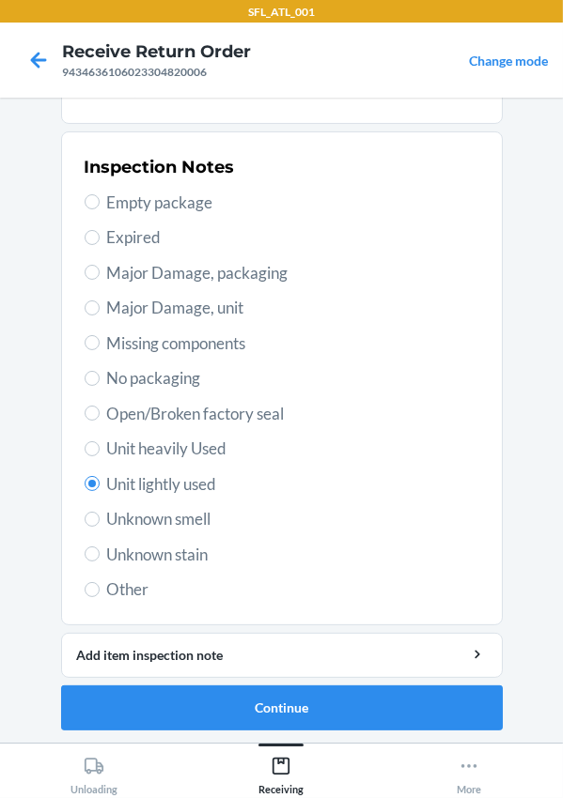
click at [137, 453] on span "Unit heavily Used" at bounding box center [293, 449] width 372 height 24
click at [100, 453] on input "Unit heavily Used" at bounding box center [92, 448] width 15 height 15
click at [204, 695] on button "Continue" at bounding box center [281, 708] width 441 height 45
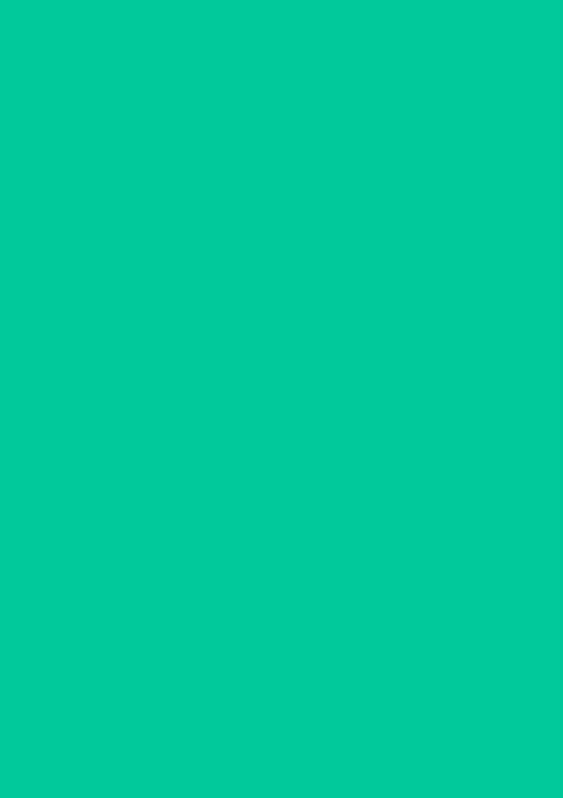
scroll to position [0, 0]
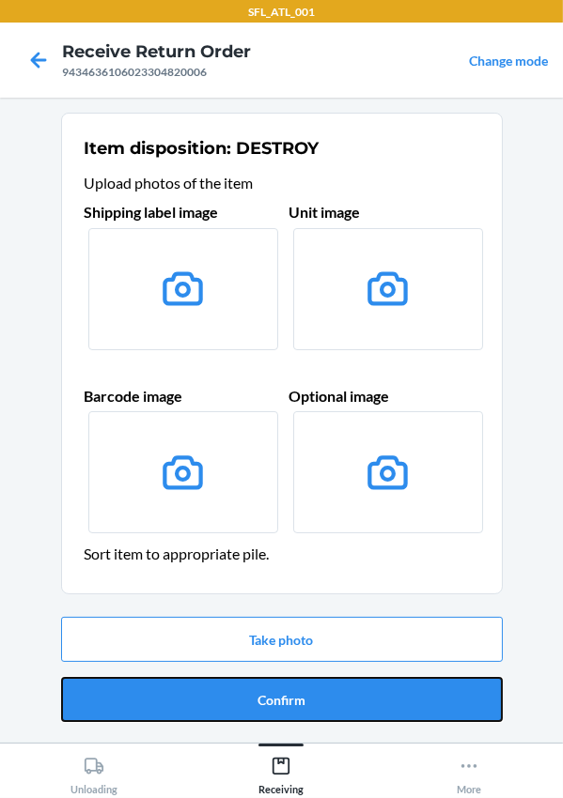
click at [259, 704] on button "Confirm" at bounding box center [281, 699] width 441 height 45
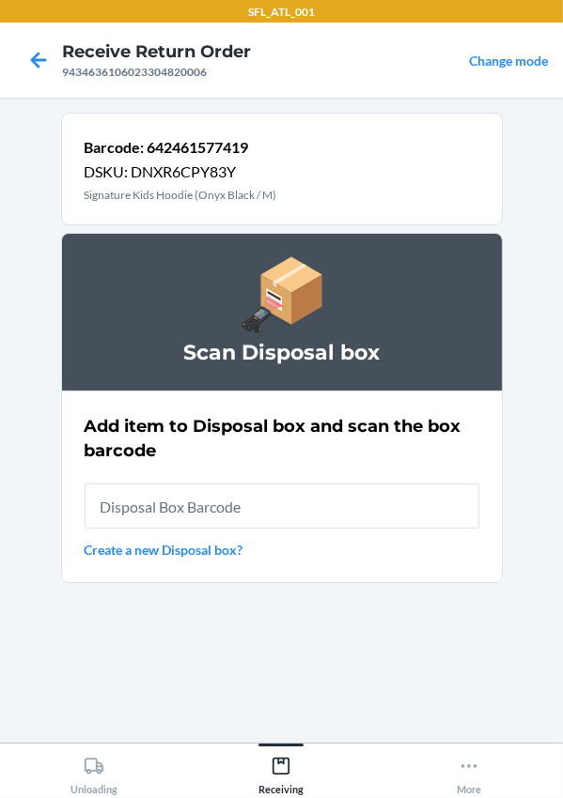
click at [235, 526] on input "text" at bounding box center [282, 506] width 395 height 45
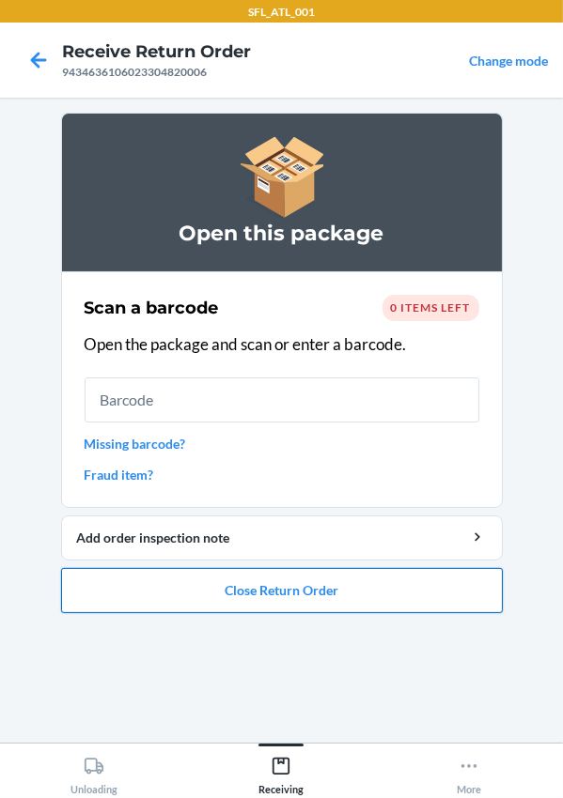
click at [265, 593] on button "Close Return Order" at bounding box center [281, 590] width 441 height 45
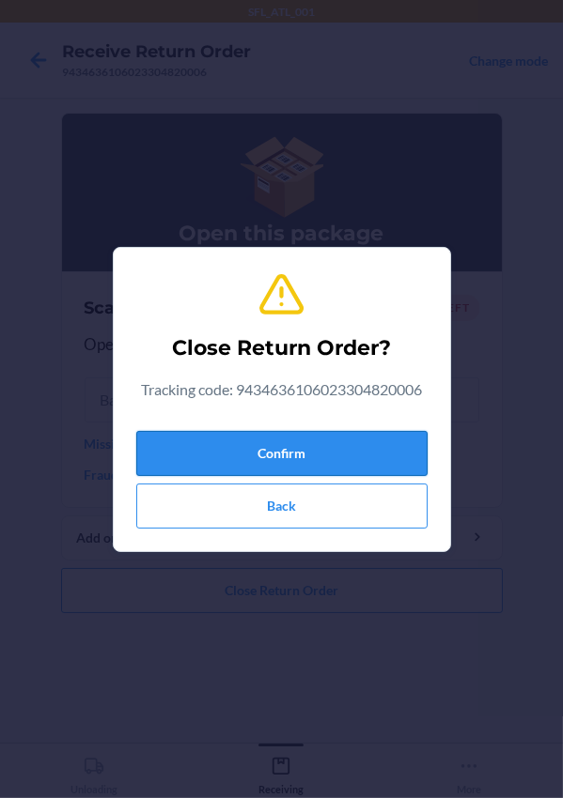
click at [294, 450] on button "Confirm" at bounding box center [281, 453] width 291 height 45
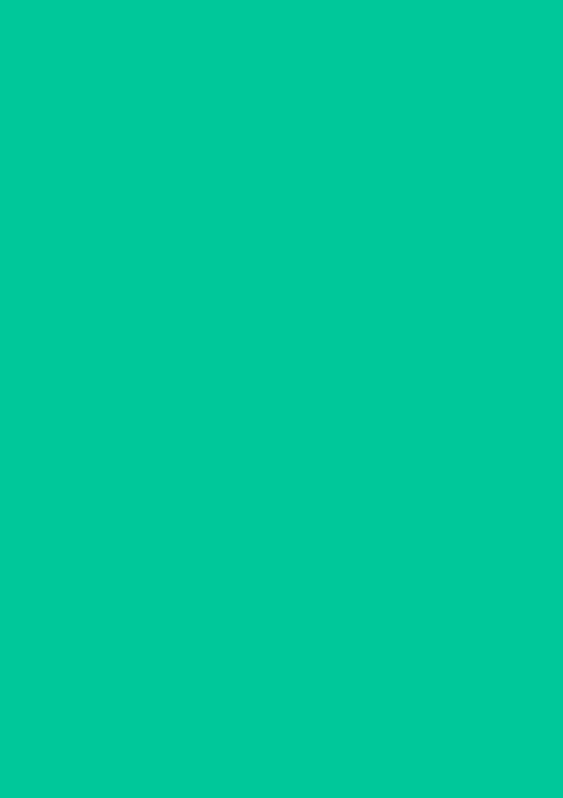
click at [303, 441] on div "Scan tracking code Scan or enter the tracking code" at bounding box center [282, 441] width 395 height 137
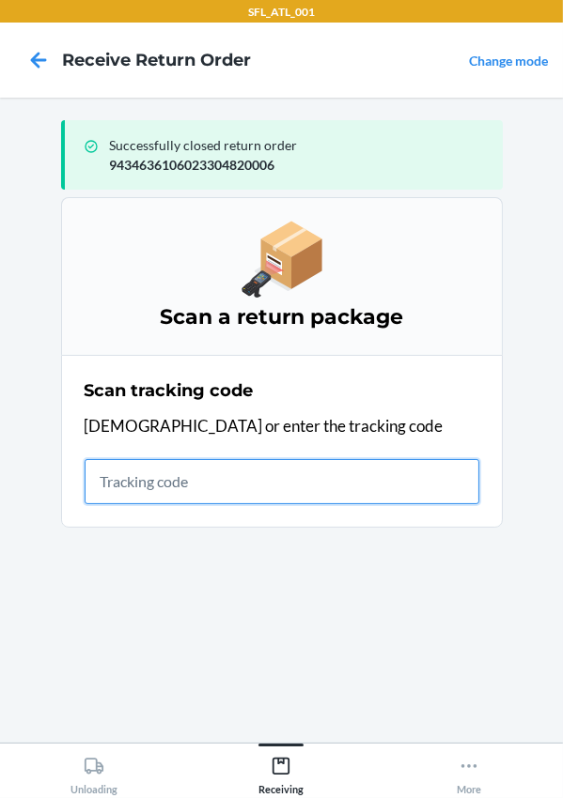
click at [146, 469] on input "text" at bounding box center [282, 481] width 395 height 45
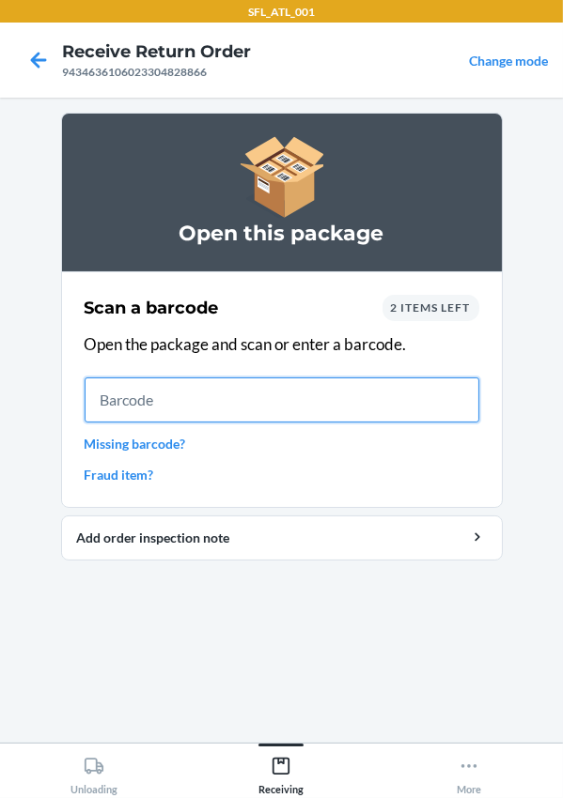
click at [203, 407] on input "text" at bounding box center [282, 400] width 395 height 45
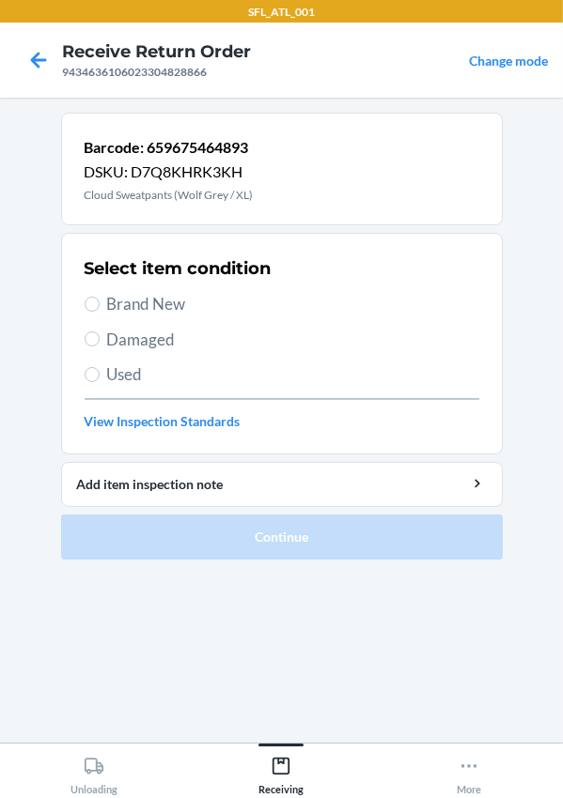
click at [120, 292] on span "Brand New" at bounding box center [293, 304] width 372 height 24
click at [100, 297] on input "Brand New" at bounding box center [92, 304] width 15 height 15
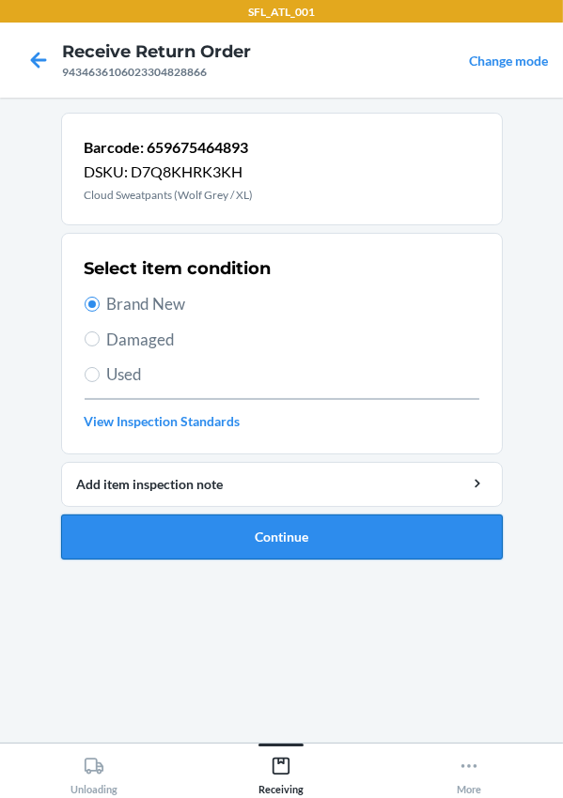
click at [234, 545] on button "Continue" at bounding box center [281, 537] width 441 height 45
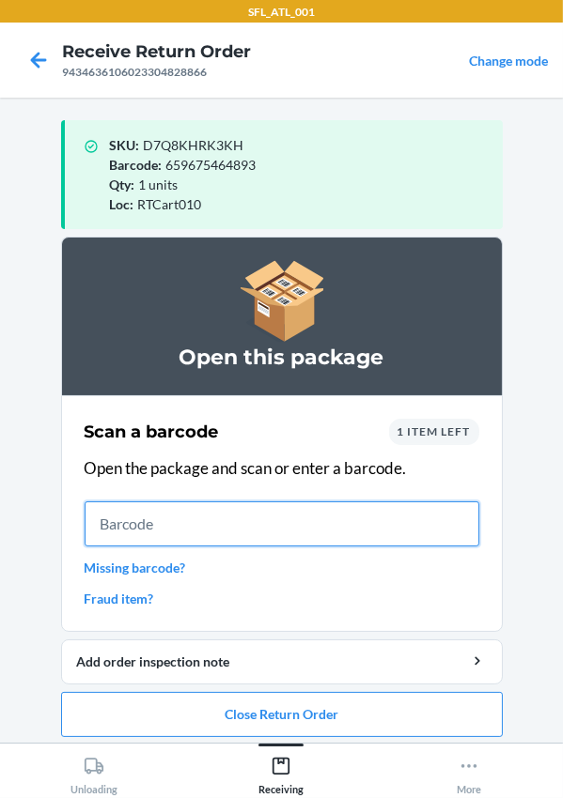
click at [213, 542] on input "text" at bounding box center [282, 524] width 395 height 45
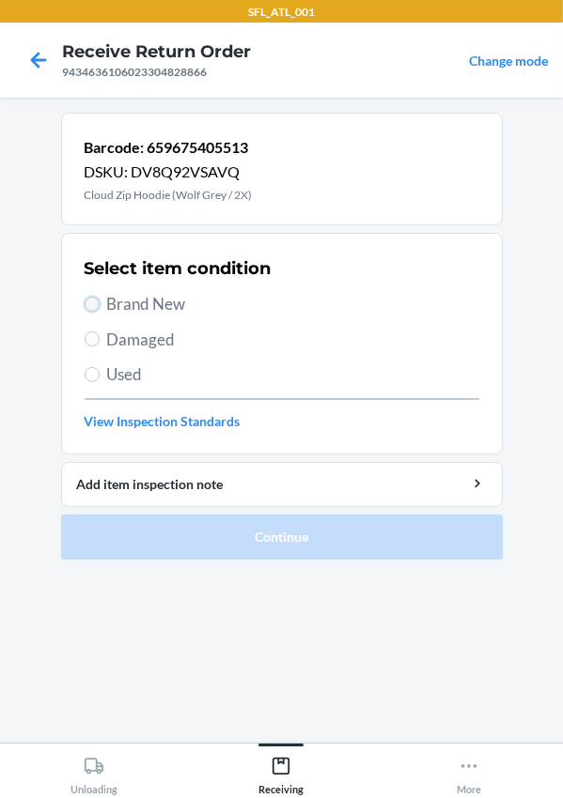
click at [96, 303] on input "Brand New" at bounding box center [92, 304] width 15 height 15
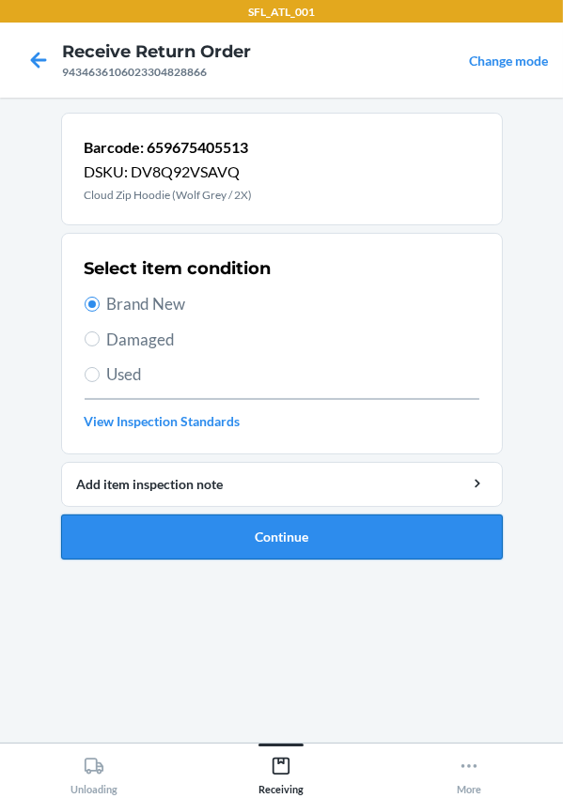
click at [249, 528] on button "Continue" at bounding box center [281, 537] width 441 height 45
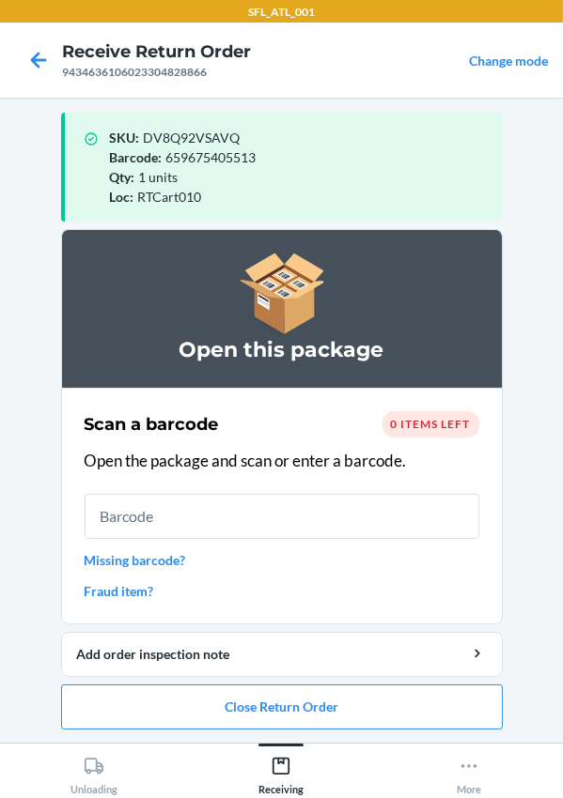
scroll to position [8, 0]
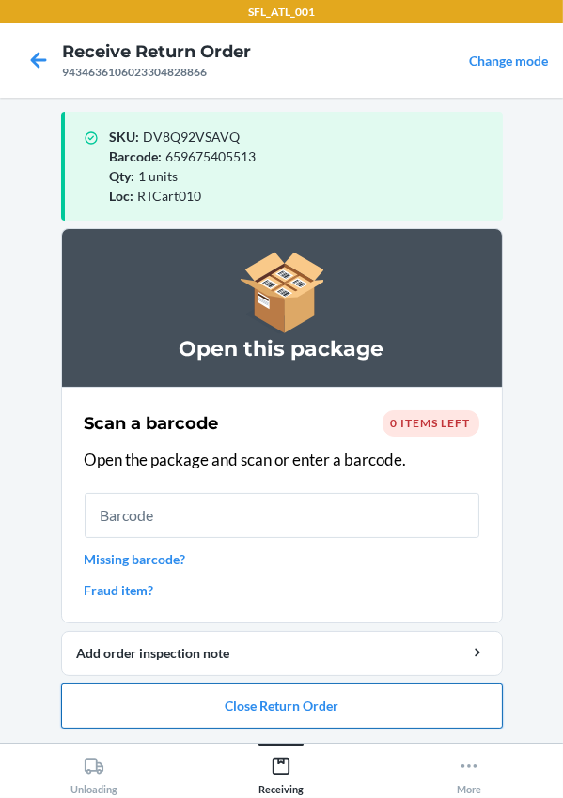
click at [269, 703] on button "Close Return Order" at bounding box center [281, 706] width 441 height 45
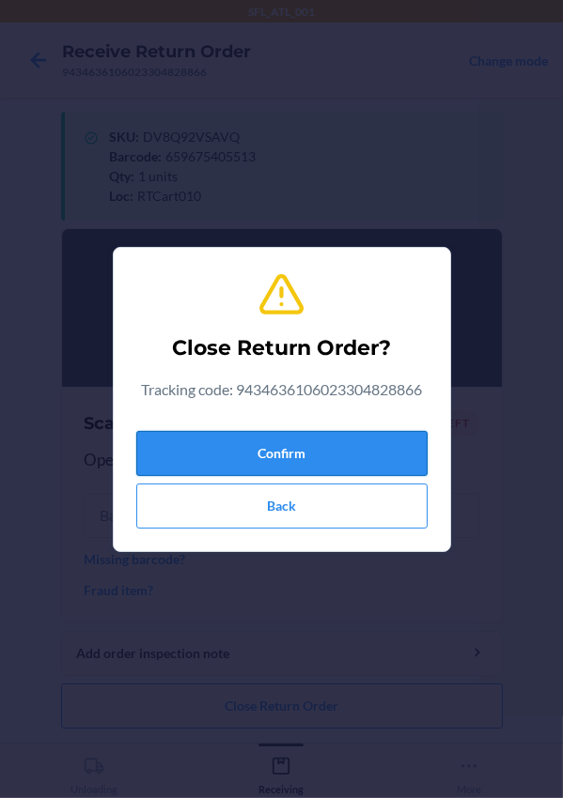
click at [224, 447] on button "Confirm" at bounding box center [281, 453] width 291 height 45
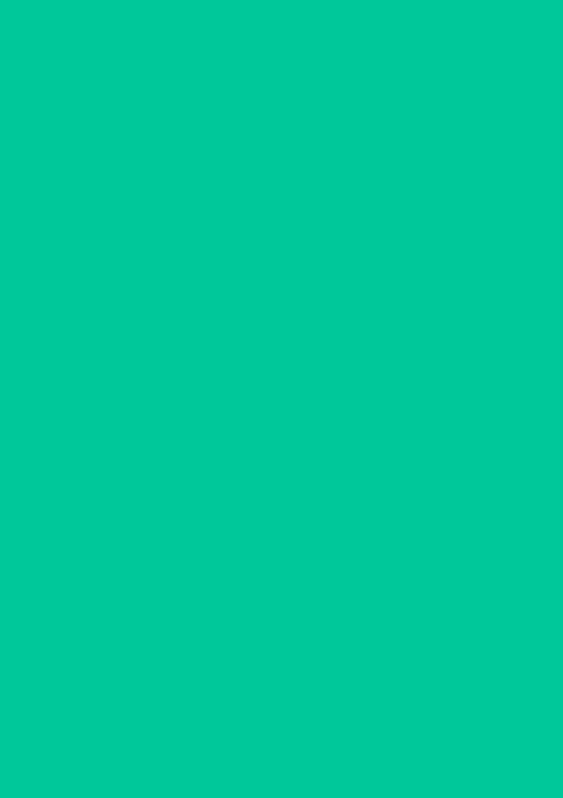
scroll to position [0, 0]
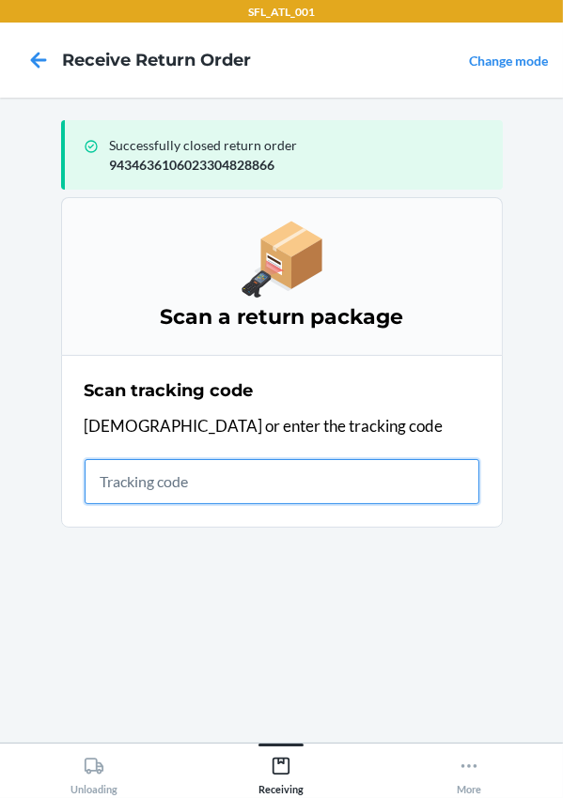
click at [160, 478] on input "text" at bounding box center [282, 481] width 395 height 45
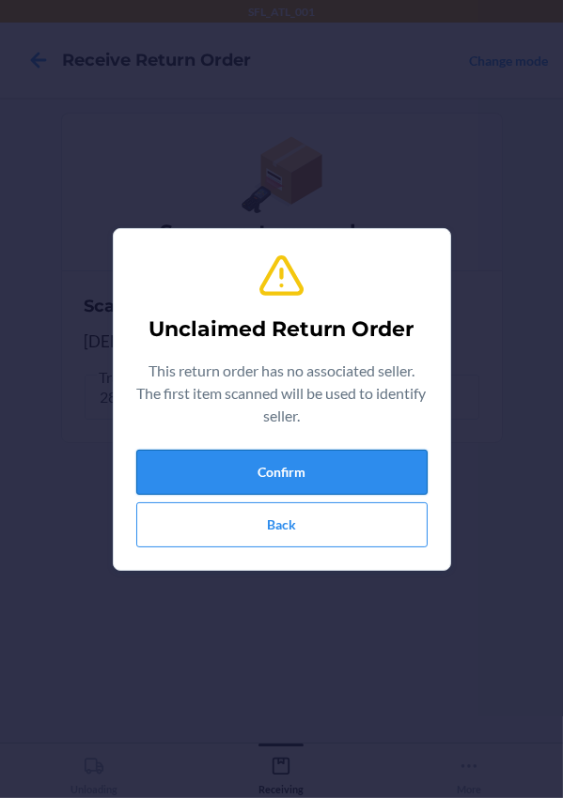
click at [296, 478] on button "Confirm" at bounding box center [281, 472] width 291 height 45
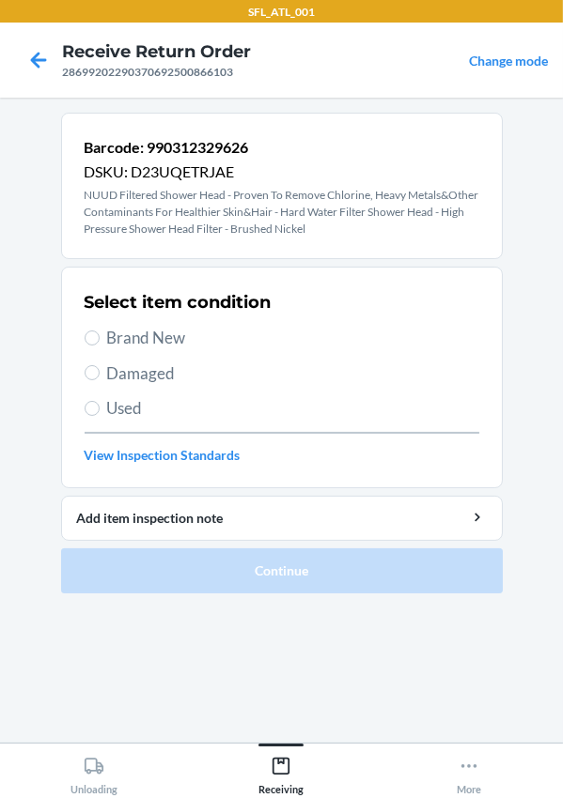
click at [127, 414] on span "Used" at bounding box center [293, 408] width 372 height 24
click at [100, 414] on input "Used" at bounding box center [92, 408] width 15 height 15
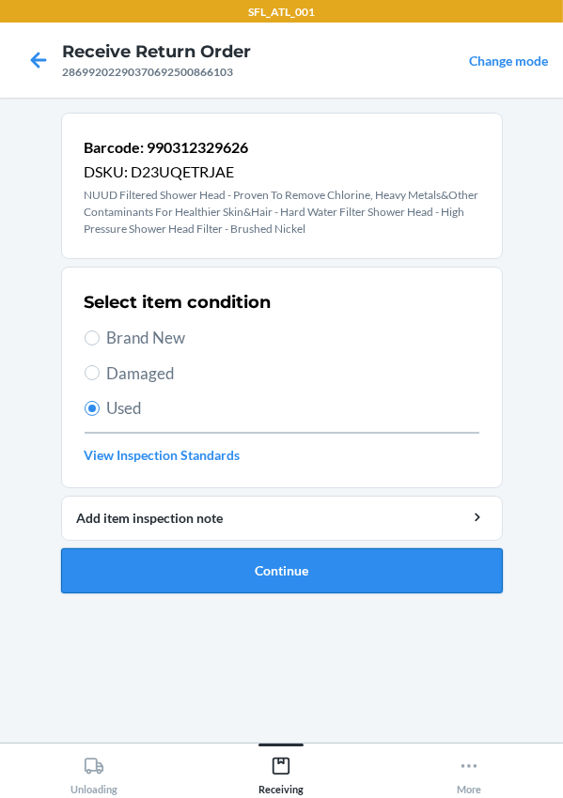
click at [169, 560] on button "Continue" at bounding box center [281, 571] width 441 height 45
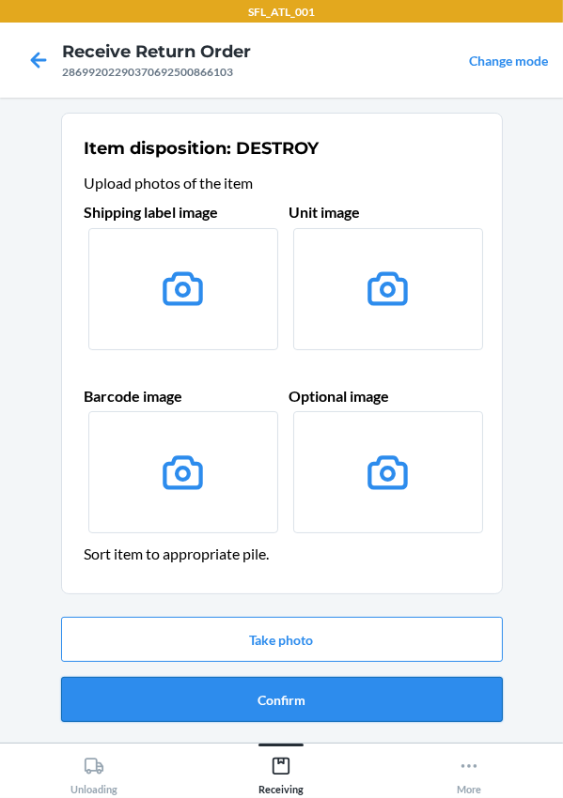
click at [244, 695] on button "Confirm" at bounding box center [281, 699] width 441 height 45
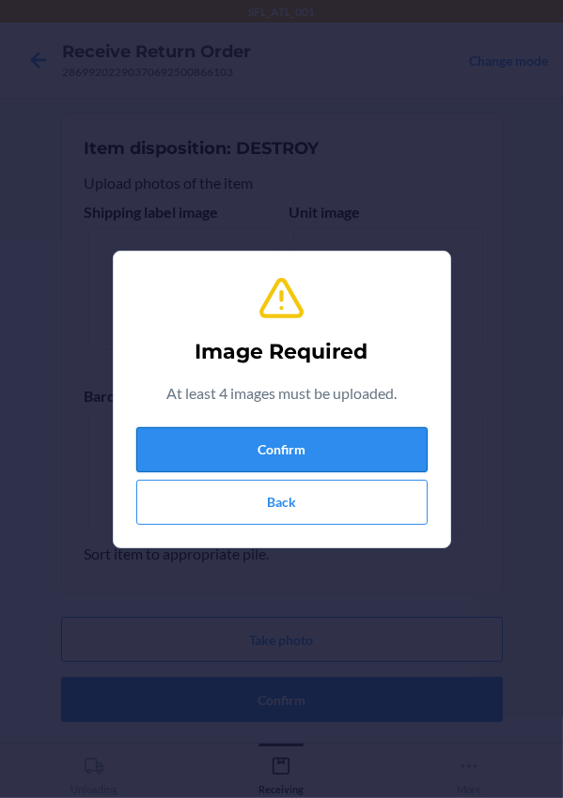
click at [254, 443] on button "Confirm" at bounding box center [281, 449] width 291 height 45
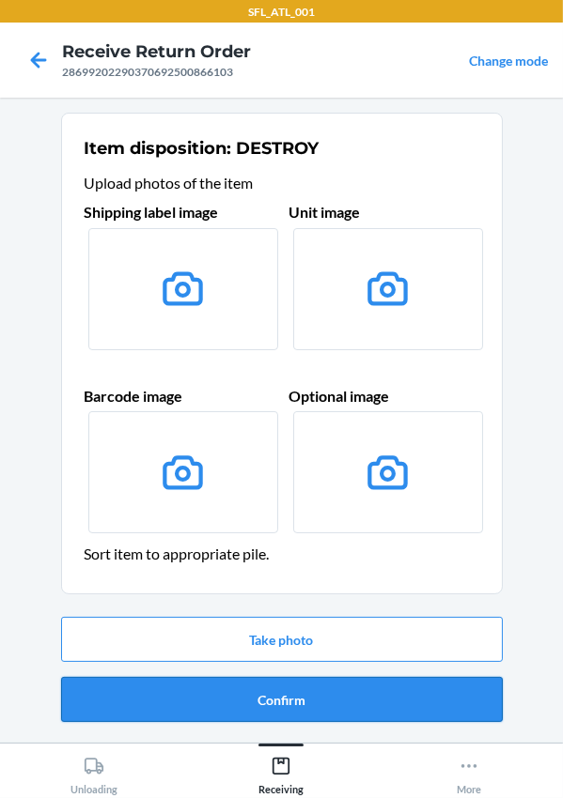
click at [284, 703] on button "Confirm" at bounding box center [281, 699] width 441 height 45
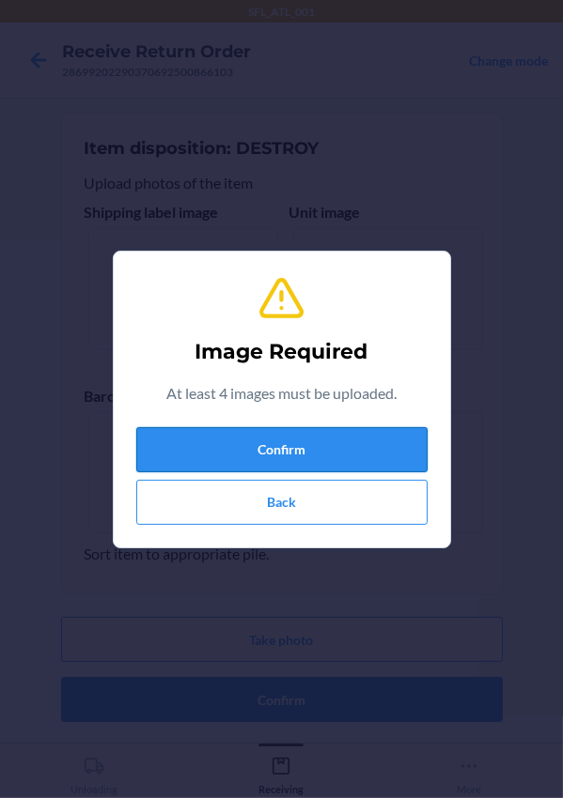
click at [232, 440] on button "Confirm" at bounding box center [281, 449] width 291 height 45
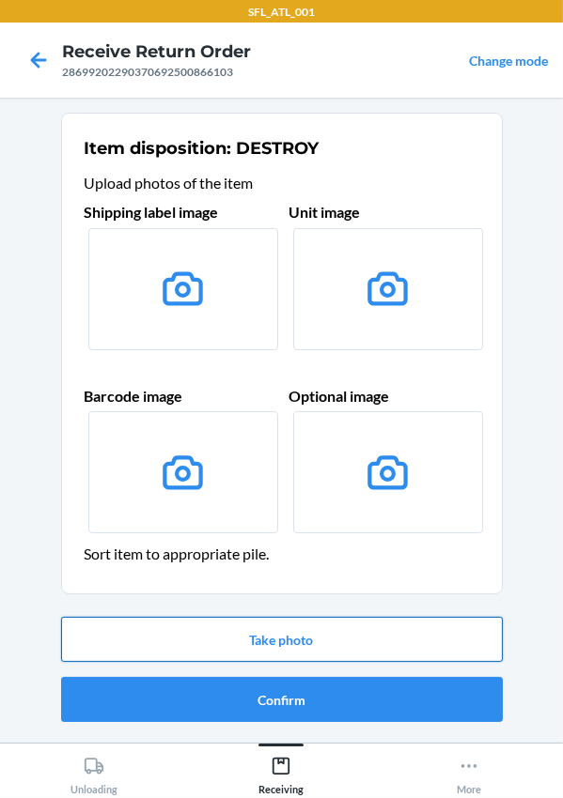
click at [257, 634] on button "Take photo" at bounding box center [281, 639] width 441 height 45
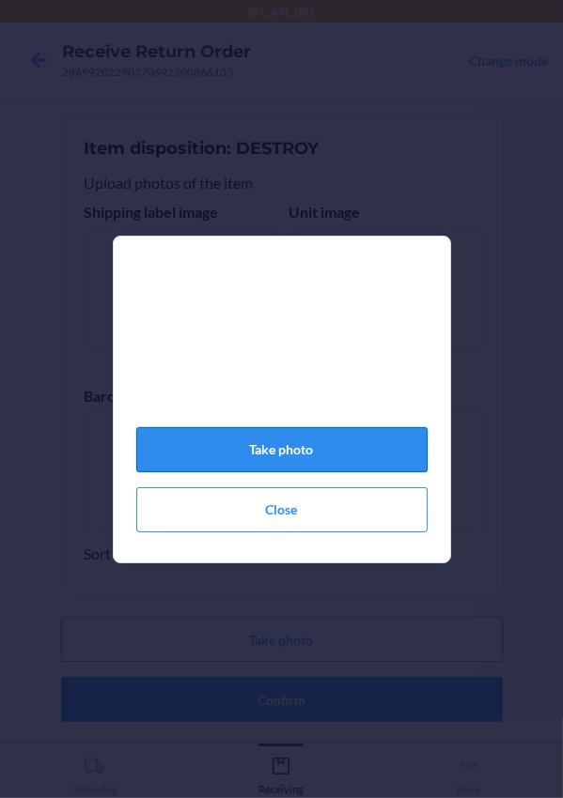
click at [333, 462] on button "Take photo" at bounding box center [281, 449] width 291 height 45
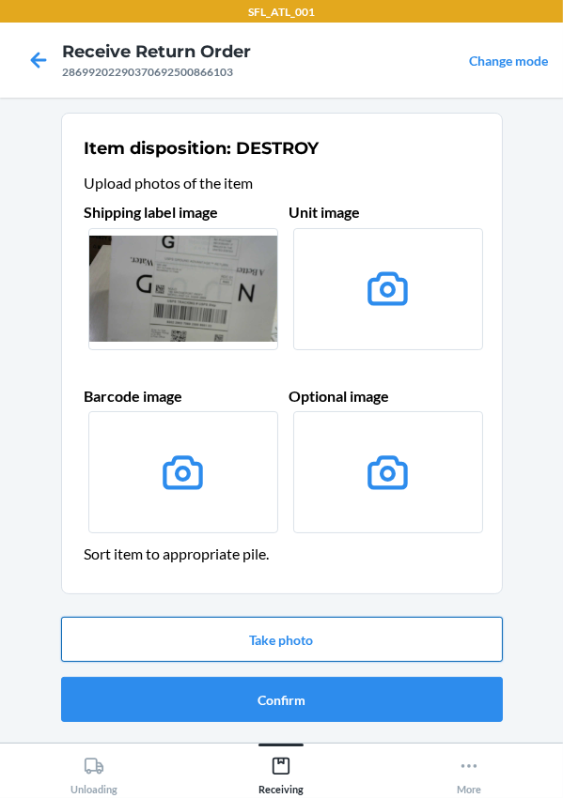
click at [226, 630] on button "Take photo" at bounding box center [281, 639] width 441 height 45
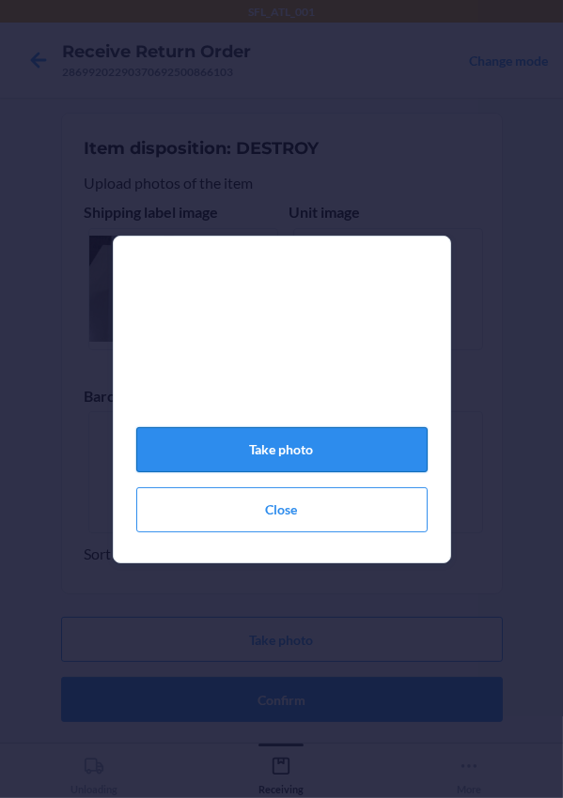
click at [278, 459] on button "Take photo" at bounding box center [281, 449] width 291 height 45
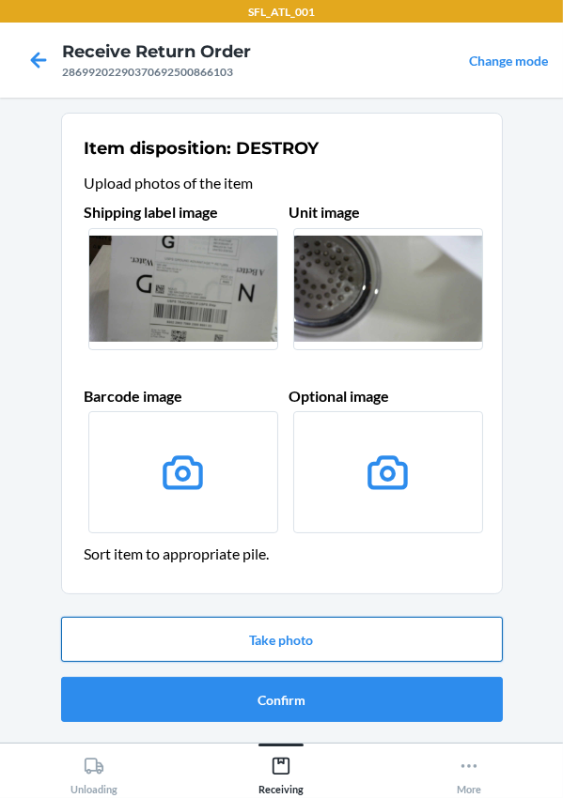
click at [280, 639] on button "Take photo" at bounding box center [281, 639] width 441 height 45
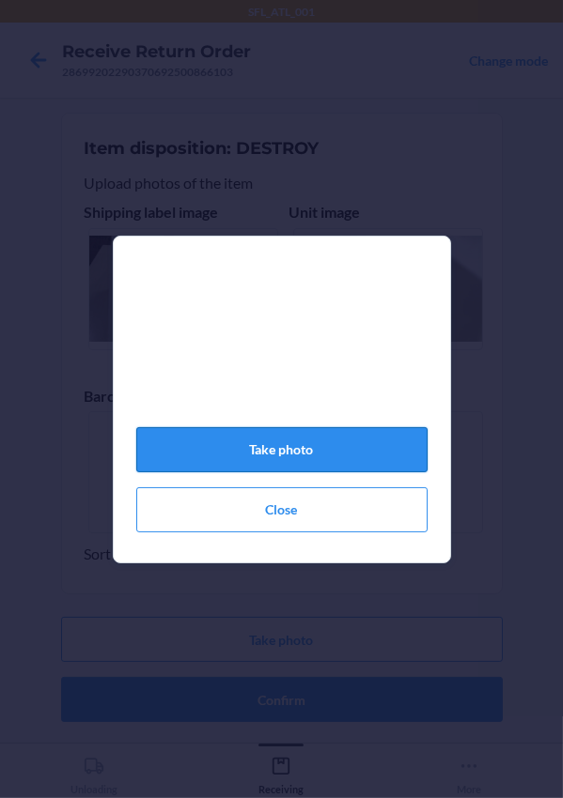
click at [273, 465] on button "Take photo" at bounding box center [281, 449] width 291 height 45
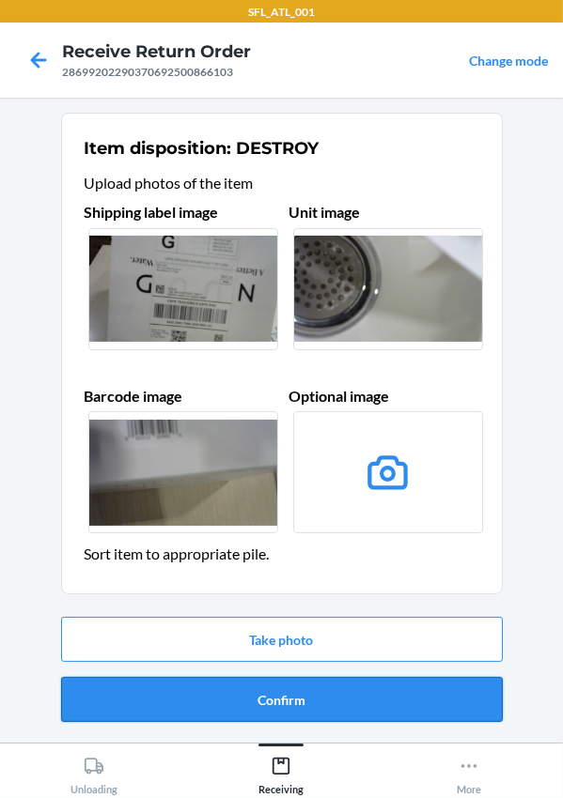
click at [315, 702] on button "Confirm" at bounding box center [281, 699] width 441 height 45
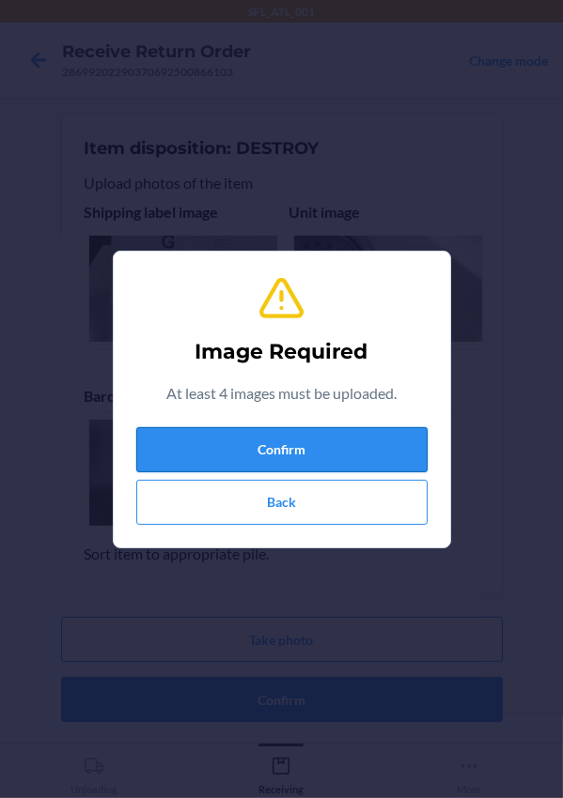
click at [217, 432] on button "Confirm" at bounding box center [281, 449] width 291 height 45
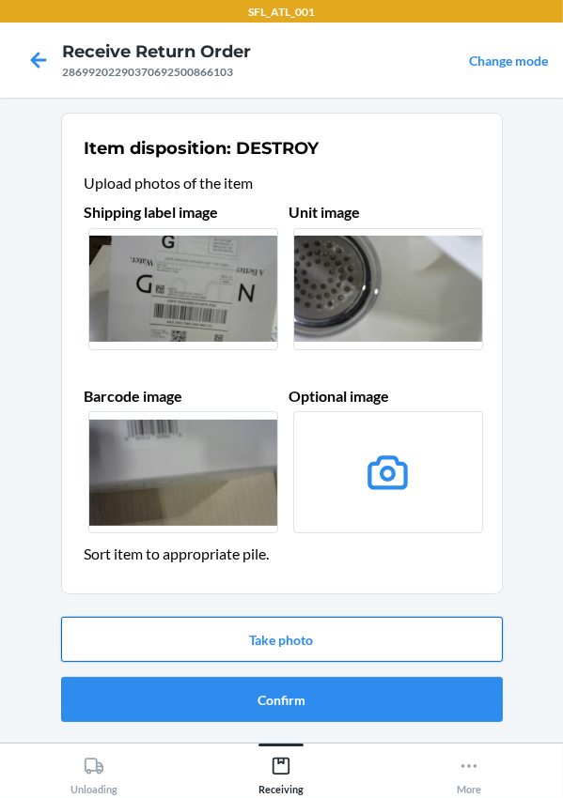
click at [198, 636] on button "Take photo" at bounding box center [281, 639] width 441 height 45
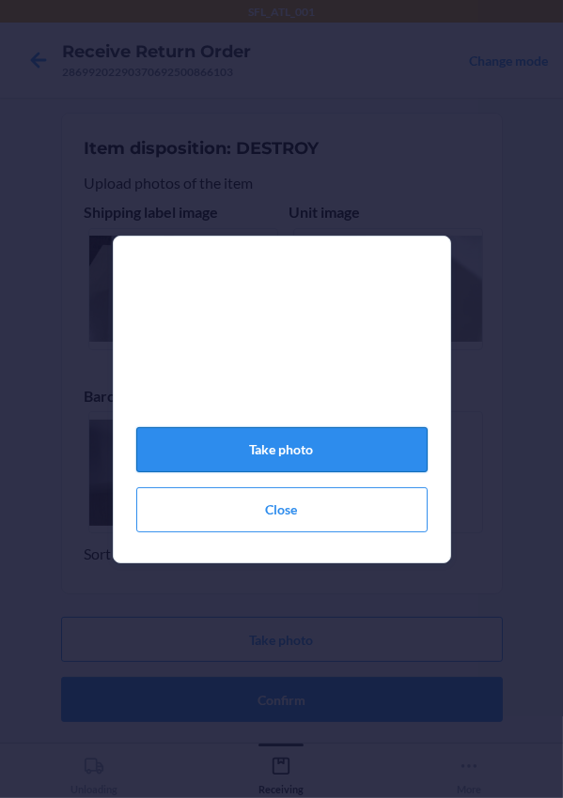
click at [221, 462] on button "Take photo" at bounding box center [281, 449] width 291 height 45
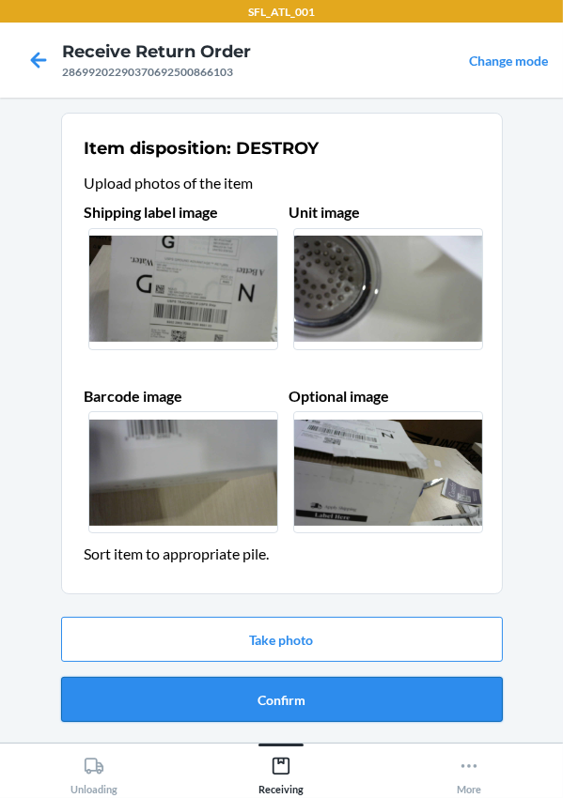
click at [307, 695] on button "Confirm" at bounding box center [281, 699] width 441 height 45
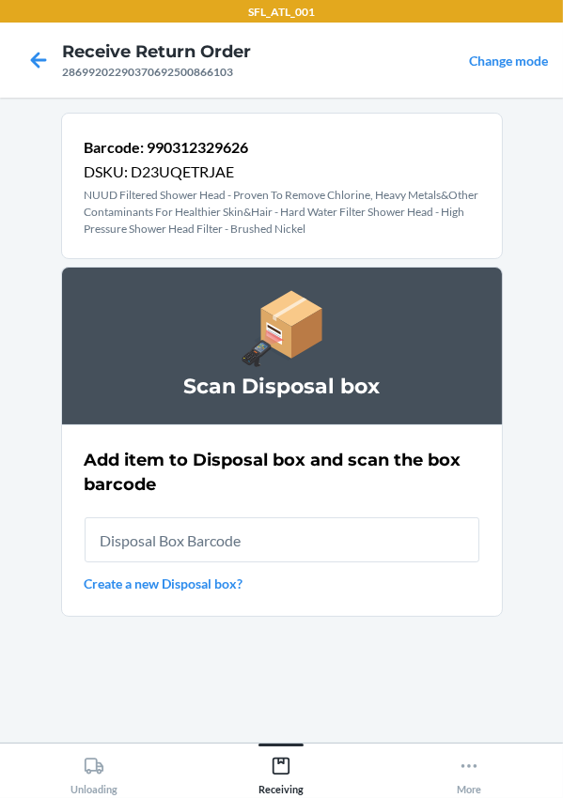
click at [240, 545] on input "text" at bounding box center [282, 540] width 395 height 45
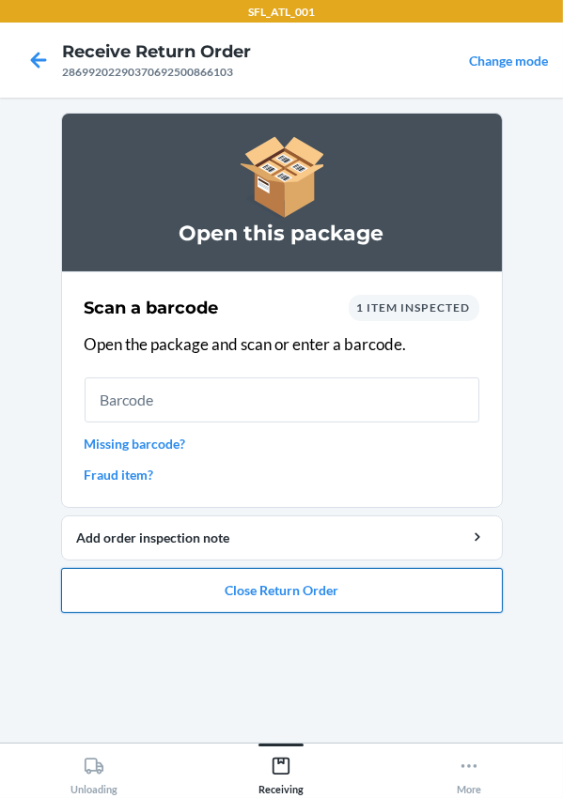
click at [213, 583] on button "Close Return Order" at bounding box center [281, 590] width 441 height 45
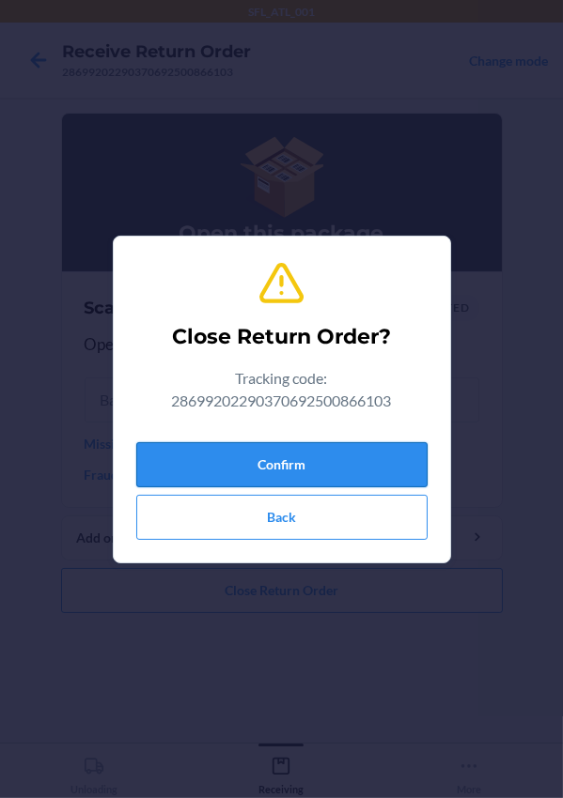
click at [220, 459] on button "Confirm" at bounding box center [281, 464] width 291 height 45
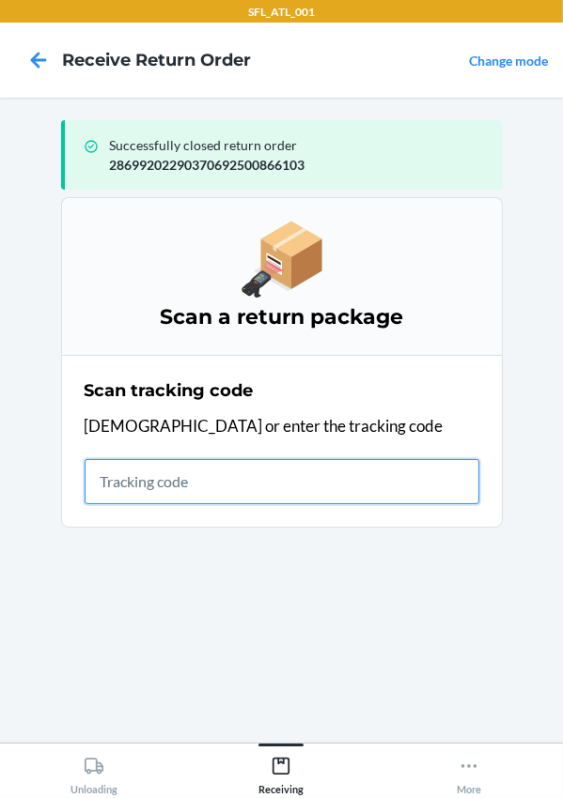
click at [258, 499] on input "text" at bounding box center [282, 481] width 395 height 45
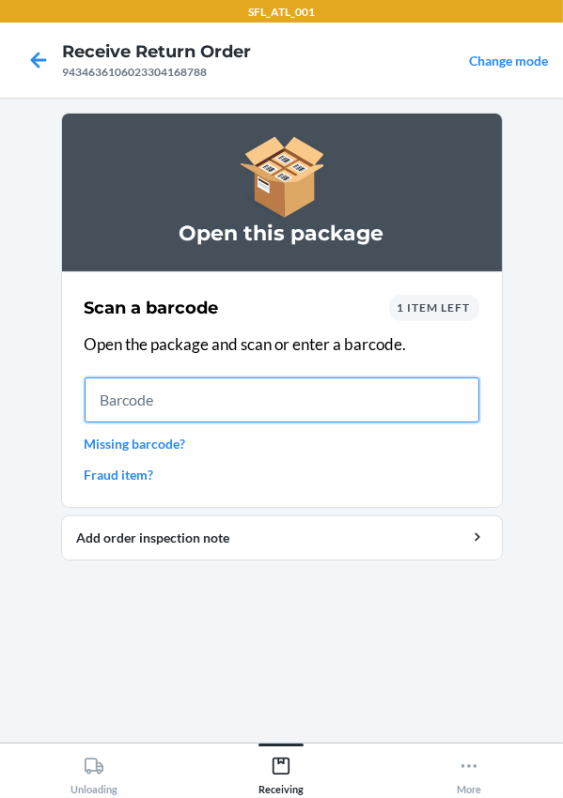
click at [188, 410] on input "text" at bounding box center [282, 400] width 395 height 45
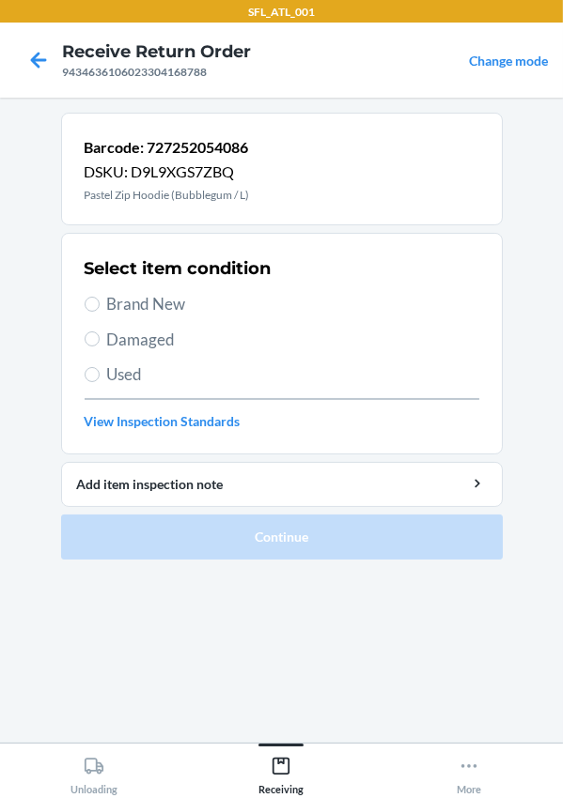
click at [132, 298] on span "Brand New" at bounding box center [293, 304] width 372 height 24
click at [100, 298] on input "Brand New" at bounding box center [92, 304] width 15 height 15
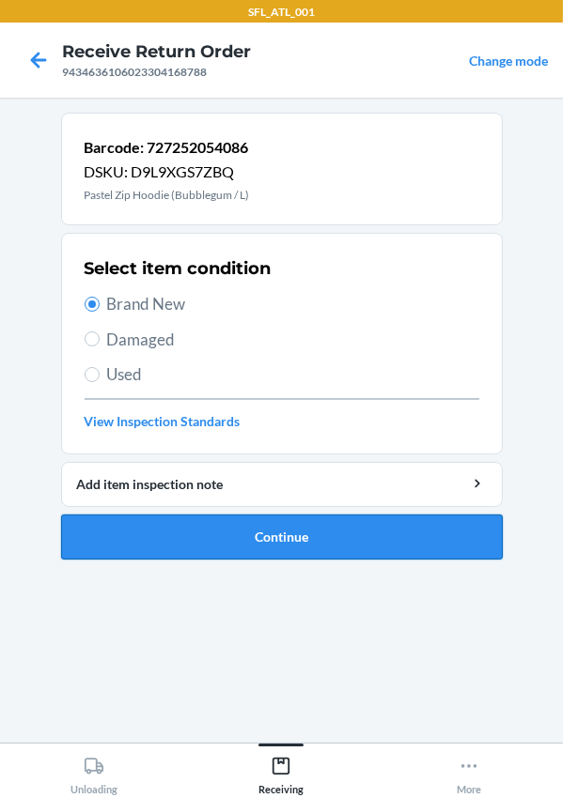
click at [228, 536] on button "Continue" at bounding box center [281, 537] width 441 height 45
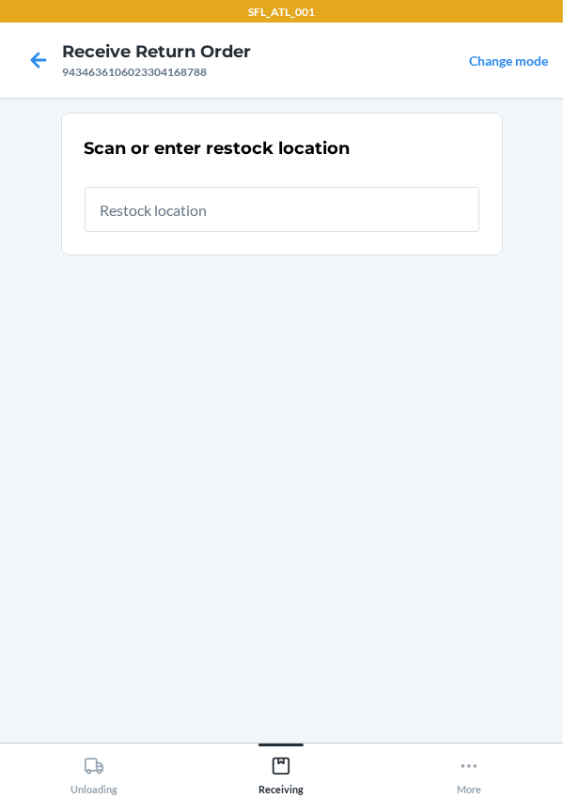
click at [176, 217] on input "text" at bounding box center [282, 209] width 395 height 45
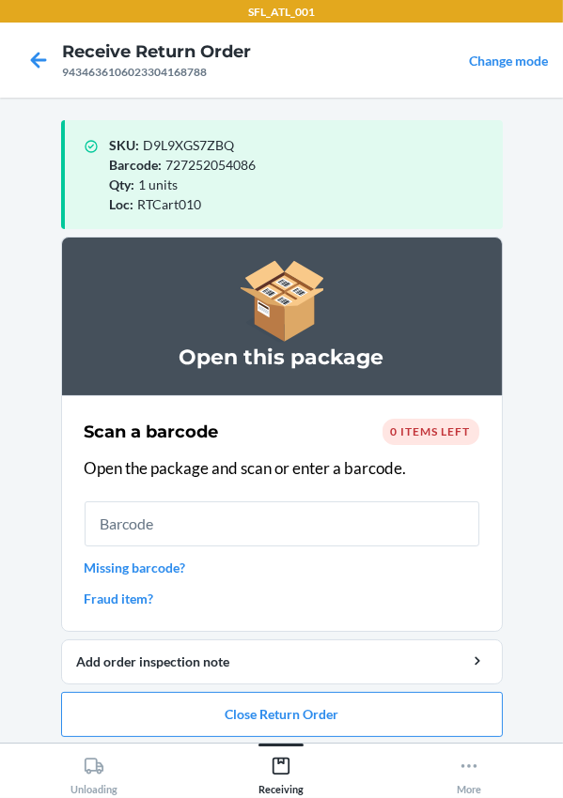
click at [407, 427] on span "0 items left" at bounding box center [431, 432] width 80 height 14
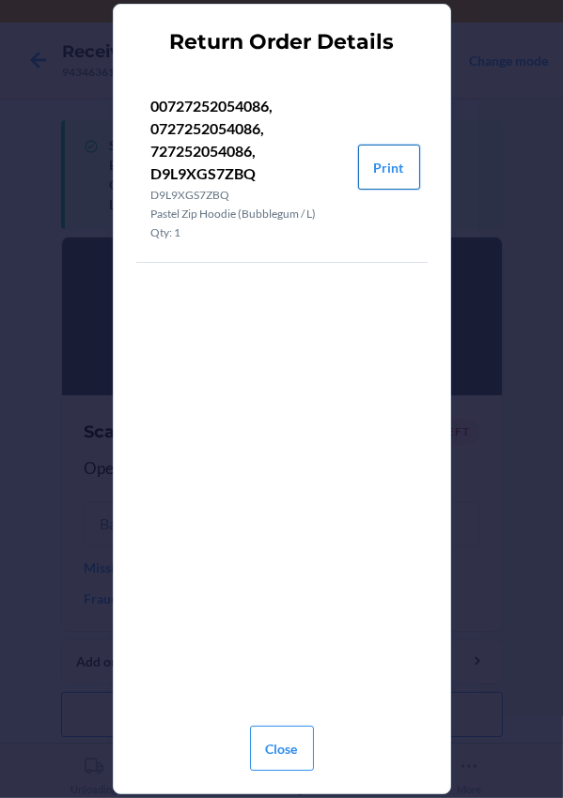
click at [392, 169] on button "Print" at bounding box center [389, 167] width 62 height 45
click at [274, 745] on button "Close" at bounding box center [282, 748] width 64 height 45
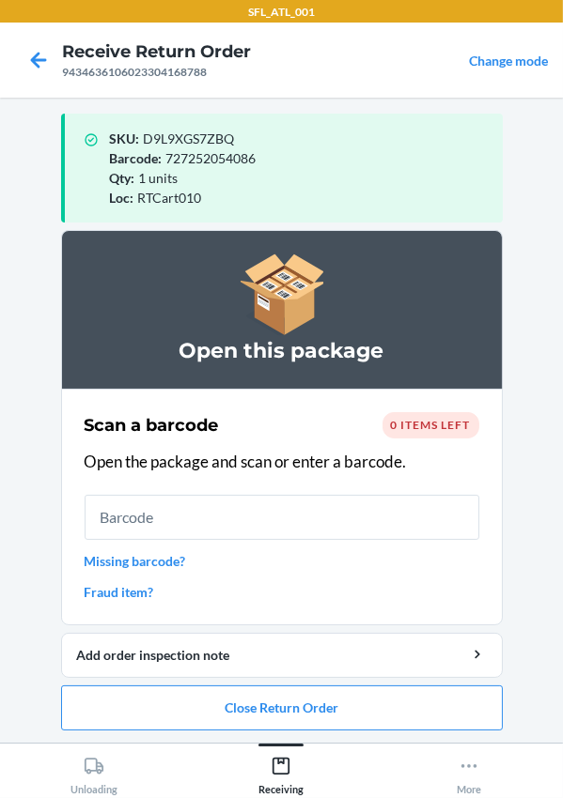
scroll to position [8, 0]
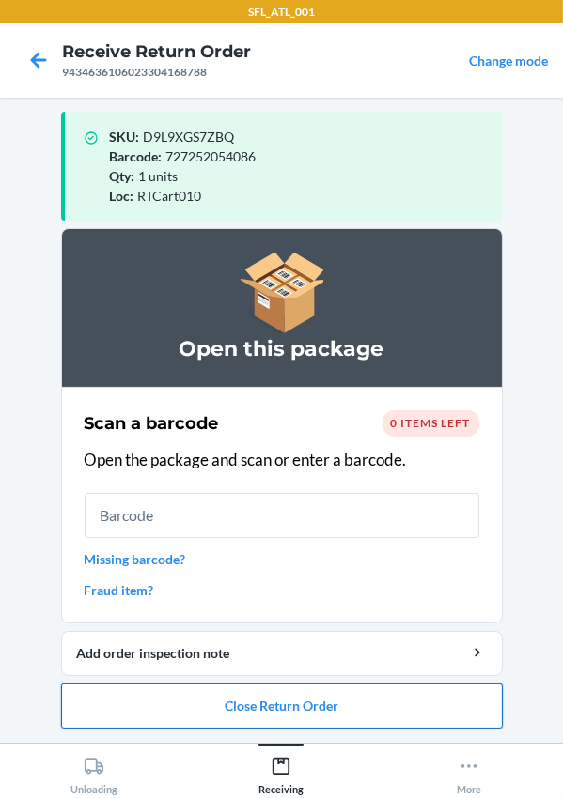
click at [203, 714] on button "Close Return Order" at bounding box center [281, 706] width 441 height 45
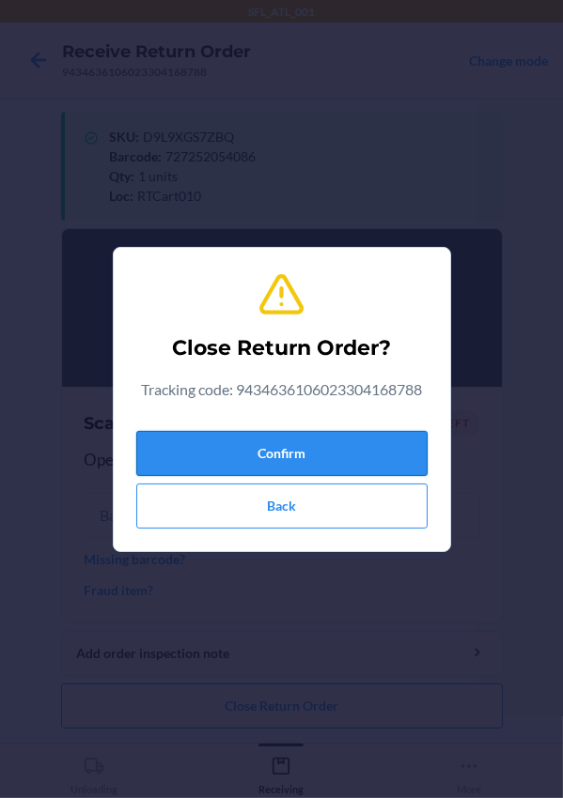
click at [199, 456] on button "Confirm" at bounding box center [281, 453] width 291 height 45
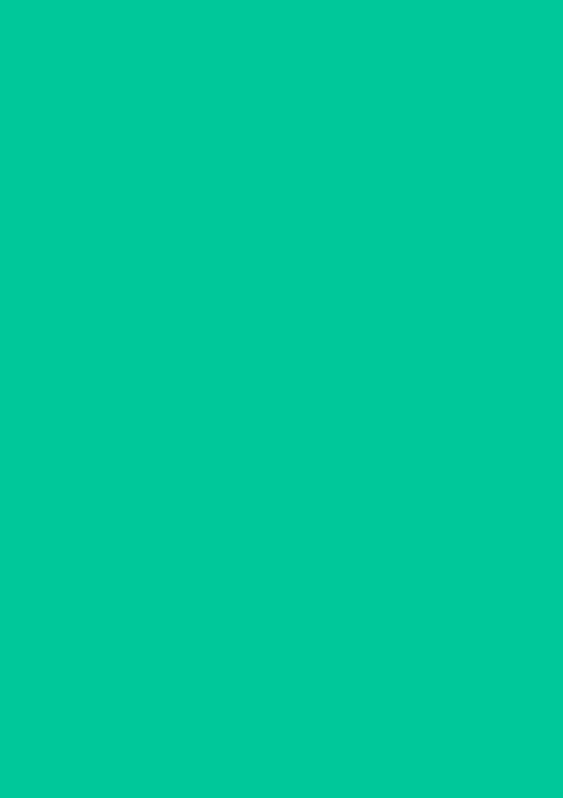
scroll to position [0, 0]
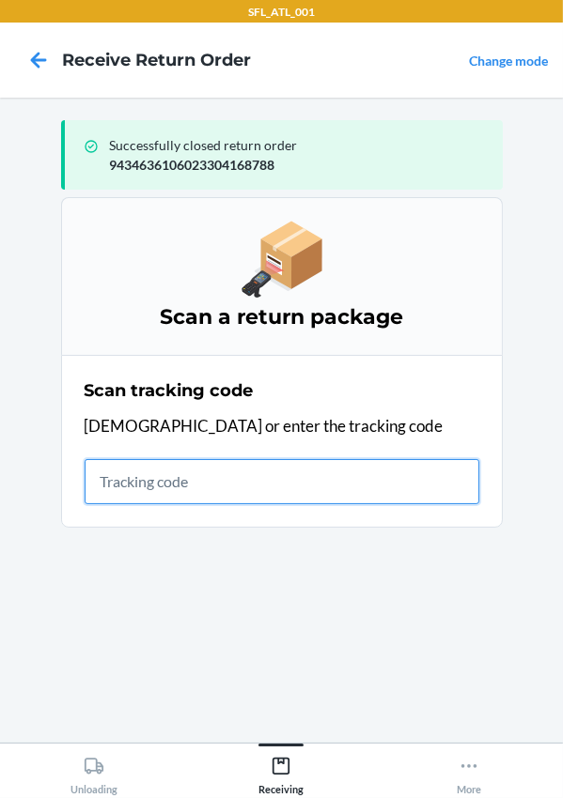
drag, startPoint x: 185, startPoint y: 475, endPoint x: 196, endPoint y: 476, distance: 11.3
click at [185, 477] on input "text" at bounding box center [282, 481] width 395 height 45
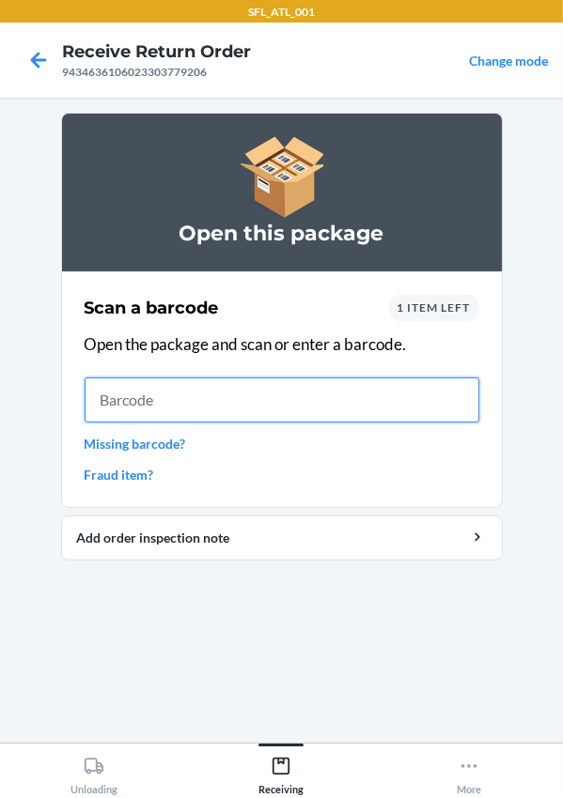
click at [147, 392] on input "text" at bounding box center [282, 400] width 395 height 45
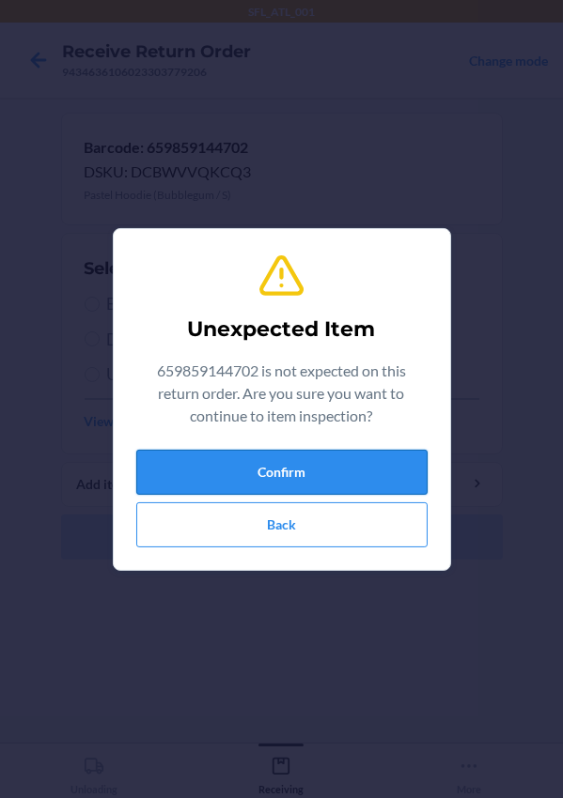
click at [275, 478] on button "Confirm" at bounding box center [281, 472] width 291 height 45
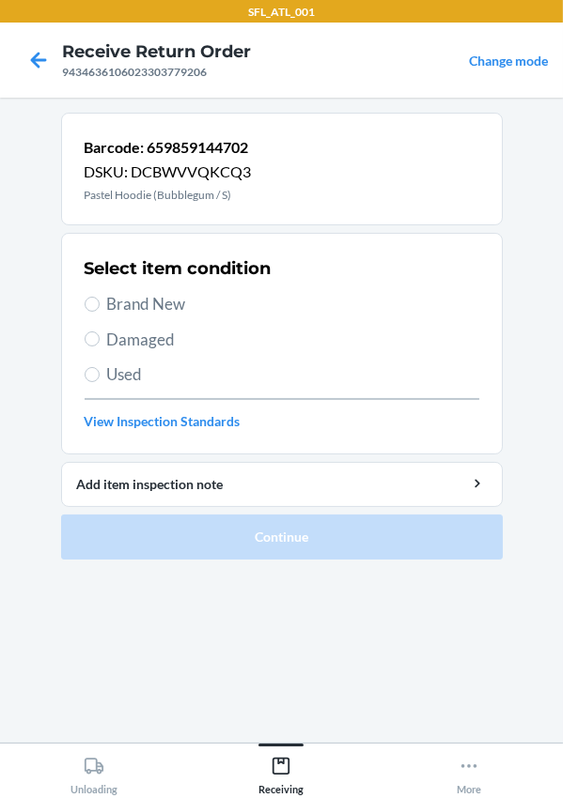
click at [104, 307] on label "Brand New" at bounding box center [282, 304] width 395 height 24
click at [100, 307] on input "Brand New" at bounding box center [92, 304] width 15 height 15
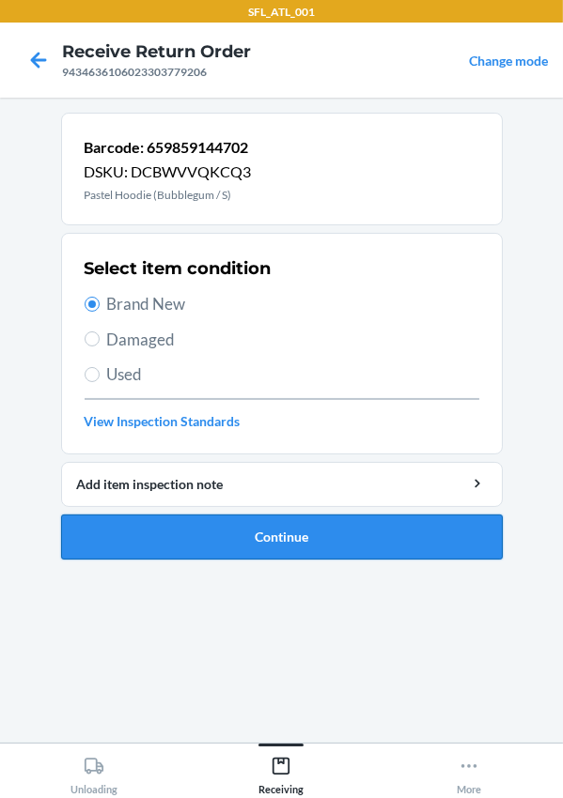
click at [228, 523] on button "Continue" at bounding box center [281, 537] width 441 height 45
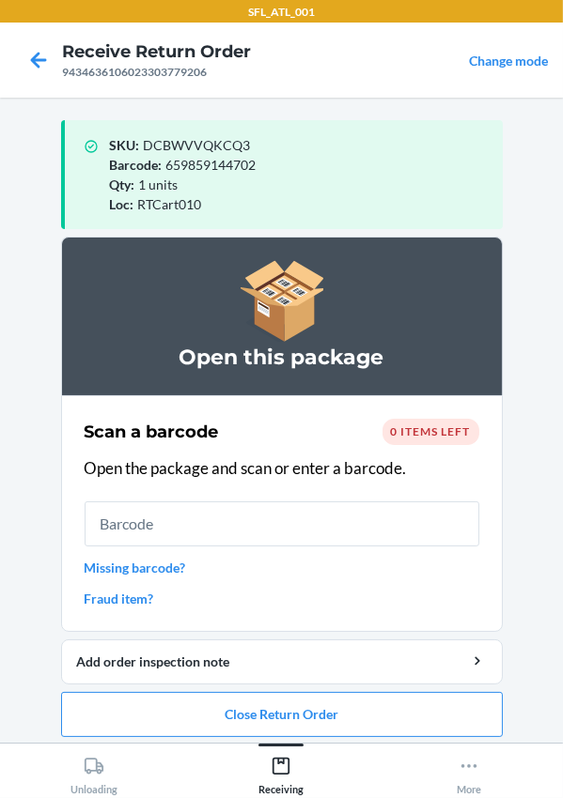
click at [405, 440] on div "0 items left" at bounding box center [430, 432] width 97 height 26
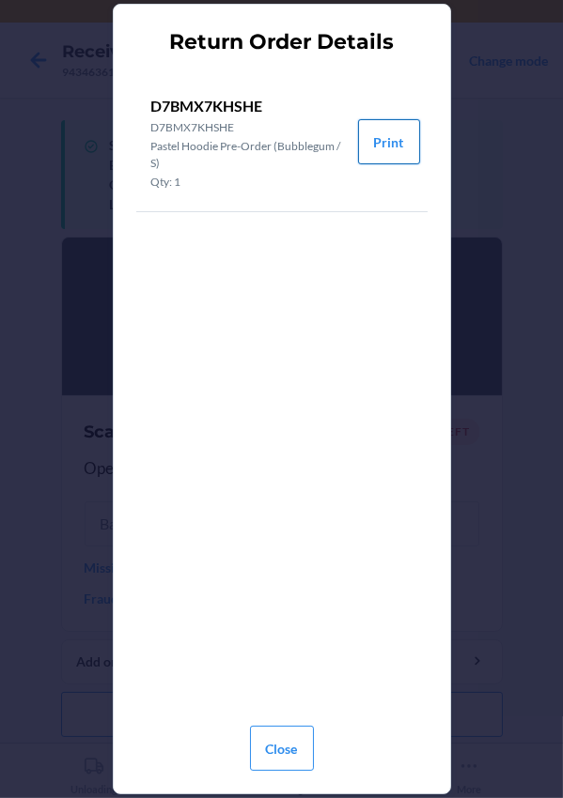
click at [385, 136] on button "Print" at bounding box center [389, 141] width 62 height 45
click at [291, 745] on button "Close" at bounding box center [282, 748] width 64 height 45
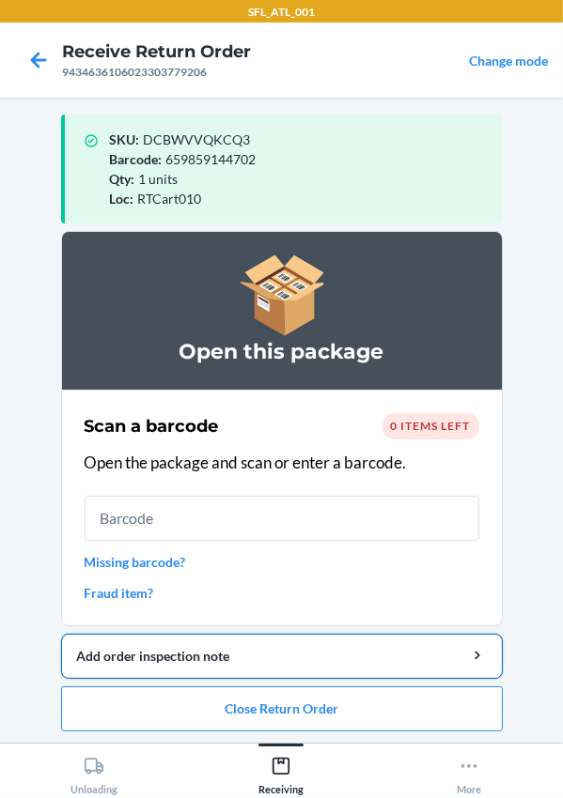
scroll to position [8, 0]
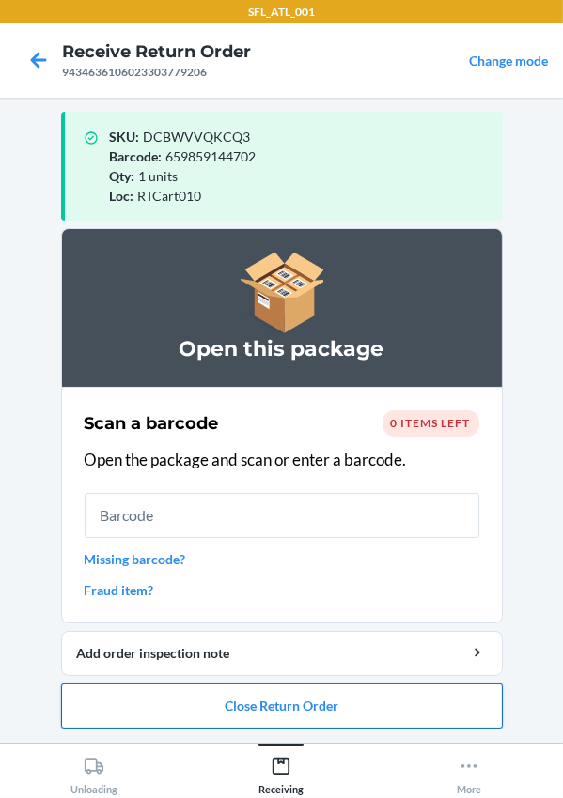
click at [280, 705] on button "Close Return Order" at bounding box center [281, 706] width 441 height 45
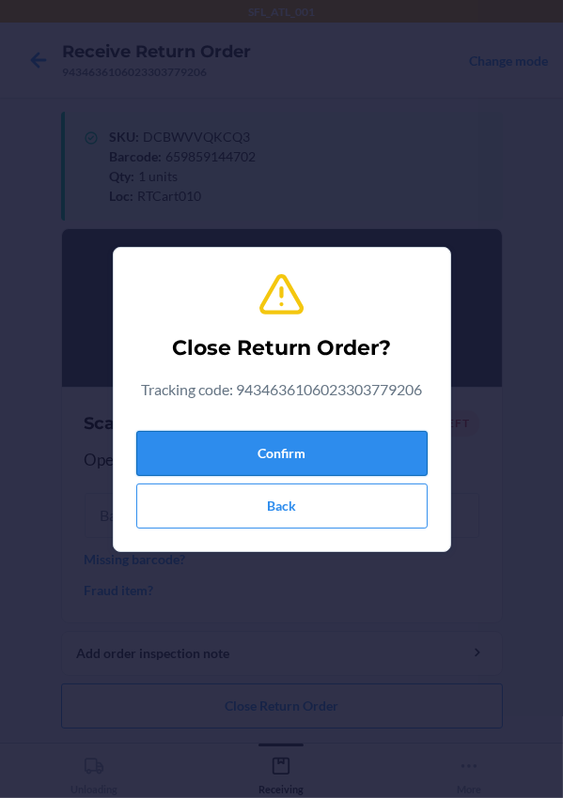
click at [285, 444] on button "Confirm" at bounding box center [281, 453] width 291 height 45
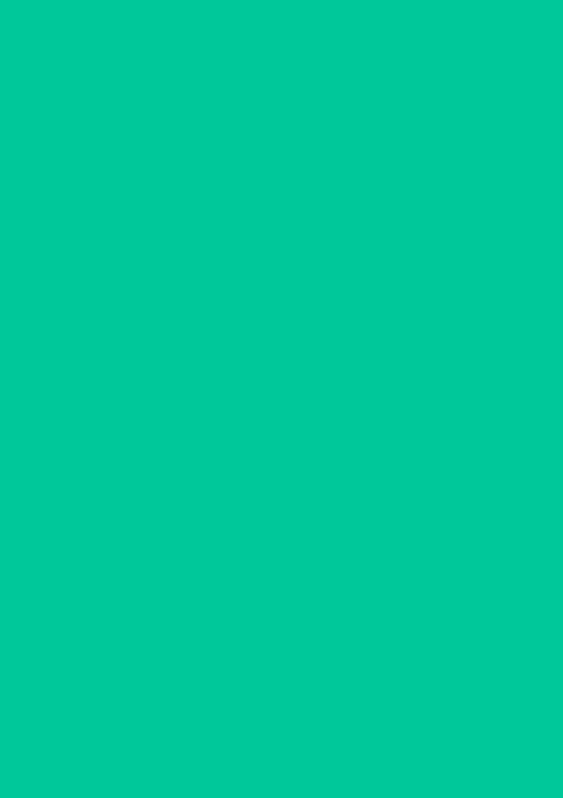
scroll to position [0, 0]
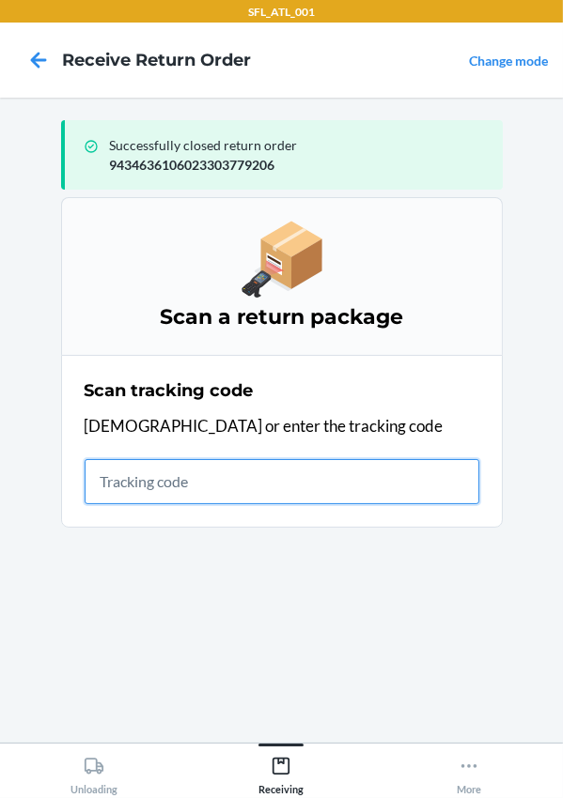
click at [201, 499] on input "text" at bounding box center [282, 481] width 395 height 45
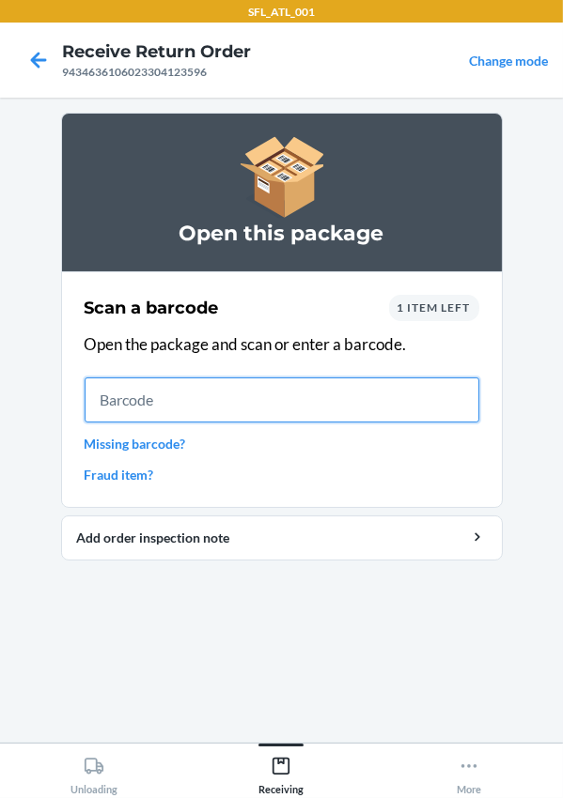
click at [132, 408] on input "text" at bounding box center [282, 400] width 395 height 45
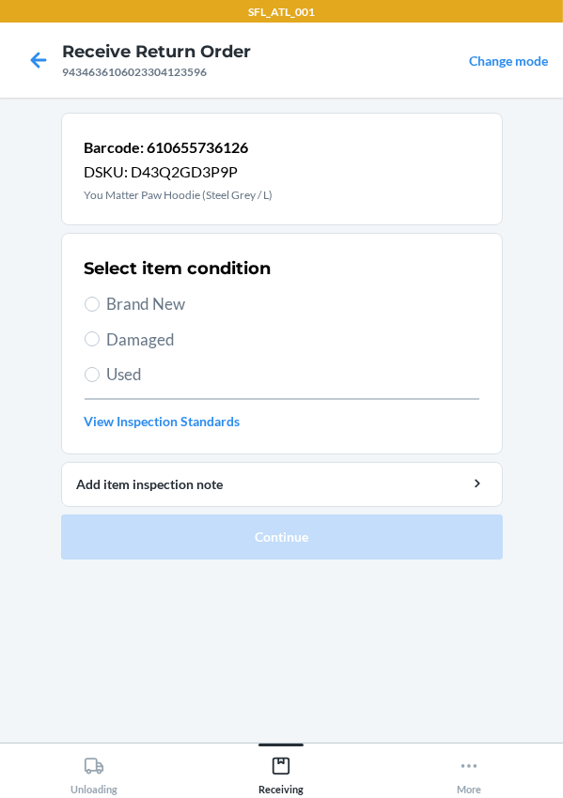
click at [103, 306] on label "Brand New" at bounding box center [282, 304] width 395 height 24
click at [100, 306] on input "Brand New" at bounding box center [92, 304] width 15 height 15
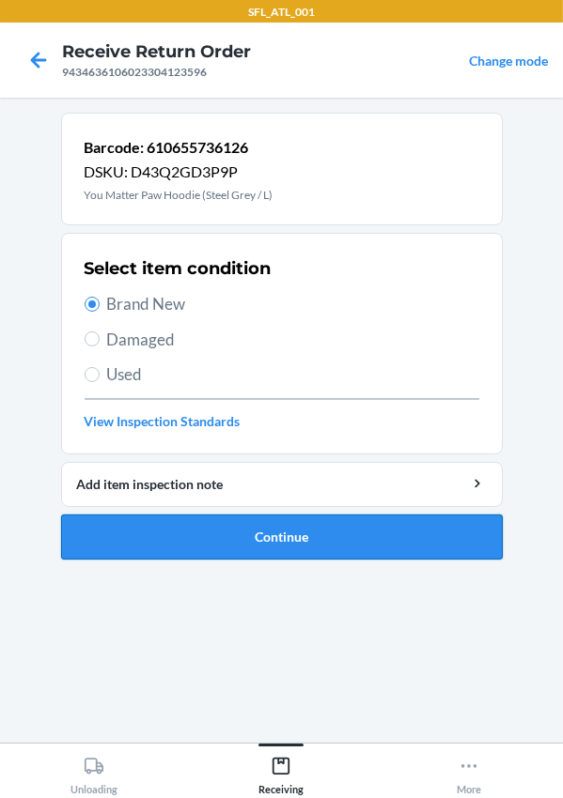
click at [187, 534] on button "Continue" at bounding box center [281, 537] width 441 height 45
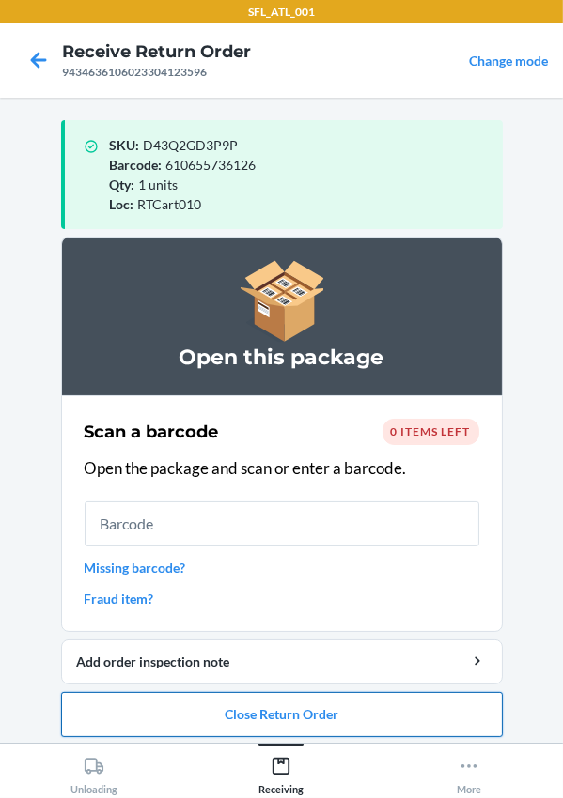
click at [302, 706] on button "Close Return Order" at bounding box center [281, 714] width 441 height 45
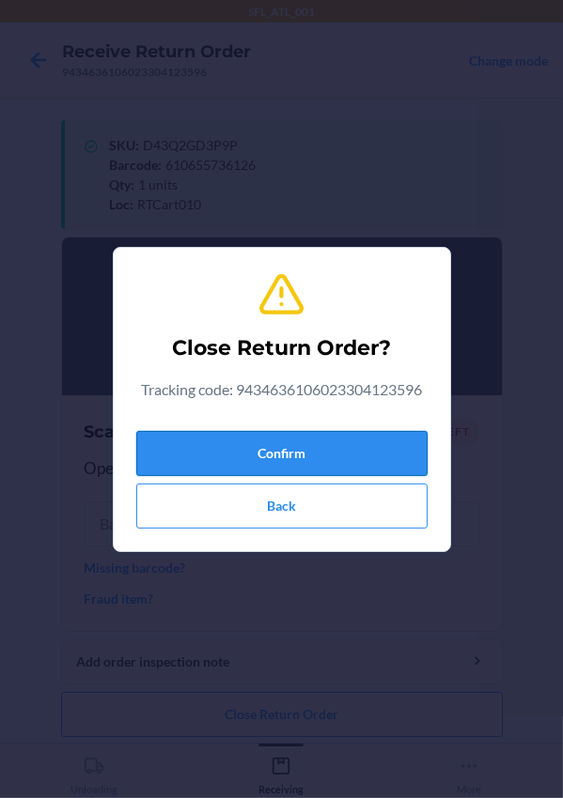
click at [259, 449] on button "Confirm" at bounding box center [281, 453] width 291 height 45
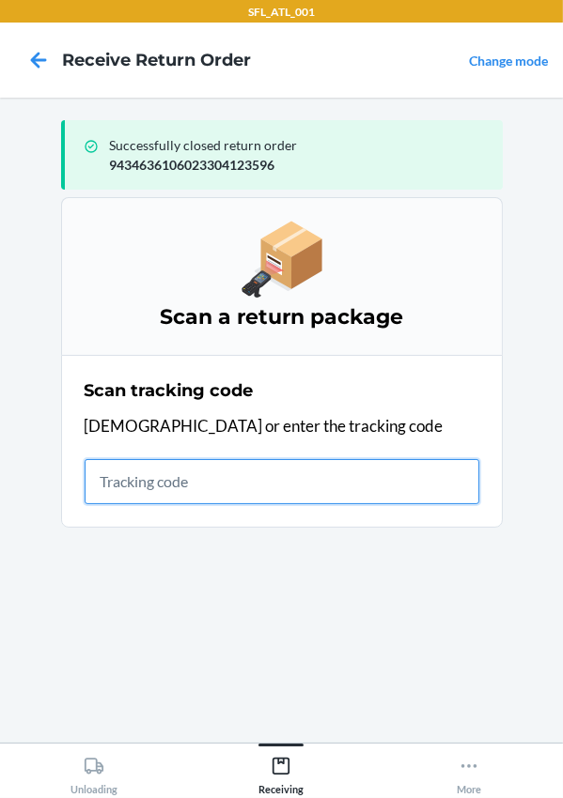
click at [218, 475] on input "text" at bounding box center [282, 481] width 395 height 45
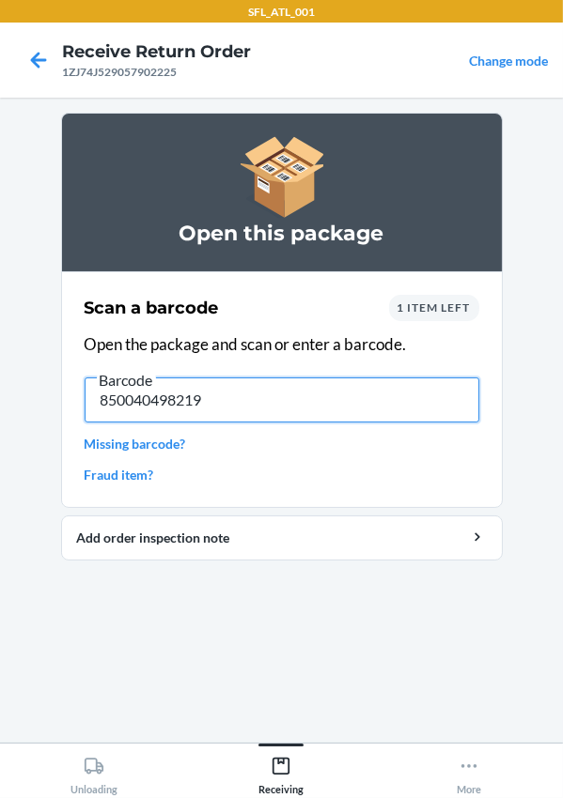
click at [285, 397] on input "850040498219" at bounding box center [282, 400] width 395 height 45
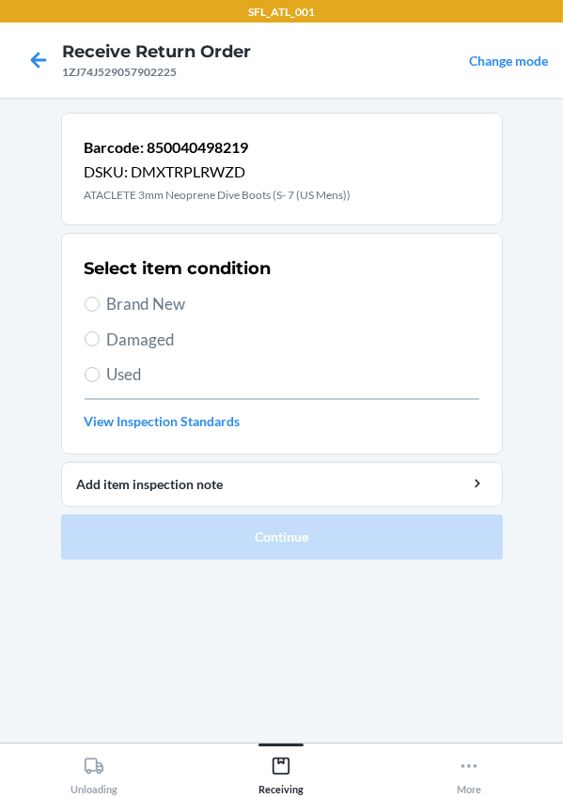
click at [409, 236] on section "Select item condition Brand New Damaged Used View Inspection Standards" at bounding box center [281, 344] width 441 height 222
click at [101, 310] on label "Brand New" at bounding box center [282, 304] width 395 height 24
click at [100, 310] on input "Brand New" at bounding box center [92, 304] width 15 height 15
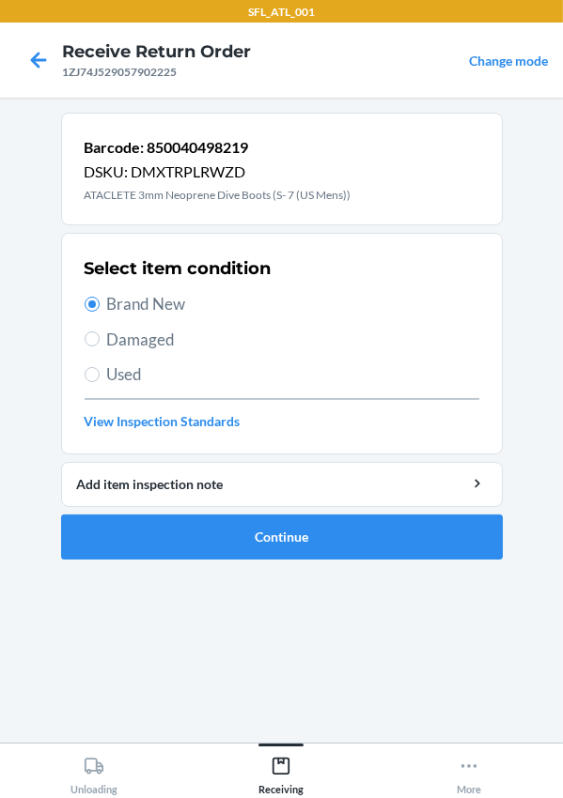
click at [116, 373] on span "Used" at bounding box center [293, 375] width 372 height 24
click at [100, 373] on input "Used" at bounding box center [92, 374] width 15 height 15
click at [209, 528] on button "Continue" at bounding box center [281, 537] width 441 height 45
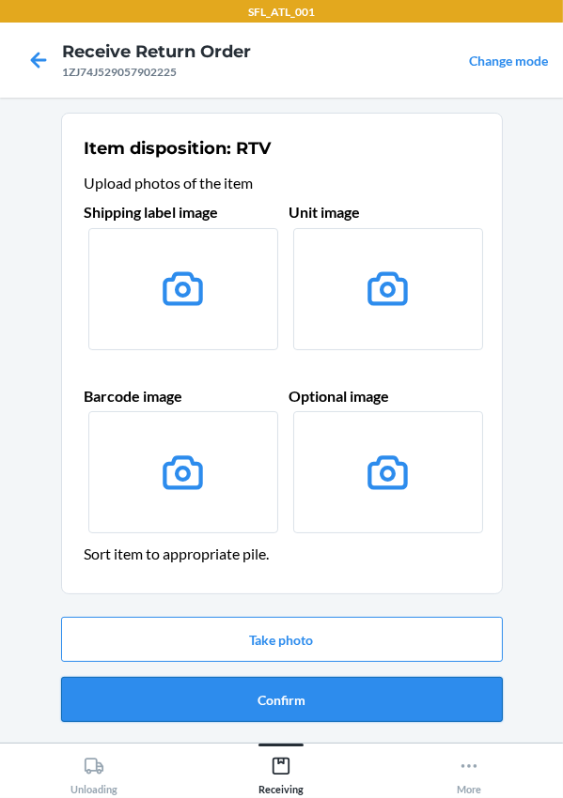
click at [292, 700] on button "Confirm" at bounding box center [281, 699] width 441 height 45
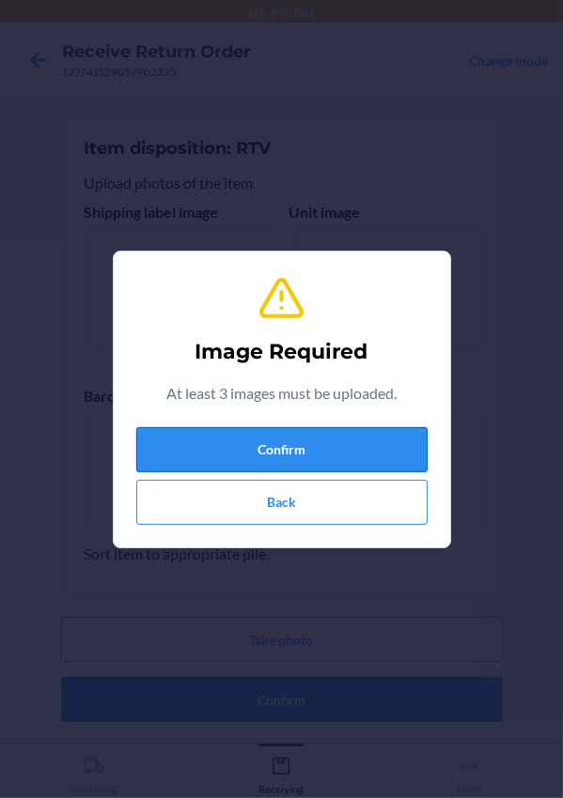
click at [243, 433] on button "Confirm" at bounding box center [281, 449] width 291 height 45
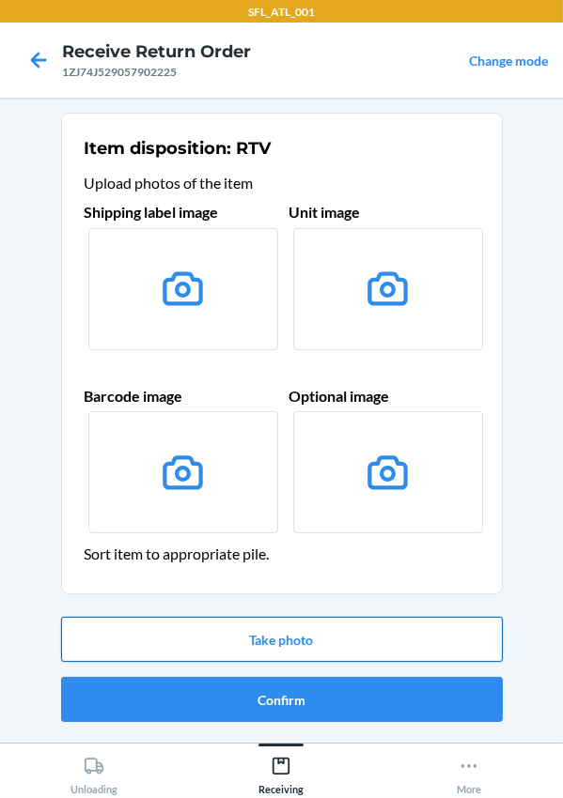
click at [216, 629] on button "Take photo" at bounding box center [281, 639] width 441 height 45
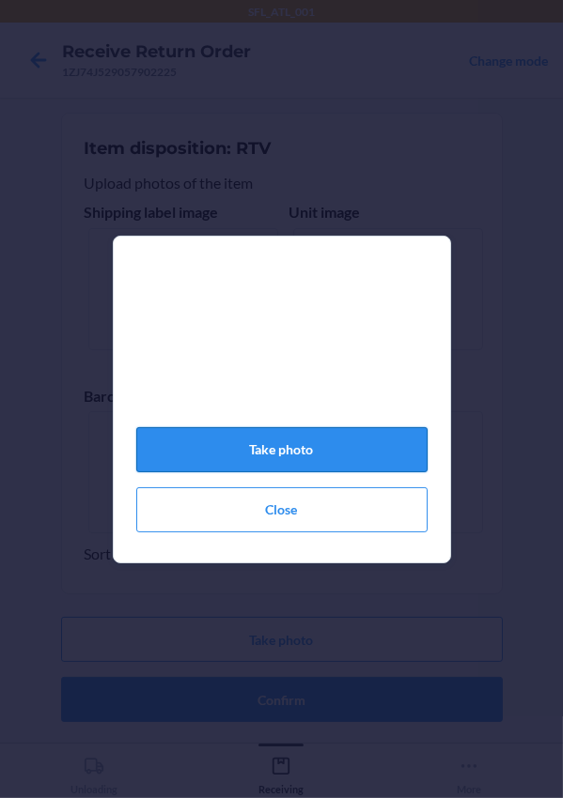
click at [289, 472] on button "Take photo" at bounding box center [281, 449] width 291 height 45
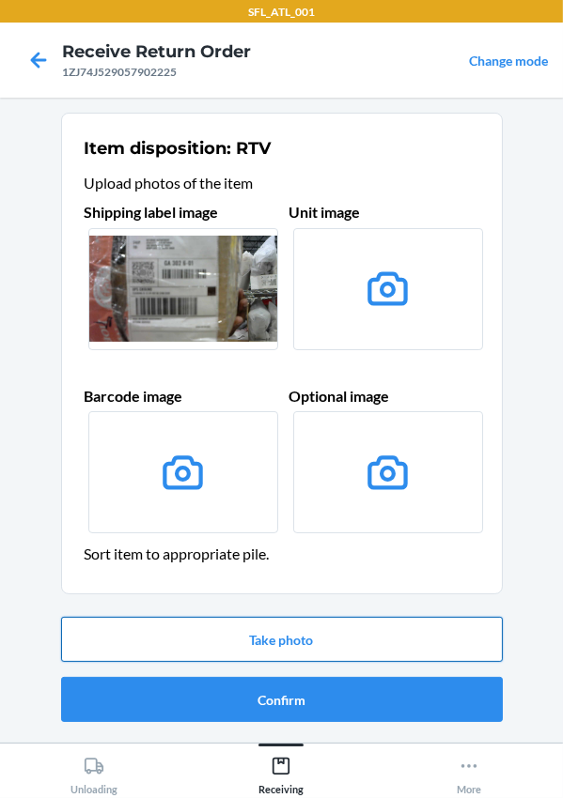
click at [280, 637] on button "Take photo" at bounding box center [281, 639] width 441 height 45
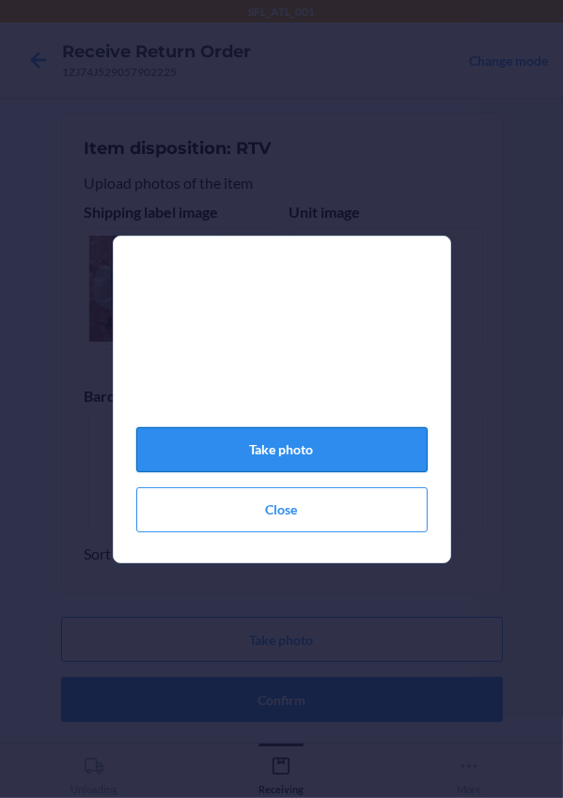
click at [282, 455] on button "Take photo" at bounding box center [281, 449] width 291 height 45
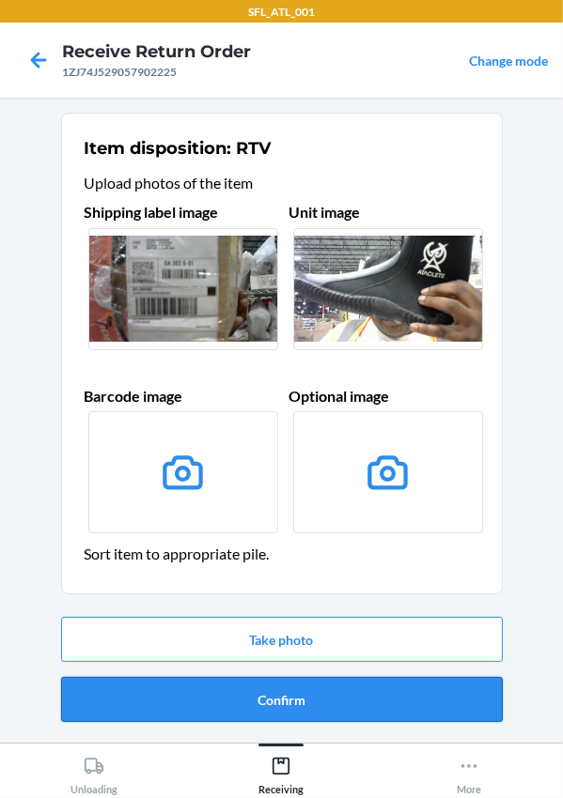
click at [284, 707] on button "Confirm" at bounding box center [281, 699] width 441 height 45
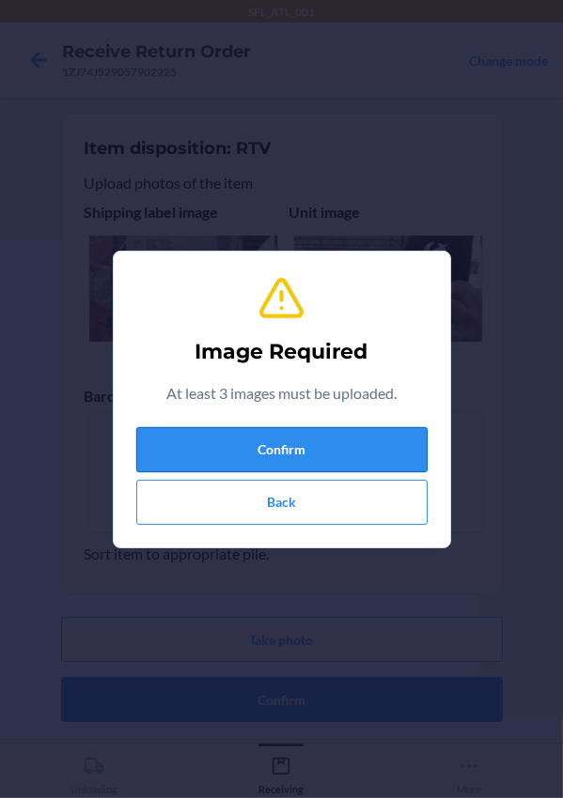
click at [287, 456] on button "Confirm" at bounding box center [281, 449] width 291 height 45
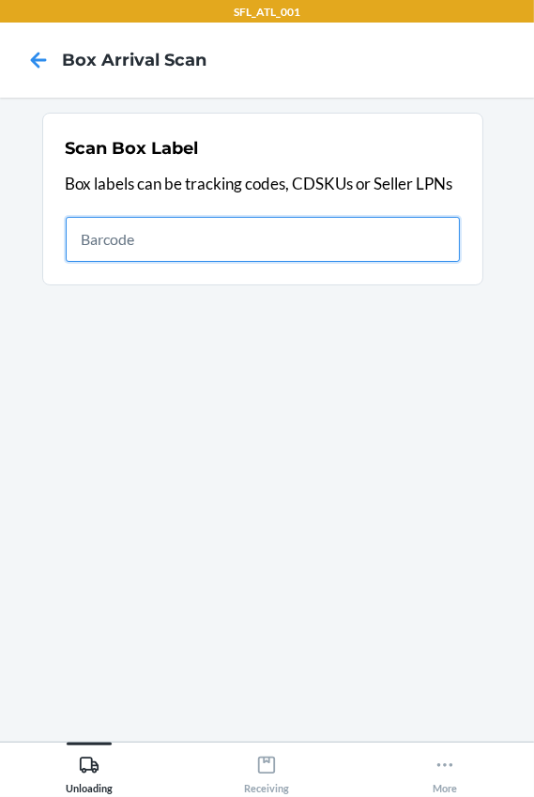
click at [253, 236] on input "text" at bounding box center [263, 239] width 395 height 45
type input "420302599434636106023304243331"
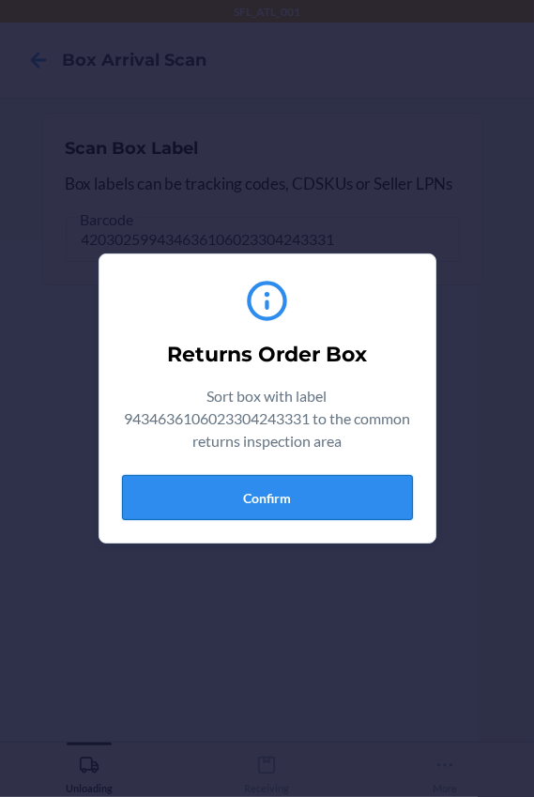
click at [193, 501] on button "Confirm" at bounding box center [267, 497] width 291 height 45
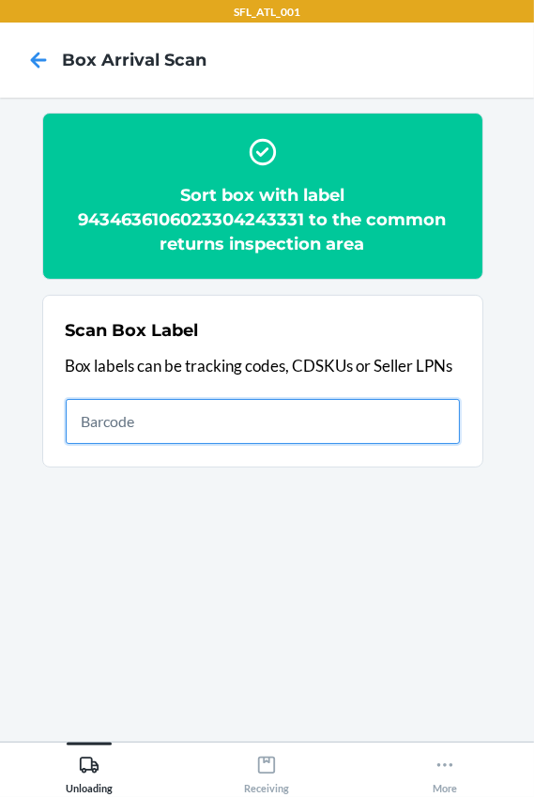
click at [276, 419] on input "text" at bounding box center [263, 421] width 395 height 45
type input "420302599434636106023304683496"
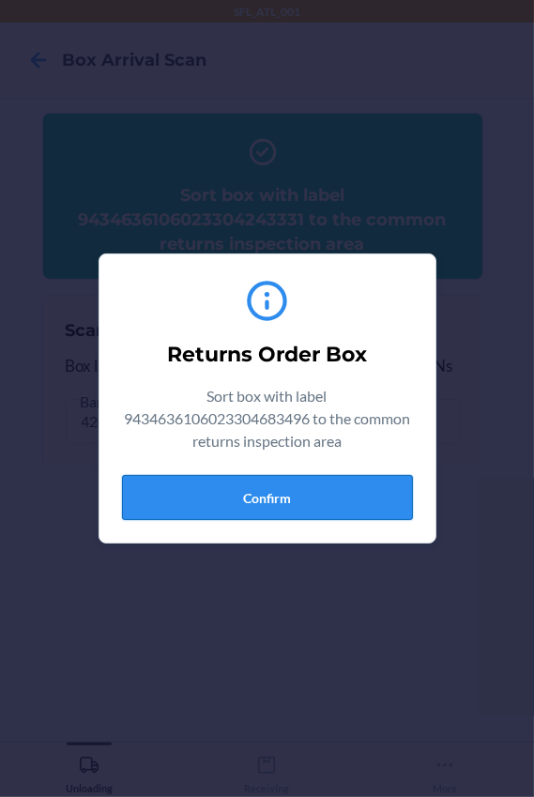
click at [255, 492] on button "Confirm" at bounding box center [267, 497] width 291 height 45
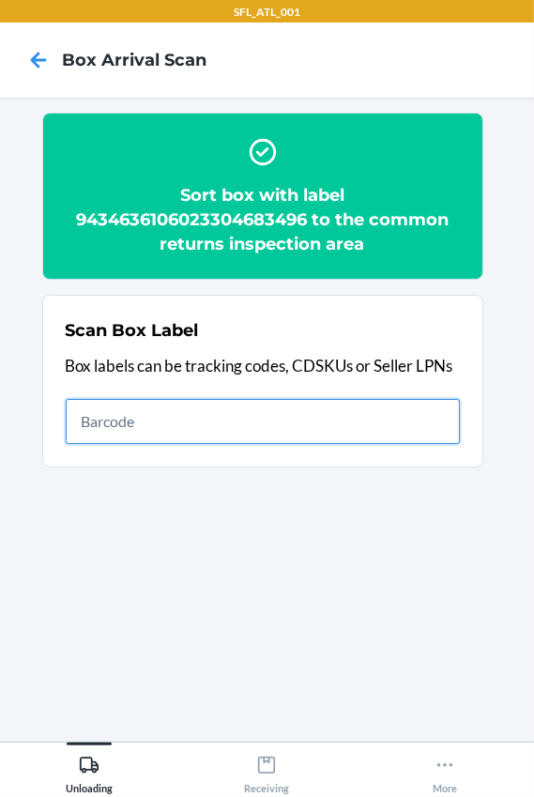
click at [159, 418] on input "text" at bounding box center [263, 421] width 395 height 45
type input "420302599434636106023304833341"
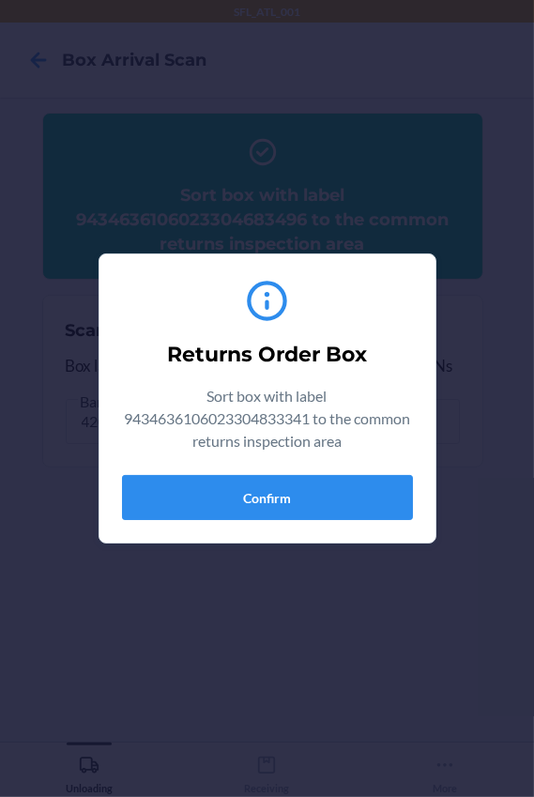
click at [319, 521] on div "Returns Order Box Sort box with label 9434636106023304833341 to the common retu…" at bounding box center [267, 399] width 291 height 258
click at [323, 489] on button "Confirm" at bounding box center [267, 497] width 291 height 45
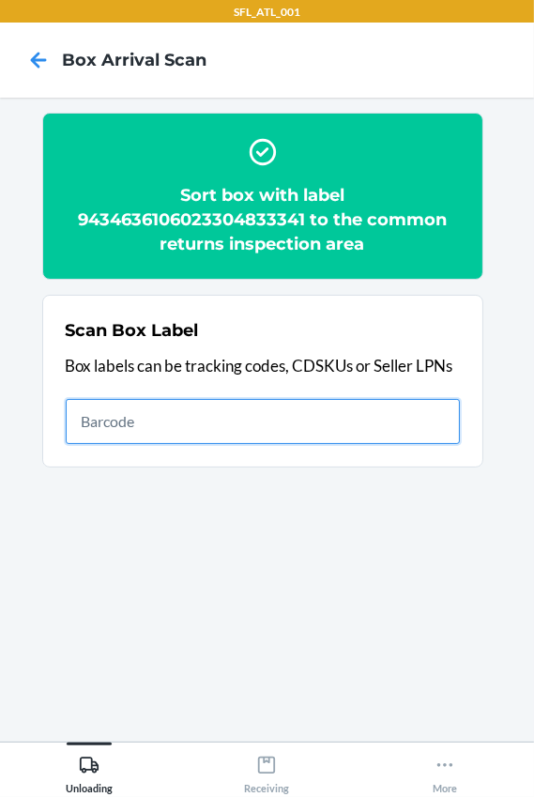
click at [212, 422] on input "text" at bounding box center [263, 421] width 395 height 45
type input "420302599434636106023304463777"
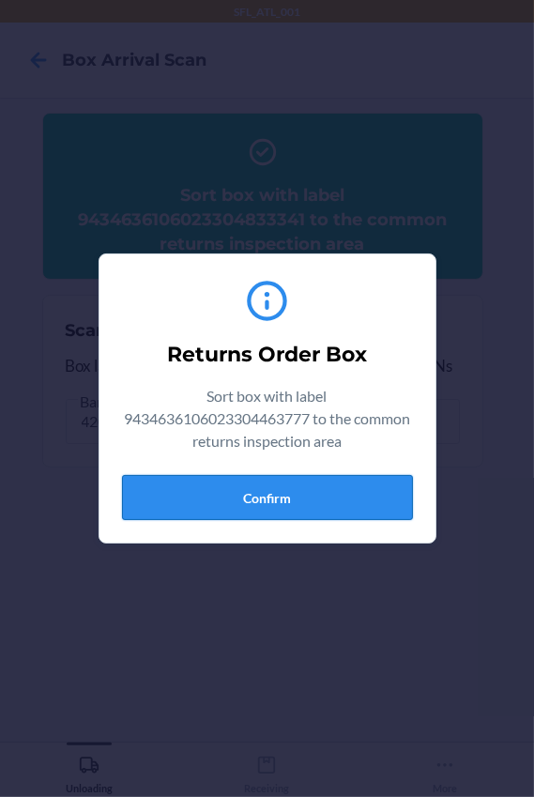
click at [247, 501] on button "Confirm" at bounding box center [267, 497] width 291 height 45
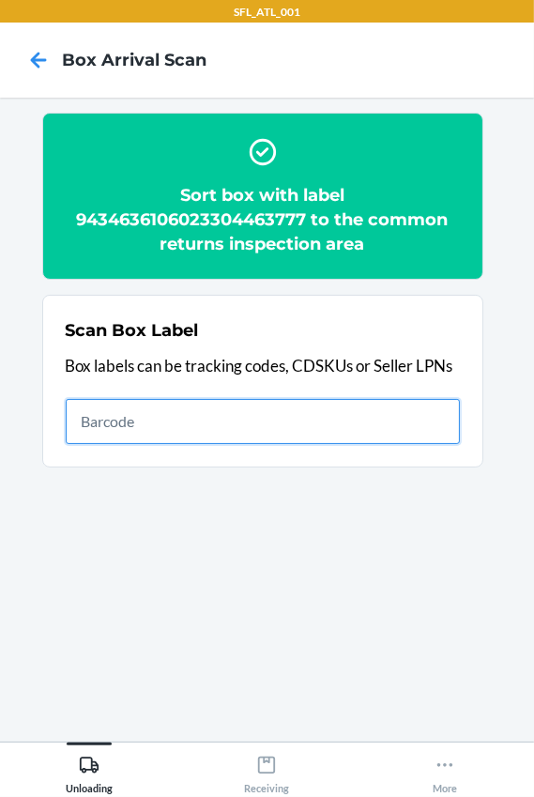
click at [203, 426] on input "text" at bounding box center [263, 421] width 395 height 45
type input "420302599434636106023304253477"
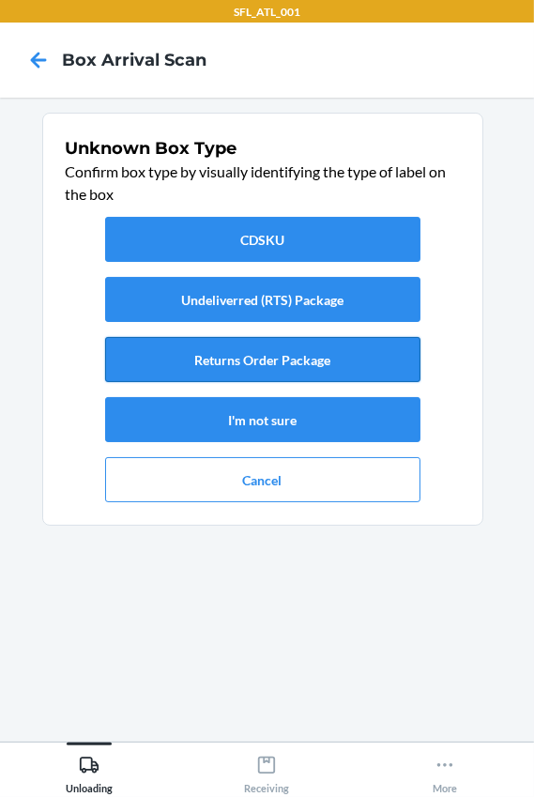
click at [244, 346] on button "Returns Order Package" at bounding box center [263, 359] width 316 height 45
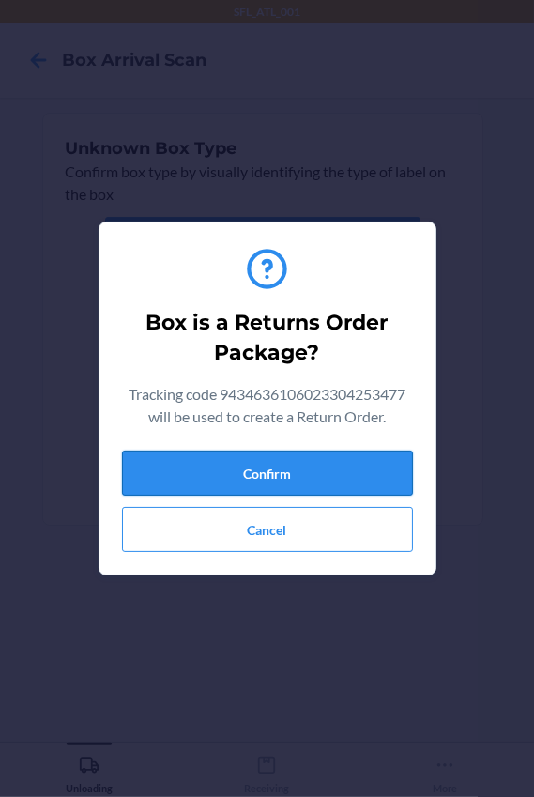
click at [309, 460] on button "Confirm" at bounding box center [267, 473] width 291 height 45
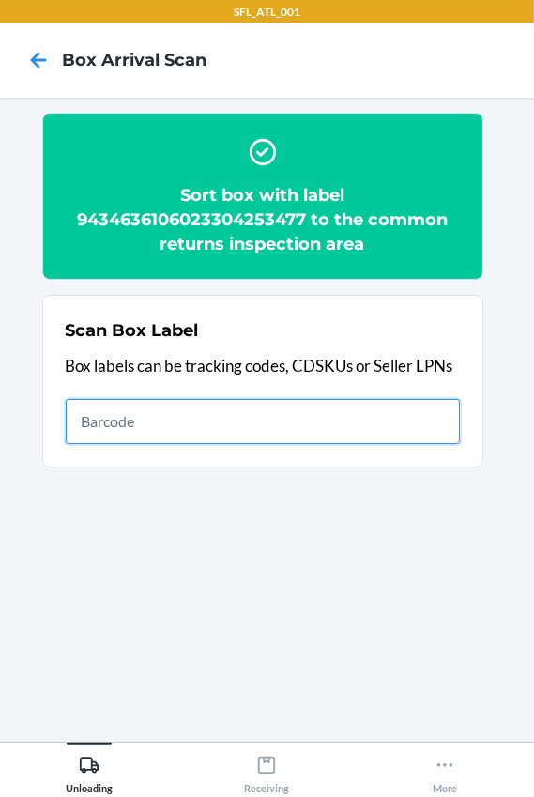
click at [198, 409] on input "text" at bounding box center [263, 421] width 395 height 45
type input "420302599434636106023304116123"
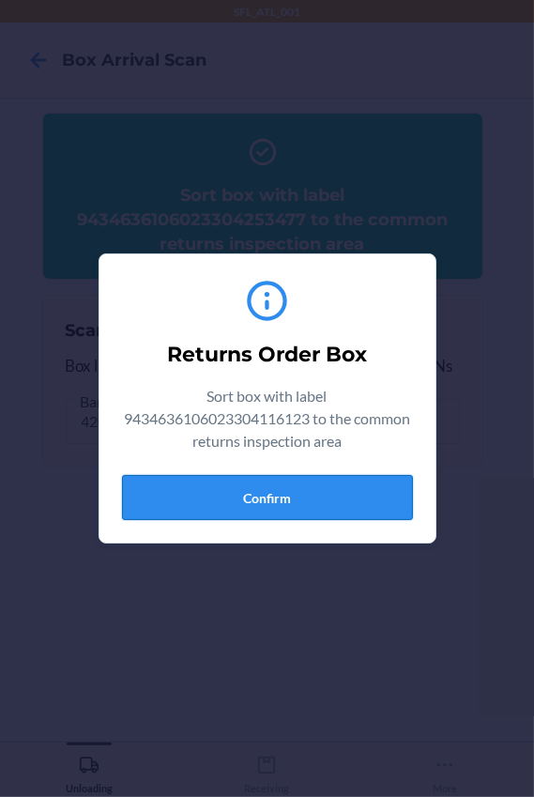
click at [257, 484] on button "Confirm" at bounding box center [267, 497] width 291 height 45
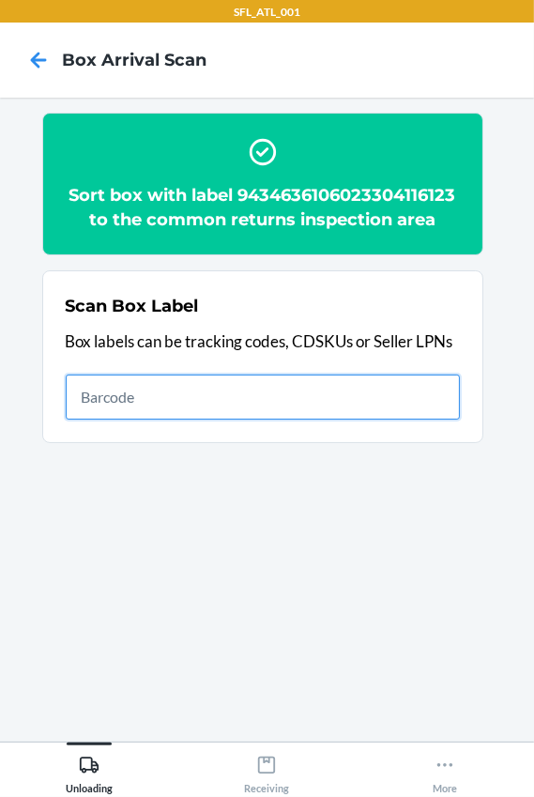
click at [246, 394] on input "text" at bounding box center [263, 397] width 395 height 45
type input "420302599434636106023304486967"
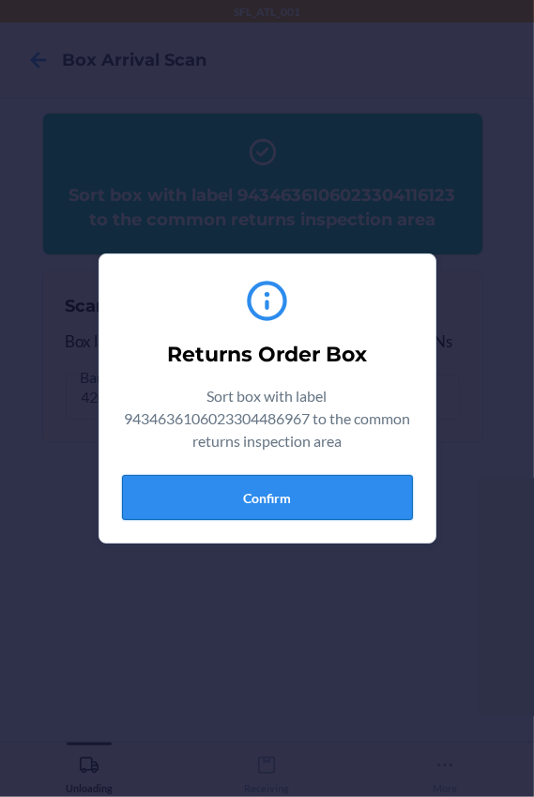
click at [319, 486] on button "Confirm" at bounding box center [267, 497] width 291 height 45
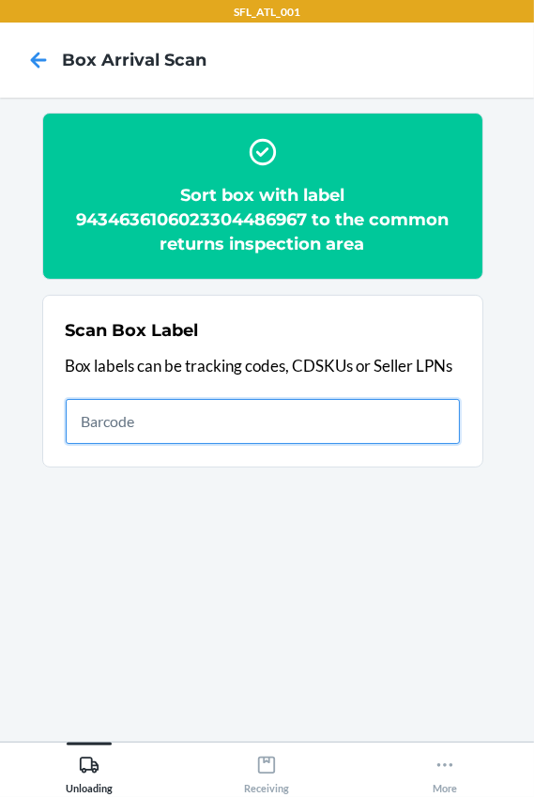
click at [139, 411] on input "text" at bounding box center [263, 421] width 395 height 45
type input "420302599434636106023304713827"
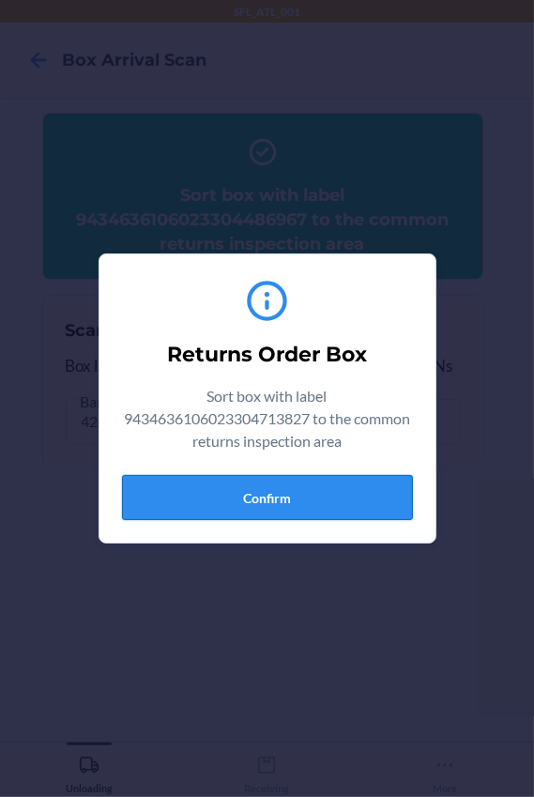
click at [255, 505] on button "Confirm" at bounding box center [267, 497] width 291 height 45
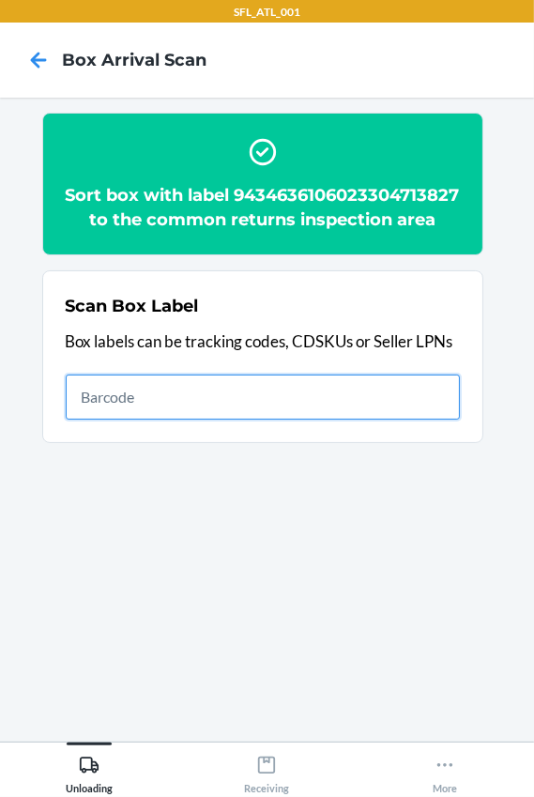
click at [124, 420] on input "text" at bounding box center [263, 397] width 395 height 45
type input "420302599434636106023304582577"
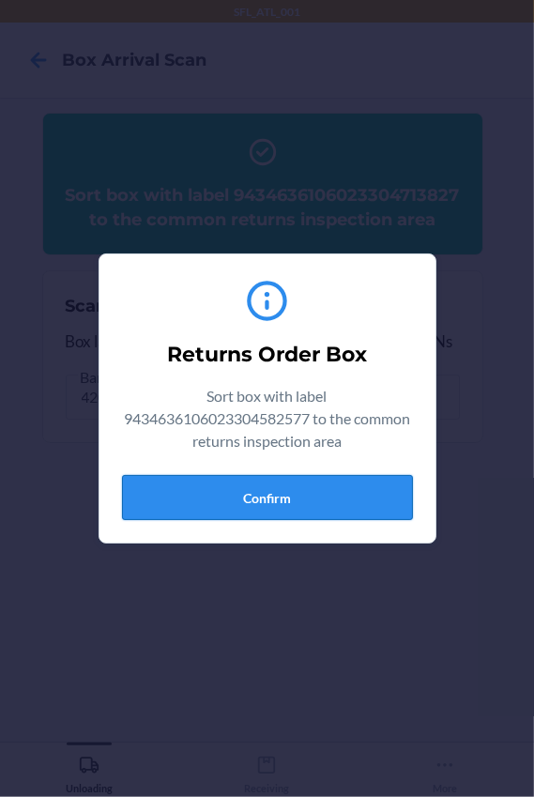
click at [328, 518] on button "Confirm" at bounding box center [267, 497] width 291 height 45
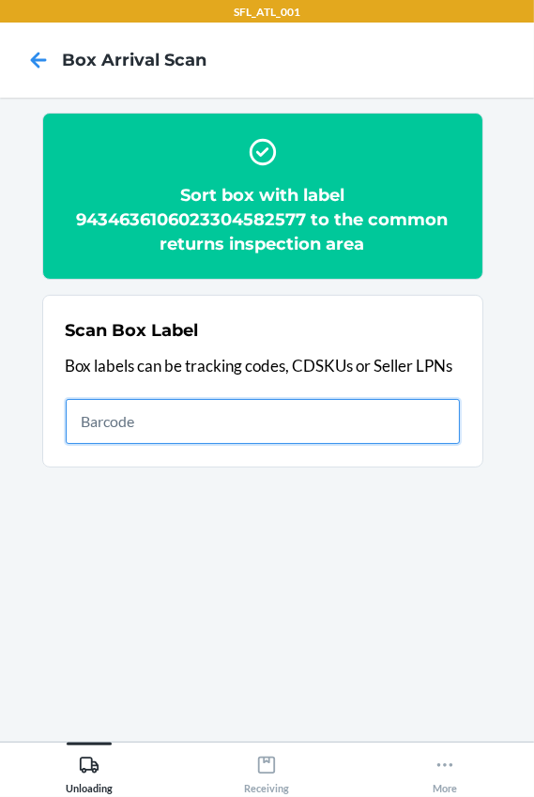
click at [273, 420] on input "text" at bounding box center [263, 421] width 395 height 45
type input "420302599434636106023304707475"
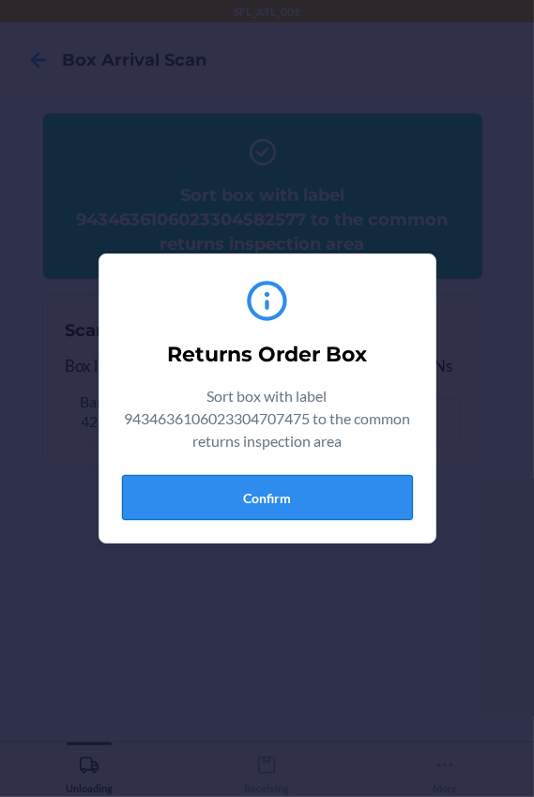
click at [291, 487] on button "Confirm" at bounding box center [267, 497] width 291 height 45
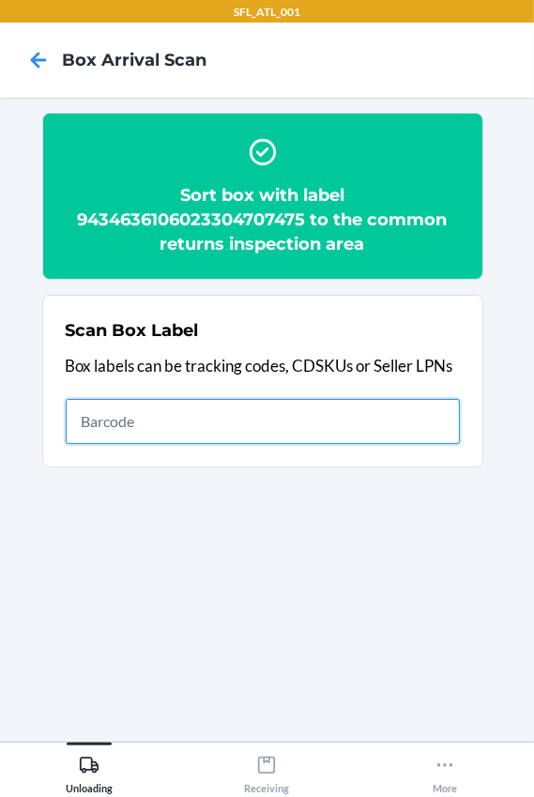
drag, startPoint x: 279, startPoint y: 402, endPoint x: 260, endPoint y: 429, distance: 33.1
click at [277, 402] on input "text" at bounding box center [263, 421] width 395 height 45
type input "420302599434636106023304552747"
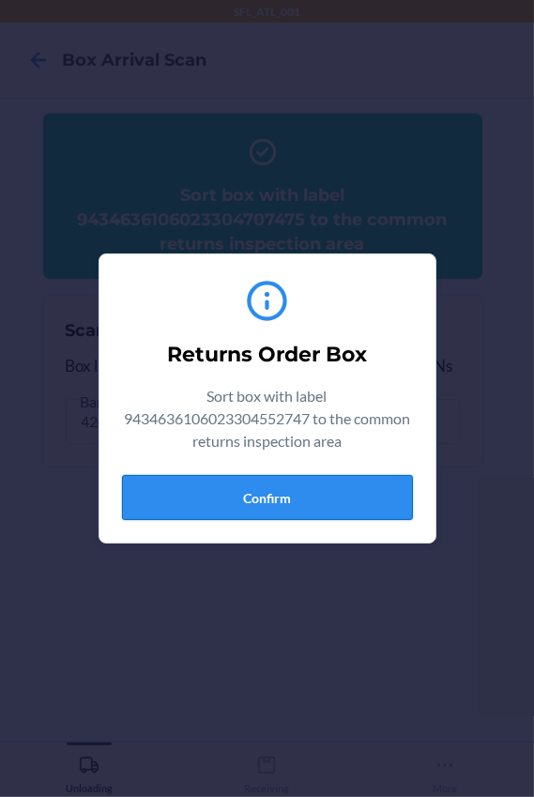
click at [333, 498] on button "Confirm" at bounding box center [267, 497] width 291 height 45
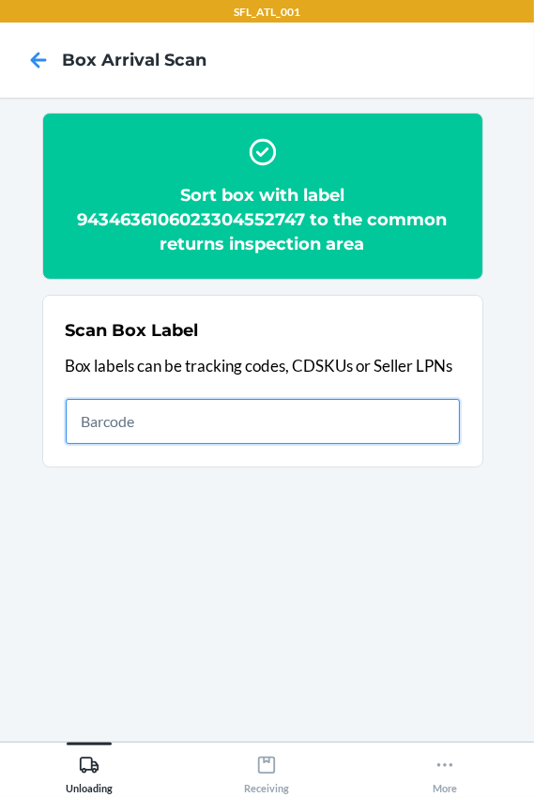
click at [130, 431] on input "text" at bounding box center [263, 421] width 395 height 45
type input "420302599434636106023304893185"
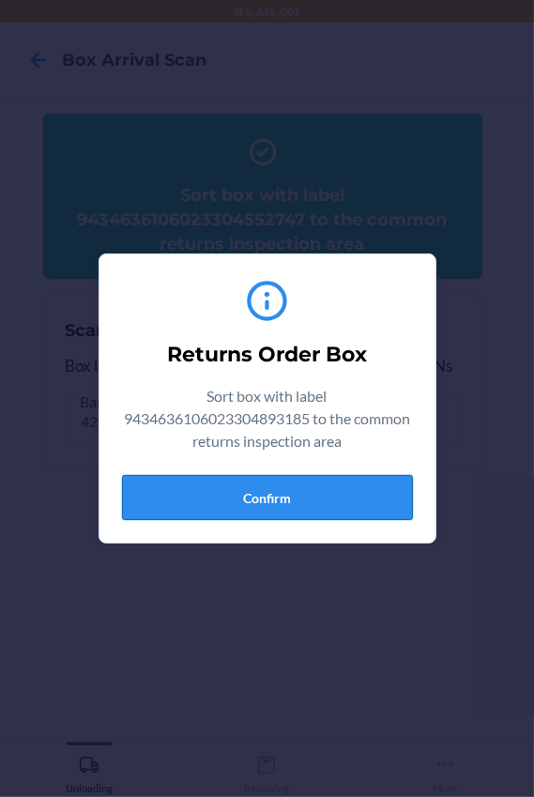
click at [364, 503] on button "Confirm" at bounding box center [267, 497] width 291 height 45
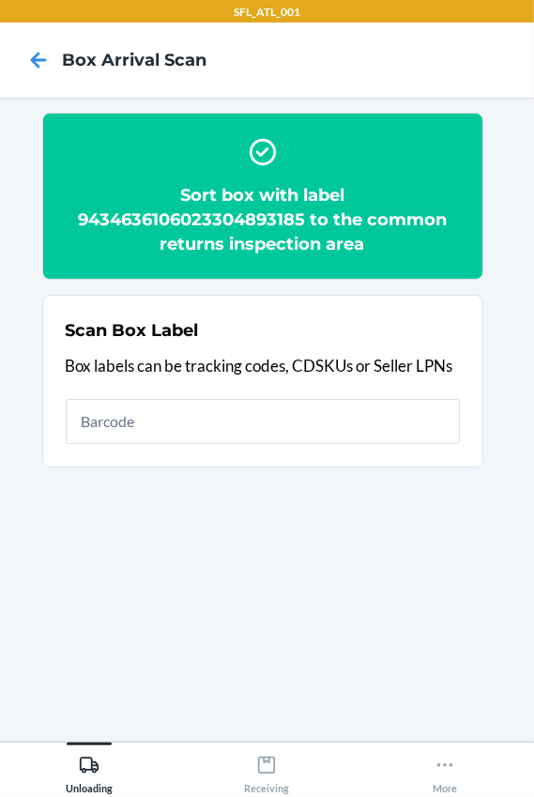
click at [203, 451] on section "Scan Box Label Box labels can be tracking codes, CDSKUs or Seller LPNs" at bounding box center [262, 381] width 441 height 173
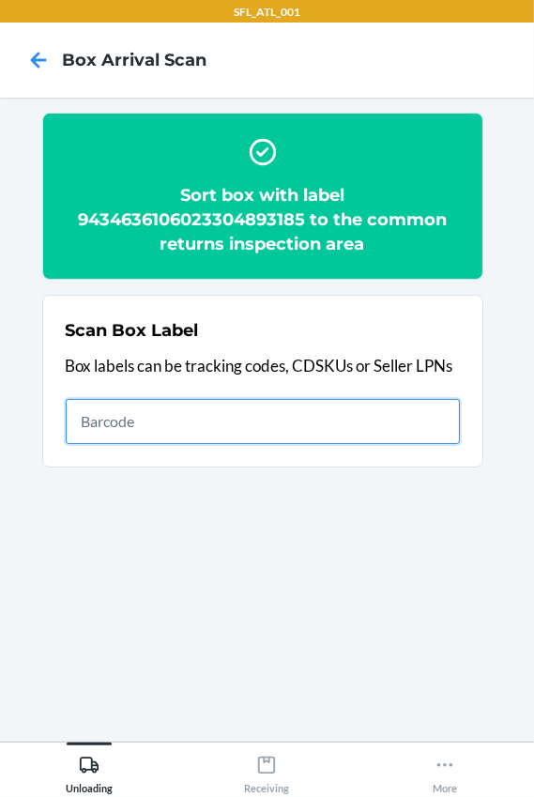
click at [208, 436] on input "text" at bounding box center [263, 421] width 395 height 45
type input "420302599434636106023304969811"
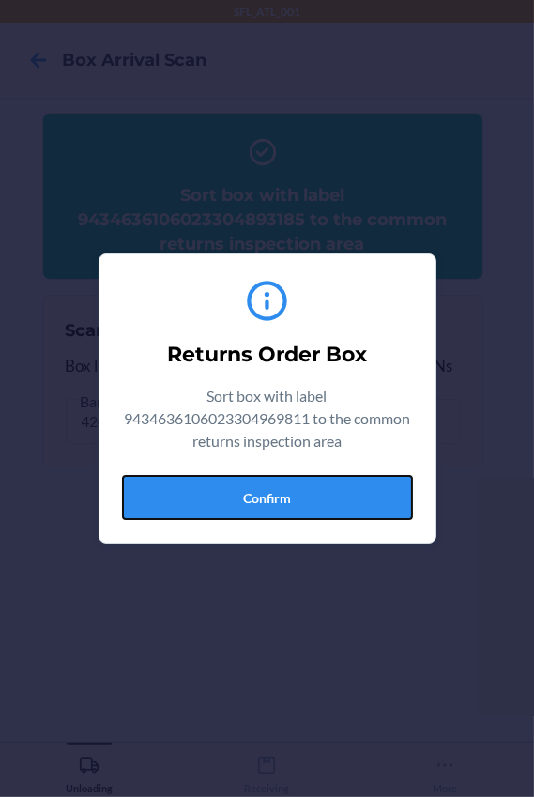
click at [281, 494] on button "Confirm" at bounding box center [267, 497] width 291 height 45
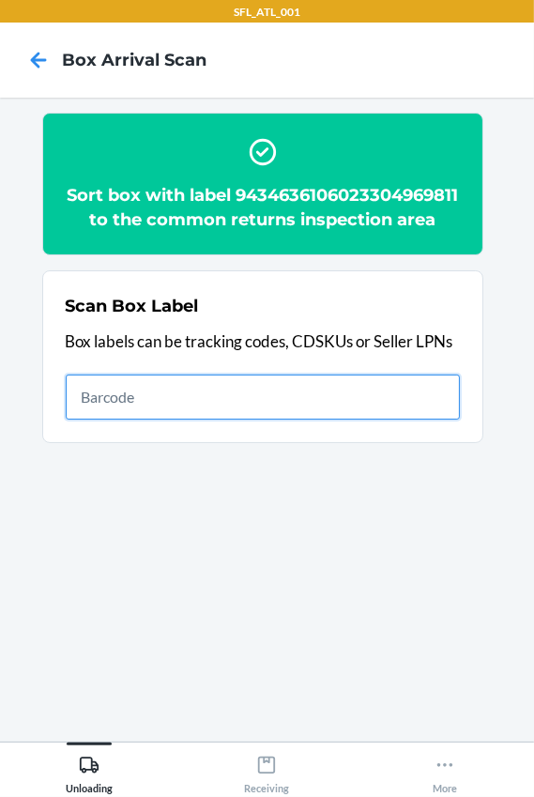
drag, startPoint x: 162, startPoint y: 429, endPoint x: 176, endPoint y: 425, distance: 14.0
click at [162, 420] on input "text" at bounding box center [263, 397] width 395 height 45
type input "420302599434636106023304687432"
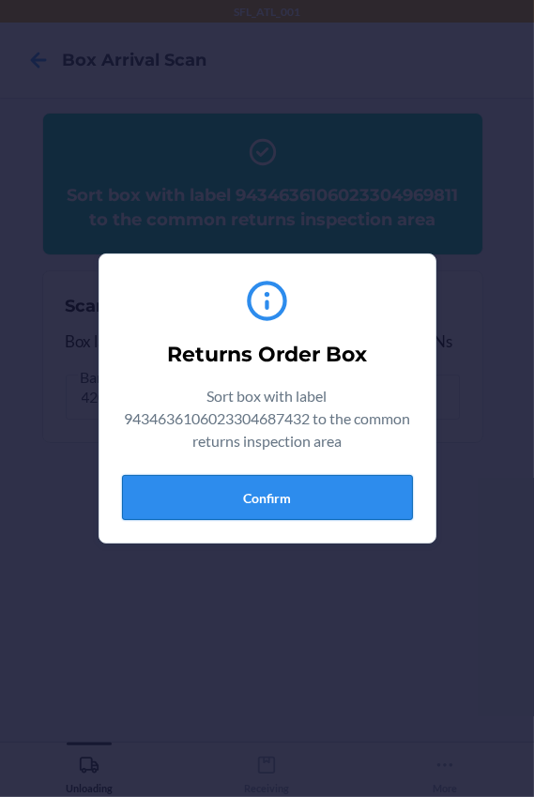
click at [253, 503] on button "Confirm" at bounding box center [267, 497] width 291 height 45
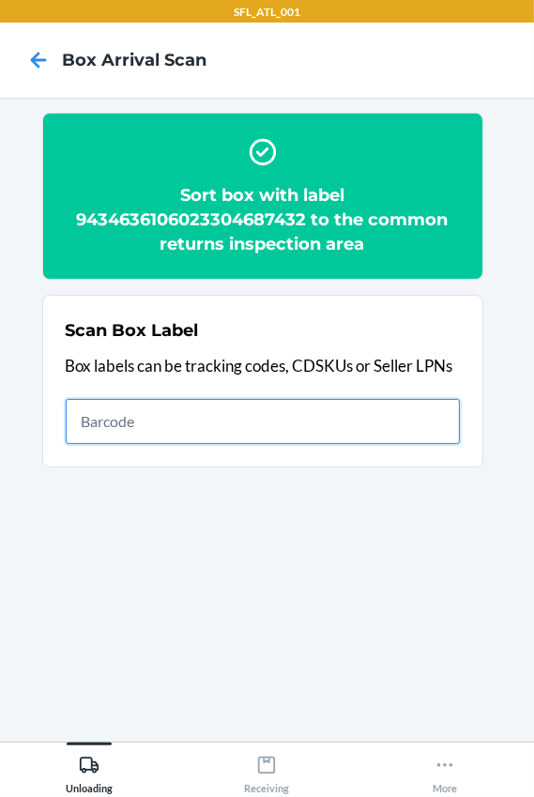
click at [178, 429] on input "text" at bounding box center [263, 421] width 395 height 45
type input "420302599434636106023304806086"
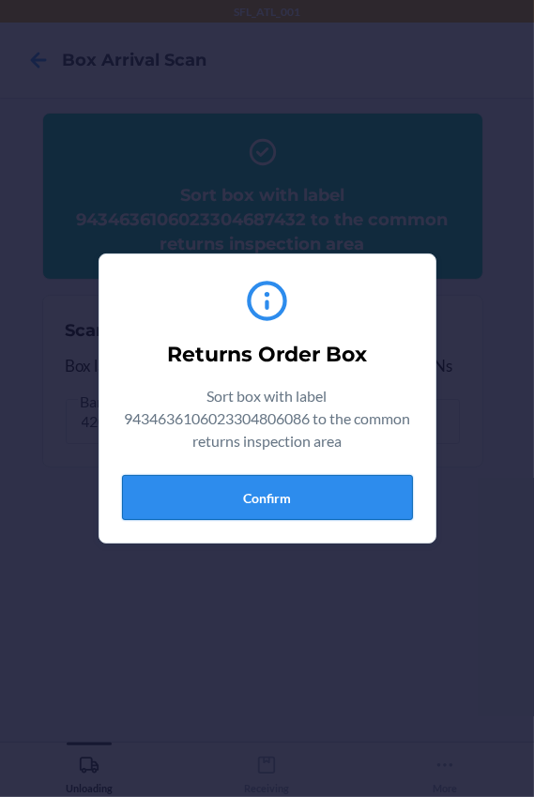
click at [305, 496] on button "Confirm" at bounding box center [267, 497] width 291 height 45
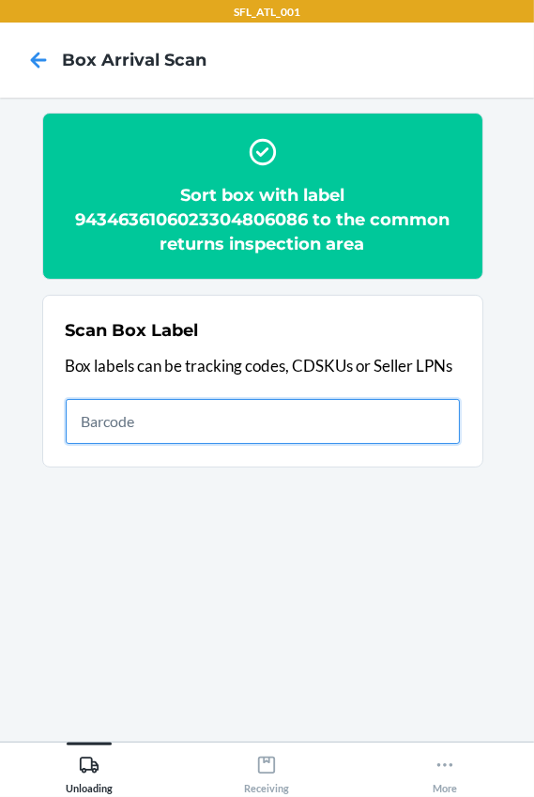
click at [162, 412] on input "text" at bounding box center [263, 421] width 395 height 45
type input "420302599434636106023303968785"
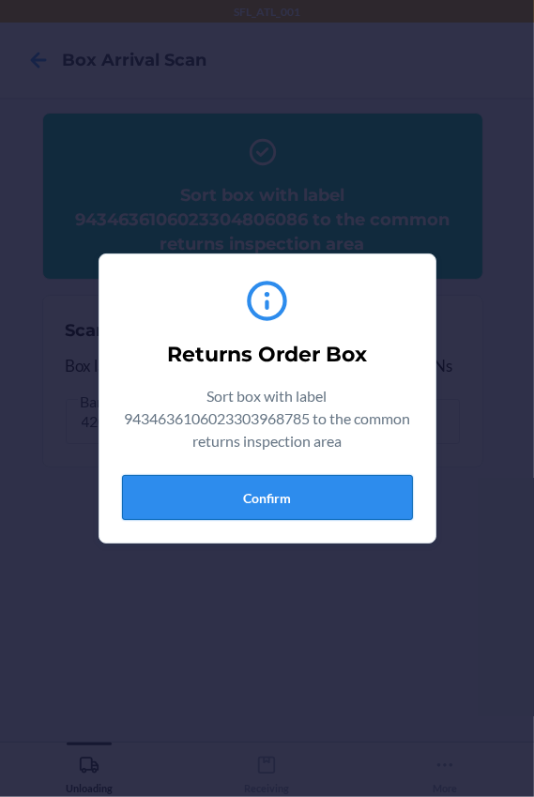
click at [271, 501] on button "Confirm" at bounding box center [267, 497] width 291 height 45
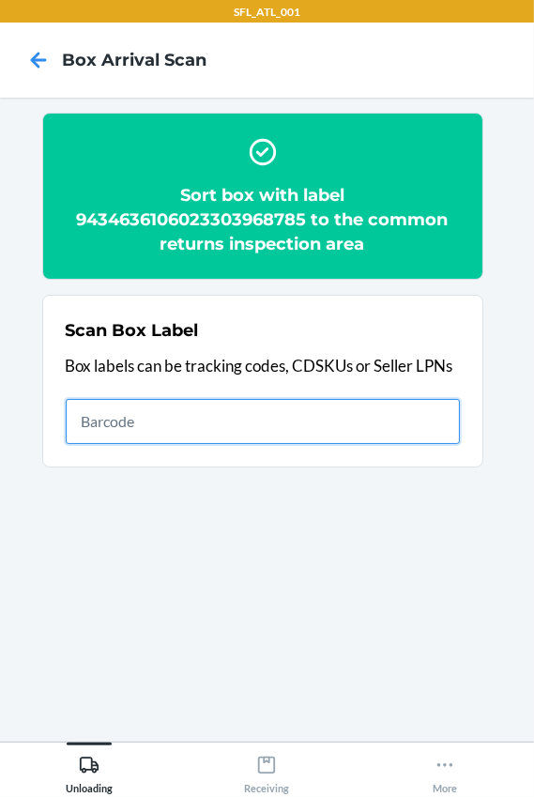
click at [263, 423] on input "text" at bounding box center [263, 421] width 395 height 45
type input "420302599434636106023304896018"
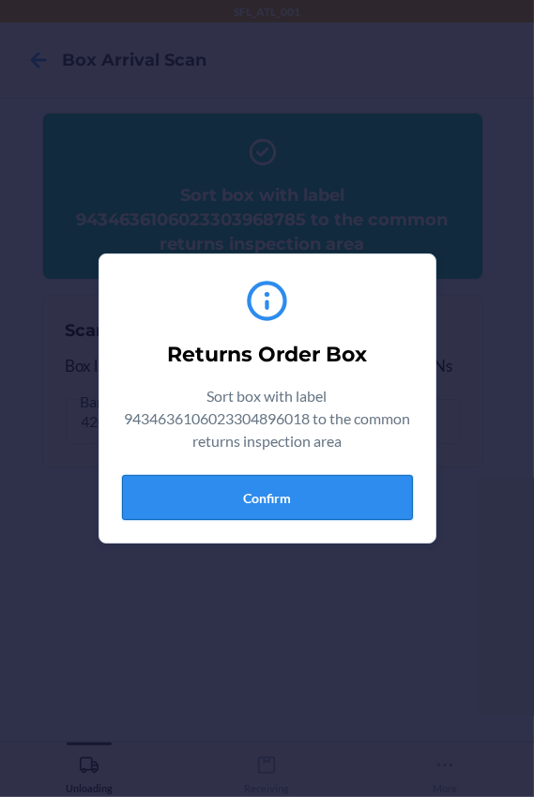
click at [333, 510] on button "Confirm" at bounding box center [267, 497] width 291 height 45
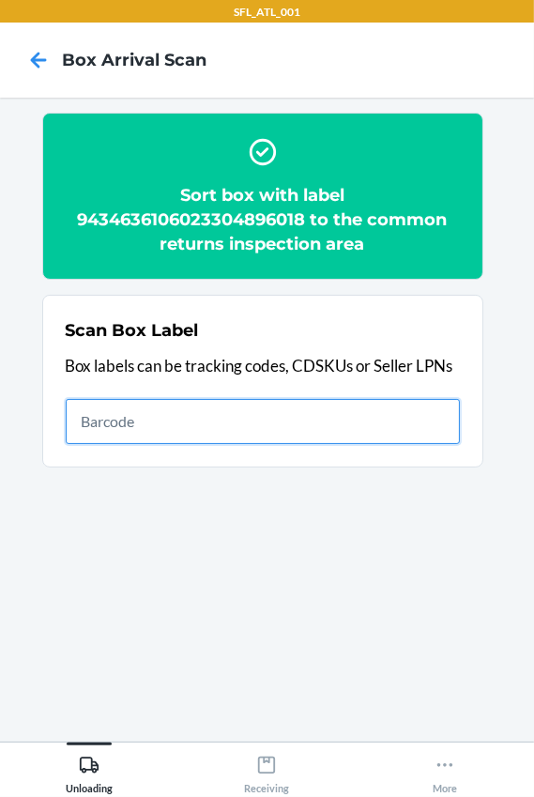
click at [216, 418] on input "text" at bounding box center [263, 421] width 395 height 45
type input "420302599434636106023304426345"
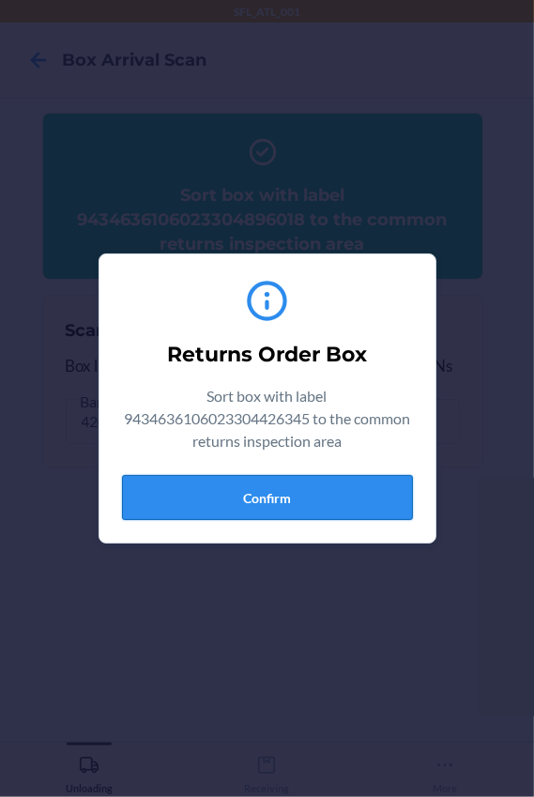
click at [327, 483] on button "Confirm" at bounding box center [267, 497] width 291 height 45
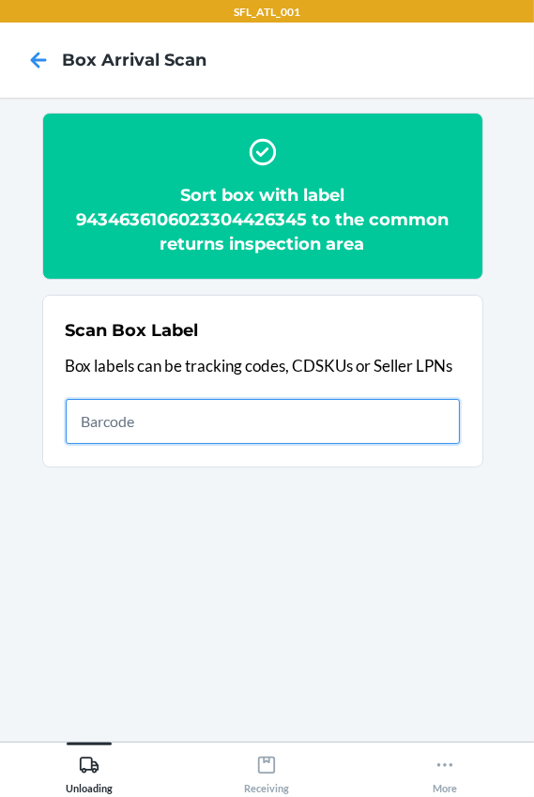
click at [301, 409] on input "text" at bounding box center [263, 421] width 395 height 45
type input "420302599434636106023304246233"
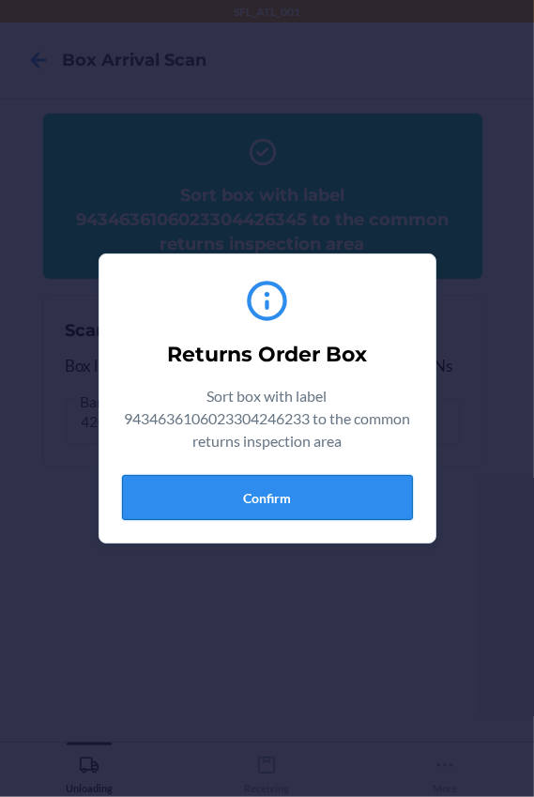
click at [333, 492] on button "Confirm" at bounding box center [267, 497] width 291 height 45
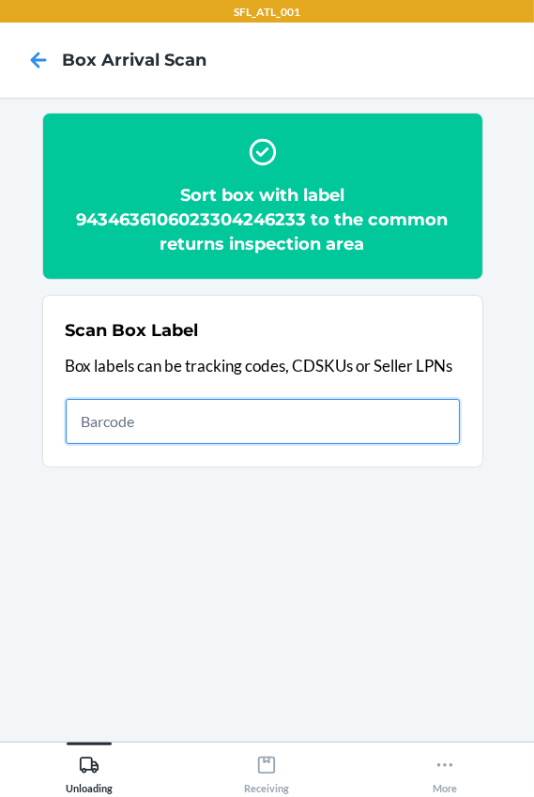
click at [129, 435] on input "text" at bounding box center [263, 421] width 395 height 45
type input "420302599434636106023304685834"
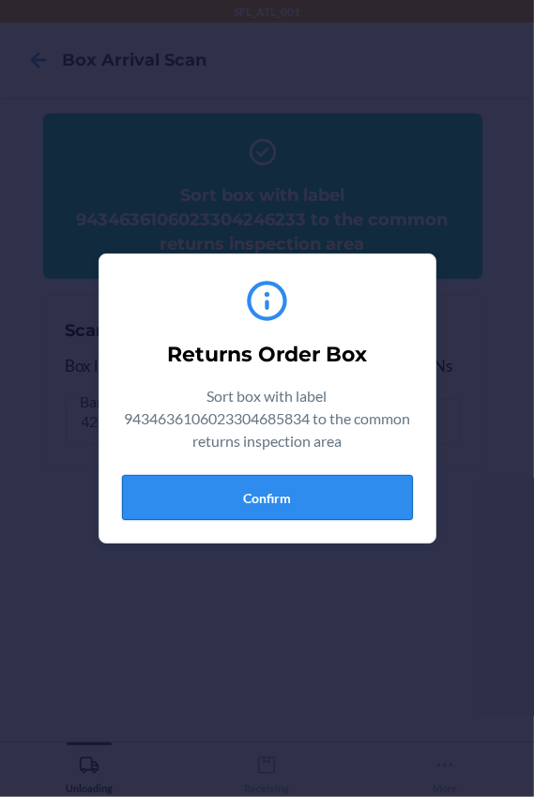
click at [272, 485] on button "Confirm" at bounding box center [267, 497] width 291 height 45
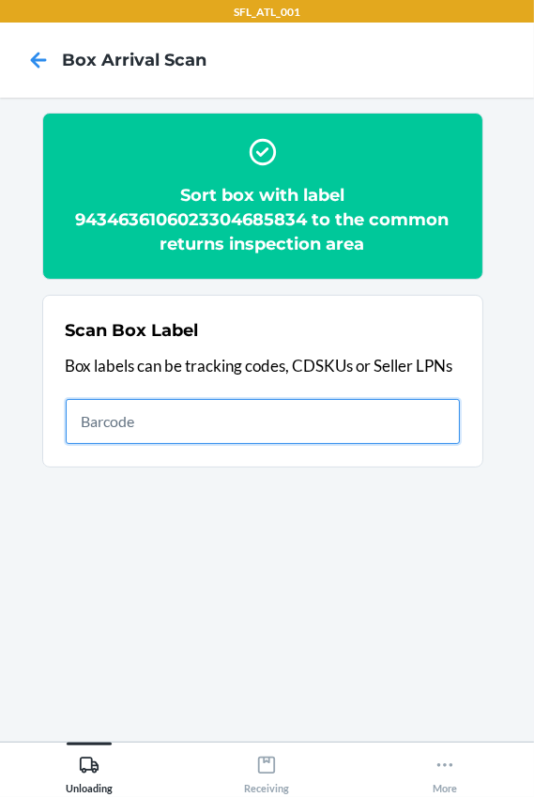
click at [152, 423] on input "text" at bounding box center [263, 421] width 395 height 45
type input "420302599434636106023304436559"
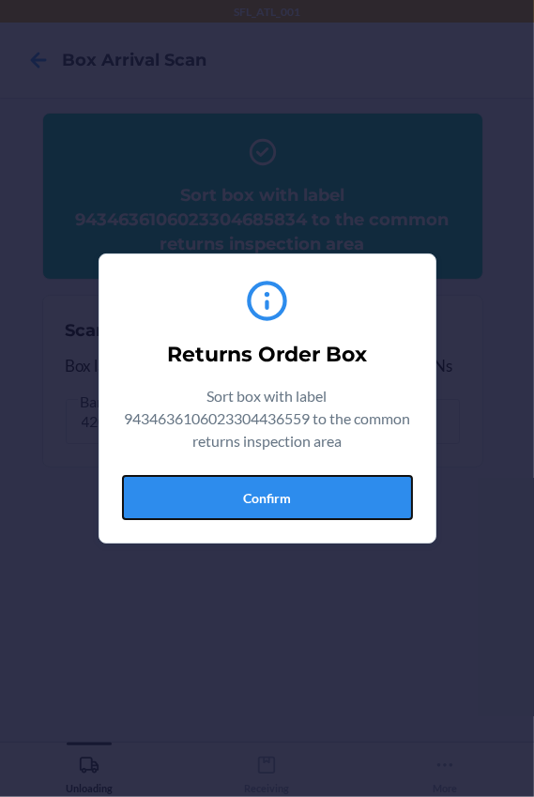
drag, startPoint x: 198, startPoint y: 505, endPoint x: 241, endPoint y: 495, distance: 44.4
click at [198, 505] on button "Confirm" at bounding box center [267, 497] width 291 height 45
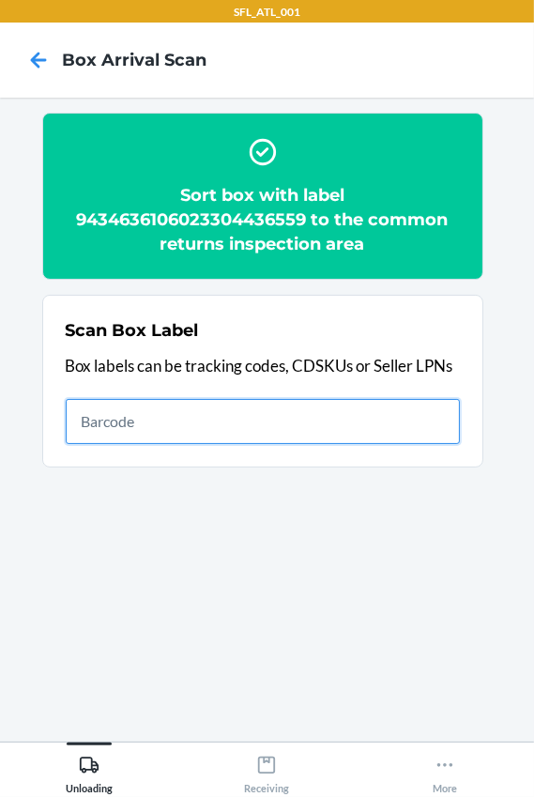
click at [195, 421] on input "text" at bounding box center [263, 421] width 395 height 45
type input "420302599434636106023304520524"
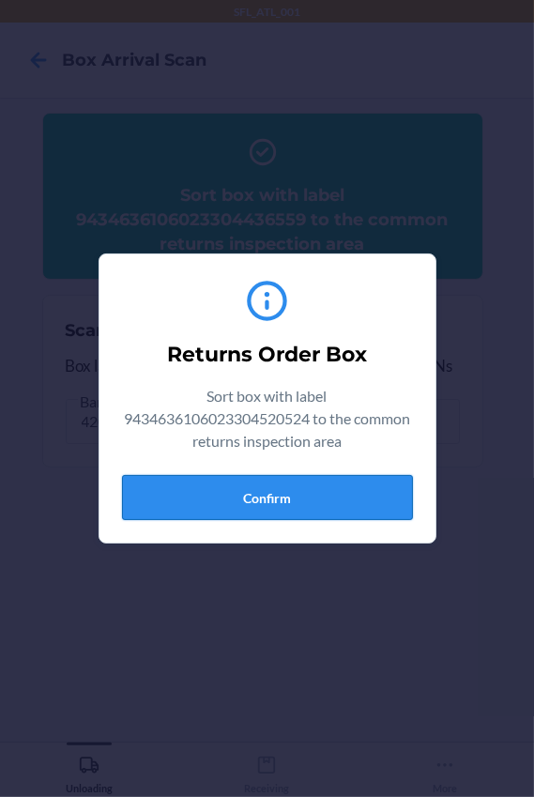
click at [302, 501] on button "Confirm" at bounding box center [267, 497] width 291 height 45
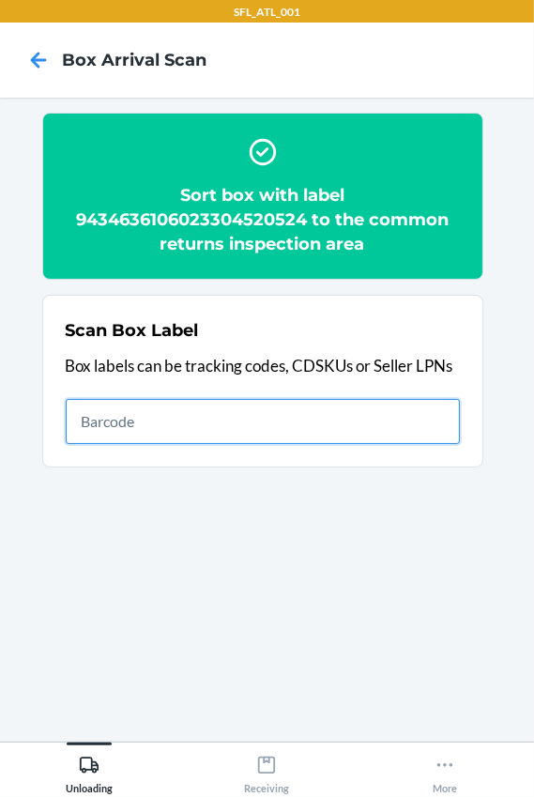
click at [121, 412] on input "text" at bounding box center [263, 421] width 395 height 45
type input "420302599434636106023304808158"
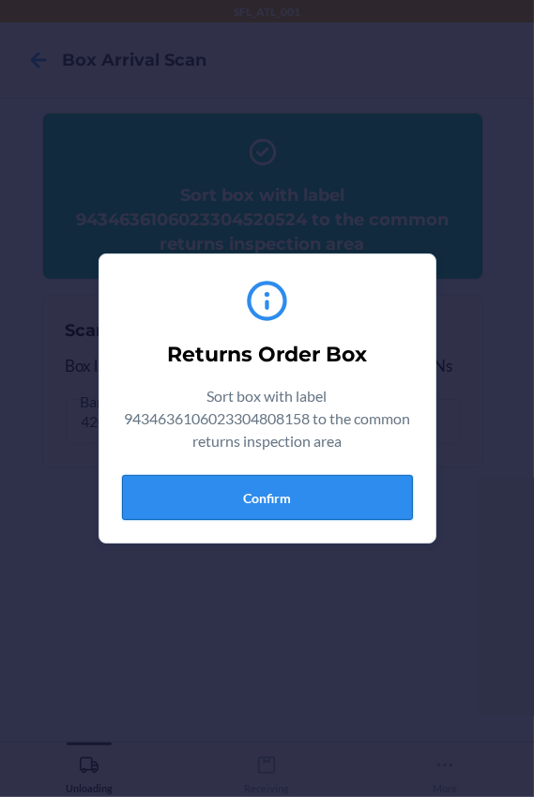
click at [363, 498] on button "Confirm" at bounding box center [267, 497] width 291 height 45
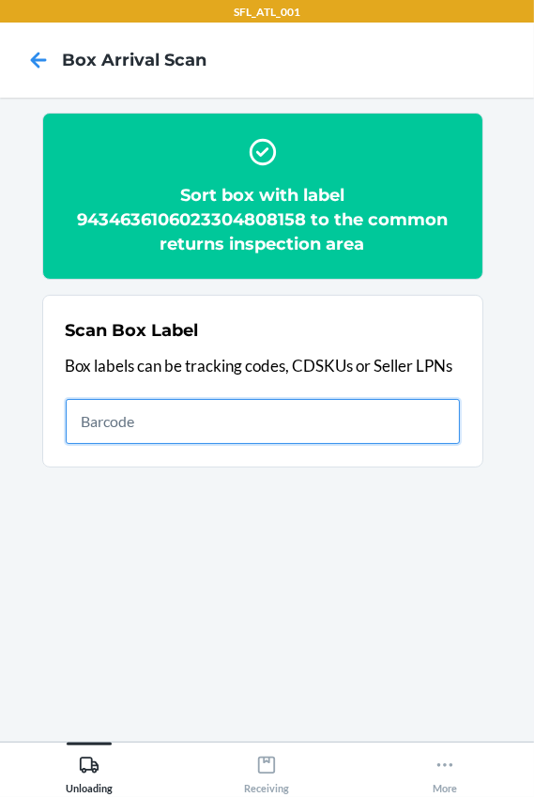
click at [171, 407] on input "text" at bounding box center [263, 421] width 395 height 45
type input "420302599434636106023303731112"
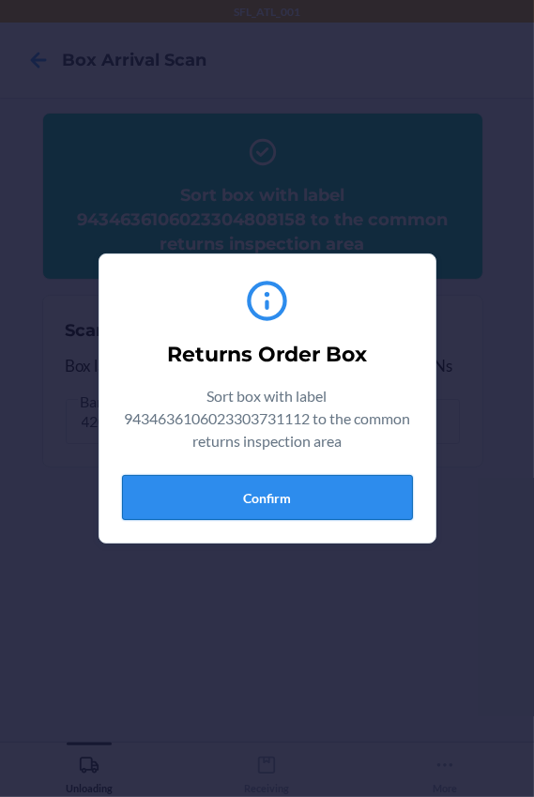
click at [241, 502] on button "Confirm" at bounding box center [267, 497] width 291 height 45
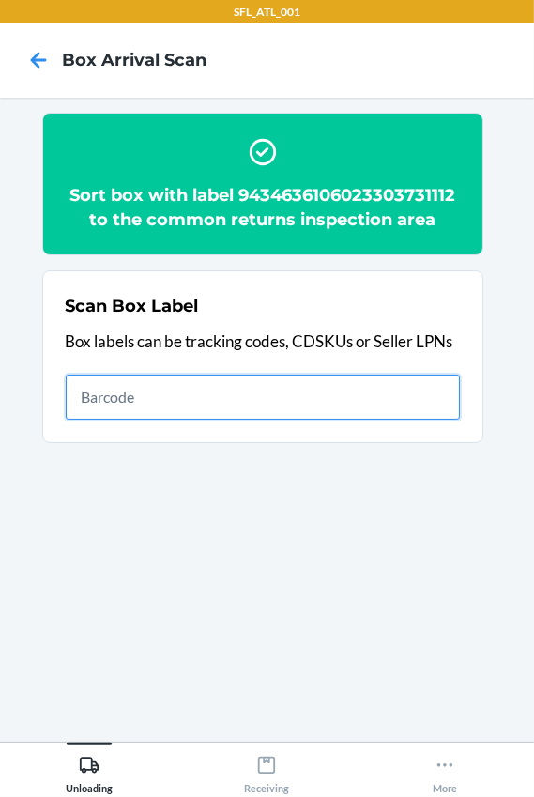
click at [202, 396] on input "text" at bounding box center [263, 397] width 395 height 45
type input "420302599434636106023304451897"
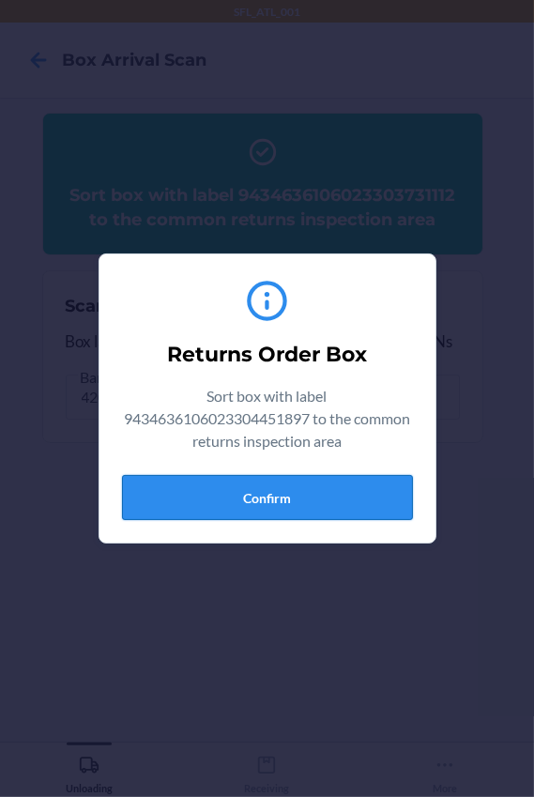
click at [263, 490] on button "Confirm" at bounding box center [267, 497] width 291 height 45
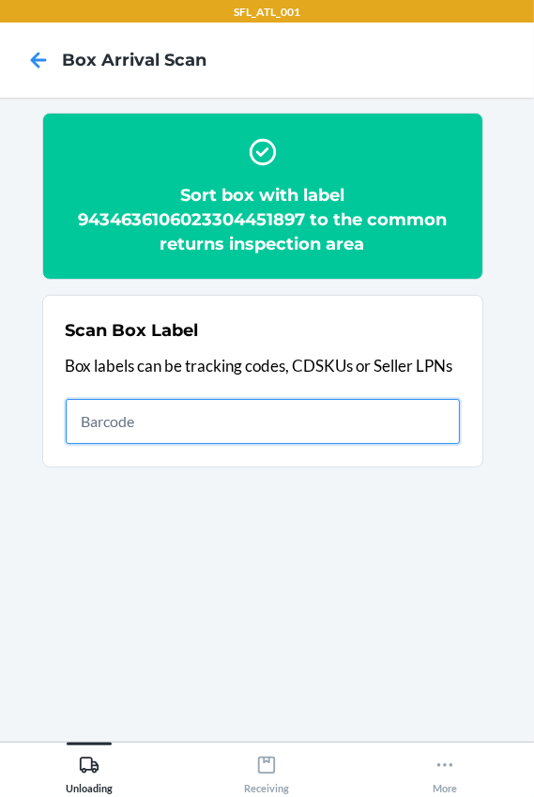
click at [140, 436] on input "text" at bounding box center [263, 421] width 395 height 45
type input "420302599434636106023302149079"
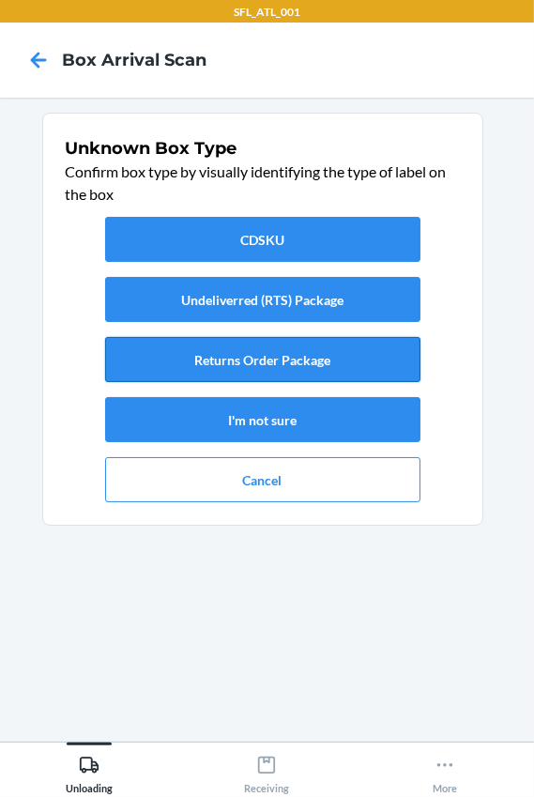
click at [291, 355] on button "Returns Order Package" at bounding box center [263, 359] width 316 height 45
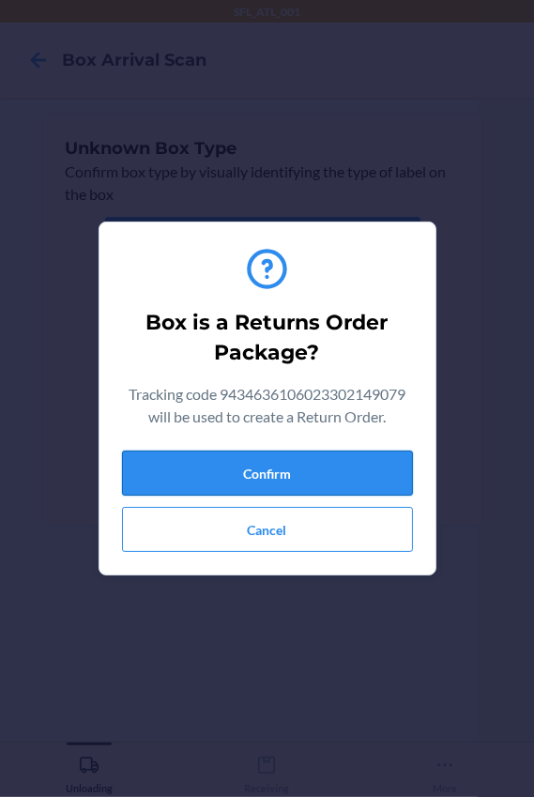
click at [286, 471] on button "Confirm" at bounding box center [267, 473] width 291 height 45
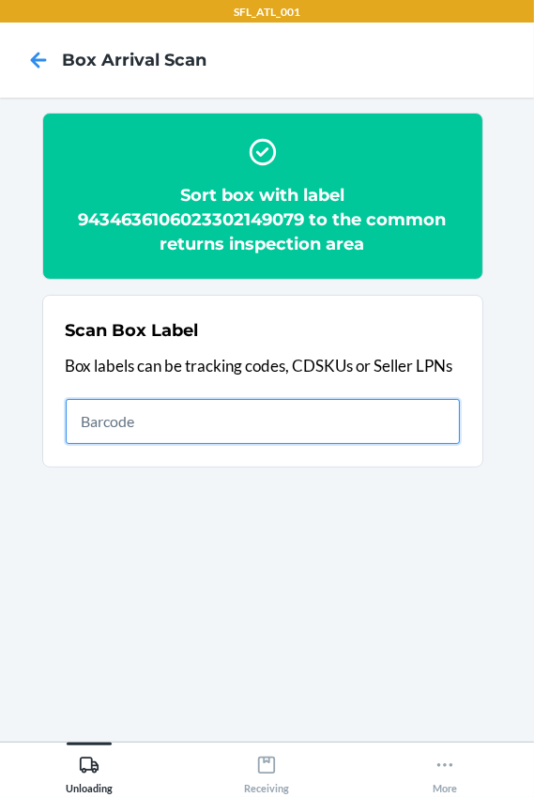
click at [171, 423] on input "text" at bounding box center [263, 421] width 395 height 45
type input "420302599434636106023304837035"
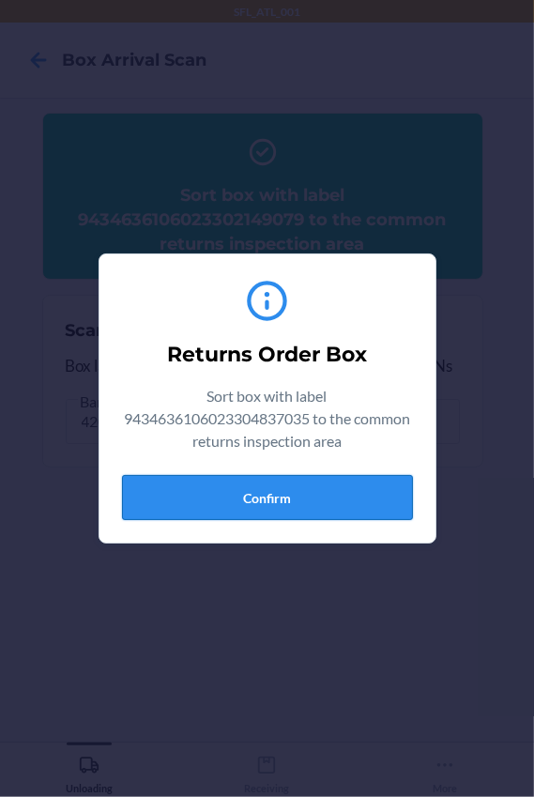
click at [300, 497] on button "Confirm" at bounding box center [267, 497] width 291 height 45
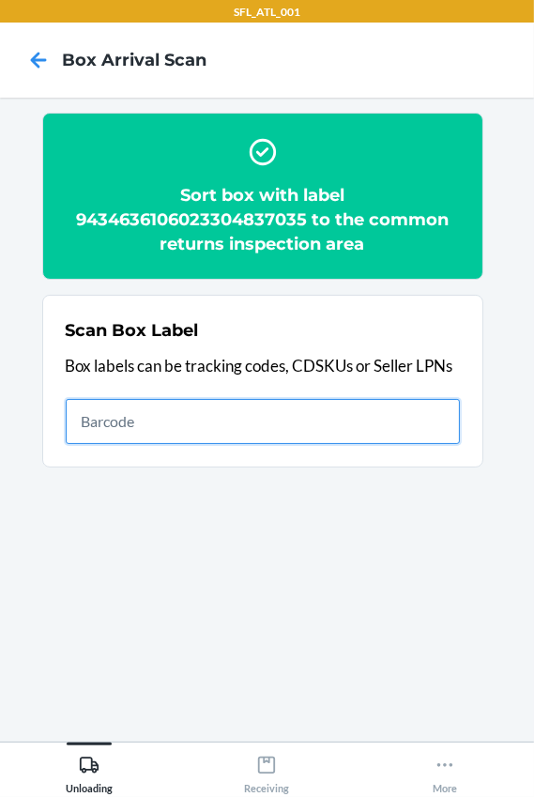
click at [246, 399] on input "text" at bounding box center [263, 421] width 395 height 45
type input "420302599434636106023304807434"
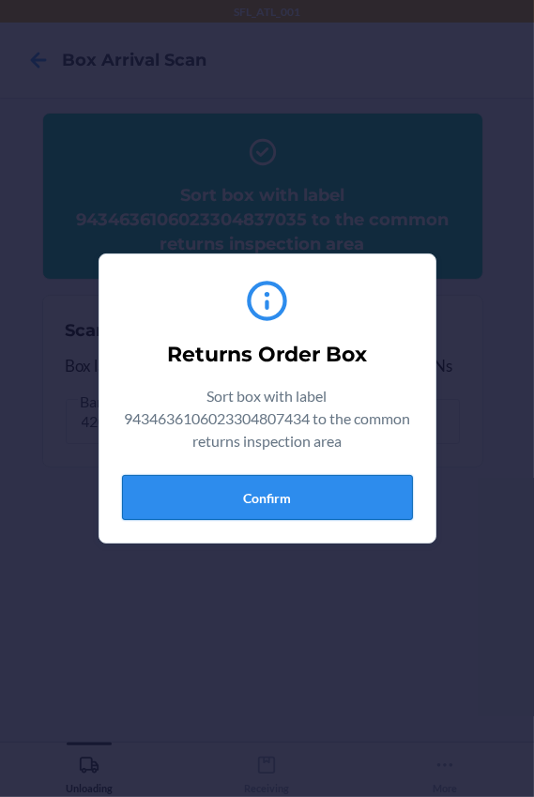
click at [303, 501] on button "Confirm" at bounding box center [267, 497] width 291 height 45
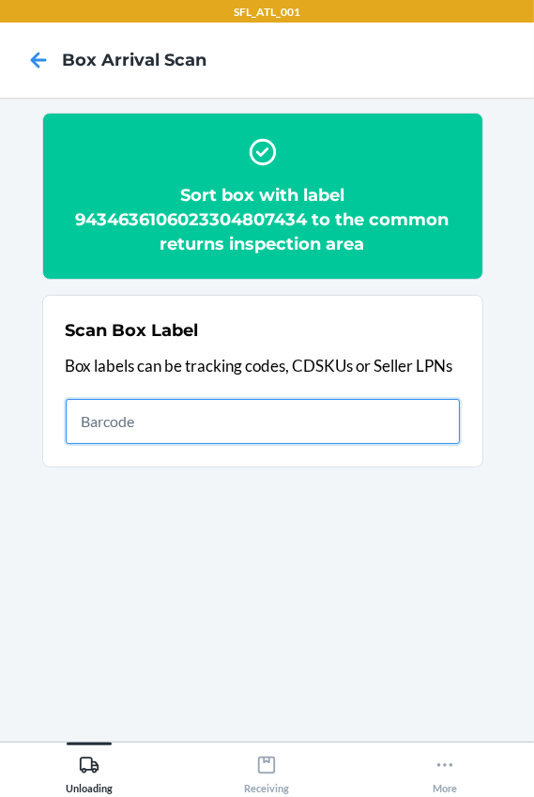
click at [194, 411] on input "text" at bounding box center [263, 421] width 395 height 45
type input "420302599434636106023304339775"
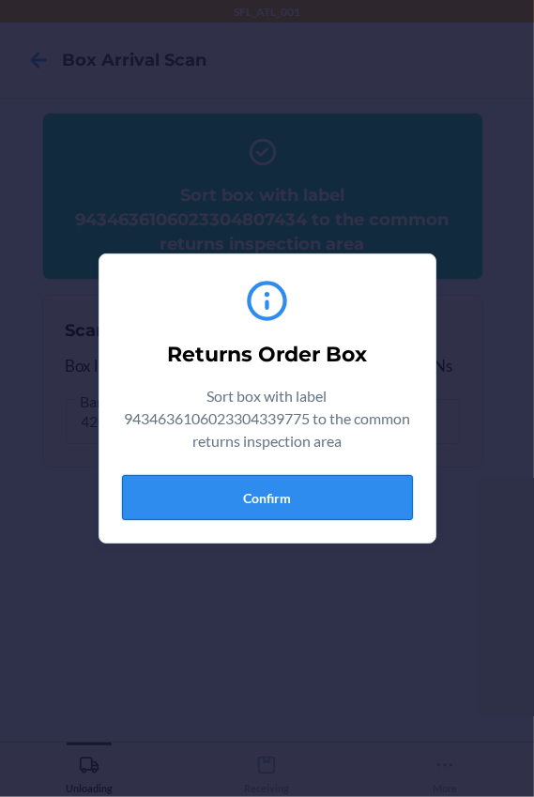
click at [298, 495] on button "Confirm" at bounding box center [267, 497] width 291 height 45
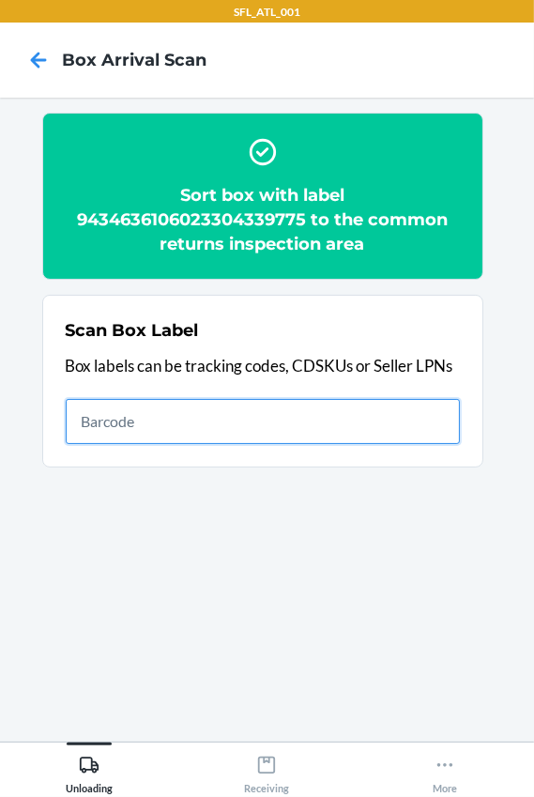
click at [193, 410] on input "text" at bounding box center [263, 421] width 395 height 45
type input "420302599434636106023304283887"
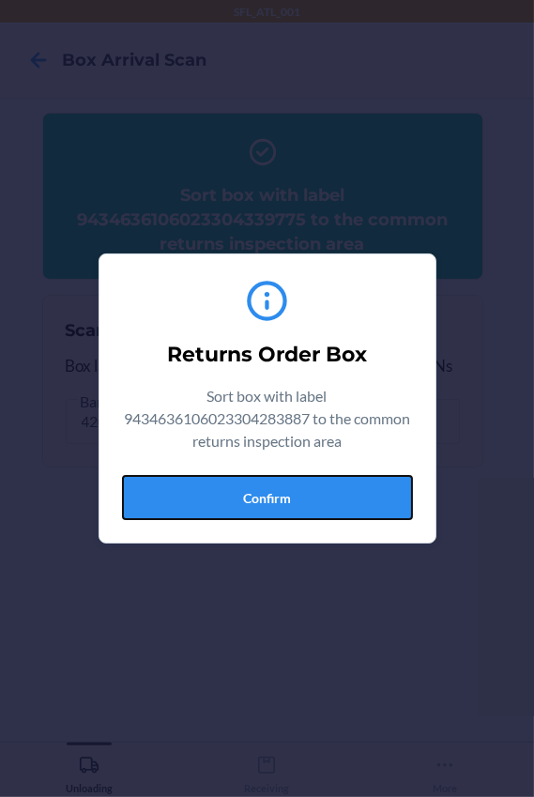
drag, startPoint x: 228, startPoint y: 515, endPoint x: 291, endPoint y: 513, distance: 63.0
click at [232, 517] on button "Confirm" at bounding box center [267, 497] width 291 height 45
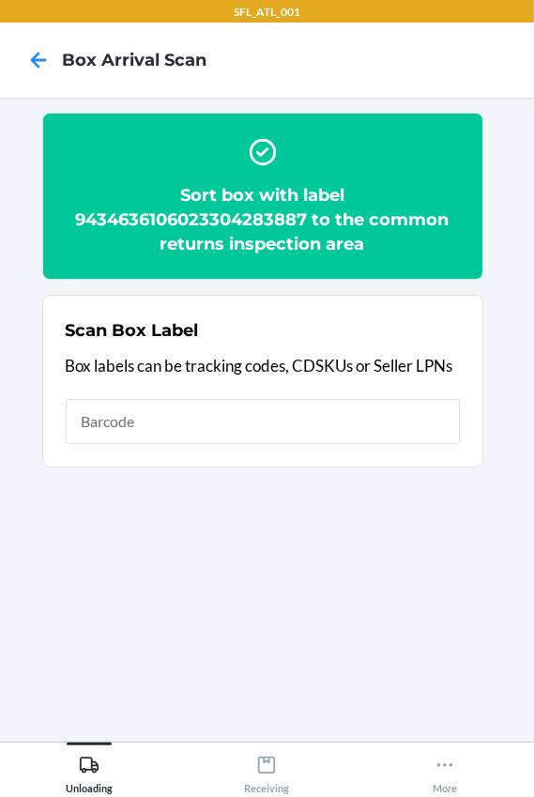
drag, startPoint x: 99, startPoint y: 450, endPoint x: 109, endPoint y: 434, distance: 19.0
click at [99, 449] on section "Scan Box Label Box labels can be tracking codes, CDSKUs or Seller LPNs" at bounding box center [262, 381] width 441 height 173
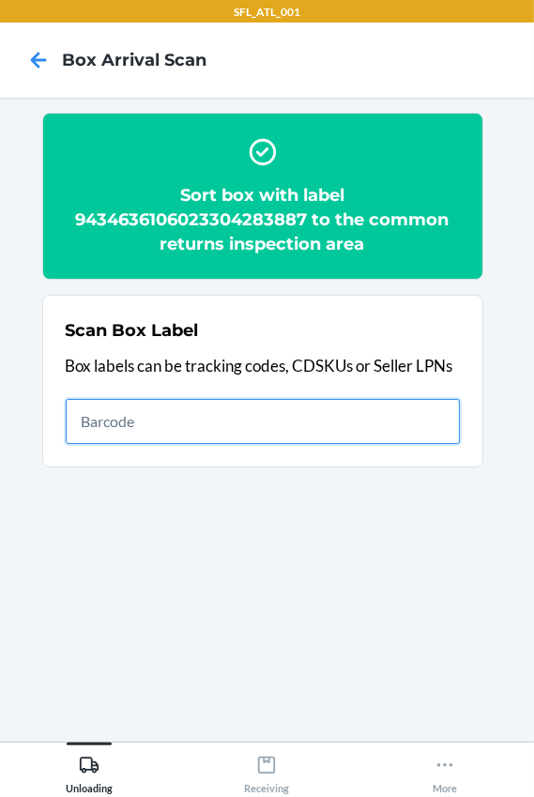
click at [114, 424] on input "text" at bounding box center [263, 421] width 395 height 45
type input "420302599434636106023304750969"
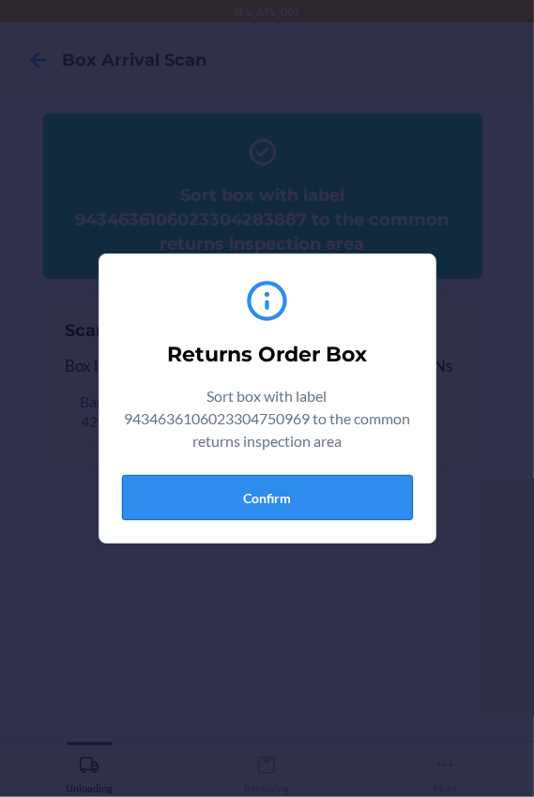
click at [266, 490] on button "Confirm" at bounding box center [267, 497] width 291 height 45
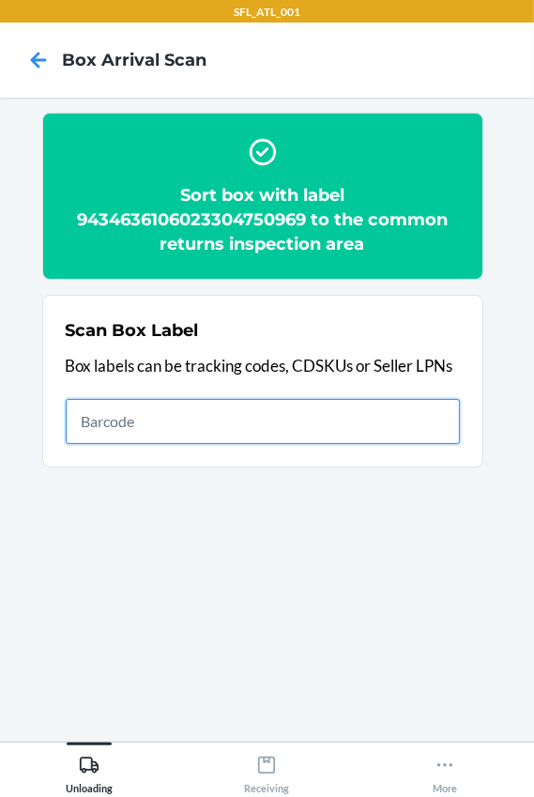
click at [169, 420] on input "text" at bounding box center [263, 421] width 395 height 45
type input "420302599434636106023302967482"
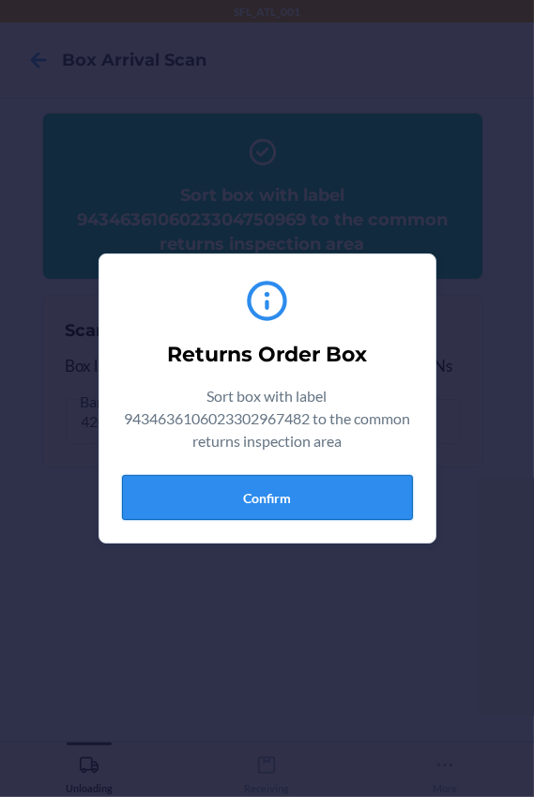
click at [271, 506] on button "Confirm" at bounding box center [267, 497] width 291 height 45
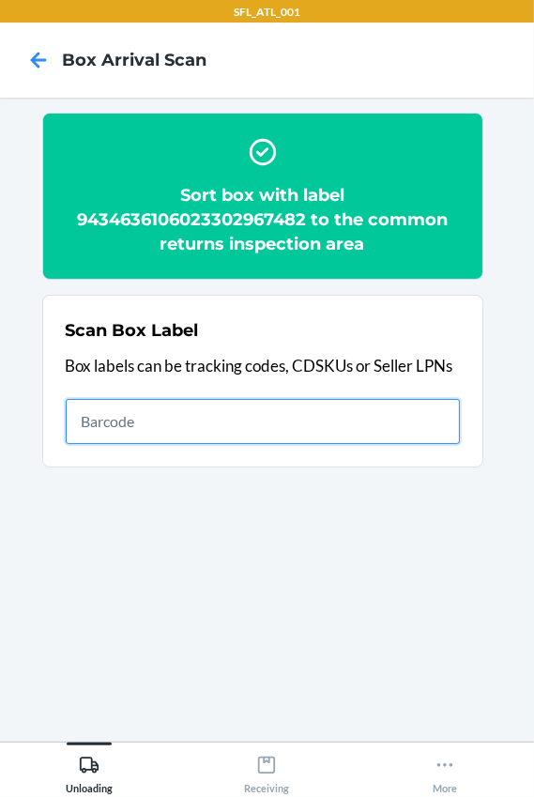
click at [151, 411] on input "text" at bounding box center [263, 421] width 395 height 45
type input "420302599434636106023304300072"
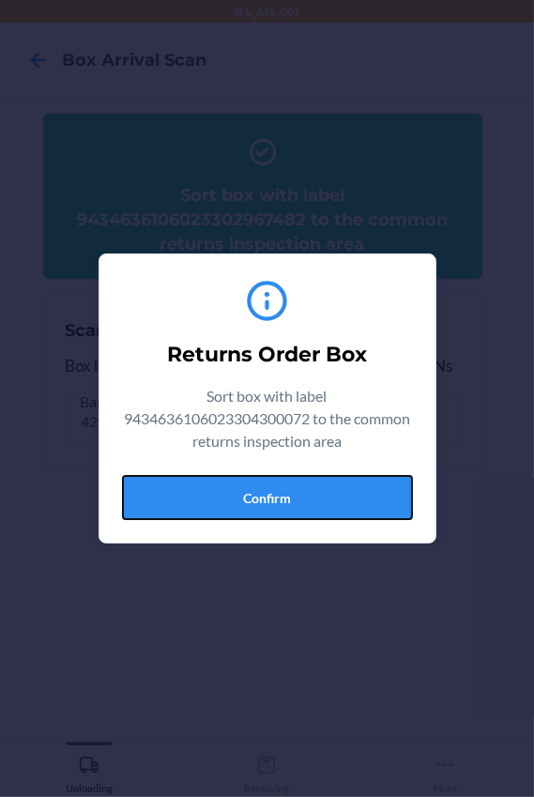
drag, startPoint x: 281, startPoint y: 498, endPoint x: 308, endPoint y: 501, distance: 27.4
click at [281, 498] on button "Confirm" at bounding box center [267, 497] width 291 height 45
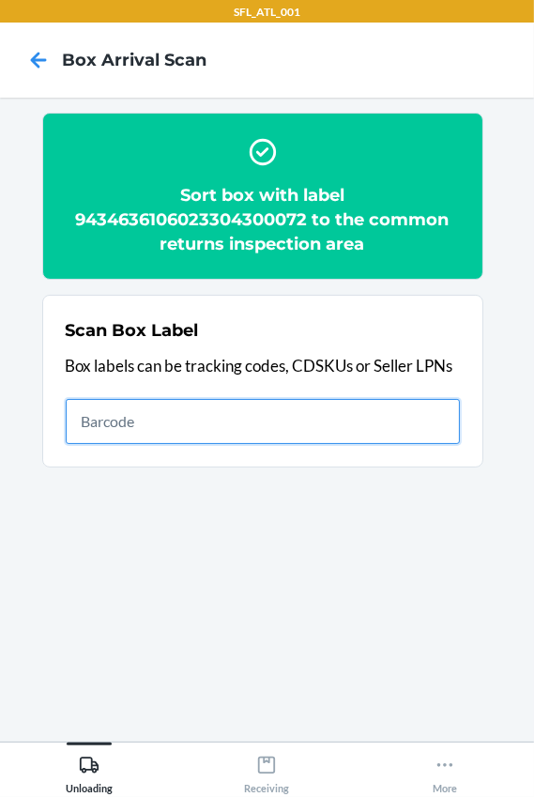
click at [186, 441] on input "text" at bounding box center [263, 421] width 395 height 45
type input "420302599434636106023304821201"
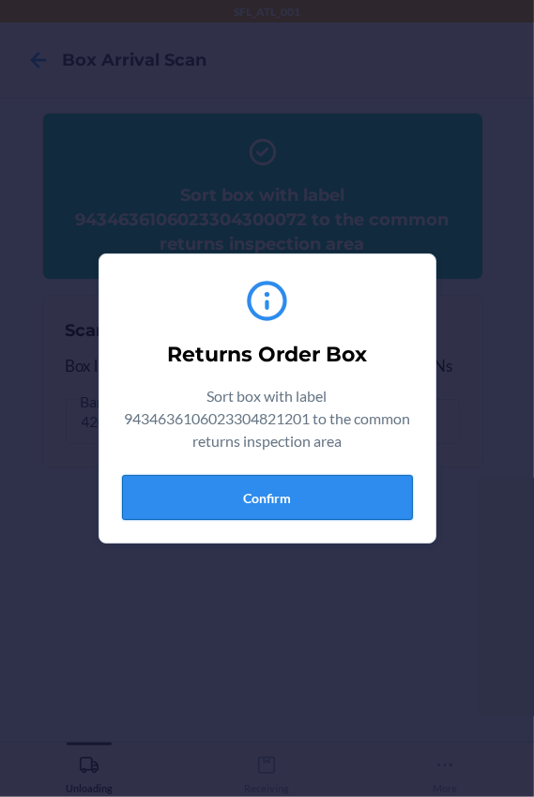
click at [259, 504] on button "Confirm" at bounding box center [267, 497] width 291 height 45
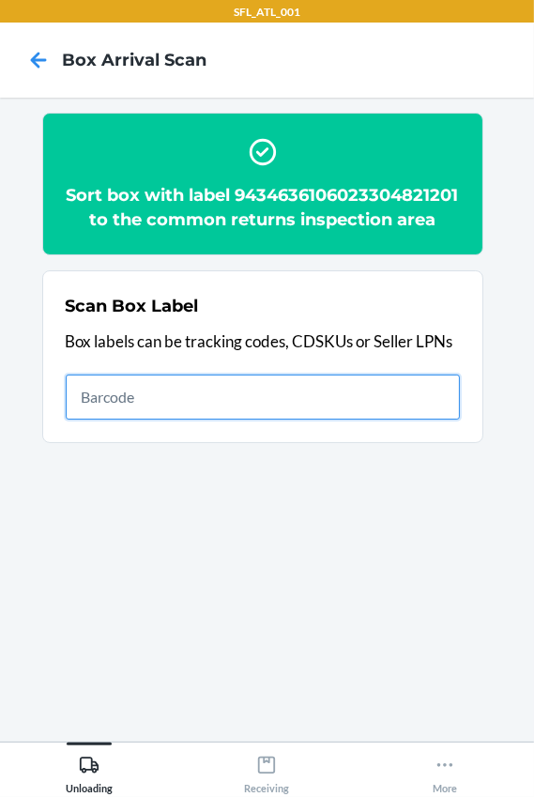
click at [403, 420] on input "text" at bounding box center [263, 397] width 395 height 45
type input "420302599434636106023304777867"
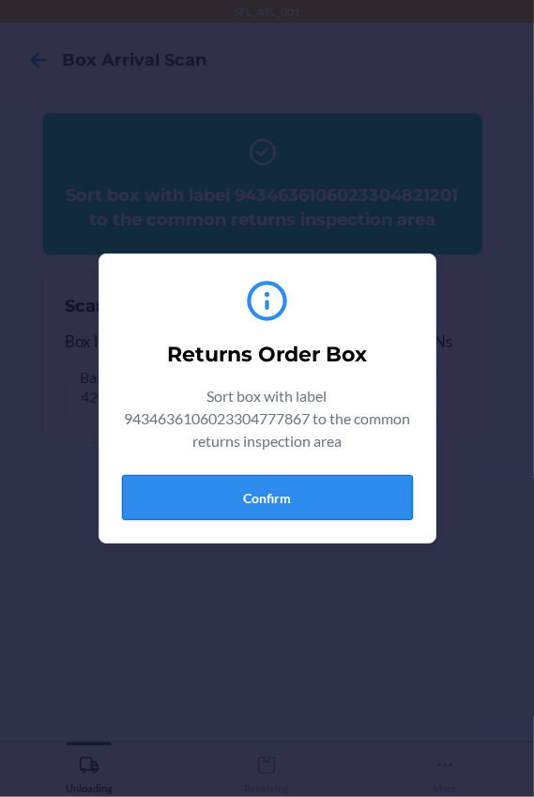
click at [271, 495] on button "Confirm" at bounding box center [267, 497] width 291 height 45
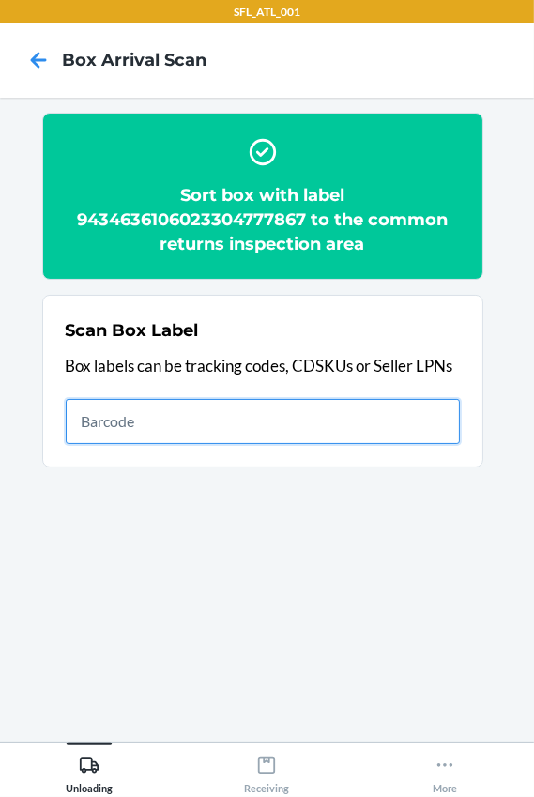
click at [170, 422] on input "text" at bounding box center [263, 421] width 395 height 45
type input "420302599434636106023304305084"
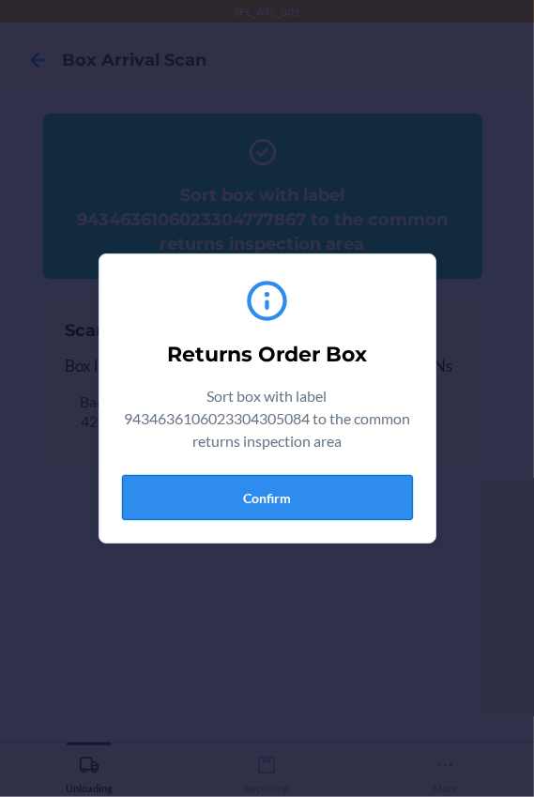
click at [320, 489] on button "Confirm" at bounding box center [267, 497] width 291 height 45
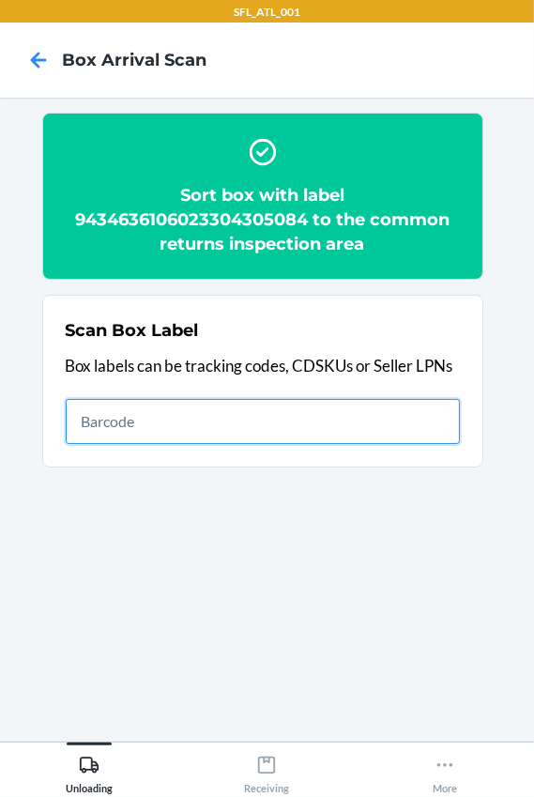
click at [265, 408] on input "text" at bounding box center [263, 421] width 395 height 45
type input "420302599434636106023304760869"
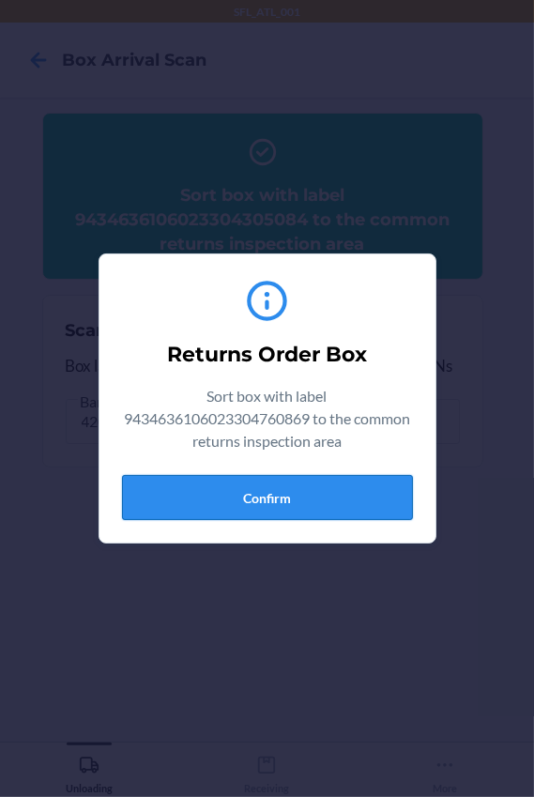
click at [337, 499] on button "Confirm" at bounding box center [267, 497] width 291 height 45
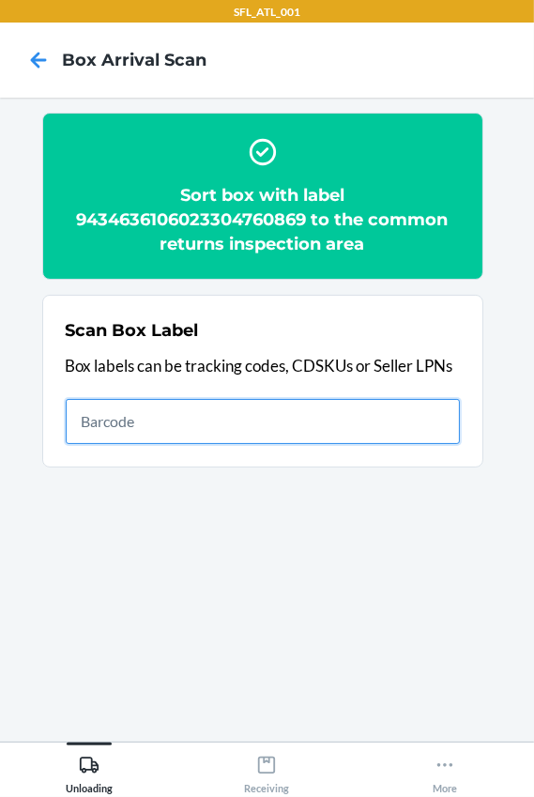
drag, startPoint x: 95, startPoint y: 424, endPoint x: 136, endPoint y: 405, distance: 45.4
click at [95, 423] on input "text" at bounding box center [263, 421] width 395 height 45
type input "420302599434636106023303074561"
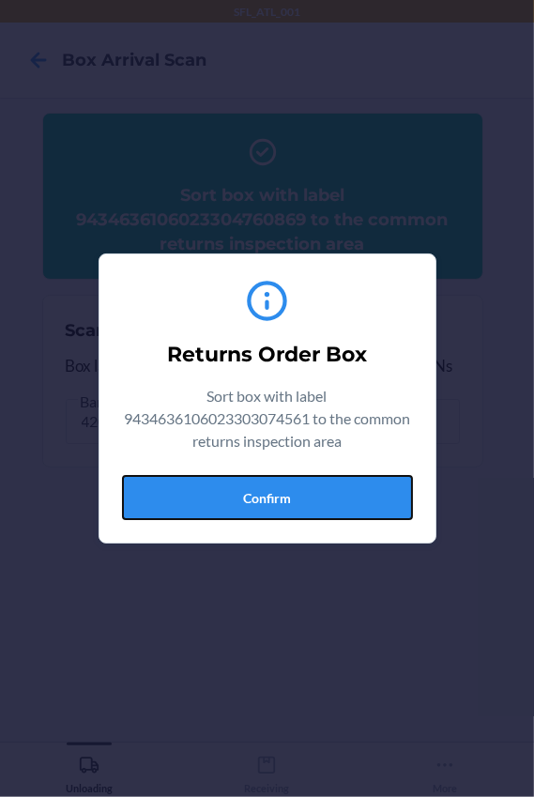
drag, startPoint x: 299, startPoint y: 511, endPoint x: 291, endPoint y: 500, distance: 13.5
click at [298, 510] on button "Confirm" at bounding box center [267, 497] width 291 height 45
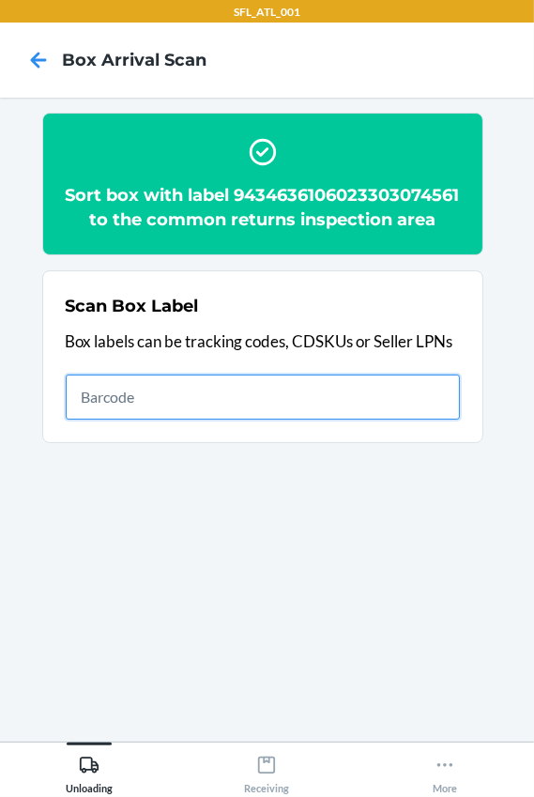
click at [132, 420] on input "text" at bounding box center [263, 397] width 395 height 45
type input "420302599434636106023304877635"
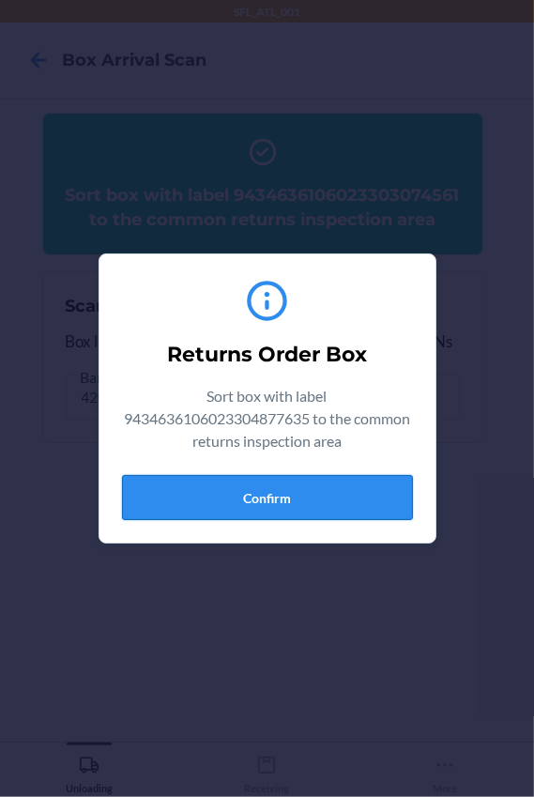
click at [302, 488] on button "Confirm" at bounding box center [267, 497] width 291 height 45
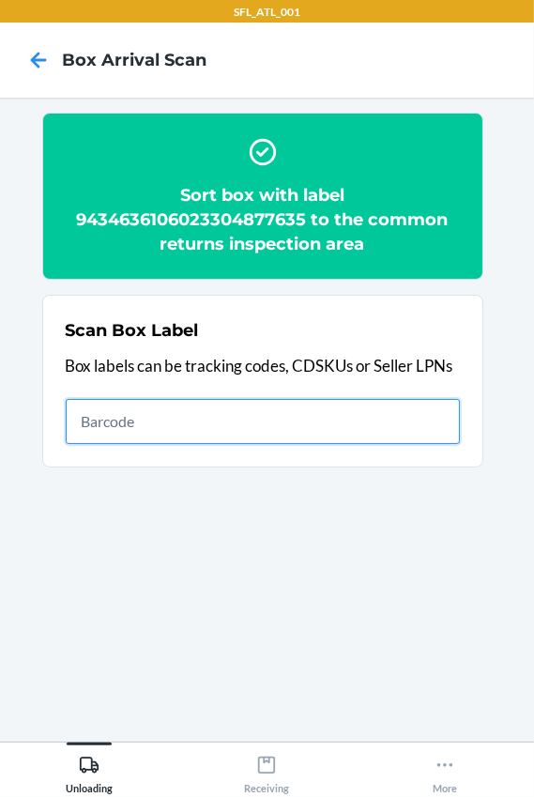
click at [237, 424] on input "text" at bounding box center [263, 421] width 395 height 45
type input "420302599434636106023305015395"
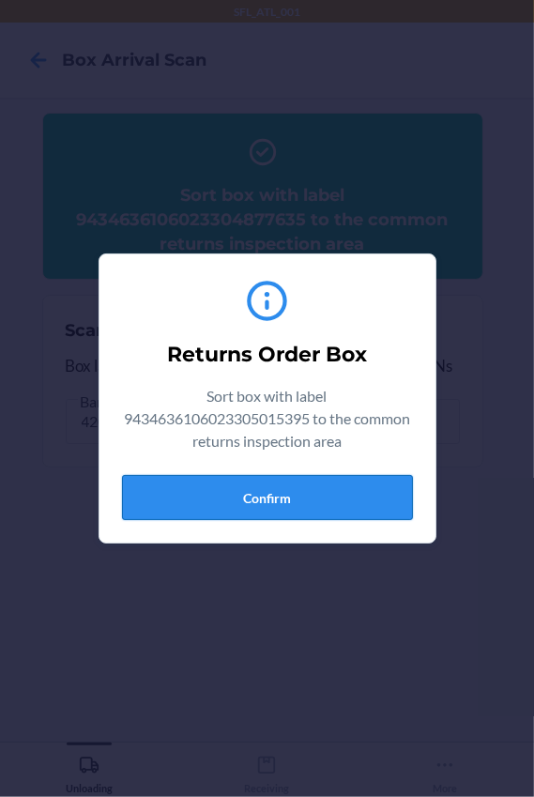
click at [349, 493] on button "Confirm" at bounding box center [267, 497] width 291 height 45
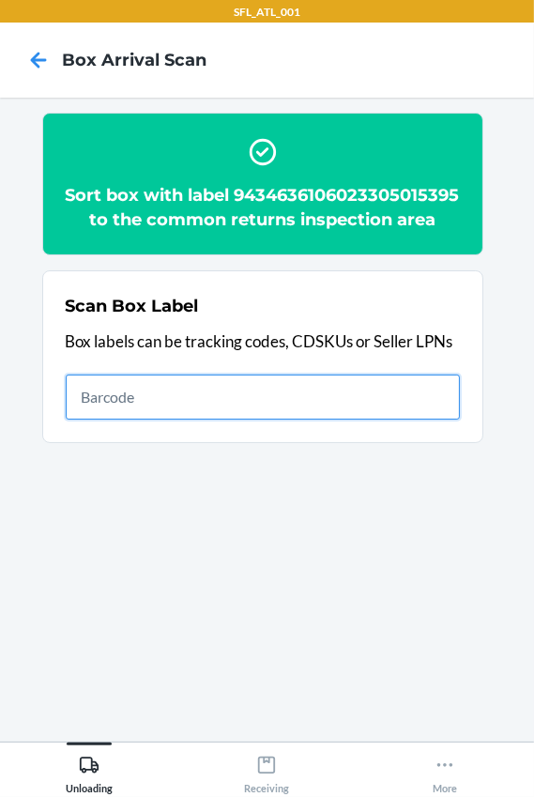
click at [142, 420] on input "text" at bounding box center [263, 397] width 395 height 45
type input "420302599434636106023304830814"
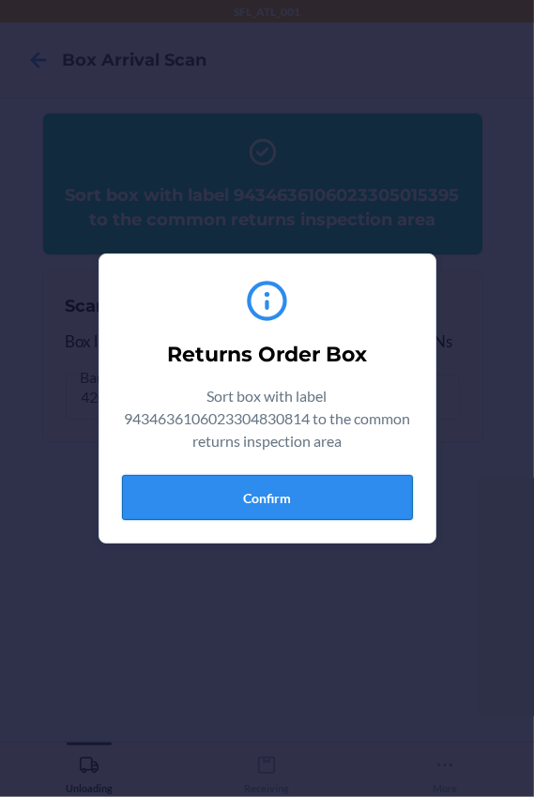
click at [340, 481] on button "Confirm" at bounding box center [267, 497] width 291 height 45
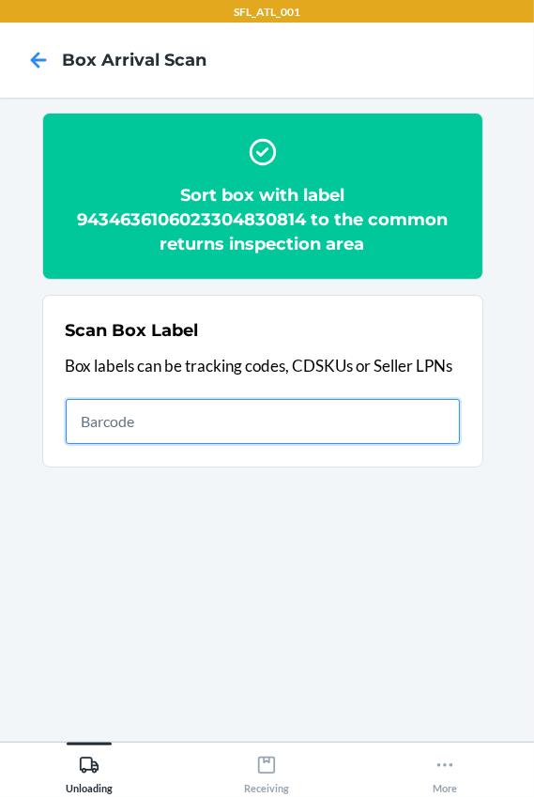
click at [123, 407] on input "text" at bounding box center [263, 421] width 395 height 45
type input "420302599434636106023304697417"
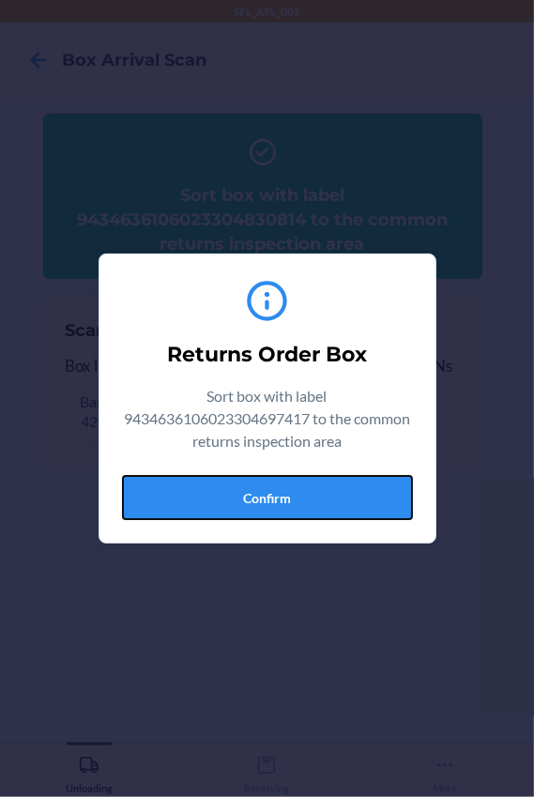
drag, startPoint x: 270, startPoint y: 489, endPoint x: 386, endPoint y: 480, distance: 116.9
click at [270, 489] on button "Confirm" at bounding box center [267, 497] width 291 height 45
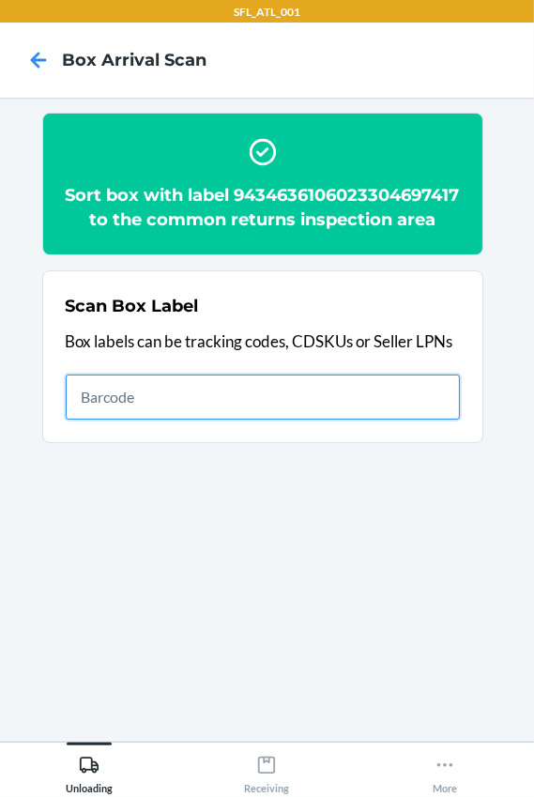
click at [127, 420] on input "text" at bounding box center [263, 397] width 395 height 45
type input "420302599434636106023304818737"
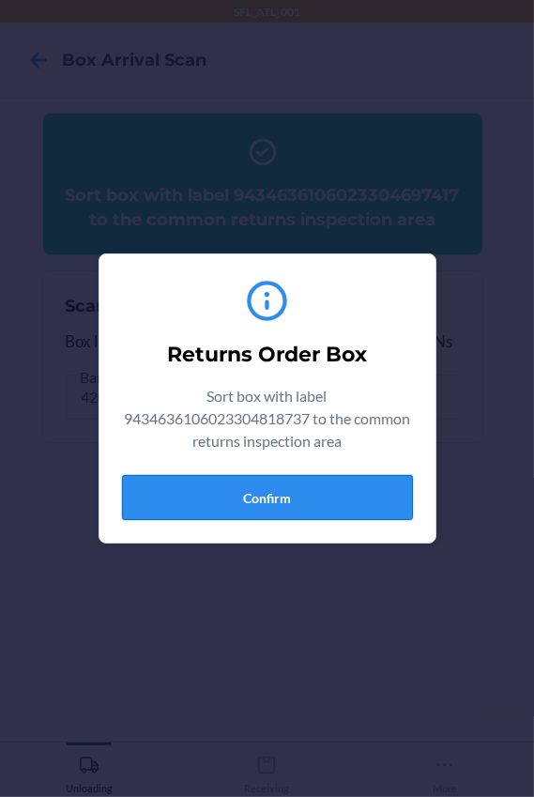
click at [275, 517] on button "Confirm" at bounding box center [267, 497] width 291 height 45
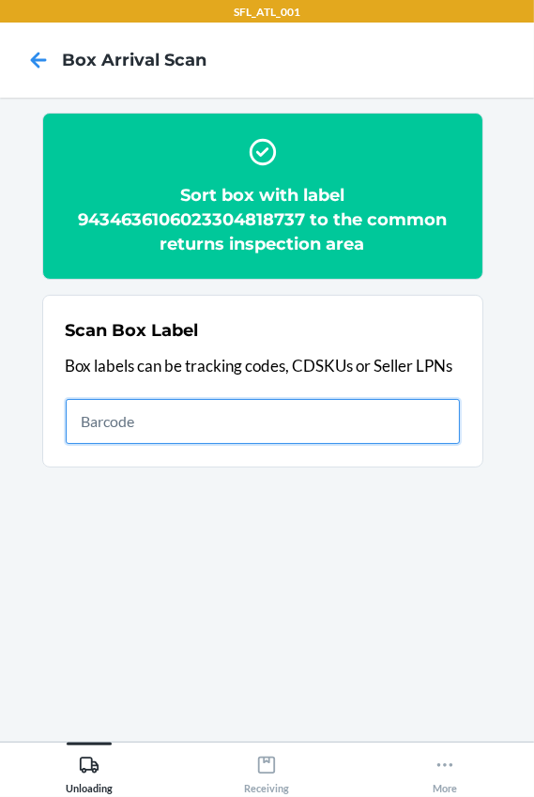
click at [189, 428] on input "text" at bounding box center [263, 421] width 395 height 45
type input "420302599434636106023305016965"
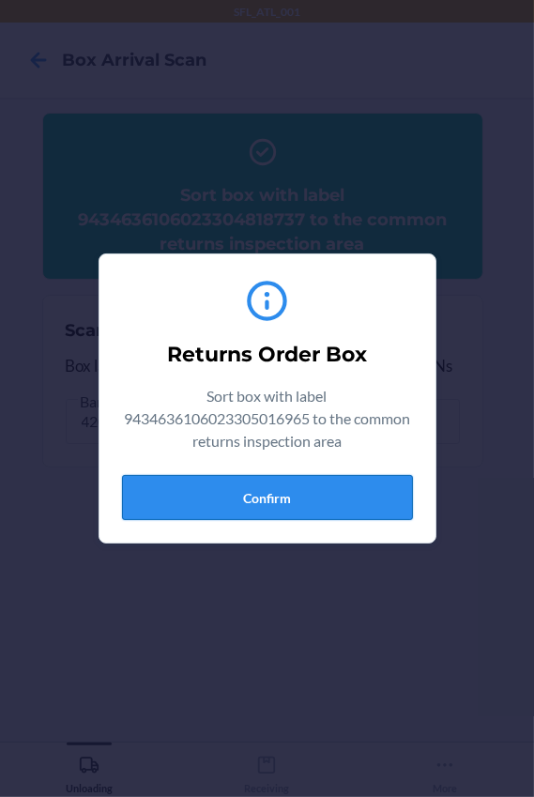
click at [300, 508] on button "Confirm" at bounding box center [267, 497] width 291 height 45
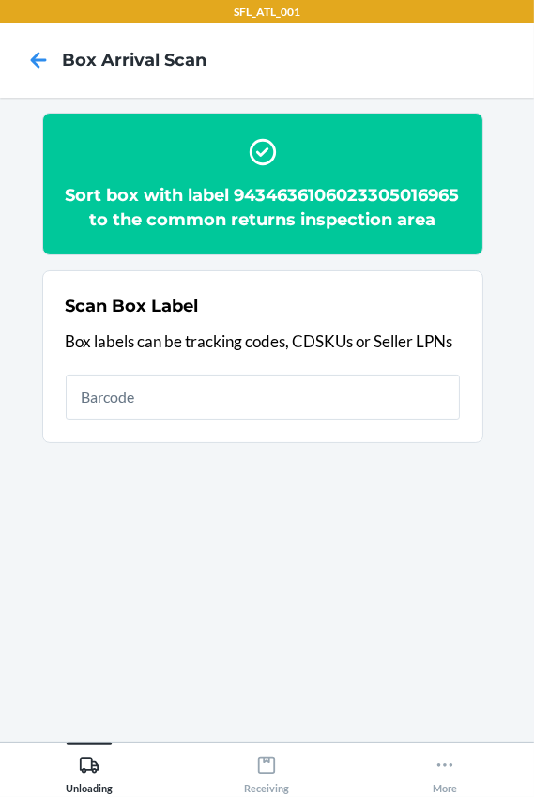
click at [265, 223] on h2 "Sort box with label 9434636106023305016965 to the common returns inspection area" at bounding box center [263, 207] width 395 height 49
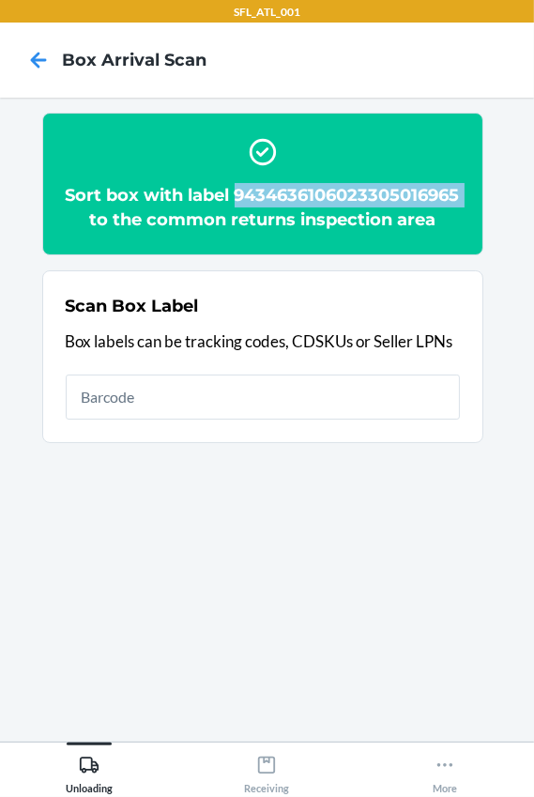
click at [265, 223] on h2 "Sort box with label 9434636106023305016965 to the common returns inspection area" at bounding box center [263, 207] width 395 height 49
copy h2 "9434636106023305016965"
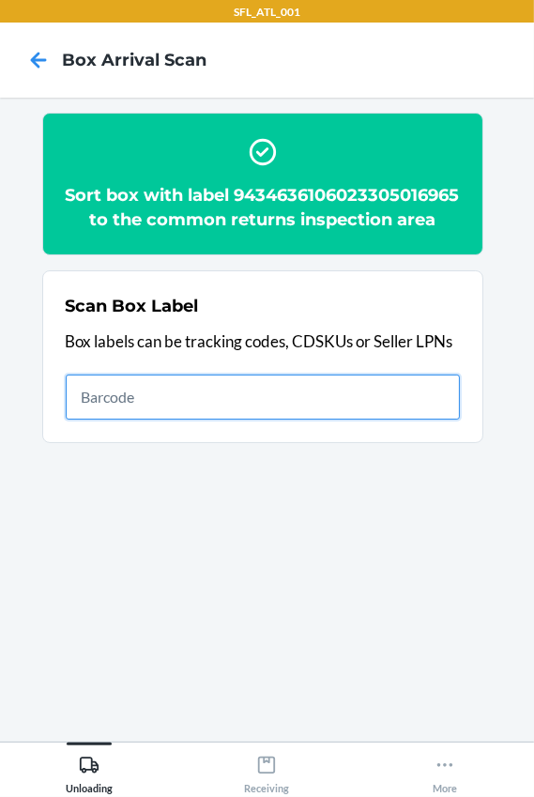
click at [151, 420] on input "text" at bounding box center [263, 397] width 395 height 45
type input "420302599434636106023304880048"
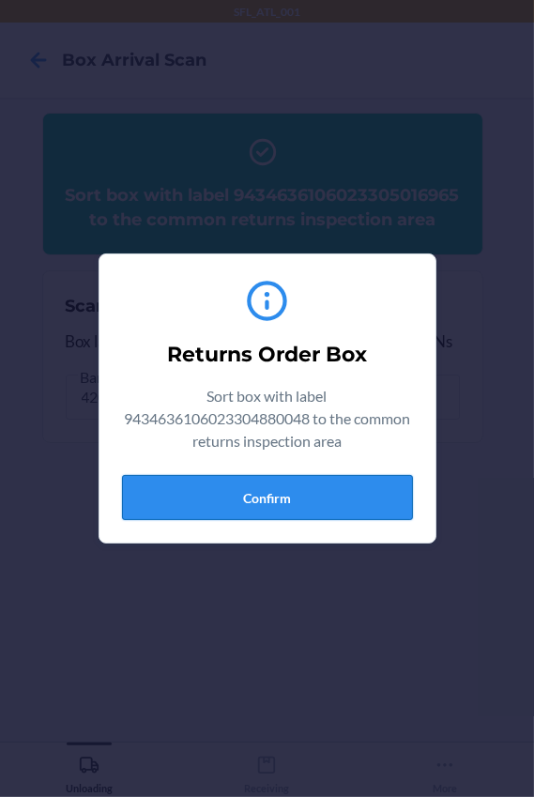
click at [300, 493] on button "Confirm" at bounding box center [267, 497] width 291 height 45
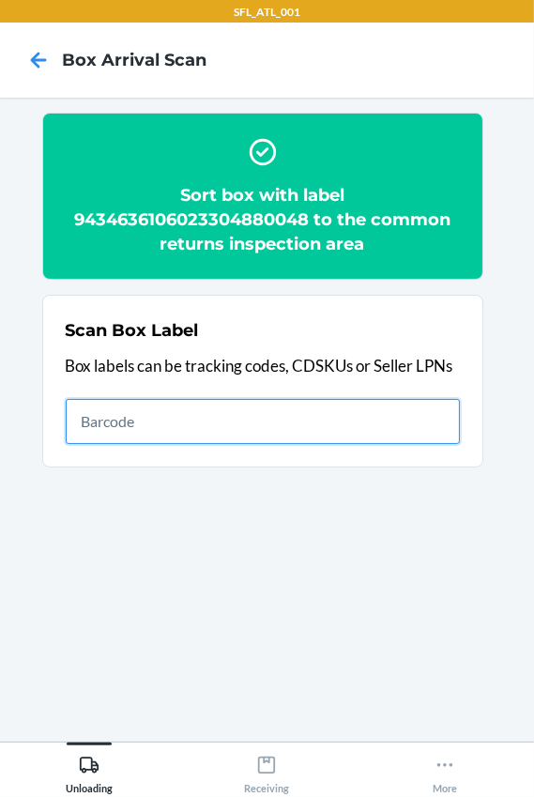
drag, startPoint x: 124, startPoint y: 415, endPoint x: 133, endPoint y: 407, distance: 12.6
click at [124, 415] on input "text" at bounding box center [263, 421] width 395 height 45
type input "420302599434636106023304850119"
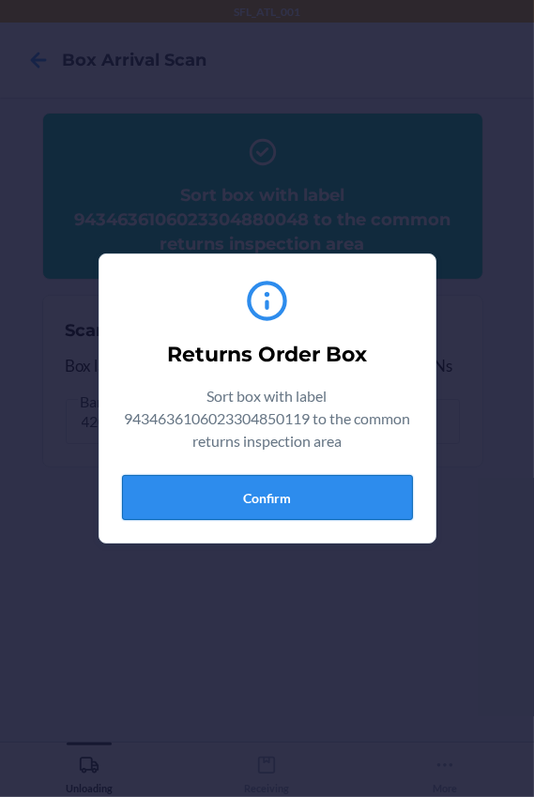
click at [324, 518] on button "Confirm" at bounding box center [267, 497] width 291 height 45
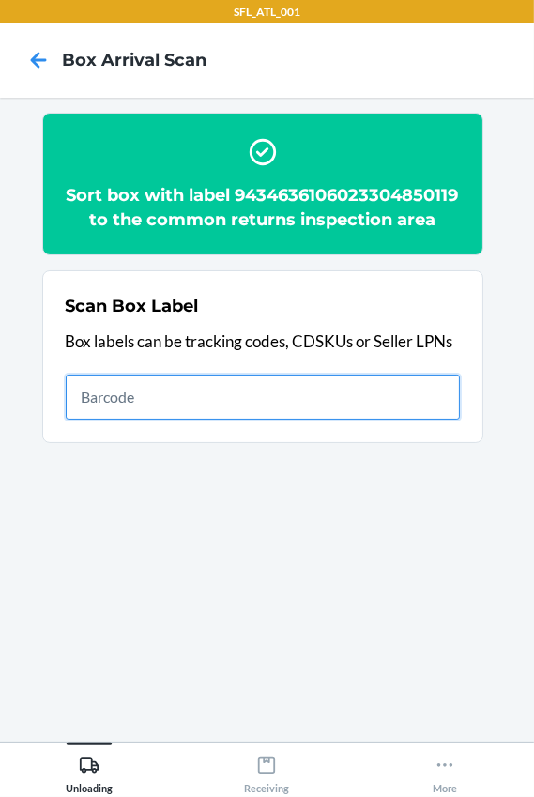
click at [132, 420] on input "text" at bounding box center [263, 397] width 395 height 45
type input "420302599434636106023304685254"
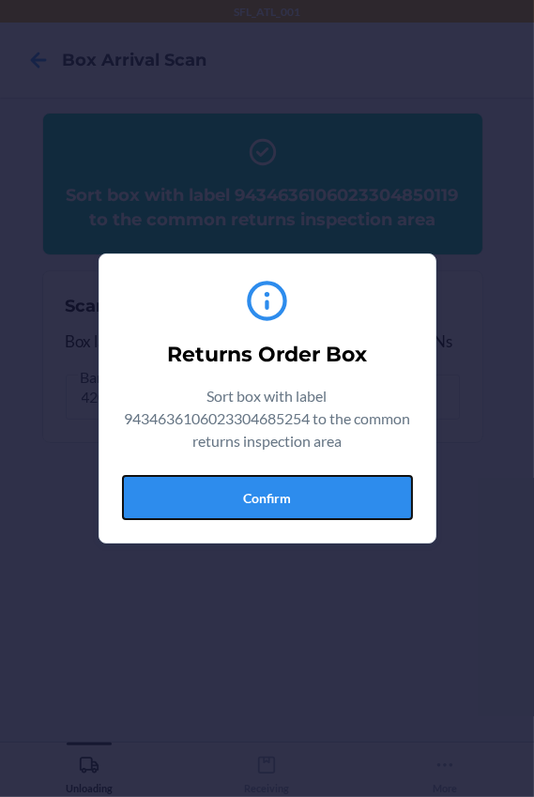
drag, startPoint x: 331, startPoint y: 492, endPoint x: 349, endPoint y: 493, distance: 18.8
click at [331, 492] on button "Confirm" at bounding box center [267, 497] width 291 height 45
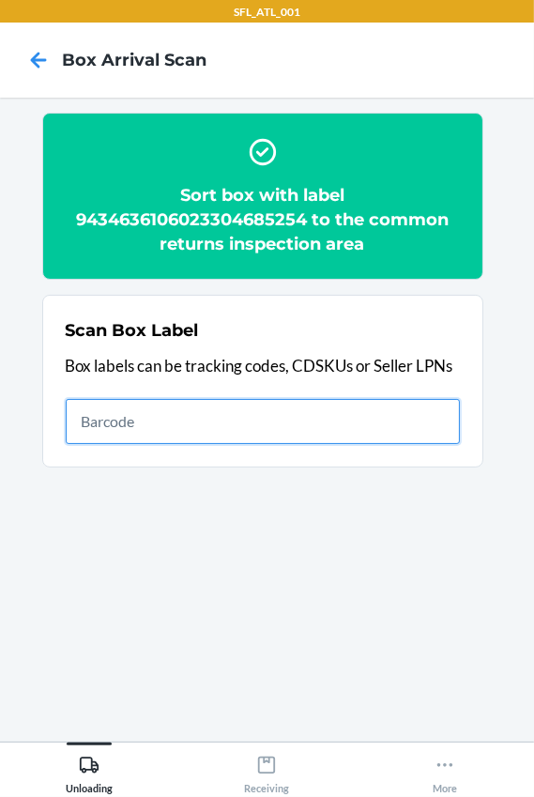
drag, startPoint x: 234, startPoint y: 437, endPoint x: 248, endPoint y: 431, distance: 15.2
click at [234, 437] on input "text" at bounding box center [263, 421] width 395 height 45
click at [134, 418] on input "text" at bounding box center [263, 421] width 395 height 45
type input "420302599434636106023303707629"
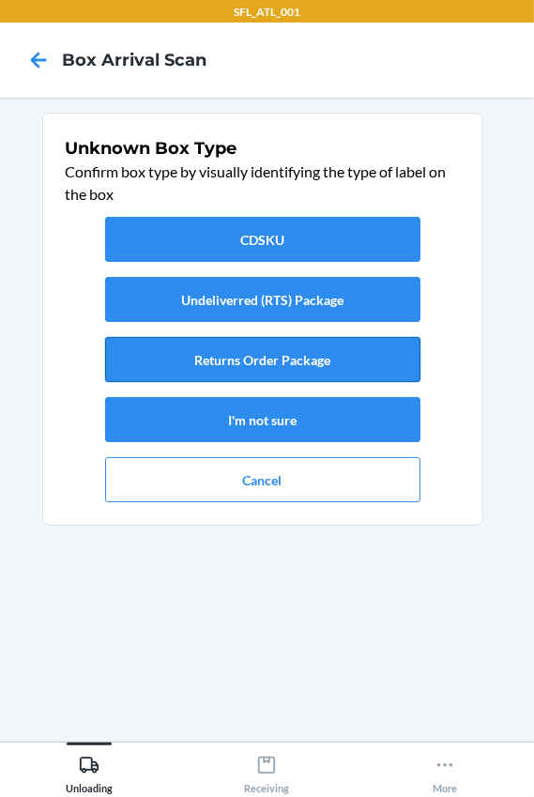
click at [241, 359] on button "Returns Order Package" at bounding box center [263, 359] width 316 height 45
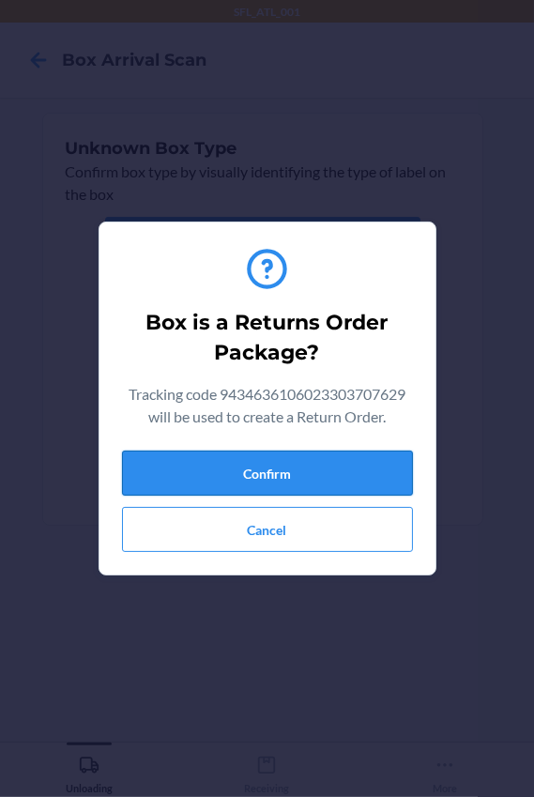
click at [314, 467] on button "Confirm" at bounding box center [267, 473] width 291 height 45
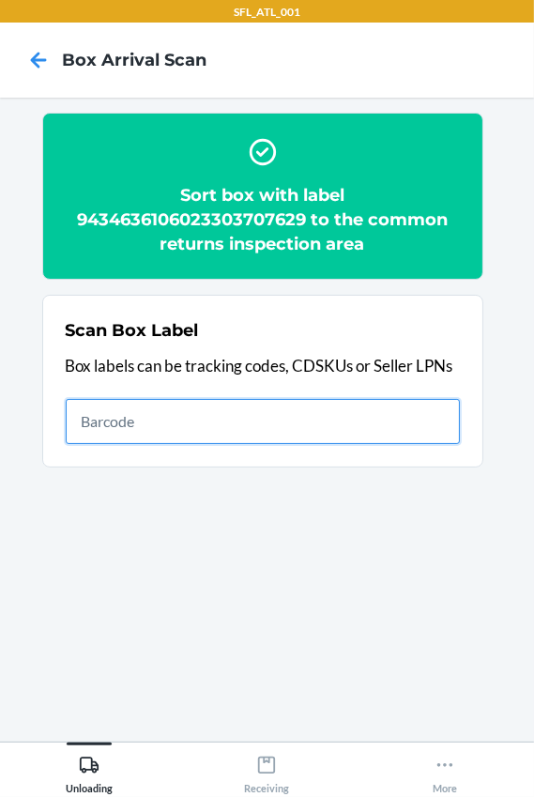
click at [161, 436] on input "text" at bounding box center [263, 421] width 395 height 45
type input "420302599434636106023304553010"
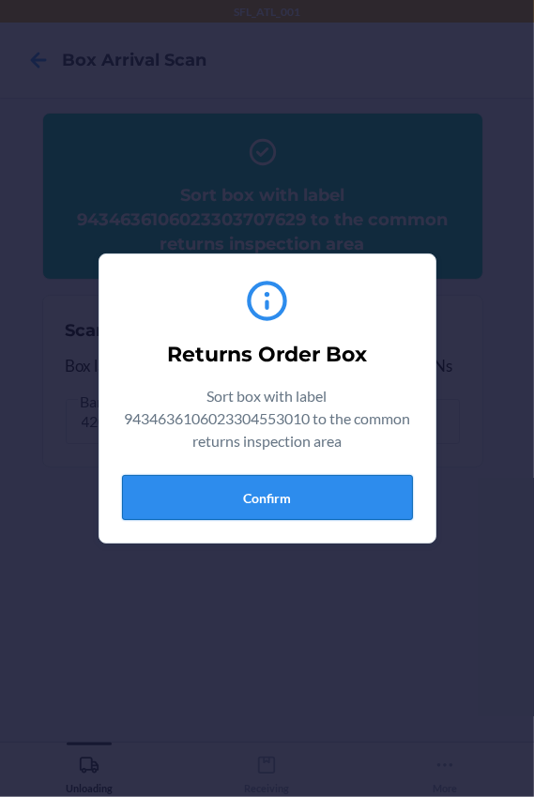
click at [338, 489] on button "Confirm" at bounding box center [267, 497] width 291 height 45
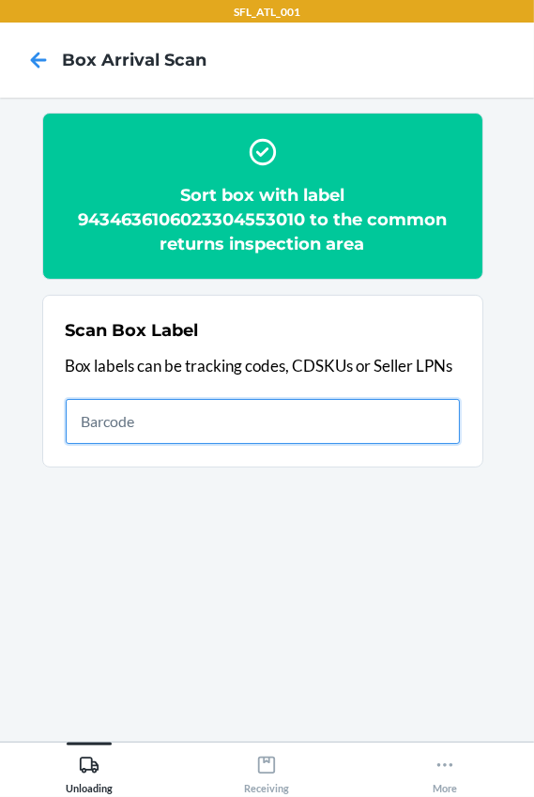
click at [217, 437] on input "text" at bounding box center [263, 421] width 395 height 45
type input "420302599434636106023302098094"
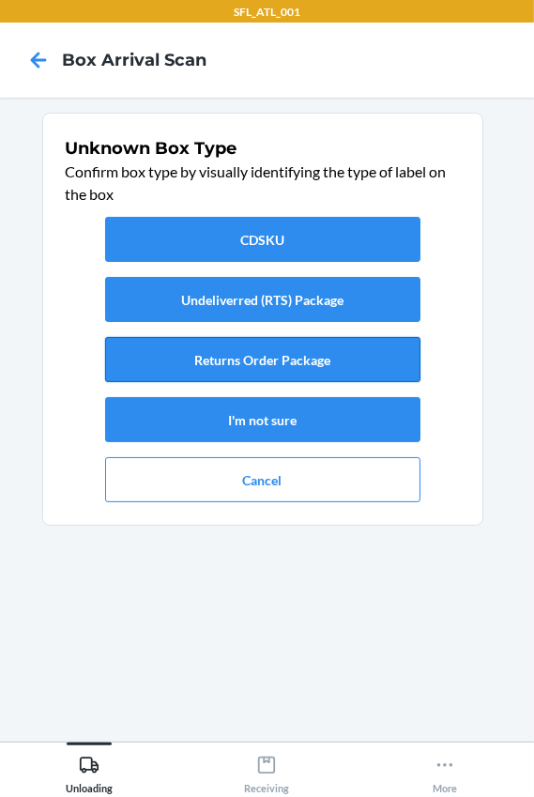
click at [215, 361] on button "Returns Order Package" at bounding box center [263, 359] width 316 height 45
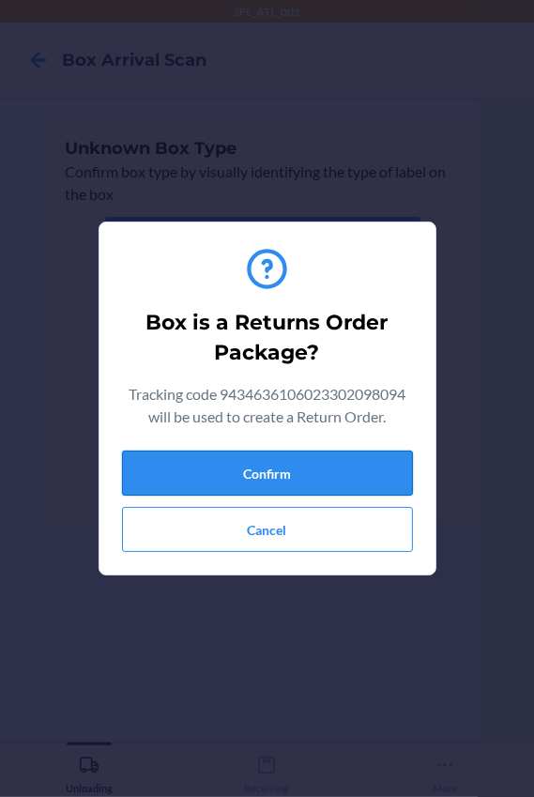
click at [282, 466] on button "Confirm" at bounding box center [267, 473] width 291 height 45
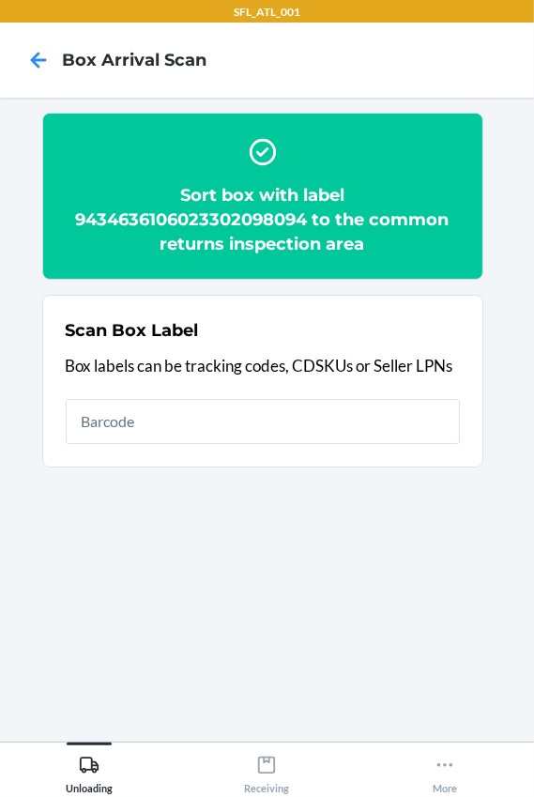
drag, startPoint x: 190, startPoint y: 383, endPoint x: 174, endPoint y: 419, distance: 39.1
click at [188, 385] on div "Scan Box Label Box labels can be tracking codes, CDSKUs or Seller LPNs" at bounding box center [263, 381] width 395 height 137
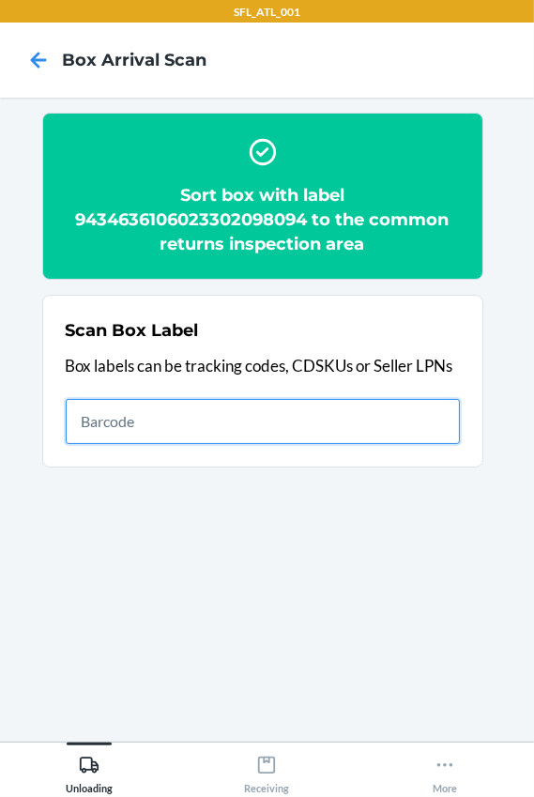
click at [174, 419] on input "text" at bounding box center [263, 421] width 395 height 45
type input "420302599434636106023303501982"
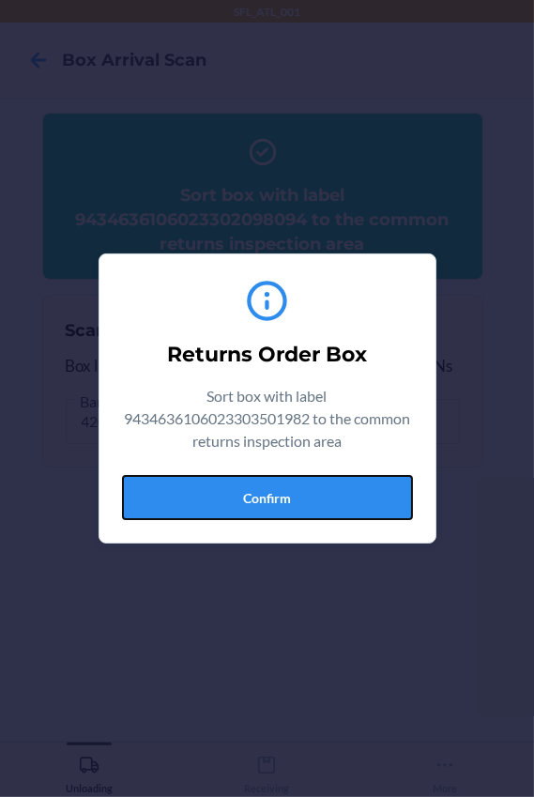
click at [266, 493] on button "Confirm" at bounding box center [267, 497] width 291 height 45
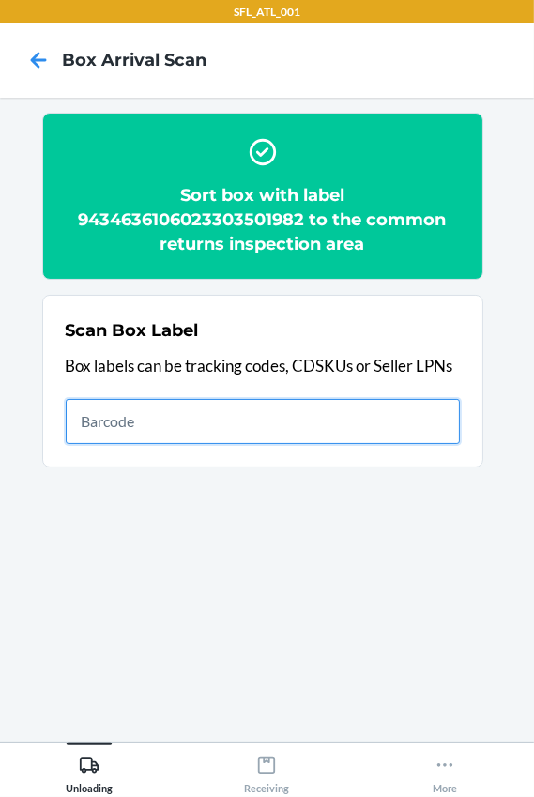
click at [106, 426] on input "text" at bounding box center [263, 421] width 395 height 45
type input "420302599434636106023304047601"
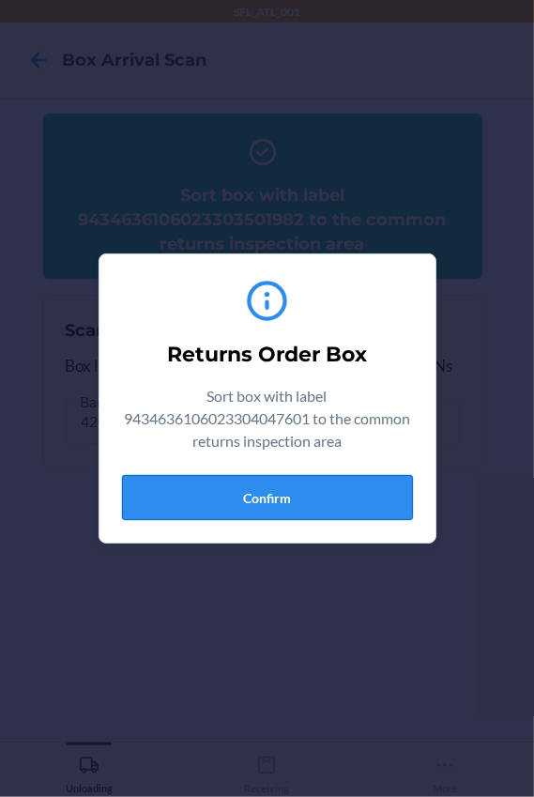
click at [244, 503] on button "Confirm" at bounding box center [267, 497] width 291 height 45
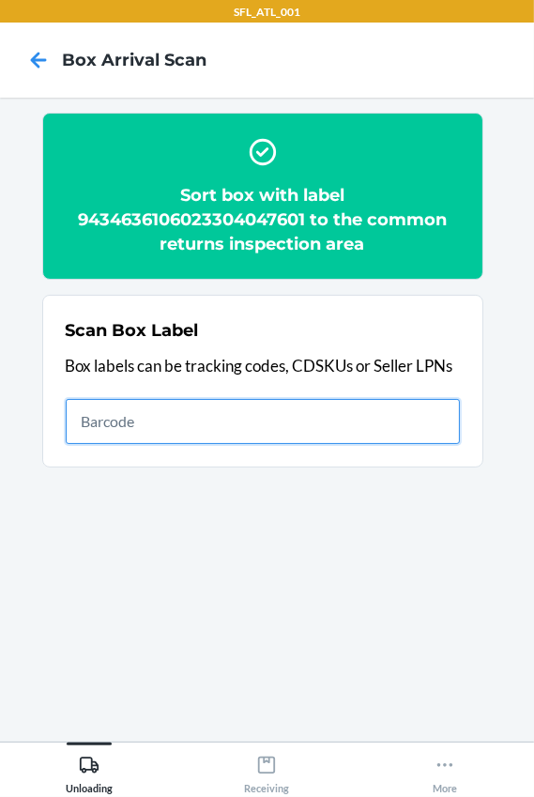
click at [240, 425] on input "text" at bounding box center [263, 421] width 395 height 45
type input "420302599434636106023303815805"
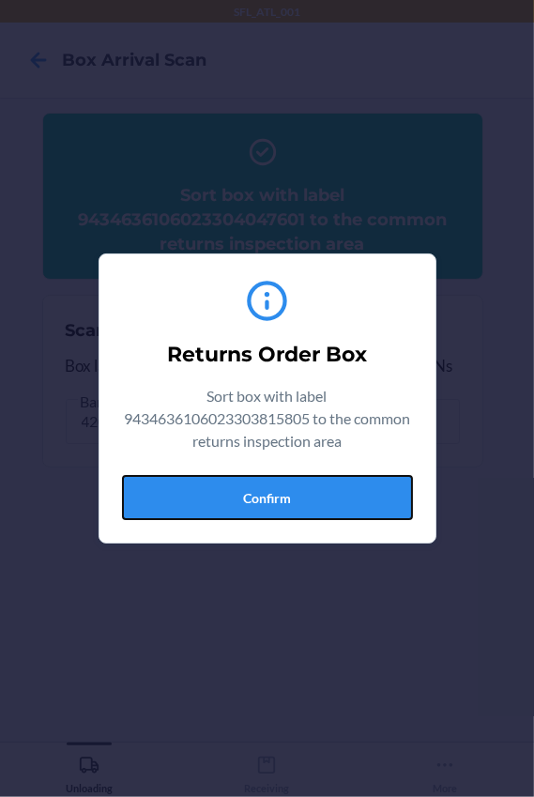
drag, startPoint x: 240, startPoint y: 498, endPoint x: 282, endPoint y: 490, distance: 42.9
click at [241, 498] on button "Confirm" at bounding box center [267, 497] width 291 height 45
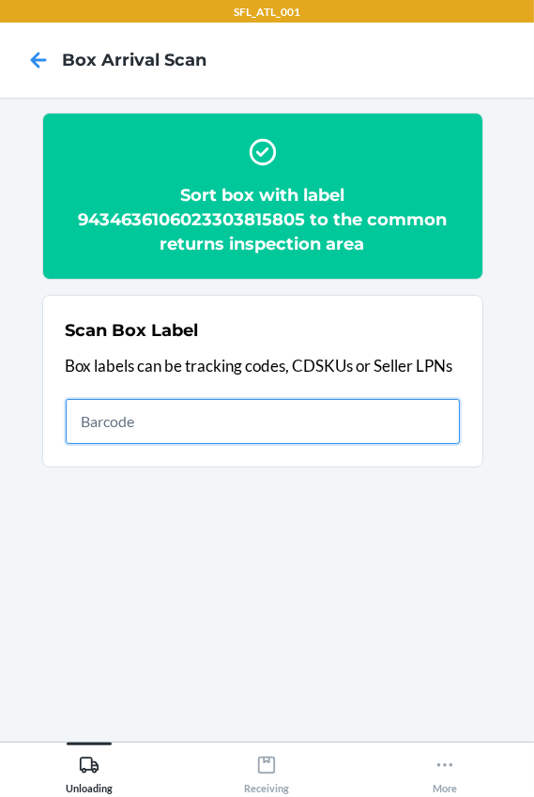
click at [132, 431] on input "text" at bounding box center [263, 421] width 395 height 45
type input "420302599434636106023304121349"
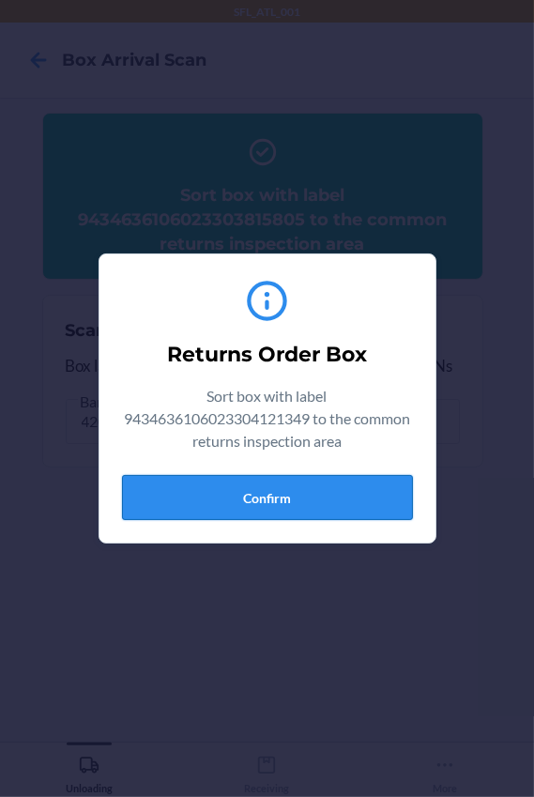
click at [207, 498] on button "Confirm" at bounding box center [267, 497] width 291 height 45
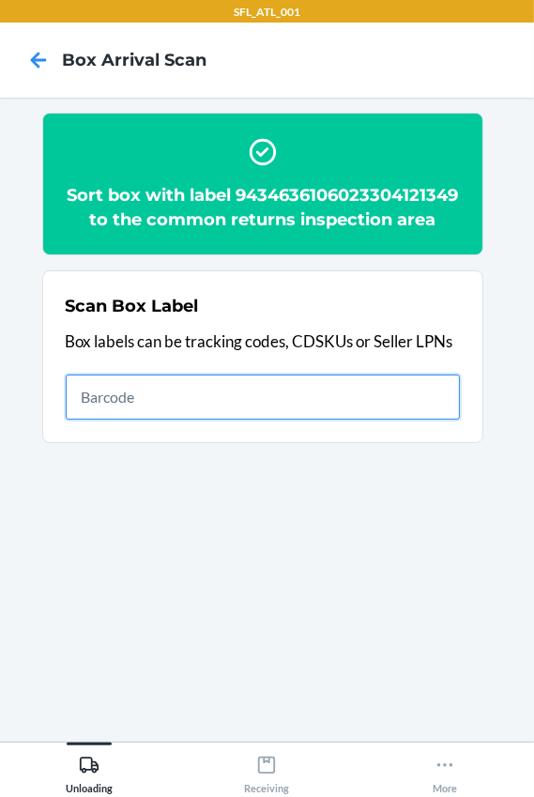
click at [164, 420] on input "text" at bounding box center [263, 397] width 395 height 45
type input "420302599434636106023304424952"
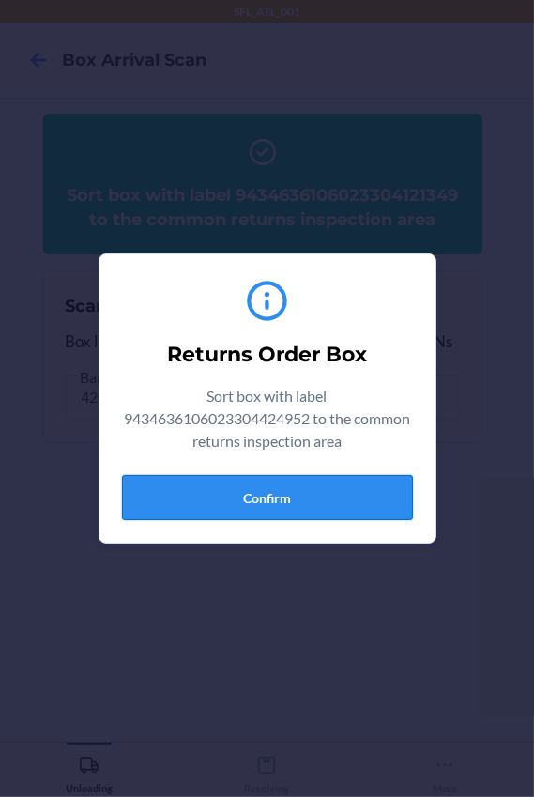
click at [302, 503] on button "Confirm" at bounding box center [267, 497] width 291 height 45
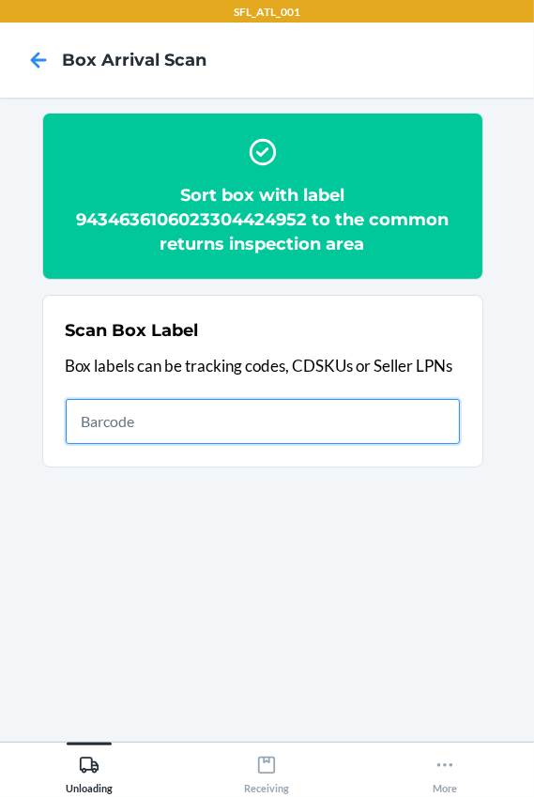
click at [126, 438] on input "text" at bounding box center [263, 421] width 395 height 45
type input "420302599434636106023304929334"
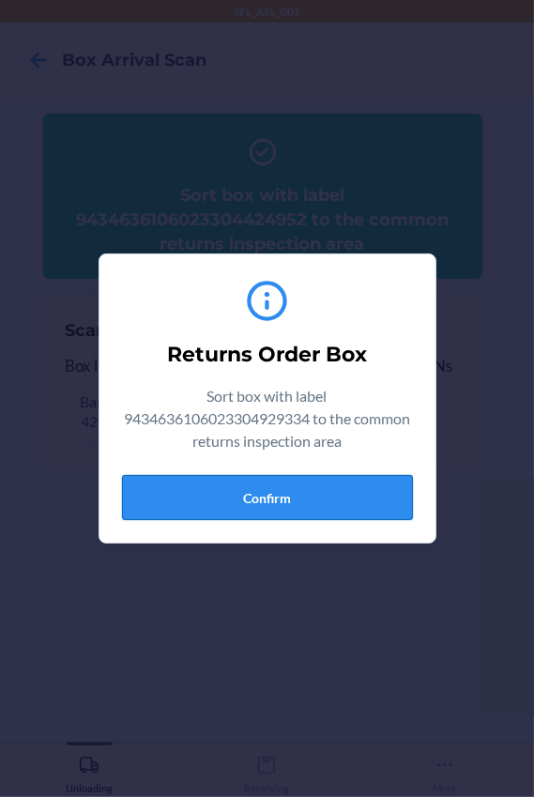
drag, startPoint x: 288, startPoint y: 502, endPoint x: 517, endPoint y: 453, distance: 233.4
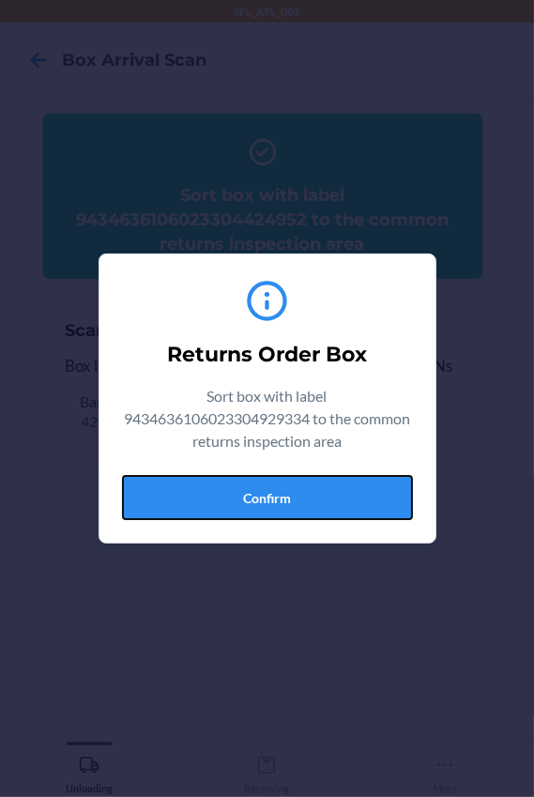
click at [288, 501] on button "Confirm" at bounding box center [267, 497] width 291 height 45
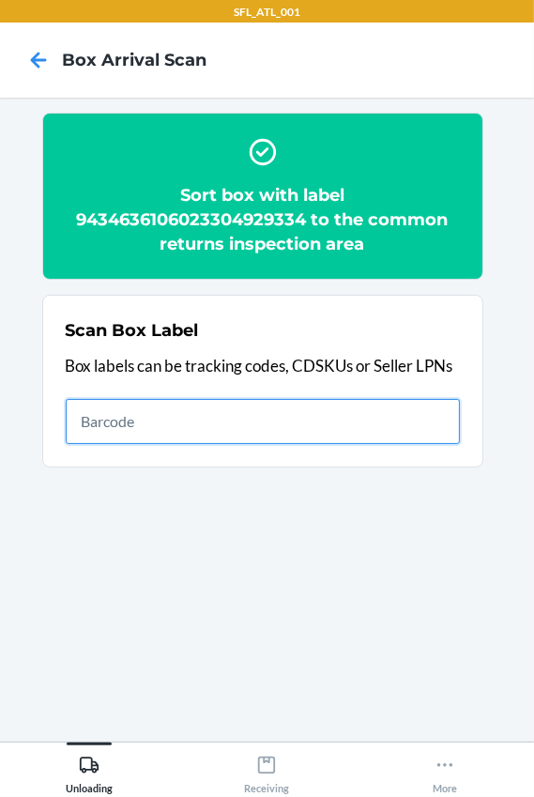
click at [158, 438] on input "text" at bounding box center [263, 421] width 395 height 45
type input "420302599434636106023304725745"
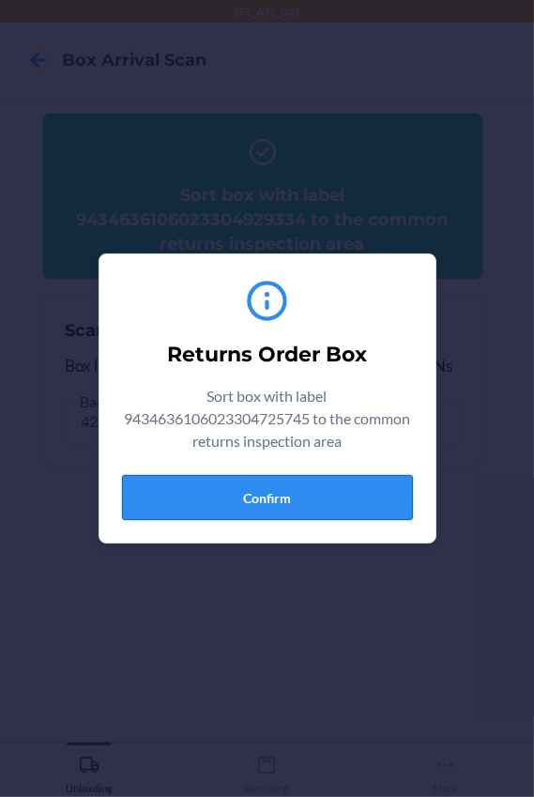
click at [343, 498] on button "Confirm" at bounding box center [267, 497] width 291 height 45
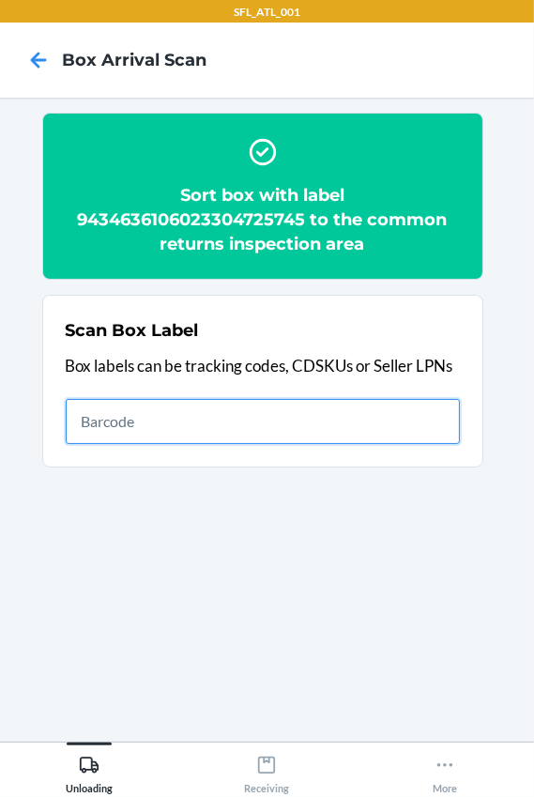
click at [116, 413] on input "text" at bounding box center [263, 421] width 395 height 45
type input "420302599434636106023304705228"
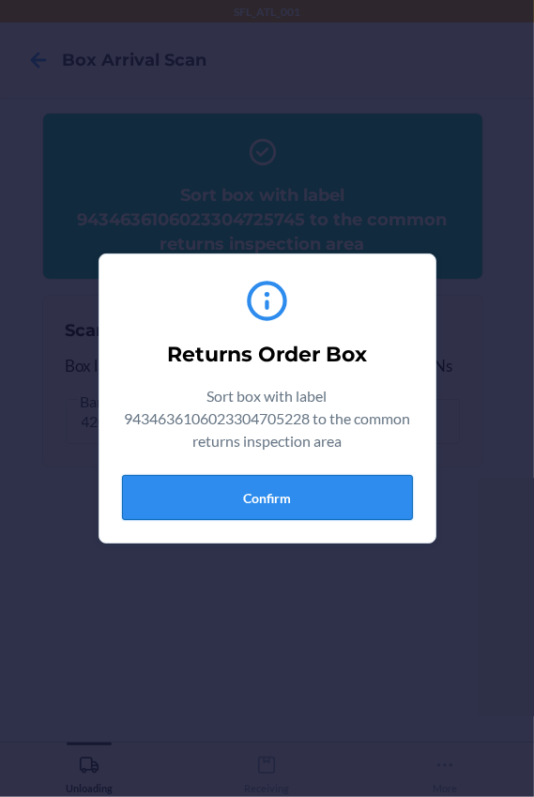
click at [335, 493] on button "Confirm" at bounding box center [267, 497] width 291 height 45
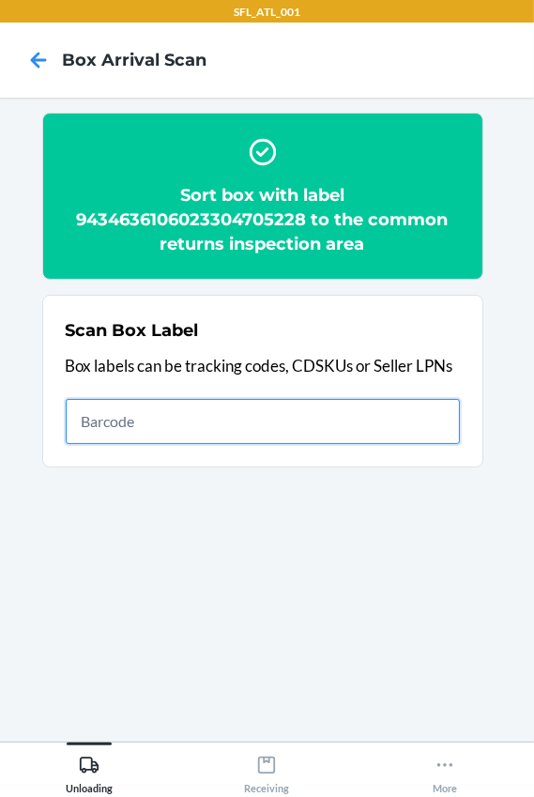
click at [131, 437] on input "text" at bounding box center [263, 421] width 395 height 45
type input "420302599434636106023303594045"
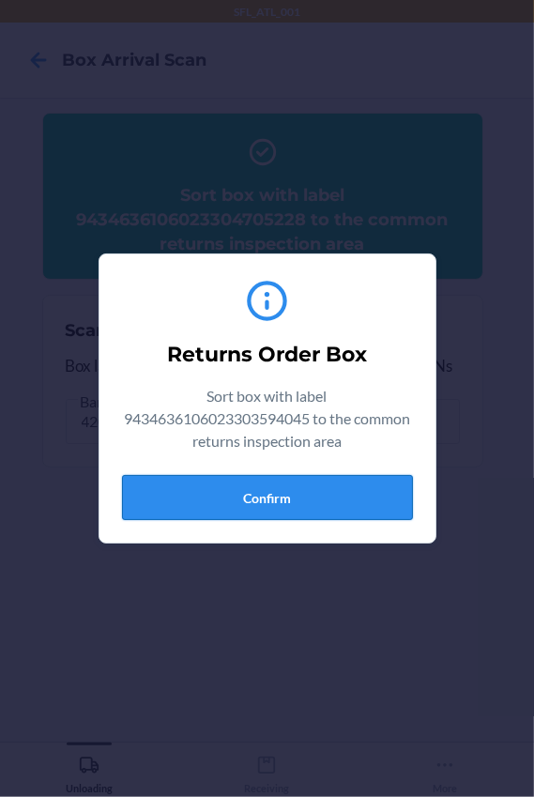
click at [288, 489] on button "Confirm" at bounding box center [267, 497] width 291 height 45
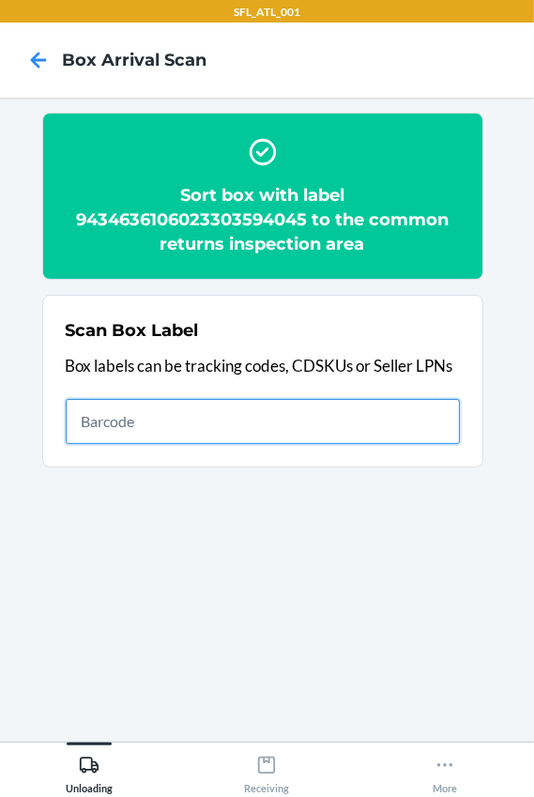
click at [157, 442] on input "text" at bounding box center [263, 421] width 395 height 45
type input "420302599434636106023304697646"
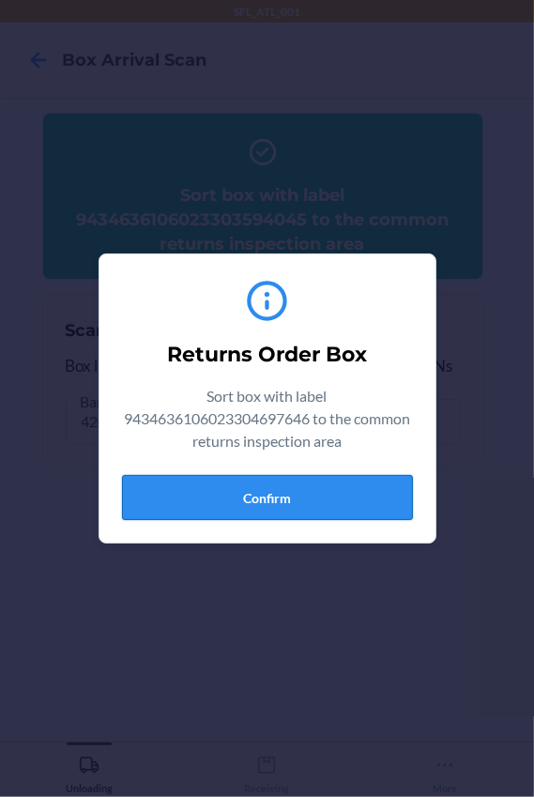
click at [232, 487] on button "Confirm" at bounding box center [267, 497] width 291 height 45
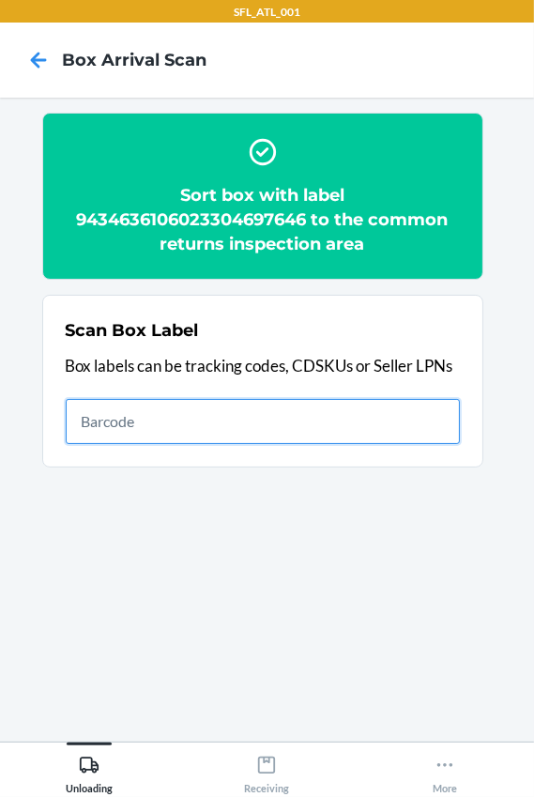
click at [234, 415] on input "text" at bounding box center [263, 421] width 395 height 45
type input "420302599434636106023304560155"
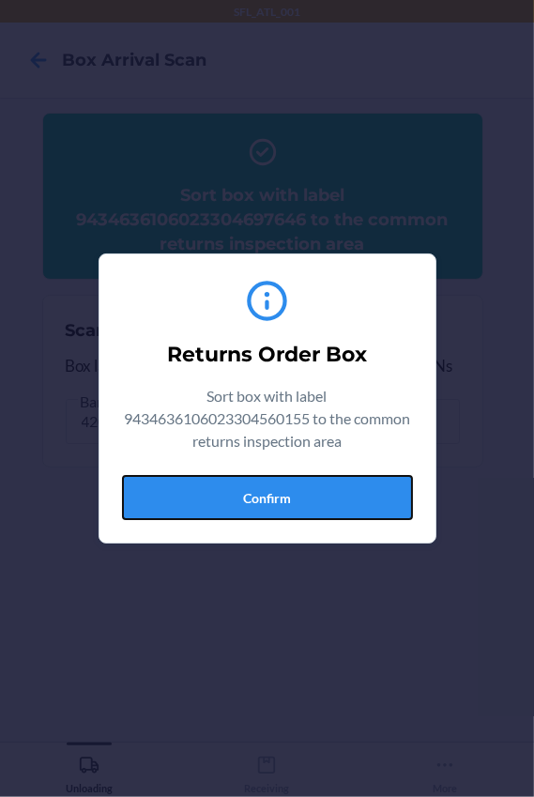
drag, startPoint x: 261, startPoint y: 488, endPoint x: 350, endPoint y: 476, distance: 90.1
click at [261, 488] on button "Confirm" at bounding box center [267, 497] width 291 height 45
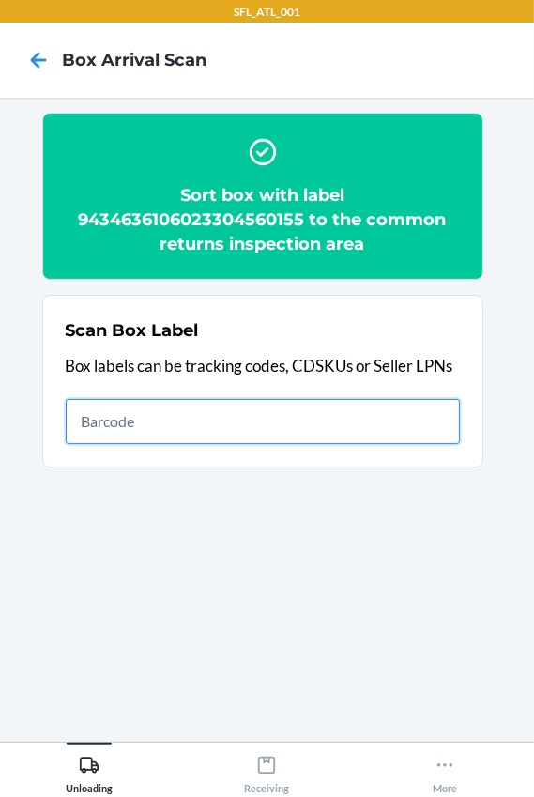
click at [196, 430] on input "text" at bounding box center [263, 421] width 395 height 45
type input "420302599434636106023304845863"
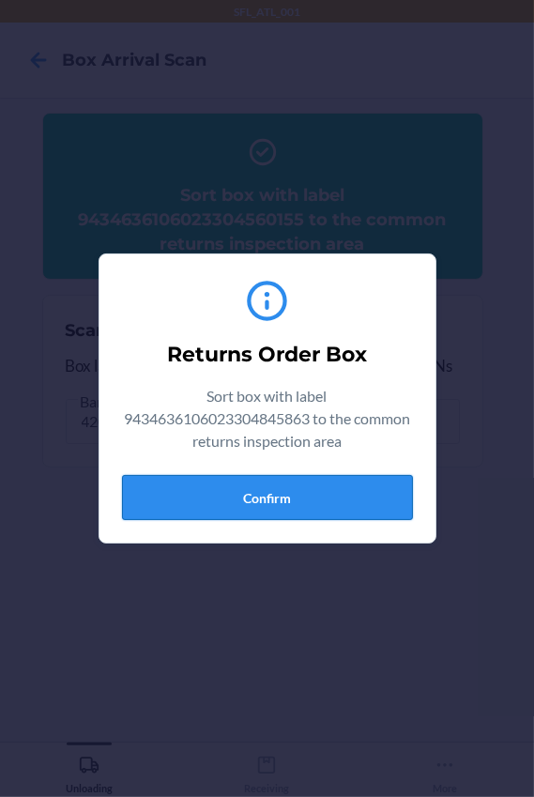
click at [325, 495] on button "Confirm" at bounding box center [267, 497] width 291 height 45
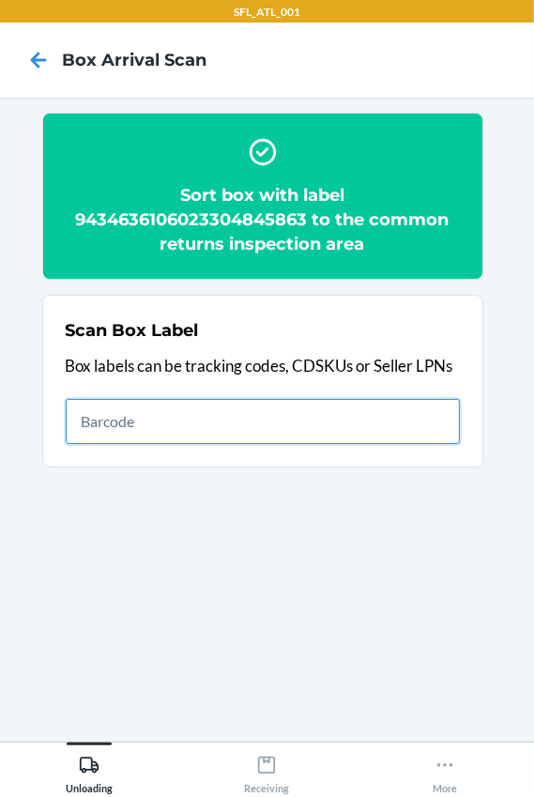
click at [175, 430] on input "text" at bounding box center [263, 421] width 395 height 45
type input "420302599434636106023304591517"
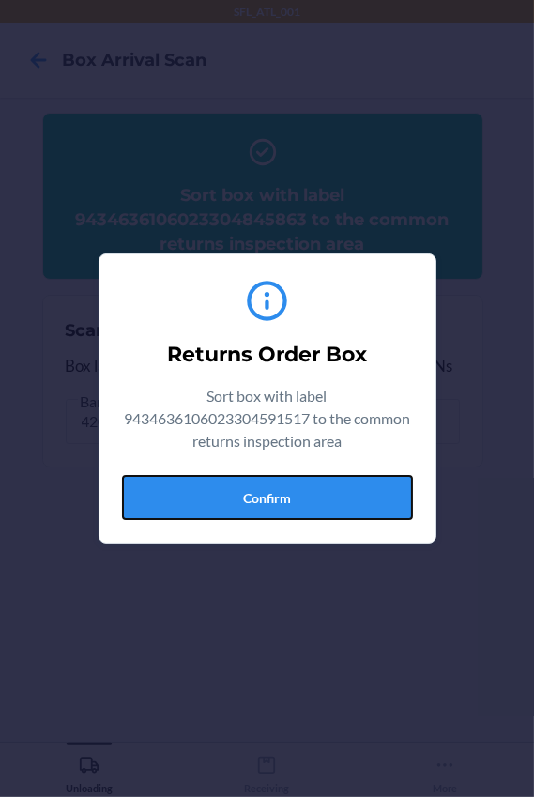
drag, startPoint x: 282, startPoint y: 507, endPoint x: 319, endPoint y: 496, distance: 39.2
click at [282, 507] on button "Confirm" at bounding box center [267, 497] width 291 height 45
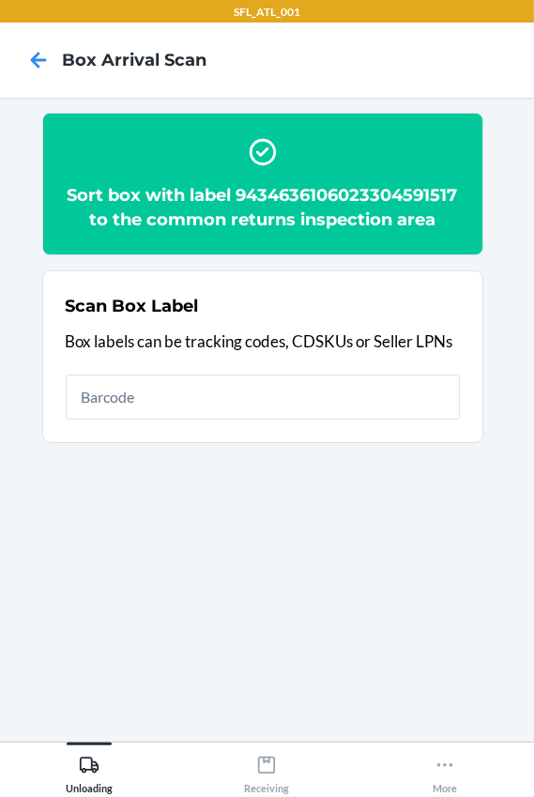
click at [209, 217] on h2 "Sort box with label 9434636106023304591517 to the common returns inspection area" at bounding box center [263, 207] width 395 height 49
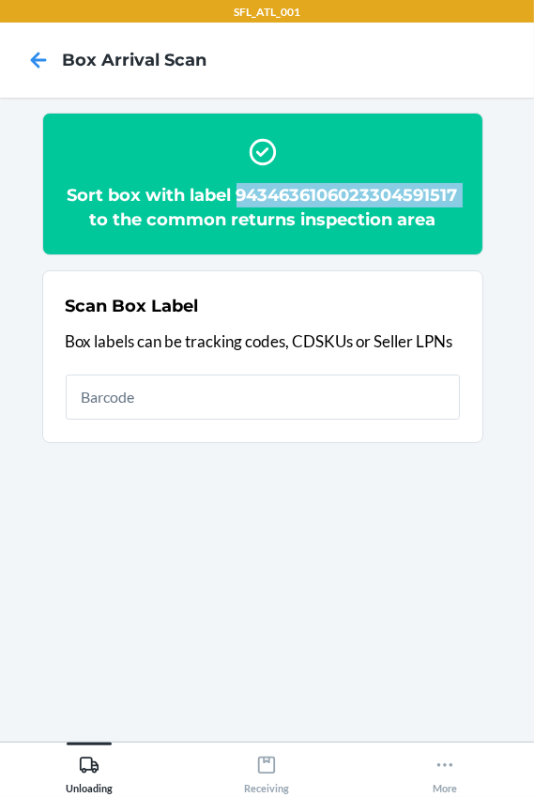
click at [209, 217] on h2 "Sort box with label 9434636106023304591517 to the common returns inspection area" at bounding box center [263, 207] width 395 height 49
copy h2 "9434636106023304591517"
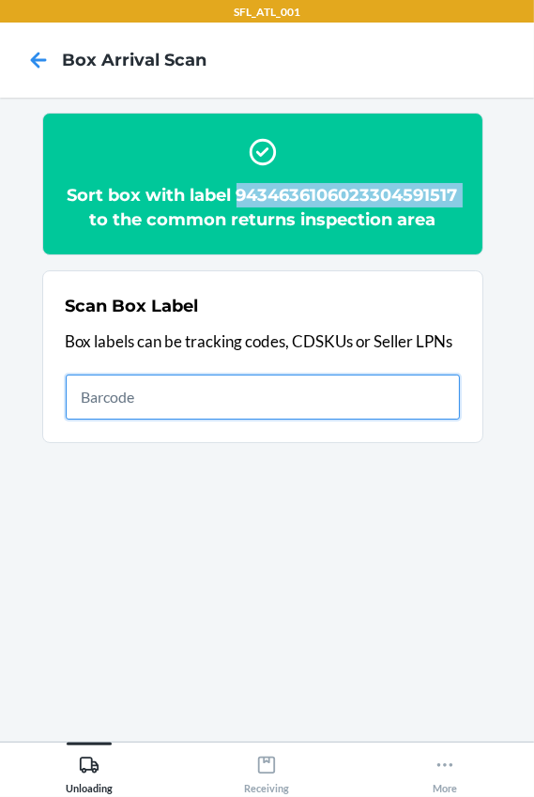
click at [170, 420] on input "text" at bounding box center [263, 397] width 395 height 45
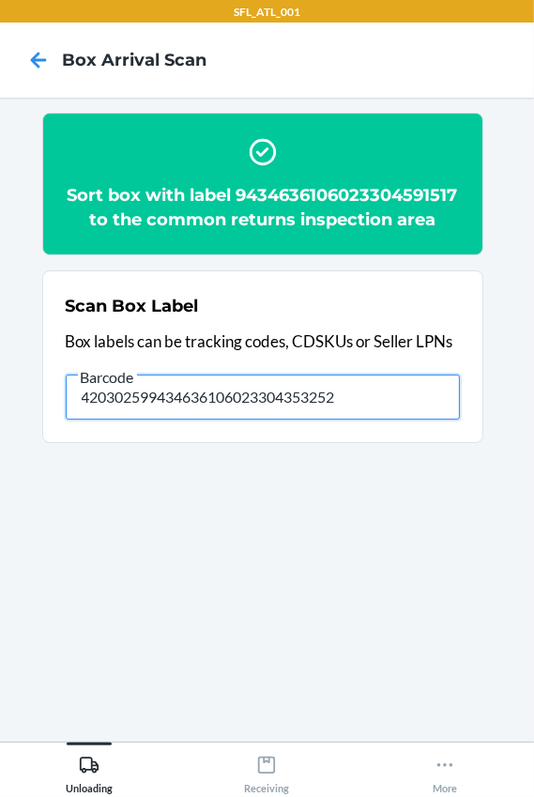
type input "420302599434636106023304353252"
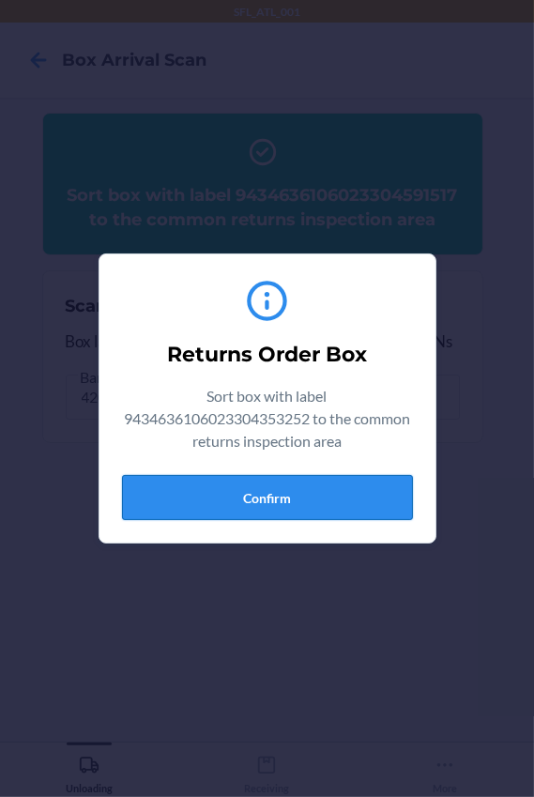
click at [309, 474] on div "Returns Order Box Sort box with label 9434636106023304353252 to the common retu…" at bounding box center [267, 399] width 291 height 258
click at [307, 496] on button "Confirm" at bounding box center [267, 497] width 291 height 45
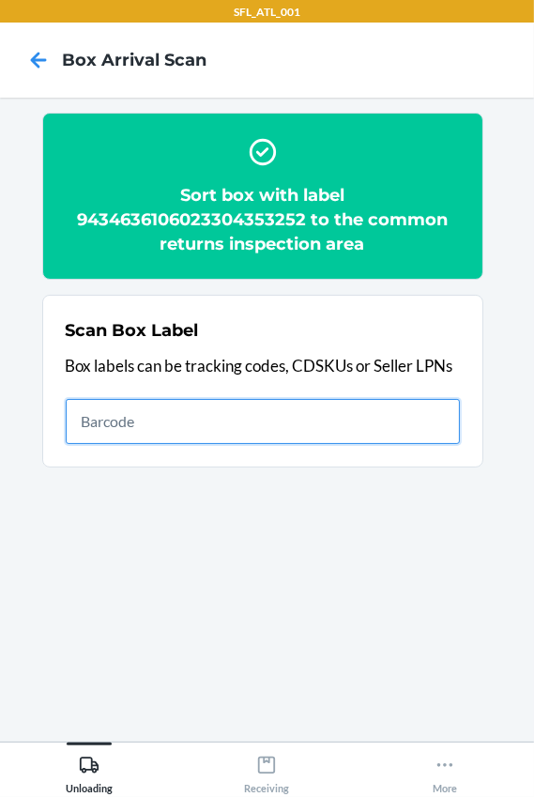
click at [234, 417] on input "text" at bounding box center [263, 421] width 395 height 45
type input "420302599434636106023304377227"
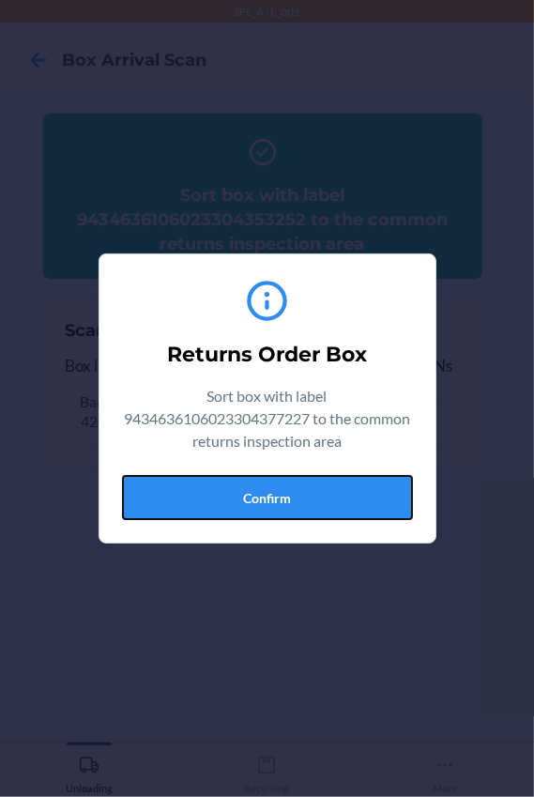
drag, startPoint x: 262, startPoint y: 492, endPoint x: 459, endPoint y: 478, distance: 197.8
click at [262, 492] on button "Confirm" at bounding box center [267, 497] width 291 height 45
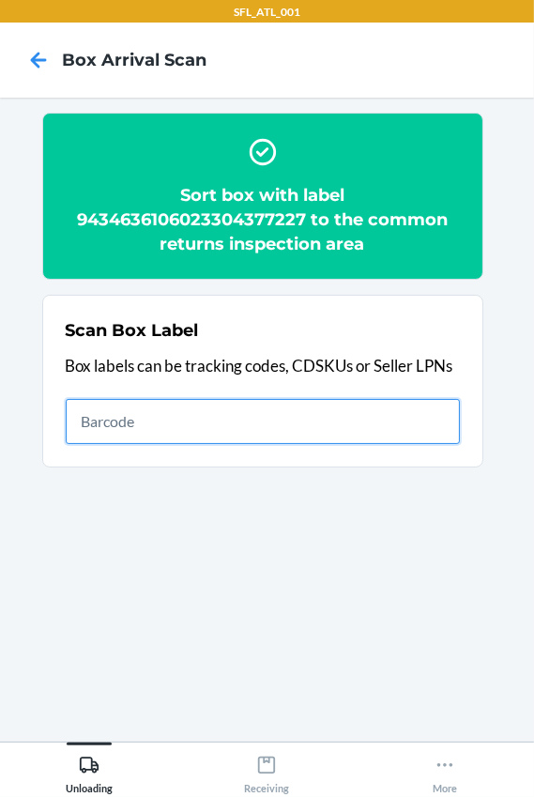
click at [225, 426] on input "text" at bounding box center [263, 421] width 395 height 45
type input "420302599434636106023304466457"
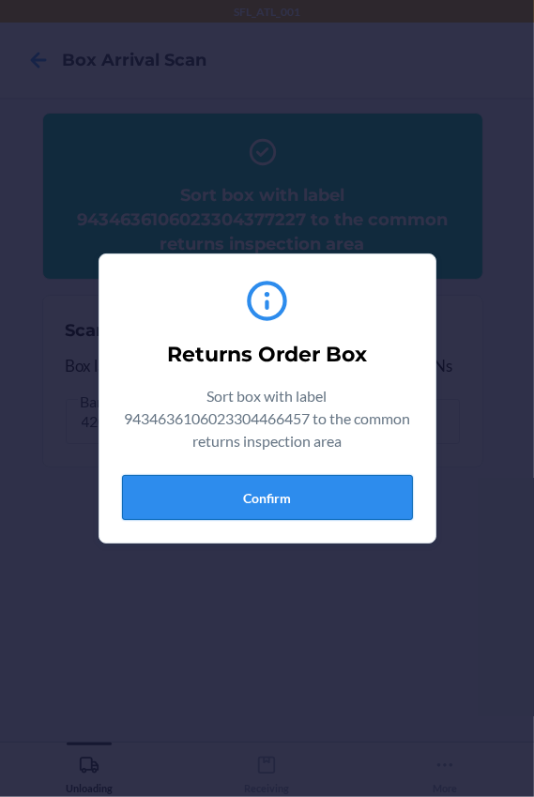
click at [240, 497] on button "Confirm" at bounding box center [267, 497] width 291 height 45
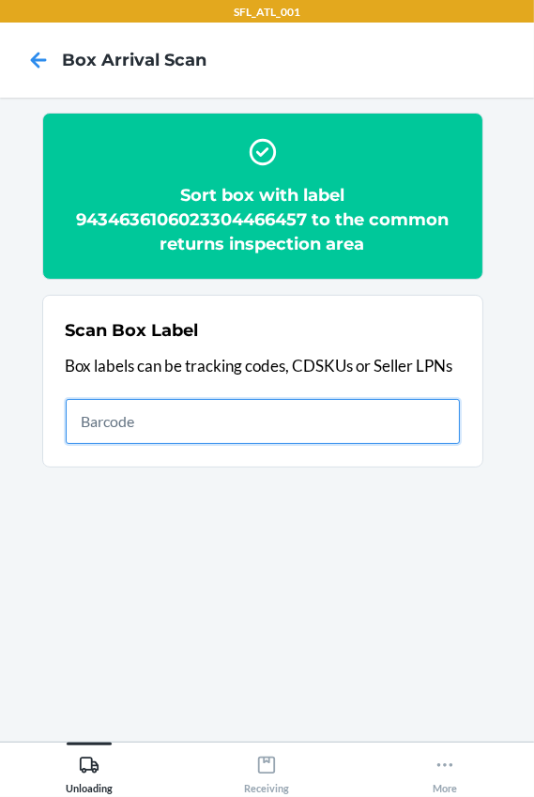
click at [210, 412] on input "text" at bounding box center [263, 421] width 395 height 45
type input "420302599434636106023304680358"
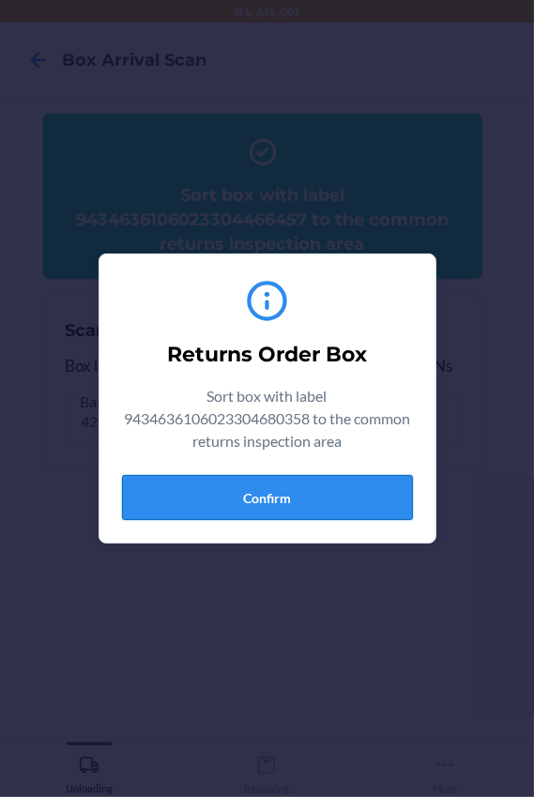
click at [314, 493] on button "Confirm" at bounding box center [267, 497] width 291 height 45
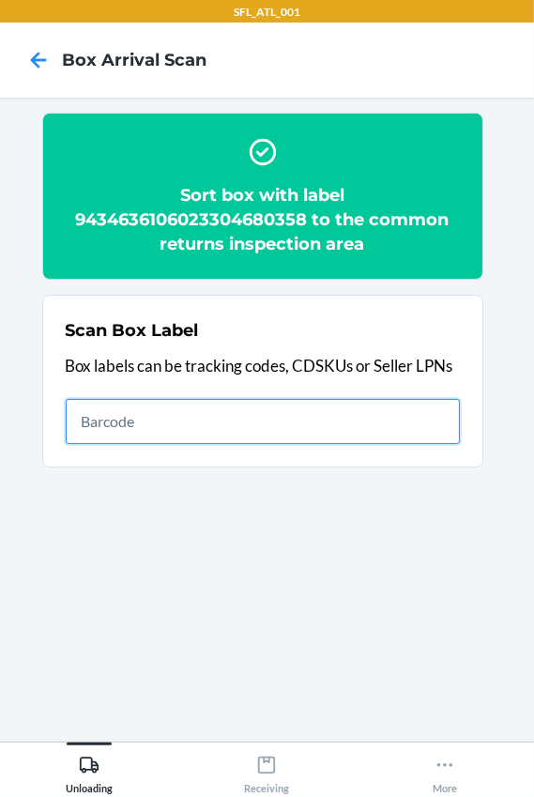
click at [152, 431] on input "text" at bounding box center [263, 421] width 395 height 45
type input "420302599434636106023304856098"
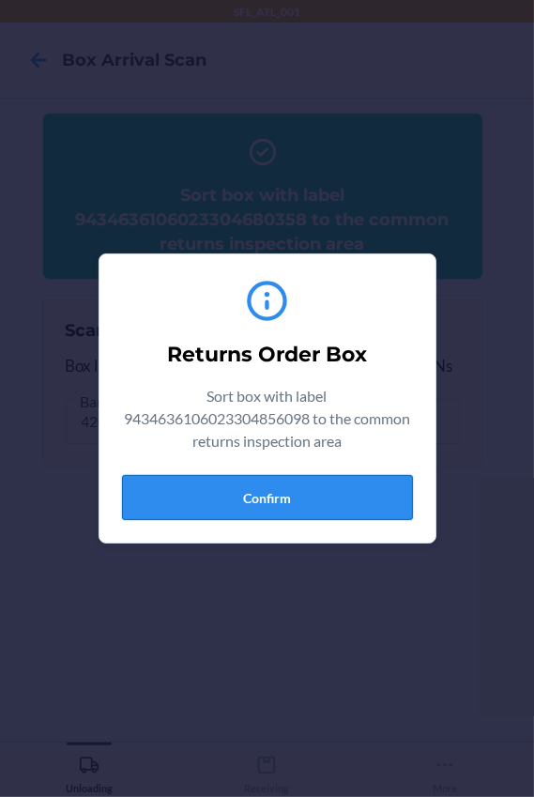
click at [240, 508] on button "Confirm" at bounding box center [267, 497] width 291 height 45
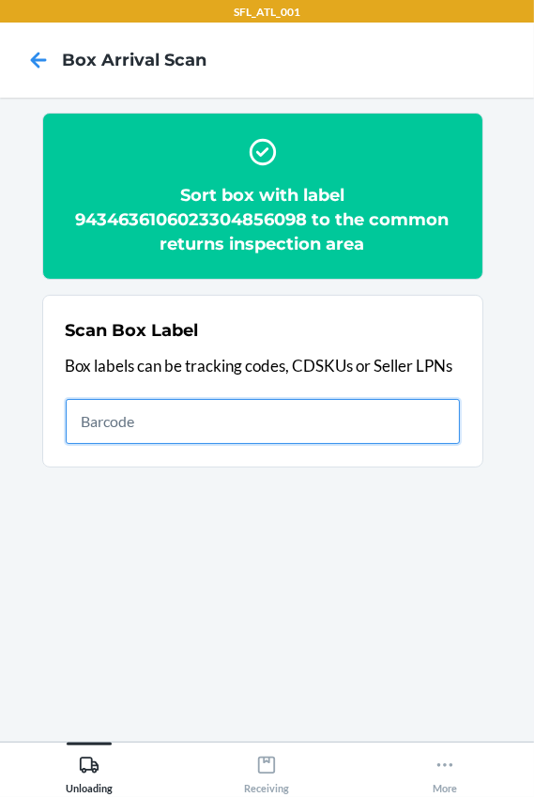
click at [277, 423] on input "text" at bounding box center [263, 421] width 395 height 45
drag, startPoint x: 199, startPoint y: 430, endPoint x: 181, endPoint y: 459, distance: 34.2
click at [198, 439] on input "text" at bounding box center [263, 421] width 395 height 45
type input "420302599434636106023304185334"
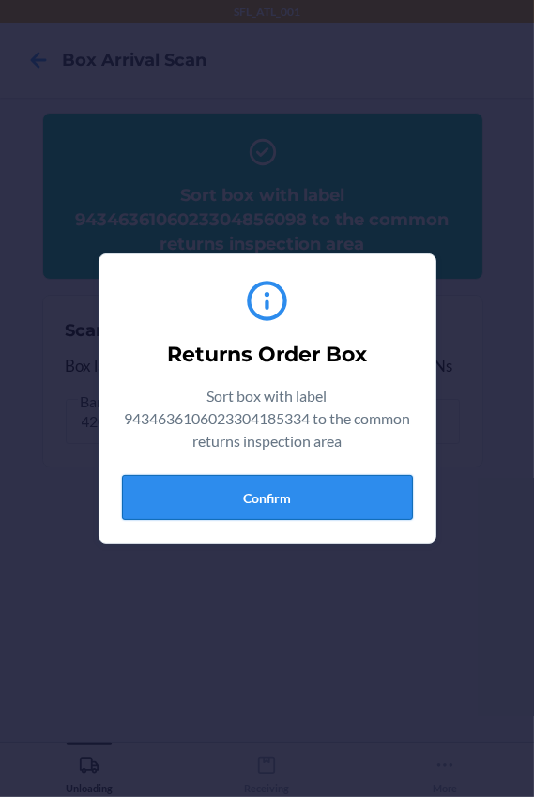
click at [325, 498] on button "Confirm" at bounding box center [267, 497] width 291 height 45
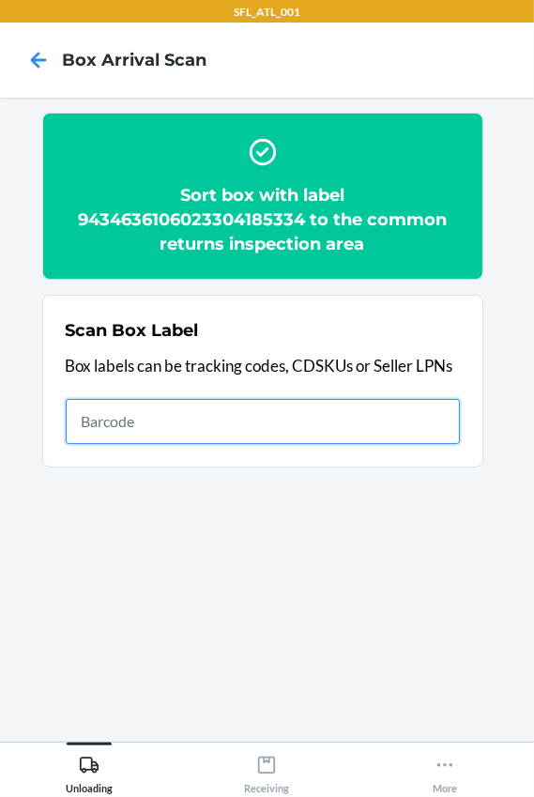
click at [199, 408] on input "text" at bounding box center [263, 421] width 395 height 45
type input "420302599434636106023304151612"
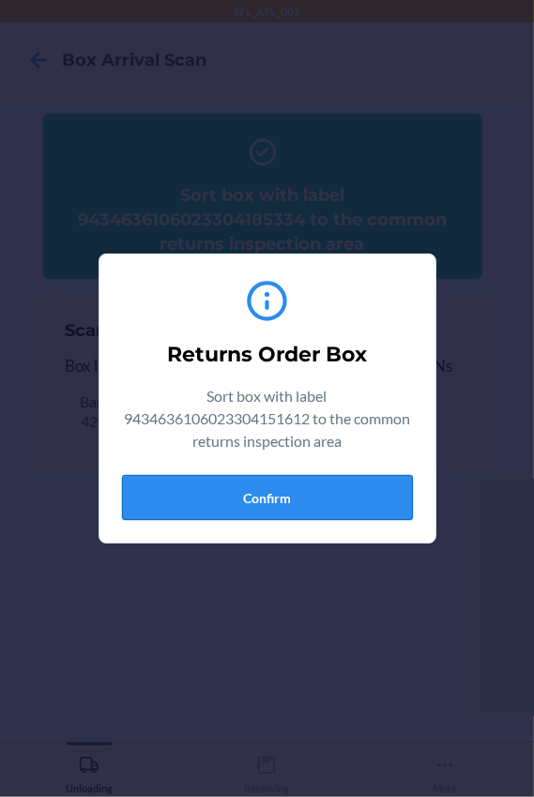
click at [248, 499] on button "Confirm" at bounding box center [267, 497] width 291 height 45
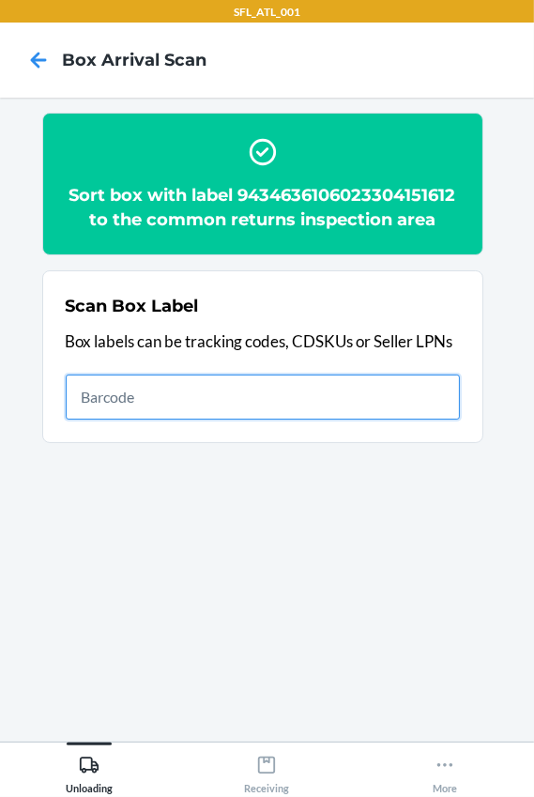
click at [182, 408] on input "text" at bounding box center [263, 397] width 395 height 45
type input "420302599434636106023304899491"
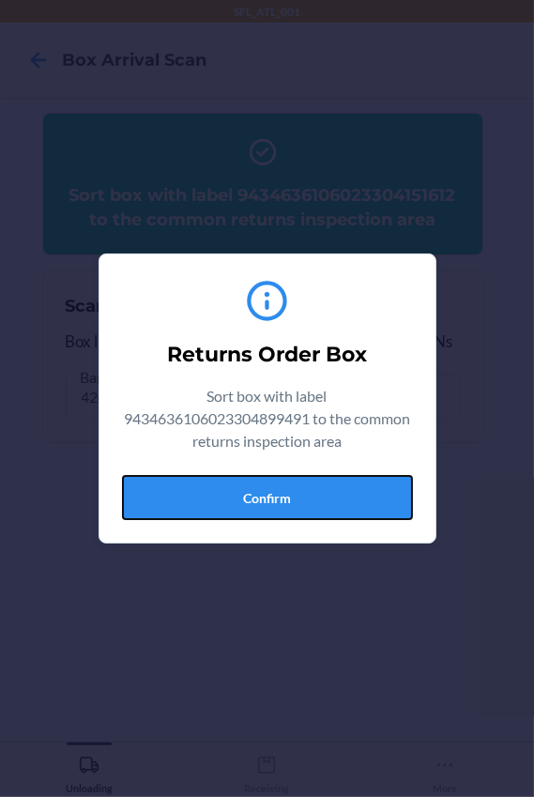
drag, startPoint x: 276, startPoint y: 477, endPoint x: 472, endPoint y: 491, distance: 196.8
click at [278, 480] on button "Confirm" at bounding box center [267, 497] width 291 height 45
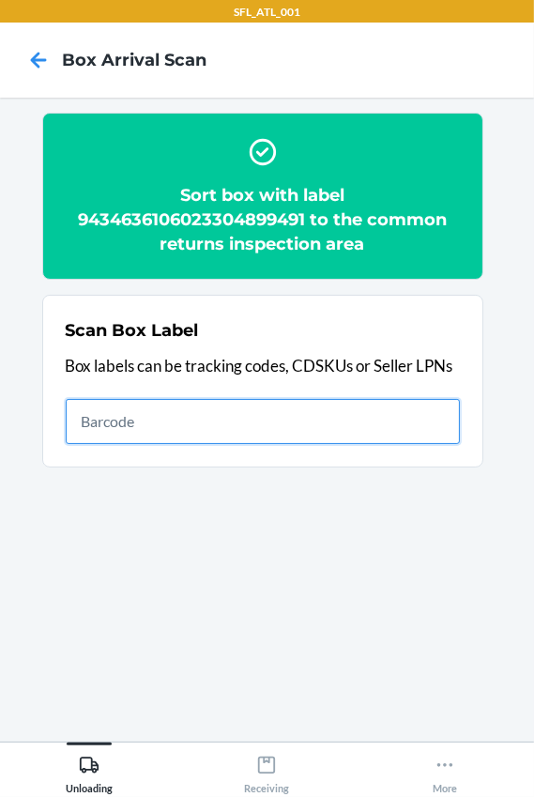
click at [194, 421] on input "text" at bounding box center [263, 421] width 395 height 45
type input "420302599434636106023304193674"
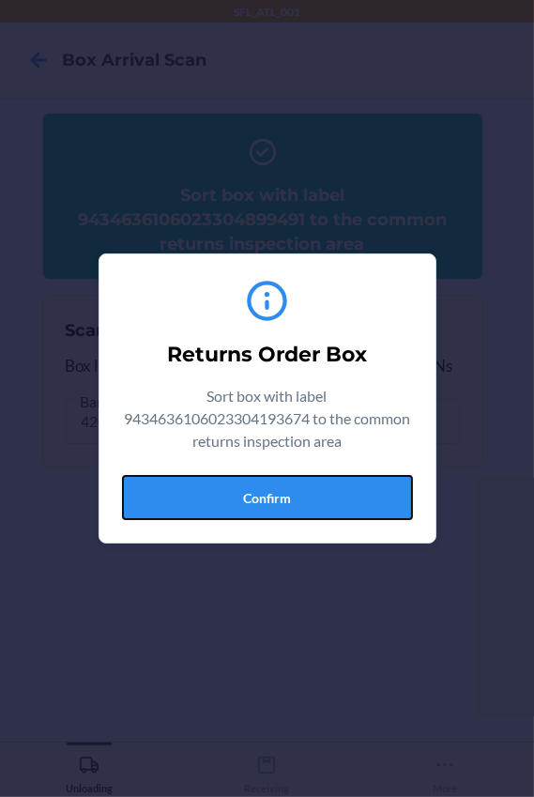
click at [342, 488] on button "Confirm" at bounding box center [267, 497] width 291 height 45
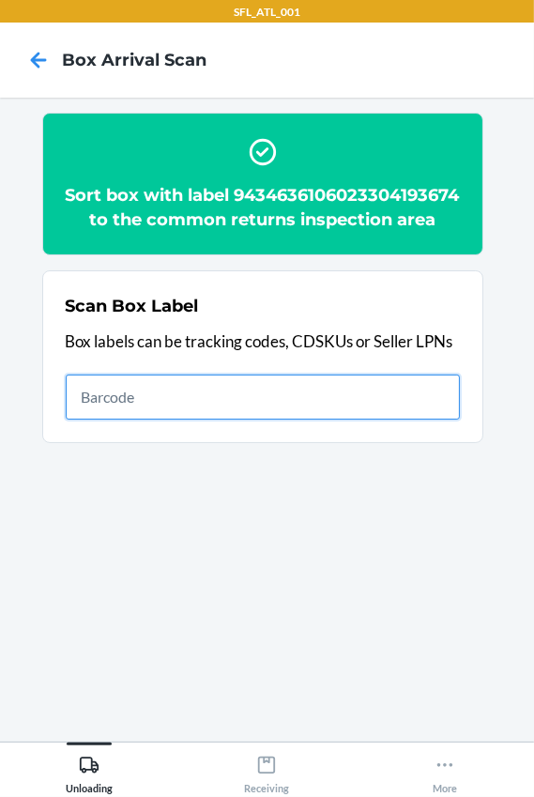
click at [172, 420] on input "text" at bounding box center [263, 397] width 395 height 45
type input "420302599434636106023304537188"
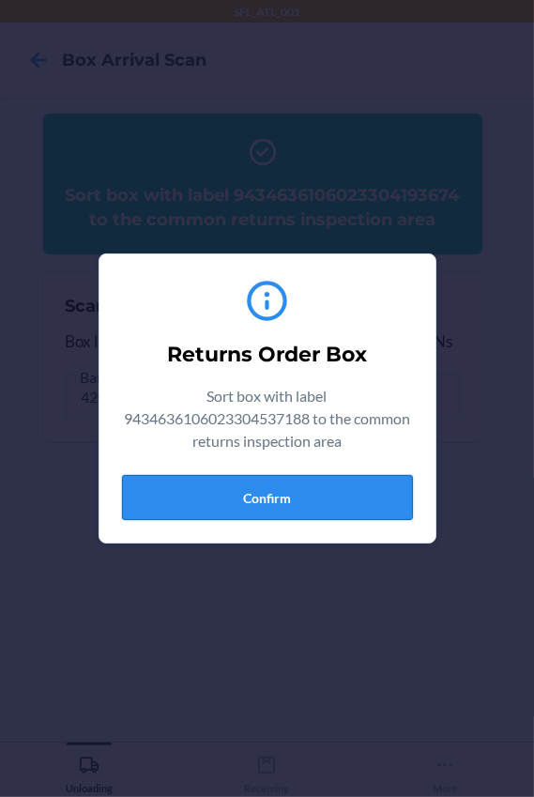
click at [257, 506] on button "Confirm" at bounding box center [267, 497] width 291 height 45
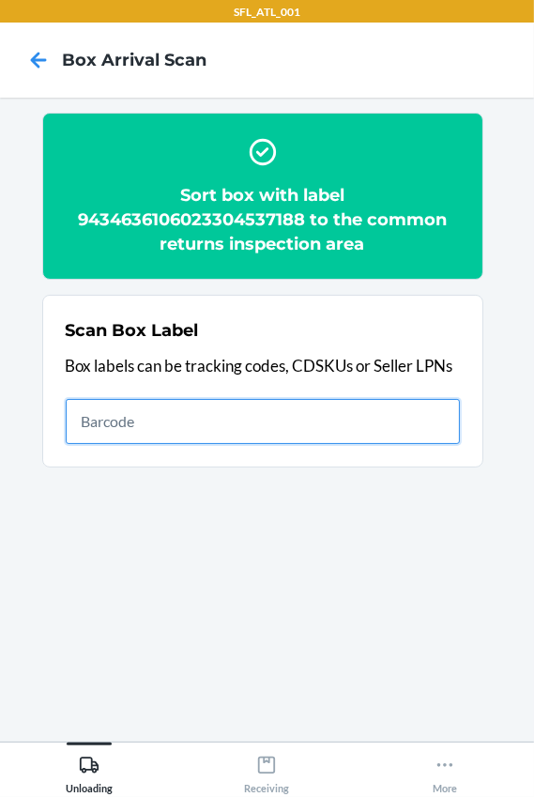
click at [376, 426] on input "text" at bounding box center [263, 421] width 395 height 45
type input "420302599434636106023304759085"
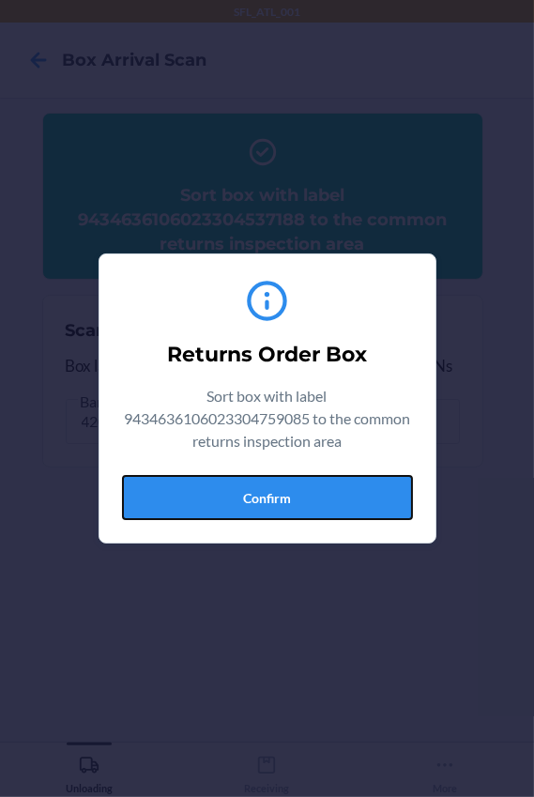
drag, startPoint x: 320, startPoint y: 493, endPoint x: 389, endPoint y: 479, distance: 70.0
click at [325, 487] on button "Confirm" at bounding box center [267, 497] width 291 height 45
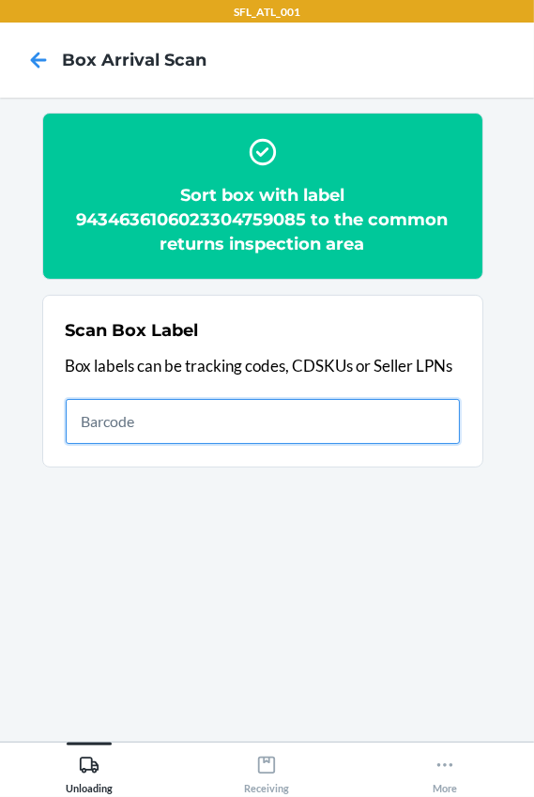
click at [134, 440] on input "text" at bounding box center [263, 421] width 395 height 45
type input "420302599434636106023304607287"
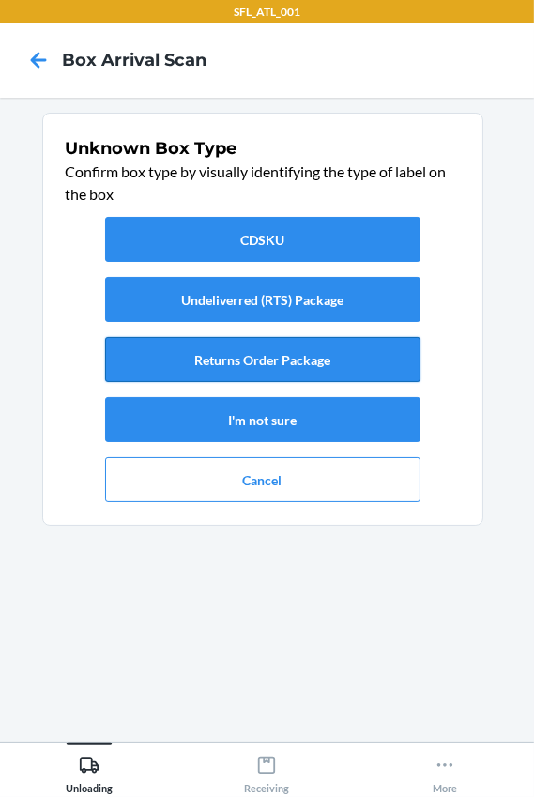
click at [260, 374] on button "Returns Order Package" at bounding box center [263, 359] width 316 height 45
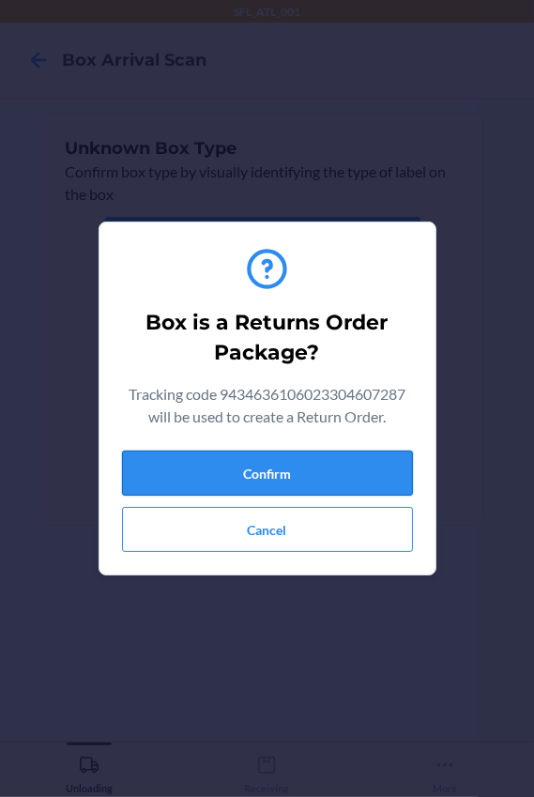
click at [320, 471] on button "Confirm" at bounding box center [267, 473] width 291 height 45
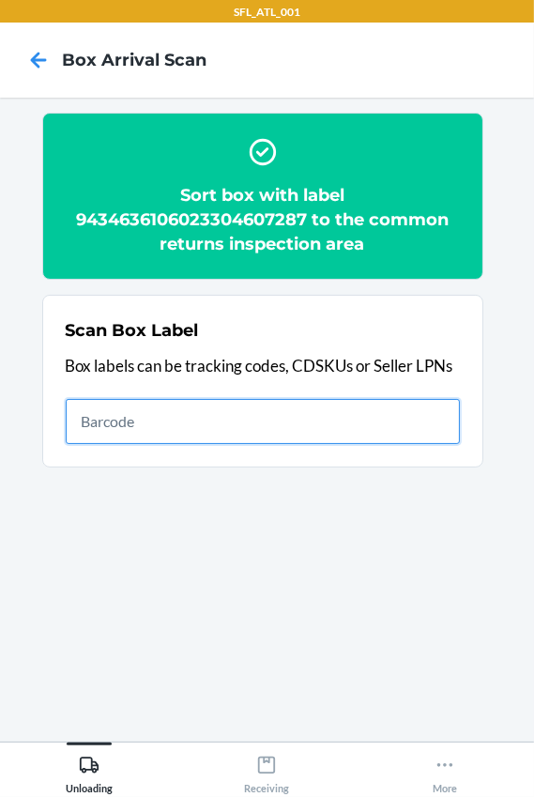
click at [336, 425] on input "text" at bounding box center [263, 421] width 395 height 45
click at [93, 409] on input "text" at bounding box center [263, 421] width 395 height 45
type input "420302599434636106023303049071"
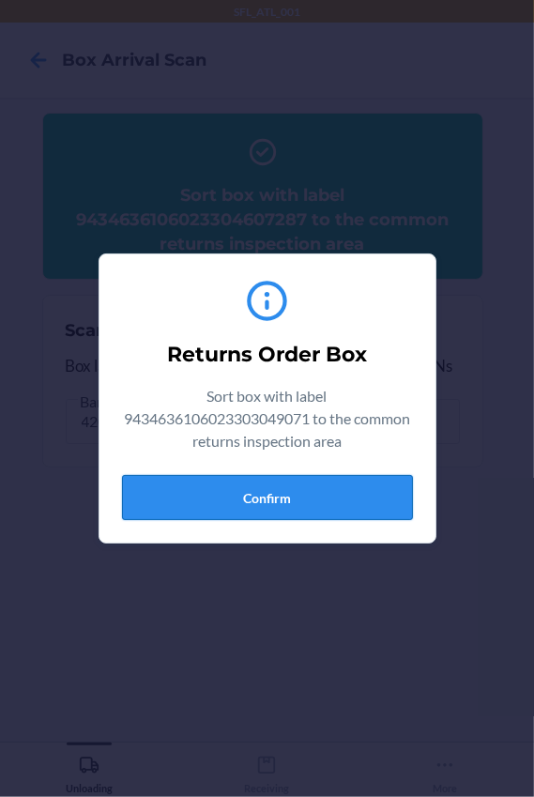
click at [205, 496] on button "Confirm" at bounding box center [267, 497] width 291 height 45
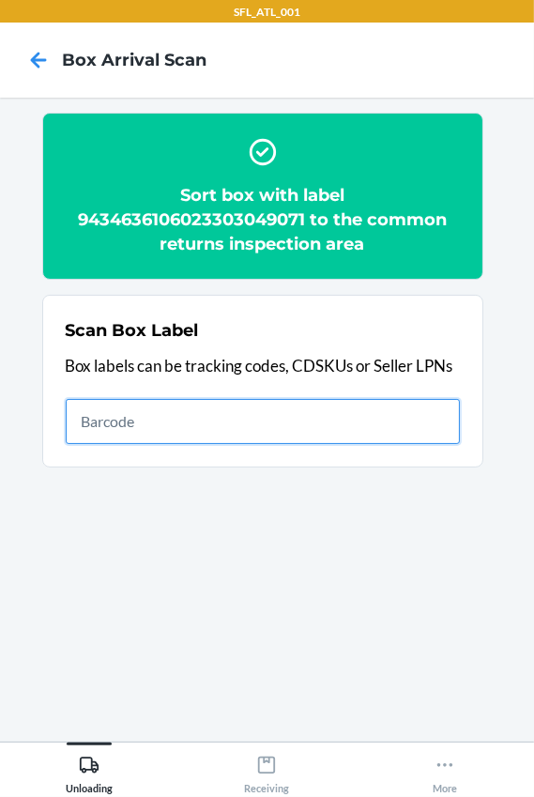
click at [139, 412] on input "text" at bounding box center [263, 421] width 395 height 45
click at [147, 418] on input "text" at bounding box center [263, 421] width 395 height 45
type input "420302599434636106023304654786"
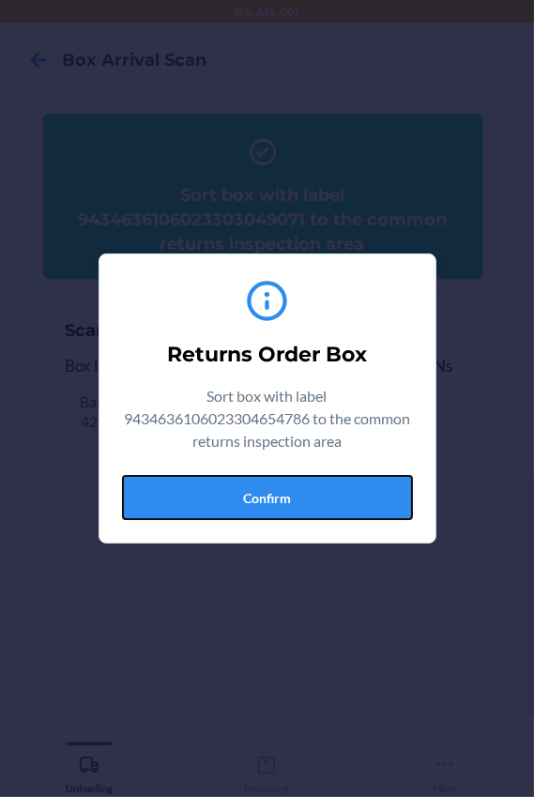
click at [265, 483] on button "Confirm" at bounding box center [267, 497] width 291 height 45
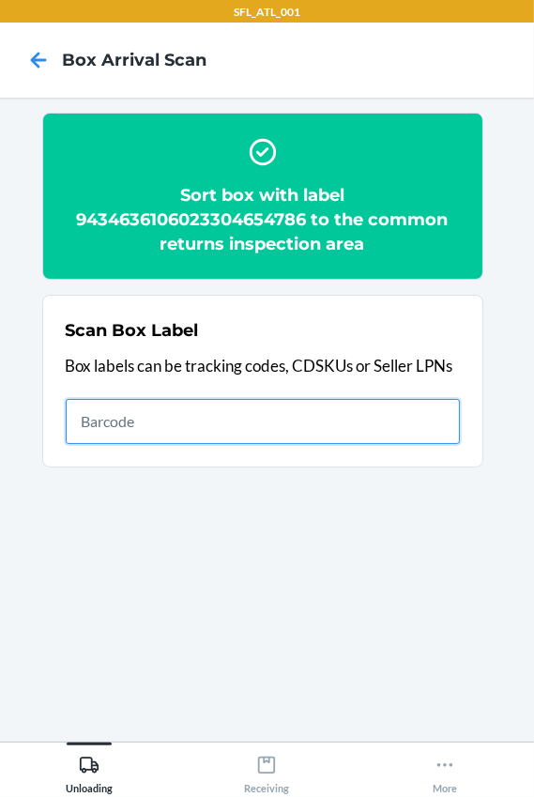
click at [424, 421] on input "text" at bounding box center [263, 421] width 395 height 45
type input "420302599434636106023304787408"
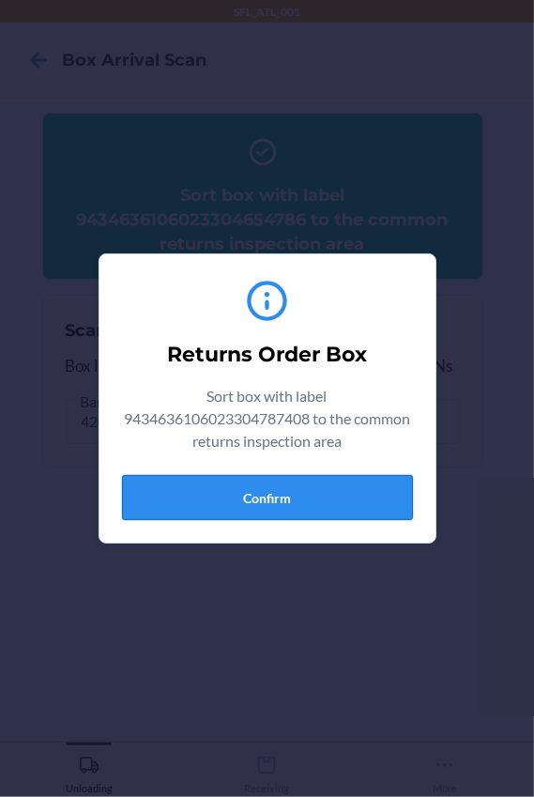
click at [320, 492] on button "Confirm" at bounding box center [267, 497] width 291 height 45
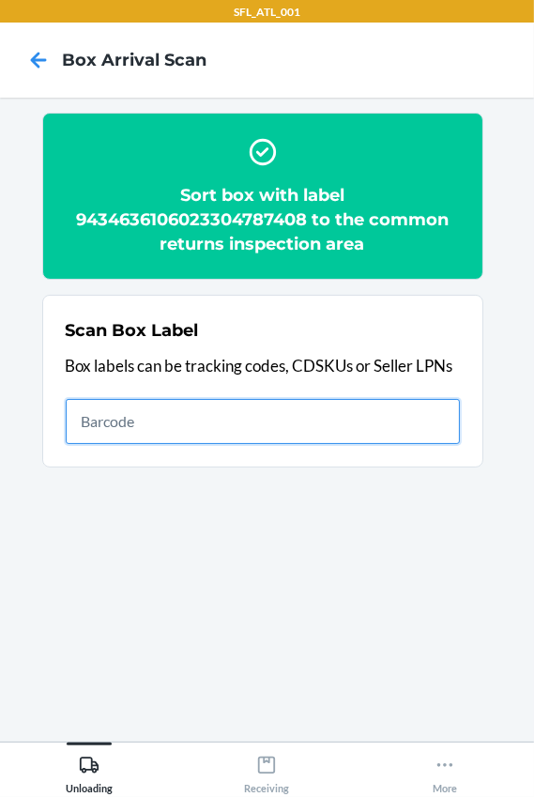
click at [290, 415] on input "text" at bounding box center [263, 421] width 395 height 45
type input "420302599434636106023304752277"
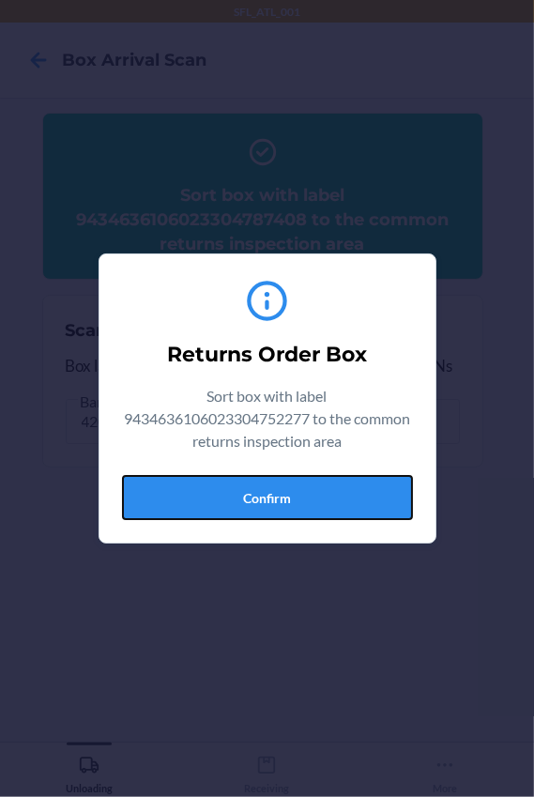
drag, startPoint x: 244, startPoint y: 503, endPoint x: 293, endPoint y: 481, distance: 53.4
click at [244, 503] on button "Confirm" at bounding box center [267, 497] width 291 height 45
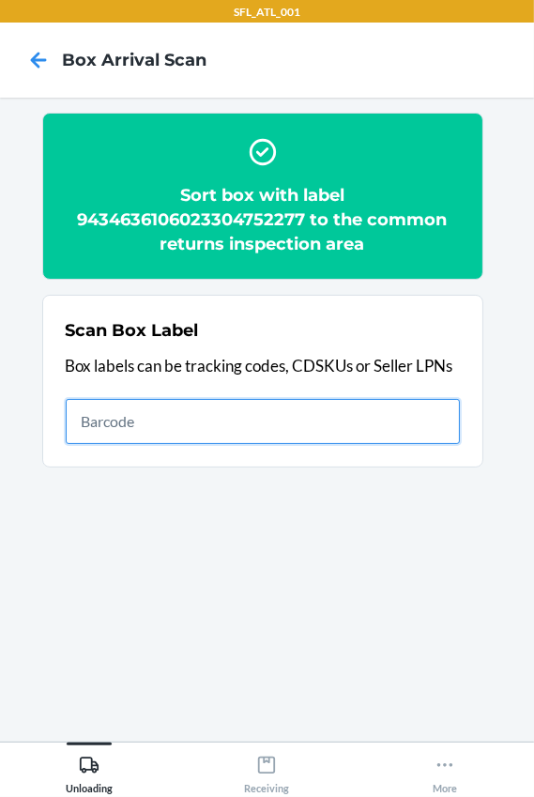
click at [286, 430] on input "text" at bounding box center [263, 421] width 395 height 45
type input "420302599434636106023304179371"
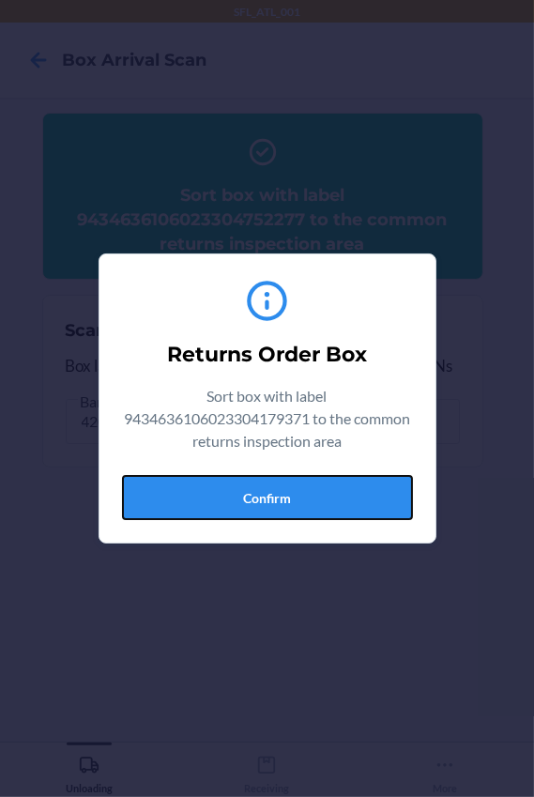
drag, startPoint x: 291, startPoint y: 502, endPoint x: 395, endPoint y: 474, distance: 106.9
click at [291, 501] on button "Confirm" at bounding box center [267, 497] width 291 height 45
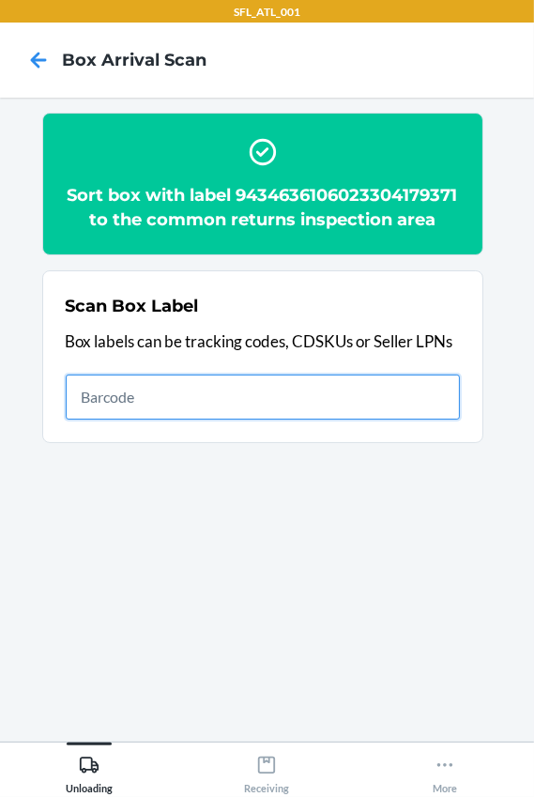
drag, startPoint x: 197, startPoint y: 393, endPoint x: 208, endPoint y: 387, distance: 11.8
click at [196, 395] on input "text" at bounding box center [263, 397] width 395 height 45
type input "420302599434636106023304304131"
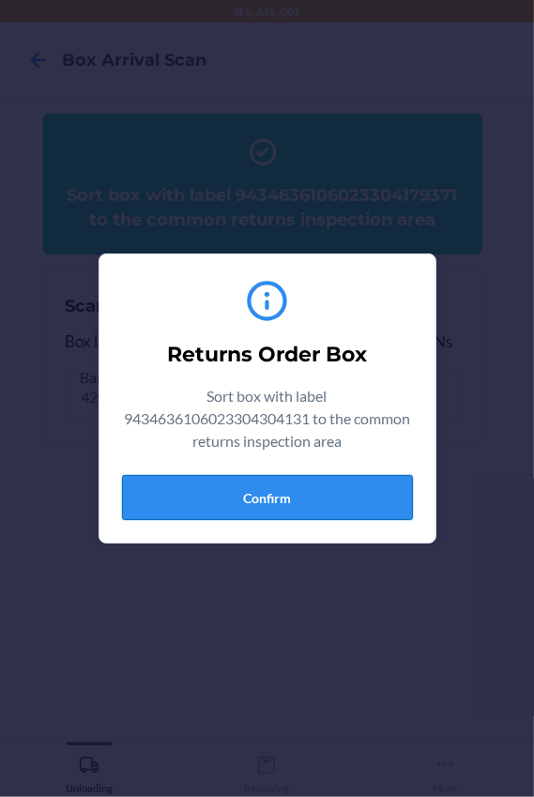
click at [268, 510] on button "Confirm" at bounding box center [267, 497] width 291 height 45
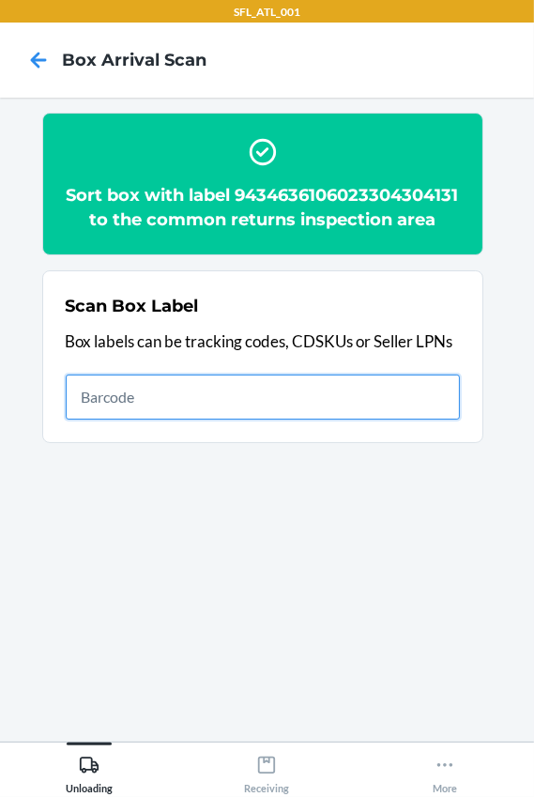
click at [126, 412] on input "text" at bounding box center [263, 397] width 395 height 45
type input "1ZY23G340342557666"
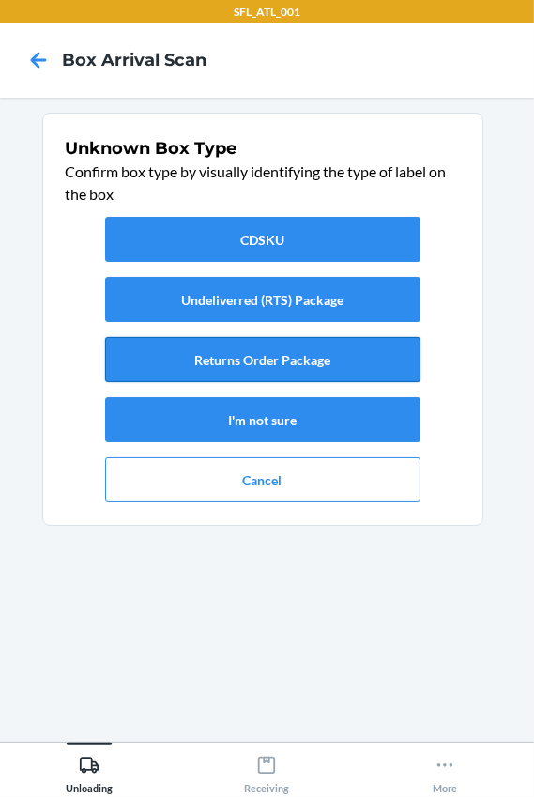
click at [192, 360] on button "Returns Order Package" at bounding box center [263, 359] width 316 height 45
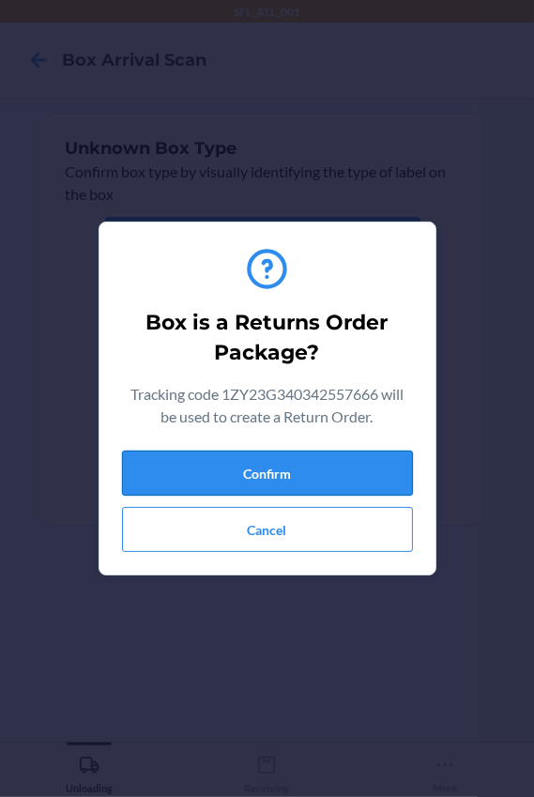
click at [259, 468] on button "Confirm" at bounding box center [267, 473] width 291 height 45
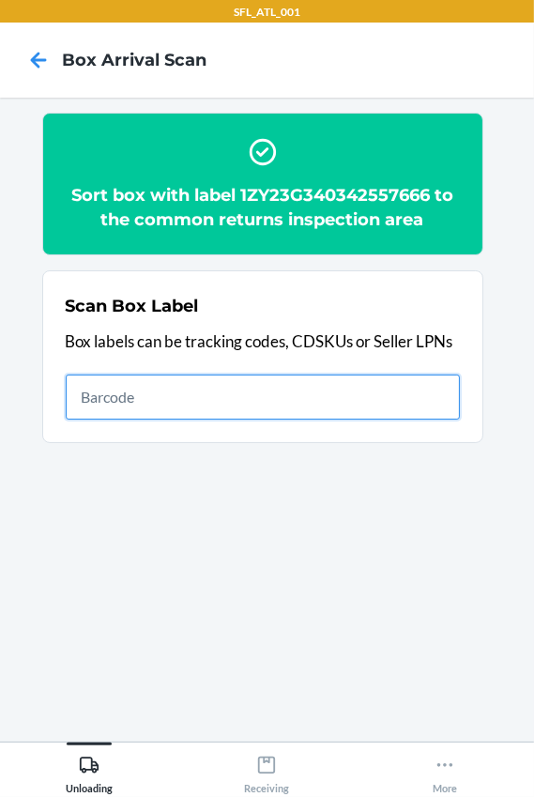
click at [85, 379] on input "text" at bounding box center [263, 397] width 395 height 45
type input "420302599434636106023304830067"
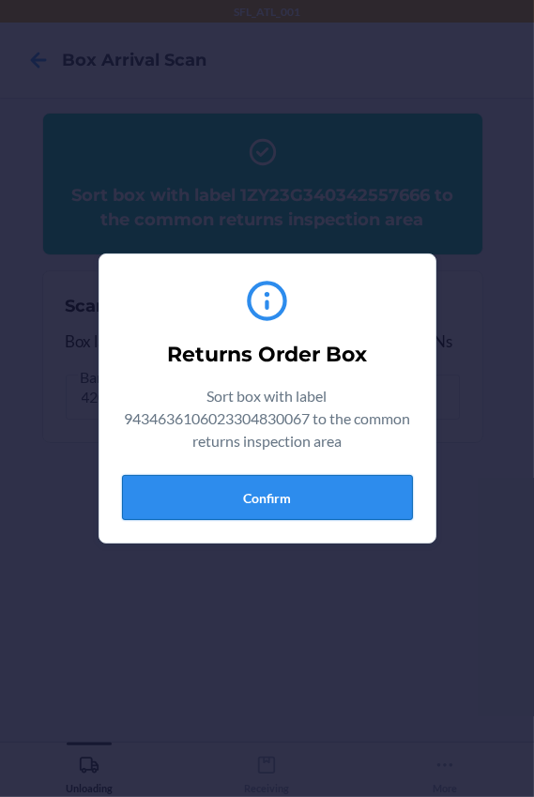
click at [235, 507] on button "Confirm" at bounding box center [267, 497] width 291 height 45
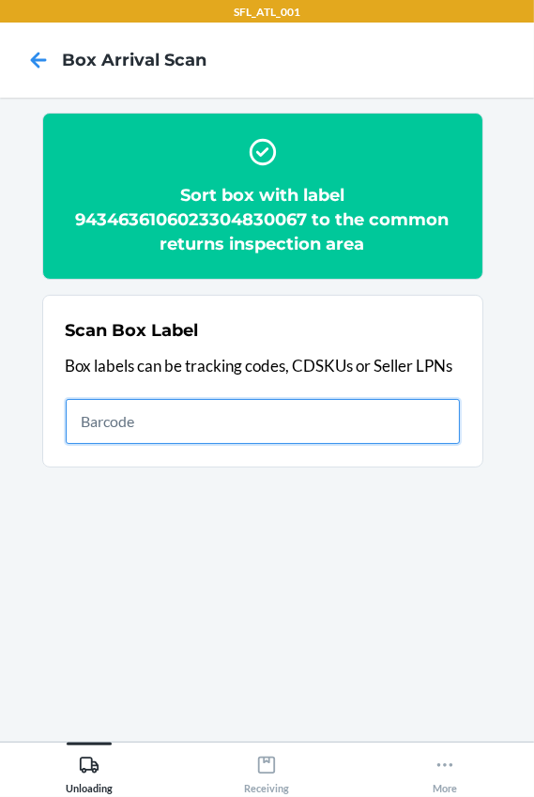
click at [218, 424] on input "text" at bounding box center [263, 421] width 395 height 45
type input "420302599434636106023304408266"
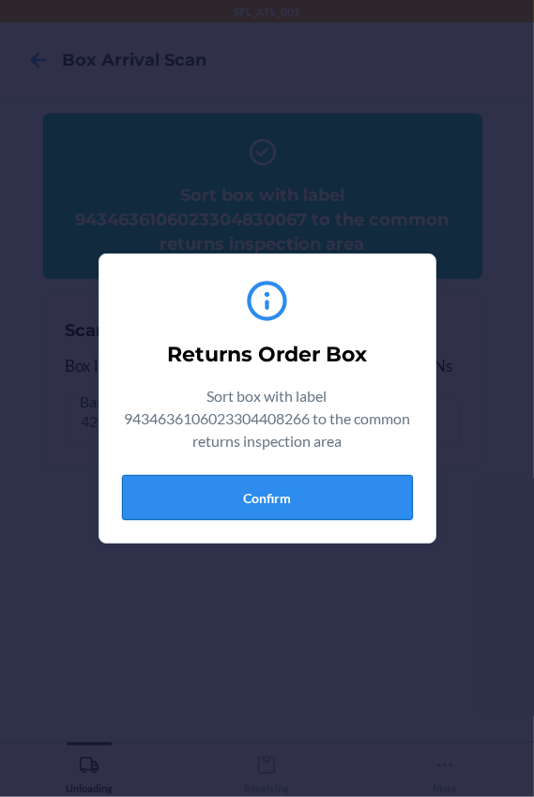
click at [310, 491] on button "Confirm" at bounding box center [267, 497] width 291 height 45
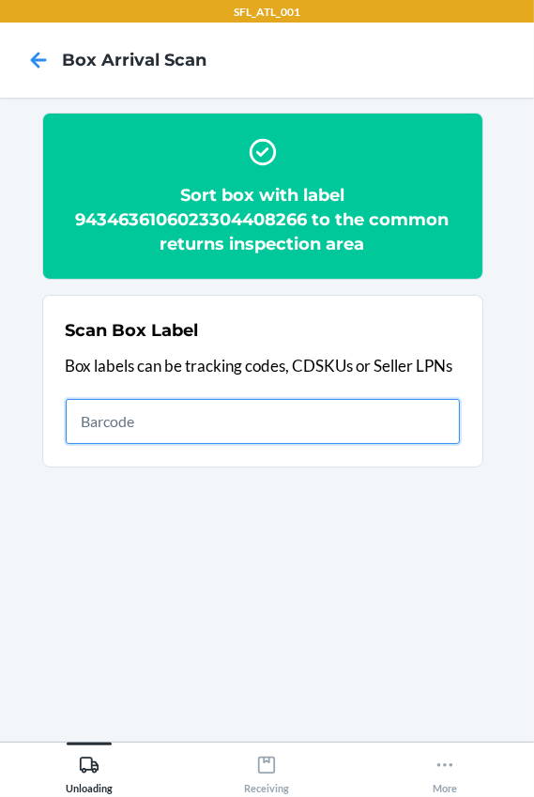
click at [157, 421] on input "text" at bounding box center [263, 421] width 395 height 45
type input "420302599434636106023304081636"
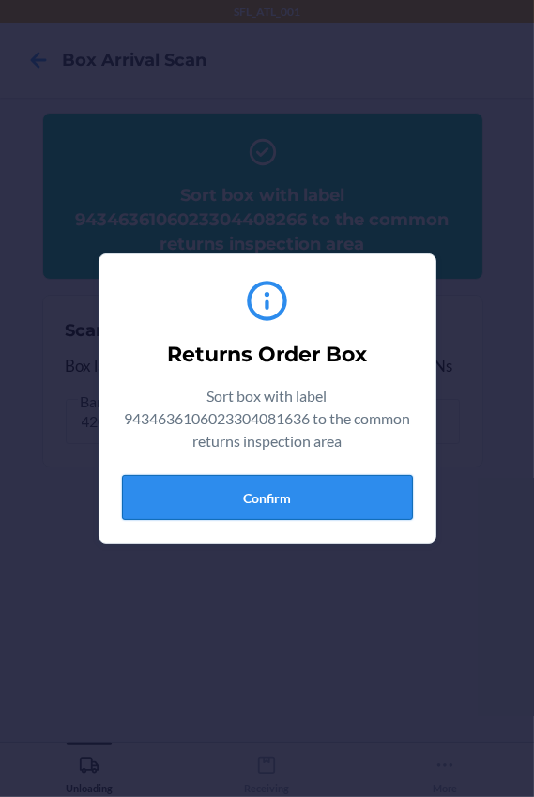
click at [332, 503] on button "Confirm" at bounding box center [267, 497] width 291 height 45
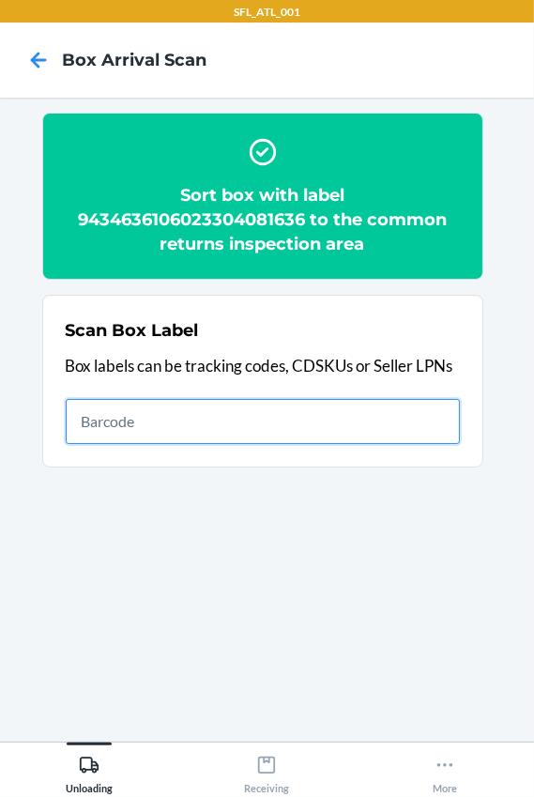
click at [122, 430] on input "text" at bounding box center [263, 421] width 395 height 45
type input "420302599434636106023304532084"
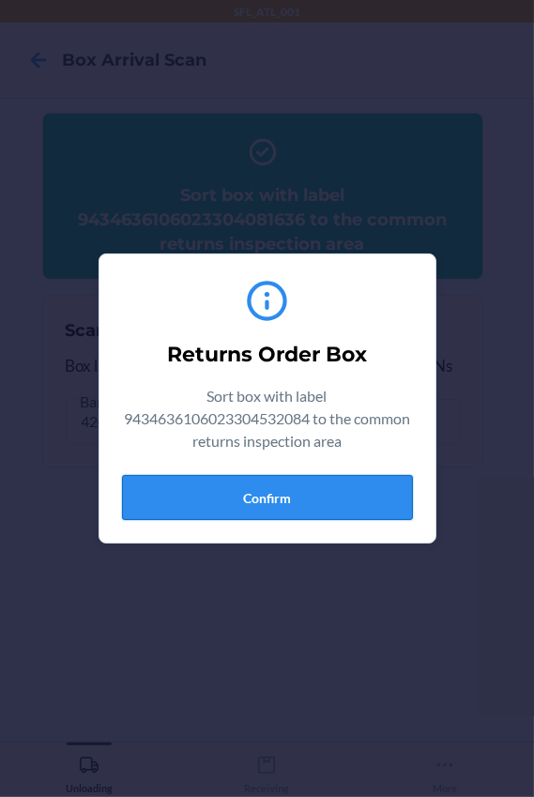
click at [329, 507] on button "Confirm" at bounding box center [267, 497] width 291 height 45
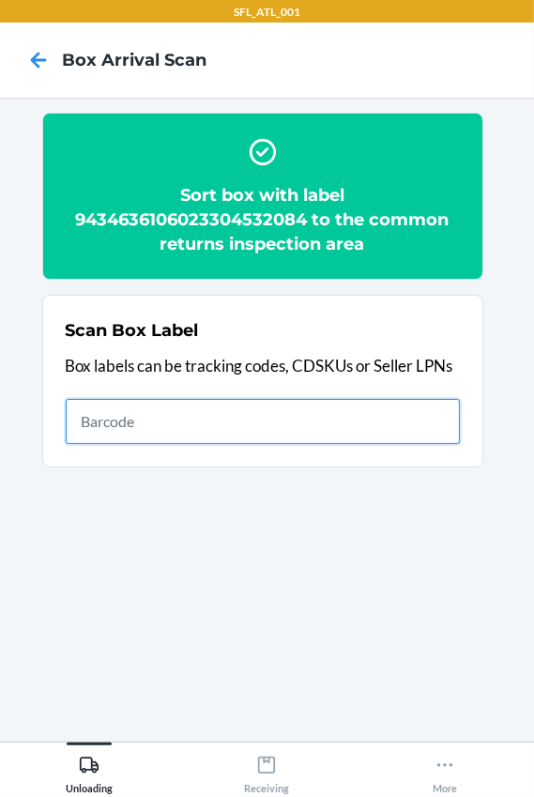
click at [150, 424] on input "text" at bounding box center [263, 421] width 395 height 45
type input "420302599434636106023304984265"
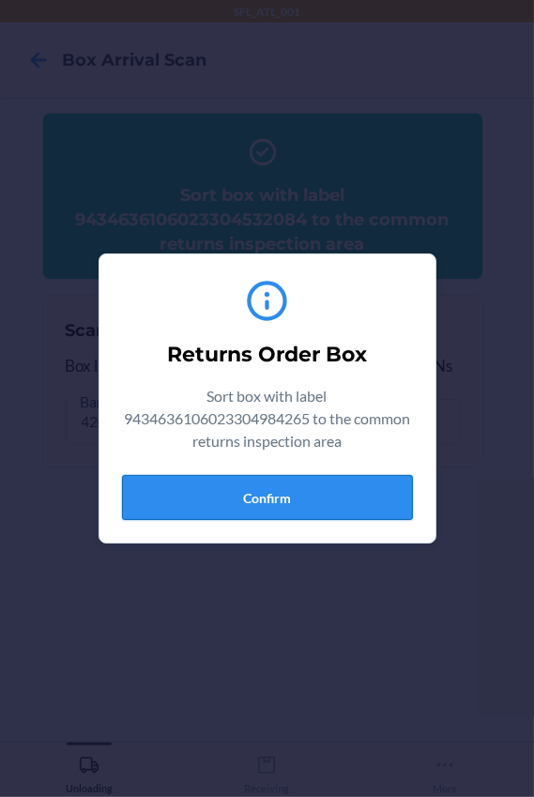
click at [272, 497] on button "Confirm" at bounding box center [267, 497] width 291 height 45
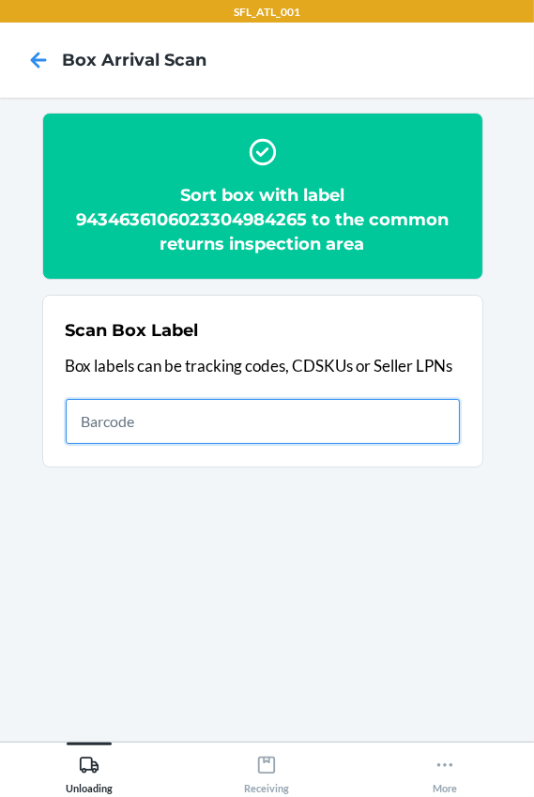
click at [205, 438] on input "text" at bounding box center [263, 421] width 395 height 45
type input "420302599434636106023304095114"
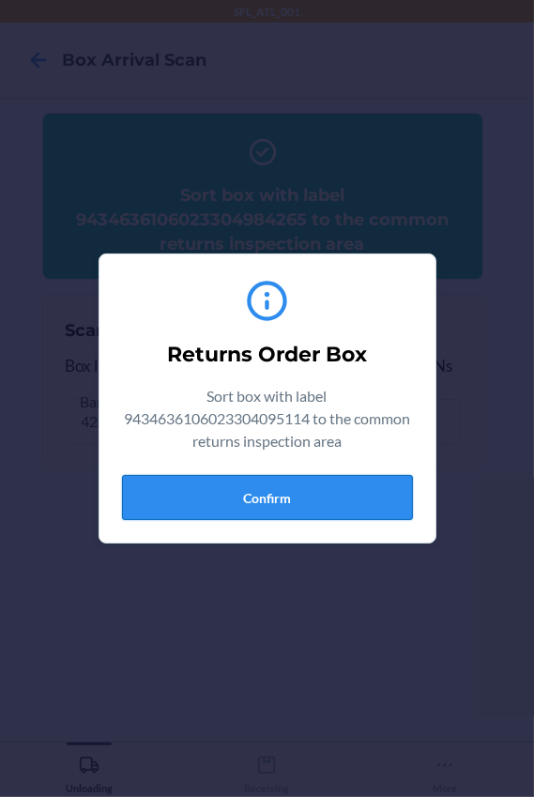
click at [355, 487] on button "Confirm" at bounding box center [267, 497] width 291 height 45
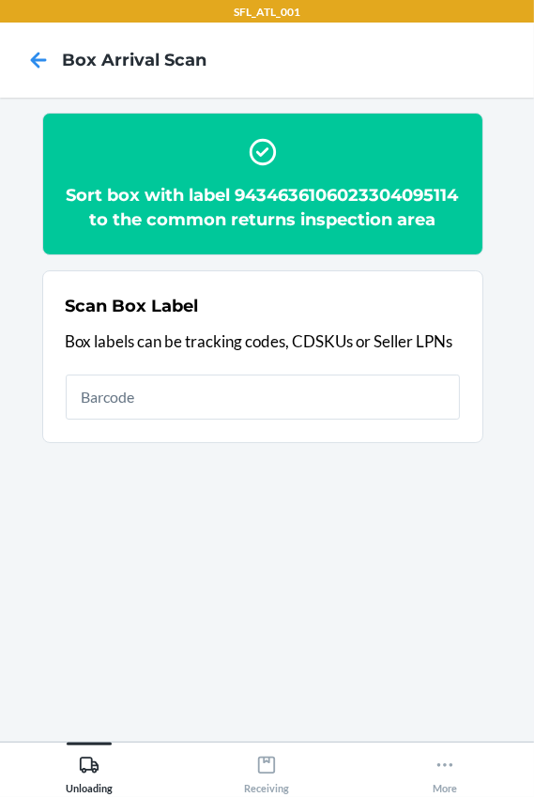
click at [371, 73] on nav "Box Arrival Scan" at bounding box center [267, 60] width 534 height 75
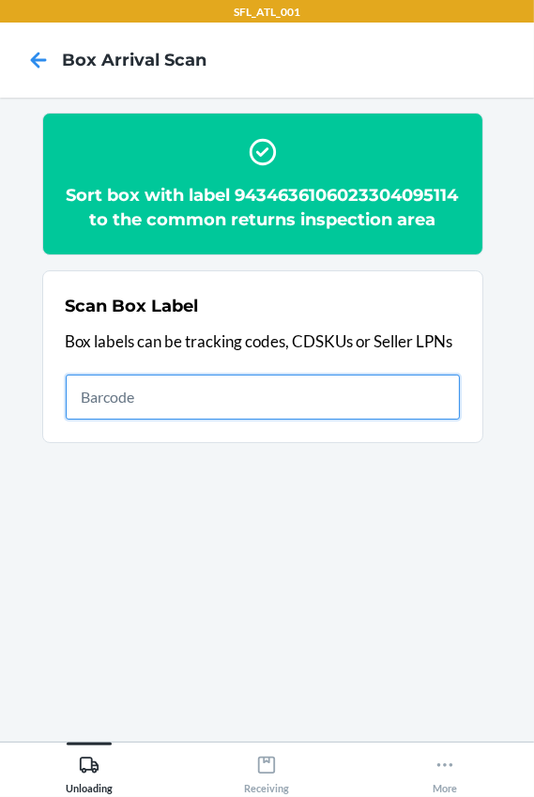
click at [102, 420] on input "text" at bounding box center [263, 397] width 395 height 45
type input "420302599434636106023302842680"
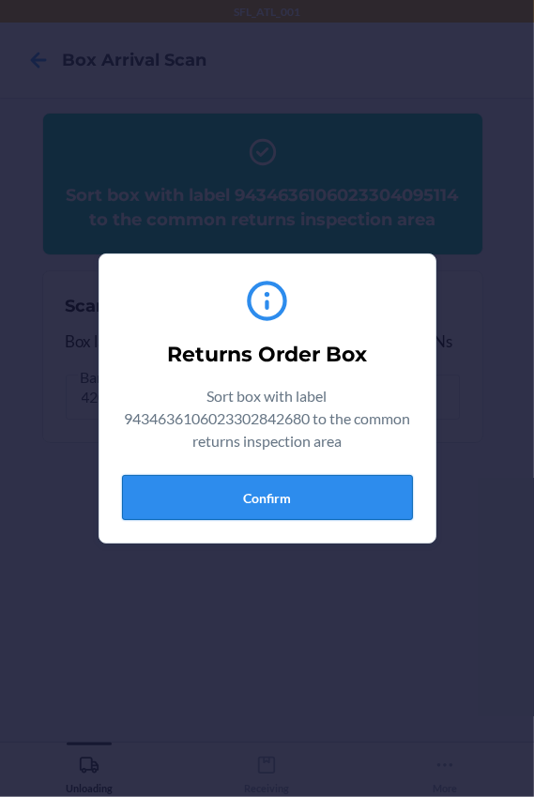
click at [342, 503] on button "Confirm" at bounding box center [267, 497] width 291 height 45
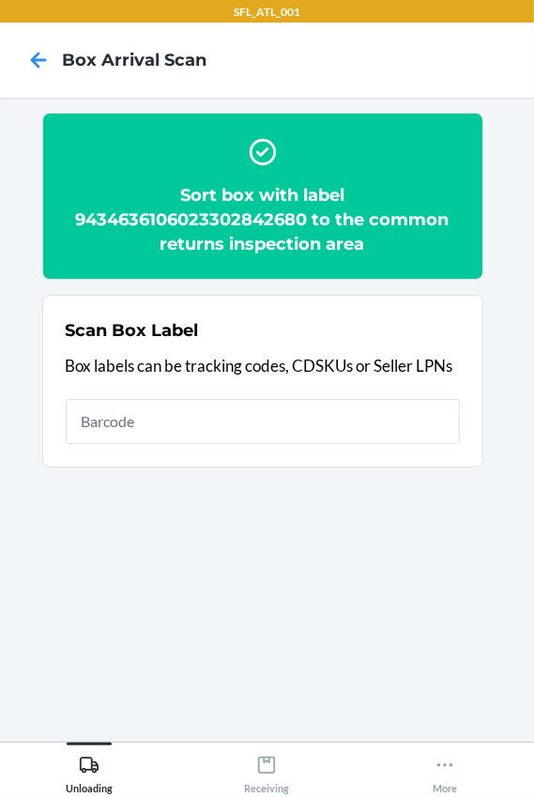
click at [187, 215] on h2 "Sort box with label 9434636106023302842680 to the common returns inspection area" at bounding box center [263, 219] width 395 height 73
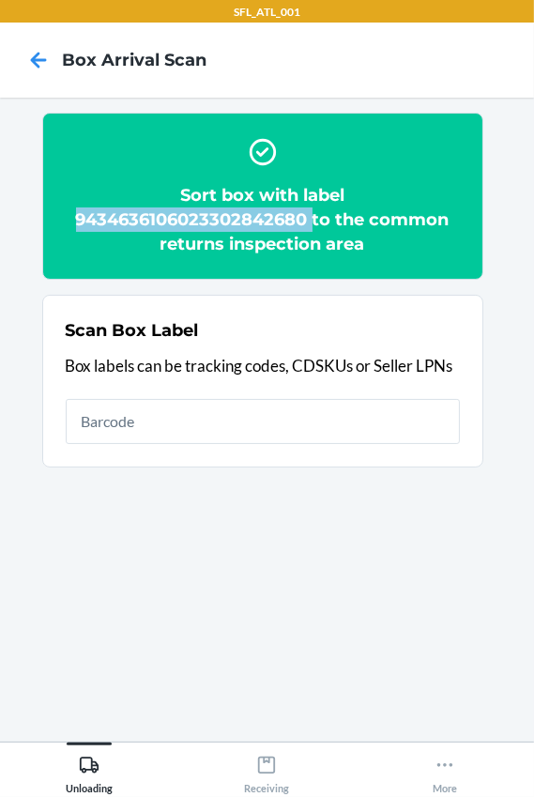
click at [187, 215] on h2 "Sort box with label 9434636106023302842680 to the common returns inspection area" at bounding box center [263, 219] width 395 height 73
copy h2 "9434636106023302842680"
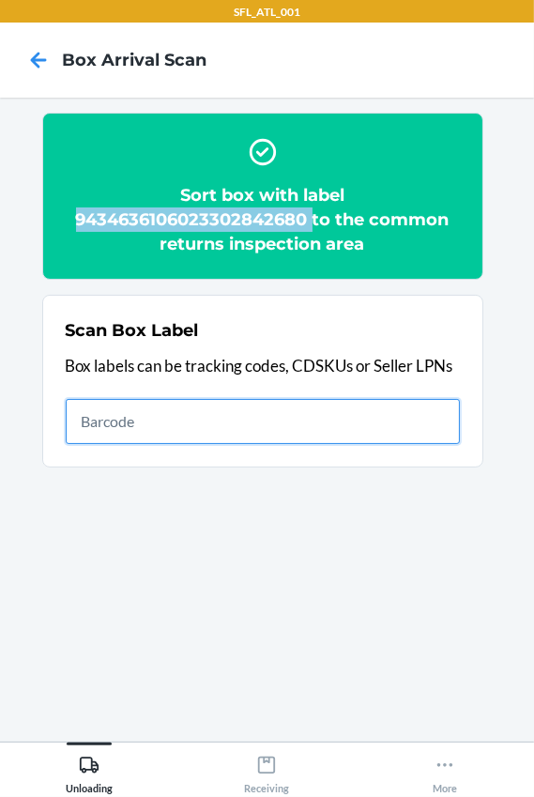
click at [118, 425] on input "text" at bounding box center [263, 421] width 395 height 45
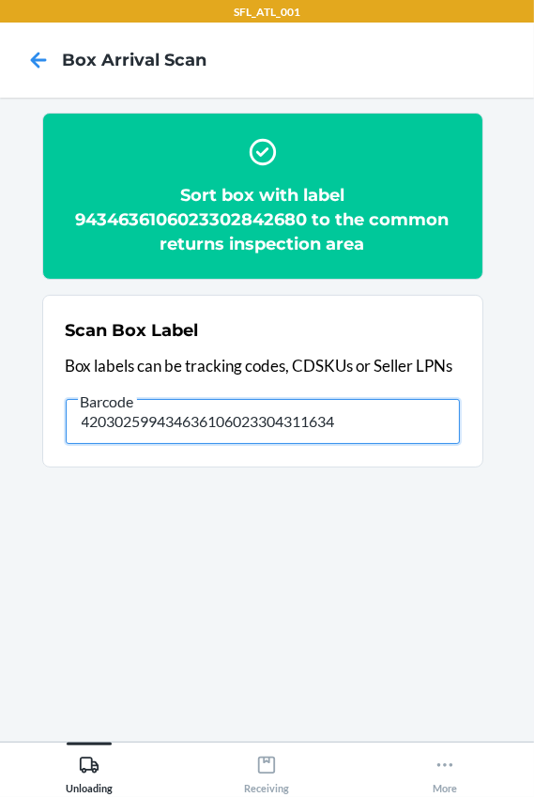
type input "420302599434636106023304311634"
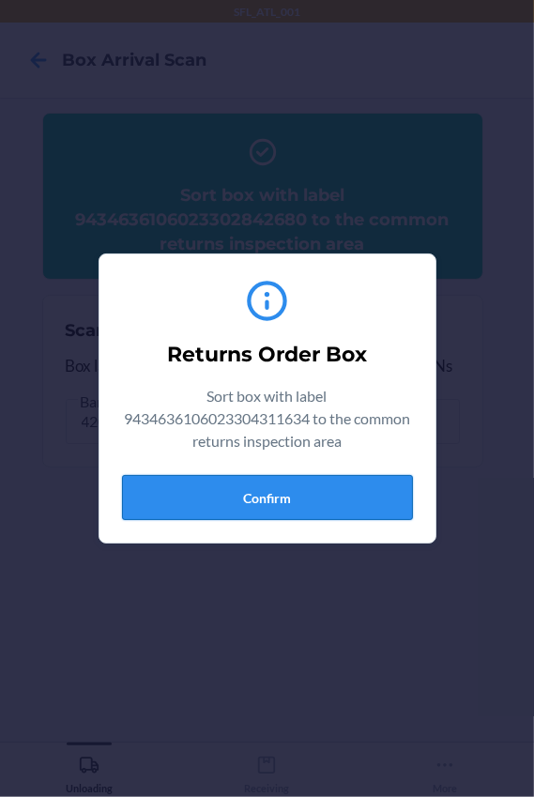
click at [300, 497] on button "Confirm" at bounding box center [267, 497] width 291 height 45
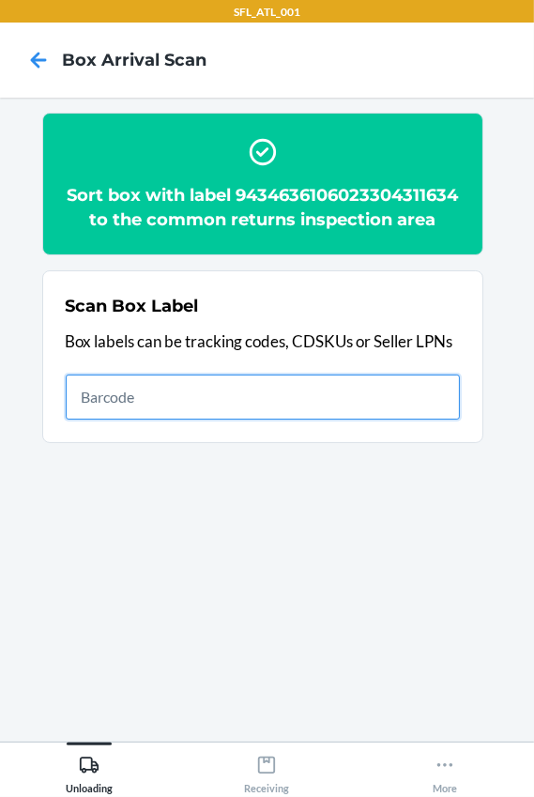
click at [144, 420] on input "text" at bounding box center [263, 397] width 395 height 45
type input "420420299261290316871749745584"
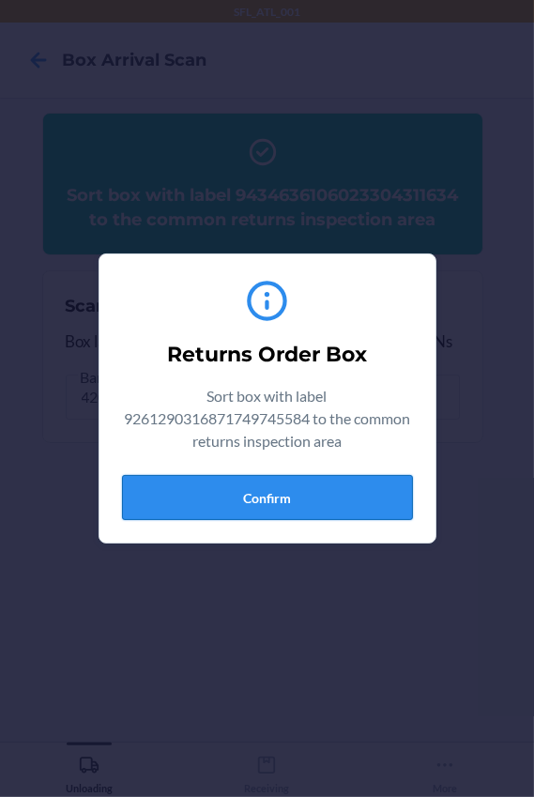
click at [241, 499] on button "Confirm" at bounding box center [267, 497] width 291 height 45
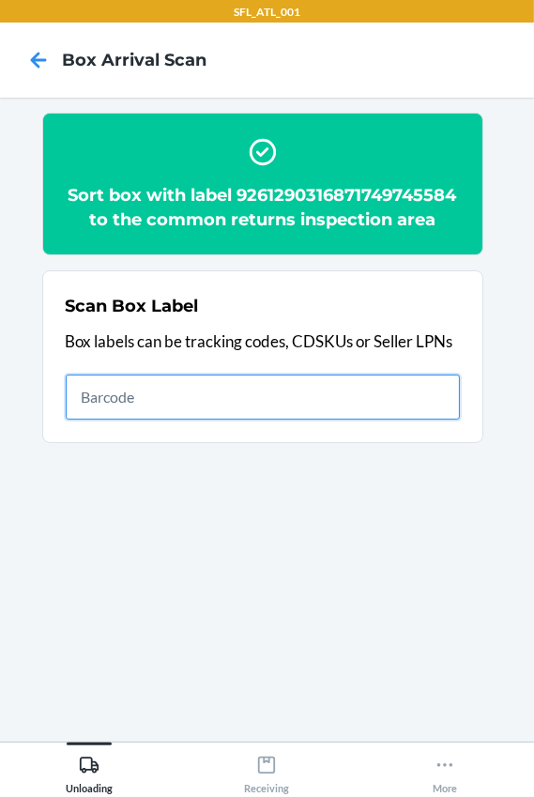
click at [302, 375] on input "text" at bounding box center [263, 397] width 395 height 45
click at [302, 389] on input "text" at bounding box center [263, 397] width 395 height 45
type input "420302599434636106023304936042"
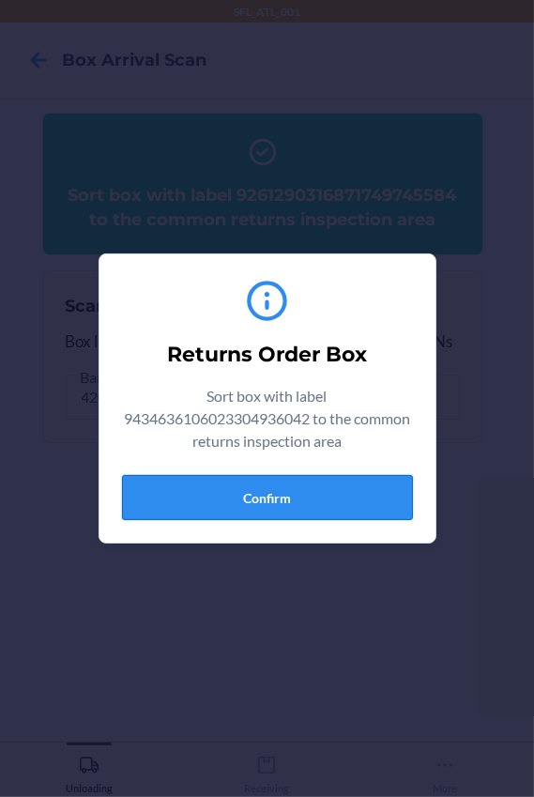
click at [312, 497] on button "Confirm" at bounding box center [267, 497] width 291 height 45
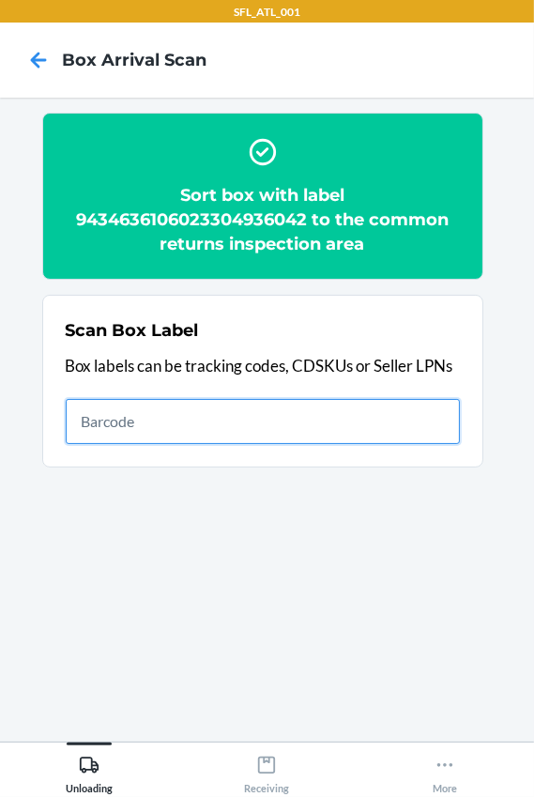
click at [213, 407] on input "text" at bounding box center [263, 421] width 395 height 45
type input "420302599434636106023304768681"
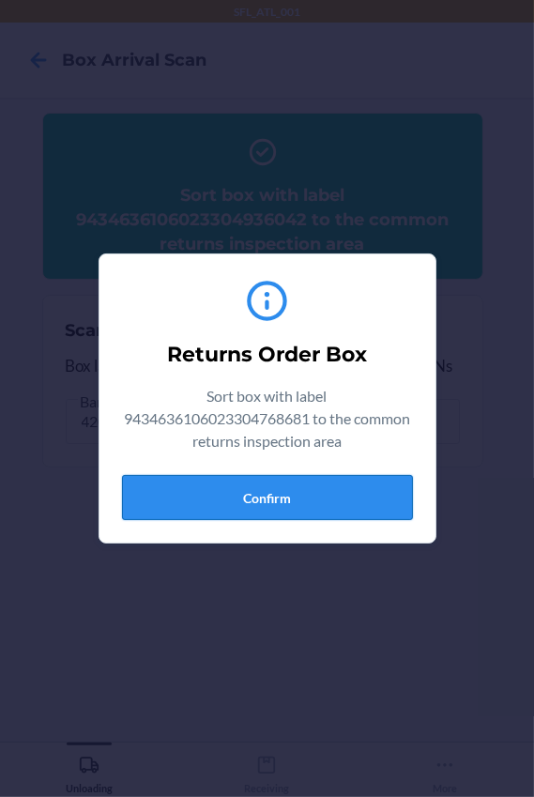
click at [370, 505] on button "Confirm" at bounding box center [267, 497] width 291 height 45
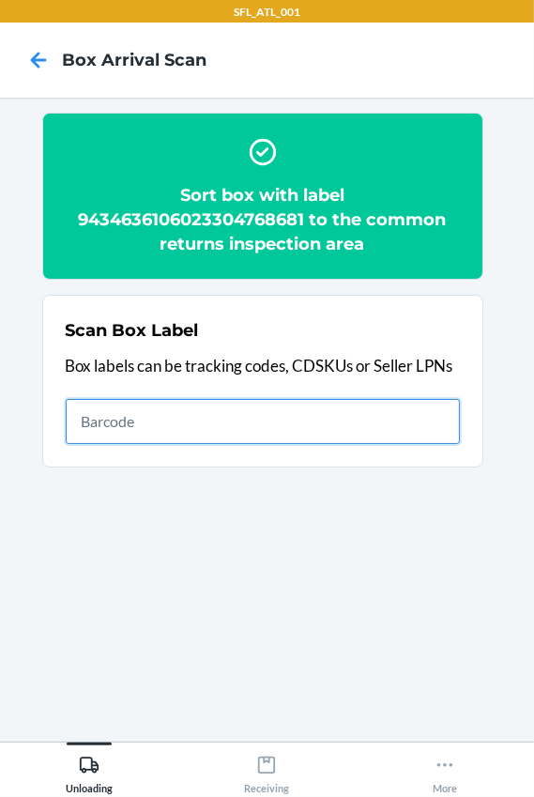
click at [158, 410] on input "text" at bounding box center [263, 421] width 395 height 45
type input "420302599434636106023304820006"
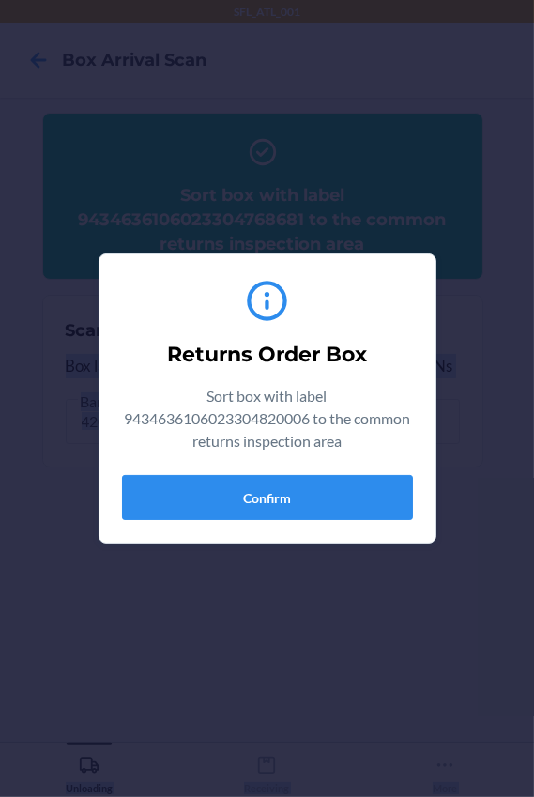
drag, startPoint x: 616, startPoint y: 828, endPoint x: 1200, endPoint y: 184, distance: 869.8
click at [534, 184] on html "SFL_ATL_001 Box Arrival Scan Sort box with label 9434636106023304768681 to the …" at bounding box center [267, 398] width 534 height 797
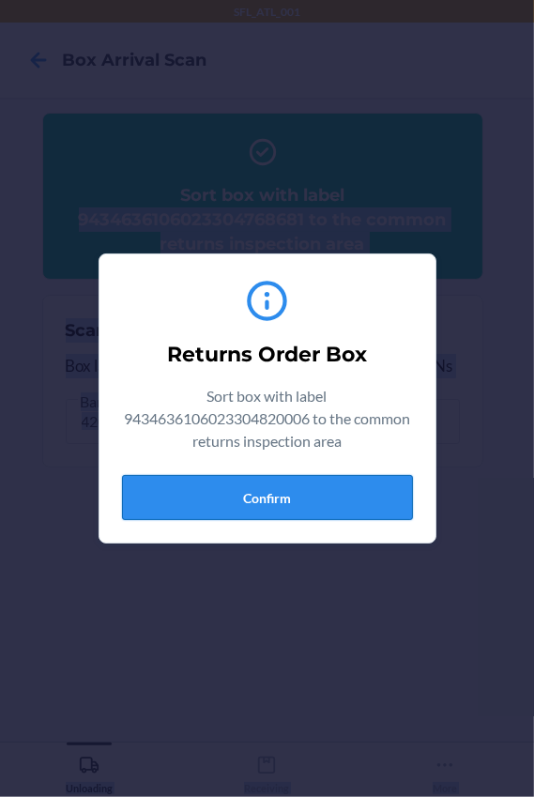
click at [343, 481] on button "Confirm" at bounding box center [267, 497] width 291 height 45
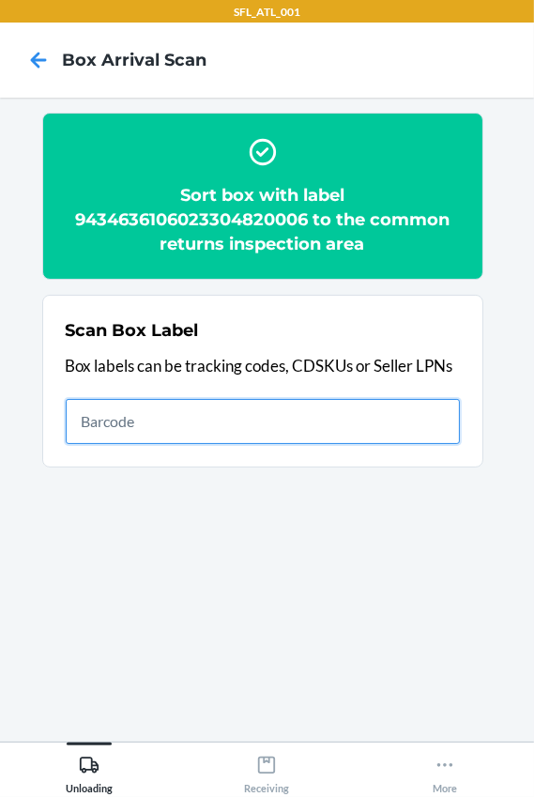
click at [174, 434] on input "text" at bounding box center [263, 421] width 395 height 45
click at [132, 424] on input "text" at bounding box center [263, 421] width 395 height 45
type input "420302599434636106023304828866"
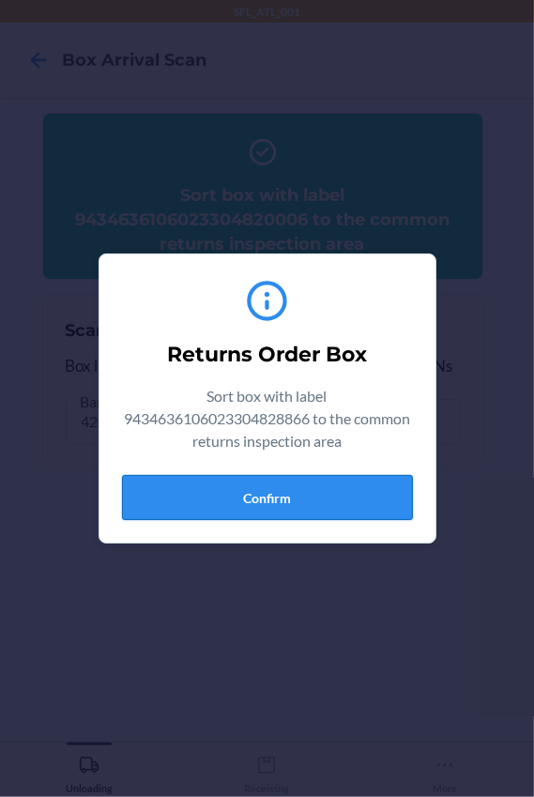
click at [223, 497] on button "Confirm" at bounding box center [267, 497] width 291 height 45
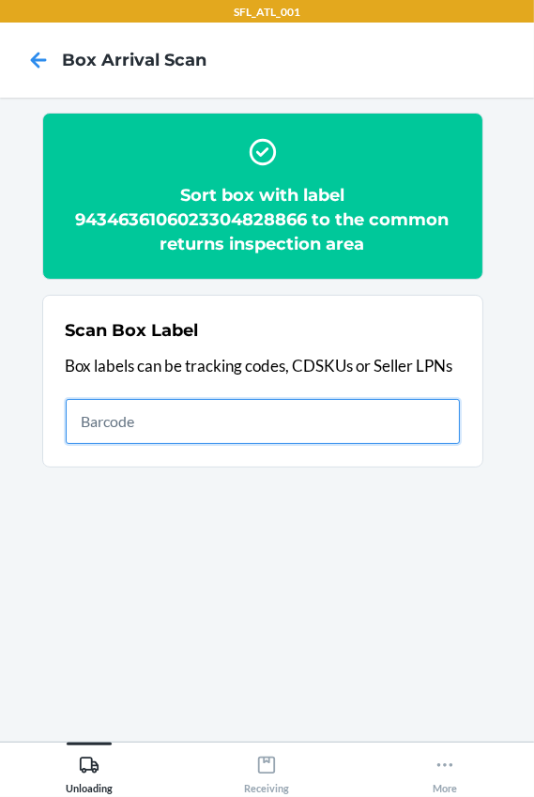
click at [291, 426] on input "text" at bounding box center [263, 421] width 395 height 45
type input "4203025928699202290370692500866103"
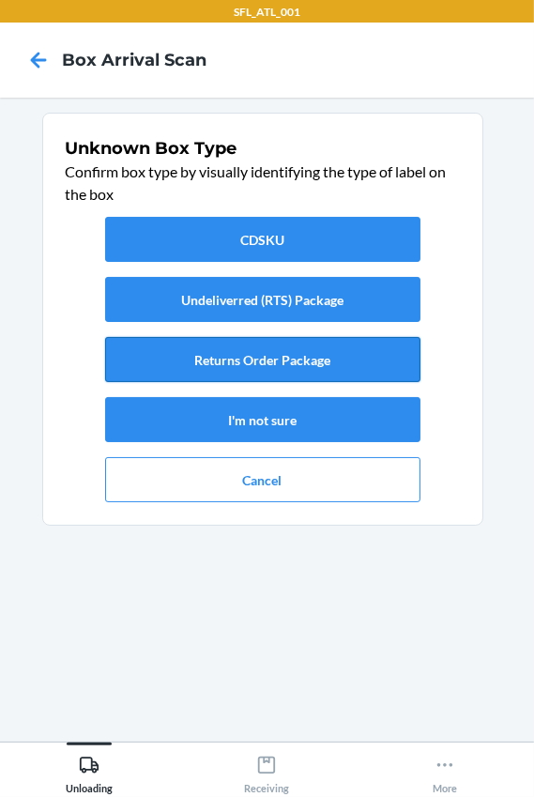
click at [311, 366] on button "Returns Order Package" at bounding box center [263, 359] width 316 height 45
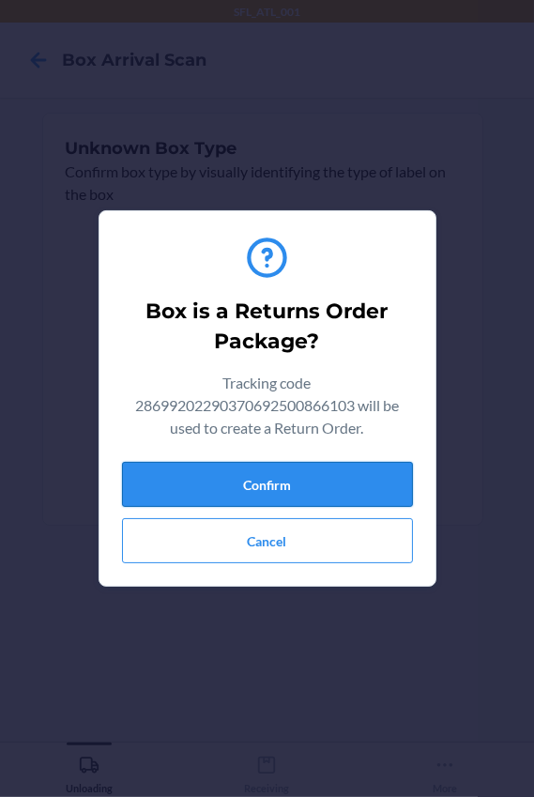
drag, startPoint x: 315, startPoint y: 483, endPoint x: 338, endPoint y: 483, distance: 23.5
click at [318, 483] on button "Confirm" at bounding box center [267, 484] width 291 height 45
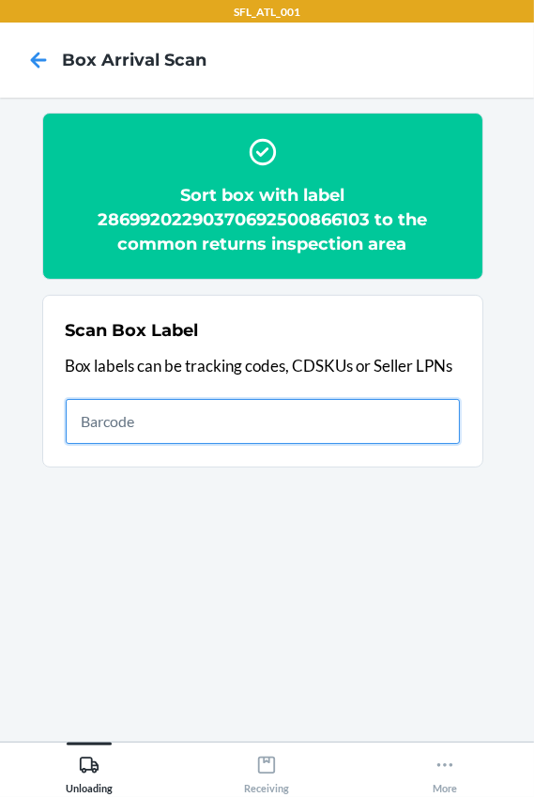
click at [203, 426] on input "text" at bounding box center [263, 421] width 395 height 45
type input "420302599434636106023304168788"
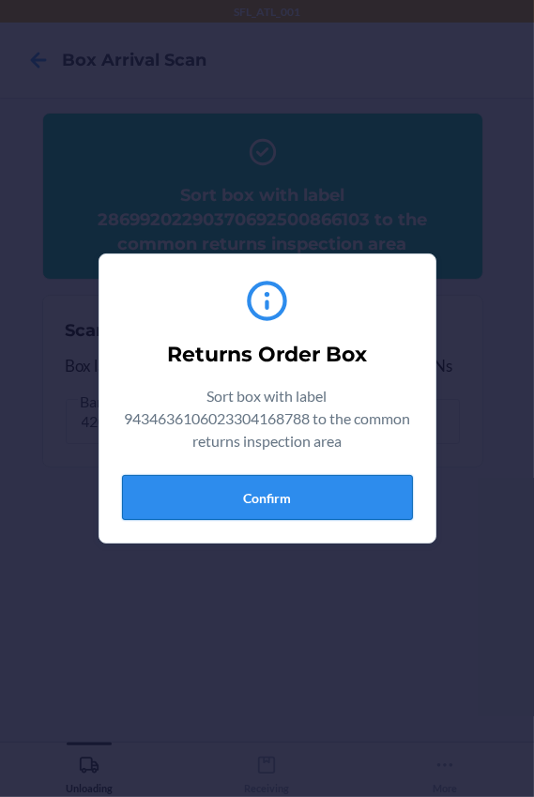
click at [299, 502] on button "Confirm" at bounding box center [267, 497] width 291 height 45
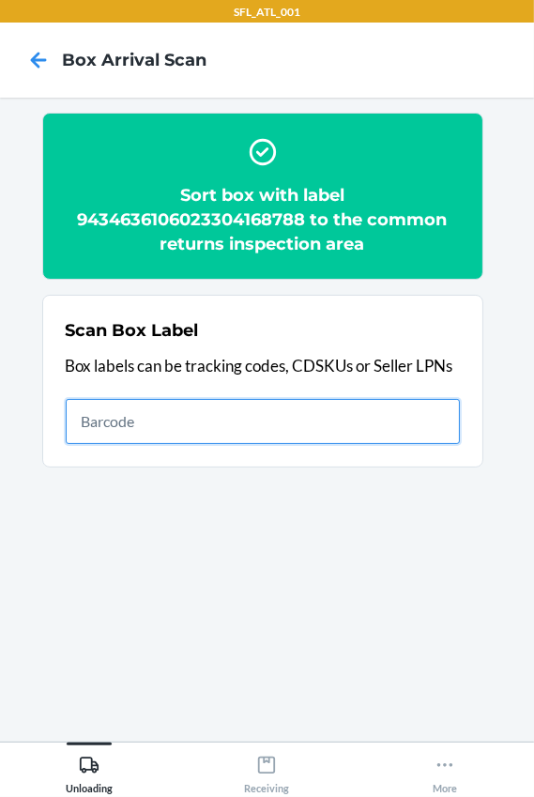
click at [178, 435] on input "text" at bounding box center [263, 421] width 395 height 45
type input "420302599434636106023303779206"
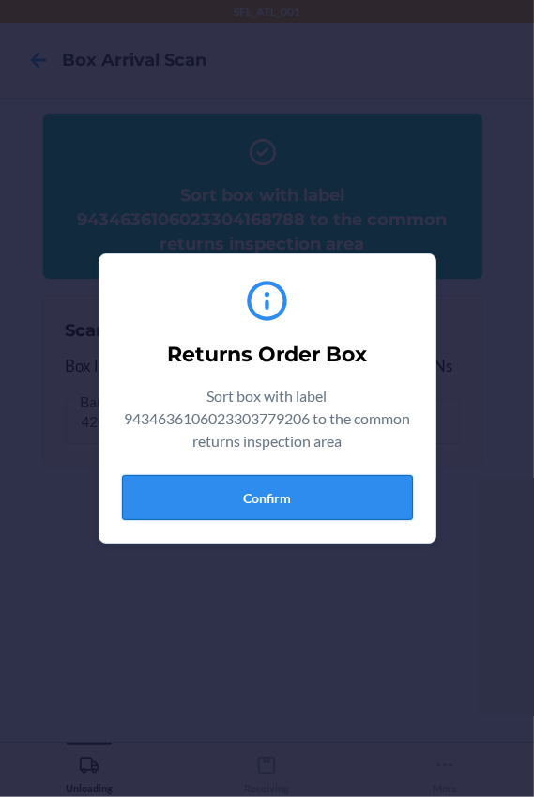
click at [224, 489] on button "Confirm" at bounding box center [267, 497] width 291 height 45
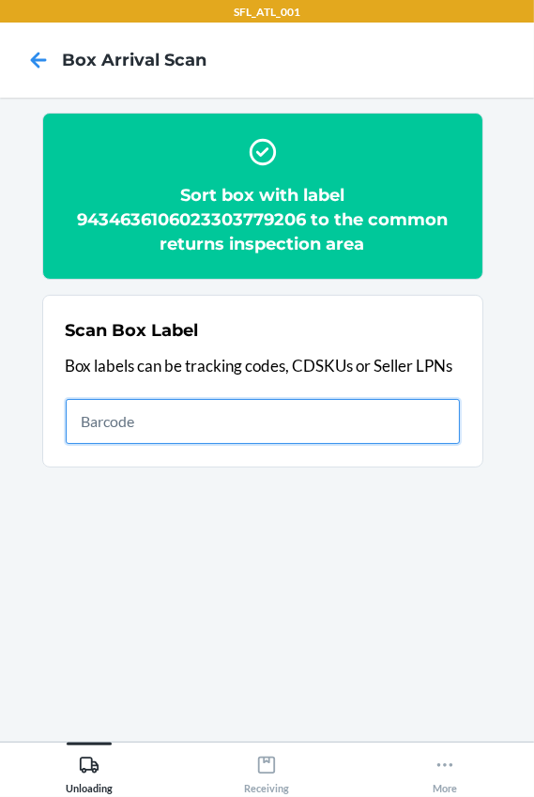
click at [177, 427] on input "text" at bounding box center [263, 421] width 395 height 45
type input "420302599434636106023304123596"
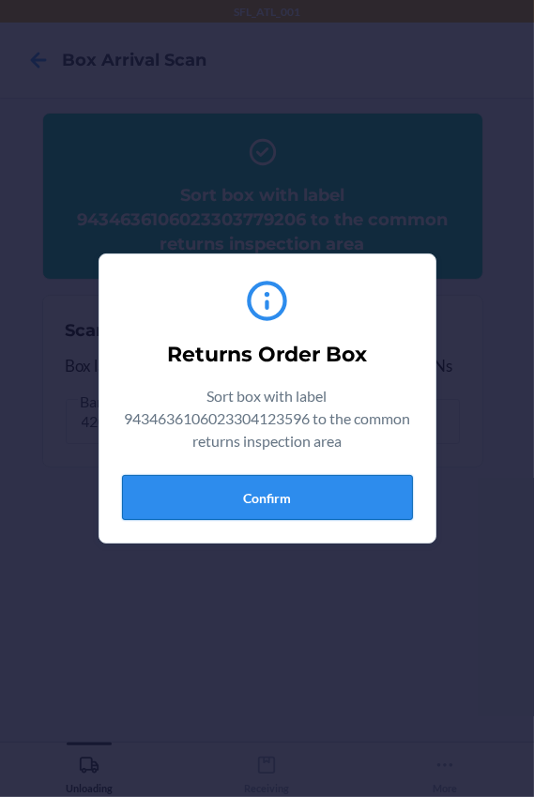
click at [259, 495] on button "Confirm" at bounding box center [267, 497] width 291 height 45
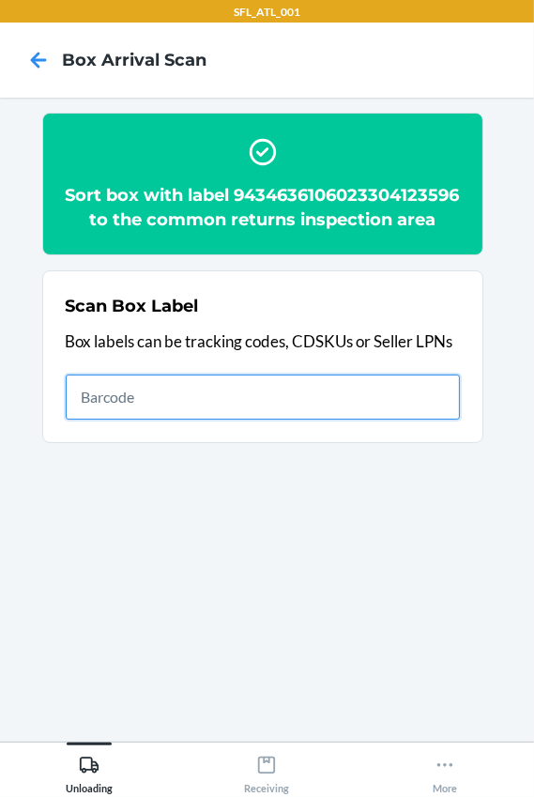
click at [170, 420] on input "text" at bounding box center [263, 397] width 395 height 45
type input "1ZJ74J529057902225"
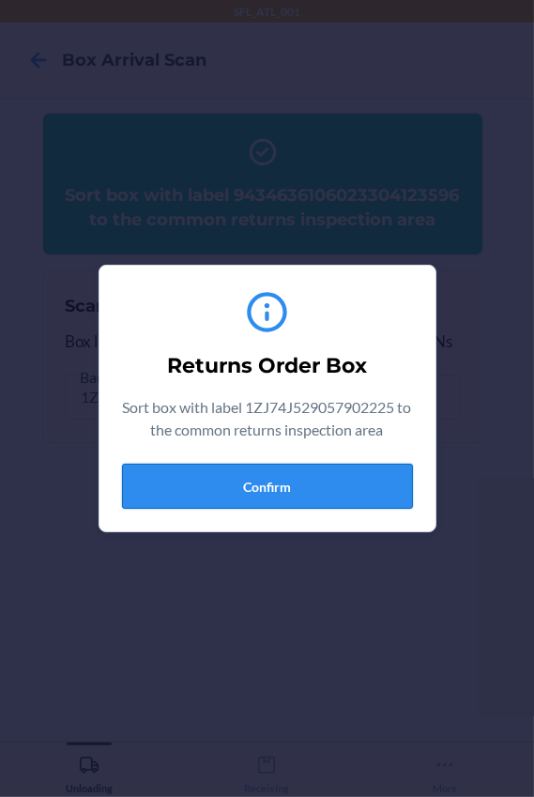
click at [286, 501] on button "Confirm" at bounding box center [267, 486] width 291 height 45
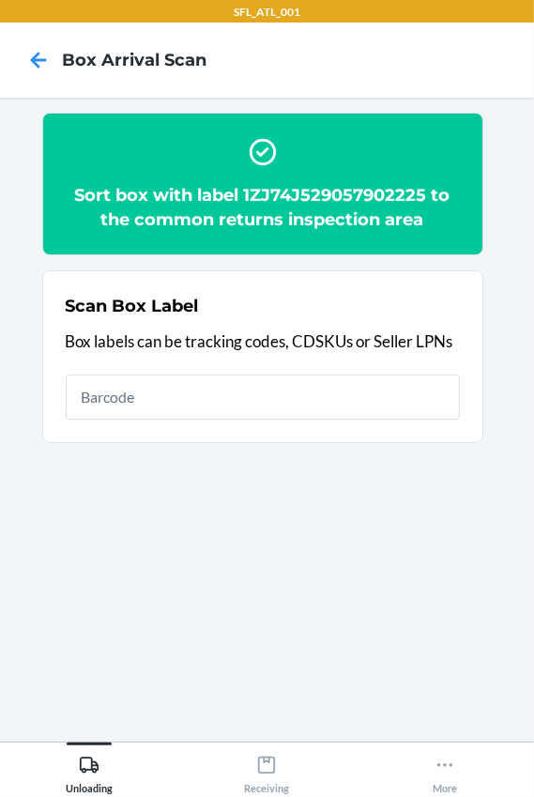
click at [335, 200] on h2 "Sort box with label 1ZJ74J529057902225 to the common returns inspection area" at bounding box center [263, 207] width 395 height 49
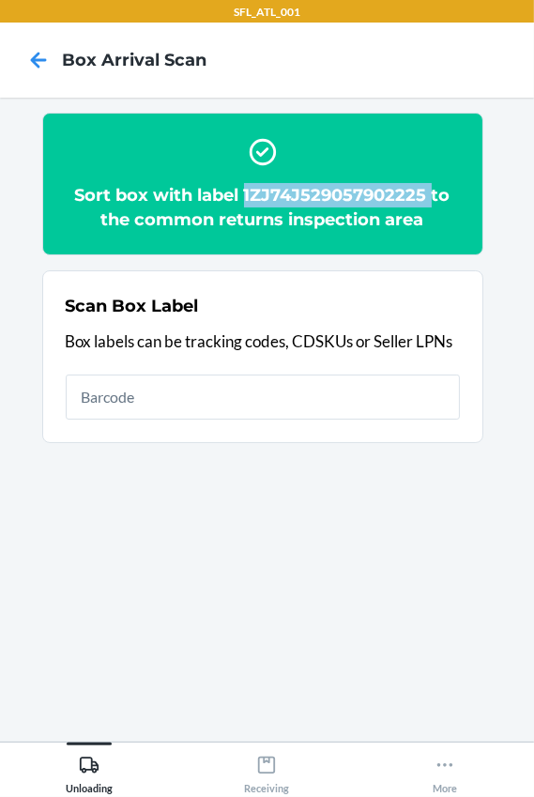
click at [335, 200] on h2 "Sort box with label 1ZJ74J529057902225 to the common returns inspection area" at bounding box center [263, 207] width 395 height 49
copy h2 "1ZJ74J529057902225"
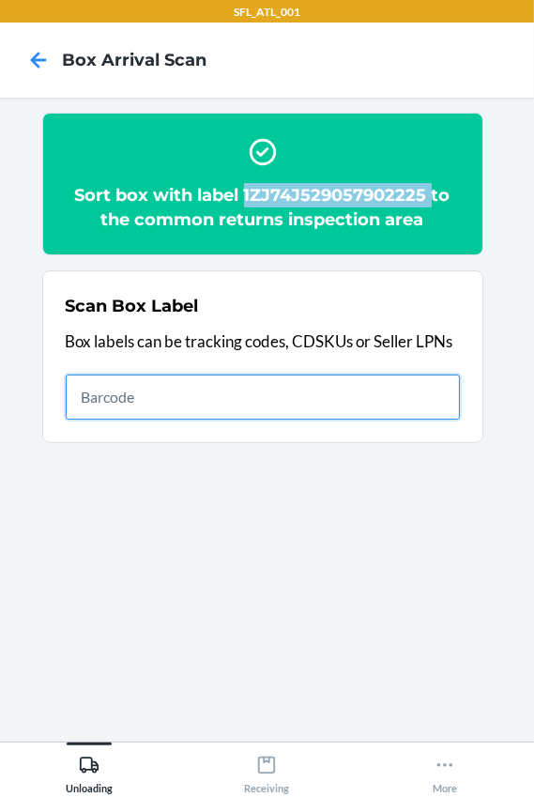
click at [260, 379] on input "text" at bounding box center [263, 397] width 395 height 45
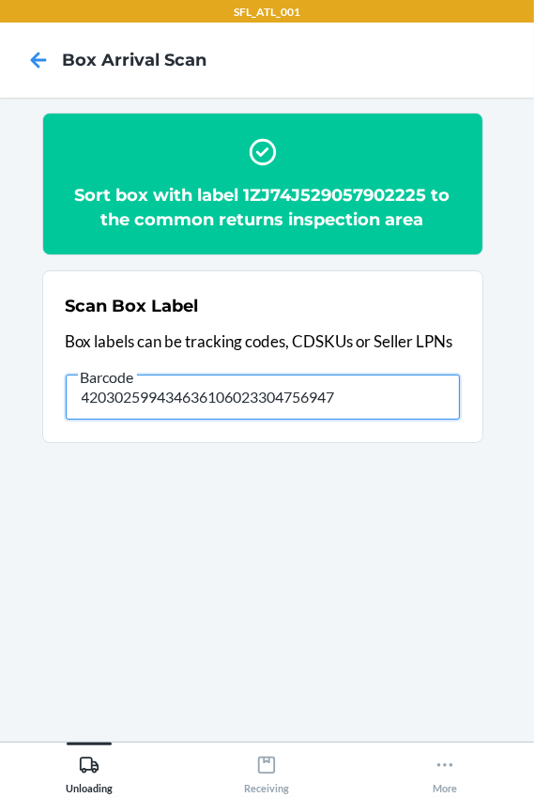
type input "420302599434636106023304756947"
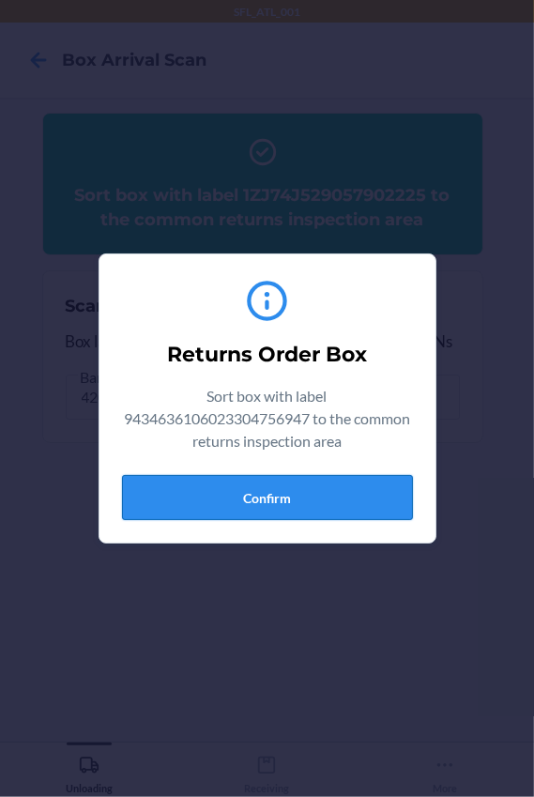
click at [312, 490] on button "Confirm" at bounding box center [267, 497] width 291 height 45
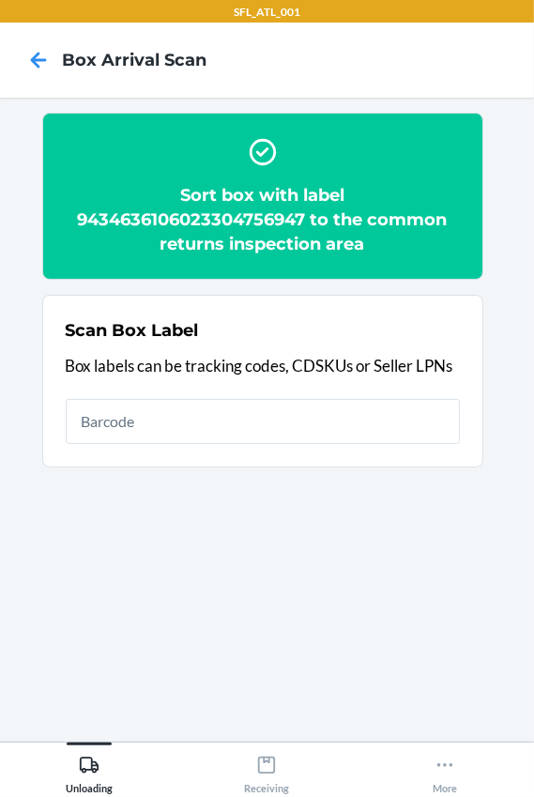
drag, startPoint x: 94, startPoint y: 395, endPoint x: 102, endPoint y: 414, distance: 21.5
click at [94, 395] on div "Scan Box Label Box labels can be tracking codes, CDSKUs or Seller LPNs" at bounding box center [263, 381] width 395 height 137
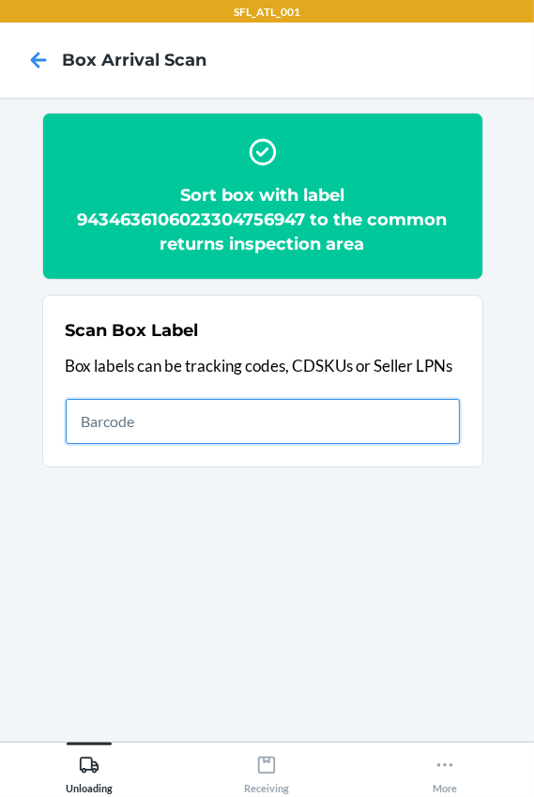
click at [104, 417] on input "text" at bounding box center [263, 421] width 395 height 45
type input "420302599434636106023304950635"
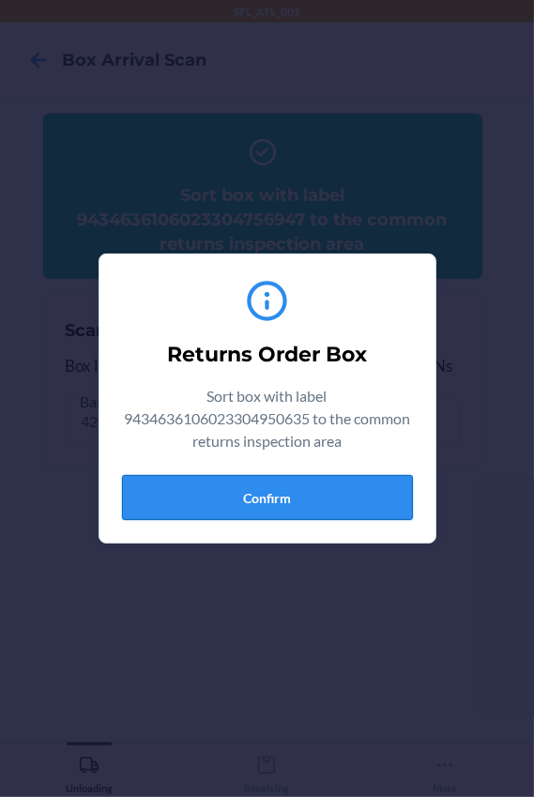
click at [244, 508] on button "Confirm" at bounding box center [267, 497] width 291 height 45
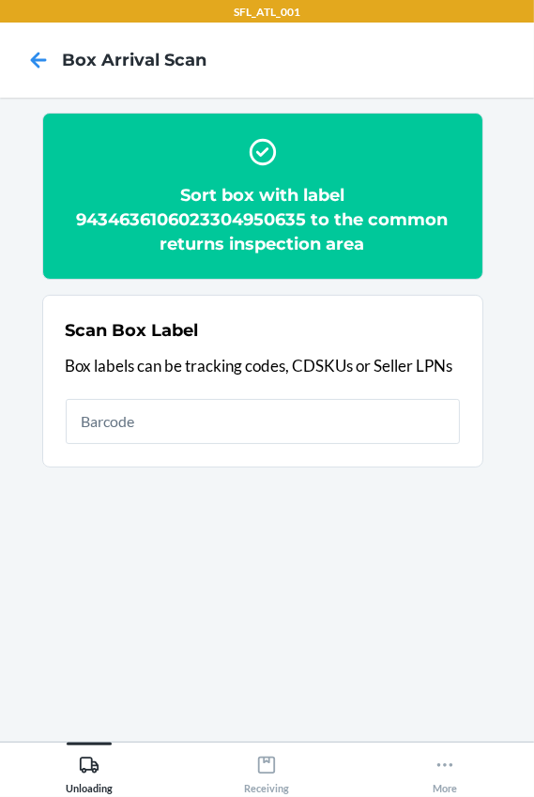
click at [113, 444] on div "Scan Box Label Box labels can be tracking codes, CDSKUs or Seller LPNs" at bounding box center [263, 381] width 395 height 137
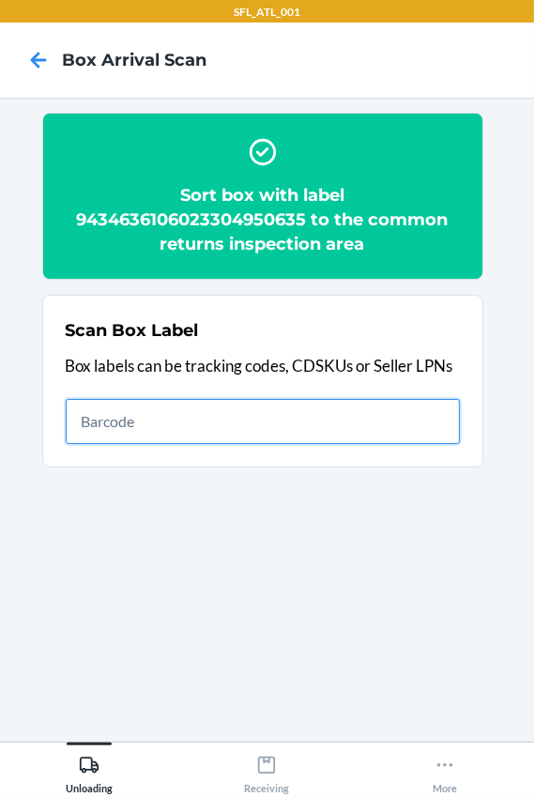
click at [121, 438] on input "text" at bounding box center [263, 421] width 395 height 45
type input "420302599434636106023304737380"
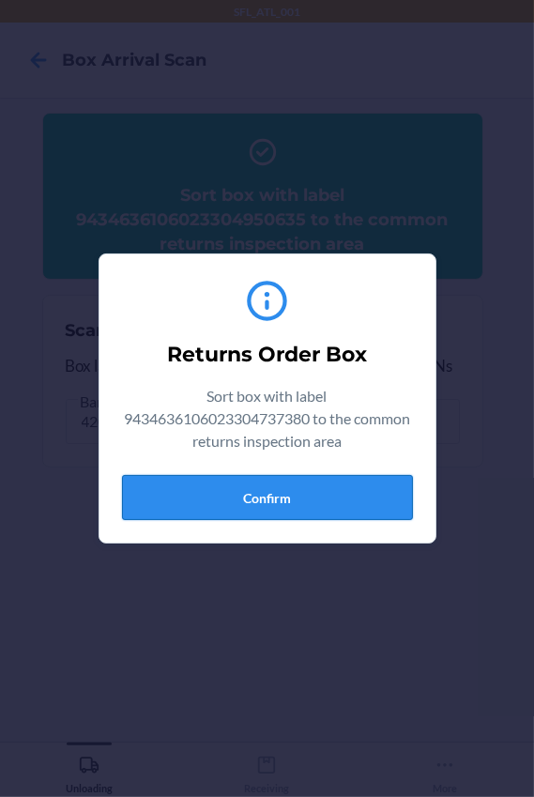
click at [341, 490] on button "Confirm" at bounding box center [267, 497] width 291 height 45
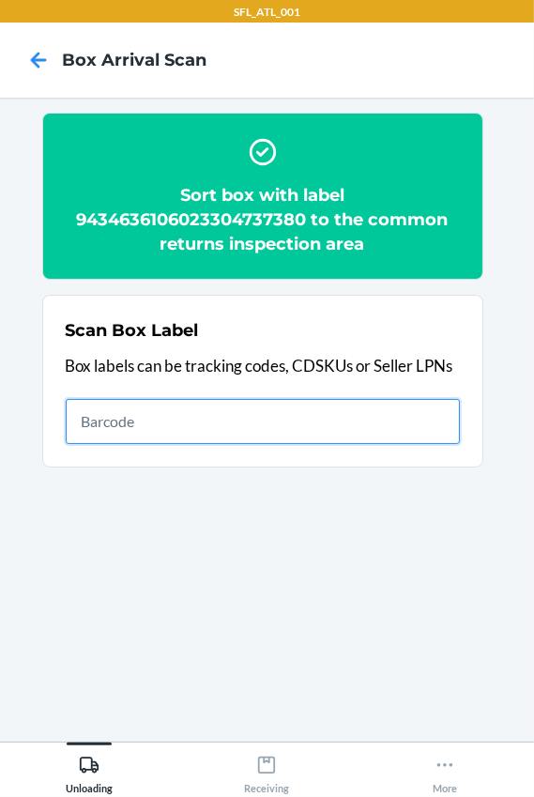
click at [112, 430] on input "text" at bounding box center [263, 421] width 395 height 45
type input "420302599434636106023303234118"
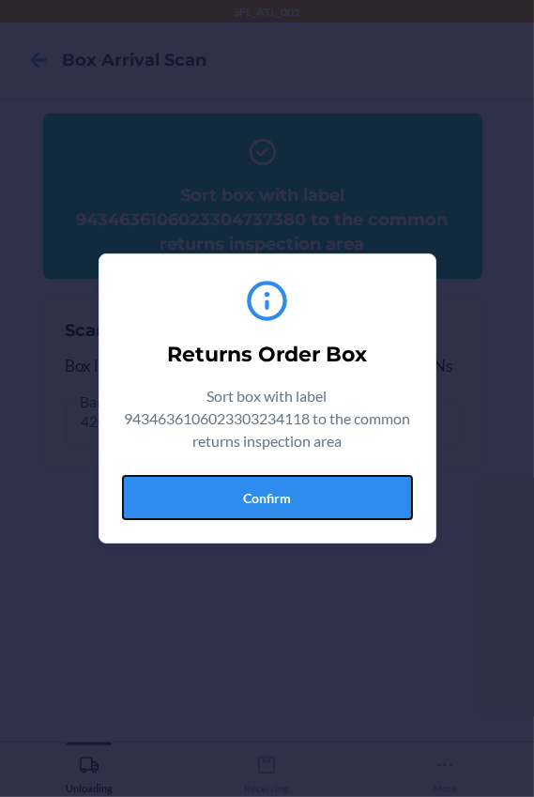
click at [310, 492] on button "Confirm" at bounding box center [267, 497] width 291 height 45
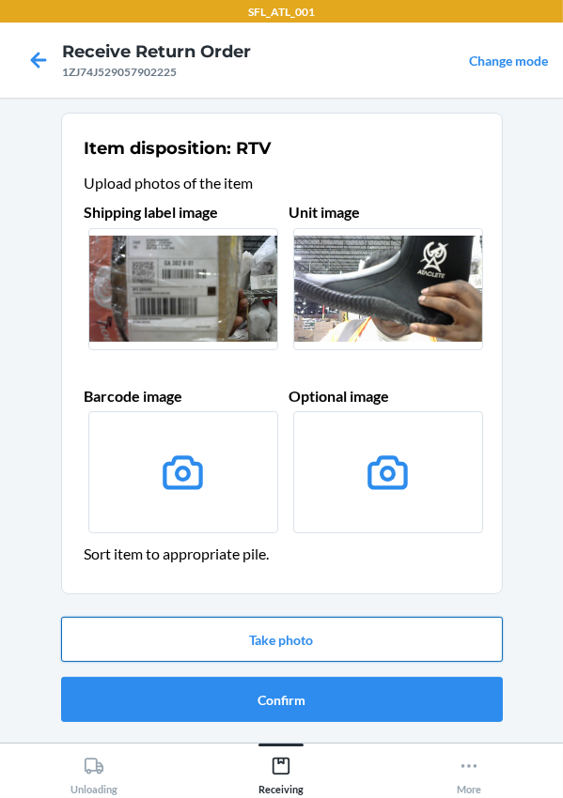
click at [299, 648] on button "Take photo" at bounding box center [281, 639] width 441 height 45
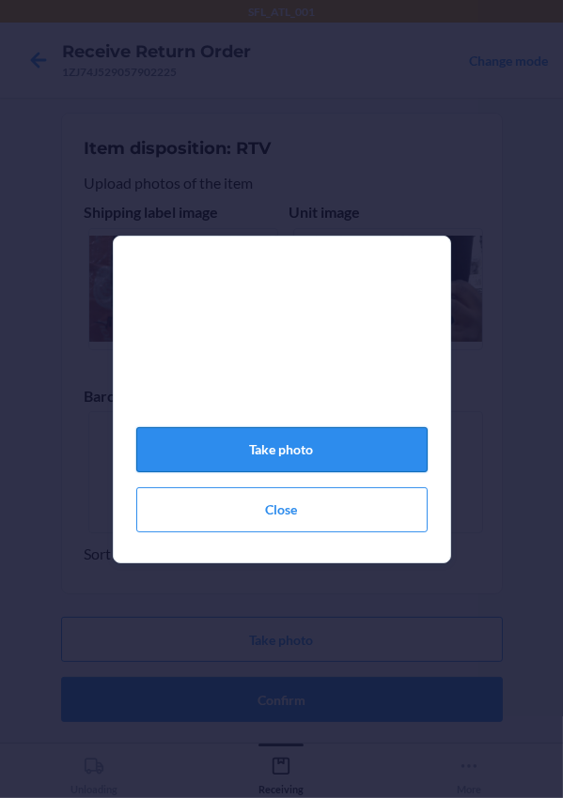
click at [282, 469] on button "Take photo" at bounding box center [281, 449] width 291 height 45
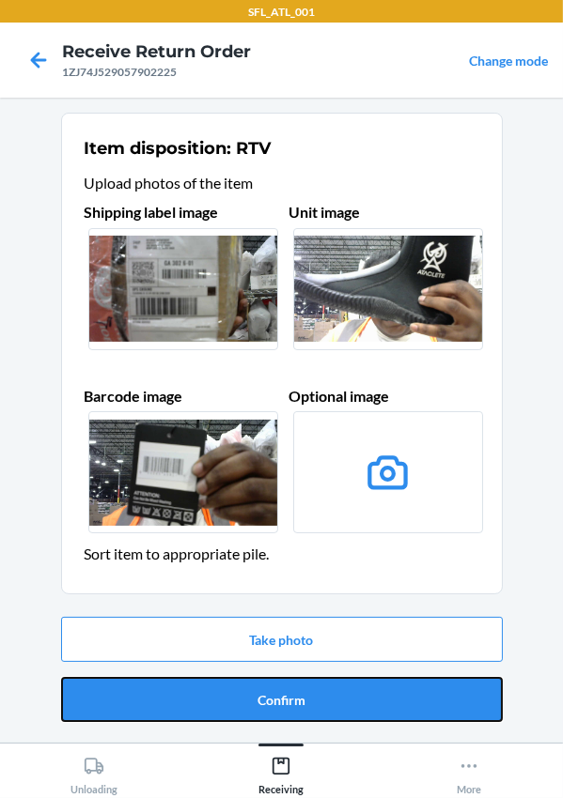
drag, startPoint x: 285, startPoint y: 701, endPoint x: 270, endPoint y: 695, distance: 16.1
click at [281, 700] on button "Confirm" at bounding box center [281, 699] width 441 height 45
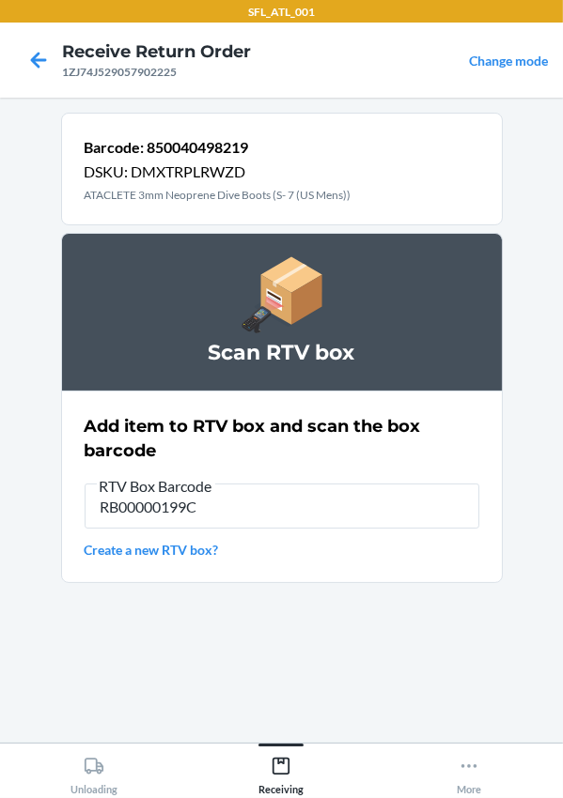
type input "RB00000199C"
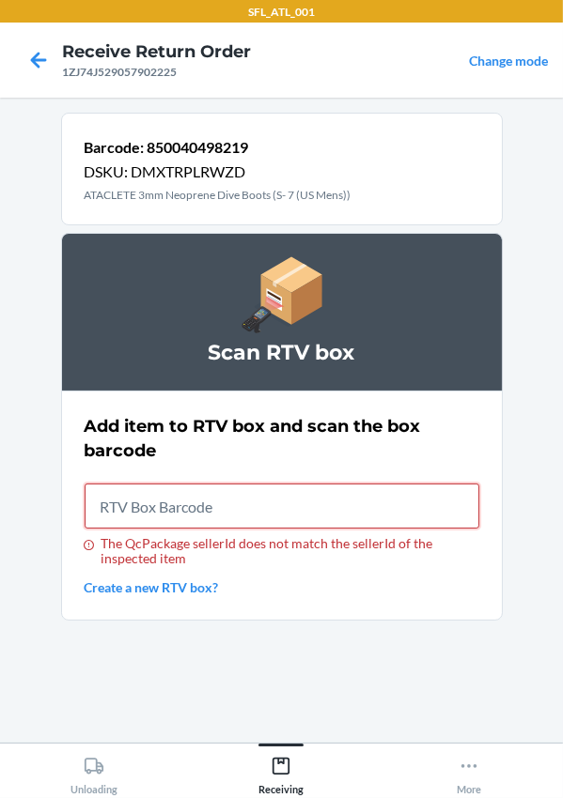
click at [244, 512] on input "The QcPackage sellerId does not match the sellerId of the inspected item" at bounding box center [282, 506] width 395 height 45
click at [40, 60] on icon at bounding box center [39, 60] width 16 height 16
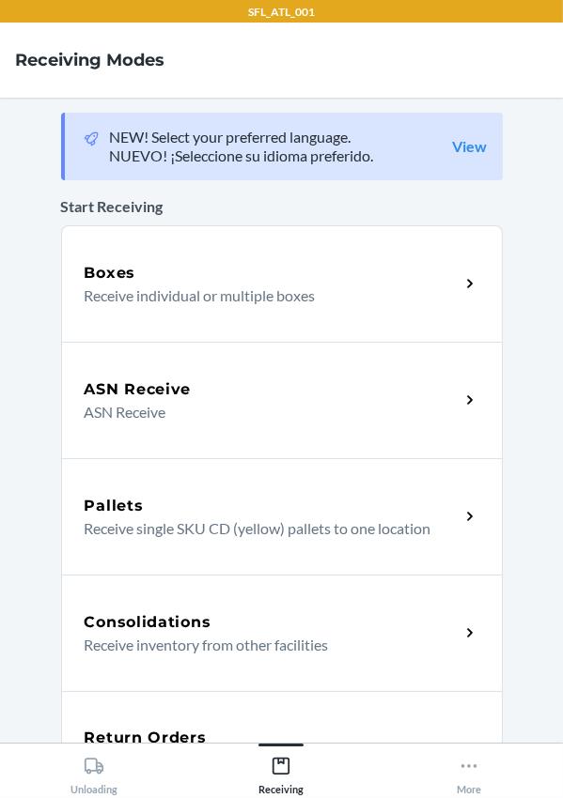
scroll to position [394, 0]
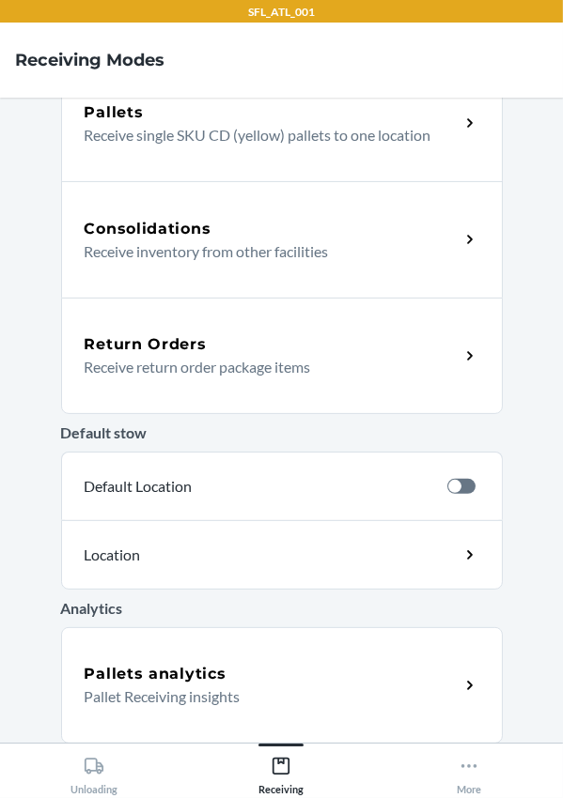
click at [152, 336] on h5 "Return Orders" at bounding box center [146, 344] width 122 height 23
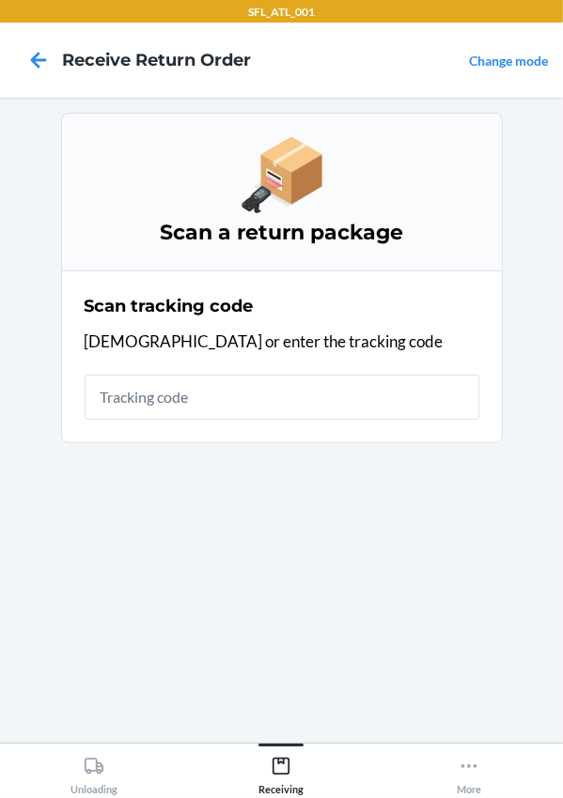
click at [145, 409] on input "text" at bounding box center [282, 397] width 395 height 45
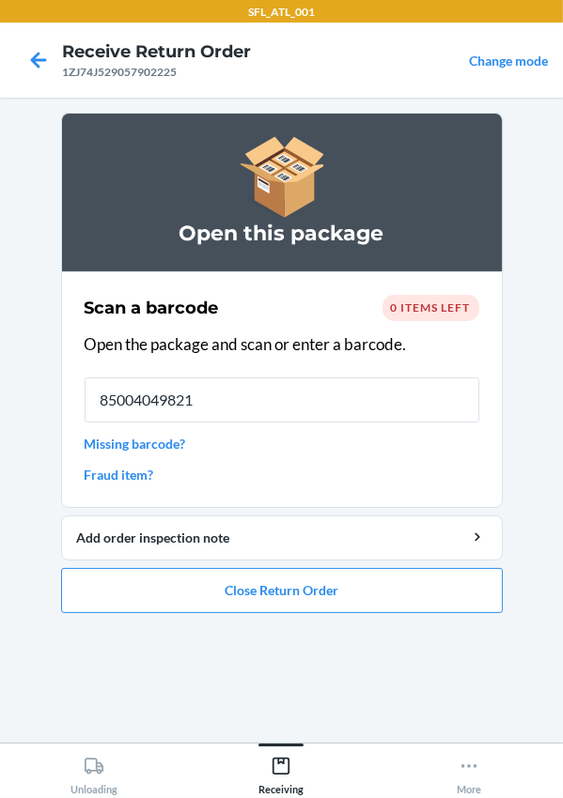
type input "850040498219"
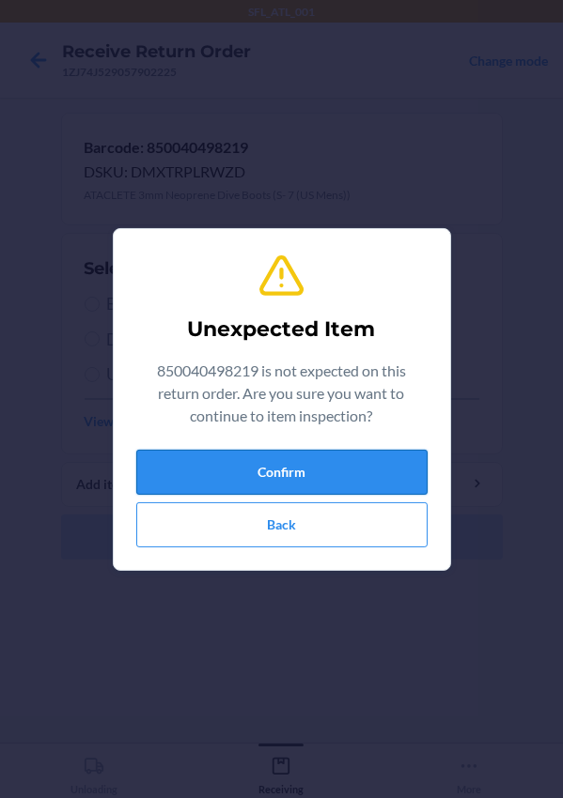
click at [226, 471] on button "Confirm" at bounding box center [281, 472] width 291 height 45
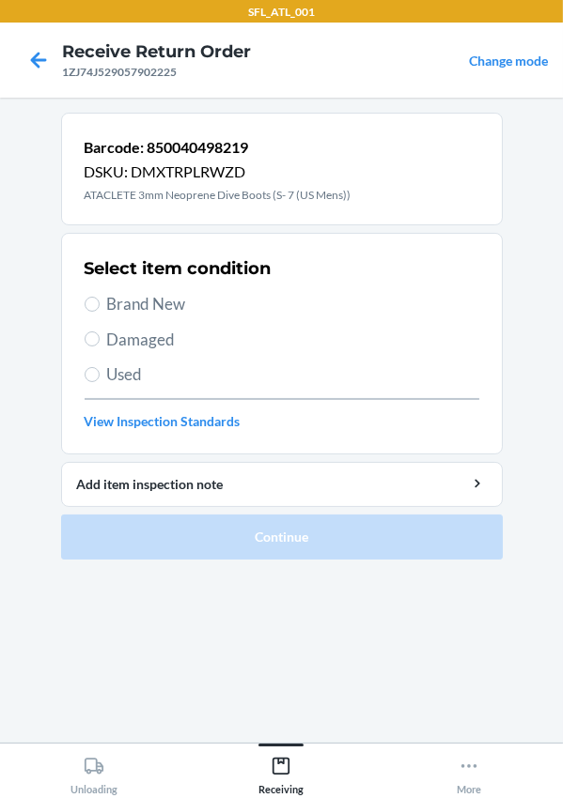
click at [120, 373] on span "Used" at bounding box center [293, 375] width 372 height 24
click at [100, 373] on input "Used" at bounding box center [92, 374] width 15 height 15
radio input "true"
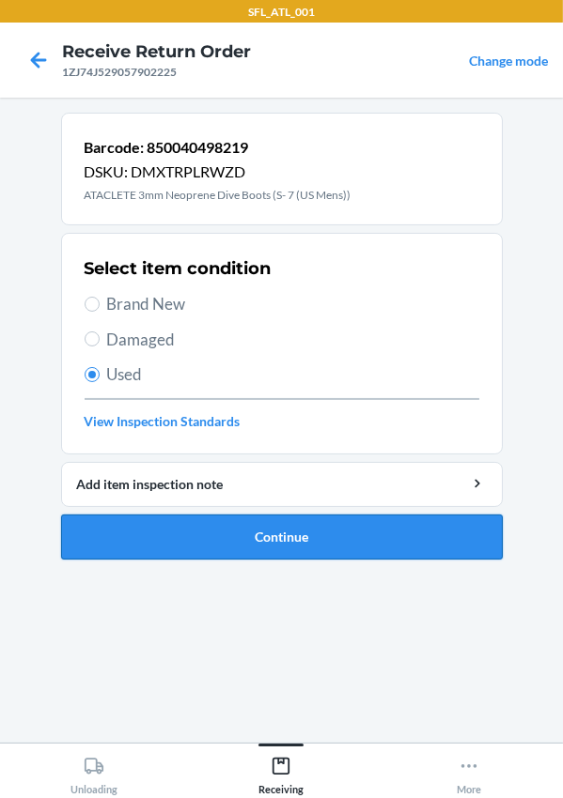
click at [206, 531] on button "Continue" at bounding box center [281, 537] width 441 height 45
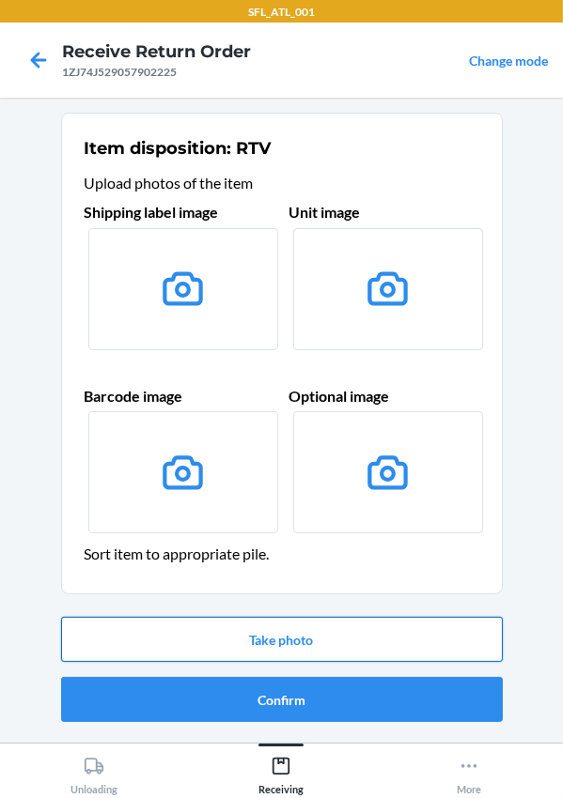
click at [268, 638] on button "Take photo" at bounding box center [281, 639] width 441 height 45
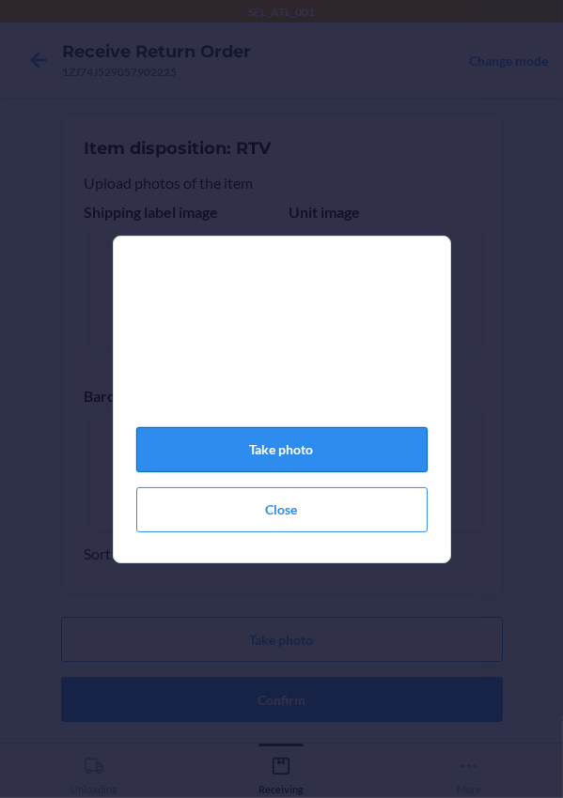
click at [279, 472] on button "Take photo" at bounding box center [281, 449] width 291 height 45
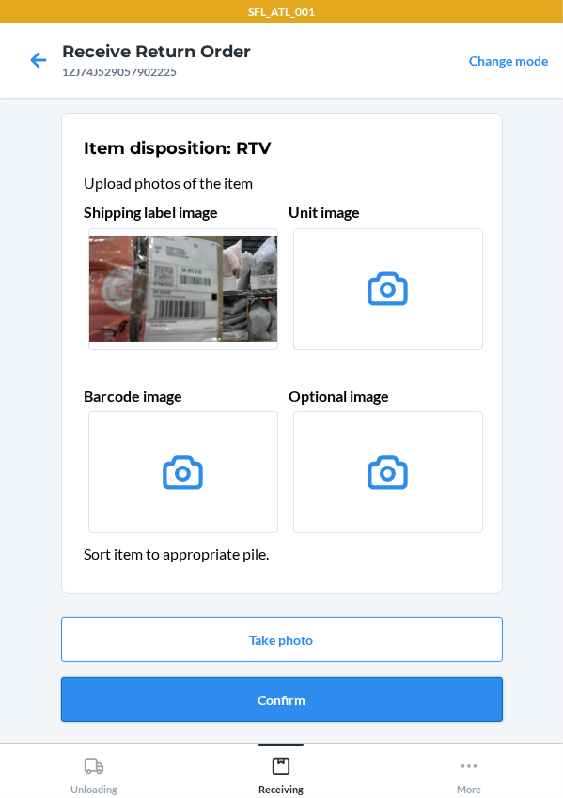
click at [269, 709] on button "Confirm" at bounding box center [281, 699] width 441 height 45
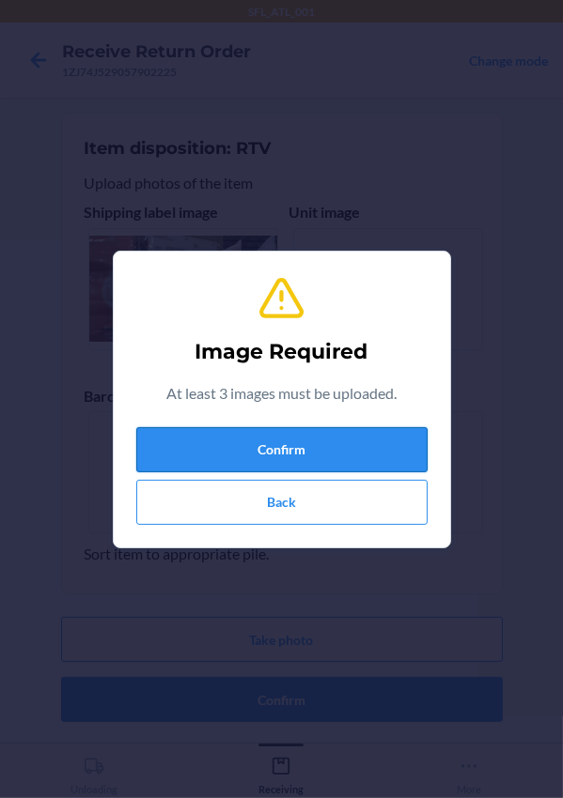
click at [279, 450] on button "Confirm" at bounding box center [281, 449] width 291 height 45
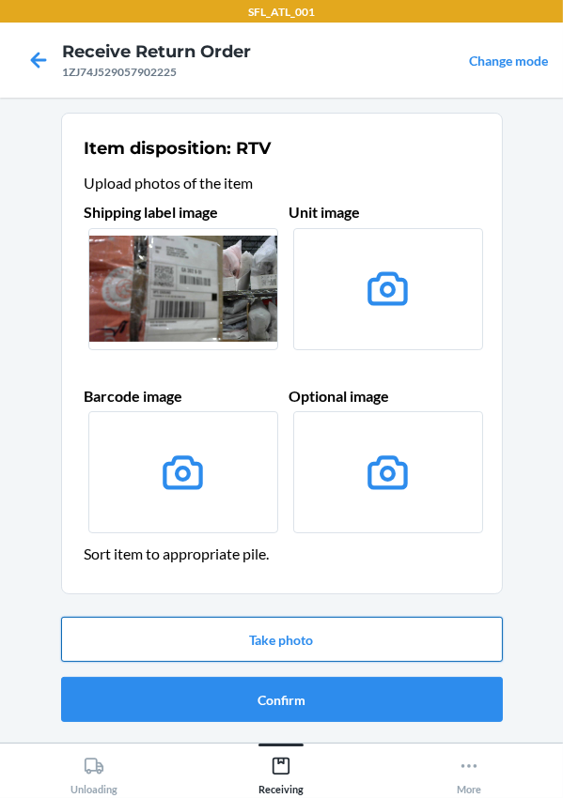
click at [277, 631] on button "Take photo" at bounding box center [281, 639] width 441 height 45
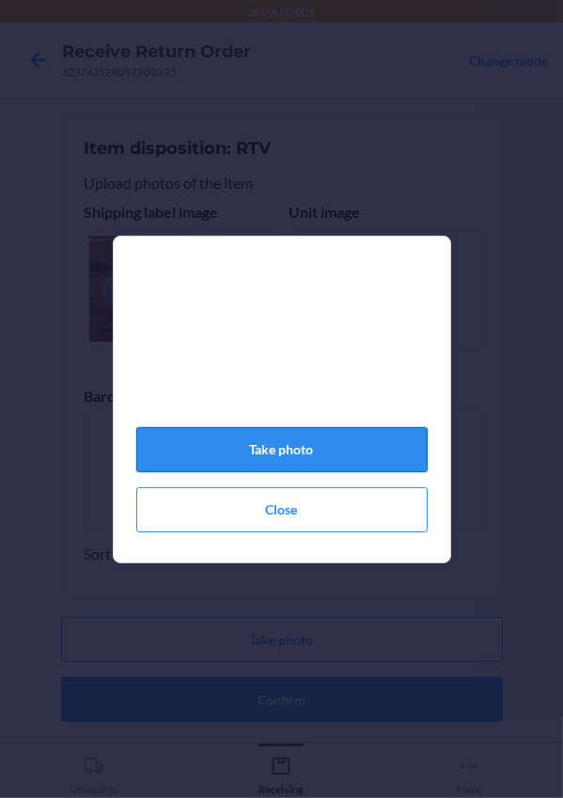
click at [287, 454] on button "Take photo" at bounding box center [281, 449] width 291 height 45
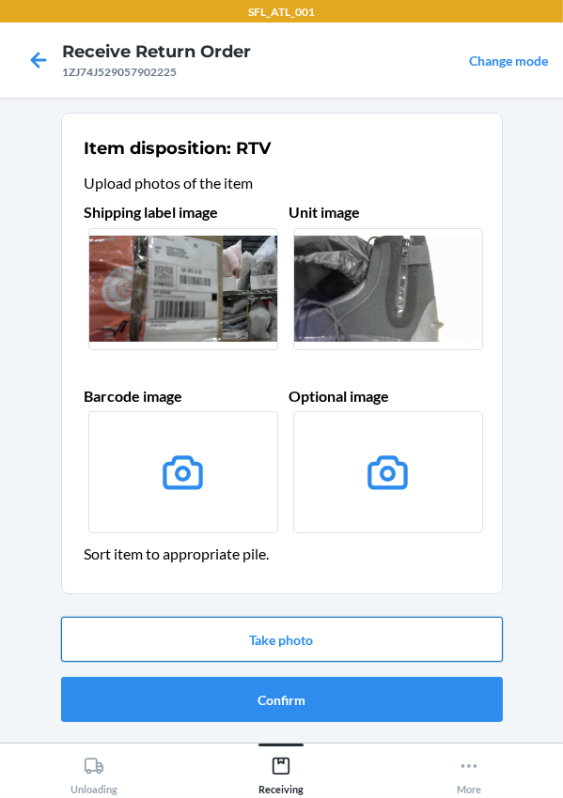
click at [245, 648] on button "Take photo" at bounding box center [281, 639] width 441 height 45
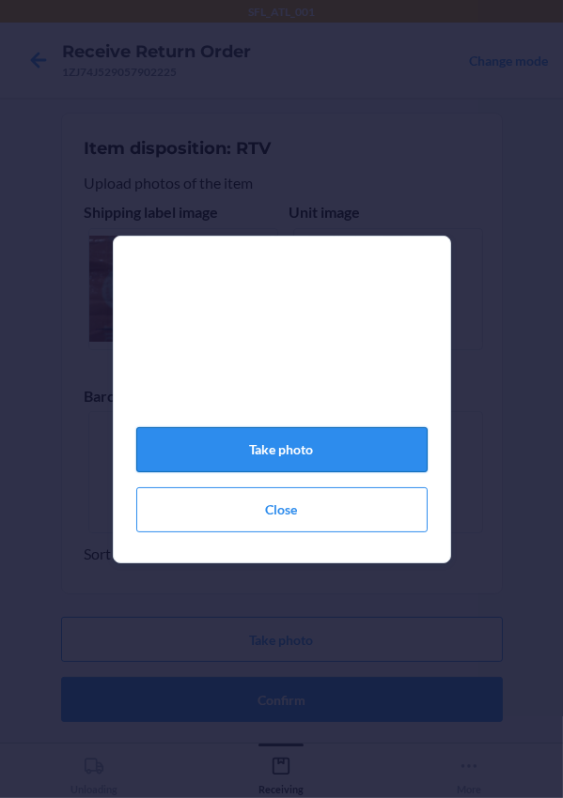
click at [258, 458] on button "Take photo" at bounding box center [281, 449] width 291 height 45
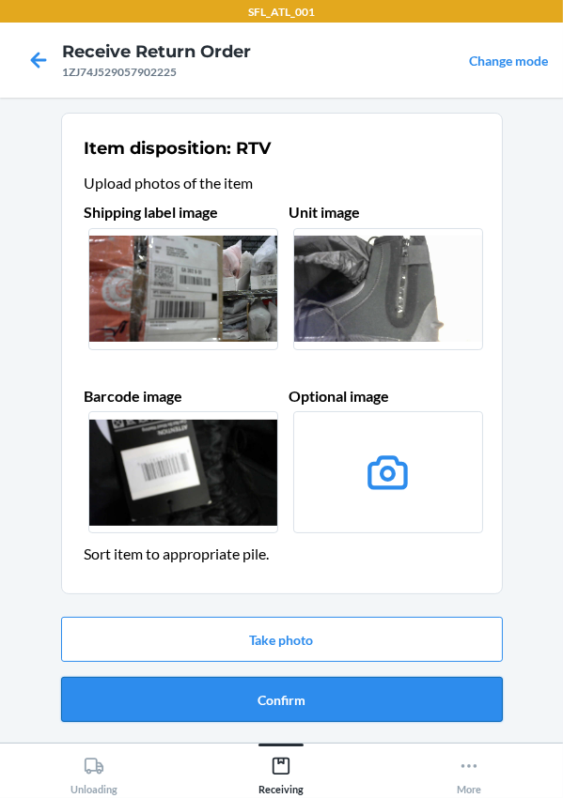
click at [271, 694] on button "Confirm" at bounding box center [281, 699] width 441 height 45
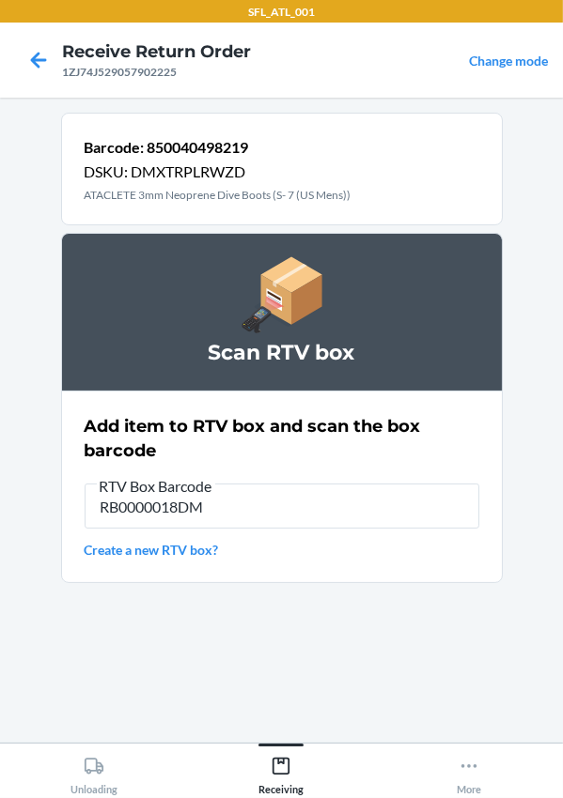
type input "RB0000018DM"
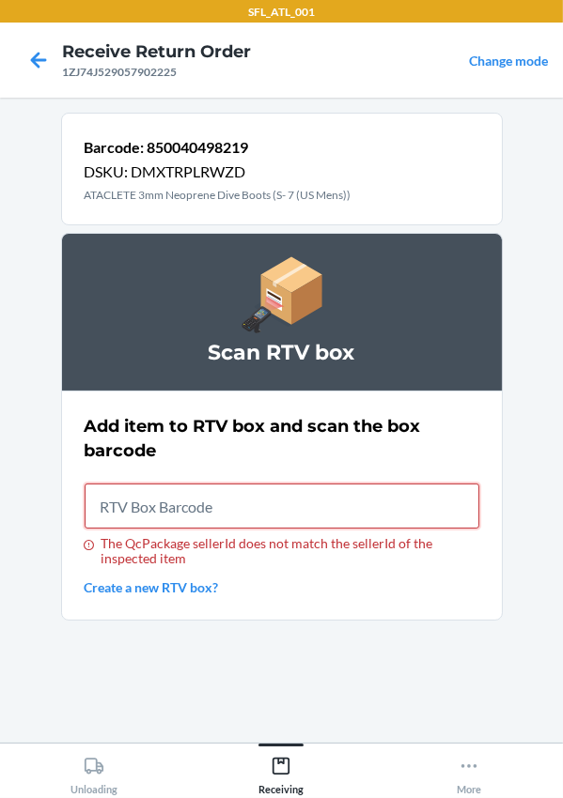
click at [169, 509] on input "The QcPackage sellerId does not match the sellerId of the inspected item" at bounding box center [282, 506] width 395 height 45
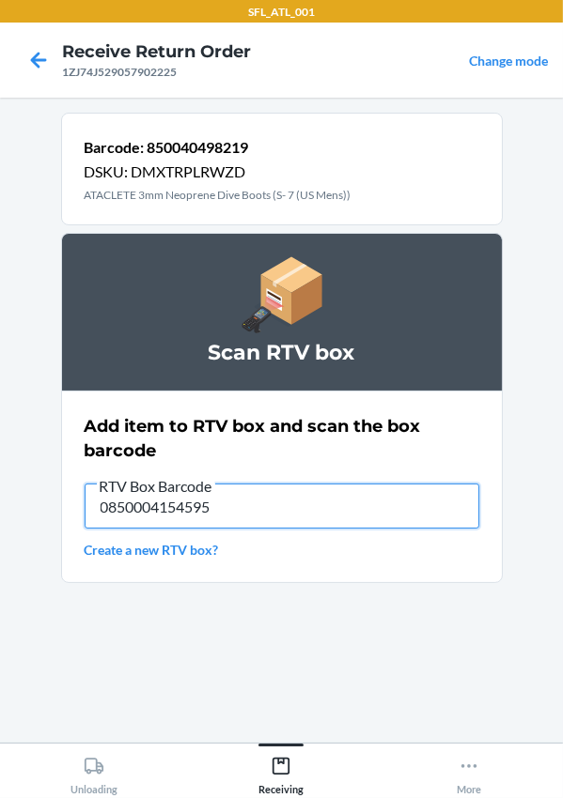
type input "0850004154595"
type input "RB0000018A4"
type input "RB00000191O"
type input "RB0000019A3"
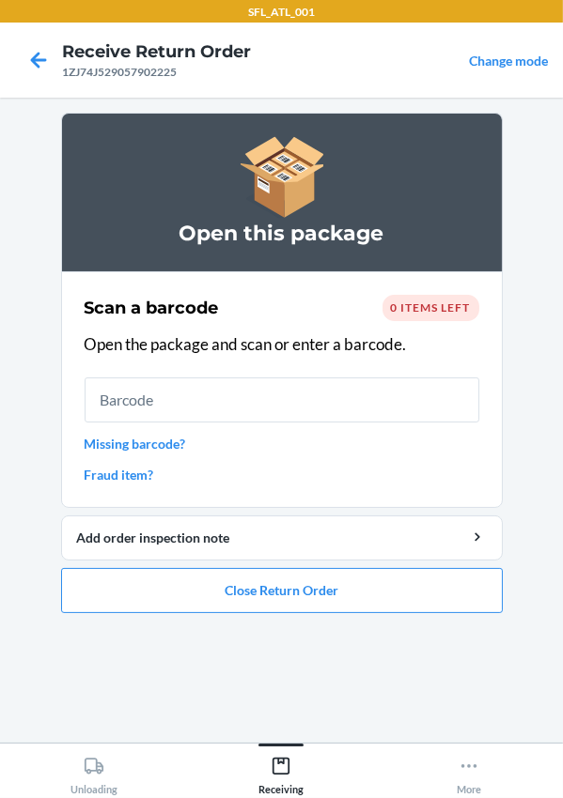
click at [439, 310] on span "0 items left" at bounding box center [431, 308] width 80 height 14
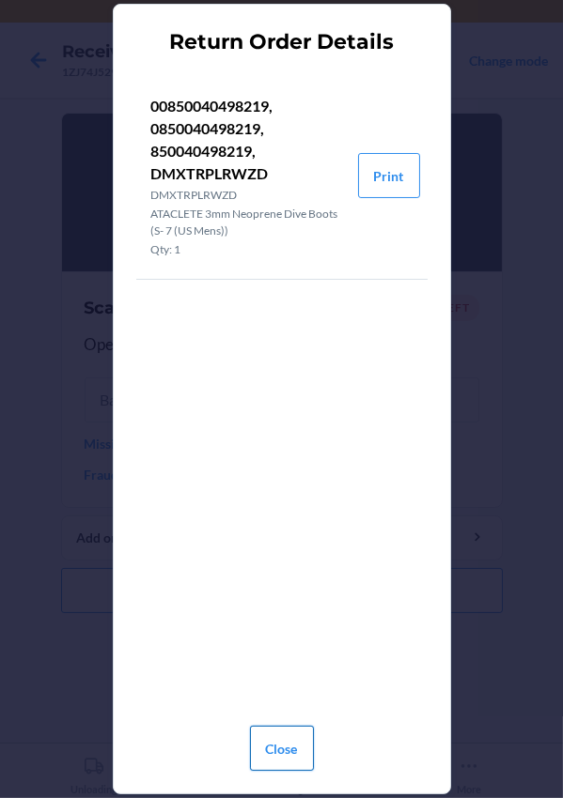
click at [283, 753] on button "Close" at bounding box center [282, 748] width 64 height 45
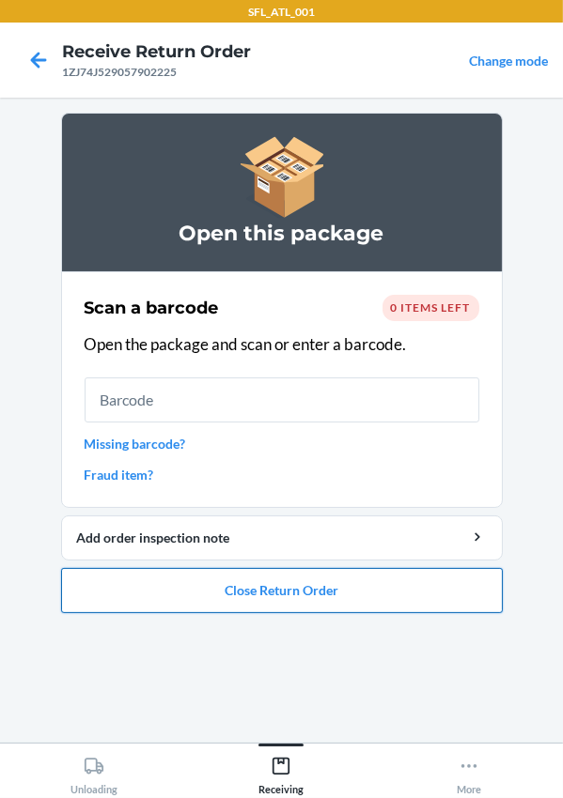
click at [255, 596] on button "Close Return Order" at bounding box center [281, 590] width 441 height 45
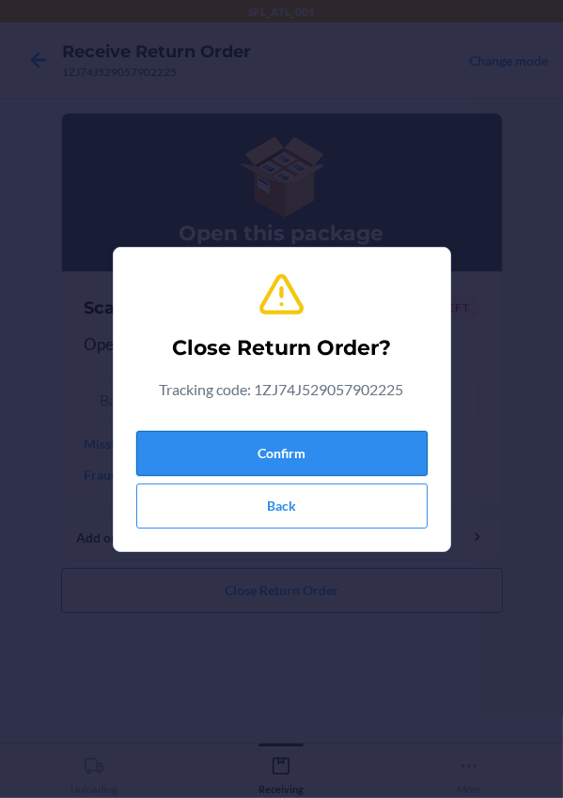
click at [291, 443] on button "Confirm" at bounding box center [281, 453] width 291 height 45
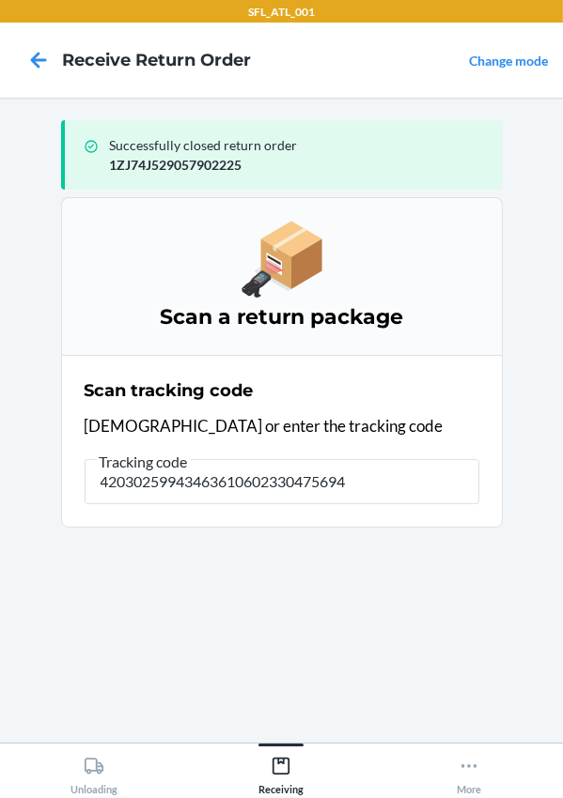
type input "420302599434636106023304756947"
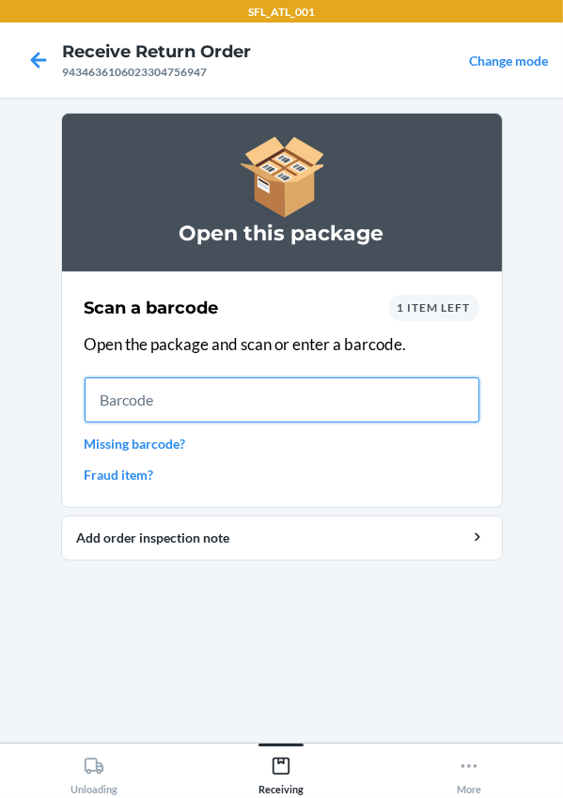
click at [167, 399] on input "text" at bounding box center [282, 400] width 395 height 45
click at [158, 395] on input "text" at bounding box center [282, 400] width 395 height 45
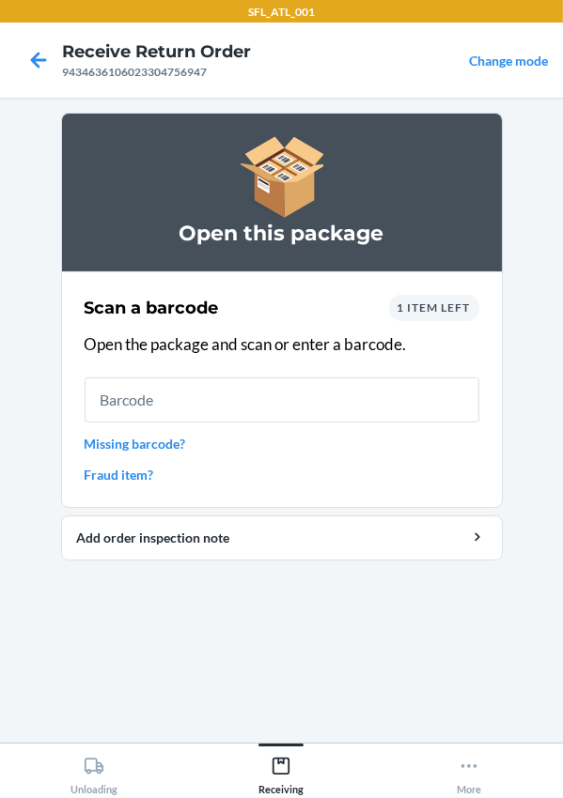
click at [424, 304] on span "1 item left" at bounding box center [433, 308] width 73 height 14
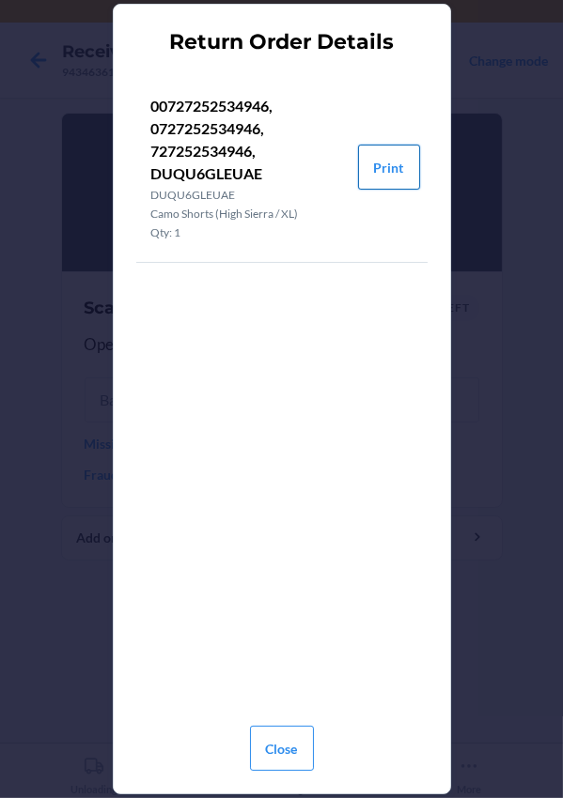
click at [380, 163] on button "Print" at bounding box center [389, 167] width 62 height 45
click at [286, 745] on button "Close" at bounding box center [282, 748] width 64 height 45
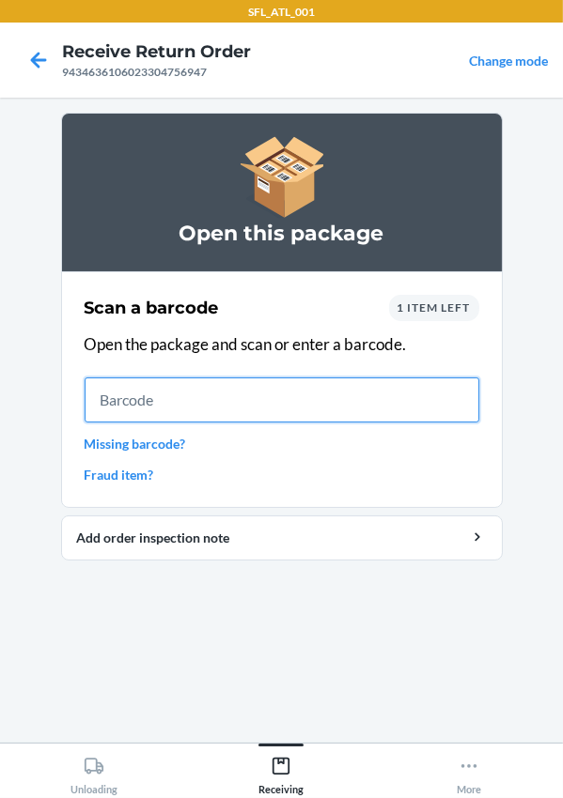
click at [203, 402] on input "text" at bounding box center [282, 400] width 395 height 45
type input "0727252534946"
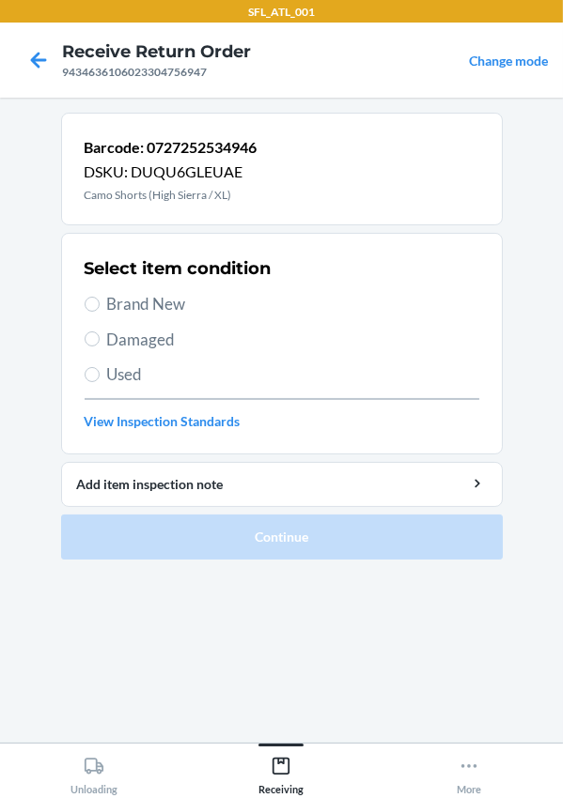
click at [116, 297] on span "Brand New" at bounding box center [293, 304] width 372 height 24
click at [100, 297] on input "Brand New" at bounding box center [92, 304] width 15 height 15
radio input "true"
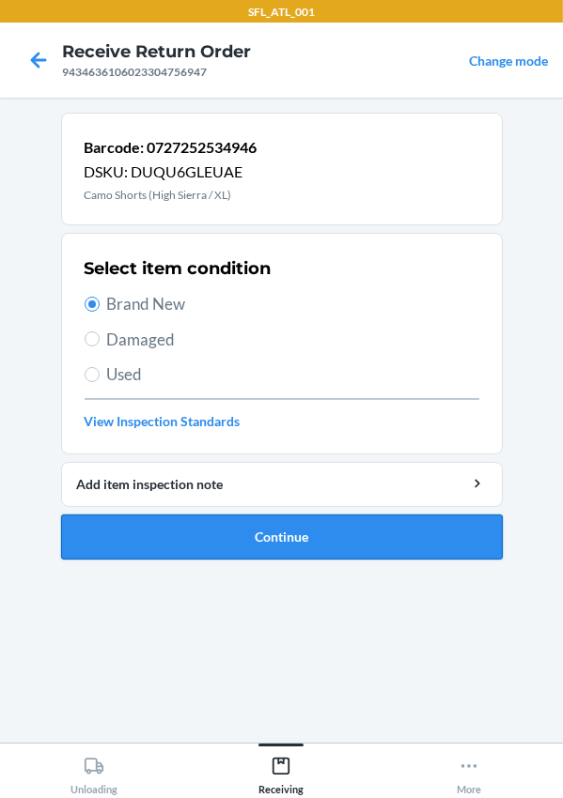
click at [247, 561] on ol "Barcode: 0727252534946 DSKU: DUQU6GLEUAE Camo Shorts (High Sierra / XL) Select …" at bounding box center [281, 344] width 441 height 462
click at [254, 524] on button "Continue" at bounding box center [281, 537] width 441 height 45
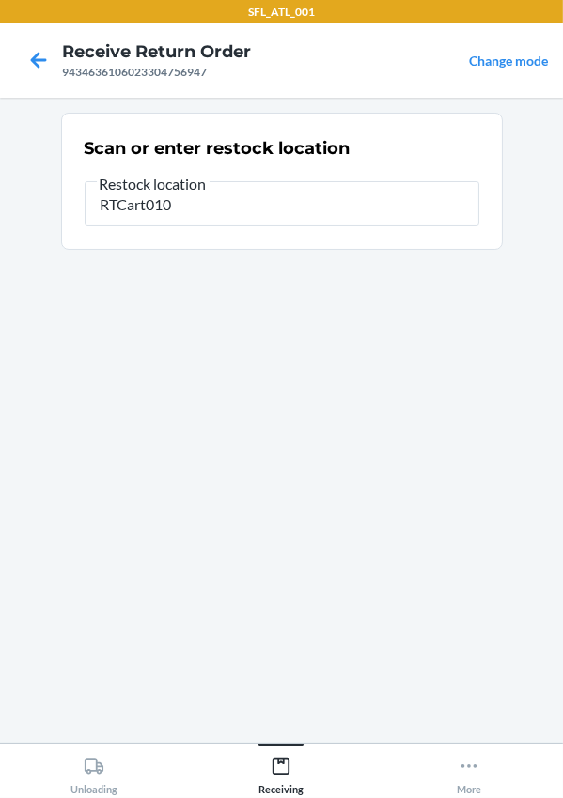
type input "RTCart010"
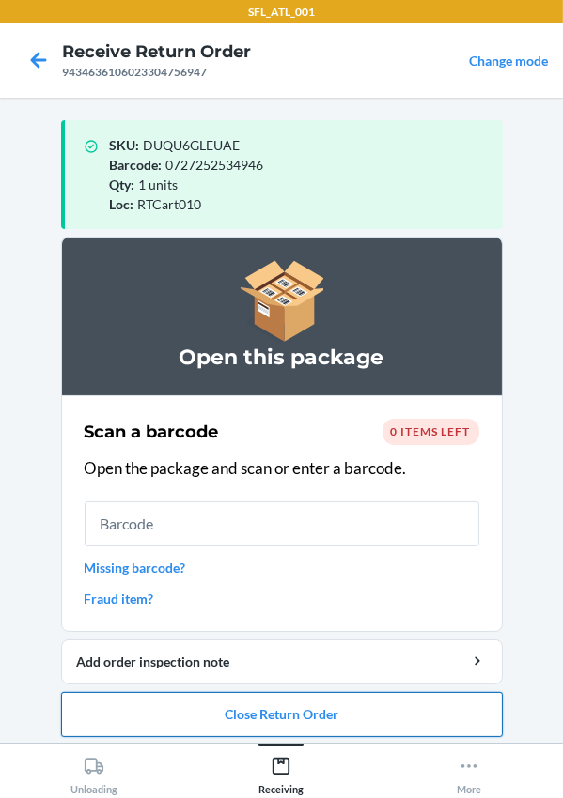
click at [302, 701] on button "Close Return Order" at bounding box center [281, 714] width 441 height 45
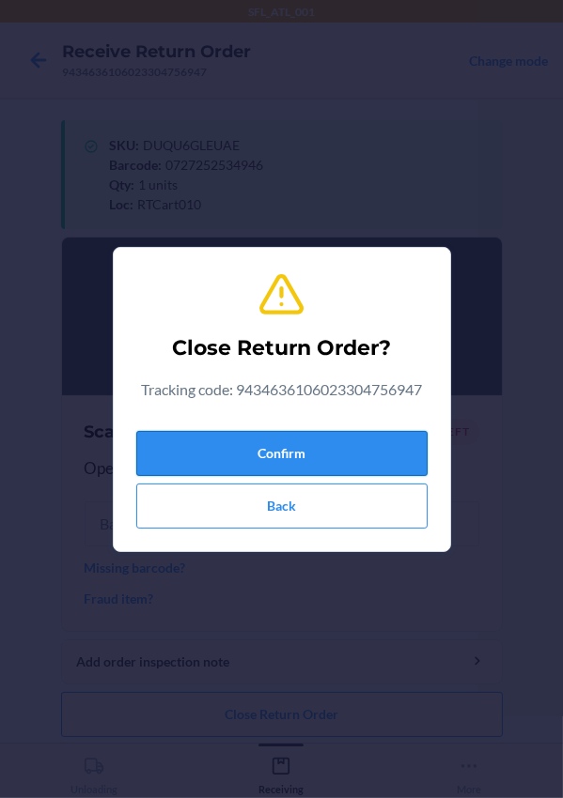
click at [286, 441] on button "Confirm" at bounding box center [281, 453] width 291 height 45
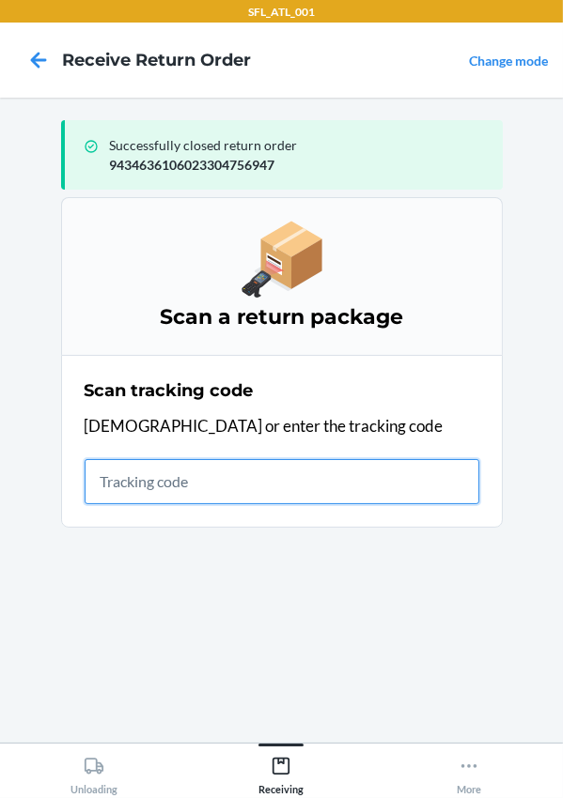
click at [126, 481] on input "text" at bounding box center [282, 481] width 395 height 45
type input "420302599434636106023304950635"
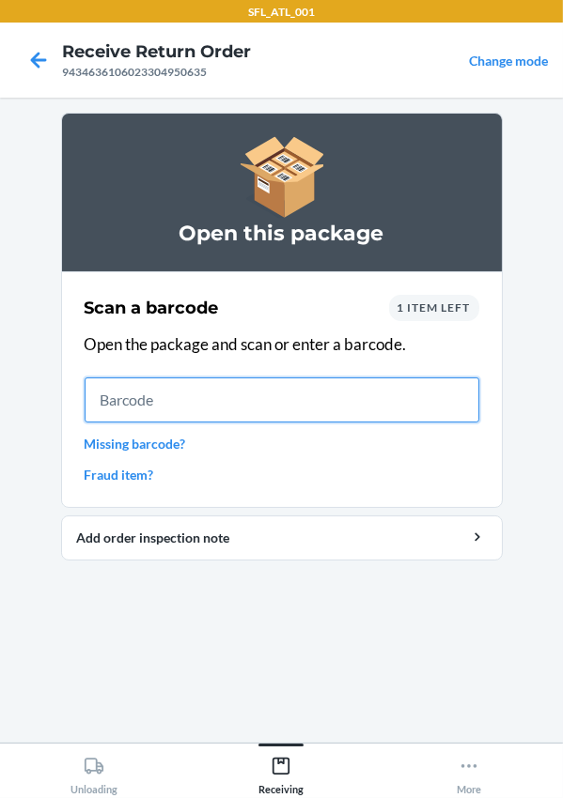
click at [157, 408] on input "text" at bounding box center [282, 400] width 395 height 45
type input "610655783939"
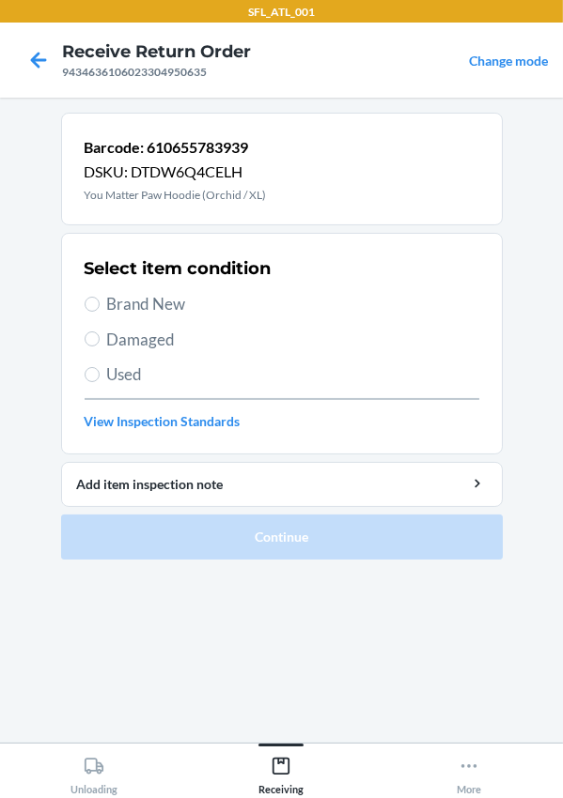
click at [136, 297] on span "Brand New" at bounding box center [293, 304] width 372 height 24
click at [100, 297] on input "Brand New" at bounding box center [92, 304] width 15 height 15
radio input "true"
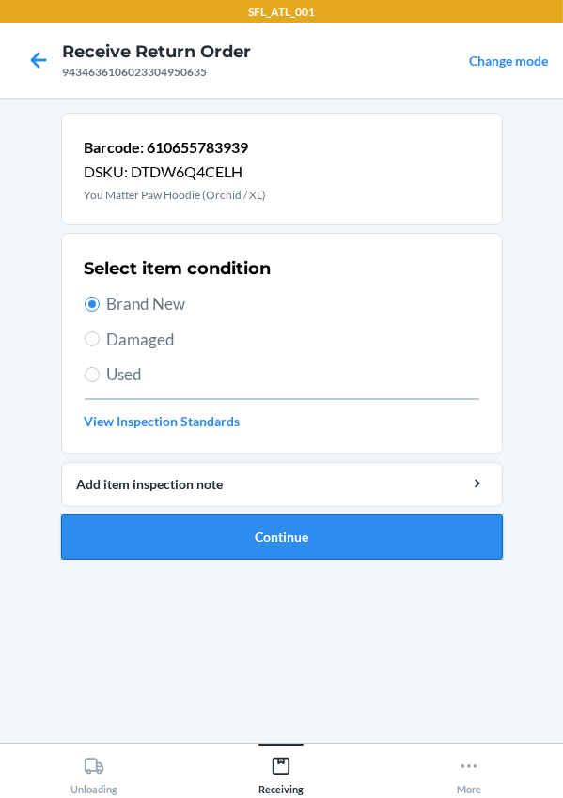
click at [234, 539] on button "Continue" at bounding box center [281, 537] width 441 height 45
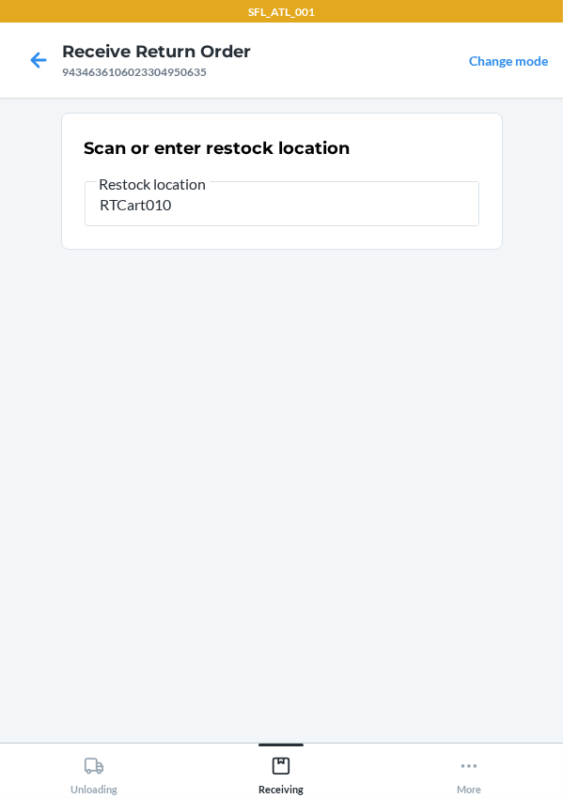
type input "RTCart010"
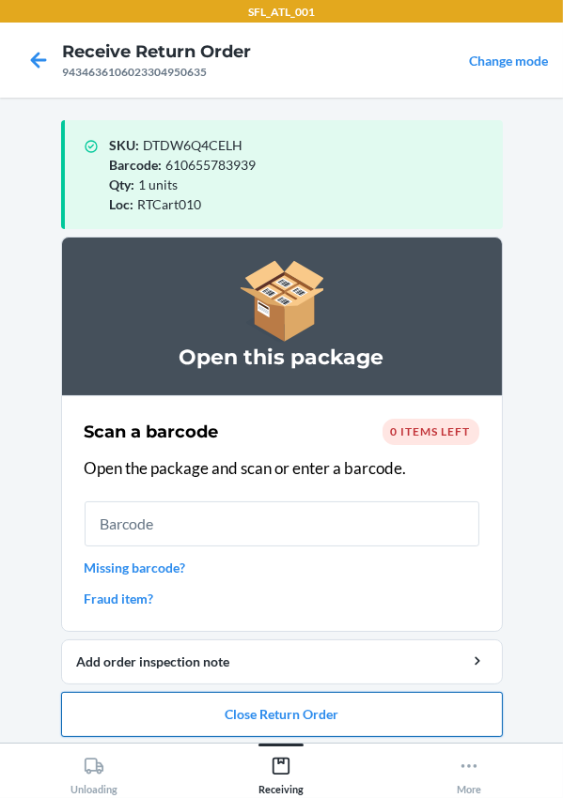
click at [165, 710] on button "Close Return Order" at bounding box center [281, 714] width 441 height 45
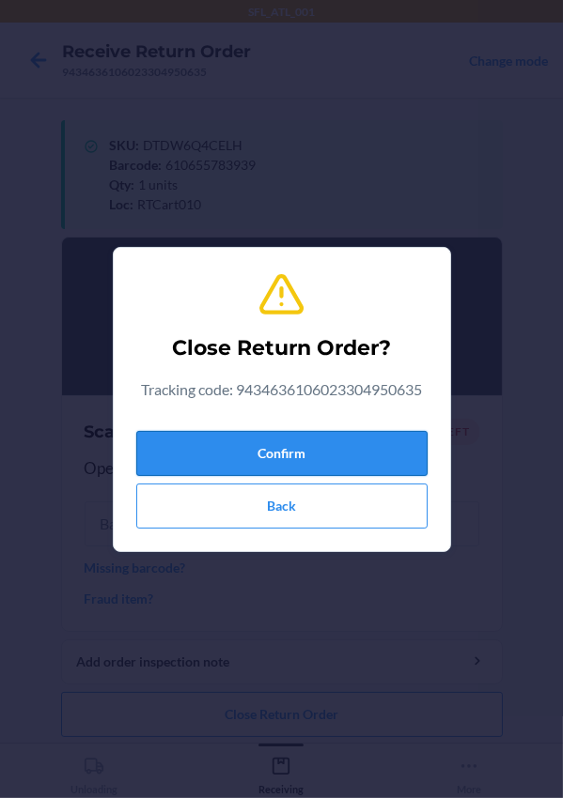
click at [249, 441] on button "Confirm" at bounding box center [281, 453] width 291 height 45
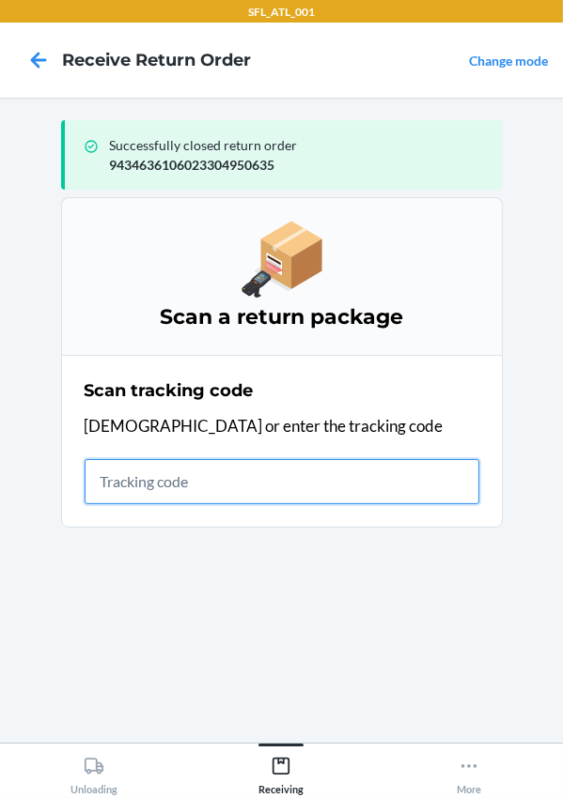
click at [193, 490] on input "text" at bounding box center [282, 481] width 395 height 45
type input "420302599434636106023304737380"
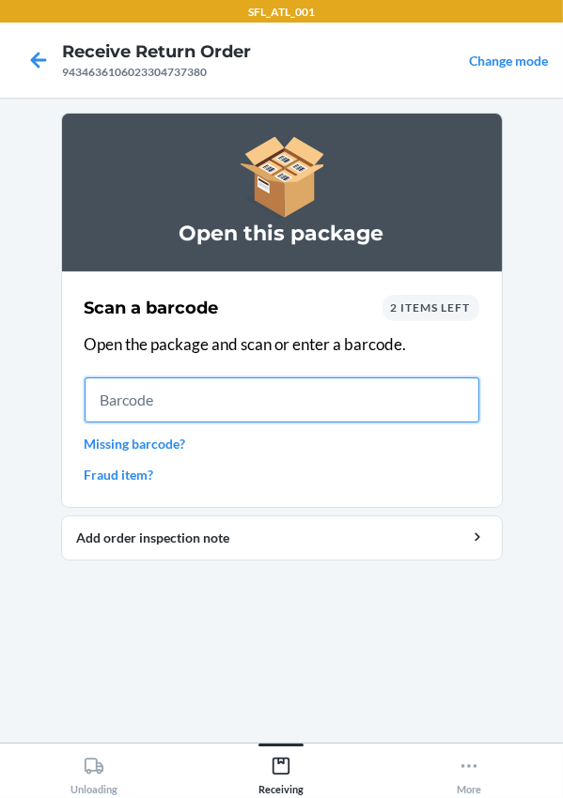
click at [205, 401] on input "text" at bounding box center [282, 400] width 395 height 45
type input "735380020927"
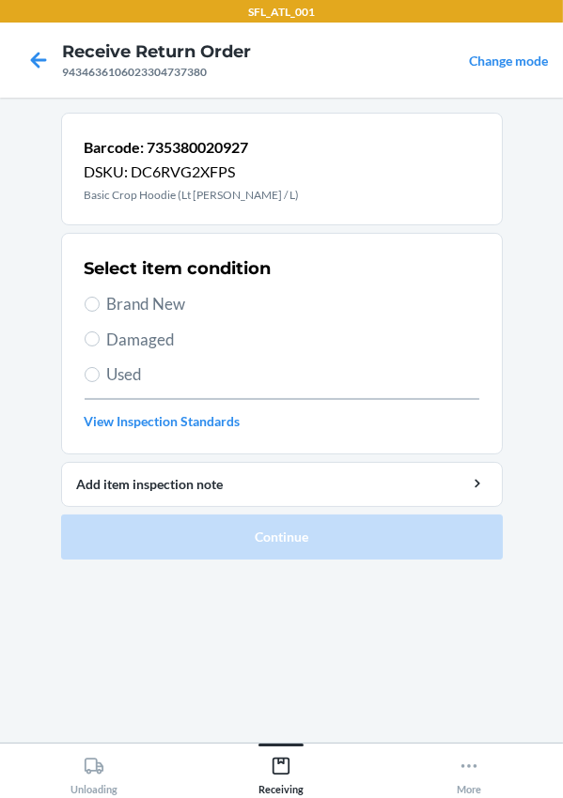
click at [128, 294] on span "Brand New" at bounding box center [293, 304] width 372 height 24
click at [100, 297] on input "Brand New" at bounding box center [92, 304] width 15 height 15
radio input "true"
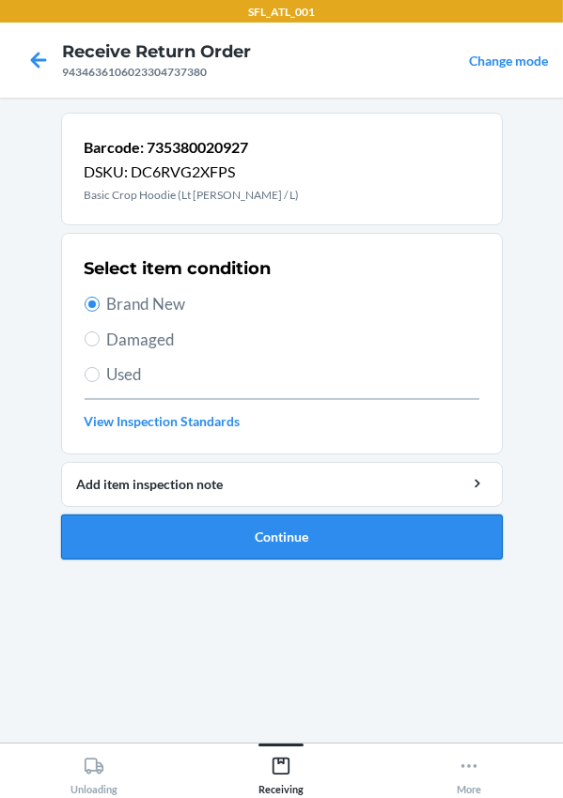
click at [155, 527] on button "Continue" at bounding box center [281, 537] width 441 height 45
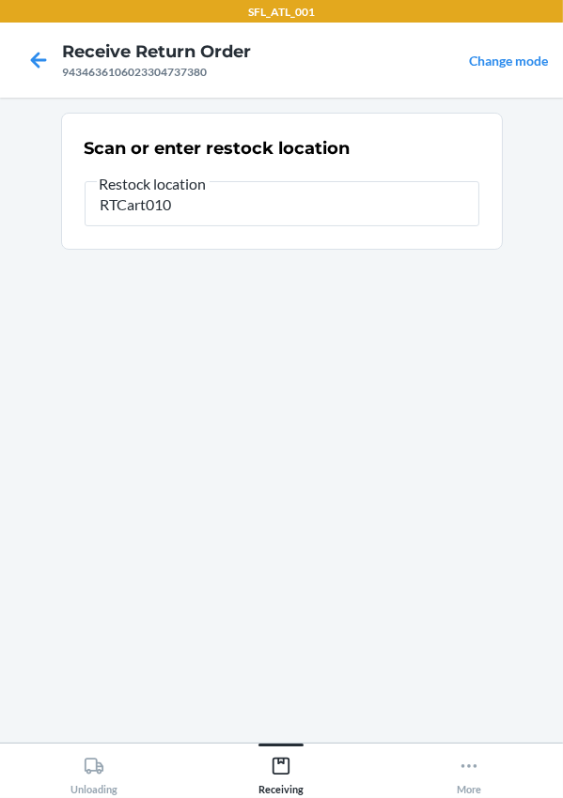
type input "RTCart010"
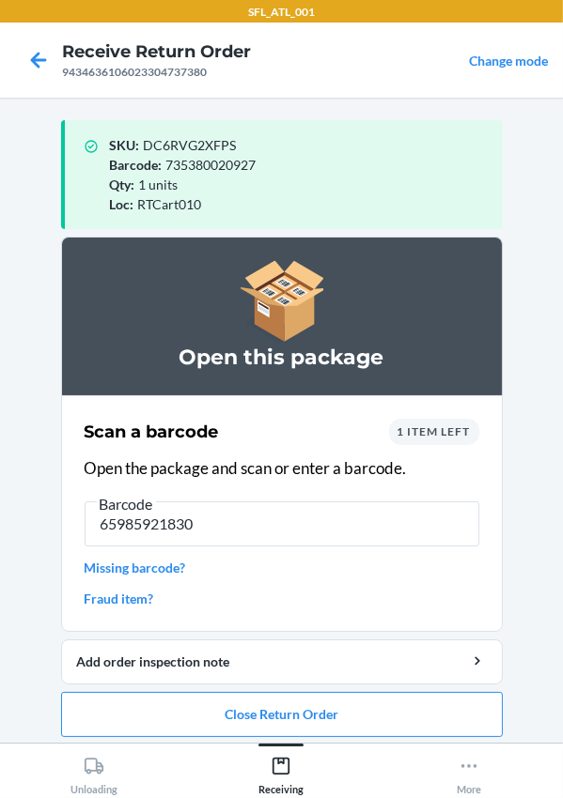
type input "659859218304"
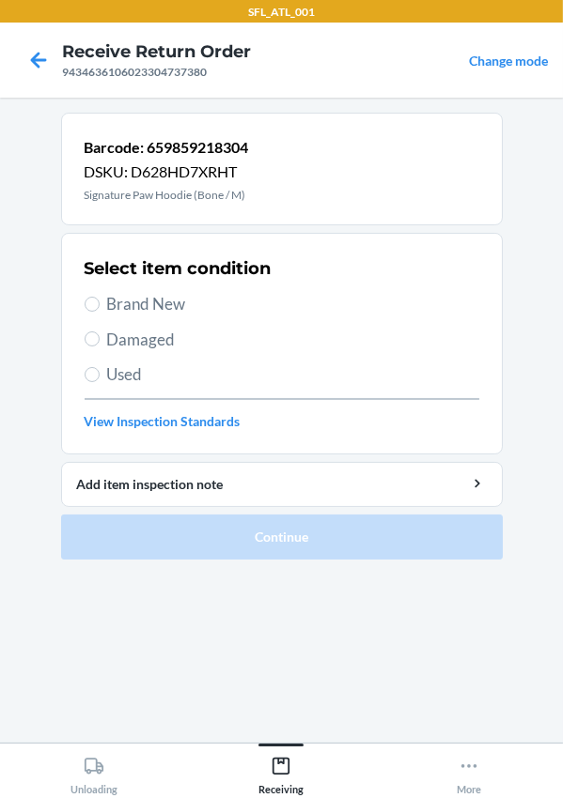
click at [110, 294] on span "Brand New" at bounding box center [293, 304] width 372 height 24
click at [100, 297] on input "Brand New" at bounding box center [92, 304] width 15 height 15
radio input "true"
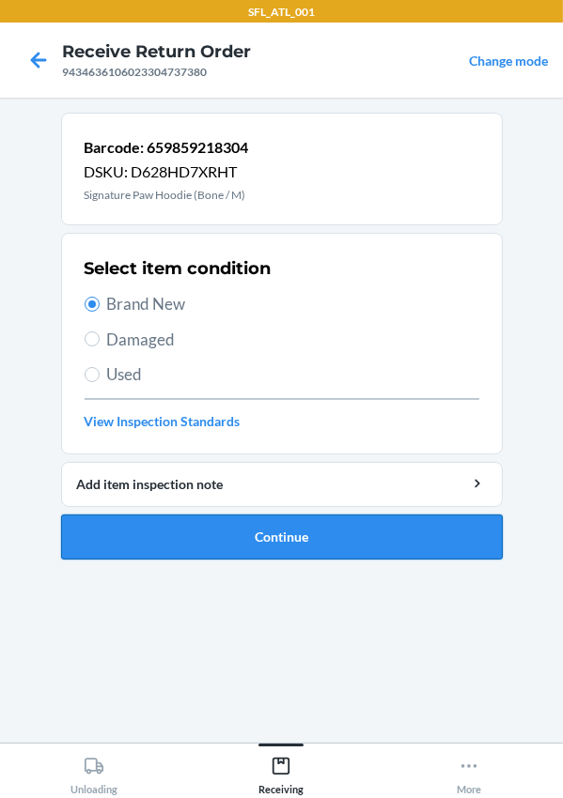
click at [202, 528] on button "Continue" at bounding box center [281, 537] width 441 height 45
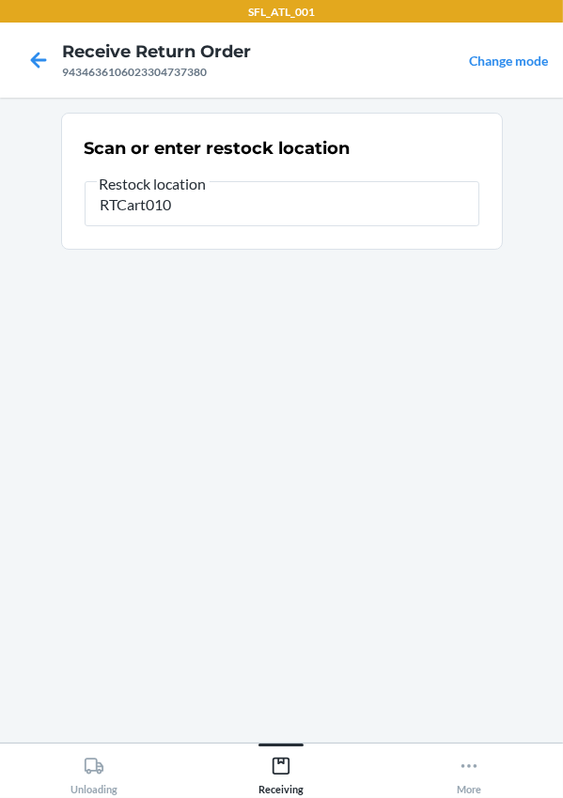
type input "RTCart010"
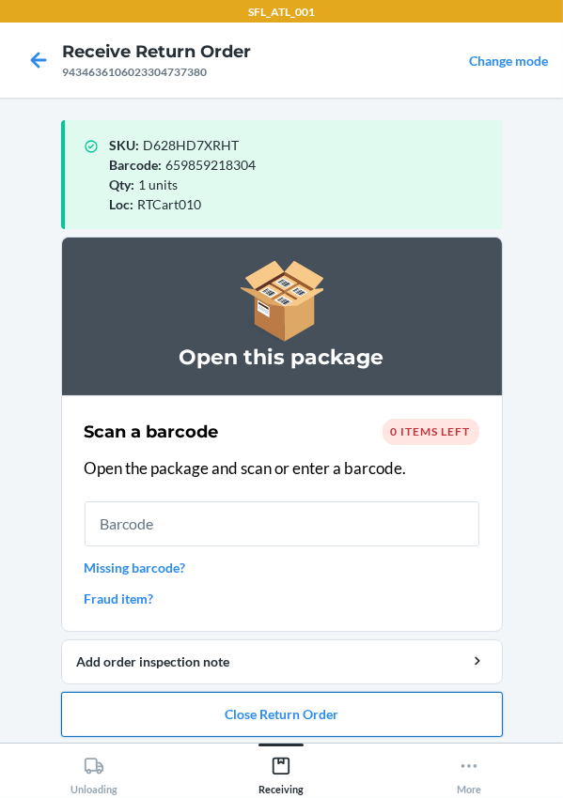
click at [201, 713] on button "Close Return Order" at bounding box center [281, 714] width 441 height 45
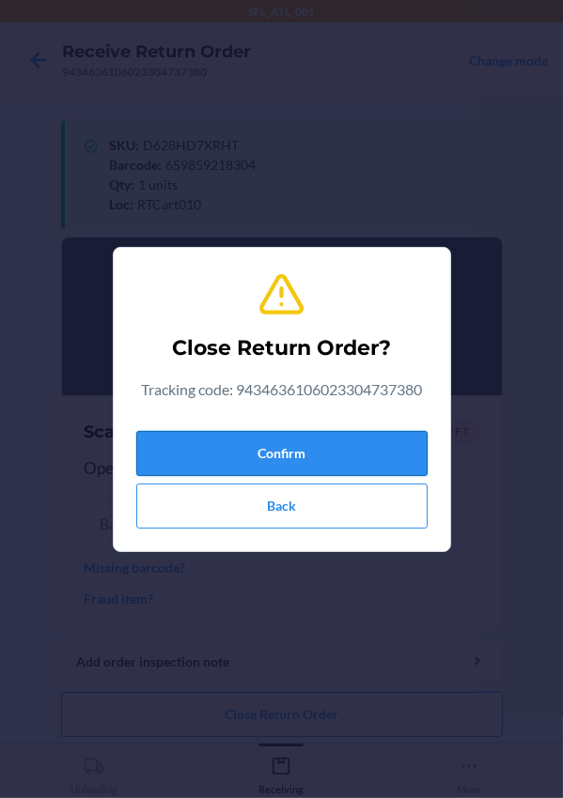
click at [279, 456] on button "Confirm" at bounding box center [281, 453] width 291 height 45
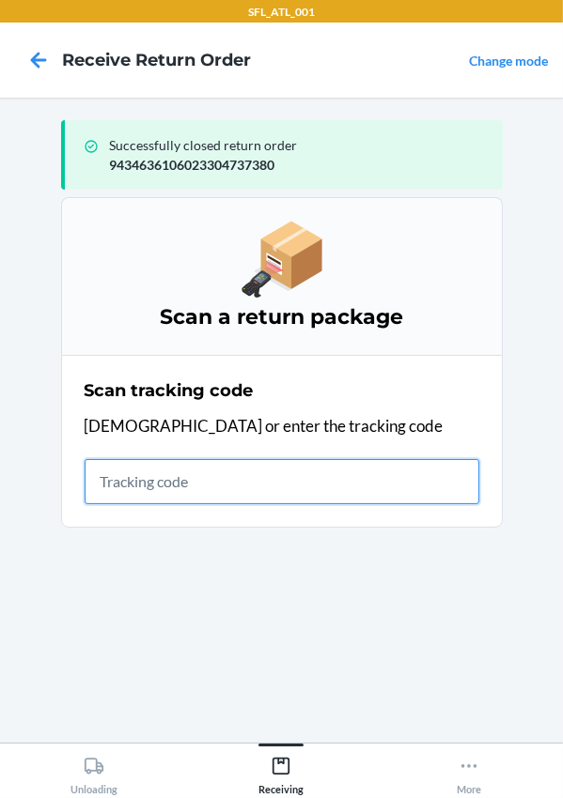
click at [183, 472] on input "text" at bounding box center [282, 481] width 395 height 45
type input "420302599434636106023303234118"
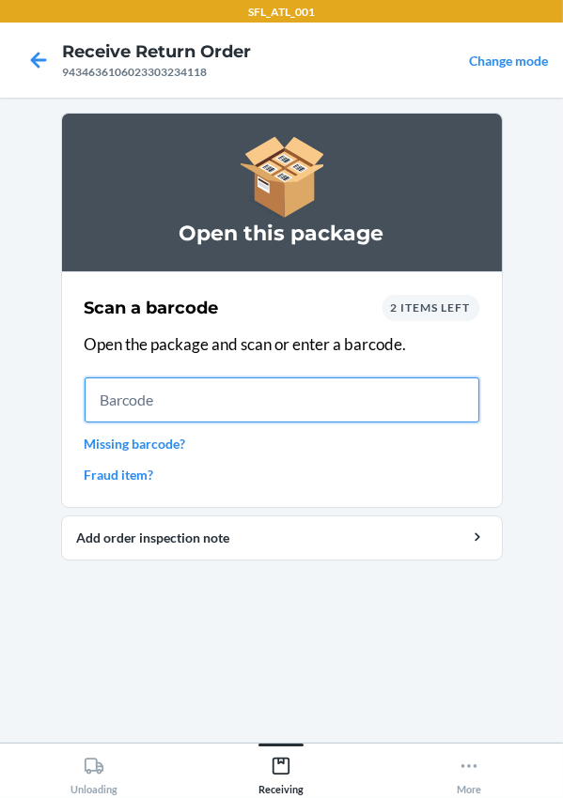
click at [145, 401] on input "text" at bounding box center [282, 400] width 395 height 45
type input "659359914096"
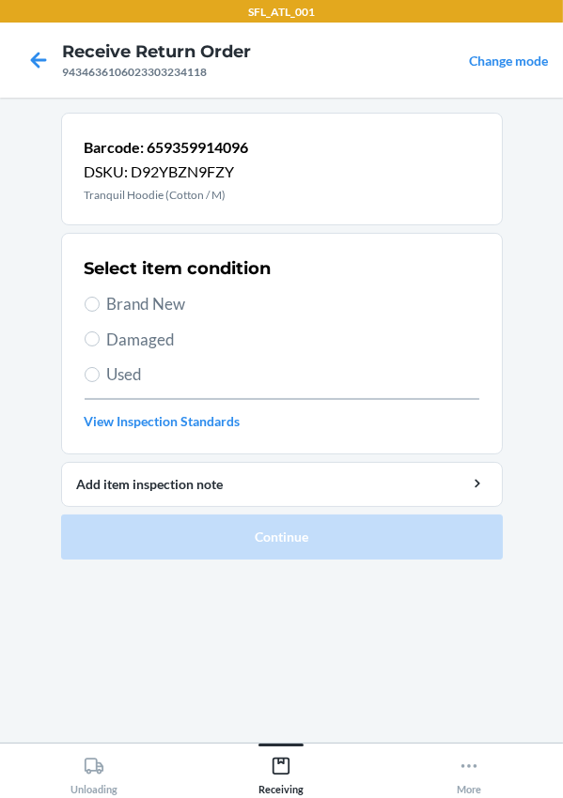
click at [119, 305] on span "Brand New" at bounding box center [293, 304] width 372 height 24
click at [100, 305] on input "Brand New" at bounding box center [92, 304] width 15 height 15
radio input "true"
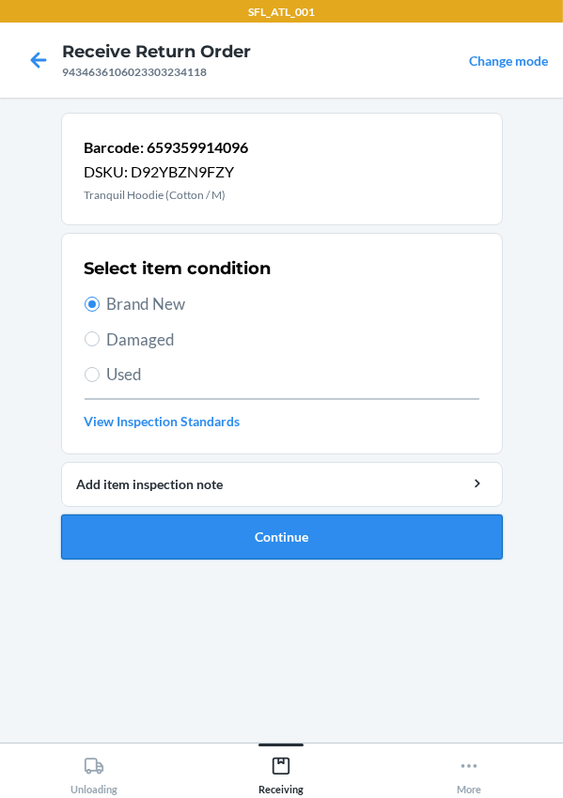
click at [217, 529] on button "Continue" at bounding box center [281, 537] width 441 height 45
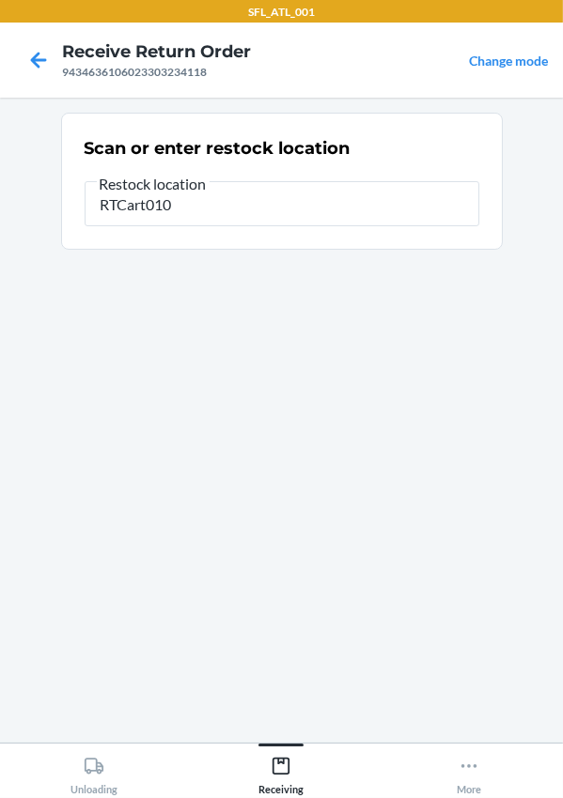
type input "RTCart010"
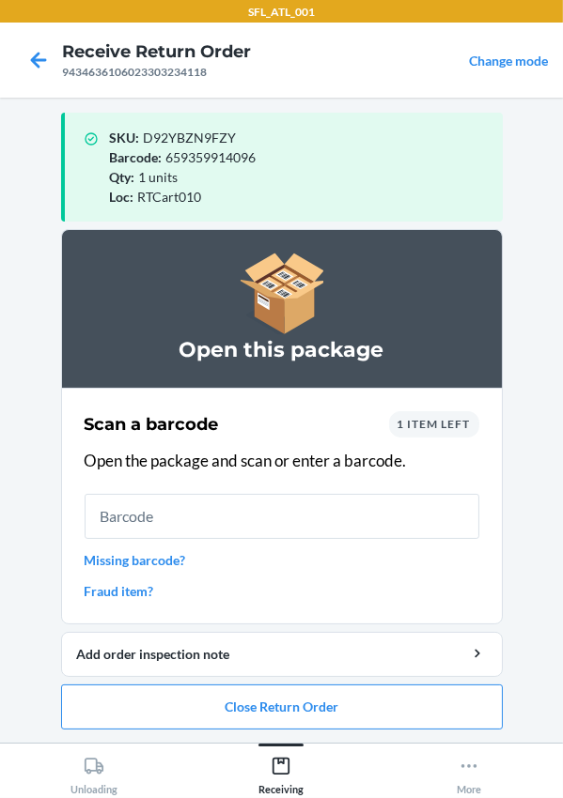
scroll to position [8, 0]
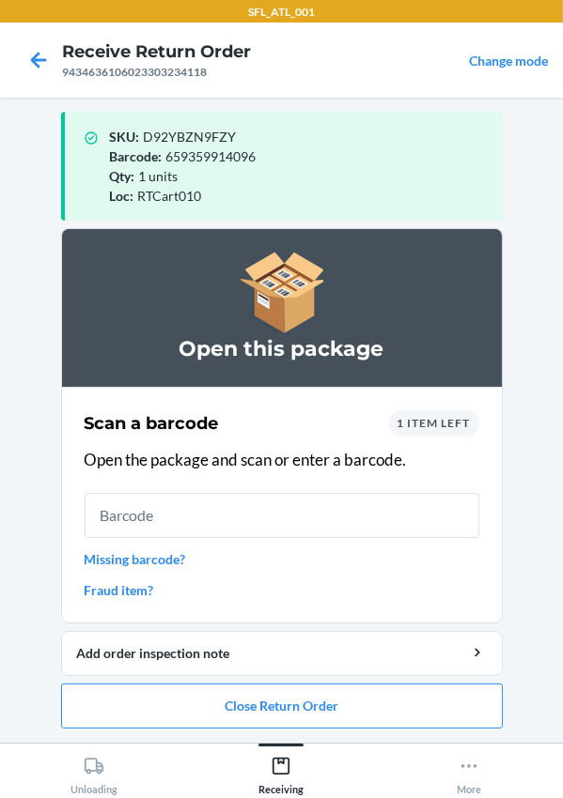
click at [398, 417] on span "1 item left" at bounding box center [433, 423] width 73 height 14
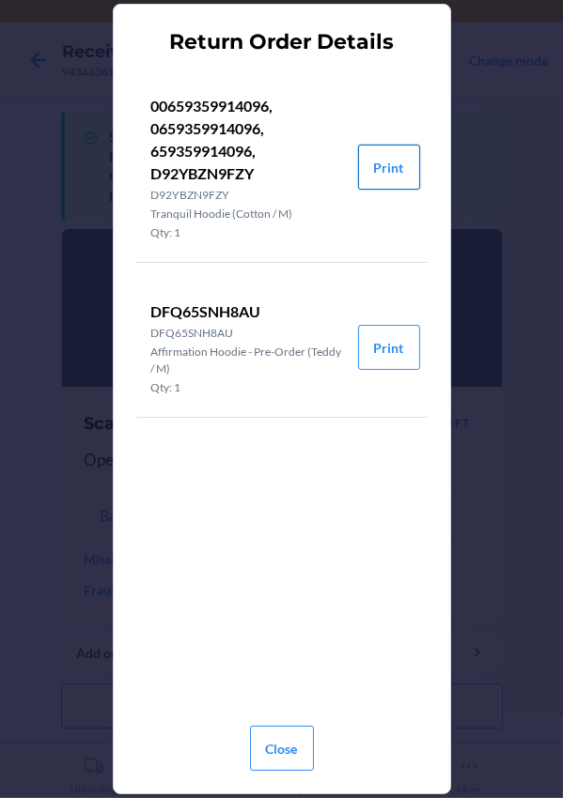
click at [382, 168] on button "Print" at bounding box center [389, 167] width 62 height 45
click at [385, 355] on button "Print" at bounding box center [389, 347] width 62 height 45
click at [270, 744] on button "Close" at bounding box center [282, 748] width 64 height 45
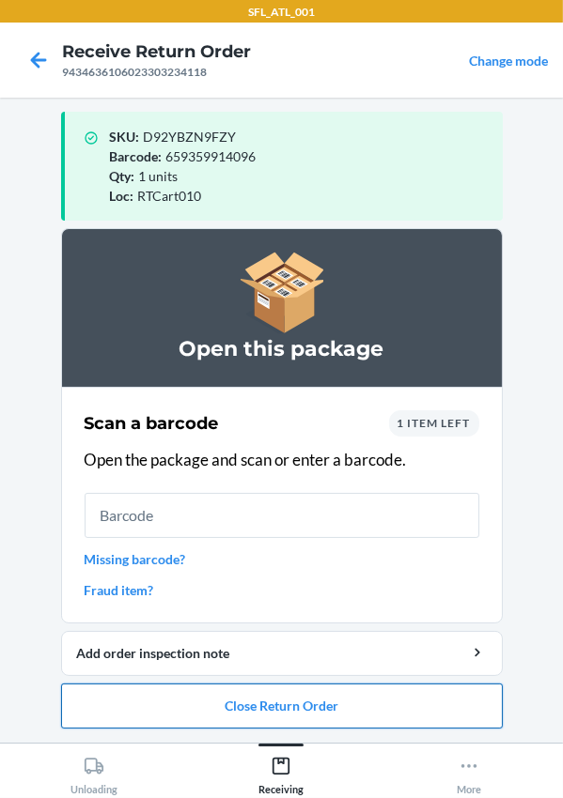
click at [265, 712] on button "Close Return Order" at bounding box center [281, 706] width 441 height 45
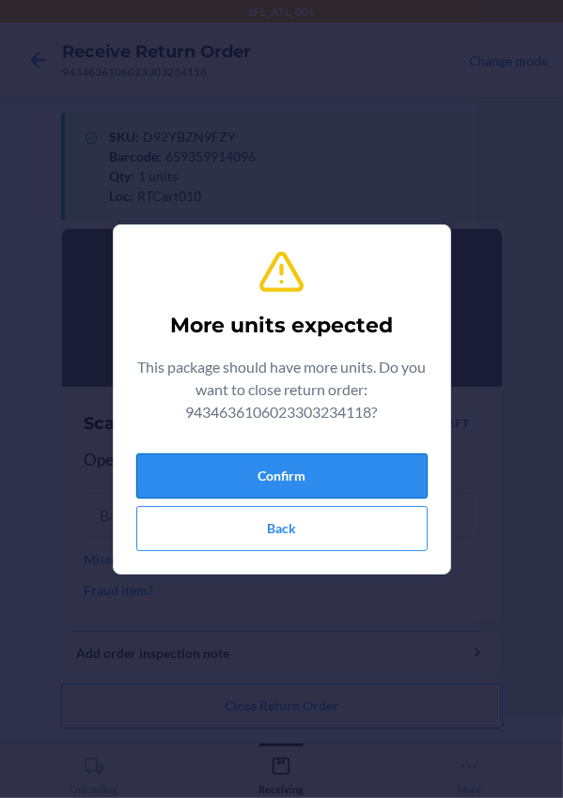
click at [254, 477] on button "Confirm" at bounding box center [281, 476] width 291 height 45
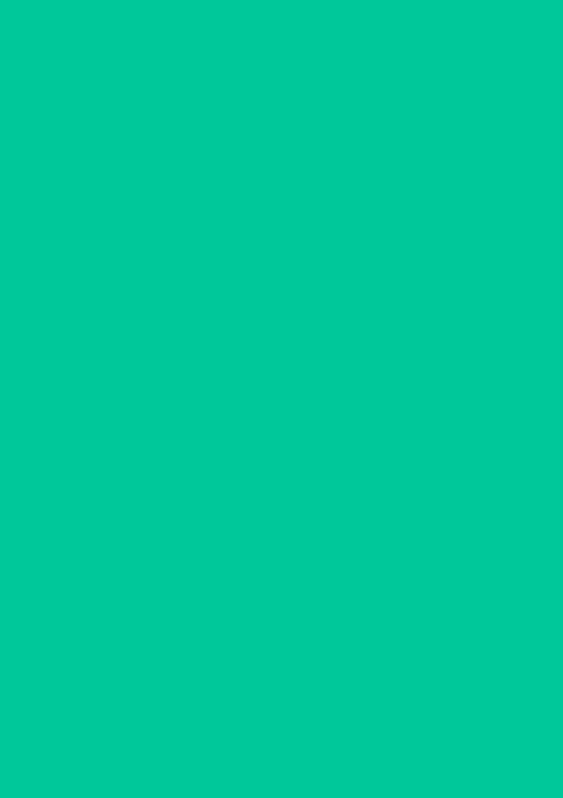
scroll to position [0, 0]
